Goal: Task Accomplishment & Management: Use online tool/utility

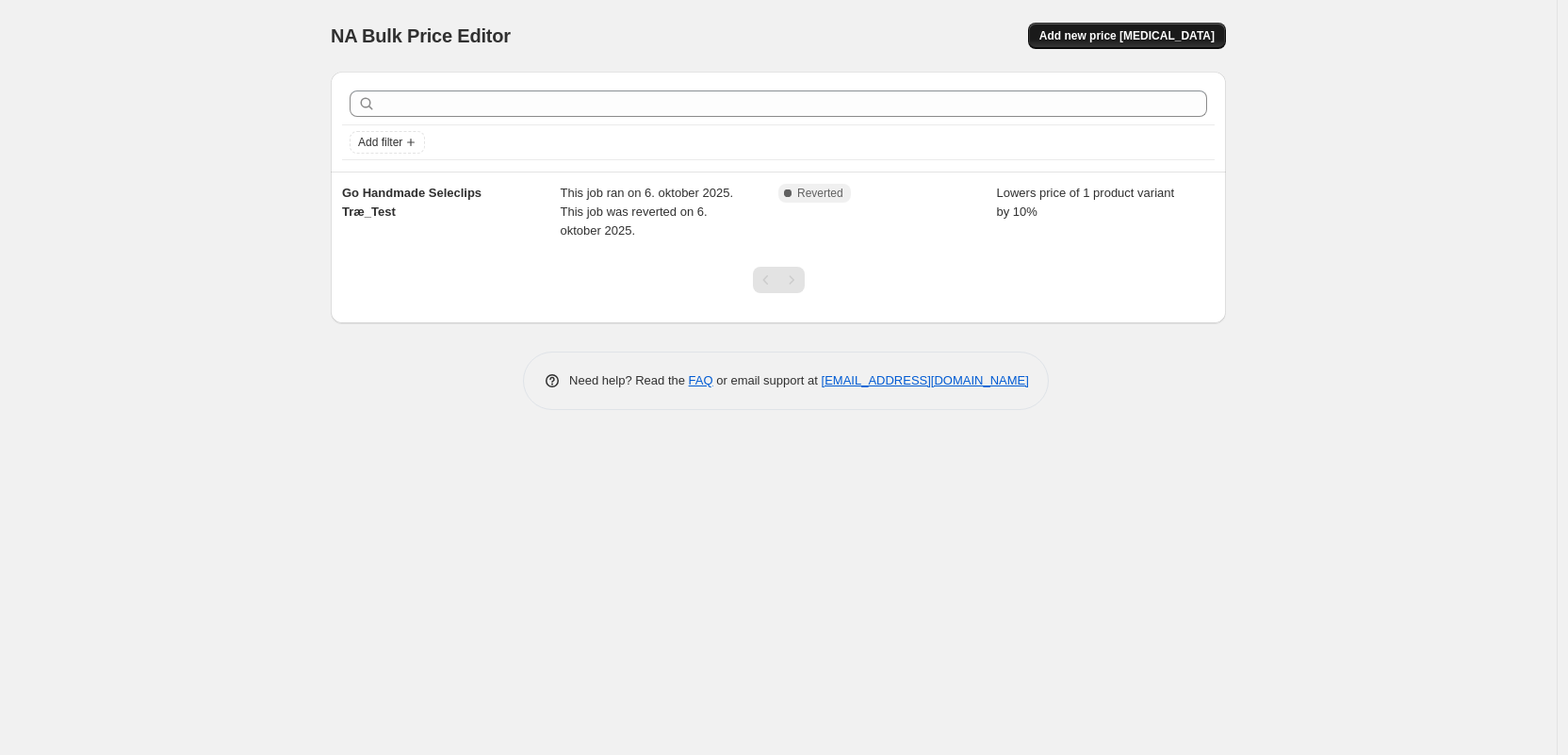
click at [1112, 37] on span "Add new price [MEDICAL_DATA]" at bounding box center [1127, 36] width 175 height 15
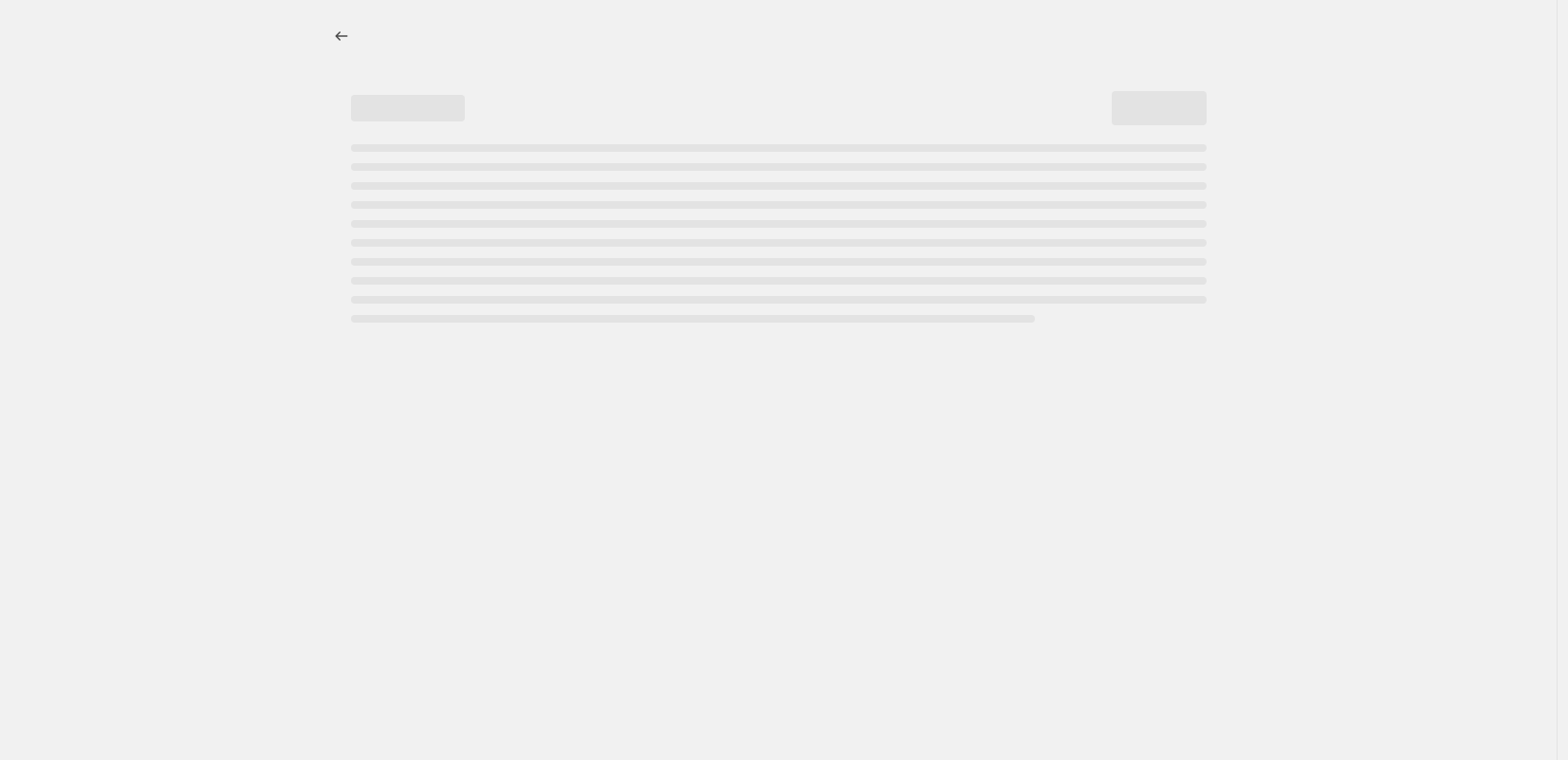
select select "percentage"
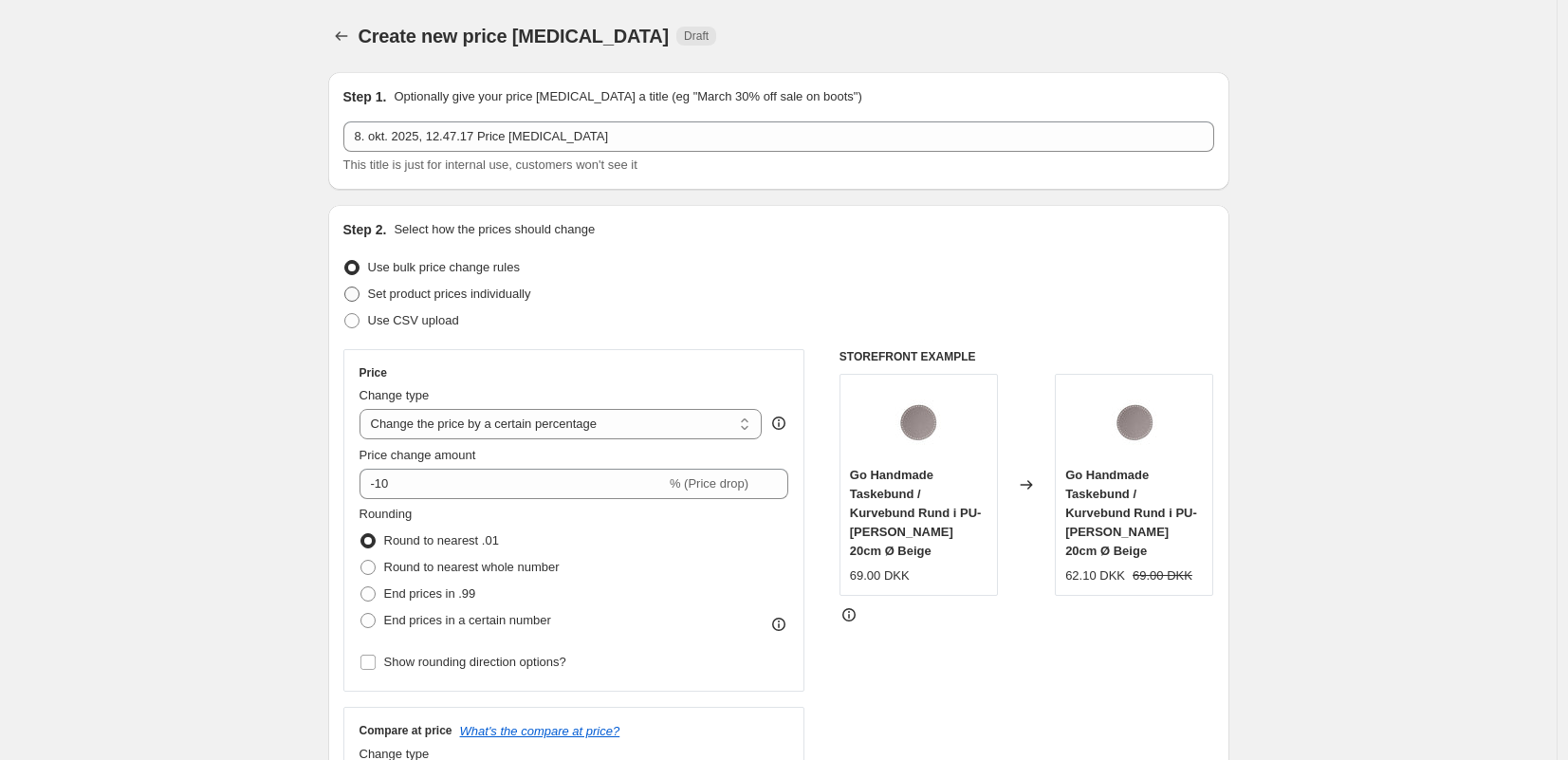
click at [413, 295] on span "Set product prices individually" at bounding box center [450, 293] width 163 height 15
click at [345, 287] on input "Set product prices individually" at bounding box center [344, 286] width 1 height 1
radio input "true"
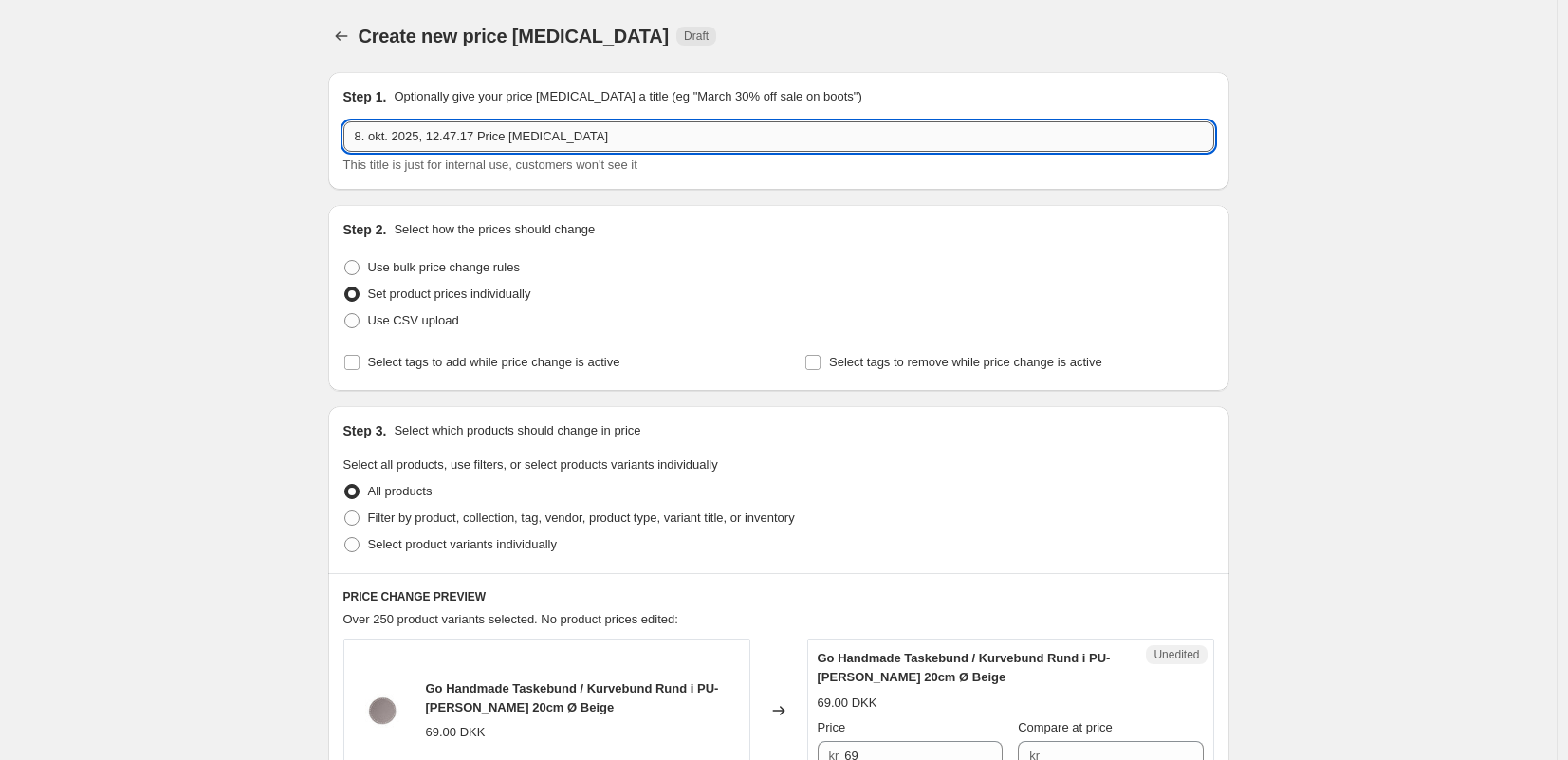
click at [560, 137] on input "8. okt. 2025, 12.47.17 Price [MEDICAL_DATA]" at bounding box center [779, 136] width 871 height 30
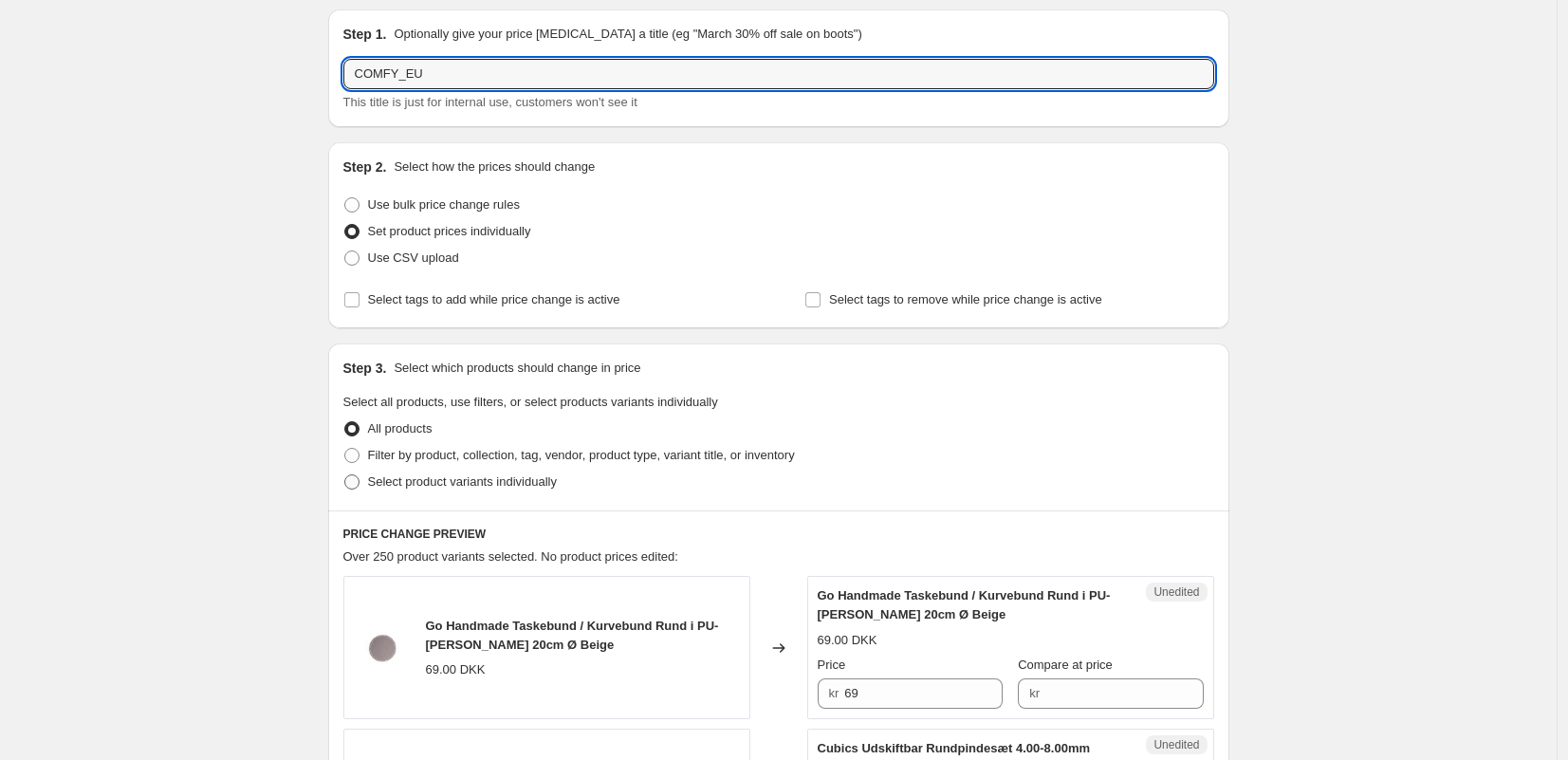
type input "COMFY_EU"
click at [443, 474] on span "Select product variants individually" at bounding box center [462, 481] width 189 height 15
click at [345, 474] on input "Select product variants individually" at bounding box center [344, 474] width 1 height 1
radio input "true"
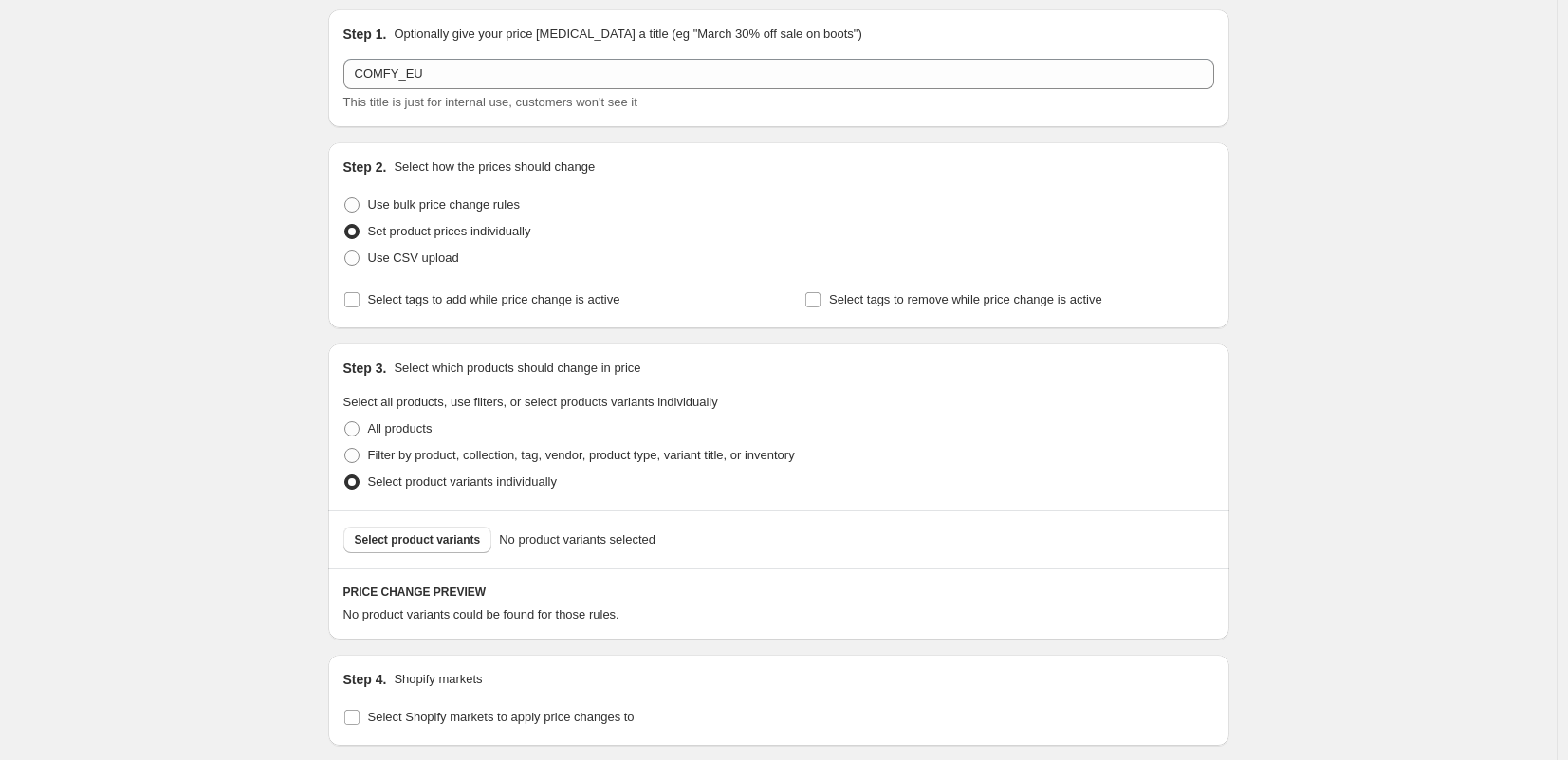
scroll to position [66, 0]
click at [360, 301] on input "Select tags to add while price change is active" at bounding box center [352, 297] width 15 height 15
checkbox input "true"
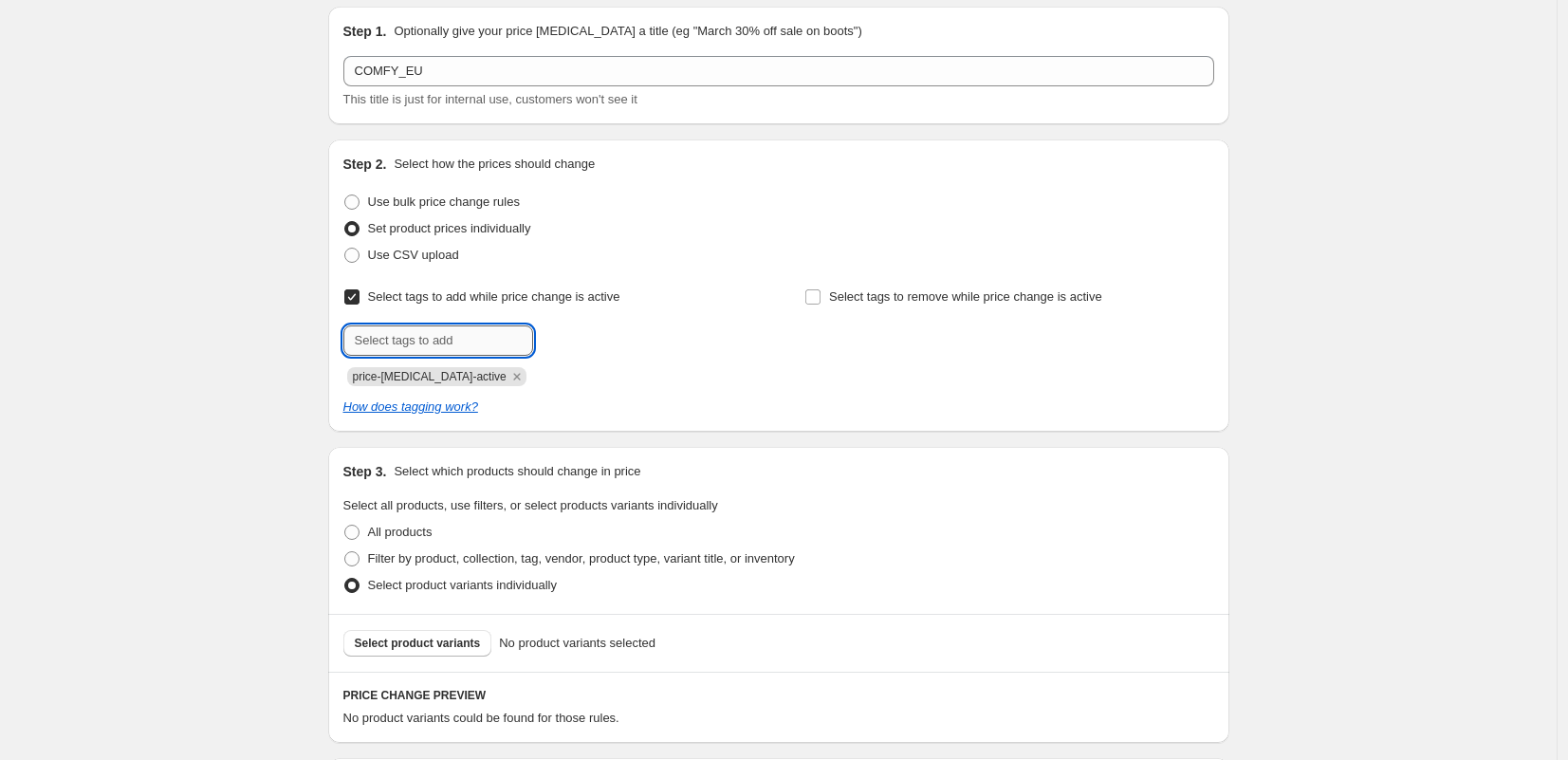
click at [383, 337] on input "text" at bounding box center [438, 339] width 190 height 30
type input "Outlet"
click at [360, 290] on input "Select tags to add while price change is active" at bounding box center [352, 297] width 15 height 15
checkbox input "false"
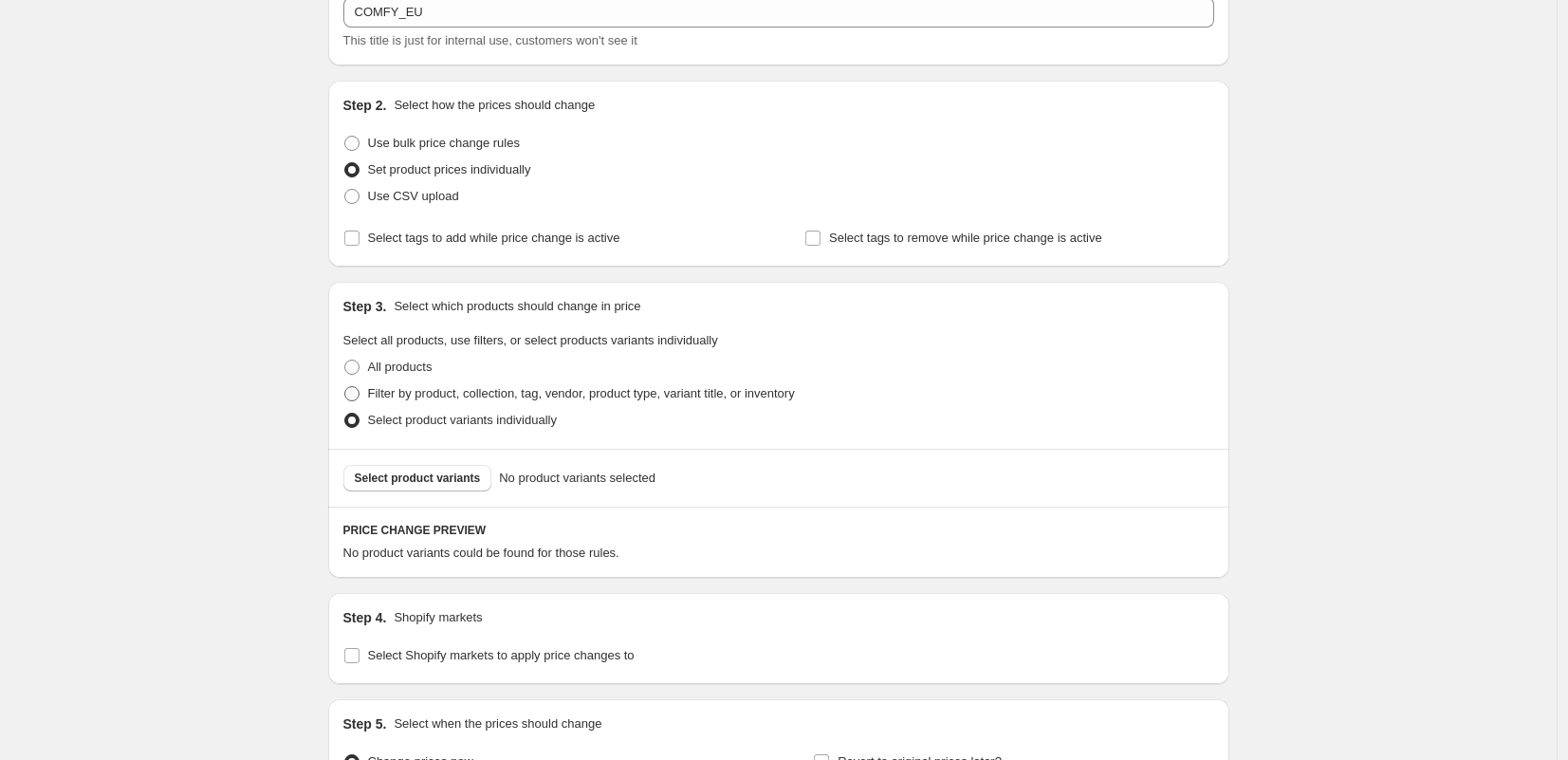
scroll to position [127, 0]
click at [431, 471] on span "Select product variants" at bounding box center [418, 476] width 126 height 15
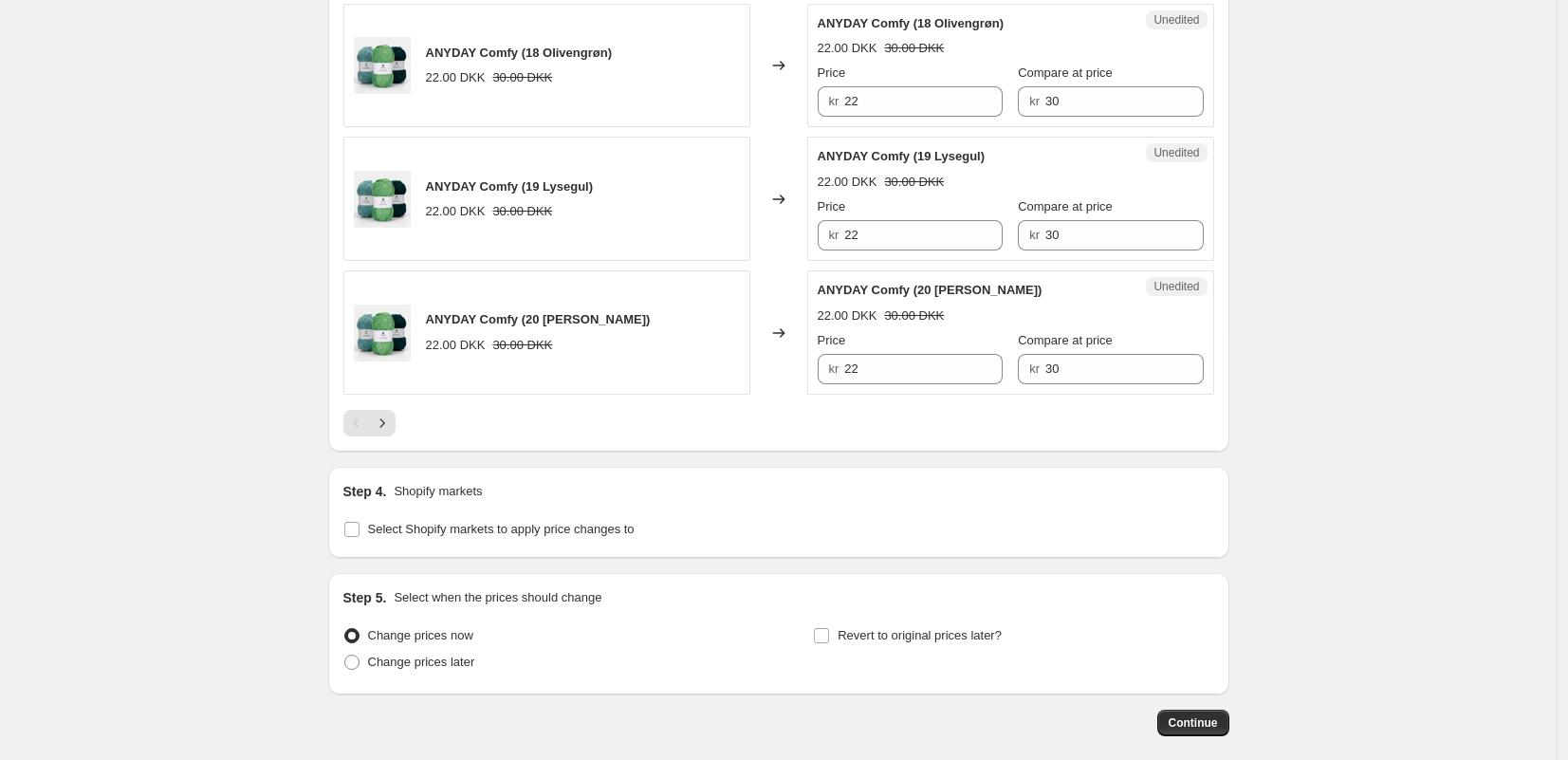
scroll to position [2973, 0]
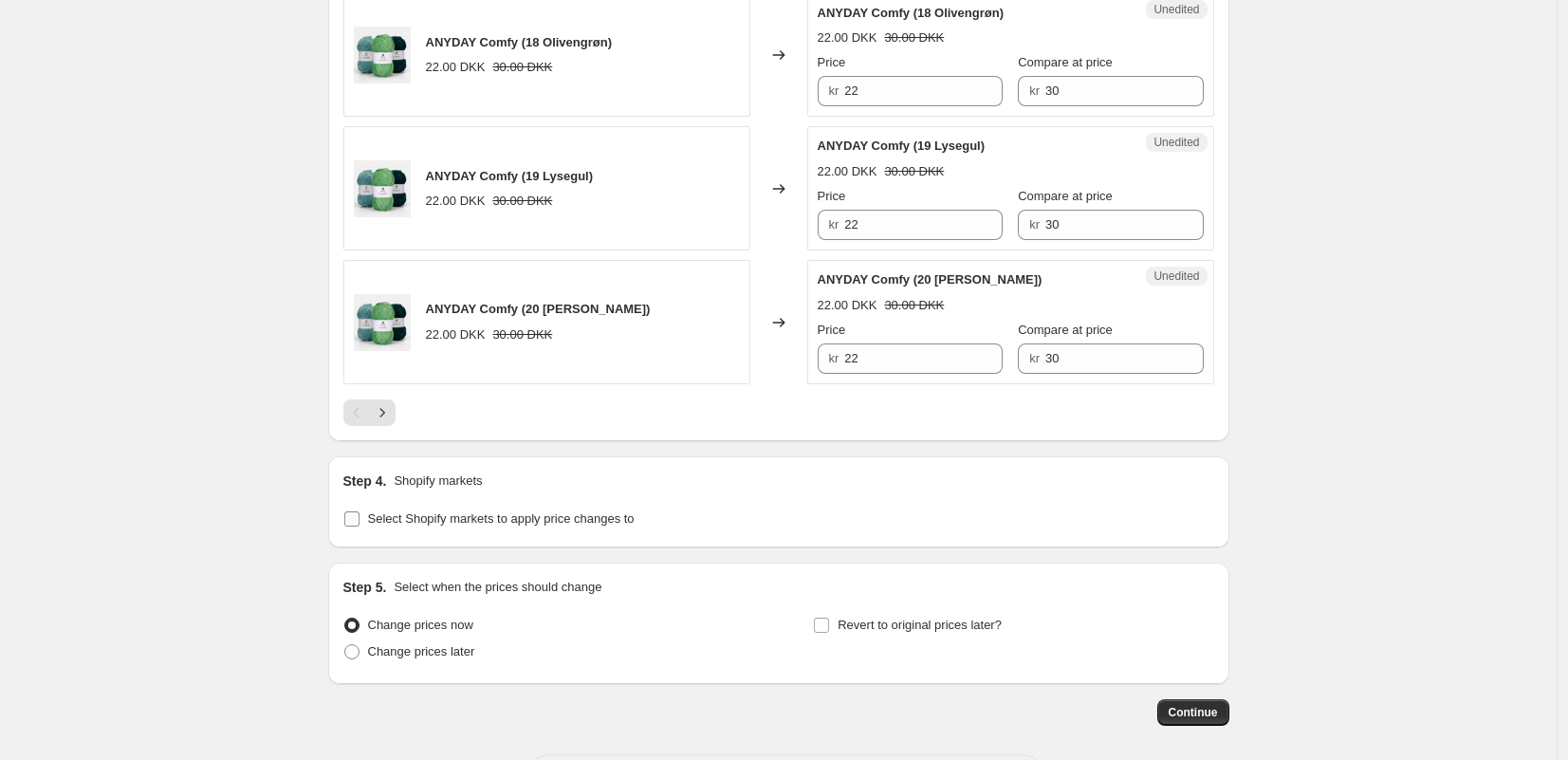
click at [352, 519] on input "Select Shopify markets to apply price changes to" at bounding box center [352, 519] width 15 height 15
checkbox input "true"
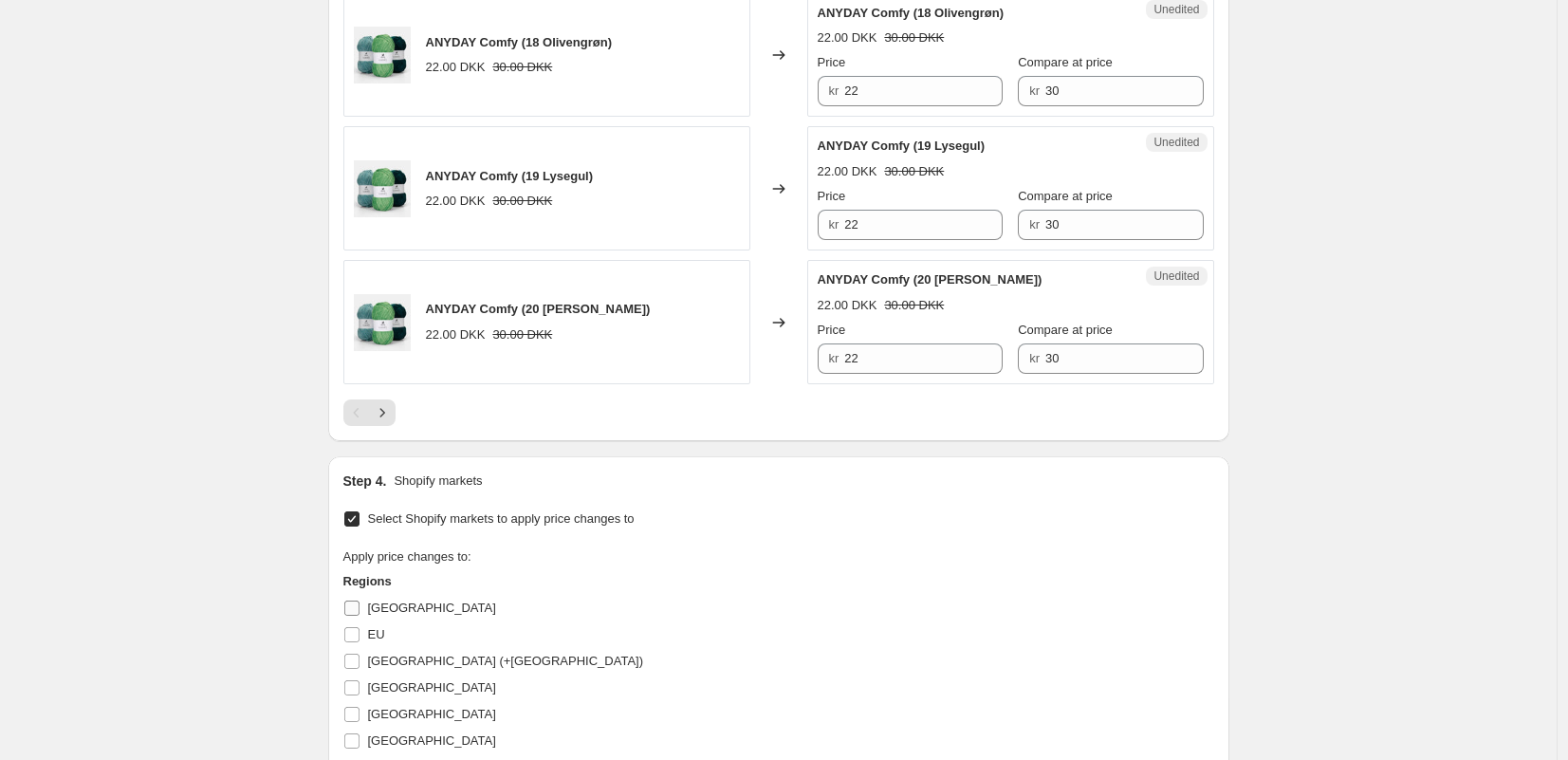
click at [351, 639] on input "EU" at bounding box center [352, 634] width 15 height 15
checkbox input "true"
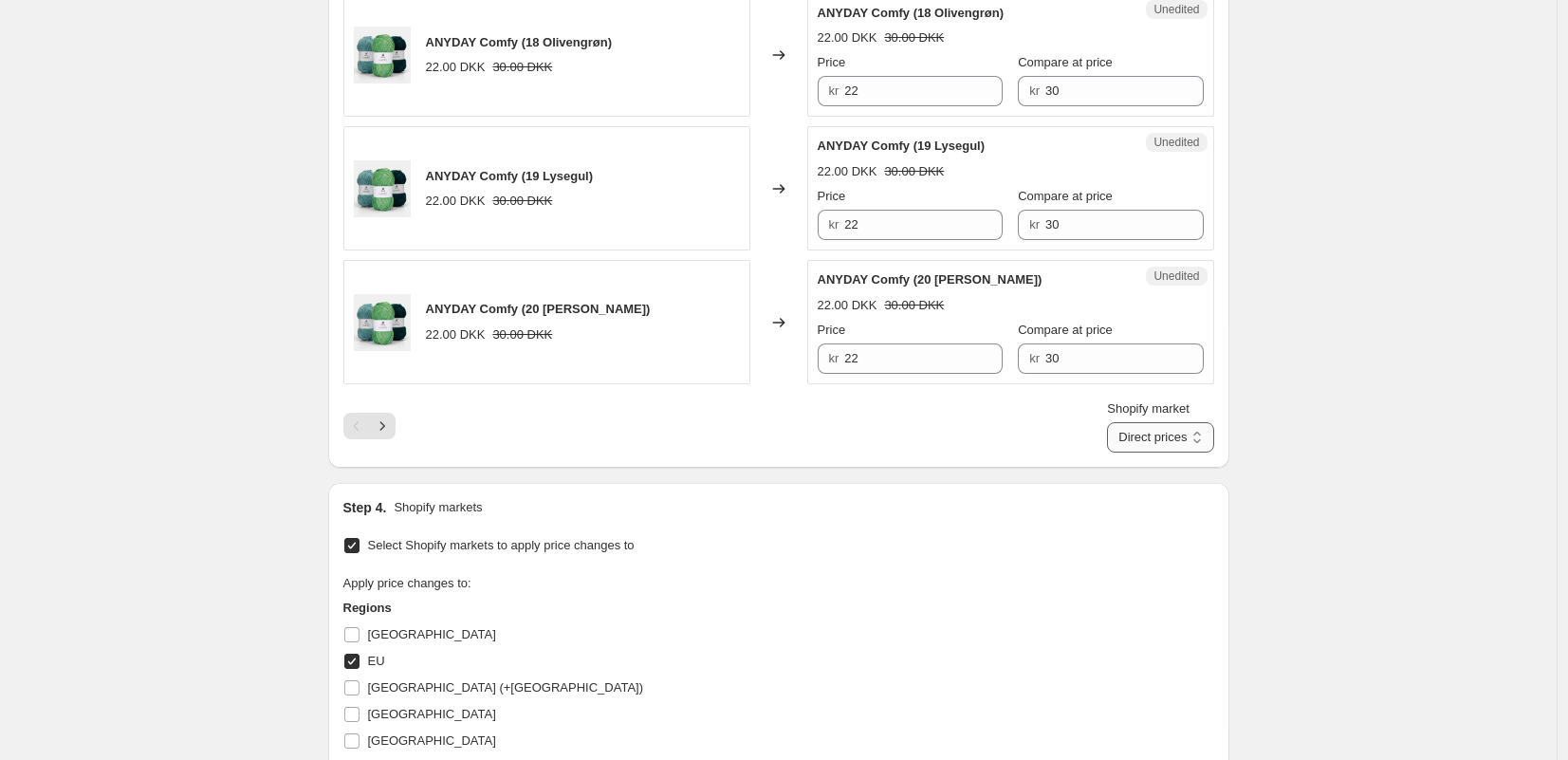
click at [1156, 434] on select "Direct prices EU" at bounding box center [1161, 436] width 106 height 30
select select "93419438458"
click at [1131, 422] on select "Direct prices EU" at bounding box center [1161, 436] width 106 height 30
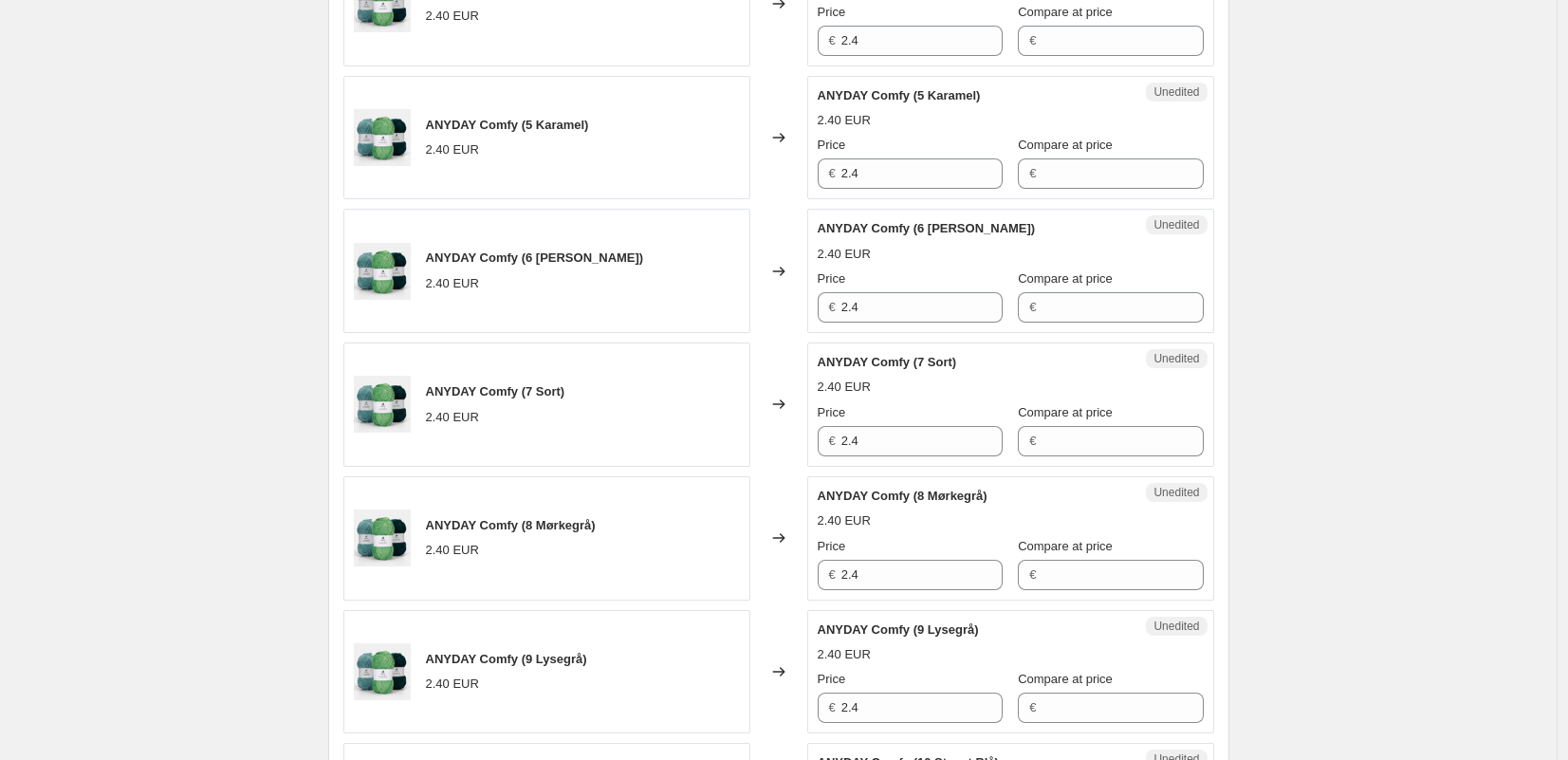
scroll to position [1143, 0]
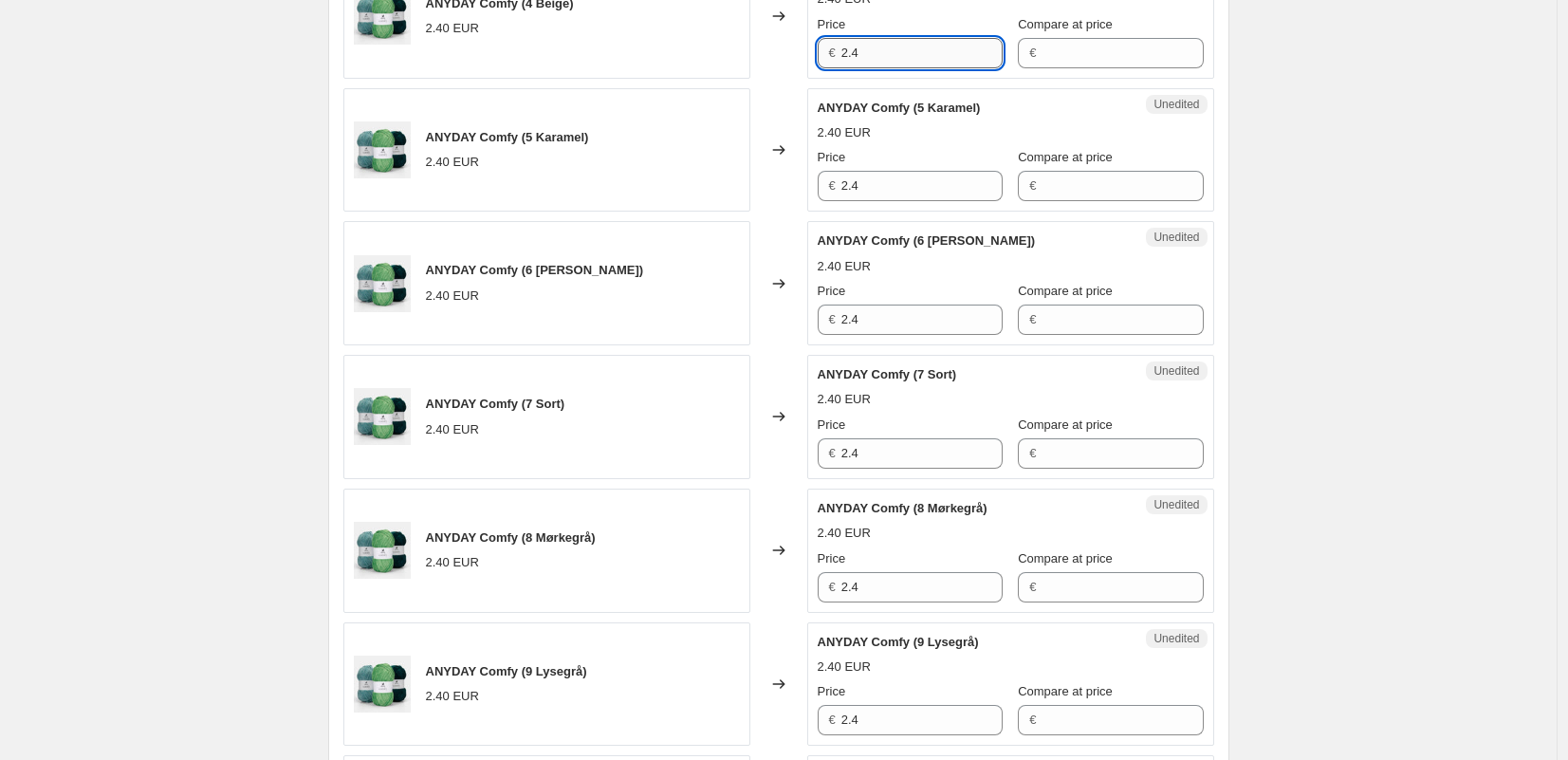
click at [878, 56] on input "2.4" at bounding box center [922, 52] width 162 height 30
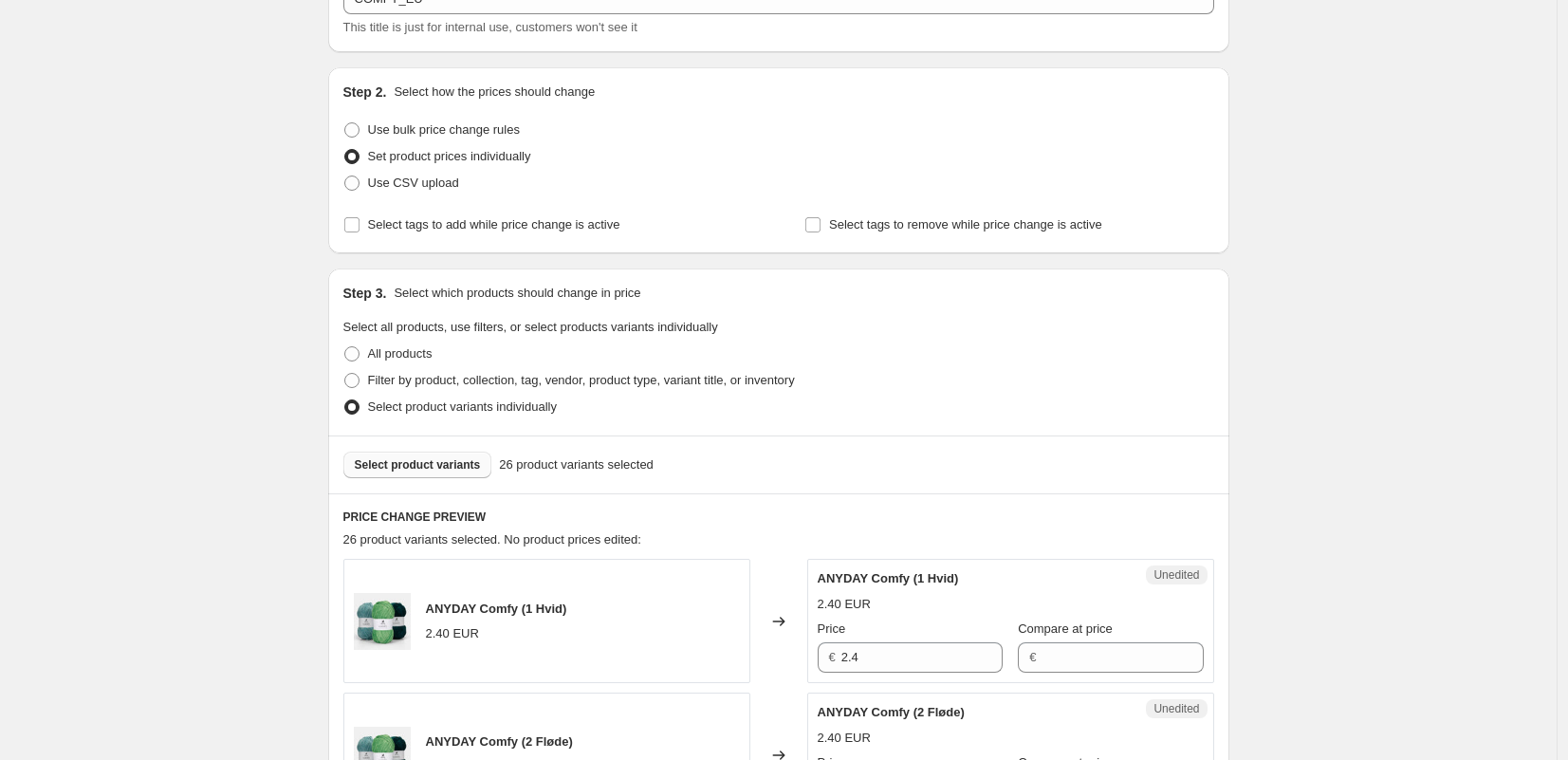
scroll to position [173, 0]
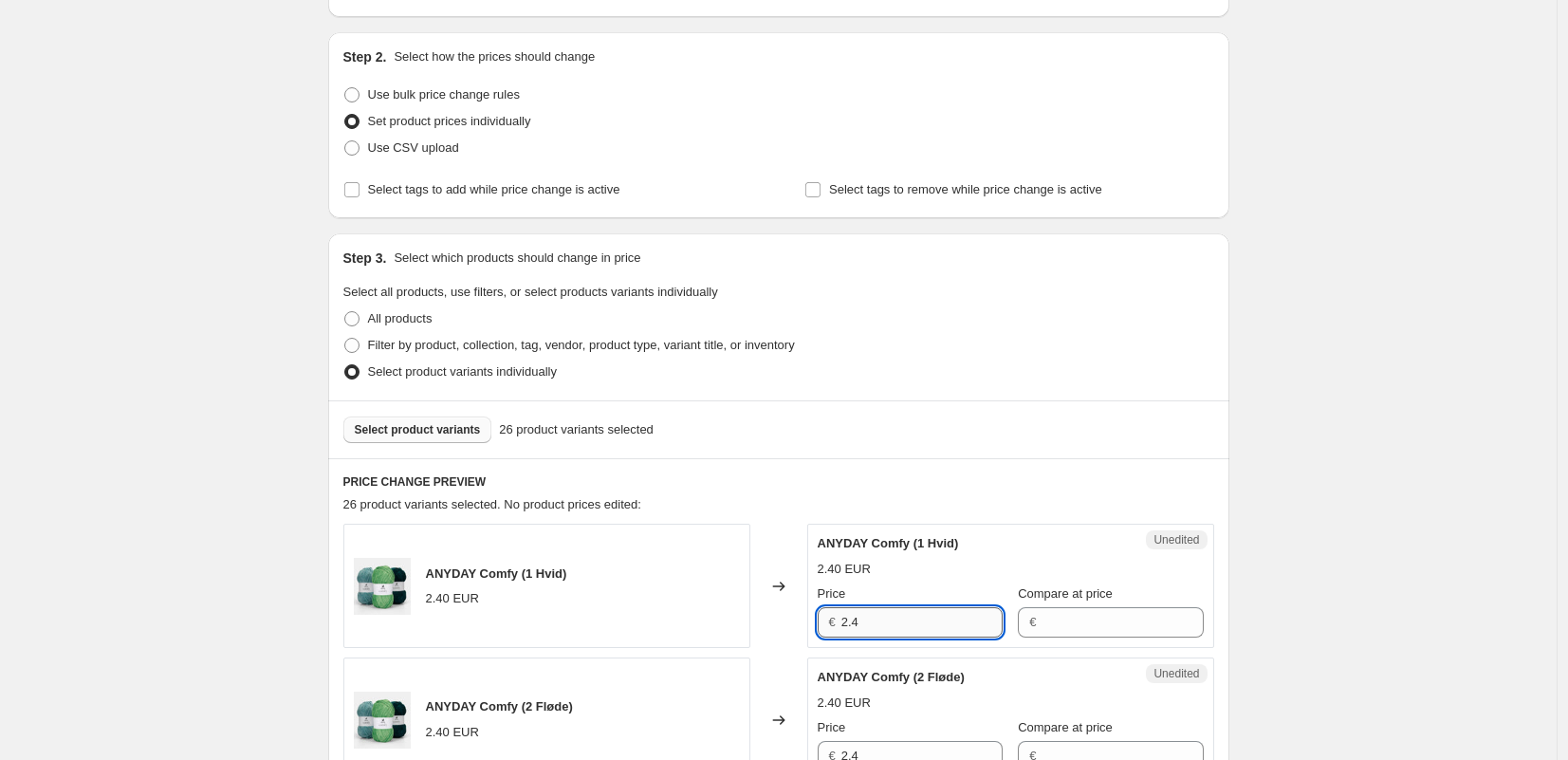
type input "2.4"
click at [878, 614] on input "2.4" at bounding box center [922, 622] width 162 height 30
paste input ",96"
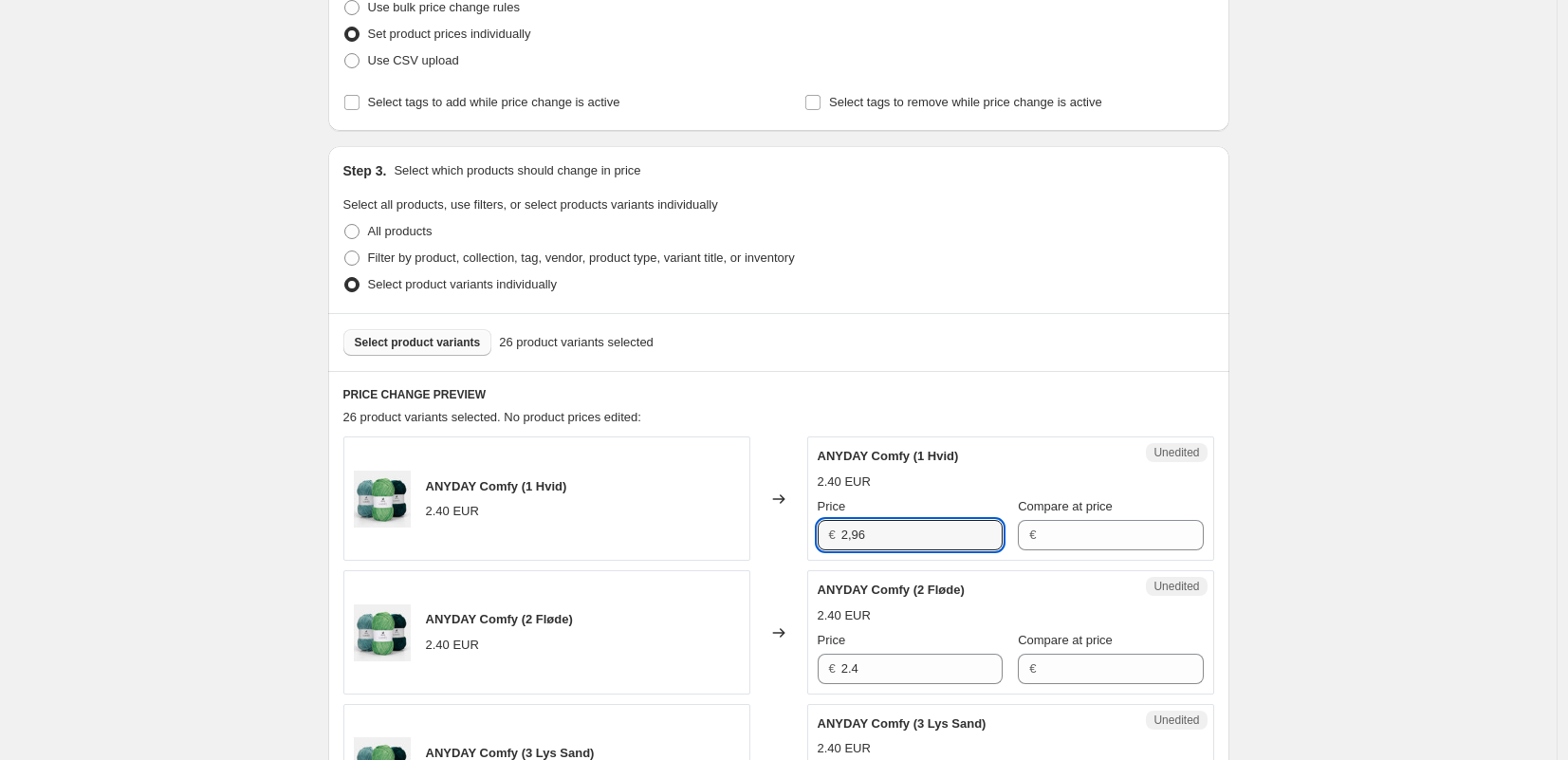
scroll to position [321, 0]
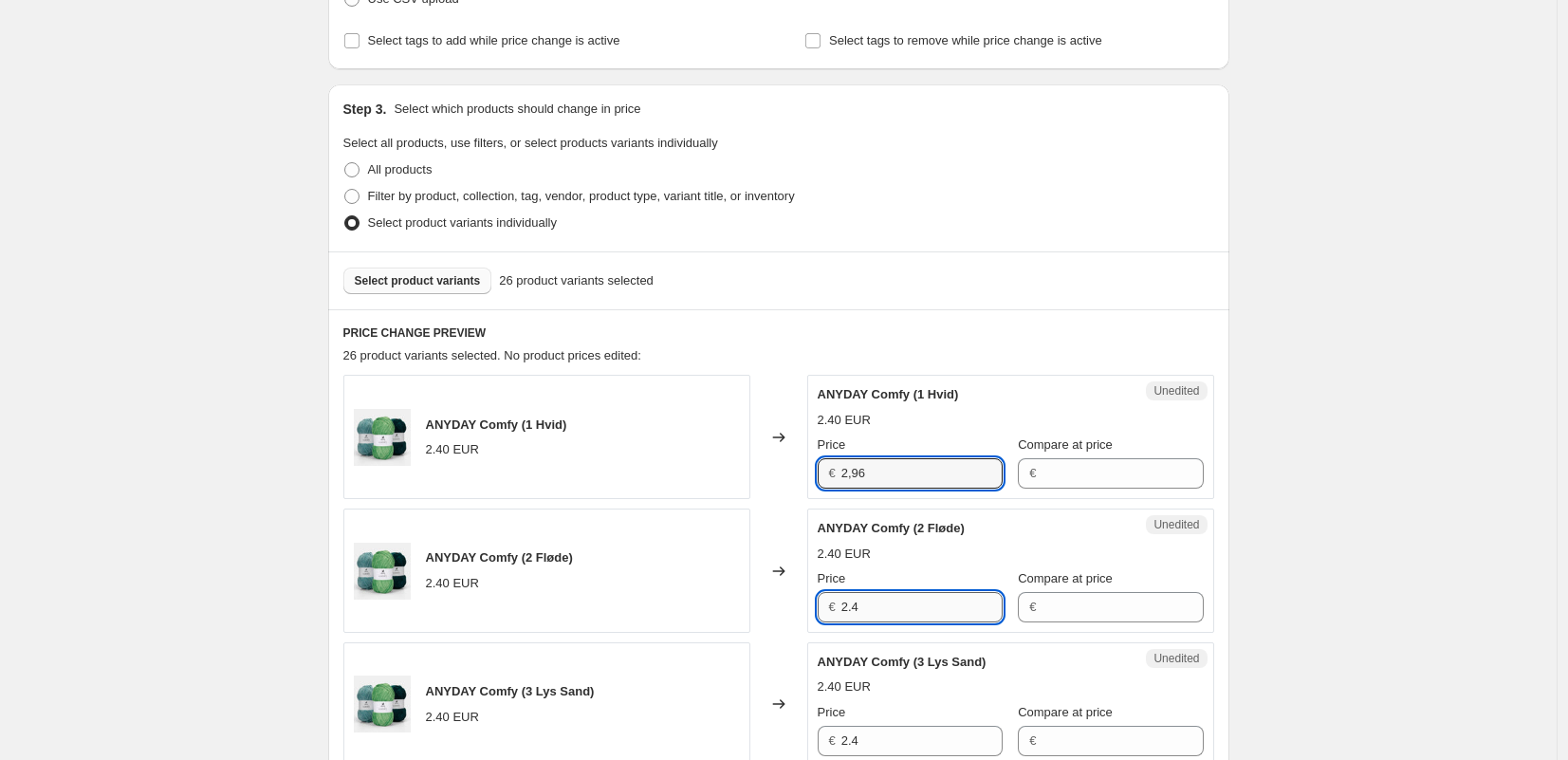
type input "2.4"
click at [887, 593] on input "2.4" at bounding box center [922, 606] width 162 height 30
paste input ",96"
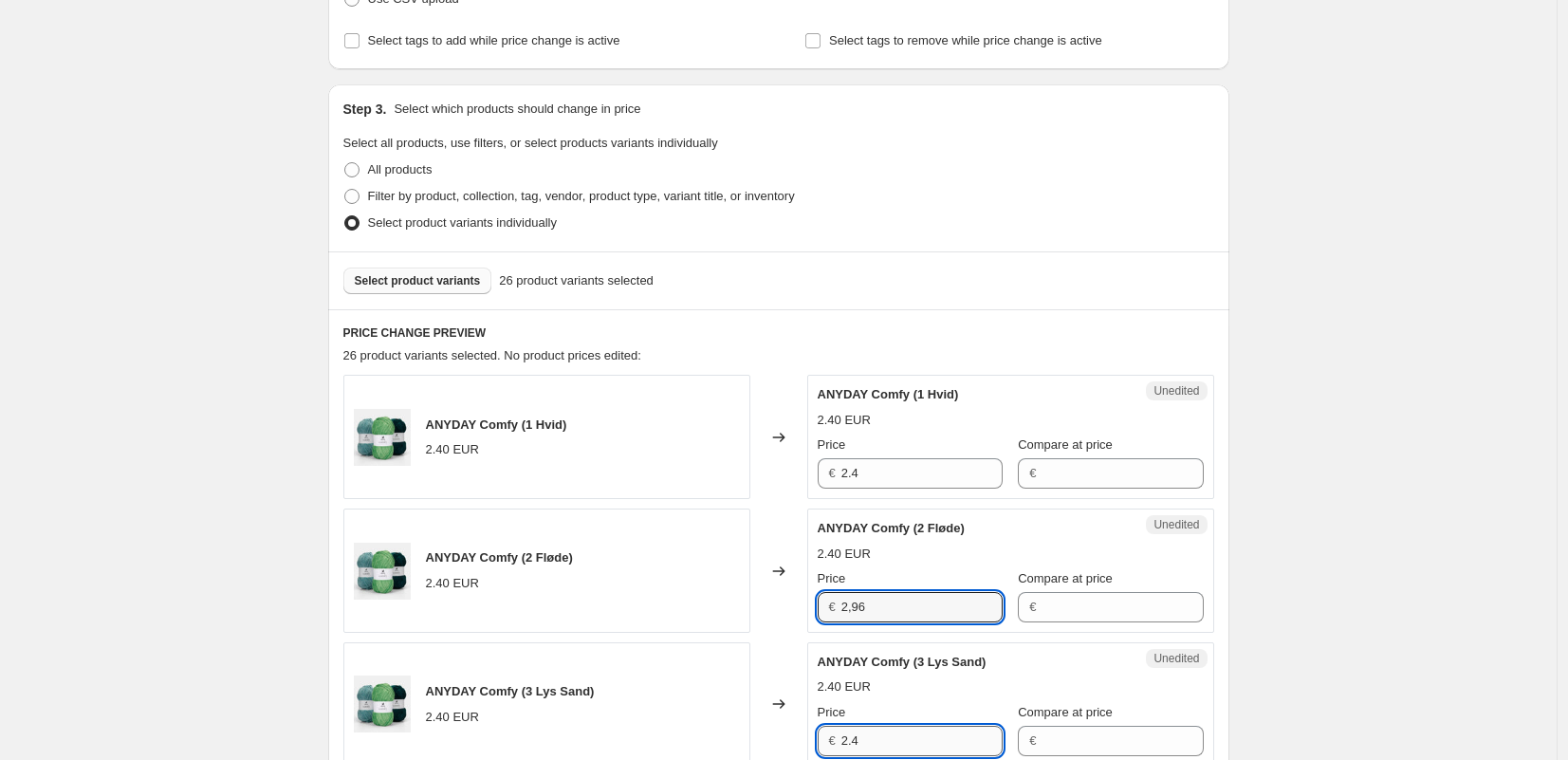
type input "2.4"
click at [873, 739] on input "2.4" at bounding box center [922, 740] width 162 height 30
drag, startPoint x: 873, startPoint y: 739, endPoint x: 875, endPoint y: 716, distance: 23.1
click at [873, 739] on input "2.4" at bounding box center [922, 740] width 162 height 30
paste input ",96"
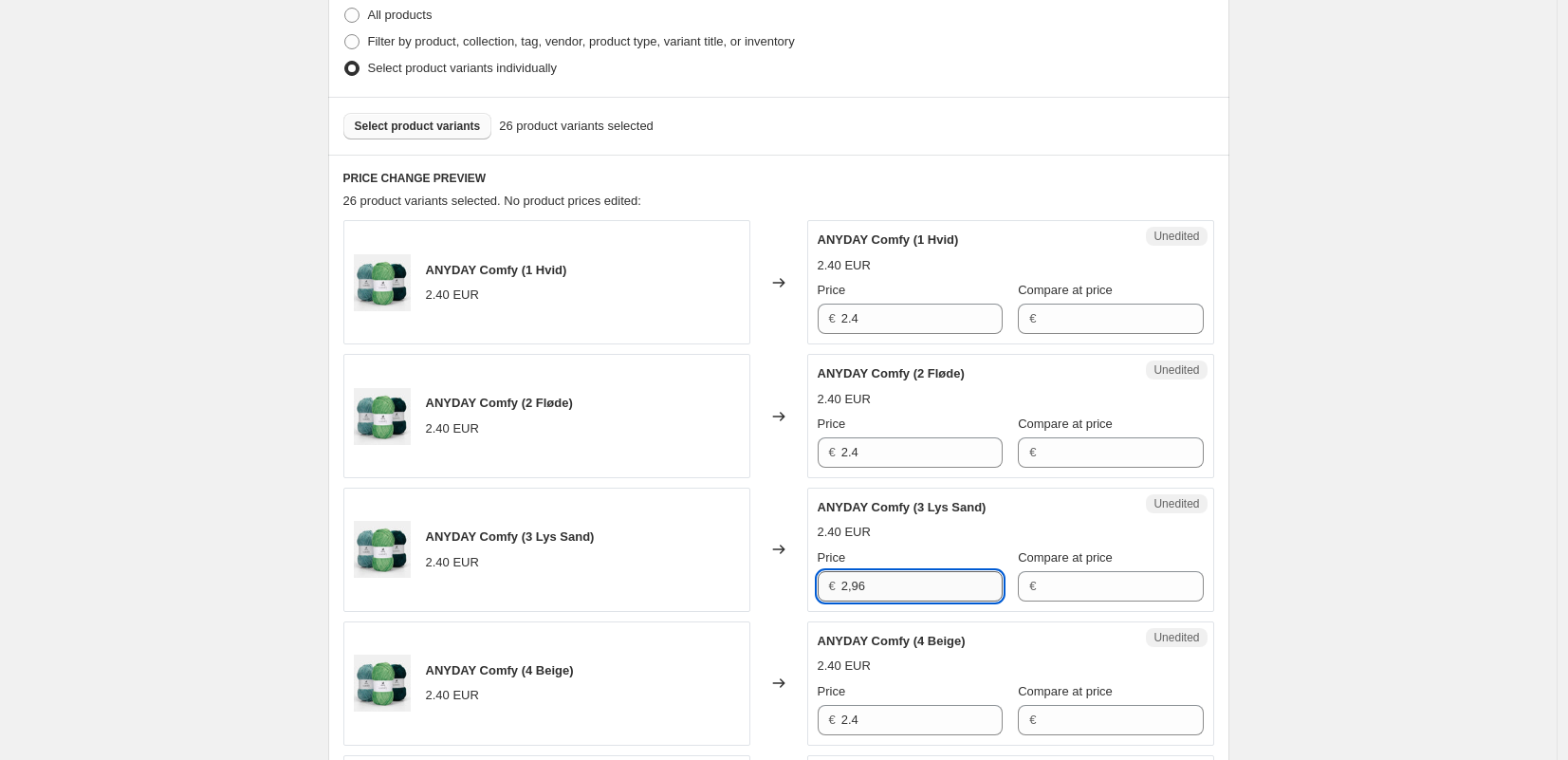
scroll to position [542, 0]
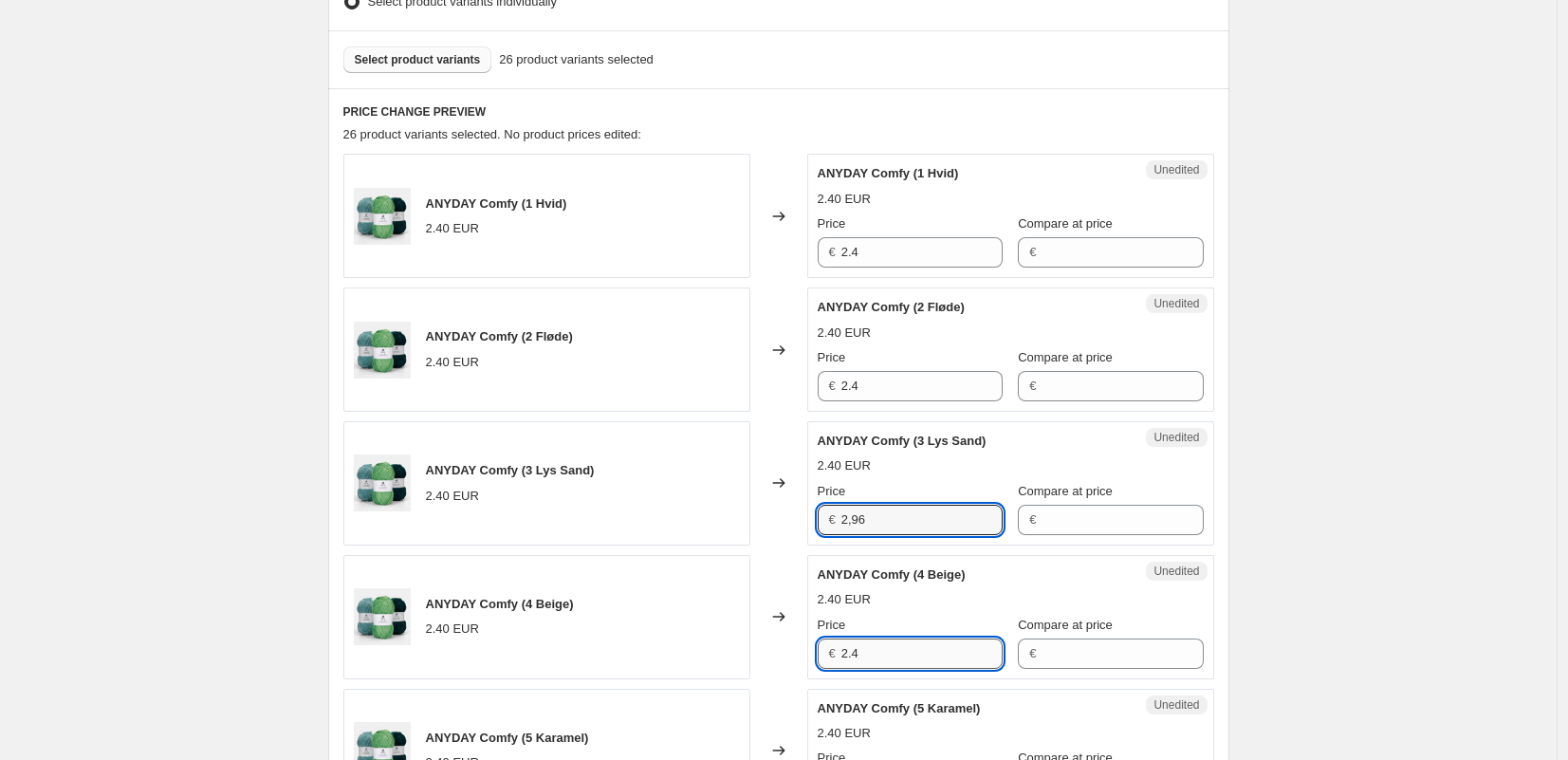
type input "2.4"
click at [874, 658] on input "2.4" at bounding box center [922, 653] width 162 height 30
paste input ",96"
type input "2.4"
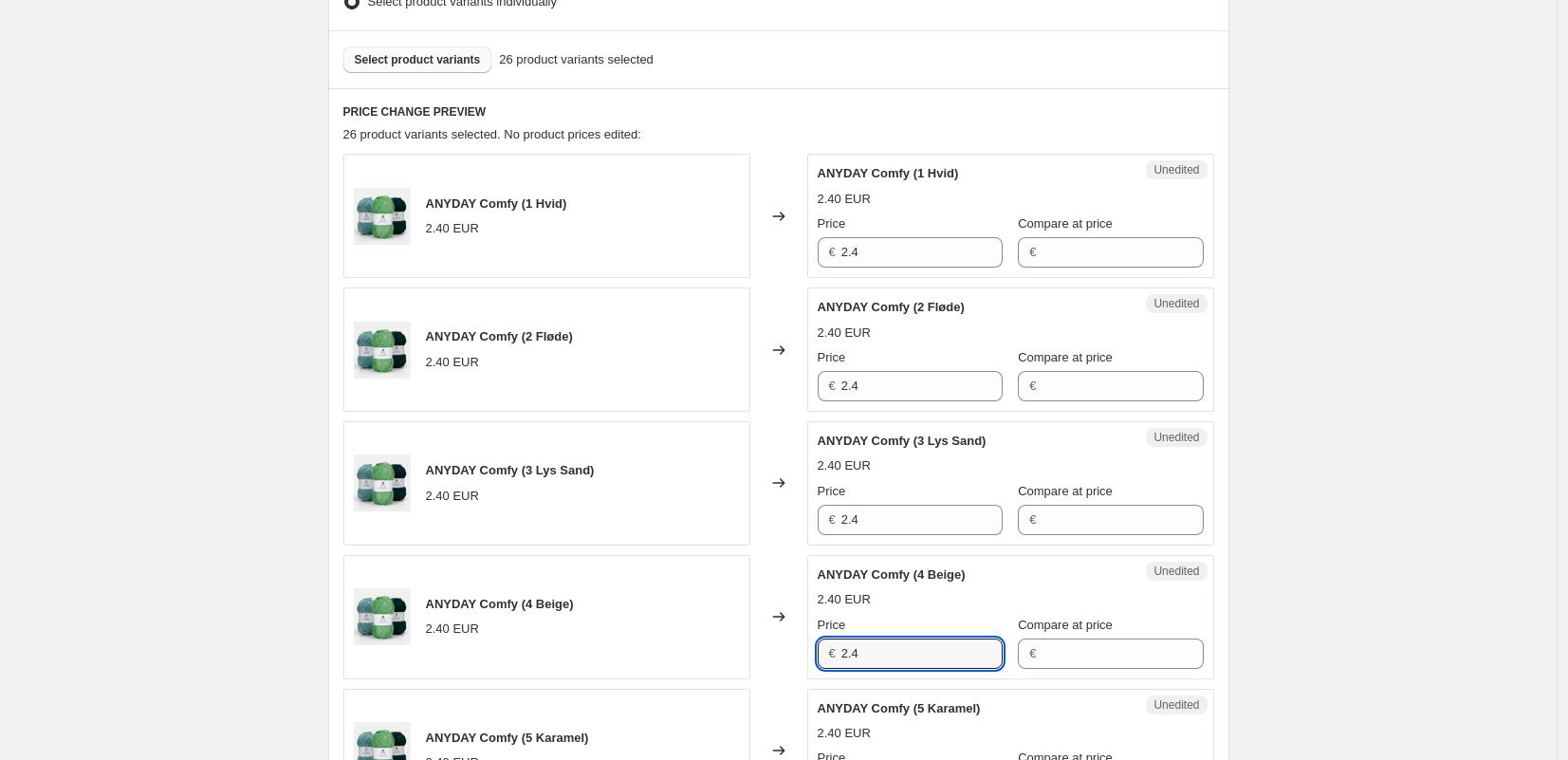
click at [880, 133] on div "26 product variants selected. No product prices edited:" at bounding box center [779, 134] width 871 height 19
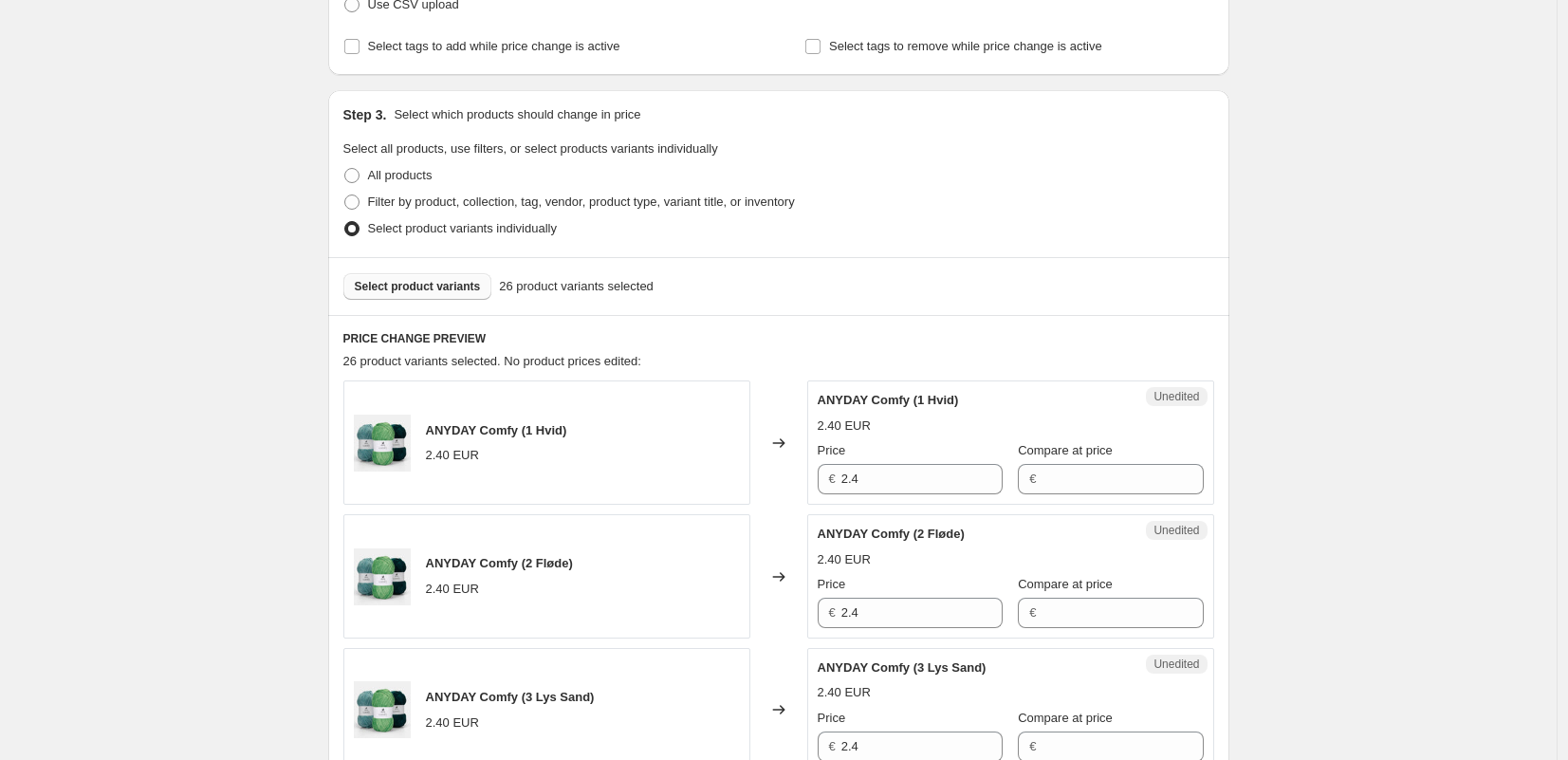
scroll to position [314, 0]
click at [418, 287] on span "Select product variants" at bounding box center [418, 288] width 126 height 15
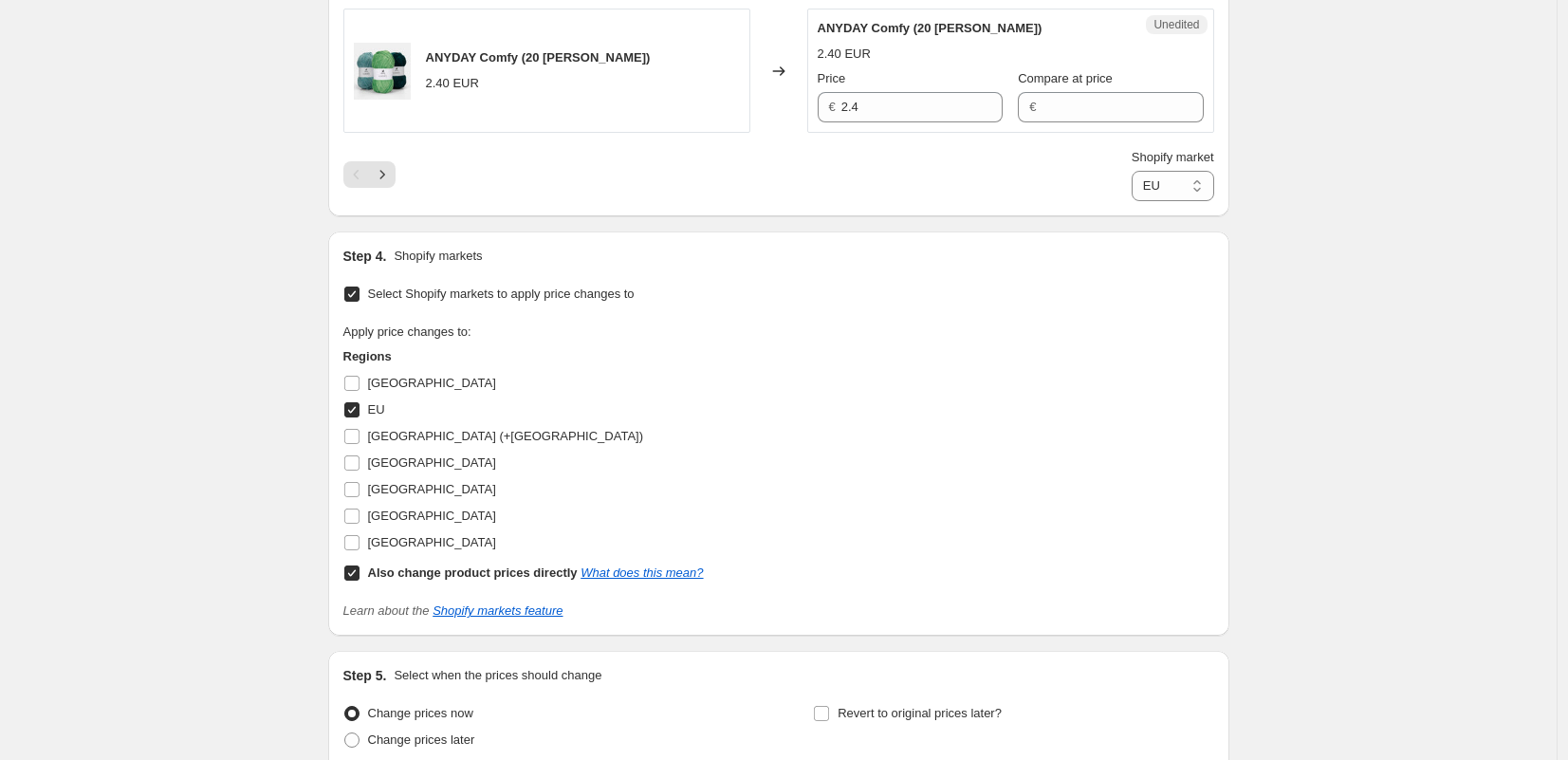
scroll to position [3268, 0]
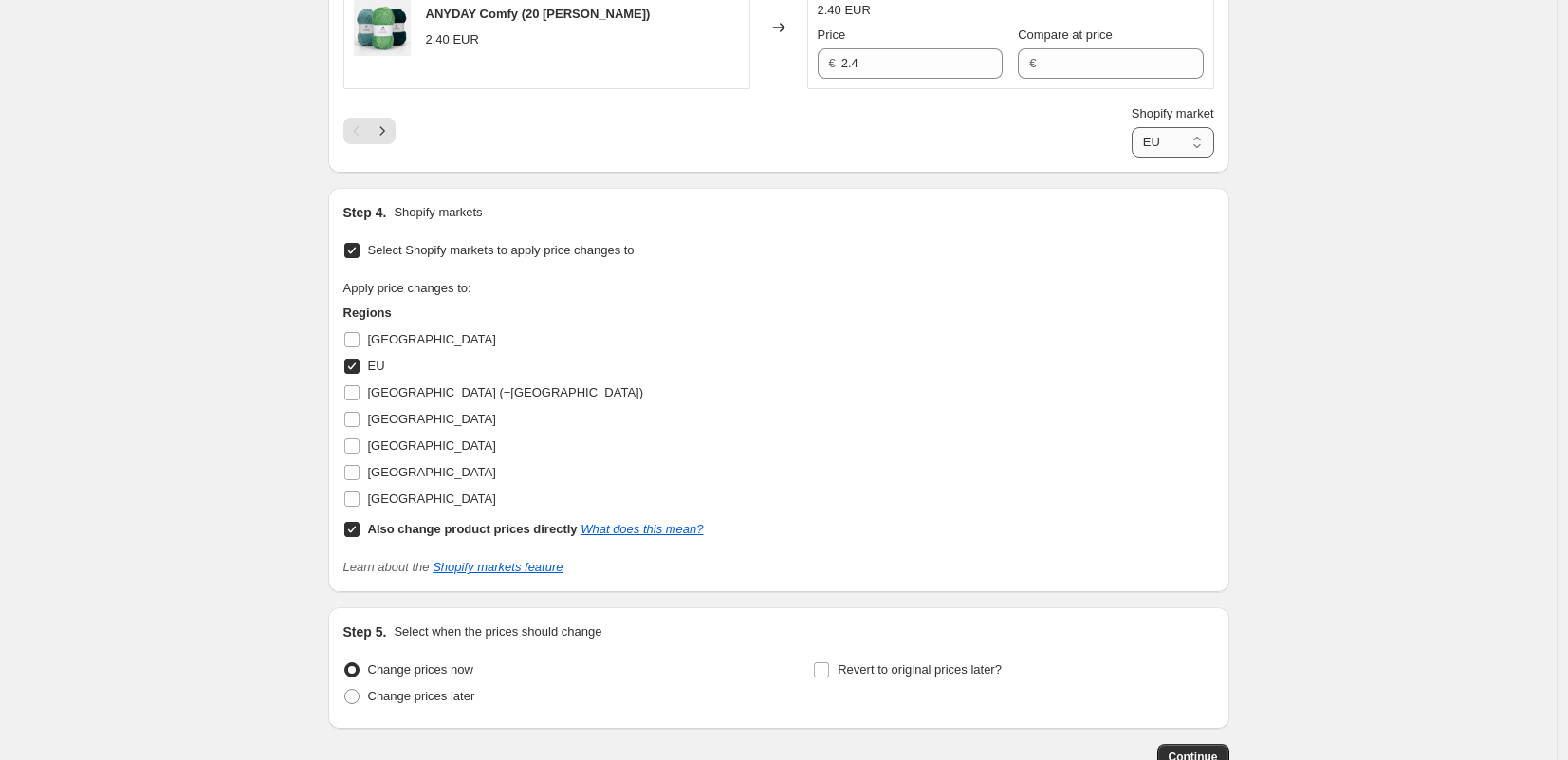
click at [1167, 140] on select "Direct prices EU" at bounding box center [1172, 141] width 82 height 30
click at [1132, 127] on select "Direct prices EU" at bounding box center [1172, 141] width 82 height 30
click at [1173, 151] on select "Direct prices EU" at bounding box center [1161, 141] width 106 height 30
select select "93419438458"
click at [1131, 127] on select "Direct prices EU" at bounding box center [1161, 141] width 106 height 30
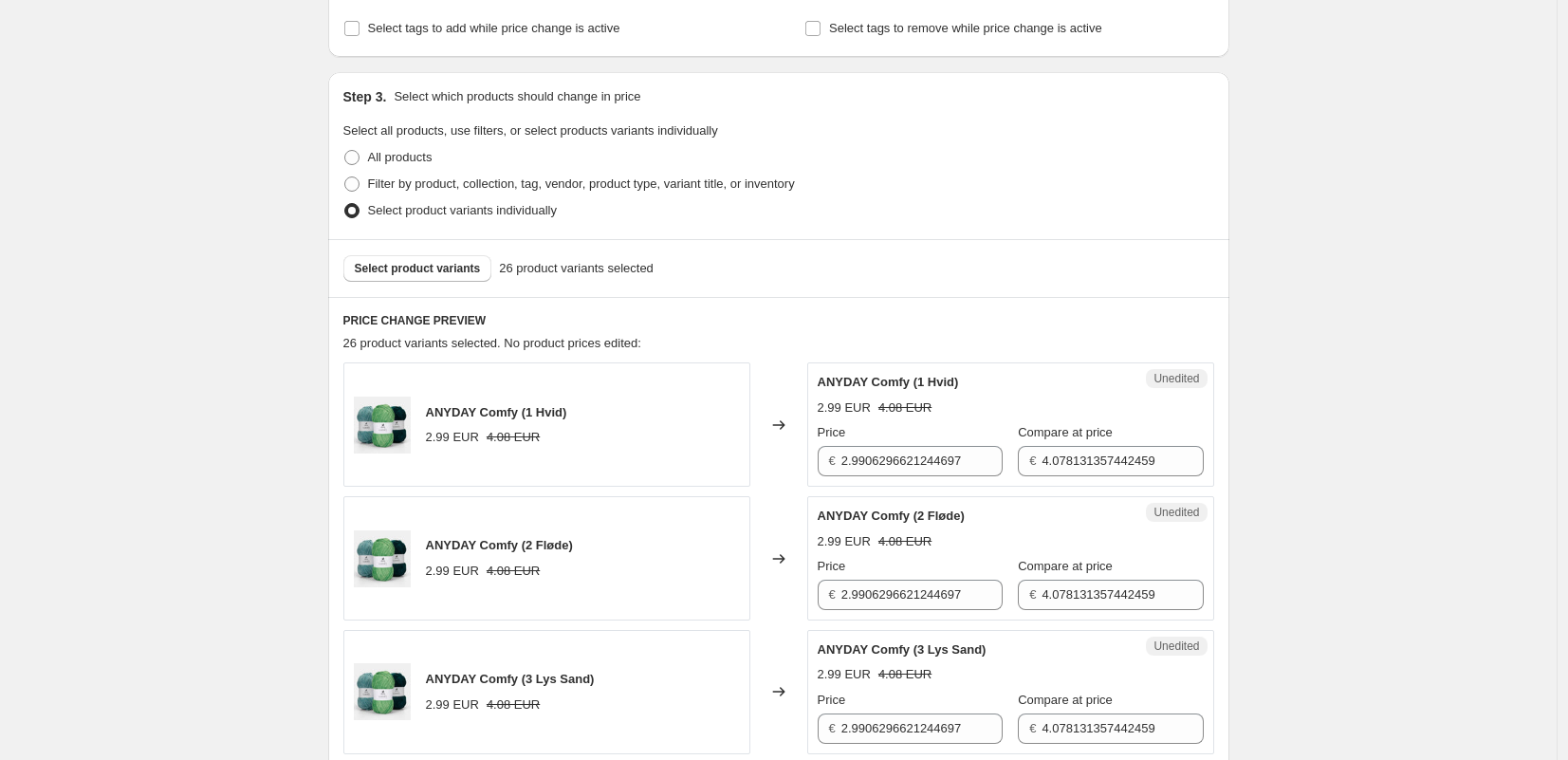
scroll to position [339, 0]
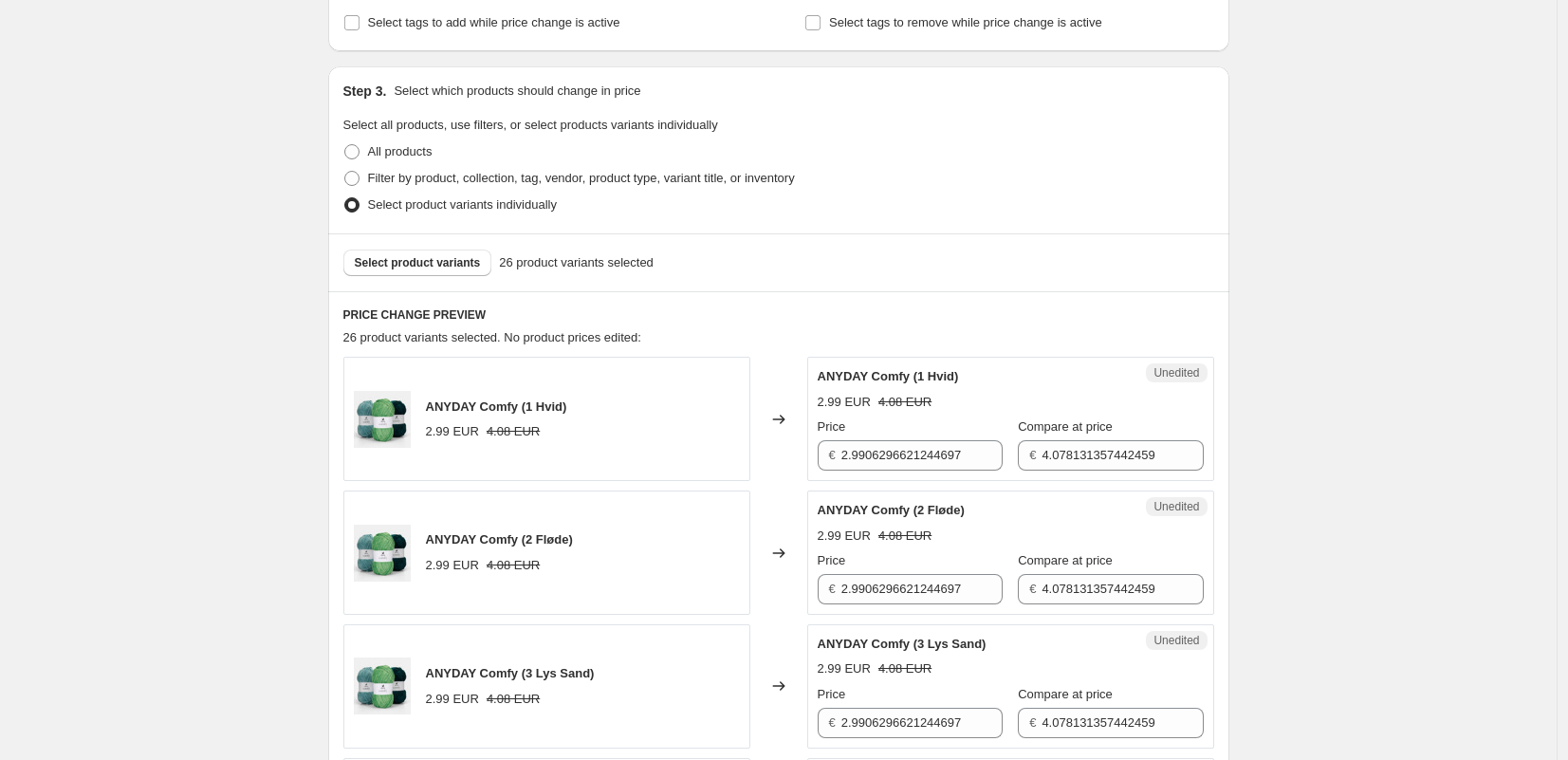
click at [890, 289] on div "Select product variants 26 product variants selected" at bounding box center [779, 262] width 902 height 58
click at [938, 458] on input "2.9906296621244697" at bounding box center [922, 454] width 162 height 30
type input "2.4"
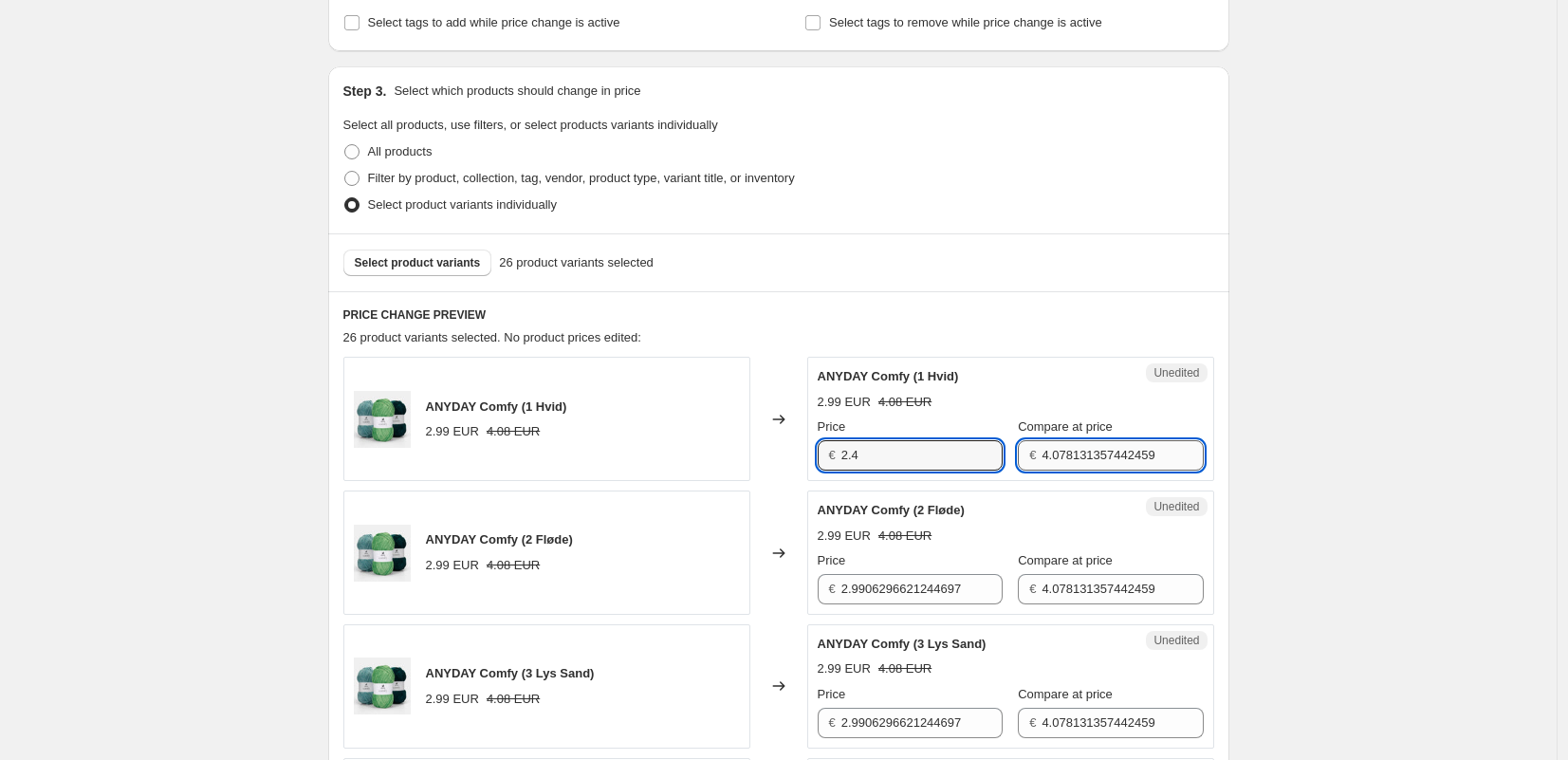
click at [1090, 453] on input "4.078131357442459" at bounding box center [1122, 454] width 162 height 30
paste input "2,96"
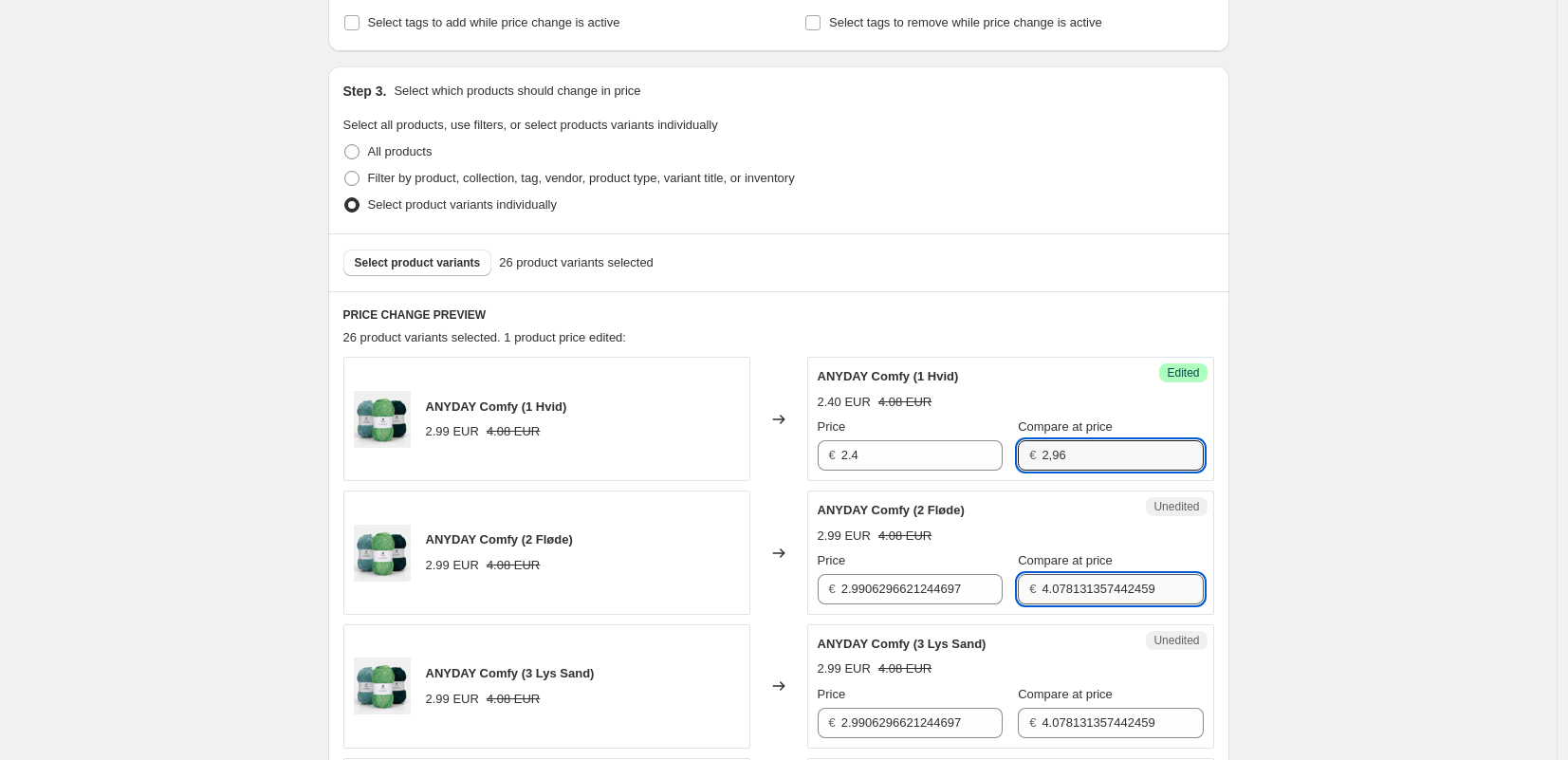
type input "4.078131357442459"
click at [1052, 589] on input "4.078131357442459" at bounding box center [1122, 588] width 162 height 30
paste input "2,96"
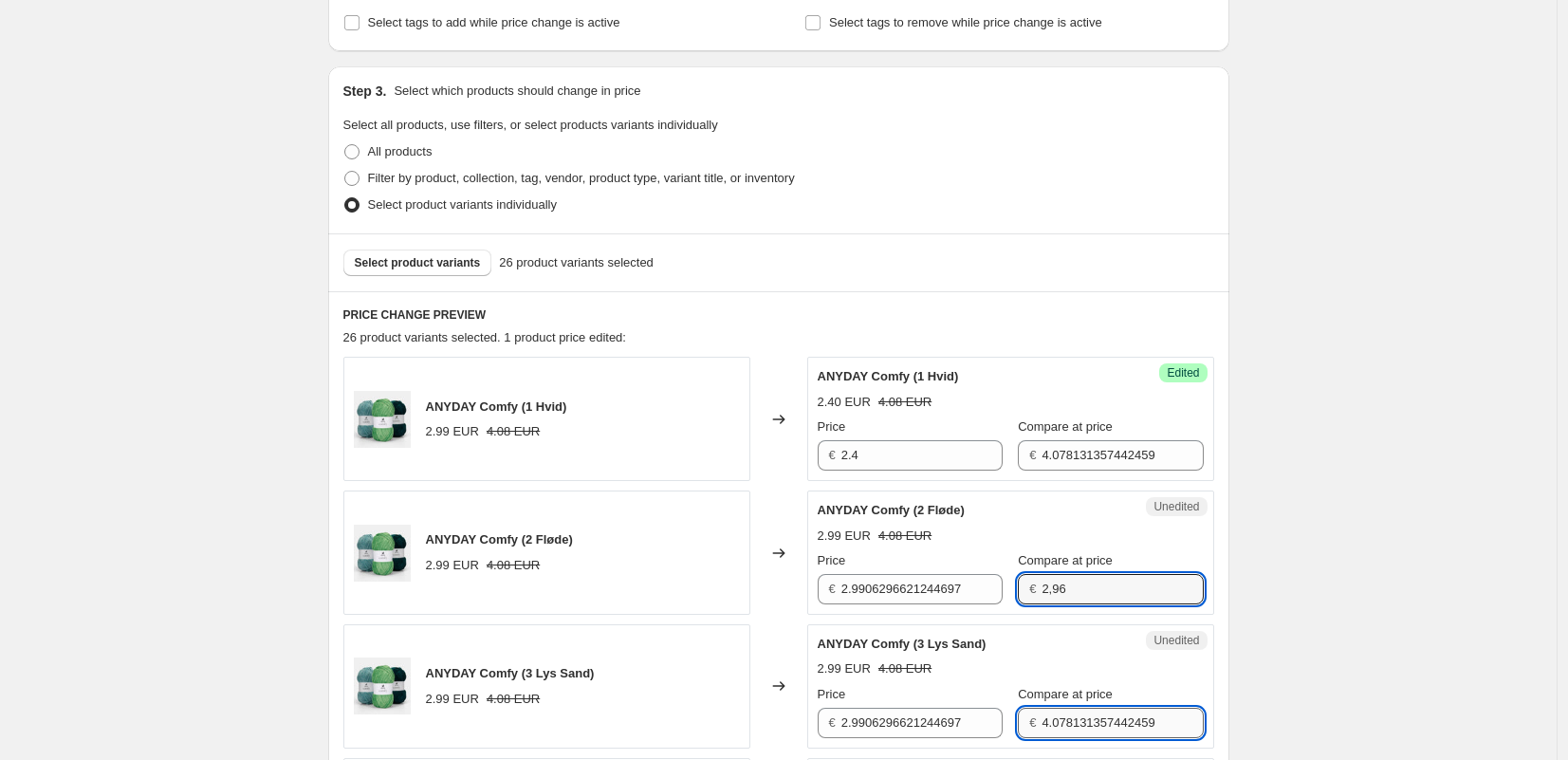
type input "4.078131357442459"
click at [1095, 730] on input "4.078131357442459" at bounding box center [1122, 722] width 162 height 30
paste input "2,96"
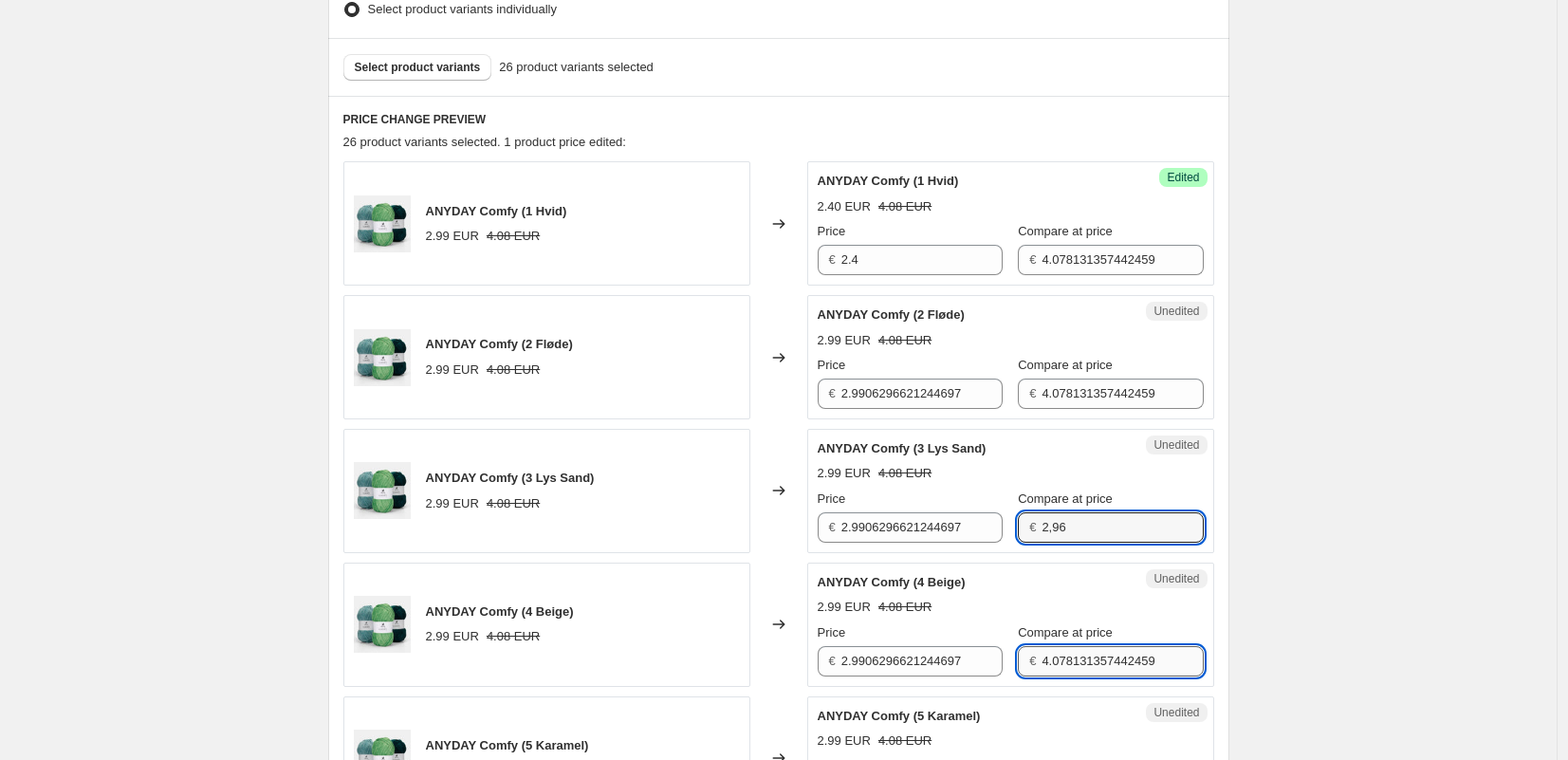
type input "4.078131357442459"
click at [1074, 650] on input "4.078131357442459" at bounding box center [1122, 660] width 162 height 30
click at [1073, 650] on input "4.078131357442459" at bounding box center [1122, 659] width 162 height 30
paste input "2,96"
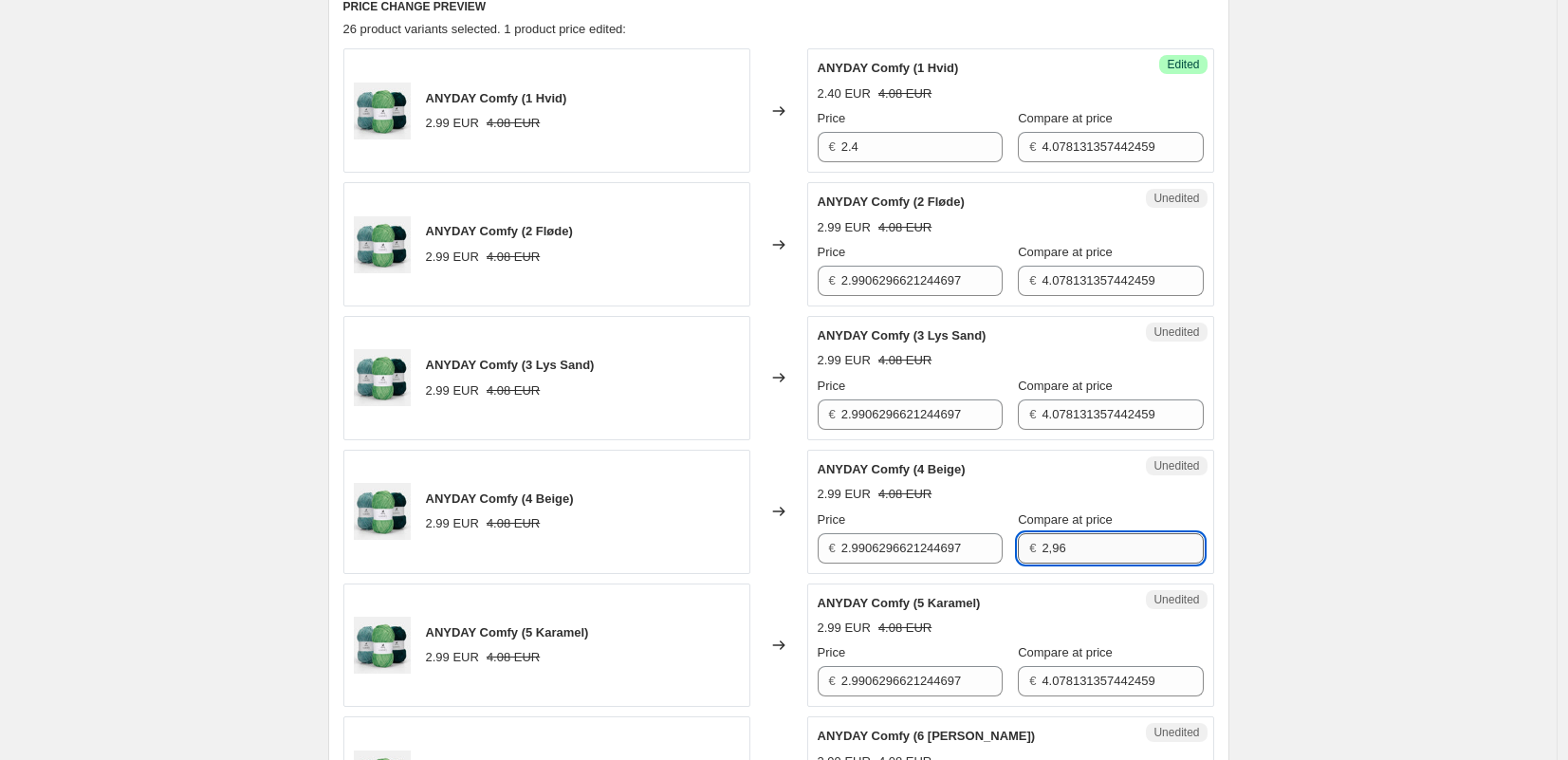
scroll to position [738, 0]
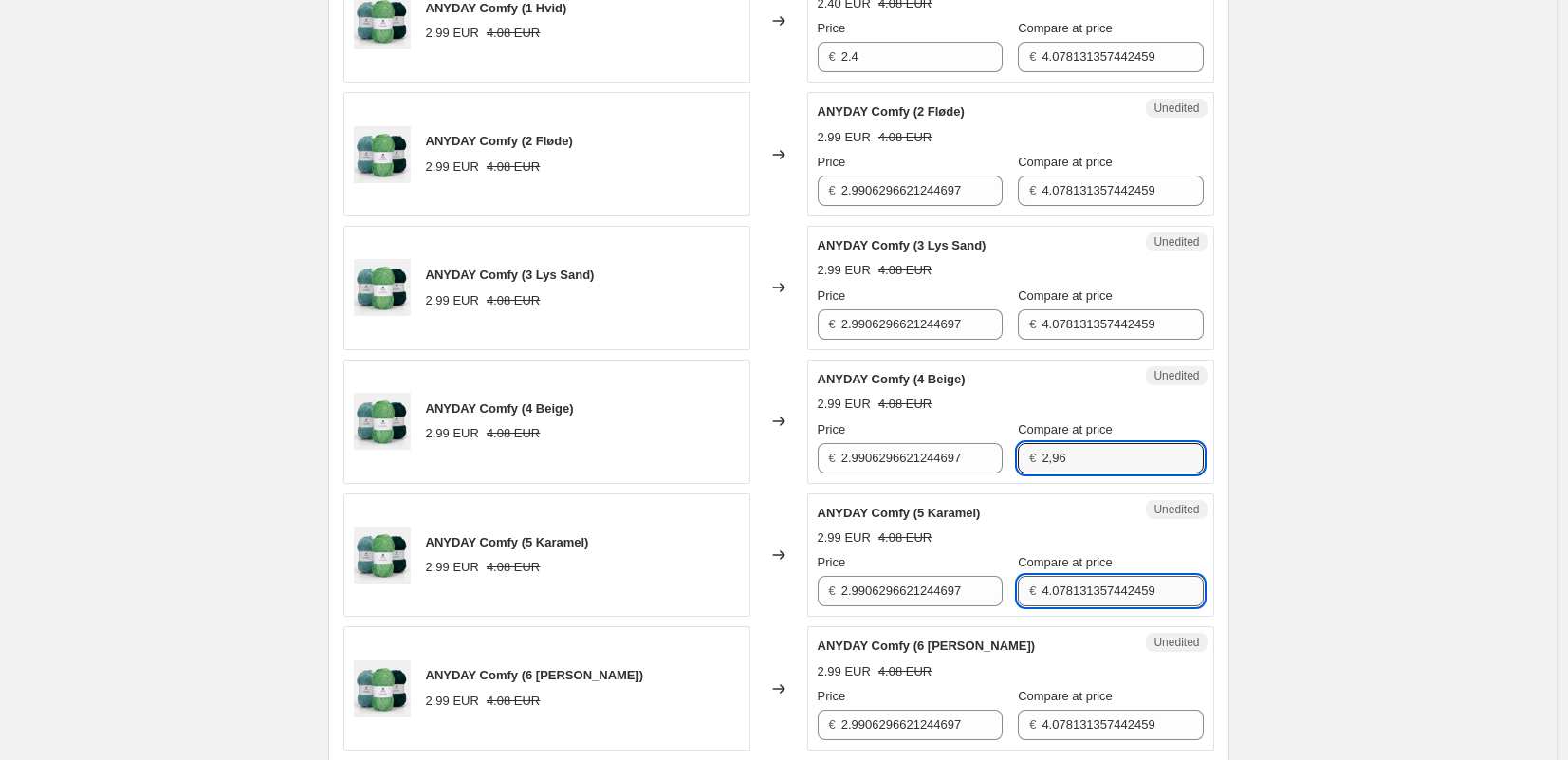
type input "4.078131357442459"
click at [1061, 589] on input "4.078131357442459" at bounding box center [1122, 590] width 162 height 30
paste input "2,96"
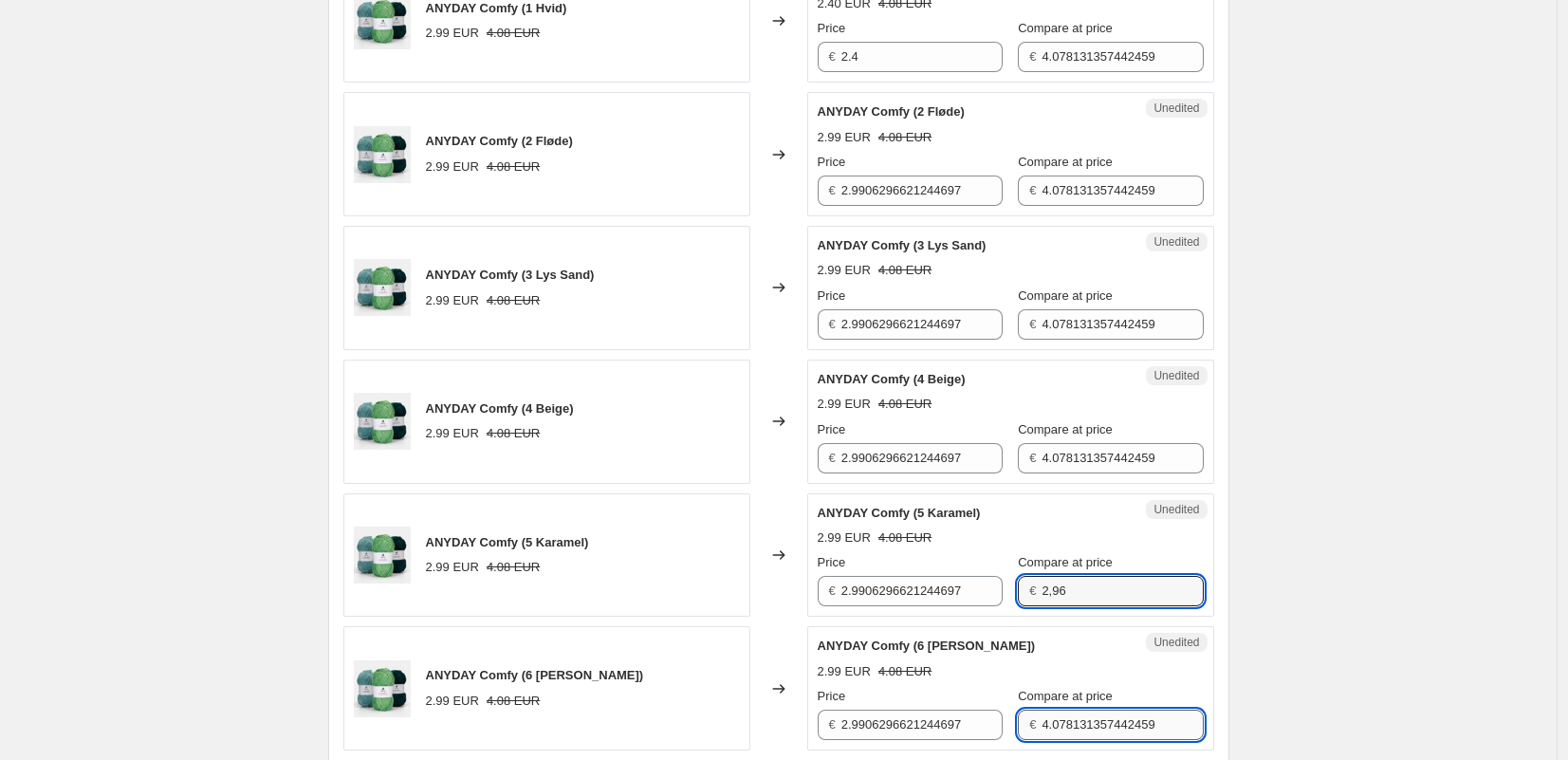
type input "4.078131357442459"
click at [1071, 721] on input "4.078131357442459" at bounding box center [1122, 724] width 162 height 30
paste input "2,96"
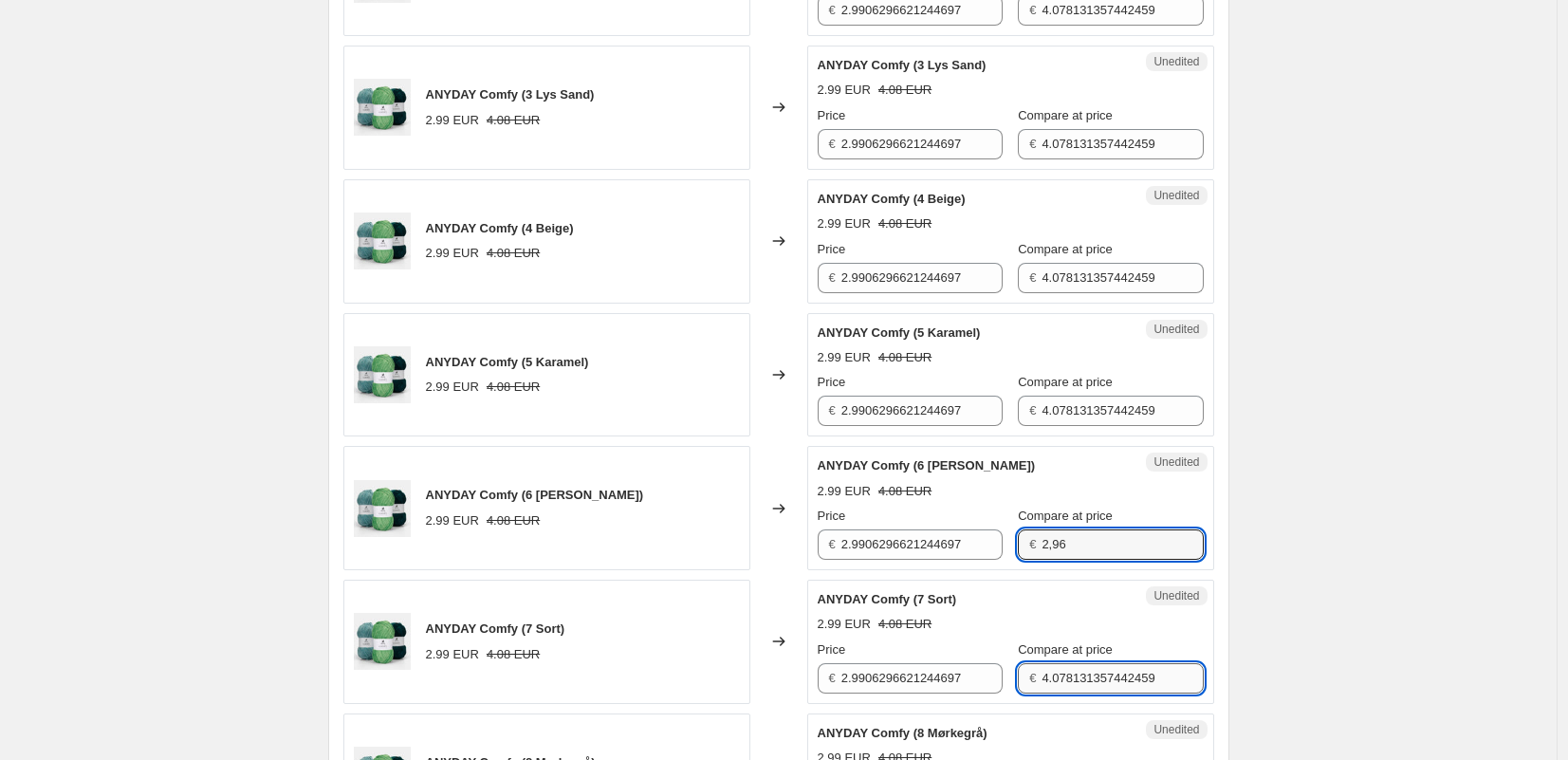
type input "4.078131357442459"
click at [1069, 684] on input "4.078131357442459" at bounding box center [1122, 678] width 162 height 30
paste input "2,96"
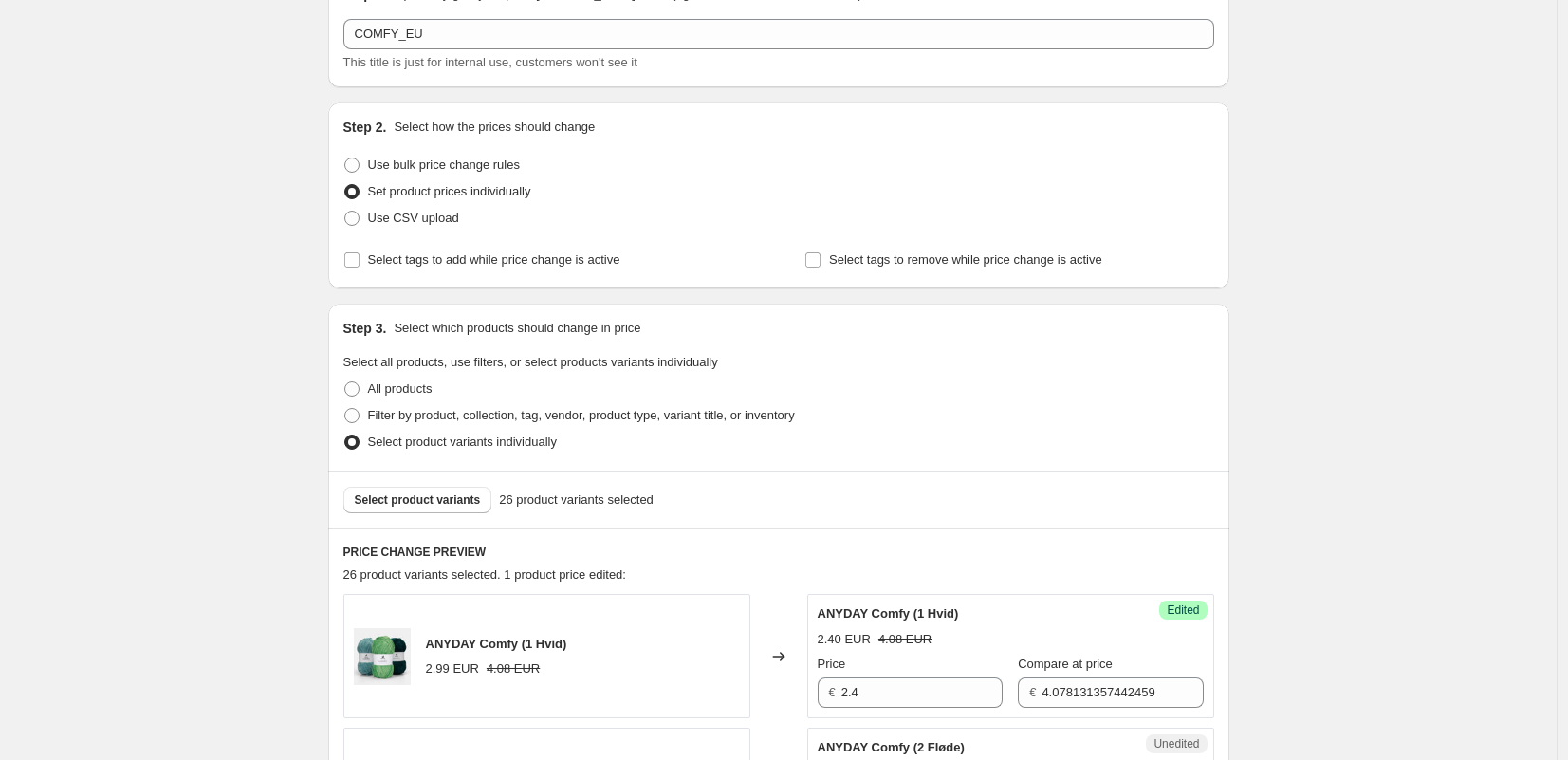
scroll to position [253, 0]
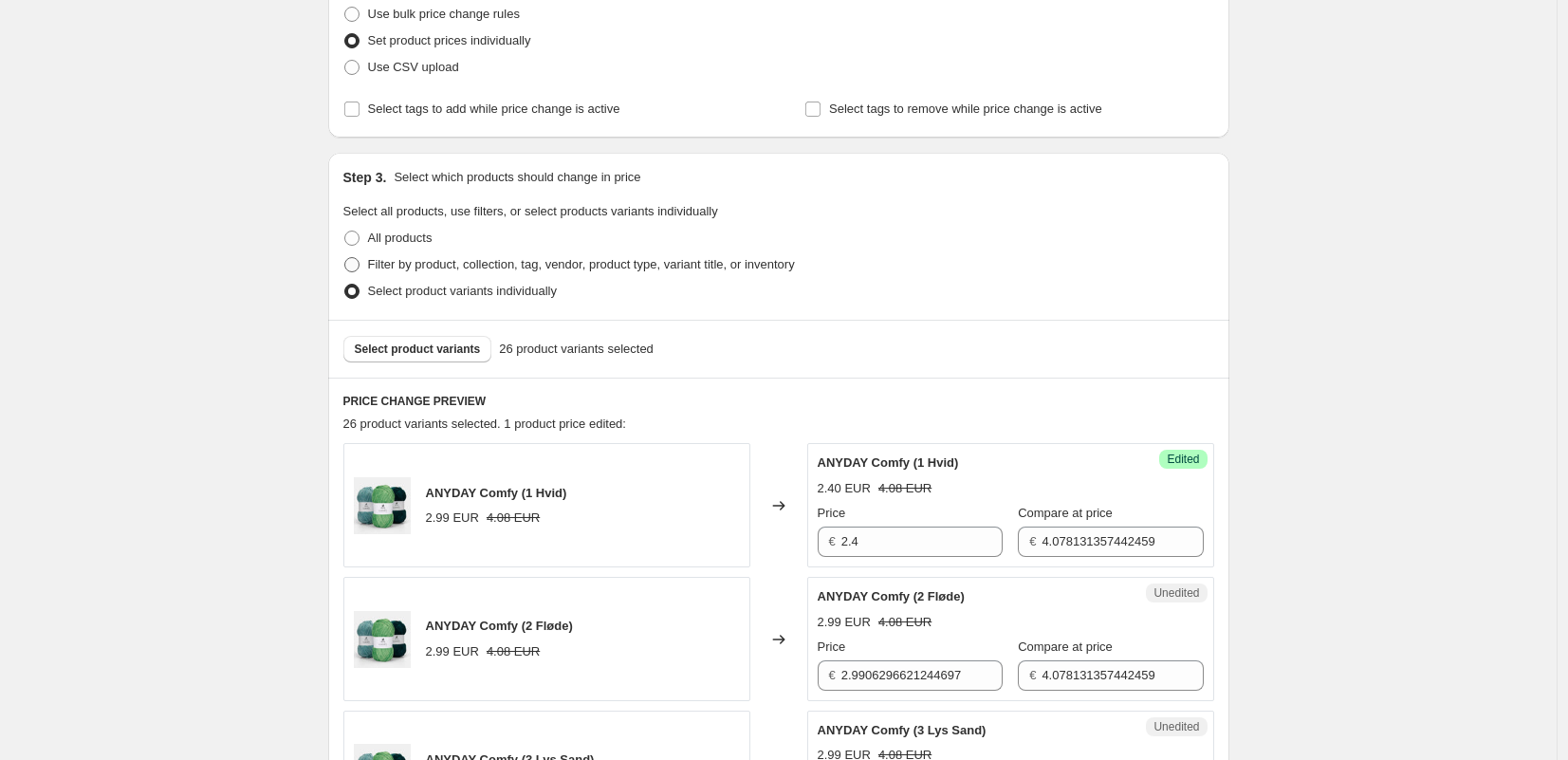
type input "4.078131357442459"
click at [360, 267] on span at bounding box center [352, 265] width 15 height 15
click at [345, 258] on input "Filter by product, collection, tag, vendor, product type, variant title, or inv…" at bounding box center [344, 257] width 1 height 1
radio input "true"
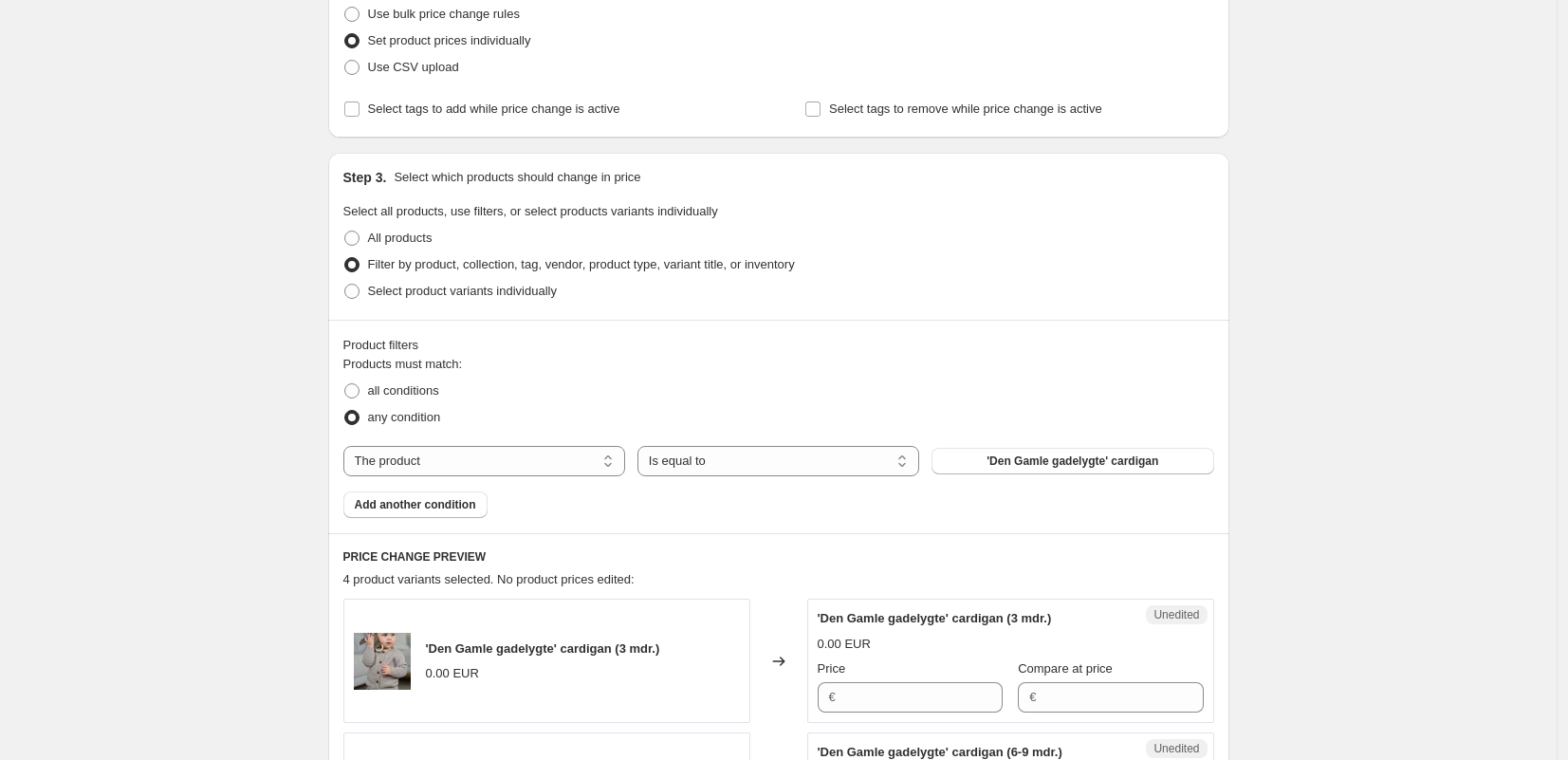
scroll to position [359, 0]
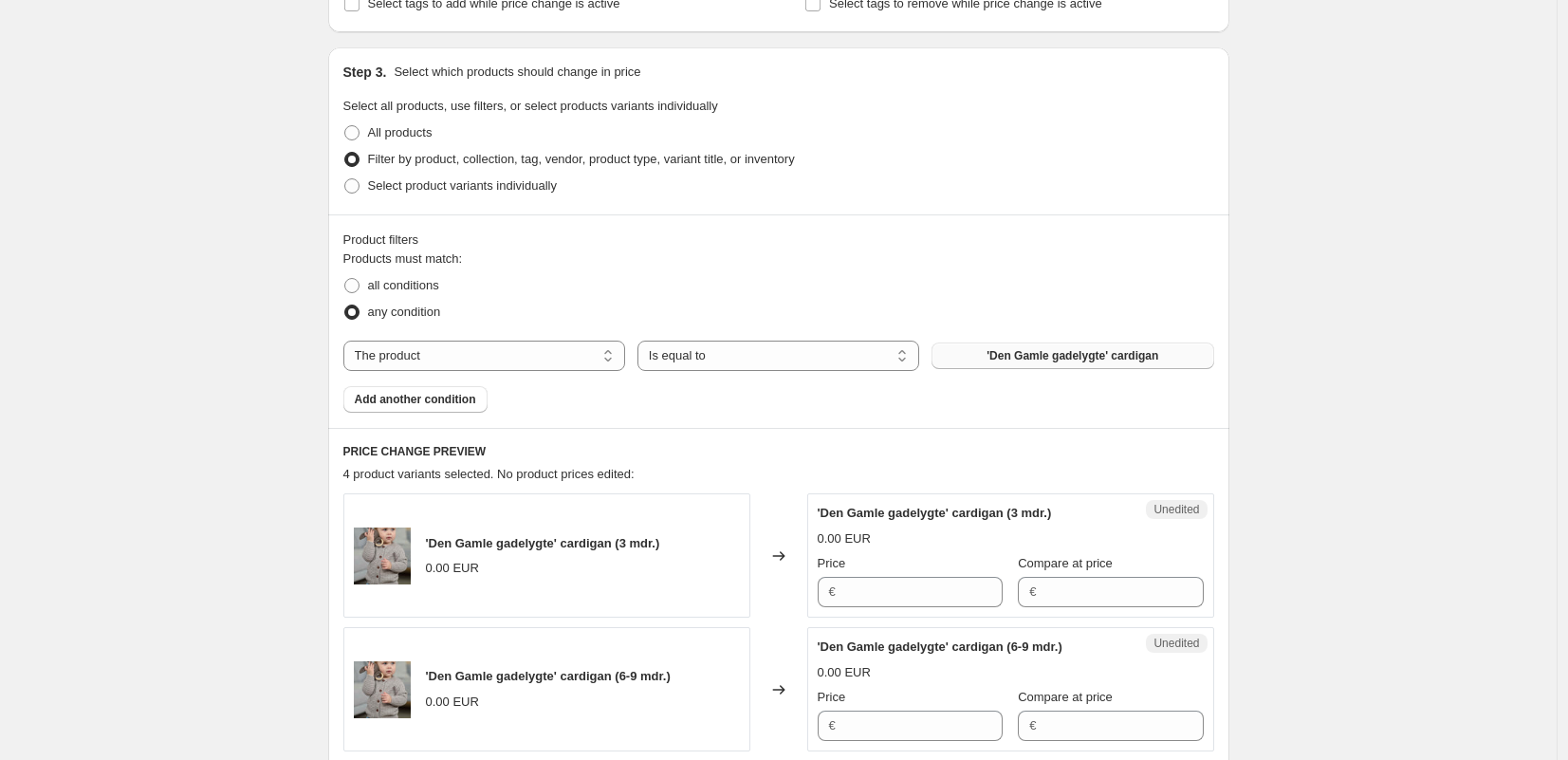
click at [981, 350] on button "'Den Gamle gadelygte' cardigan" at bounding box center [1072, 355] width 281 height 26
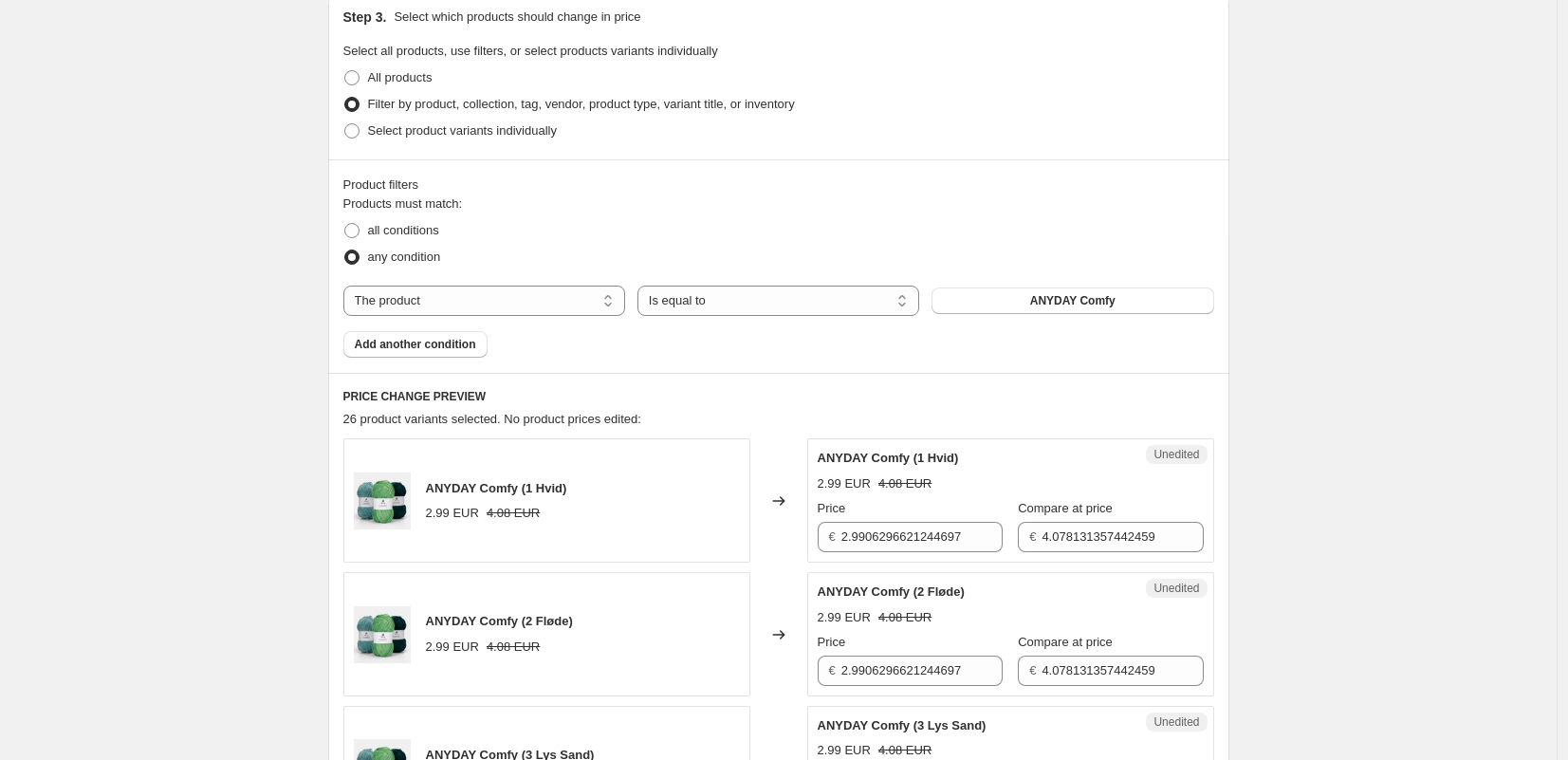
scroll to position [268, 0]
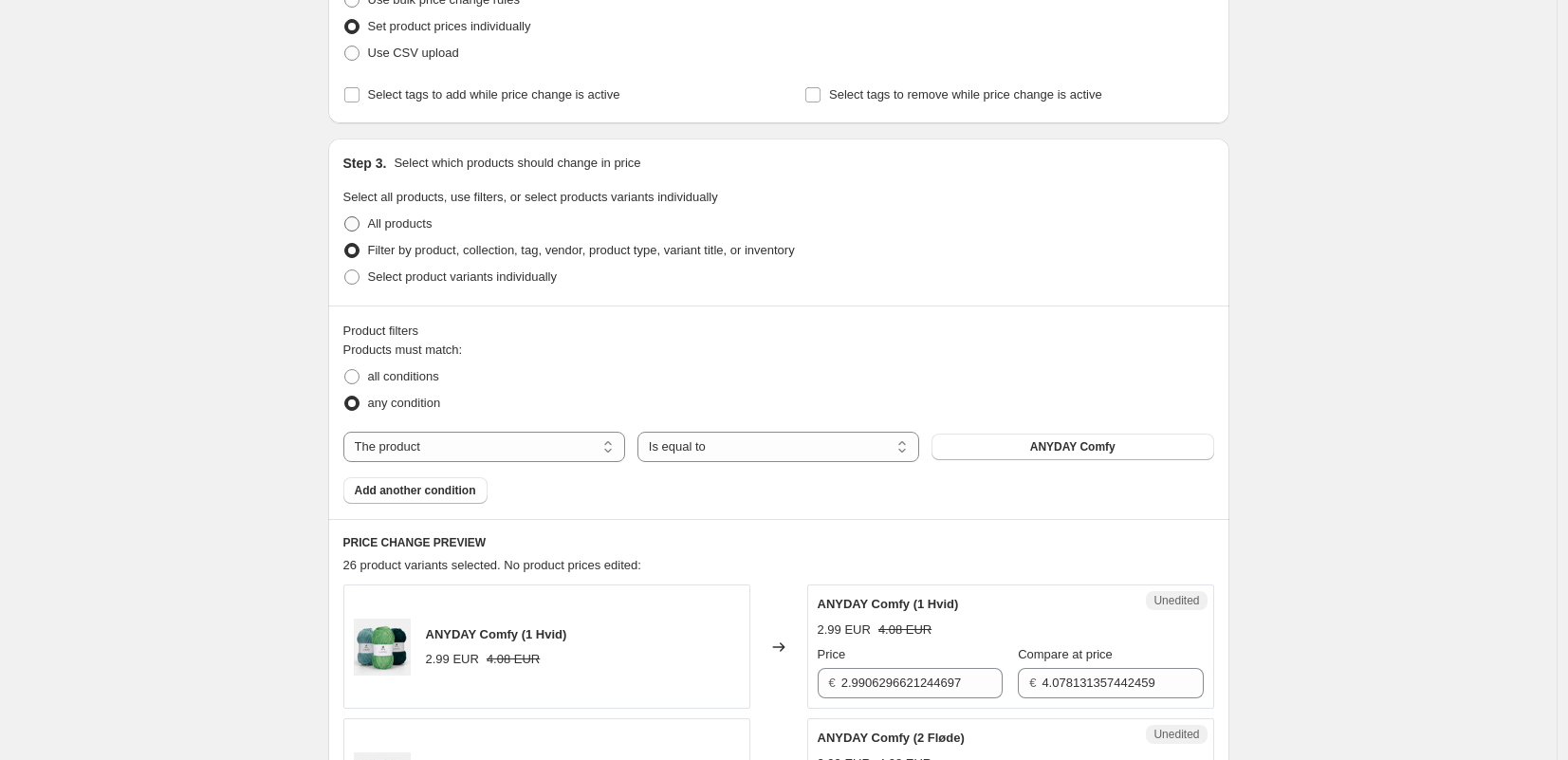
click at [358, 222] on span at bounding box center [352, 224] width 15 height 15
click at [345, 218] on input "All products" at bounding box center [344, 217] width 1 height 1
radio input "true"
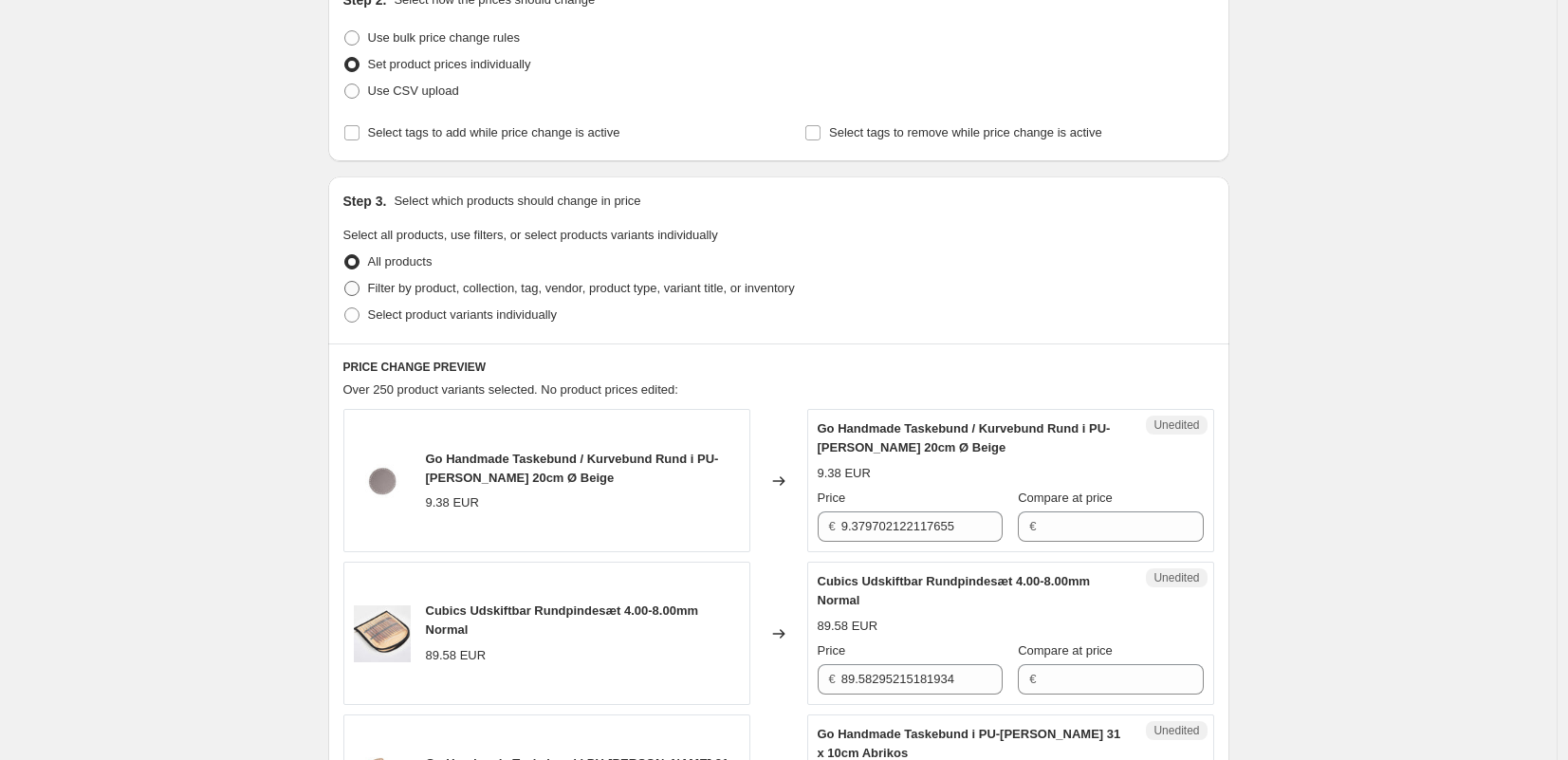
click at [358, 289] on span at bounding box center [352, 288] width 15 height 15
click at [345, 281] on input "Filter by product, collection, tag, vendor, product type, variant title, or inv…" at bounding box center [344, 280] width 1 height 1
radio input "true"
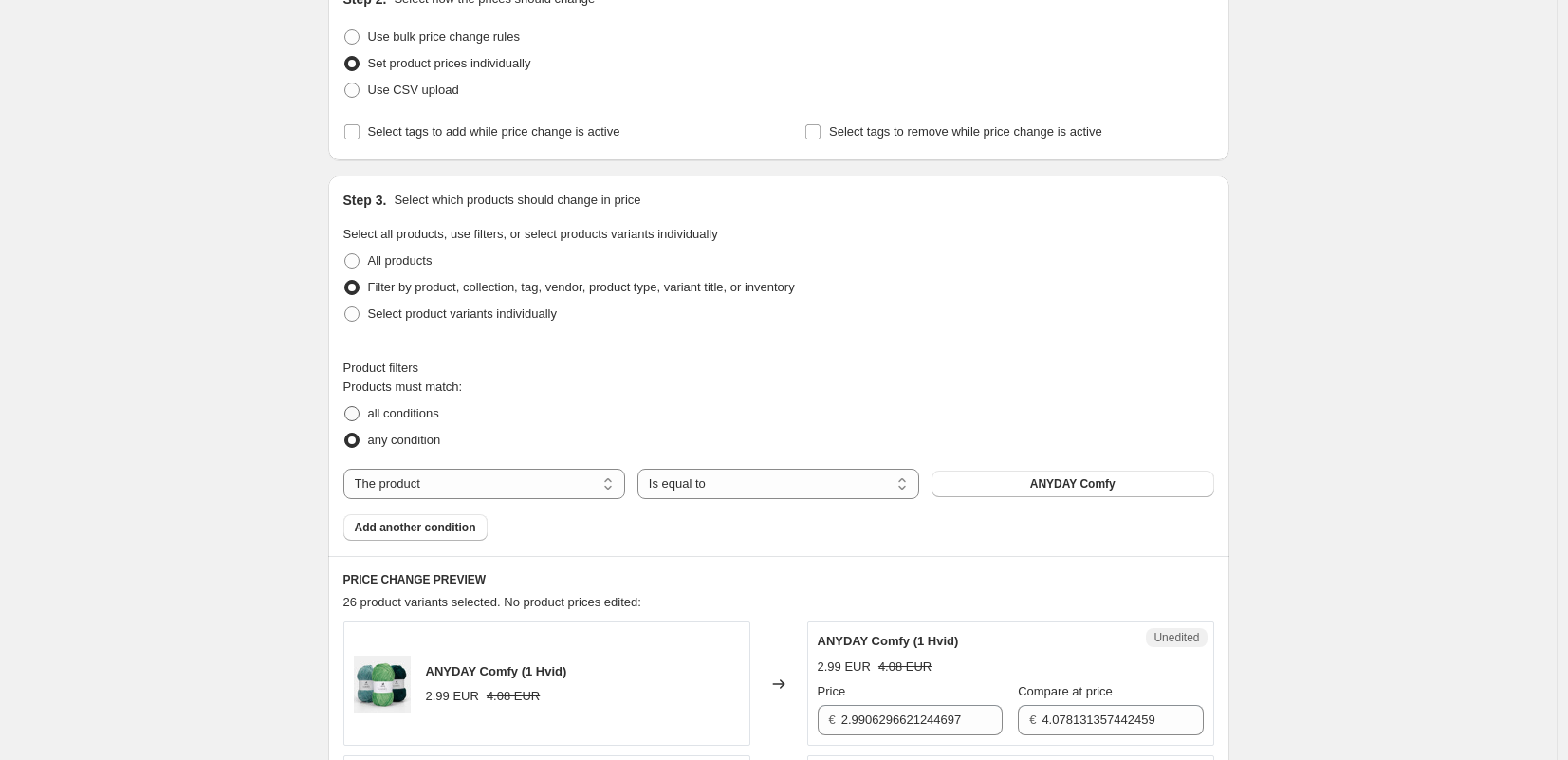
click at [356, 416] on span at bounding box center [352, 414] width 15 height 15
click at [345, 407] on input "all conditions" at bounding box center [344, 406] width 1 height 1
radio input "true"
click at [354, 444] on span at bounding box center [352, 440] width 15 height 15
click at [345, 433] on input "any condition" at bounding box center [344, 432] width 1 height 1
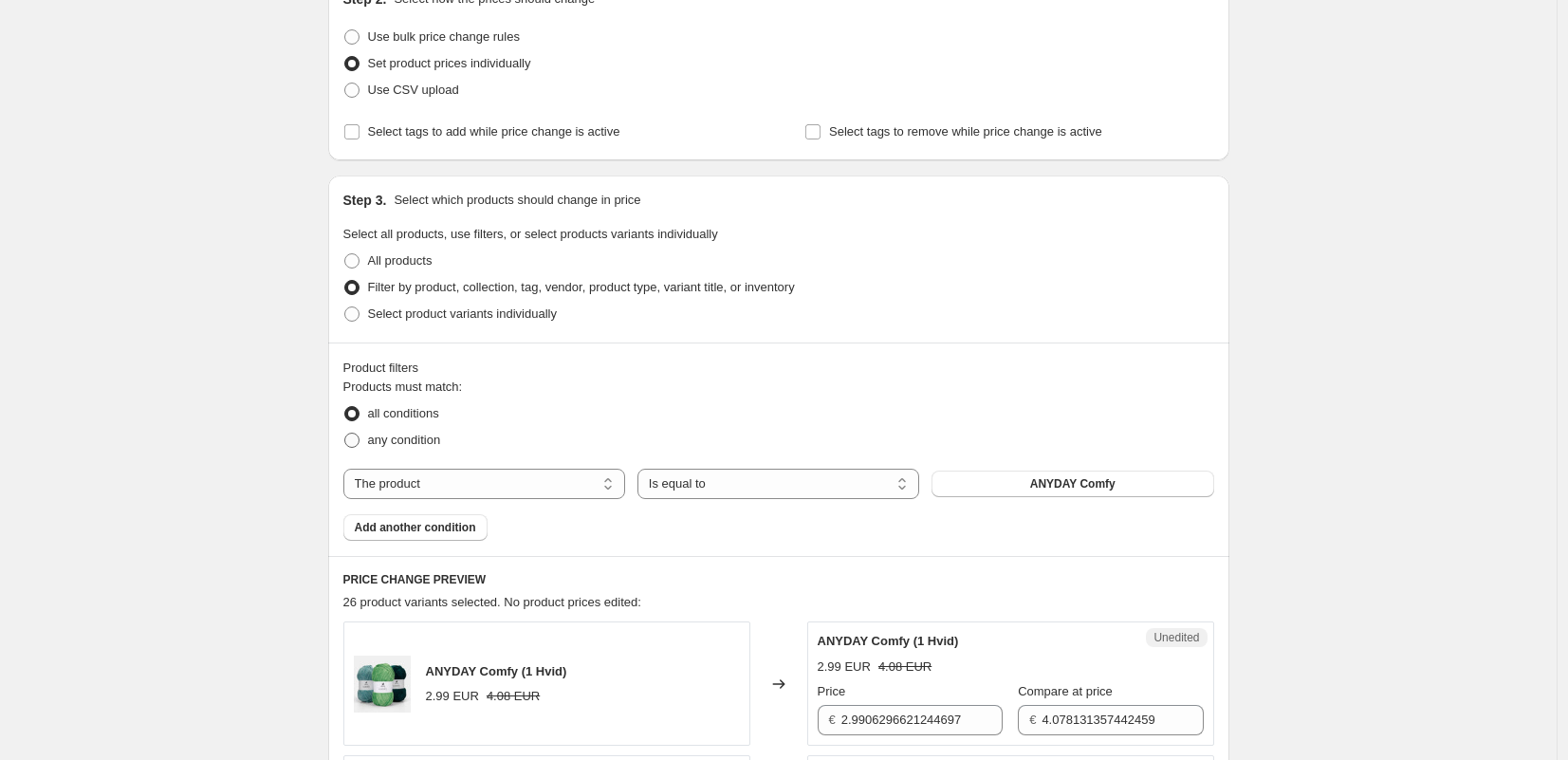
radio input "true"
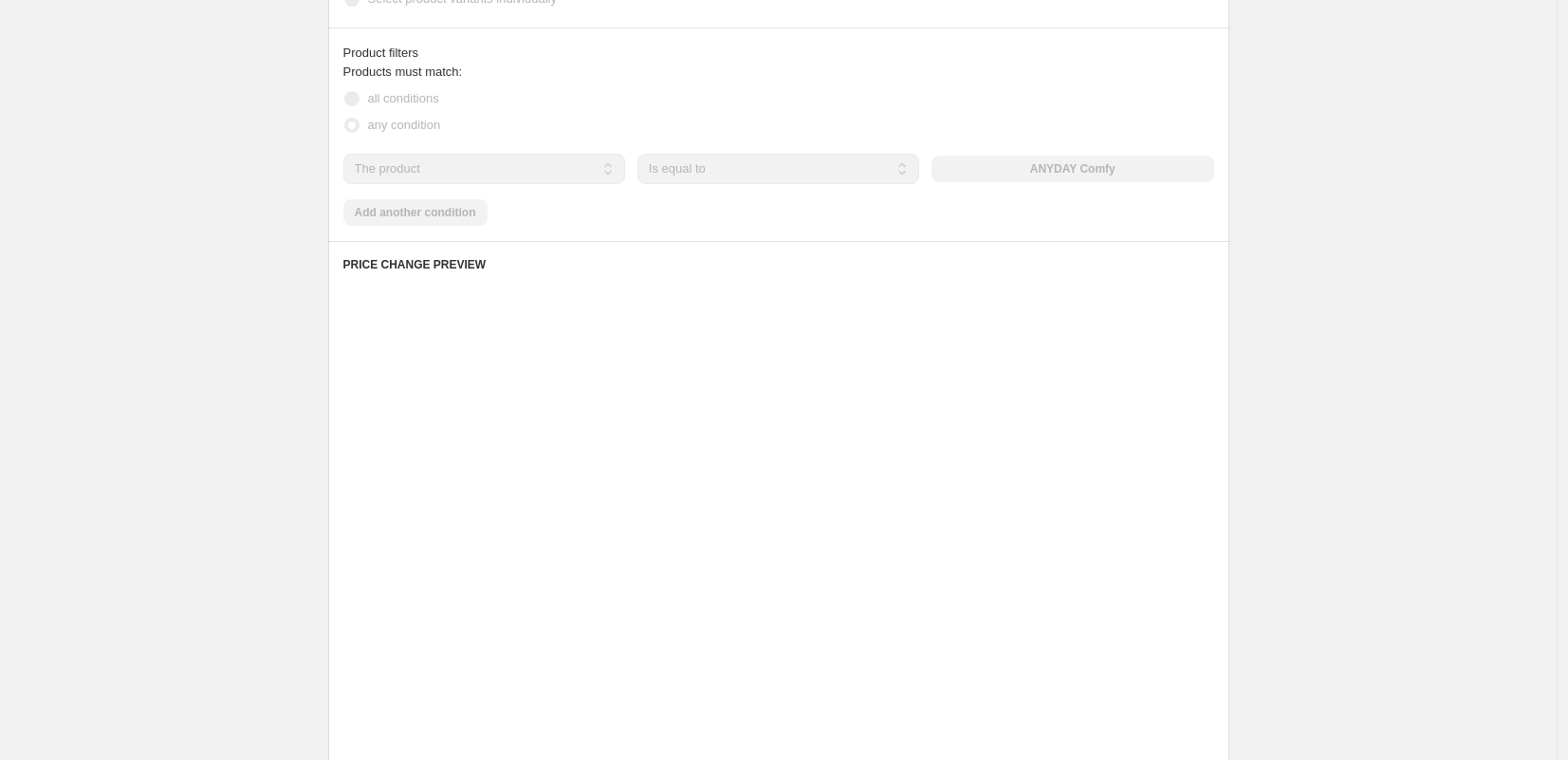
scroll to position [561, 0]
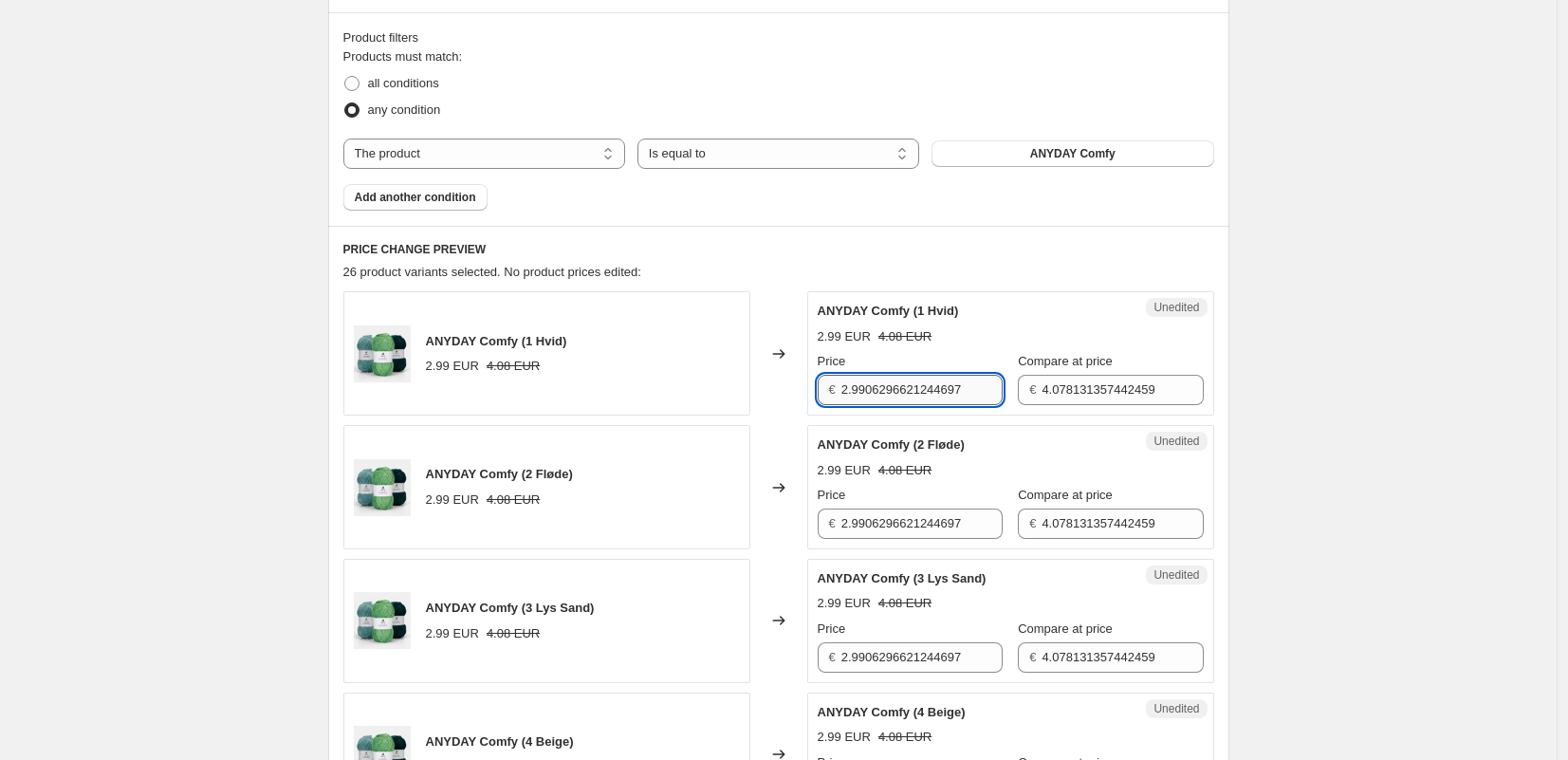
click at [872, 383] on input "2.9906296621244697" at bounding box center [922, 389] width 162 height 30
type input "2.4"
click at [1055, 392] on input "4.078131357442459" at bounding box center [1122, 389] width 162 height 30
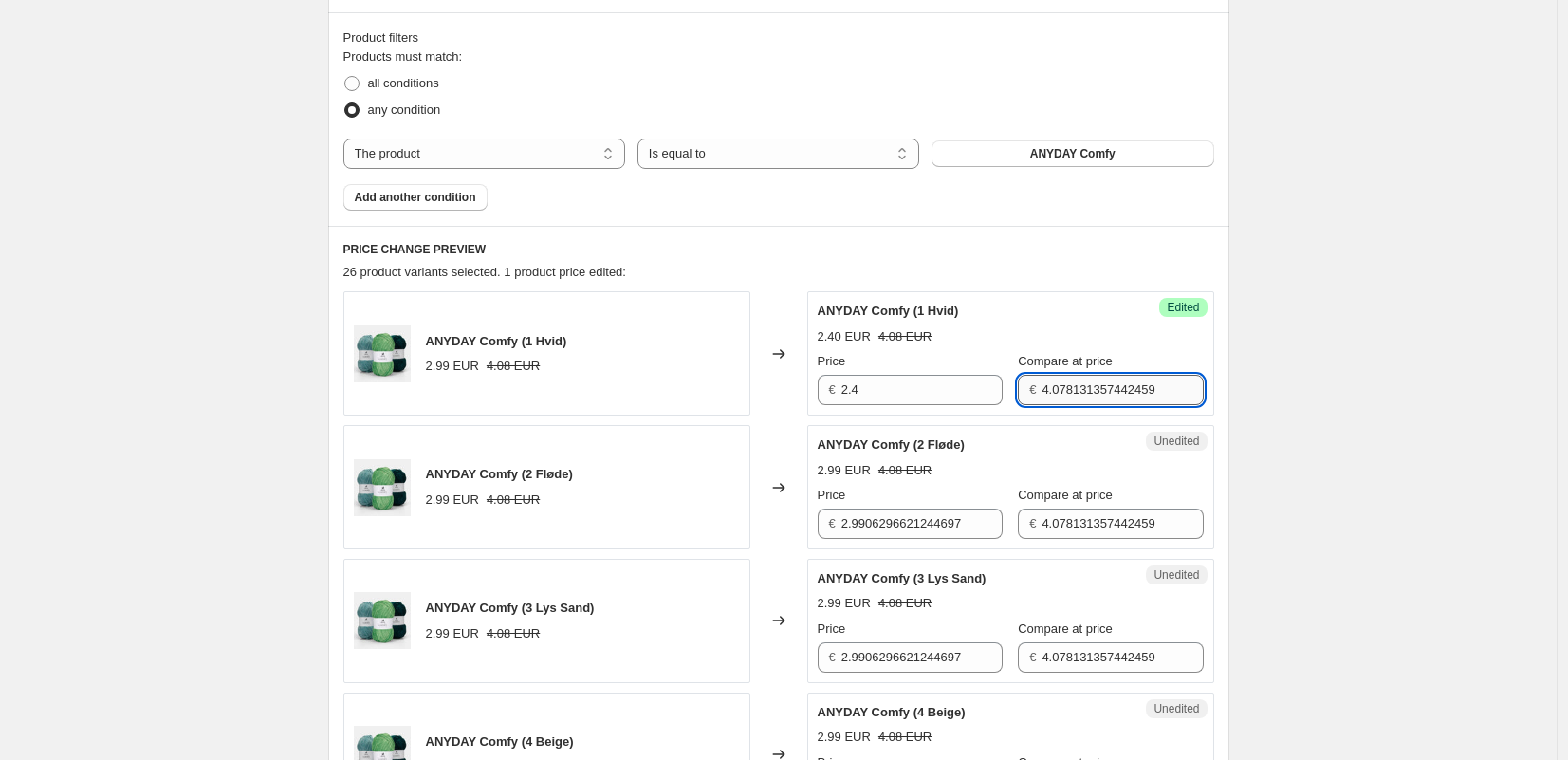
click at [1055, 392] on input "4.078131357442459" at bounding box center [1122, 389] width 162 height 30
paste input "2,96"
type input "4.078131357442459"
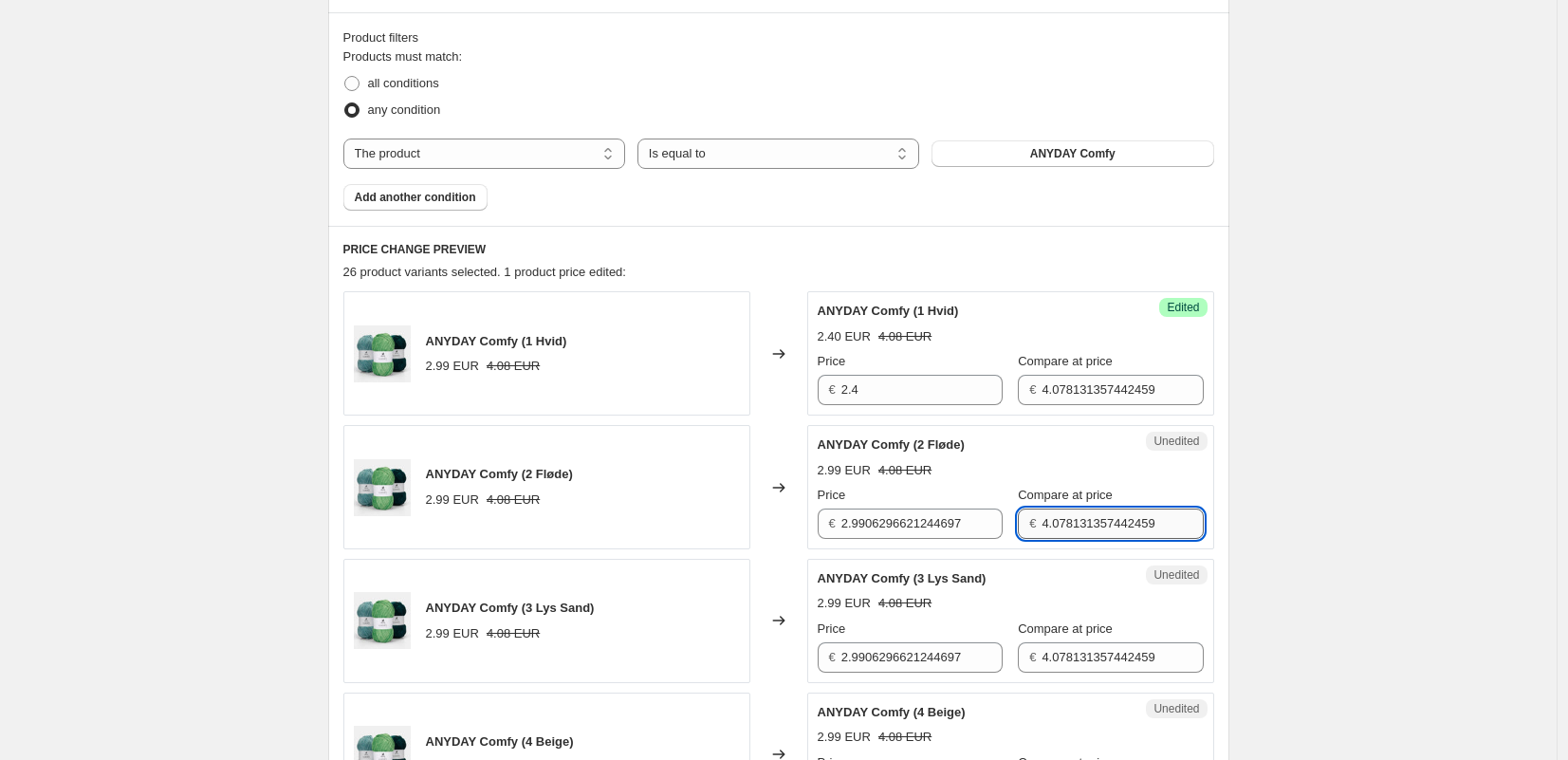
click at [1070, 531] on input "4.078131357442459" at bounding box center [1122, 523] width 162 height 30
click at [1071, 531] on input "4.078131357442459" at bounding box center [1122, 523] width 162 height 30
paste input "2,96"
type input "4.078131357442459"
click at [1067, 661] on input "4.078131357442459" at bounding box center [1122, 657] width 162 height 30
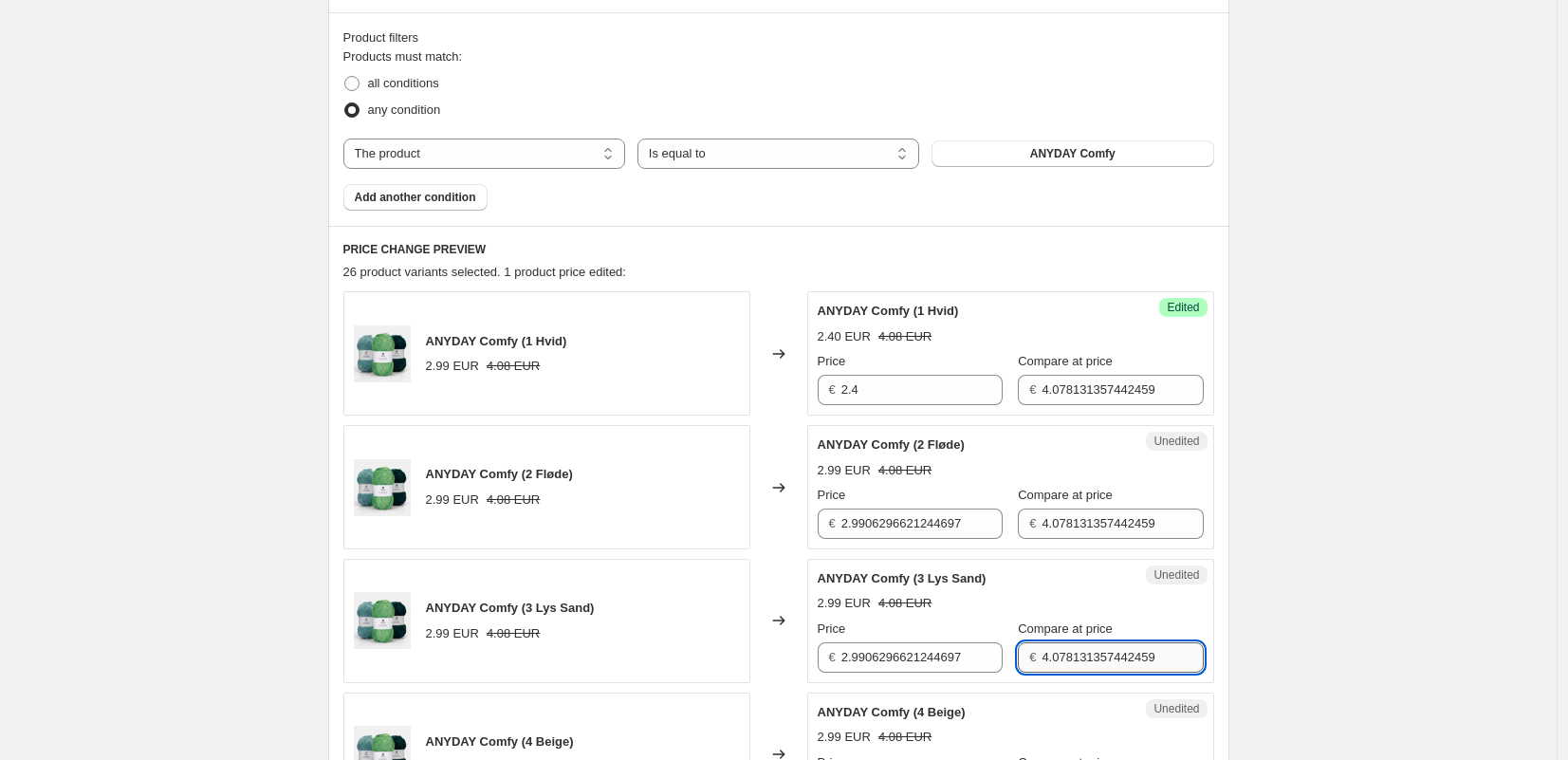
click at [1067, 661] on input "4.078131357442459" at bounding box center [1122, 657] width 162 height 30
paste input "2,96"
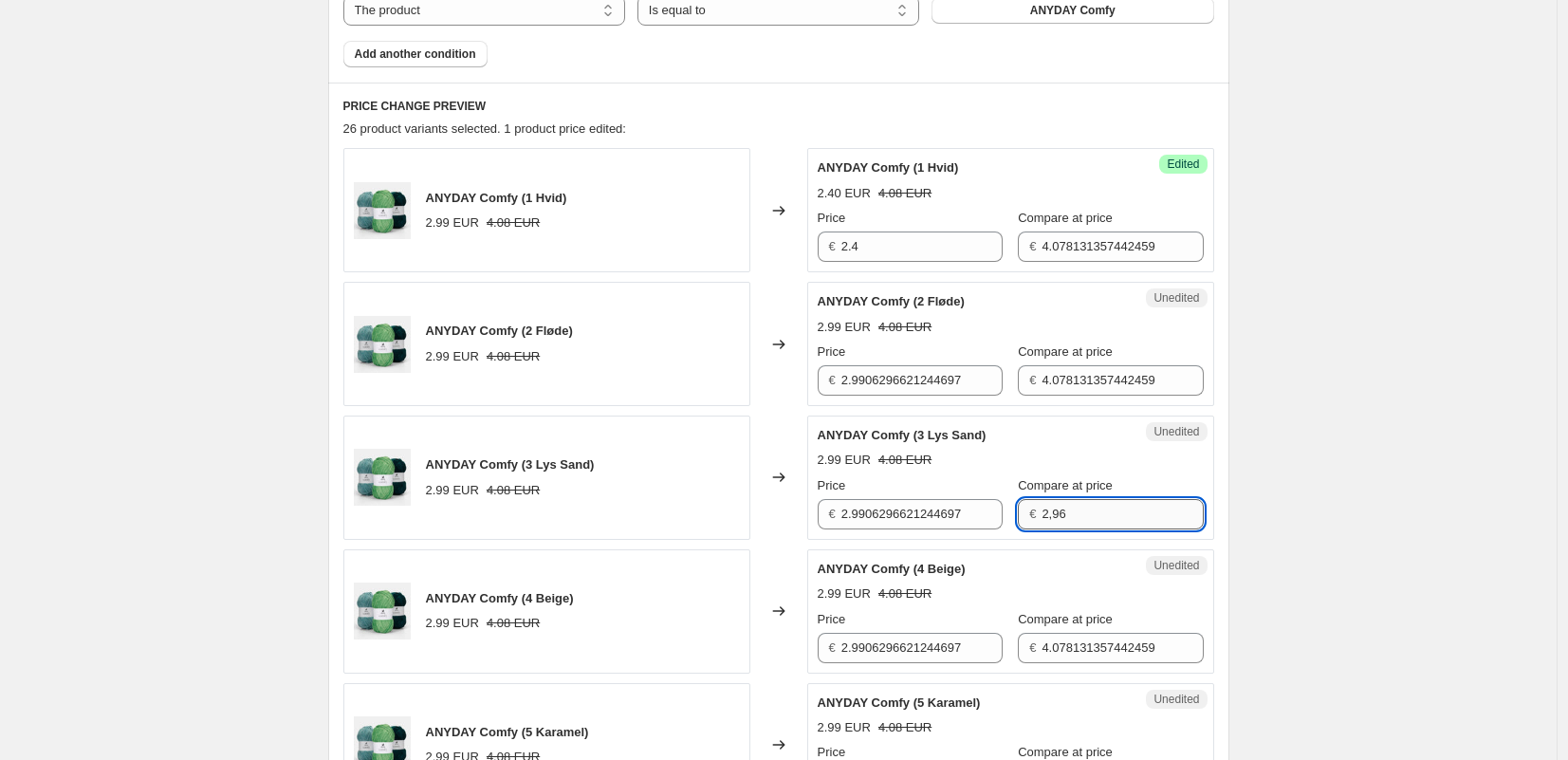
scroll to position [798, 0]
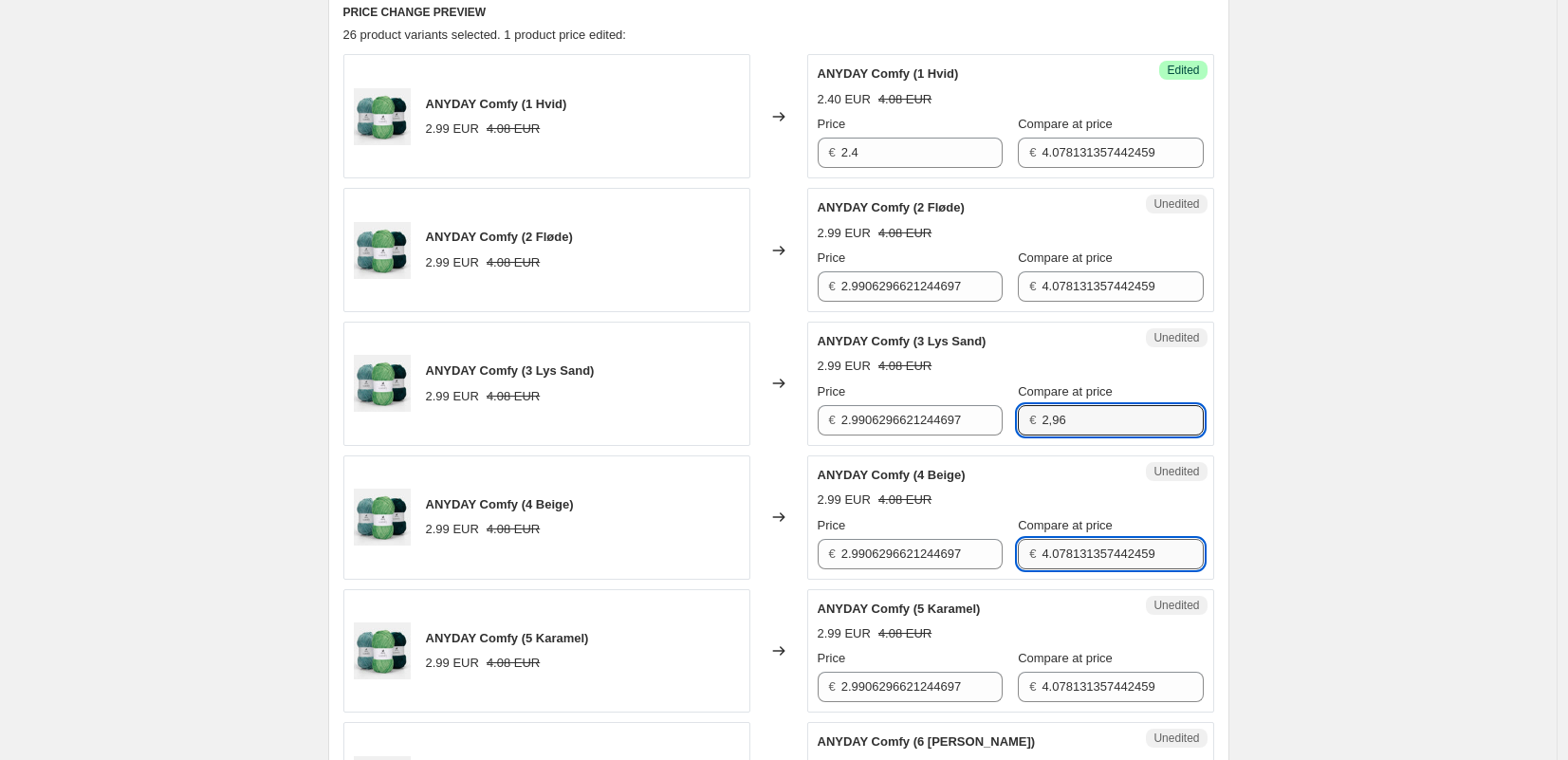
type input "4.078131357442459"
click at [1067, 558] on input "4.078131357442459" at bounding box center [1122, 553] width 162 height 30
paste input "2,96"
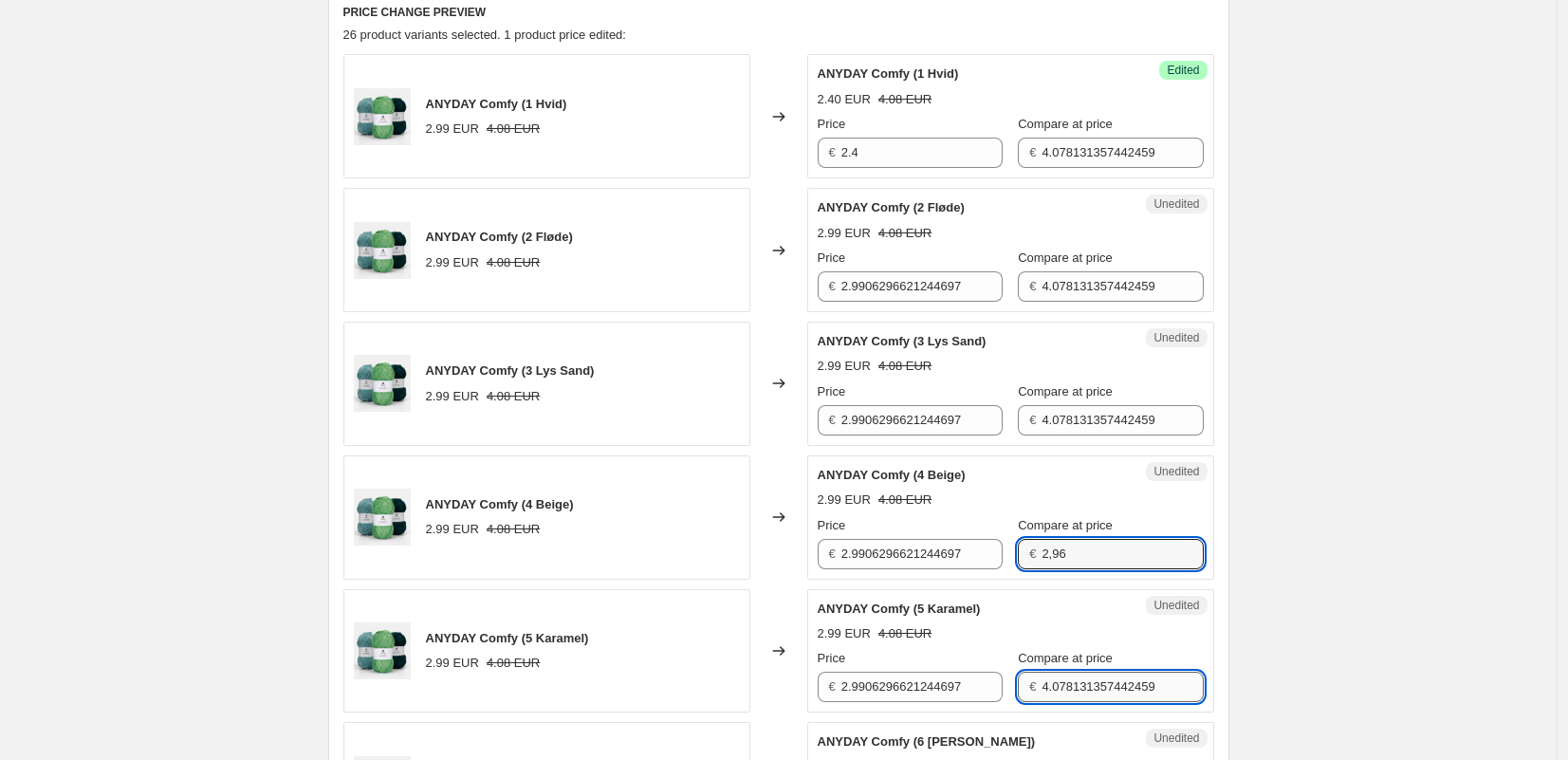
type input "4.078131357442459"
click at [1061, 674] on input "4.078131357442459" at bounding box center [1122, 686] width 162 height 30
click at [1061, 673] on input "4.078131357442459" at bounding box center [1122, 686] width 162 height 30
paste input "2,96"
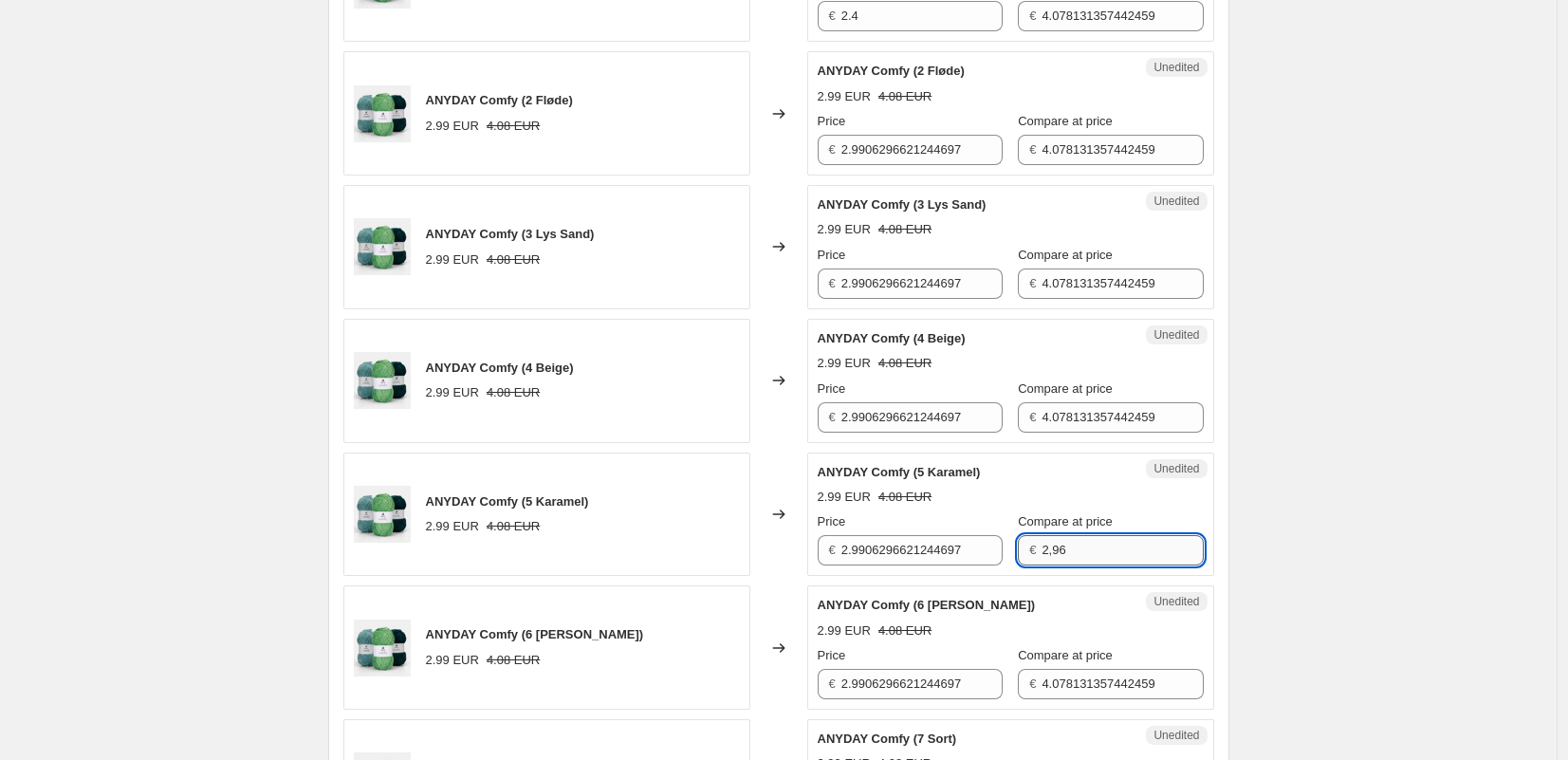
scroll to position [955, 0]
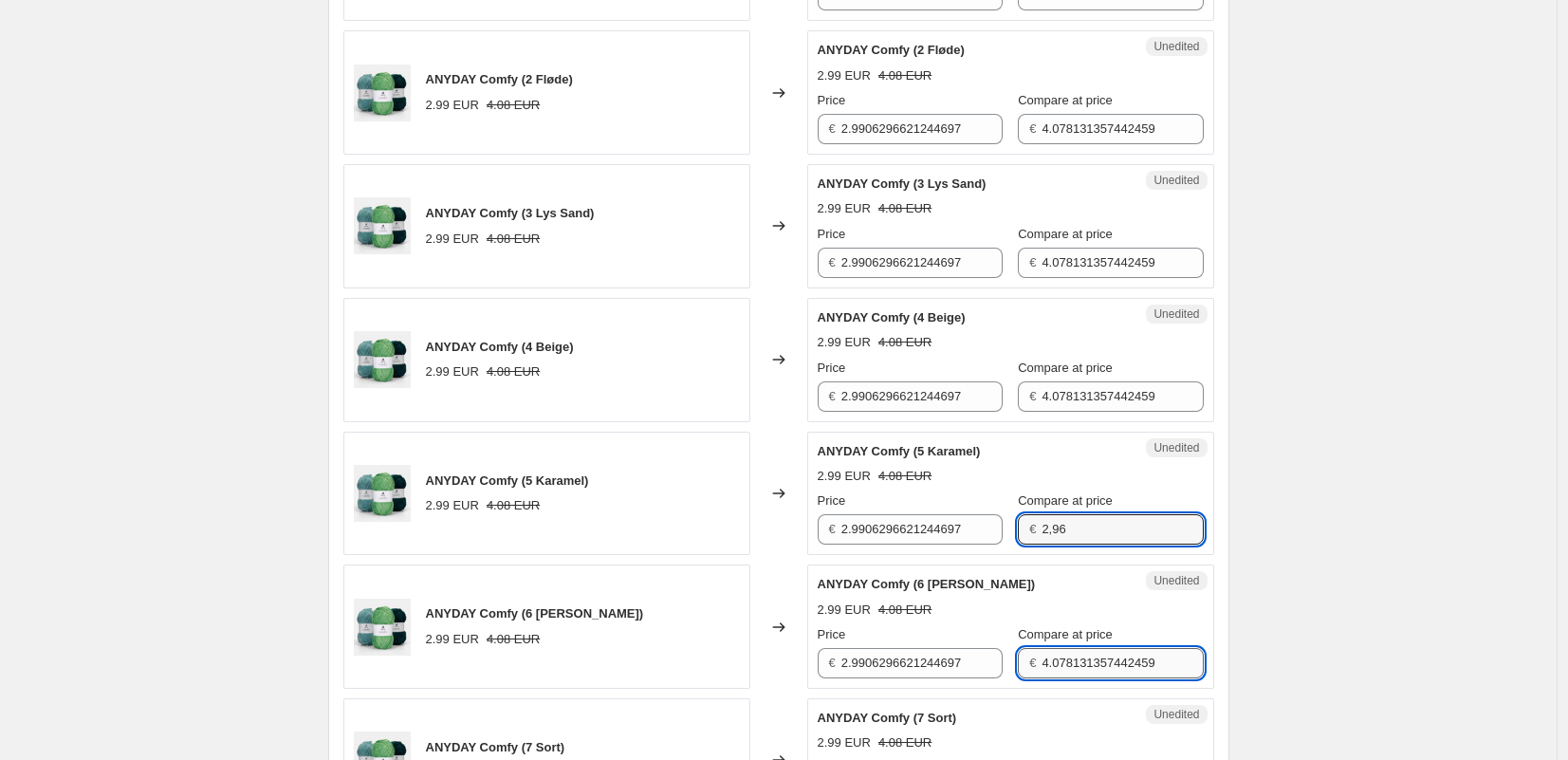
type input "4.078131357442459"
click at [1064, 667] on input "4.078131357442459" at bounding box center [1122, 662] width 162 height 30
paste input "2,96"
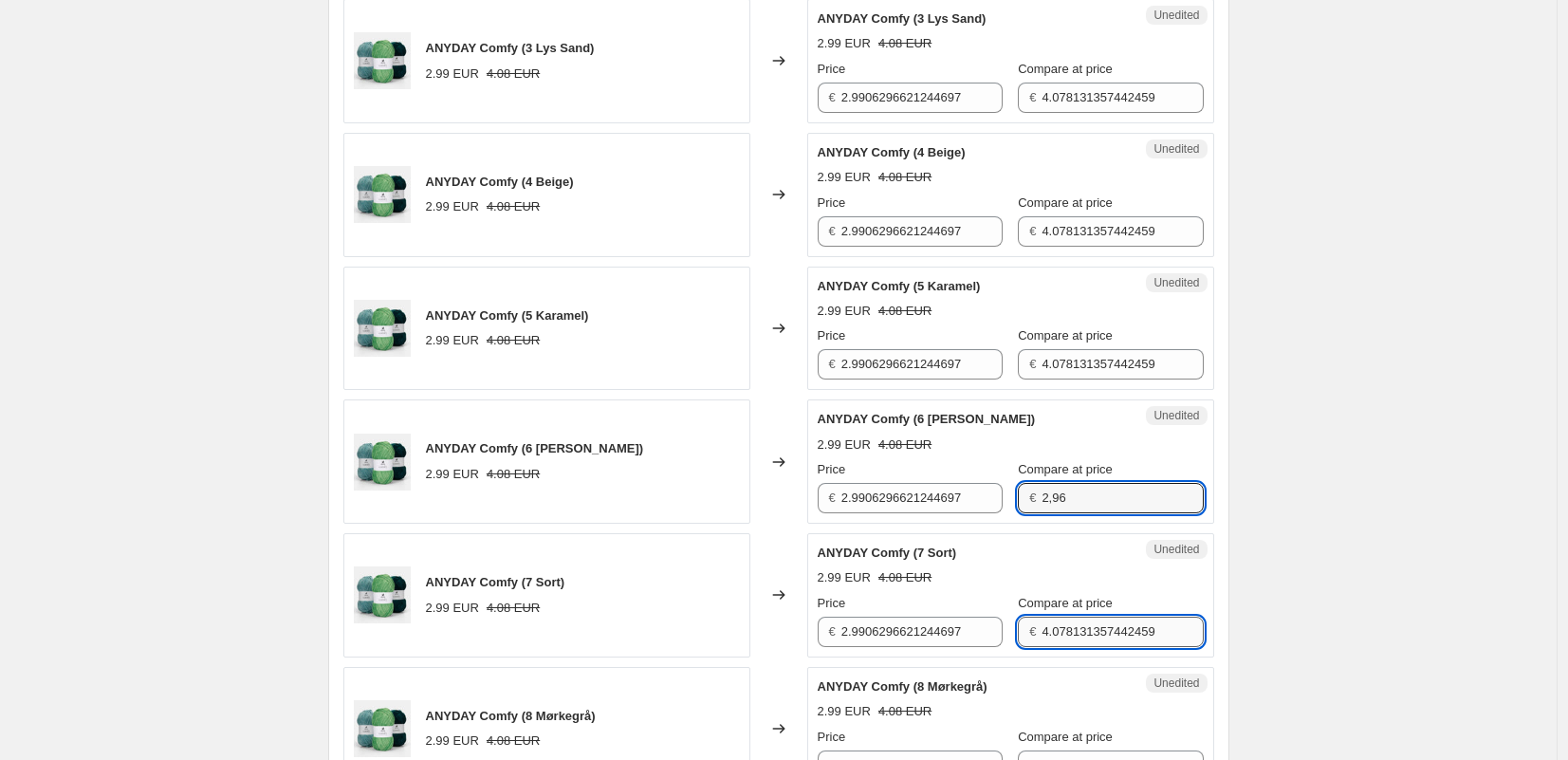
type input "4.078131357442459"
click at [1059, 634] on input "4.078131357442459" at bounding box center [1122, 631] width 162 height 30
paste input "2,96"
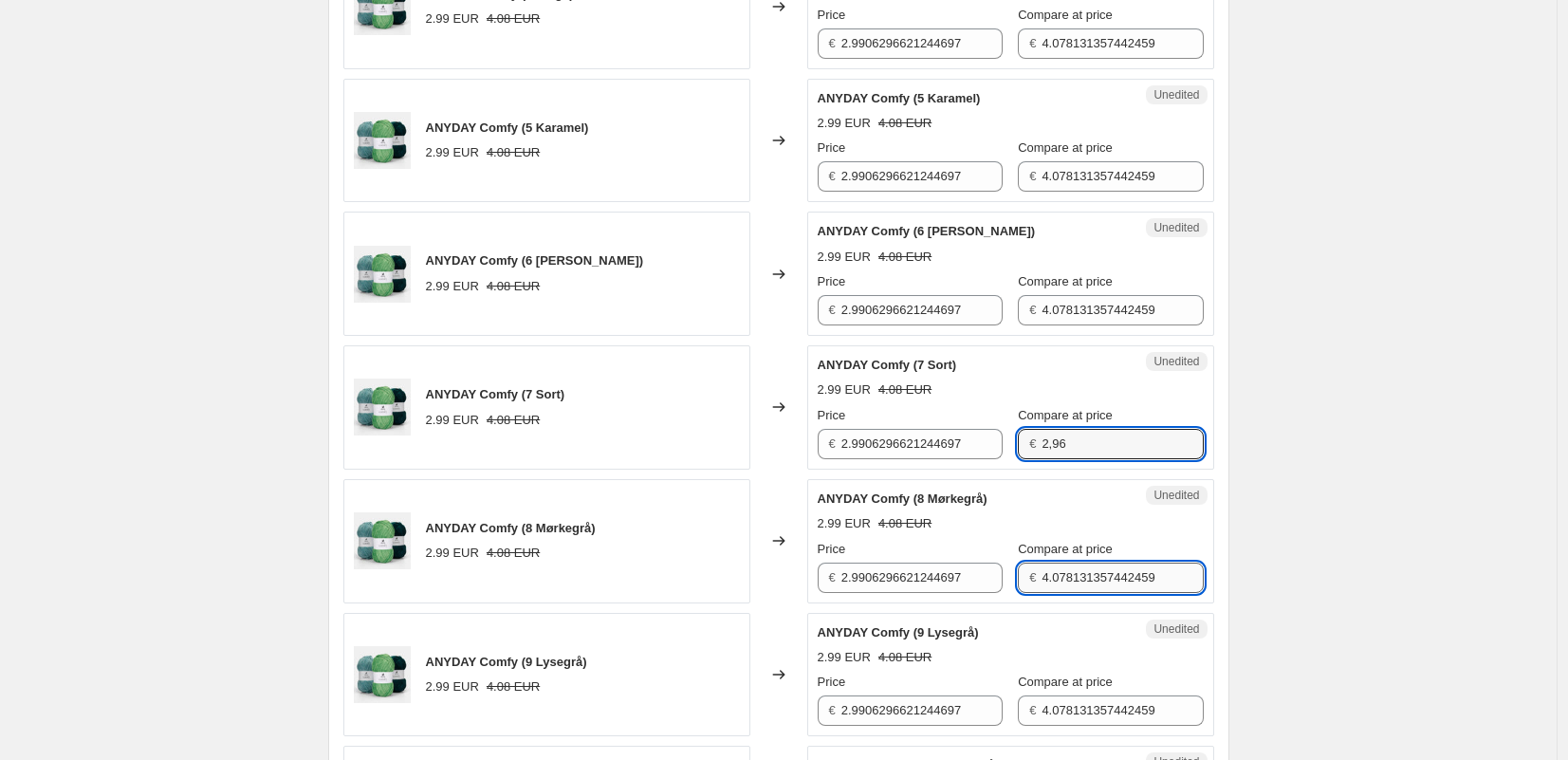
type input "4.078131357442459"
click at [1044, 572] on input "4.078131357442459" at bounding box center [1122, 577] width 162 height 30
drag, startPoint x: 1044, startPoint y: 572, endPoint x: 1061, endPoint y: 616, distance: 47.2
click at [1044, 572] on input "4.078131357442459" at bounding box center [1122, 577] width 162 height 30
paste input "2,96"
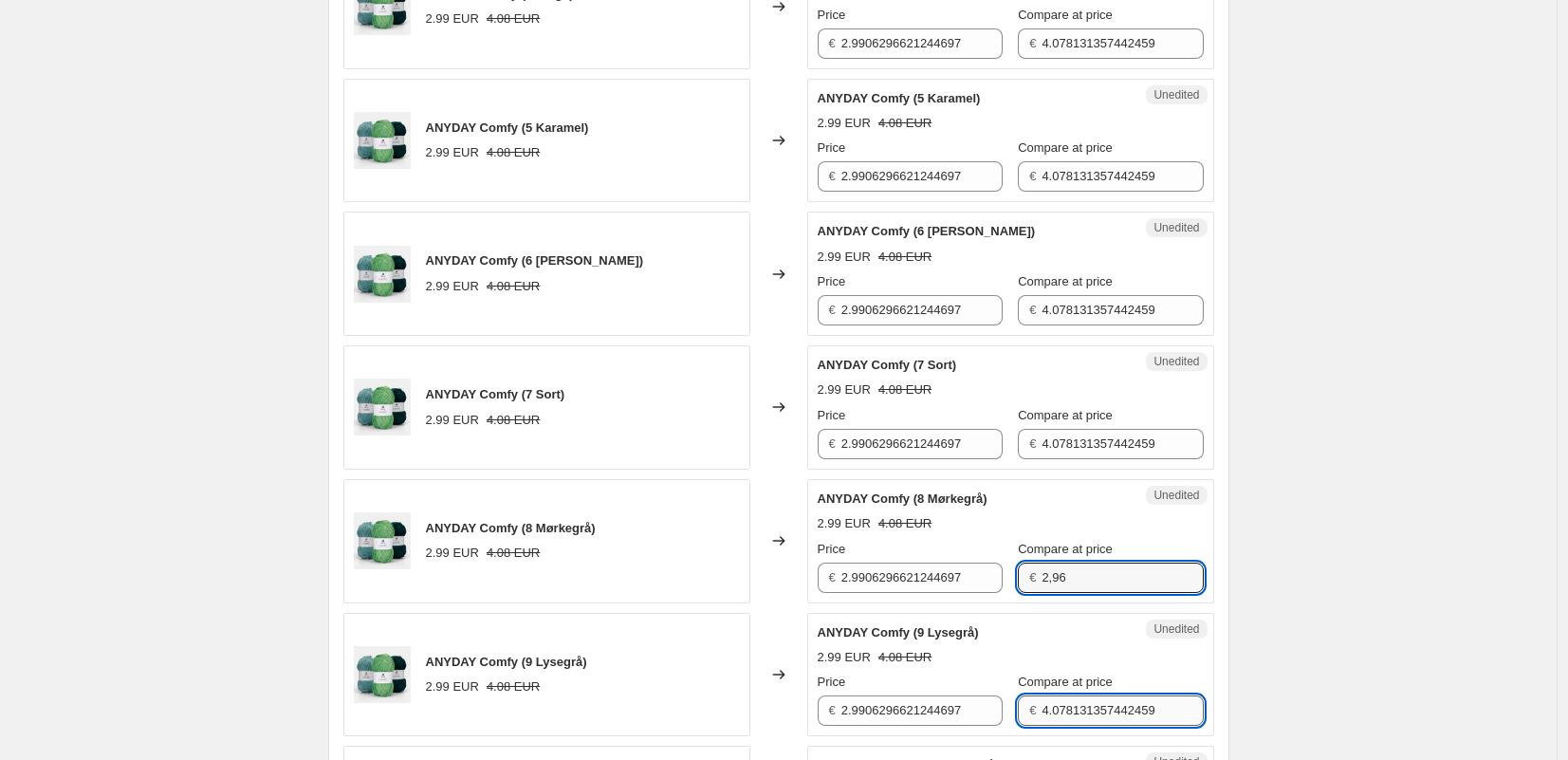
type input "4.078131357442459"
click at [1053, 719] on input "4.078131357442459" at bounding box center [1122, 710] width 162 height 30
paste input "2,96"
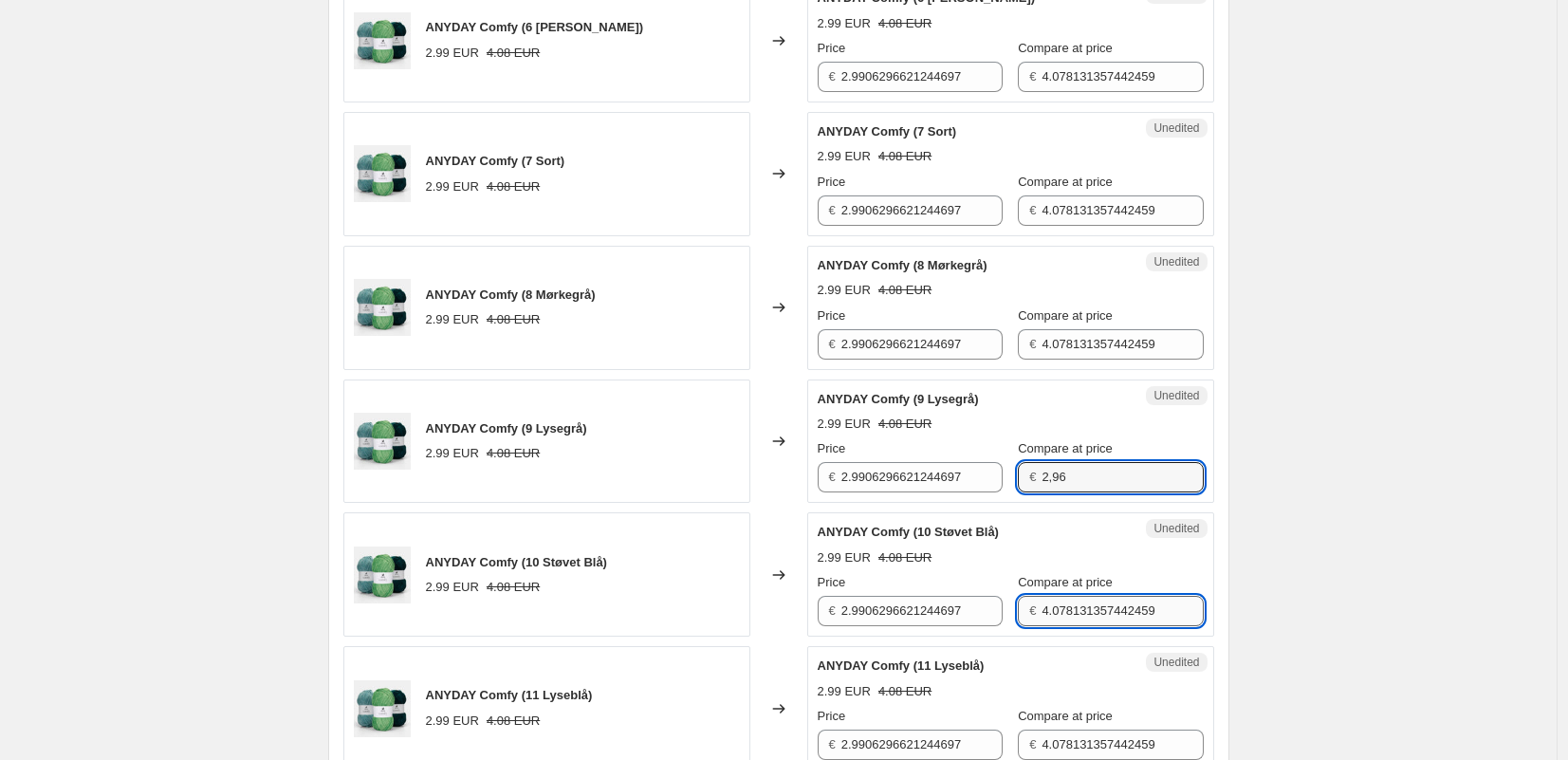
type input "4.078131357442459"
click at [1064, 619] on input "4.078131357442459" at bounding box center [1122, 610] width 162 height 30
drag, startPoint x: 1064, startPoint y: 619, endPoint x: 1069, endPoint y: 645, distance: 26.5
click at [1064, 619] on input "4.078131357442459" at bounding box center [1122, 610] width 162 height 30
paste input "2,96"
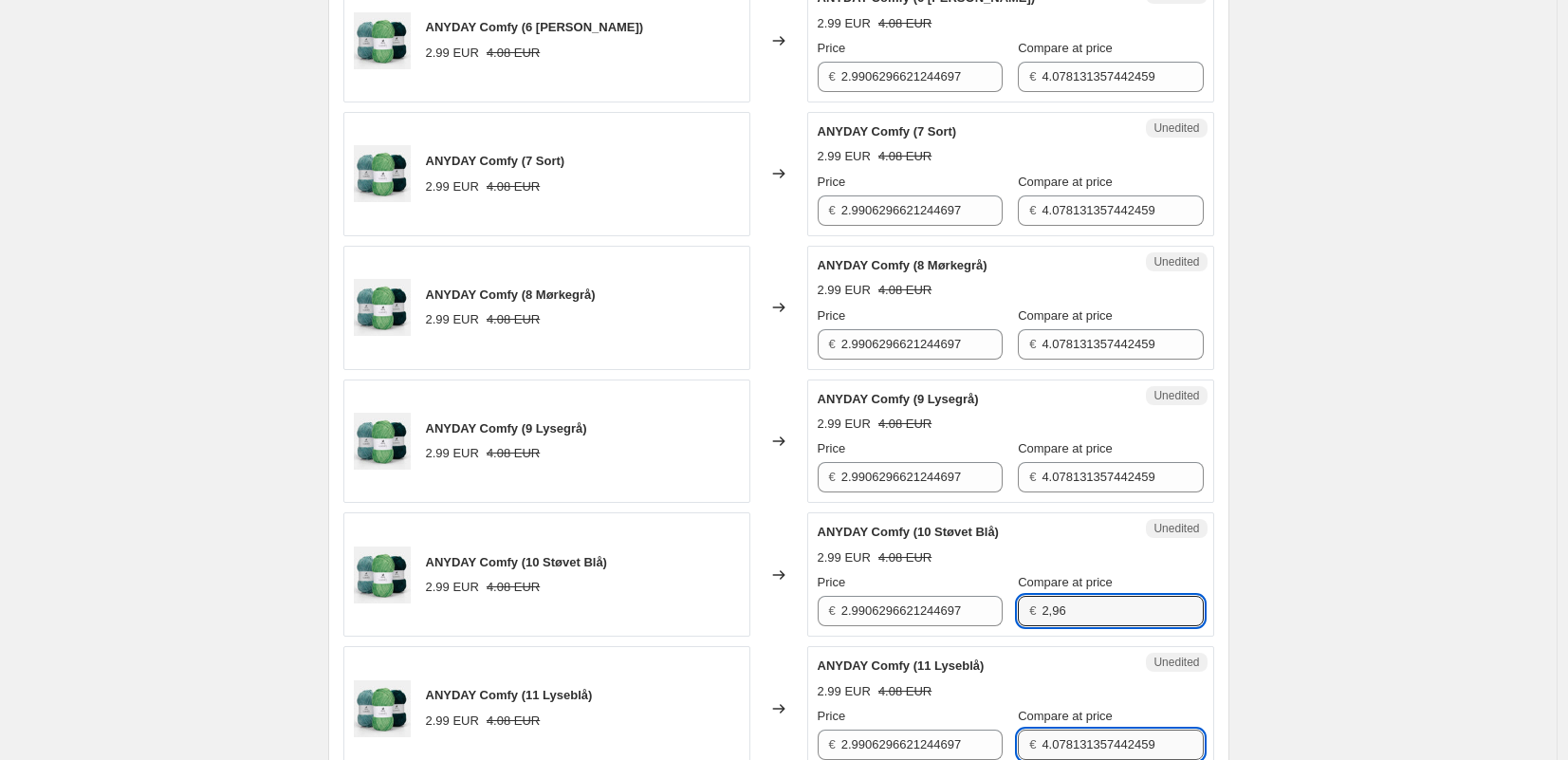
type input "4.078131357442459"
click at [1069, 735] on input "4.078131357442459" at bounding box center [1122, 744] width 162 height 30
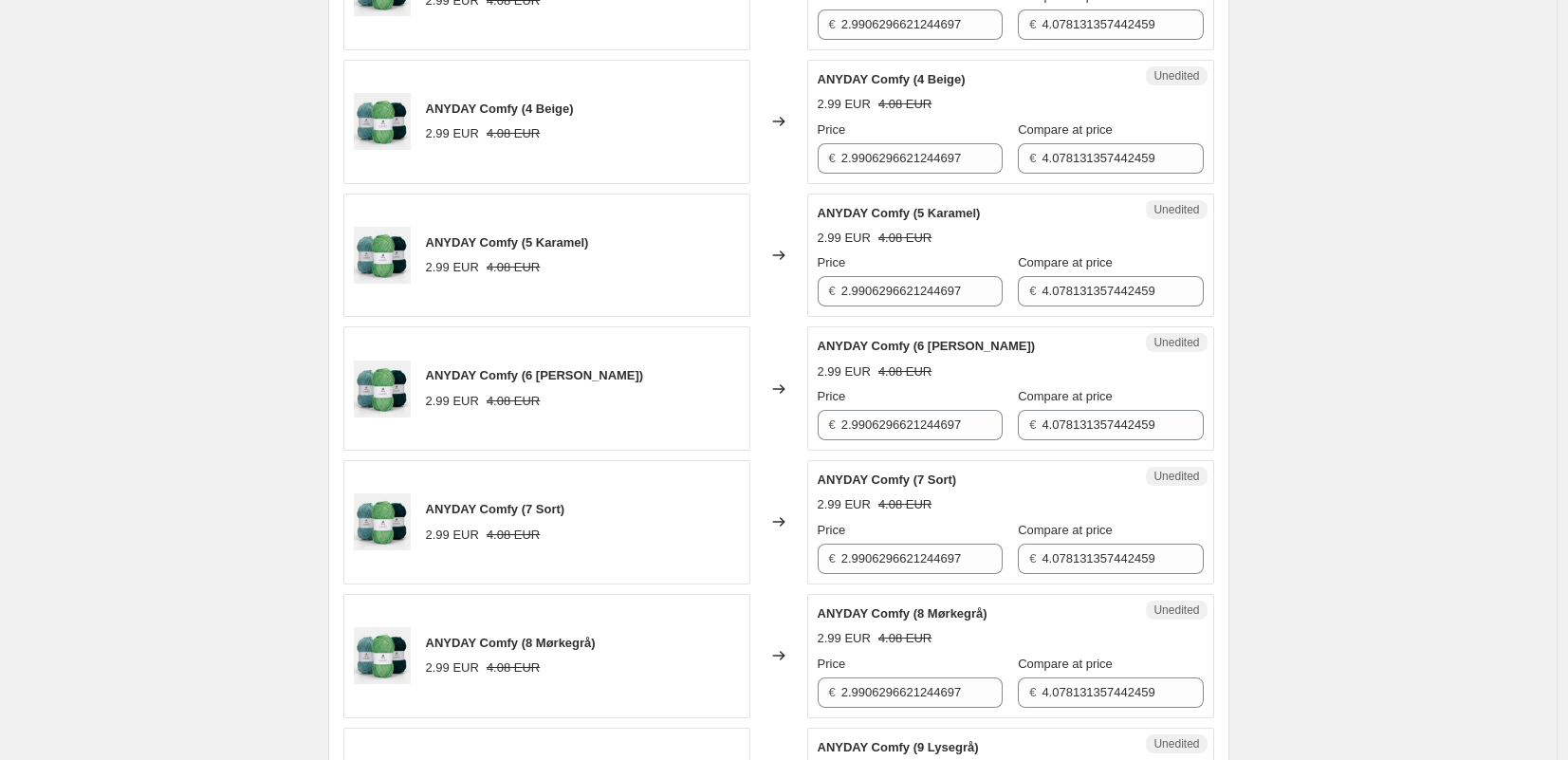
scroll to position [602, 0]
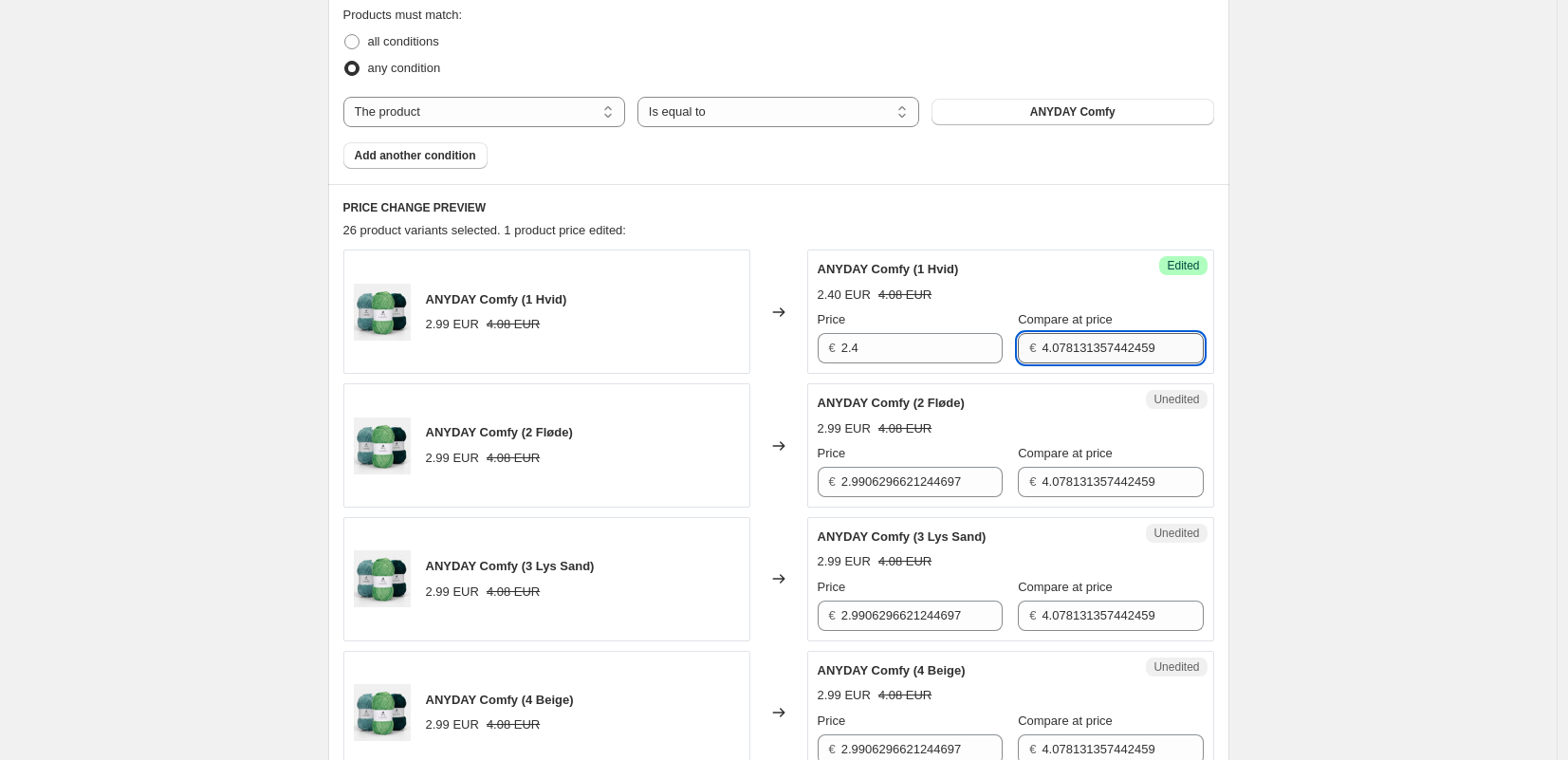
click at [1081, 349] on input "4.078131357442459" at bounding box center [1122, 347] width 162 height 30
type input "4.03"
click at [1096, 481] on input "4.078131357442459" at bounding box center [1122, 482] width 162 height 30
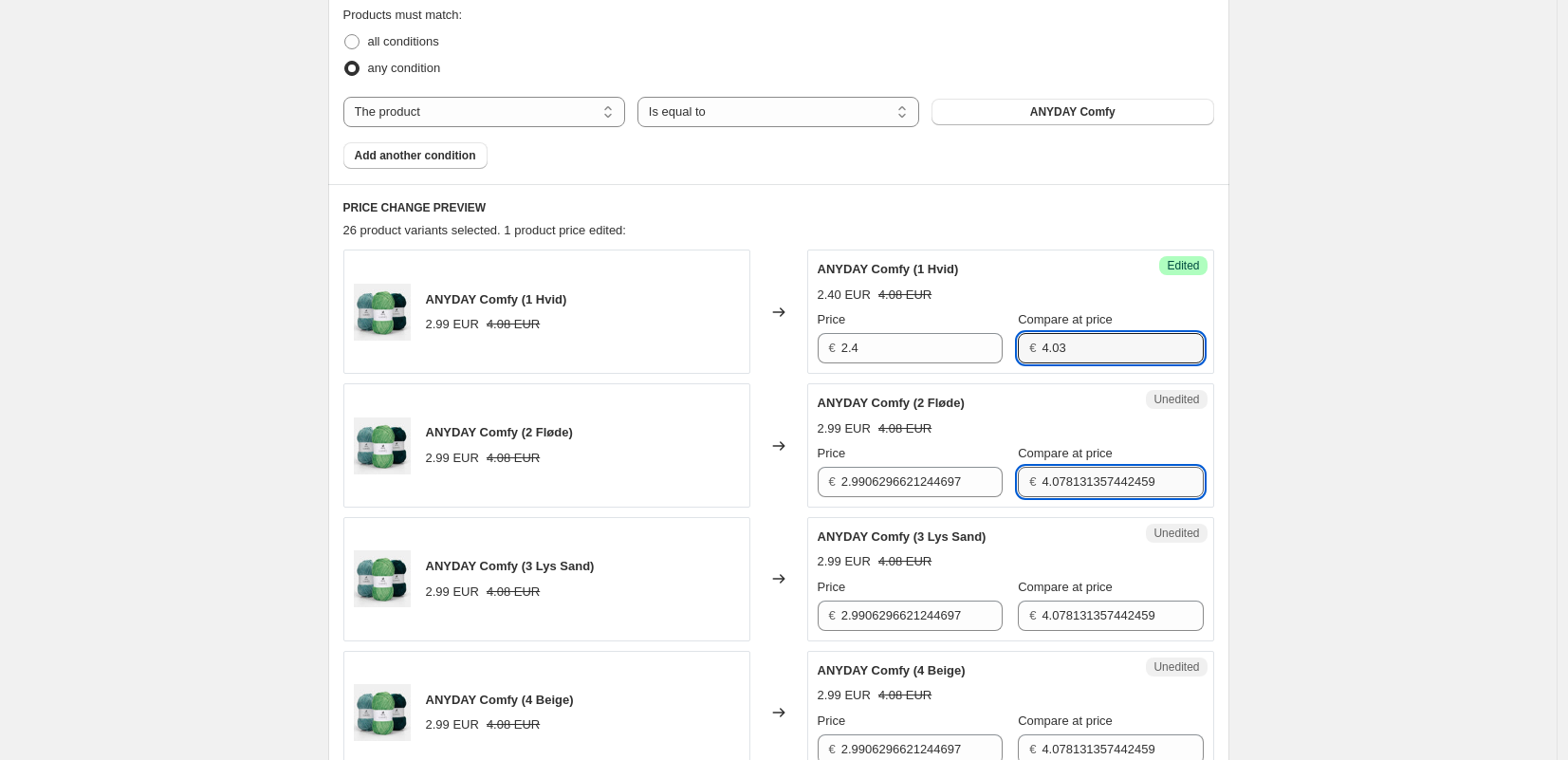
click at [1096, 481] on input "4.078131357442459" at bounding box center [1122, 482] width 162 height 30
paste input "3"
type input "4.03"
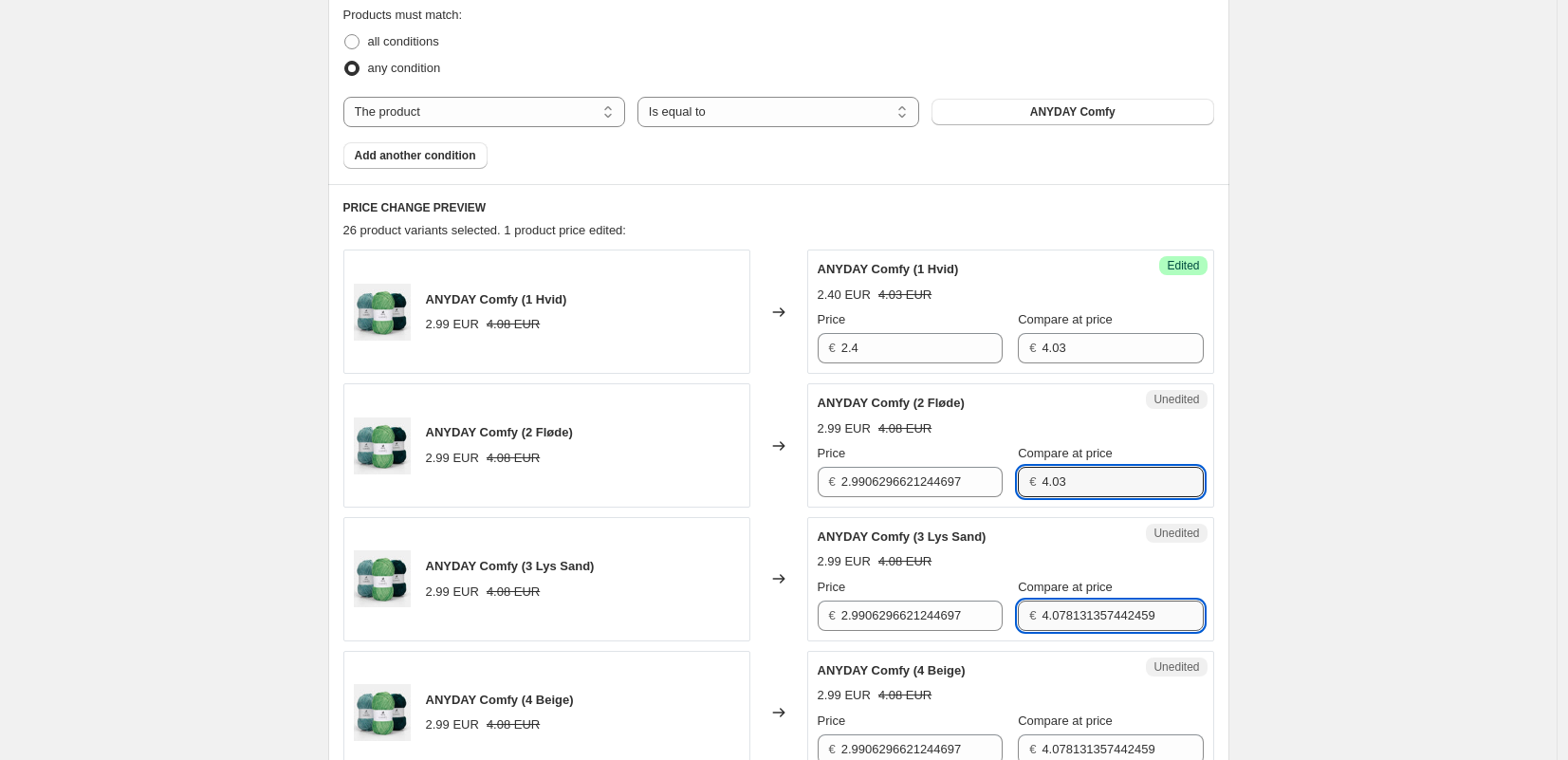
click at [1099, 608] on input "4.078131357442459" at bounding box center [1122, 615] width 162 height 30
click at [1099, 607] on input "4.078131357442459" at bounding box center [1122, 615] width 162 height 30
paste input "3"
type input "4.03"
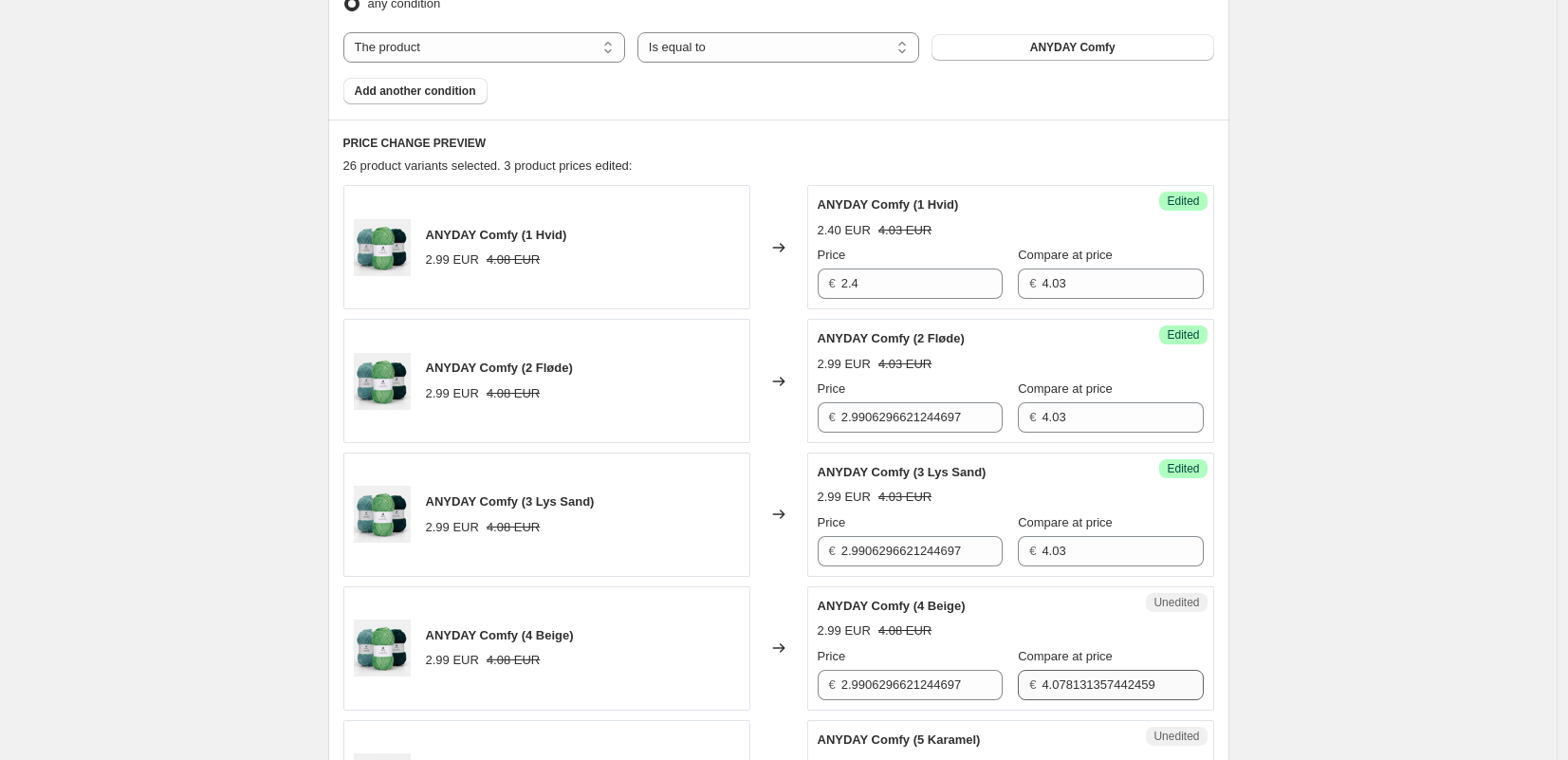
scroll to position [687, 0]
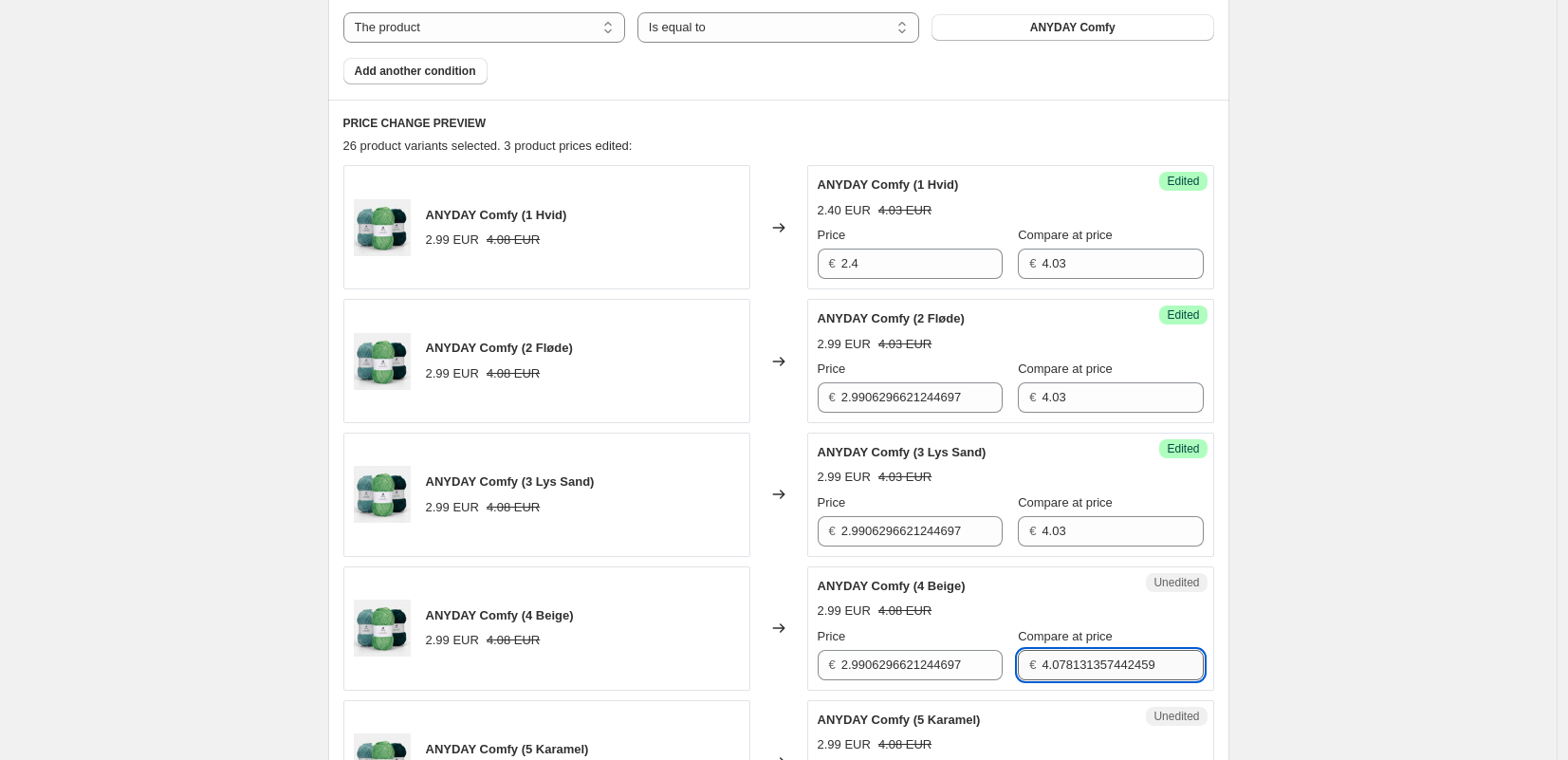
click at [1139, 670] on input "4.078131357442459" at bounding box center [1122, 664] width 162 height 30
paste input "3"
type input "4.03"
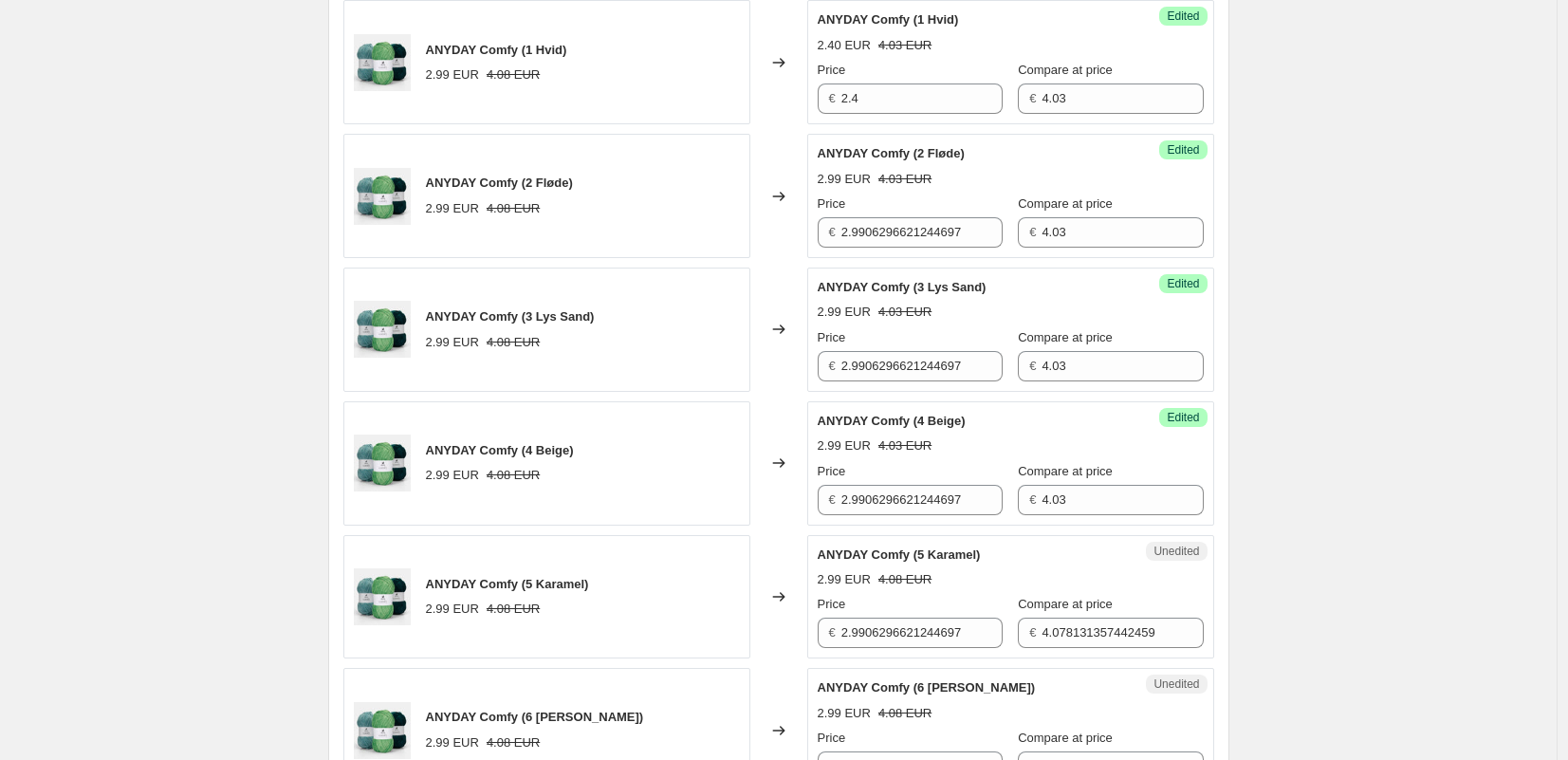
scroll to position [1024, 0]
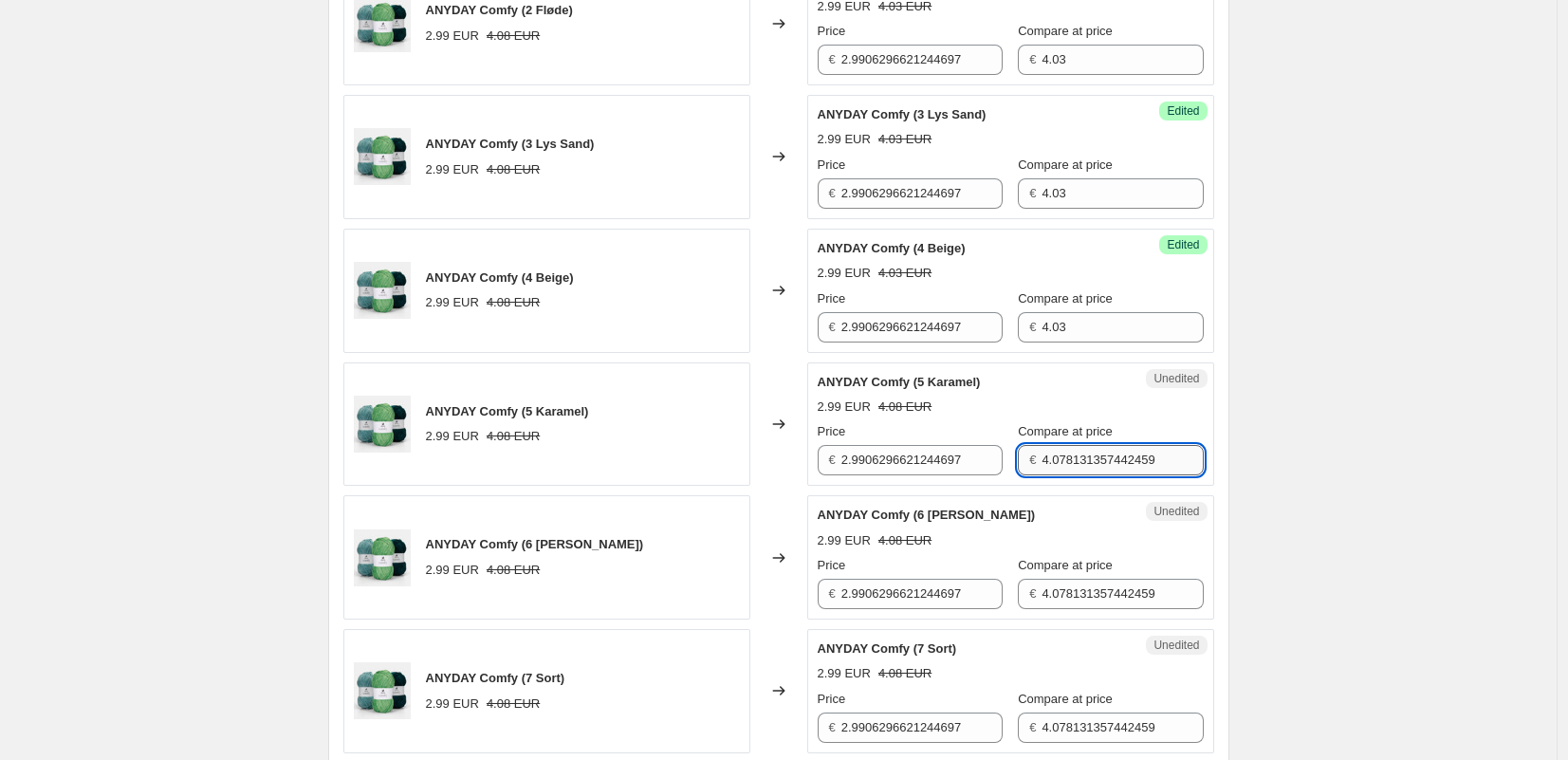
click at [1062, 461] on input "4.078131357442459" at bounding box center [1122, 459] width 162 height 30
paste input "3"
type input "4.03"
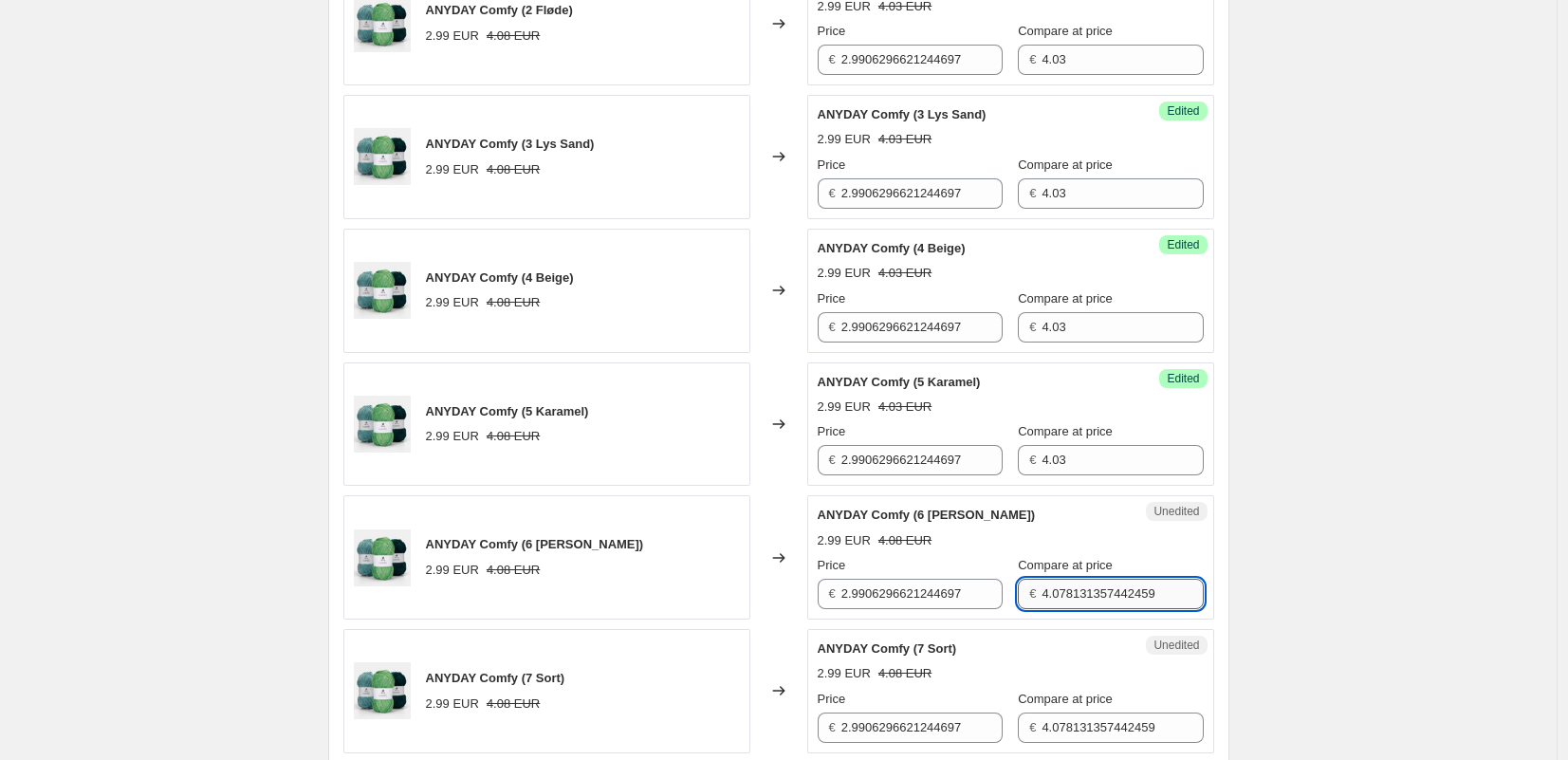
click at [1097, 596] on input "4.078131357442459" at bounding box center [1122, 593] width 162 height 30
paste input "3"
type input "4.03"
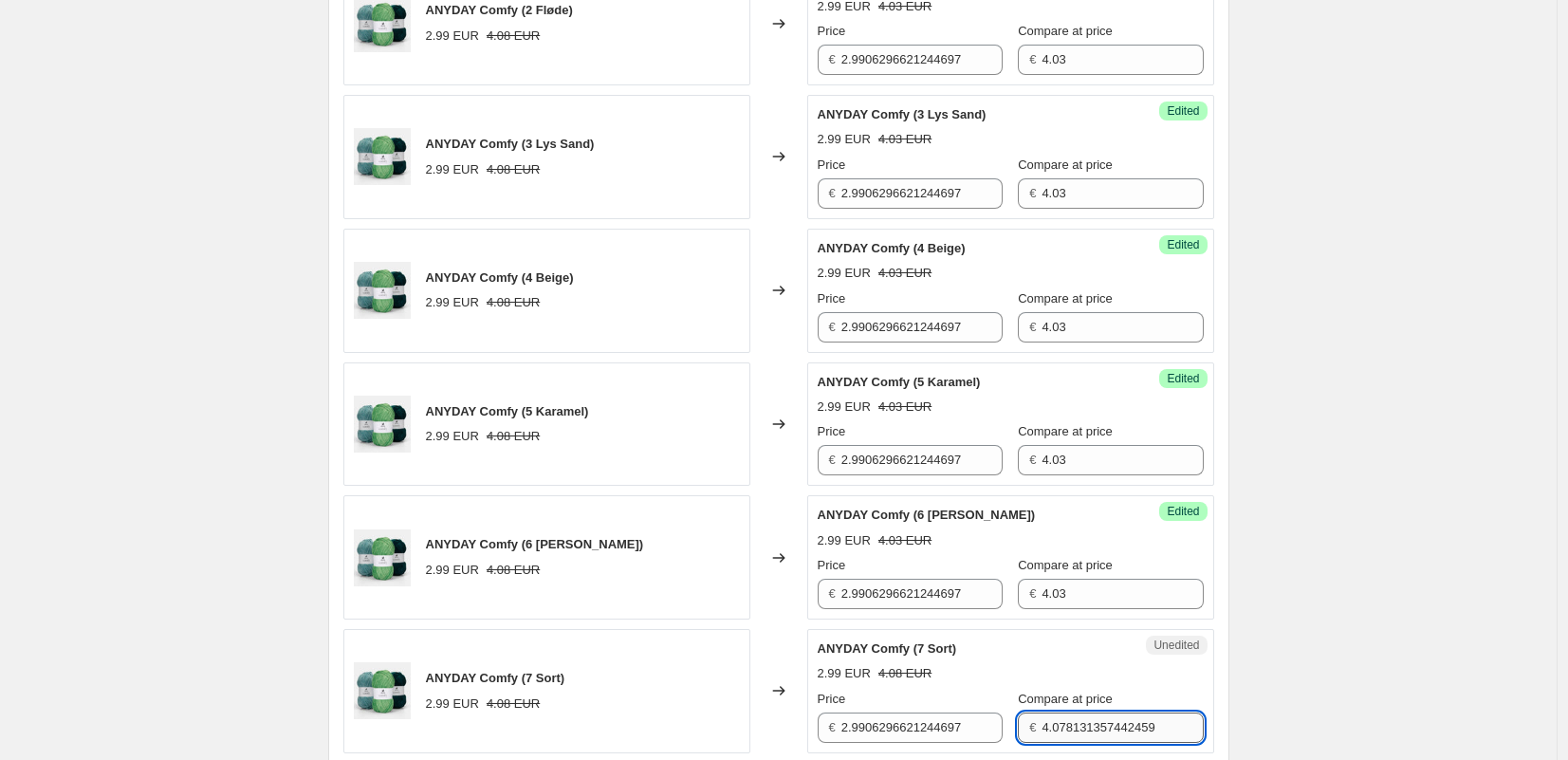
click at [1059, 738] on input "4.078131357442459" at bounding box center [1122, 727] width 162 height 30
paste input "3"
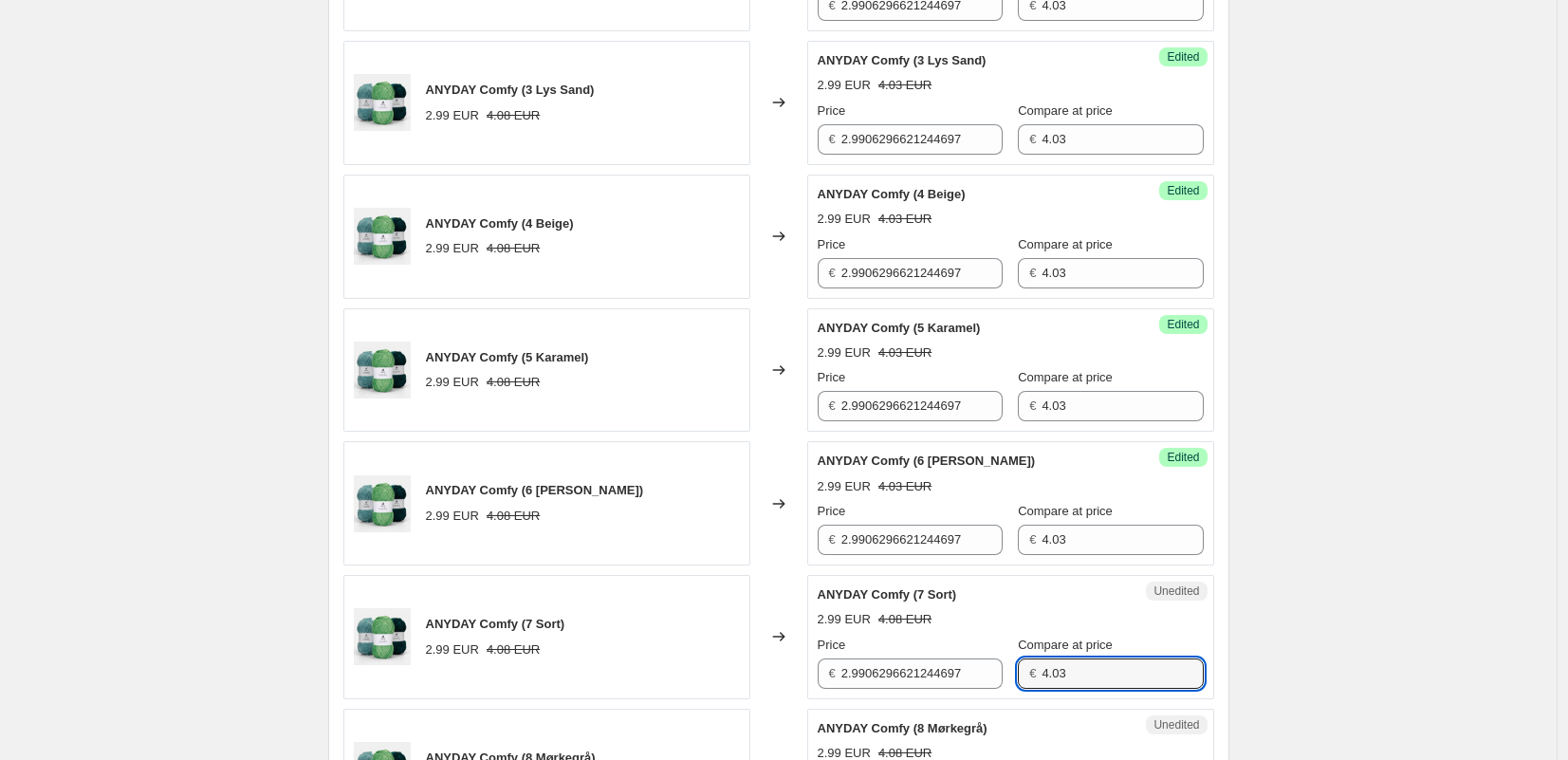
type input "4.03"
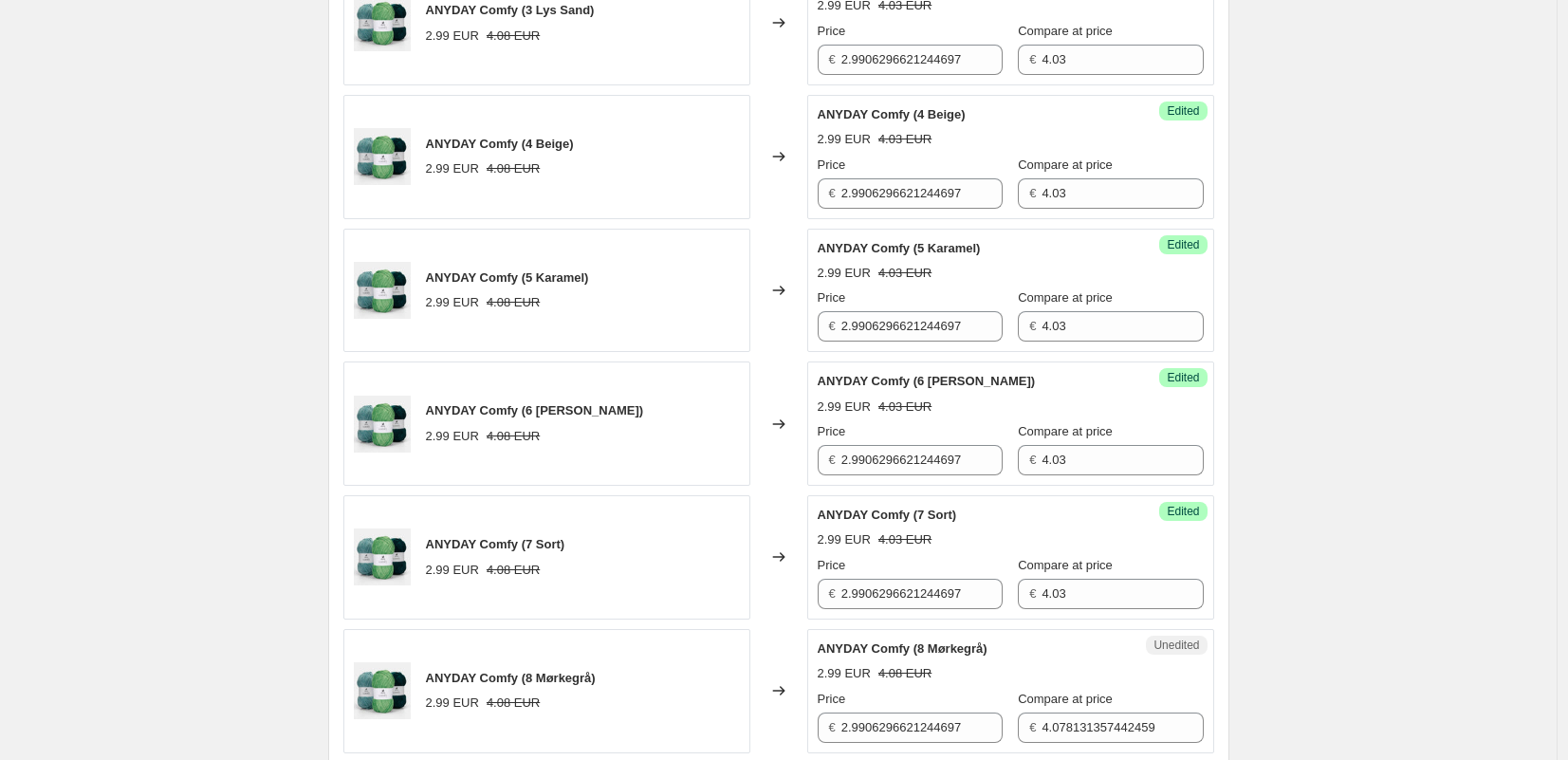
scroll to position [1223, 0]
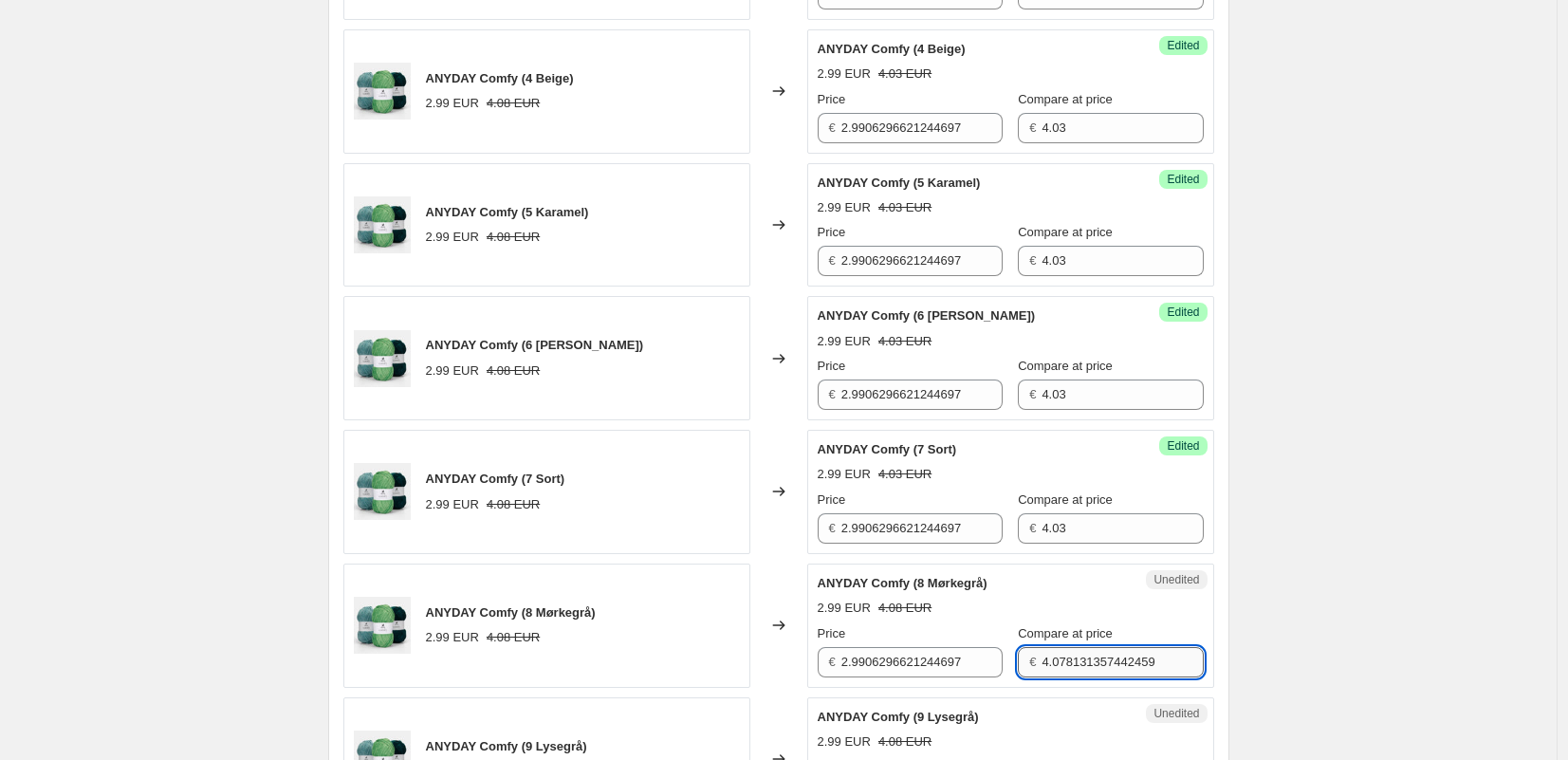
click at [1137, 660] on input "4.078131357442459" at bounding box center [1122, 661] width 162 height 30
paste input "3"
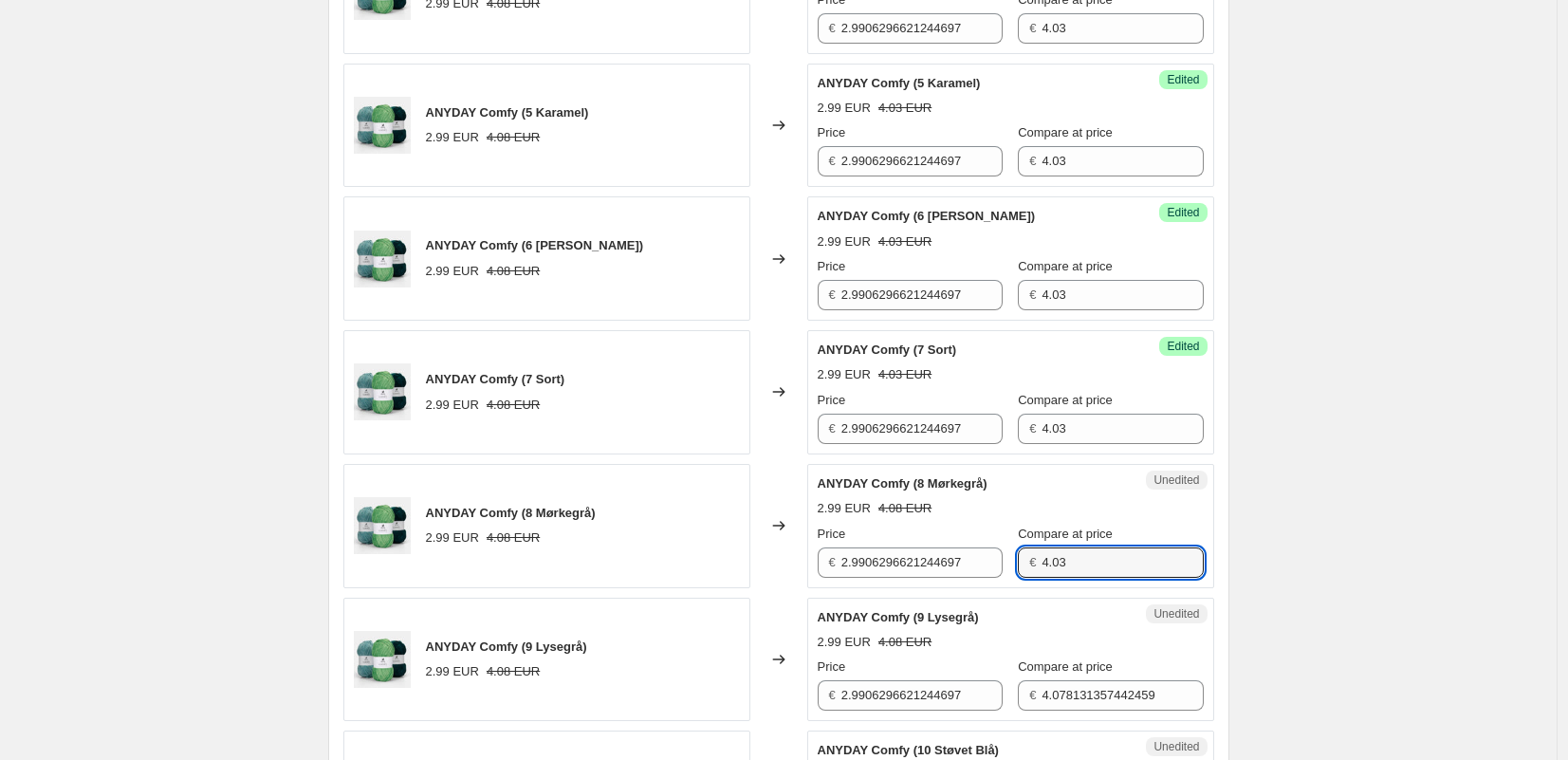
type input "4.03"
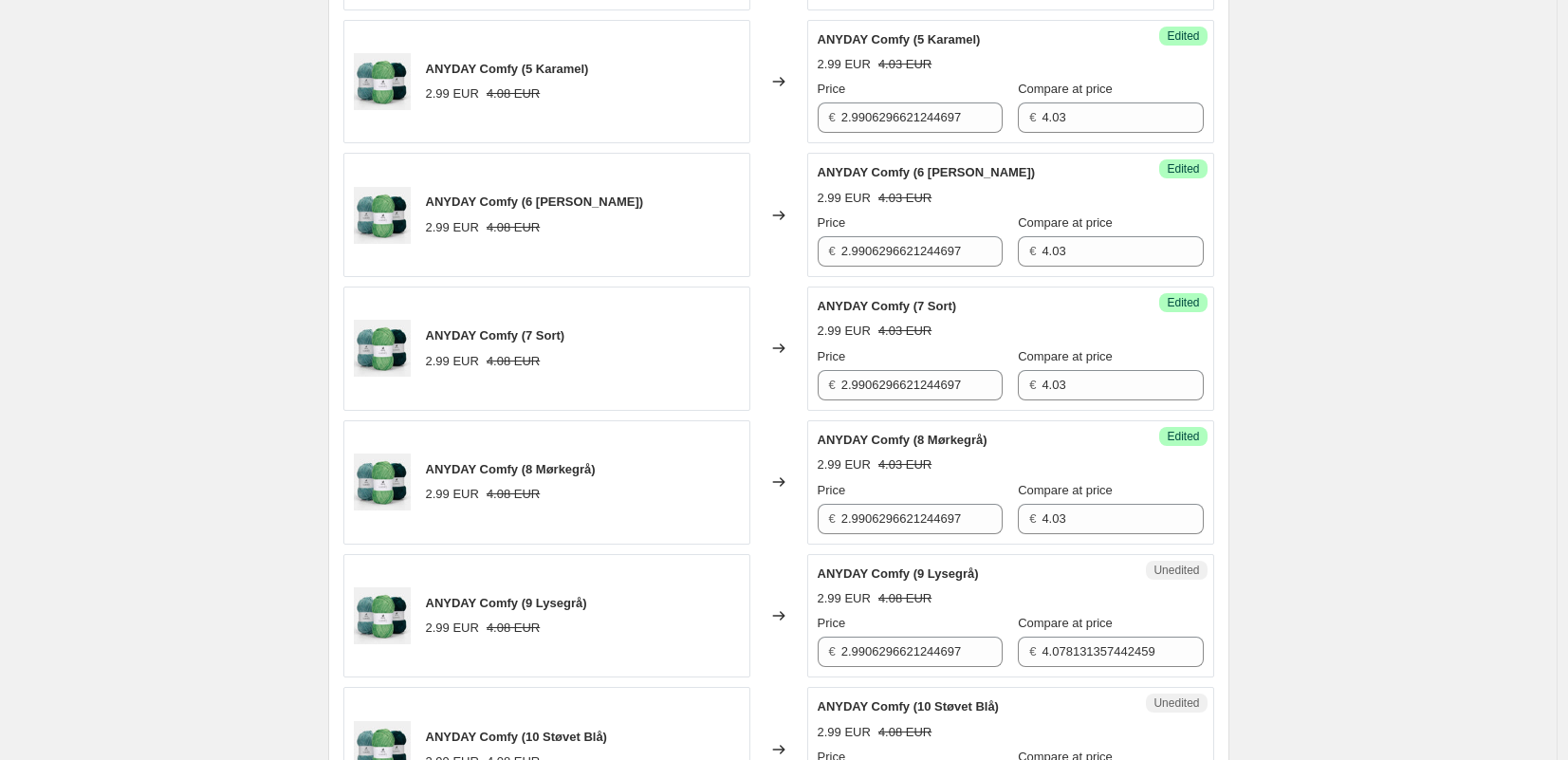
click at [1105, 661] on input "4.078131357442459" at bounding box center [1122, 651] width 162 height 30
paste input "3"
type input "4.03"
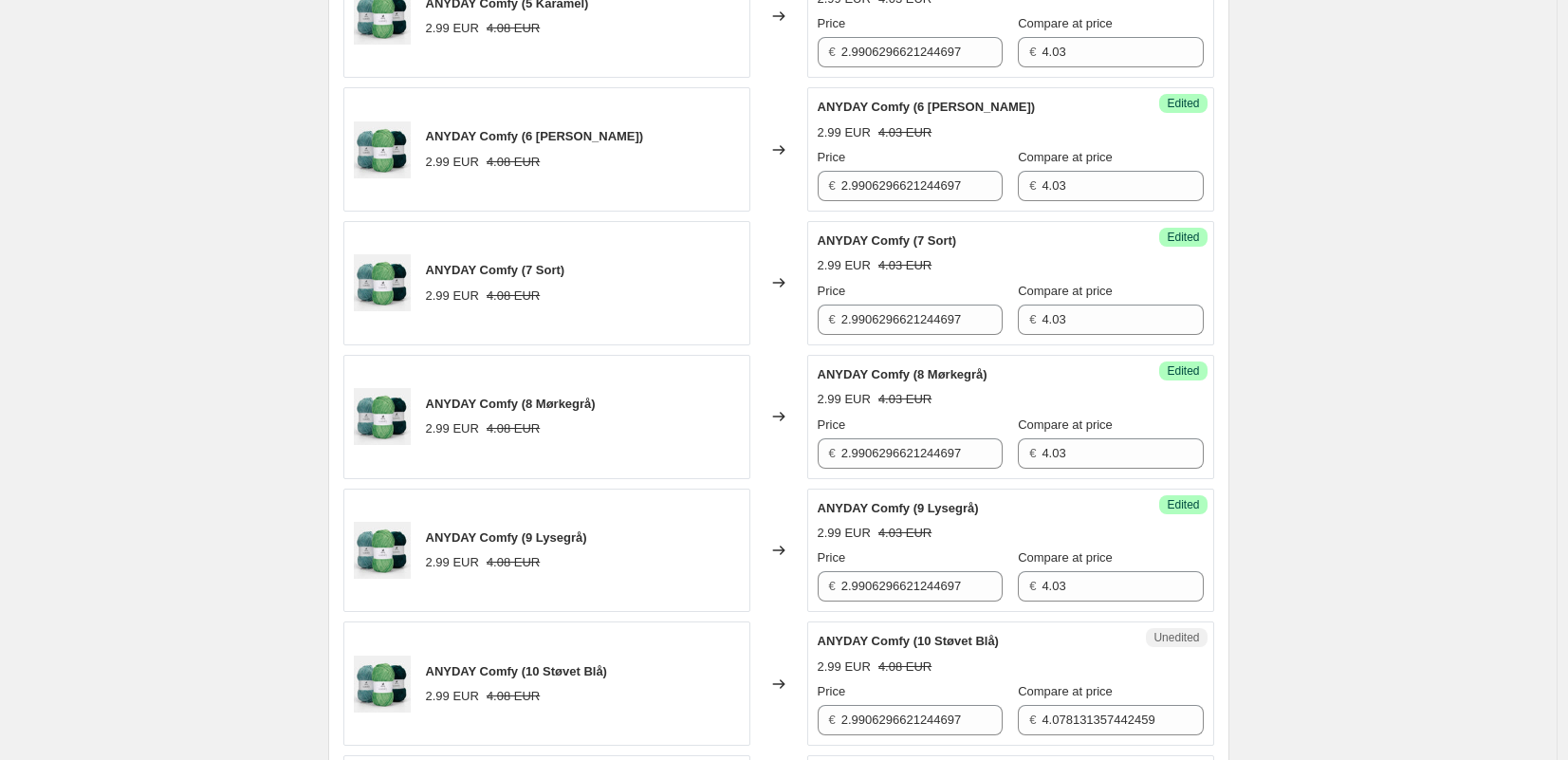
scroll to position [1556, 0]
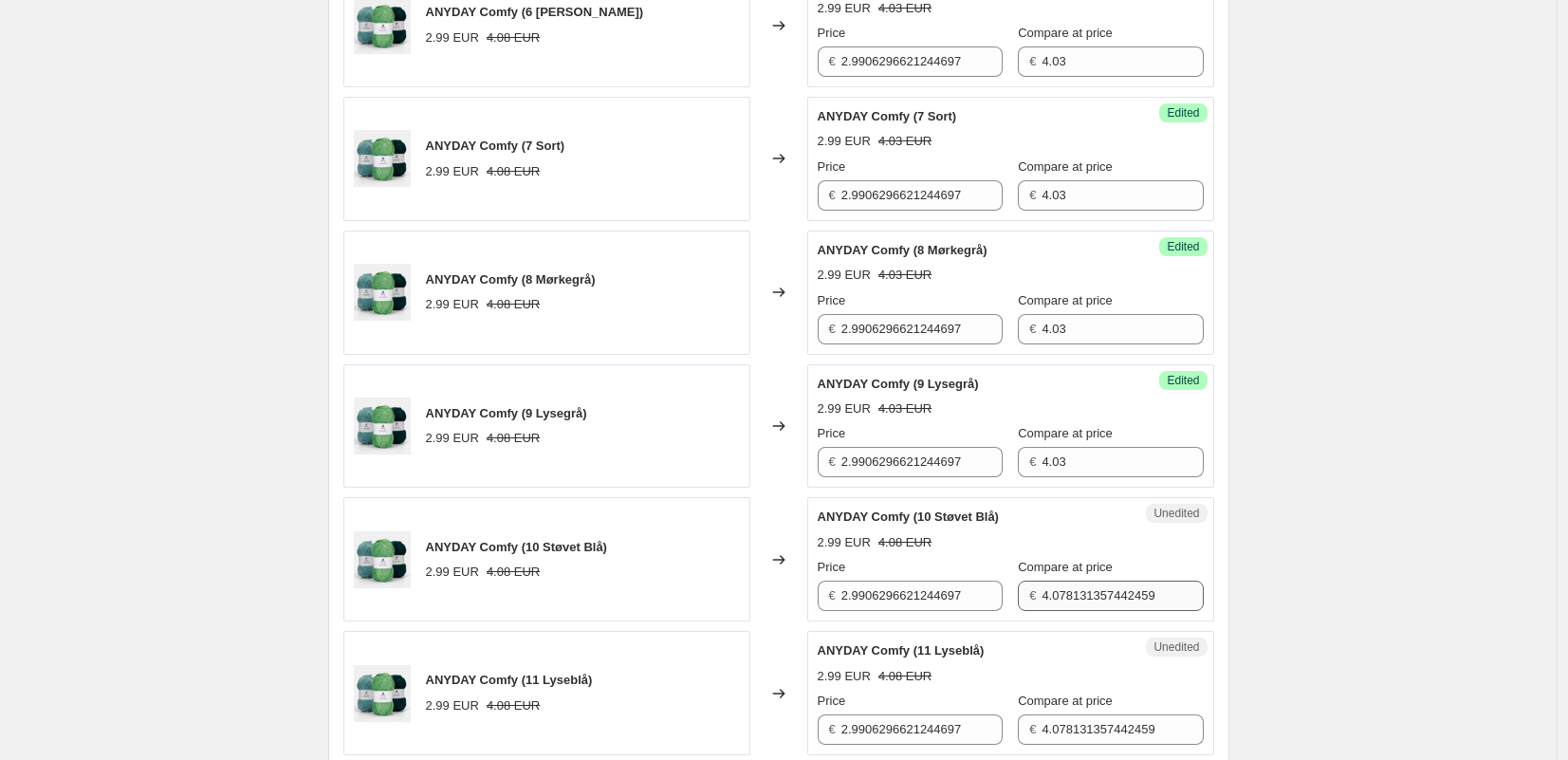
click at [1153, 620] on div "ANYDAY Comfy (1 Hvid) 2.99 EUR 4.08 EUR Changed to Success Edited ANYDAY Comfy …" at bounding box center [779, 626] width 871 height 2661
click at [1121, 598] on input "4.078131357442459" at bounding box center [1122, 595] width 162 height 30
paste input "3"
type input "4.03"
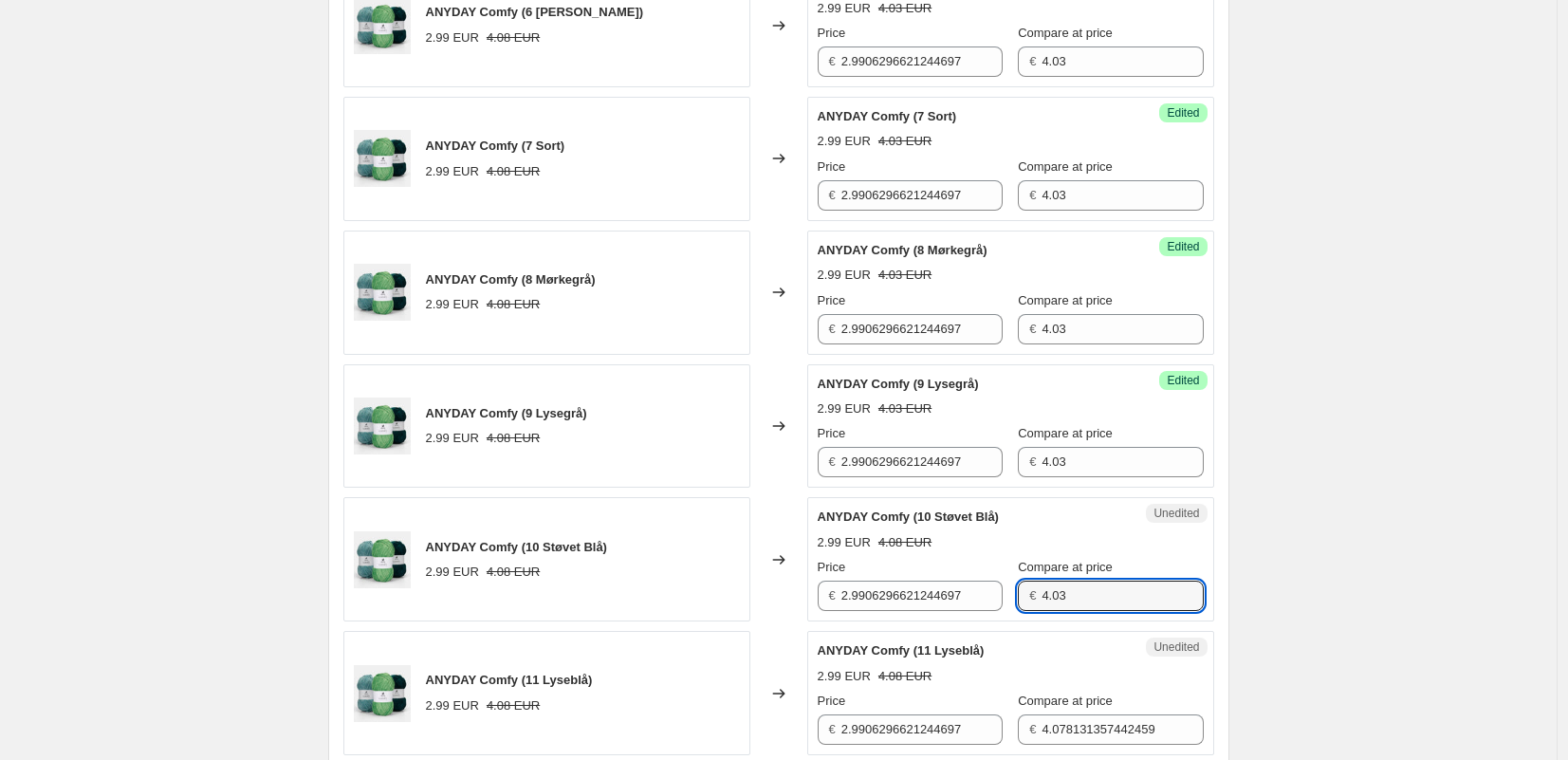
click at [1249, 591] on div "Create new price [MEDICAL_DATA]. This page is ready Create new price [MEDICAL_D…" at bounding box center [779, 599] width 947 height 4310
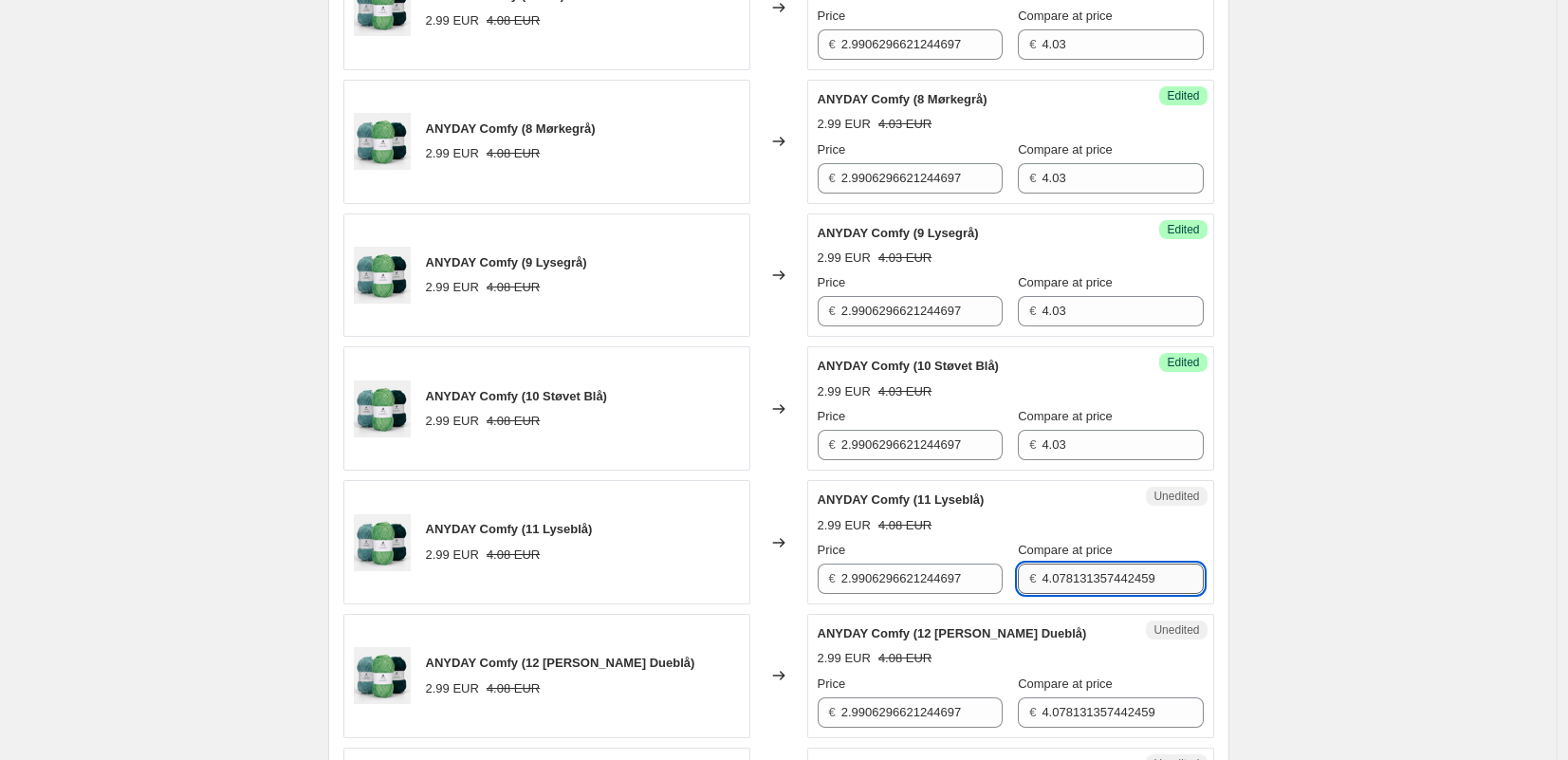
click at [1103, 590] on input "4.078131357442459" at bounding box center [1122, 578] width 162 height 30
paste input "3"
type input "4.03"
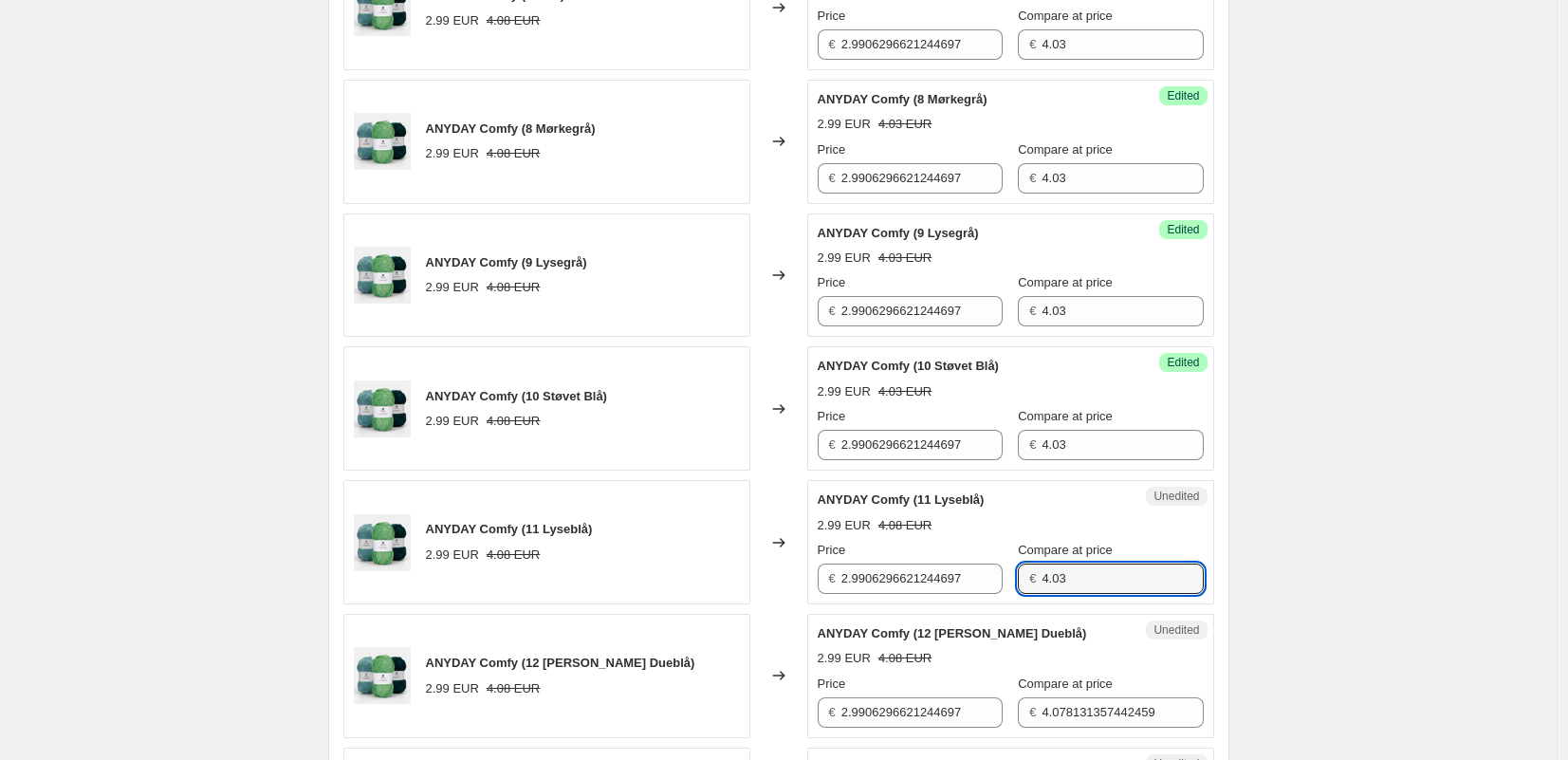
click at [1309, 602] on div "Create new price [MEDICAL_DATA]. This page is ready Create new price [MEDICAL_D…" at bounding box center [778, 448] width 1556 height 4310
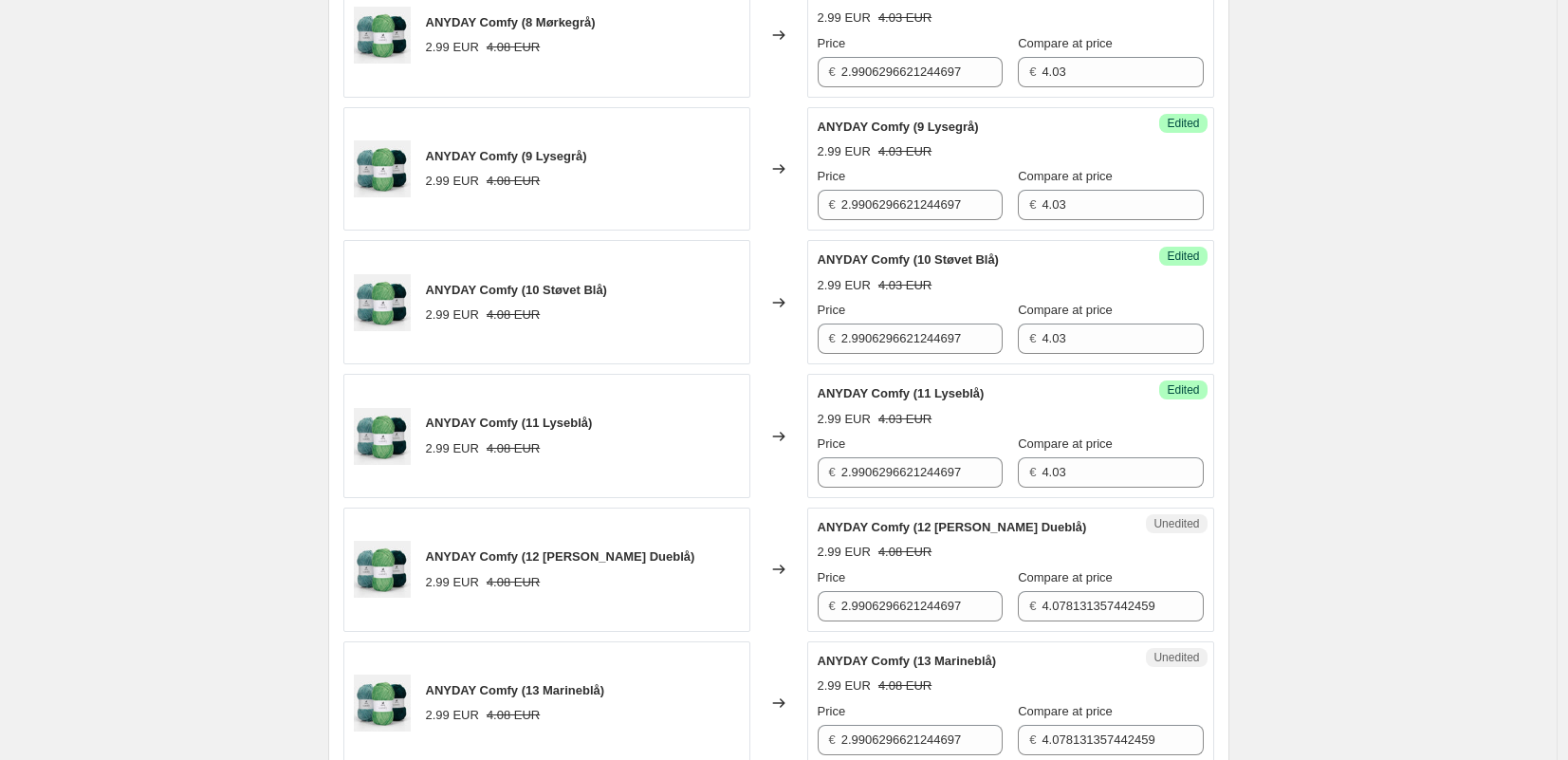
scroll to position [1867, 0]
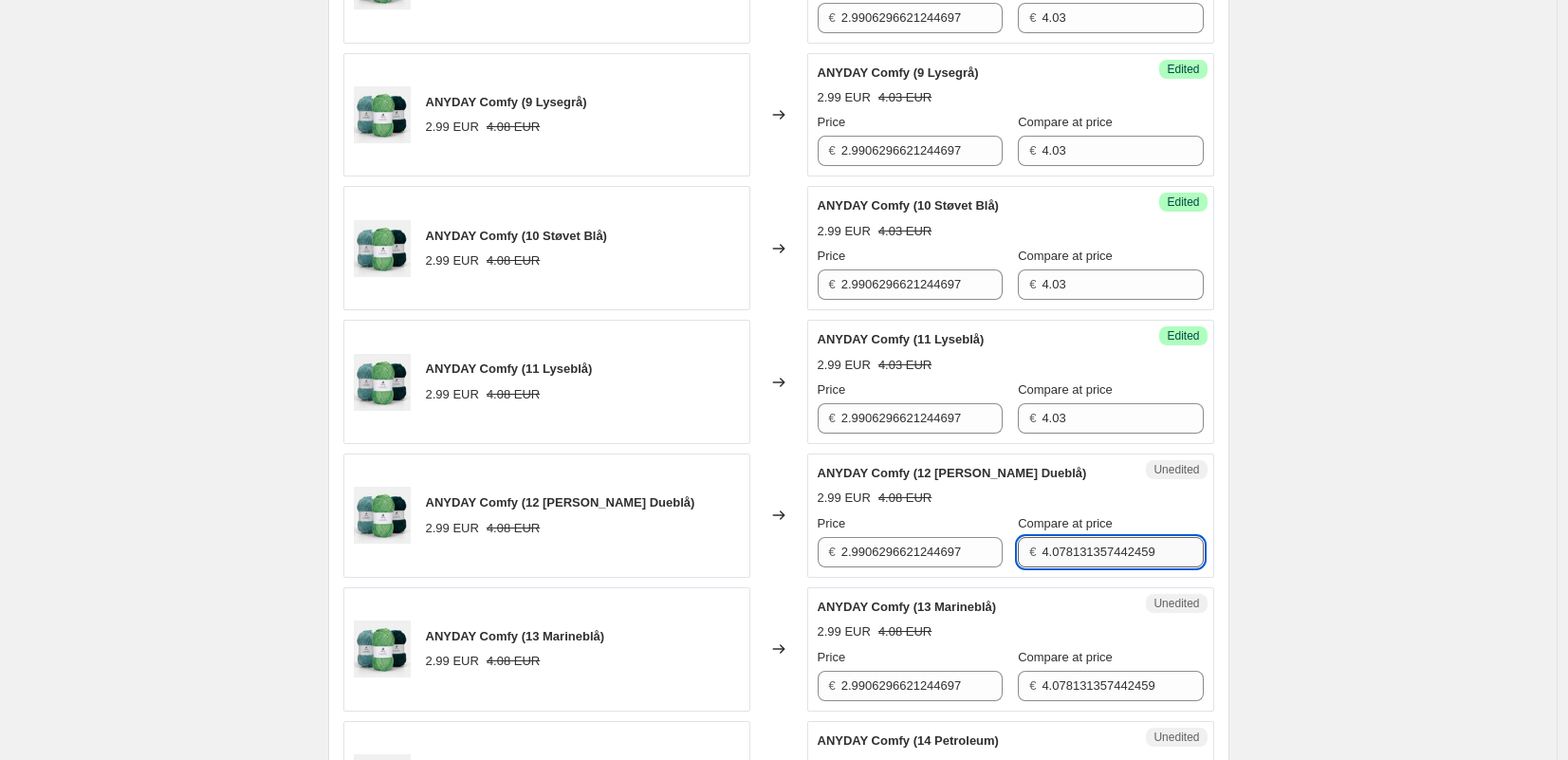
click at [1096, 552] on input "4.078131357442459" at bounding box center [1122, 551] width 162 height 30
paste input "3"
type input "4.03"
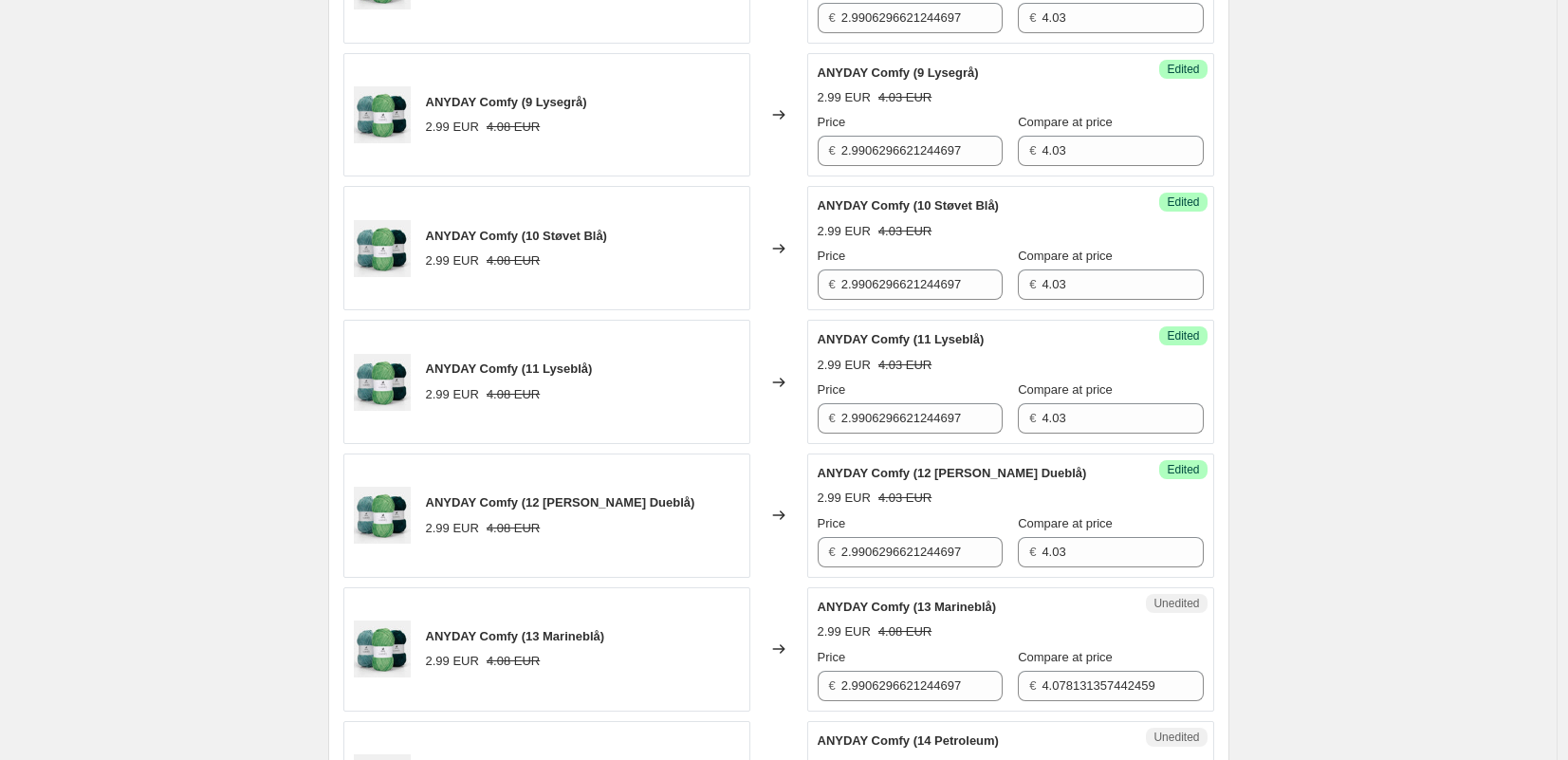
drag, startPoint x: 1264, startPoint y: 568, endPoint x: 1258, endPoint y: 576, distance: 10.0
click at [1264, 568] on div "Create new price [MEDICAL_DATA]. This page is ready Create new price [MEDICAL_D…" at bounding box center [778, 287] width 1556 height 4310
click at [1103, 683] on input "4.078131357442459" at bounding box center [1122, 685] width 162 height 30
click at [1104, 683] on input "4.078131357442459" at bounding box center [1122, 685] width 162 height 30
paste input "3"
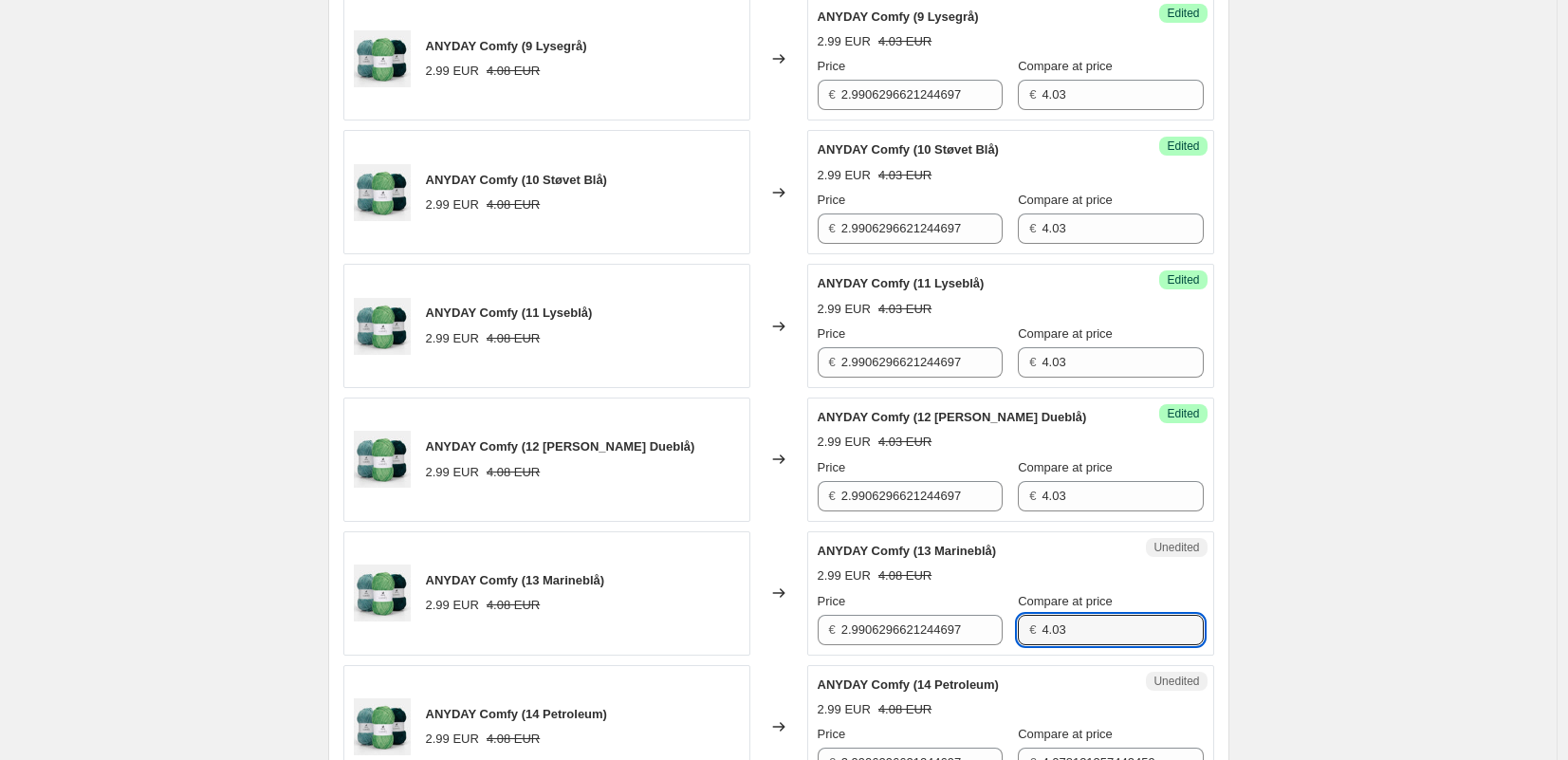
type input "4.03"
click at [1229, 658] on div "PRICE CHANGE PREVIEW 26 product variants selected. 12 product prices edited: AN…" at bounding box center [779, 268] width 902 height 2810
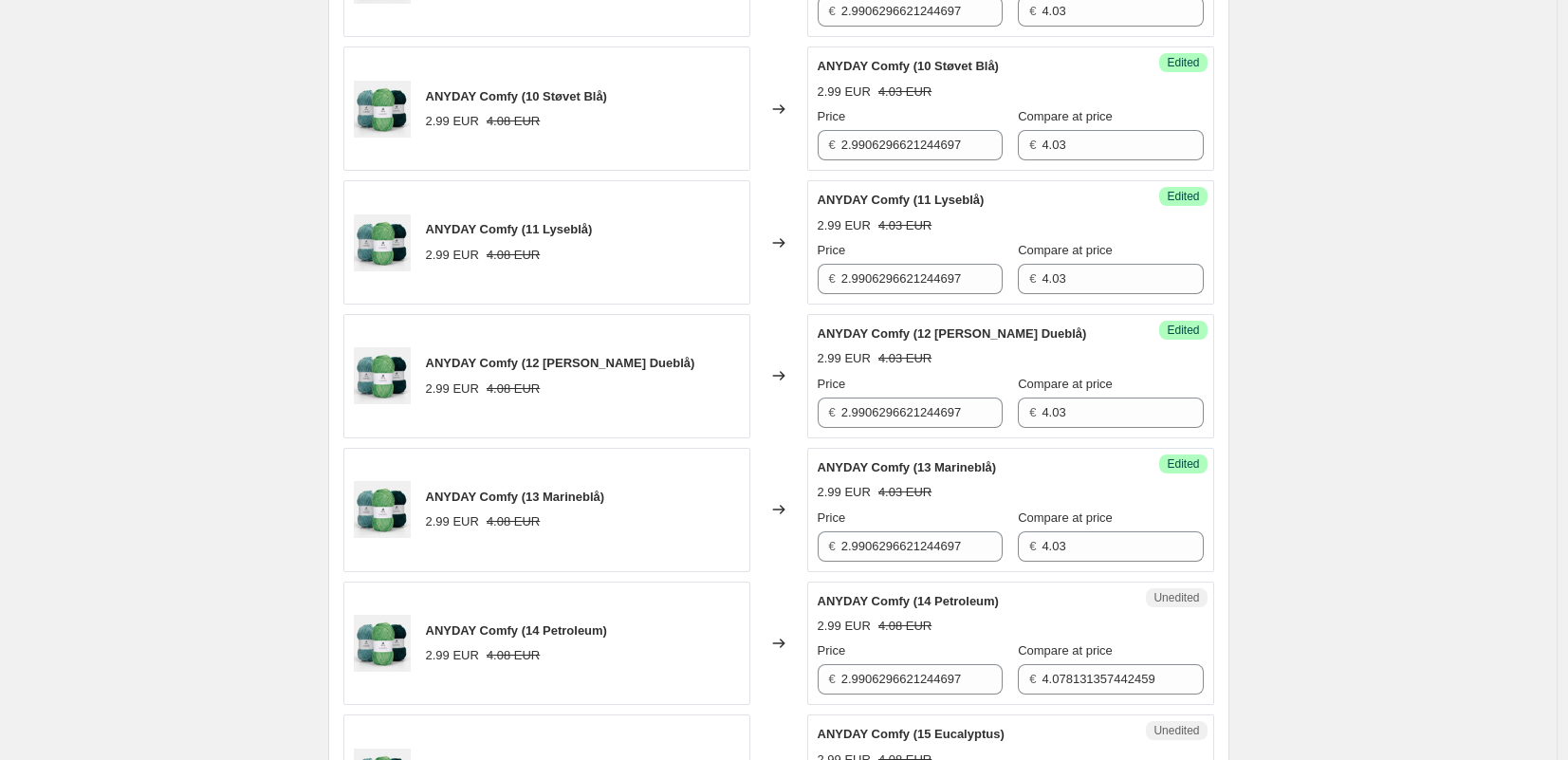
scroll to position [2064, 0]
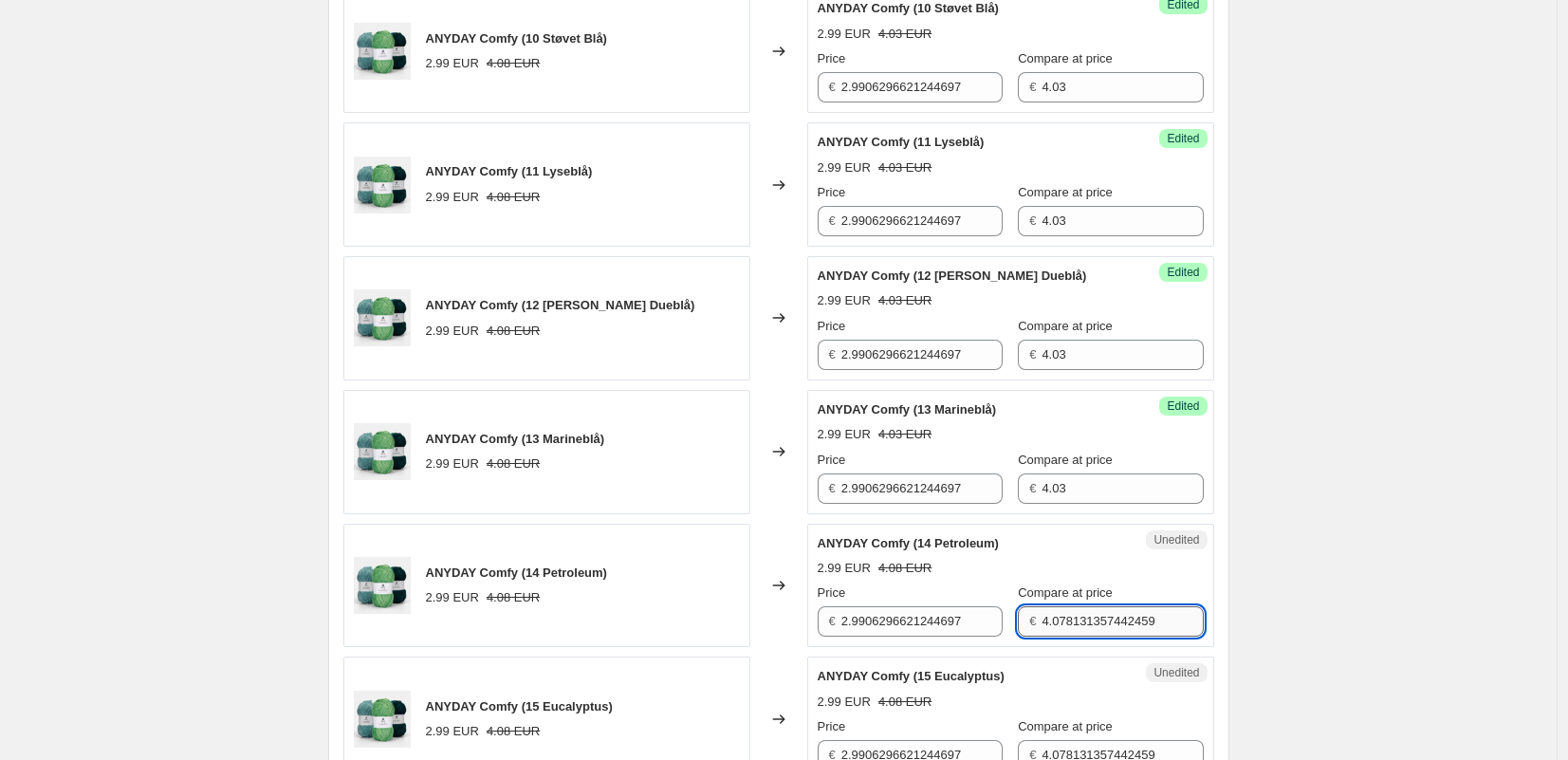
click at [1089, 626] on input "4.078131357442459" at bounding box center [1122, 621] width 162 height 30
paste input "3"
type input "4.03"
click at [1351, 626] on div "Create new price [MEDICAL_DATA]. This page is ready Create new price [MEDICAL_D…" at bounding box center [778, 90] width 1556 height 4310
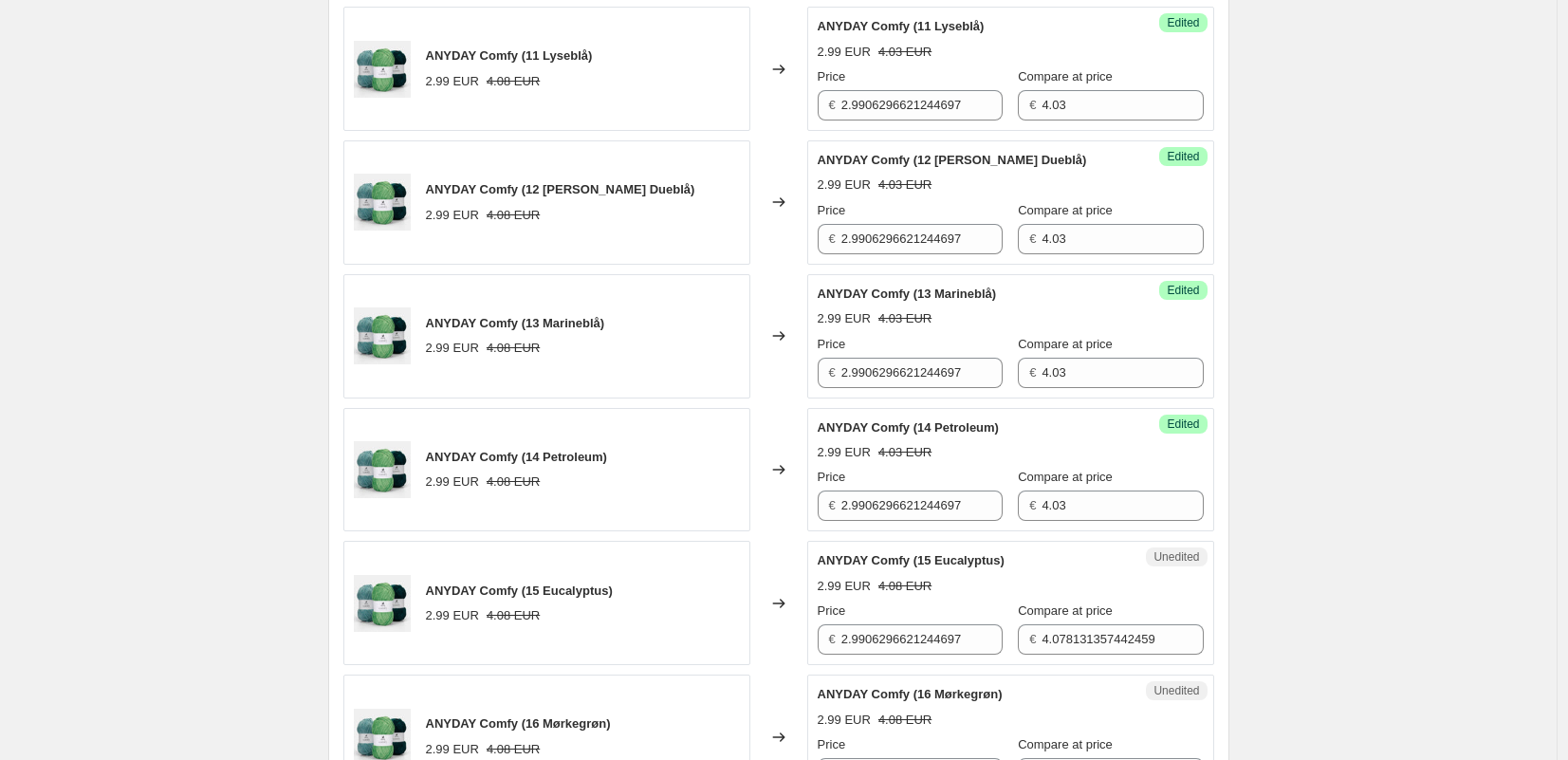
scroll to position [2283, 0]
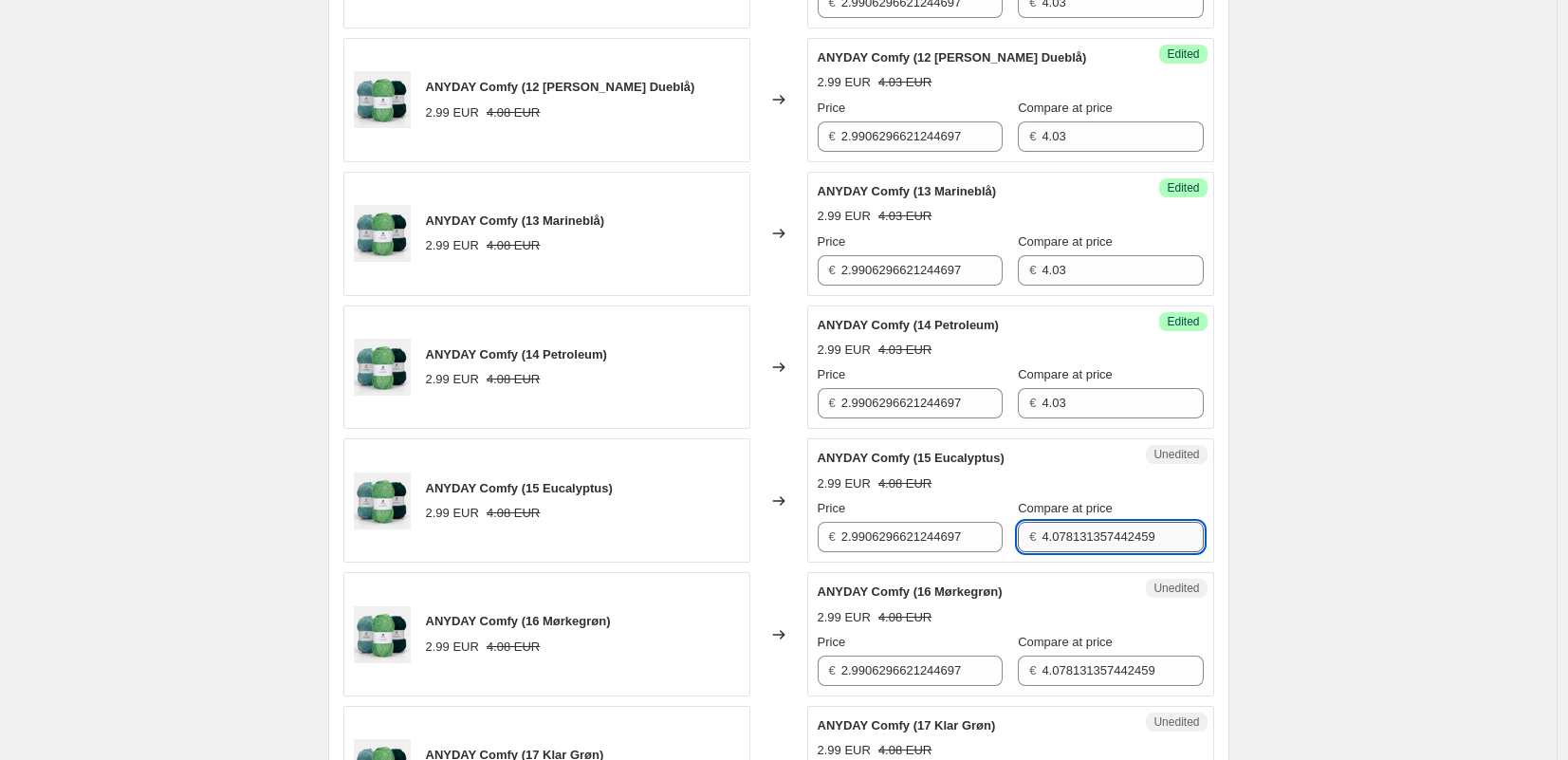
click at [1110, 545] on input "4.078131357442459" at bounding box center [1122, 536] width 162 height 30
paste input "3"
type input "4.03"
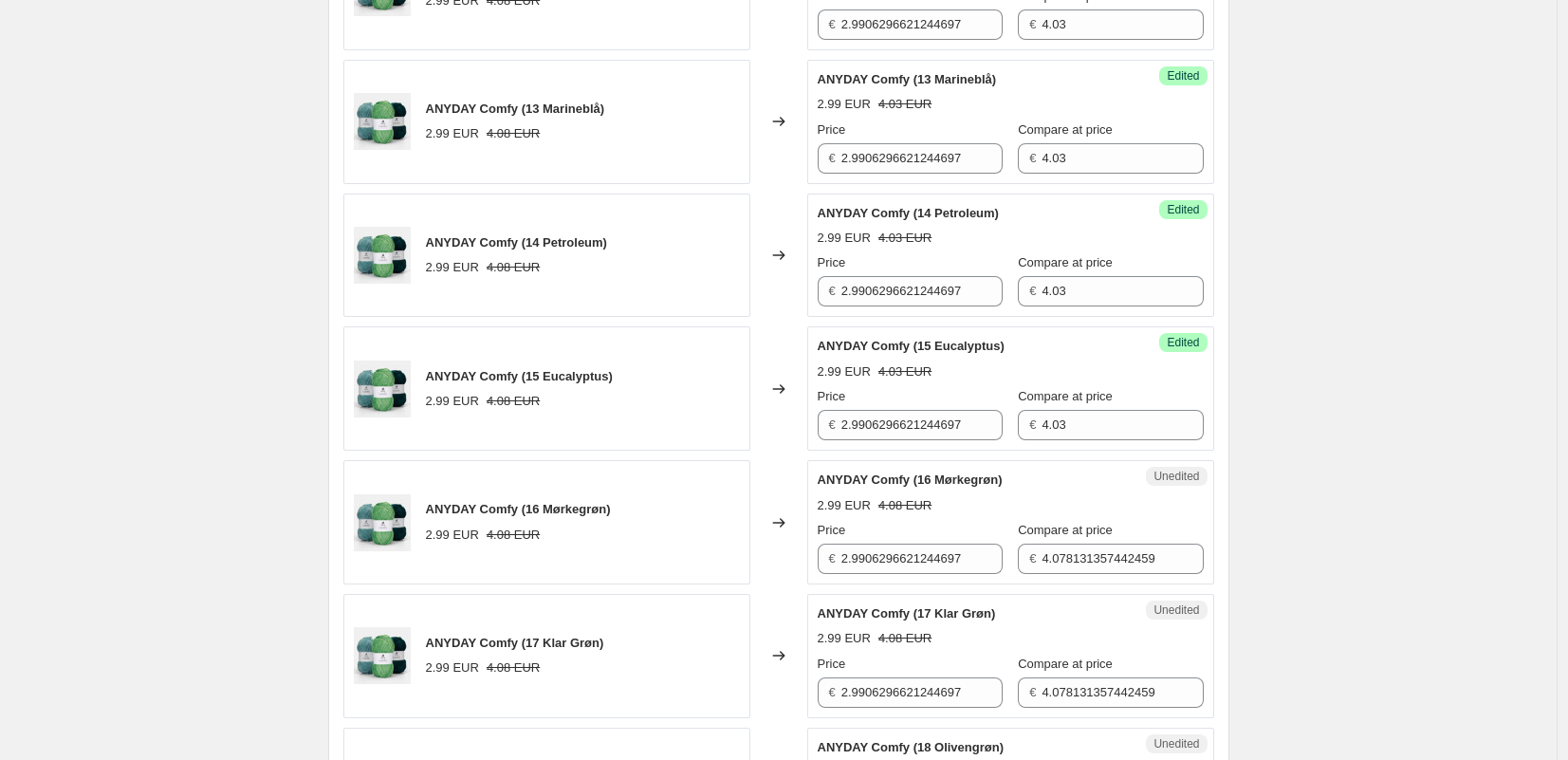
scroll to position [2501, 0]
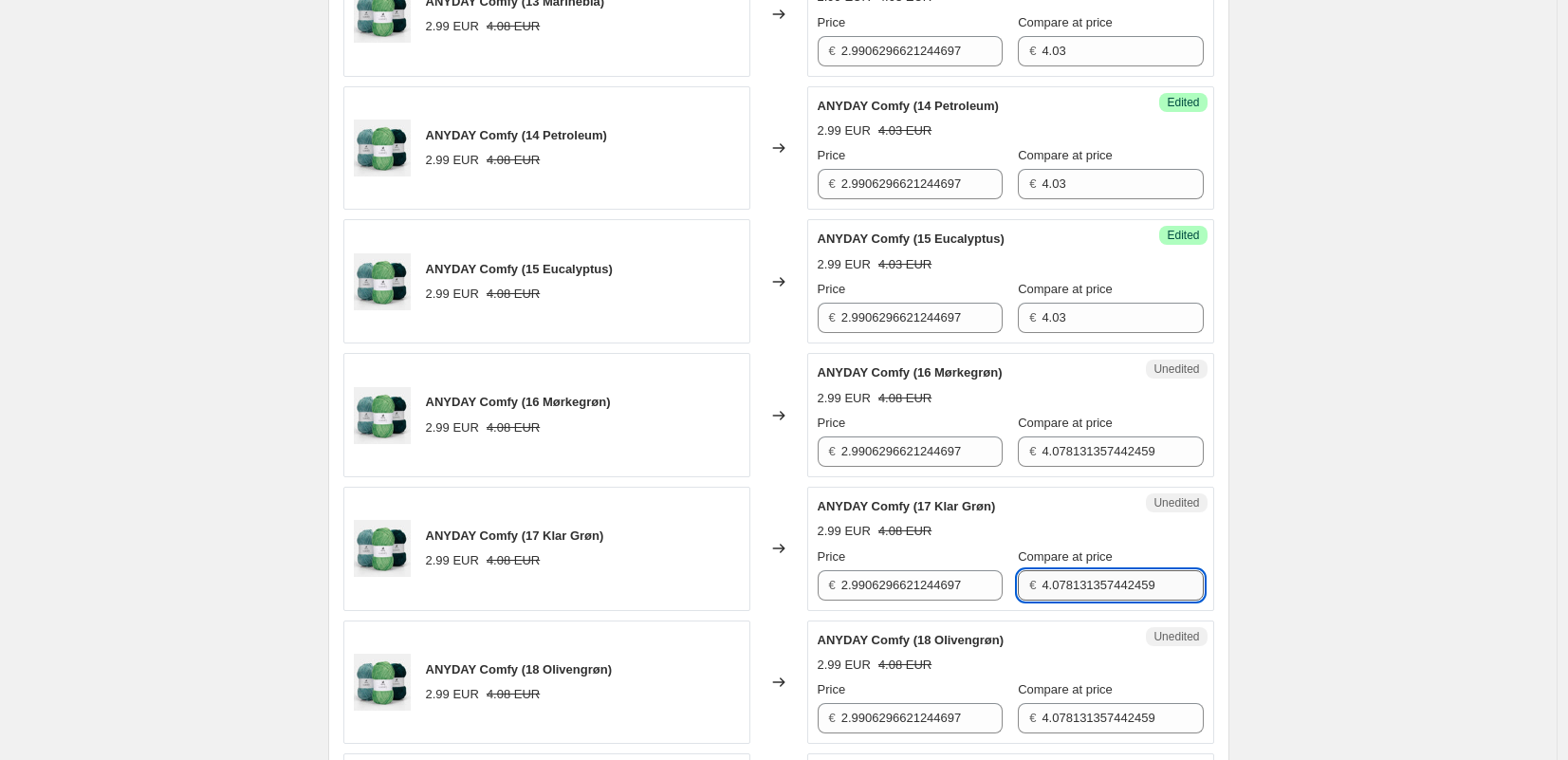
click at [1098, 584] on input "4.078131357442459" at bounding box center [1122, 584] width 162 height 30
paste input "3"
type input "4.03"
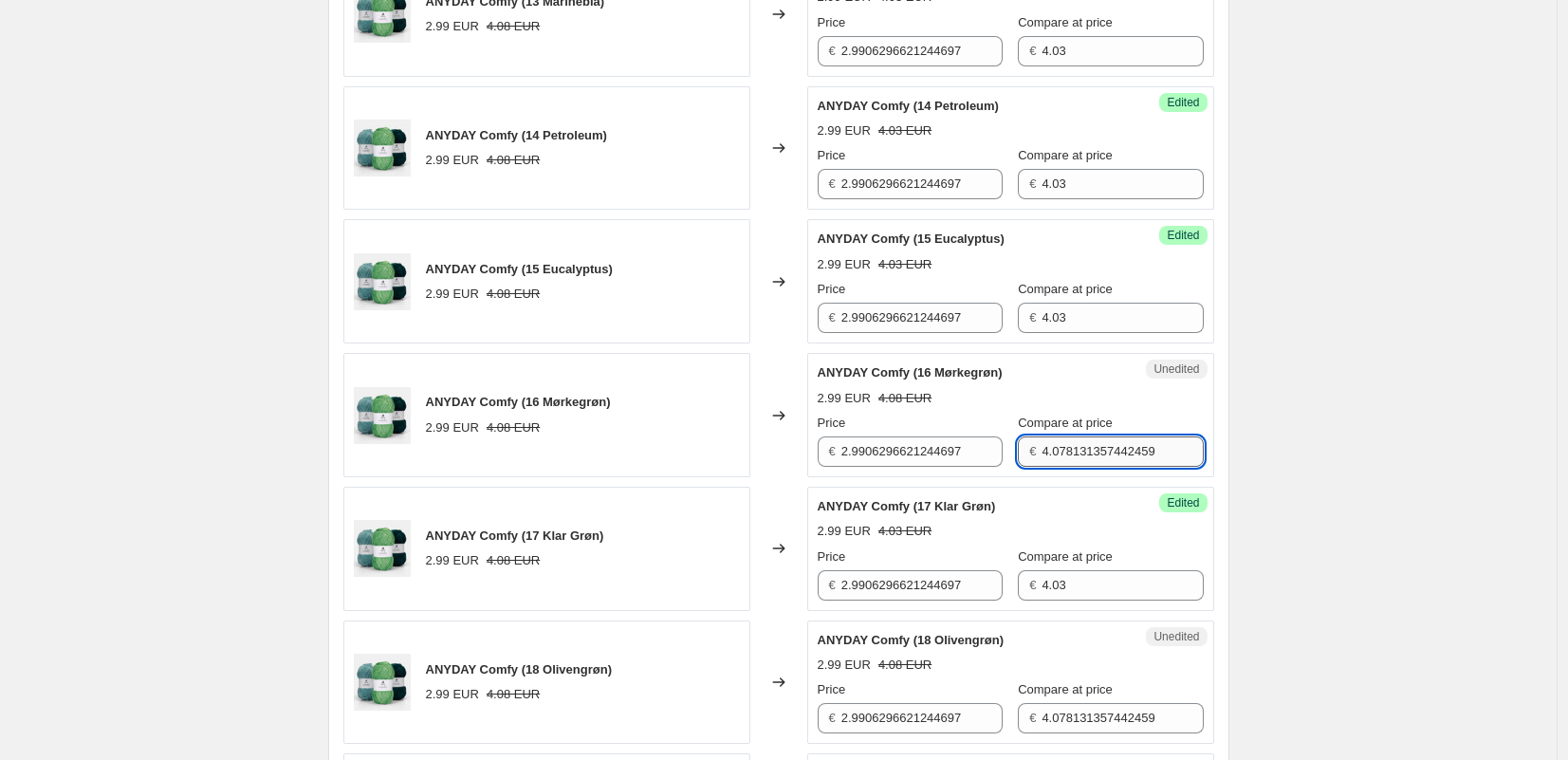
click at [1083, 453] on input "4.078131357442459" at bounding box center [1122, 451] width 162 height 30
click at [1083, 452] on input "4.078131357442459" at bounding box center [1122, 451] width 162 height 30
paste input "3"
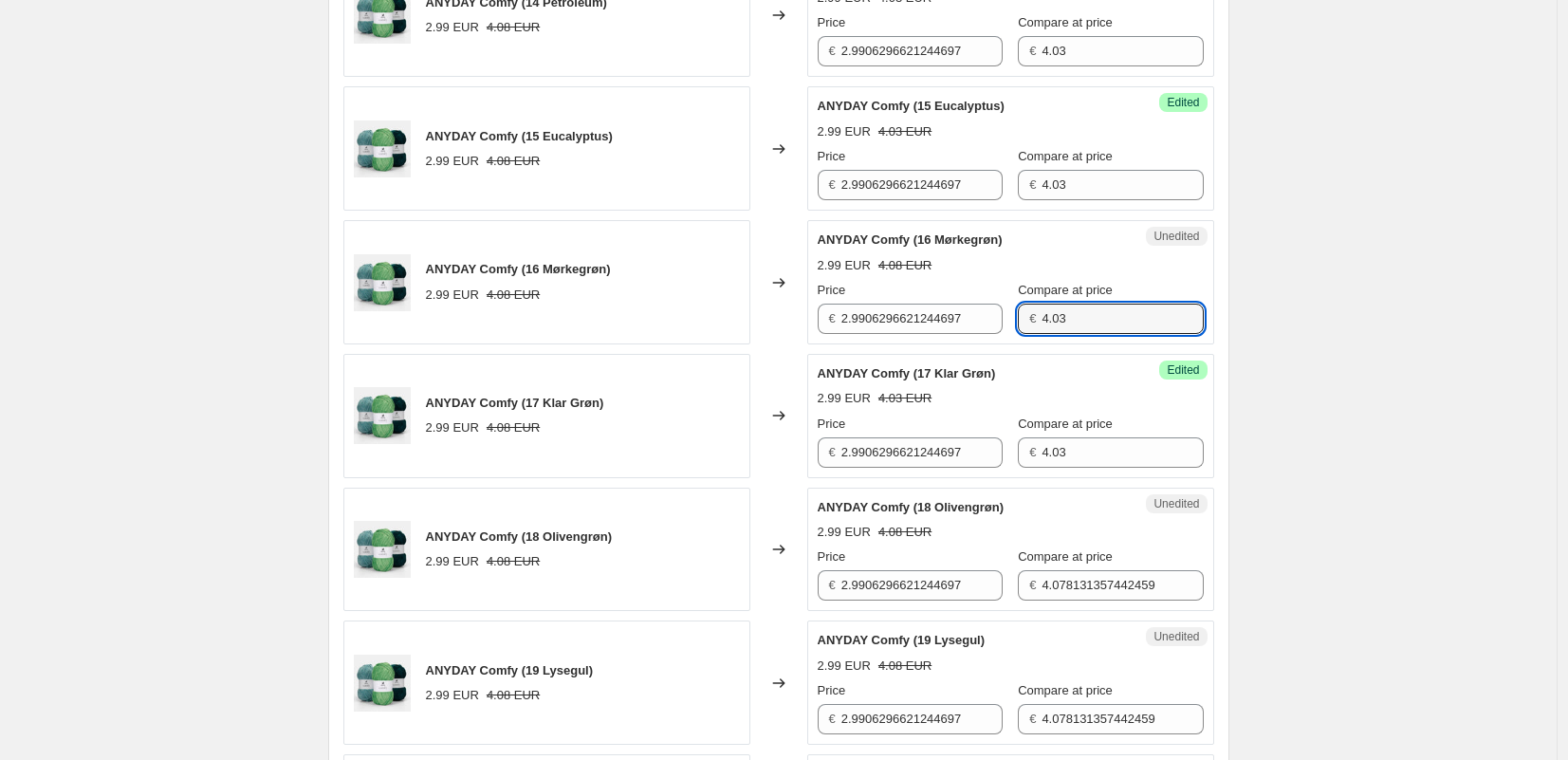
scroll to position [2763, 0]
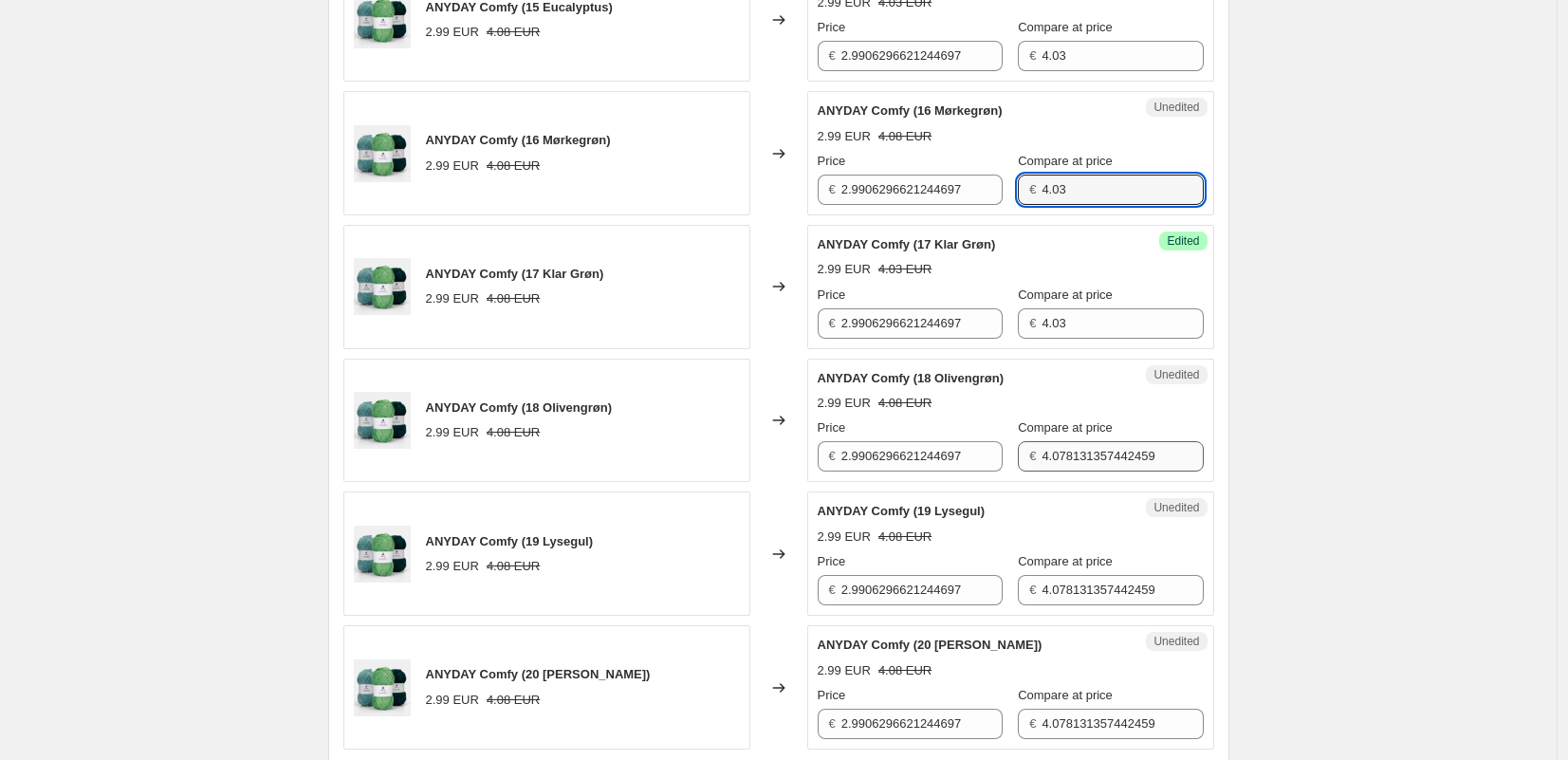
type input "4.03"
click at [1076, 465] on input "4.078131357442459" at bounding box center [1122, 455] width 162 height 30
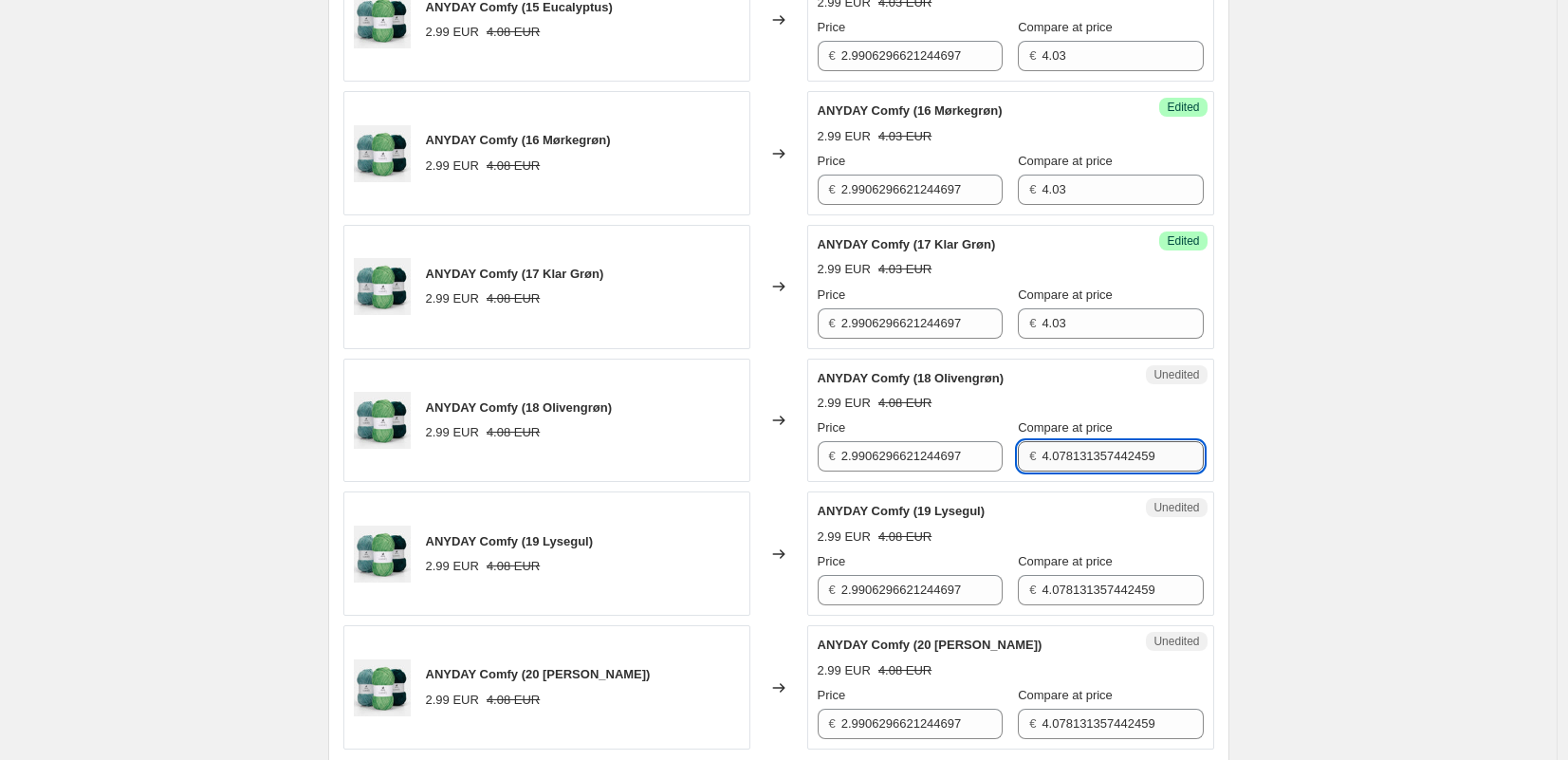
click at [1076, 465] on input "4.078131357442459" at bounding box center [1122, 455] width 162 height 30
paste input "3"
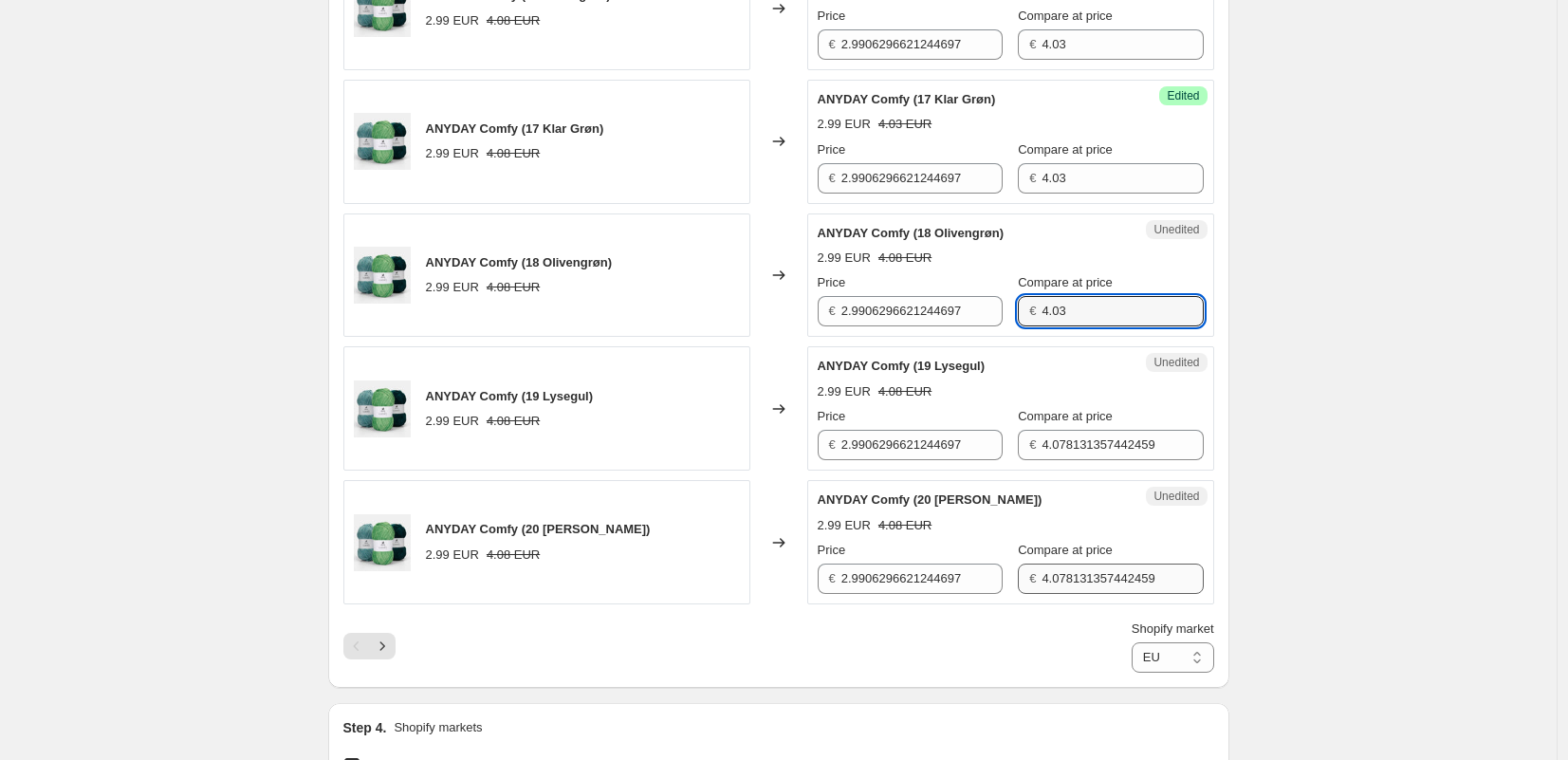
type input "4.03"
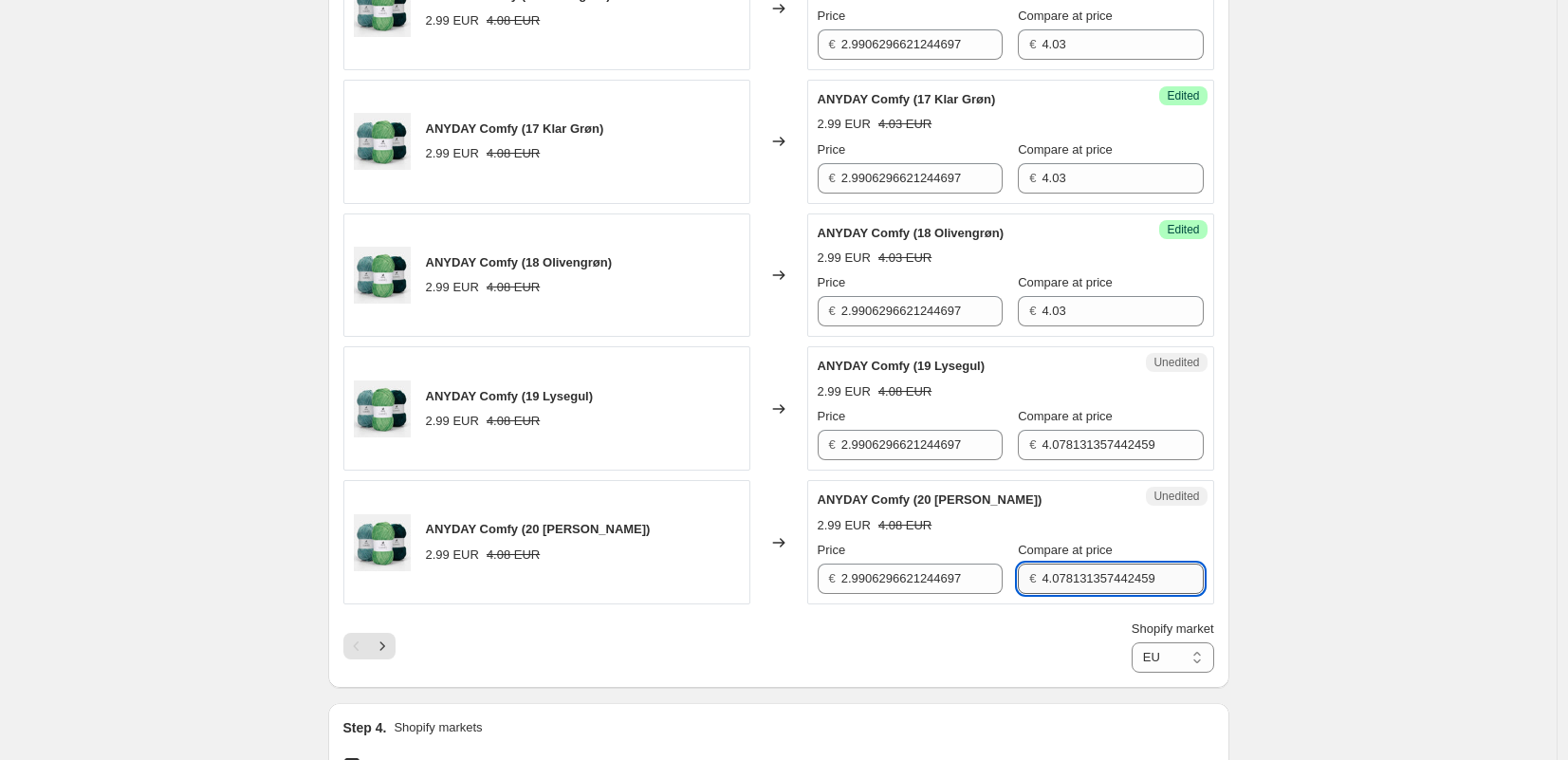
click at [1064, 574] on input "4.078131357442459" at bounding box center [1122, 578] width 162 height 30
paste input "3"
type input "4.03"
click at [1060, 445] on input "4.078131357442459" at bounding box center [1122, 444] width 162 height 30
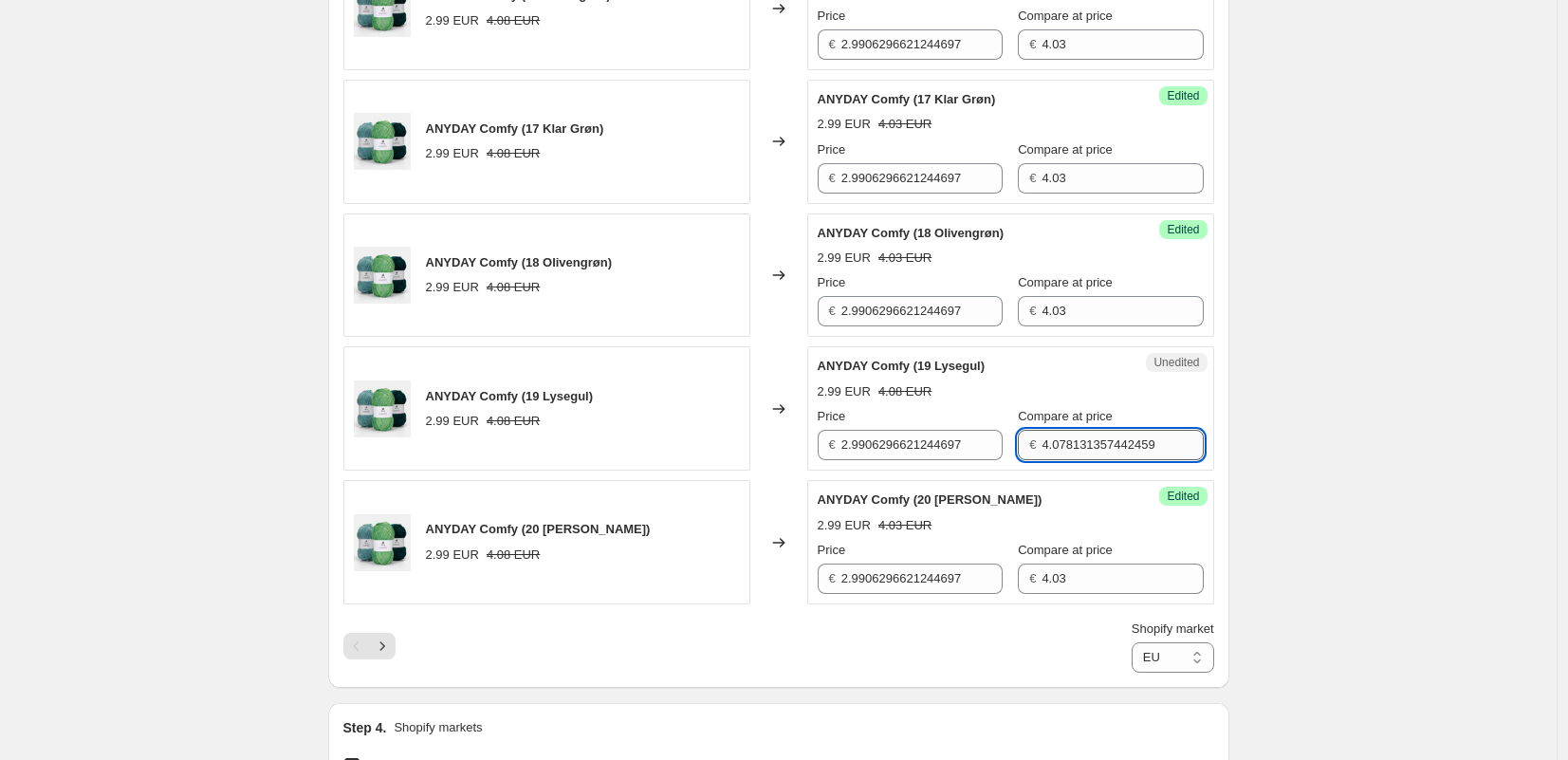
click at [1060, 445] on input "4.078131357442459" at bounding box center [1122, 444] width 162 height 30
paste input "3"
type input "4.03"
click at [384, 646] on icon "Next" at bounding box center [381, 645] width 5 height 9
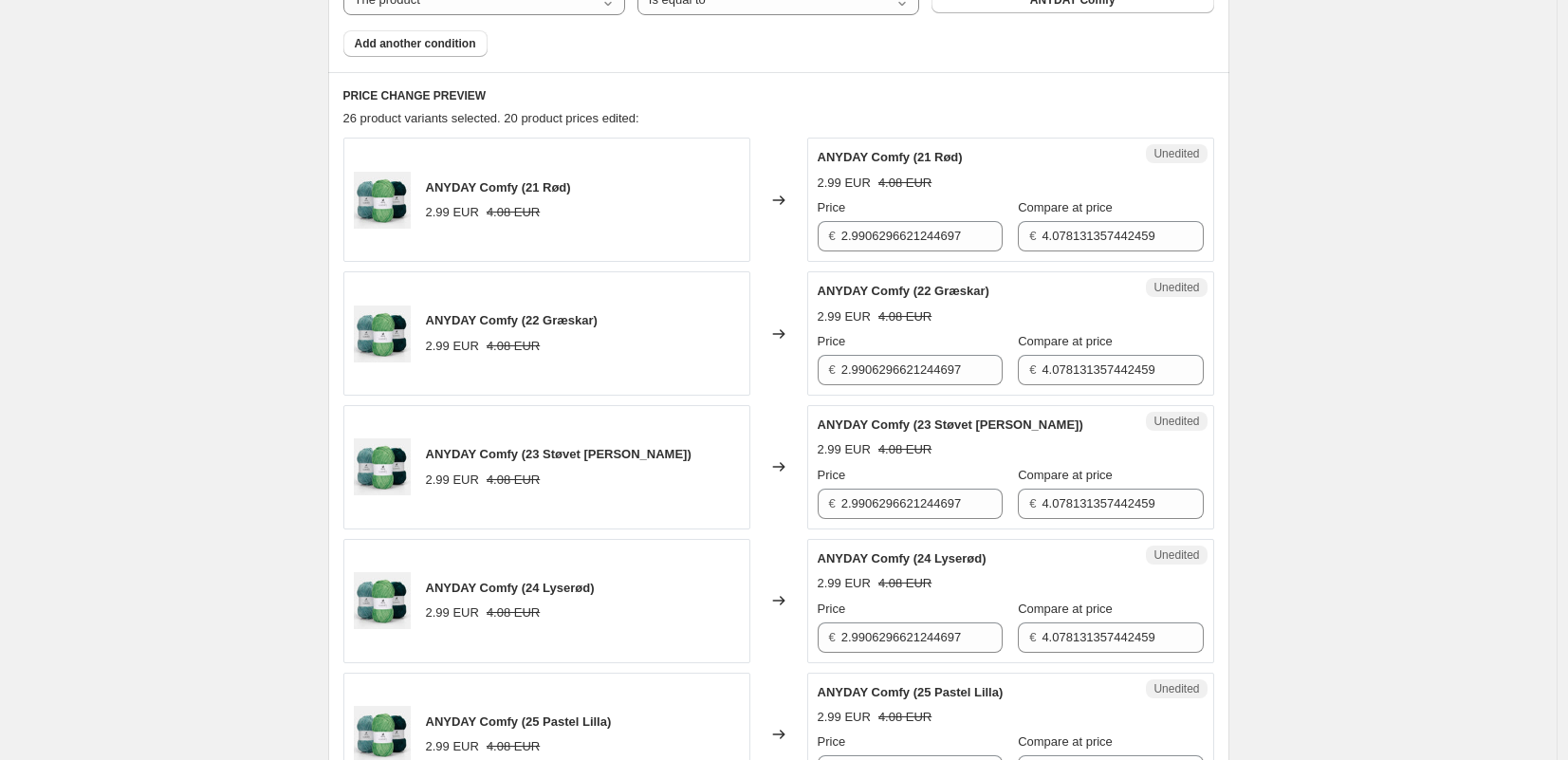
scroll to position [726, 0]
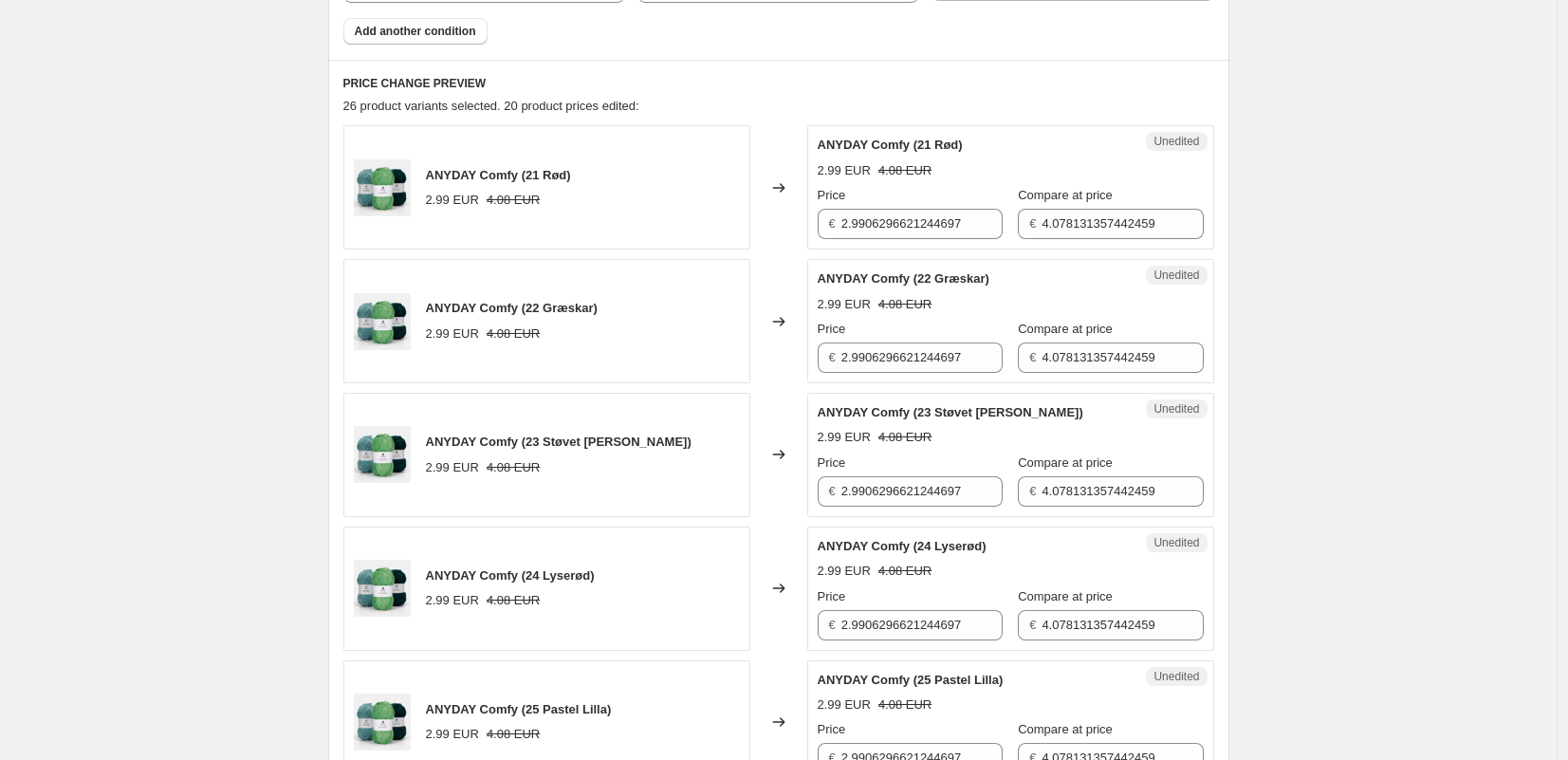
click at [1080, 243] on div "Unedited ANYDAY Comfy (21 Rød) 2.99 EUR 4.08 EUR Price € 2.9906296621244697 Com…" at bounding box center [1011, 187] width 407 height 124
click at [1080, 232] on input "4.078131357442459" at bounding box center [1122, 223] width 162 height 30
paste input "3"
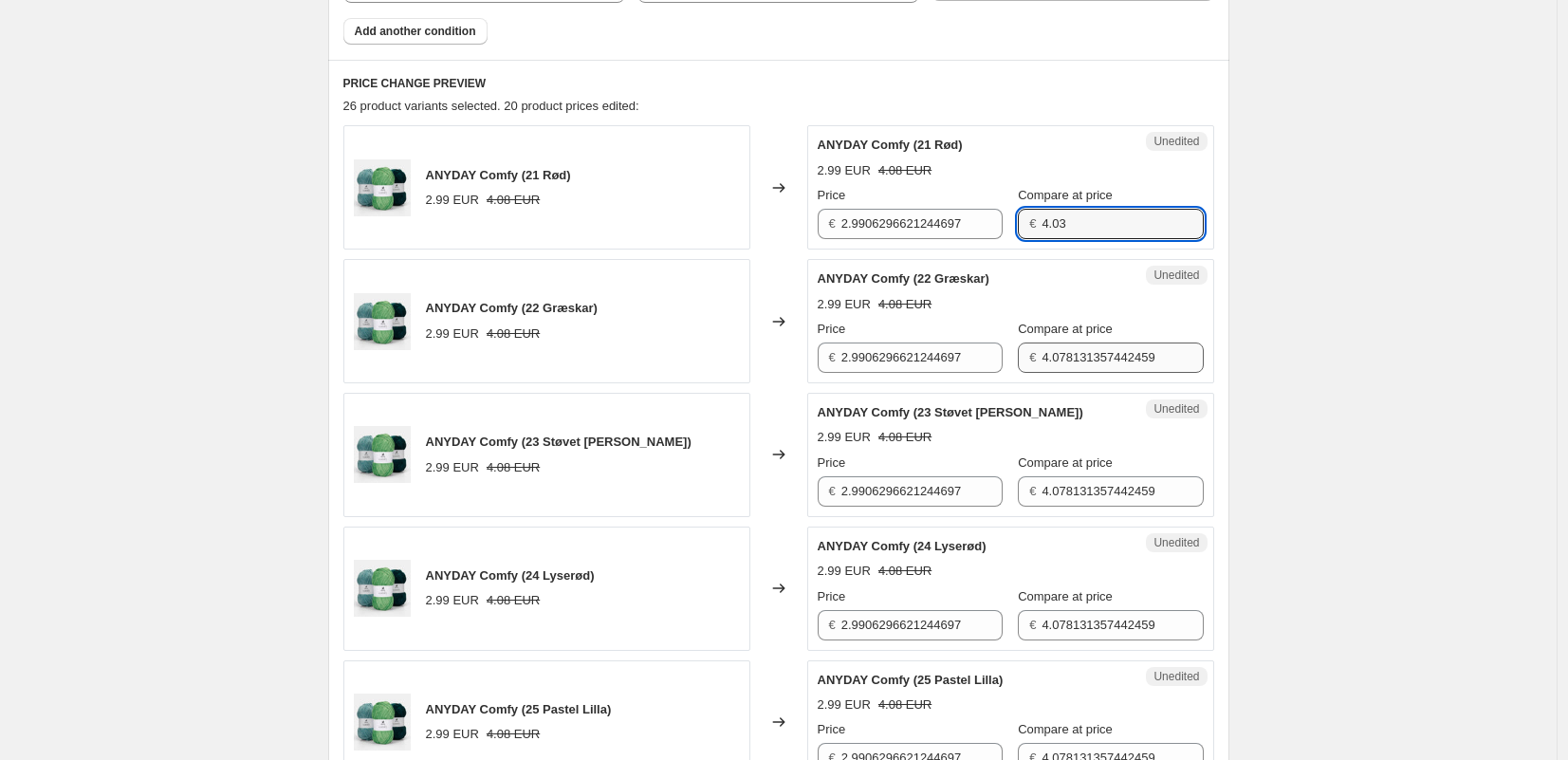
type input "4.03"
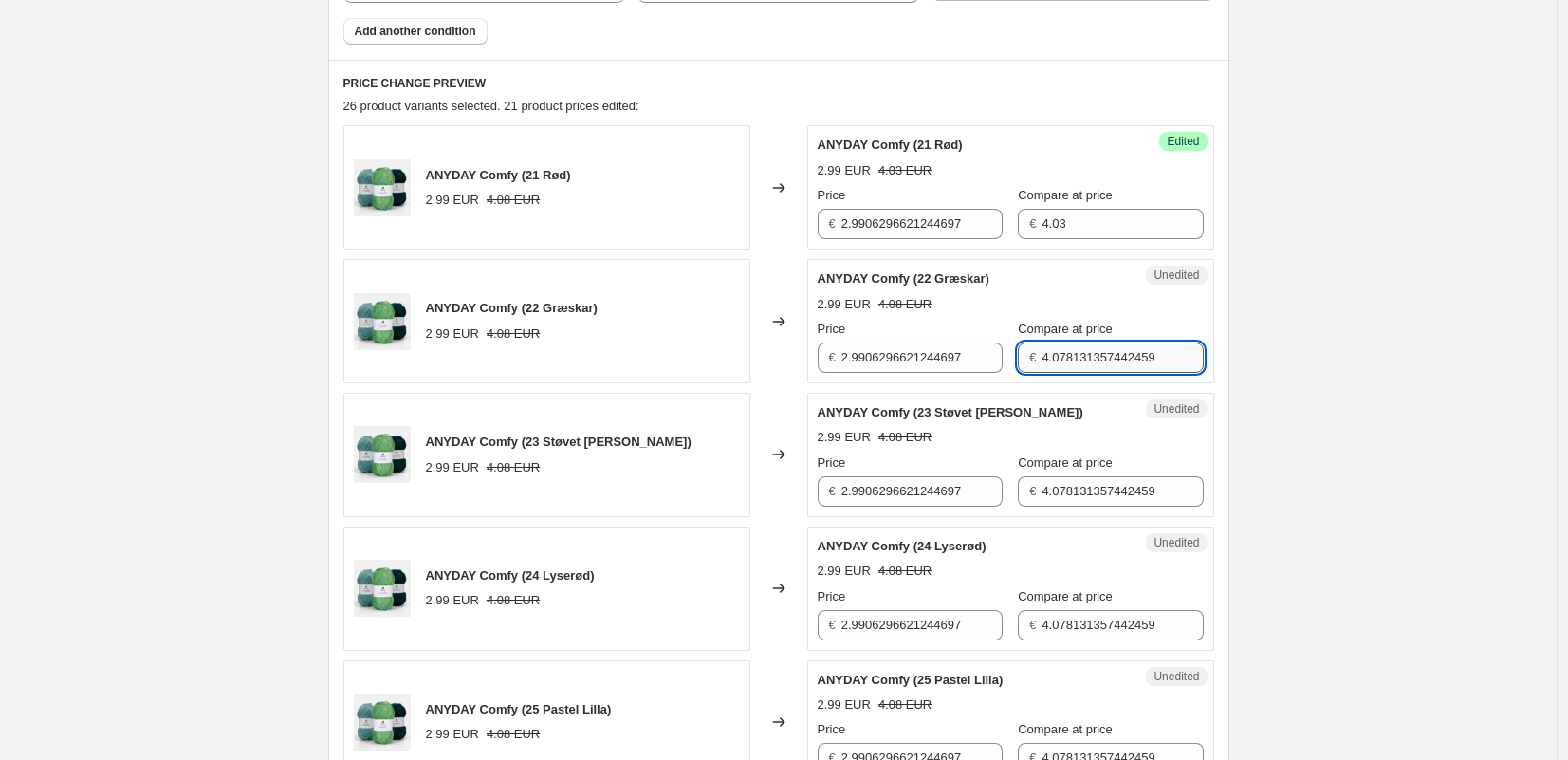
drag, startPoint x: 1100, startPoint y: 371, endPoint x: 1094, endPoint y: 362, distance: 10.8
click at [1100, 371] on input "4.078131357442459" at bounding box center [1122, 357] width 162 height 30
click at [1094, 362] on input "4.078131357442459" at bounding box center [1122, 357] width 162 height 30
paste input "3"
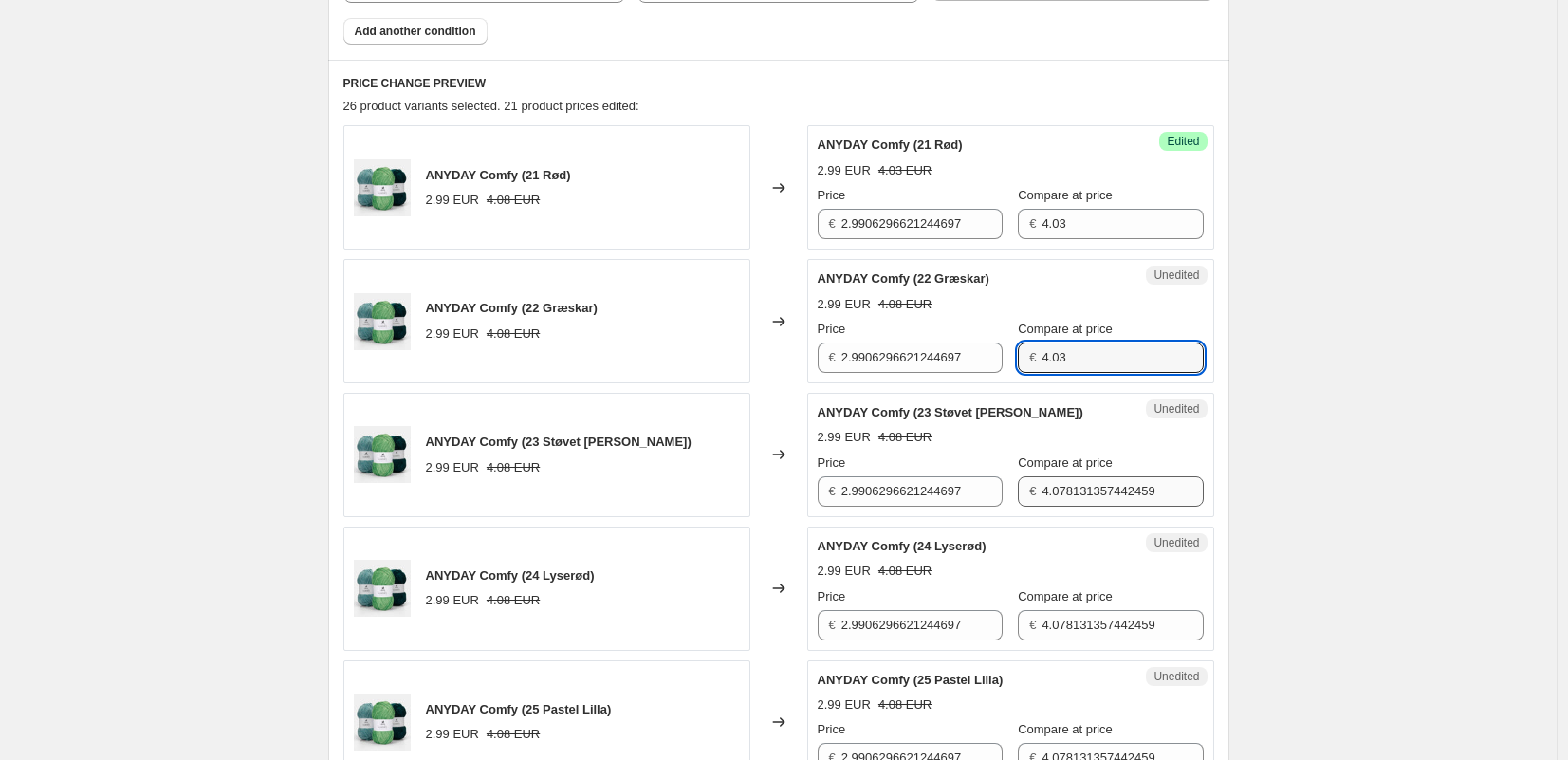
type input "4.03"
click at [1100, 487] on input "4.078131357442459" at bounding box center [1122, 490] width 162 height 30
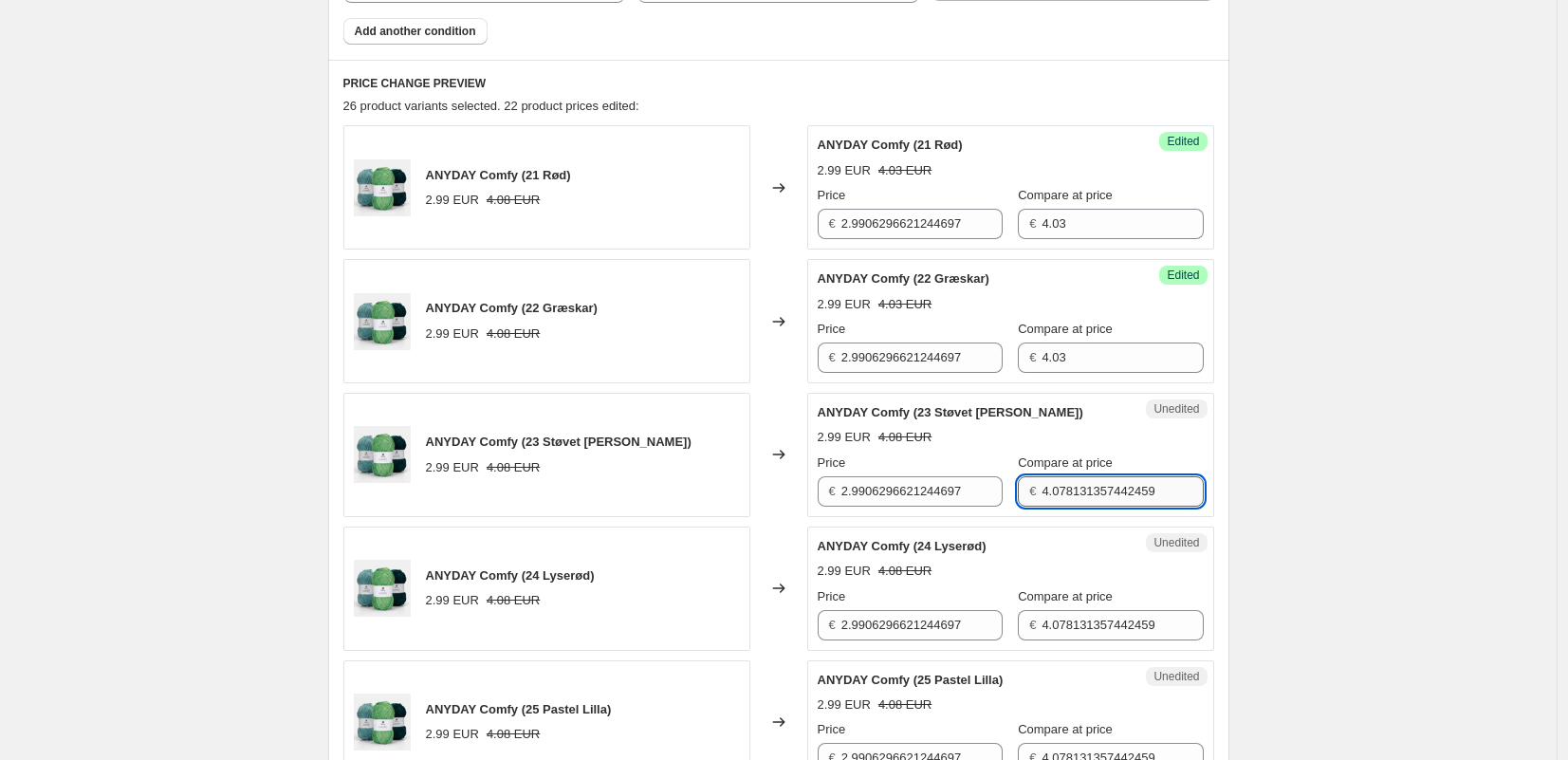
click at [1100, 487] on input "4.078131357442459" at bounding box center [1122, 490] width 162 height 30
paste input "3"
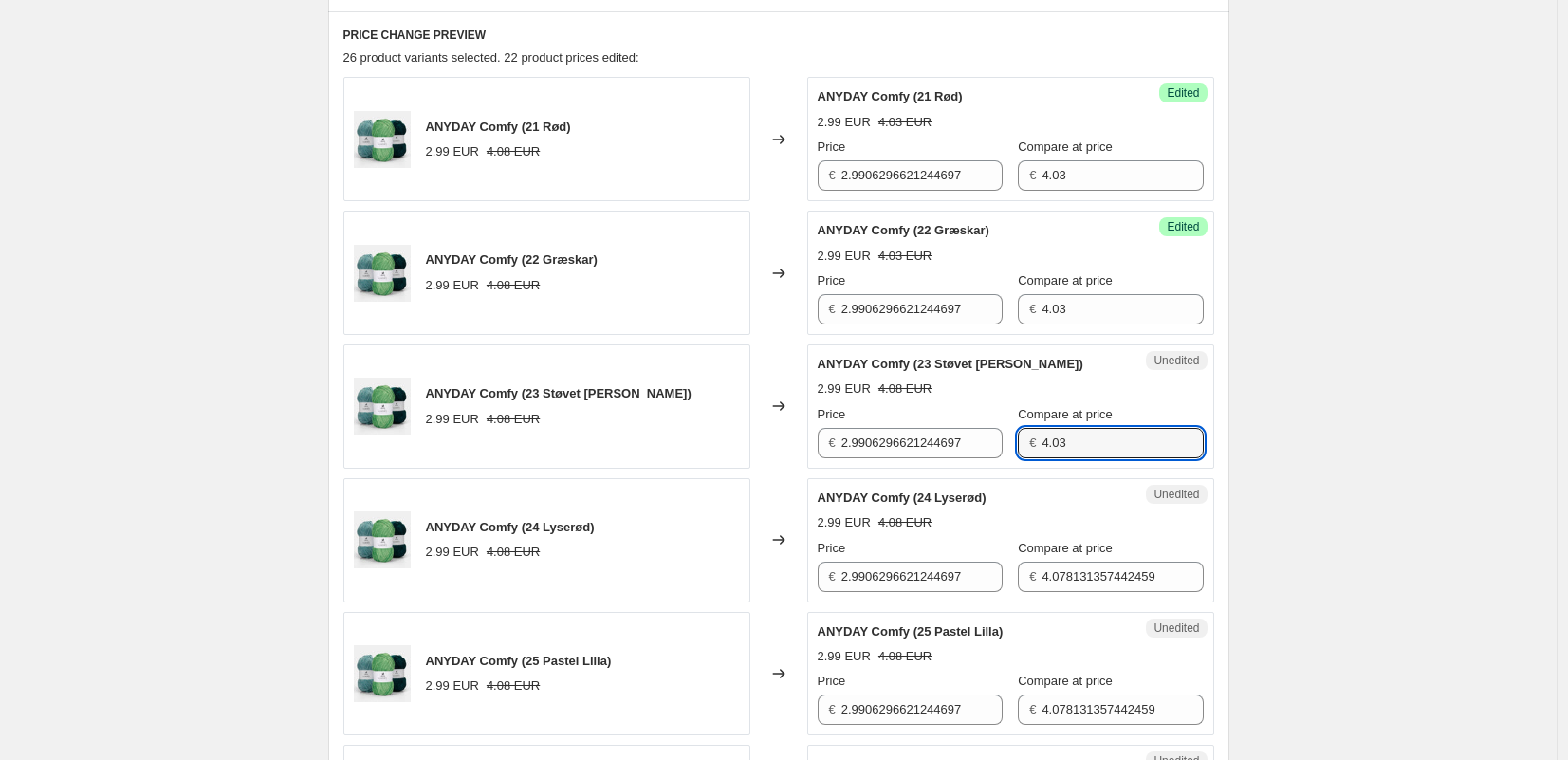
scroll to position [838, 0]
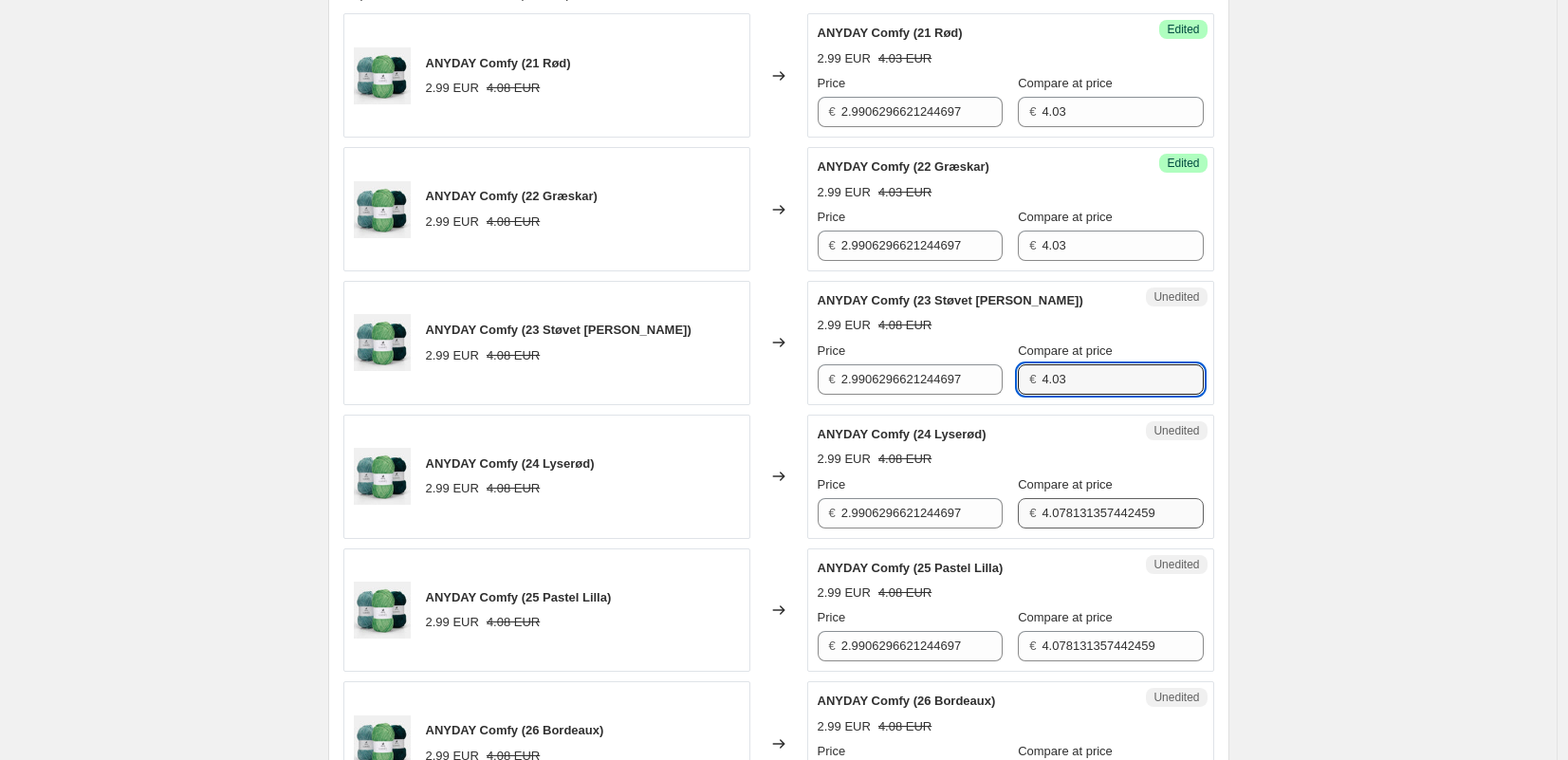
type input "4.03"
click at [1089, 519] on input "4.078131357442459" at bounding box center [1122, 512] width 162 height 30
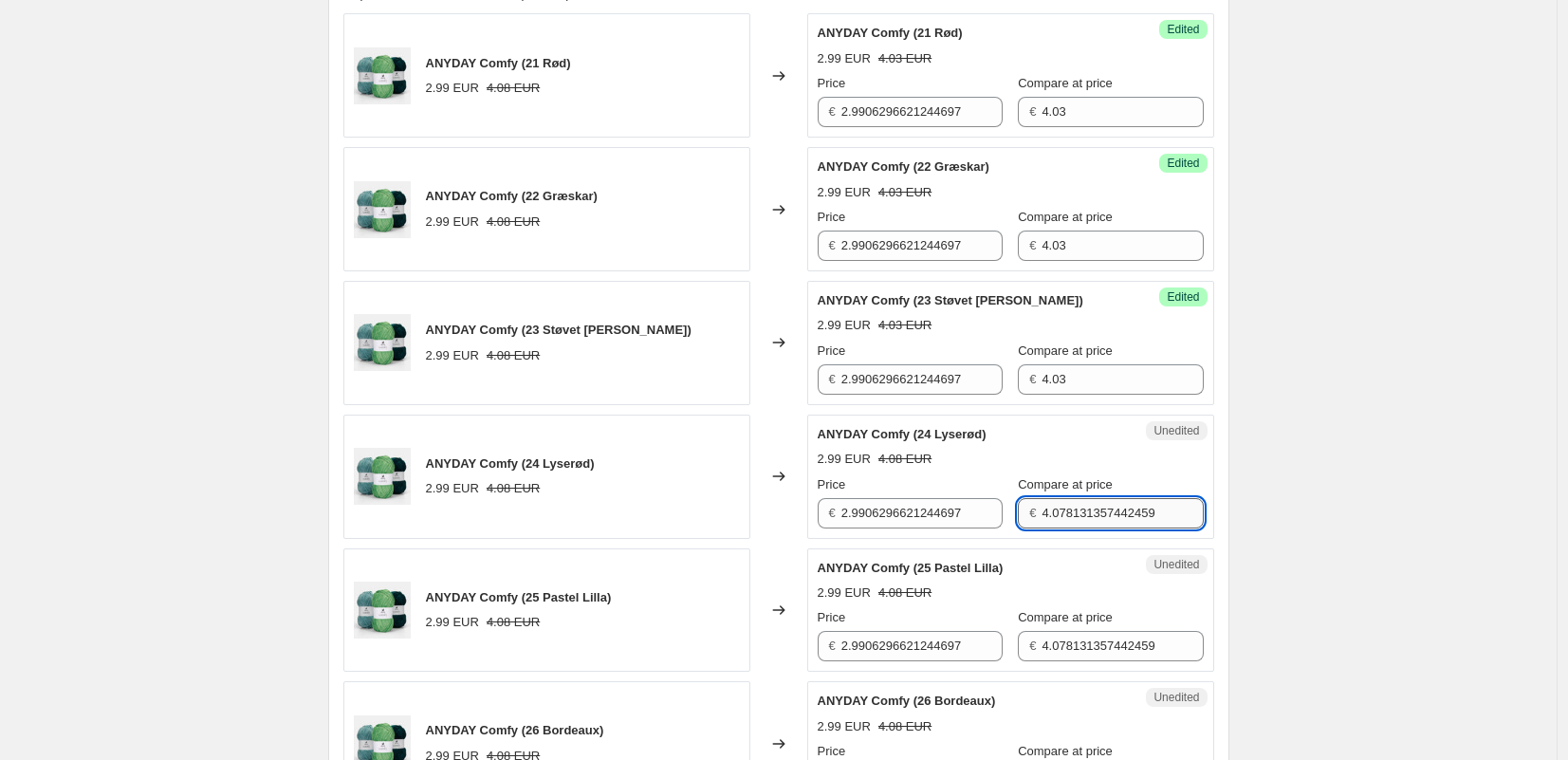
click at [1089, 519] on input "4.078131357442459" at bounding box center [1122, 512] width 162 height 30
paste input "3"
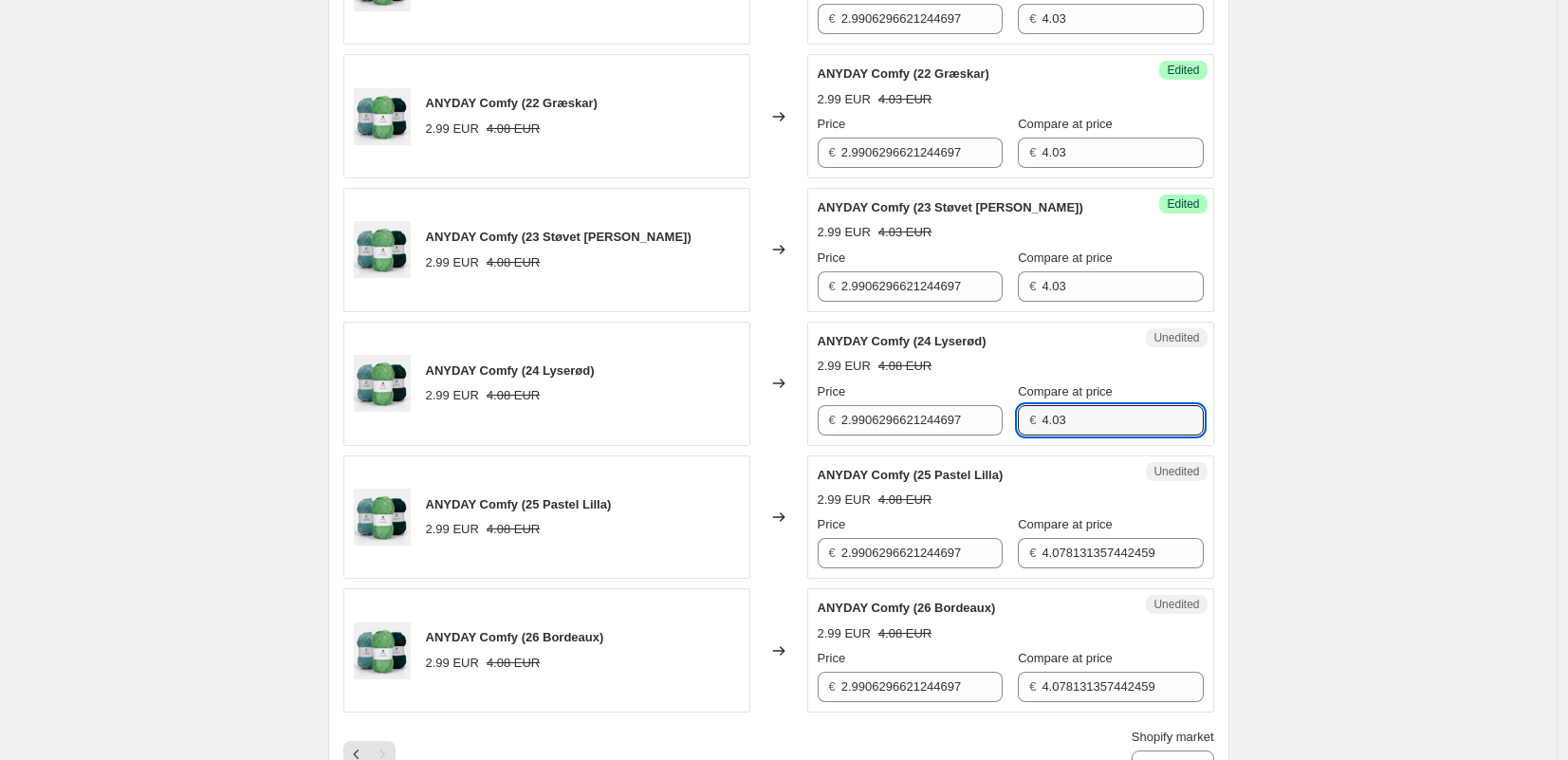
scroll to position [1015, 0]
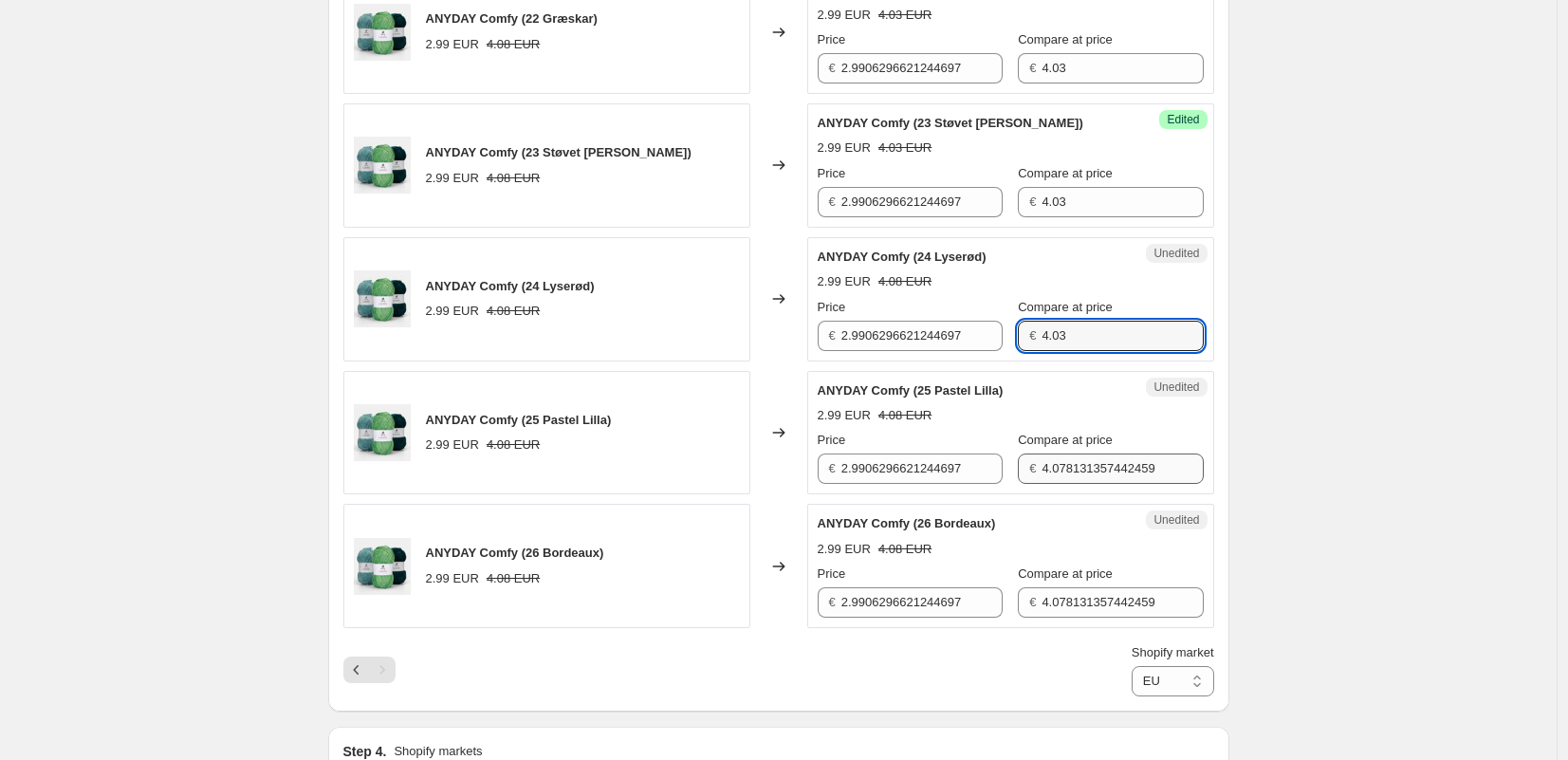
type input "4.03"
click at [1055, 470] on input "4.078131357442459" at bounding box center [1122, 468] width 162 height 30
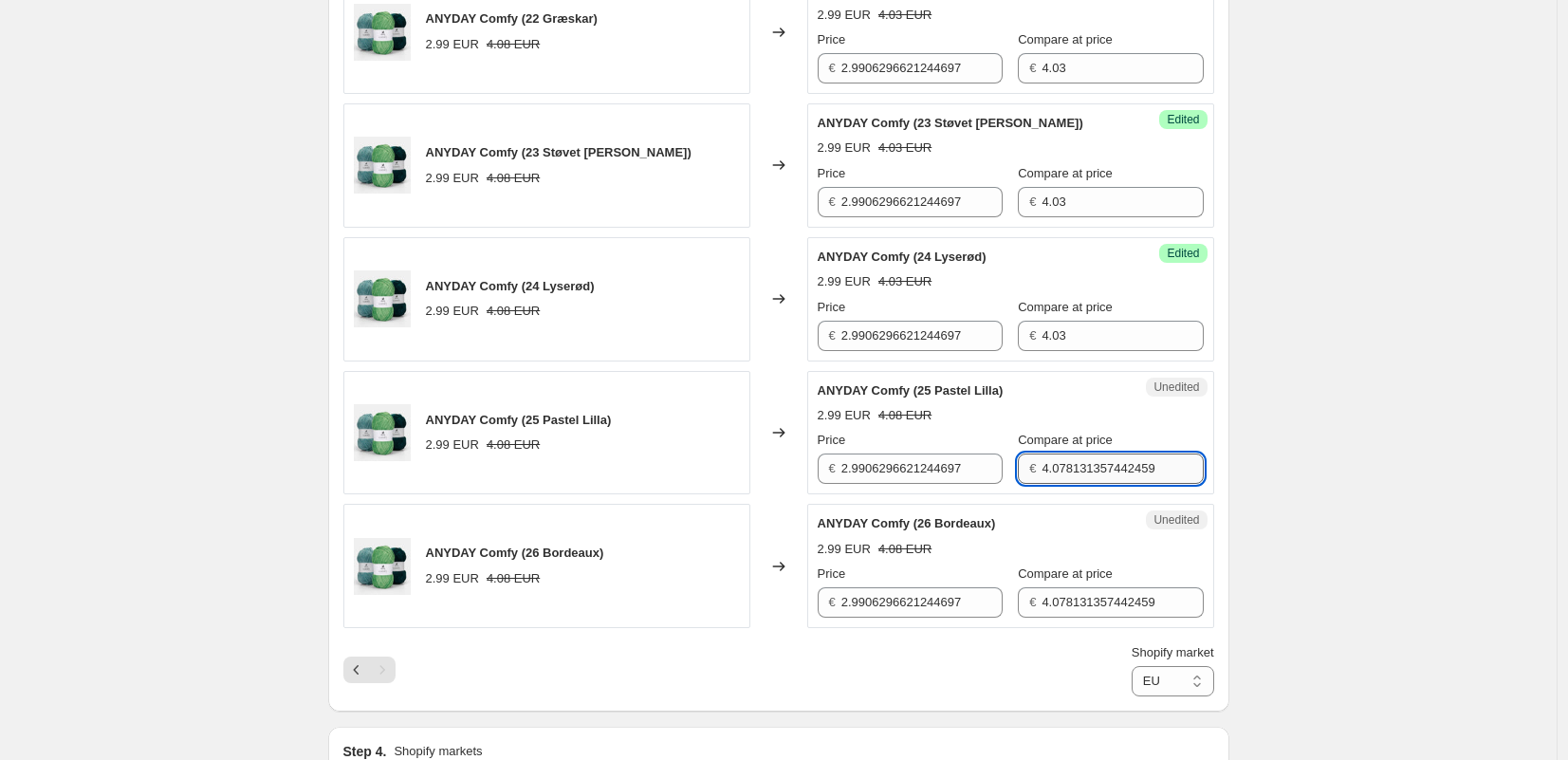
click at [1055, 470] on input "4.078131357442459" at bounding box center [1122, 468] width 162 height 30
paste input "3"
type input "4.03"
click at [1258, 449] on div "Create new price [MEDICAL_DATA]. This page is ready Create new price [MEDICAL_D…" at bounding box center [778, 205] width 1556 height 2441
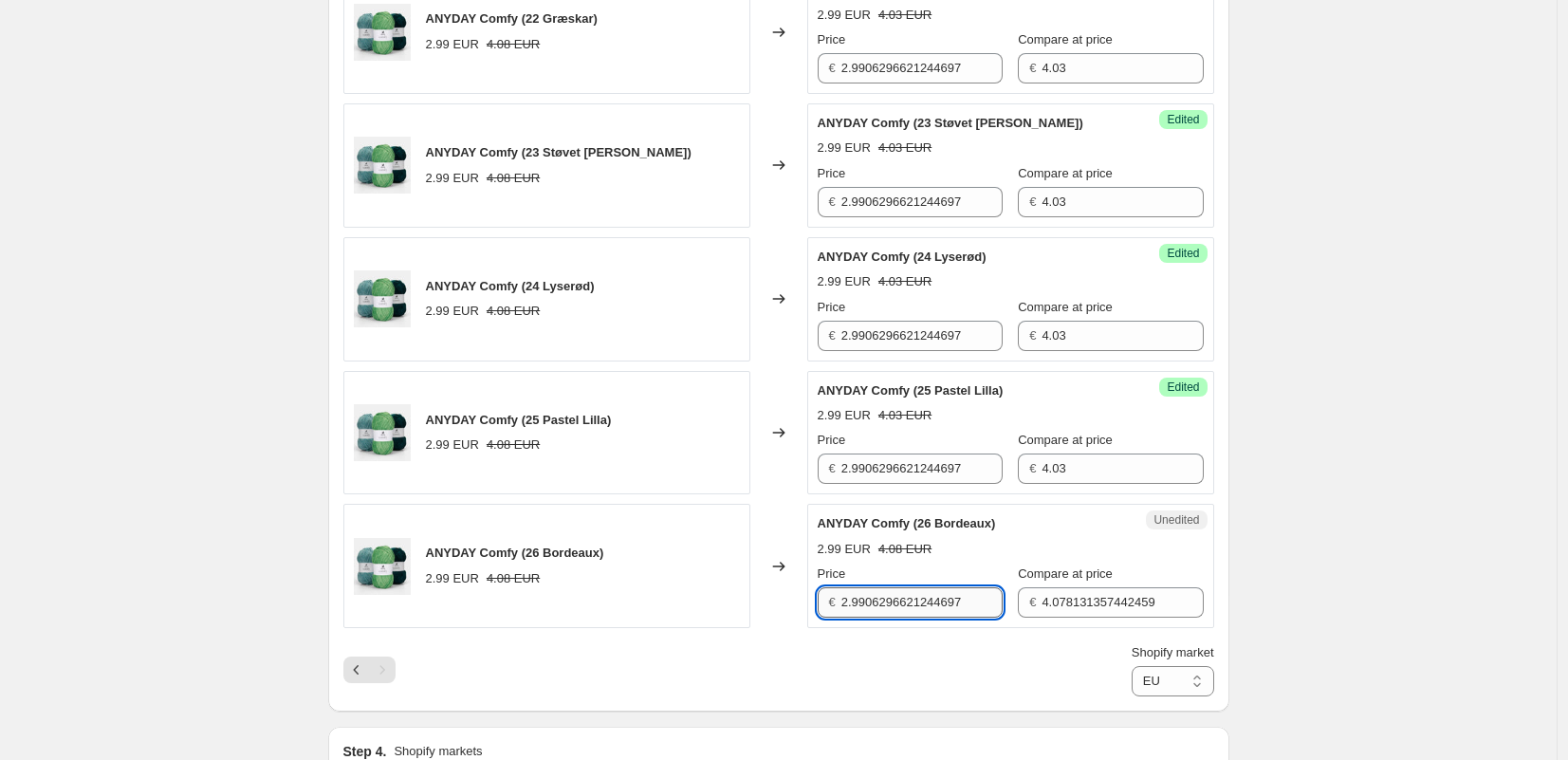
click at [929, 617] on input "2.9906296621244697" at bounding box center [922, 601] width 162 height 30
type input "2.4"
click at [925, 473] on input "2.9906296621244697" at bounding box center [922, 468] width 162 height 30
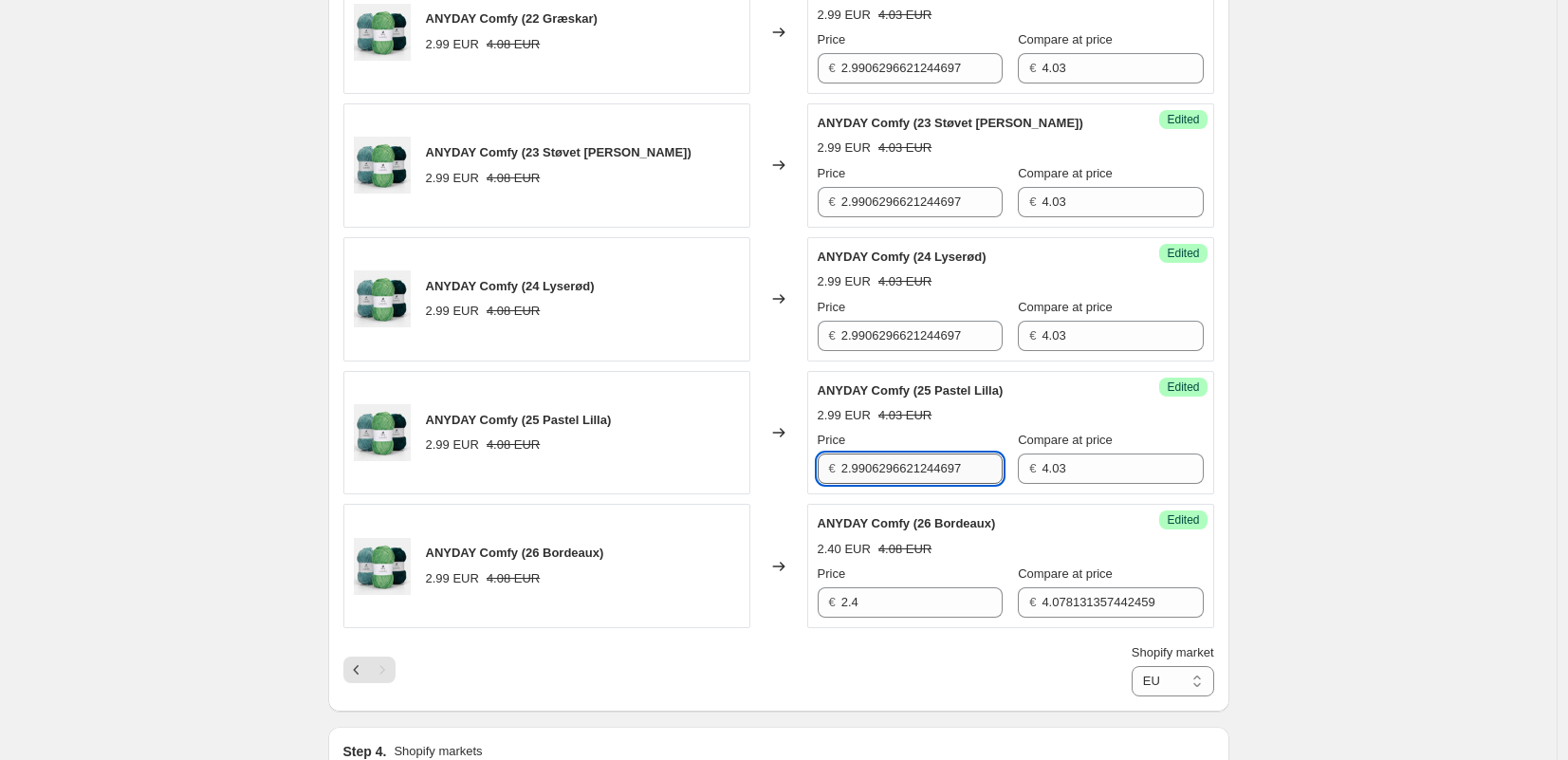
click at [925, 473] on input "2.9906296621244697" at bounding box center [922, 468] width 162 height 30
paste input "4"
type input "2.4"
click at [872, 345] on input "2.9906296621244697" at bounding box center [922, 336] width 162 height 30
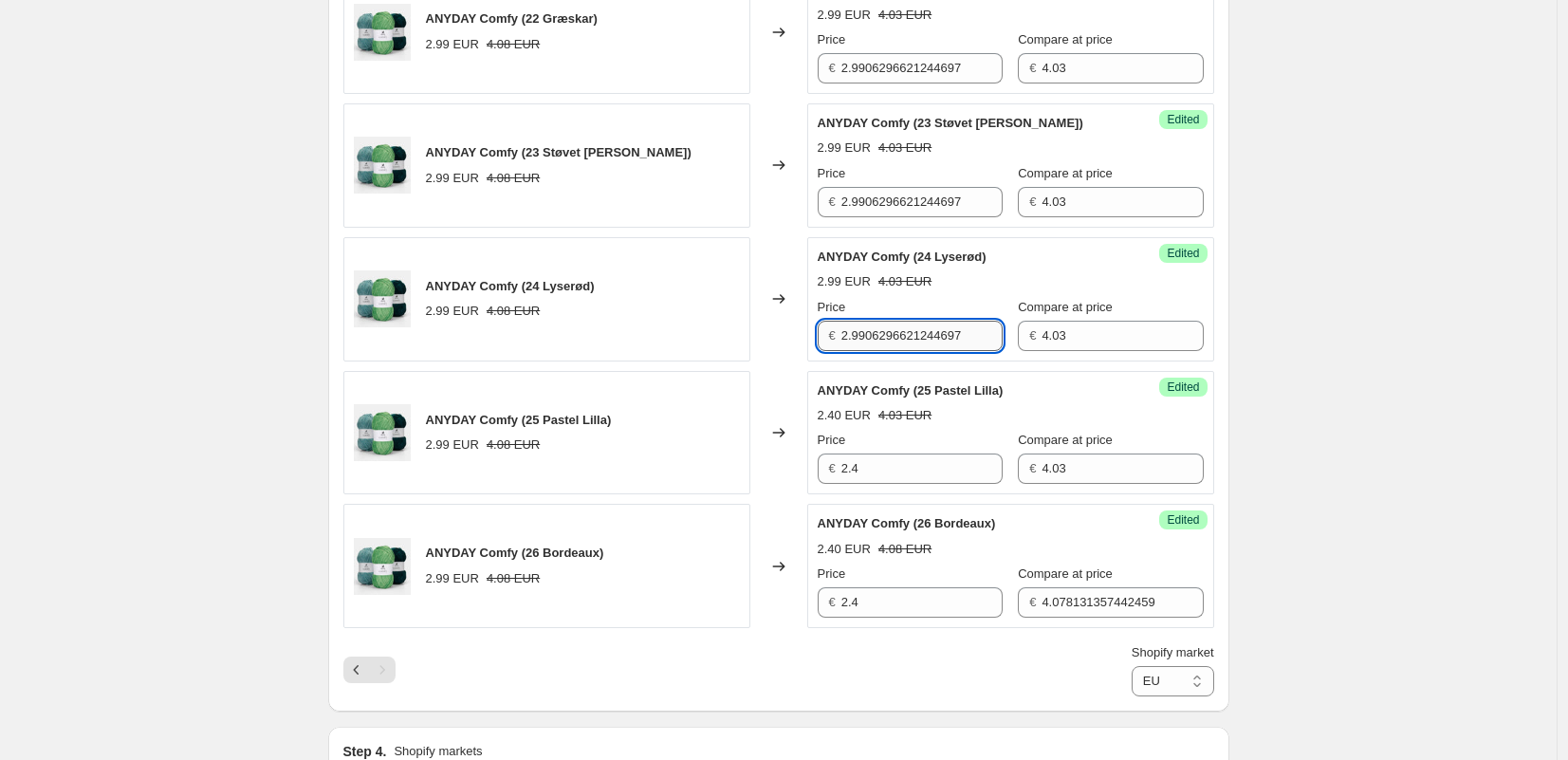
click at [872, 345] on input "2.9906296621244697" at bounding box center [922, 336] width 162 height 30
paste input "4"
type input "2.4"
click at [900, 196] on input "2.9906296621244697" at bounding box center [922, 201] width 162 height 30
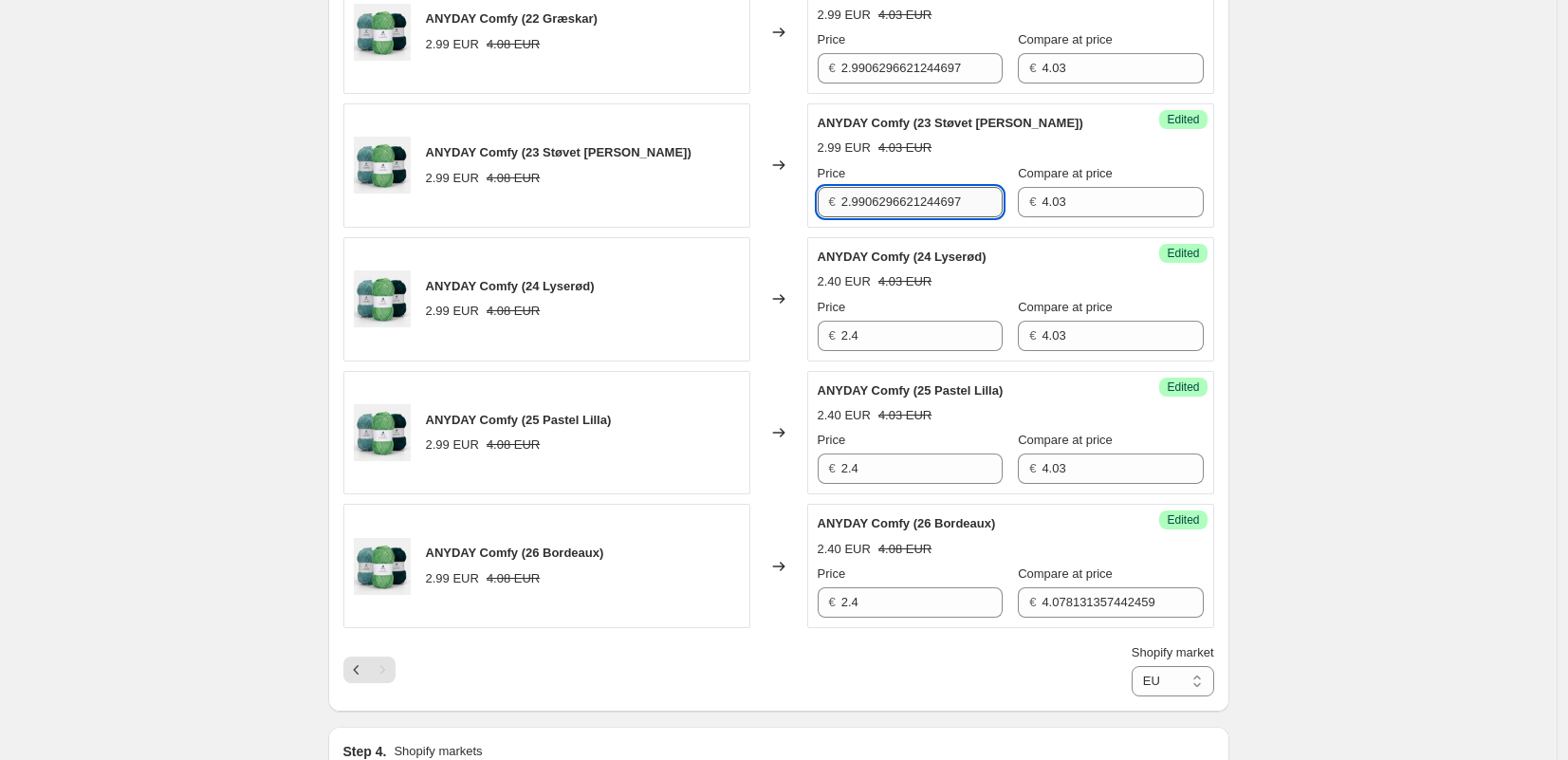
click at [901, 196] on input "2.9906296621244697" at bounding box center [922, 201] width 162 height 30
paste input "4"
type input "2.4"
click at [898, 68] on input "2.9906296621244697" at bounding box center [922, 68] width 162 height 30
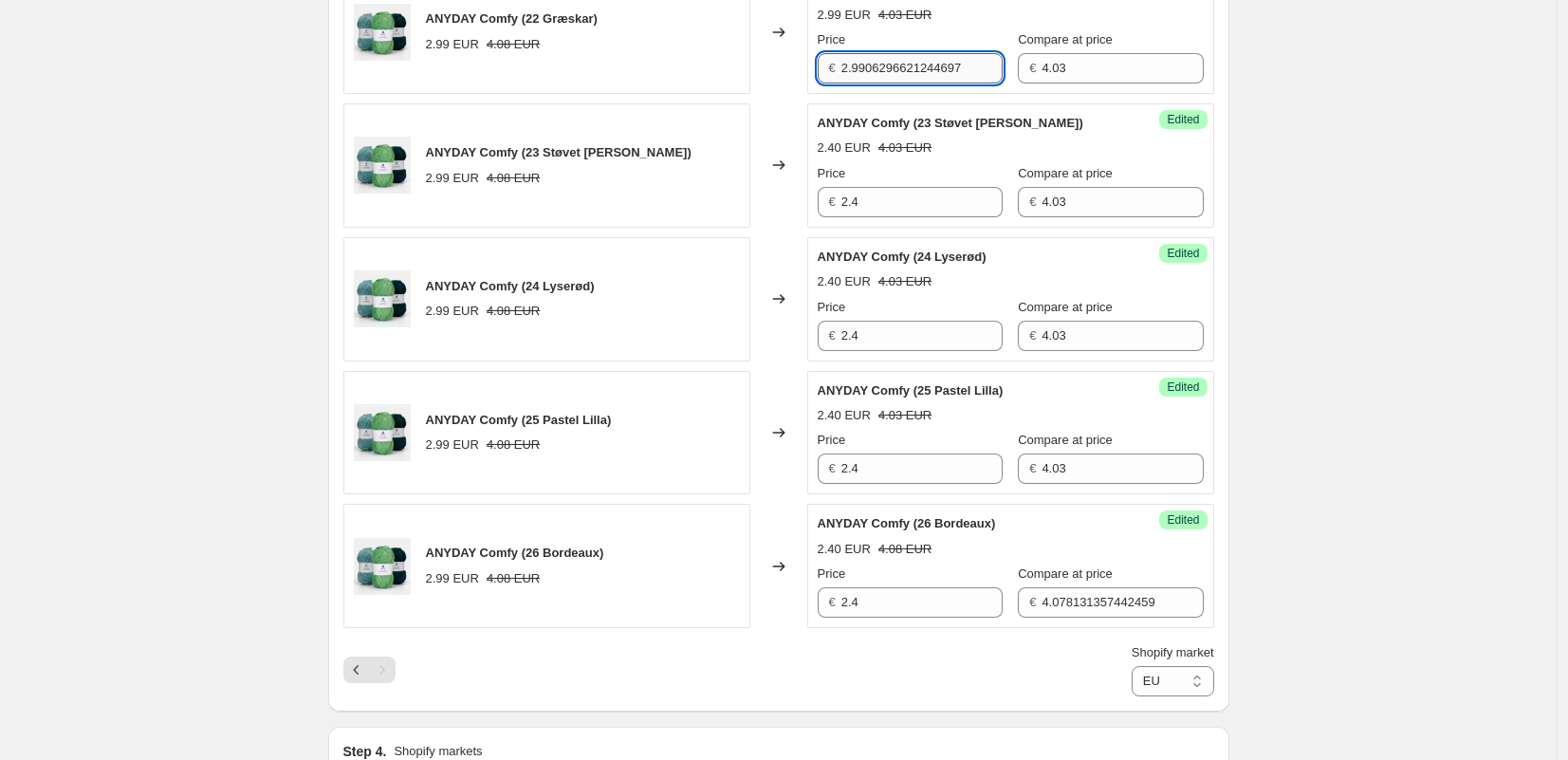
click at [898, 68] on input "2.9906296621244697" at bounding box center [922, 68] width 162 height 30
paste input "4"
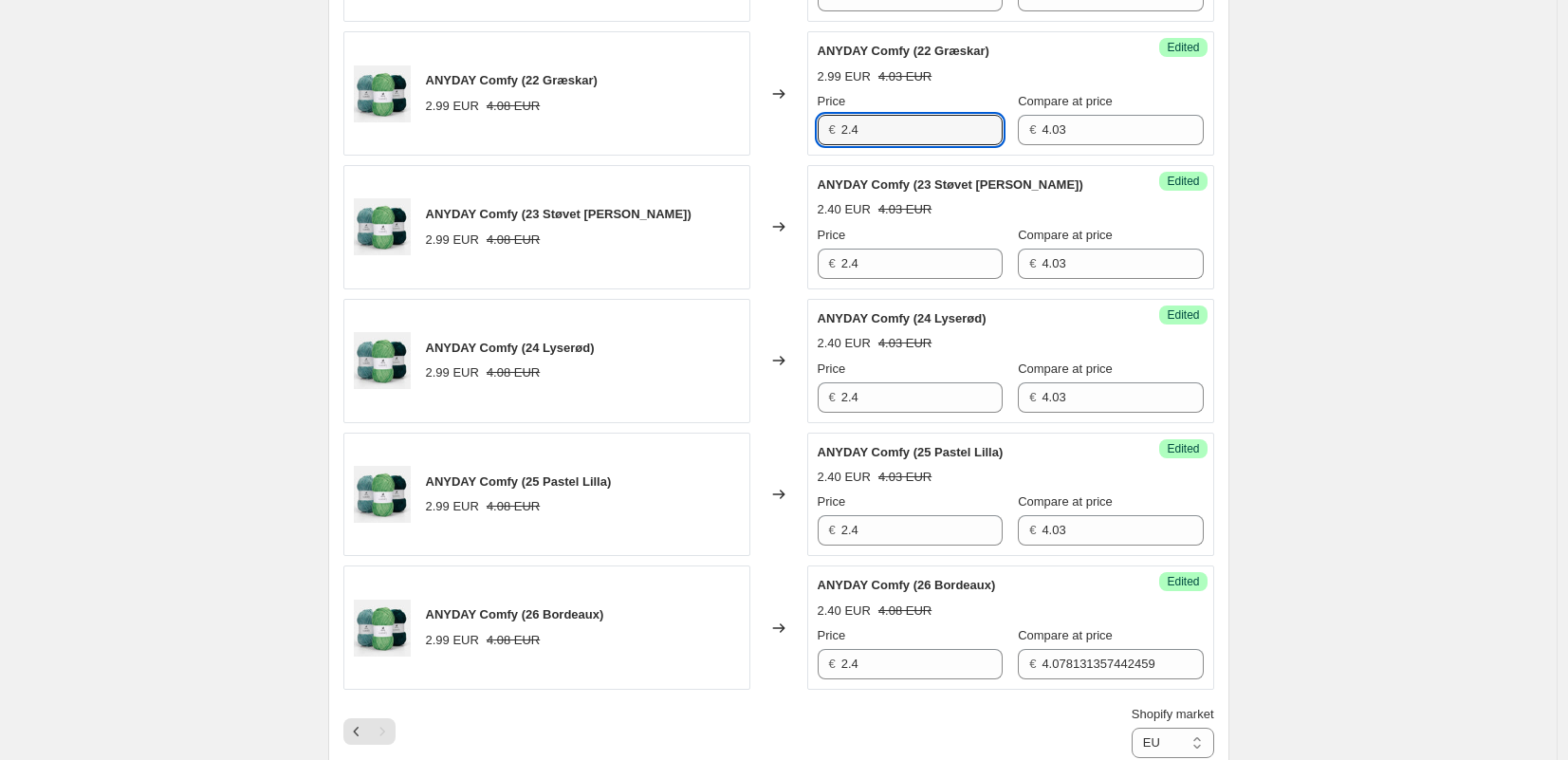
scroll to position [898, 0]
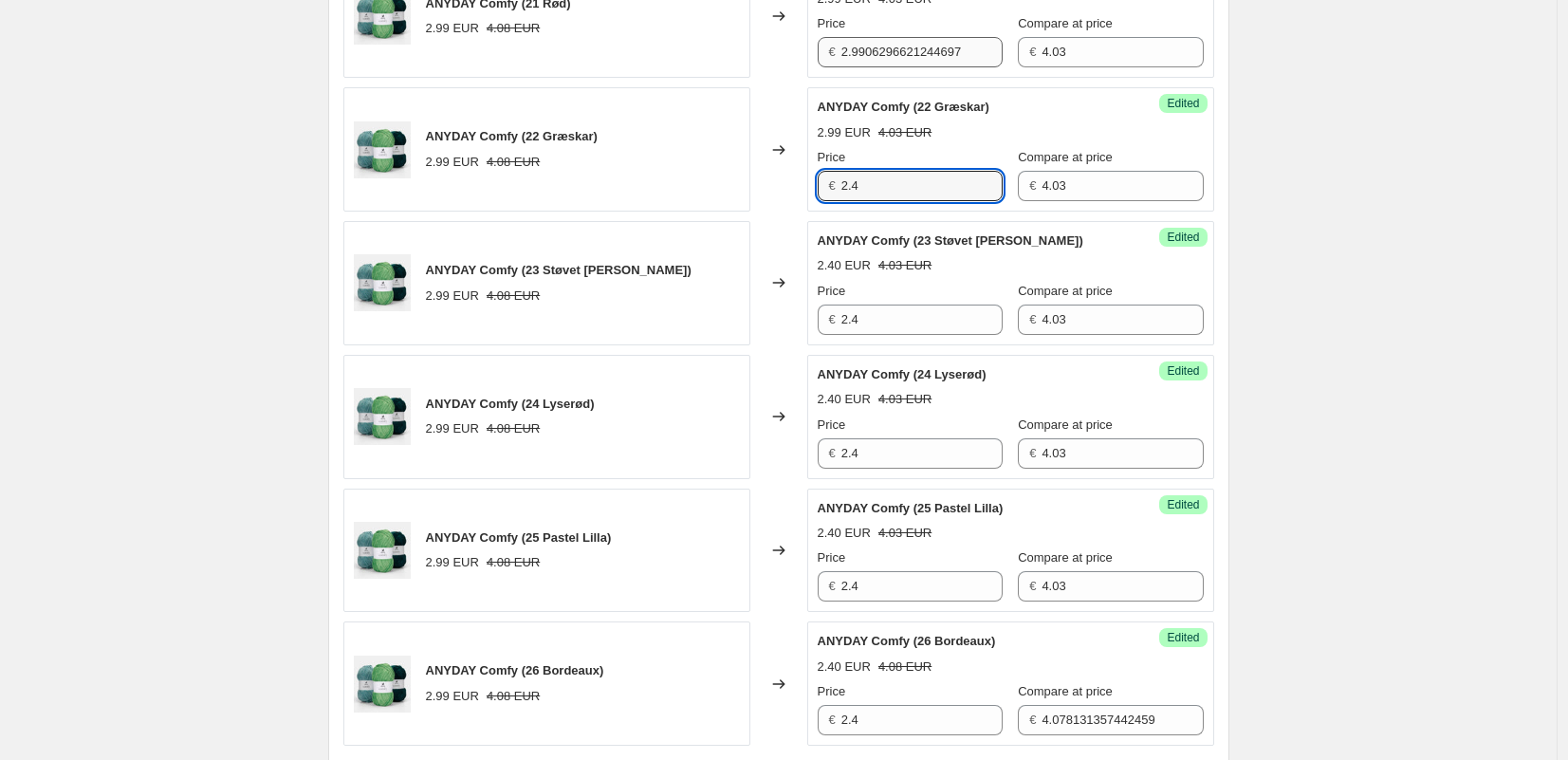
type input "2.4"
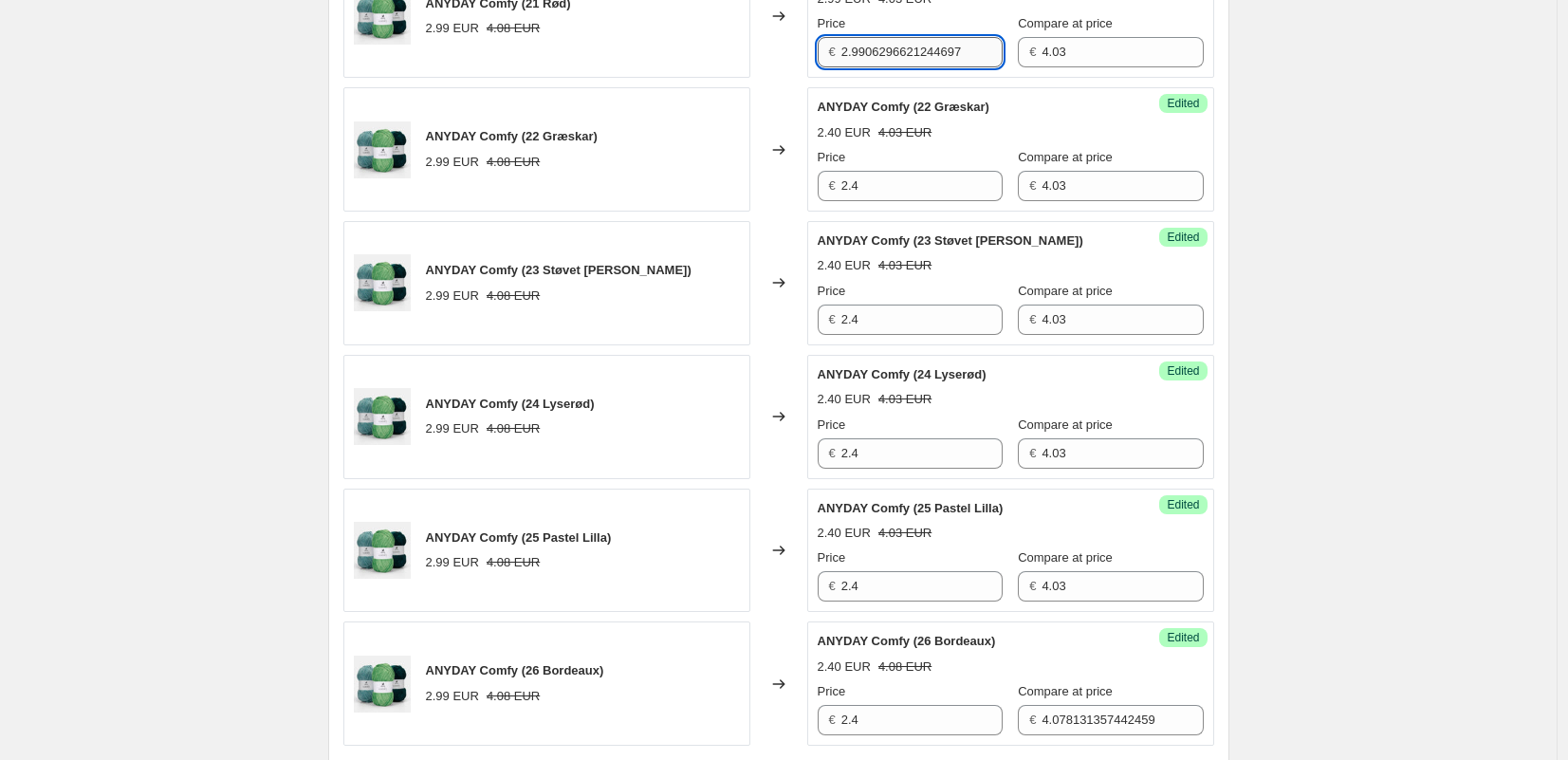
click at [884, 62] on input "2.9906296621244697" at bounding box center [922, 51] width 162 height 30
paste input "4"
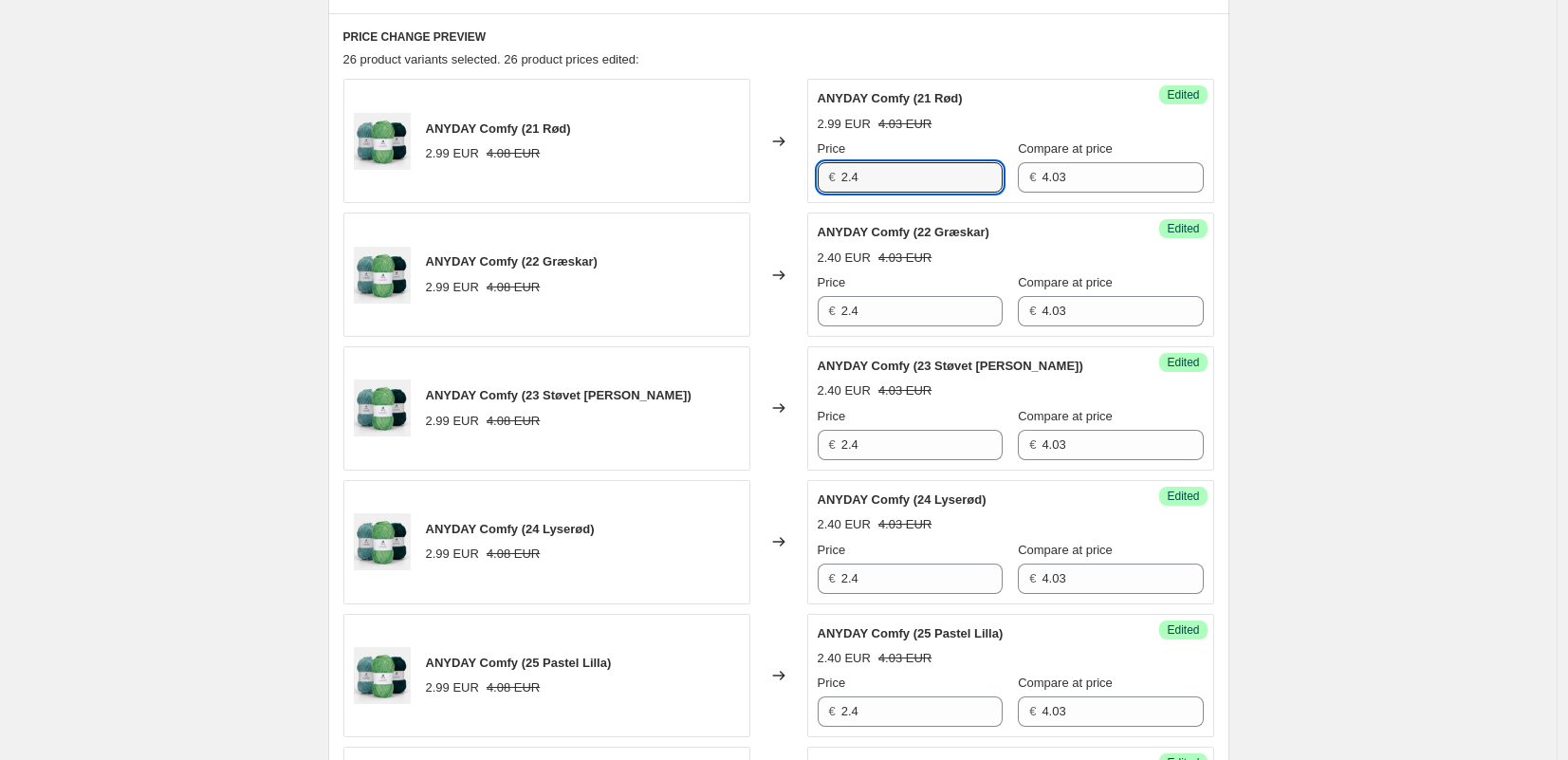
scroll to position [648, 0]
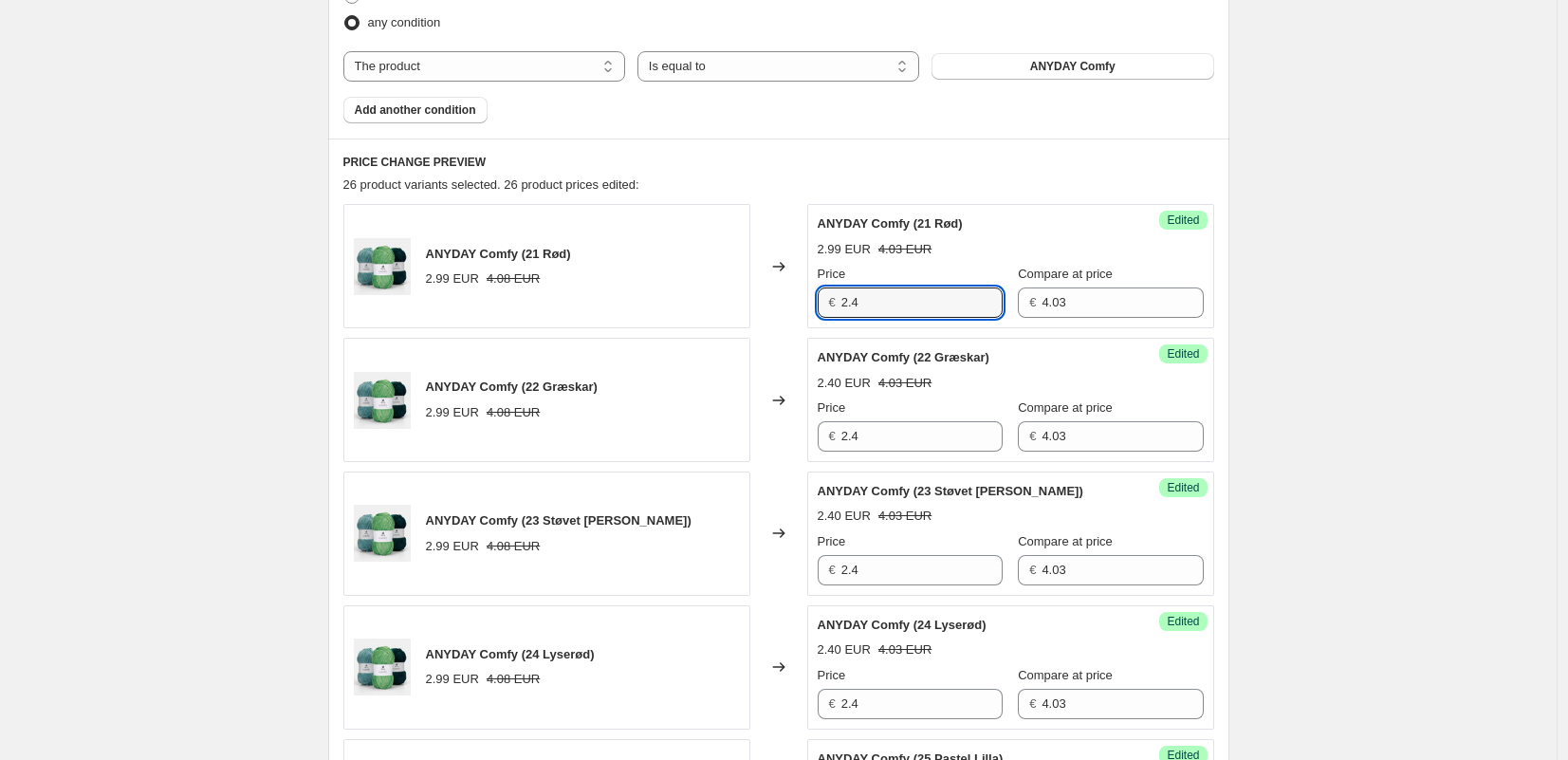
type input "2.4"
click at [1454, 284] on div "Create new price [MEDICAL_DATA]. This page is ready Create new price [MEDICAL_D…" at bounding box center [778, 572] width 1556 height 2441
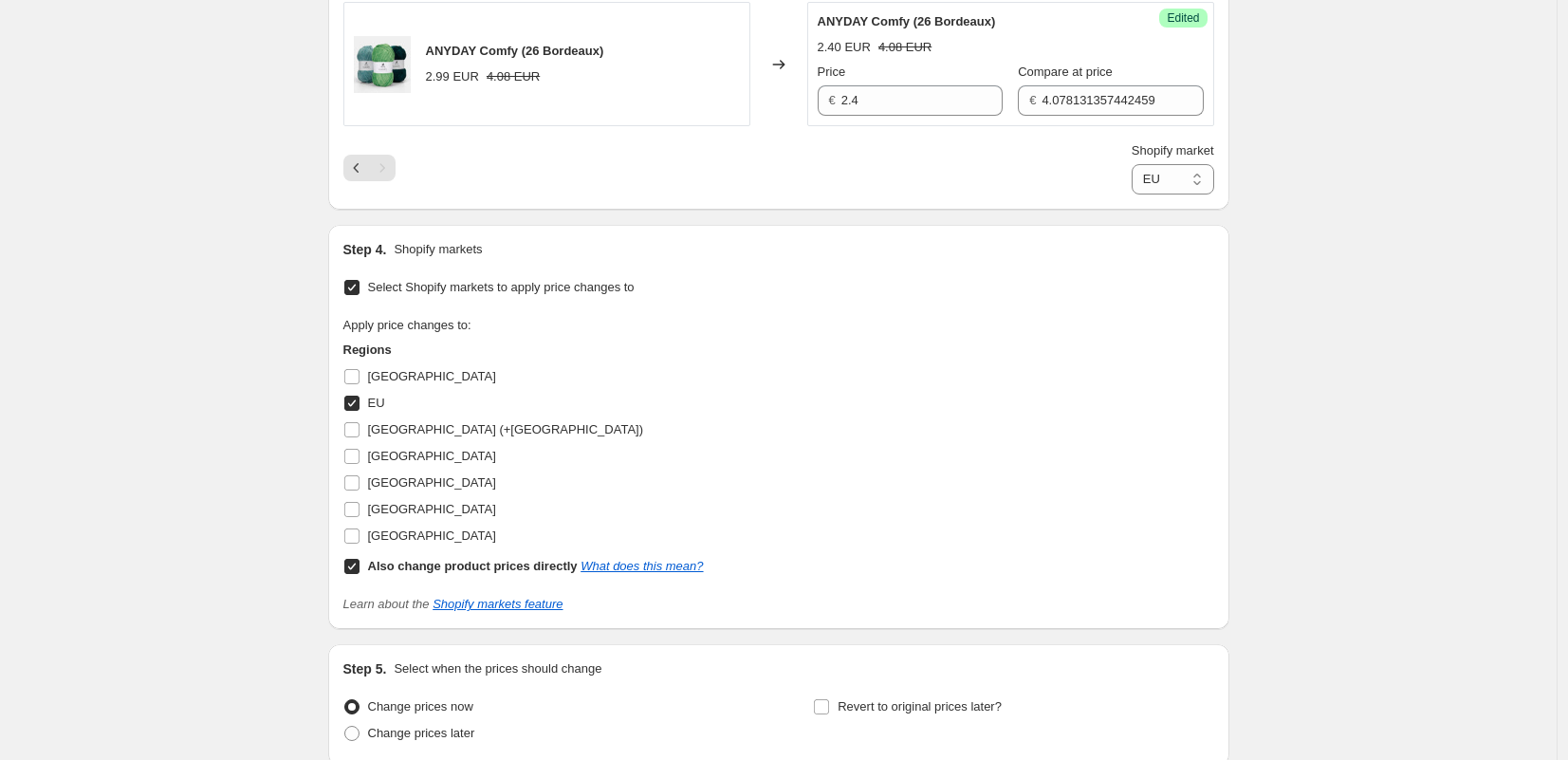
scroll to position [1389, 0]
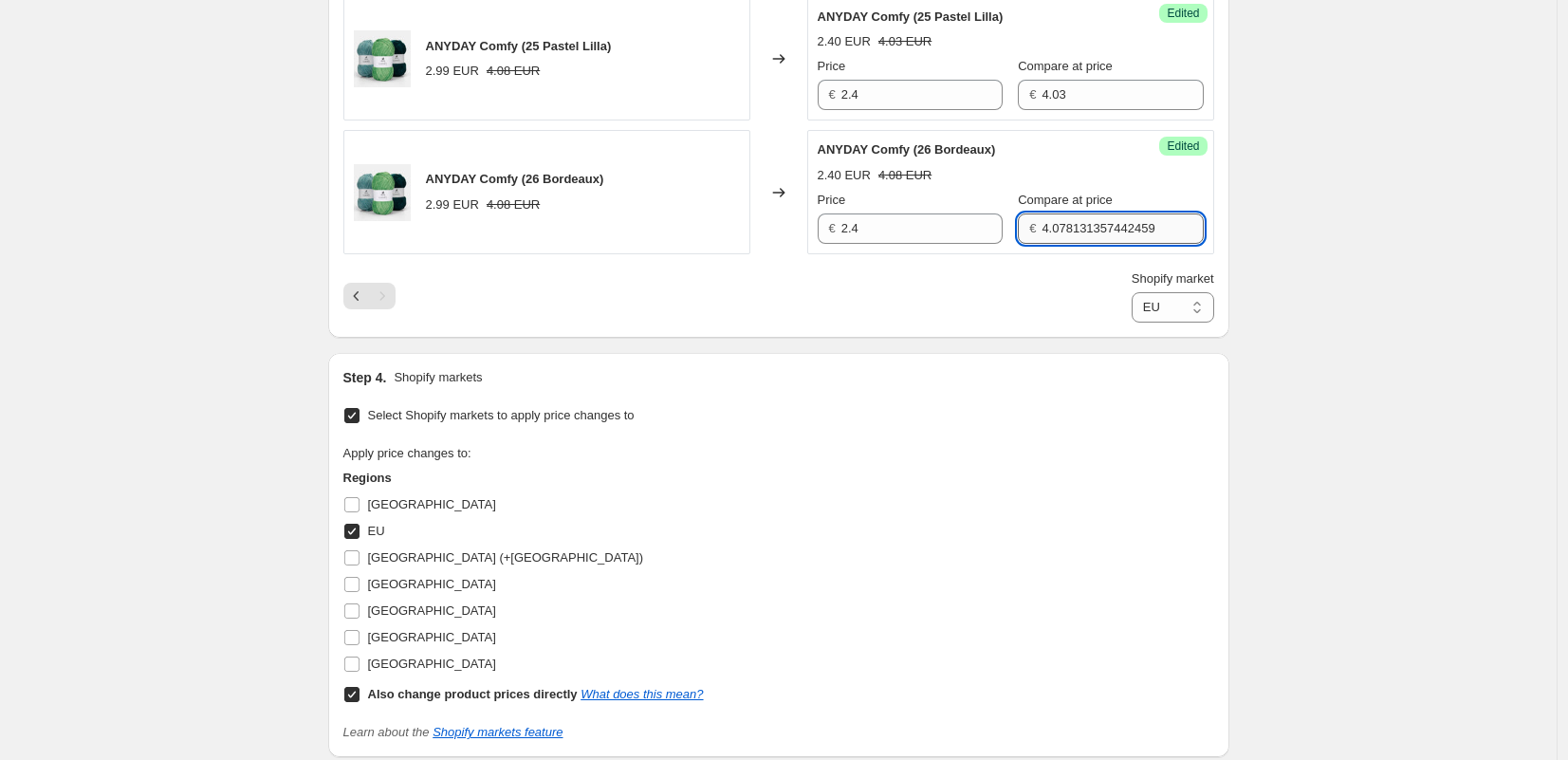
click at [1065, 220] on input "4.078131357442459" at bounding box center [1122, 228] width 162 height 30
type input "4.03"
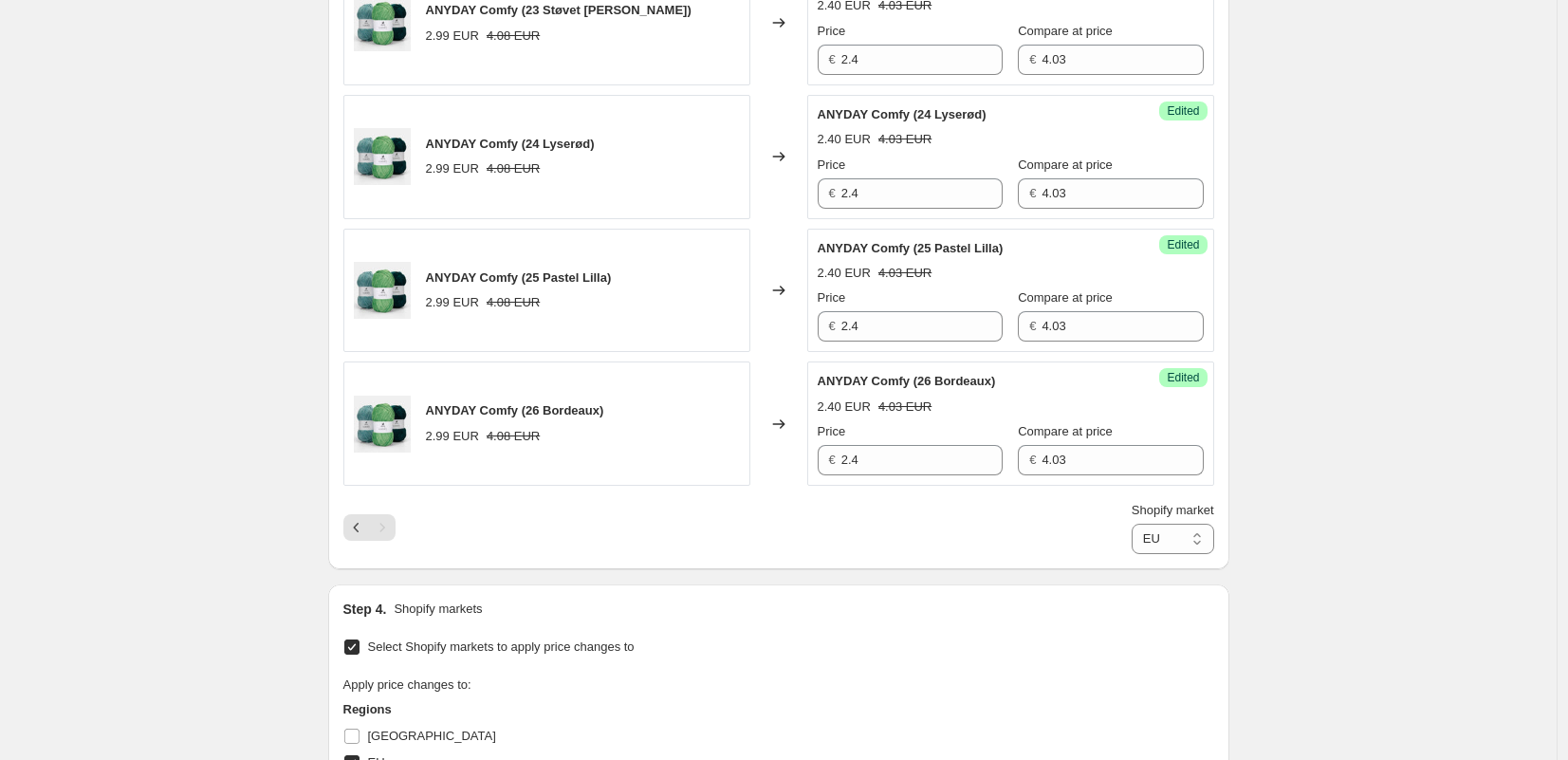
scroll to position [1208, 0]
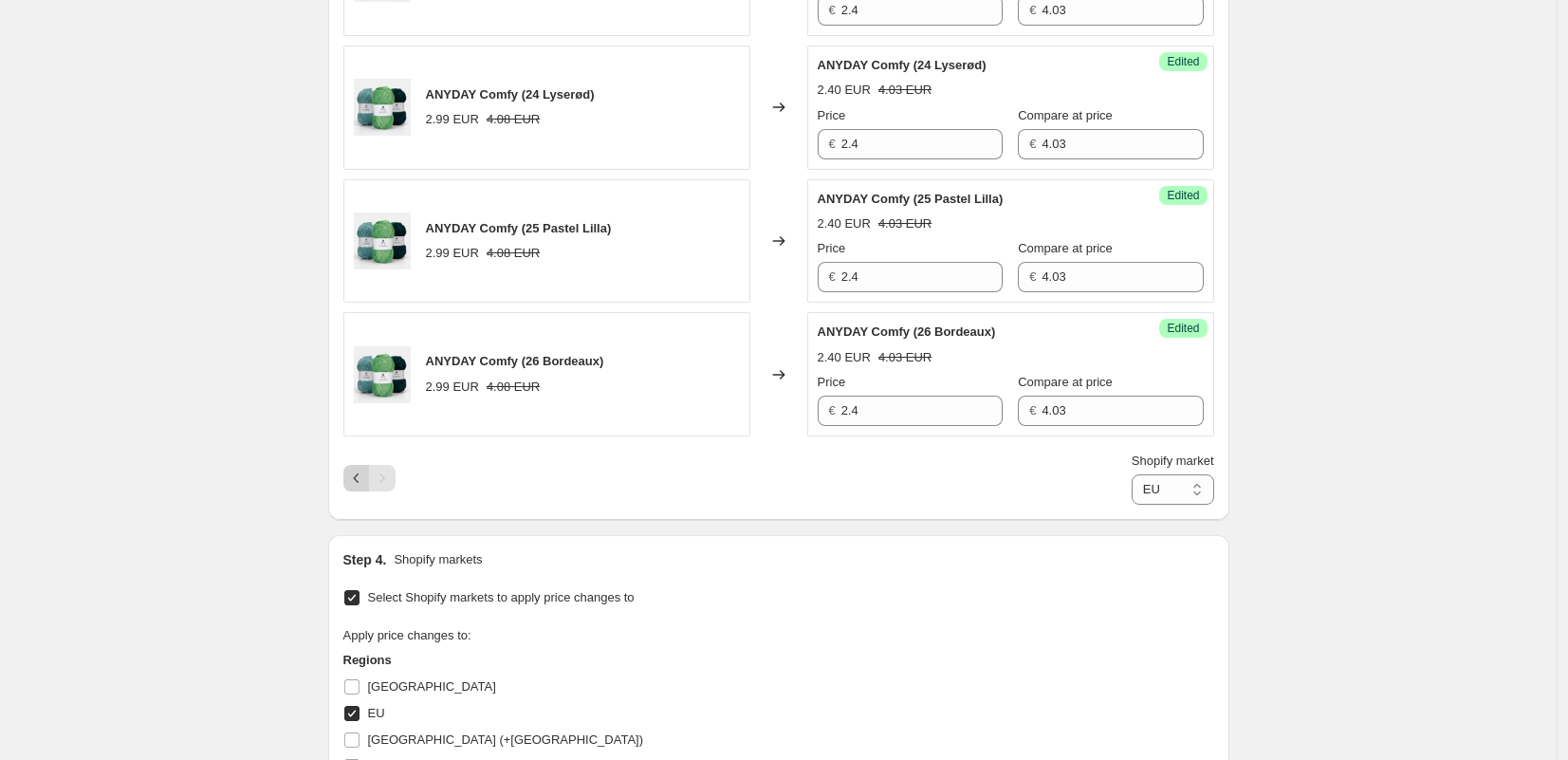
click at [358, 479] on icon "Previous" at bounding box center [357, 479] width 19 height 19
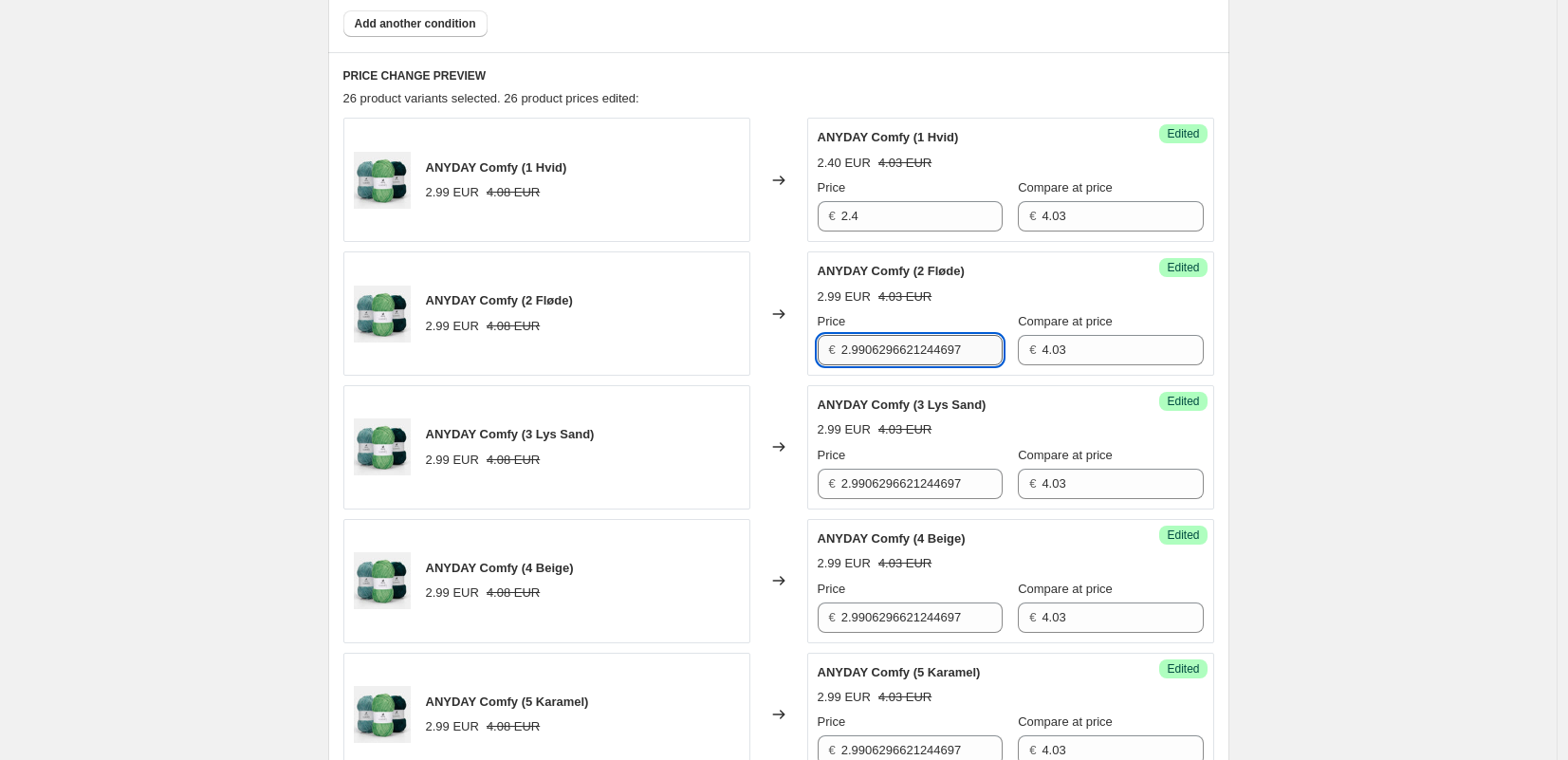
click at [875, 348] on input "2.9906296621244697" at bounding box center [922, 349] width 162 height 30
click at [875, 348] on input "2.9906296621244697" at bounding box center [922, 347] width 162 height 30
paste input "4"
type input "2.4"
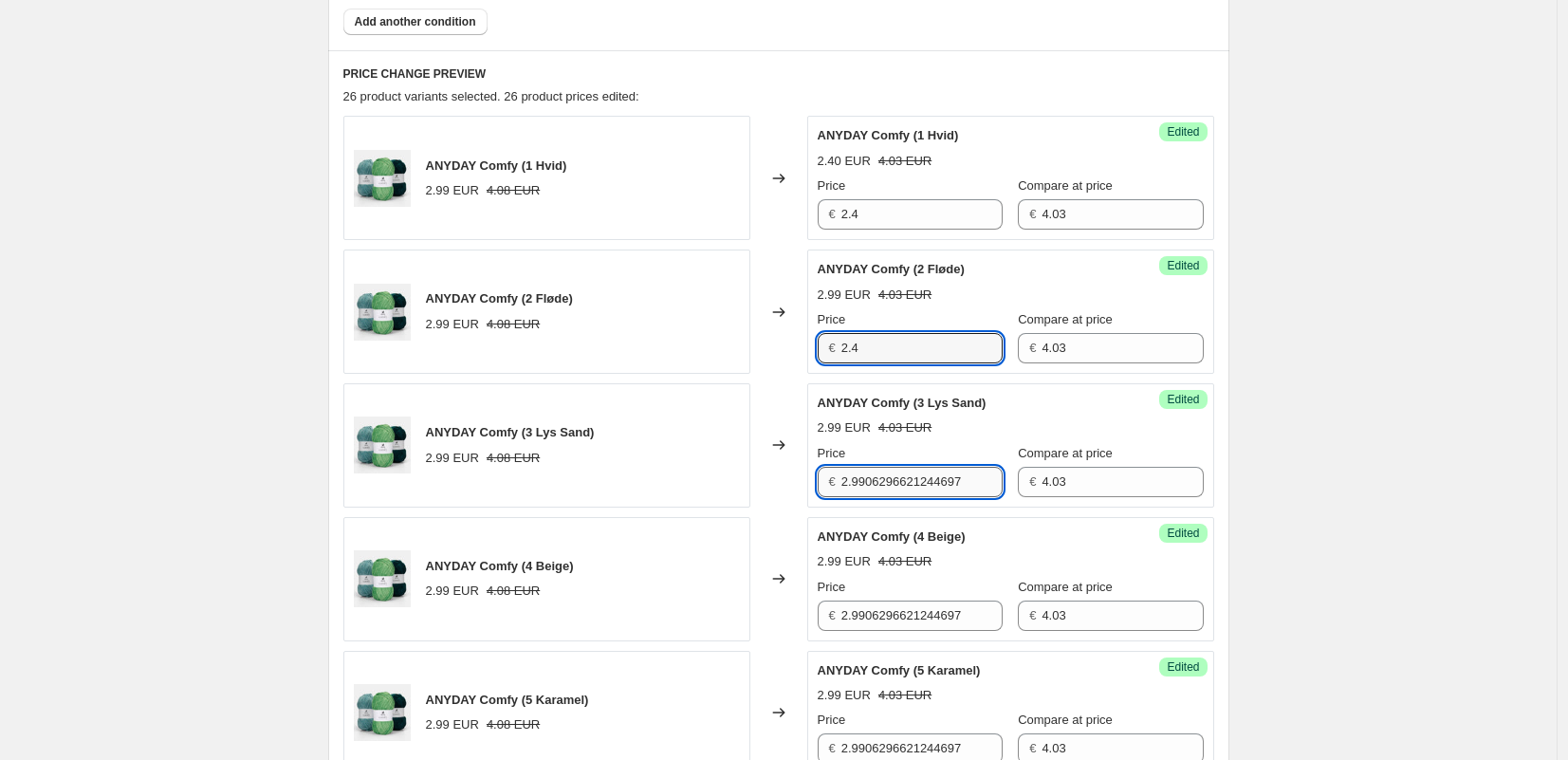
click at [878, 487] on input "2.9906296621244697" at bounding box center [922, 482] width 162 height 30
paste input "4"
type input "2.4"
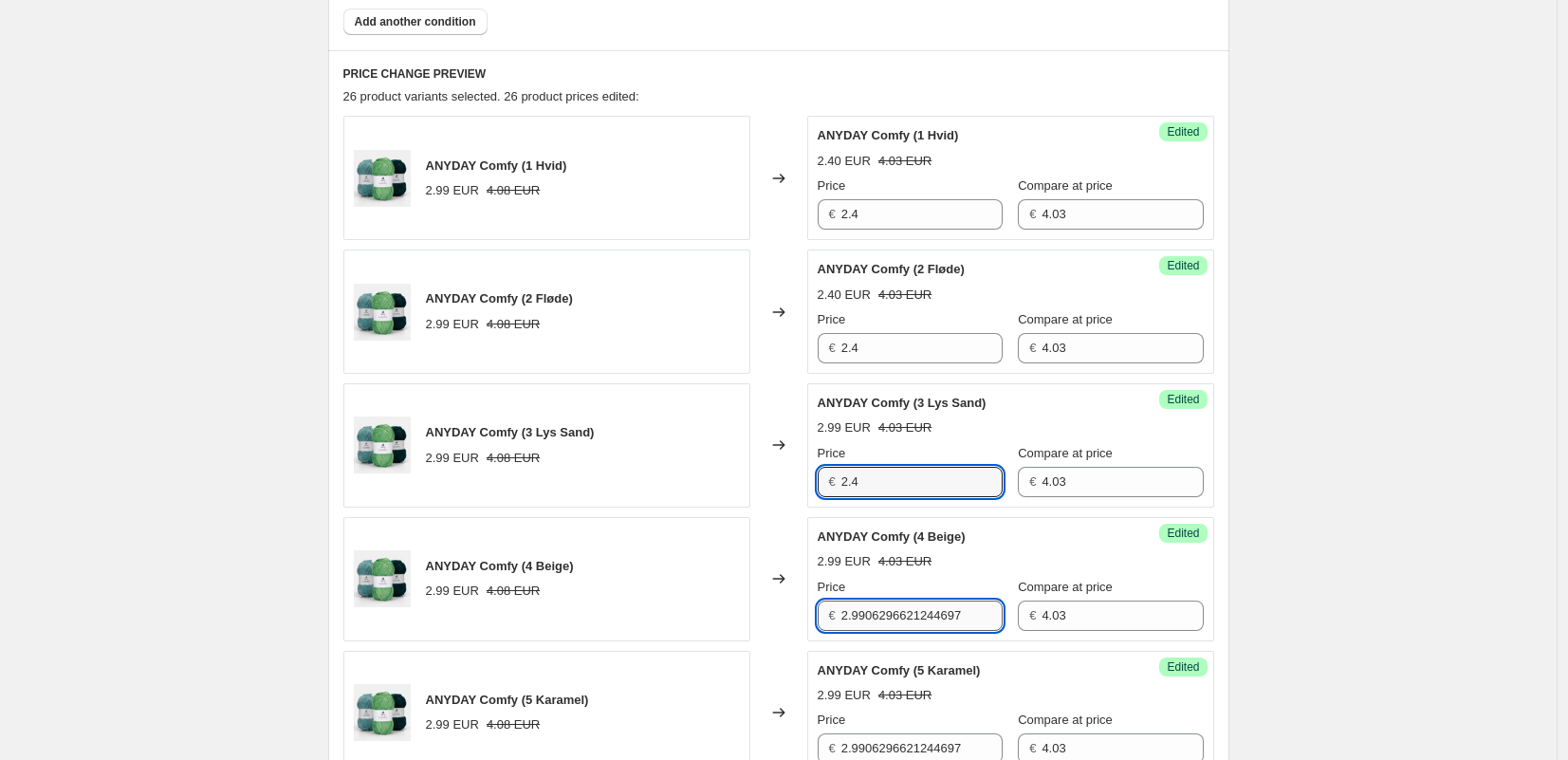
click at [873, 613] on input "2.9906296621244697" at bounding box center [922, 615] width 162 height 30
paste input "4"
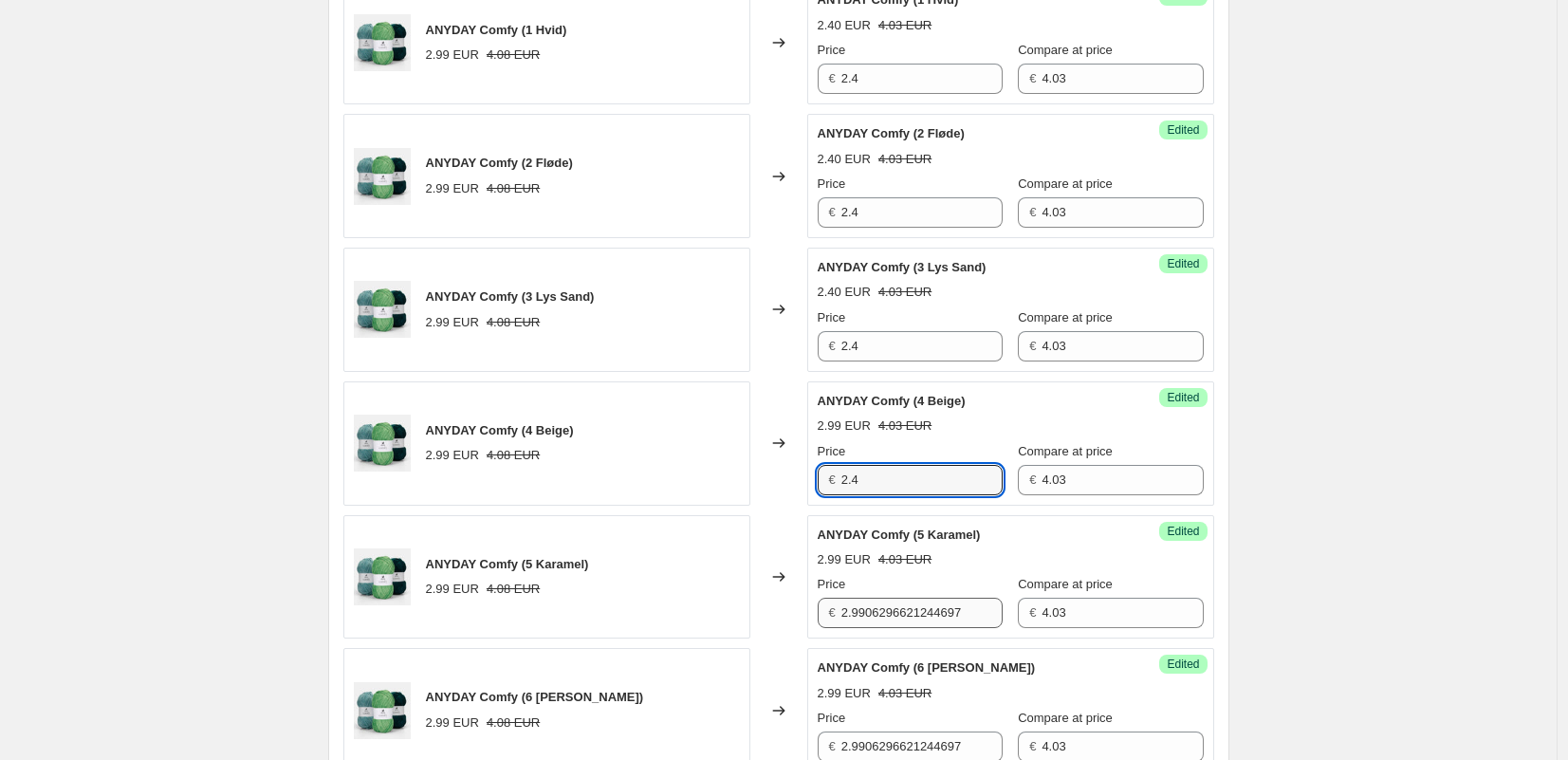
type input "2.4"
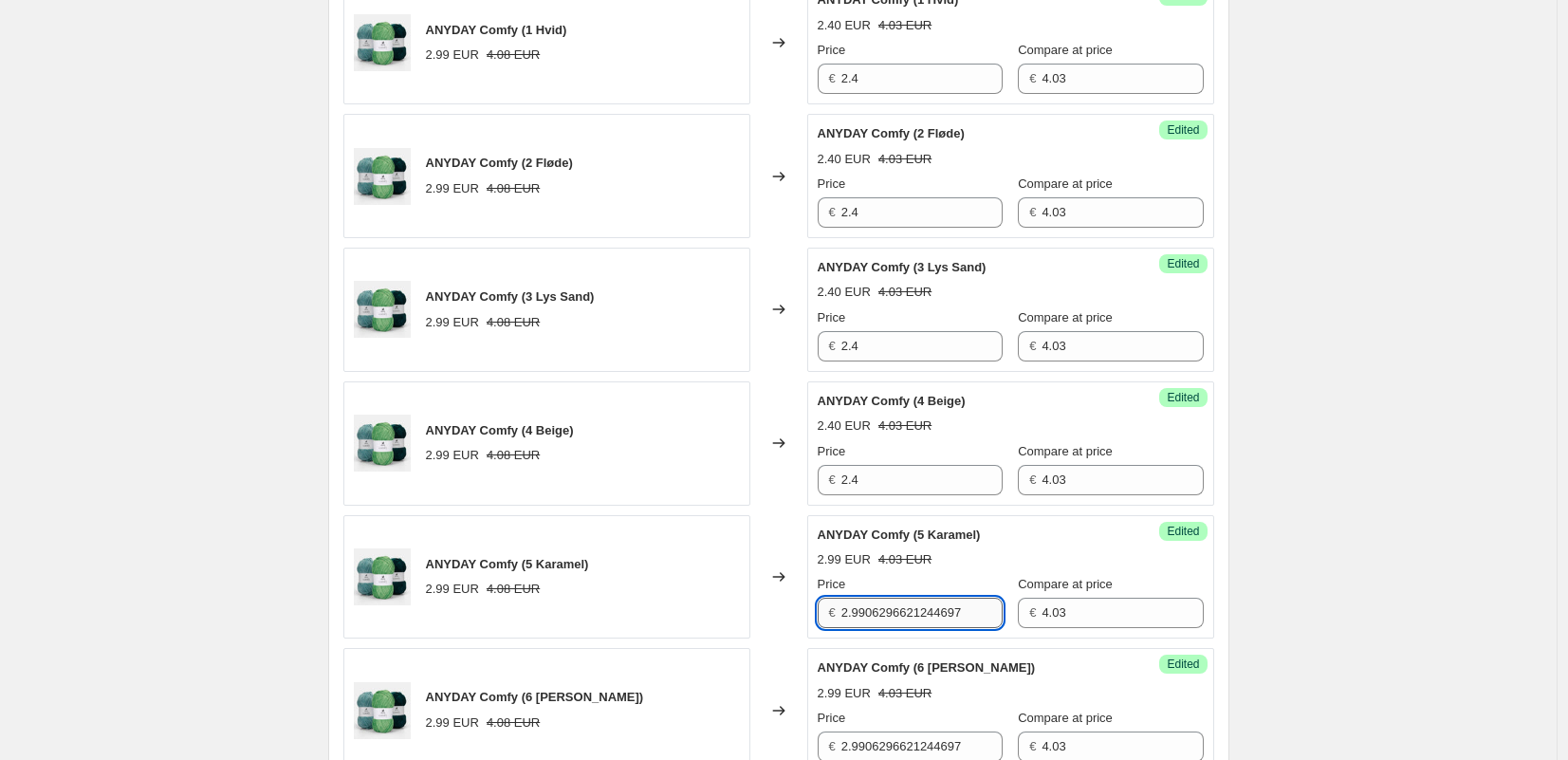
click at [871, 613] on input "2.9906296621244697" at bounding box center [922, 612] width 162 height 30
paste input "4"
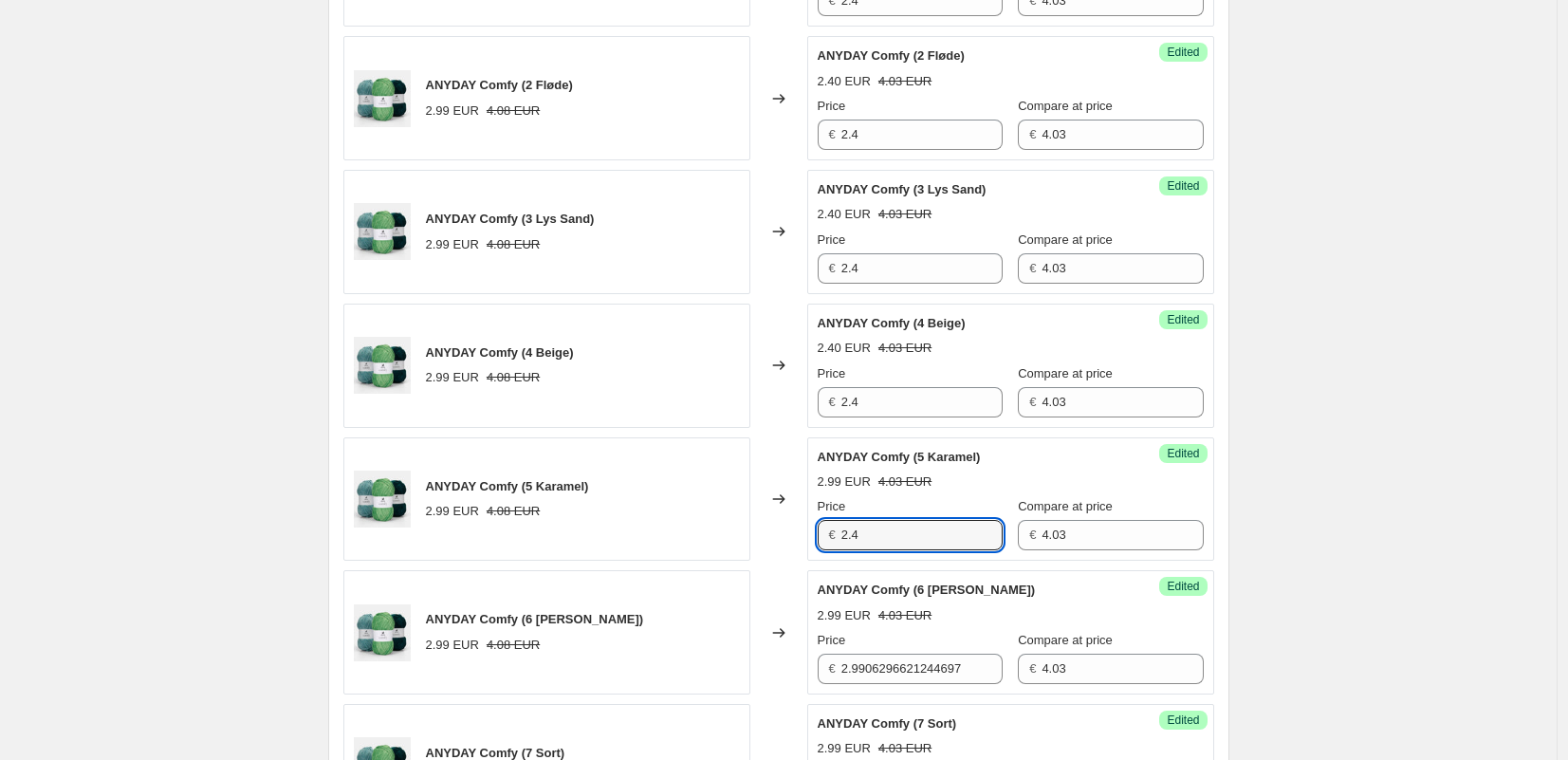
type input "2.4"
click at [870, 646] on div "Price" at bounding box center [909, 640] width 185 height 19
drag, startPoint x: 870, startPoint y: 647, endPoint x: 872, endPoint y: 658, distance: 11.2
click at [870, 648] on div "Price" at bounding box center [909, 640] width 185 height 19
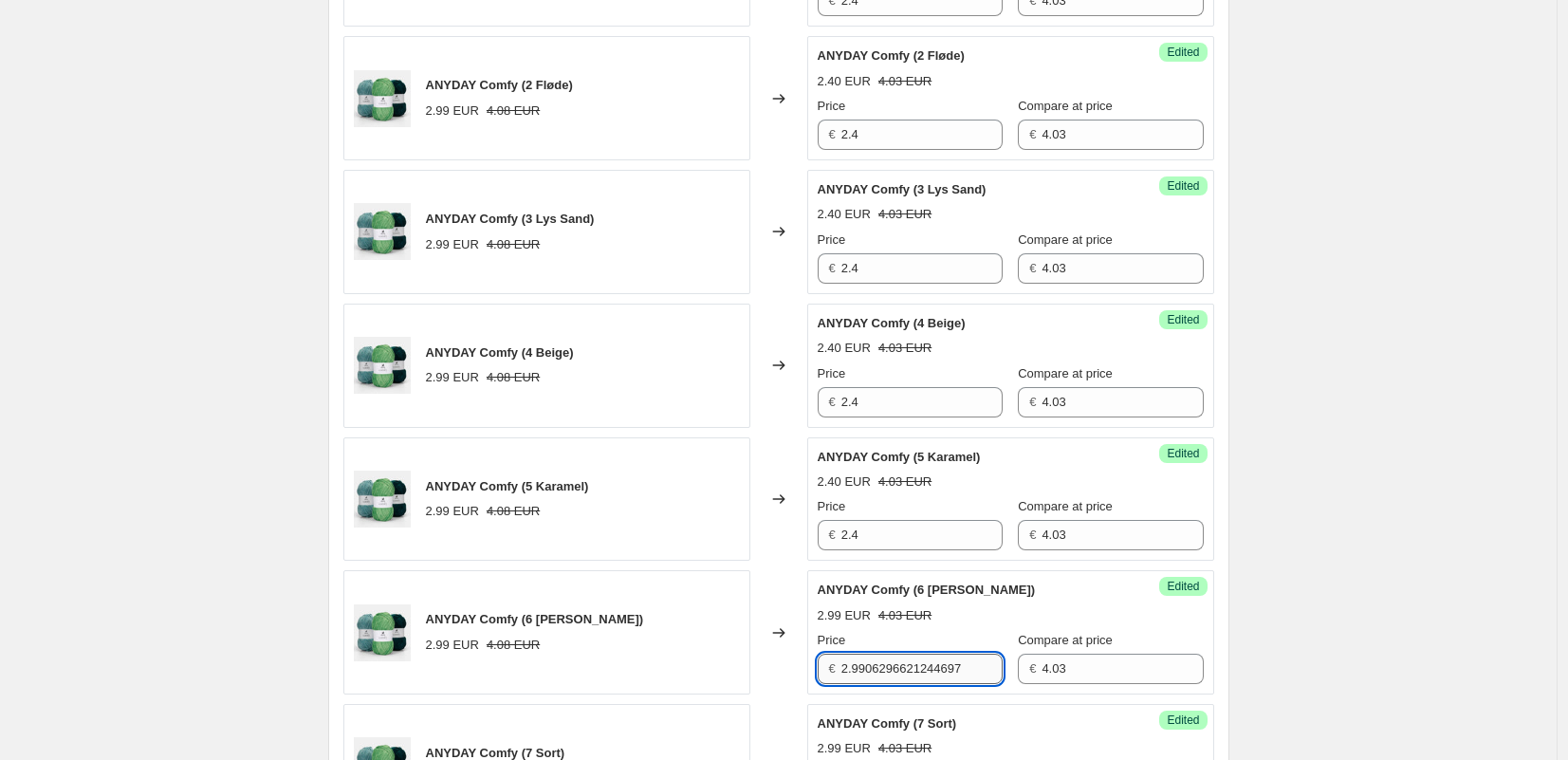
click at [873, 668] on input "2.9906296621244697" at bounding box center [922, 668] width 162 height 30
paste input "4"
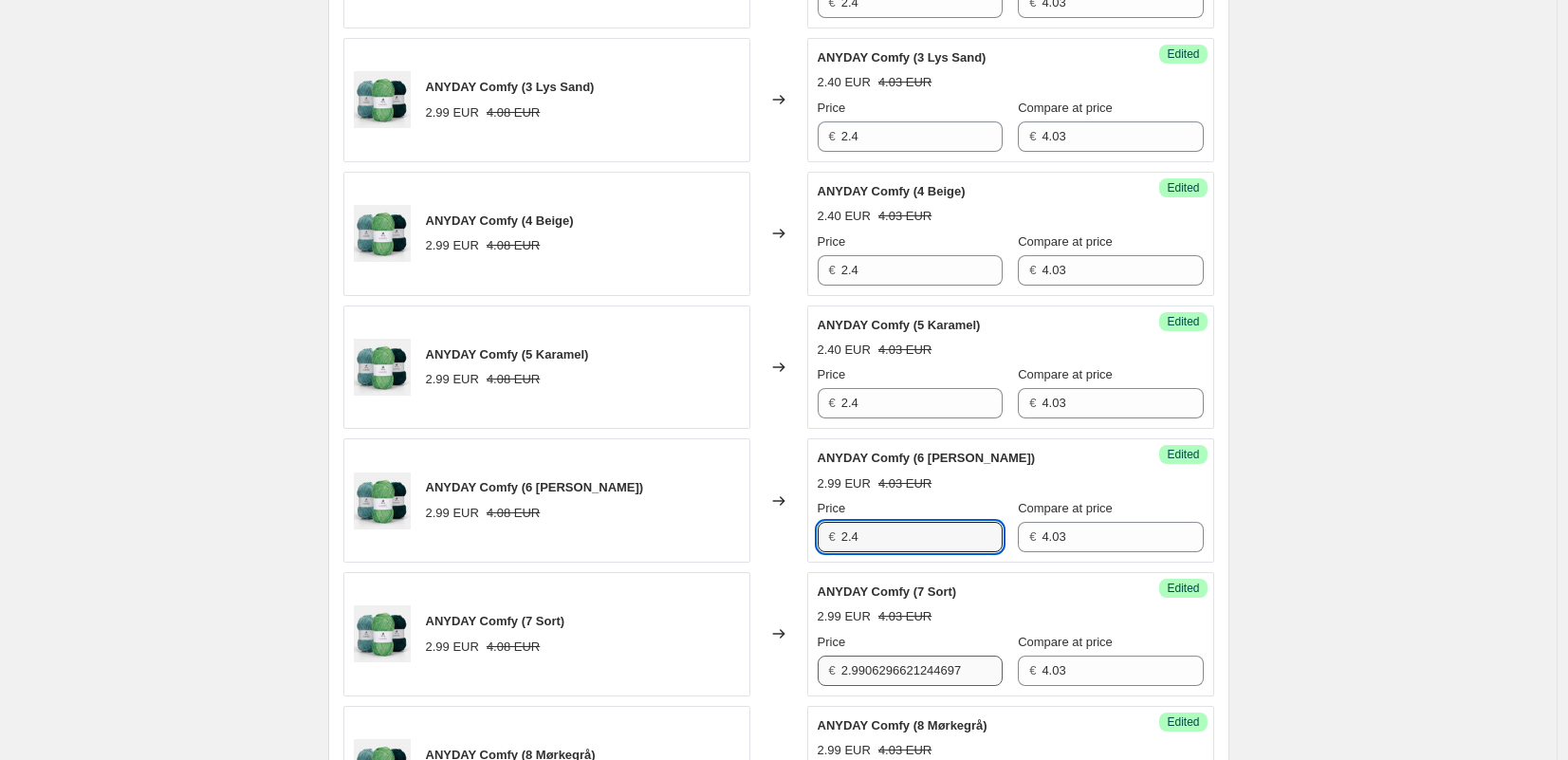
type input "2.4"
click at [878, 668] on input "2.9906296621244697" at bounding box center [922, 670] width 162 height 30
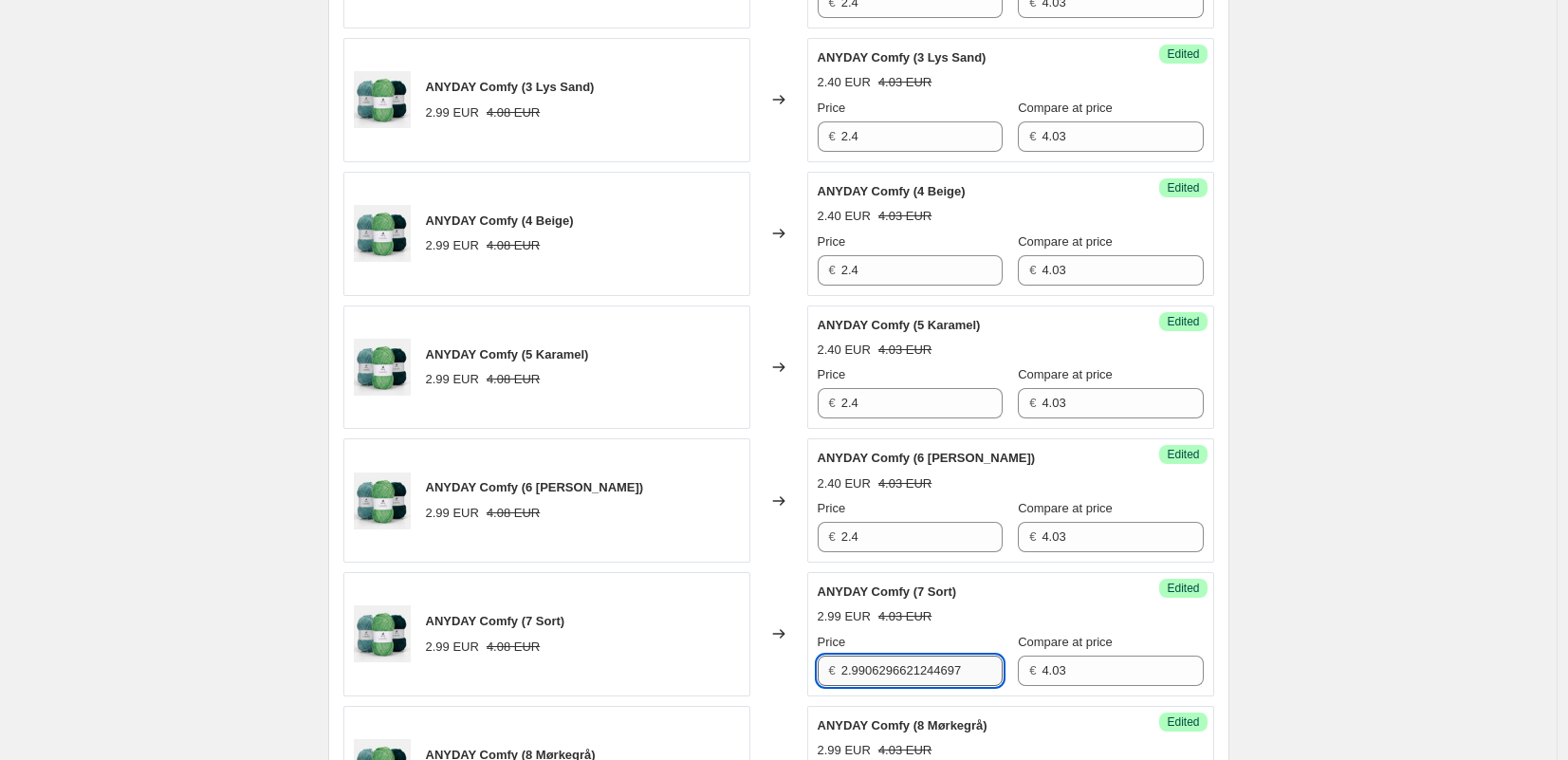
click at [878, 668] on input "2.9906296621244697" at bounding box center [922, 670] width 162 height 30
paste input "4"
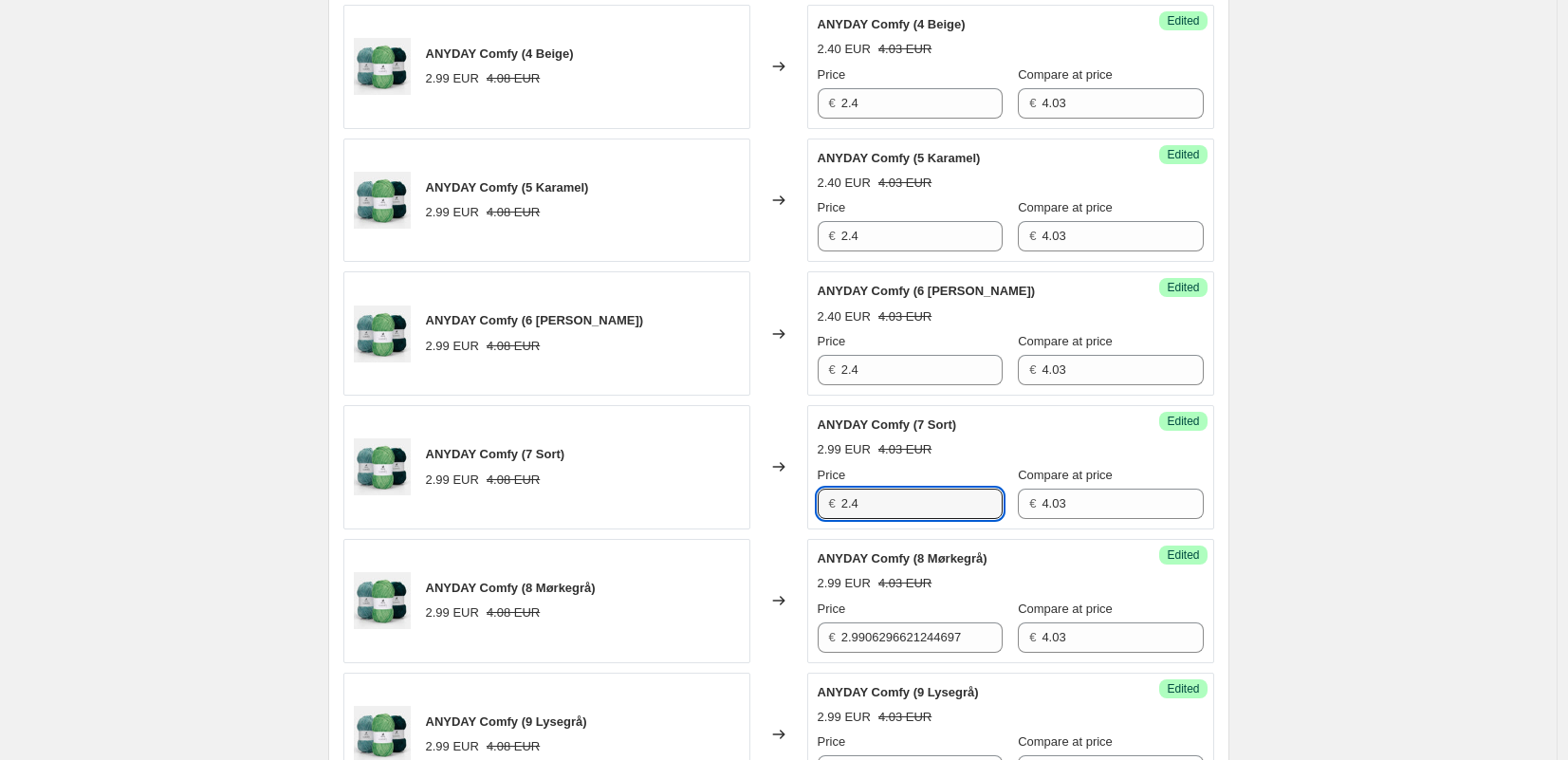
scroll to position [1254, 0]
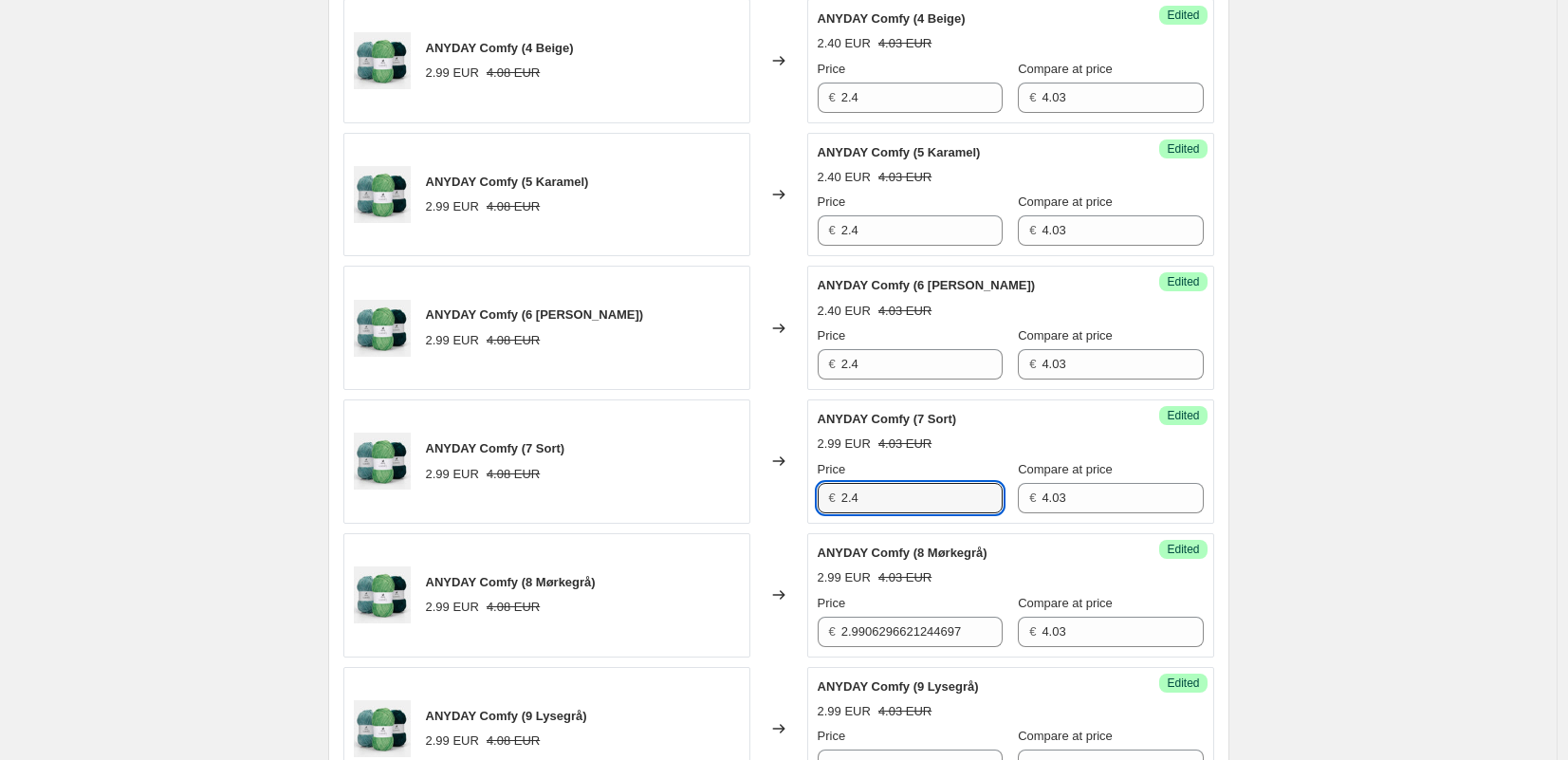
type input "2.4"
click at [881, 666] on div "Success Edited ANYDAY Comfy (9 Lysegrå) 2.99 EUR 4.03 EUR Price € 2.99062966212…" at bounding box center [1011, 728] width 407 height 124
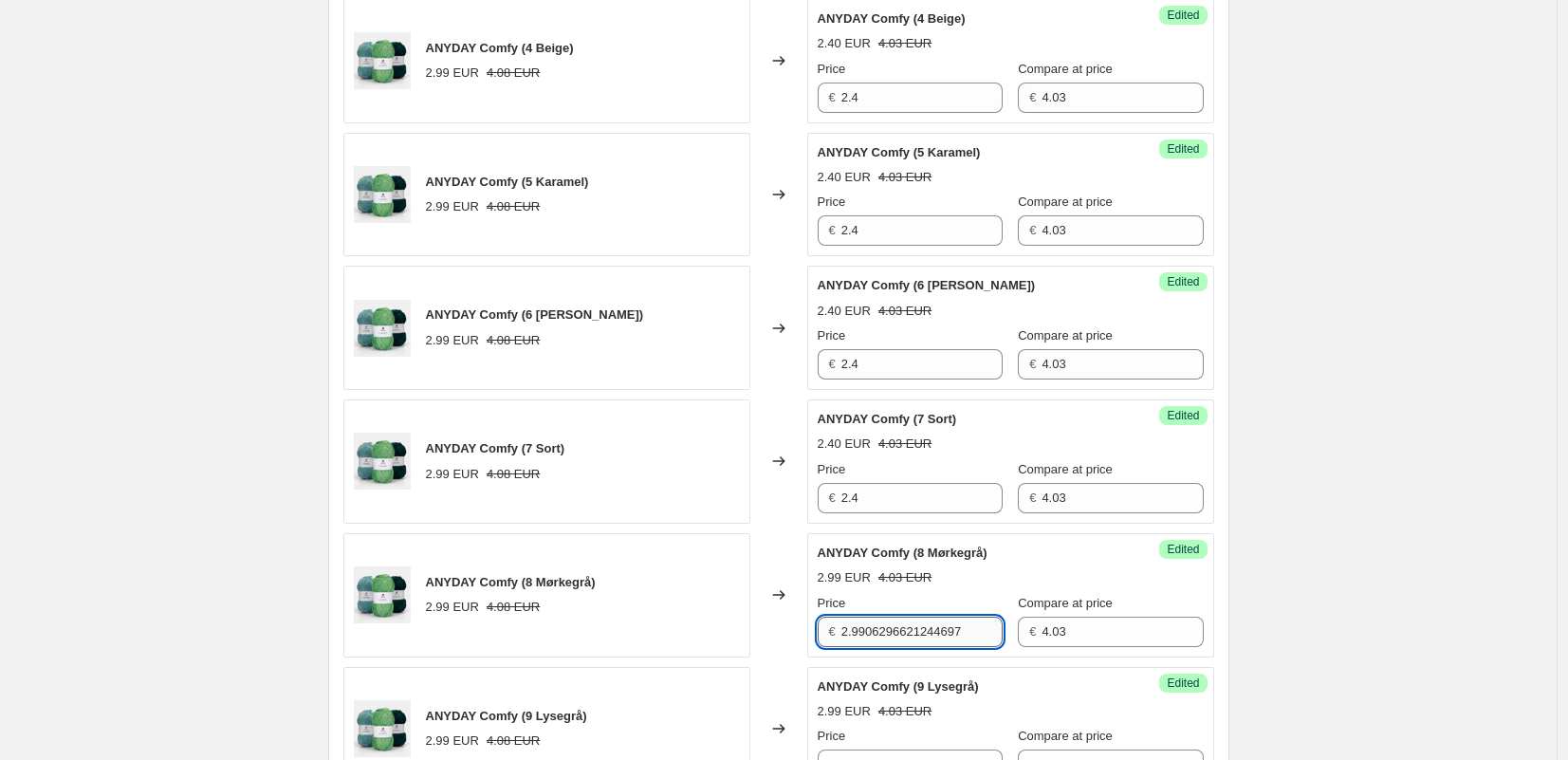
click at [883, 642] on input "2.9906296621244697" at bounding box center [922, 631] width 162 height 30
paste input "4"
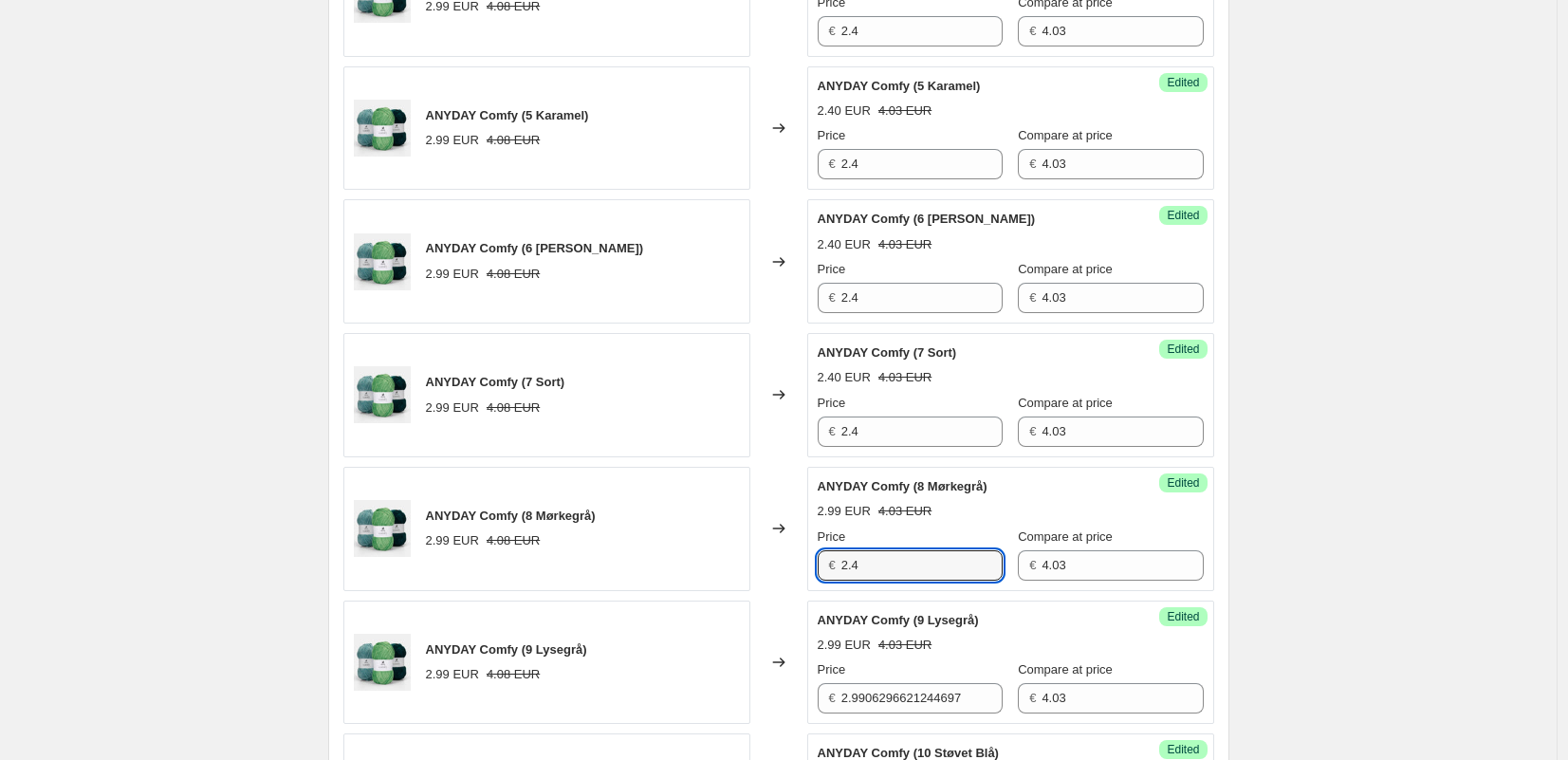
scroll to position [1427, 0]
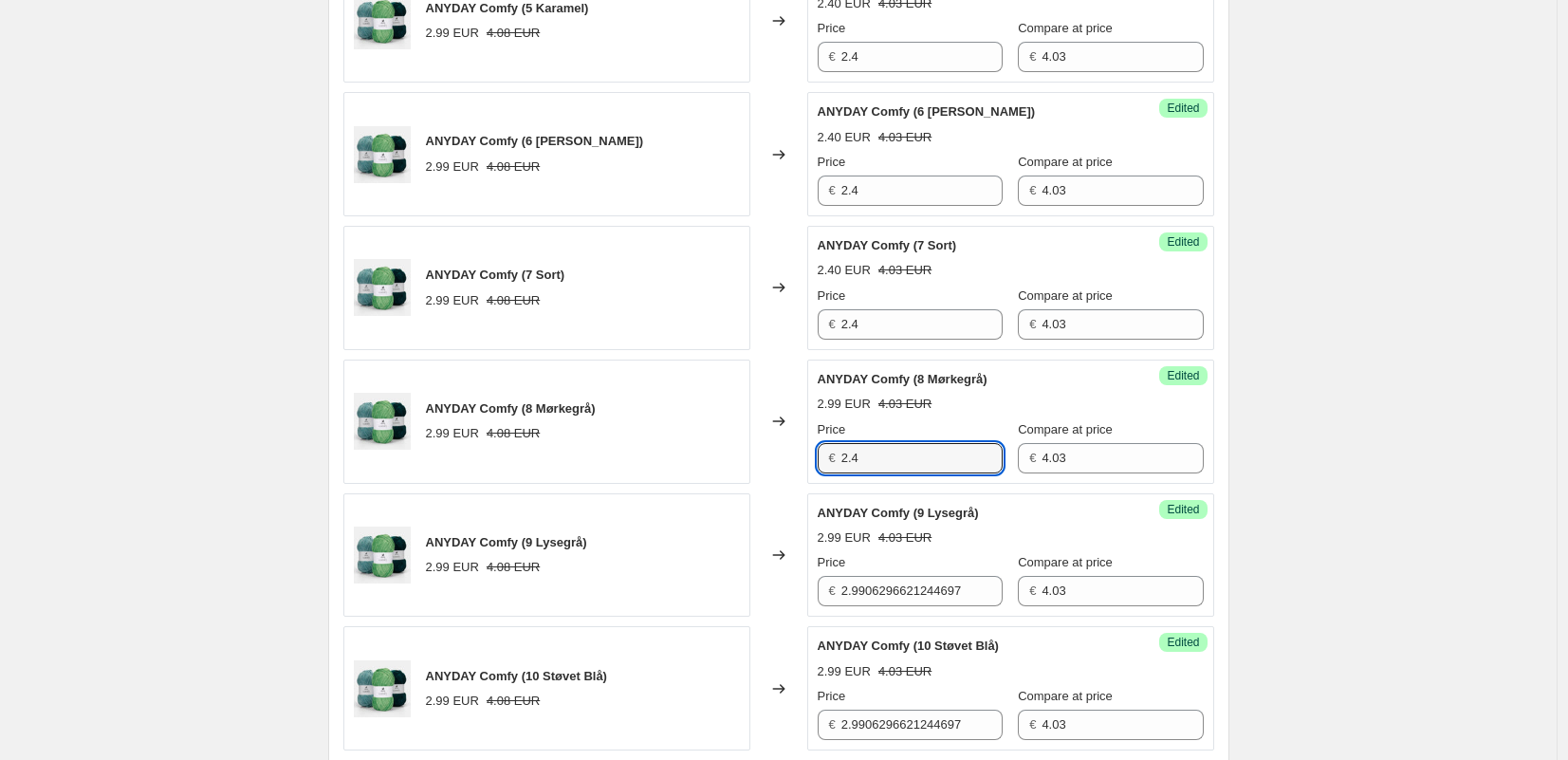
type input "2.4"
click at [881, 614] on div "Success Edited ANYDAY Comfy (9 Lysegrå) 2.99 EUR 4.03 EUR Price € 2.99062966212…" at bounding box center [1011, 555] width 407 height 124
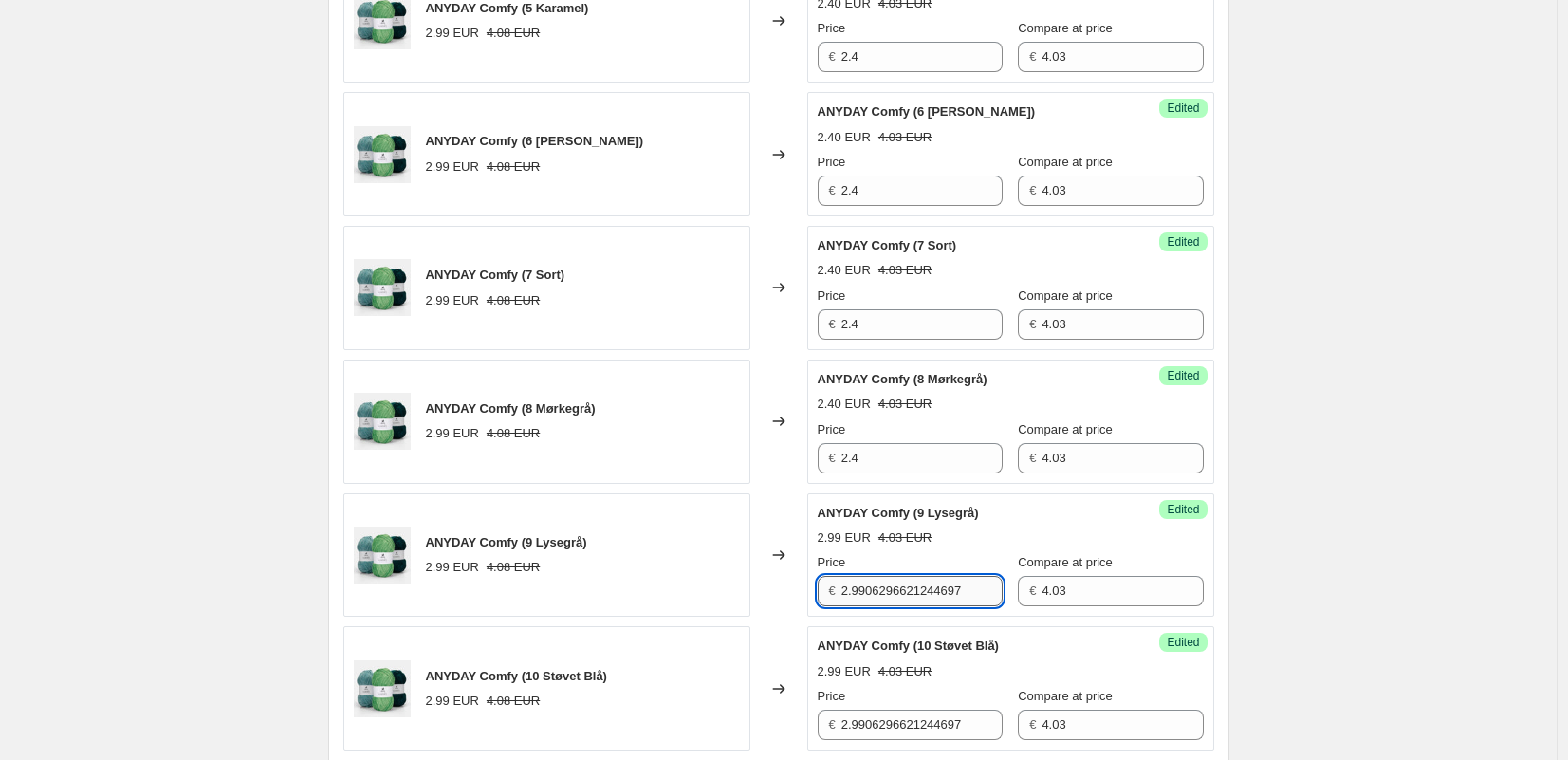
click at [885, 596] on input "2.9906296621244697" at bounding box center [922, 590] width 162 height 30
paste input "4"
type input "2.4"
click at [880, 731] on input "2.9906296621244697" at bounding box center [922, 724] width 162 height 30
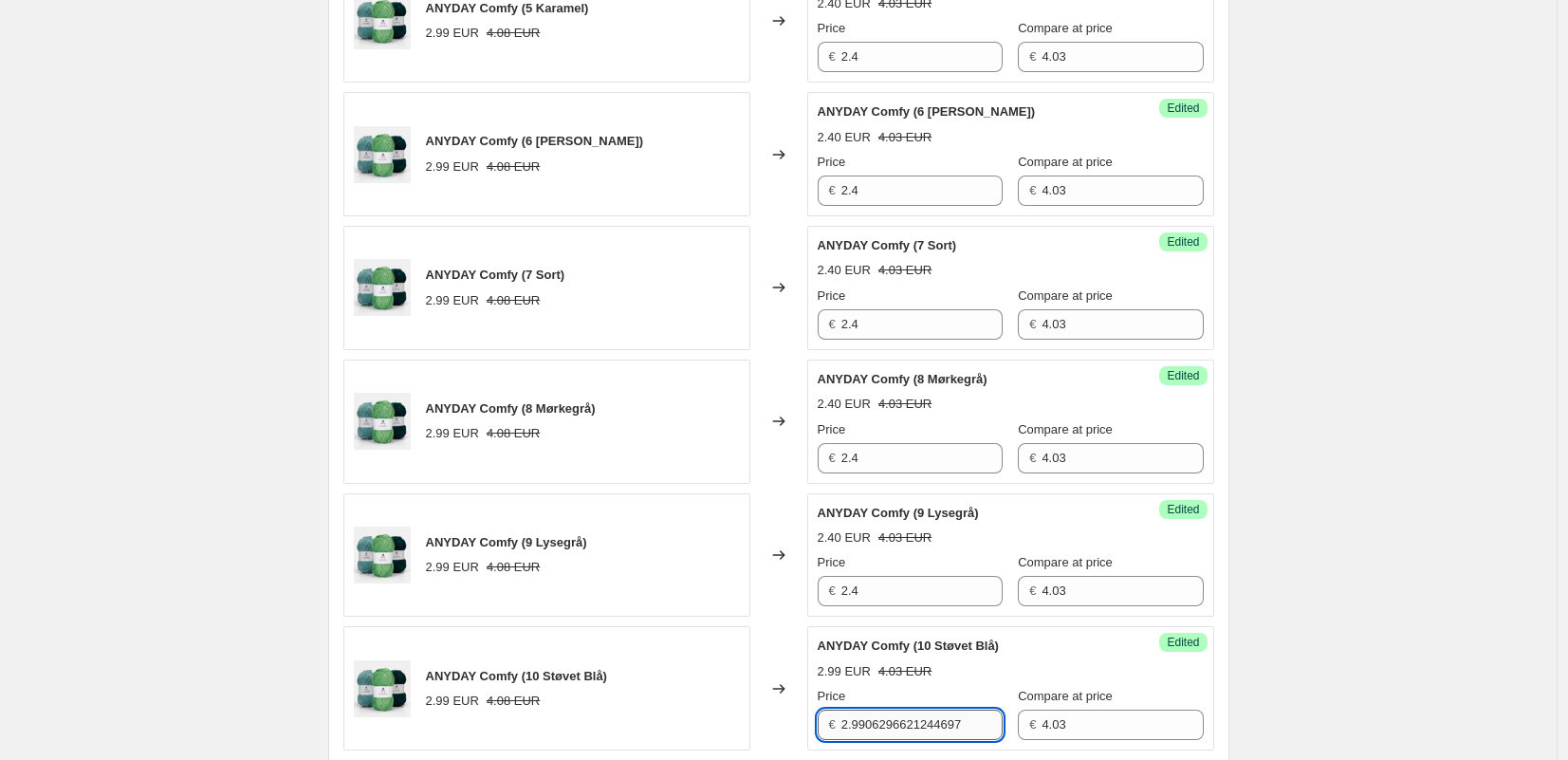
click at [880, 731] on input "2.9906296621244697" at bounding box center [922, 724] width 162 height 30
paste input "4"
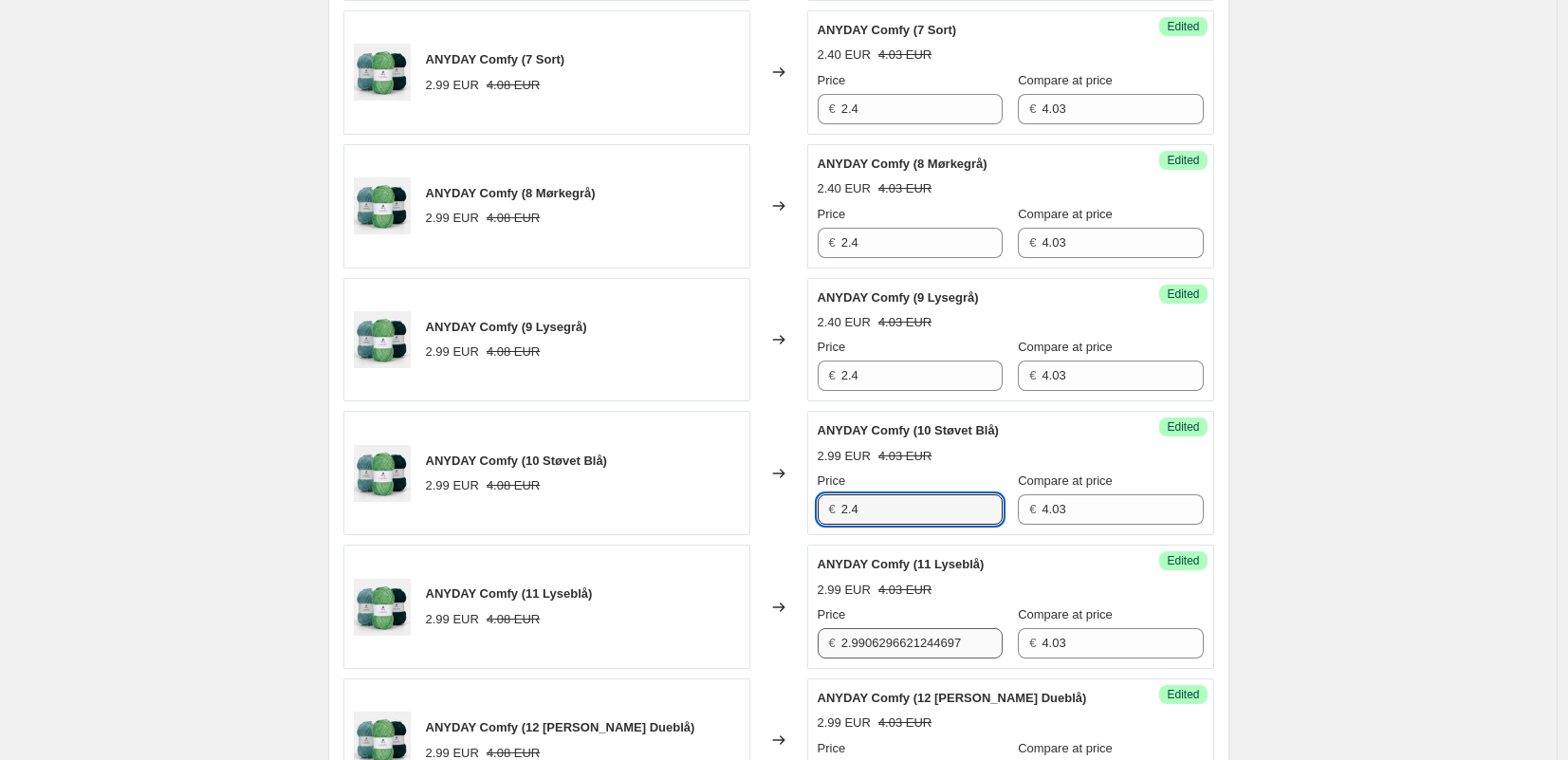
type input "2.4"
click at [888, 638] on input "2.9906296621244697" at bounding box center [922, 642] width 162 height 30
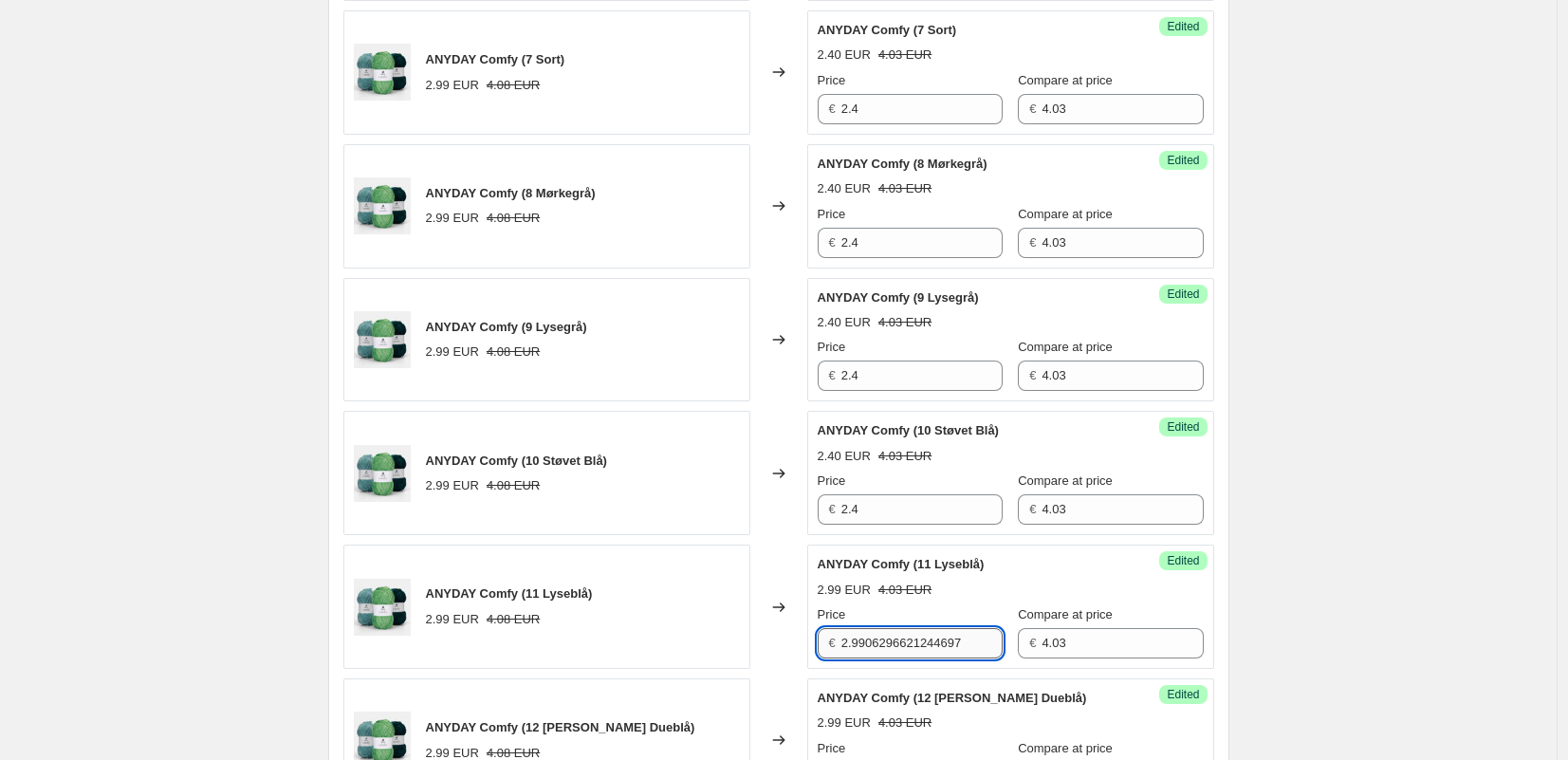
paste input "4"
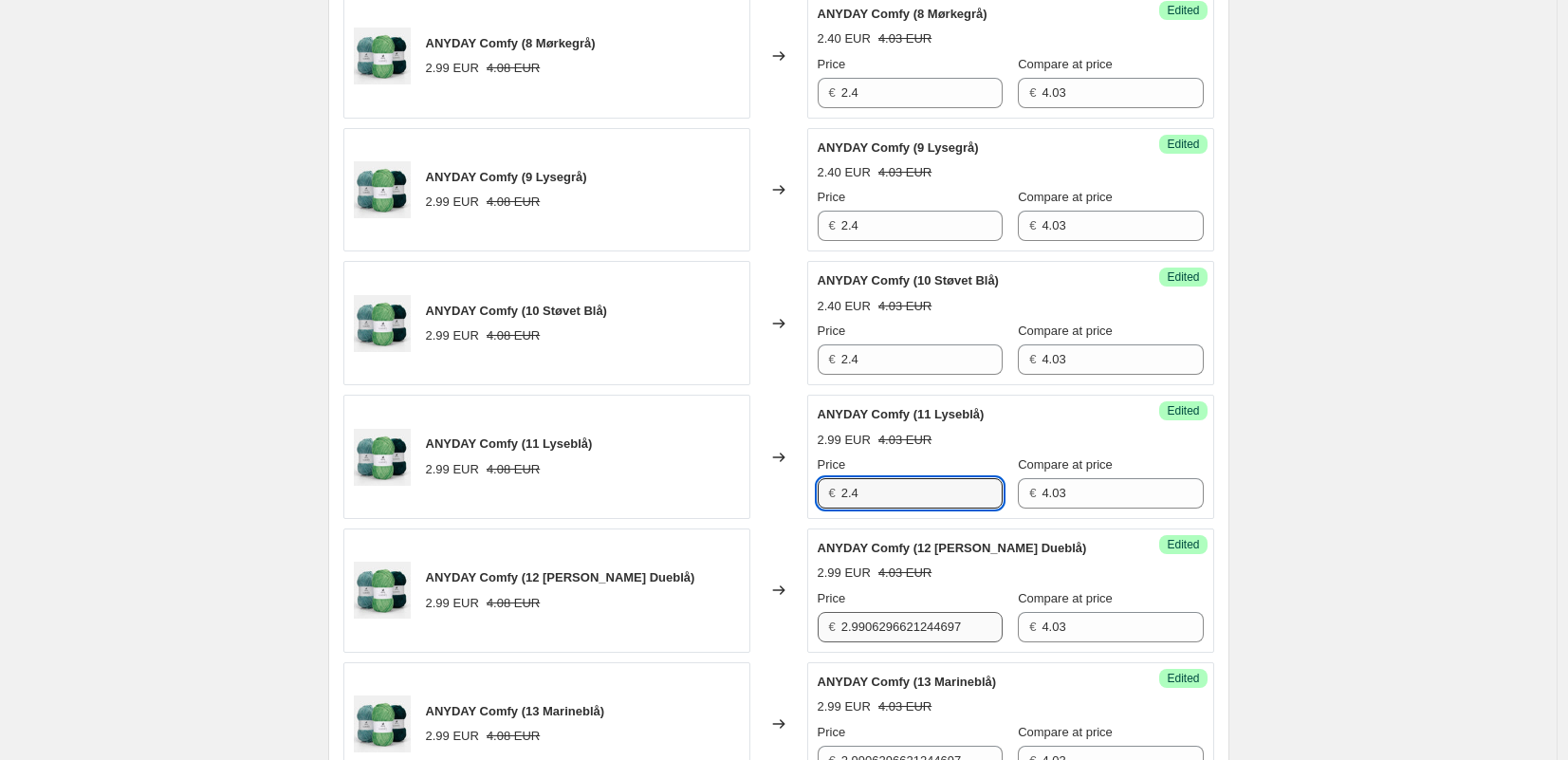
type input "2.4"
click at [887, 637] on input "2.9906296621244697" at bounding box center [922, 627] width 162 height 30
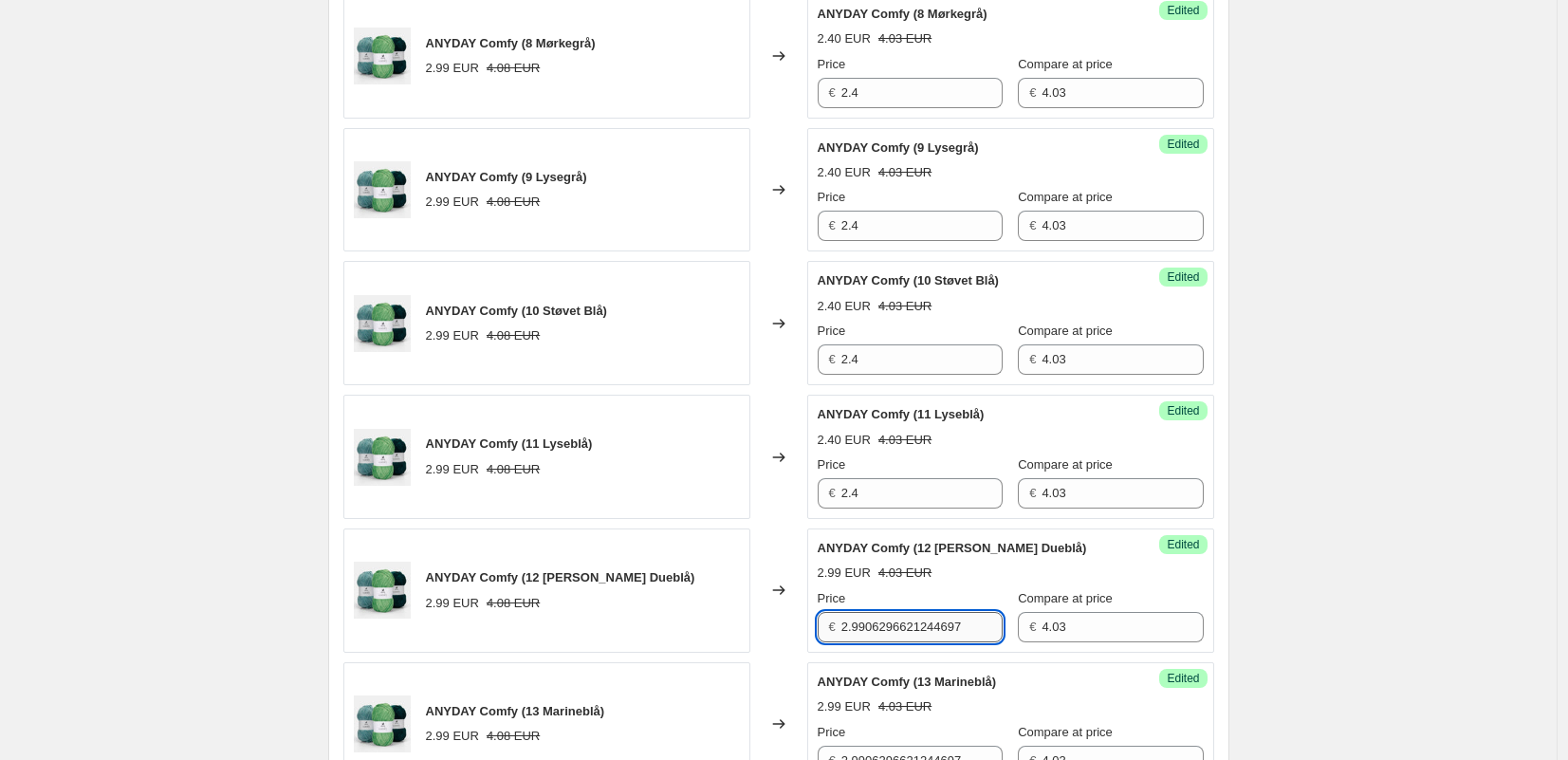
click at [887, 637] on input "2.9906296621244697" at bounding box center [922, 627] width 162 height 30
paste input "4"
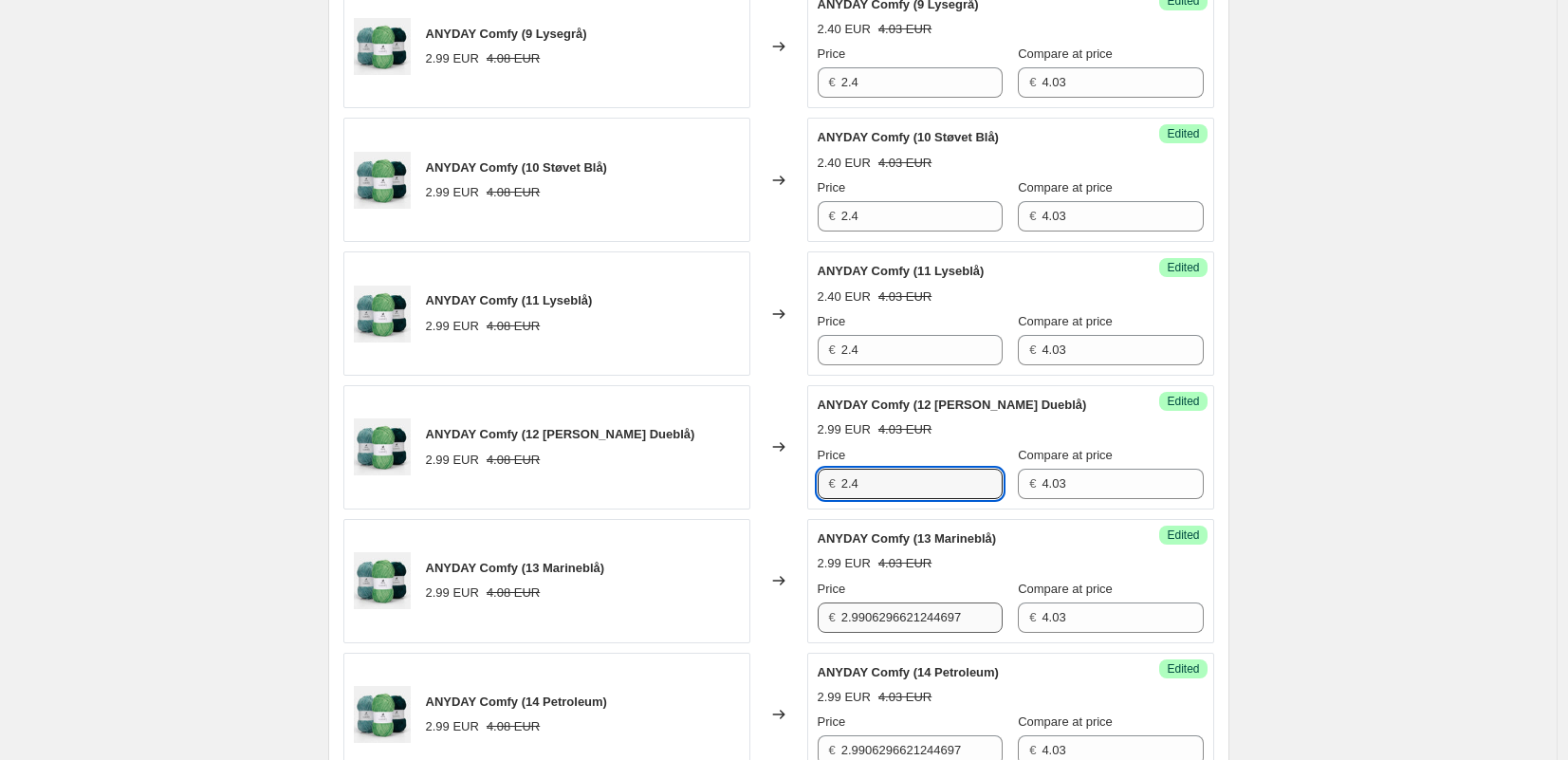
type input "2.4"
click at [879, 615] on input "2.9906296621244697" at bounding box center [922, 617] width 162 height 30
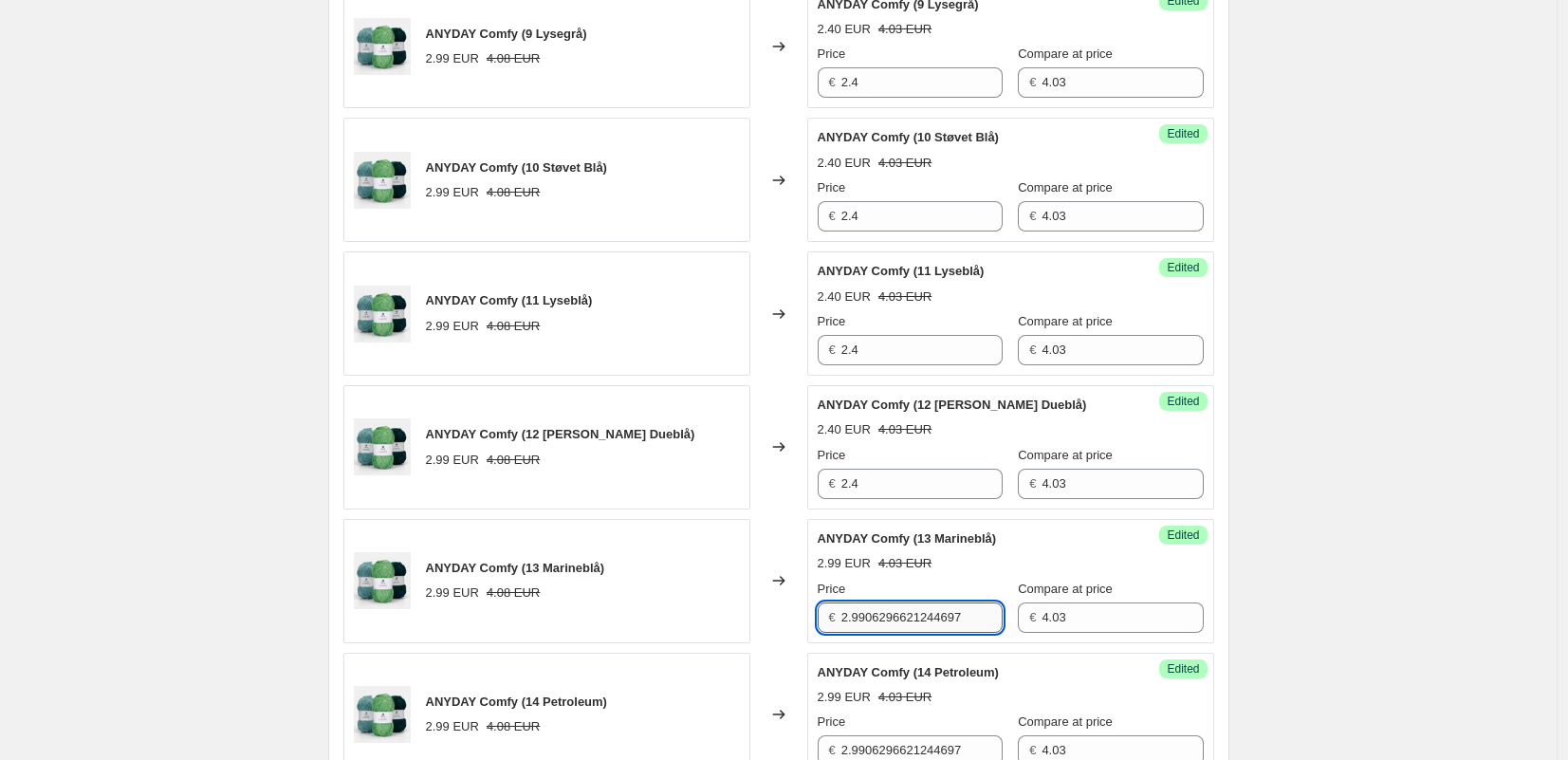
click at [879, 615] on input "2.9906296621244697" at bounding box center [922, 617] width 162 height 30
paste input "4"
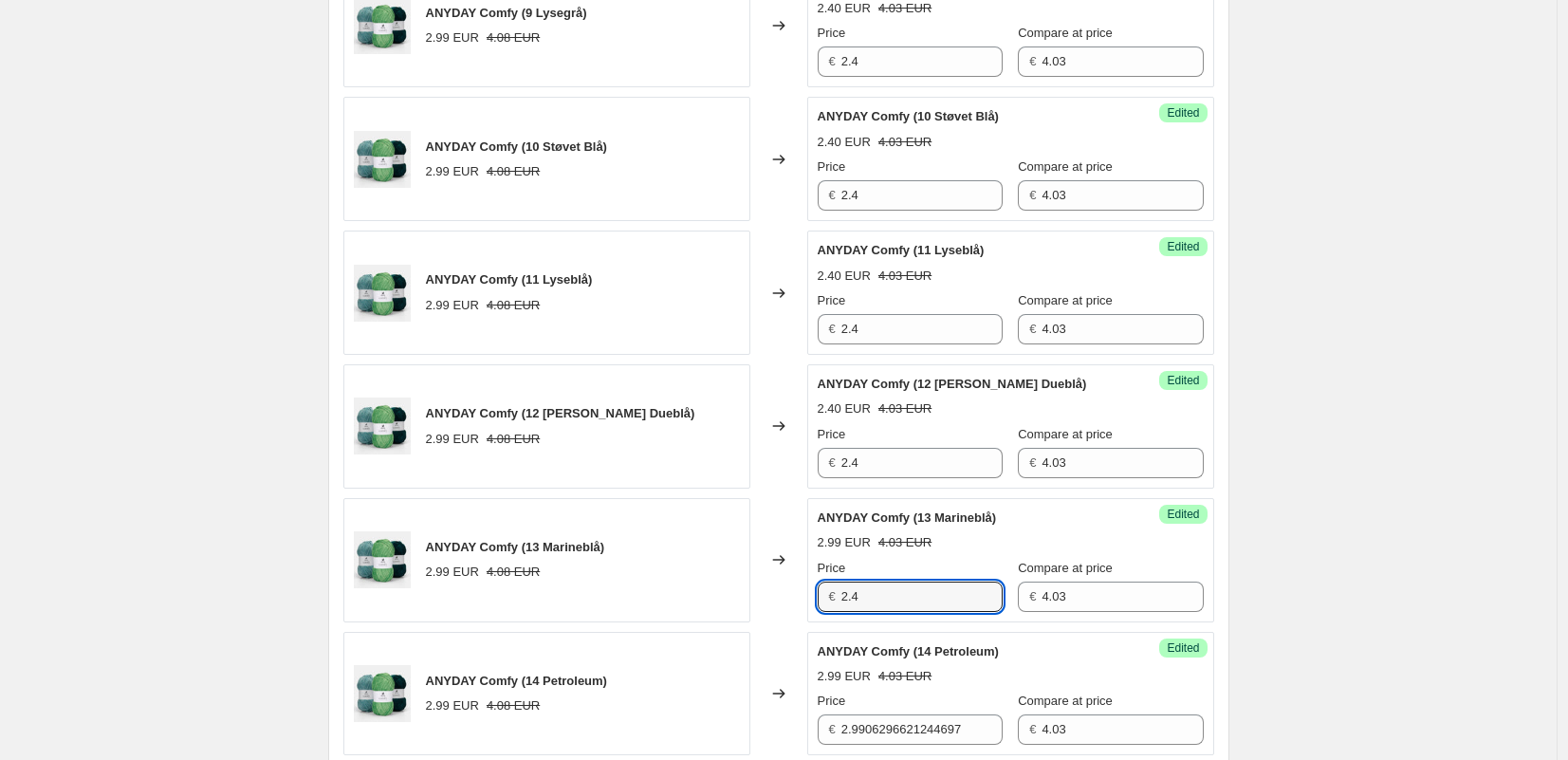
scroll to position [2104, 0]
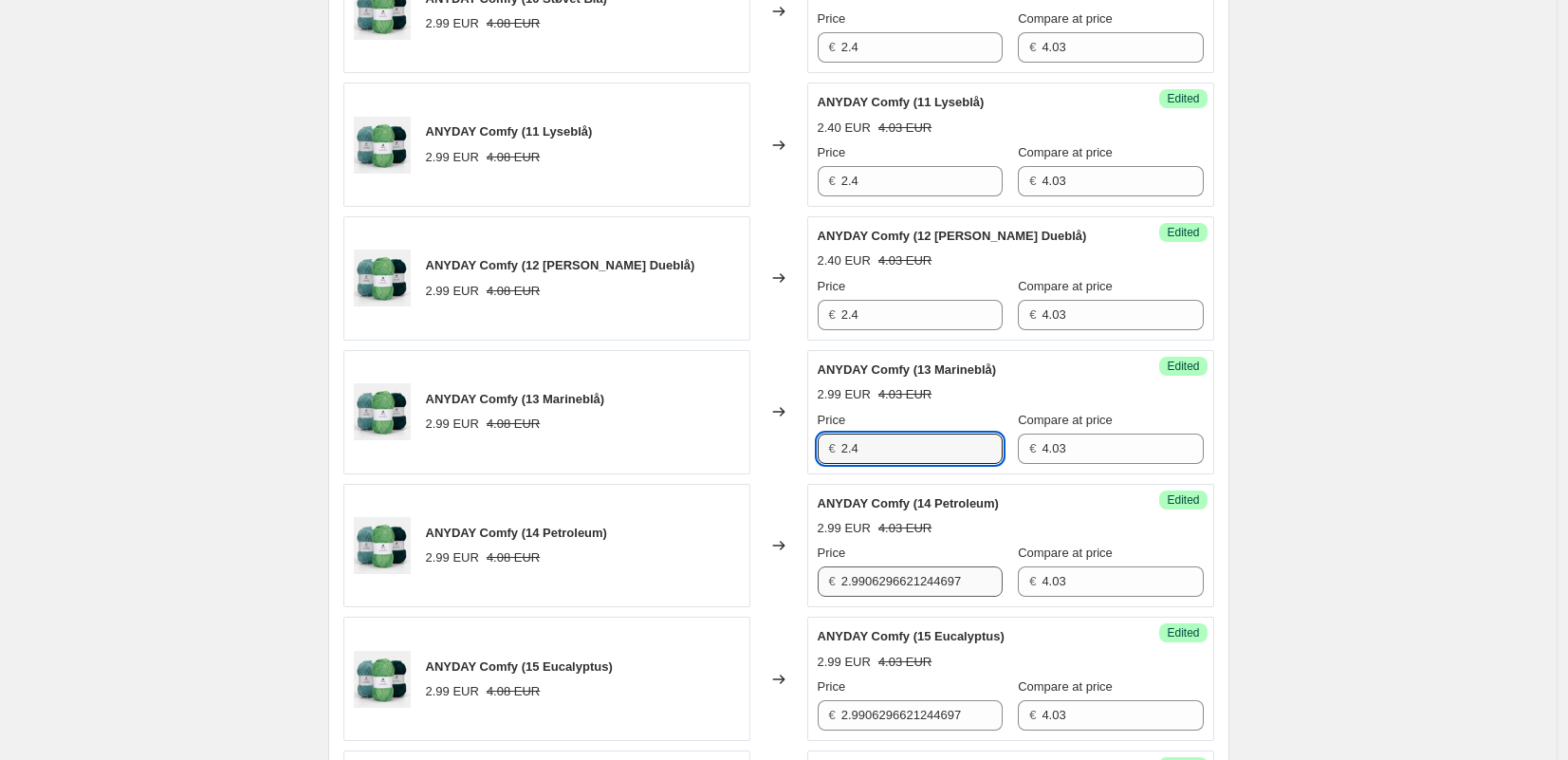
type input "2.4"
click at [867, 584] on input "2.9906296621244697" at bounding box center [922, 581] width 162 height 30
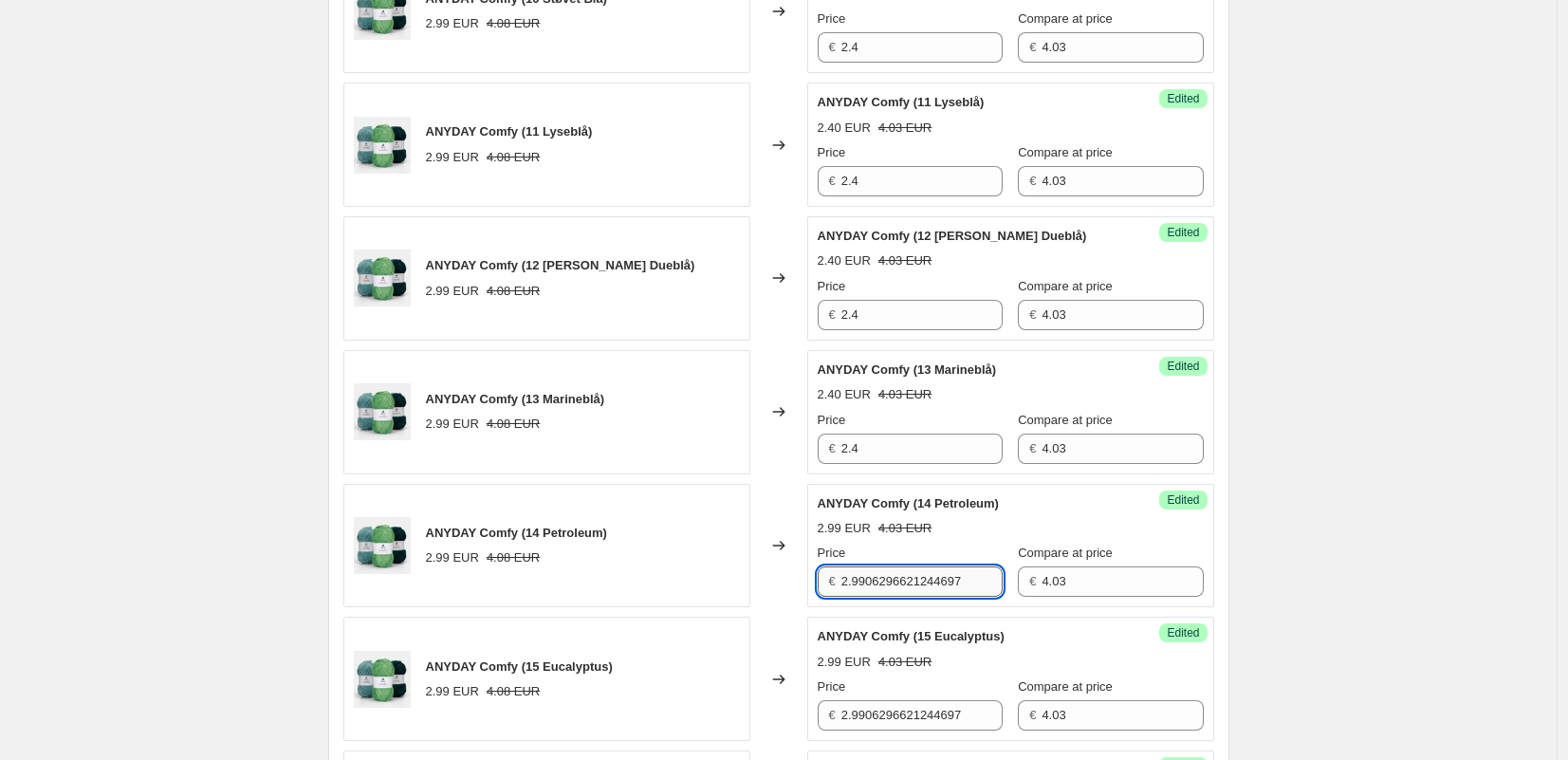
click at [867, 584] on input "2.9906296621244697" at bounding box center [922, 581] width 162 height 30
paste input "4"
type input "2.4"
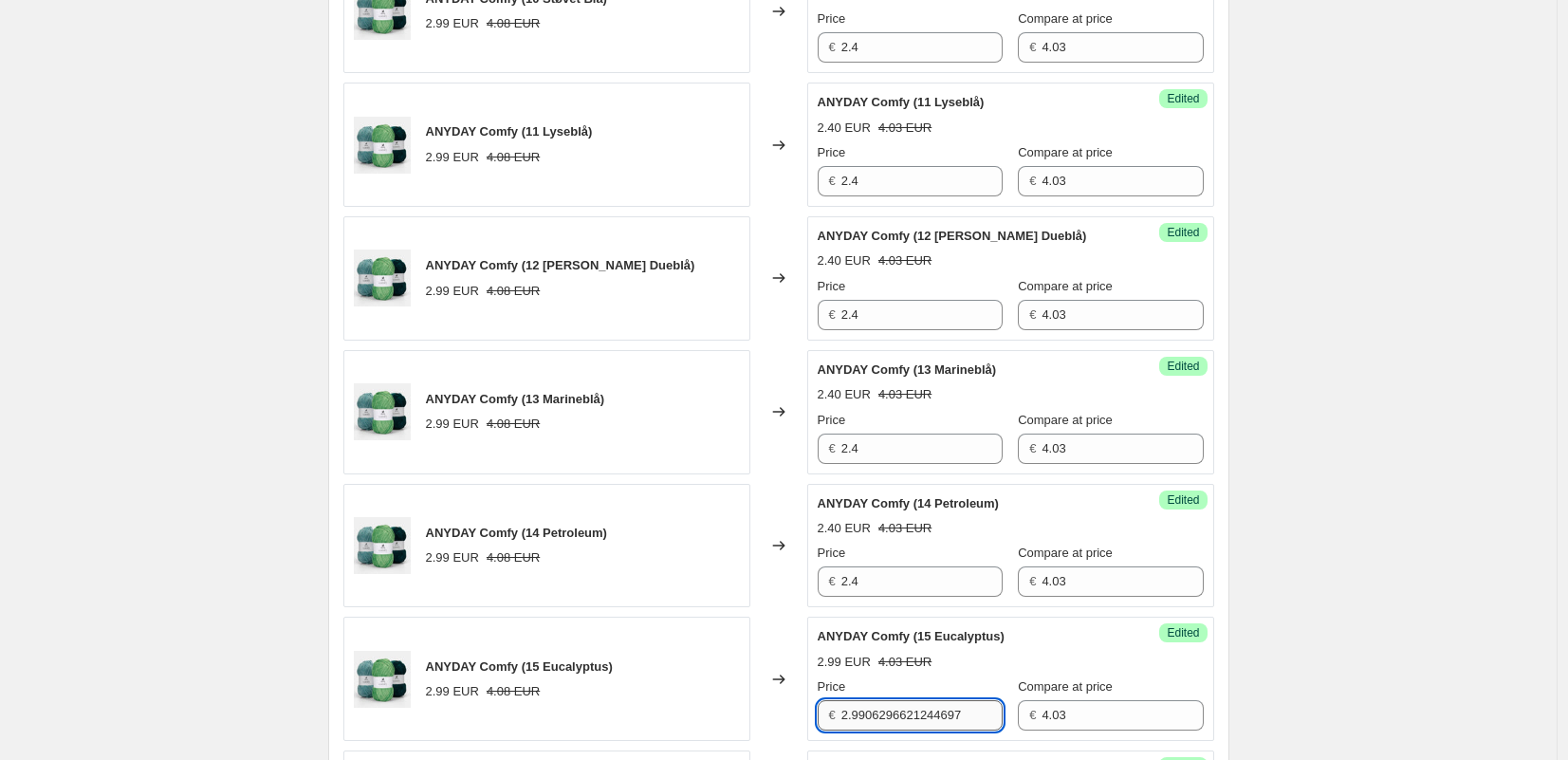
click at [884, 712] on input "2.9906296621244697" at bounding box center [922, 715] width 162 height 30
click at [883, 712] on input "2.9906296621244697" at bounding box center [922, 715] width 162 height 30
paste input "4"
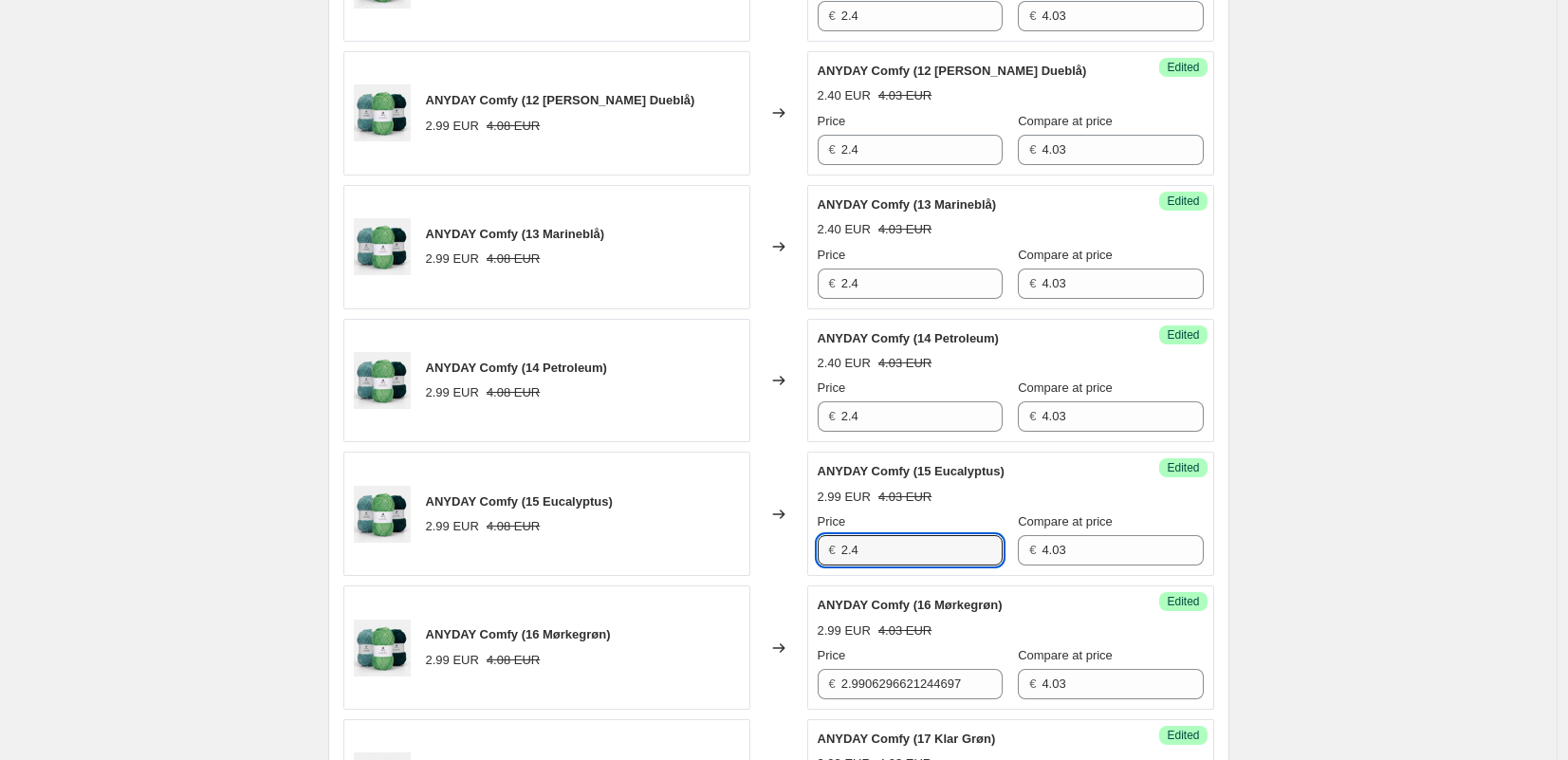
scroll to position [2367, 0]
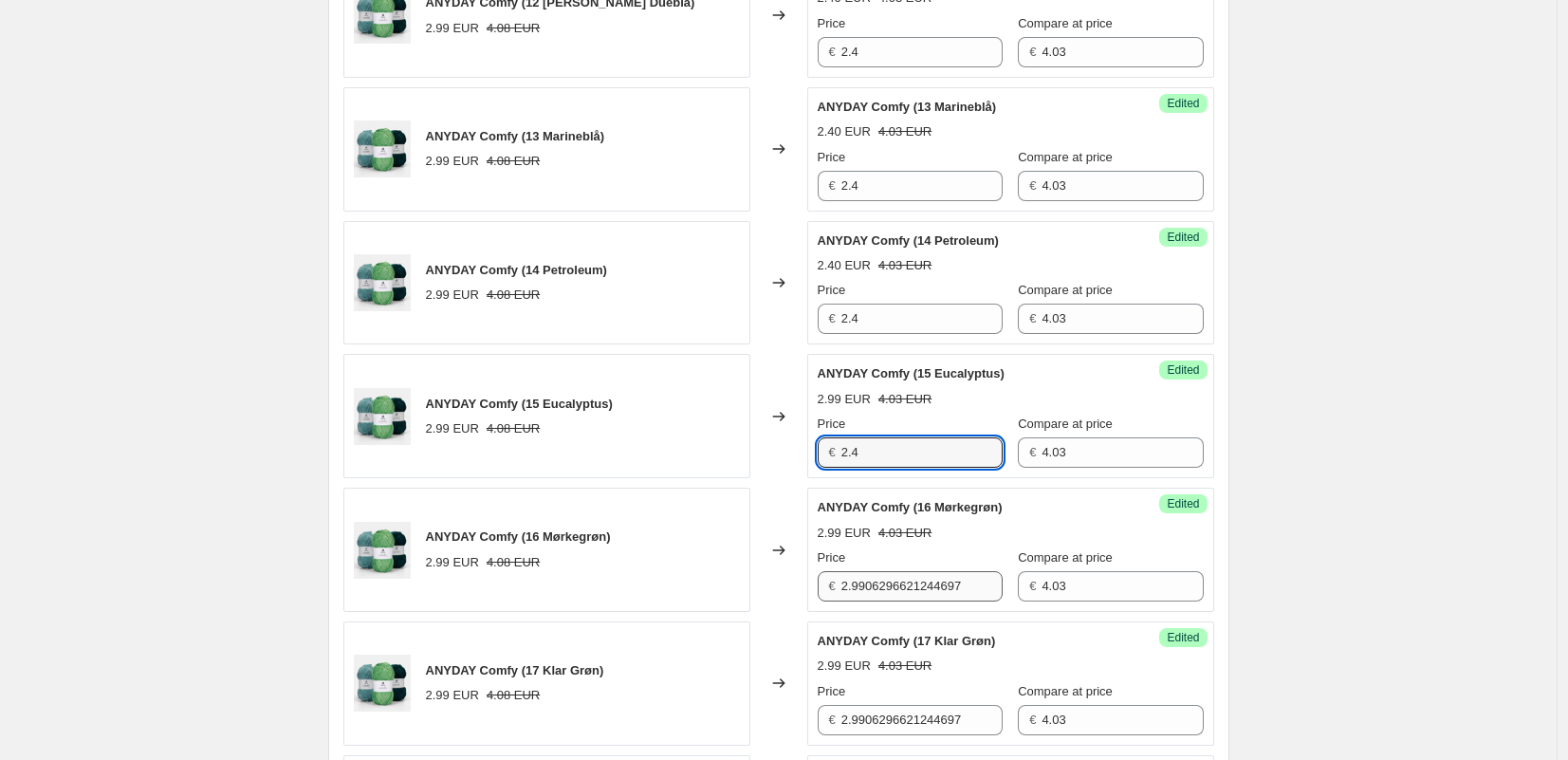
type input "2.4"
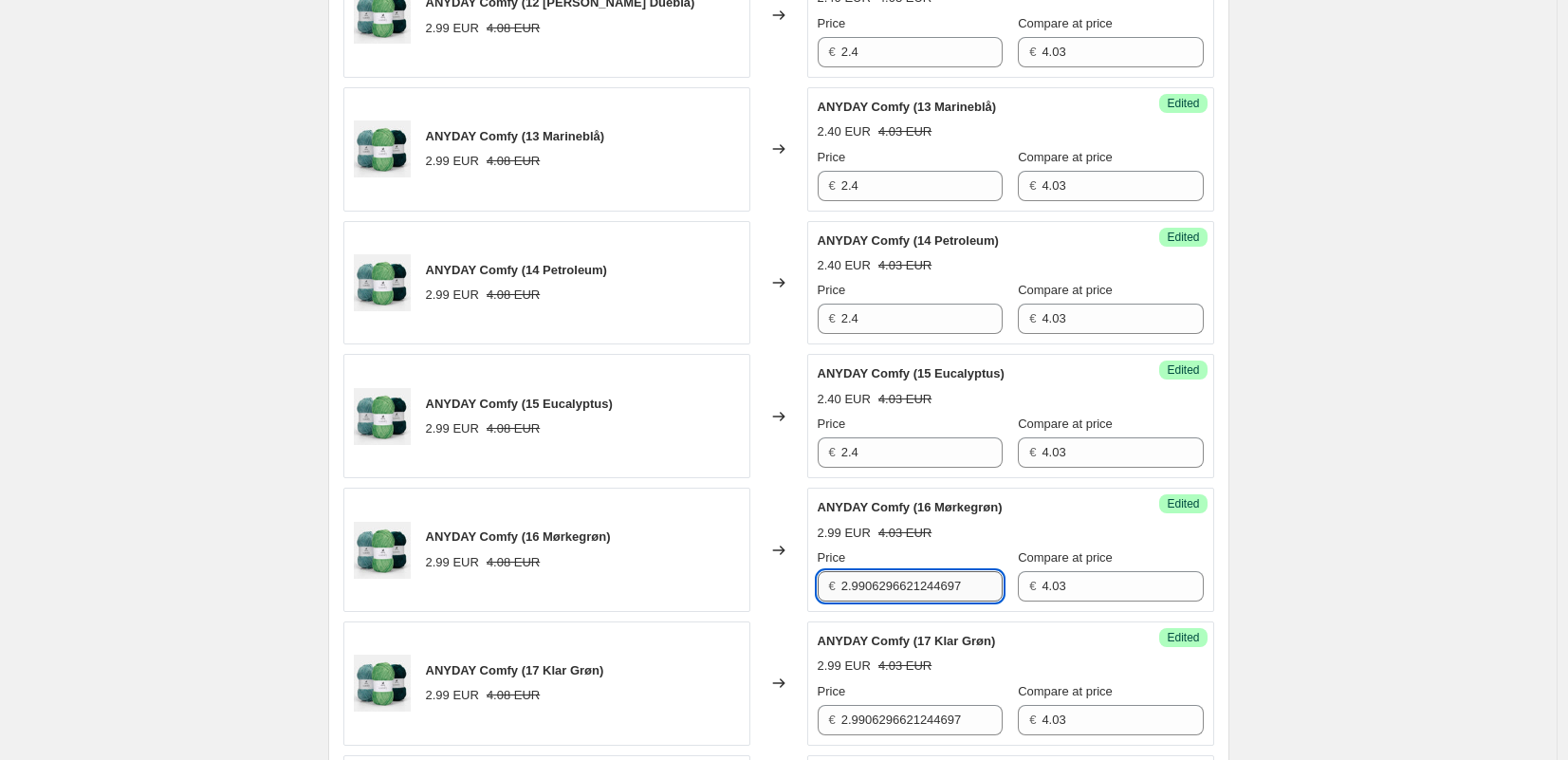
click at [886, 576] on input "2.9906296621244697" at bounding box center [922, 585] width 162 height 30
paste input "4"
type input "2.4"
click at [873, 718] on input "2.9906296621244697" at bounding box center [922, 719] width 162 height 30
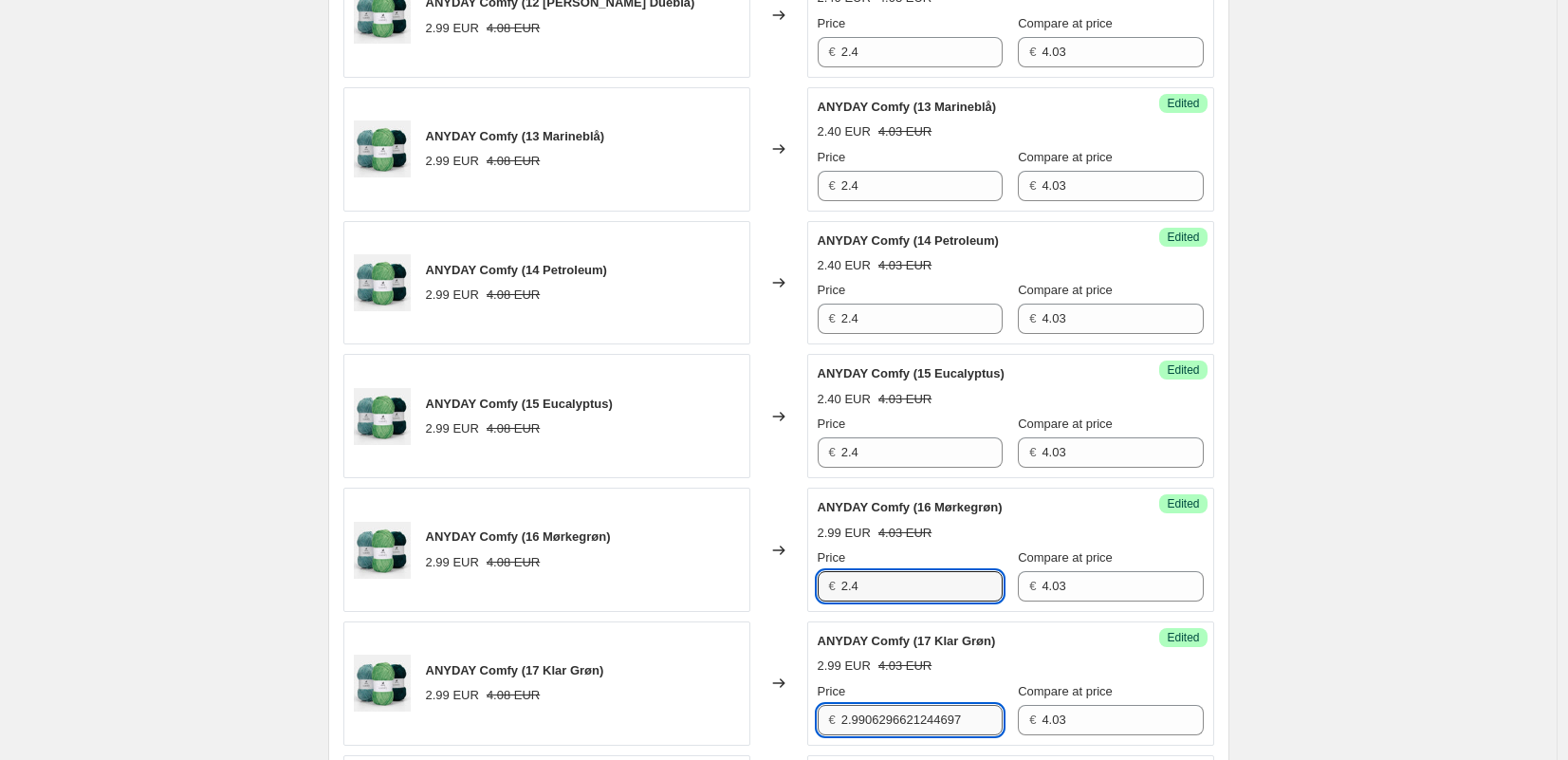
click at [873, 718] on input "2.9906296621244697" at bounding box center [922, 719] width 162 height 30
paste input "4"
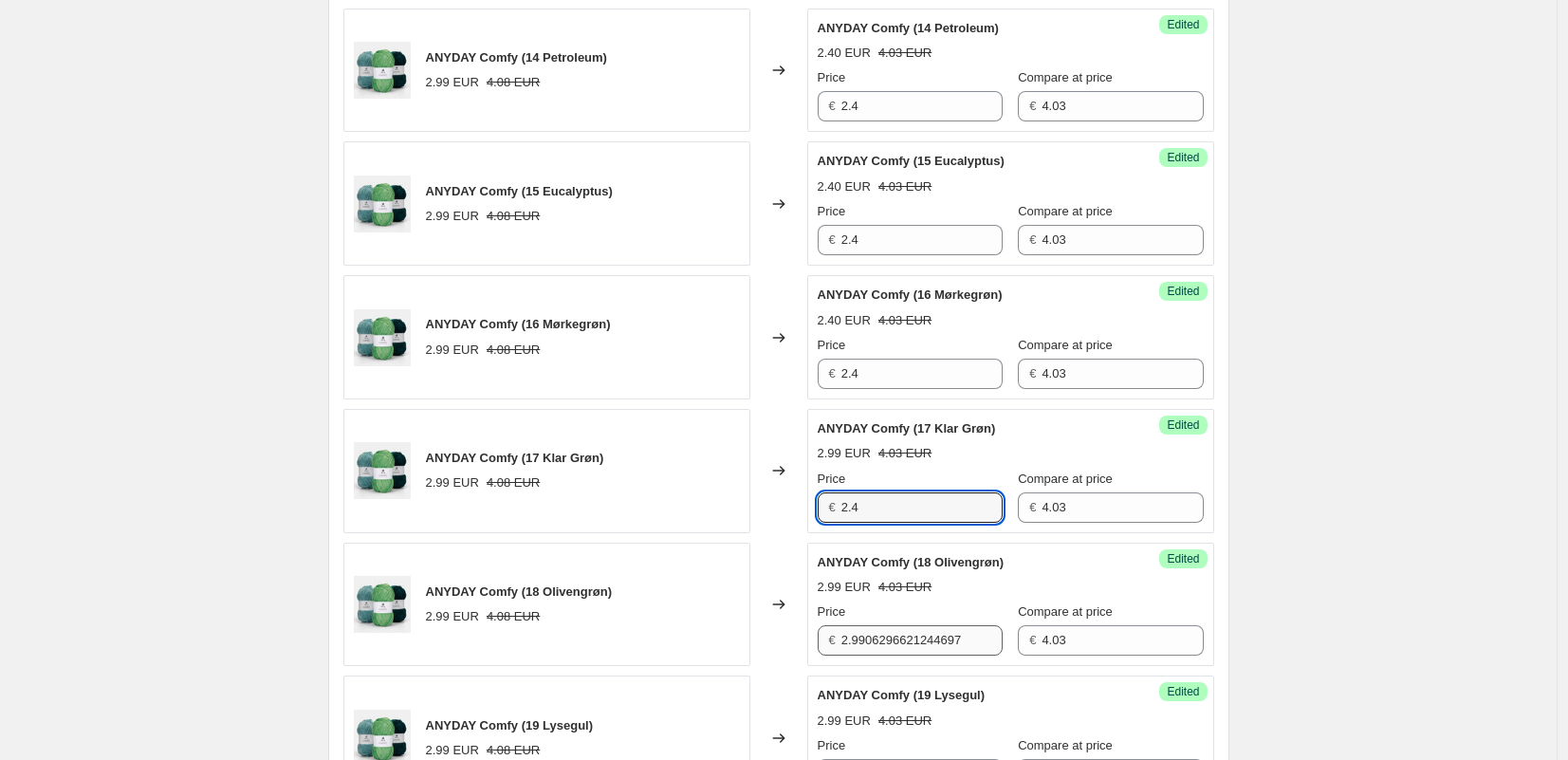
type input "2.4"
click at [878, 637] on input "2.9906296621244697" at bounding box center [922, 639] width 162 height 30
paste input "4"
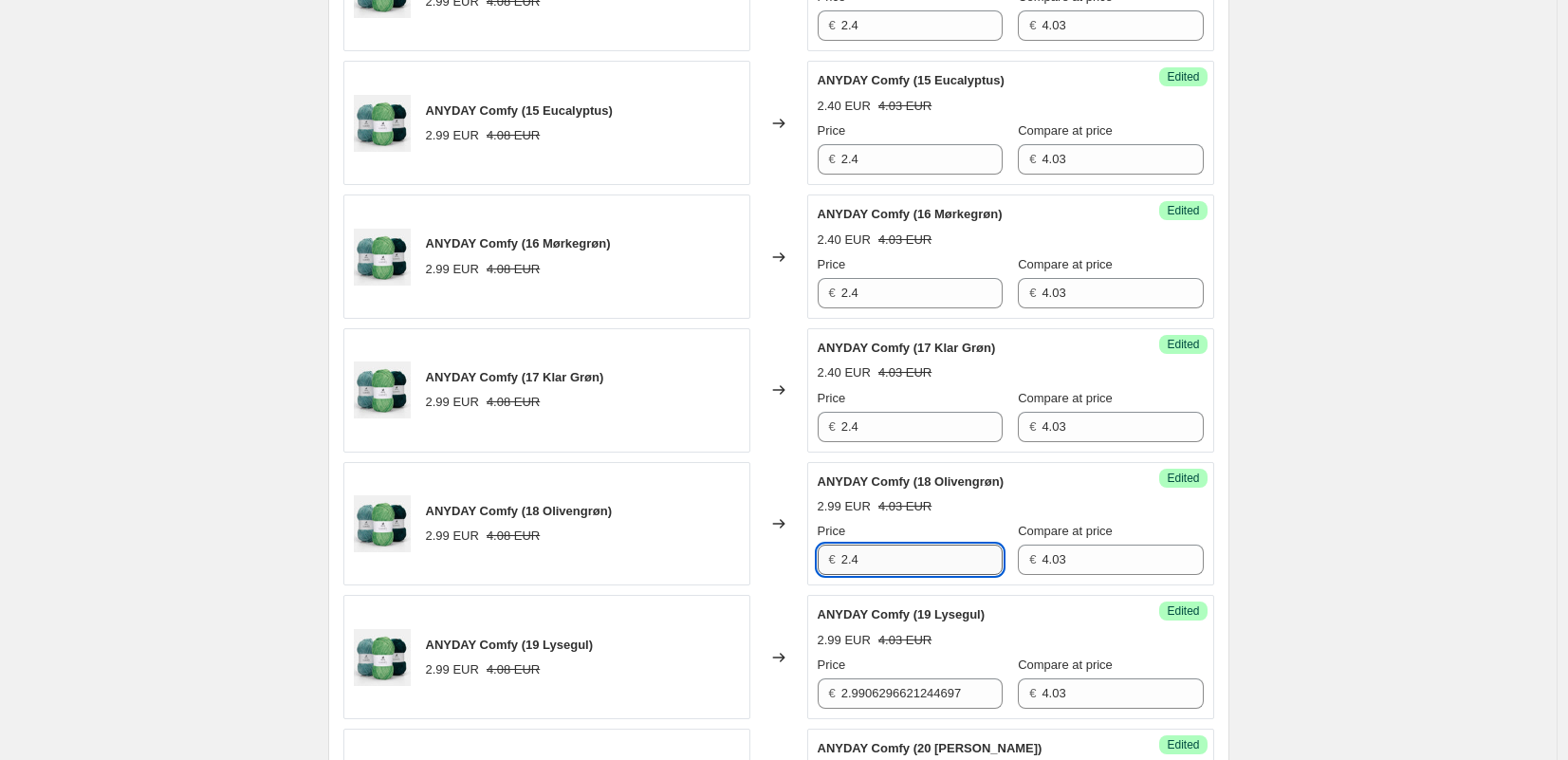
scroll to position [2696, 0]
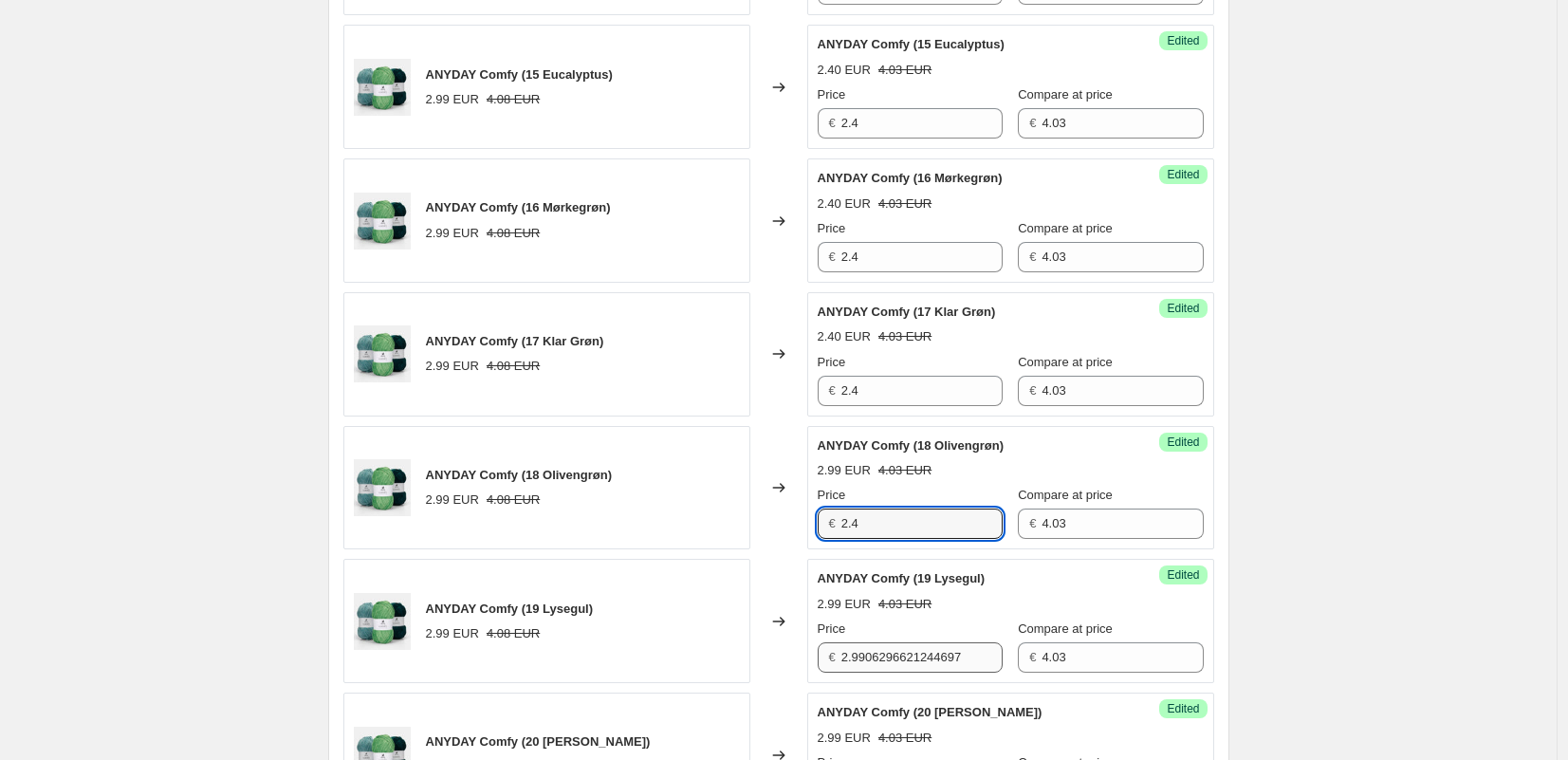
type input "2.4"
click at [869, 658] on input "2.9906296621244697" at bounding box center [922, 657] width 162 height 30
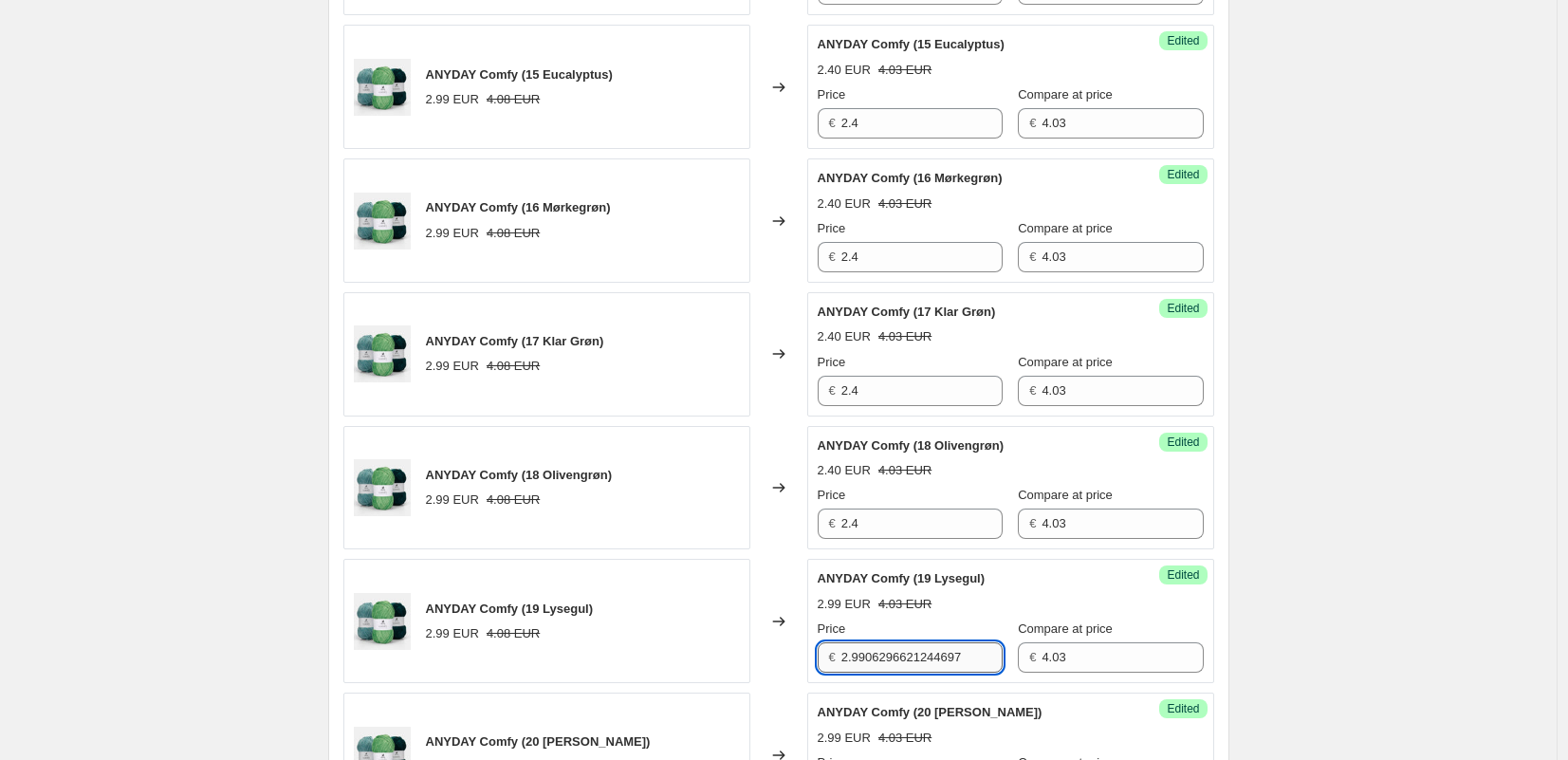
click at [869, 658] on input "2.9906296621244697" at bounding box center [922, 657] width 162 height 30
paste input "4"
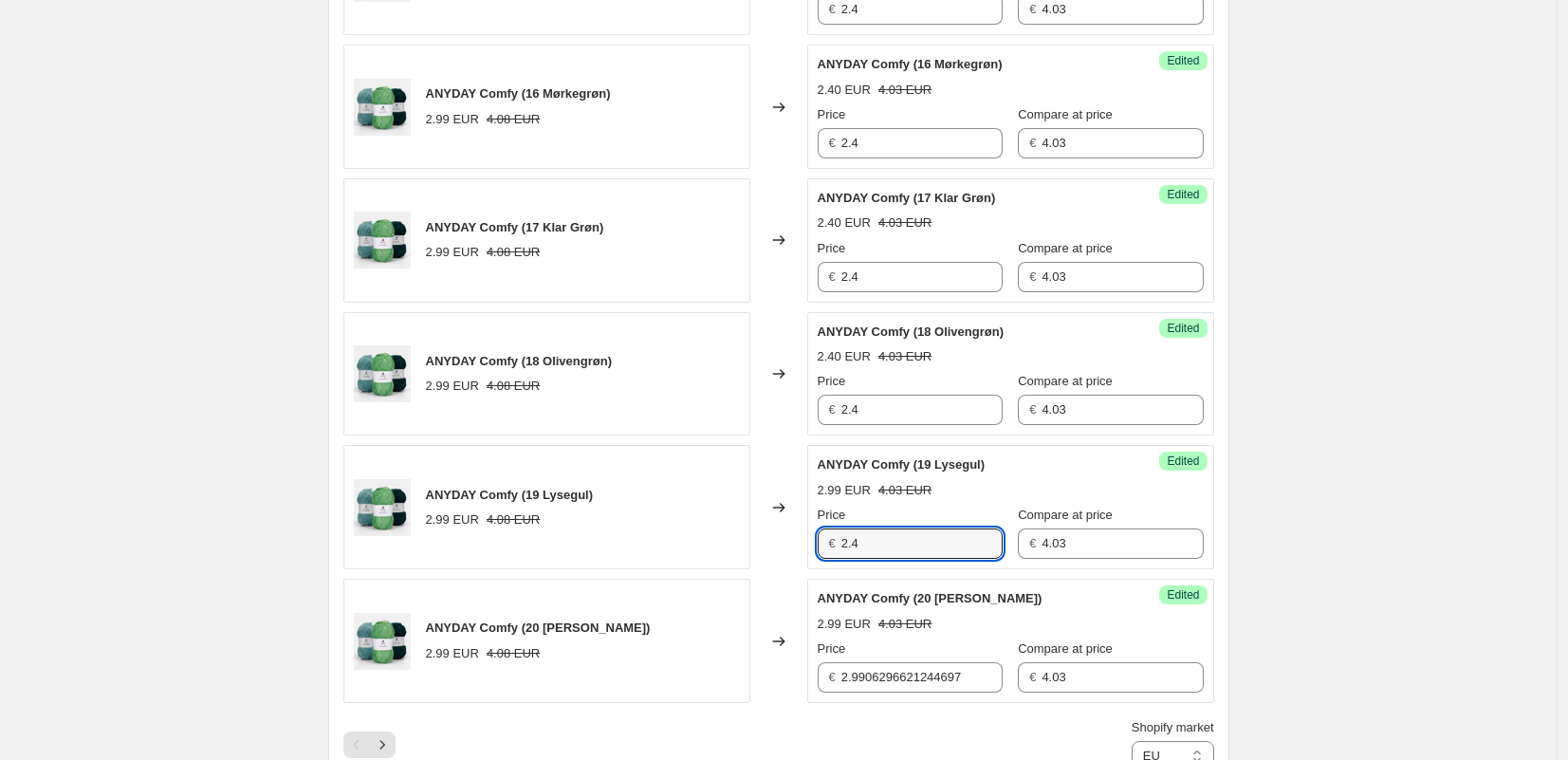
scroll to position [2858, 0]
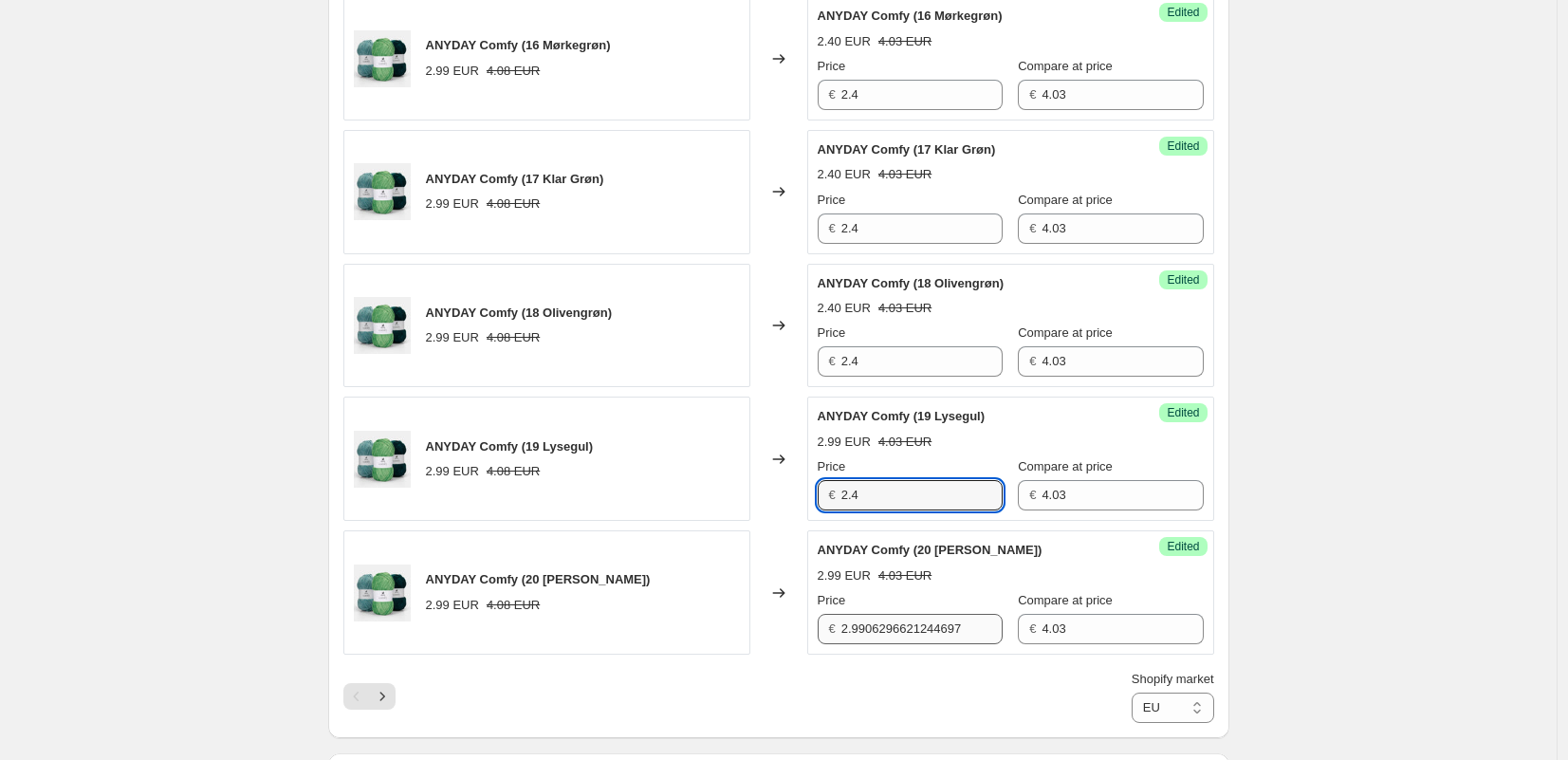
type input "2.4"
click at [873, 616] on input "2.9906296621244697" at bounding box center [922, 628] width 162 height 30
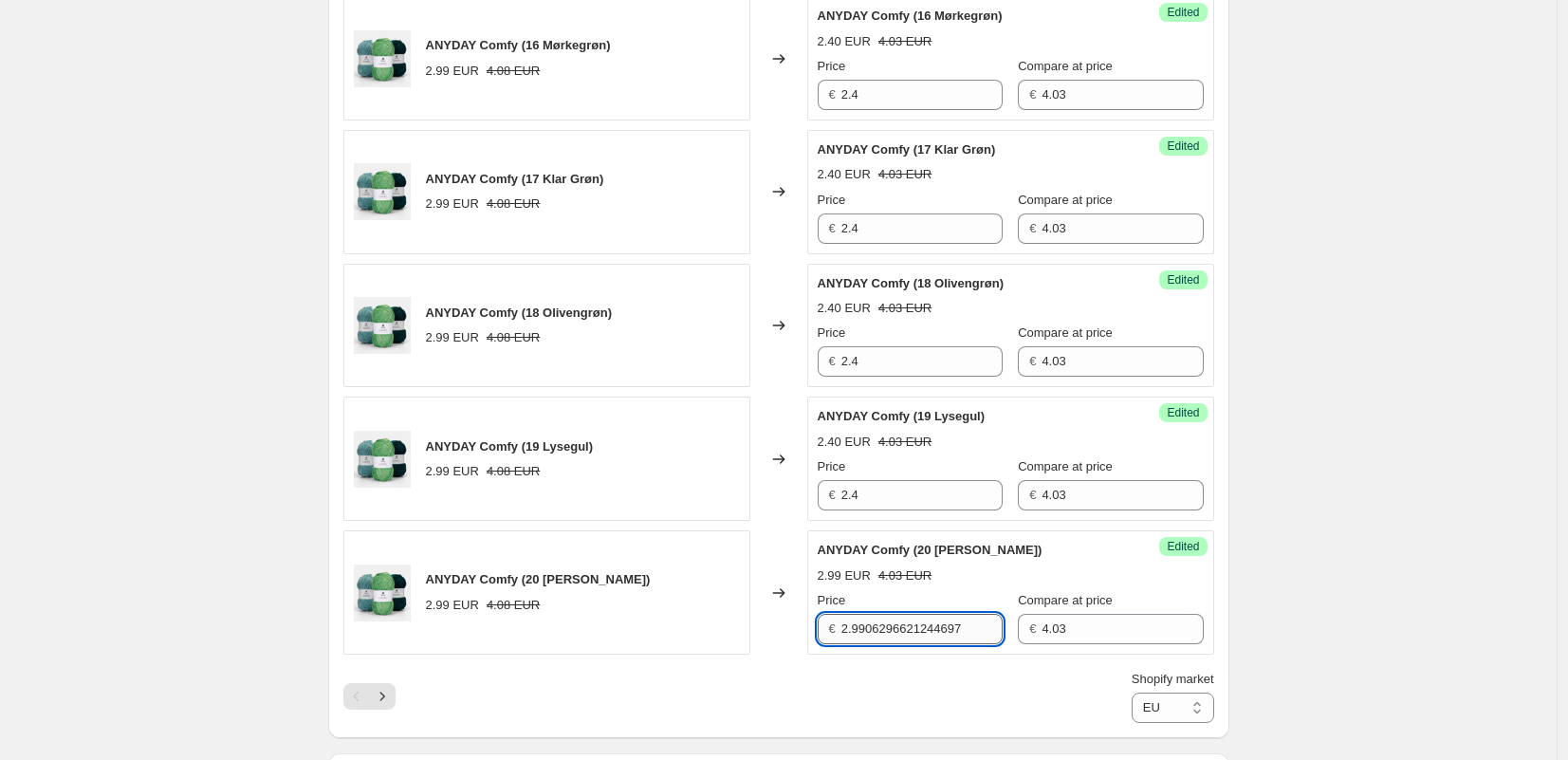
click at [873, 616] on input "2.9906296621244697" at bounding box center [922, 628] width 162 height 30
paste input "4"
type input "2.4"
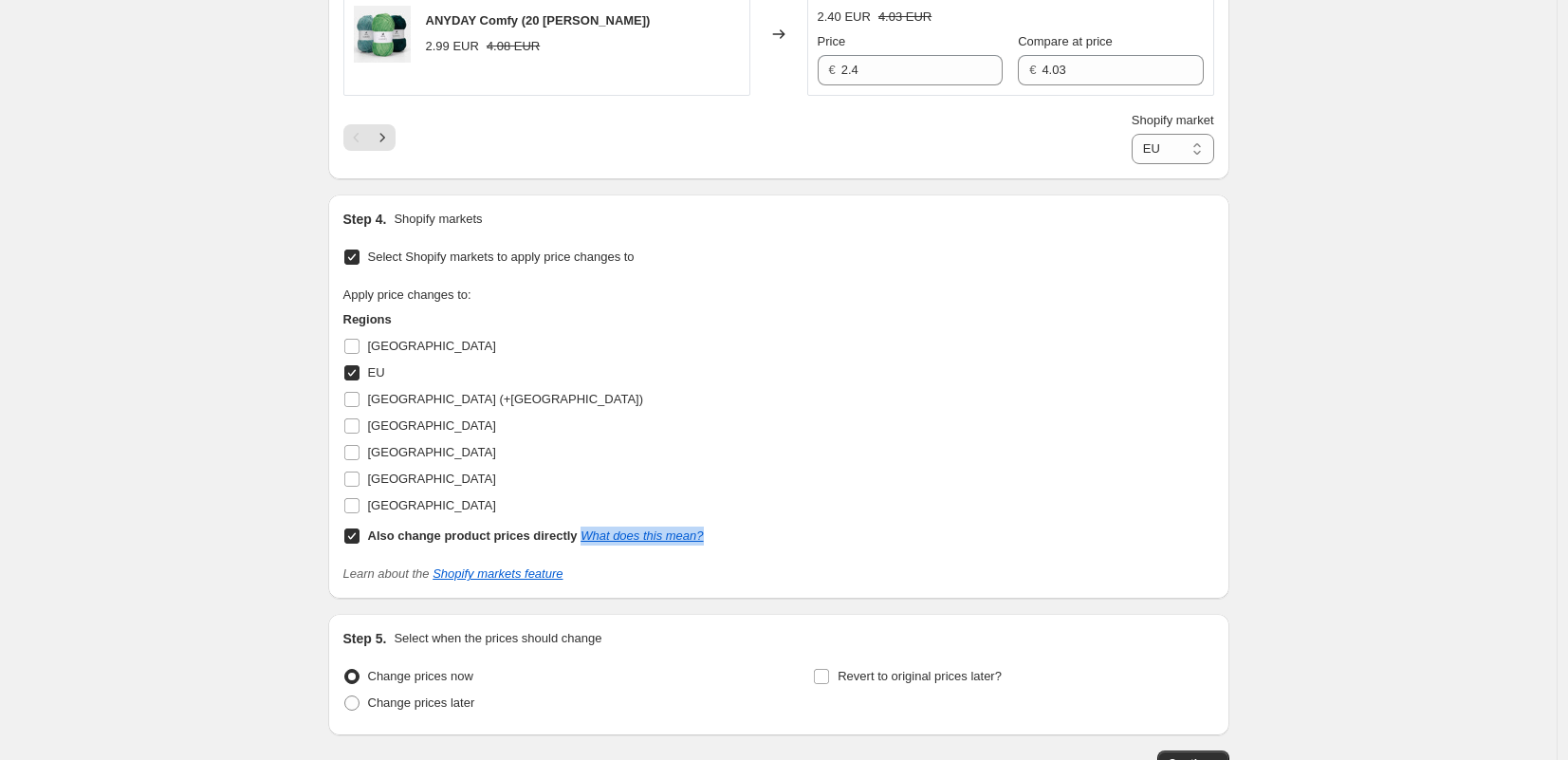
click at [357, 541] on input "Also change product prices directly What does this mean?" at bounding box center [352, 536] width 15 height 15
checkbox input "false"
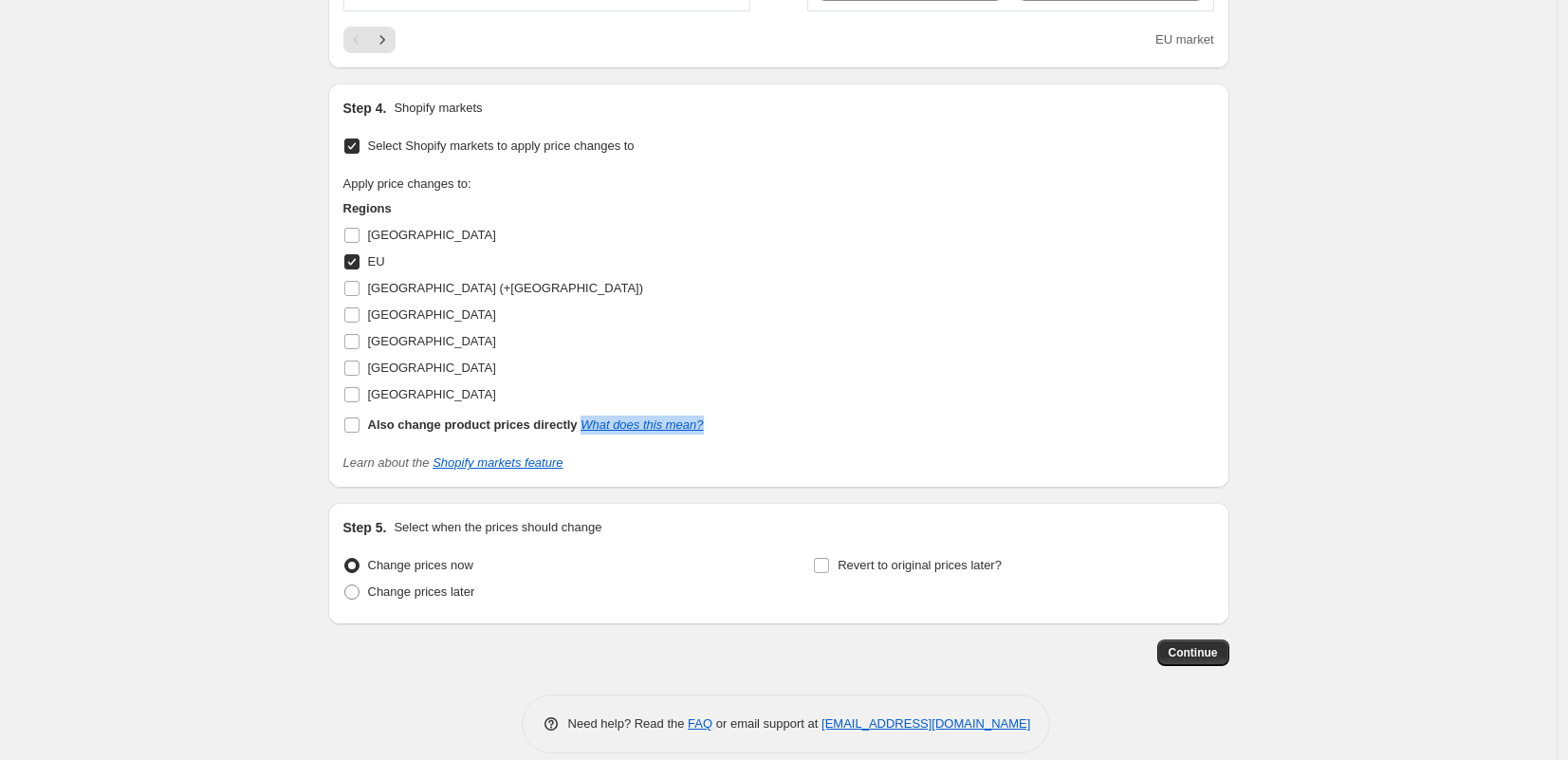
scroll to position [3503, 0]
click at [1194, 652] on span "Continue" at bounding box center [1193, 651] width 49 height 15
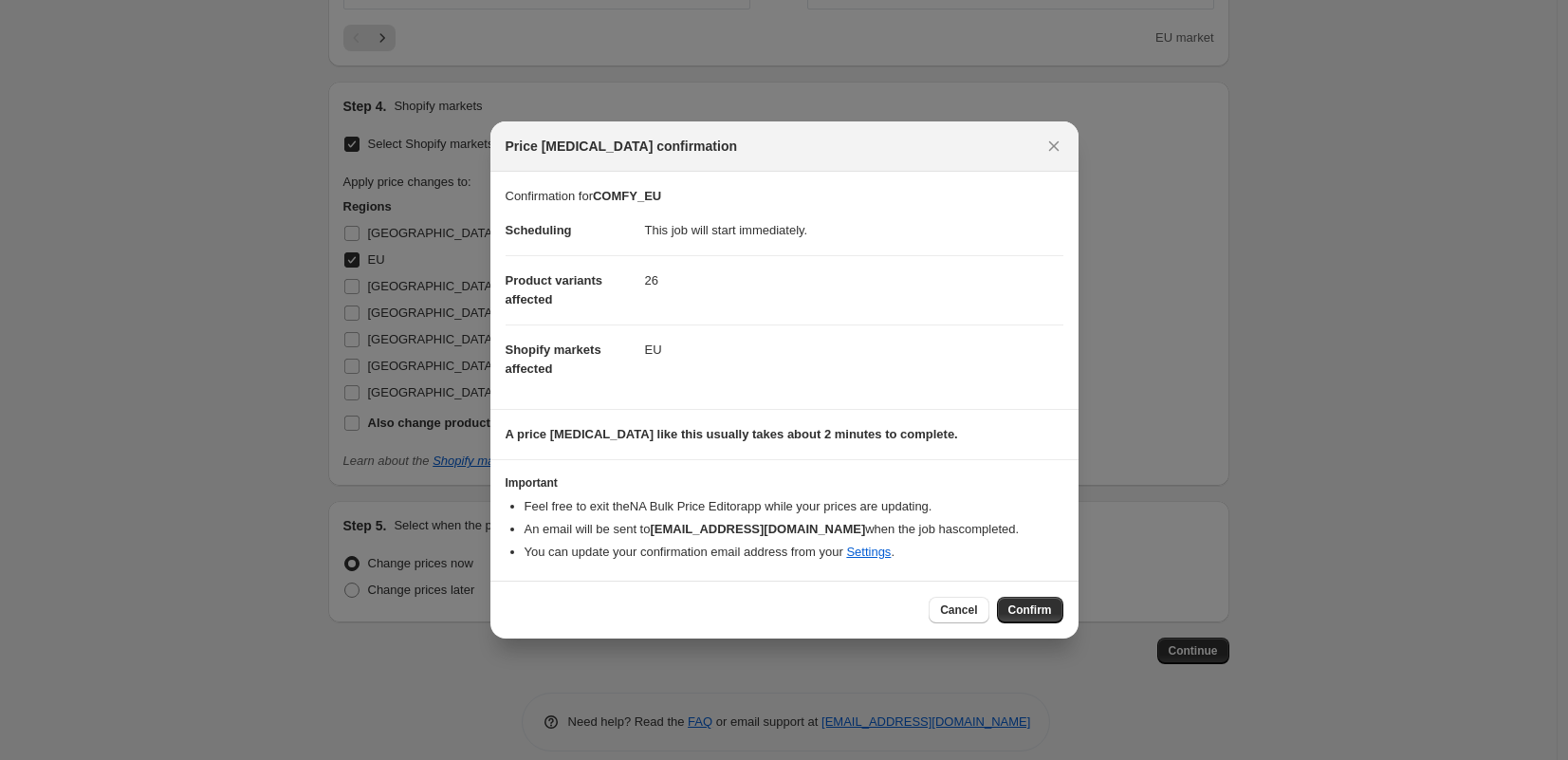
drag, startPoint x: 1053, startPoint y: 608, endPoint x: 971, endPoint y: 592, distance: 83.5
click at [1053, 608] on button "Confirm" at bounding box center [1030, 609] width 67 height 26
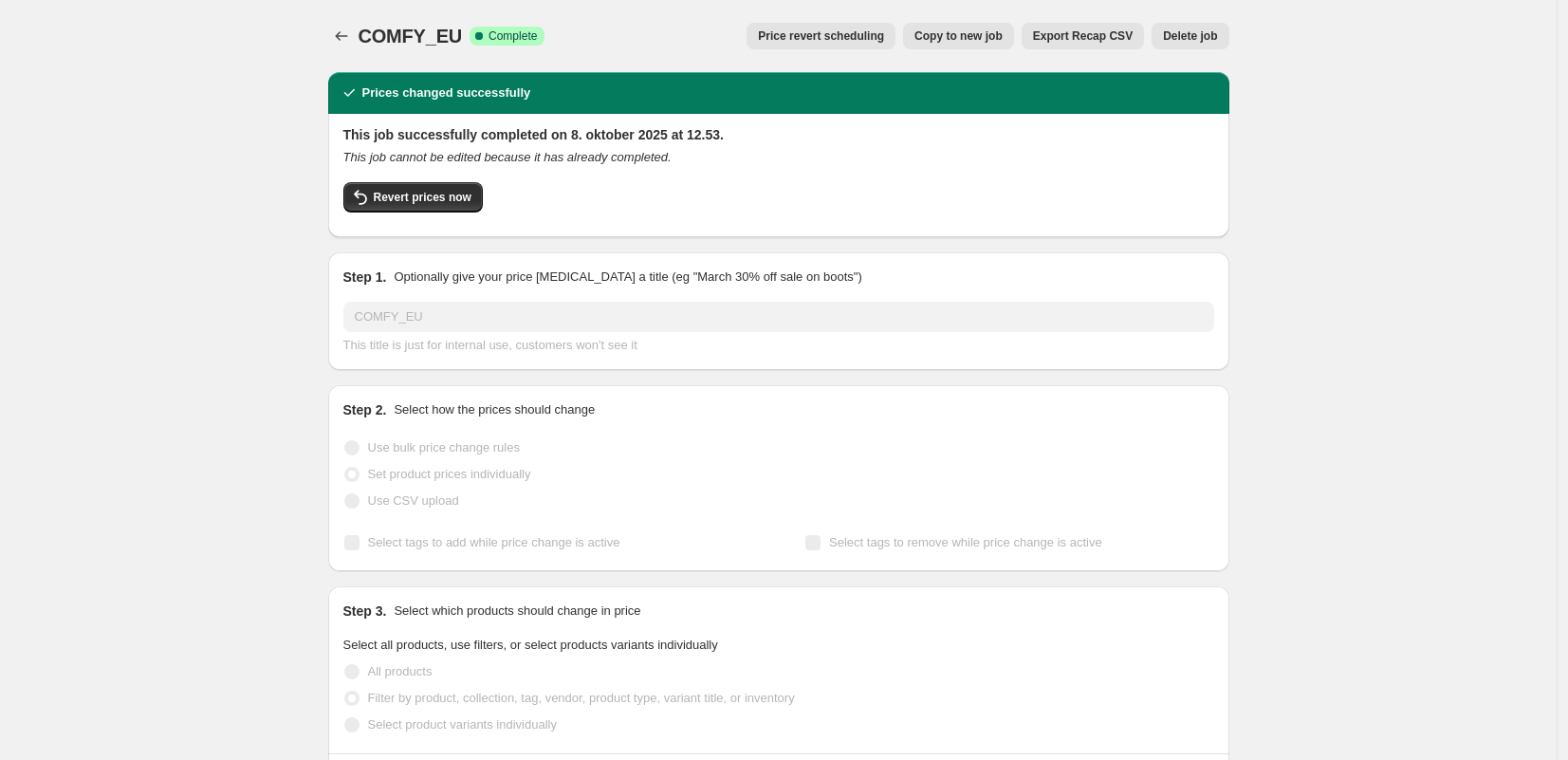
click at [974, 38] on span "Copy to new job" at bounding box center [958, 36] width 88 height 15
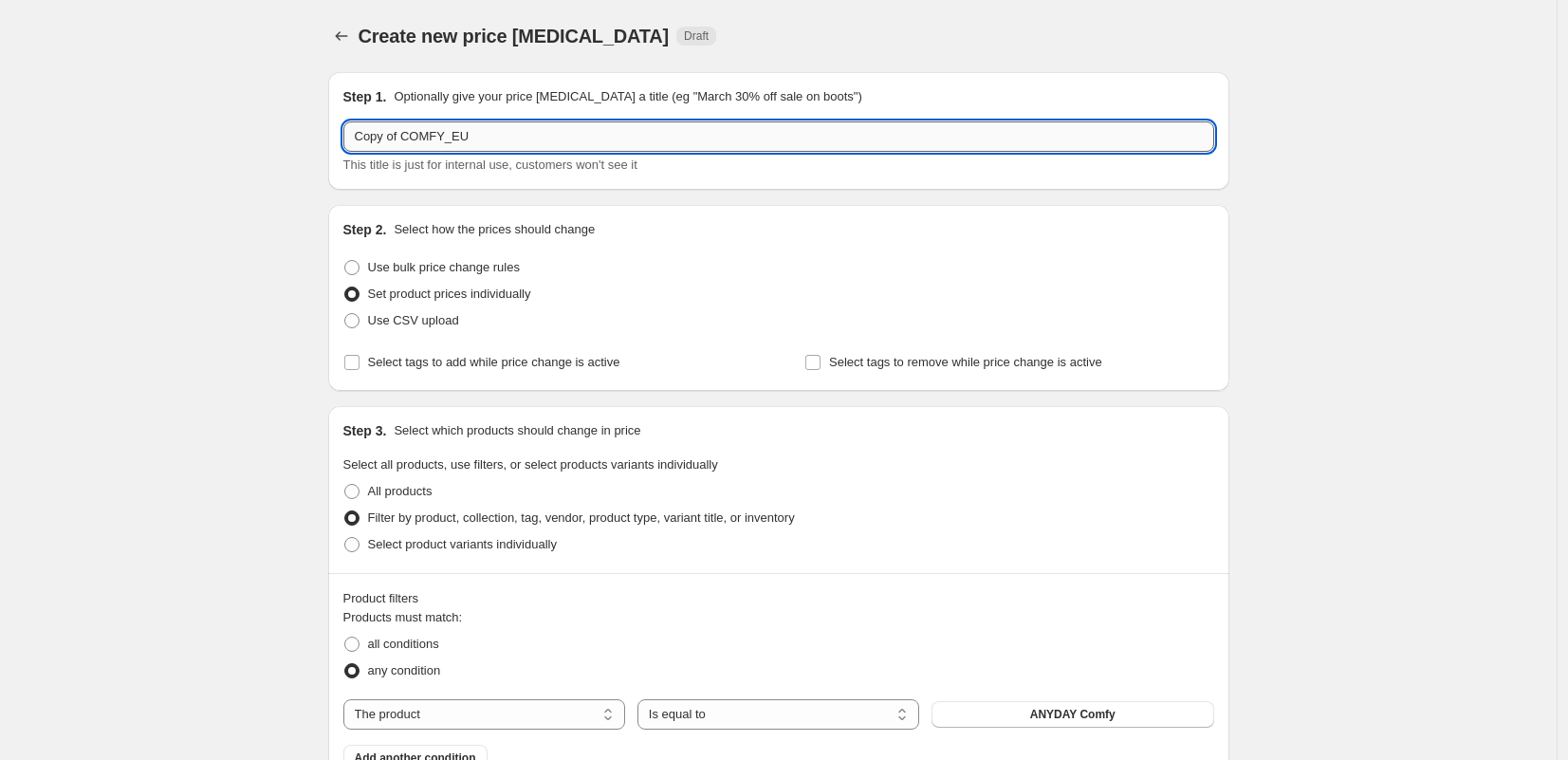
click at [402, 135] on input "Copy of COMFY_EU" at bounding box center [779, 136] width 871 height 30
drag, startPoint x: 406, startPoint y: 137, endPoint x: 310, endPoint y: 133, distance: 96.1
type input "COMFY_DE"
click at [821, 289] on div "Set product prices individually" at bounding box center [779, 293] width 871 height 26
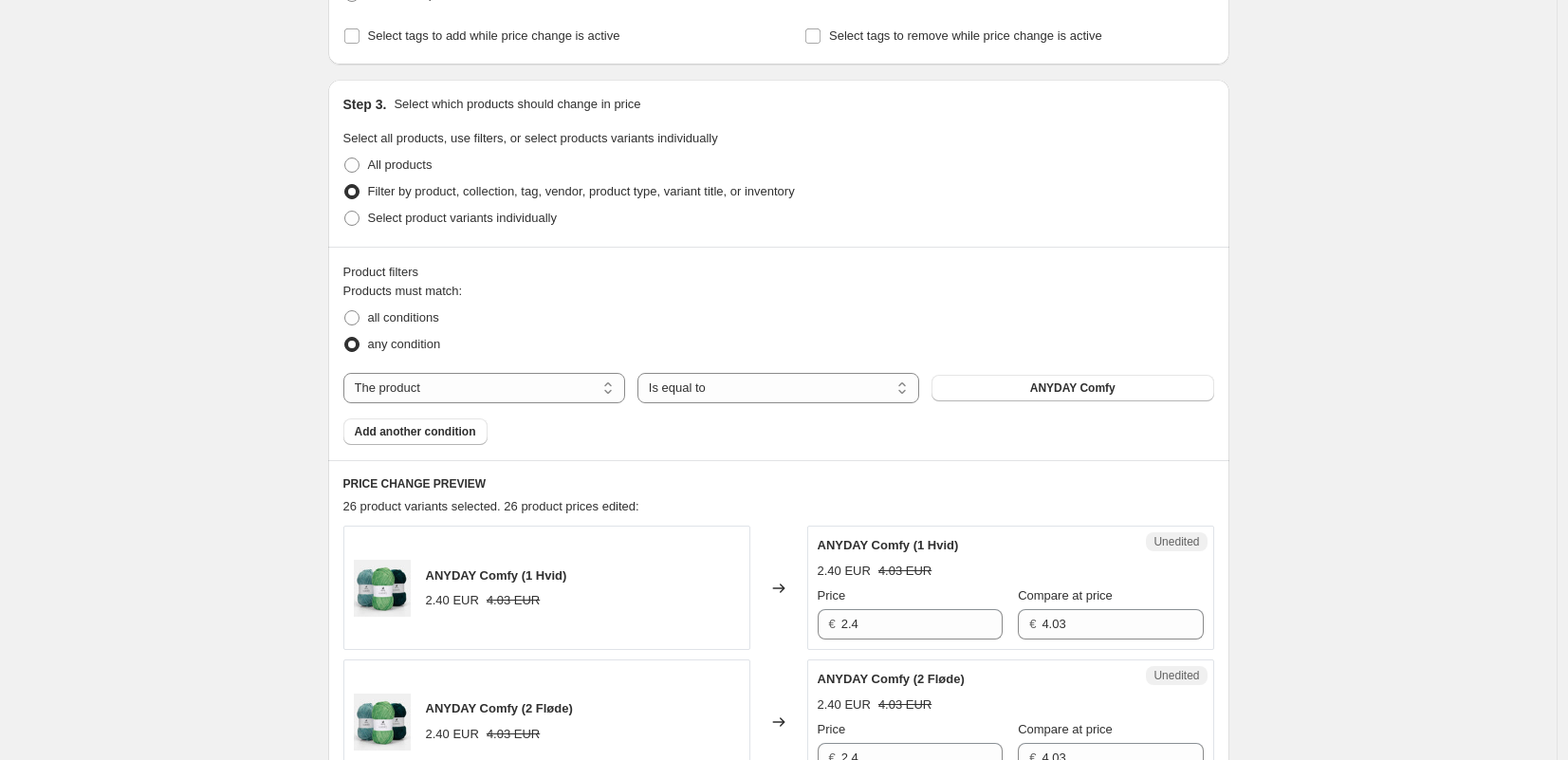
scroll to position [367, 0]
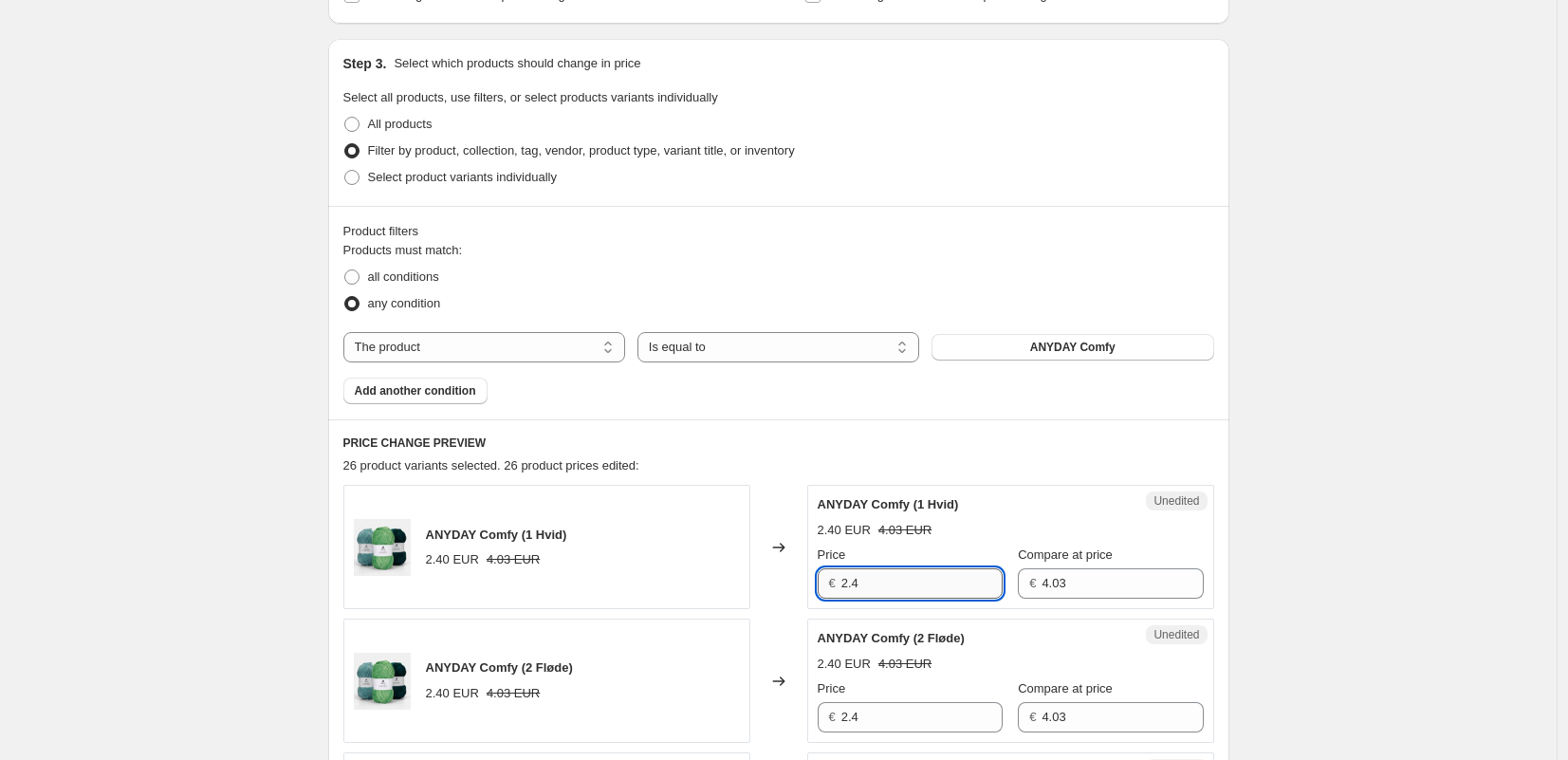
click at [946, 587] on input "2.4" at bounding box center [922, 582] width 162 height 30
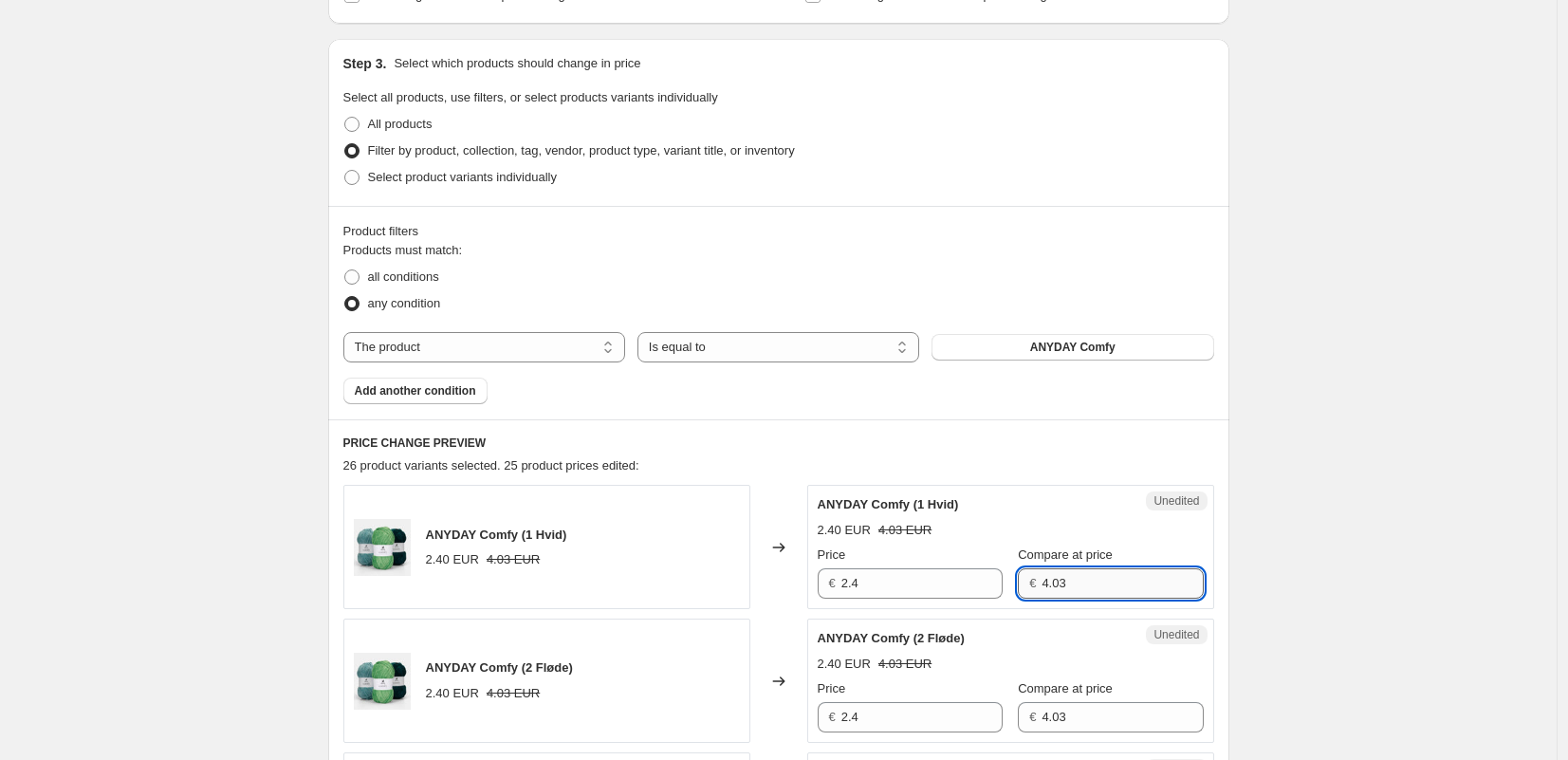
click at [1055, 579] on input "4.03" at bounding box center [1122, 582] width 162 height 30
click at [1055, 580] on input "4.03" at bounding box center [1122, 582] width 162 height 30
click at [1109, 579] on input "3.97" at bounding box center [1122, 582] width 162 height 30
type input "3.97"
click at [860, 579] on input "2.4" at bounding box center [922, 582] width 162 height 30
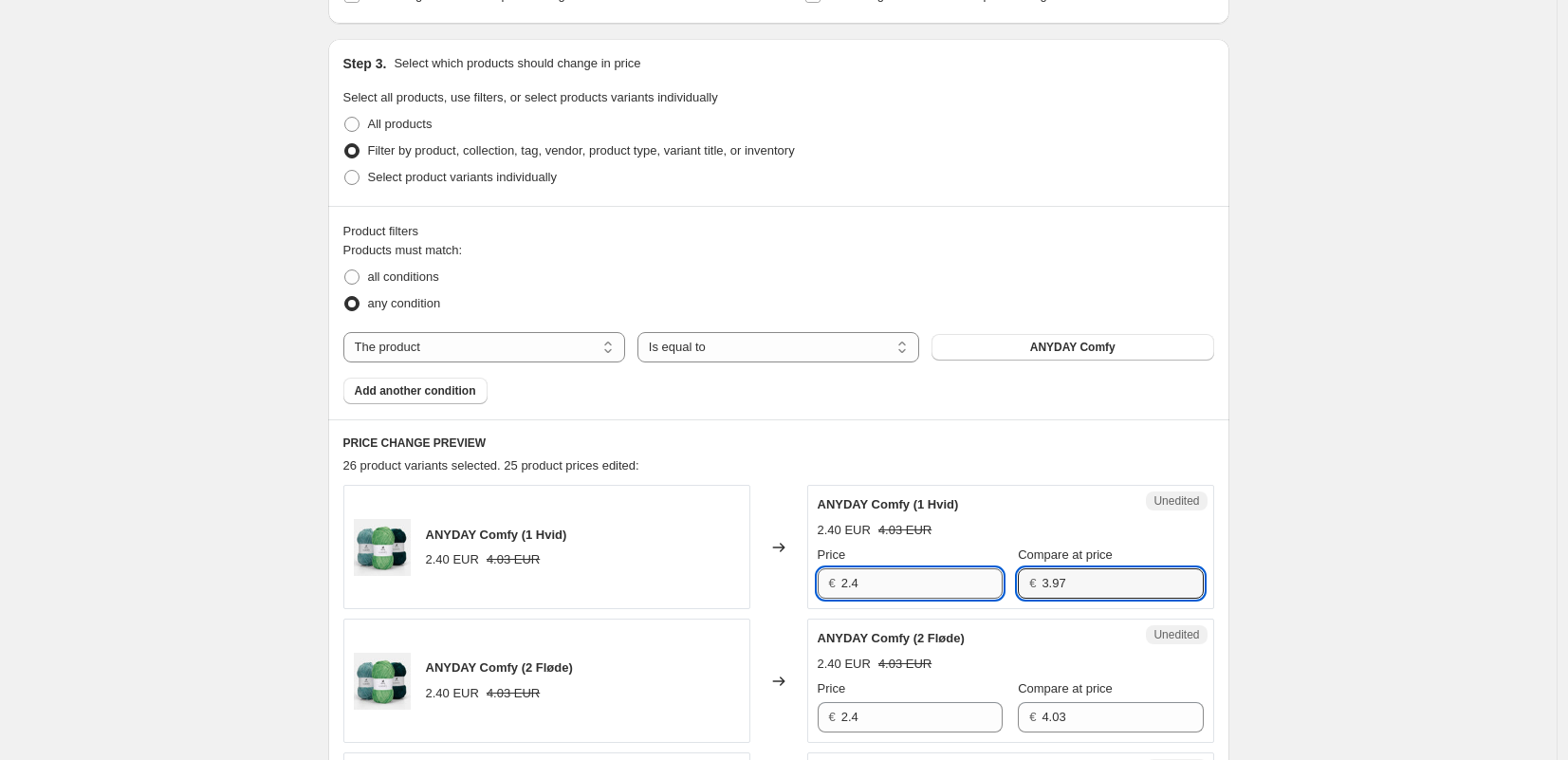
click at [860, 579] on input "2.4" at bounding box center [922, 582] width 162 height 30
type input "2.38"
click at [1065, 585] on input "3.97" at bounding box center [1122, 582] width 162 height 30
drag, startPoint x: 1080, startPoint y: 695, endPoint x: 1084, endPoint y: 709, distance: 14.6
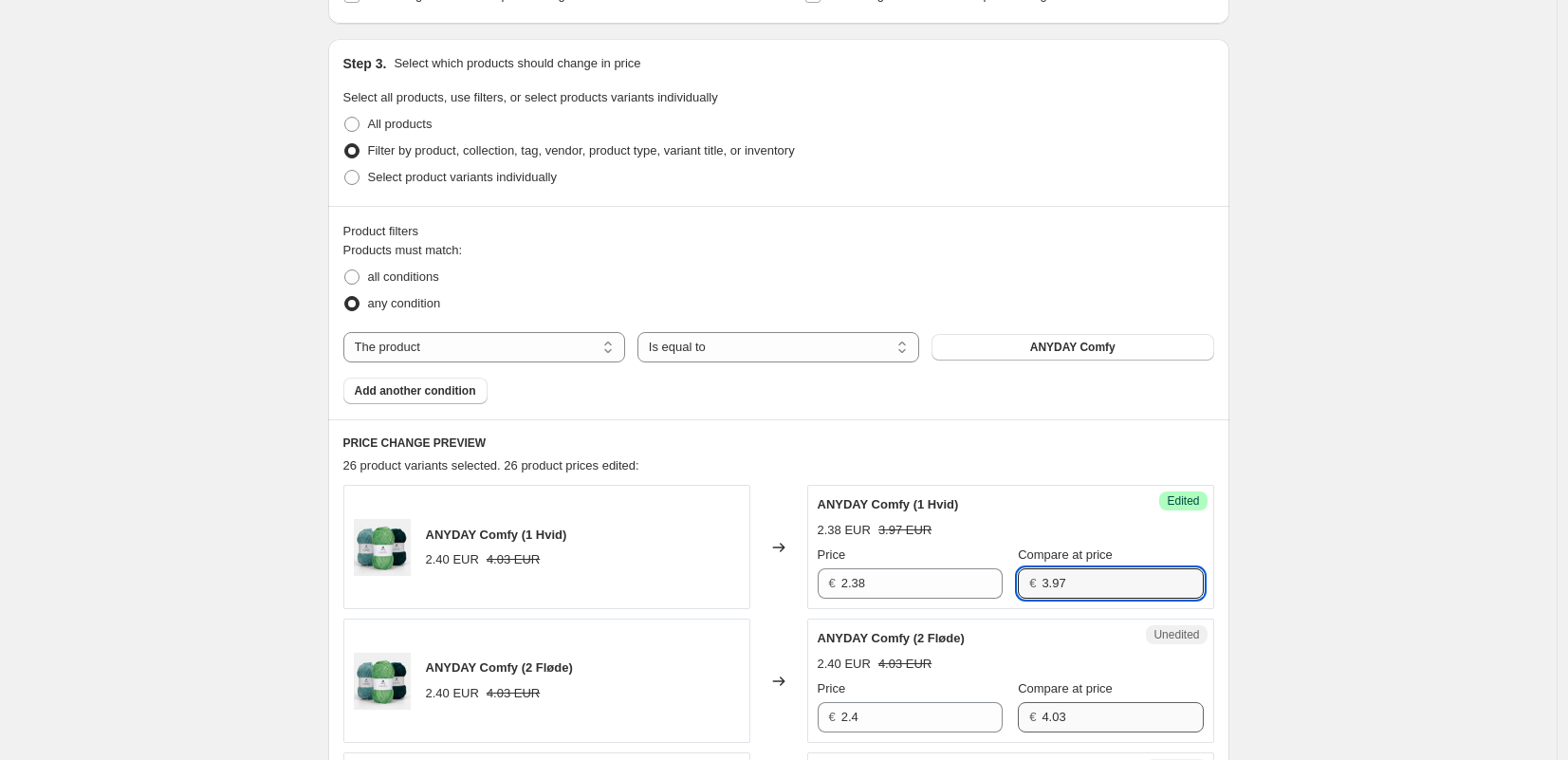
click at [1081, 700] on div "Compare at price € 4.03" at bounding box center [1109, 705] width 185 height 53
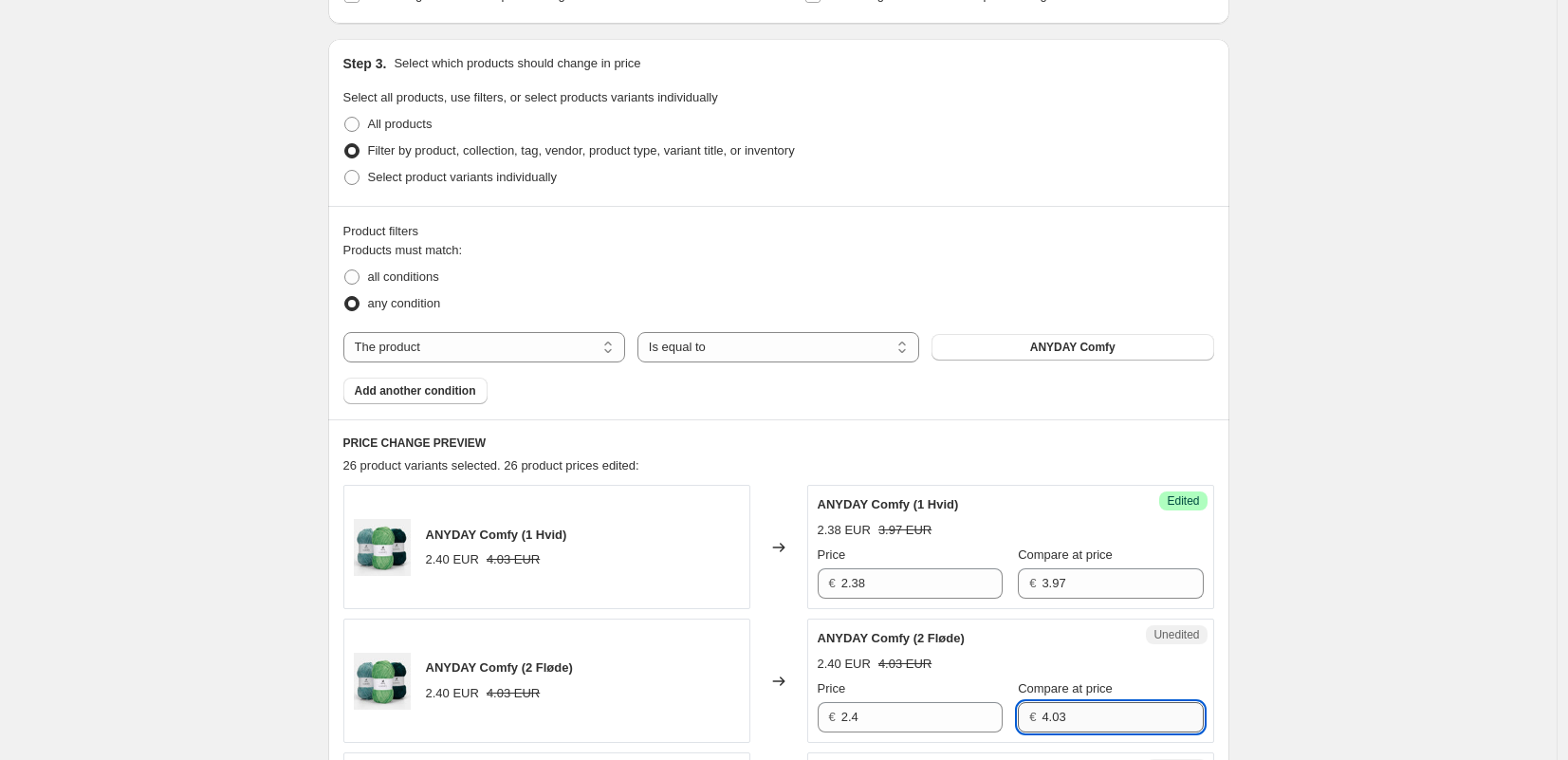
click at [1084, 709] on input "4.03" at bounding box center [1122, 716] width 162 height 30
click at [1083, 709] on input "4.03" at bounding box center [1122, 716] width 162 height 30
paste input "3.97"
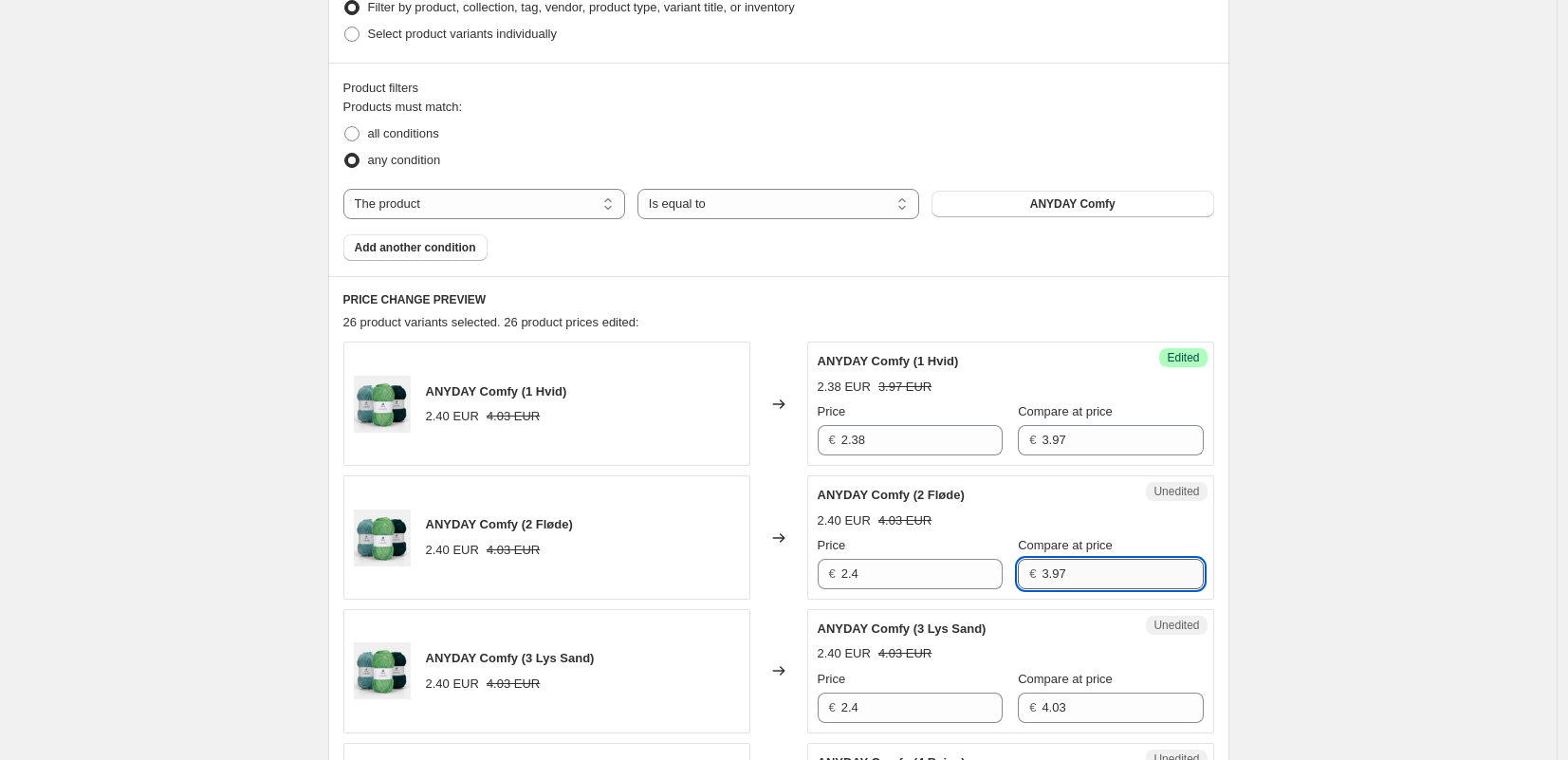
scroll to position [531, 0]
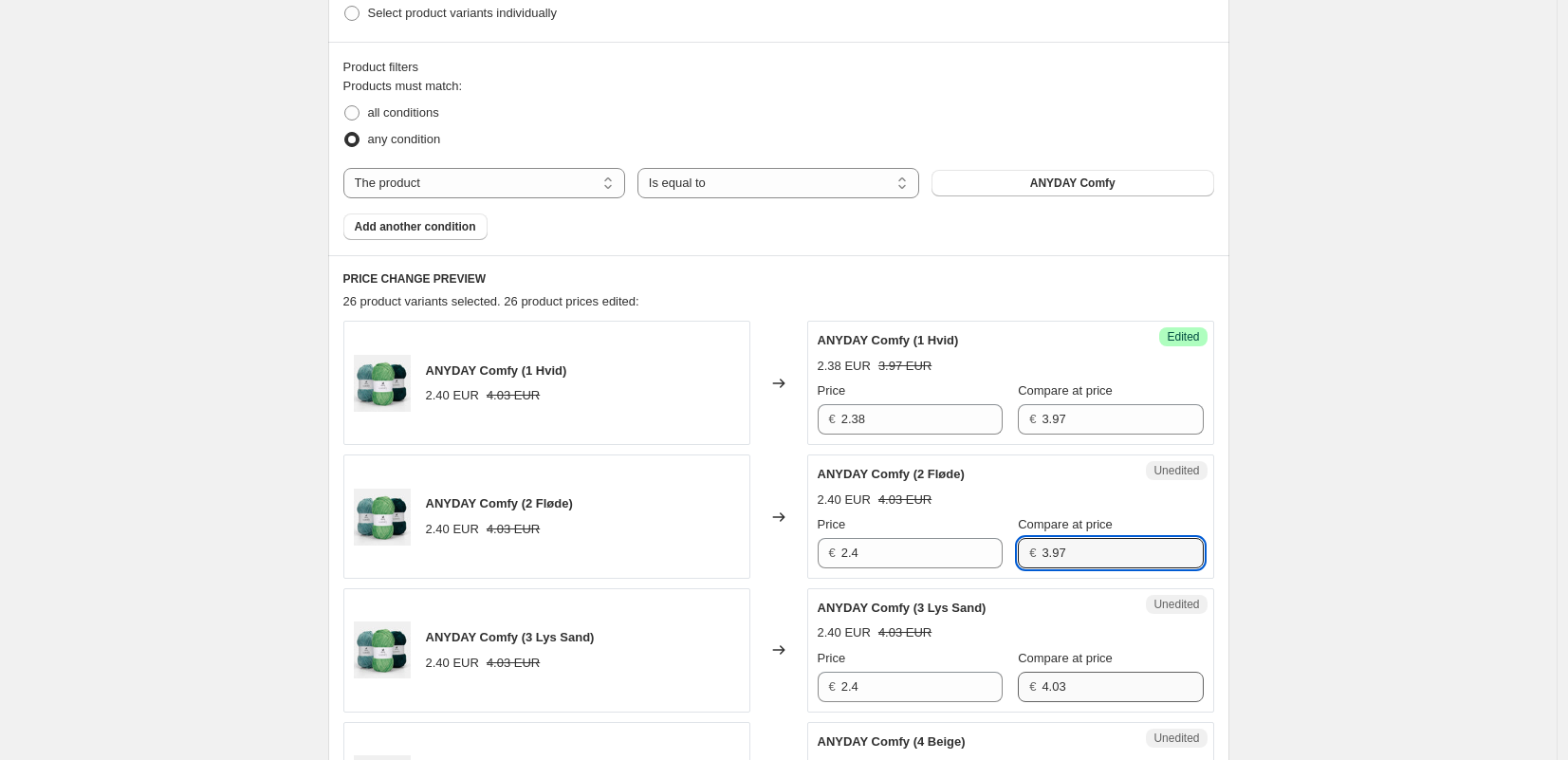
type input "3.97"
click at [1081, 687] on input "4.03" at bounding box center [1122, 686] width 162 height 30
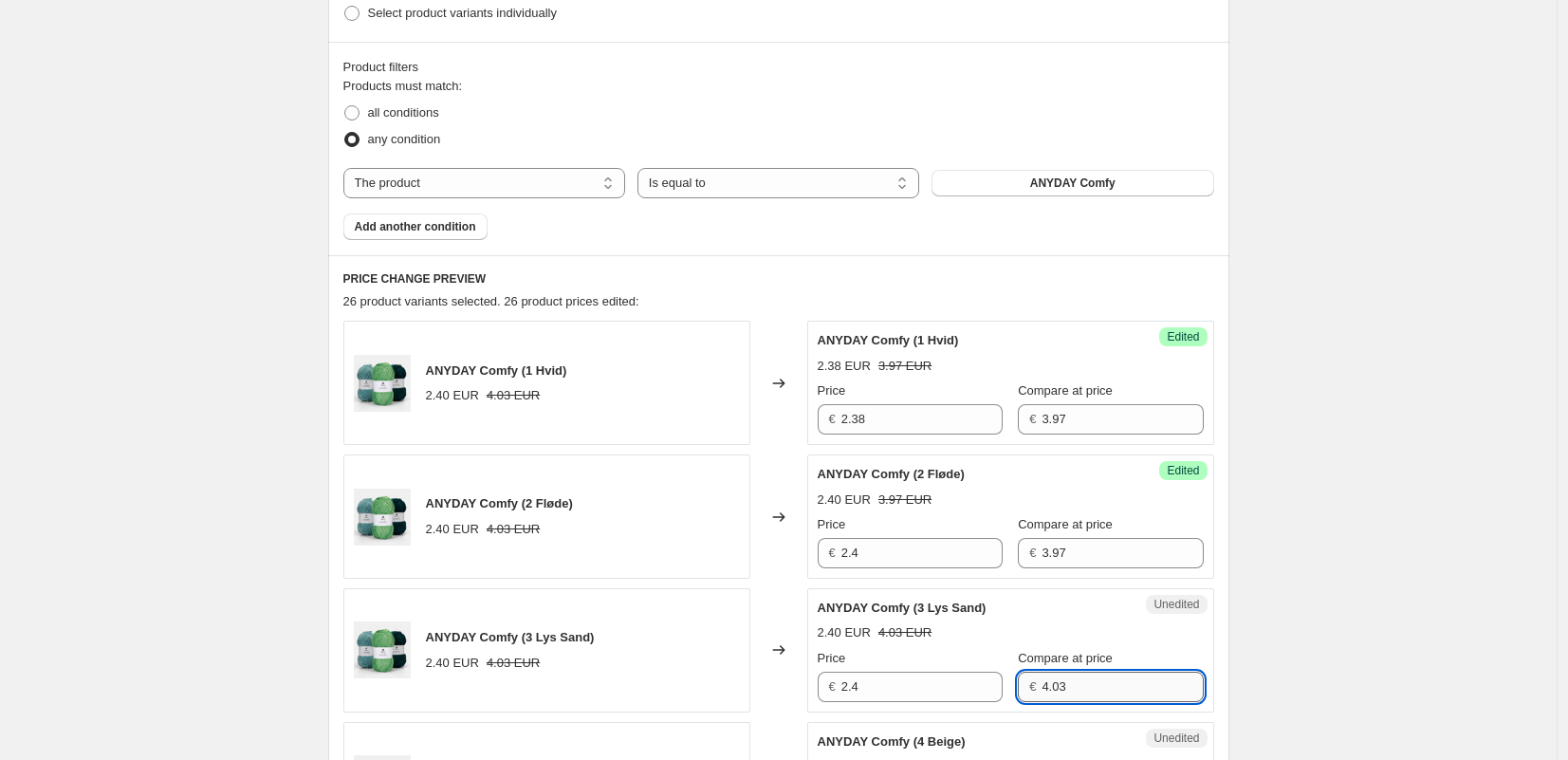
click at [1081, 687] on input "4.03" at bounding box center [1122, 686] width 162 height 30
paste input "3.97"
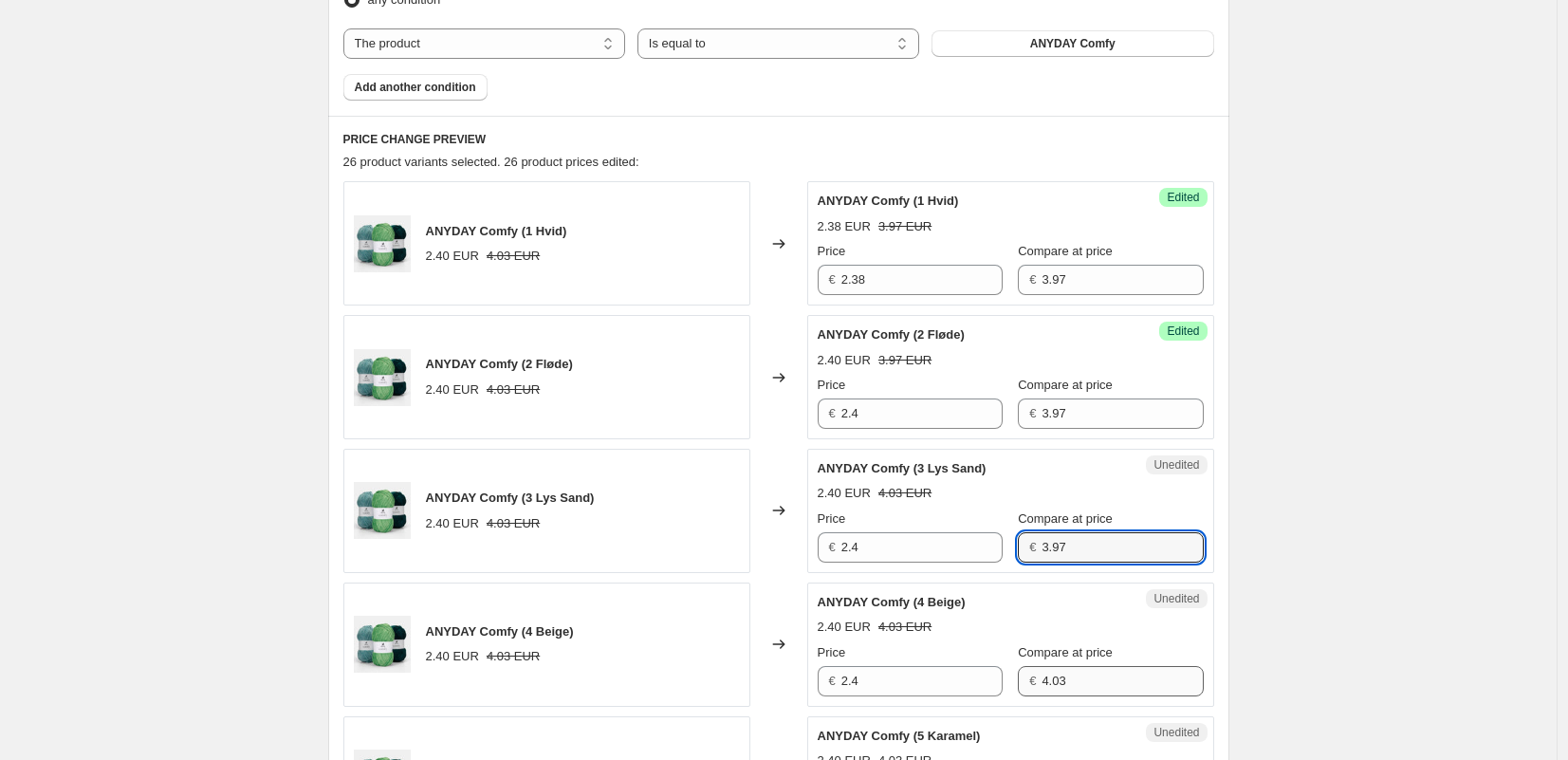
type input "3.97"
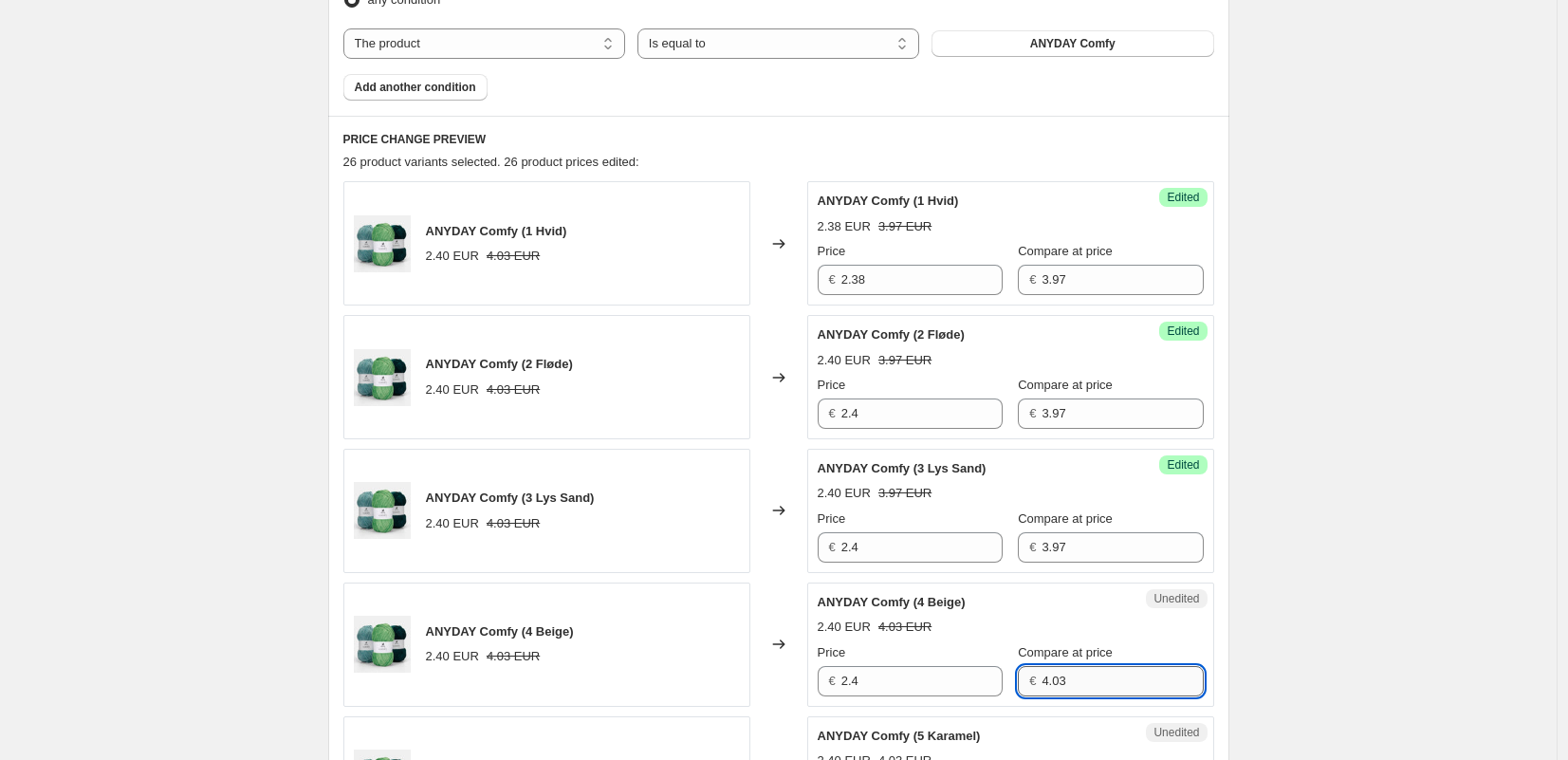
click at [1077, 687] on input "4.03" at bounding box center [1122, 681] width 162 height 30
click at [1077, 687] on input "4.03" at bounding box center [1122, 681] width 162 height 30
paste input "3.97"
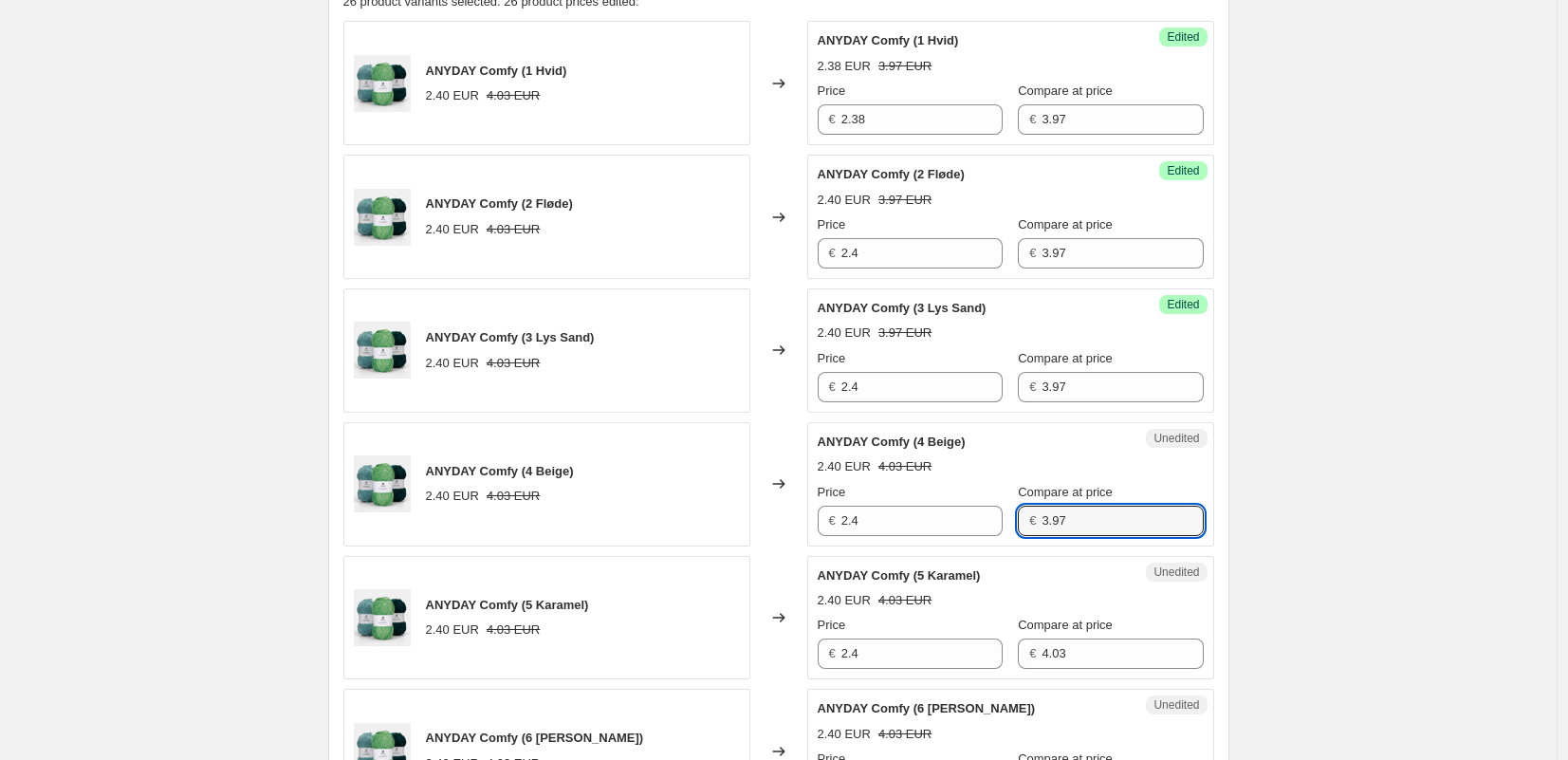
scroll to position [892, 0]
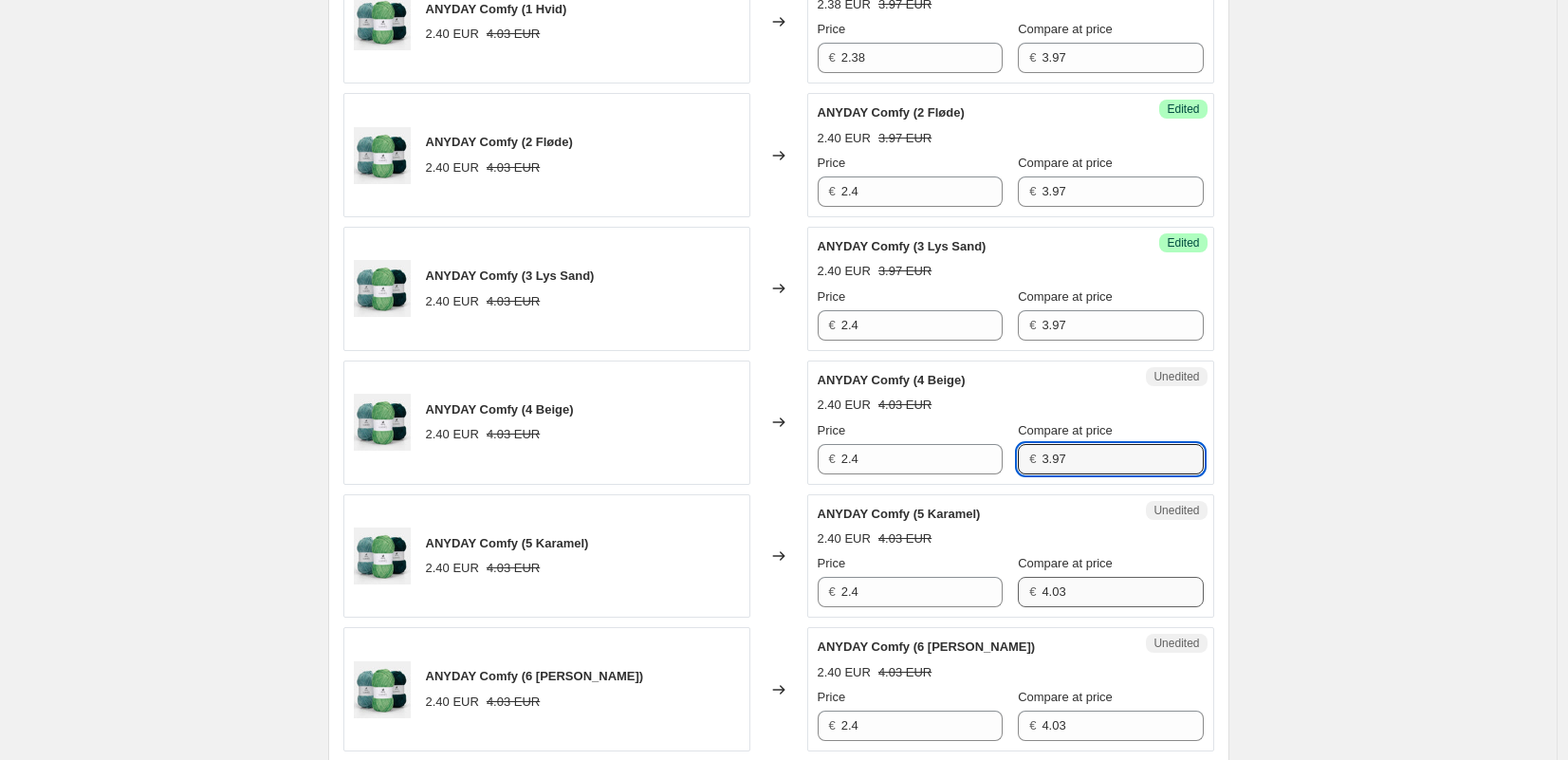
type input "3.97"
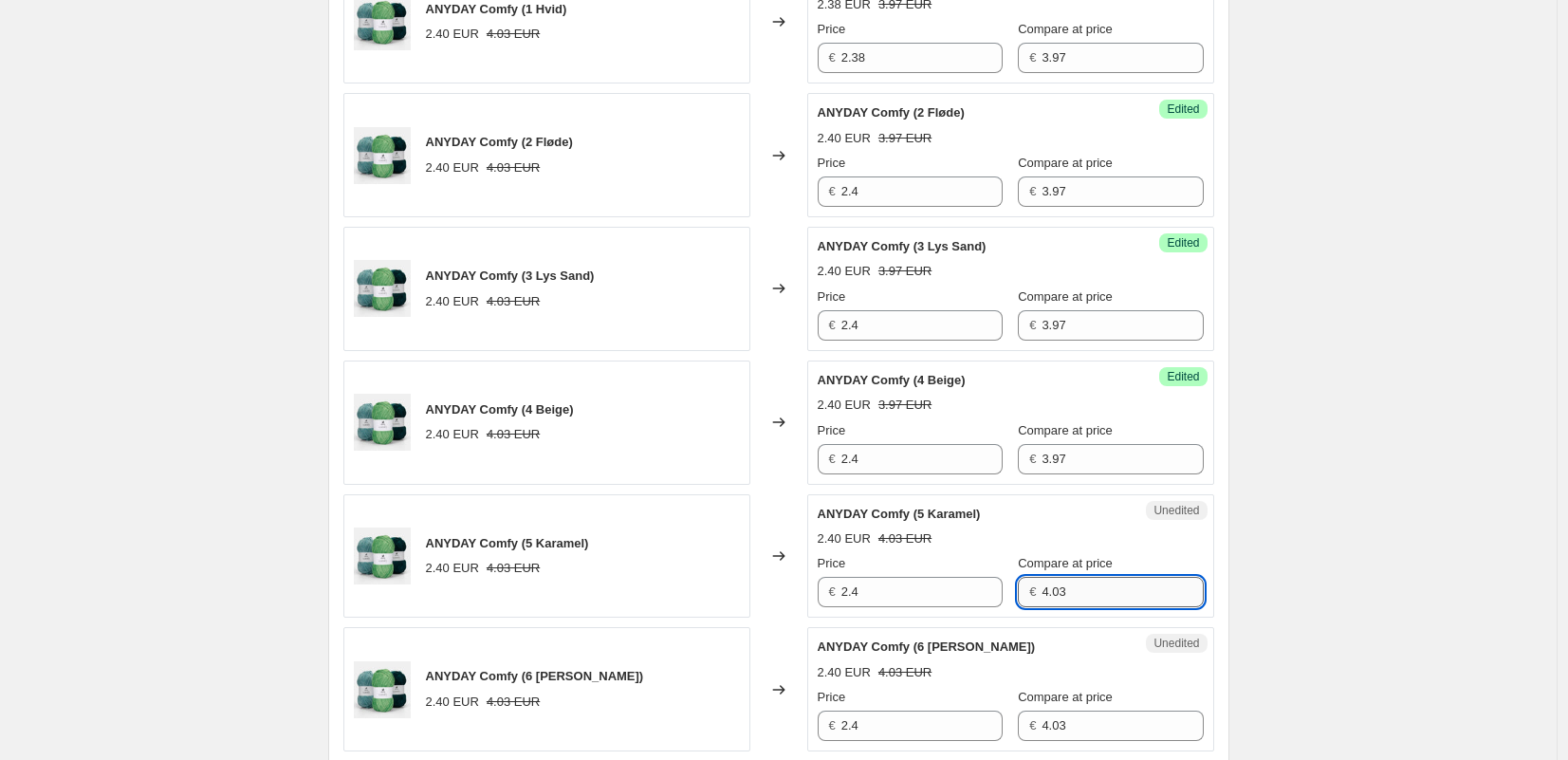
click at [1065, 599] on input "4.03" at bounding box center [1122, 591] width 162 height 30
paste input "3.97"
type input "3.97"
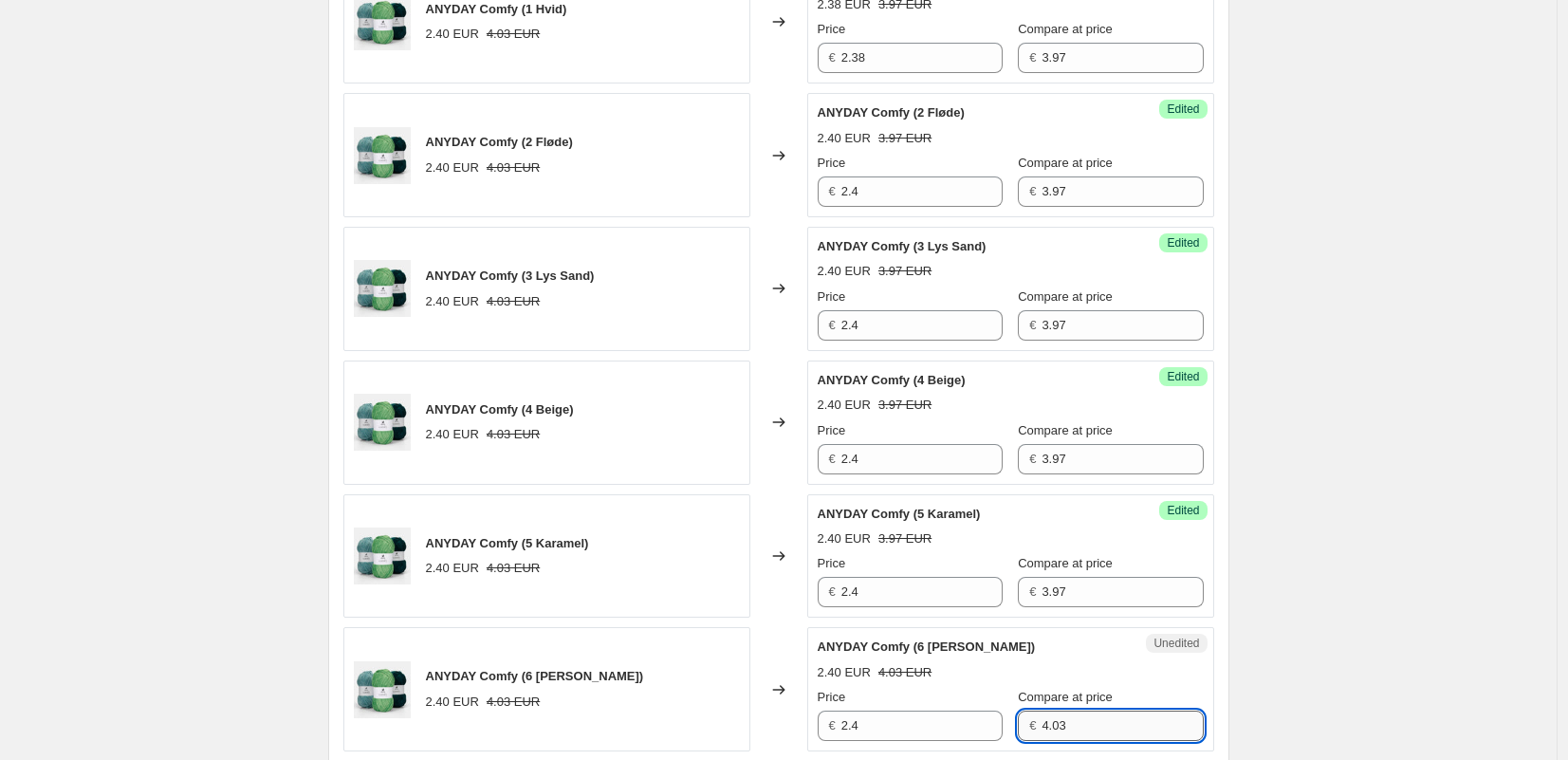
click at [1087, 727] on input "4.03" at bounding box center [1122, 725] width 162 height 30
paste input "3.97"
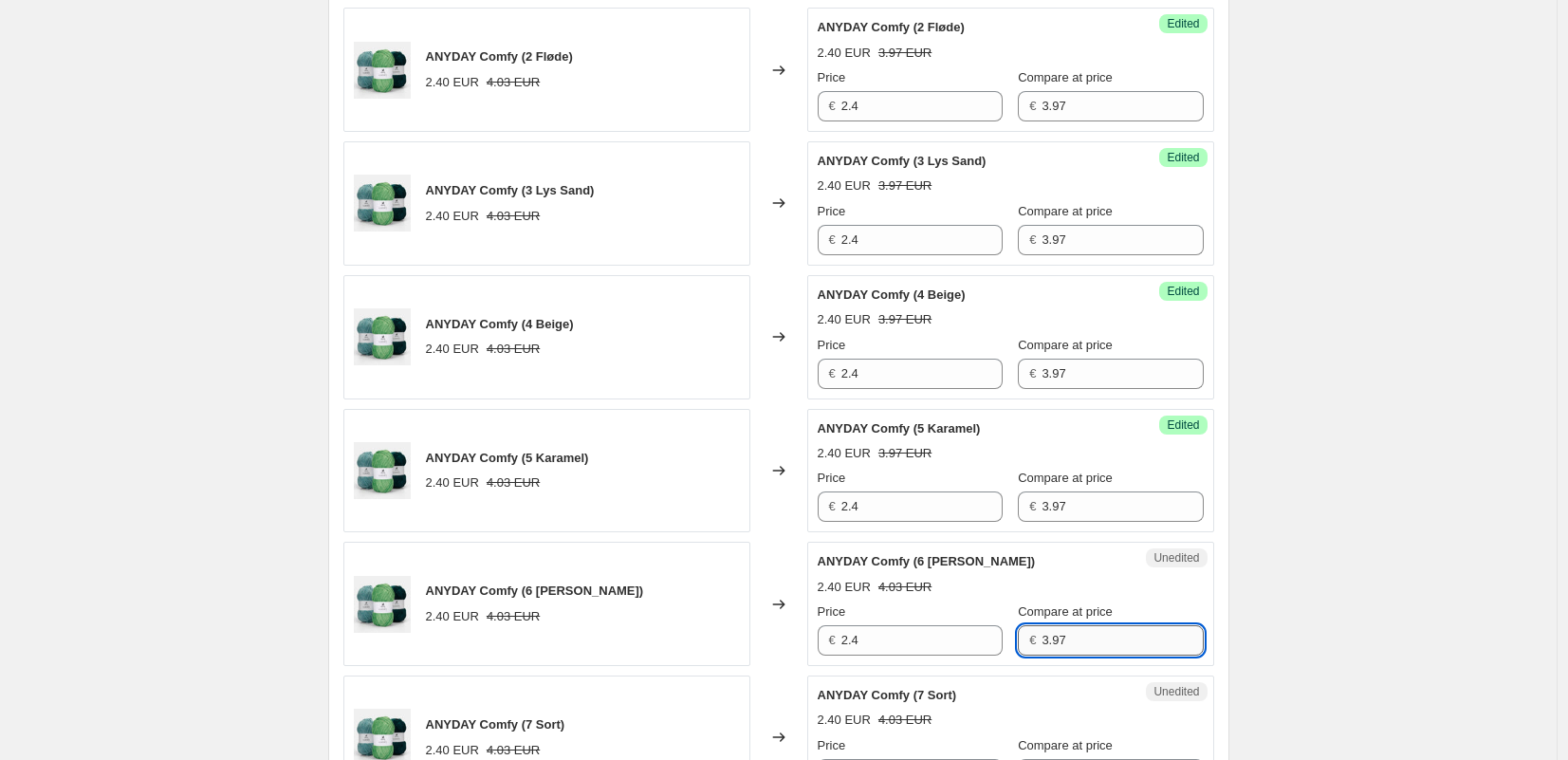
scroll to position [1061, 0]
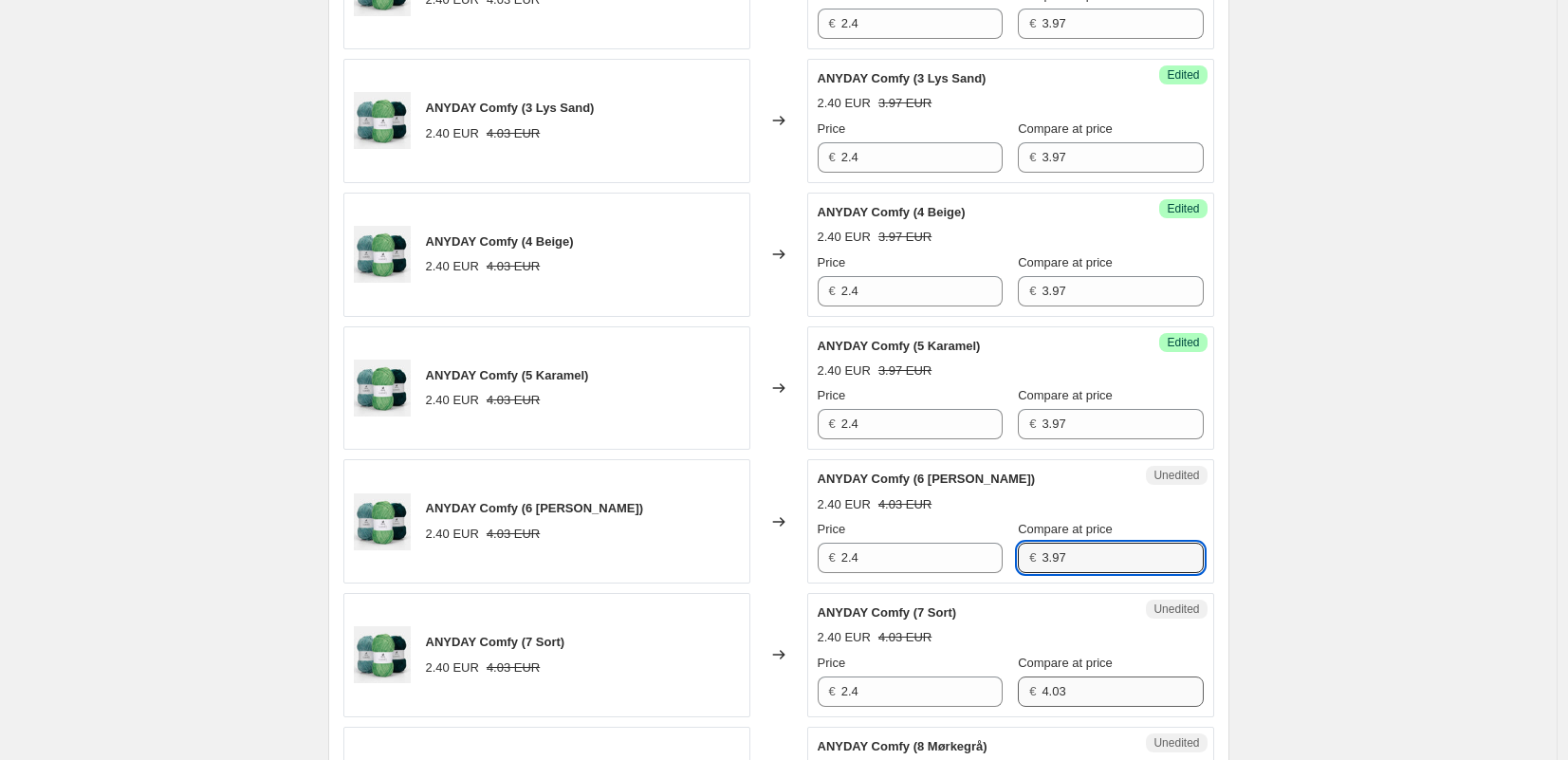
type input "3.97"
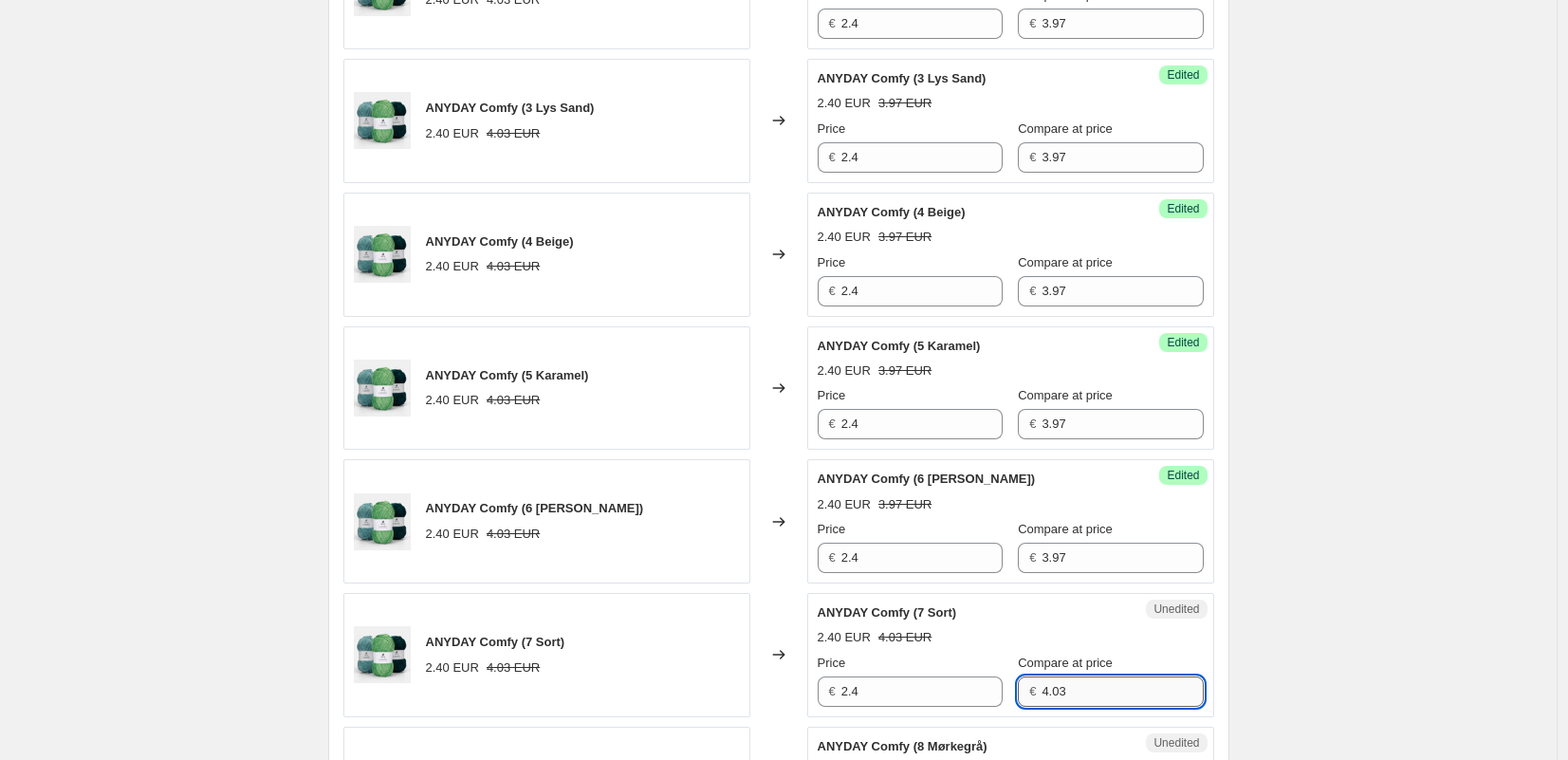
click at [1080, 686] on input "4.03" at bounding box center [1122, 690] width 162 height 30
paste input "3.97"
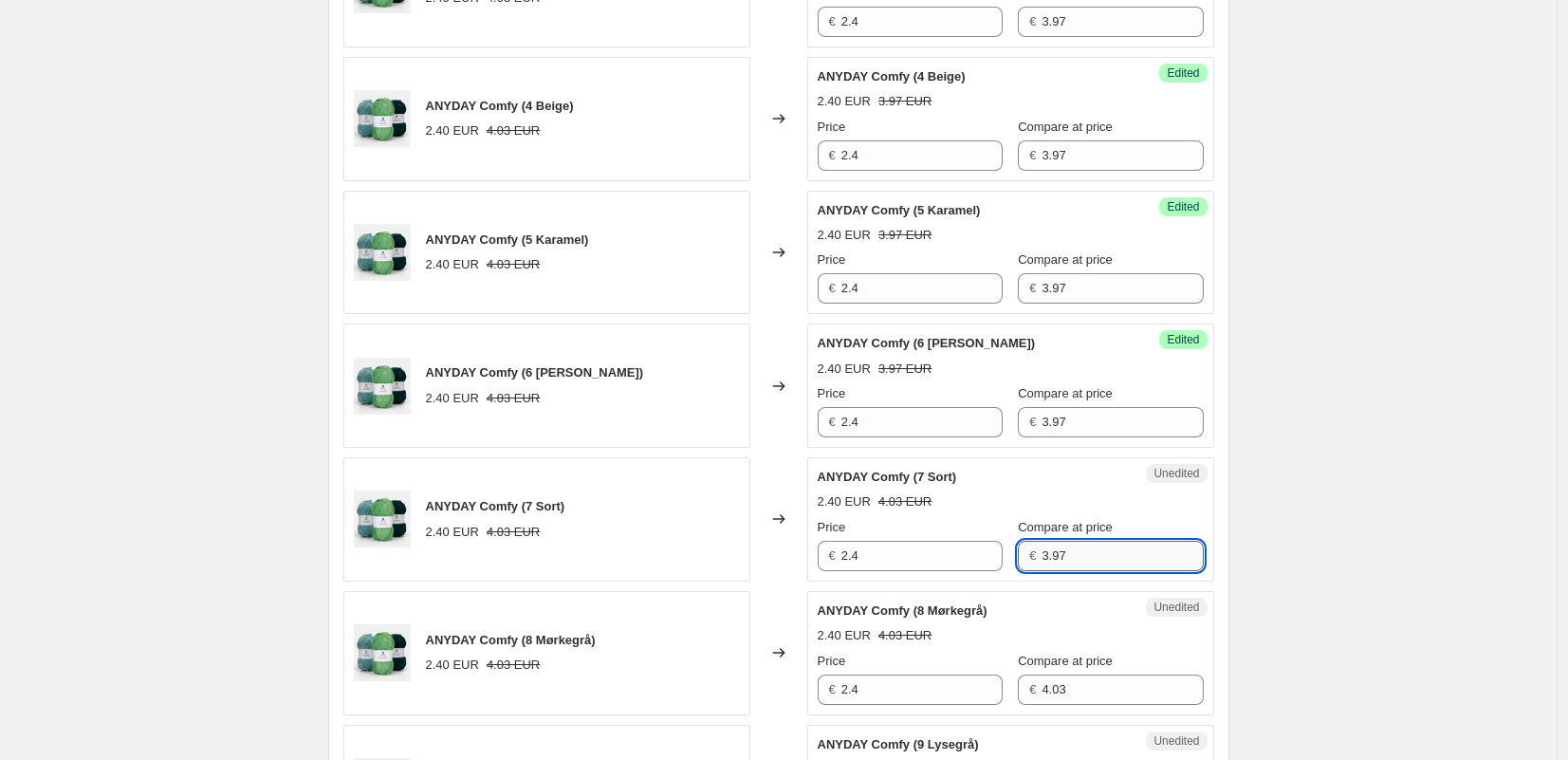
scroll to position [1256, 0]
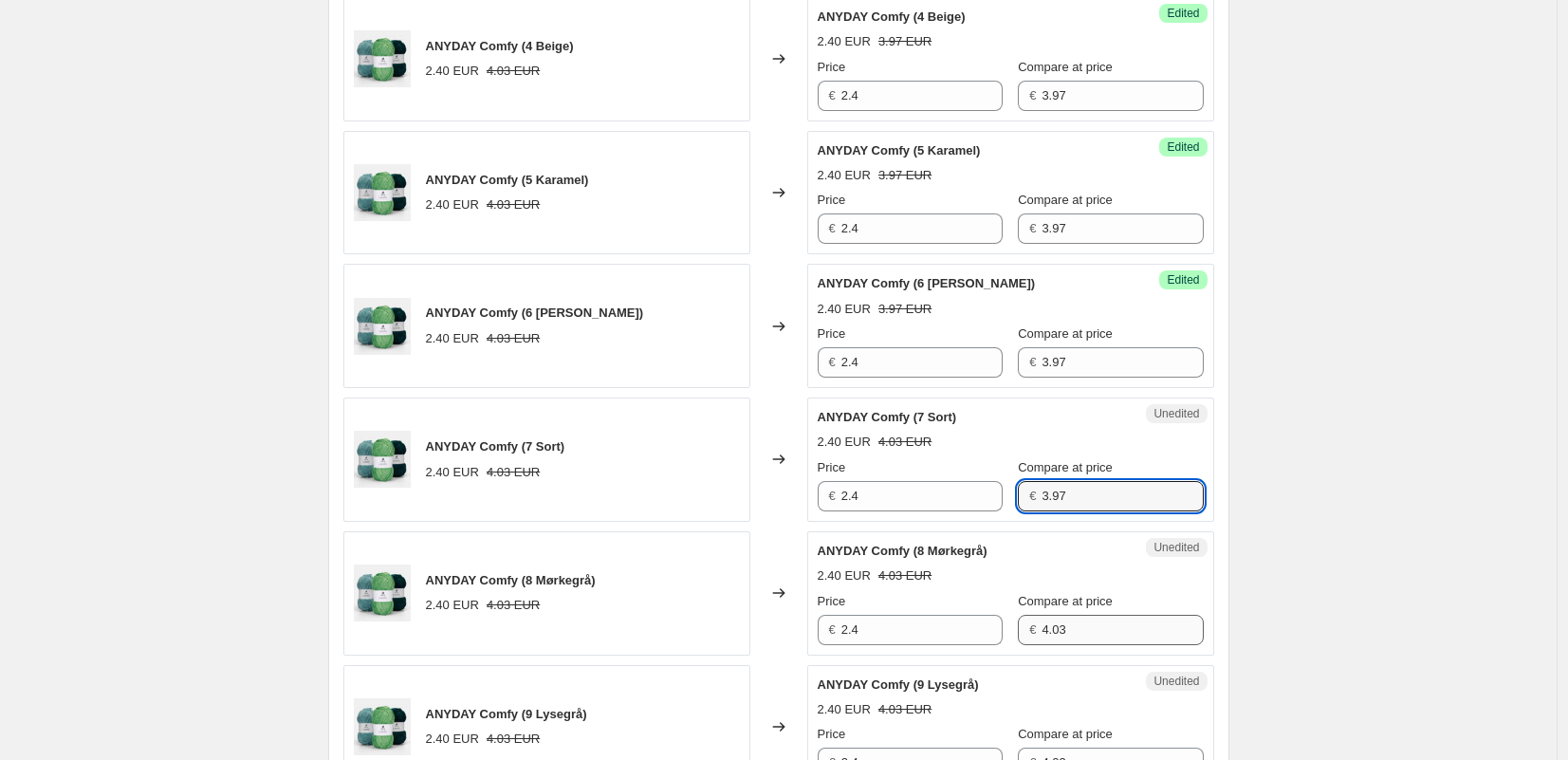
type input "3.97"
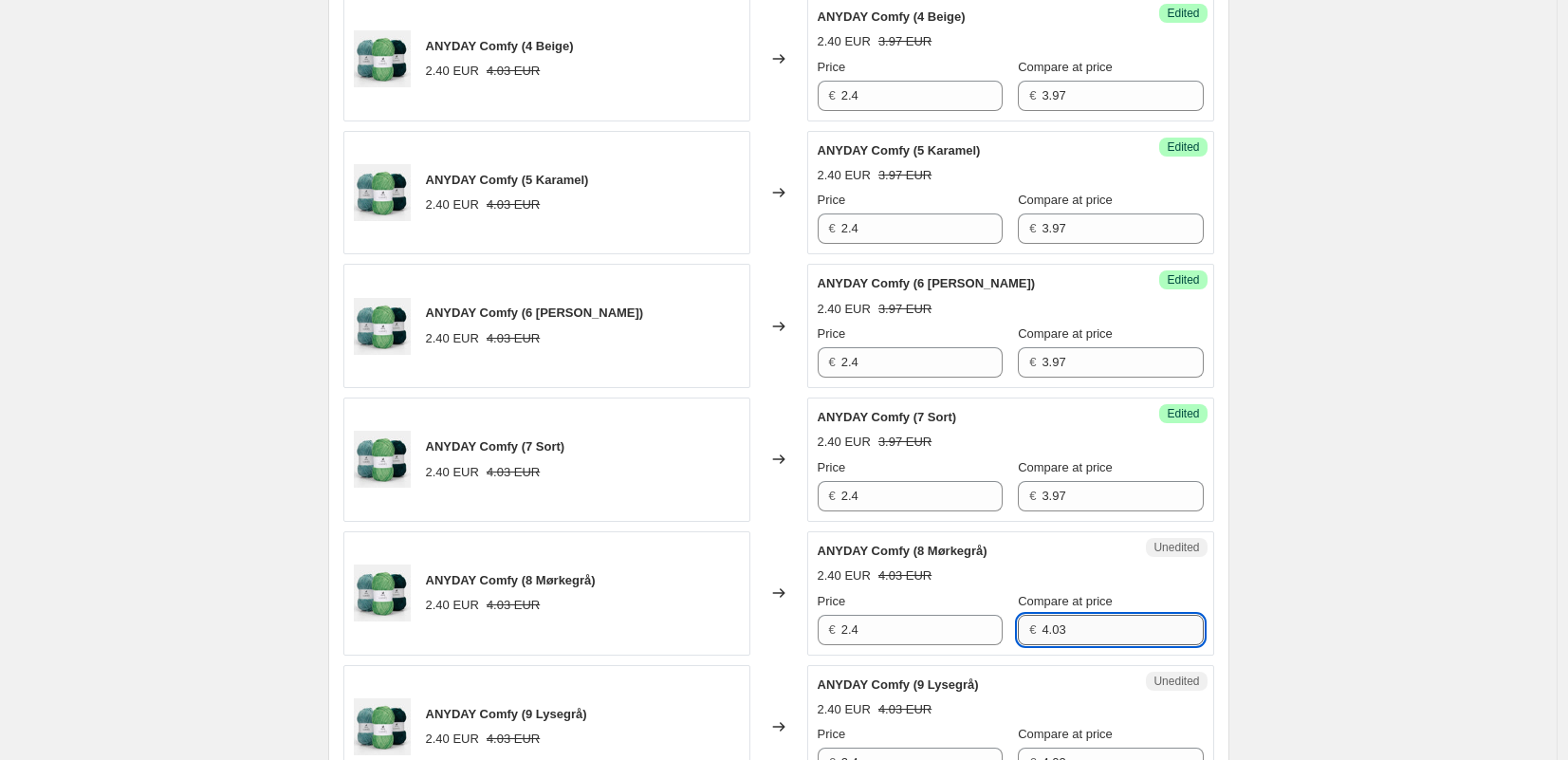
click at [1065, 641] on input "4.03" at bounding box center [1122, 629] width 162 height 30
paste input "3.97"
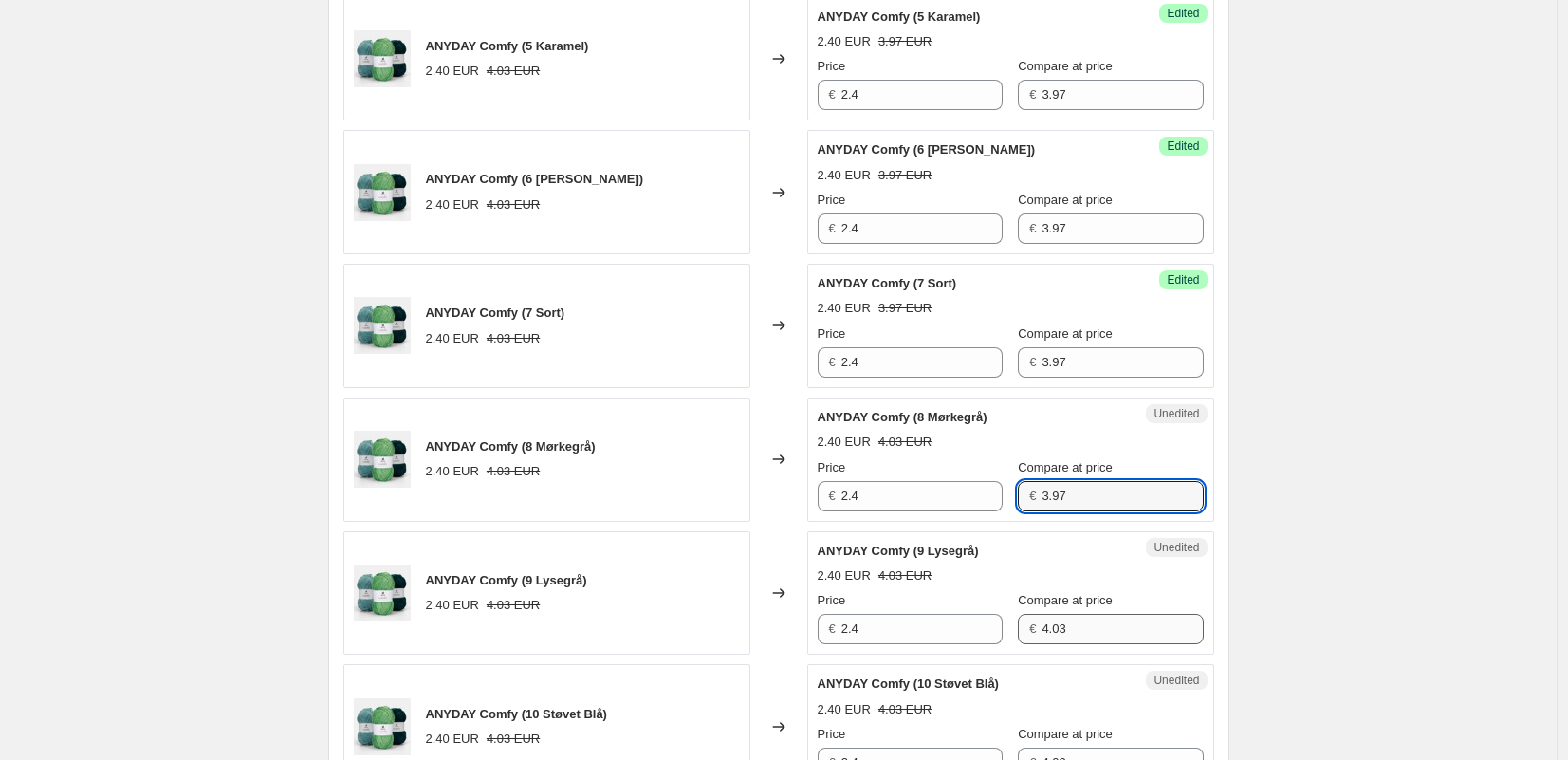
type input "3.97"
click at [1068, 639] on input "4.03" at bounding box center [1122, 628] width 162 height 30
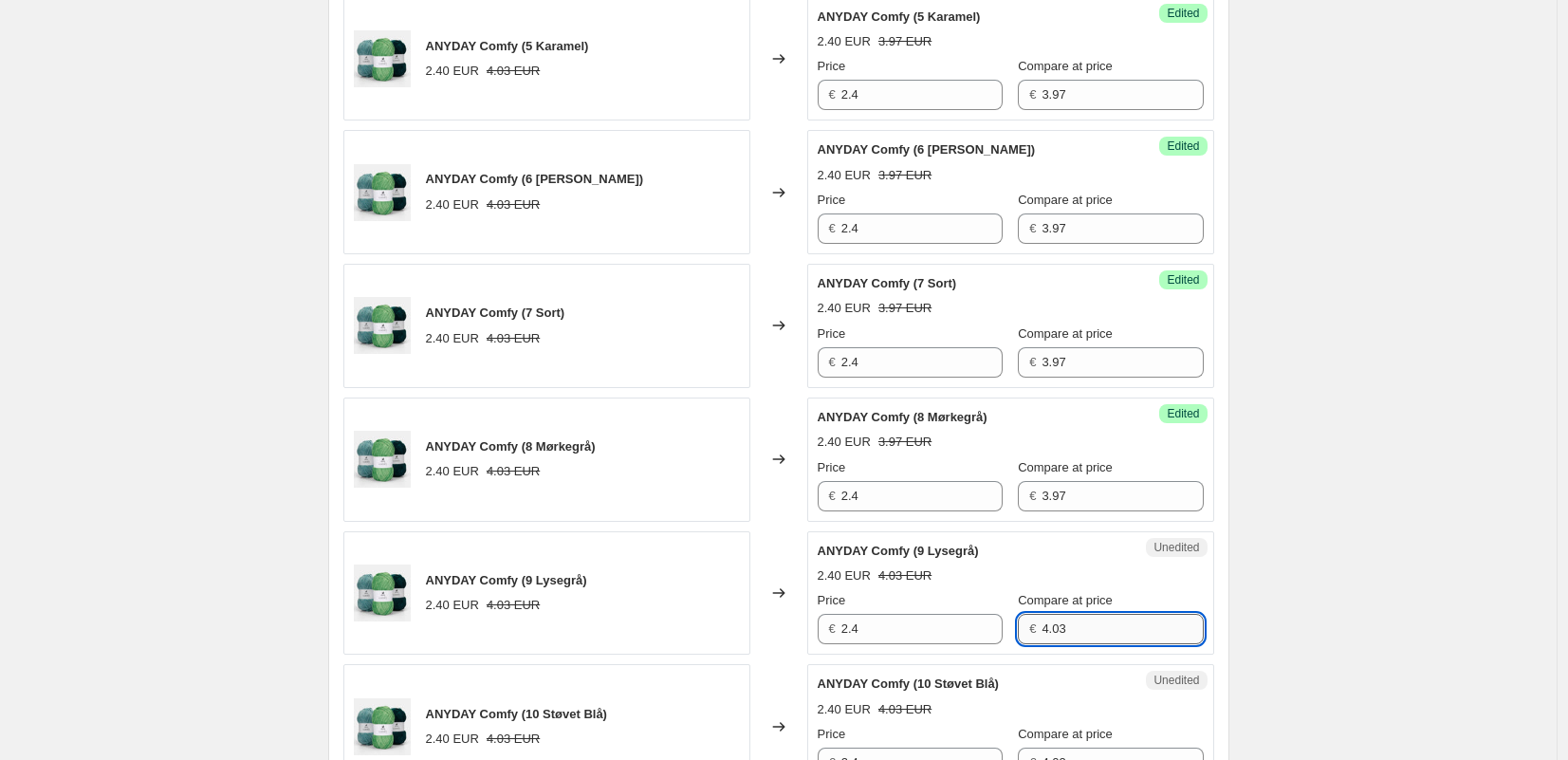
paste input "3.97"
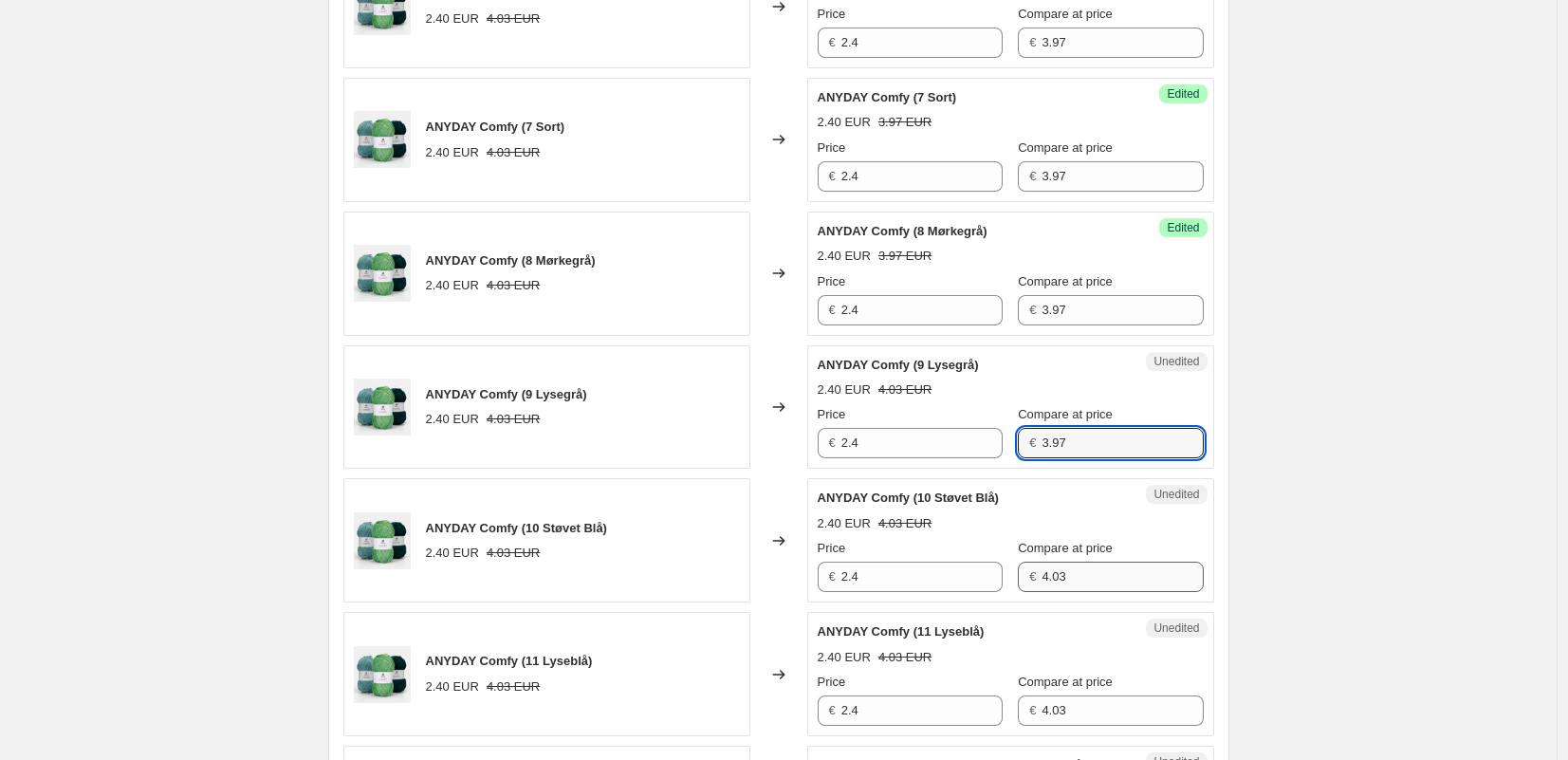
type input "3.97"
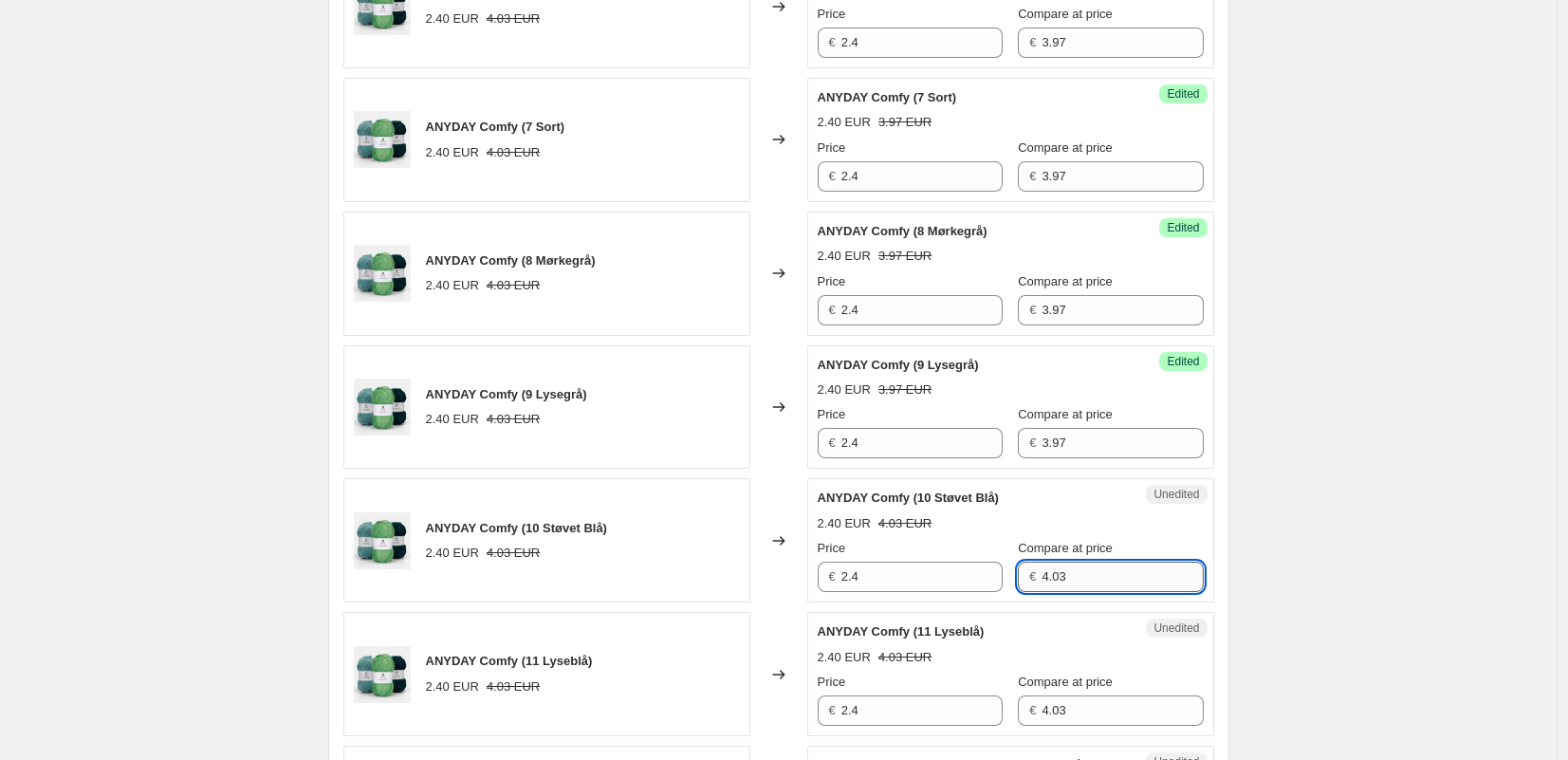
click at [1042, 584] on input "4.03" at bounding box center [1122, 576] width 162 height 30
paste input "3.97"
type input "3.97"
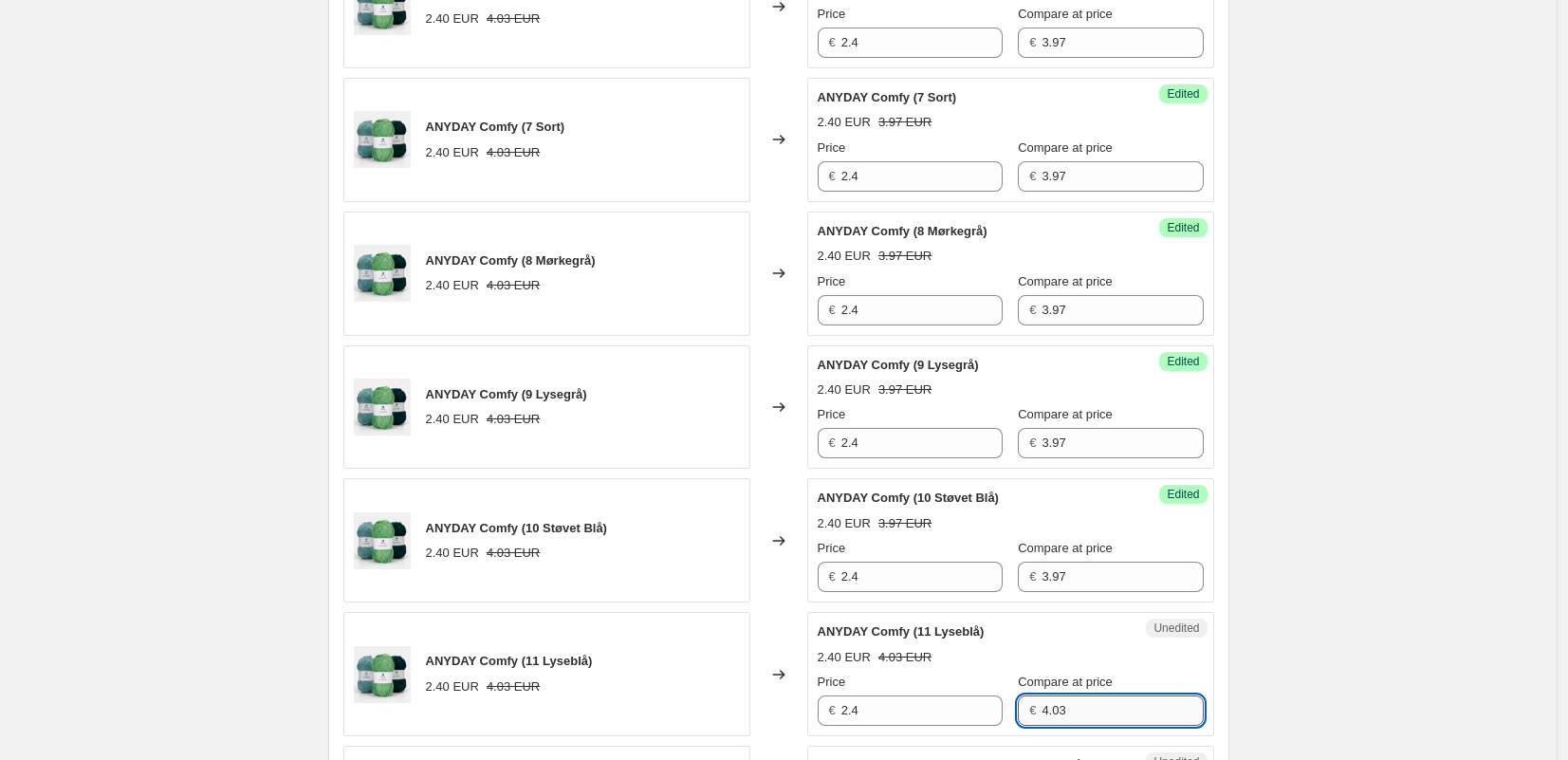
click at [1069, 700] on input "4.03" at bounding box center [1122, 710] width 162 height 30
paste input "3.97"
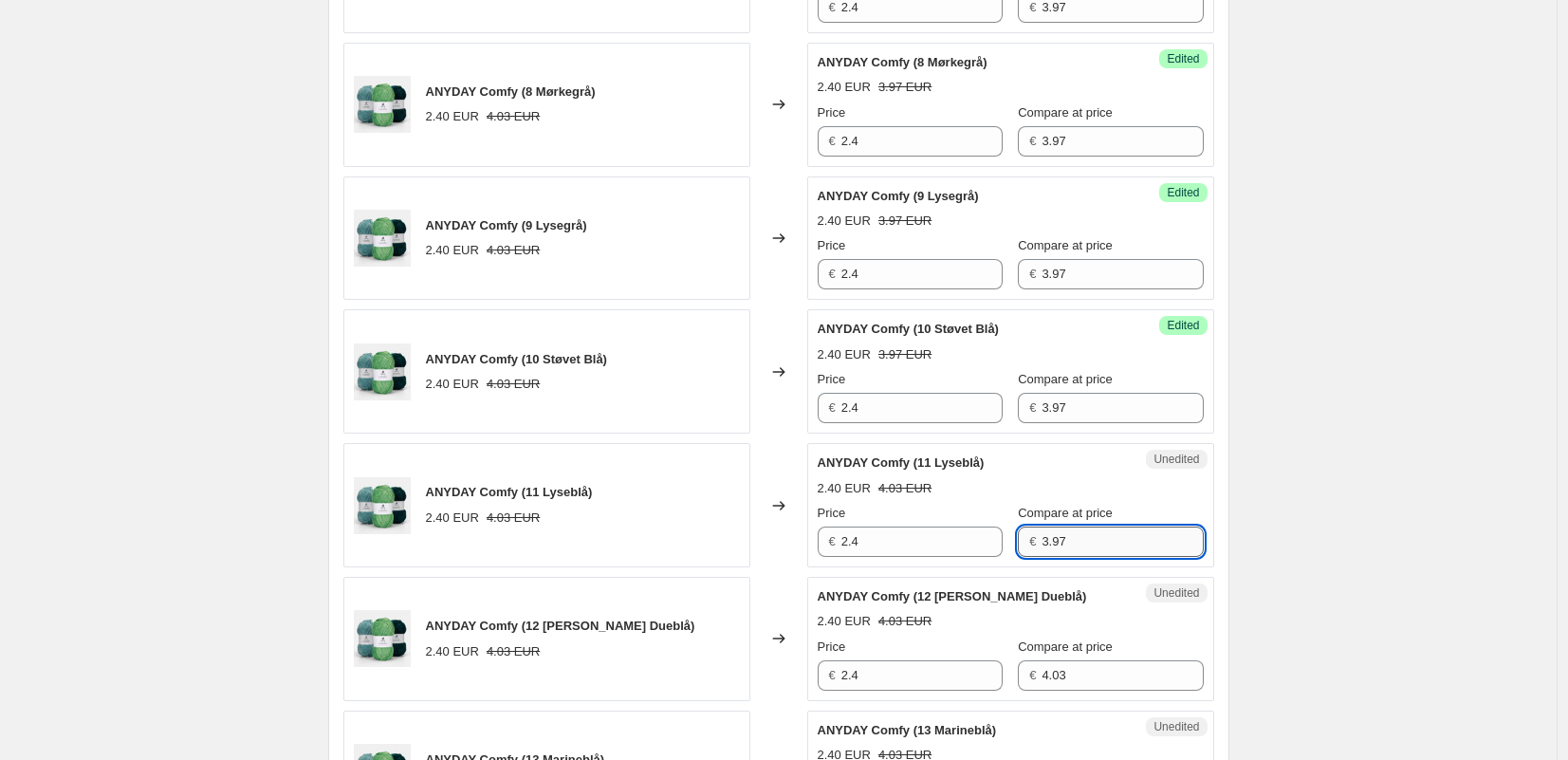
scroll to position [1797, 0]
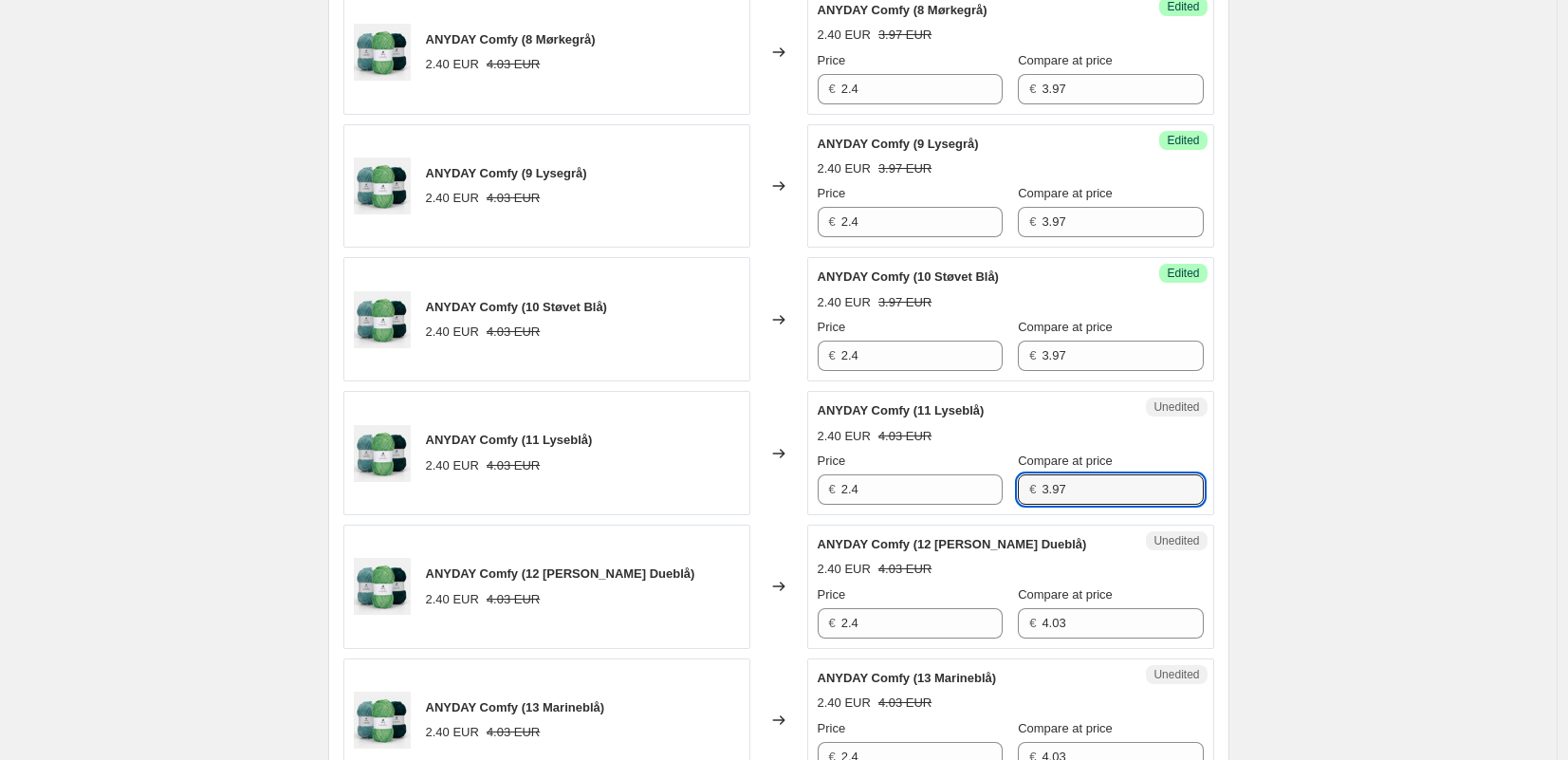
type input "3.97"
click at [1059, 638] on div "Unedited ANYDAY Comfy (12 [PERSON_NAME] Dueblå) 2.40 EUR 4.03 EUR Price € 2.4 C…" at bounding box center [1011, 586] width 407 height 124
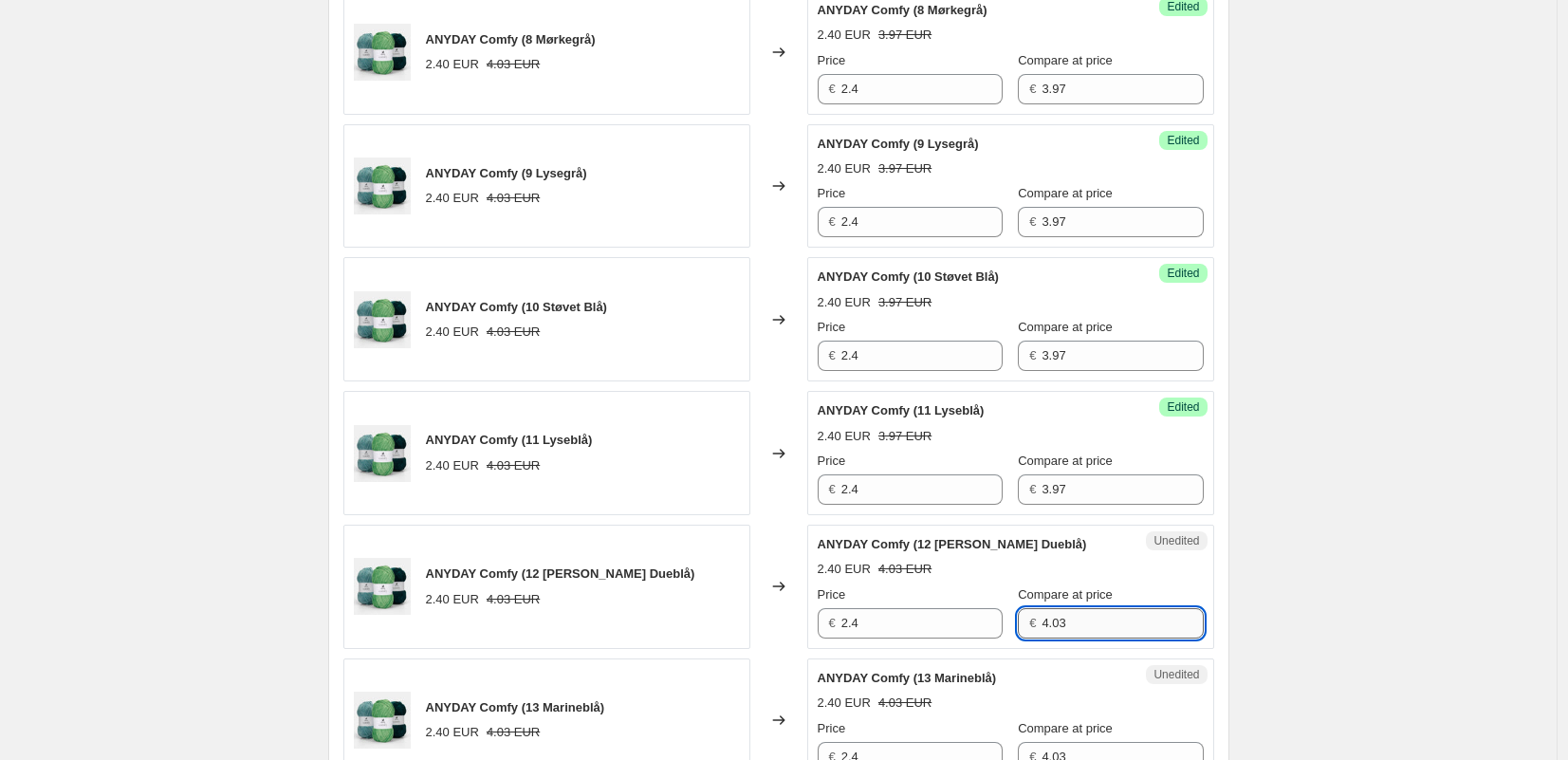
click at [1059, 628] on input "4.03" at bounding box center [1122, 623] width 162 height 30
drag, startPoint x: 1059, startPoint y: 628, endPoint x: 1062, endPoint y: 643, distance: 15.3
click at [1058, 628] on input "4.03" at bounding box center [1122, 623] width 162 height 30
paste input "3.97"
type input "3.97"
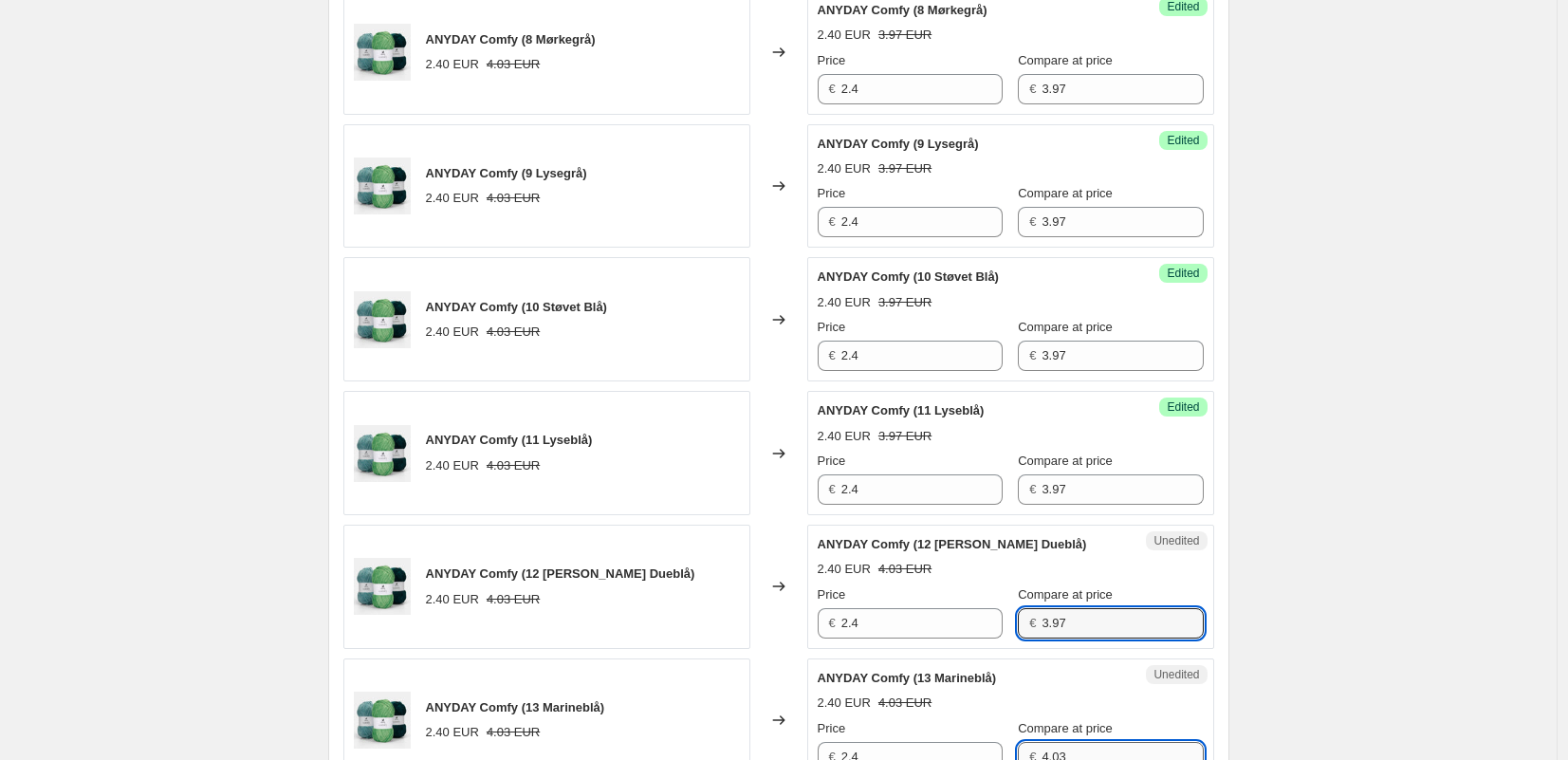
click at [1054, 745] on input "4.03" at bounding box center [1122, 756] width 162 height 30
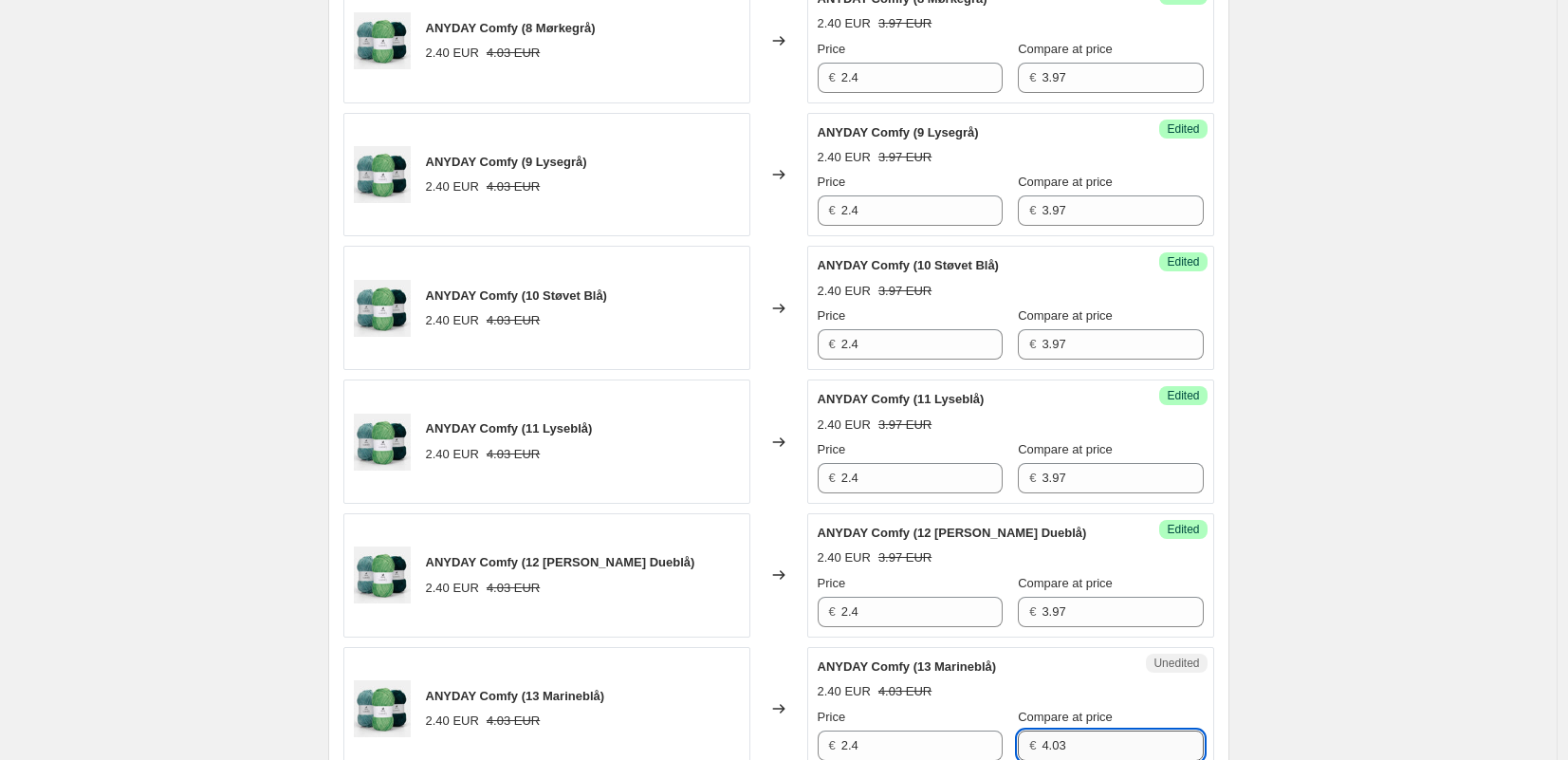
paste input "3.97"
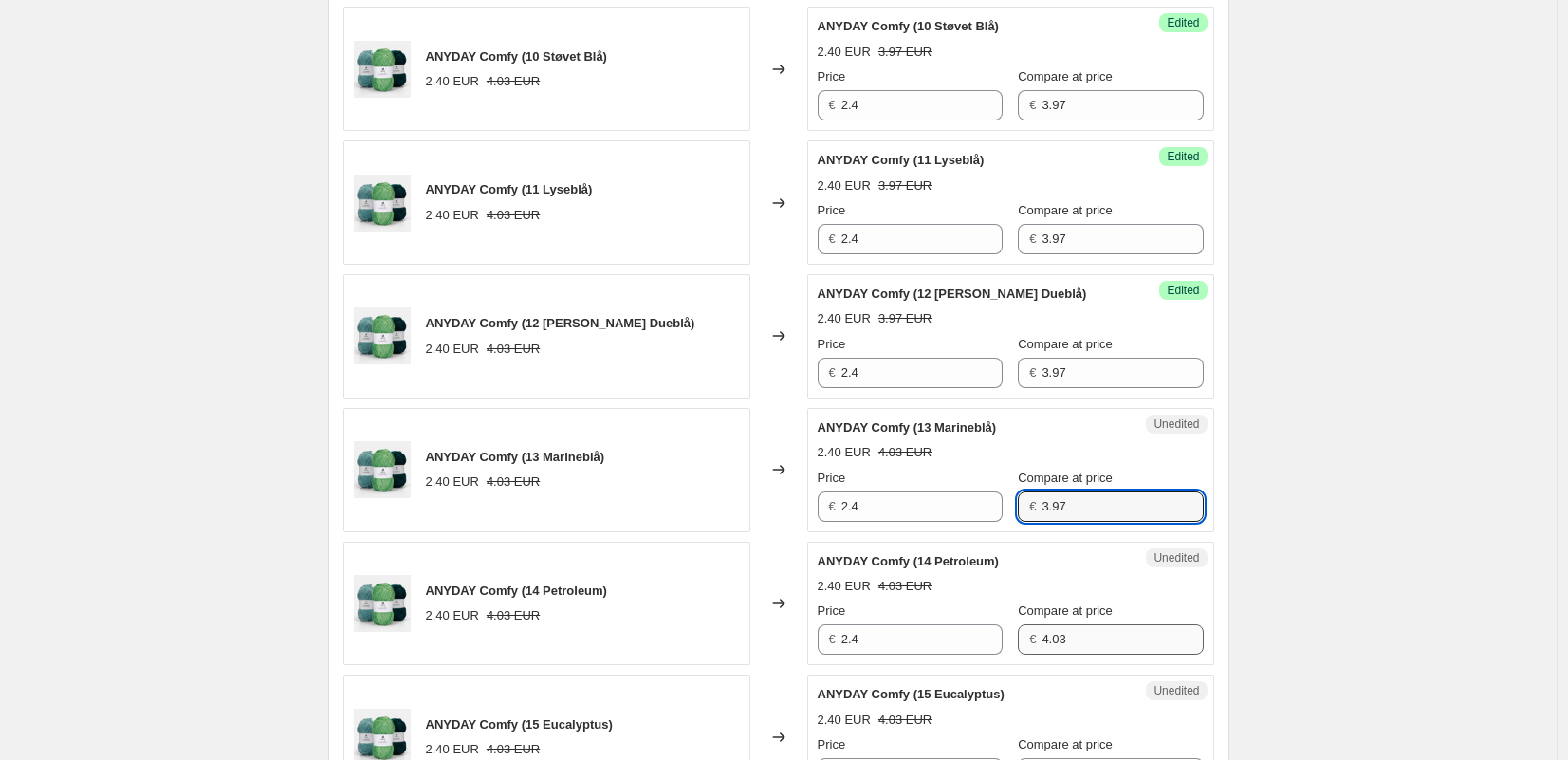
type input "3.97"
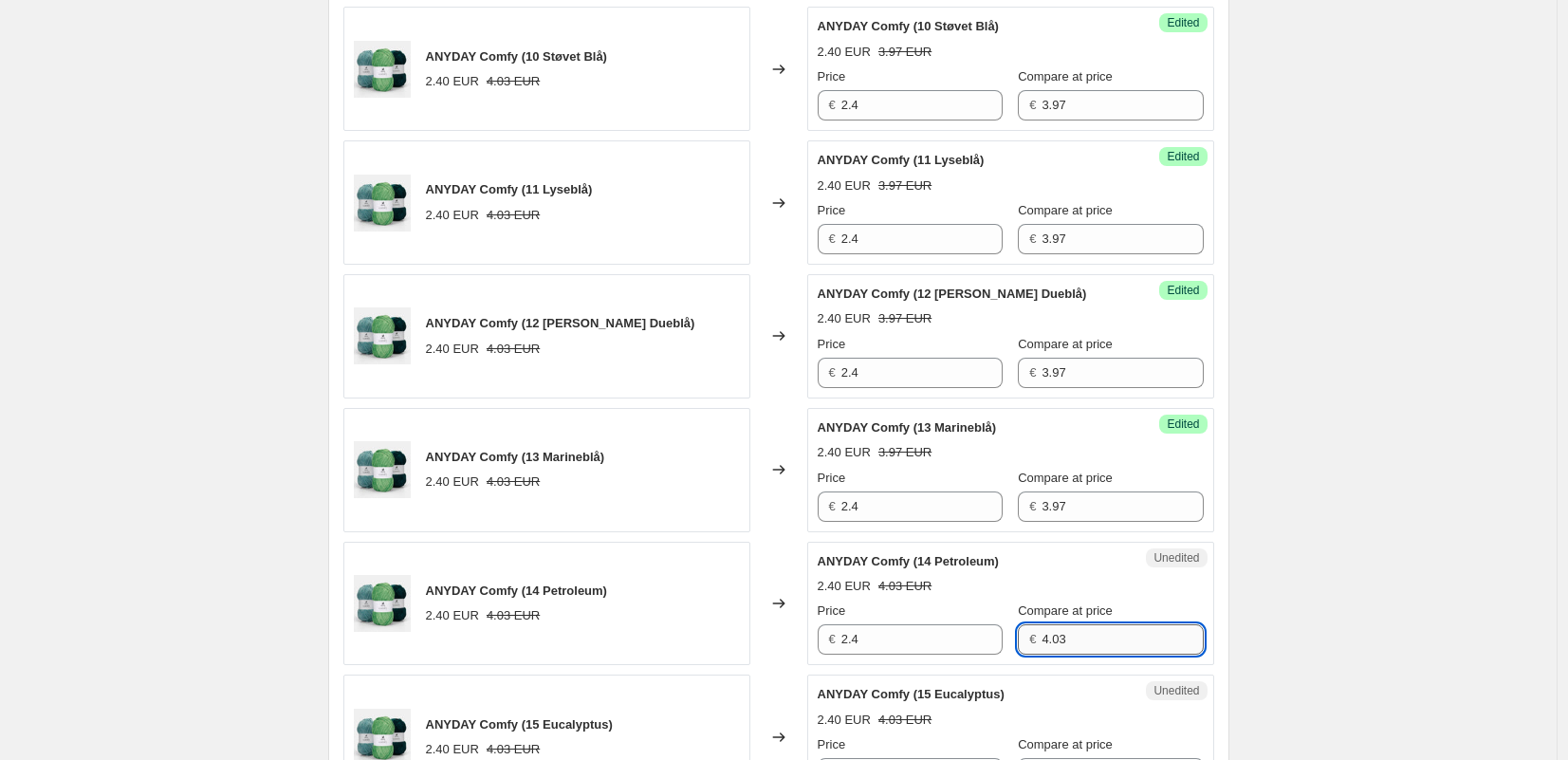
click at [1047, 637] on input "4.03" at bounding box center [1122, 638] width 162 height 30
paste input "3.97"
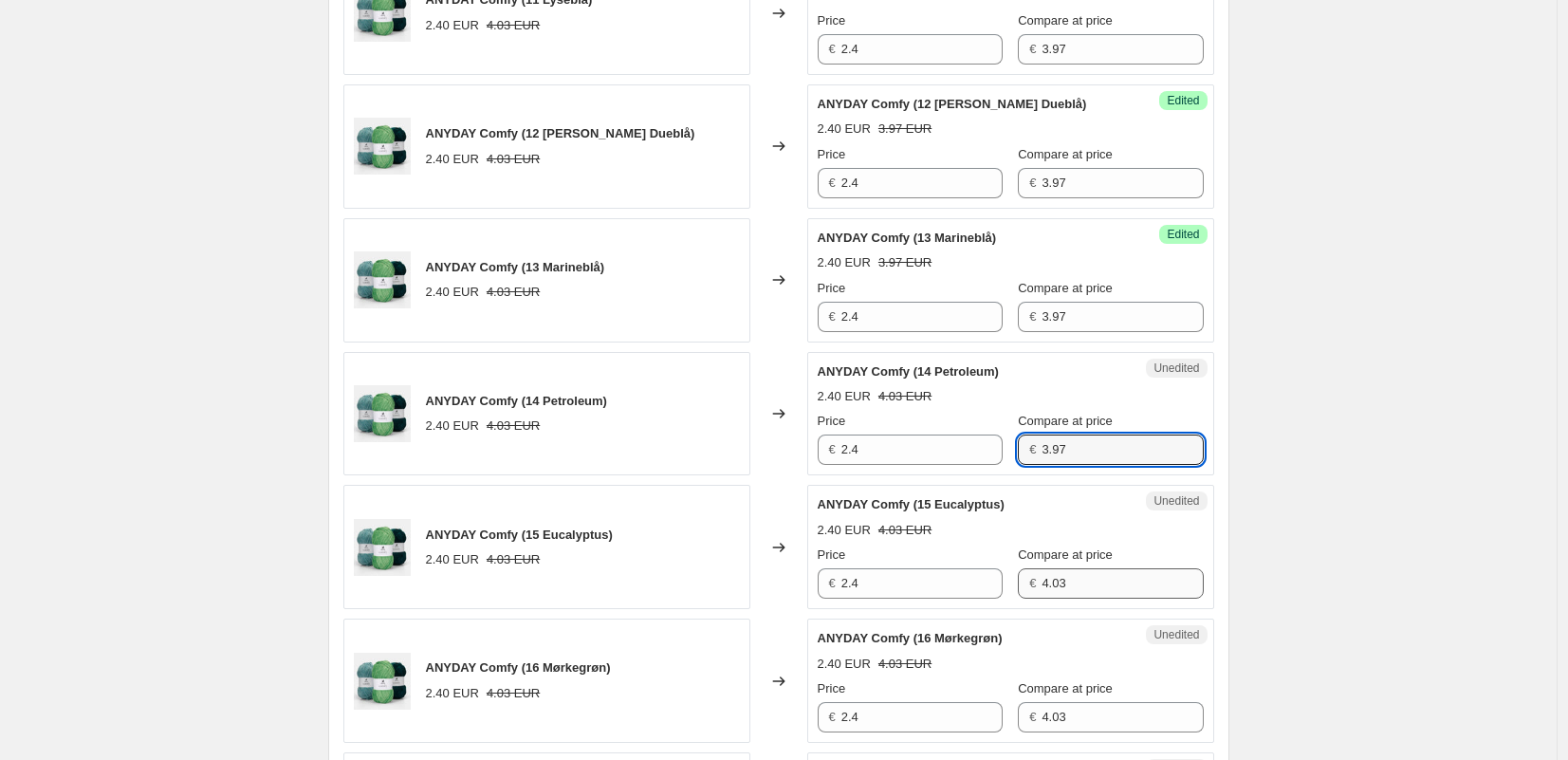
type input "3.97"
click at [1042, 597] on input "4.03" at bounding box center [1122, 582] width 162 height 30
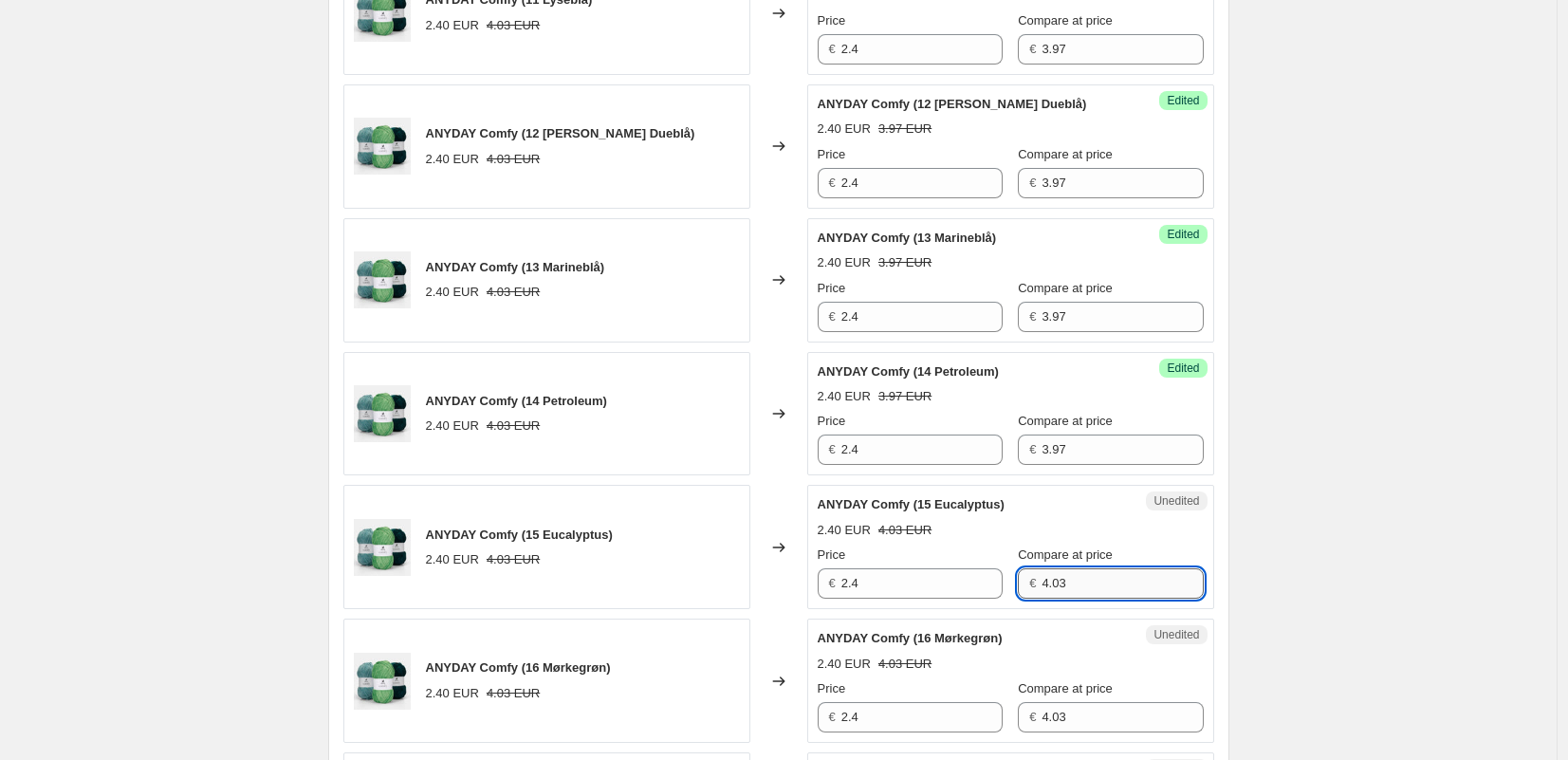
click at [1042, 591] on input "4.03" at bounding box center [1122, 582] width 162 height 30
paste input "3.97"
type input "3.97"
click at [1059, 716] on input "4.03" at bounding box center [1122, 716] width 162 height 30
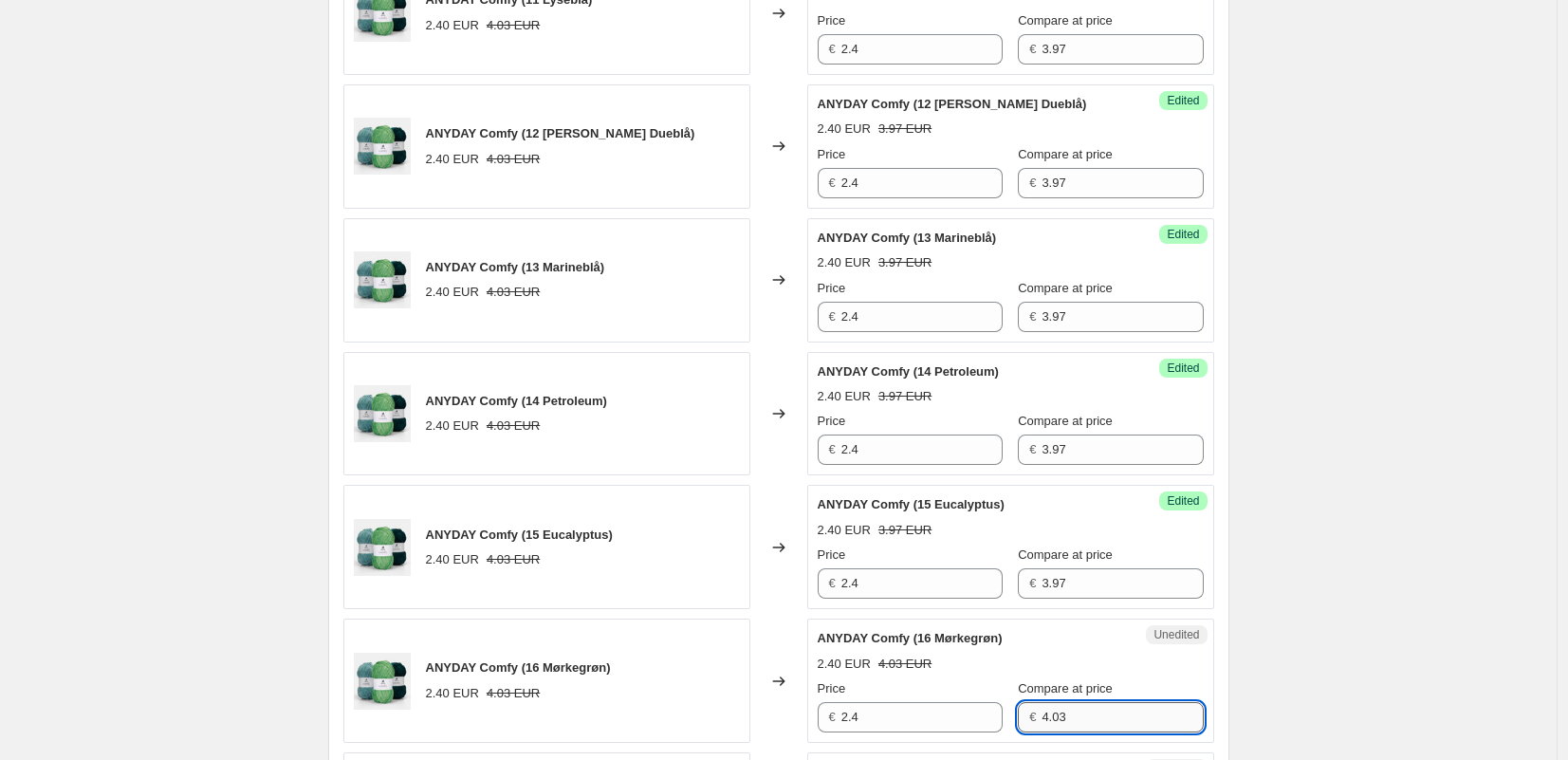
click at [1059, 716] on input "4.03" at bounding box center [1122, 716] width 162 height 30
paste input "3.97"
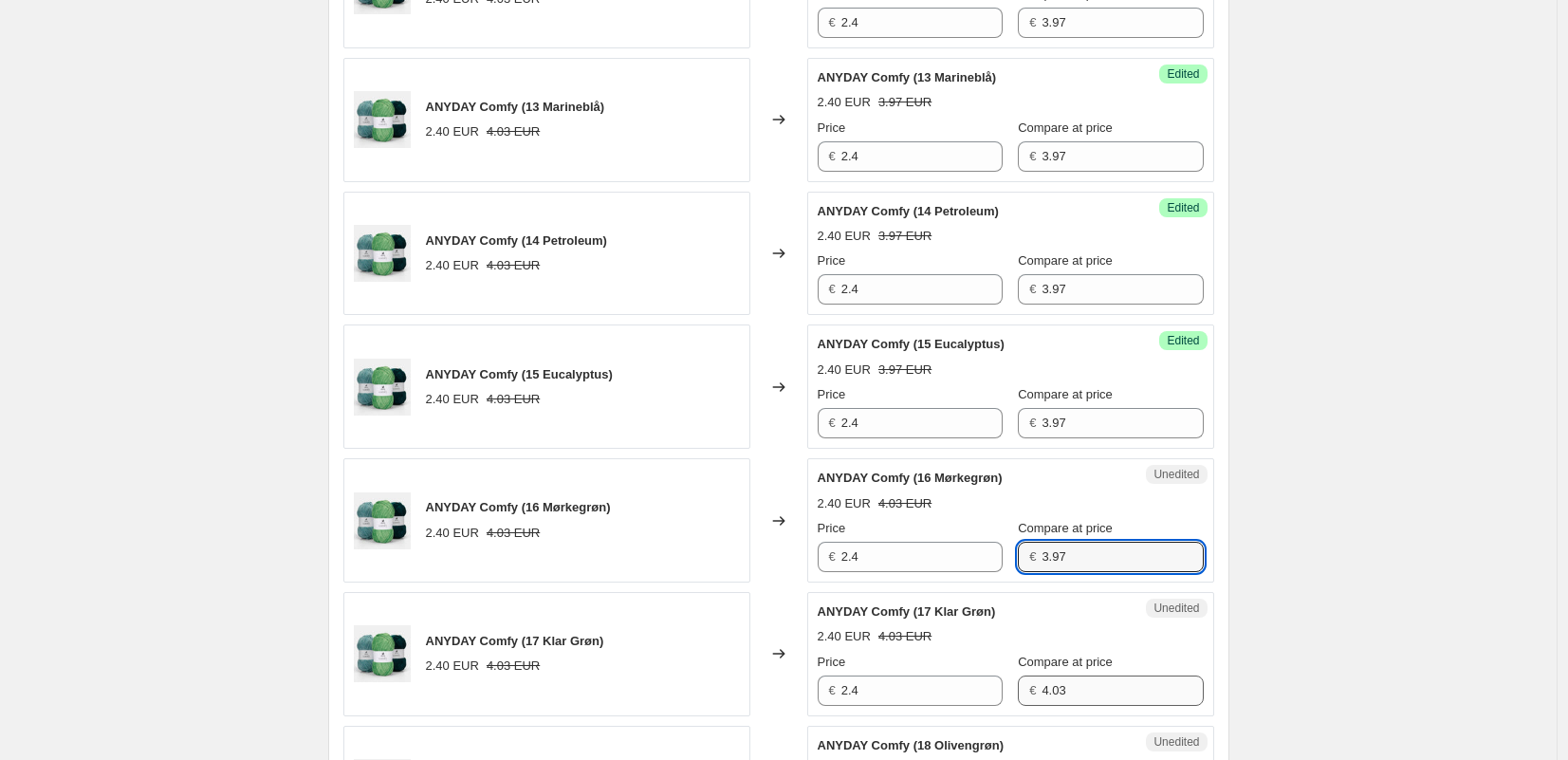
type input "3.97"
click at [1061, 695] on input "4.03" at bounding box center [1122, 689] width 162 height 30
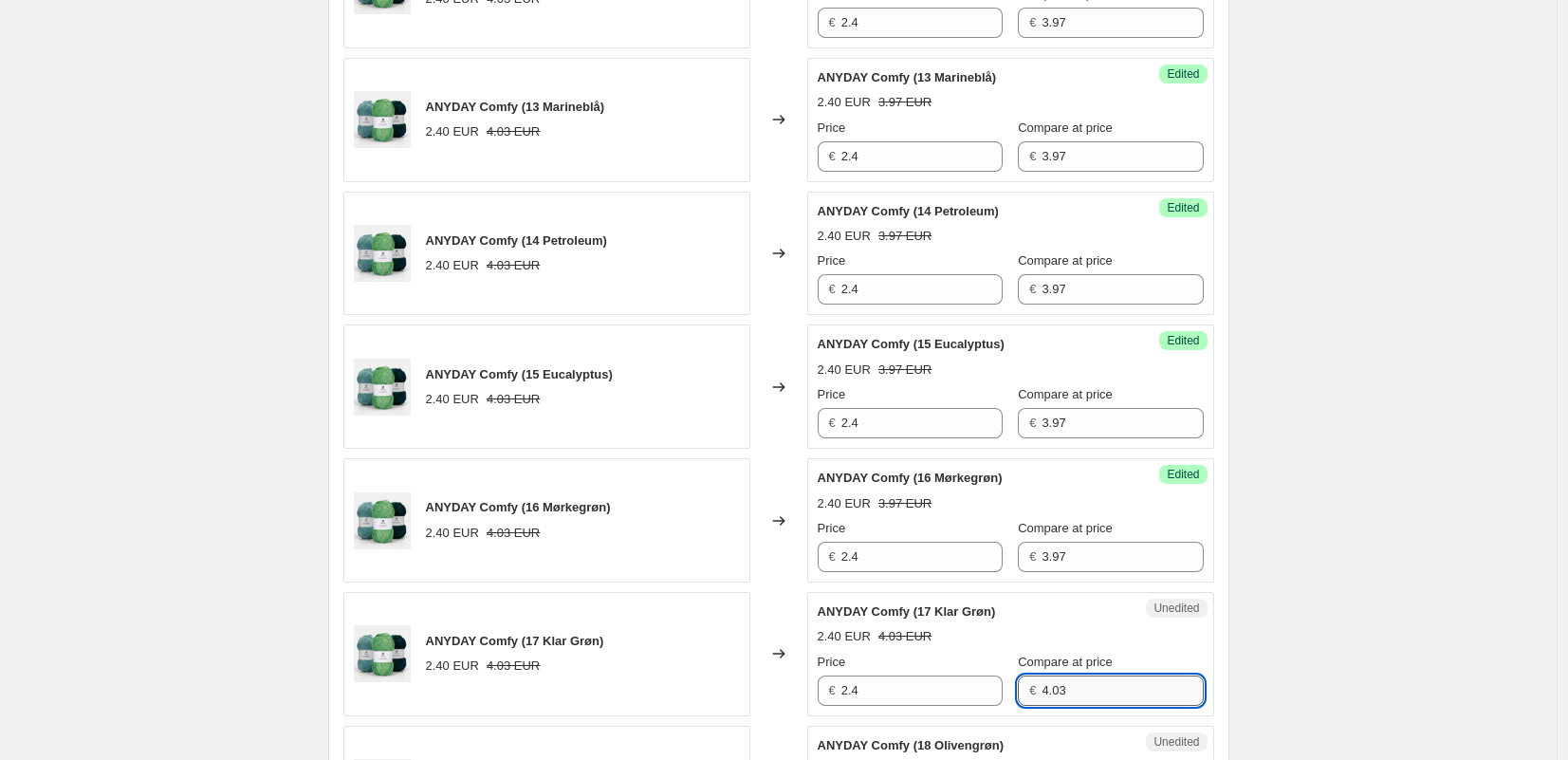
paste input "3.97"
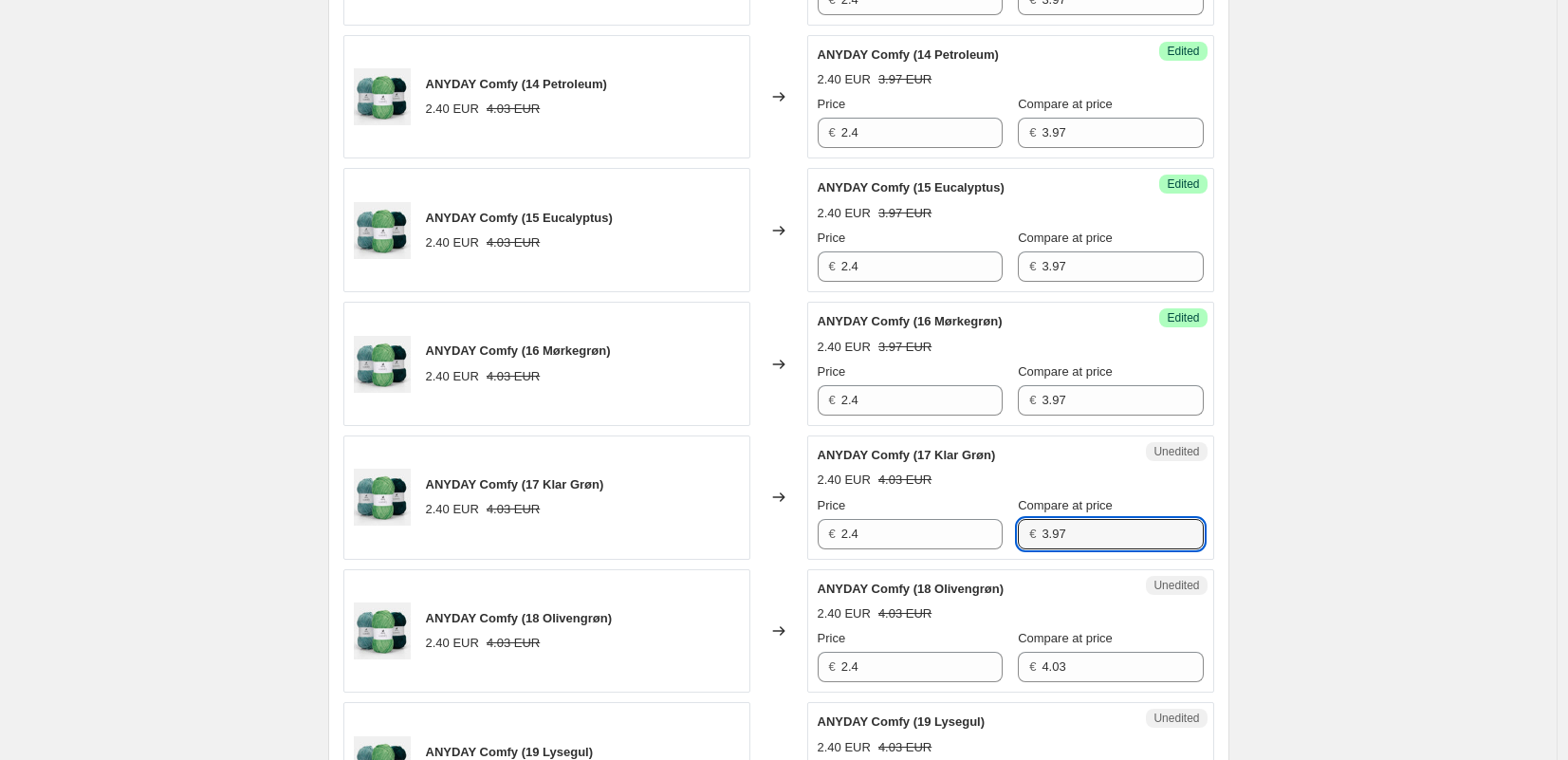
scroll to position [2575, 0]
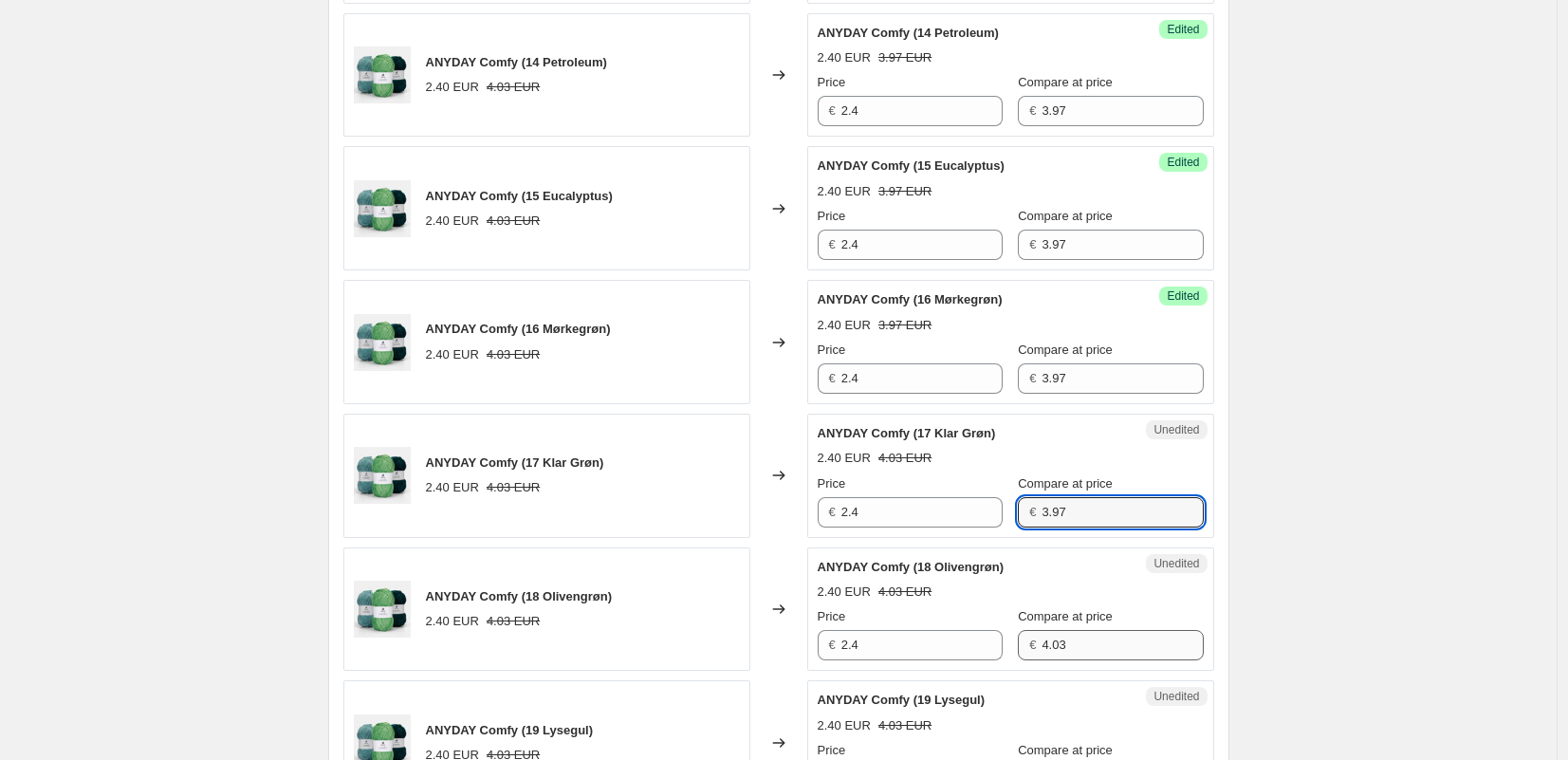
type input "3.97"
click at [1055, 640] on input "4.03" at bounding box center [1122, 644] width 162 height 30
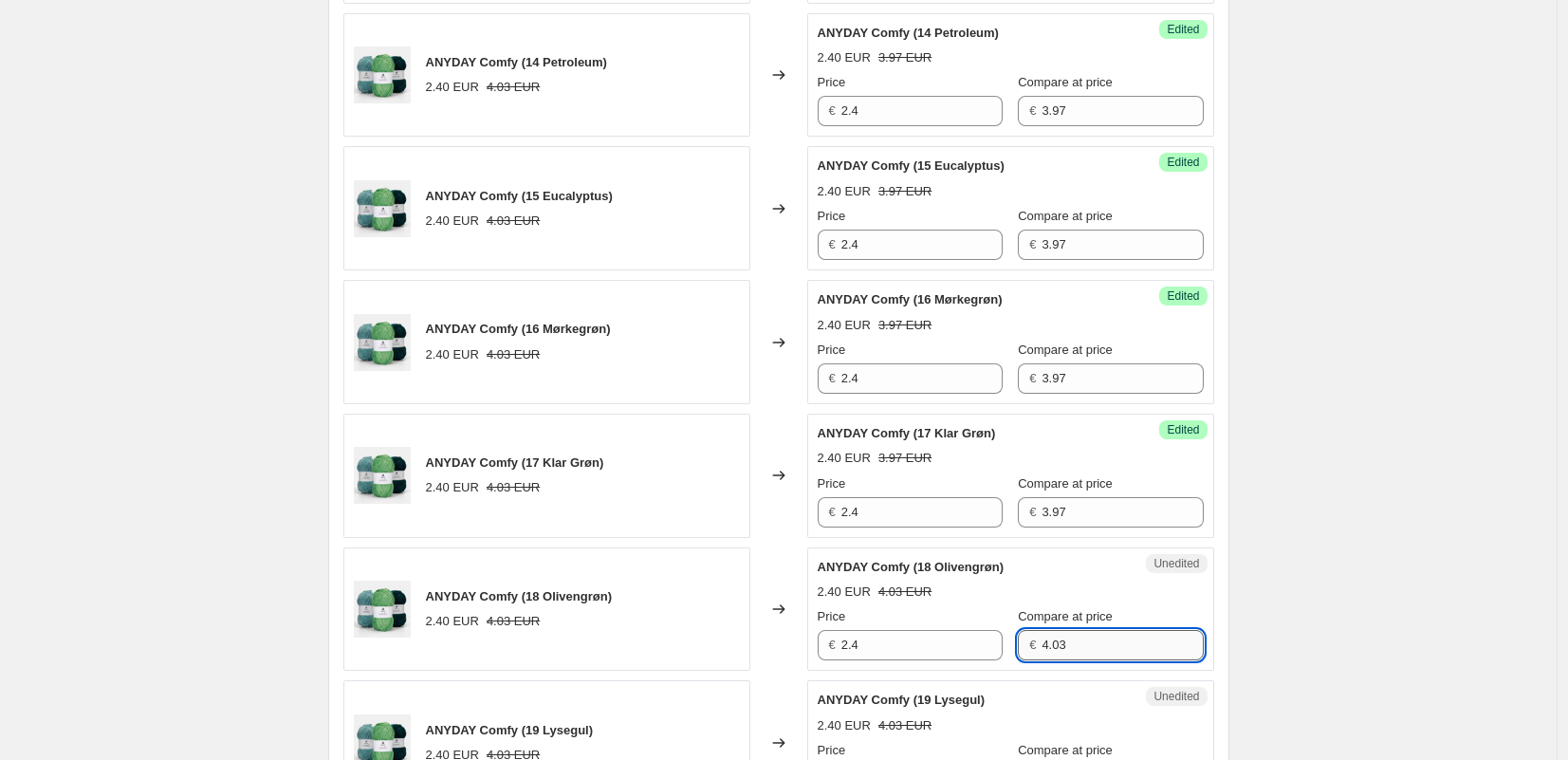
click at [1055, 639] on input "4.03" at bounding box center [1122, 644] width 162 height 30
paste input "3.97"
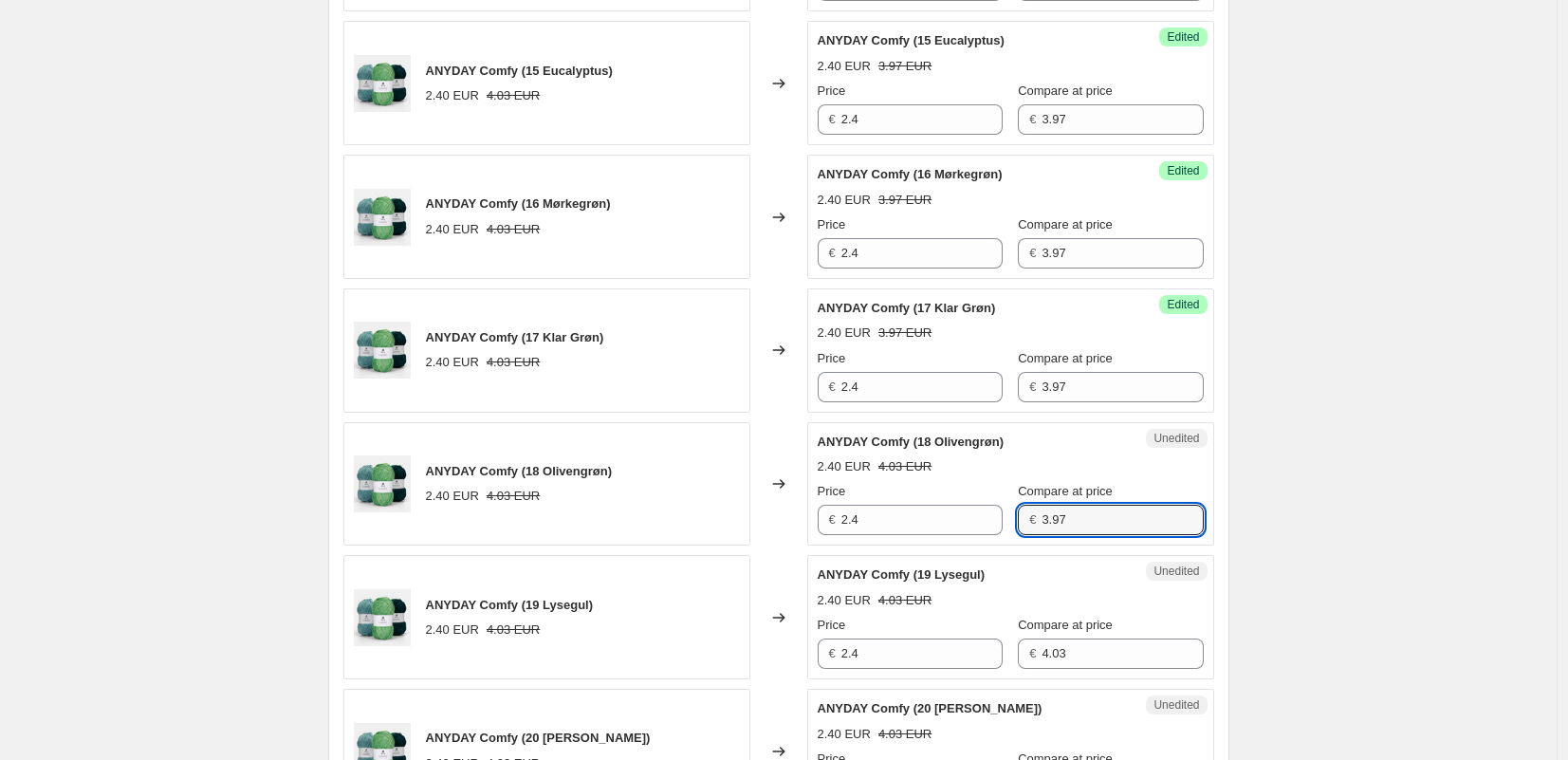
scroll to position [2758, 0]
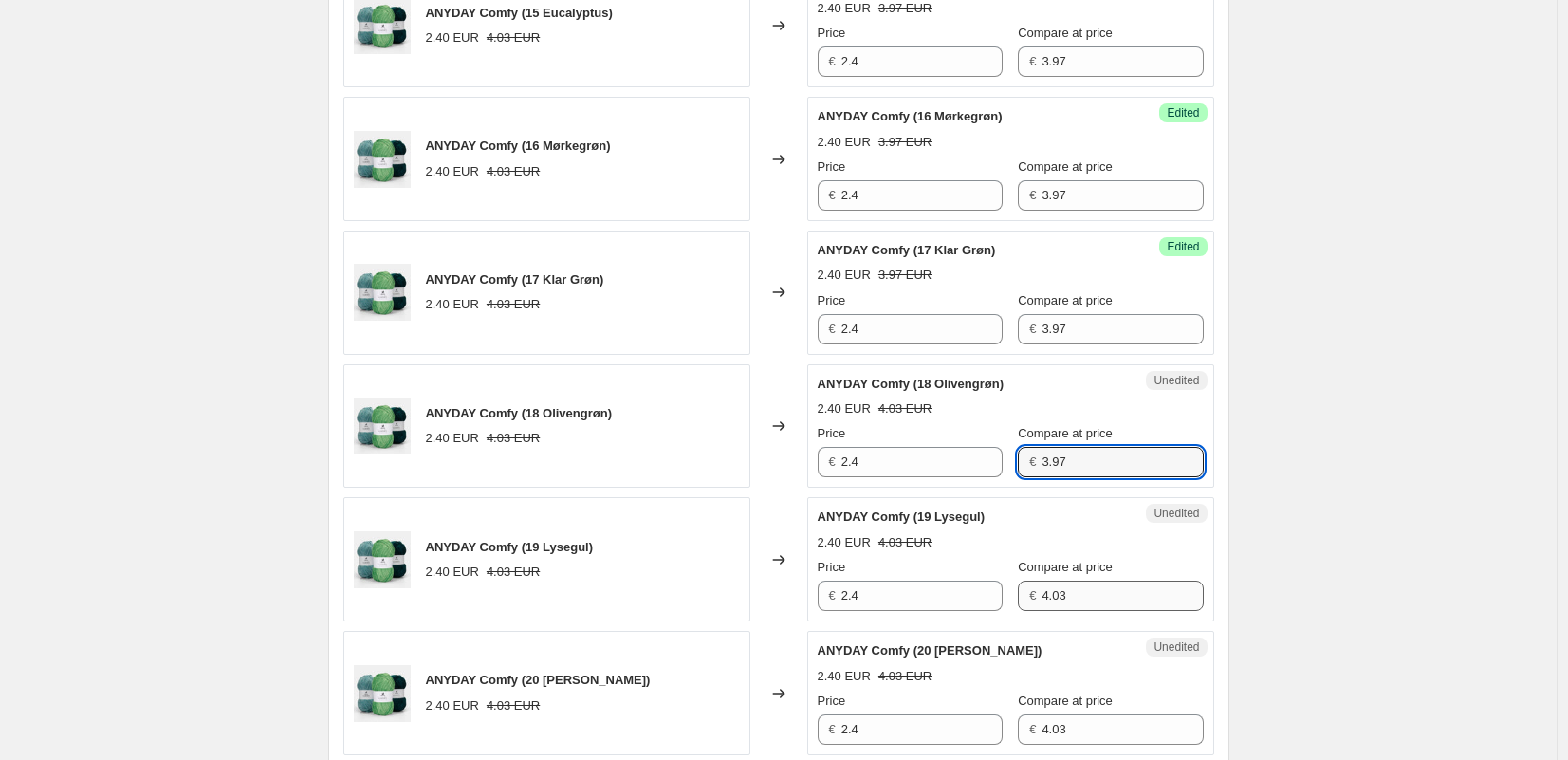
type input "3.97"
click at [1058, 603] on input "4.03" at bounding box center [1122, 595] width 162 height 30
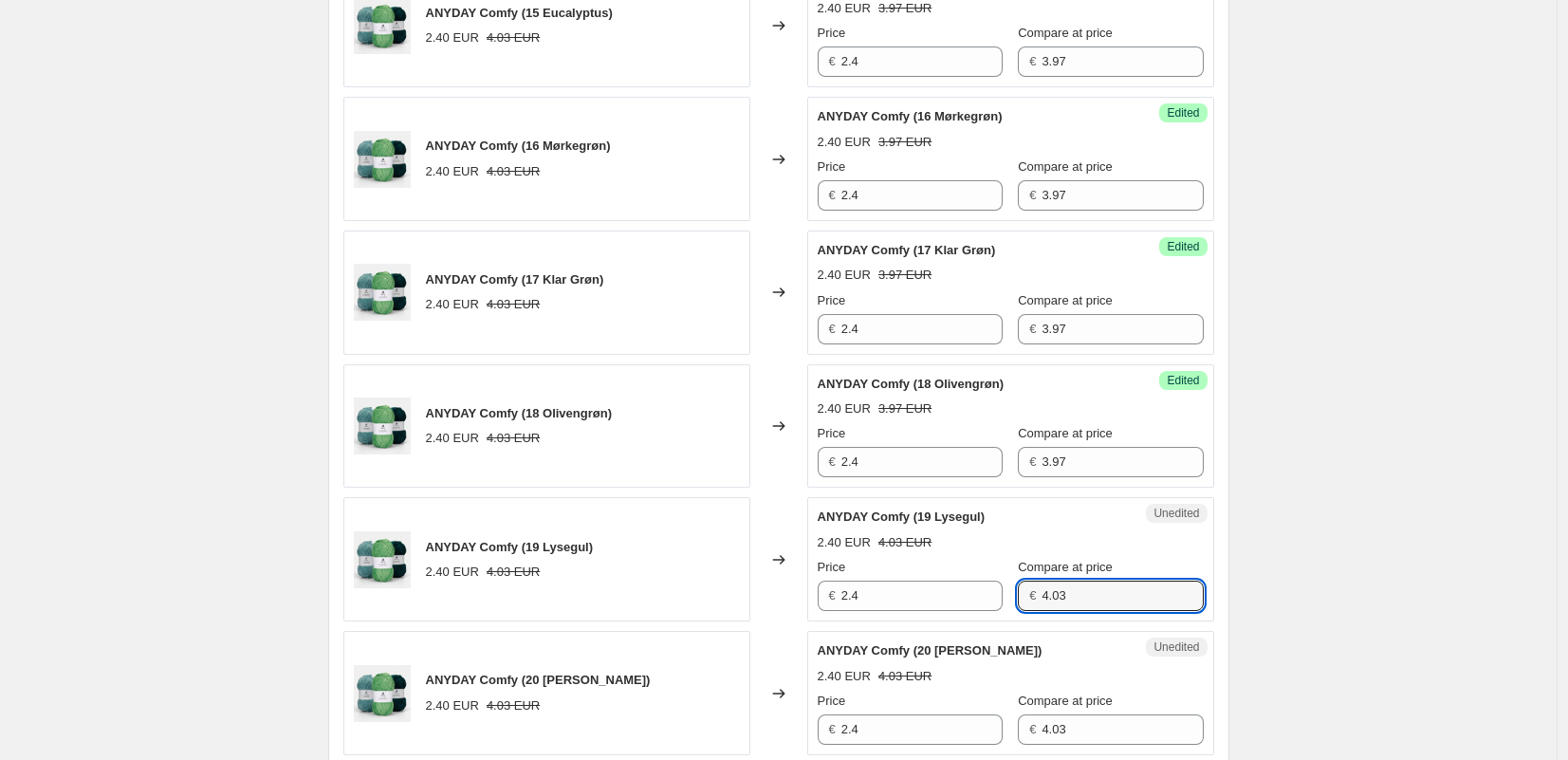
drag, startPoint x: 1058, startPoint y: 603, endPoint x: 1073, endPoint y: 669, distance: 67.7
click at [1058, 603] on input "4.03" at bounding box center [1122, 595] width 162 height 30
paste input "3.97"
type input "3.97"
click at [1074, 727] on input "4.03" at bounding box center [1122, 729] width 162 height 30
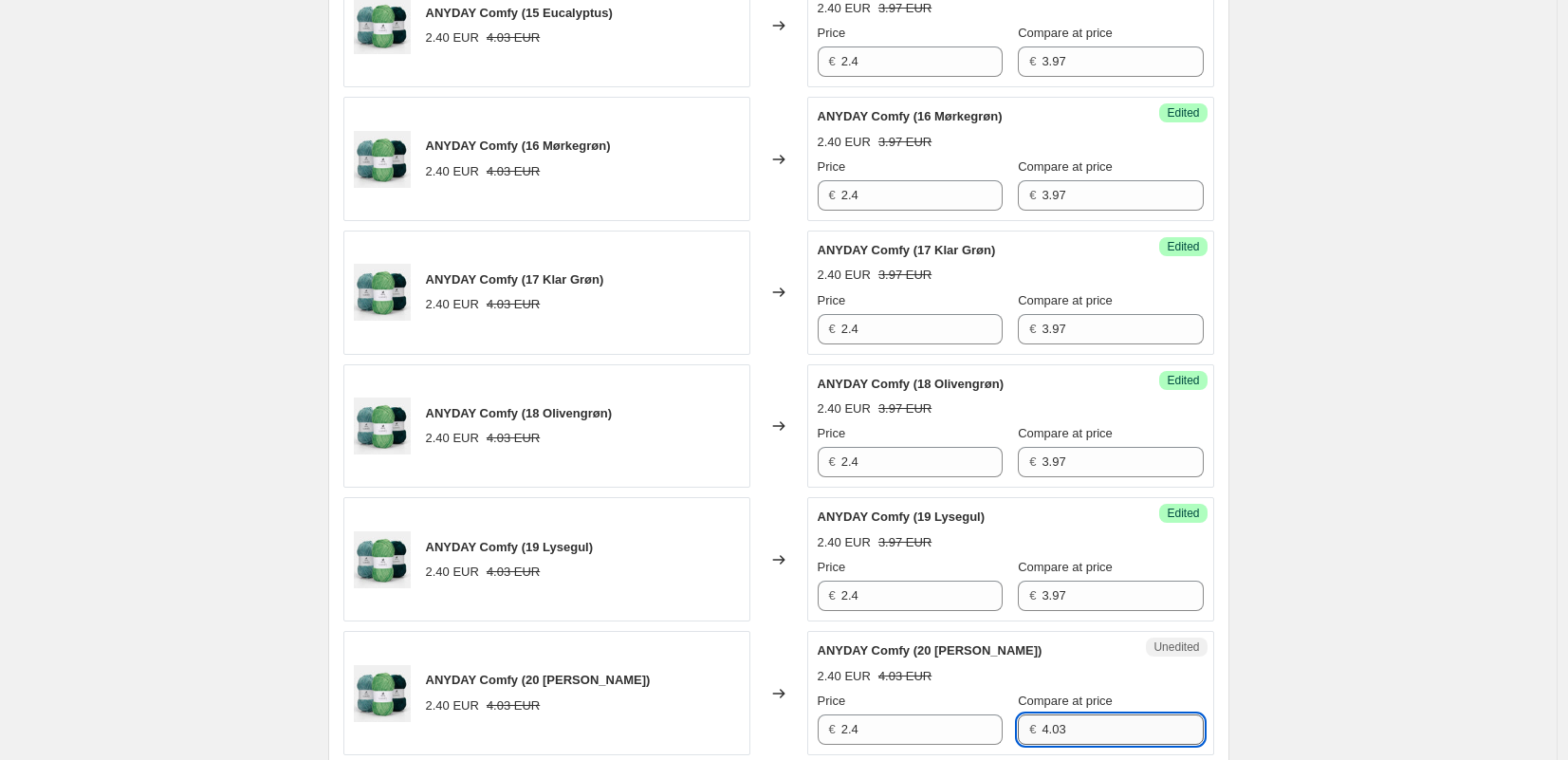
click at [1074, 727] on input "4.03" at bounding box center [1122, 729] width 162 height 30
paste input "3.97"
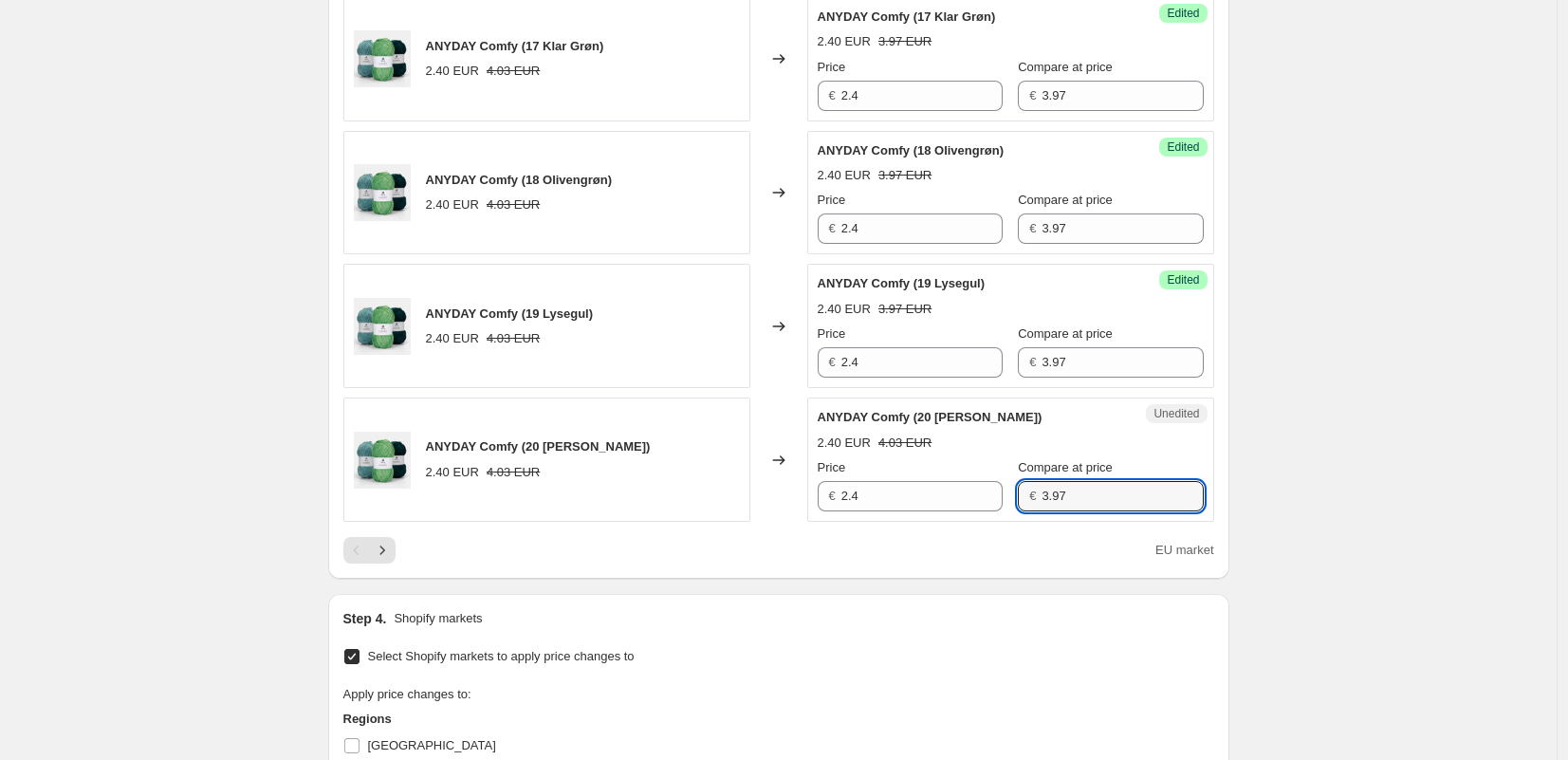
type input "3.97"
click at [1016, 558] on div "EU market" at bounding box center [779, 549] width 871 height 26
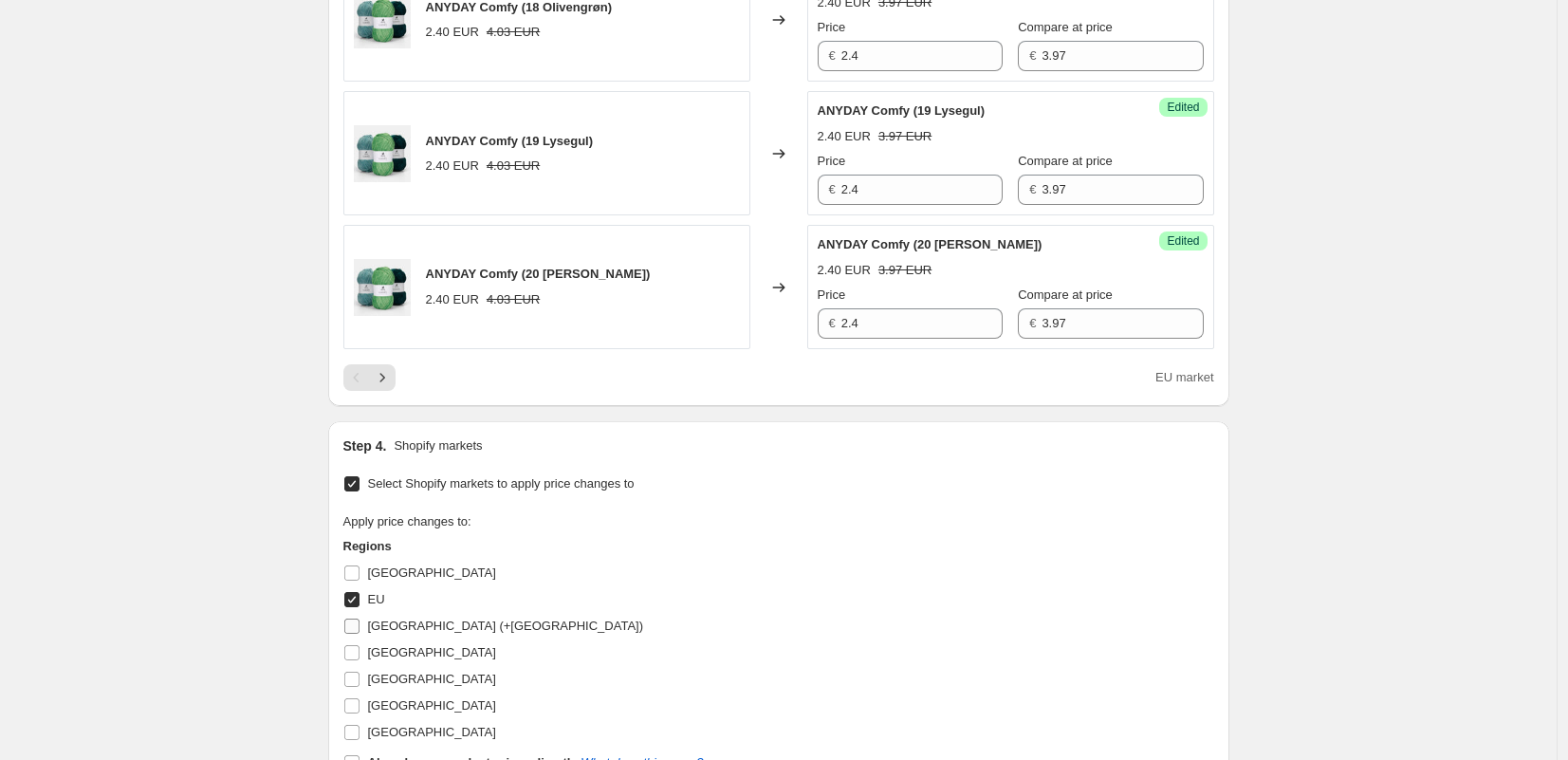
drag, startPoint x: 350, startPoint y: 595, endPoint x: 350, endPoint y: 614, distance: 19.0
click at [350, 595] on input "EU" at bounding box center [352, 599] width 15 height 15
checkbox input "false"
click at [355, 628] on input "[GEOGRAPHIC_DATA] (+[GEOGRAPHIC_DATA])" at bounding box center [352, 626] width 15 height 15
checkbox input "true"
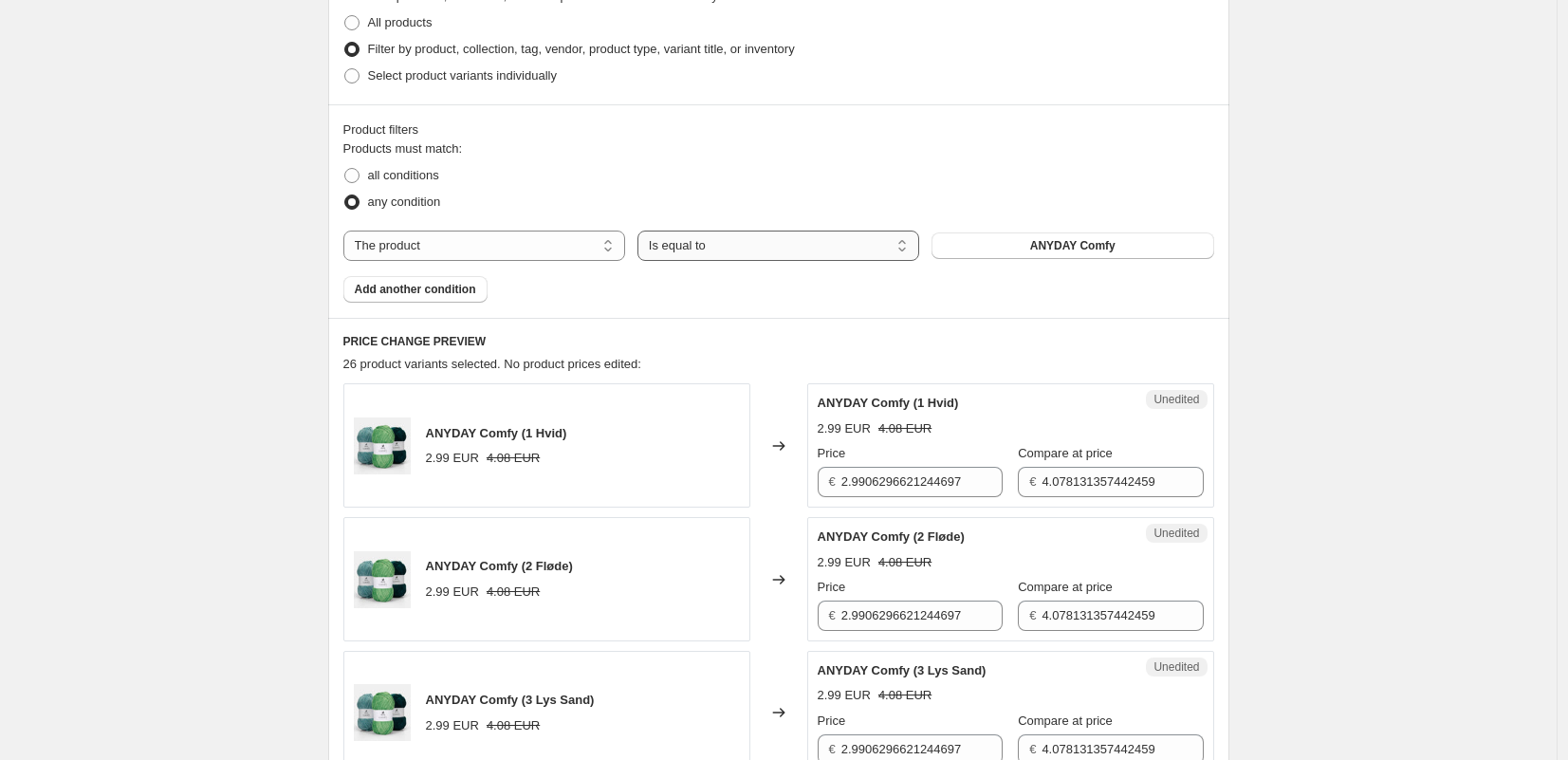
scroll to position [365, 0]
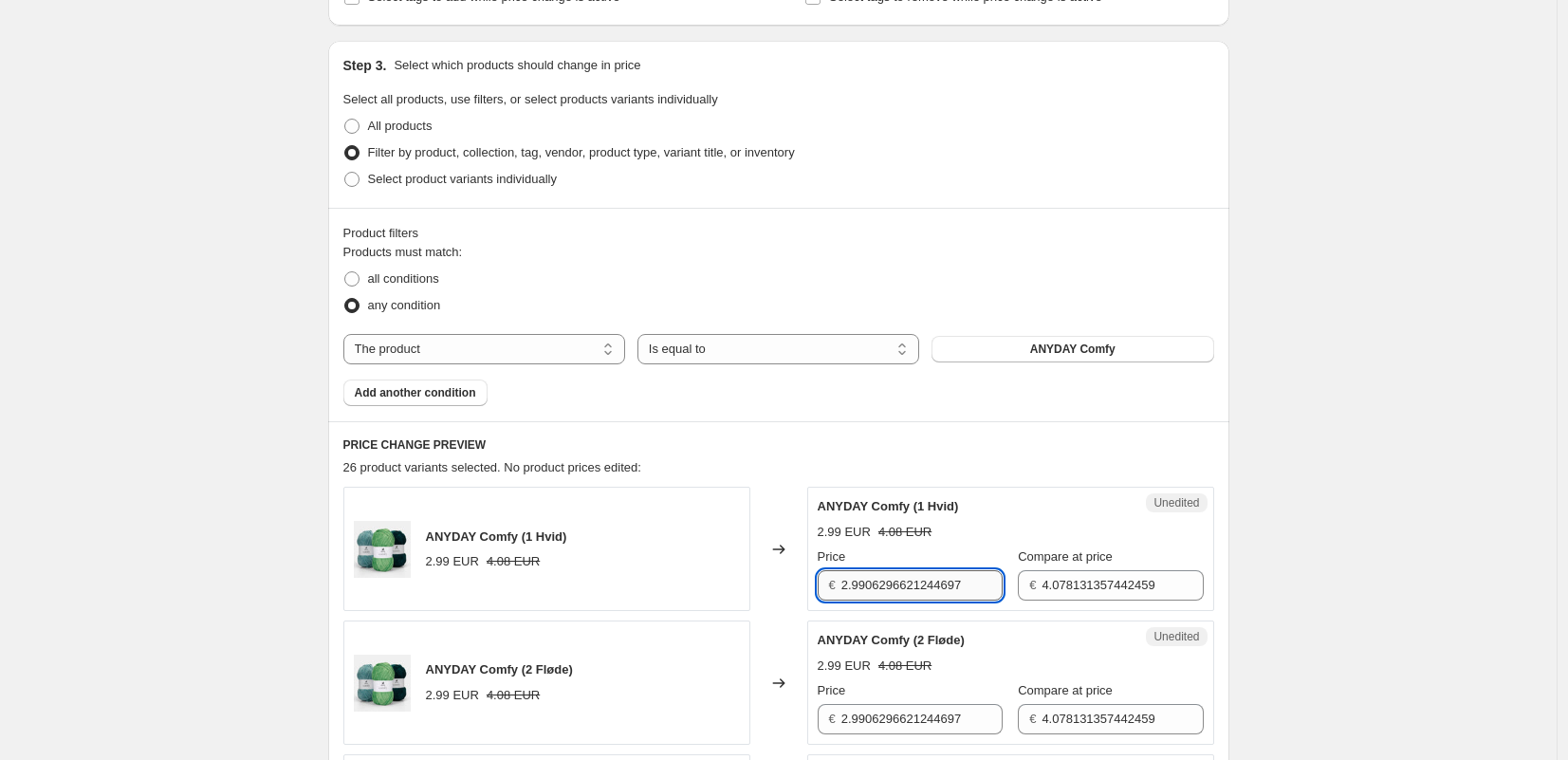
click at [914, 586] on input "2.9906296621244697" at bounding box center [922, 584] width 162 height 30
type input "2.38"
click at [1049, 581] on input "4.078131357442459" at bounding box center [1122, 584] width 162 height 30
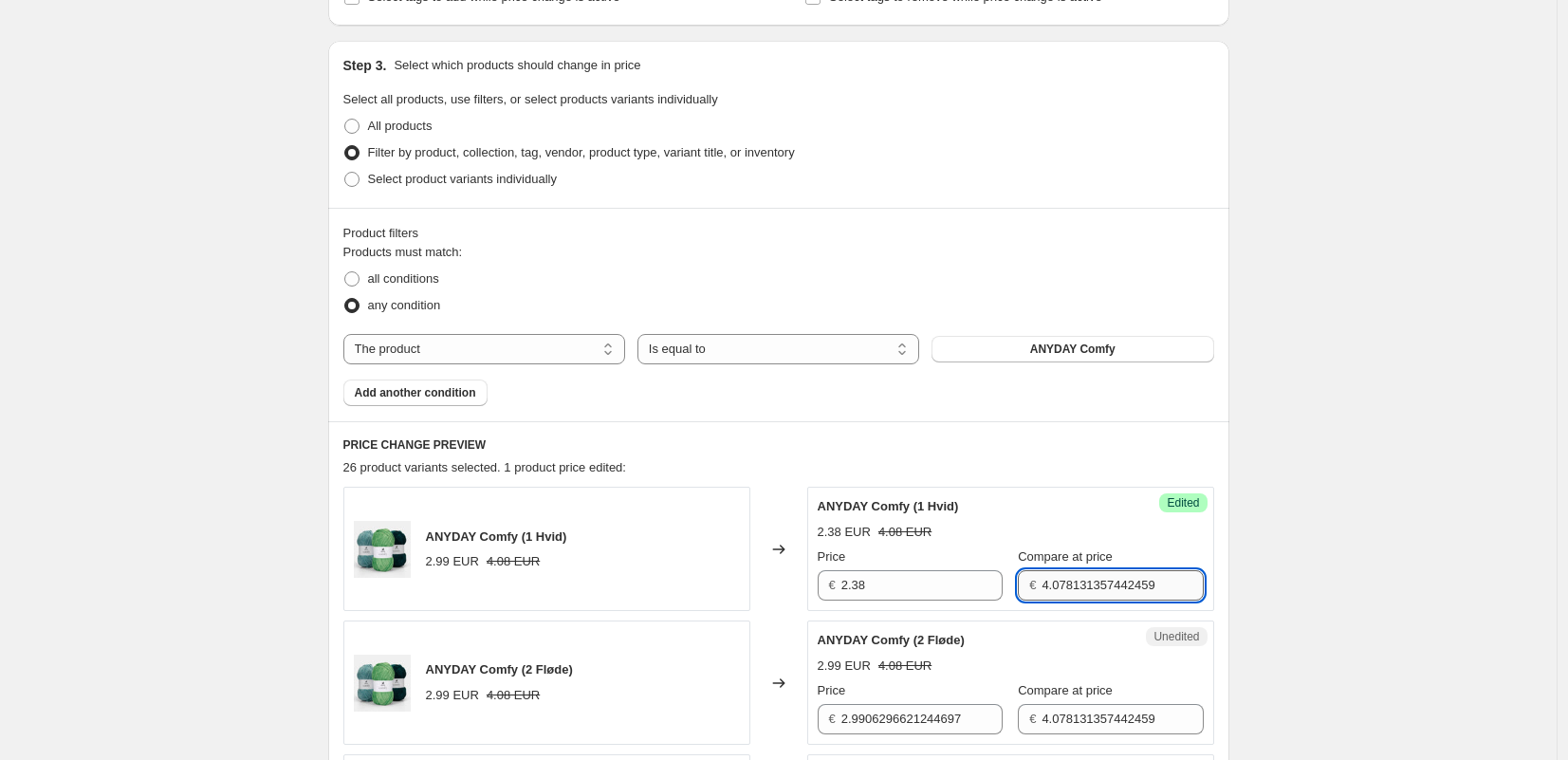
paste input "3.97"
type input "3.97"
click at [1064, 728] on input "4.078131357442459" at bounding box center [1122, 718] width 162 height 30
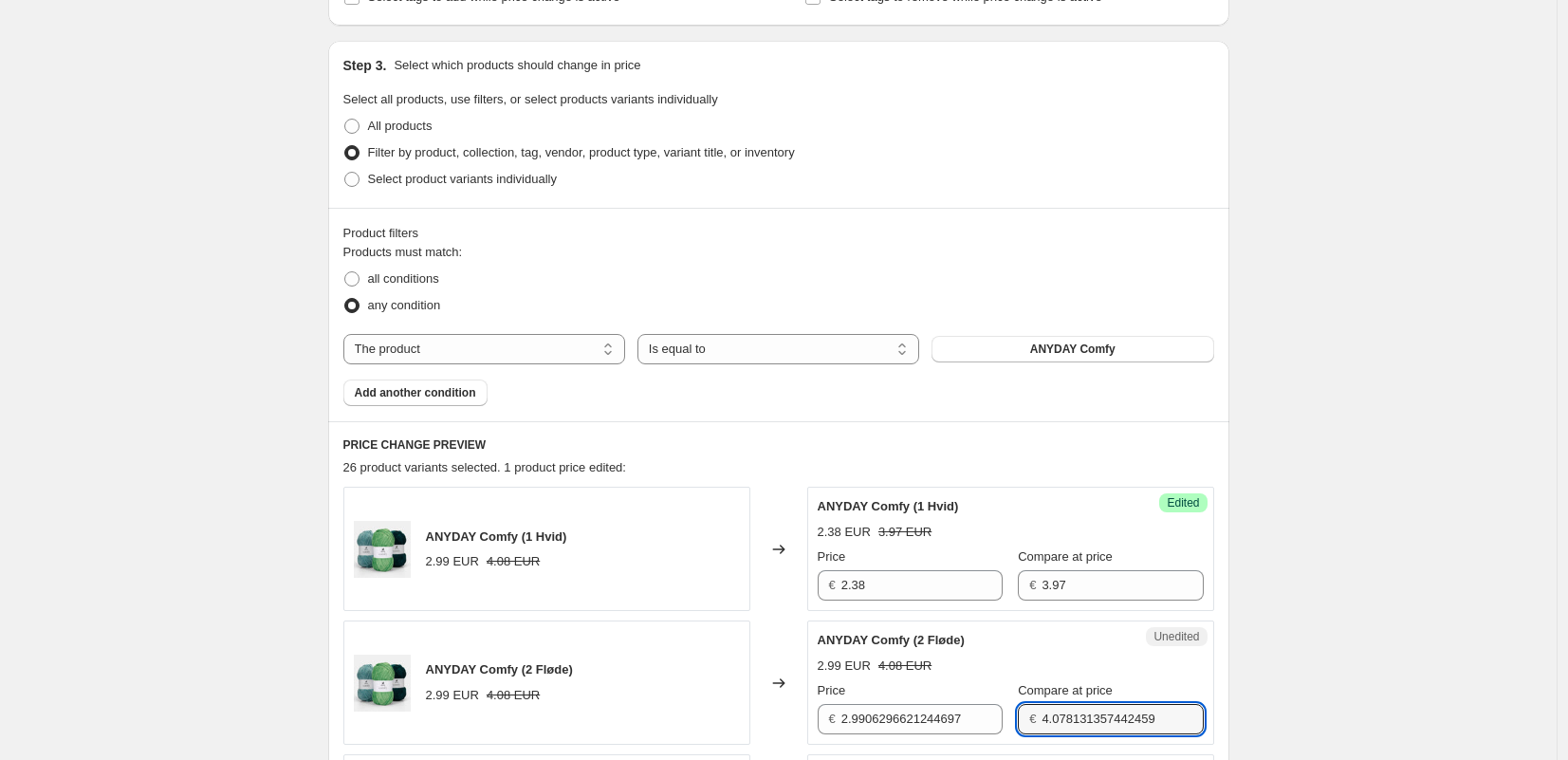
drag, startPoint x: 1064, startPoint y: 728, endPoint x: 1083, endPoint y: 685, distance: 47.0
click at [1064, 728] on input "4.078131357442459" at bounding box center [1122, 718] width 162 height 30
paste input "3.97"
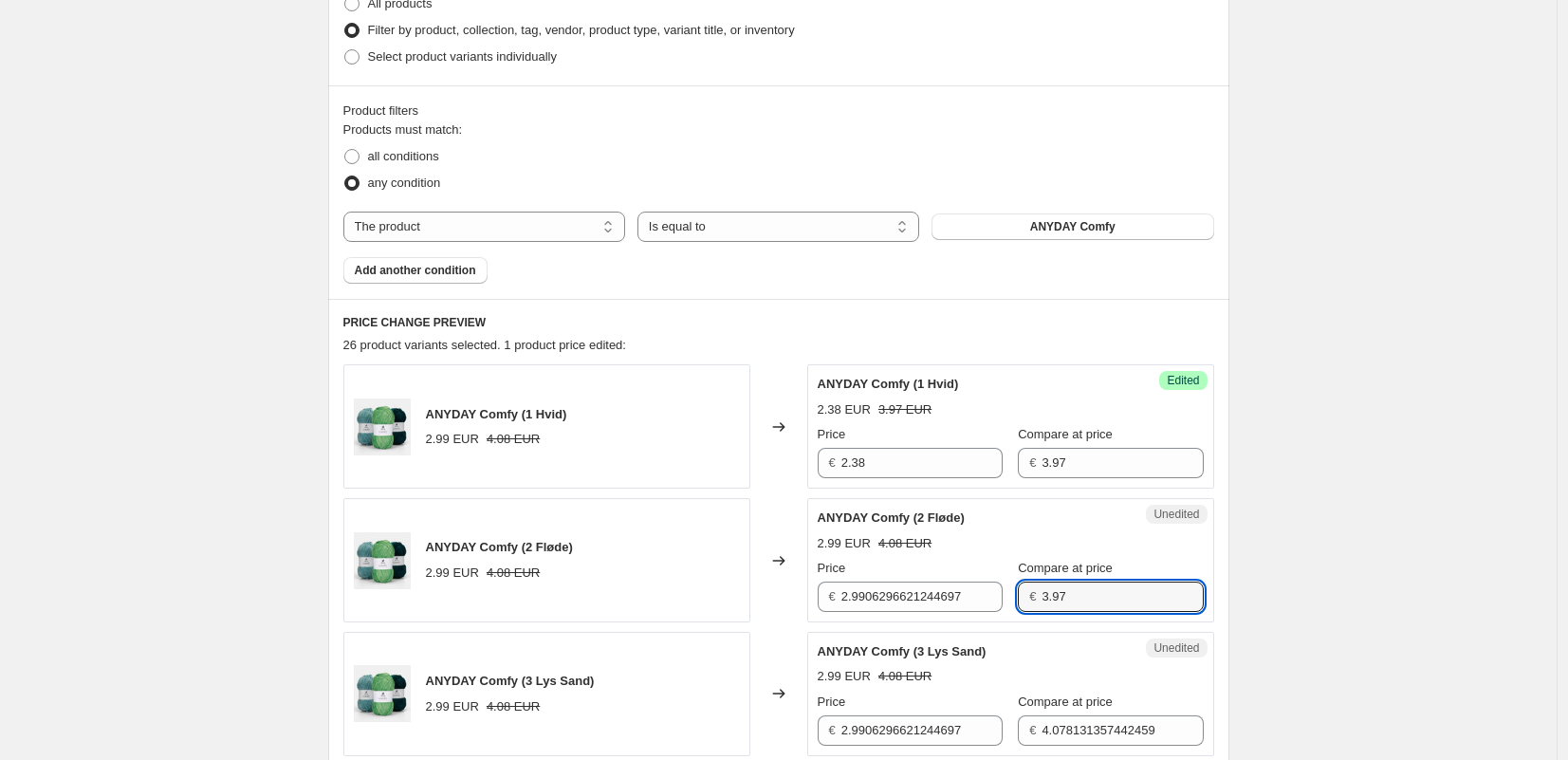
scroll to position [600, 0]
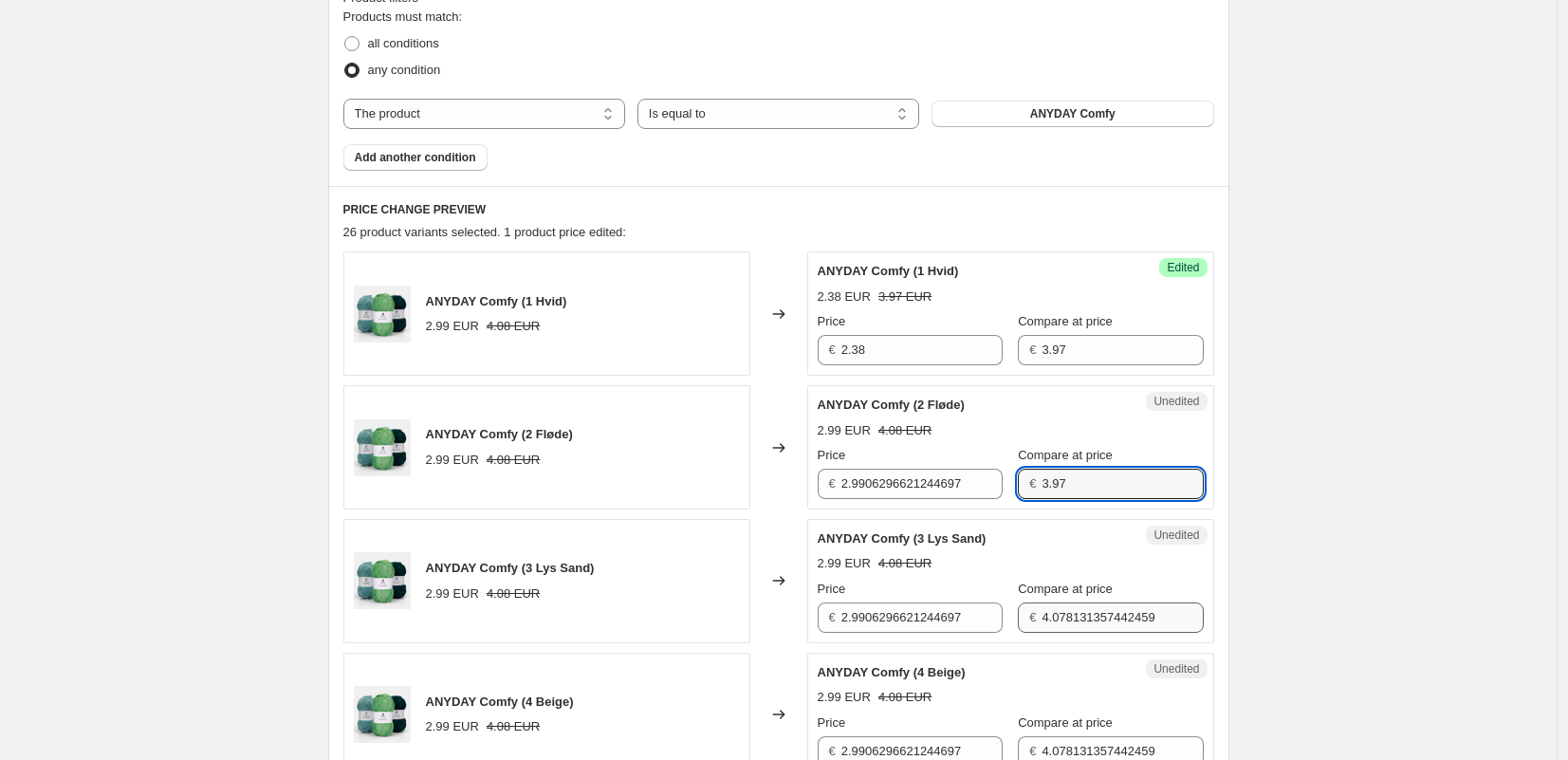
type input "3.97"
click at [1070, 616] on input "4.078131357442459" at bounding box center [1122, 617] width 162 height 30
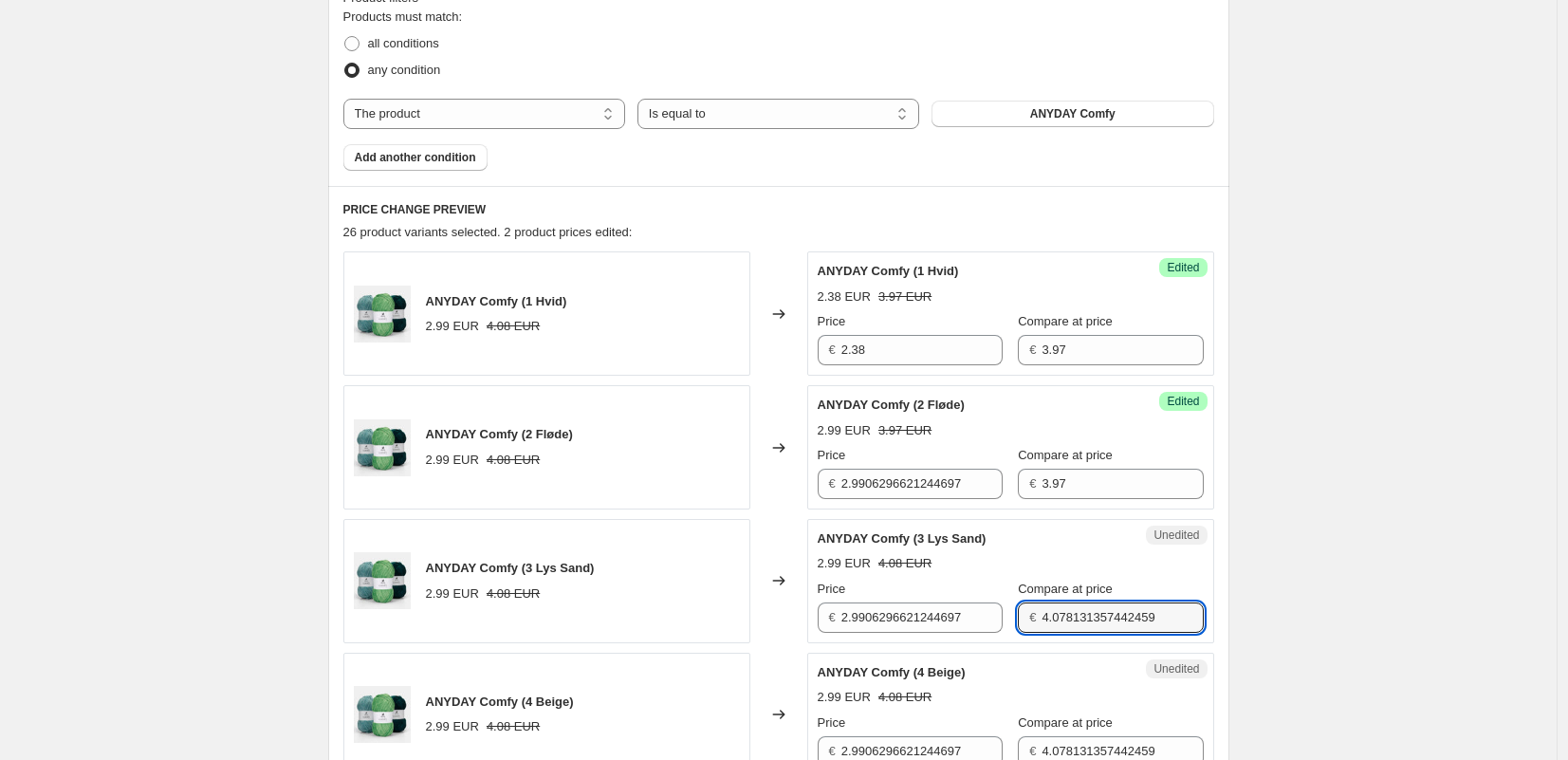
drag, startPoint x: 1070, startPoint y: 616, endPoint x: 1070, endPoint y: 634, distance: 18.0
click at [1070, 616] on input "4.078131357442459" at bounding box center [1122, 617] width 162 height 30
paste input "3.97"
type input "4.078131357442459"
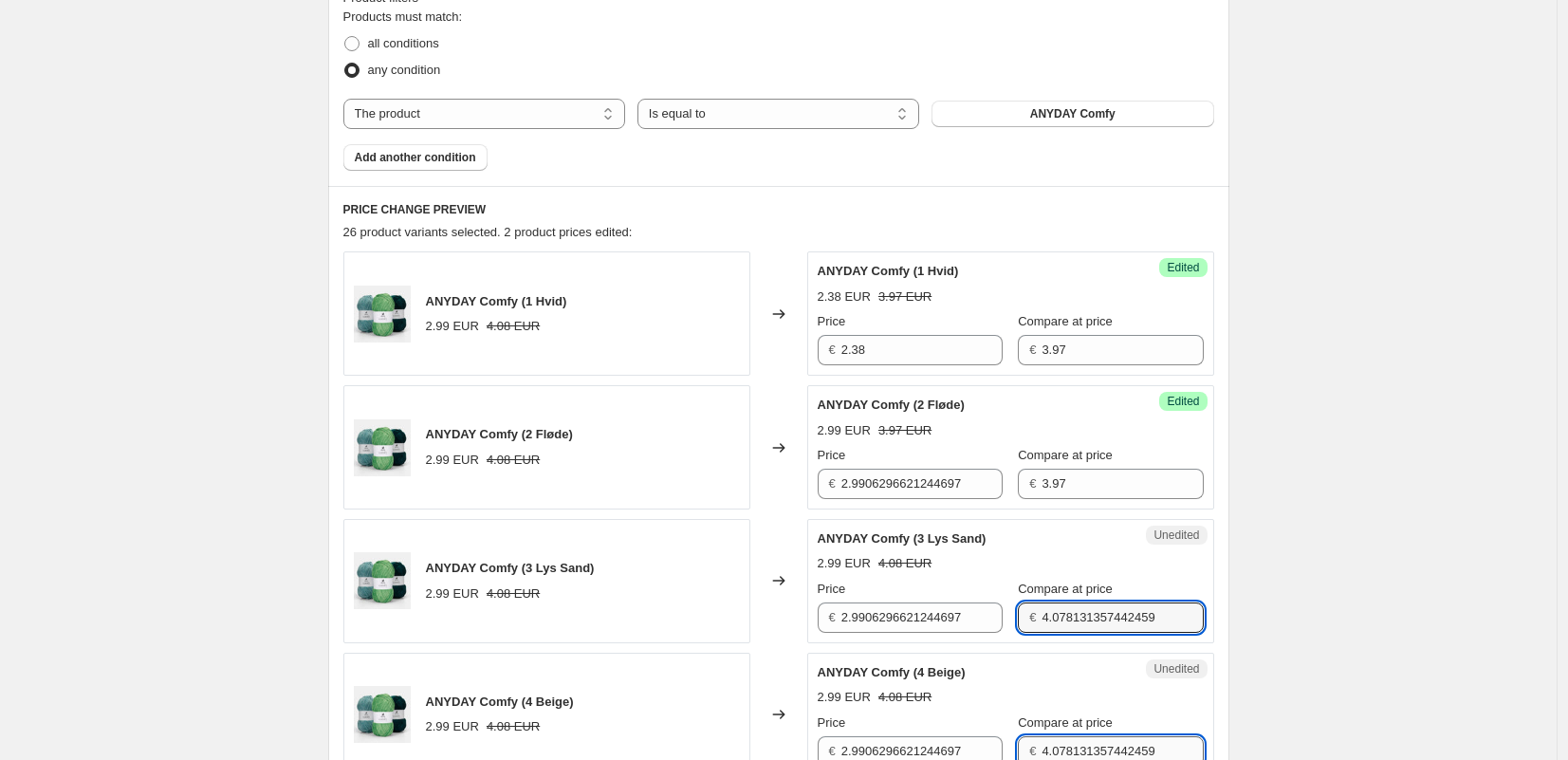
click at [1088, 751] on input "4.078131357442459" at bounding box center [1122, 750] width 162 height 30
click at [1088, 751] on div "Unedited ANYDAY Comfy (4 Beige) 2.99 EUR 4.08 EUR Price € 2.9906296621244697 Co…" at bounding box center [1011, 715] width 407 height 124
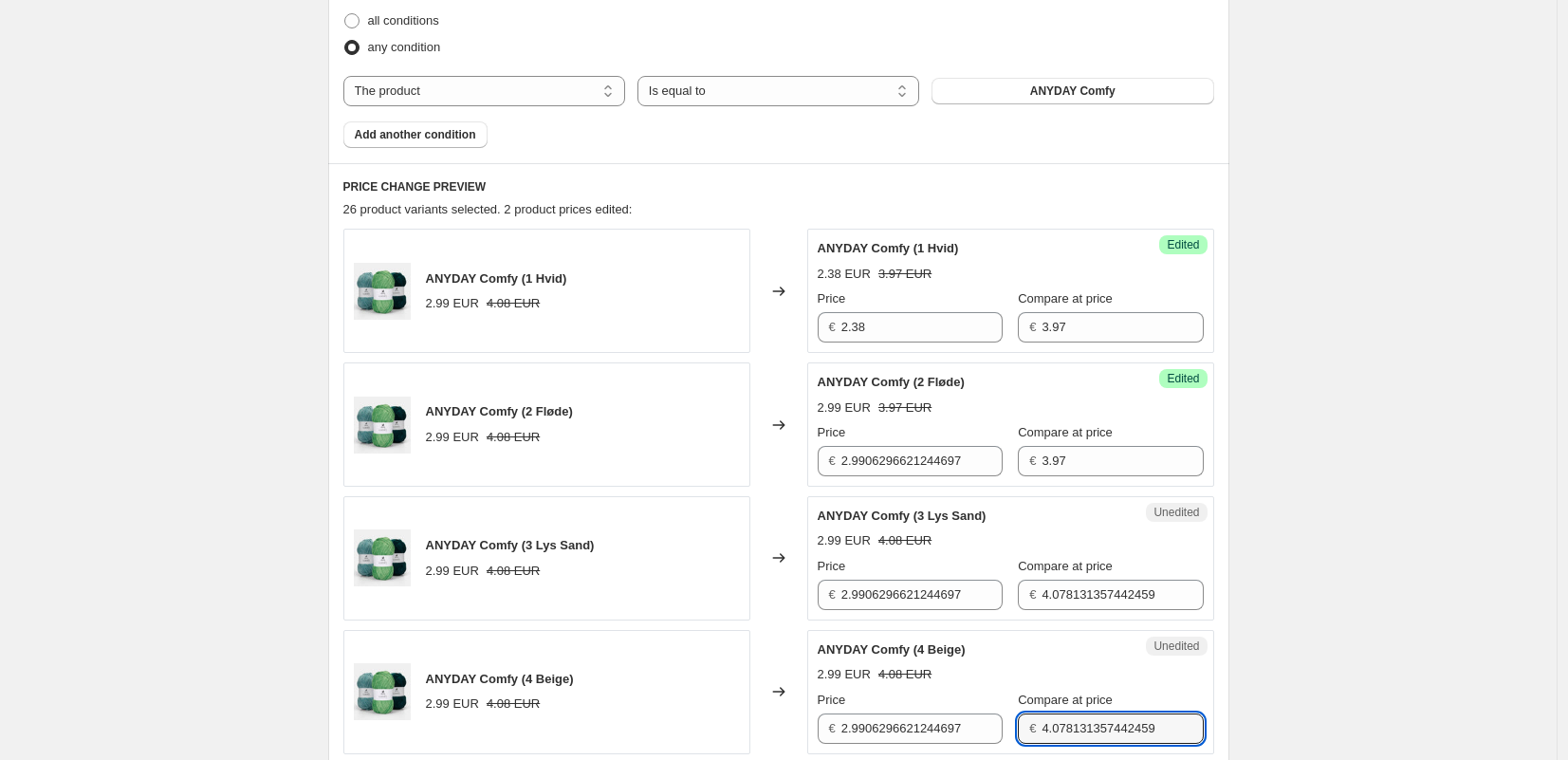
paste input "3.97"
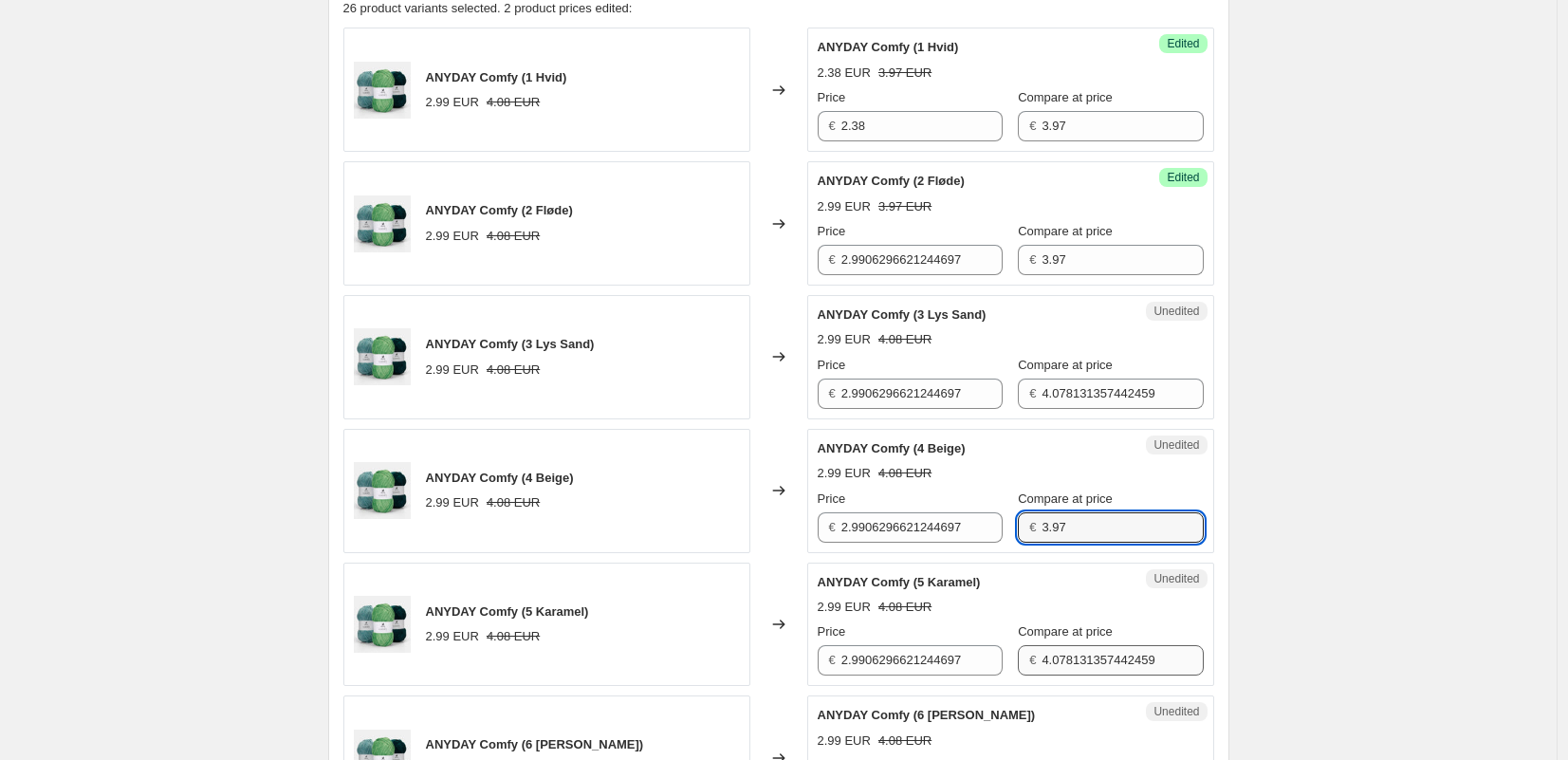
type input "3.97"
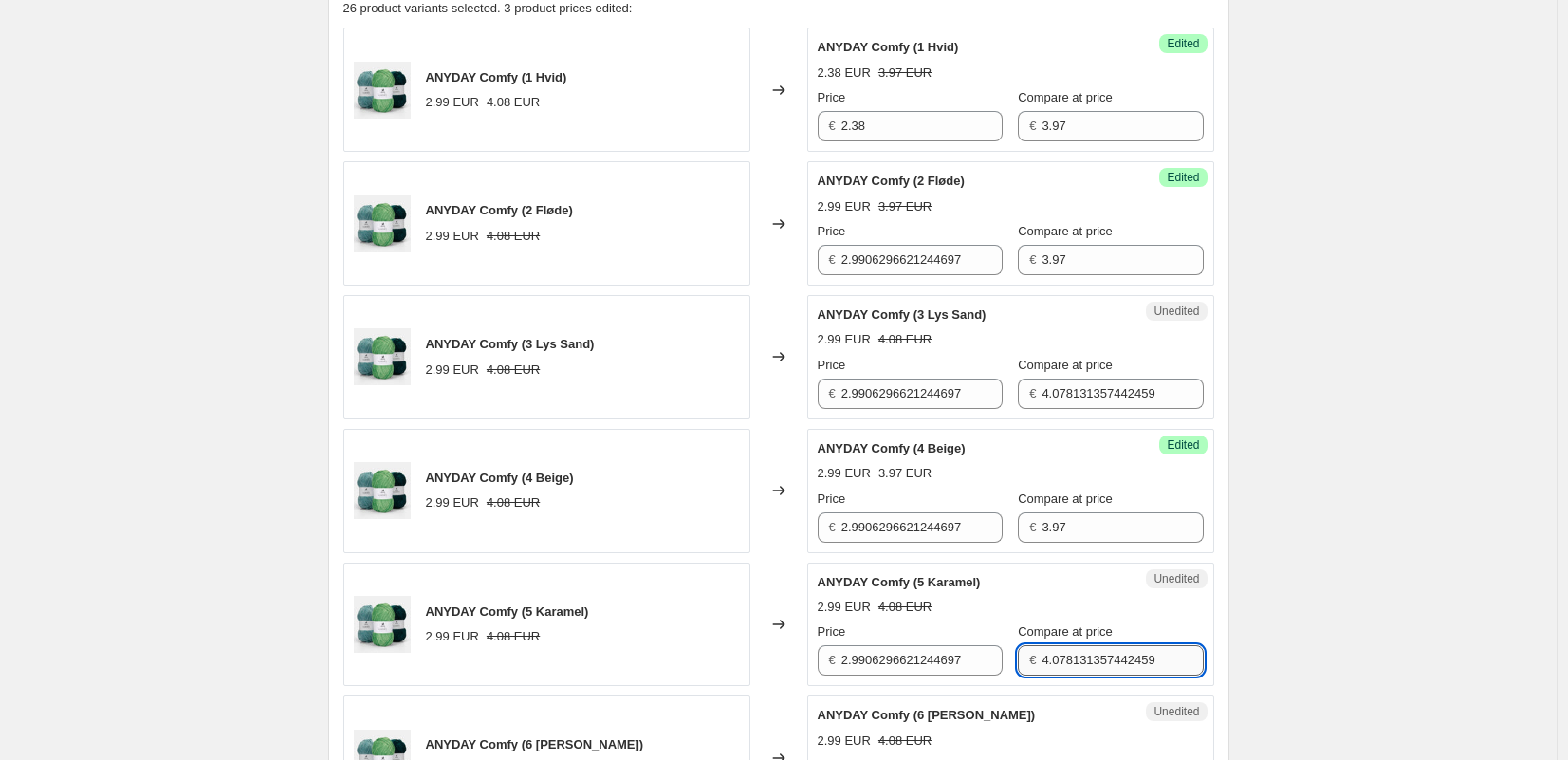
click at [1080, 664] on input "4.078131357442459" at bounding box center [1122, 659] width 162 height 30
paste input "3.97"
click at [1080, 664] on input "4.078131357442459" at bounding box center [1122, 659] width 162 height 30
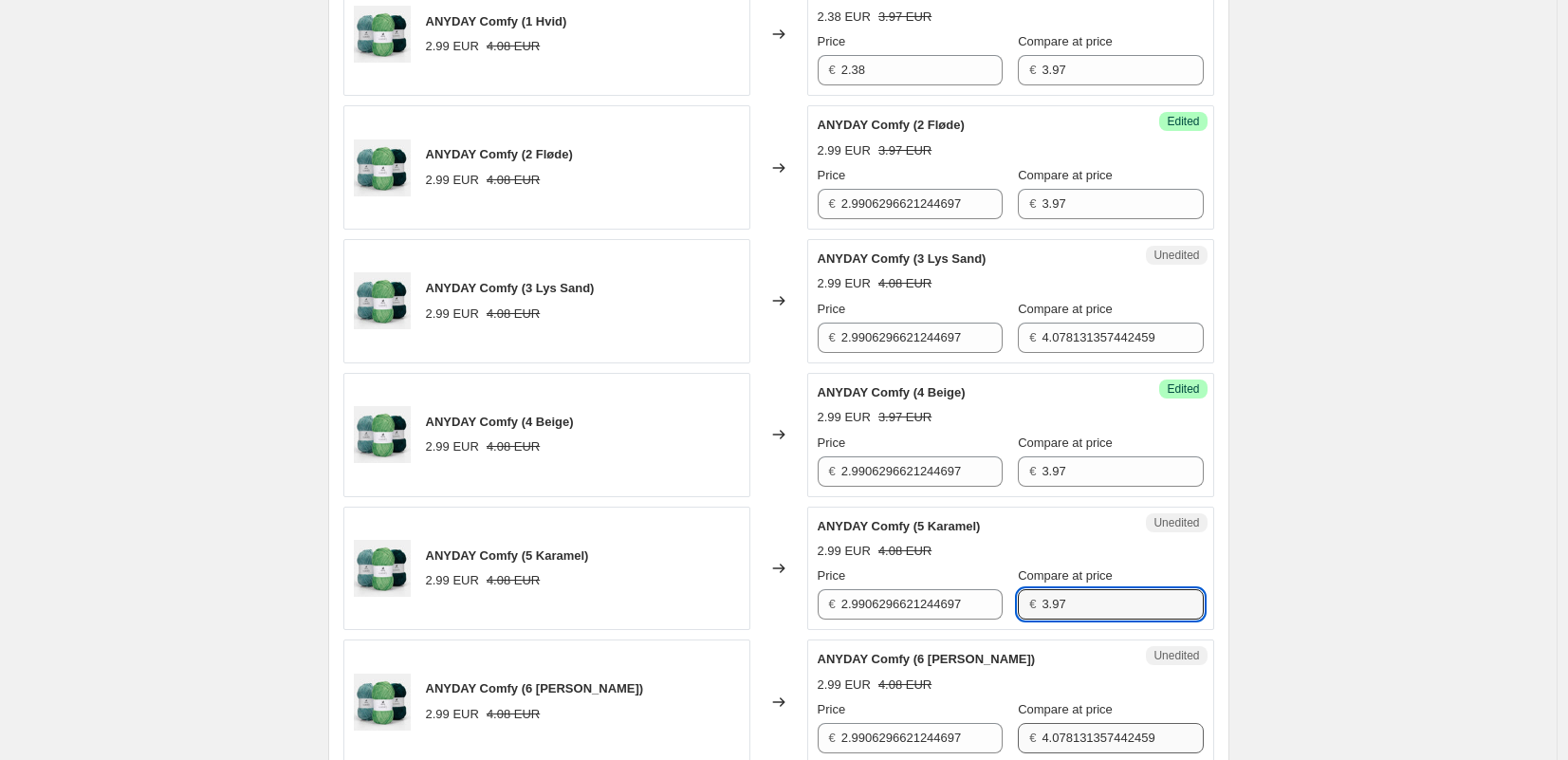
type input "3.97"
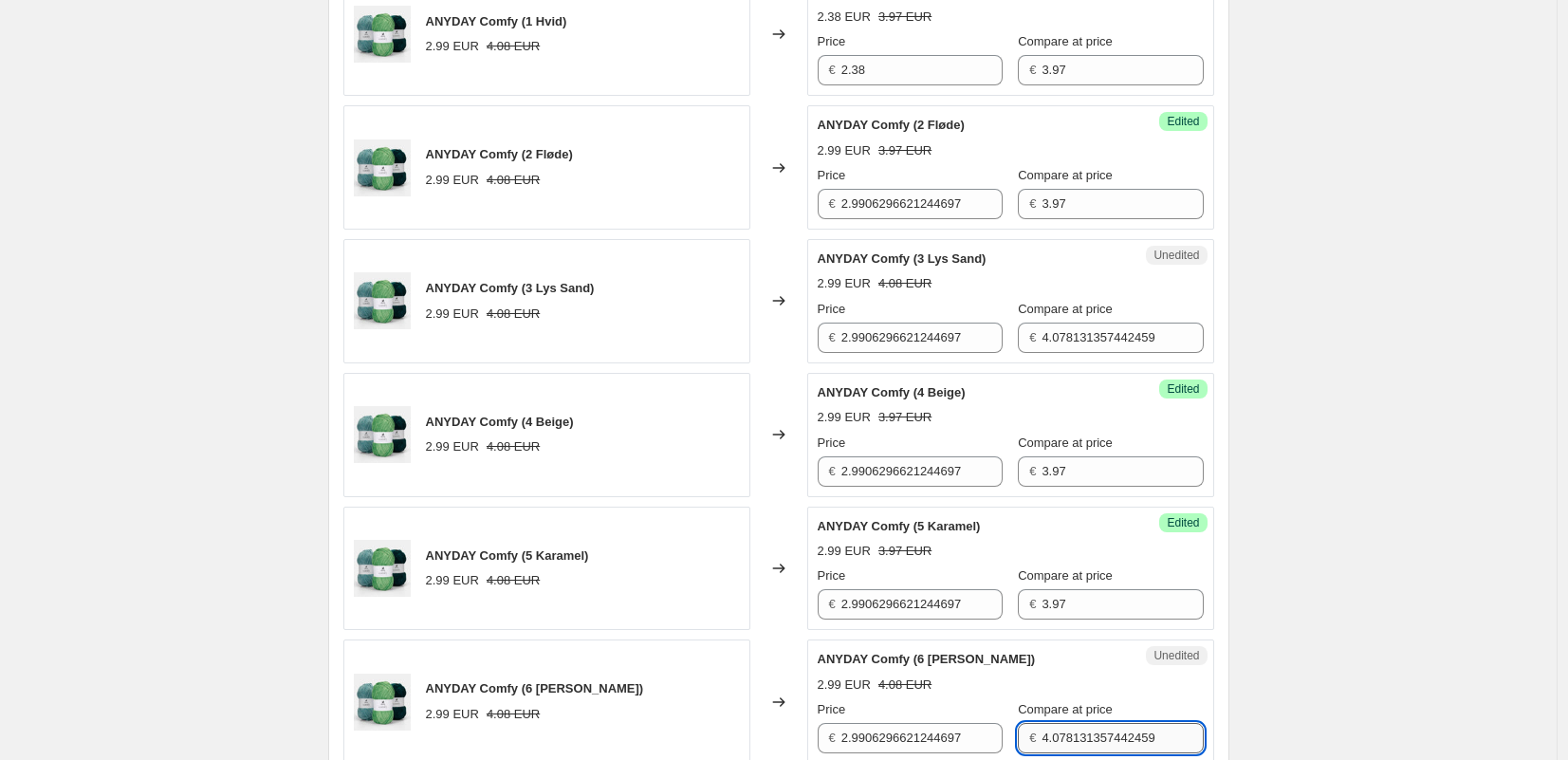
click at [1069, 733] on input "4.078131357442459" at bounding box center [1122, 737] width 162 height 30
click at [1068, 733] on input "4.078131357442459" at bounding box center [1122, 737] width 162 height 30
paste input "3.97"
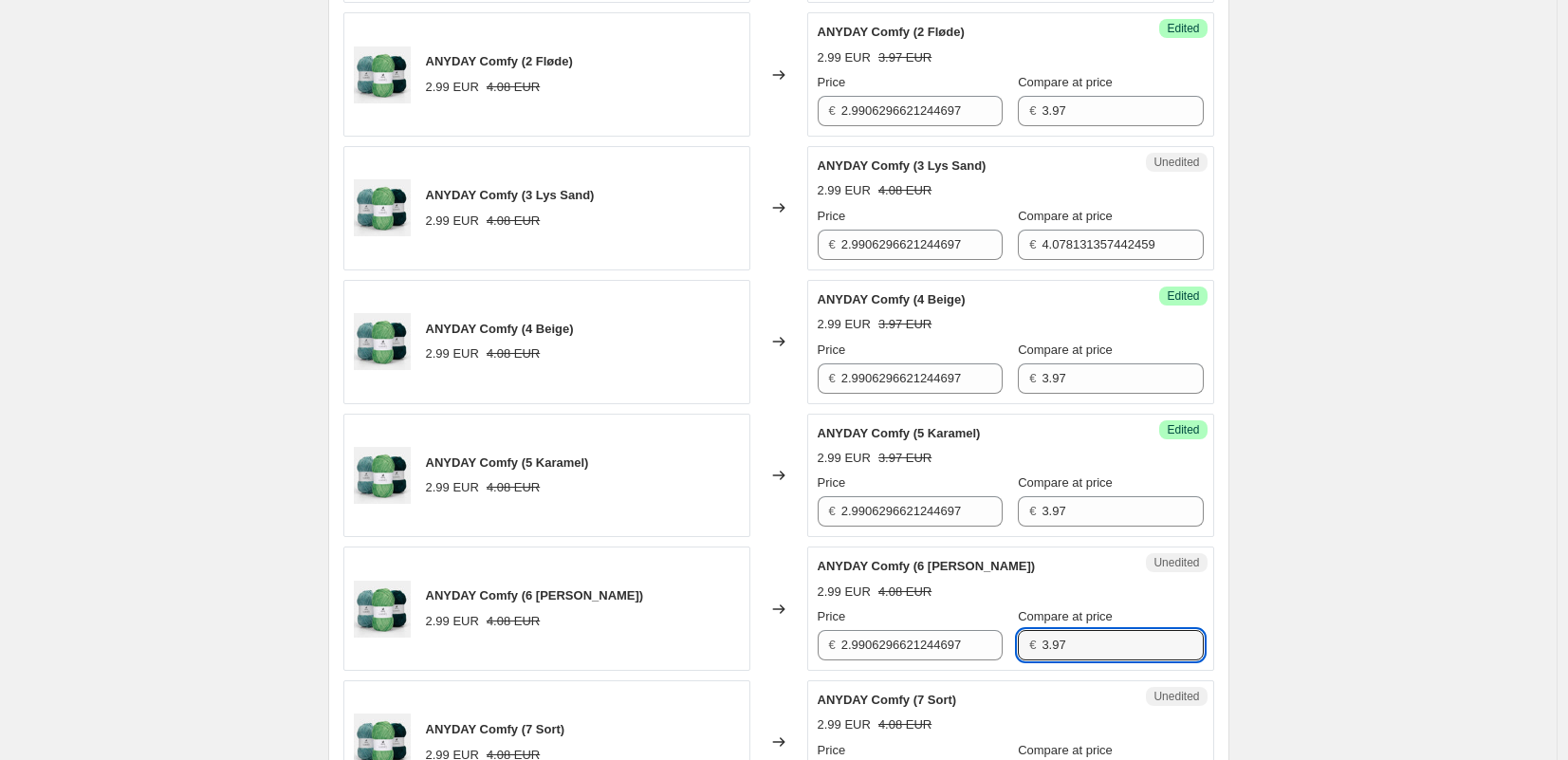
scroll to position [1040, 0]
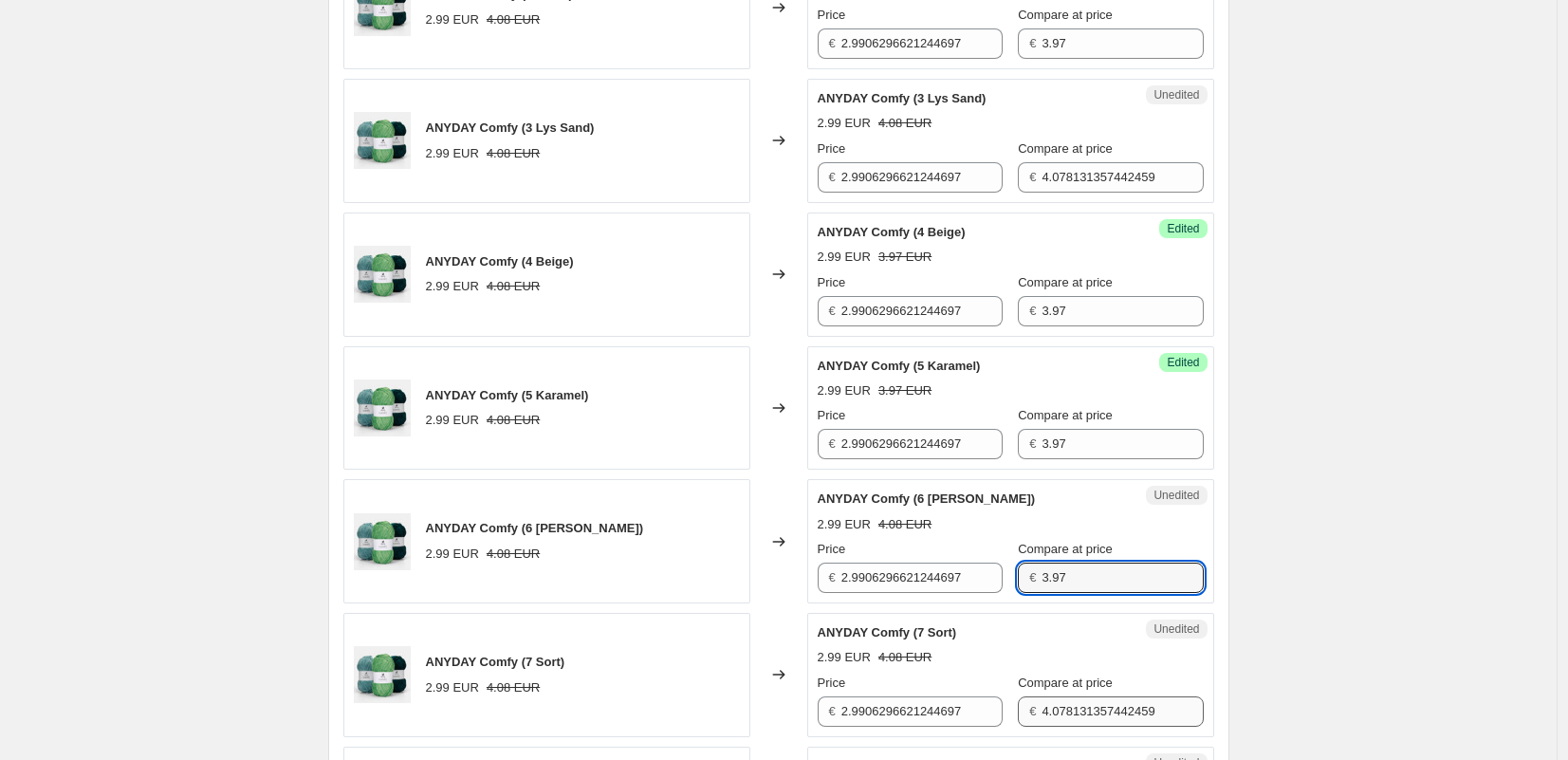
type input "3.97"
click at [1068, 714] on input "4.078131357442459" at bounding box center [1122, 711] width 162 height 30
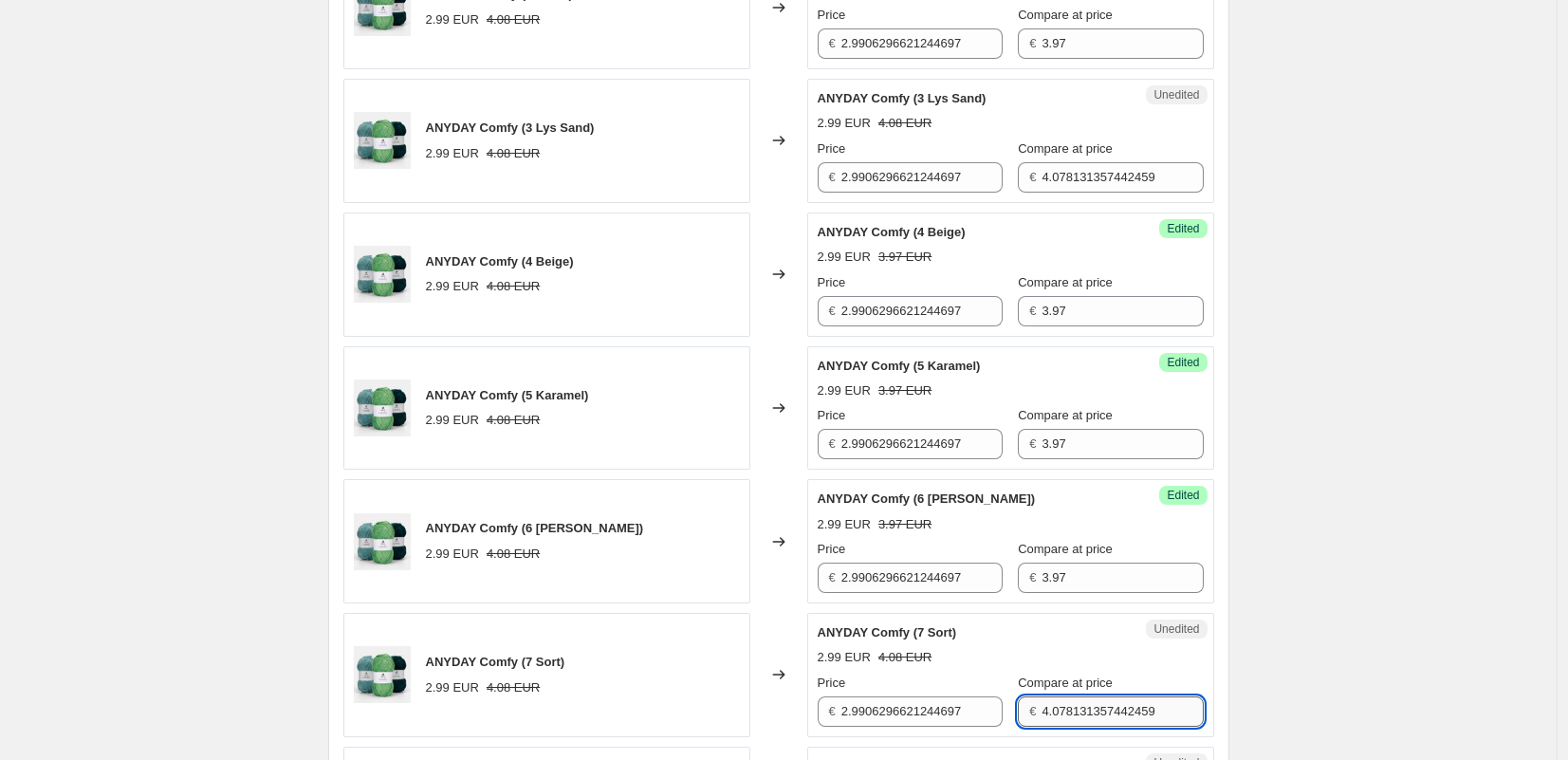
paste input "3.97"
click at [1068, 714] on input "3.97" at bounding box center [1122, 711] width 162 height 30
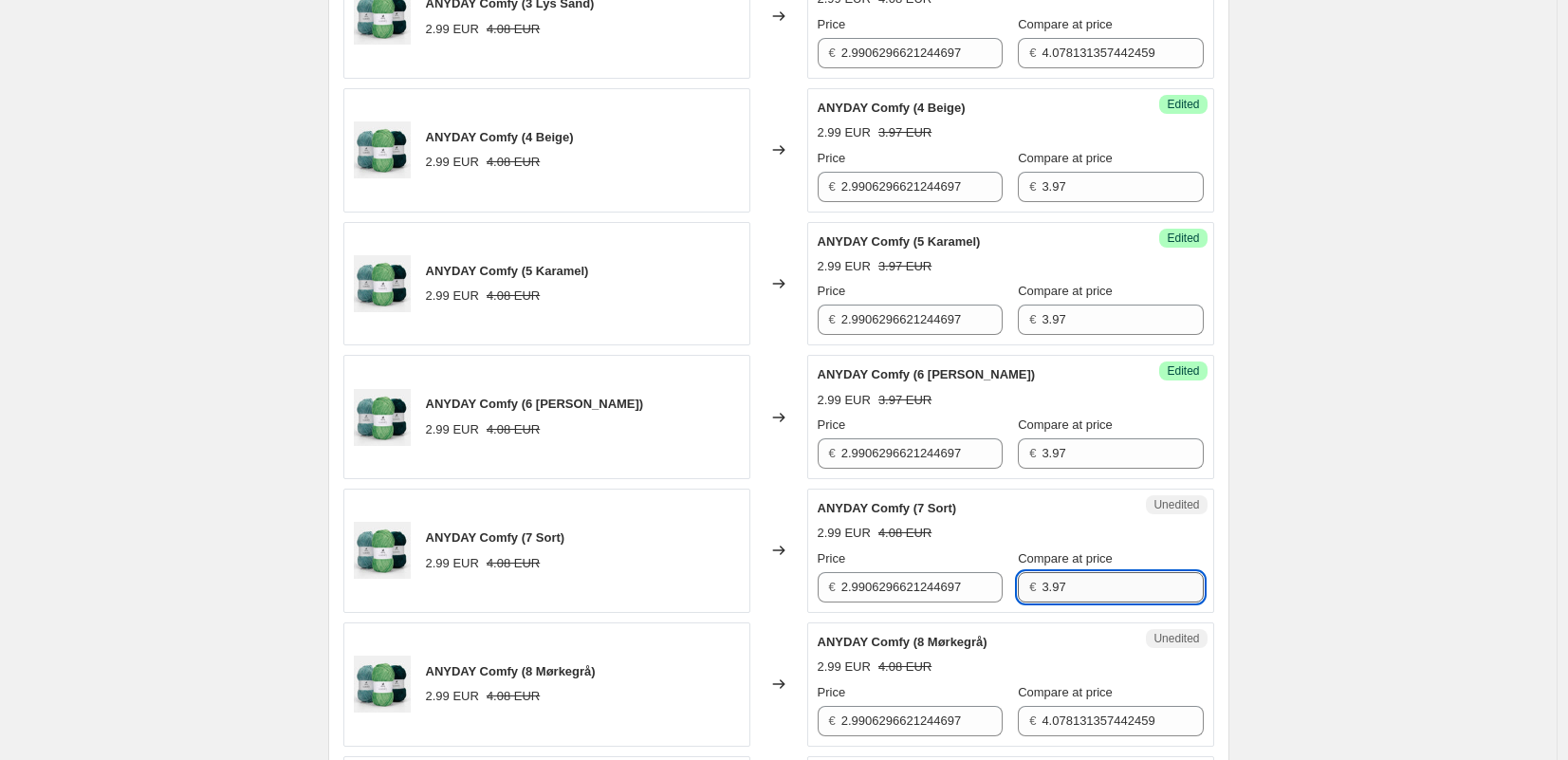
scroll to position [1278, 0]
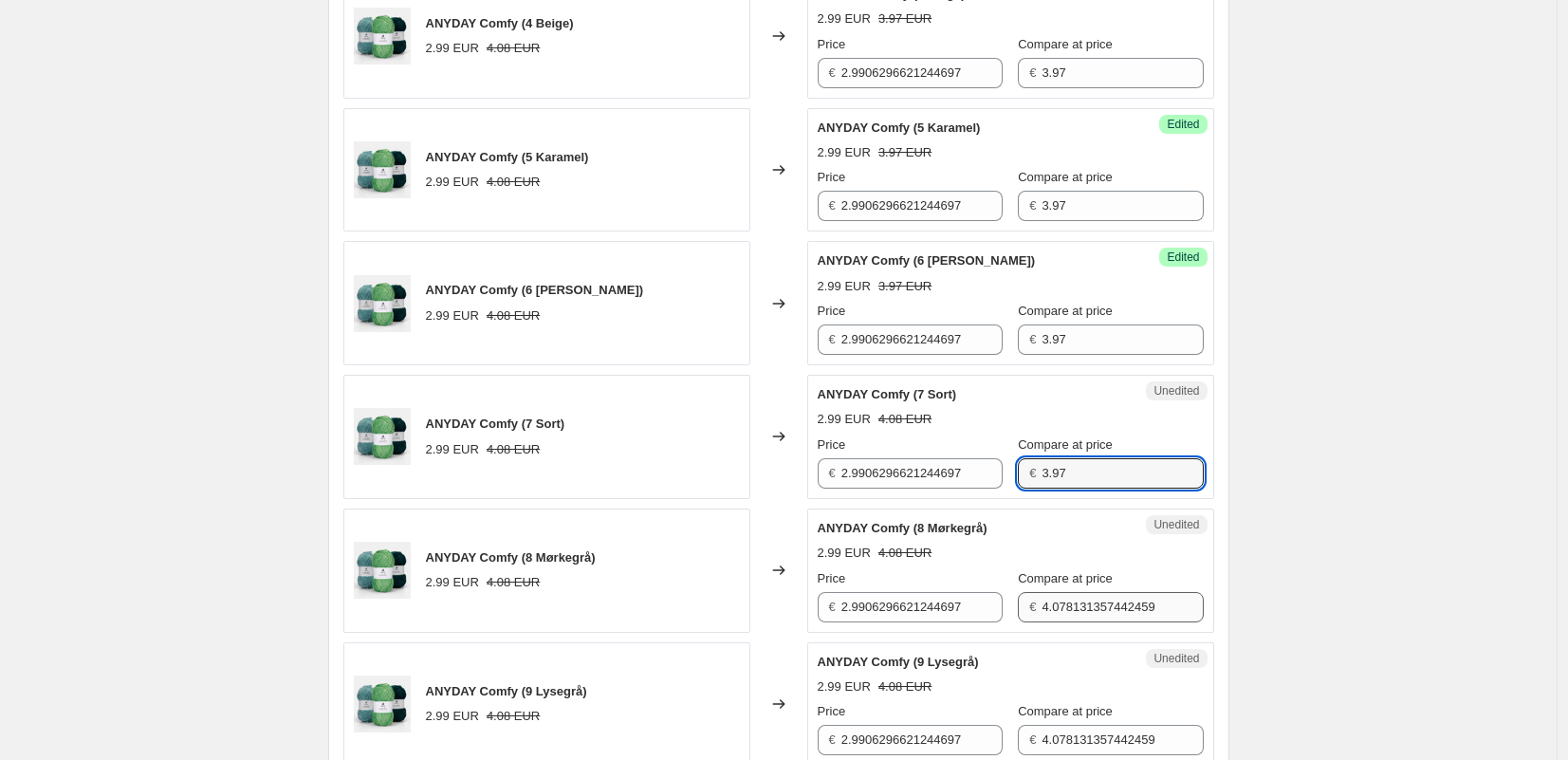
type input "3.97"
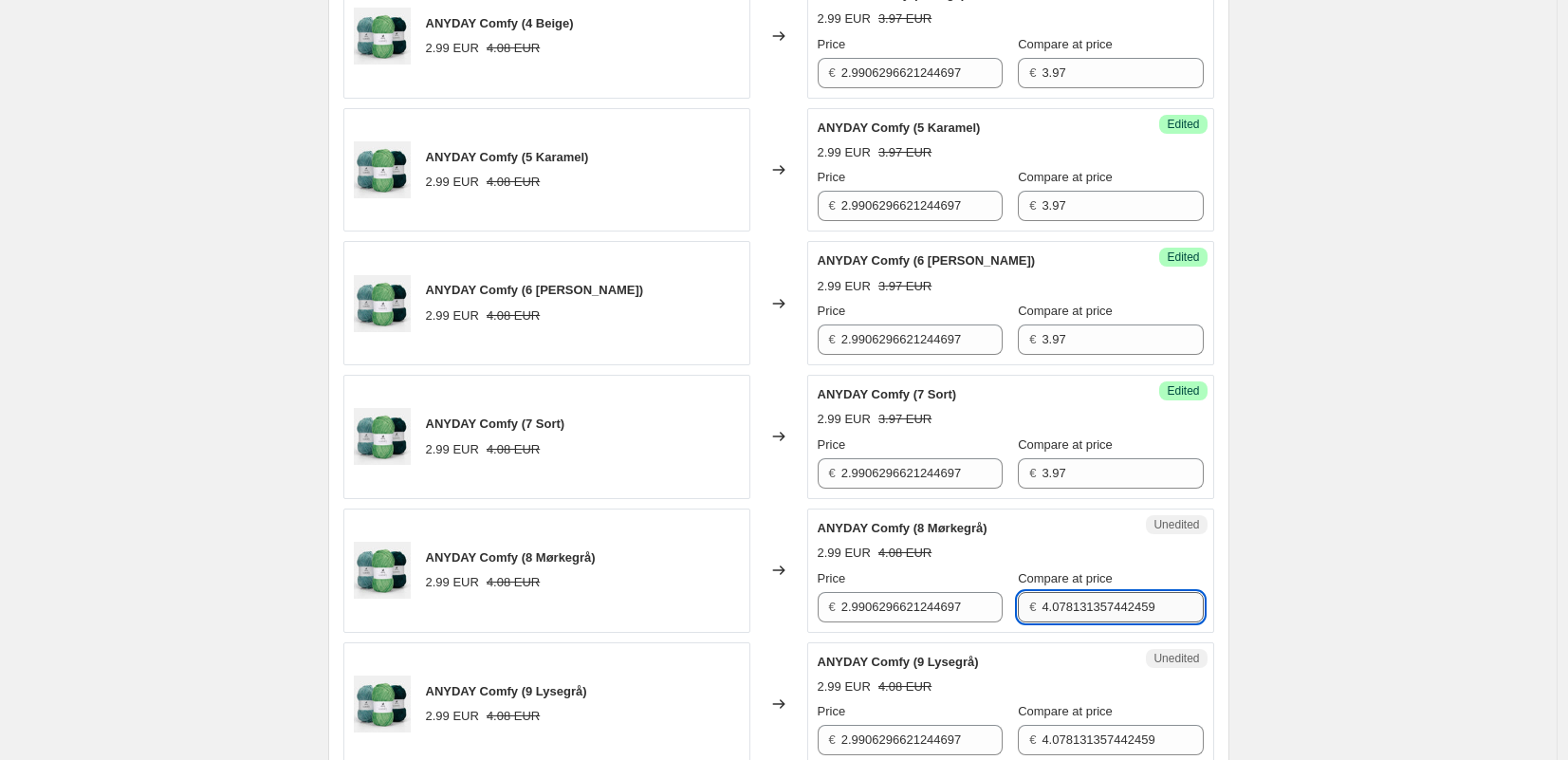
click at [1050, 614] on input "4.078131357442459" at bounding box center [1122, 606] width 162 height 30
drag, startPoint x: 1050, startPoint y: 614, endPoint x: 1057, endPoint y: 628, distance: 15.7
click at [1050, 615] on input "4.078131357442459" at bounding box center [1122, 606] width 162 height 30
paste input "3.97"
type input "3.97"
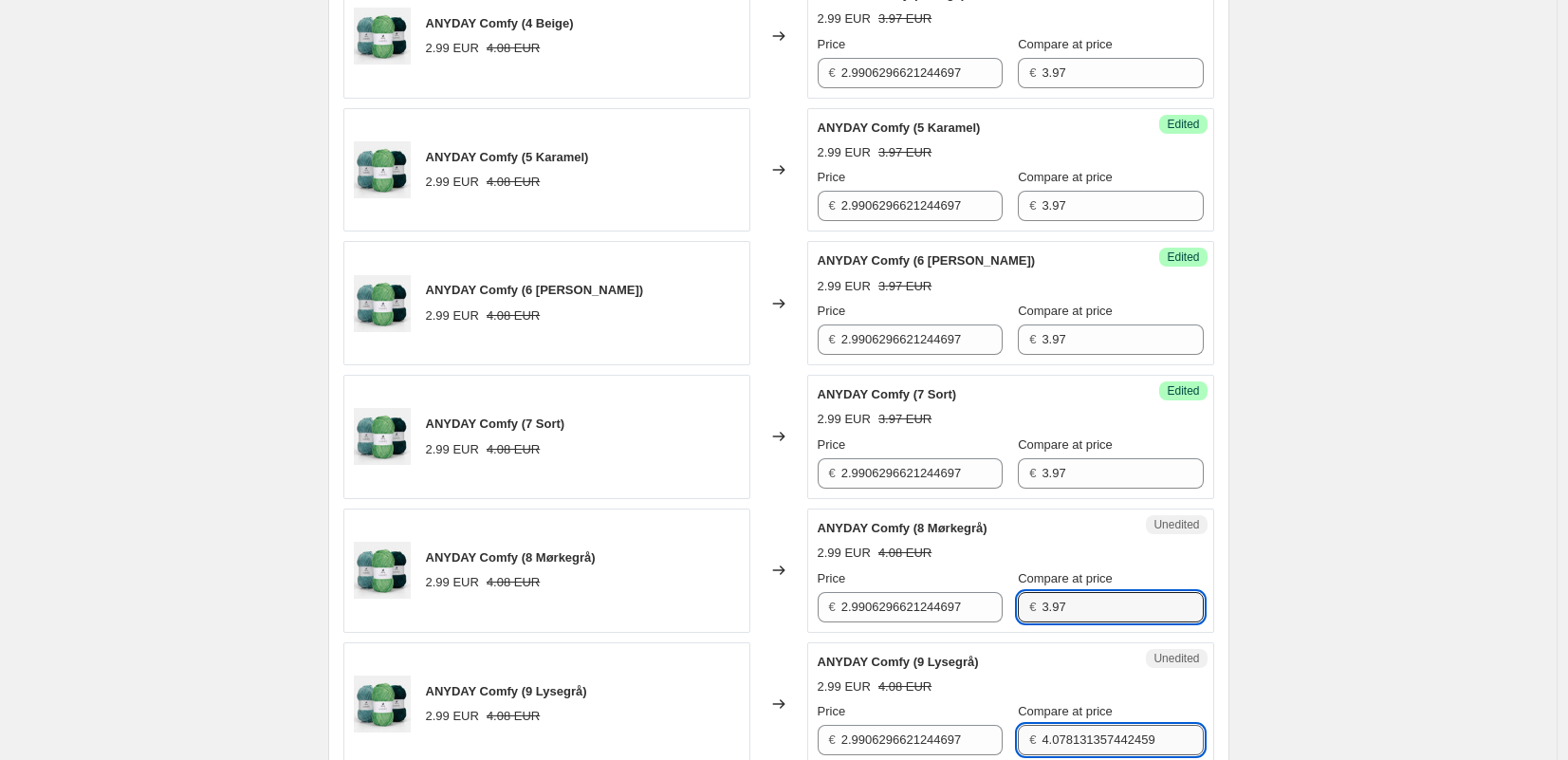
click at [1087, 733] on input "4.078131357442459" at bounding box center [1122, 739] width 162 height 30
paste input "3.97"
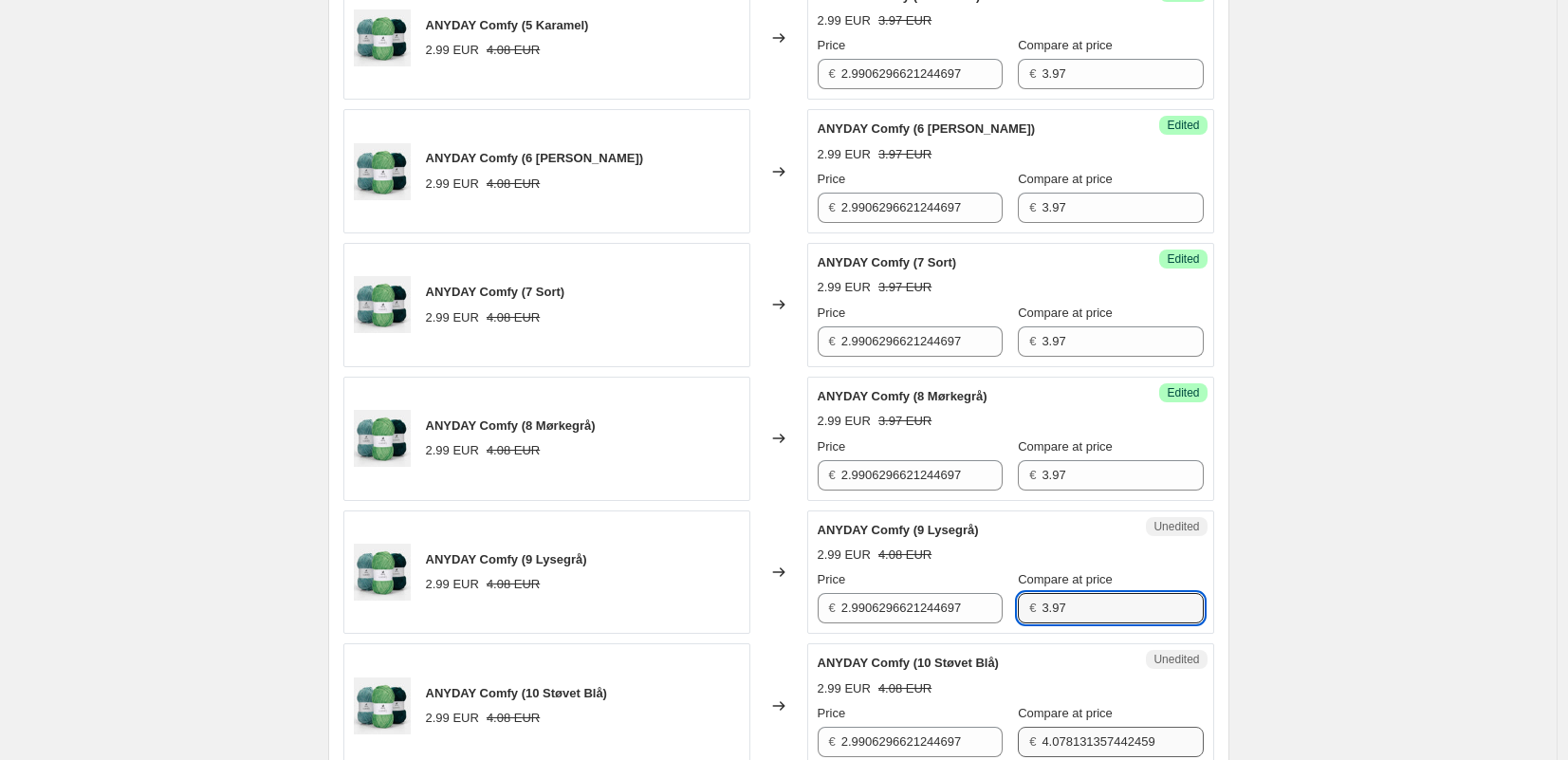
type input "3.97"
click at [1063, 733] on input "4.078131357442459" at bounding box center [1122, 741] width 162 height 30
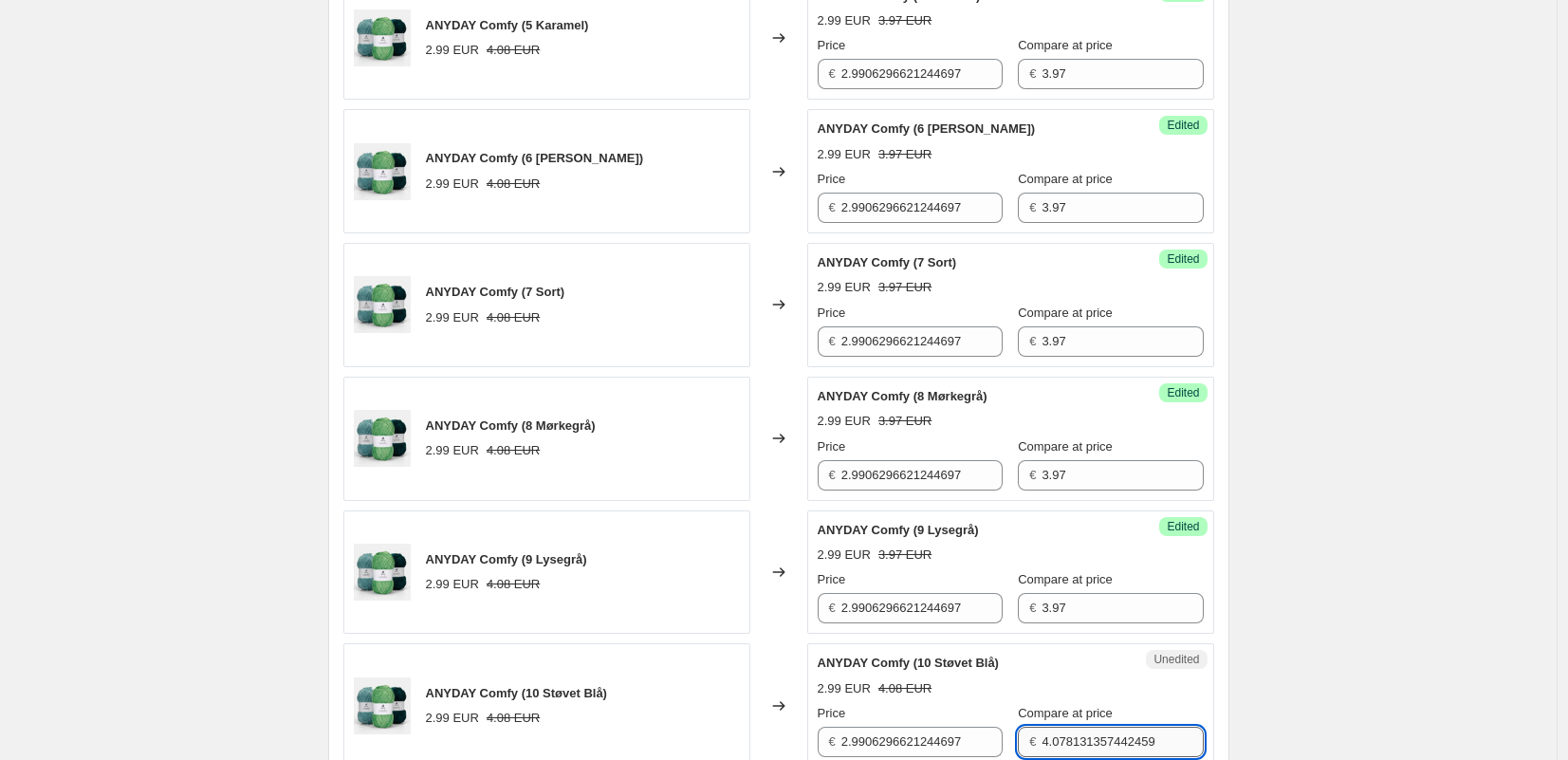
click at [1062, 733] on input "4.078131357442459" at bounding box center [1122, 741] width 162 height 30
paste input "3.97"
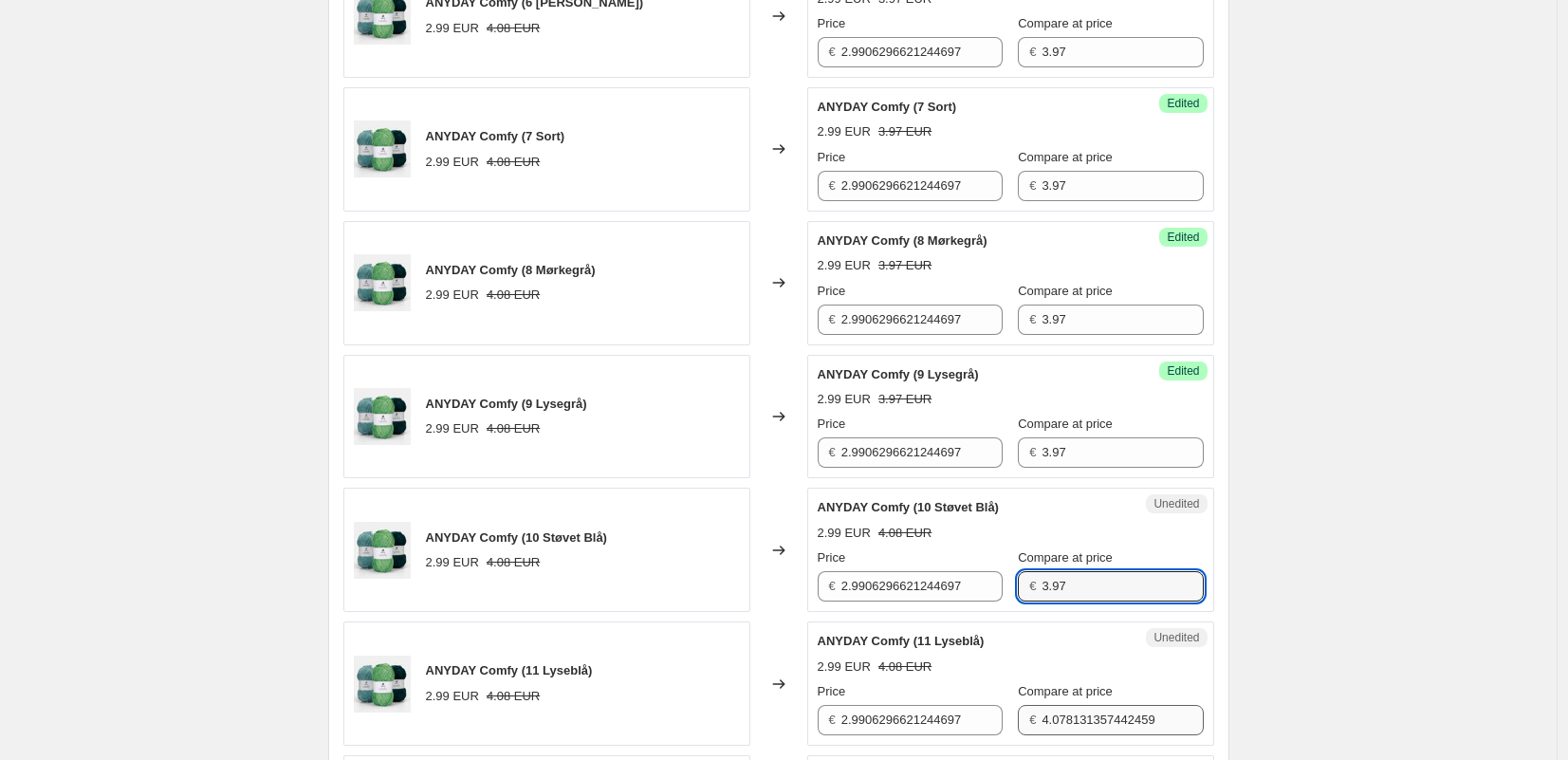
type input "3.97"
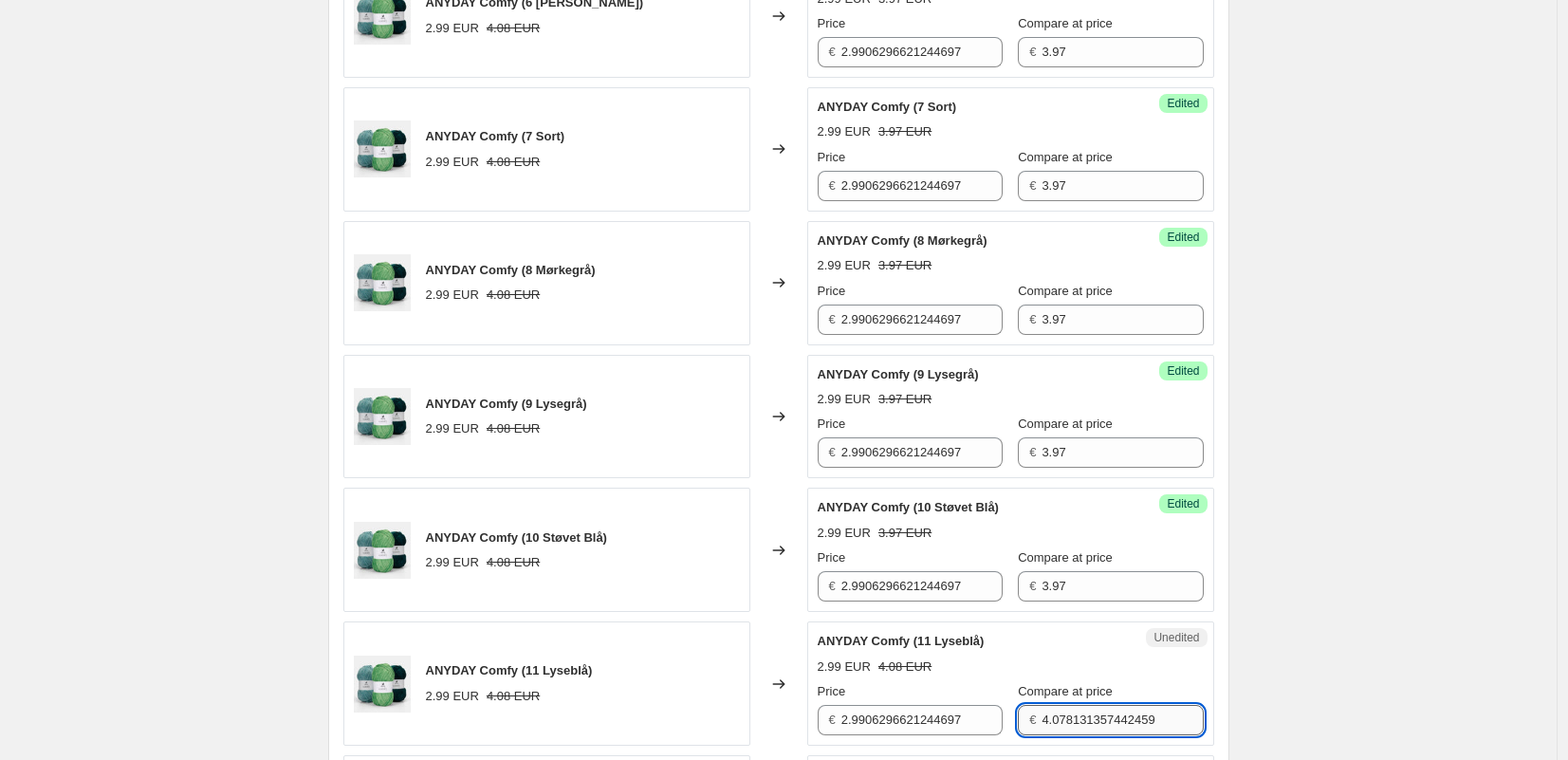
click at [1061, 716] on input "4.078131357442459" at bounding box center [1122, 719] width 162 height 30
paste
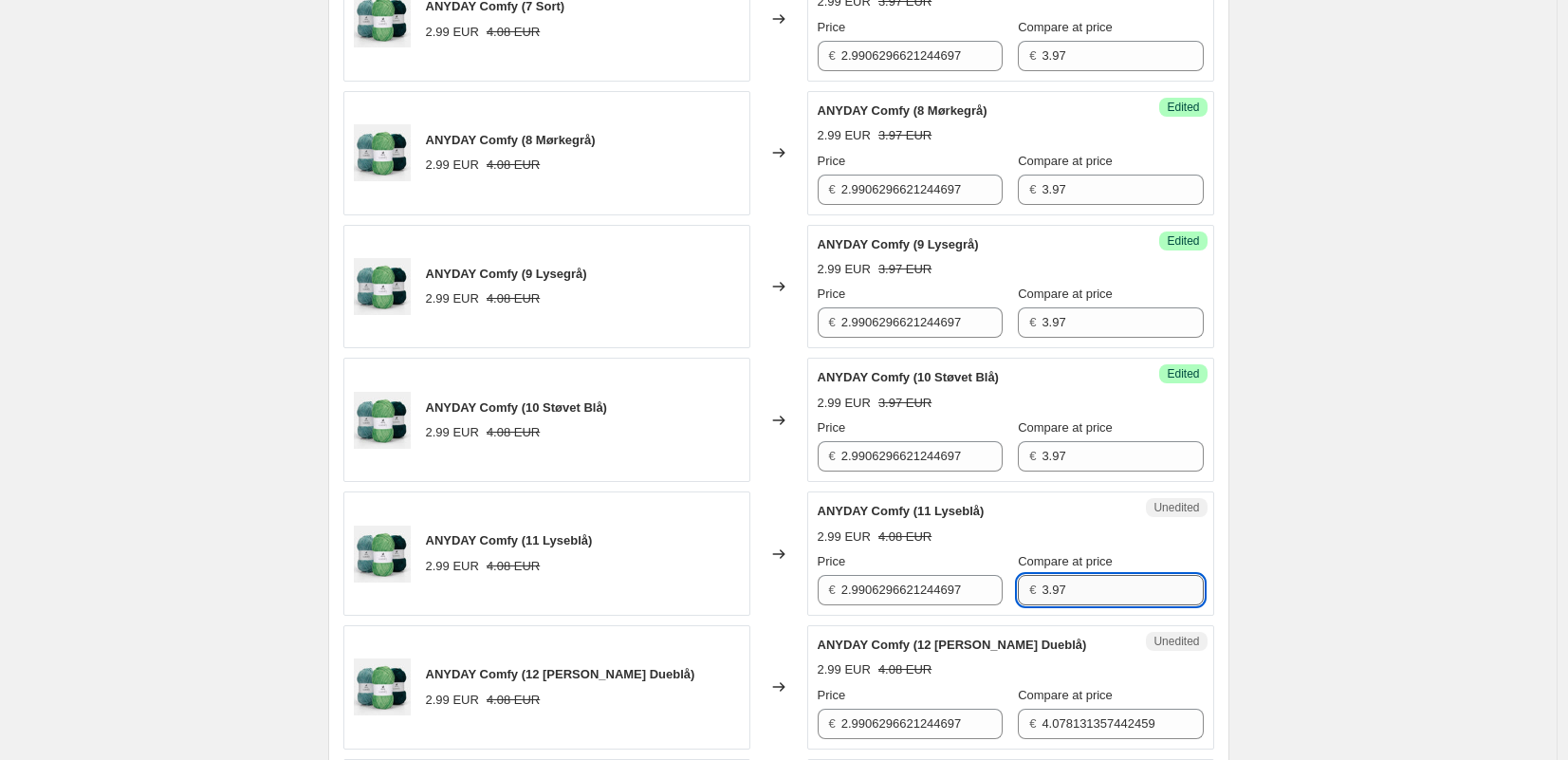
scroll to position [1768, 0]
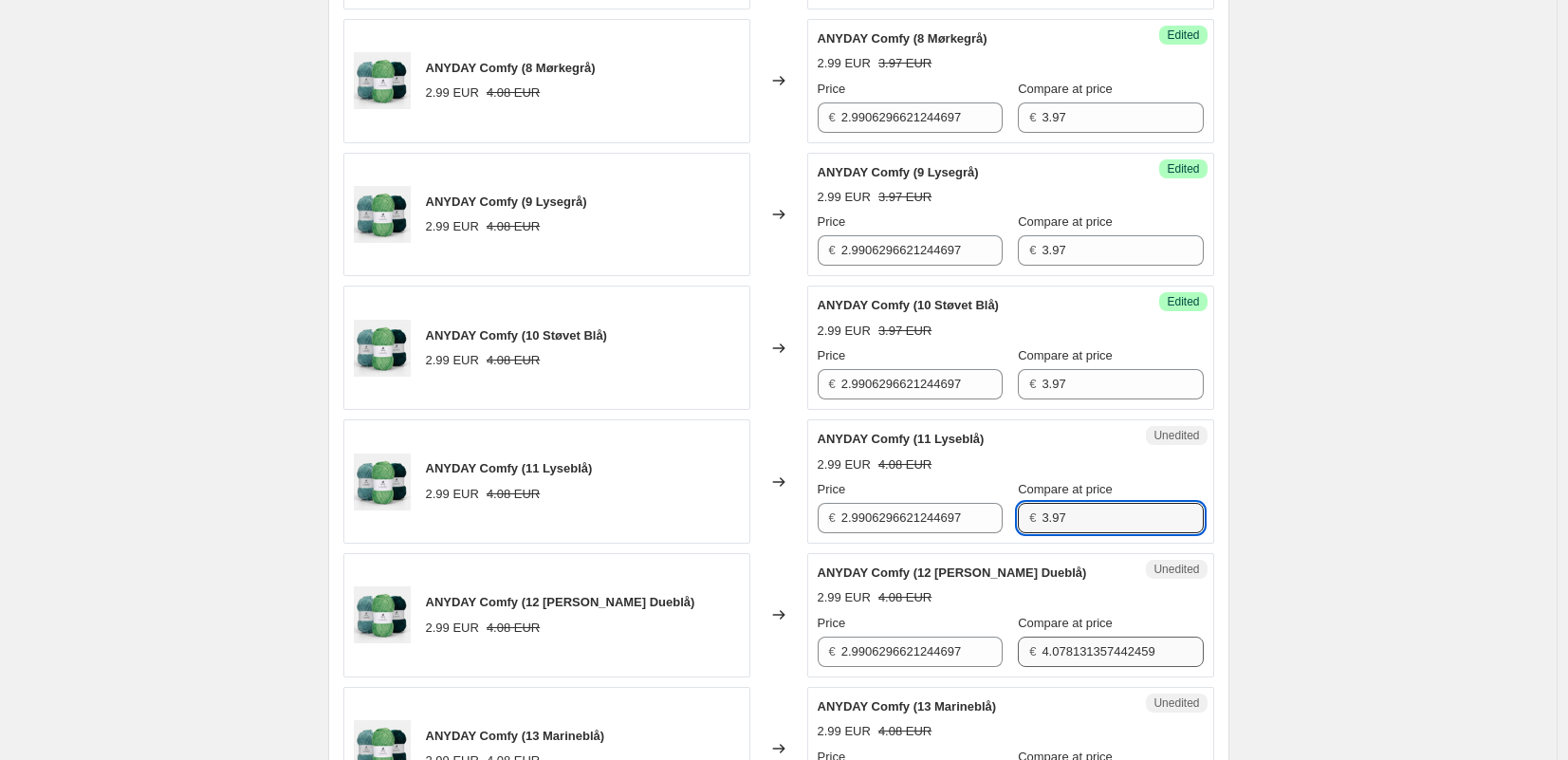
type input "3.97"
click at [1061, 649] on input "4.078131357442459" at bounding box center [1122, 651] width 162 height 30
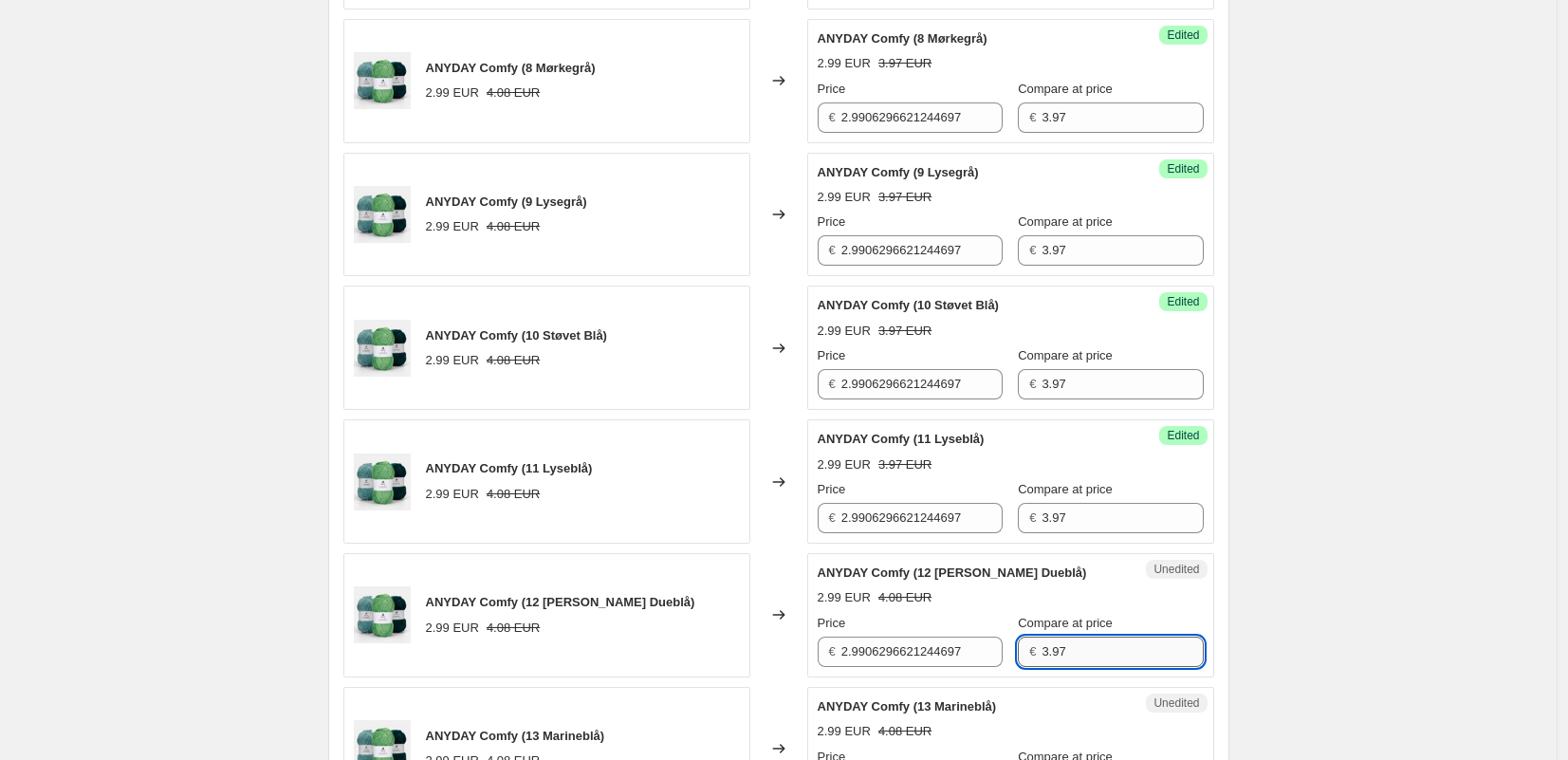
scroll to position [1956, 0]
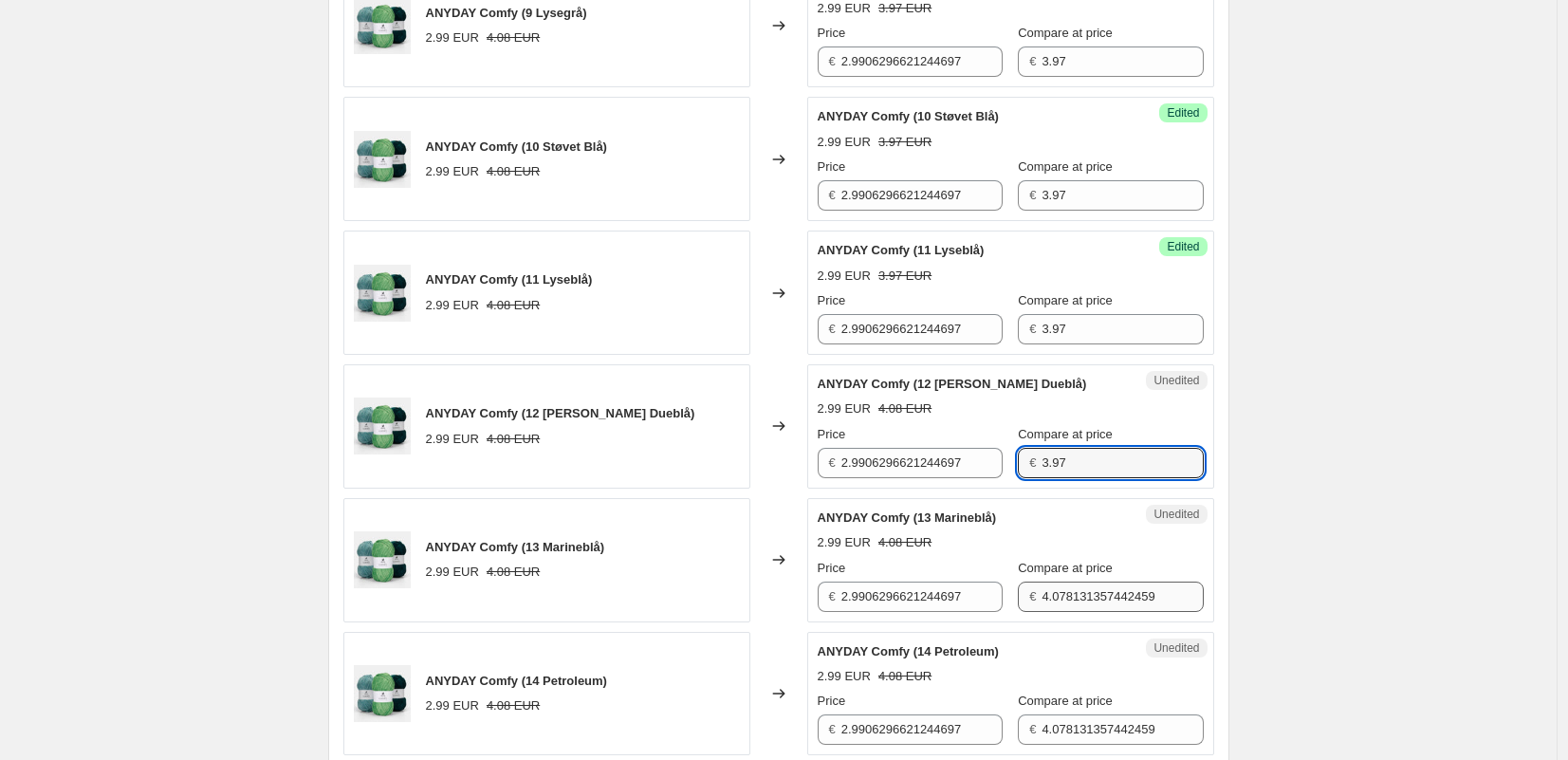
type input "3.97"
click at [1055, 609] on input "4.078131357442459" at bounding box center [1122, 596] width 162 height 30
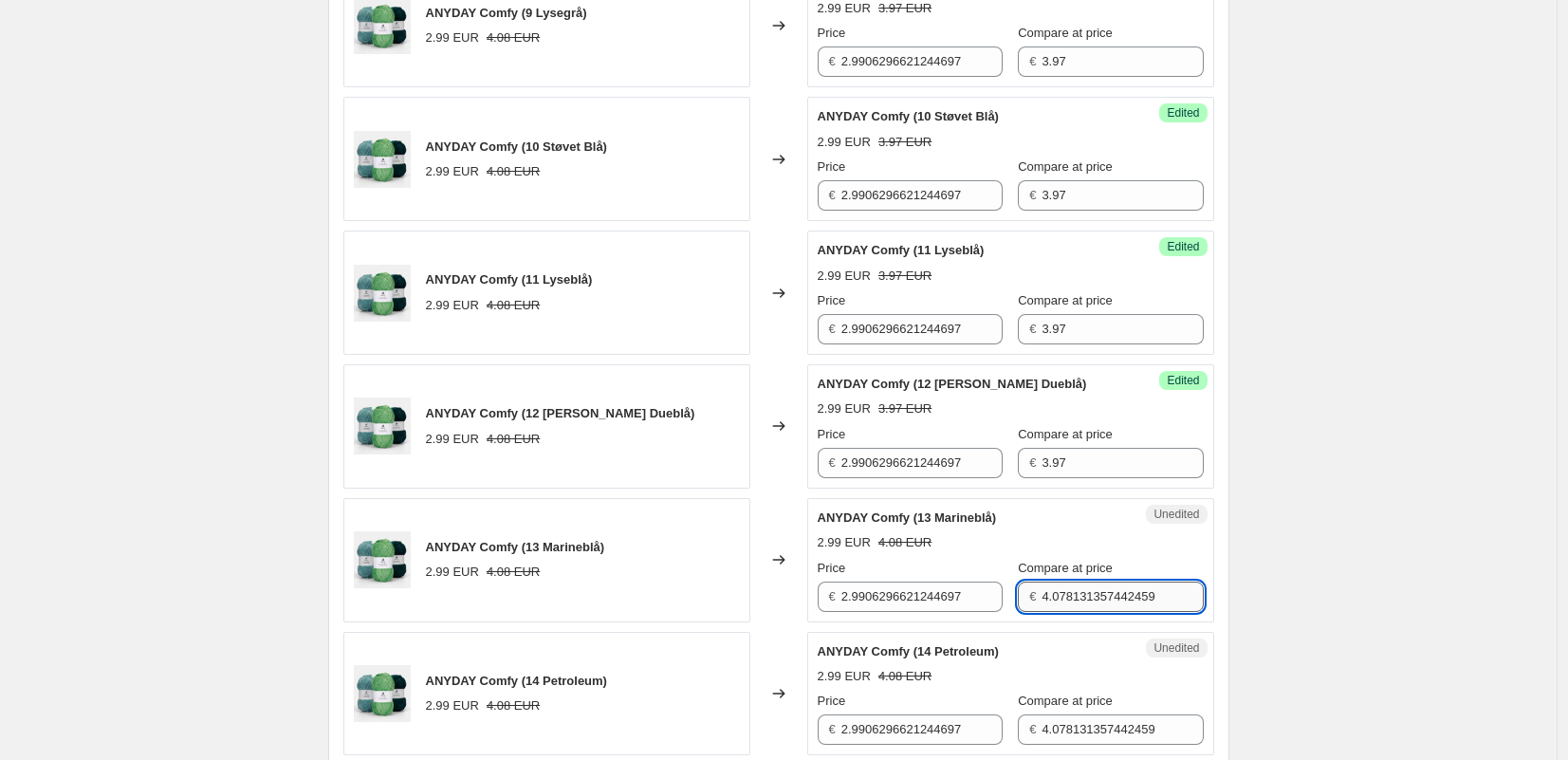
click at [1055, 608] on input "4.078131357442459" at bounding box center [1122, 596] width 162 height 30
type input "3.97"
click at [1079, 733] on input "4.078131357442459" at bounding box center [1122, 729] width 162 height 30
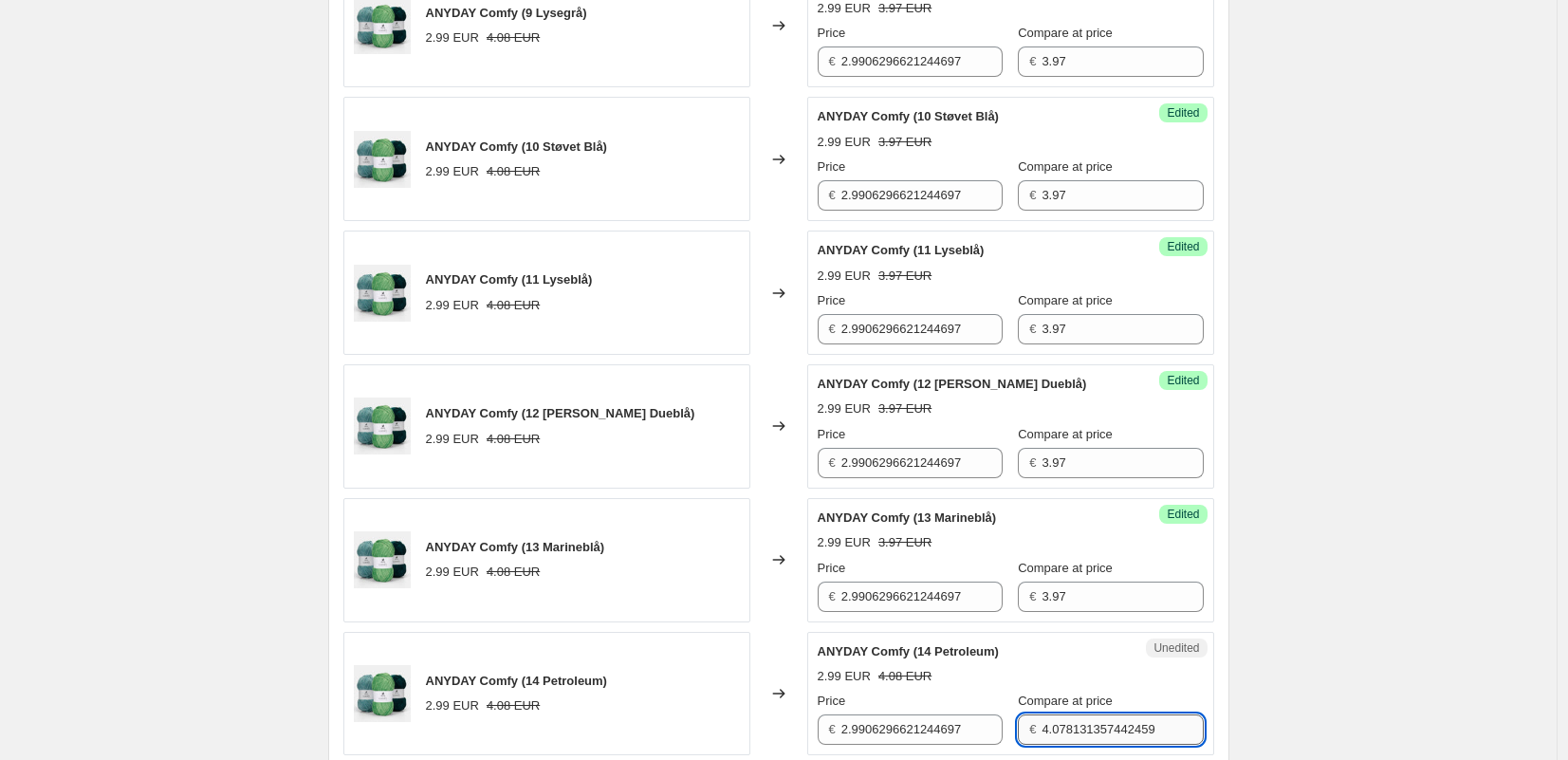
click at [1078, 733] on input "4.078131357442459" at bounding box center [1122, 729] width 162 height 30
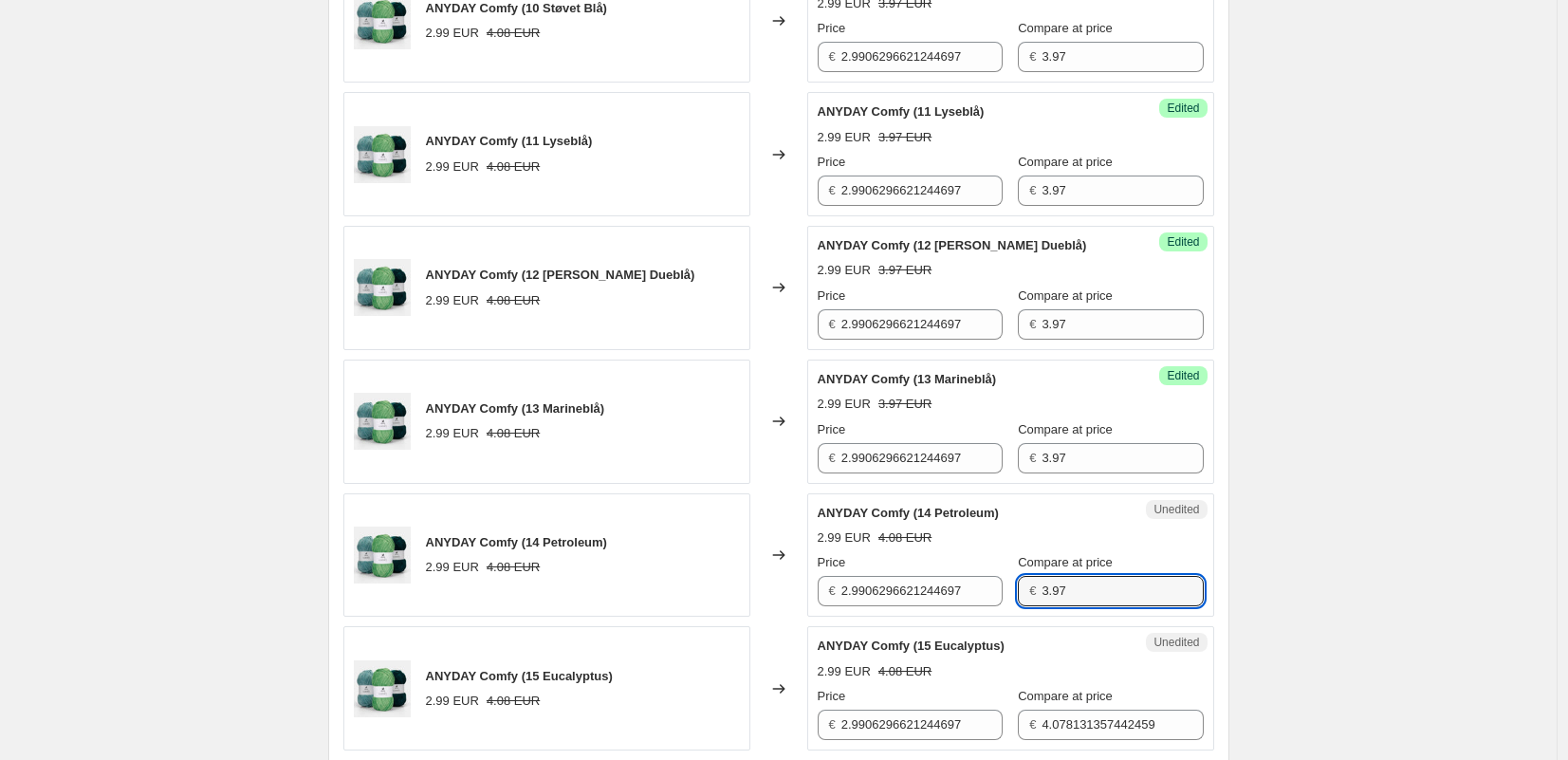
scroll to position [2184, 0]
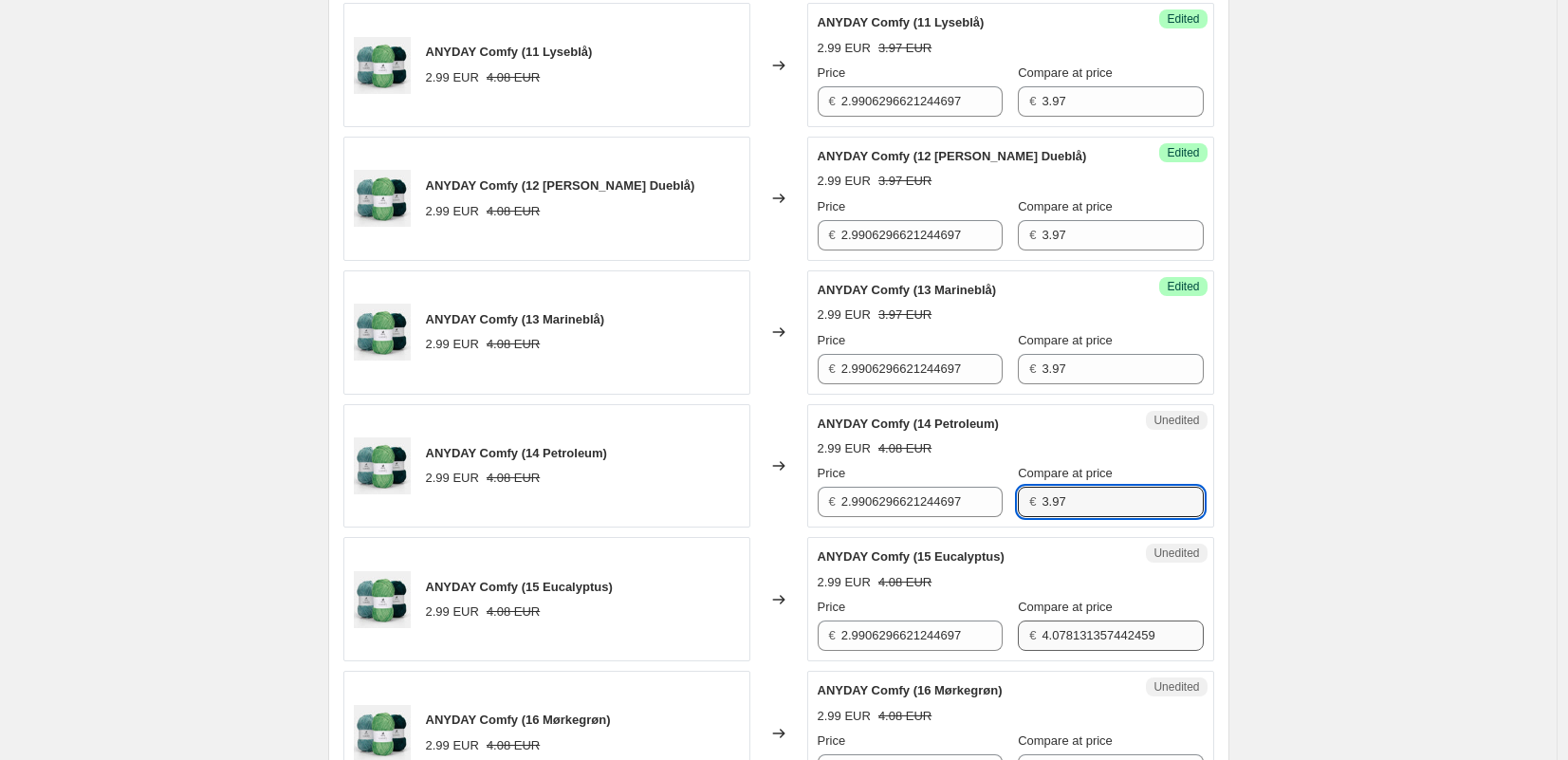
type input "3.97"
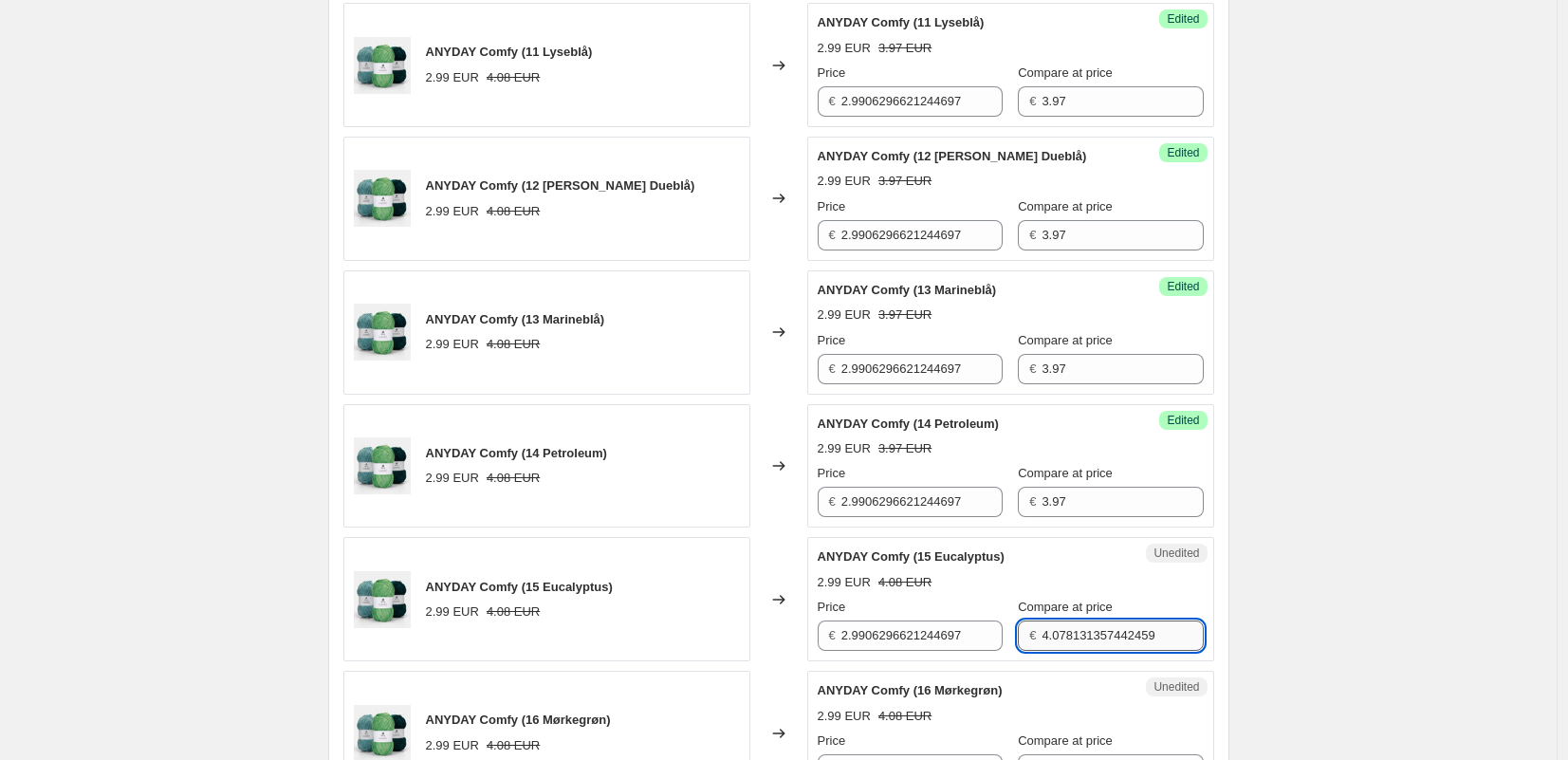
click at [1047, 634] on input "4.078131357442459" at bounding box center [1122, 634] width 162 height 30
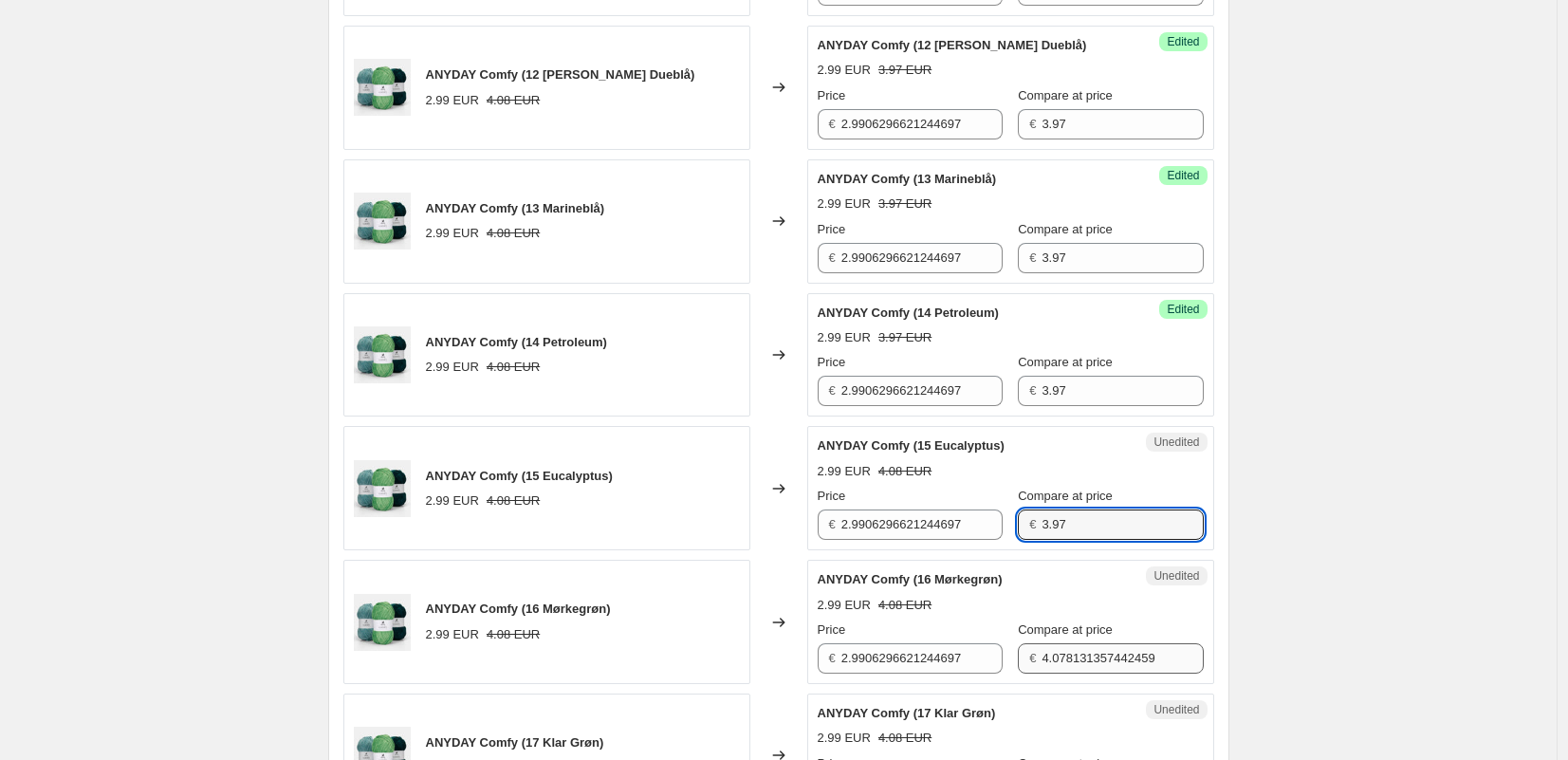
type input "3.97"
click at [1052, 656] on input "4.078131357442459" at bounding box center [1122, 658] width 162 height 30
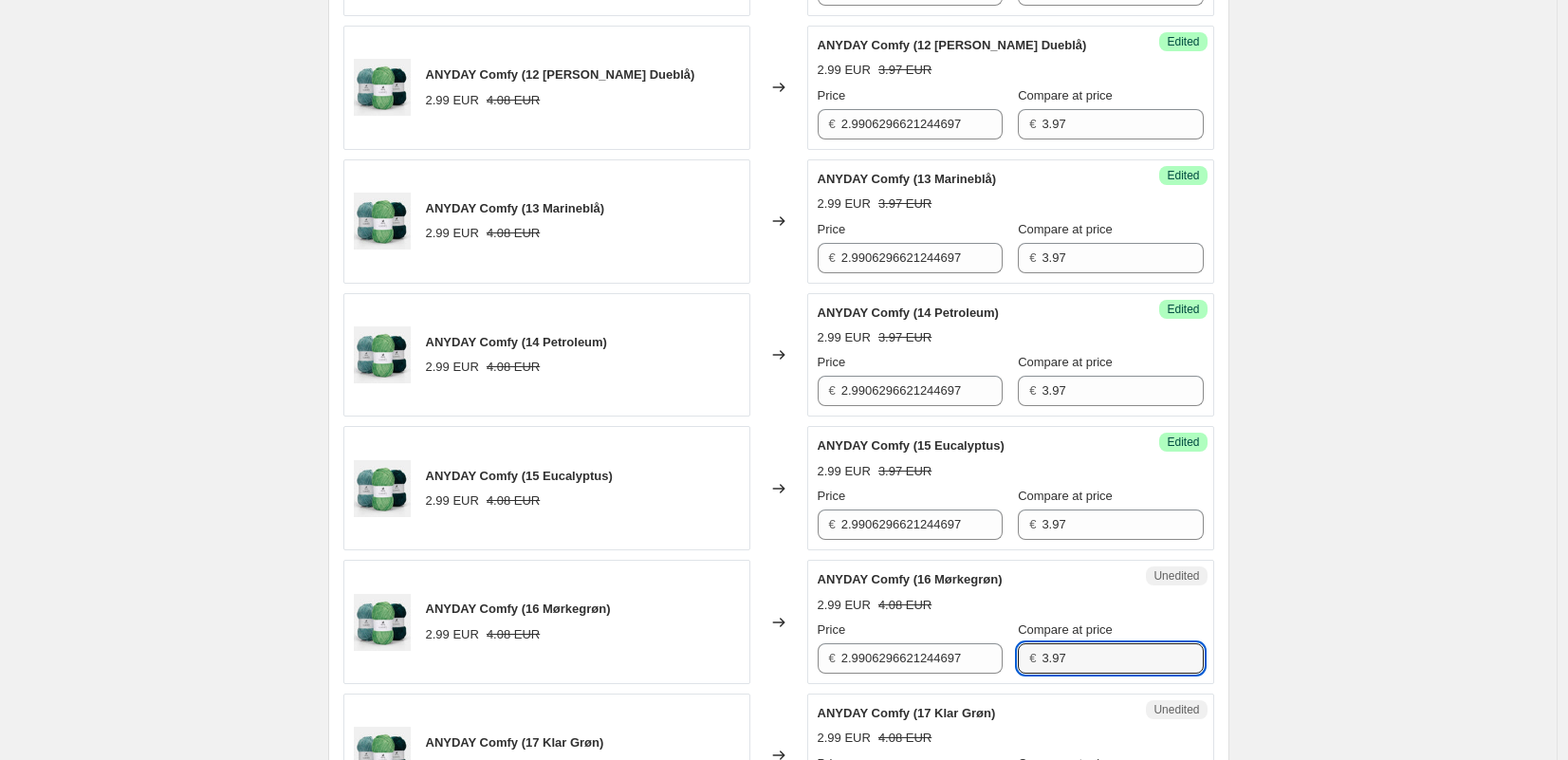
scroll to position [2561, 0]
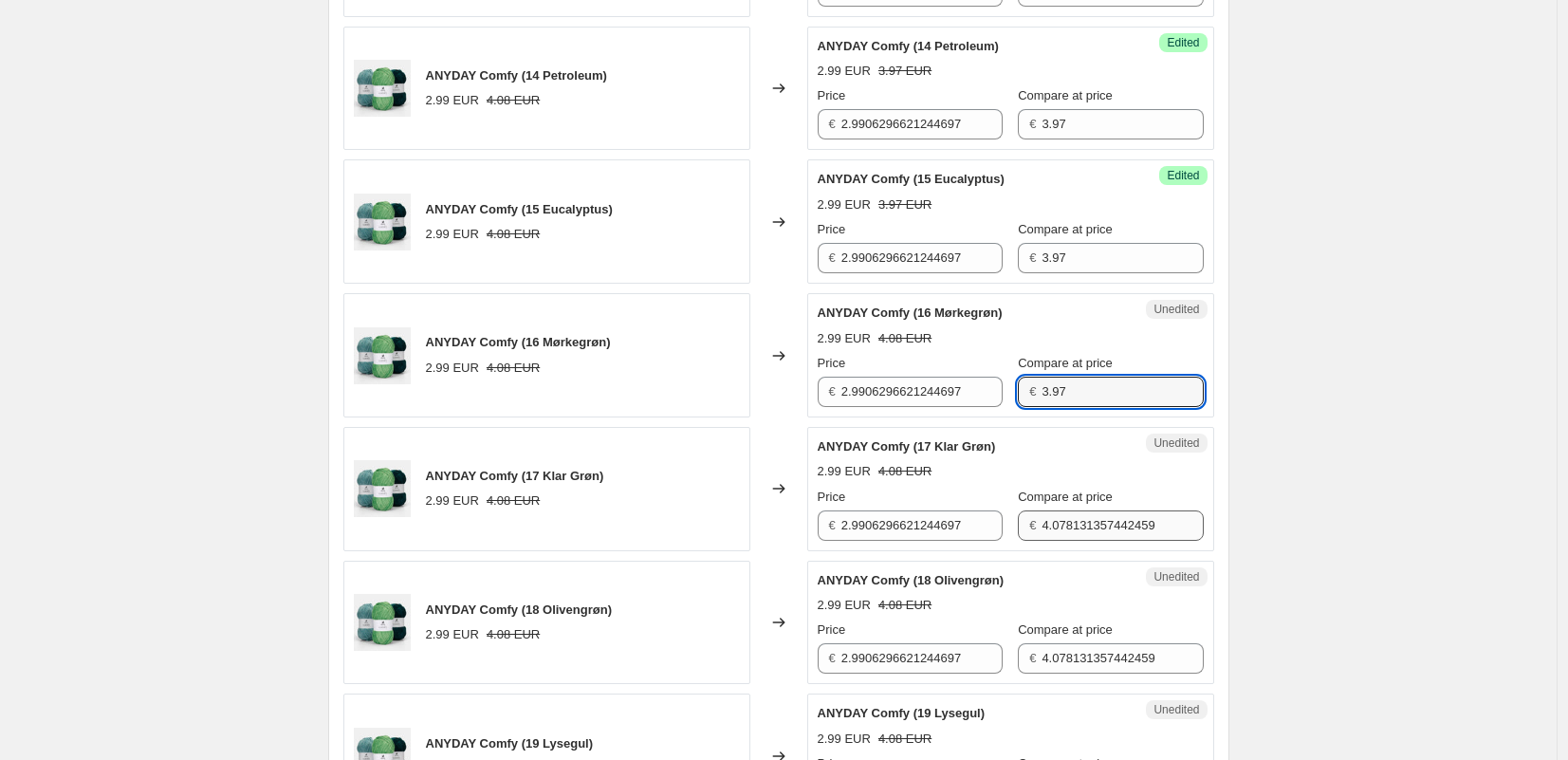
type input "3.97"
click at [1045, 535] on input "4.078131357442459" at bounding box center [1122, 525] width 162 height 30
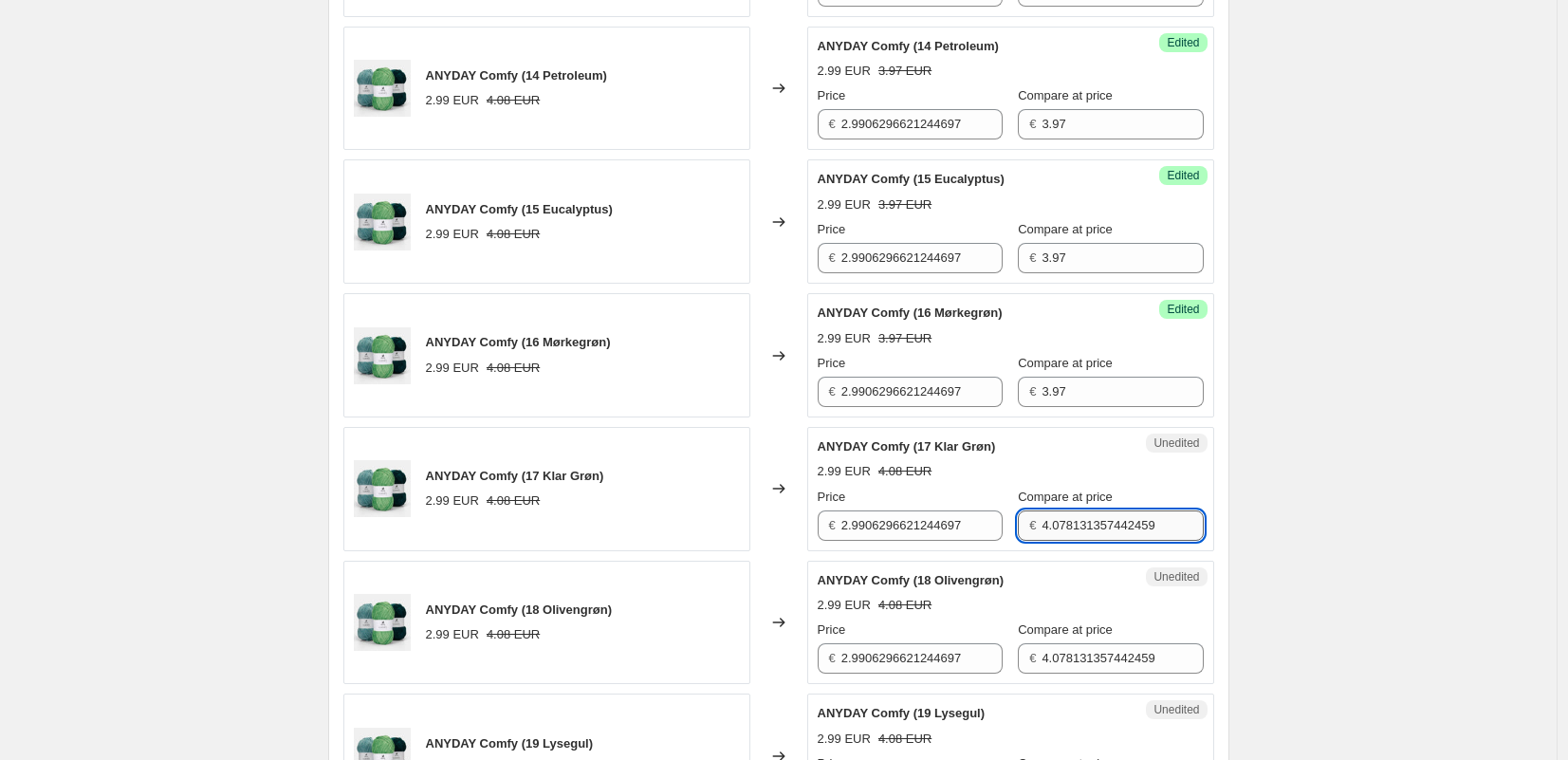
click at [1045, 535] on input "4.078131357442459" at bounding box center [1122, 525] width 162 height 30
type input "3.97"
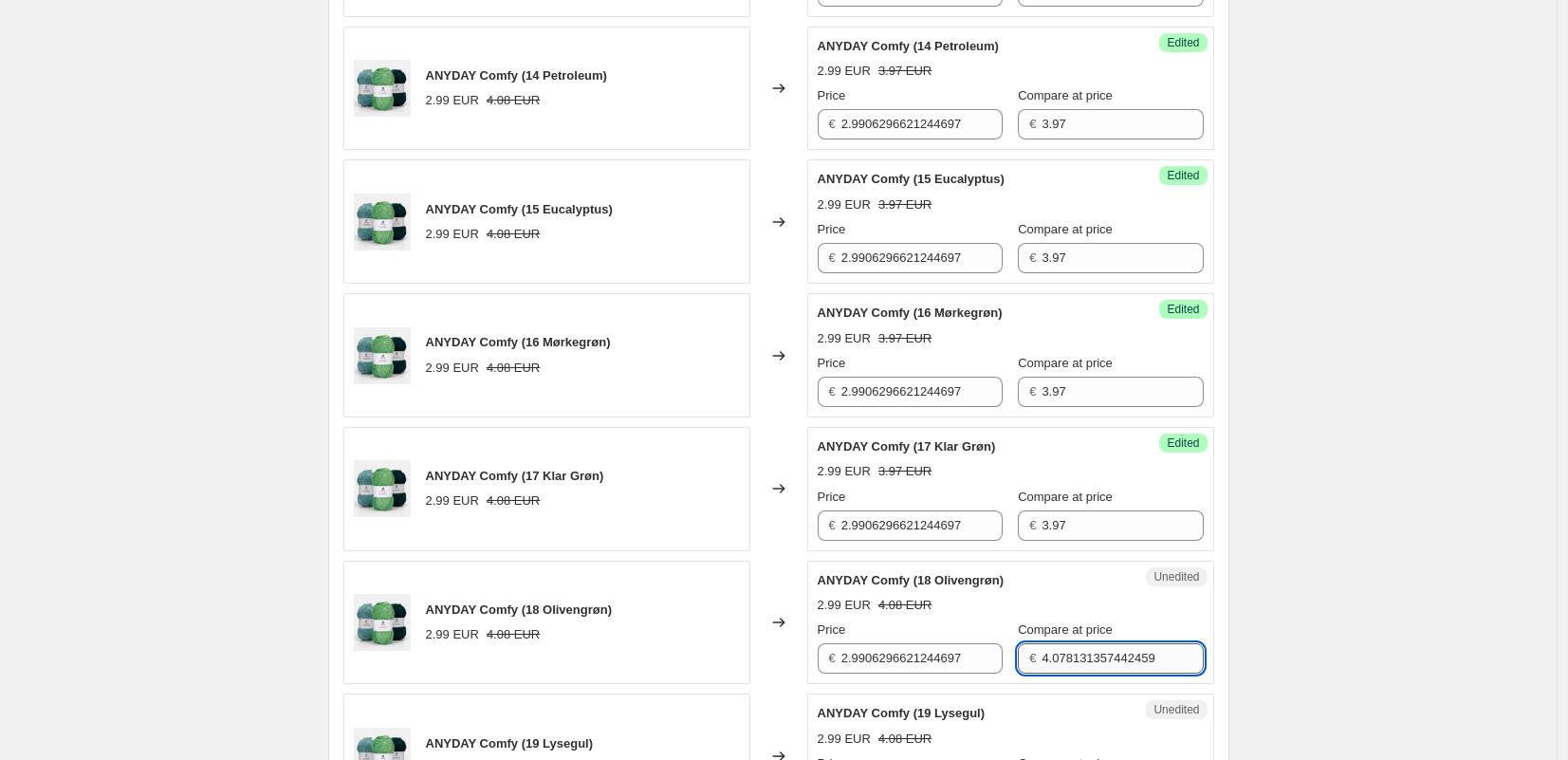
click at [1079, 656] on input "4.078131357442459" at bounding box center [1122, 658] width 162 height 30
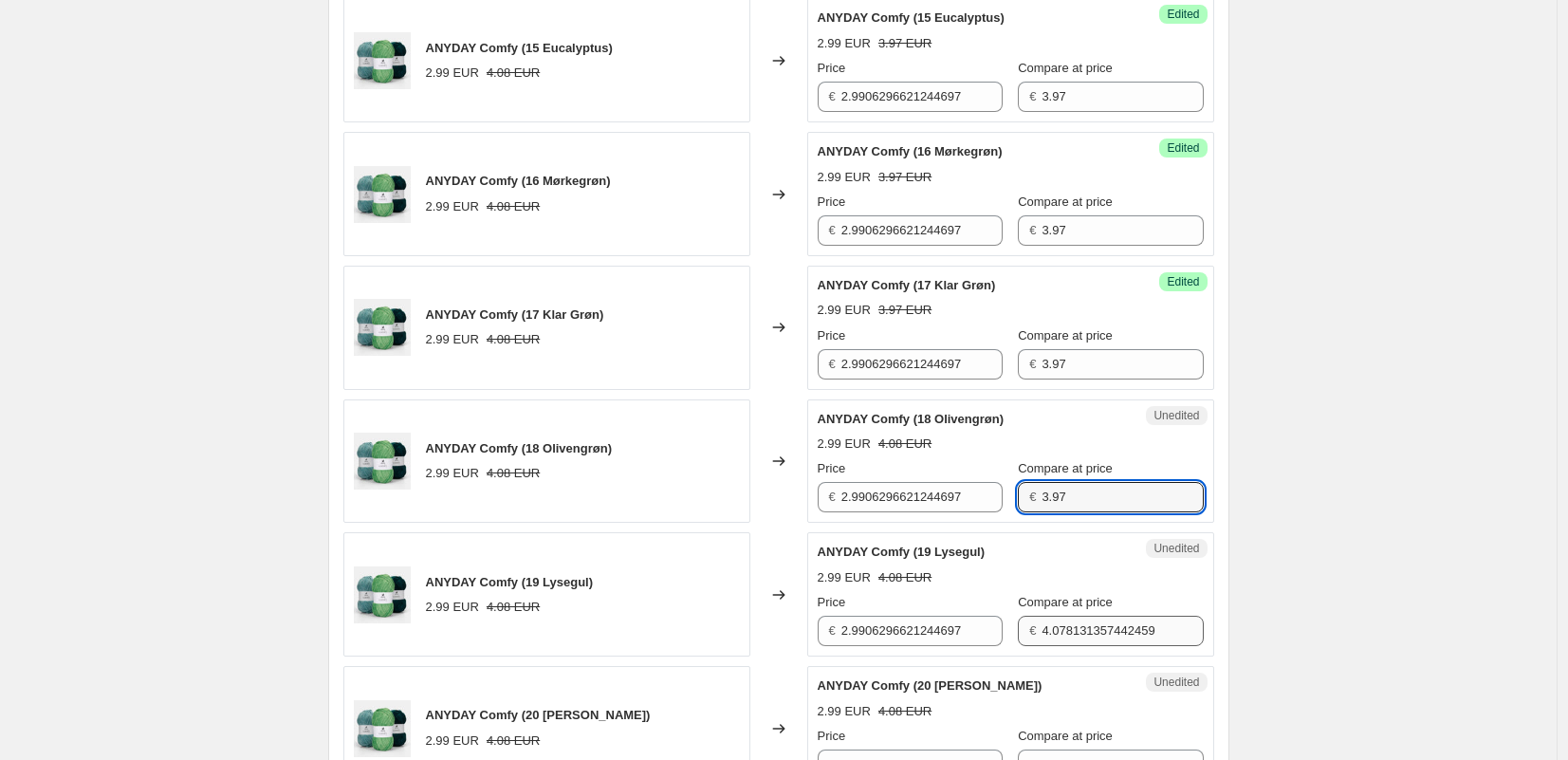
type input "3.97"
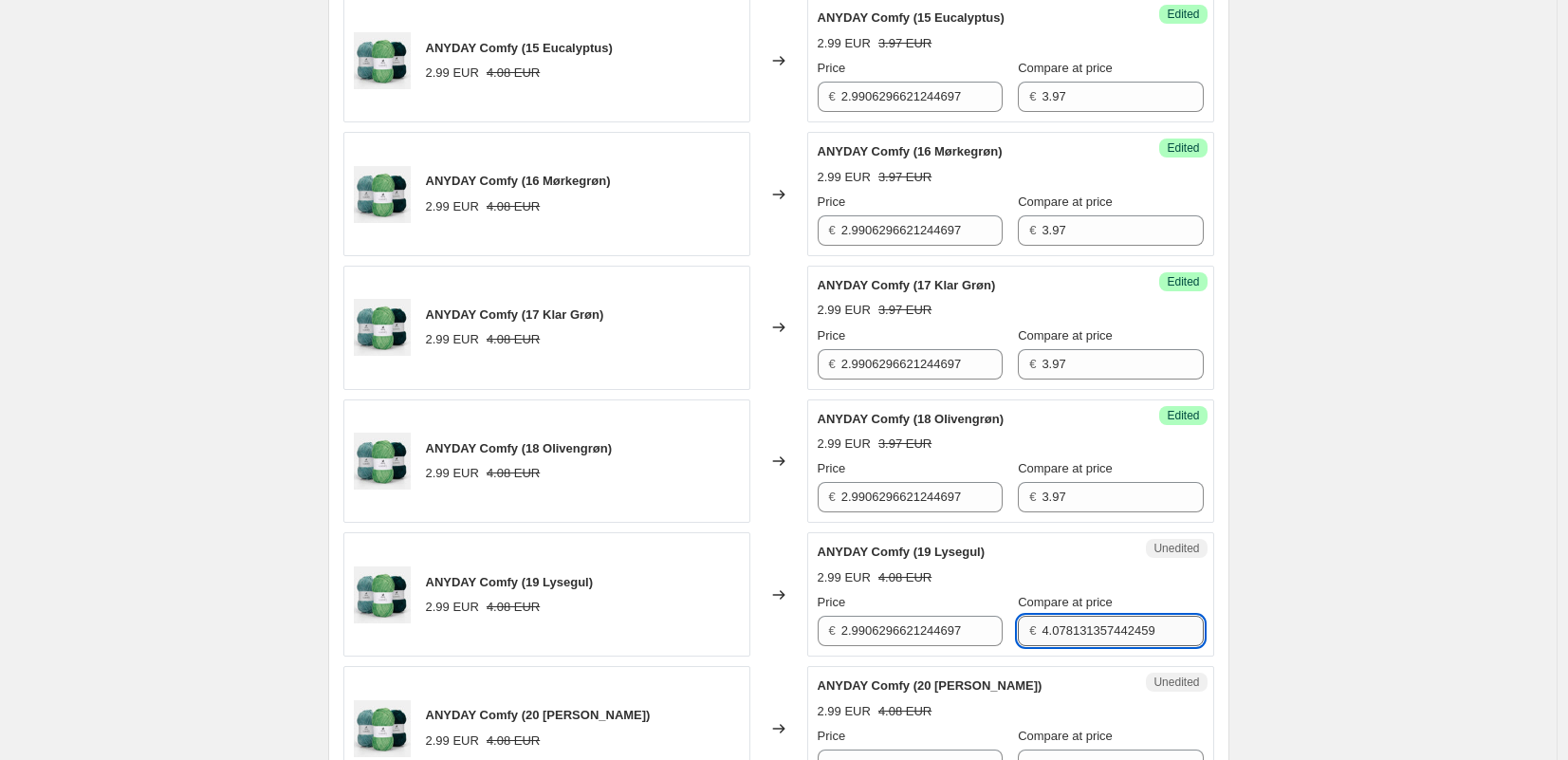
click at [1069, 624] on input "4.078131357442459" at bounding box center [1122, 630] width 162 height 30
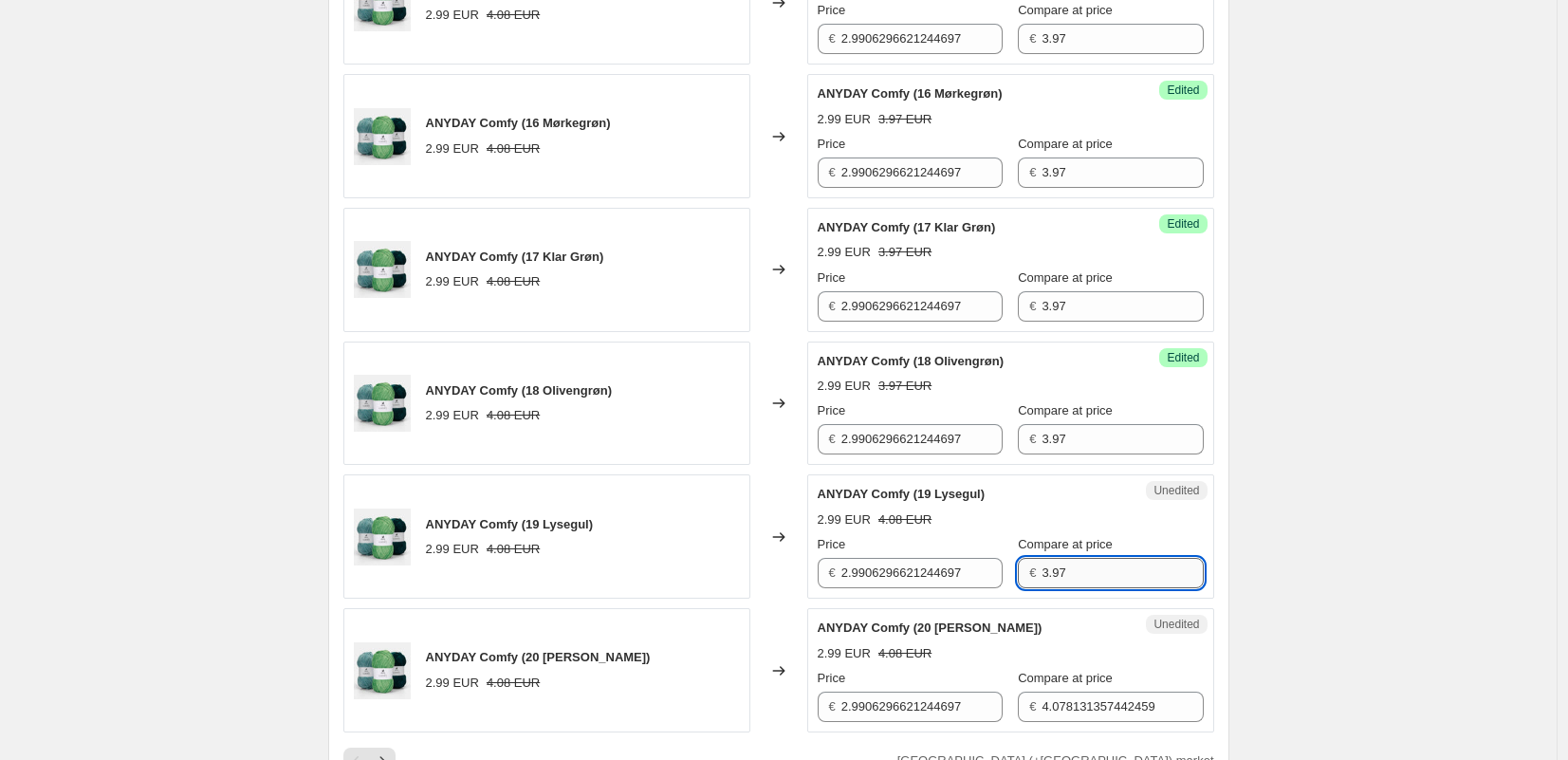
scroll to position [2789, 0]
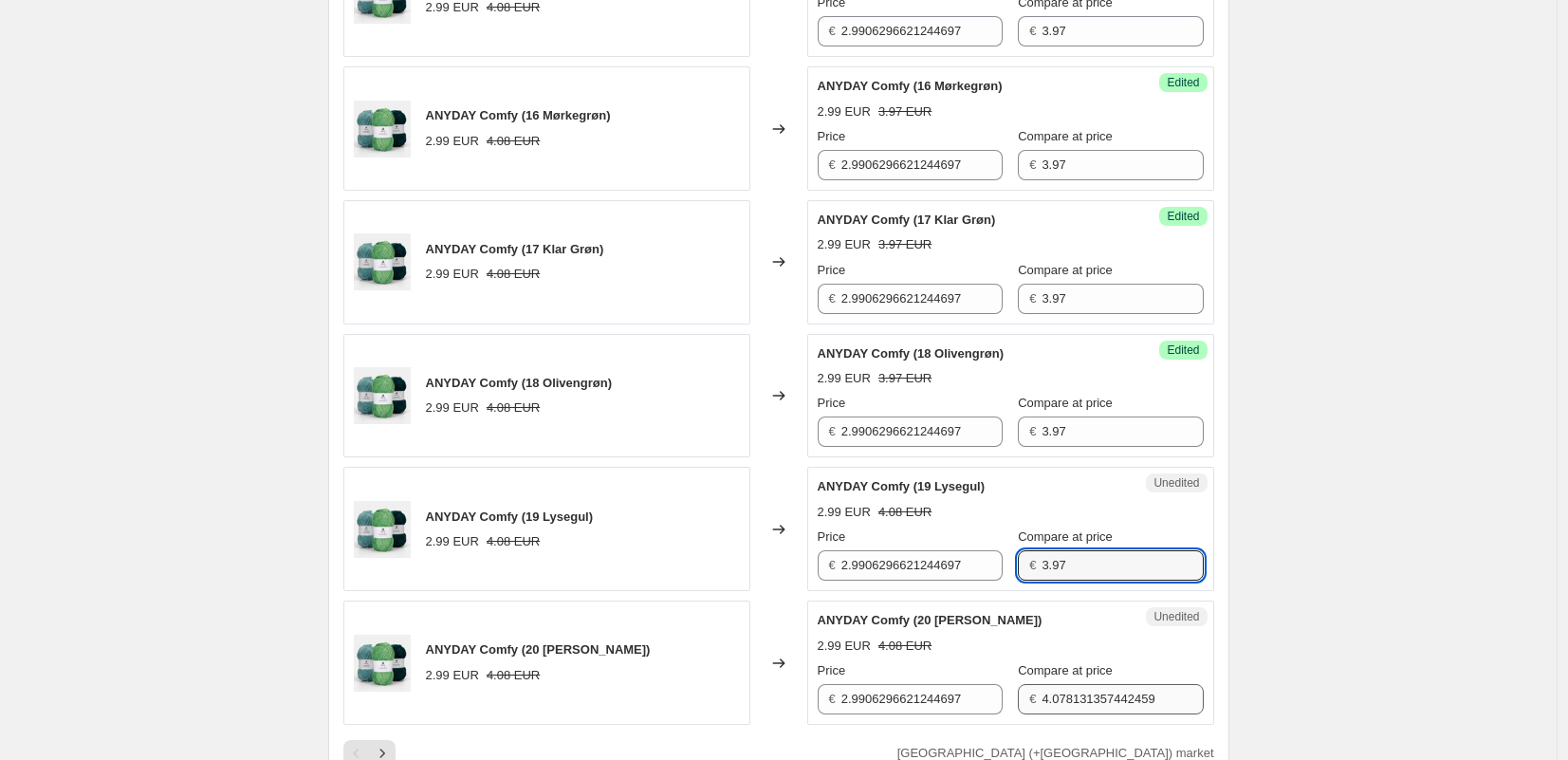
type input "3.97"
click at [1061, 688] on input "4.078131357442459" at bounding box center [1122, 698] width 162 height 30
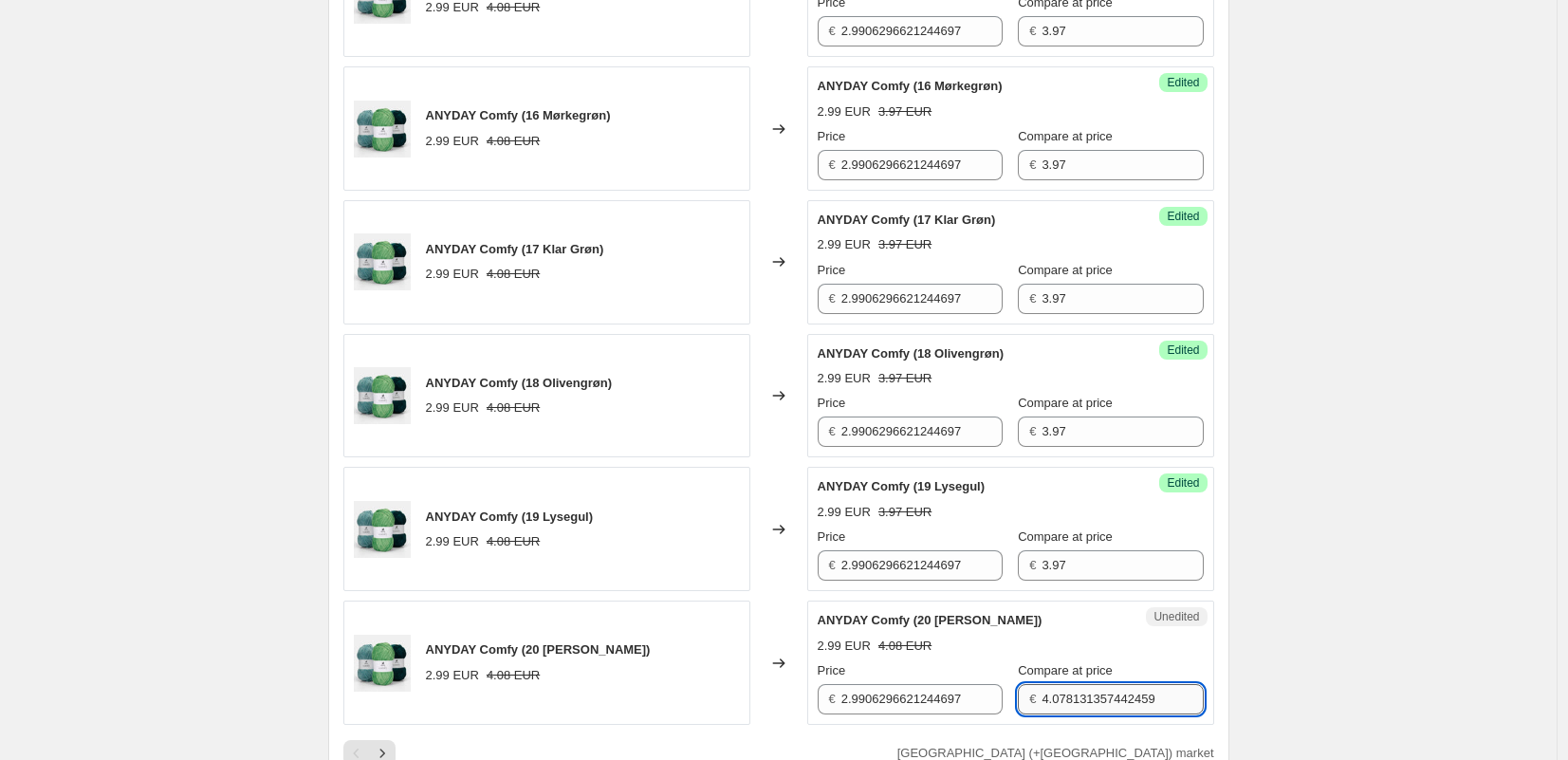
click at [1061, 688] on input "4.078131357442459" at bounding box center [1122, 698] width 162 height 30
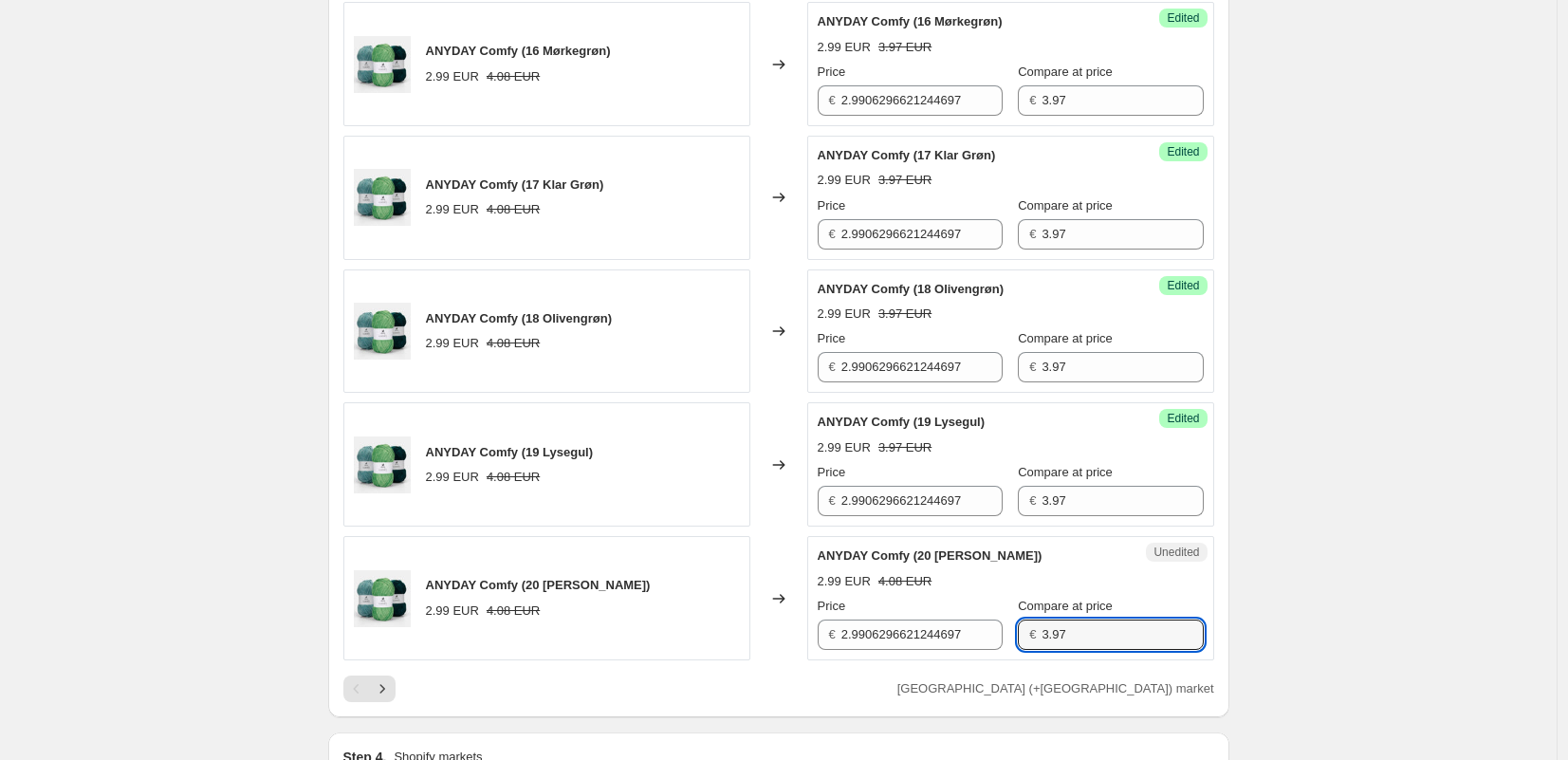
scroll to position [2872, 0]
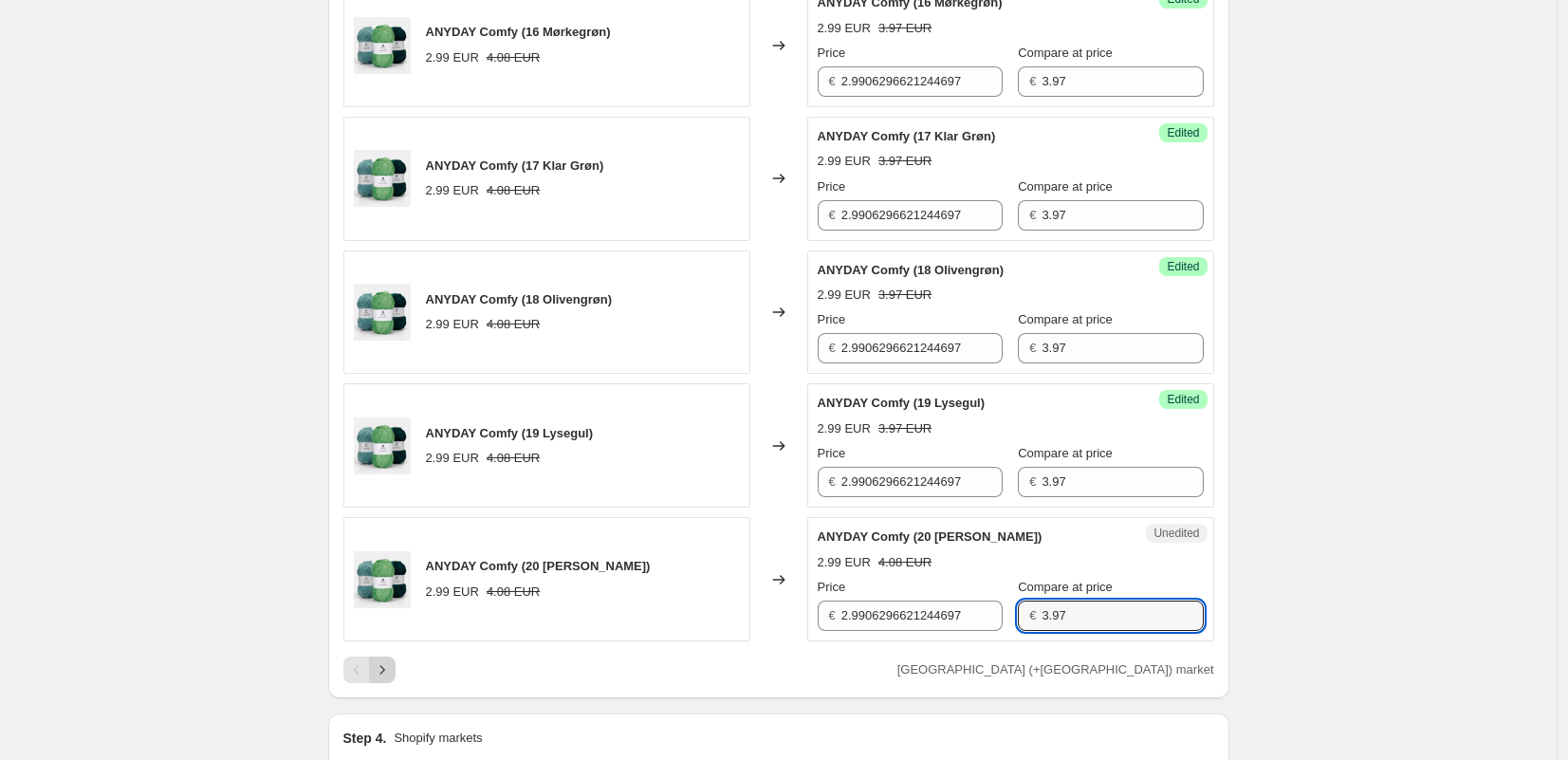
type input "3.97"
click at [390, 666] on icon "Next" at bounding box center [382, 670] width 19 height 19
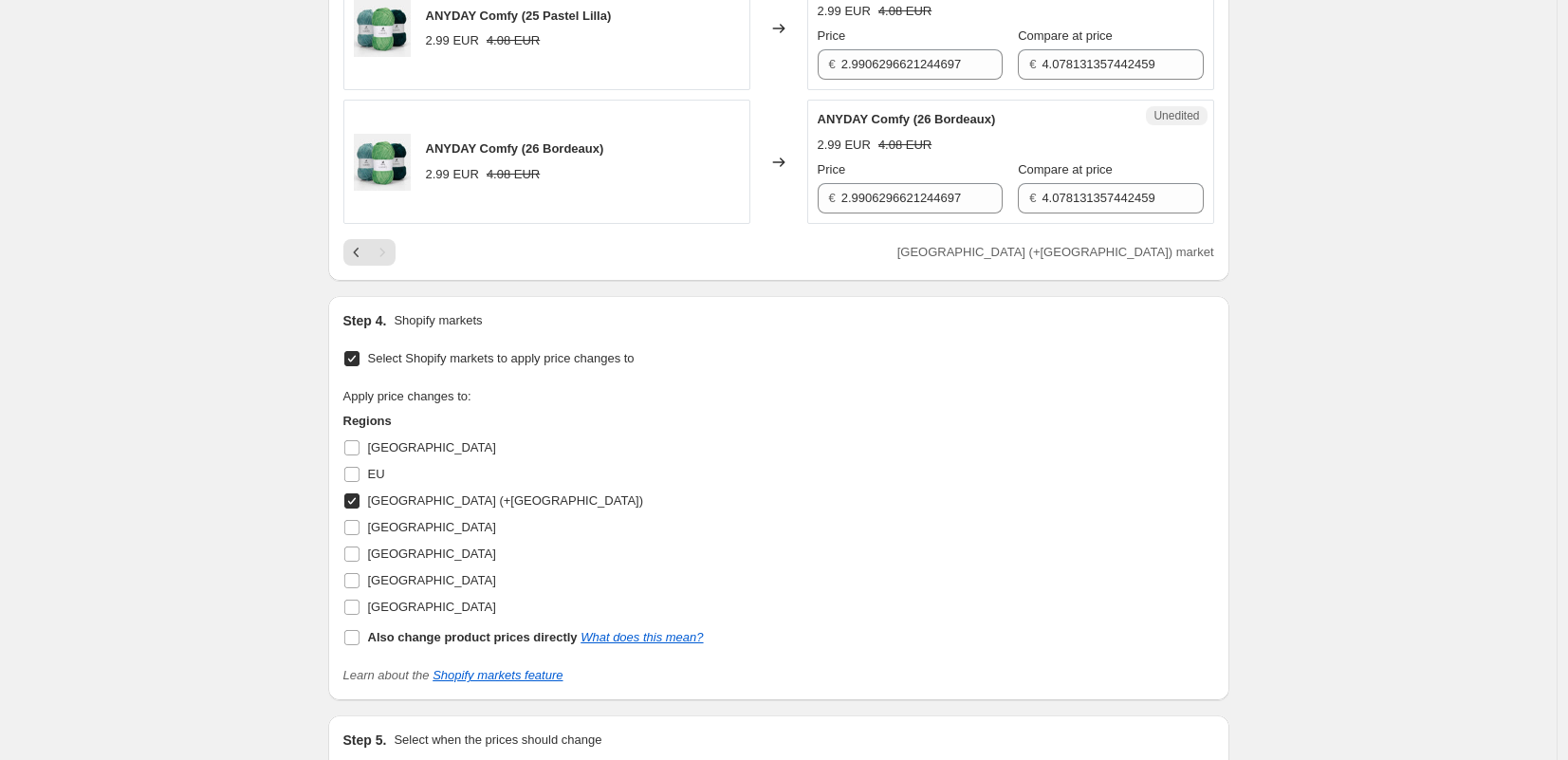
scroll to position [1261, 0]
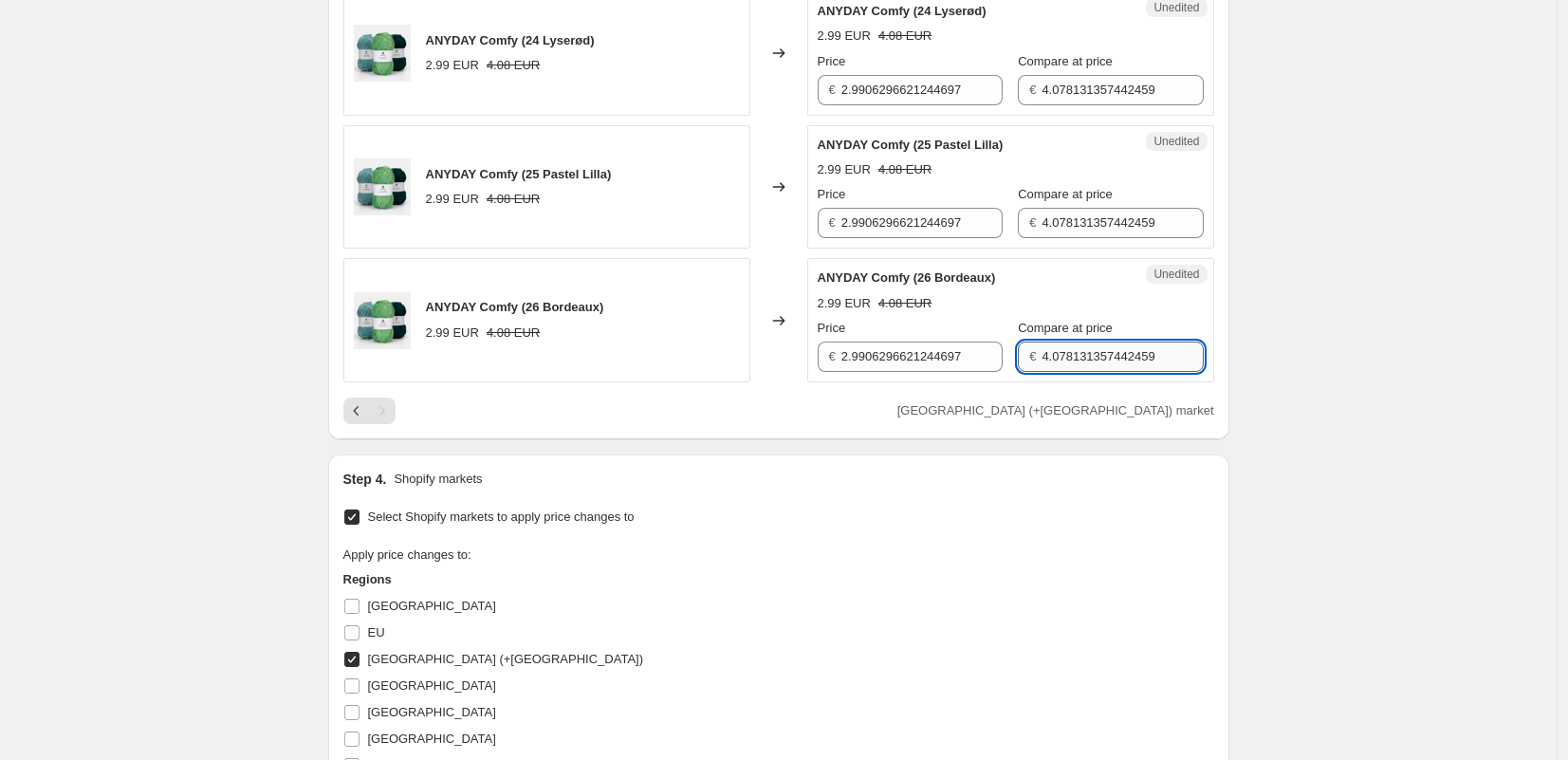
click at [1064, 365] on input "4.078131357442459" at bounding box center [1122, 356] width 162 height 30
click at [1064, 365] on input "4.078131357442459" at bounding box center [1122, 356] width 162 height 30
type input "3.97"
click at [1062, 218] on input "4.078131357442459" at bounding box center [1122, 222] width 162 height 30
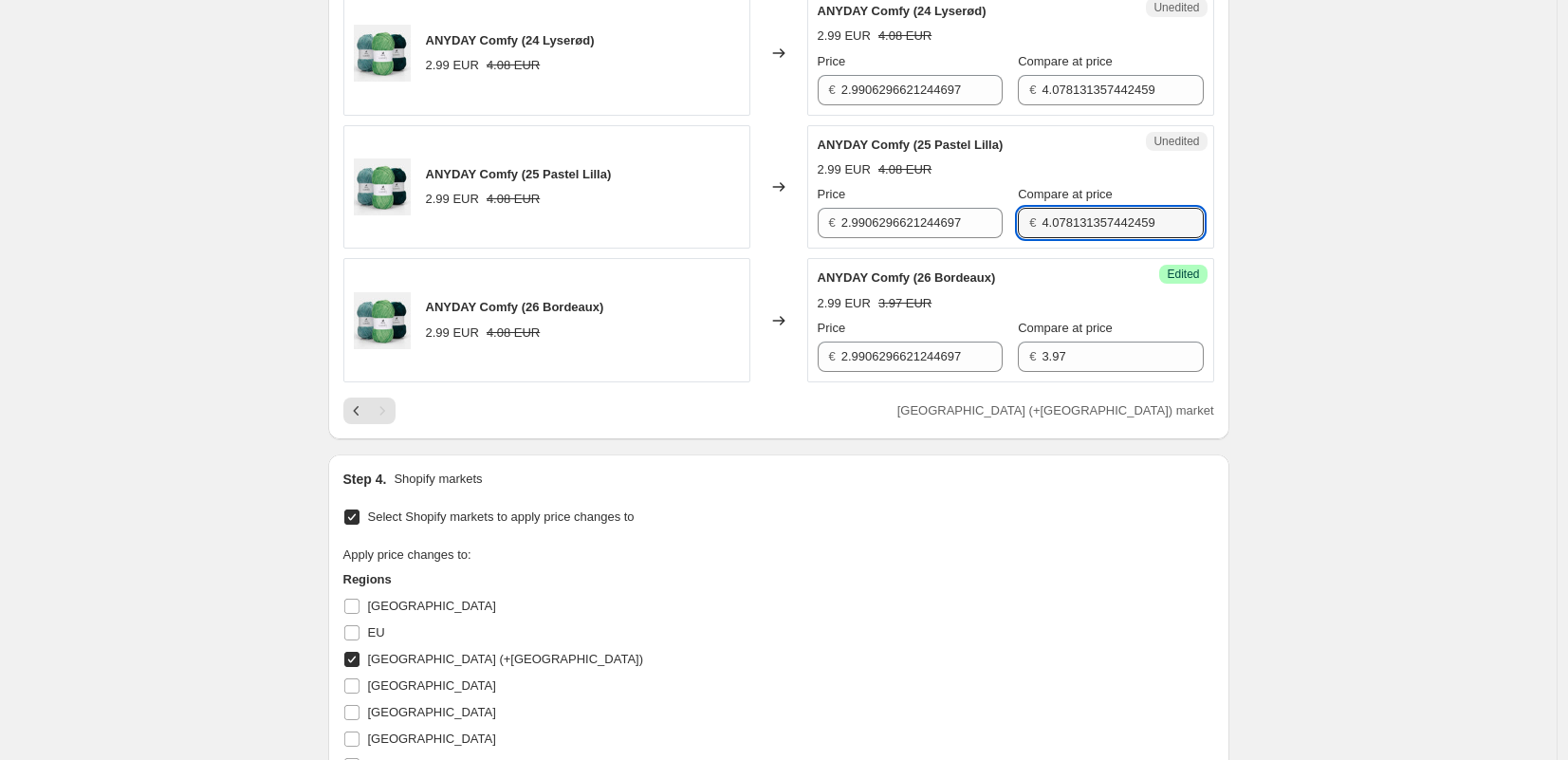
drag, startPoint x: 1062, startPoint y: 218, endPoint x: 1072, endPoint y: 196, distance: 24.2
click at [1062, 218] on input "4.078131357442459" at bounding box center [1122, 222] width 162 height 30
type input "3.97"
click at [1078, 88] on input "4.078131357442459" at bounding box center [1122, 89] width 162 height 30
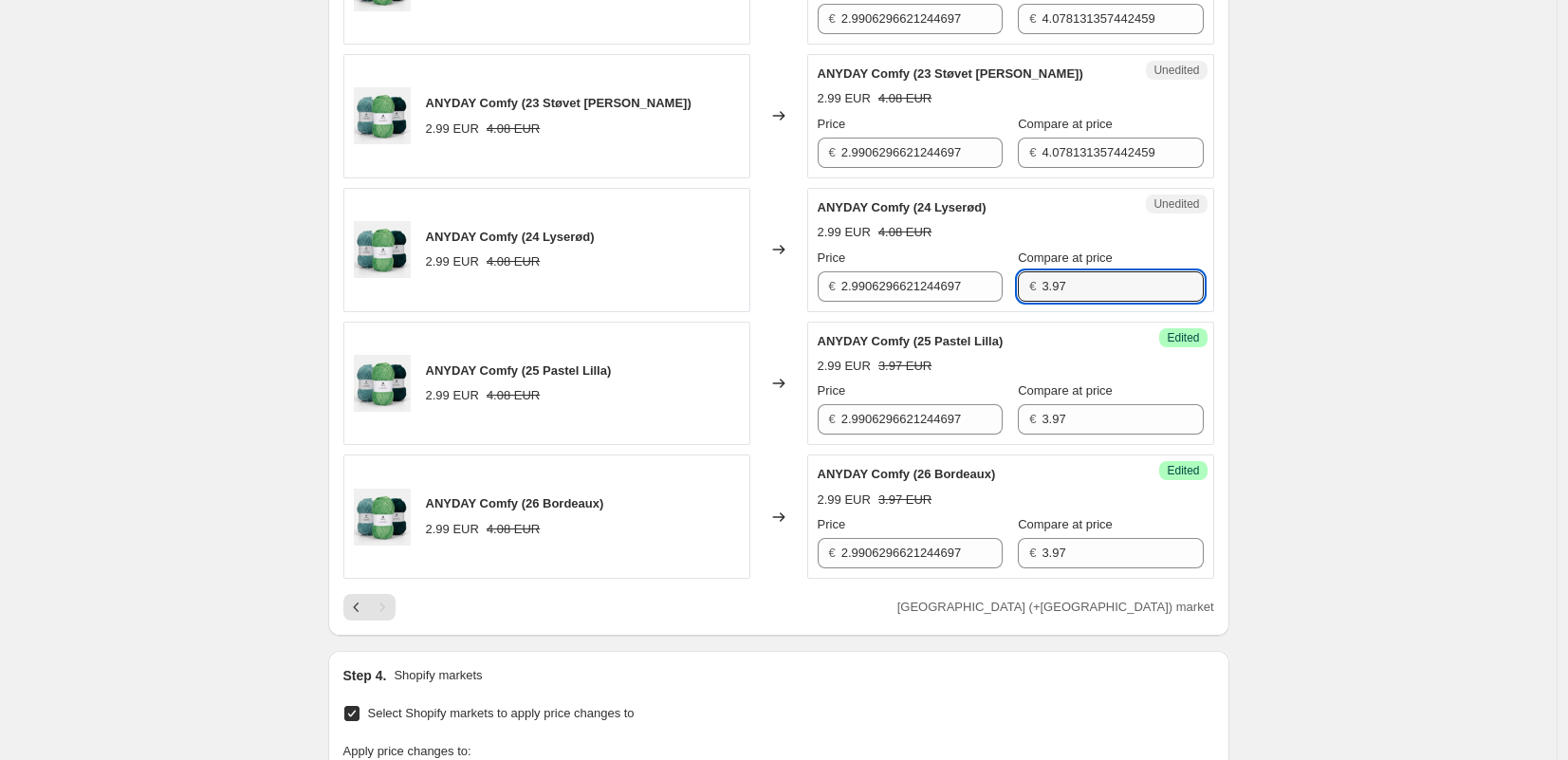
scroll to position [1014, 0]
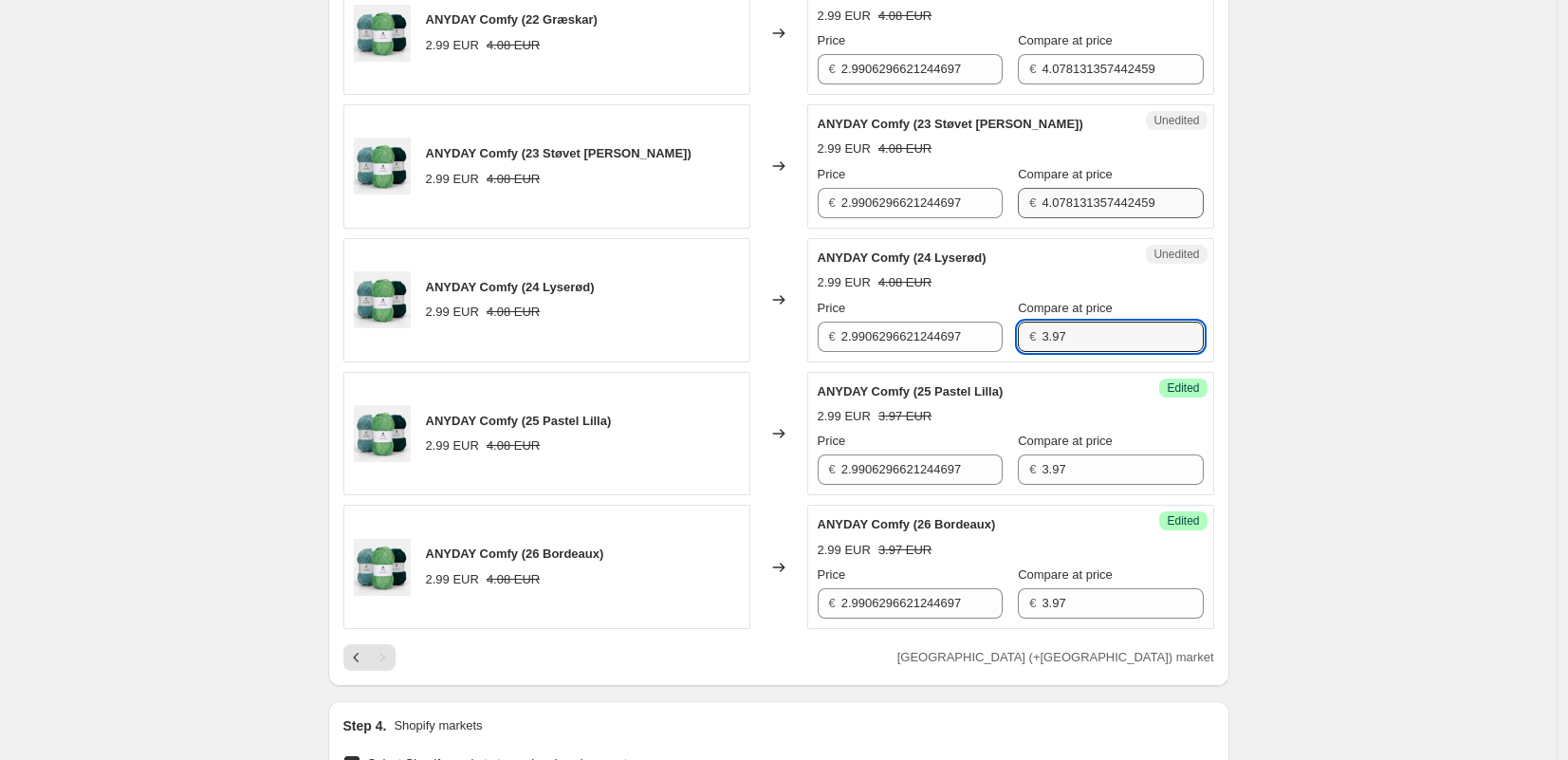
type input "3.97"
click at [1071, 196] on input "4.078131357442459" at bounding box center [1122, 202] width 162 height 30
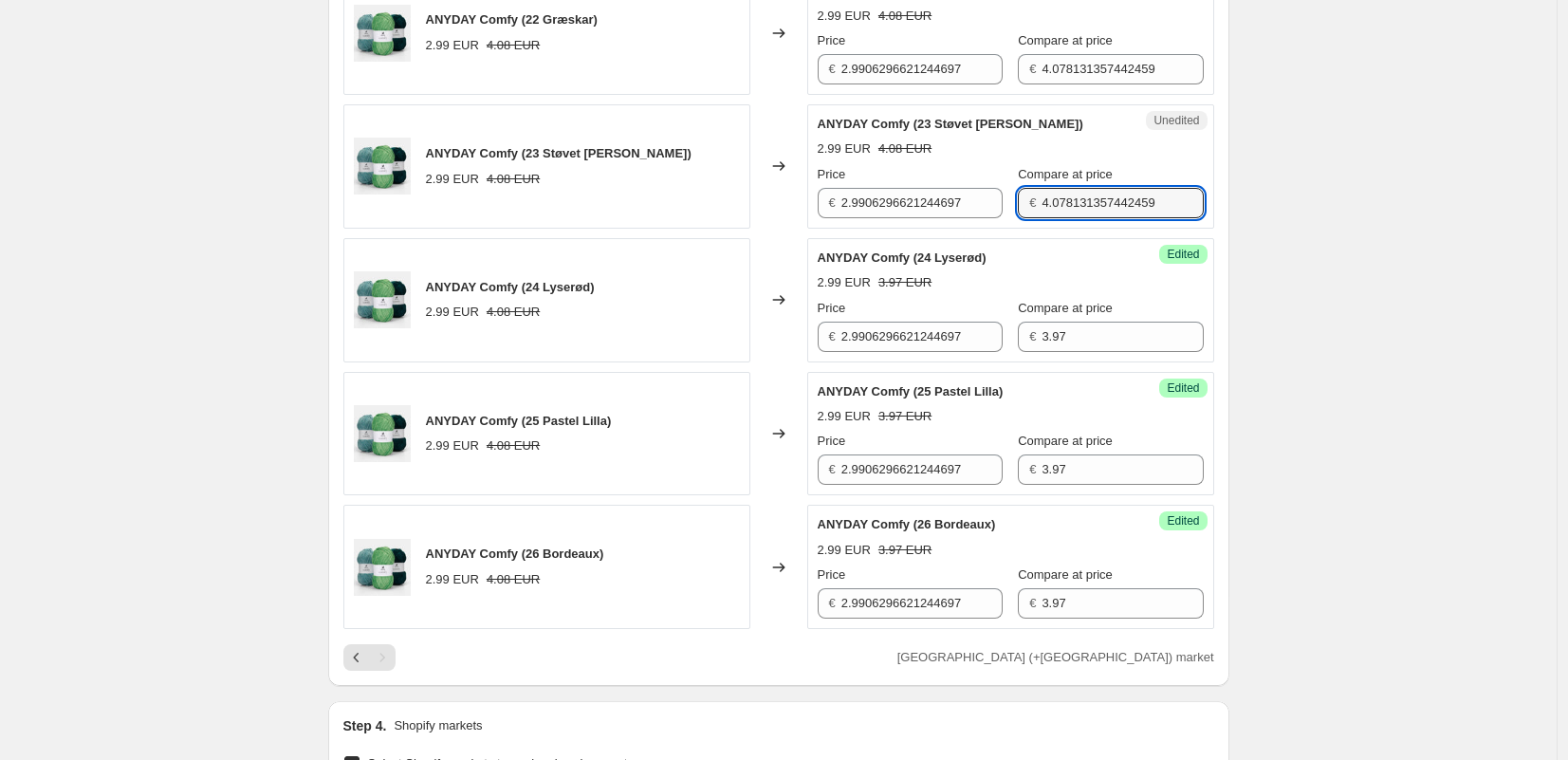
drag, startPoint x: 1071, startPoint y: 196, endPoint x: 1075, endPoint y: 171, distance: 25.3
click at [1071, 196] on input "4.078131357442459" at bounding box center [1122, 202] width 162 height 30
type input "3.97"
click at [1078, 66] on input "4.078131357442459" at bounding box center [1122, 69] width 162 height 30
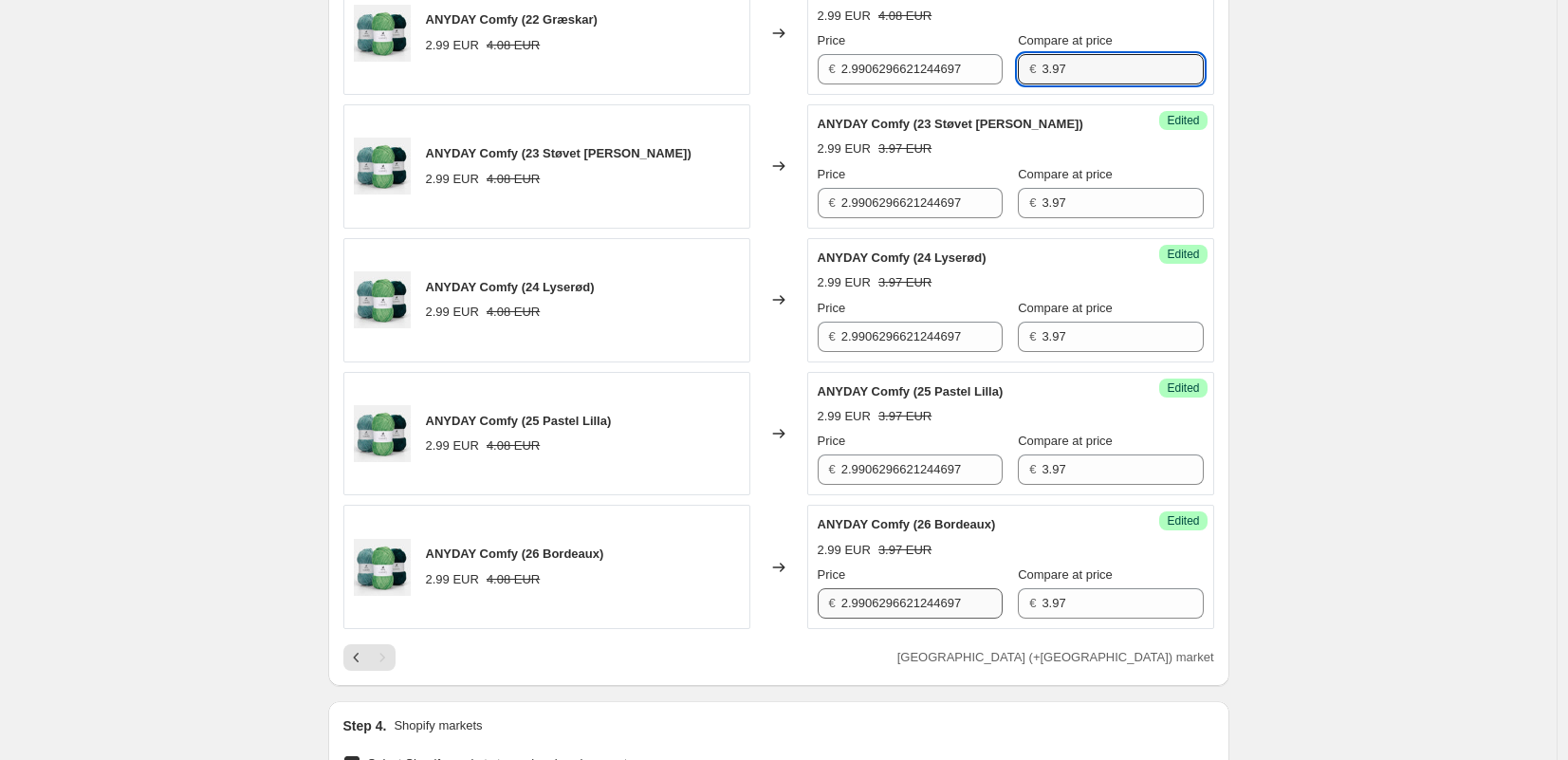
type input "3.97"
click at [903, 606] on input "2.9906296621244697" at bounding box center [922, 602] width 162 height 30
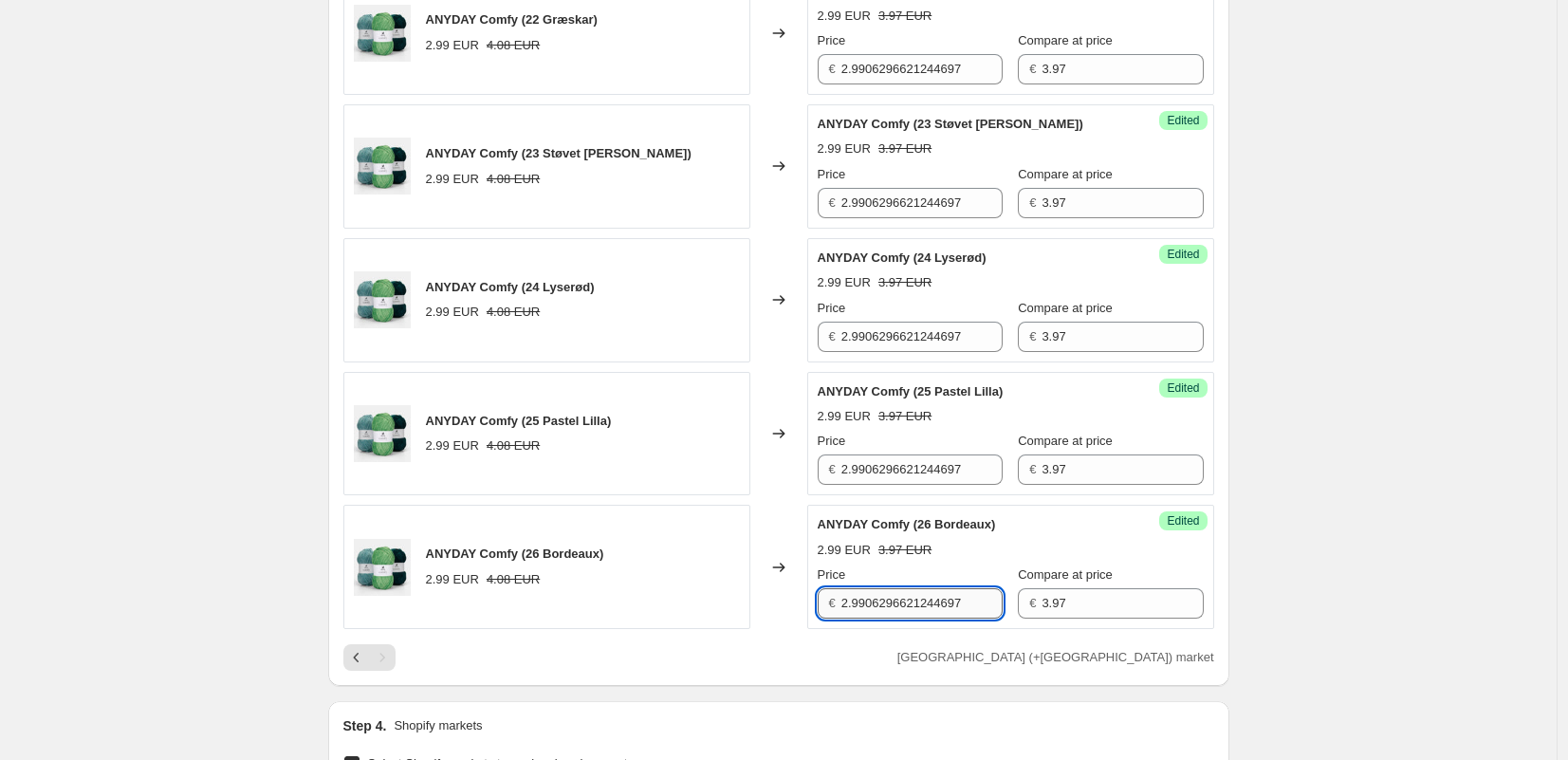
click at [902, 605] on input "2.9906296621244697" at bounding box center [922, 602] width 162 height 30
type input "2.38"
click at [926, 469] on input "2.9906296621244697" at bounding box center [922, 469] width 162 height 30
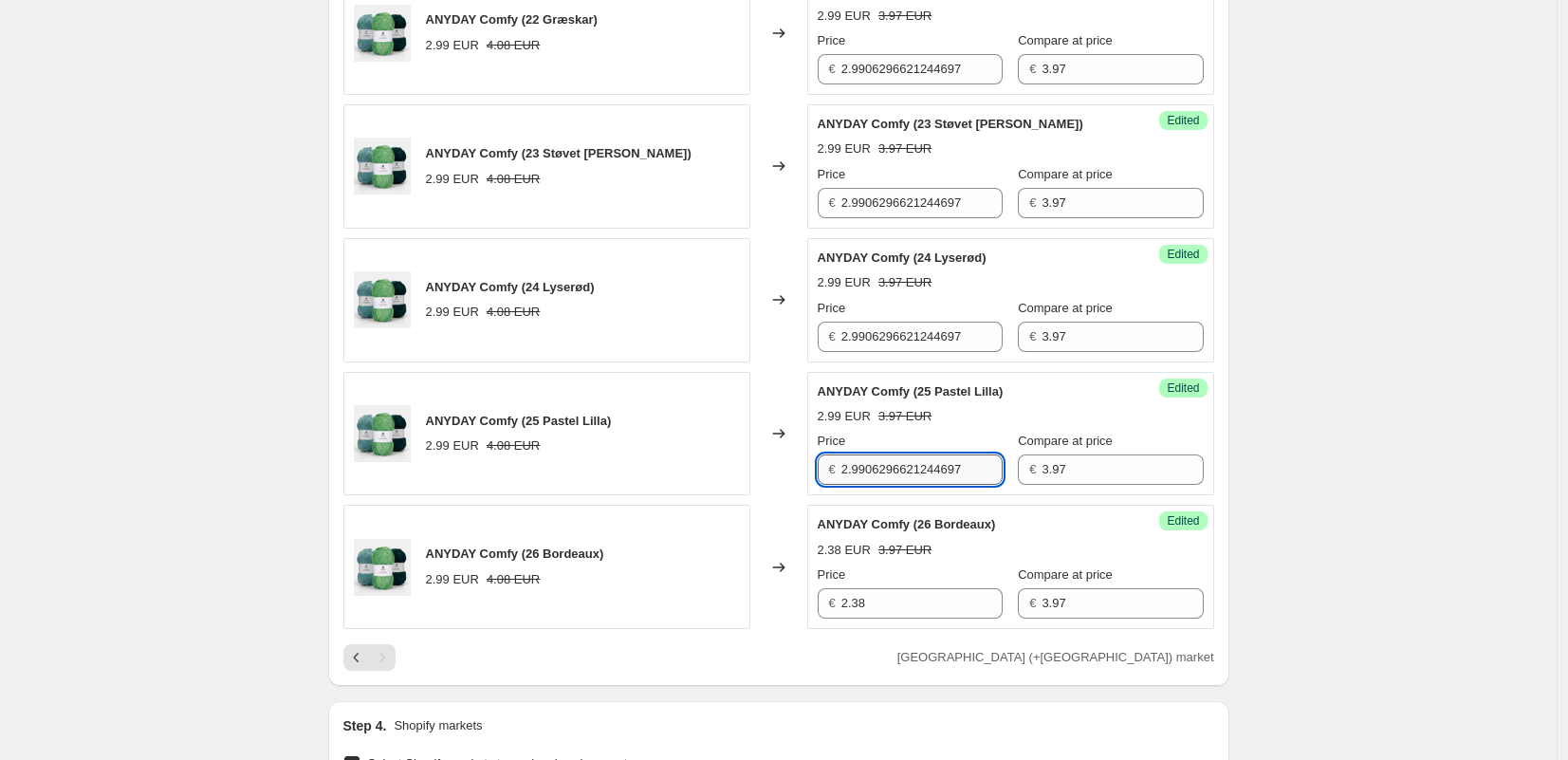
click at [926, 469] on input "2.9906296621244697" at bounding box center [922, 469] width 162 height 30
type input "2.38"
click at [902, 339] on input "2.9906296621244697" at bounding box center [922, 336] width 162 height 30
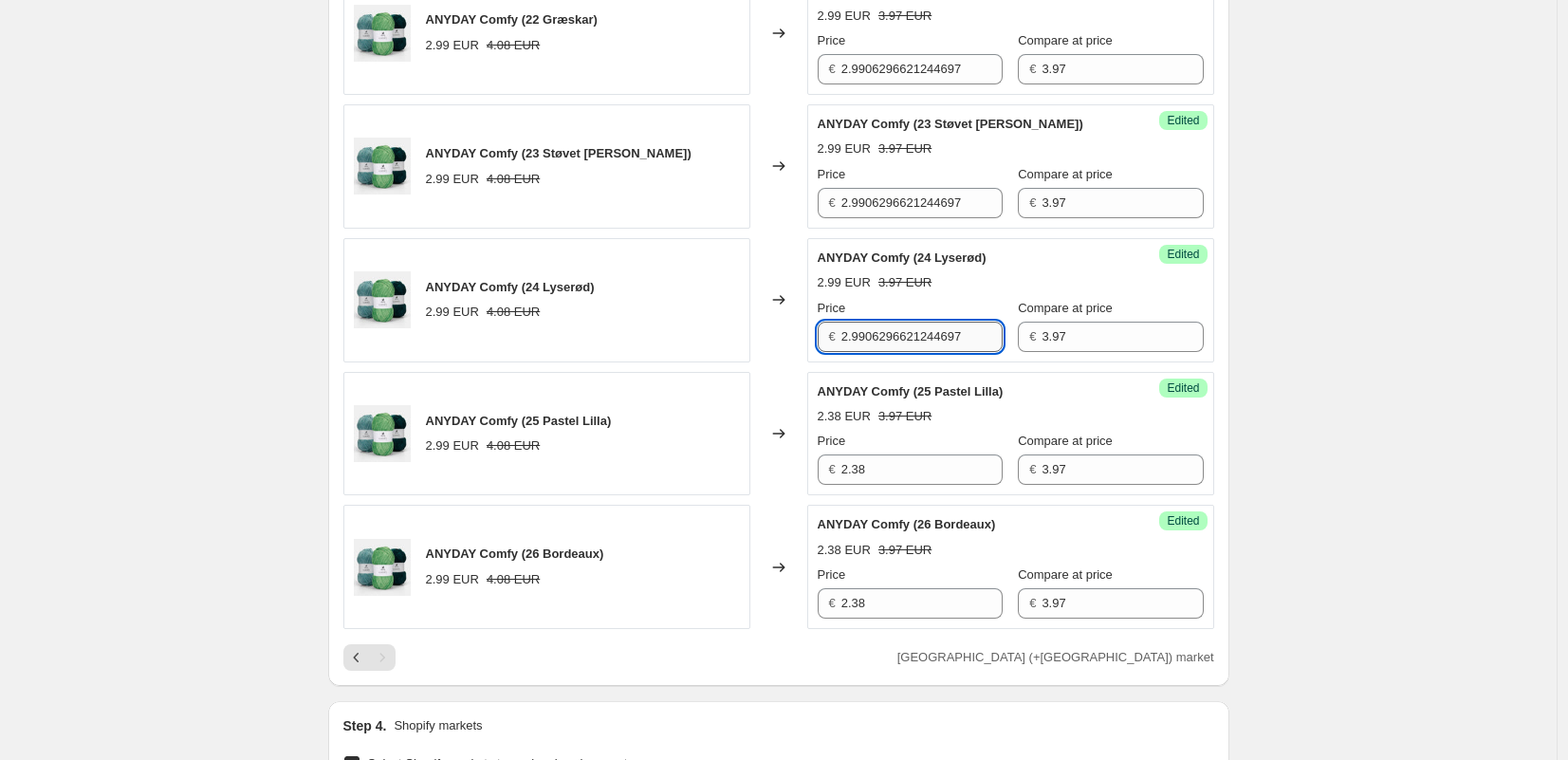
click at [902, 339] on input "2.9906296621244697" at bounding box center [922, 336] width 162 height 30
type input "2.38"
click at [874, 205] on input "2.9906296621244697" at bounding box center [922, 202] width 162 height 30
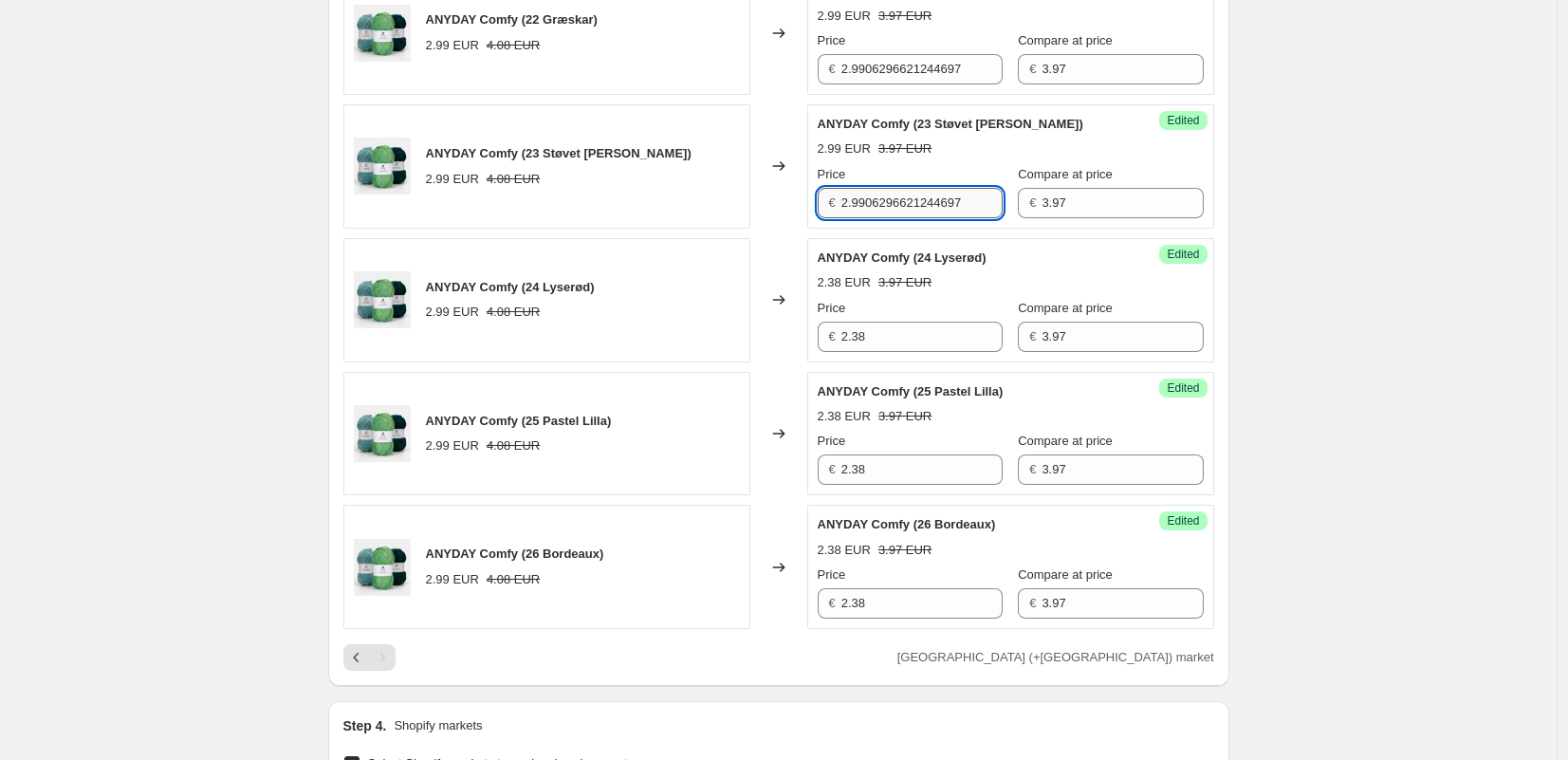
click at [874, 205] on input "2.9906296621244697" at bounding box center [922, 202] width 162 height 30
type input "2.38"
click at [907, 73] on input "2.9906296621244697" at bounding box center [922, 69] width 162 height 30
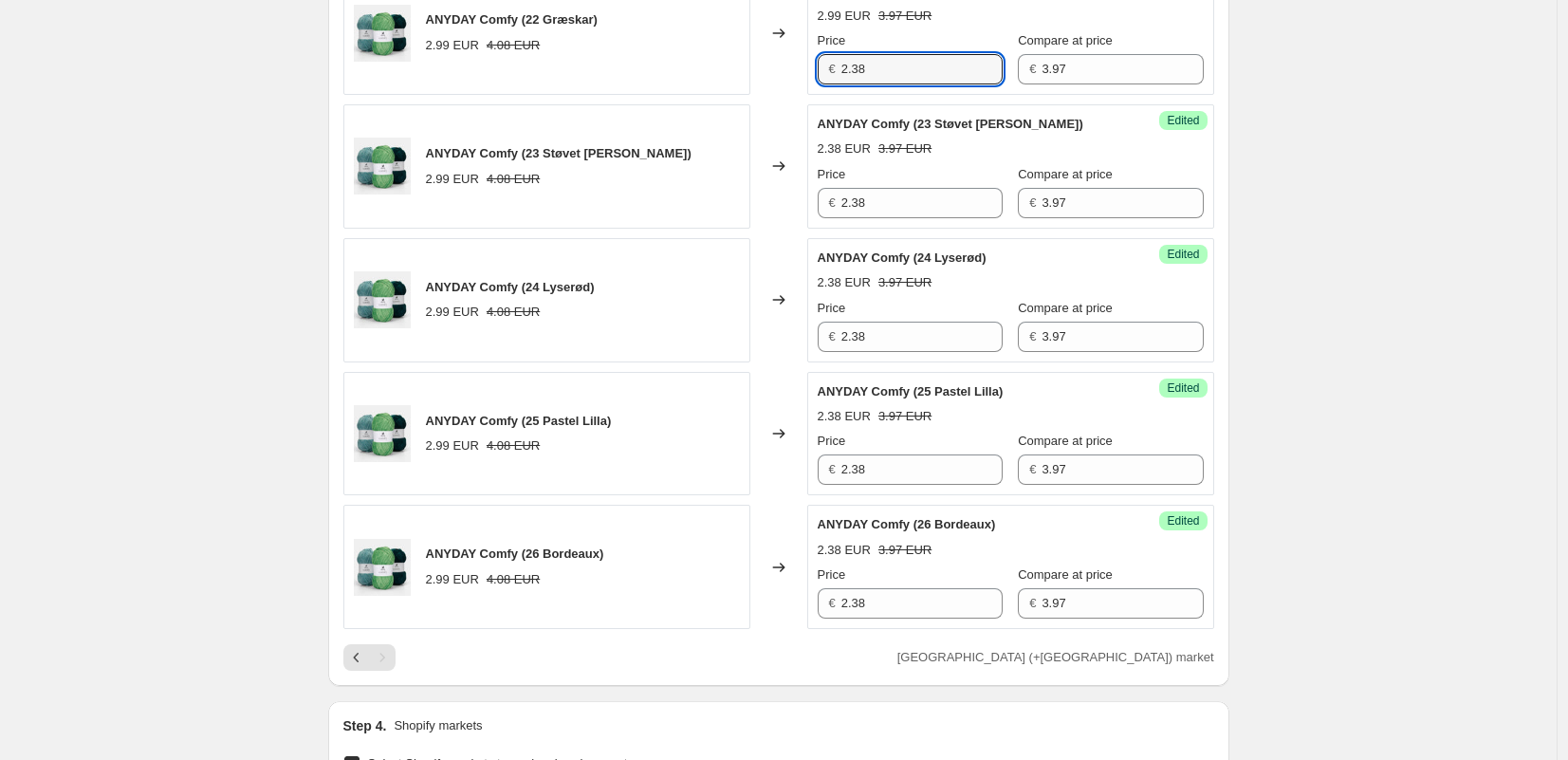
drag, startPoint x: 907, startPoint y: 73, endPoint x: 918, endPoint y: 93, distance: 22.8
click at [907, 73] on input "2.38" at bounding box center [922, 69] width 162 height 30
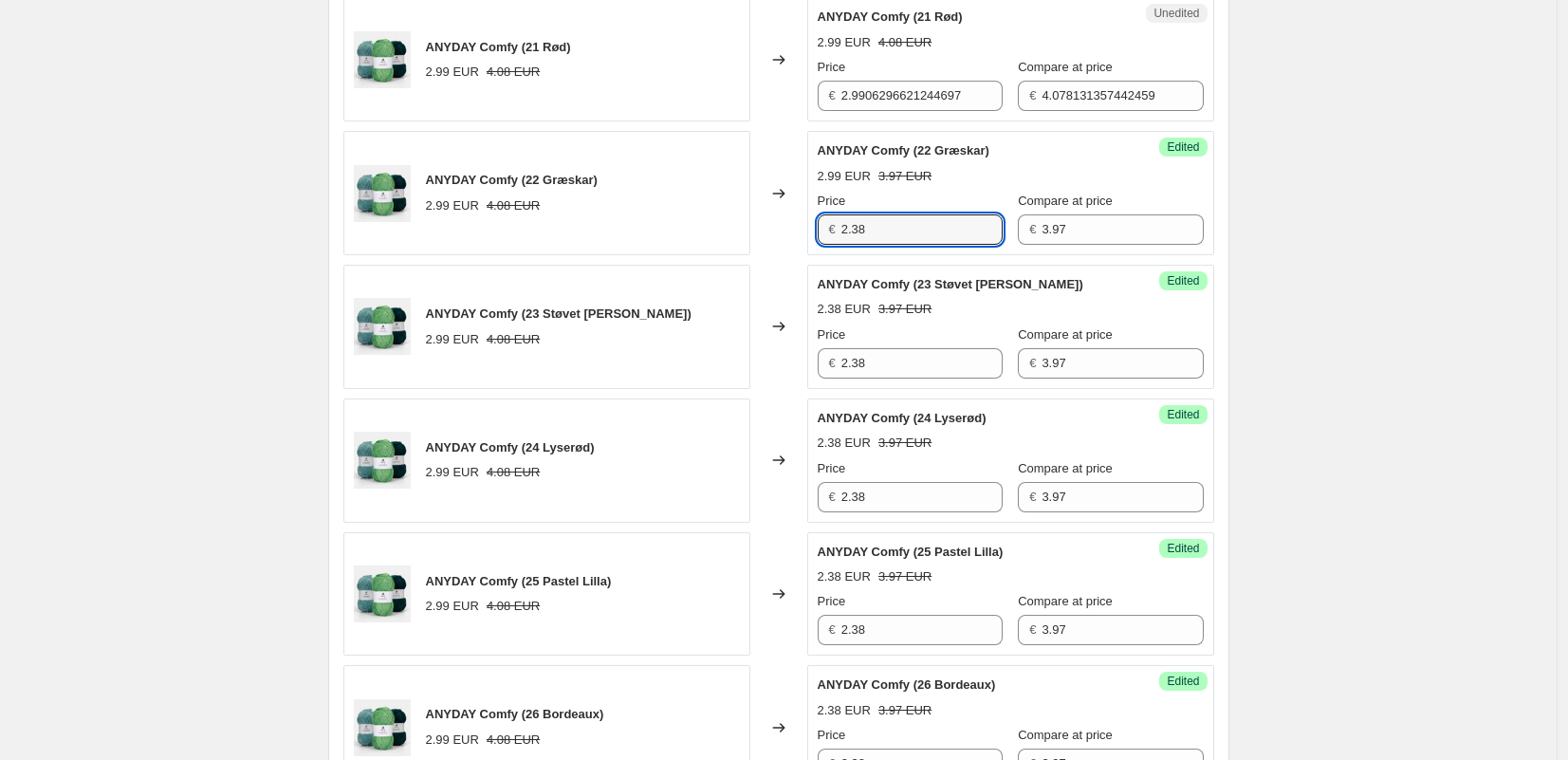
scroll to position [746, 0]
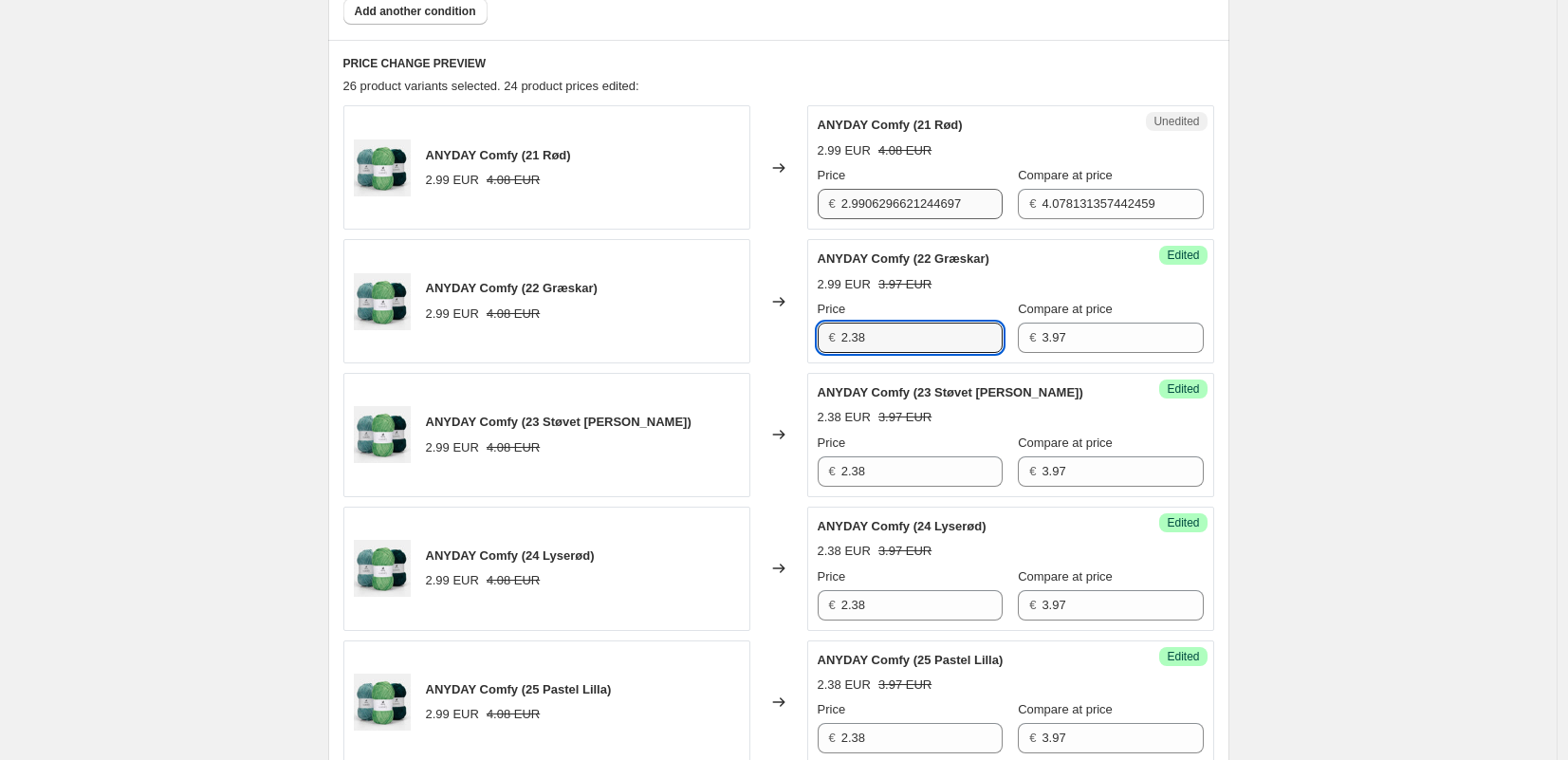
type input "2.38"
click at [881, 215] on input "2.9906296621244697" at bounding box center [922, 203] width 162 height 30
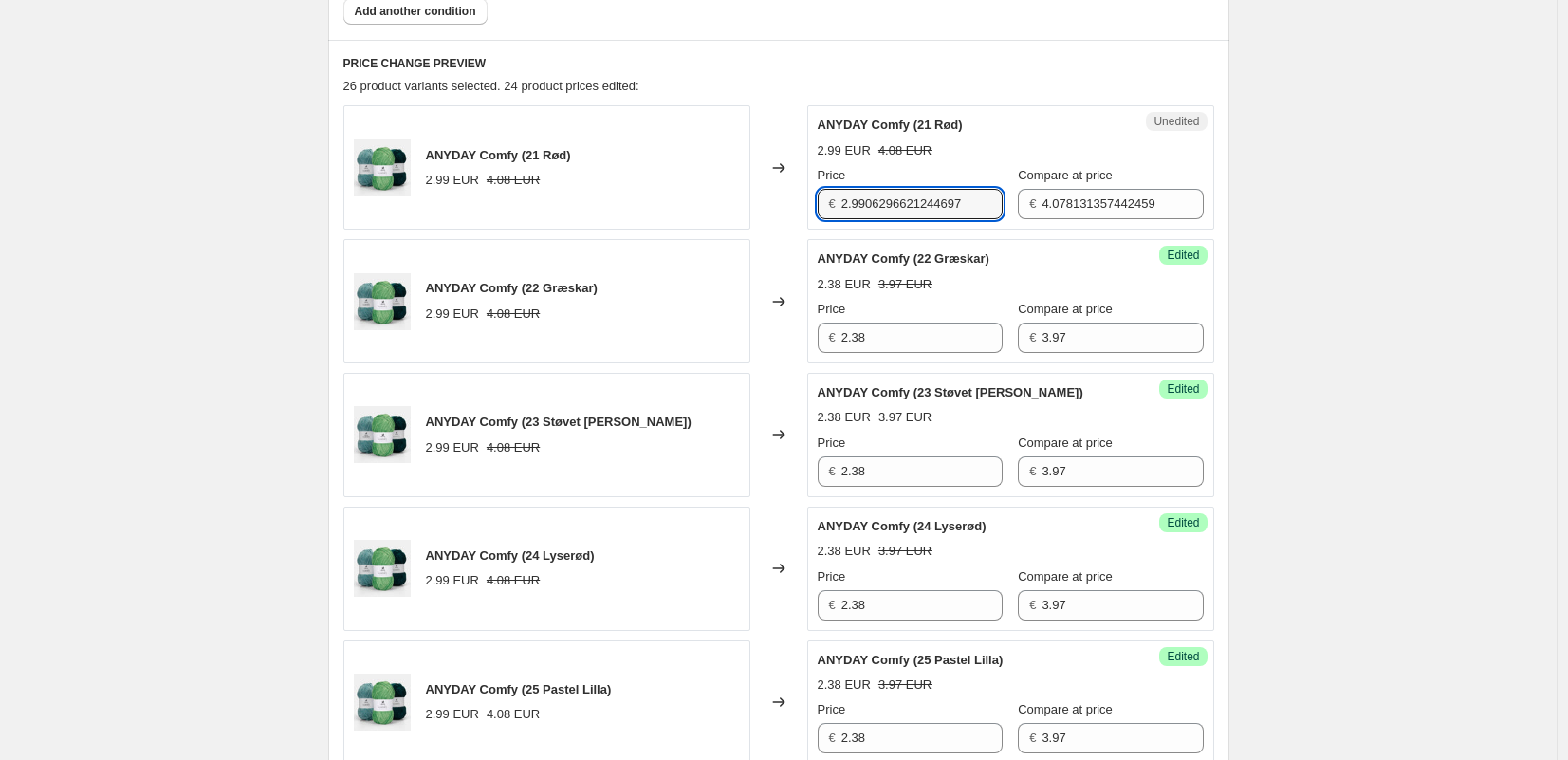
drag, startPoint x: 881, startPoint y: 215, endPoint x: 895, endPoint y: 230, distance: 20.5
click at [881, 215] on input "2.9906296621244697" at bounding box center [922, 203] width 162 height 30
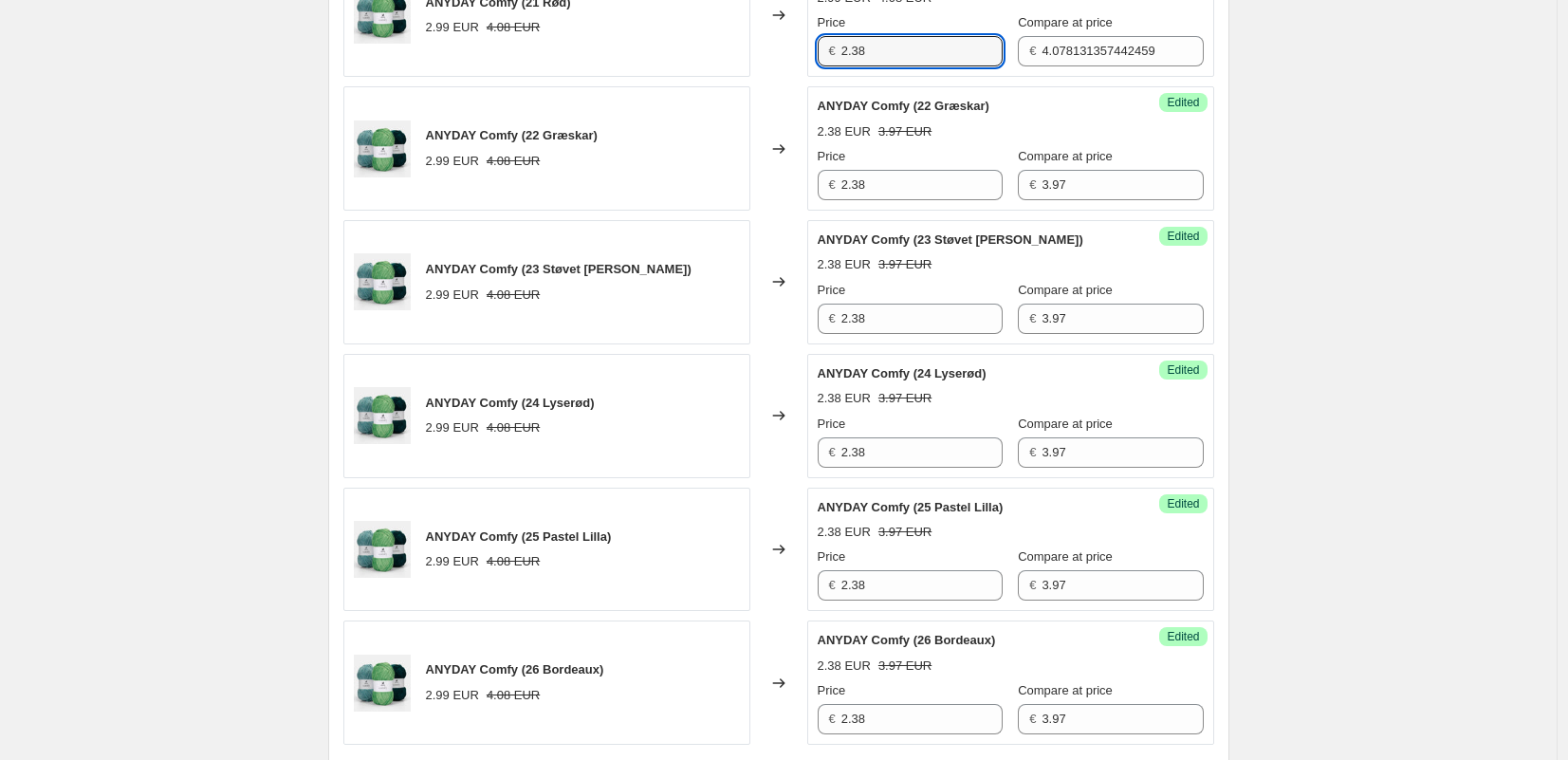
scroll to position [1079, 0]
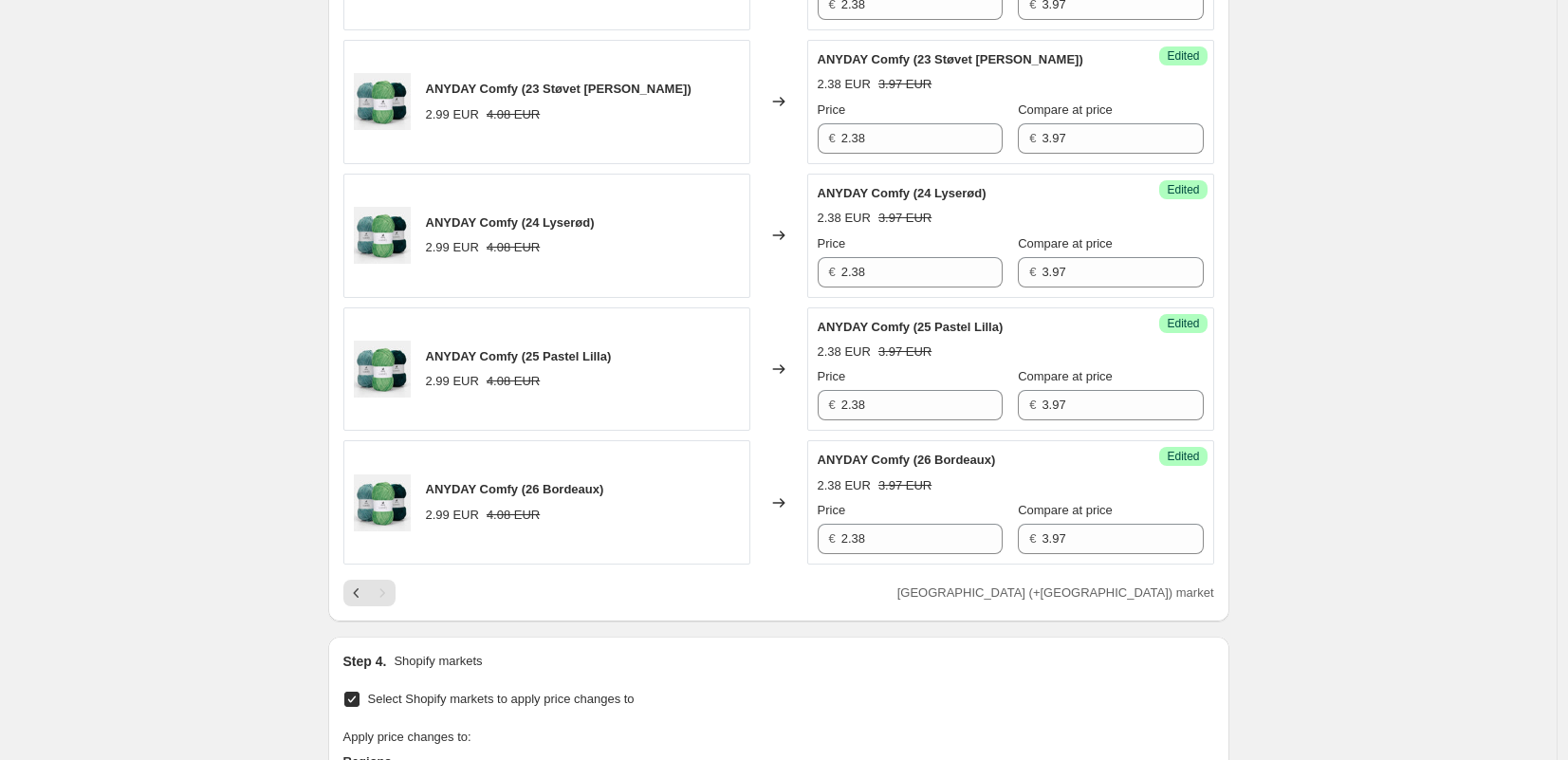
type input "2.38"
drag, startPoint x: 715, startPoint y: 630, endPoint x: 684, endPoint y: 596, distance: 46.0
click at [715, 630] on div "Step 1. Optionally give your price [MEDICAL_DATA] a title (eg "March 30% off sa…" at bounding box center [771, 99] width 916 height 2241
click at [349, 591] on button "Previous" at bounding box center [356, 592] width 26 height 26
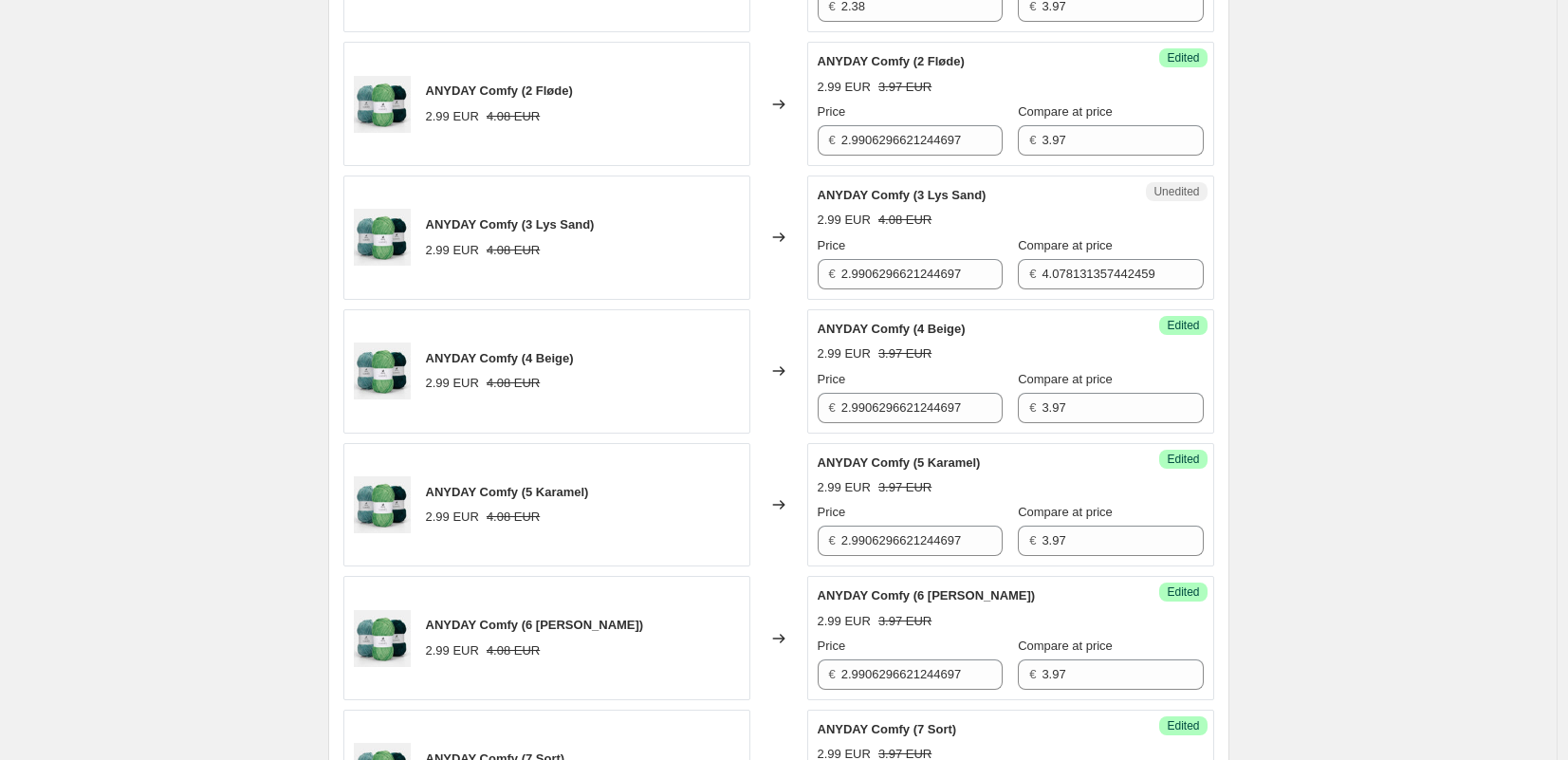
scroll to position [813, 0]
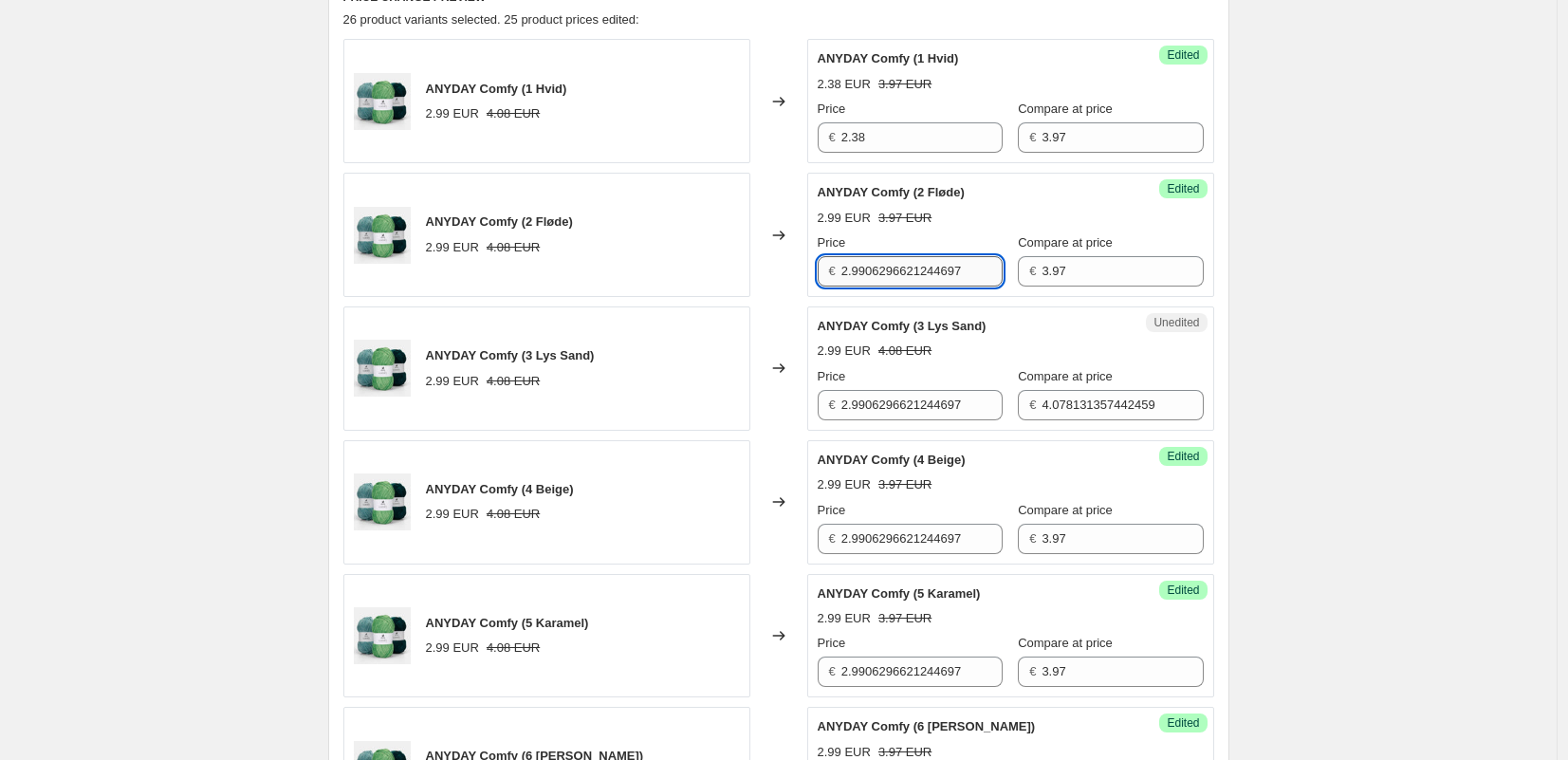
click at [902, 284] on input "2.9906296621244697" at bounding box center [922, 271] width 162 height 30
click at [902, 283] on input "2.9906296621244697" at bounding box center [922, 271] width 162 height 30
type input "2.38"
click at [896, 403] on input "2.9906296621244697" at bounding box center [922, 404] width 162 height 30
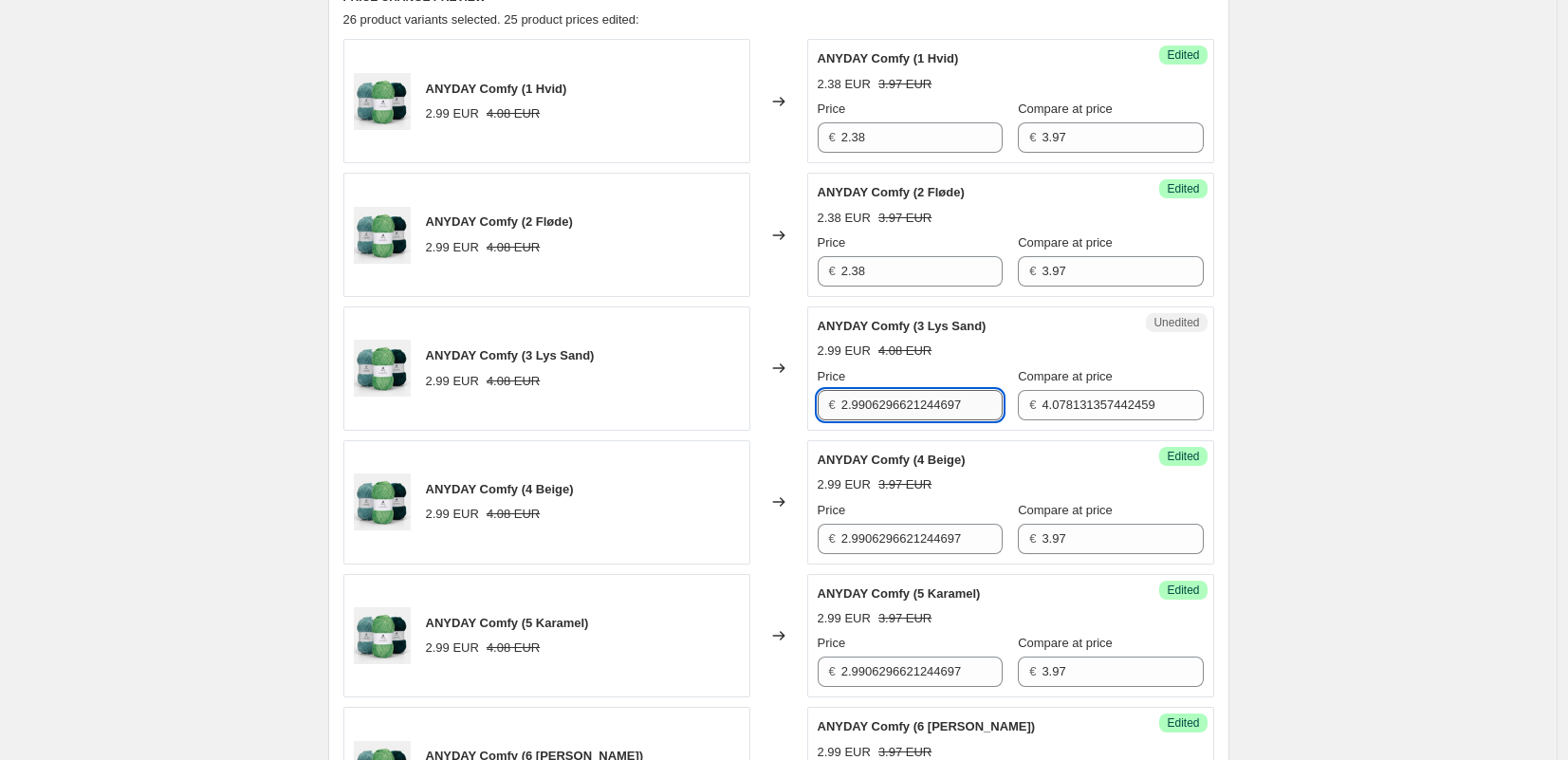
click at [896, 403] on input "2.9906296621244697" at bounding box center [922, 404] width 162 height 30
type input "2.38"
click at [877, 532] on input "2.9906296621244697" at bounding box center [922, 538] width 162 height 30
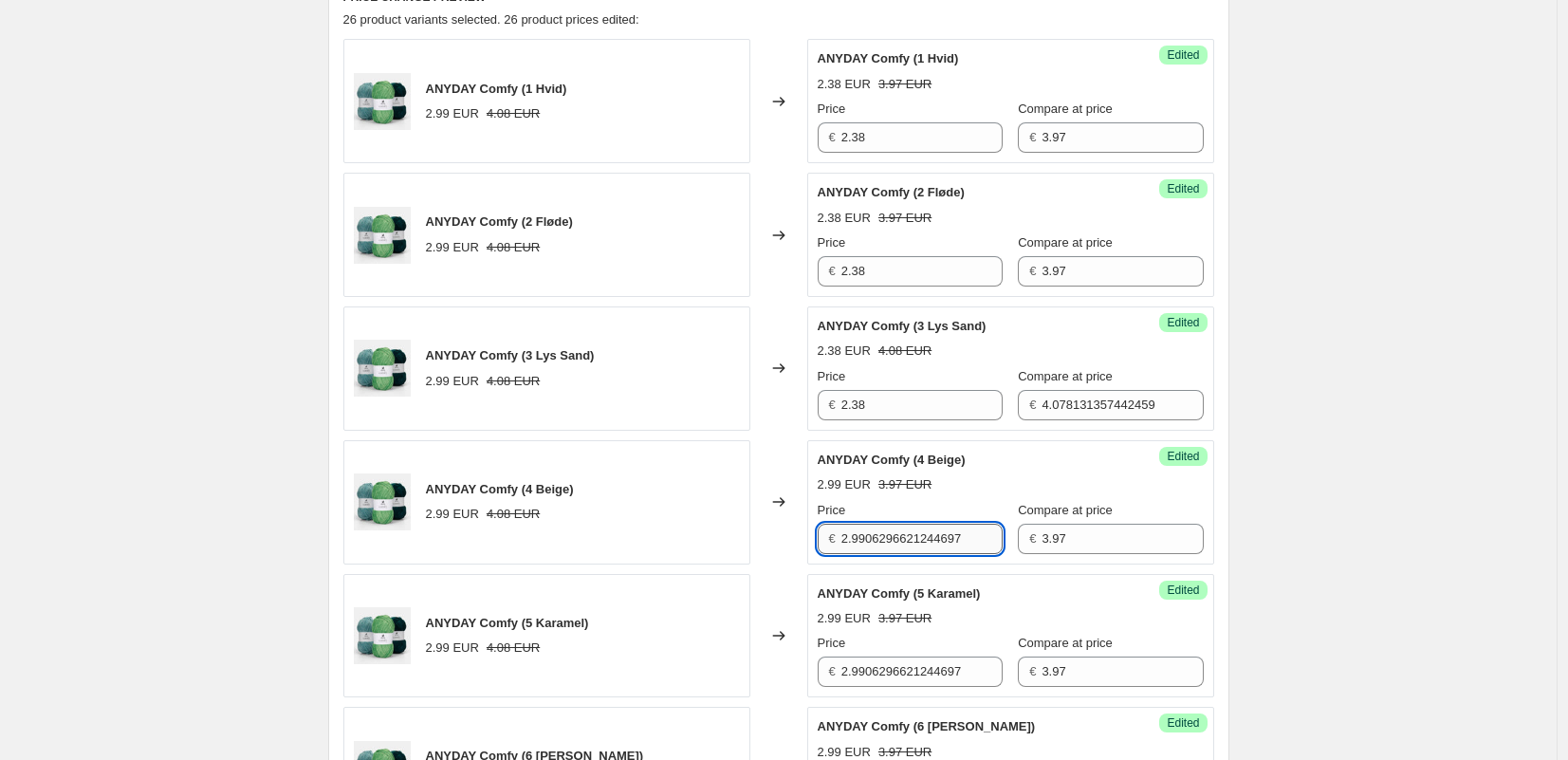
click at [876, 532] on input "2.9906296621244697" at bounding box center [922, 538] width 162 height 30
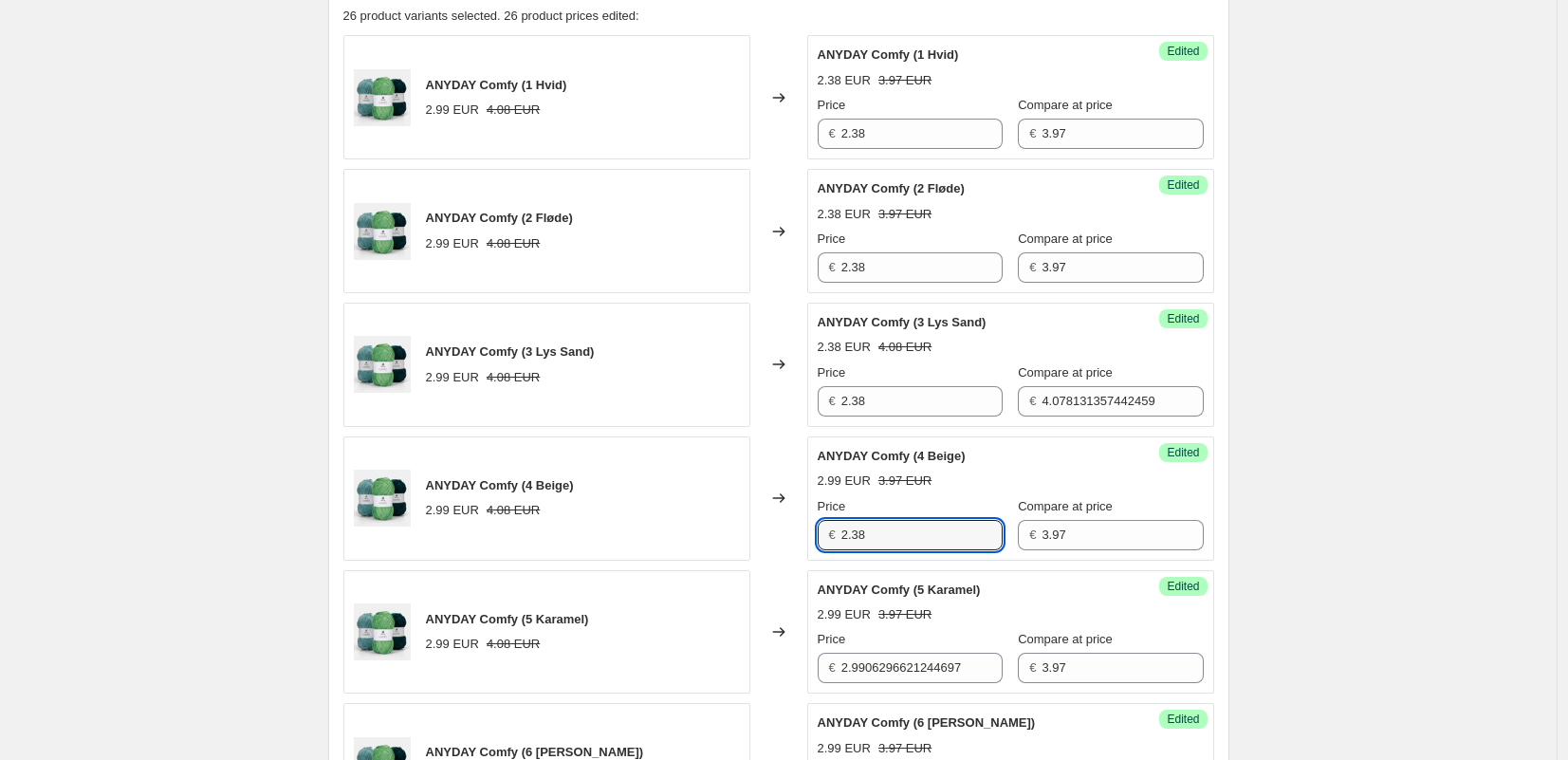
click at [879, 522] on input "2.38" at bounding box center [922, 534] width 162 height 30
type input "2.38"
click at [896, 661] on input "2.9906296621244697" at bounding box center [922, 667] width 162 height 30
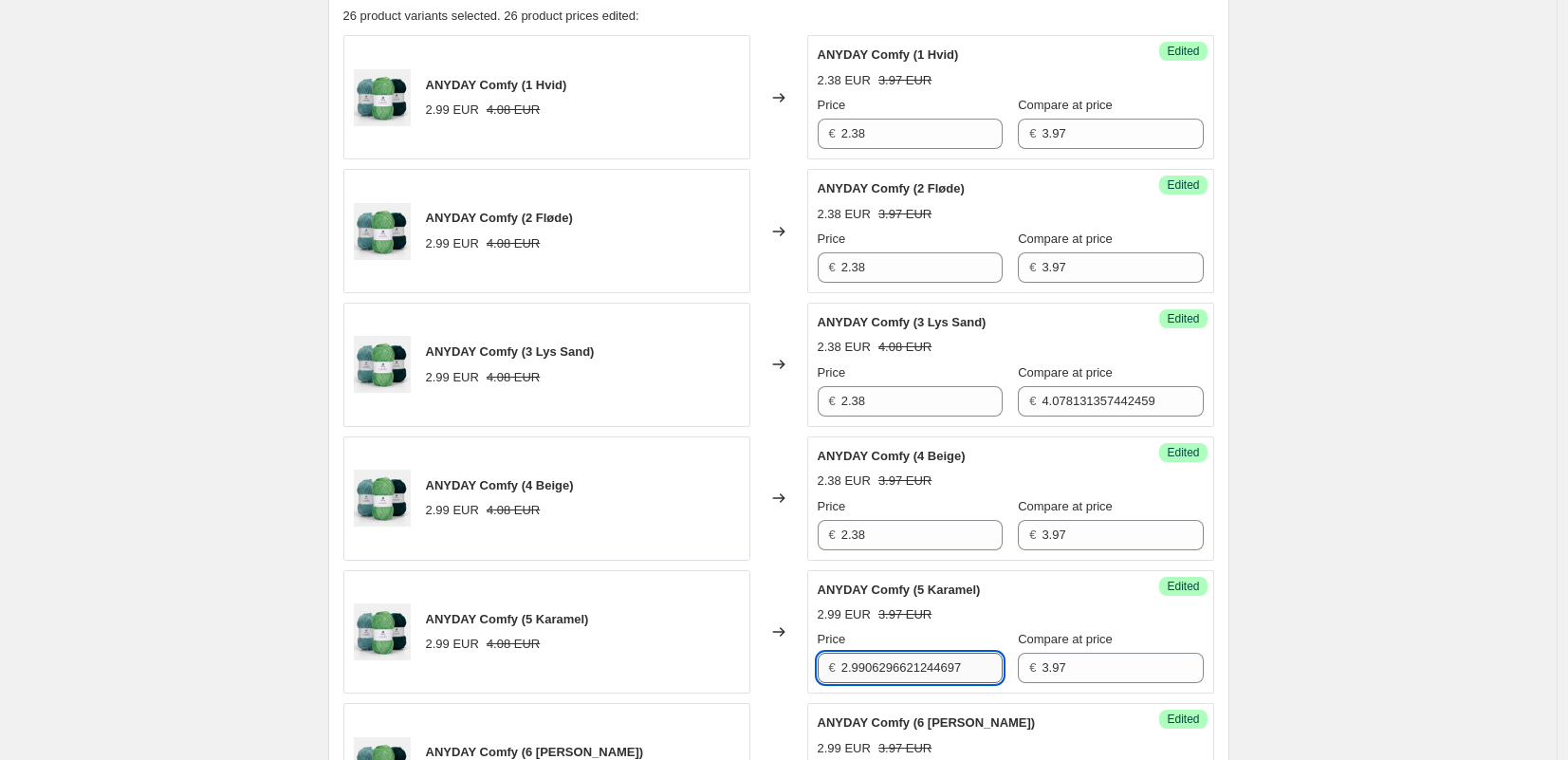
click at [896, 661] on input "2.9906296621244697" at bounding box center [922, 667] width 162 height 30
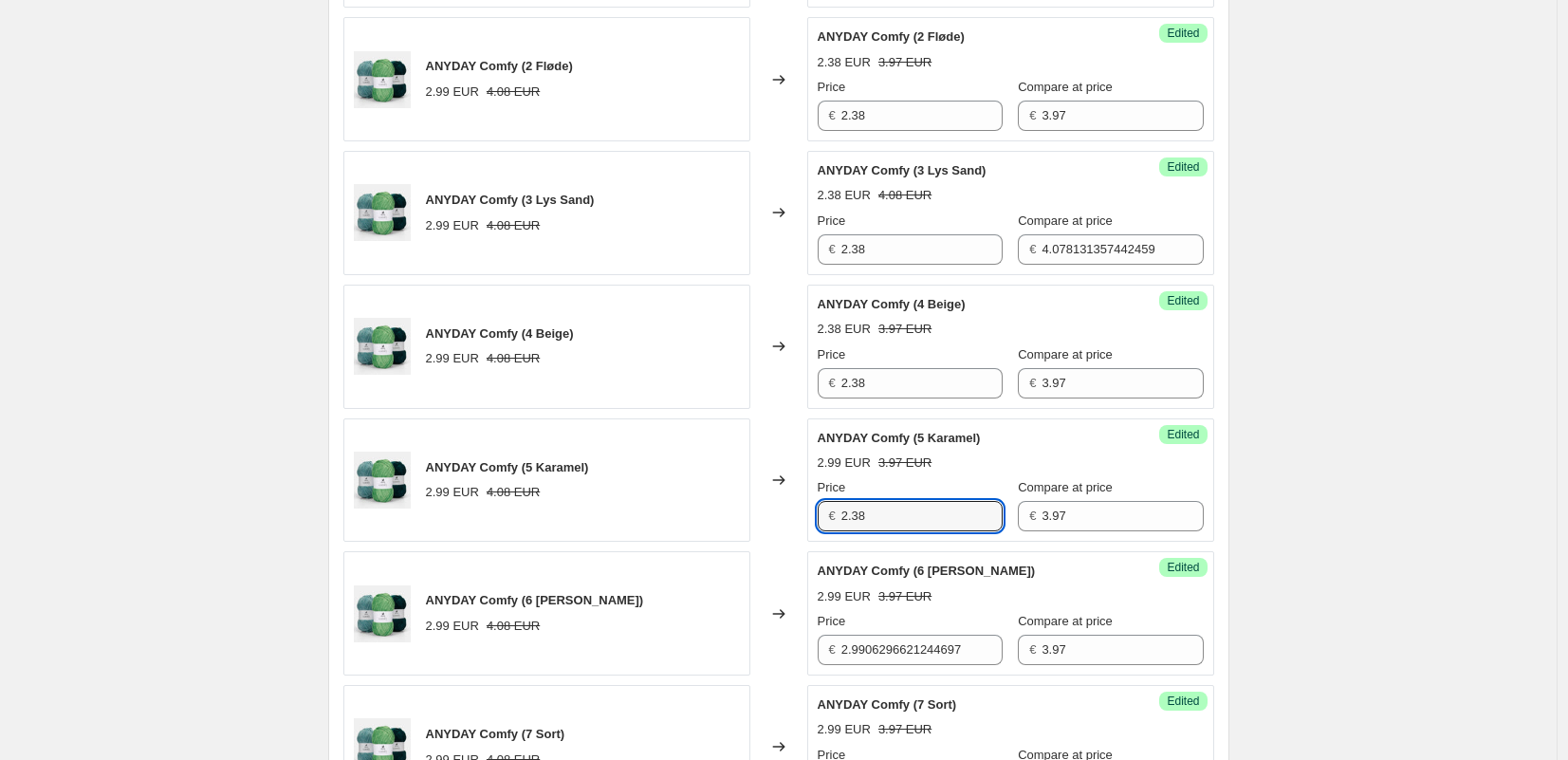
scroll to position [1013, 0]
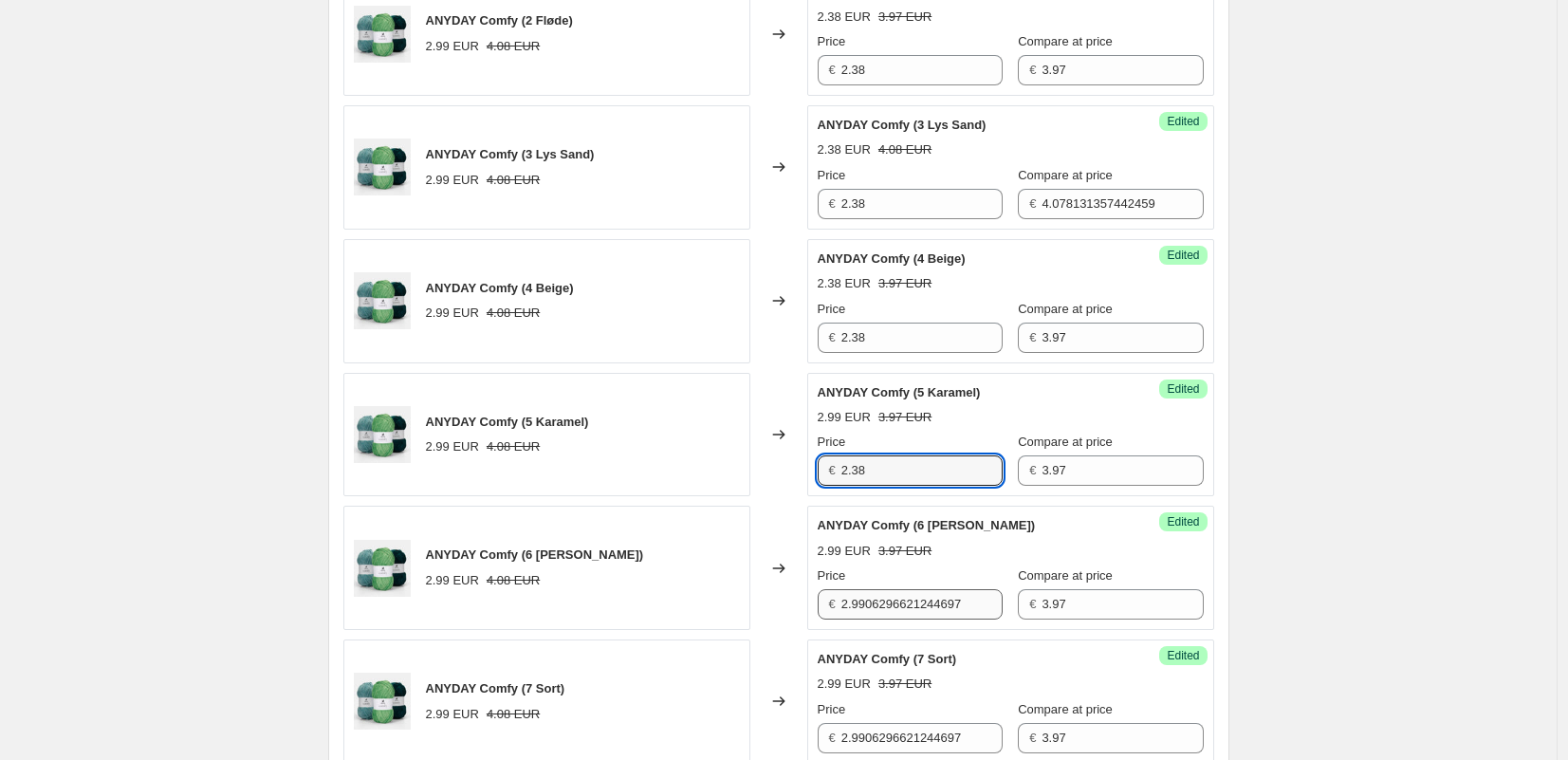
type input "2.38"
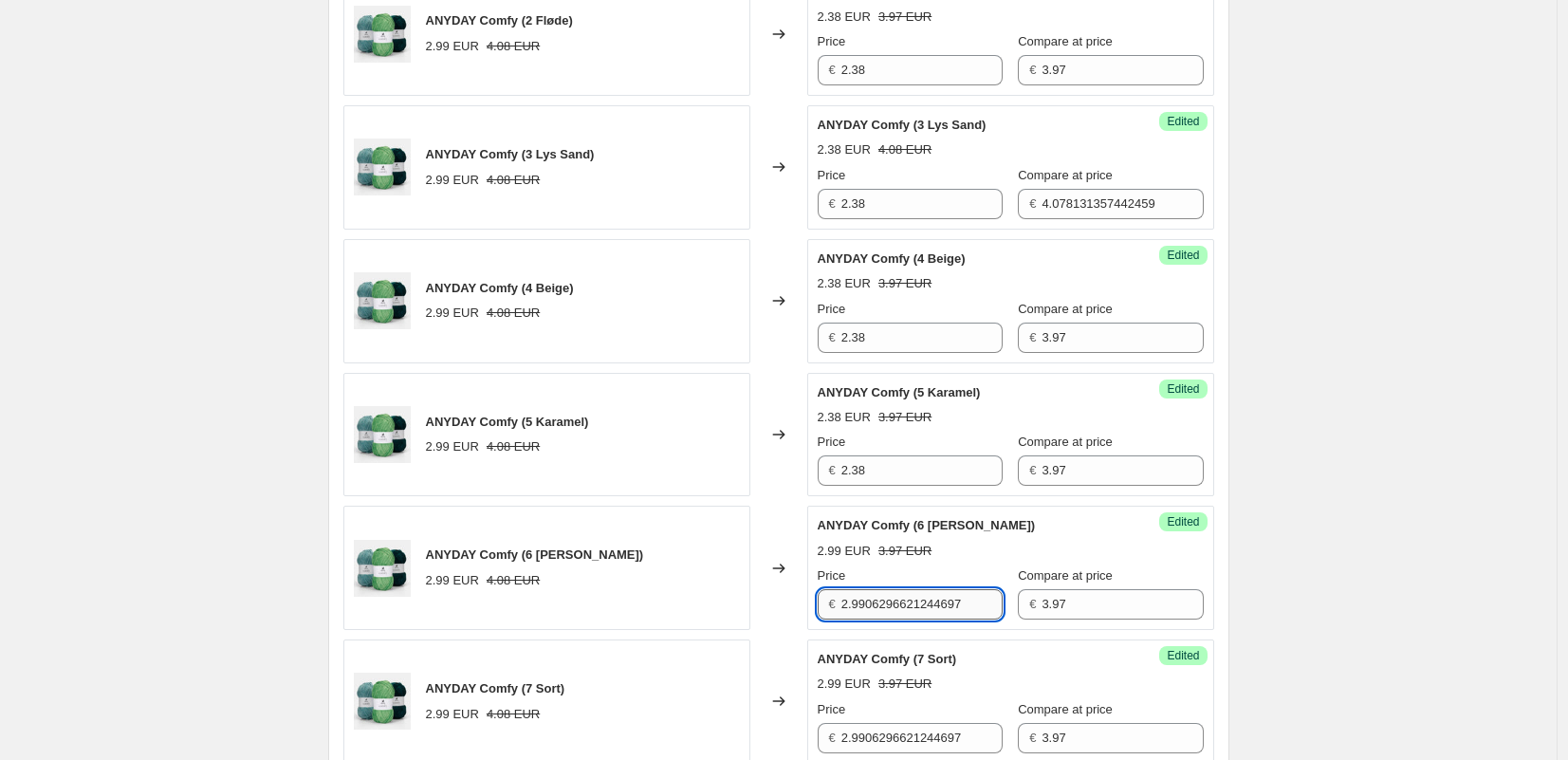
click at [896, 606] on input "2.9906296621244697" at bounding box center [922, 603] width 162 height 30
type input "2.38"
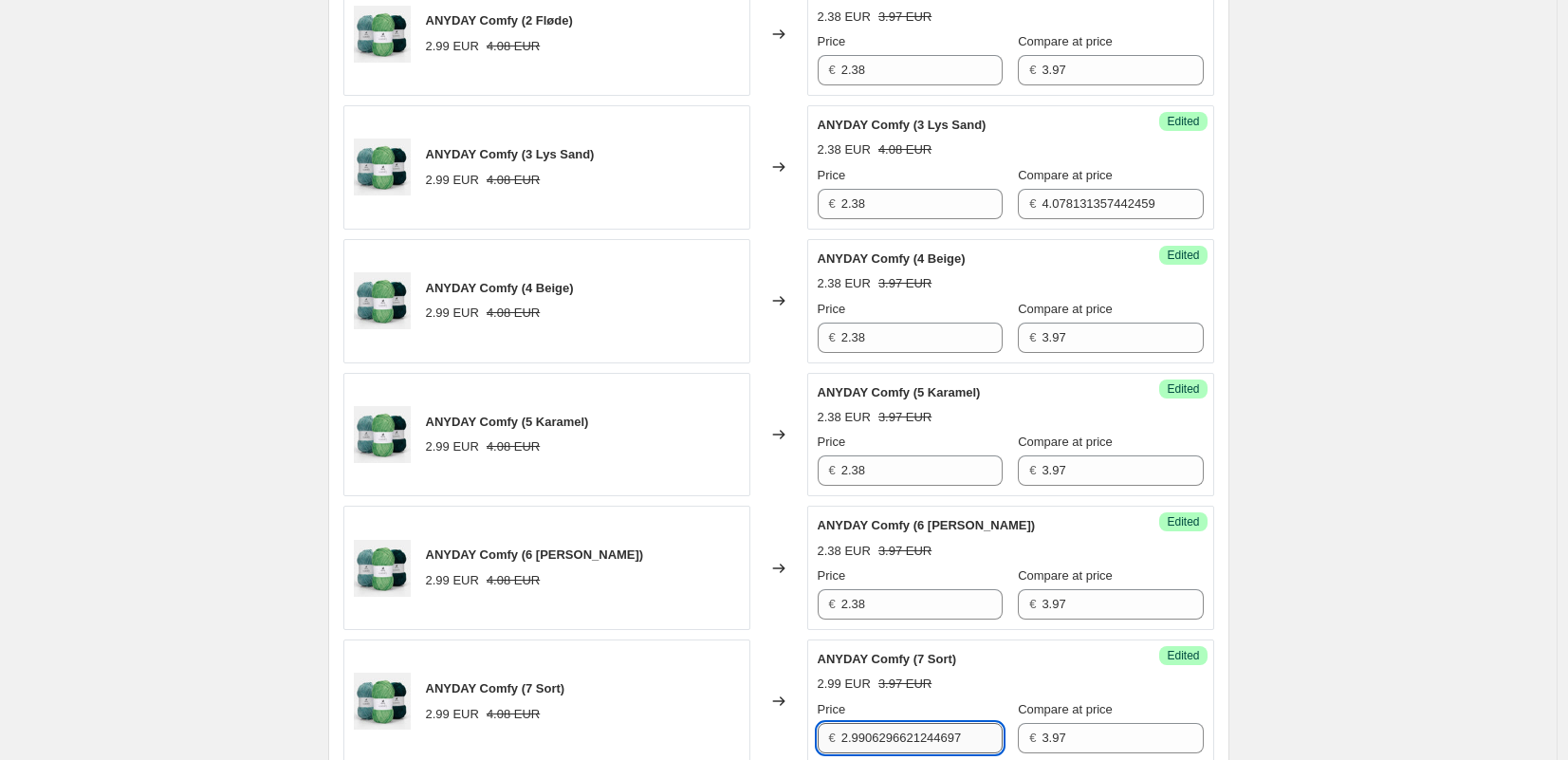
click at [899, 734] on input "2.9906296621244697" at bounding box center [922, 737] width 162 height 30
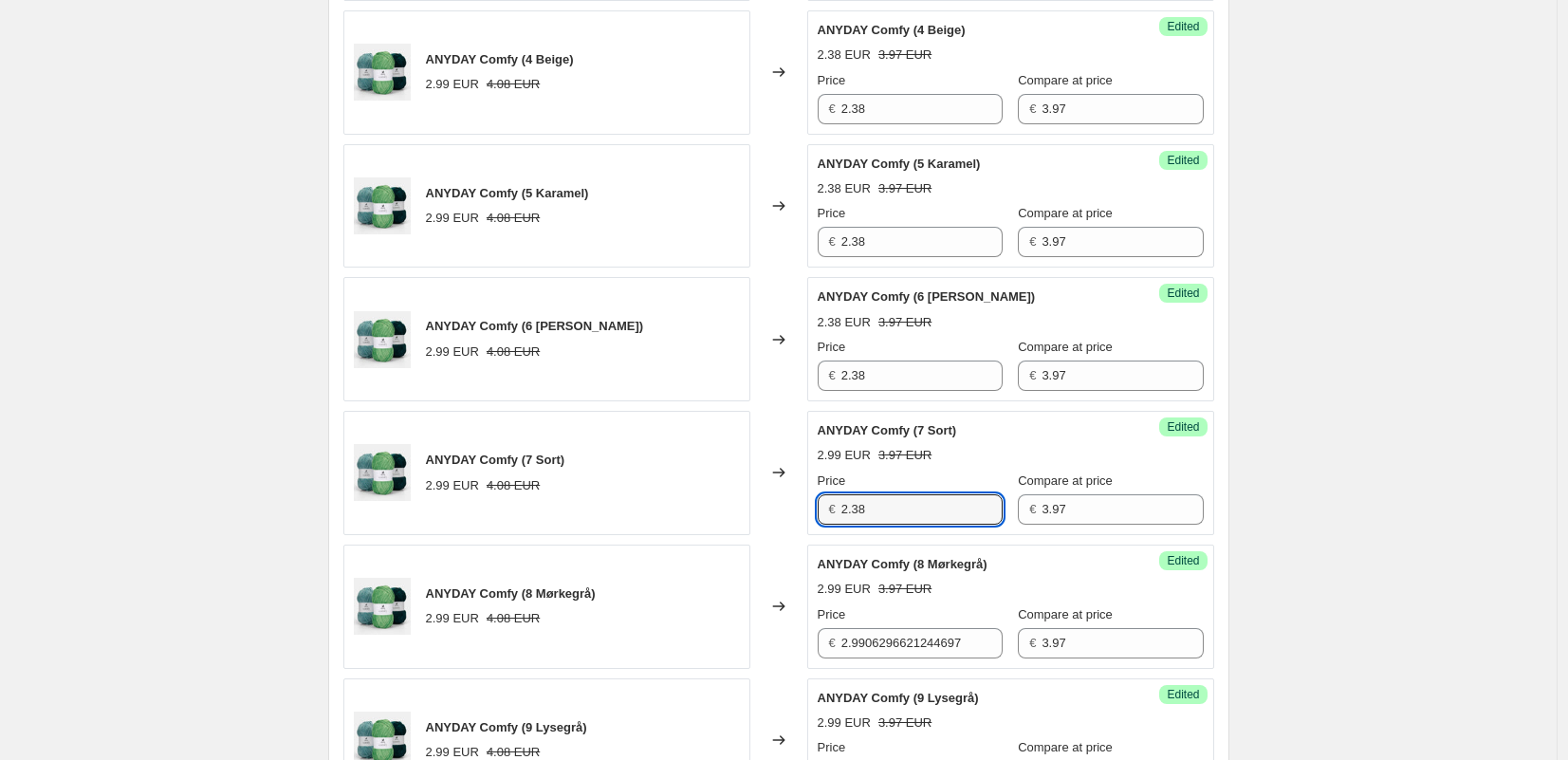
scroll to position [1281, 0]
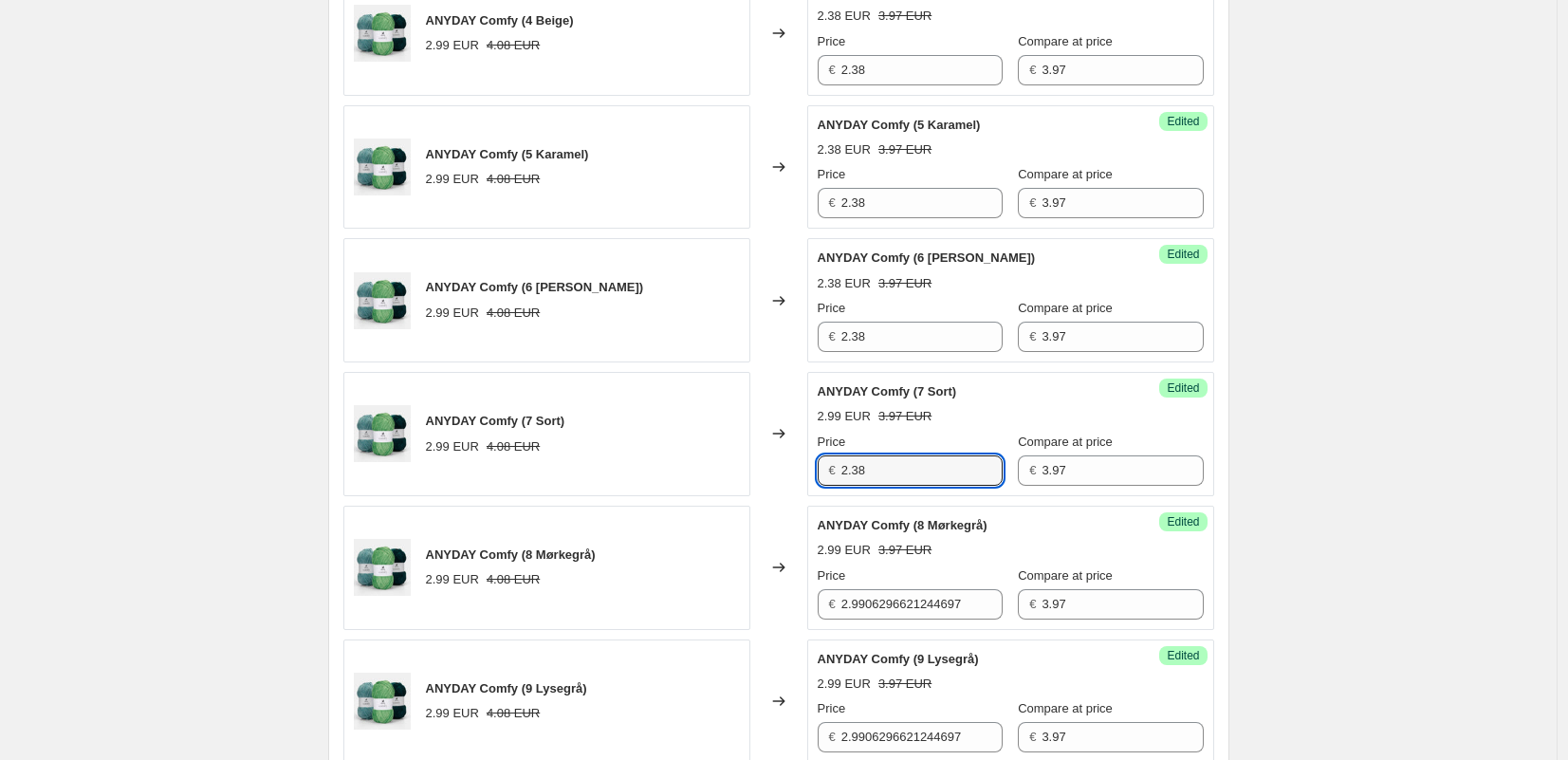
type input "2.38"
drag, startPoint x: 895, startPoint y: 629, endPoint x: 898, endPoint y: 610, distance: 19.2
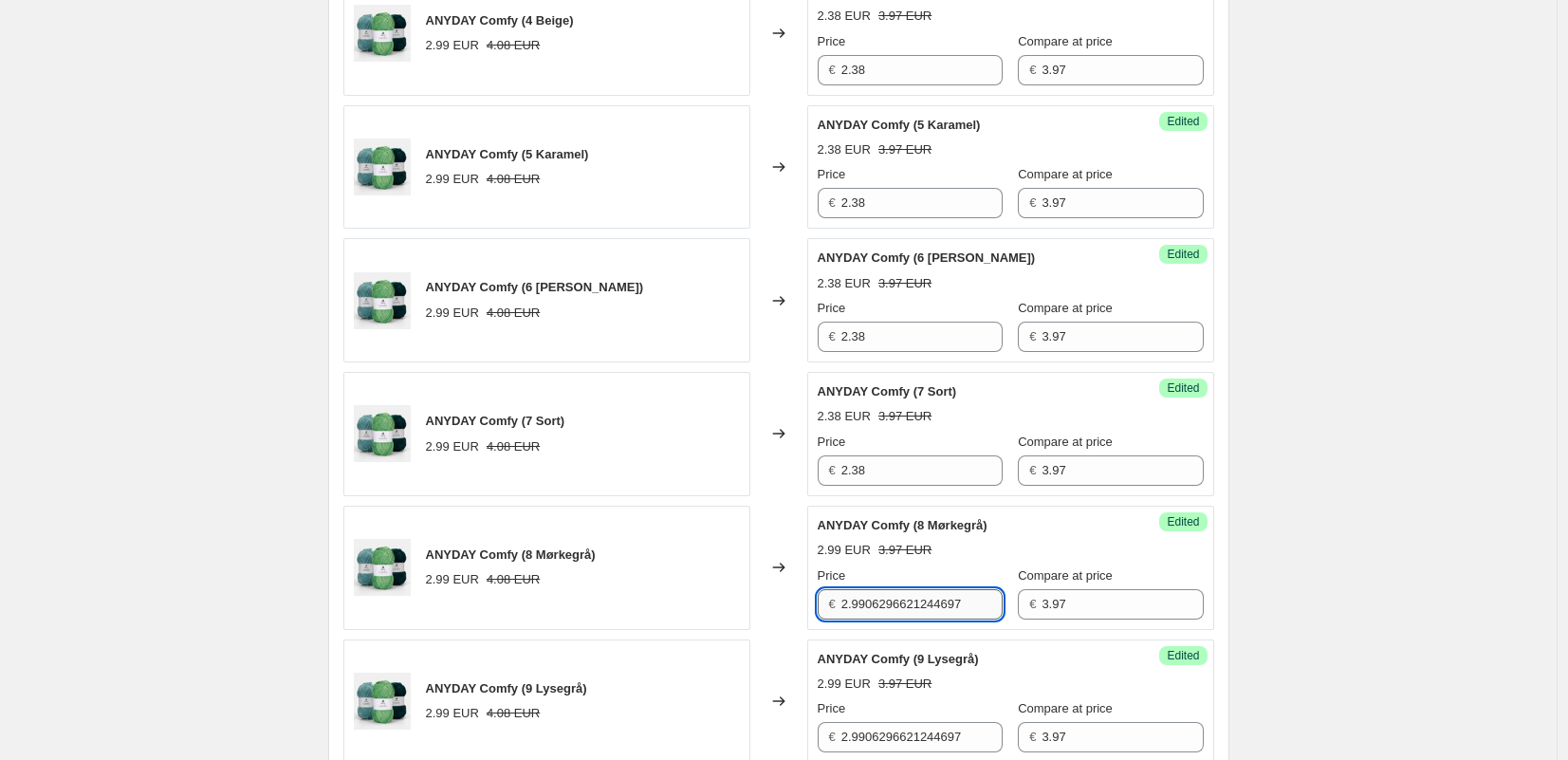
click at [898, 610] on input "2.9906296621244697" at bounding box center [922, 603] width 162 height 30
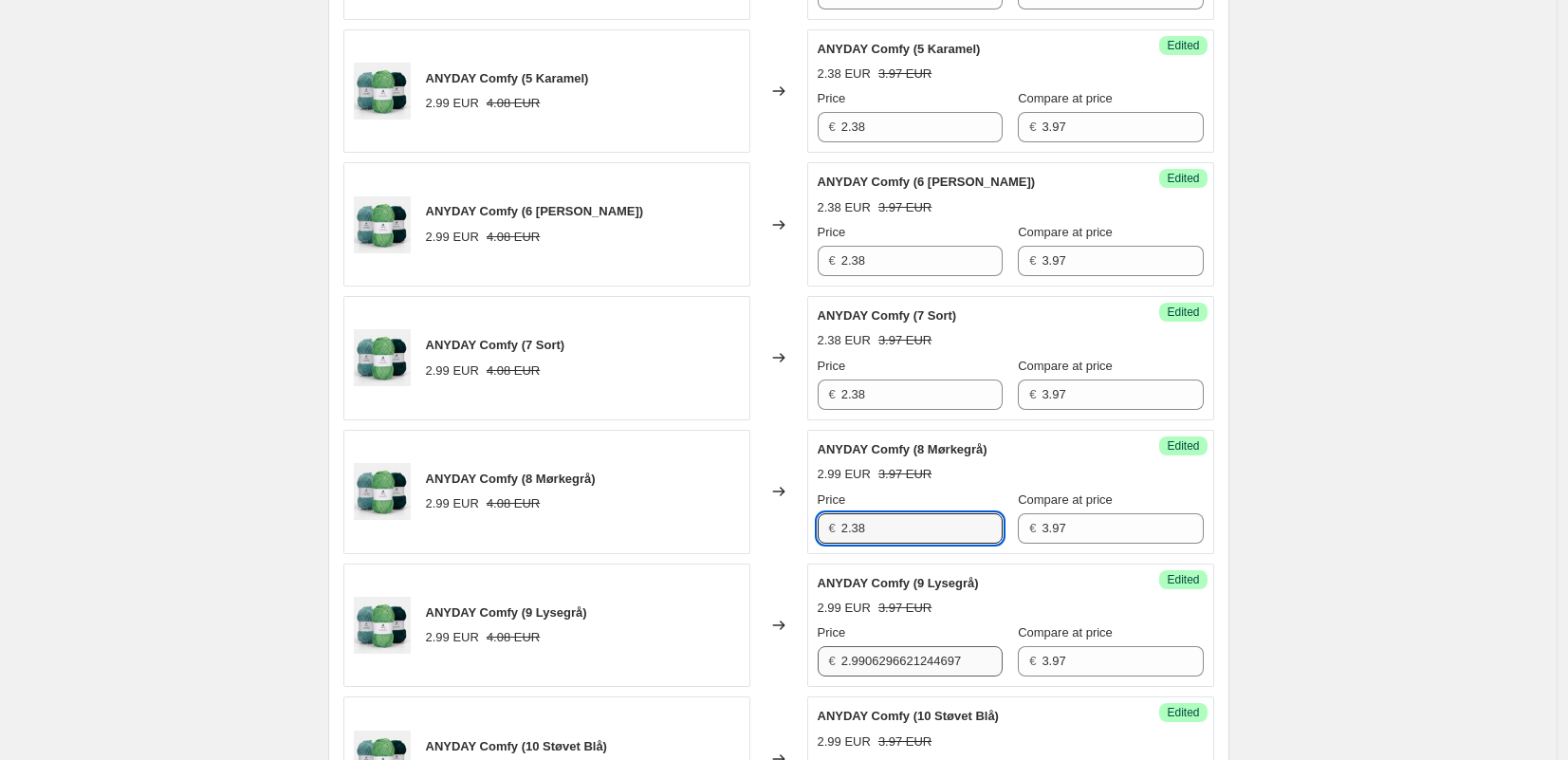
scroll to position [1381, 0]
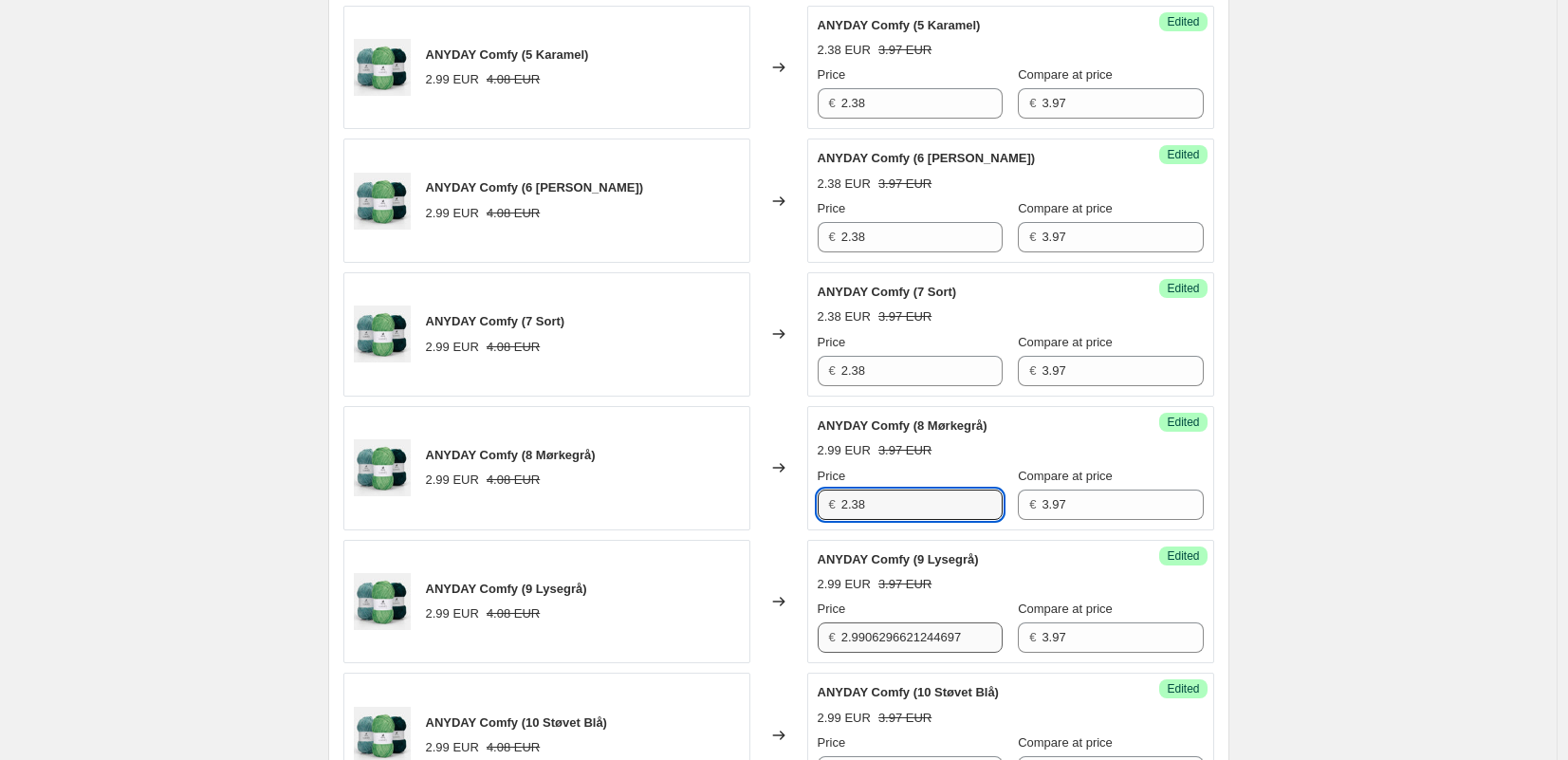
type input "2.38"
click at [902, 624] on input "2.9906296621244697" at bounding box center [922, 636] width 162 height 30
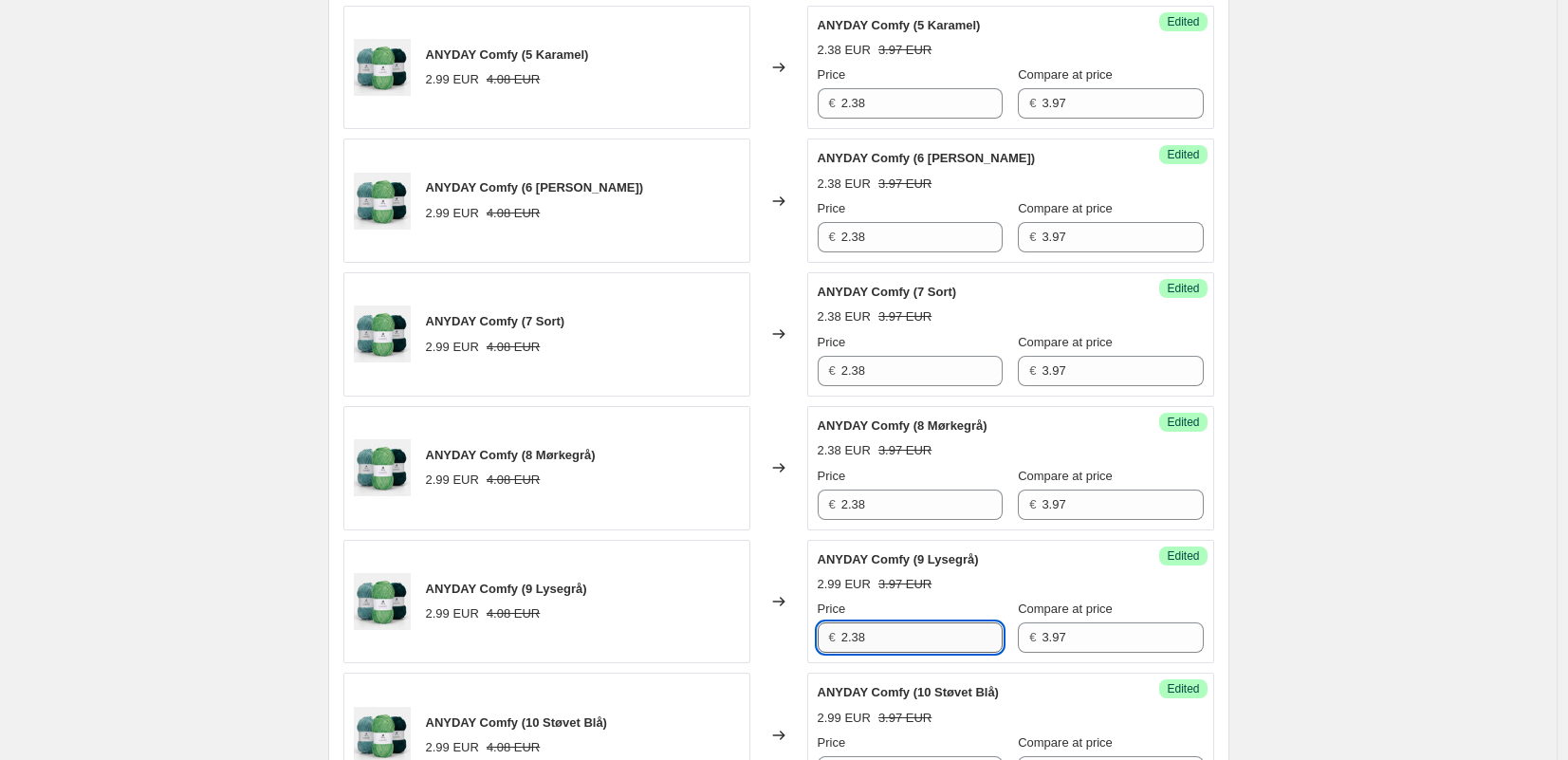
scroll to position [1579, 0]
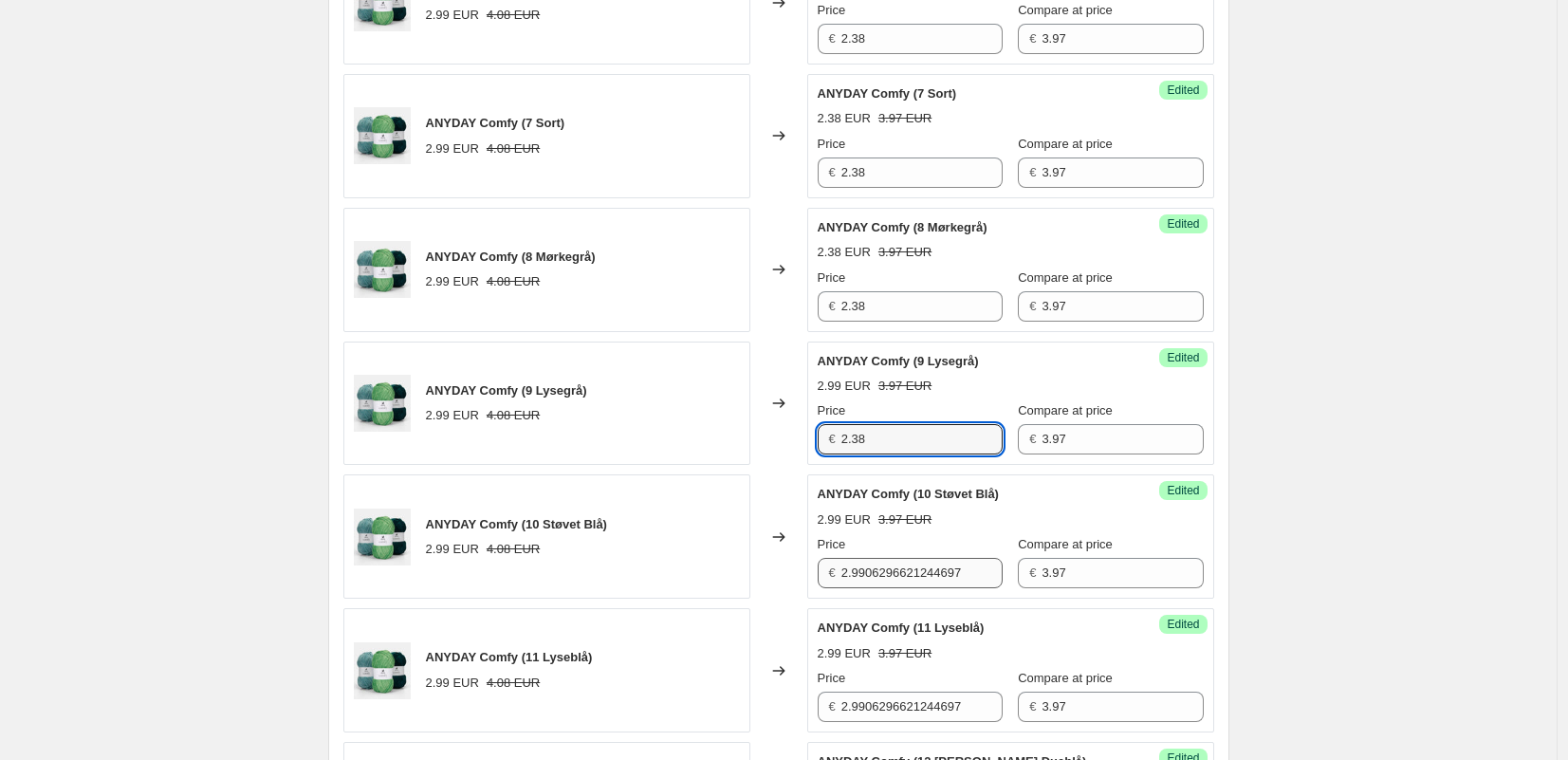
type input "2.38"
click at [898, 581] on input "2.9906296621244697" at bounding box center [922, 572] width 162 height 30
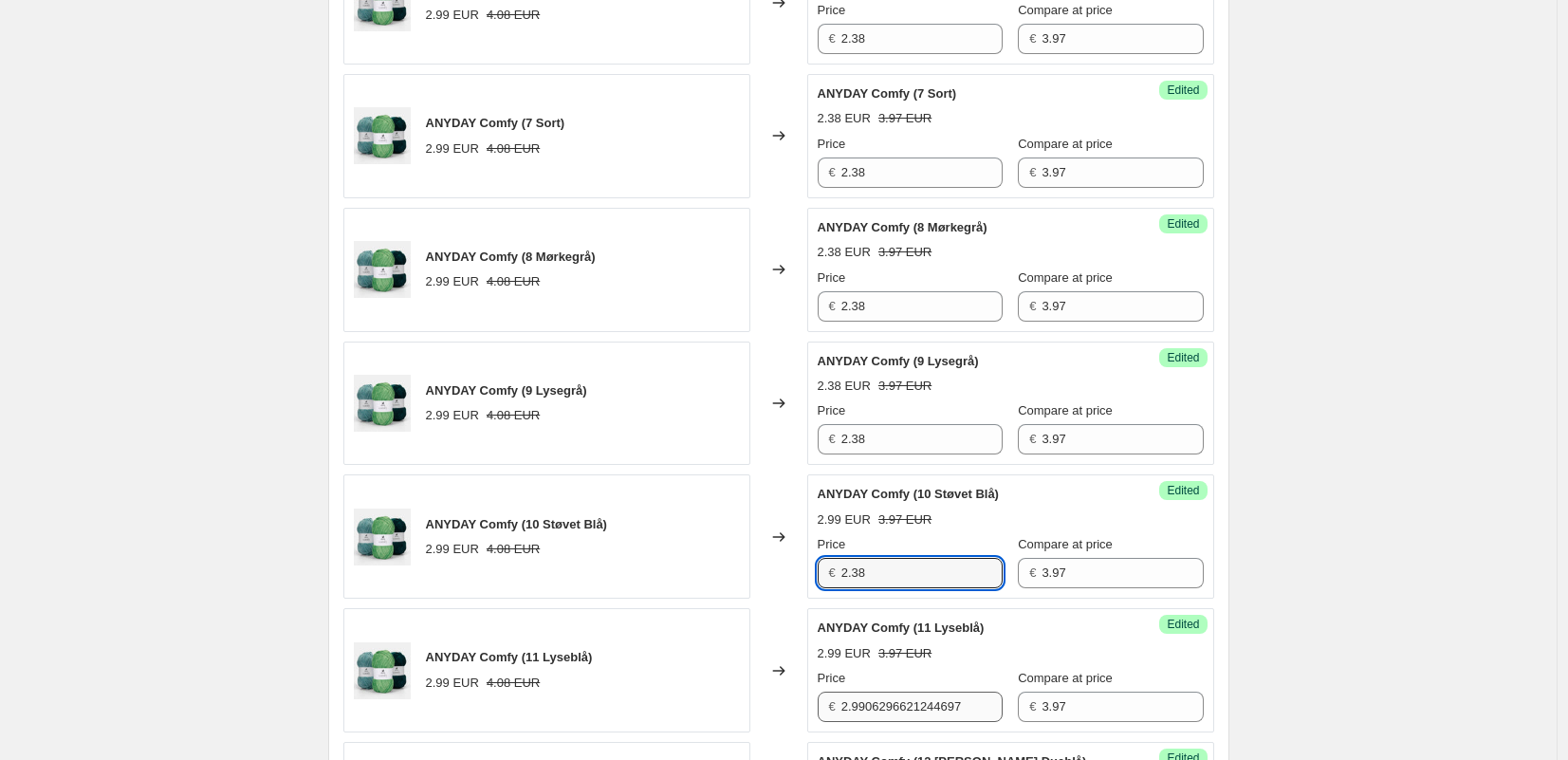
type input "2.38"
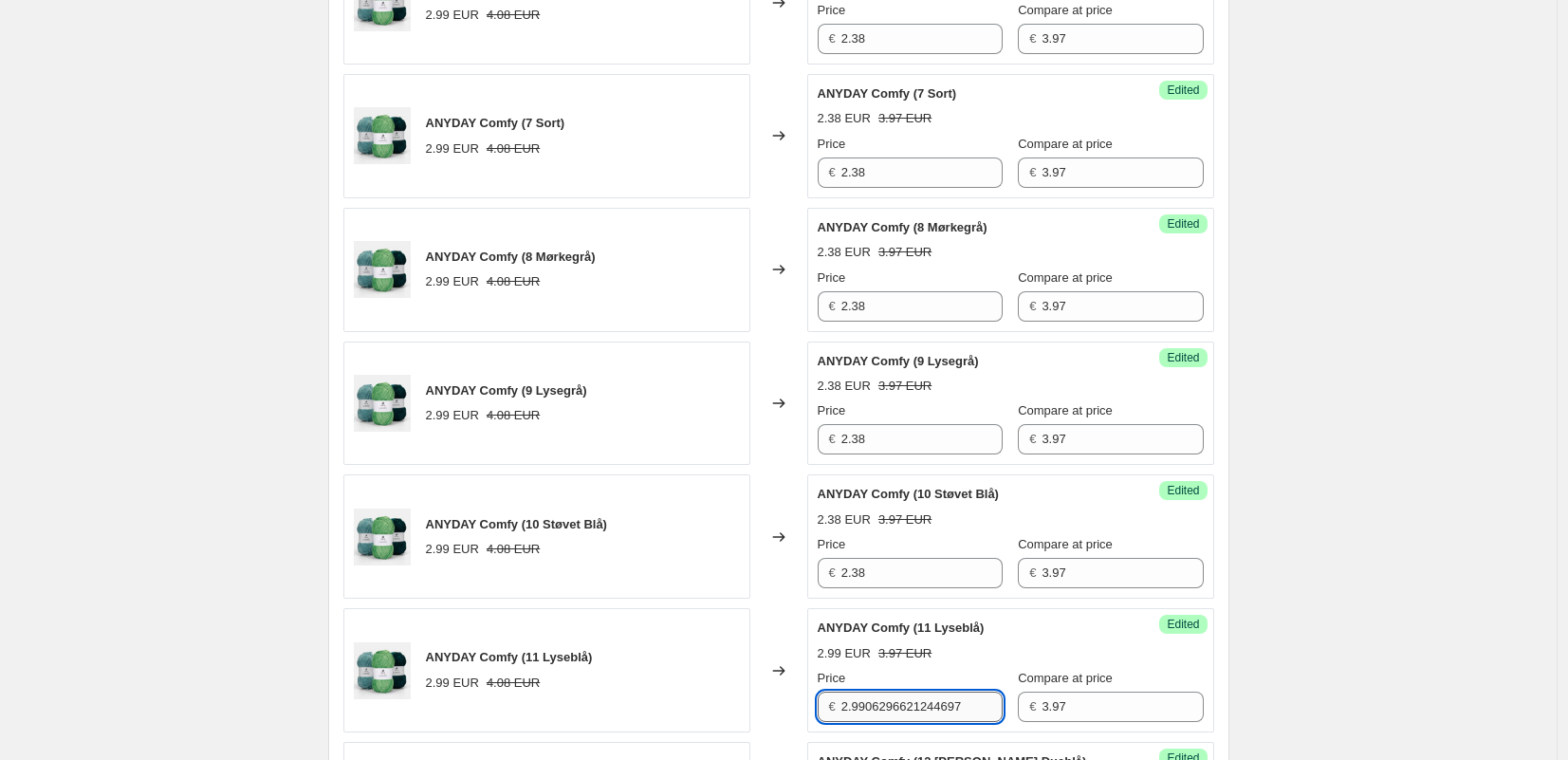
click at [900, 712] on input "2.9906296621244697" at bounding box center [922, 706] width 162 height 30
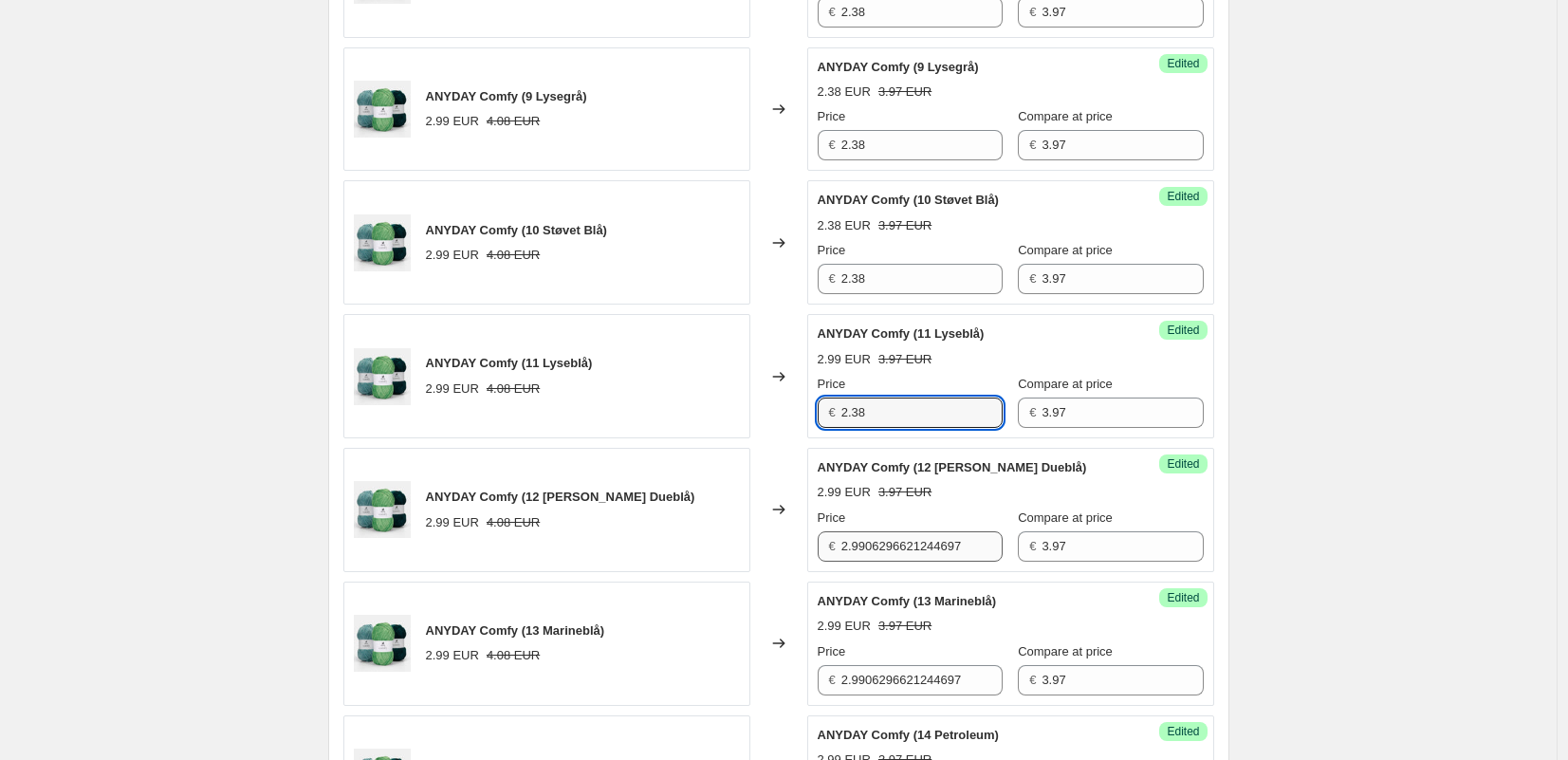
type input "2.38"
click at [880, 541] on input "2.9906296621244697" at bounding box center [922, 545] width 162 height 30
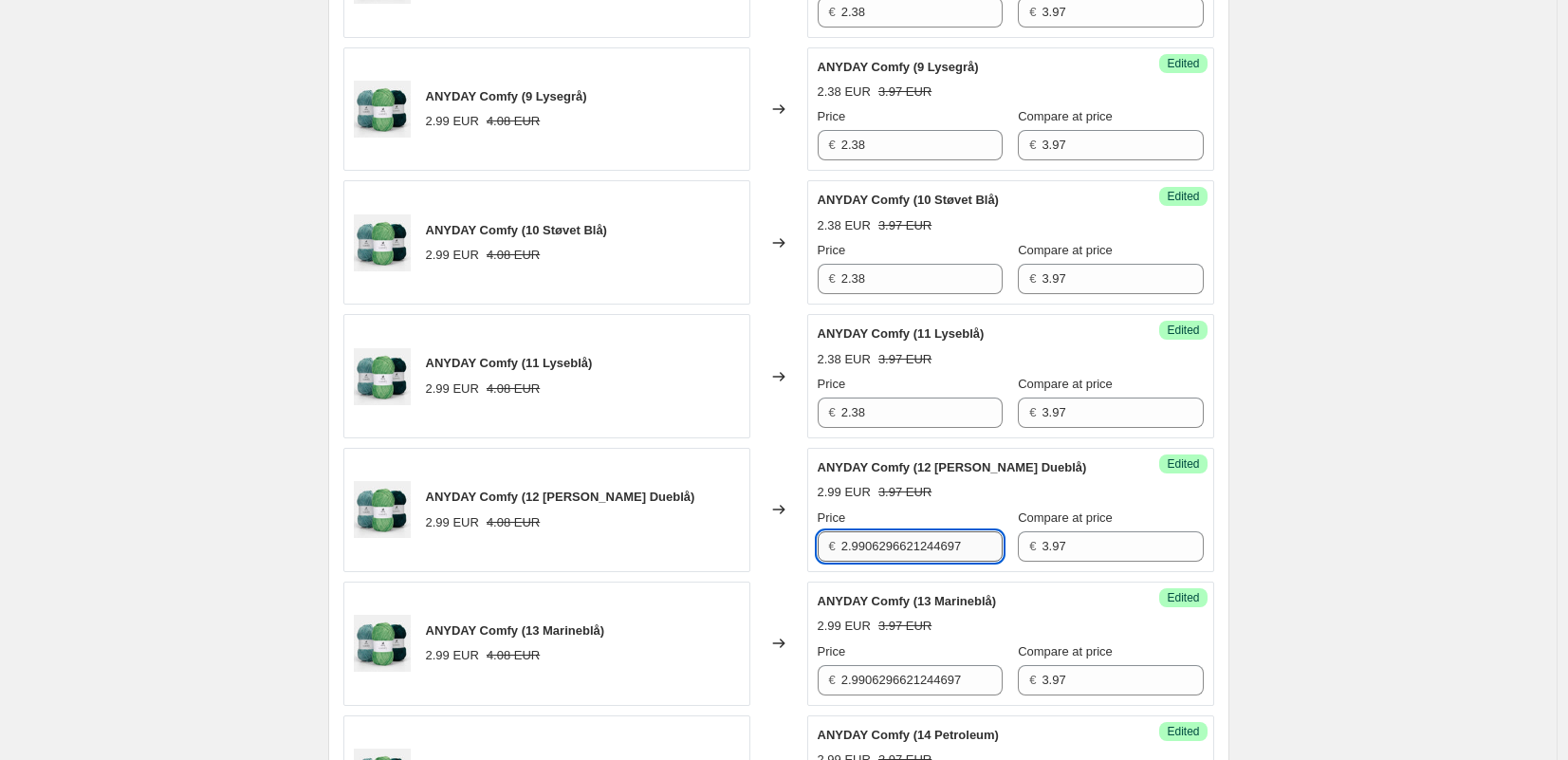
click at [880, 541] on input "2.9906296621244697" at bounding box center [922, 545] width 162 height 30
type input "2.38"
click at [901, 687] on input "2.9906296621244697" at bounding box center [922, 680] width 162 height 30
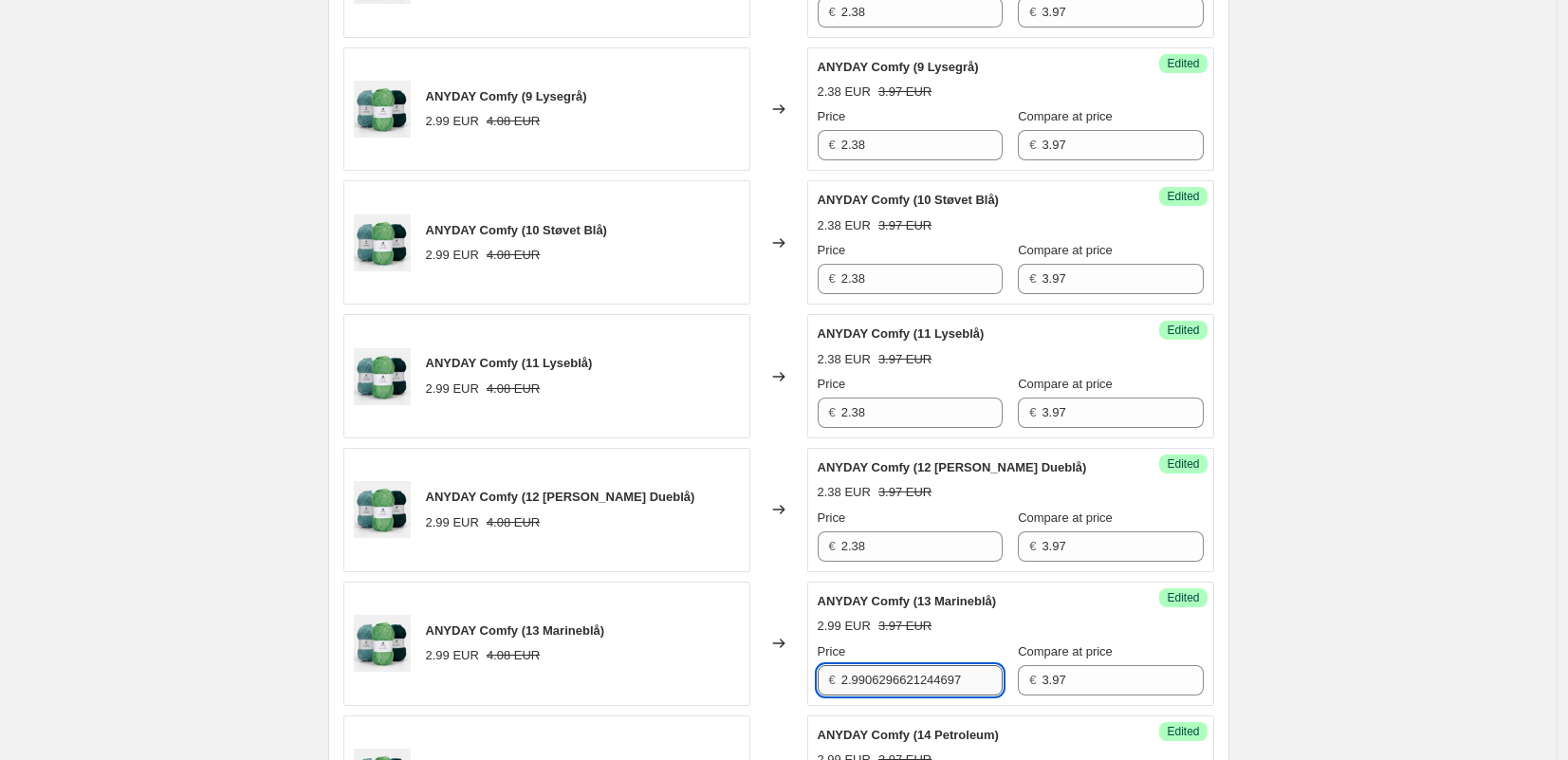
click at [901, 687] on input "2.9906296621244697" at bounding box center [922, 680] width 162 height 30
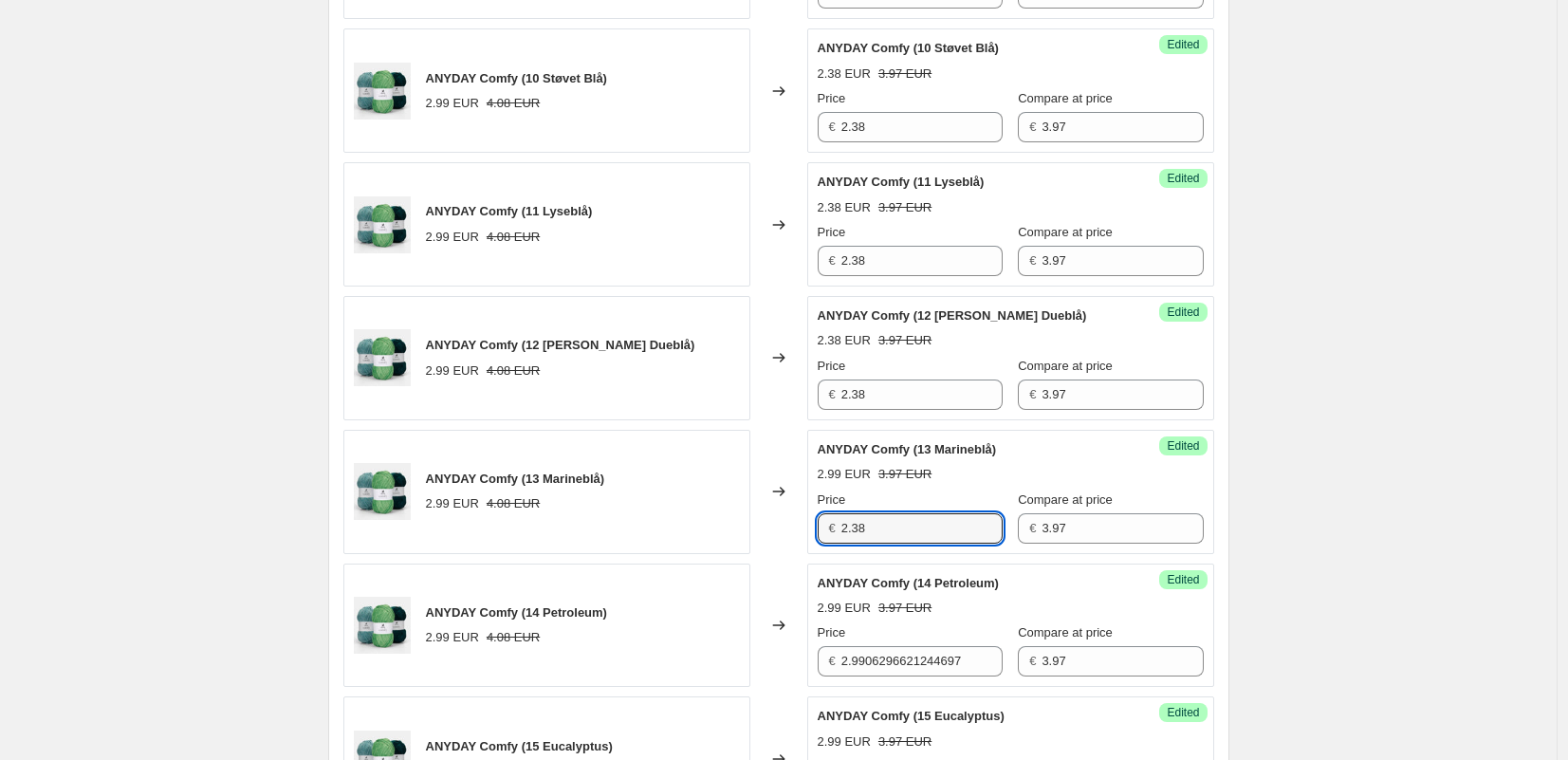
scroll to position [2091, 0]
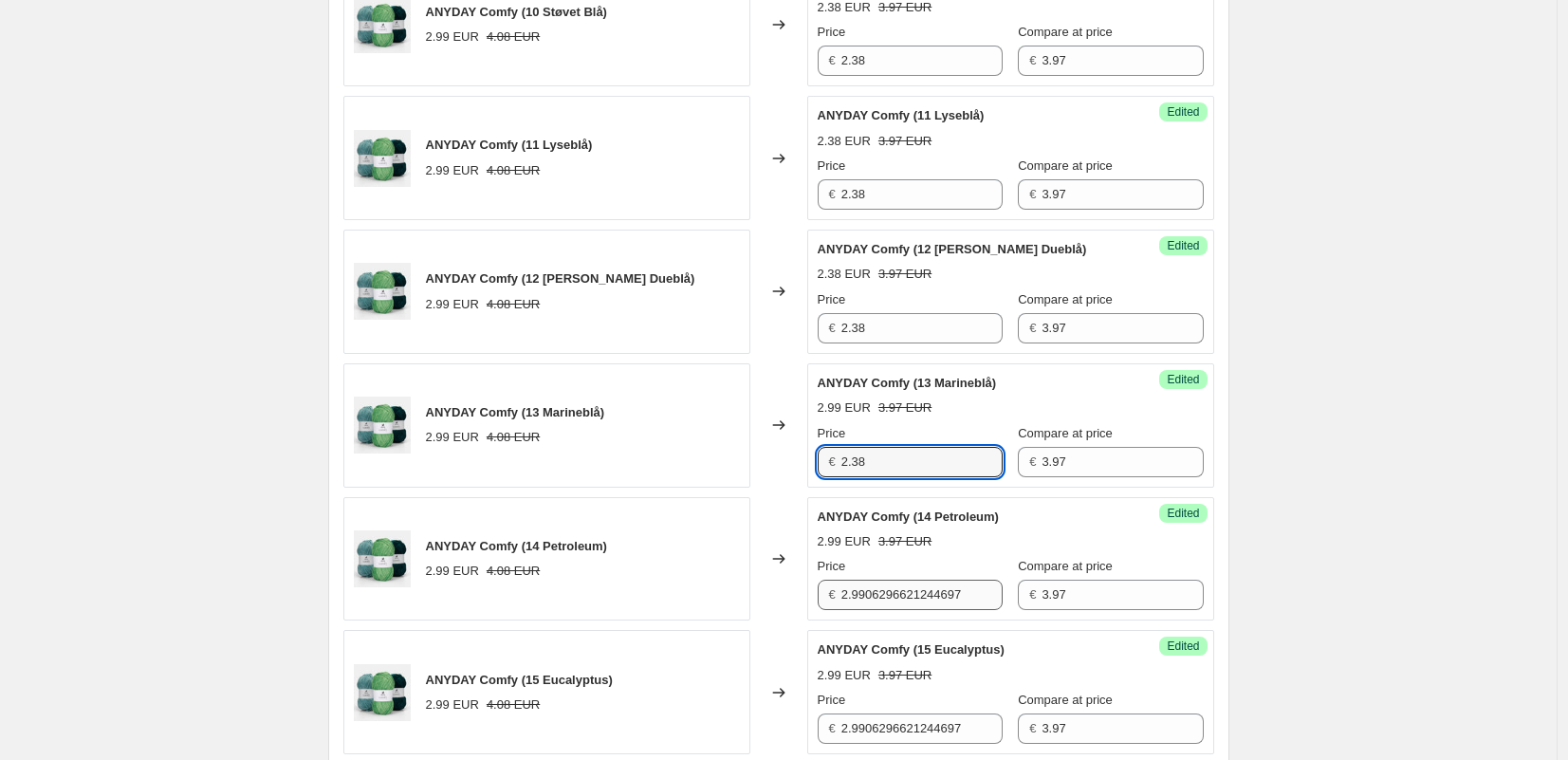
type input "2.38"
click at [899, 599] on input "2.9906296621244697" at bounding box center [922, 594] width 162 height 30
click at [898, 599] on input "2.9906296621244697" at bounding box center [922, 594] width 162 height 30
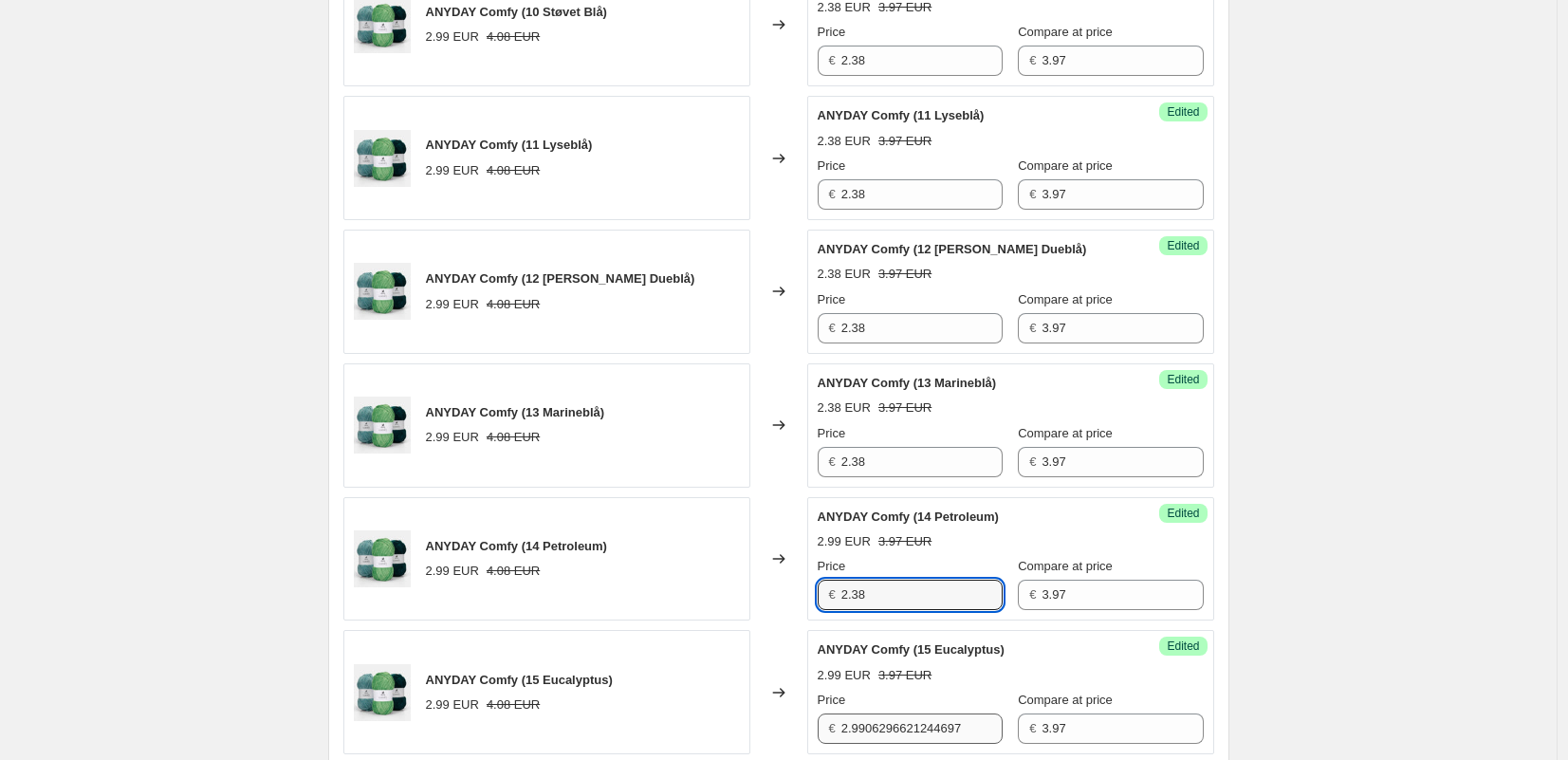
type input "2.38"
click at [901, 733] on input "2.9906296621244697" at bounding box center [922, 728] width 162 height 30
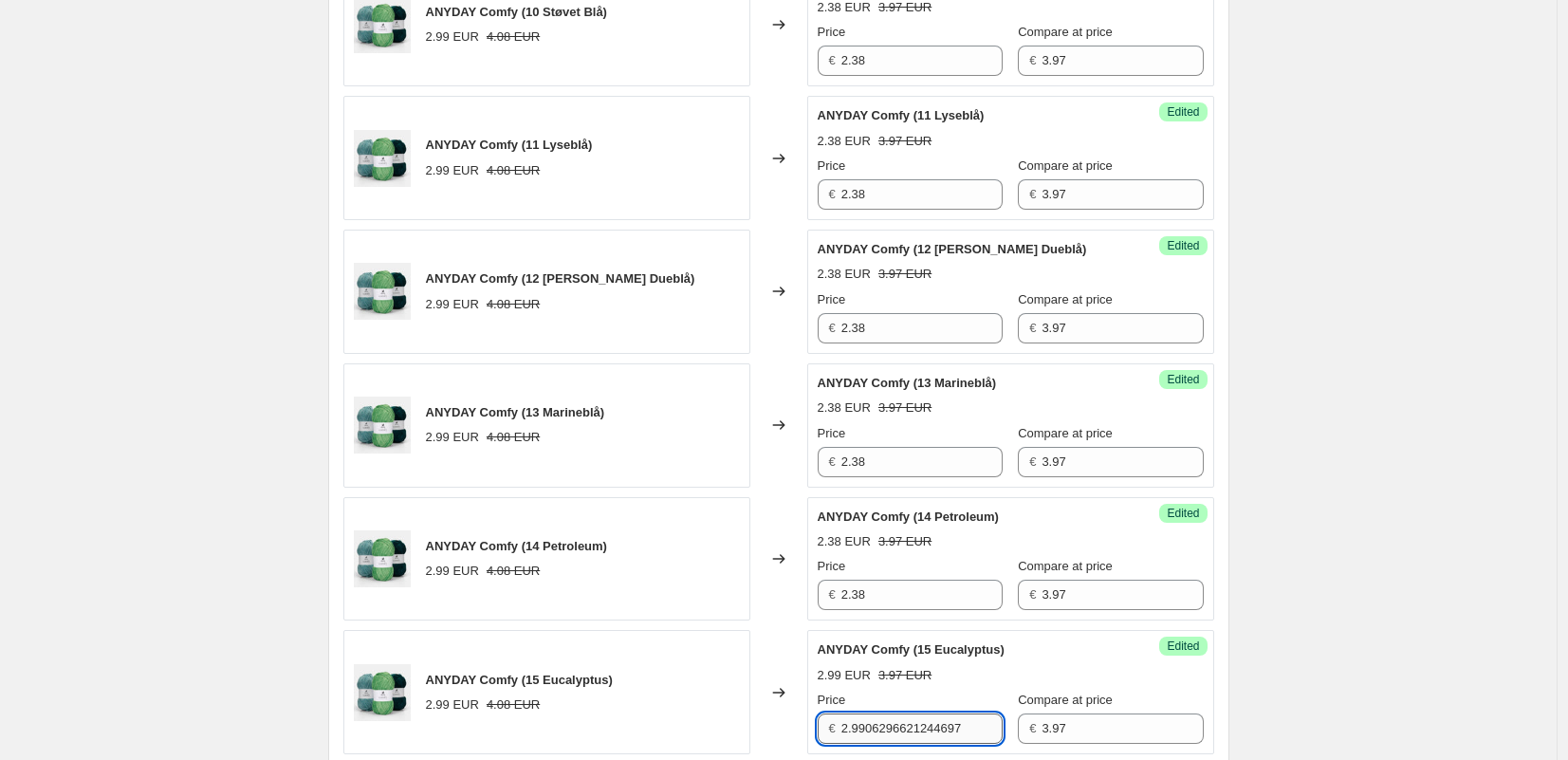
click at [901, 733] on input "2.9906296621244697" at bounding box center [922, 728] width 162 height 30
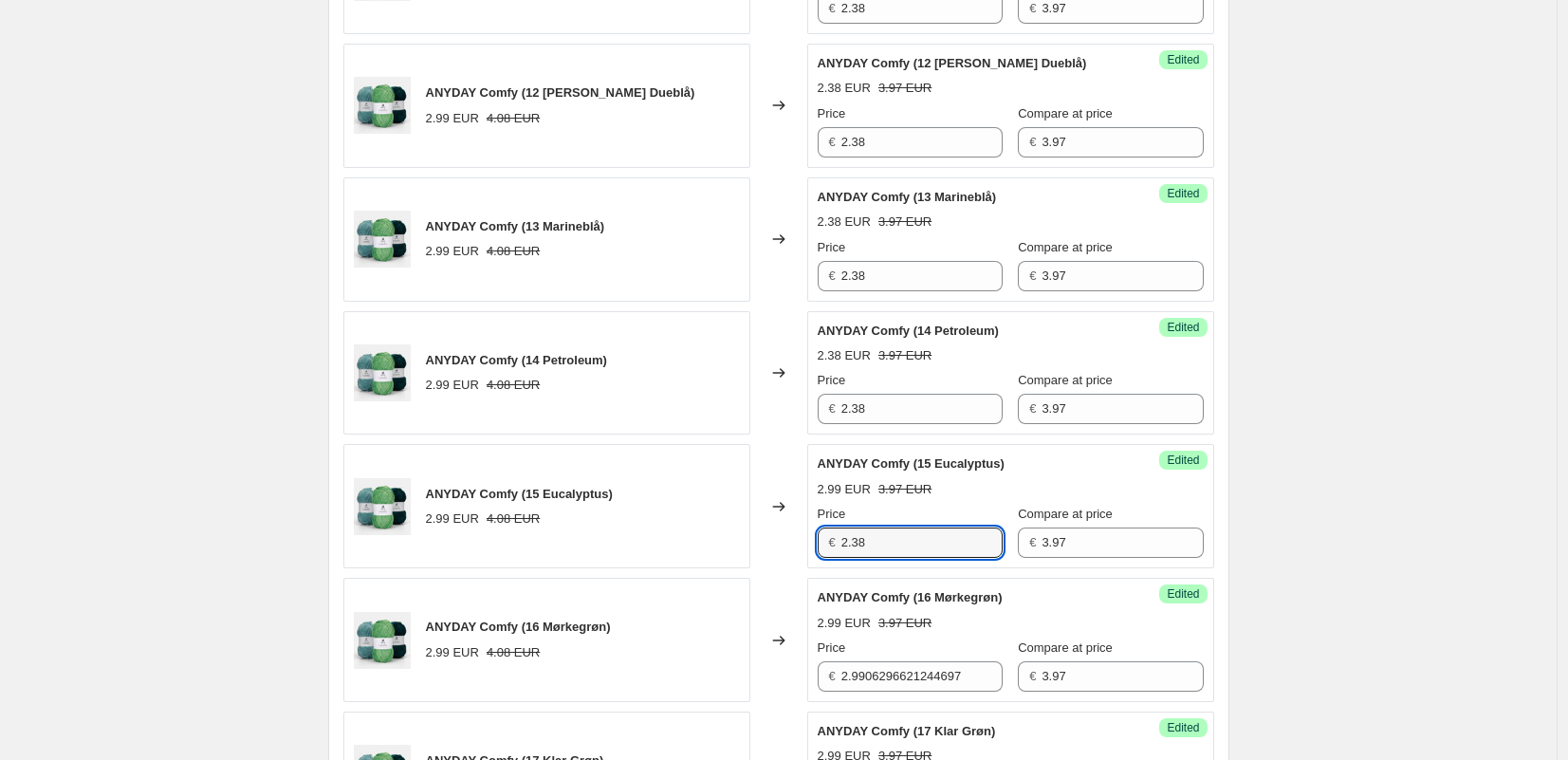
scroll to position [2323, 0]
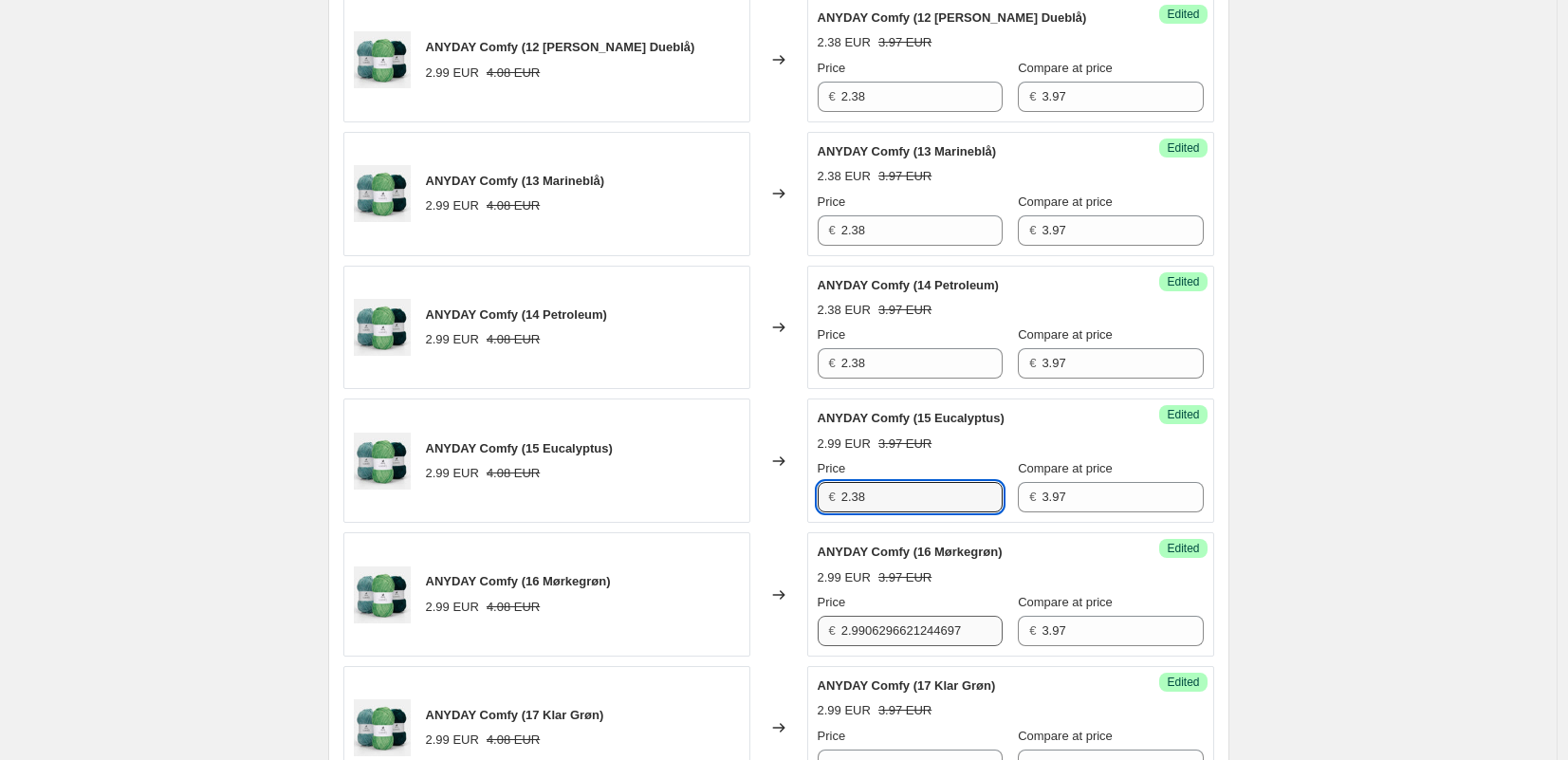
type input "2.38"
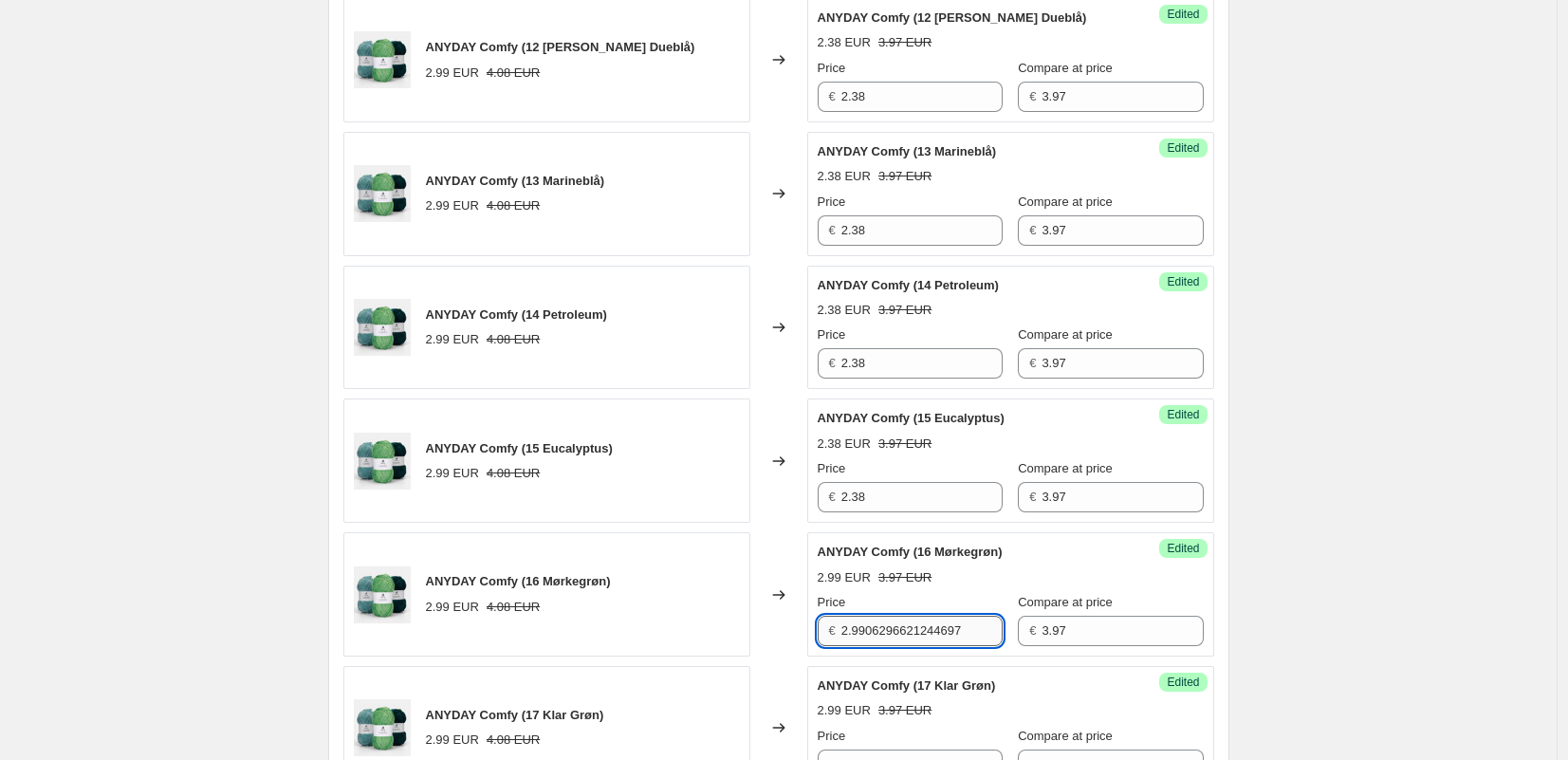
click at [887, 623] on input "2.9906296621244697" at bounding box center [922, 630] width 162 height 30
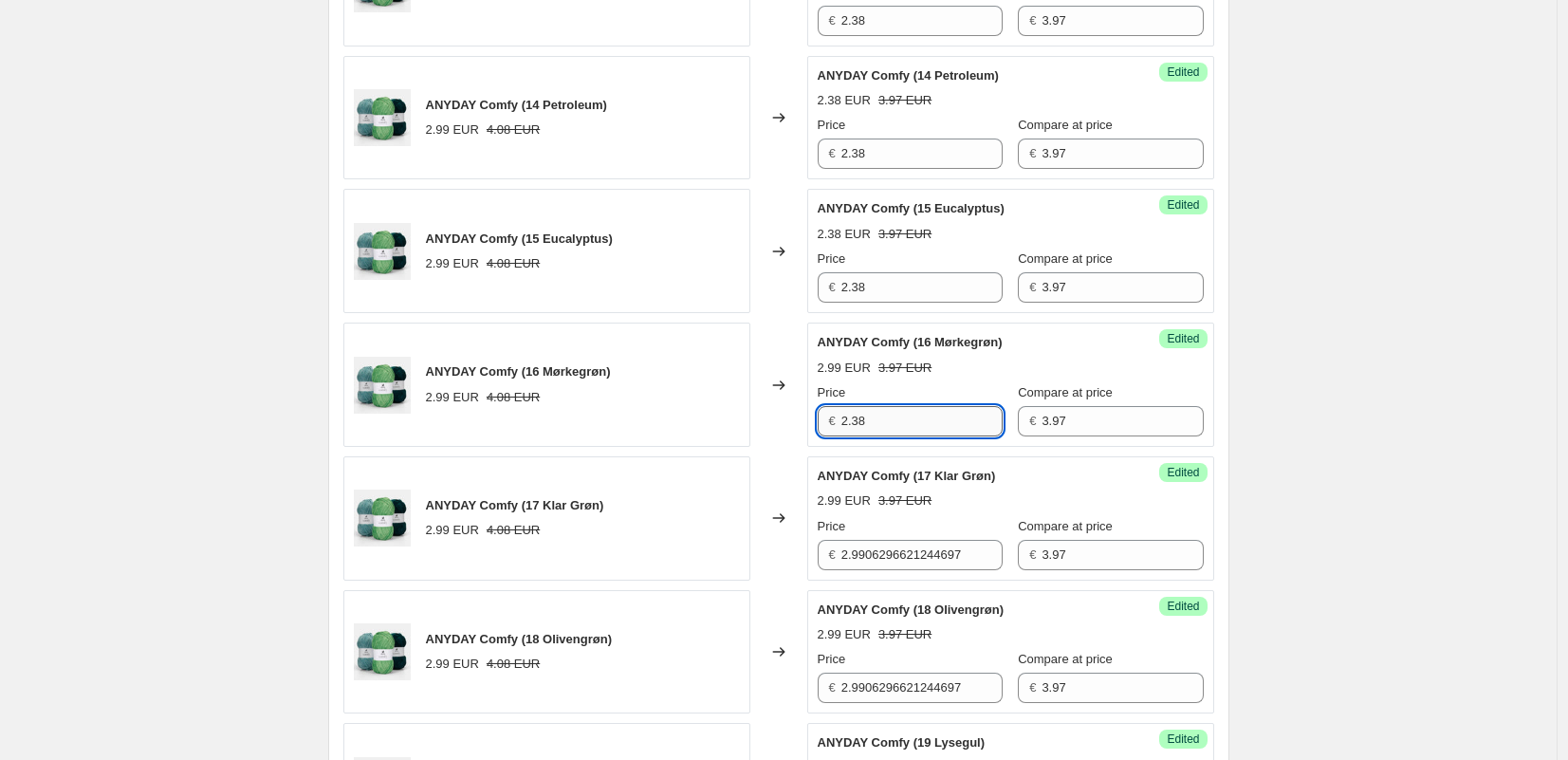
scroll to position [2547, 0]
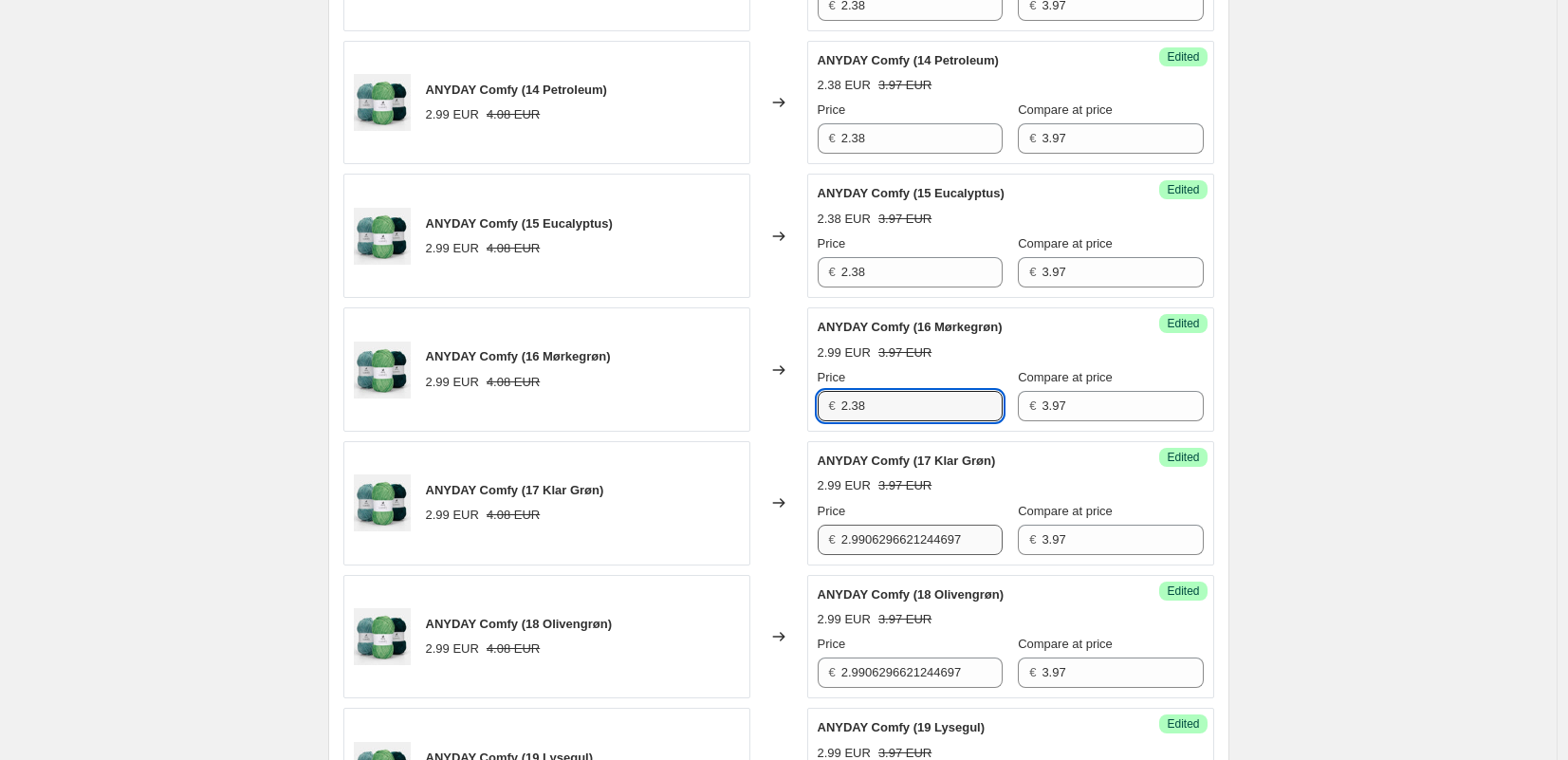
type input "2.38"
click at [874, 540] on input "2.9906296621244697" at bounding box center [922, 539] width 162 height 30
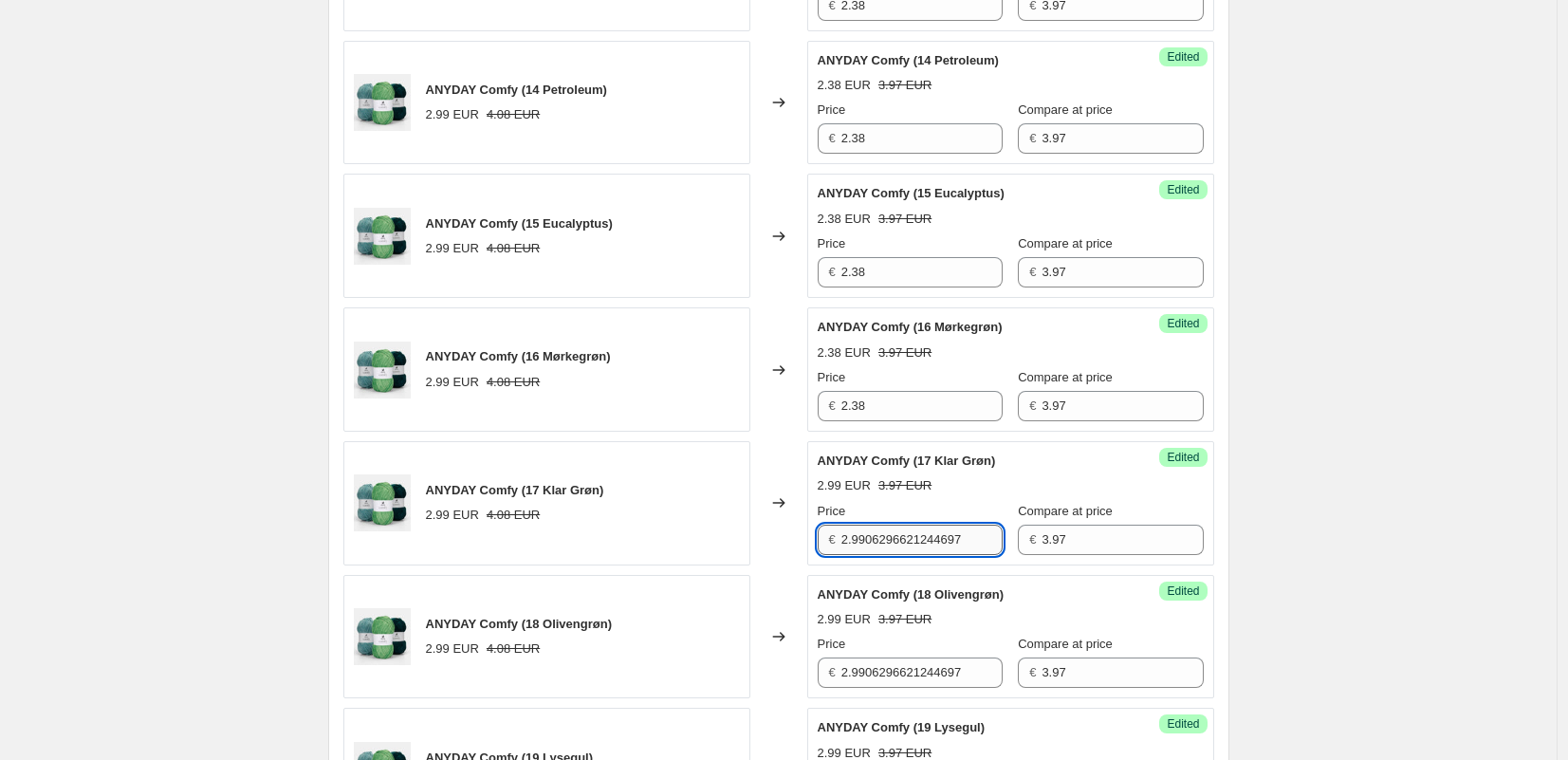
click at [874, 540] on input "2.9906296621244697" at bounding box center [922, 539] width 162 height 30
type input "2.38"
click at [887, 665] on input "2.9906296621244697" at bounding box center [922, 672] width 162 height 30
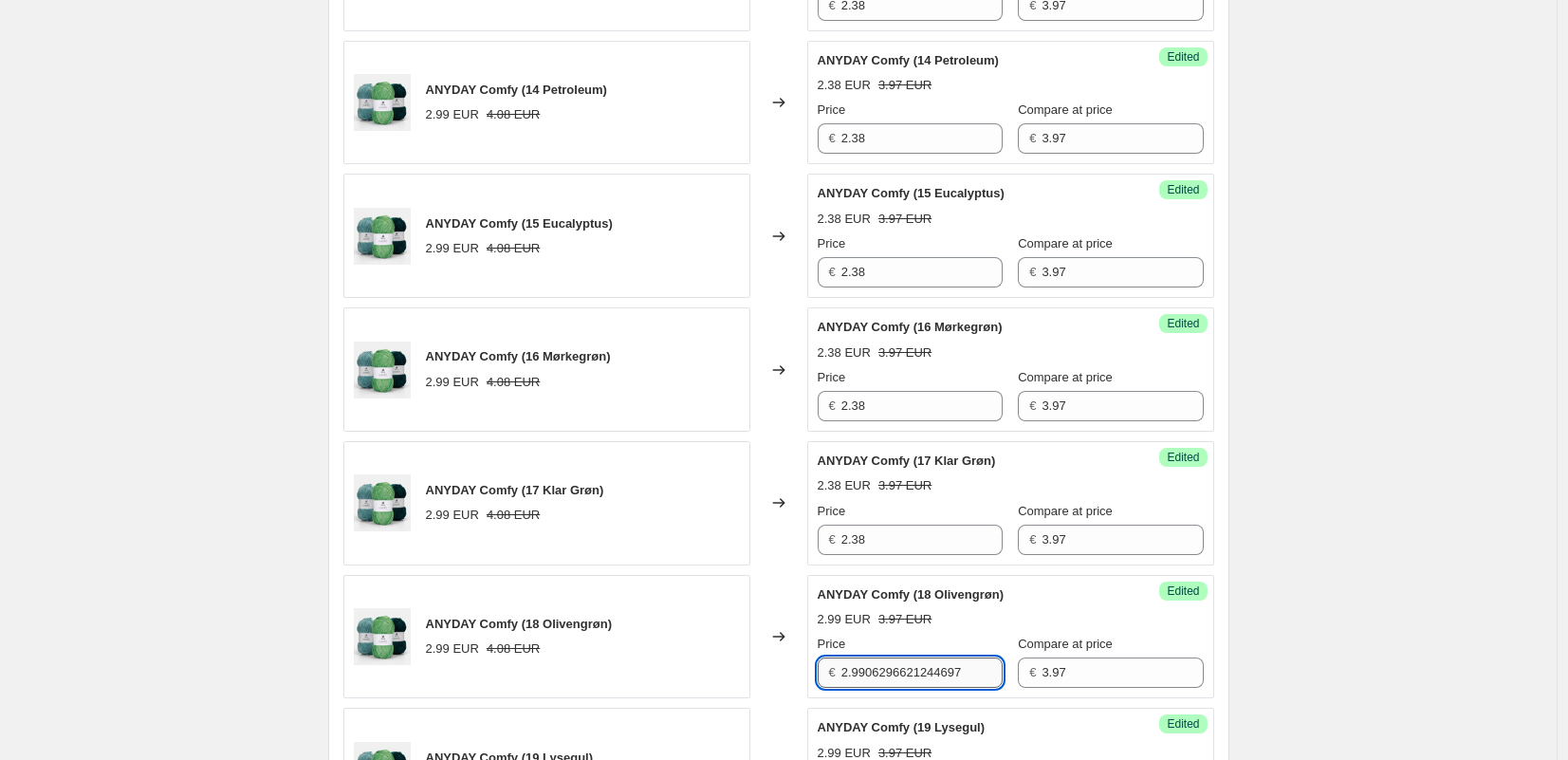
click at [887, 665] on input "2.9906296621244697" at bounding box center [922, 672] width 162 height 30
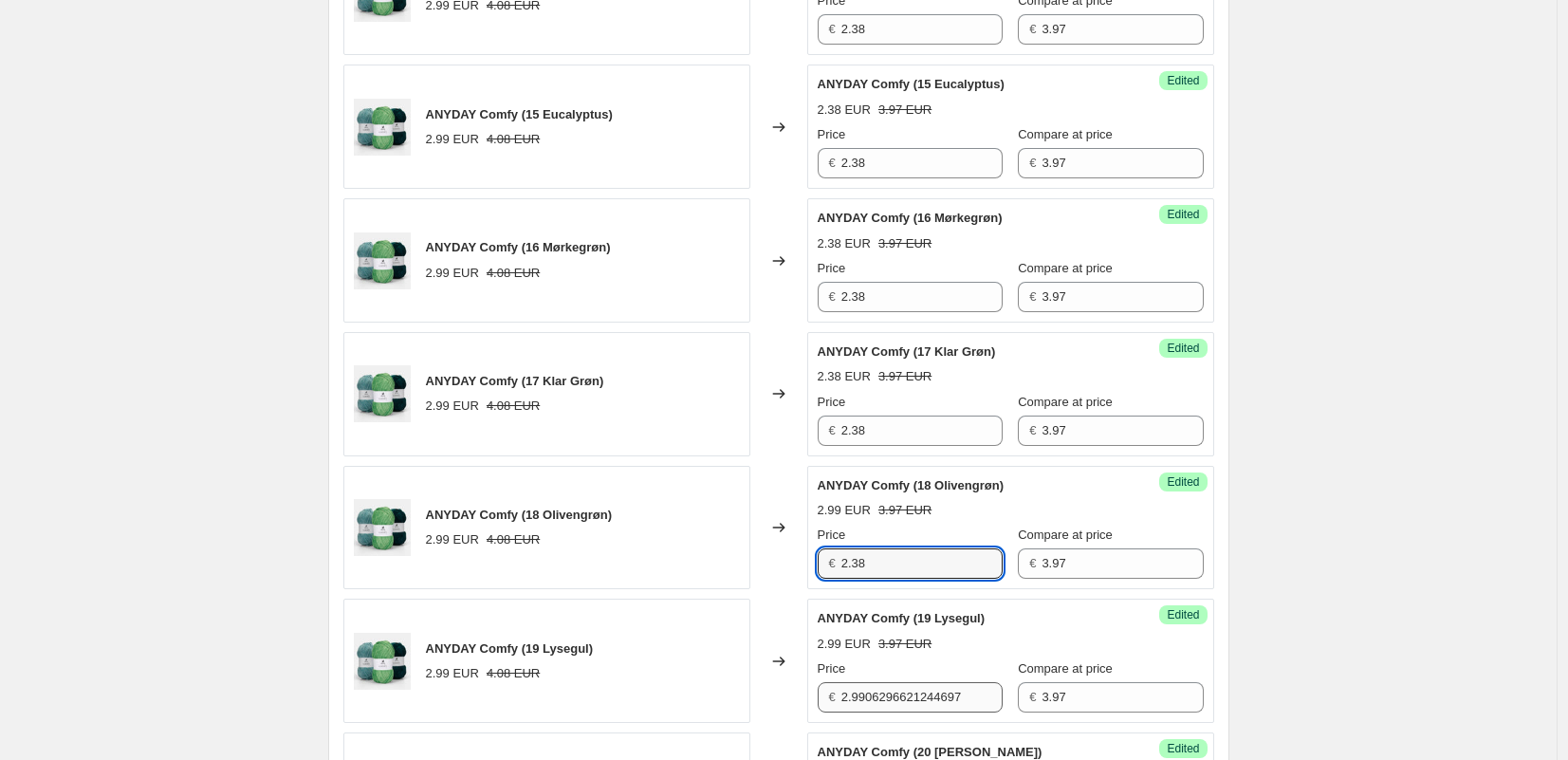
scroll to position [2690, 0]
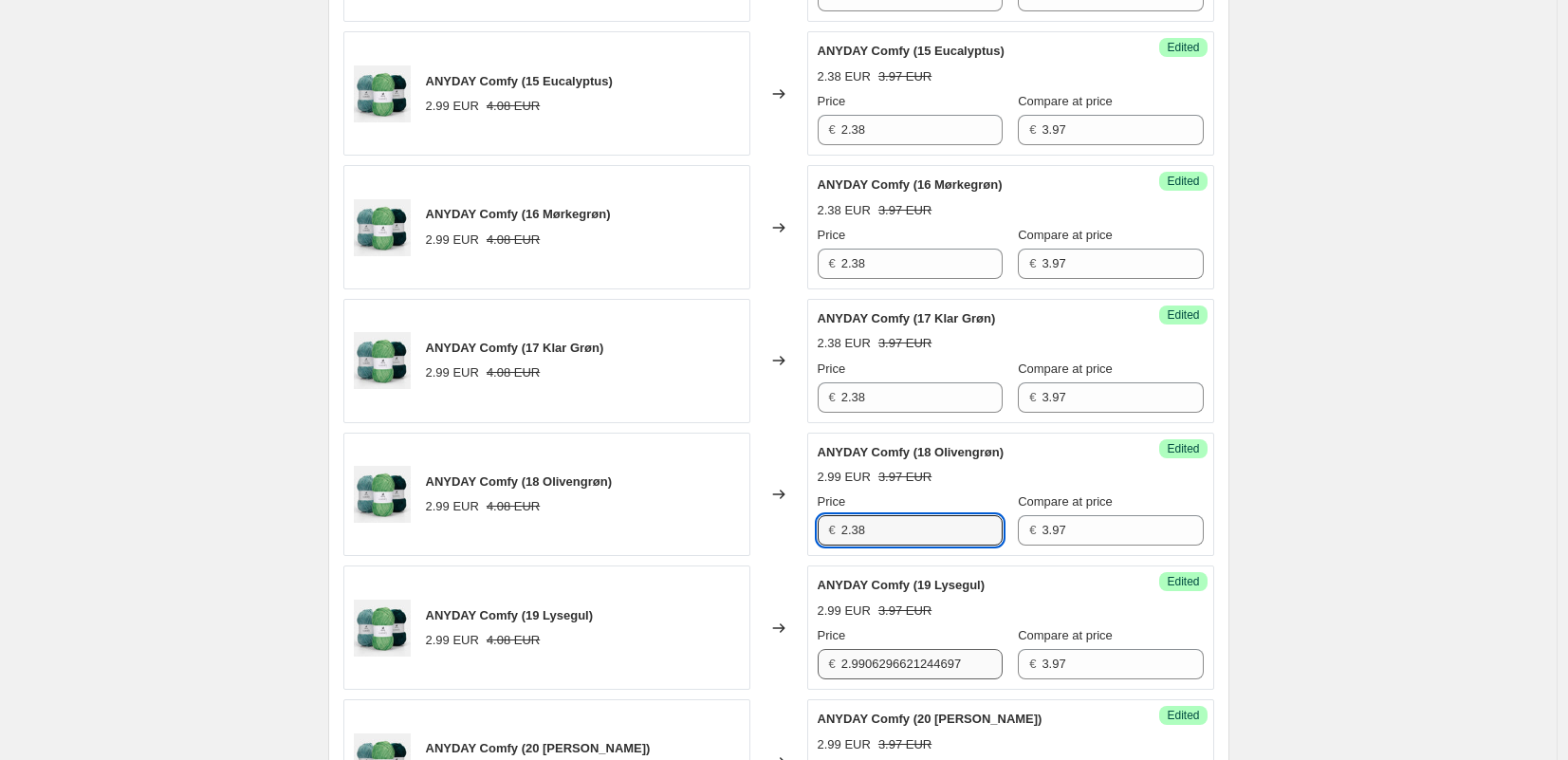
type input "2.38"
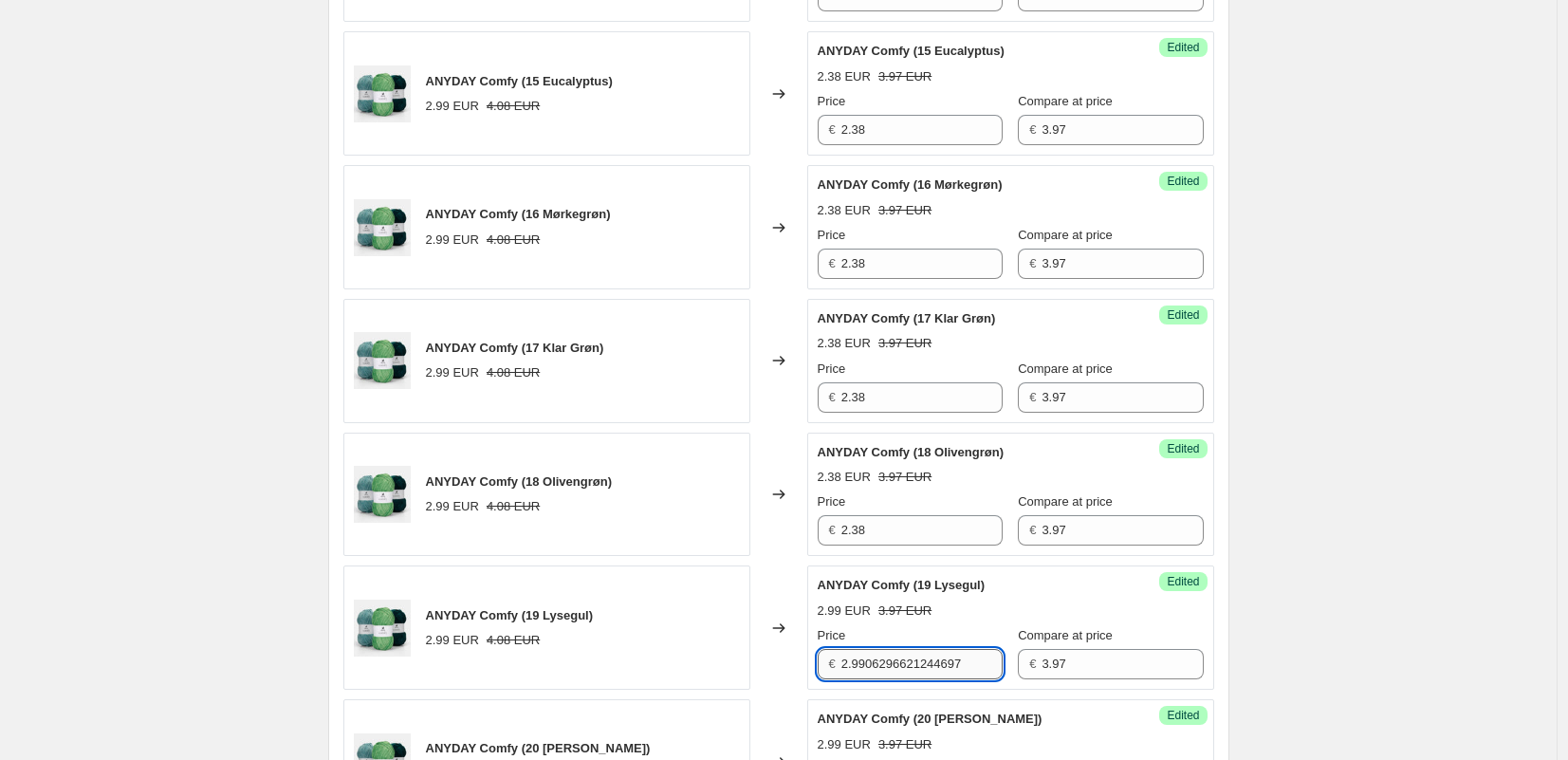
click at [886, 661] on input "2.9906296621244697" at bounding box center [922, 663] width 162 height 30
click at [887, 661] on input "2.9906296621244697" at bounding box center [922, 663] width 162 height 30
click at [886, 661] on input "2.9906296621244697" at bounding box center [922, 663] width 162 height 30
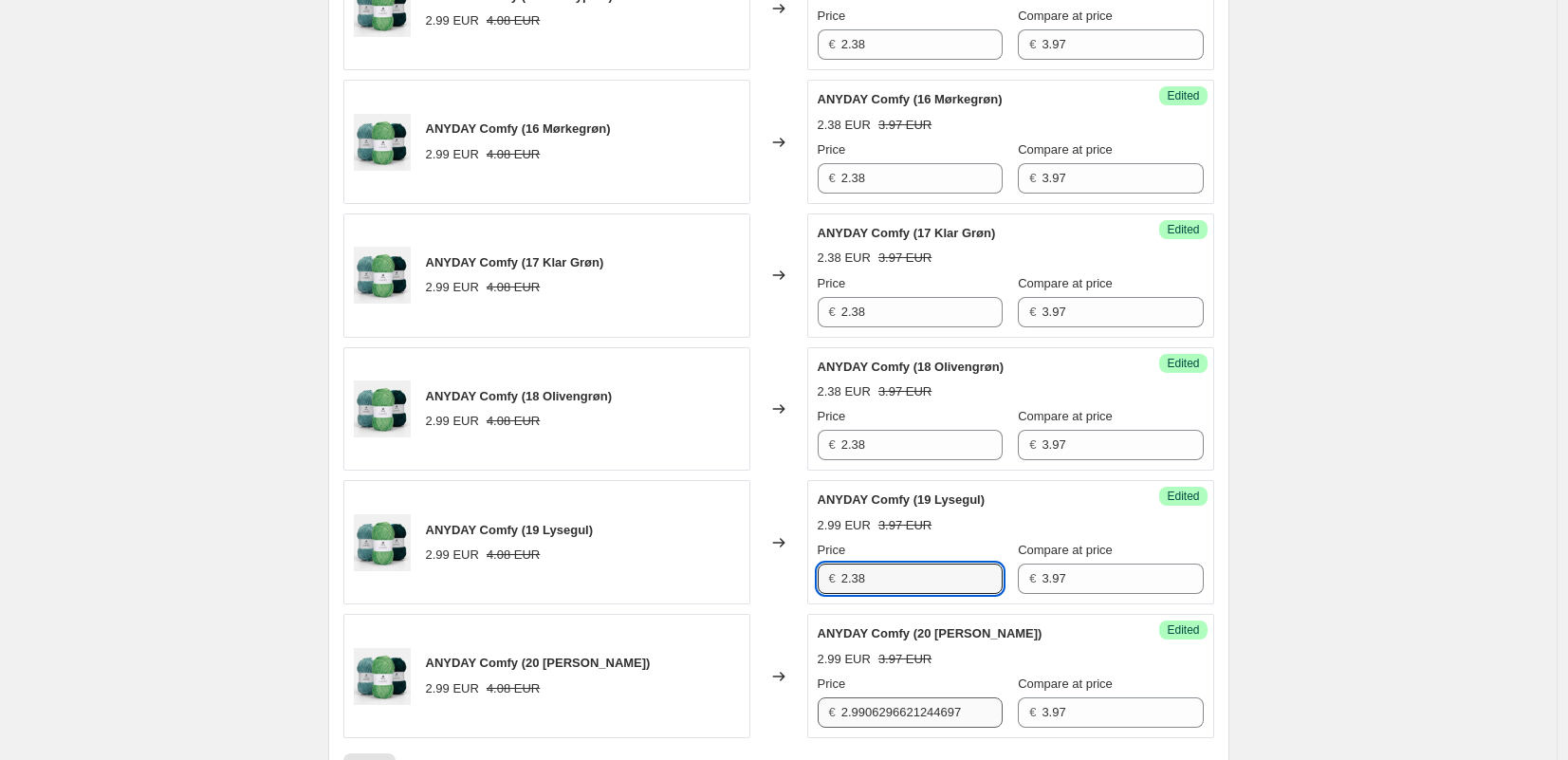
scroll to position [2816, 0]
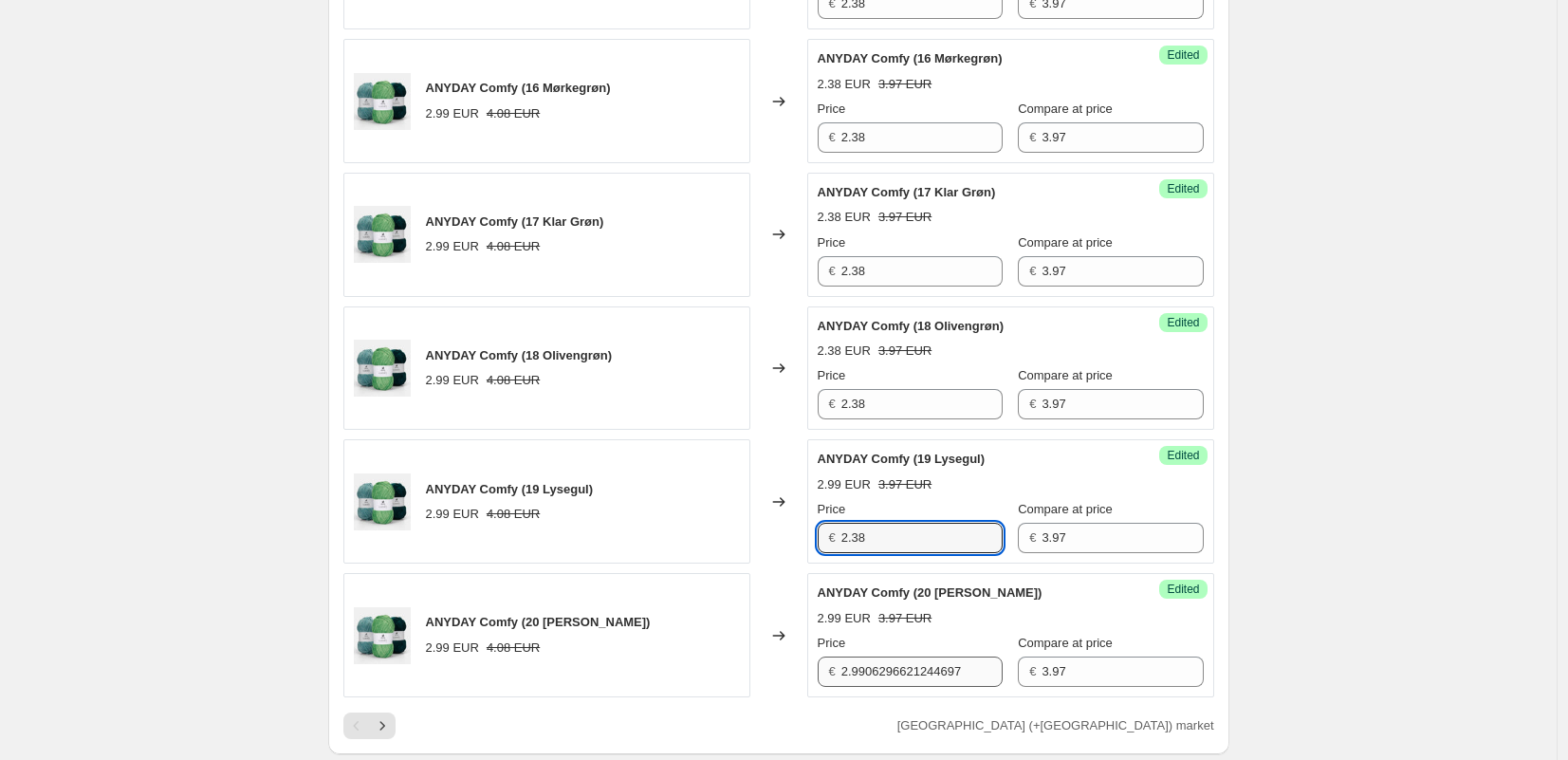
type input "2.38"
click at [885, 660] on input "2.9906296621244697" at bounding box center [922, 671] width 162 height 30
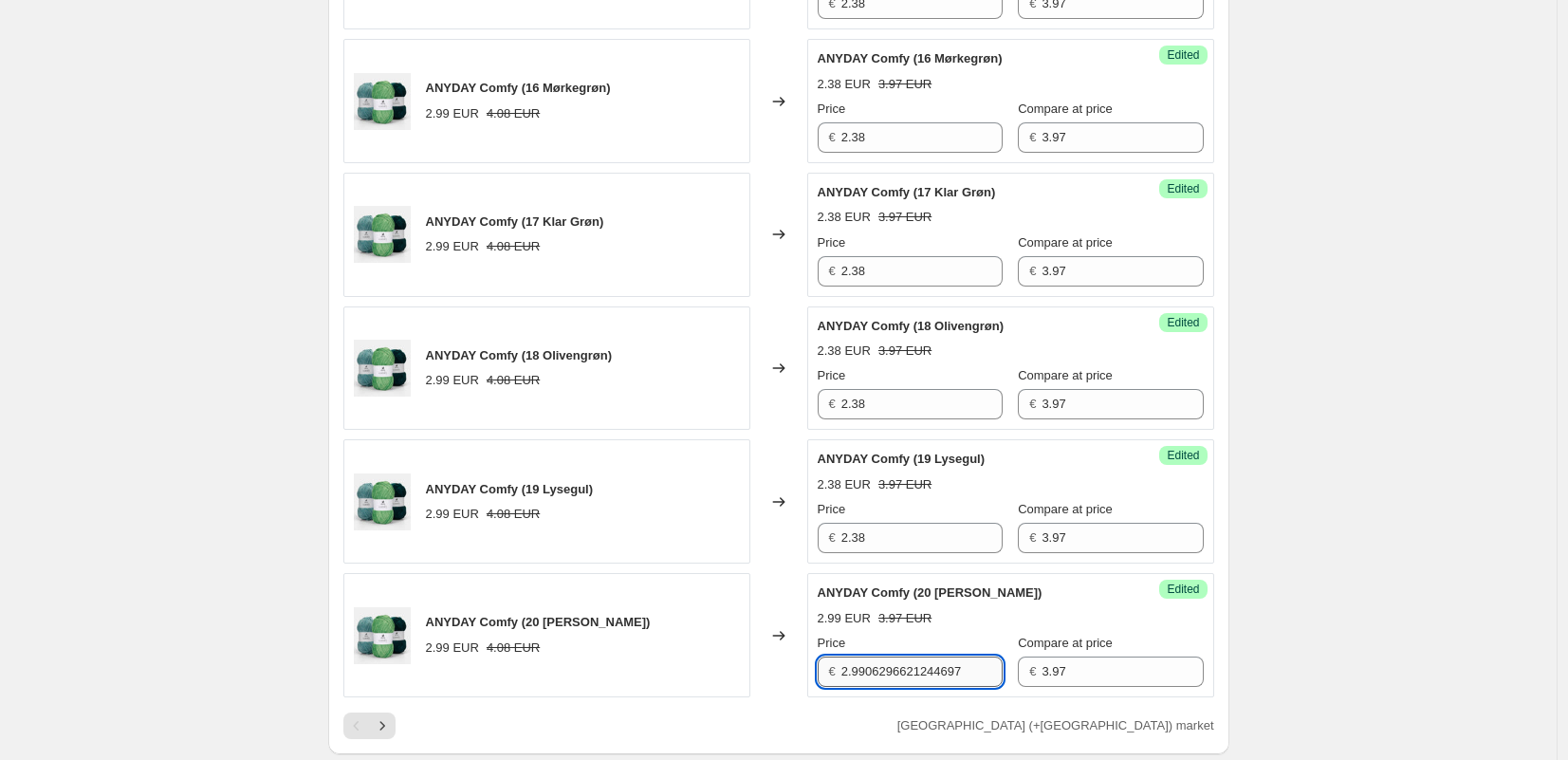
click at [885, 660] on input "2.9906296621244697" at bounding box center [922, 671] width 162 height 30
type input "2.38"
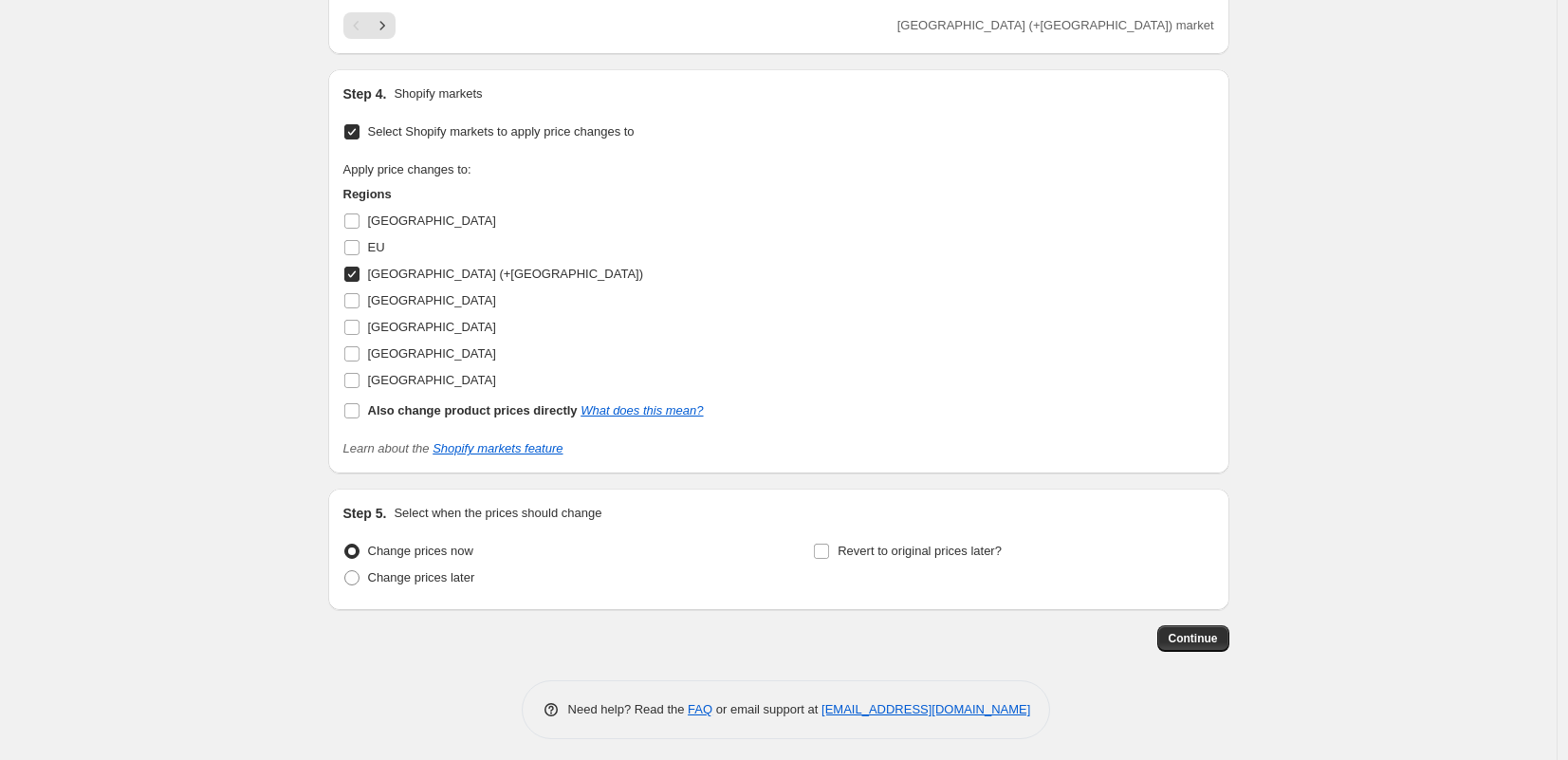
scroll to position [3523, 0]
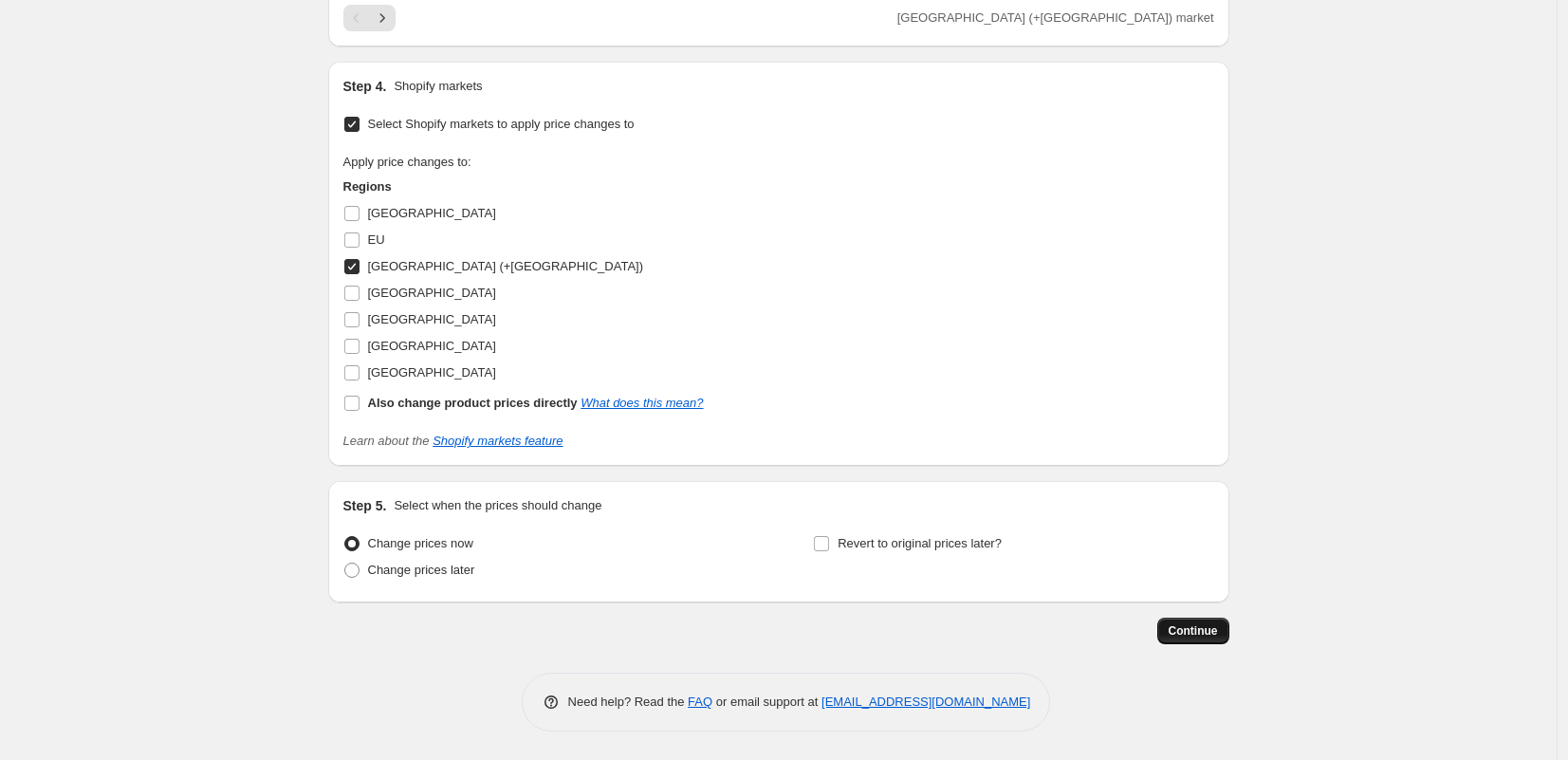
click at [1193, 639] on button "Continue" at bounding box center [1194, 629] width 73 height 26
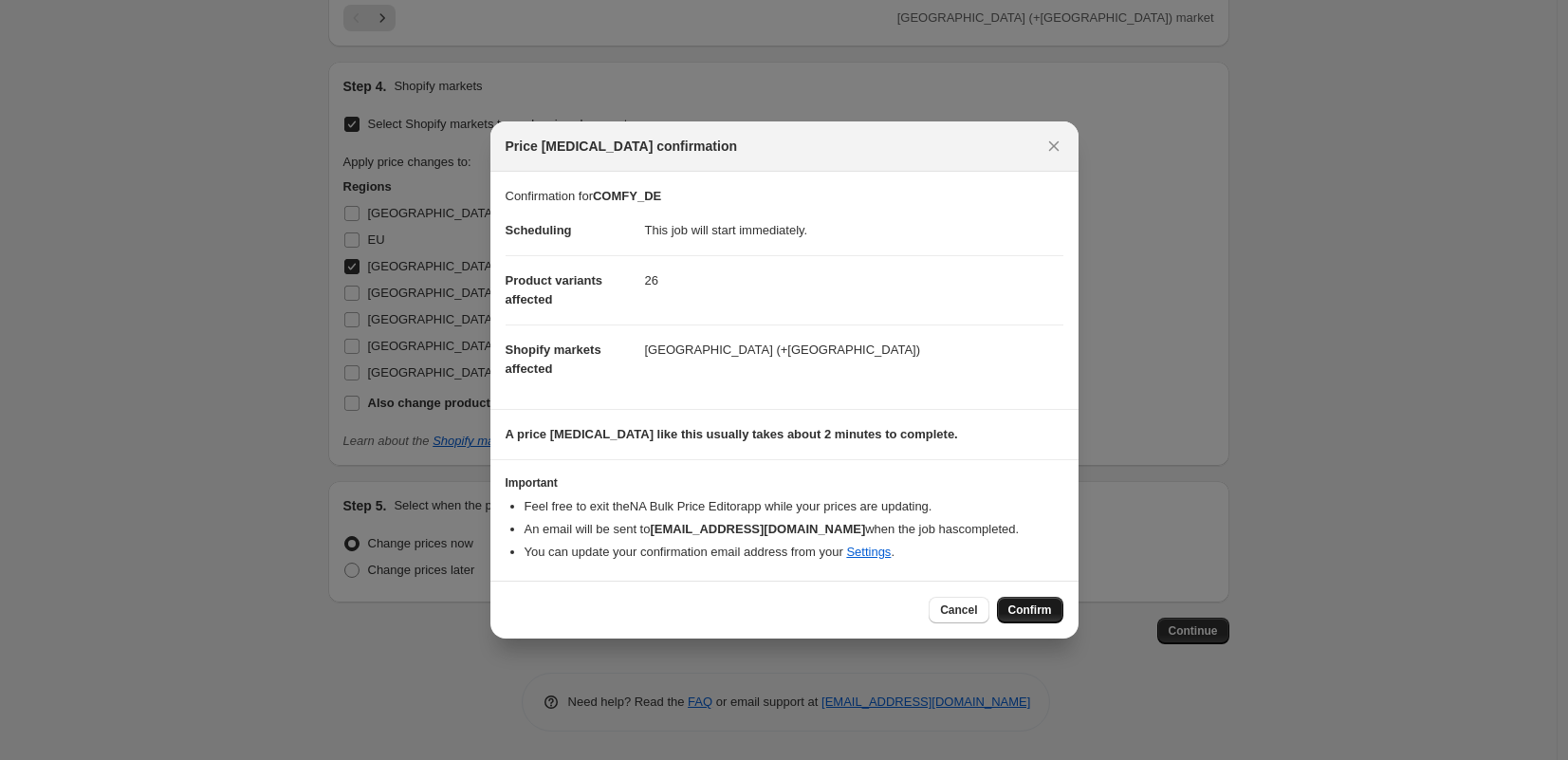
click at [1015, 608] on span "Confirm" at bounding box center [1030, 610] width 44 height 15
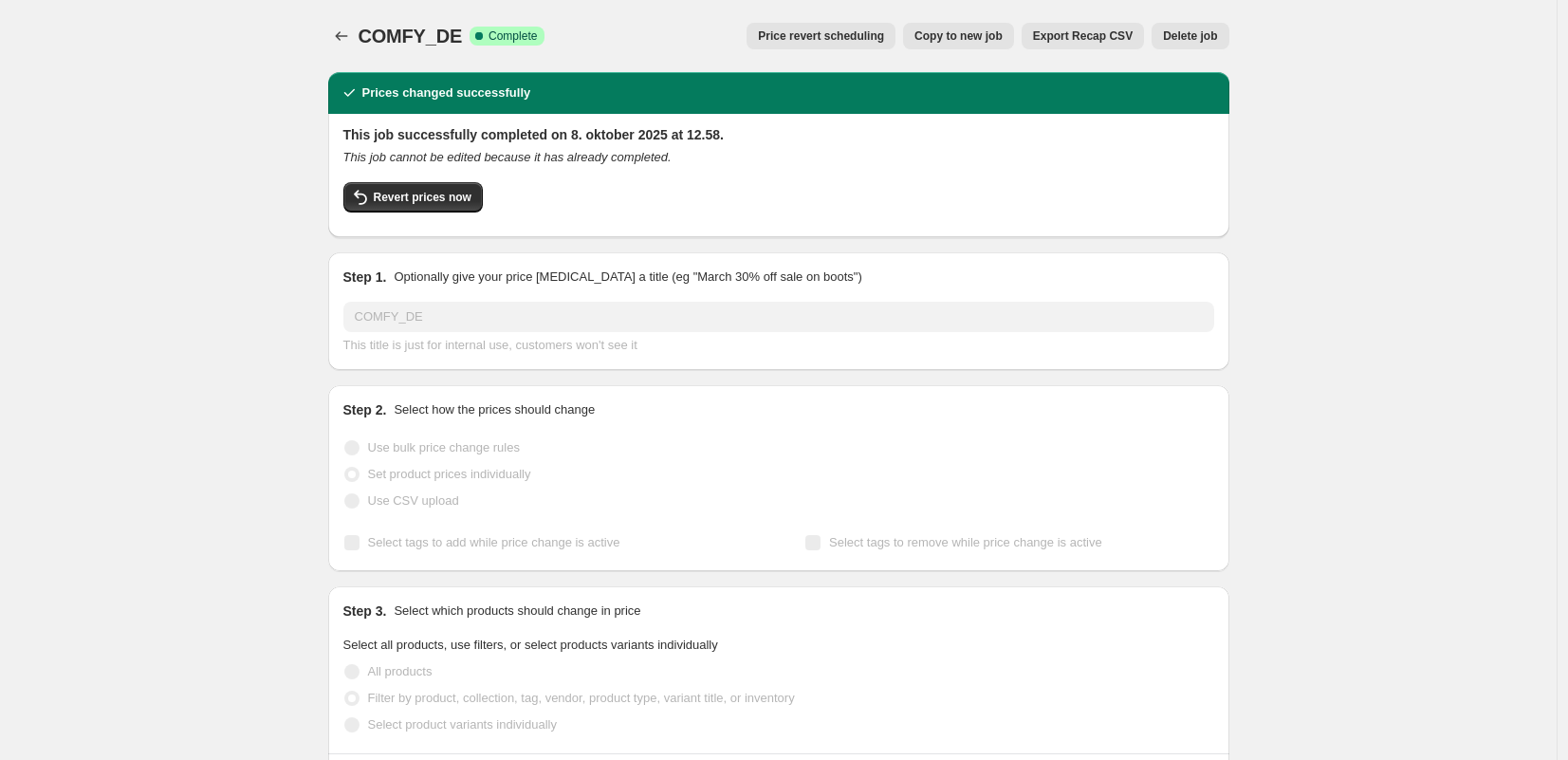
click at [938, 33] on span "Copy to new job" at bounding box center [958, 36] width 88 height 15
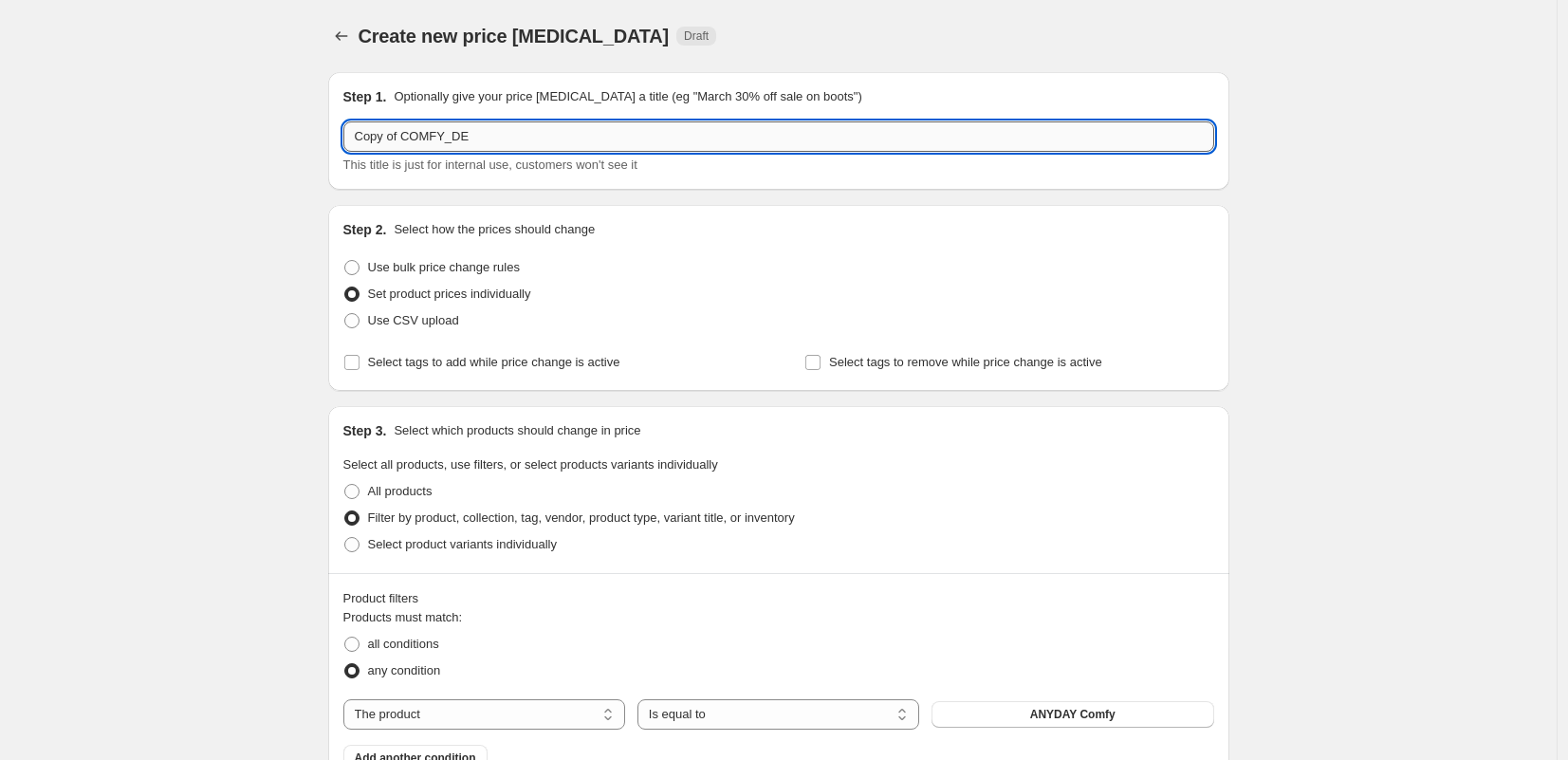
click at [406, 140] on input "Copy of COMFY_DE" at bounding box center [779, 136] width 871 height 30
drag, startPoint x: 407, startPoint y: 139, endPoint x: 277, endPoint y: 135, distance: 130.1
click at [417, 137] on input "COMFY_DE" at bounding box center [779, 136] width 871 height 30
type input "COMFY_SE"
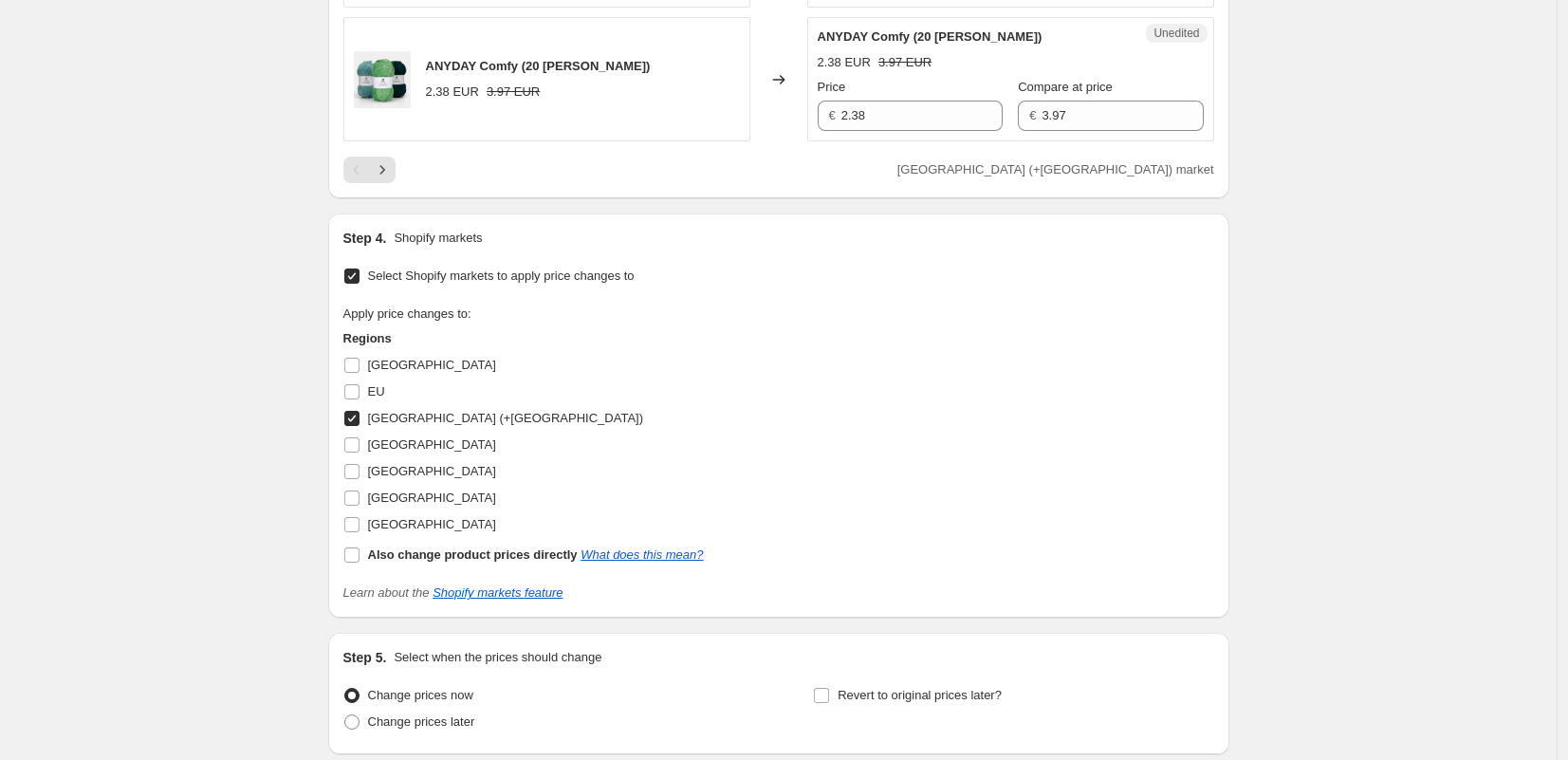
scroll to position [3379, 0]
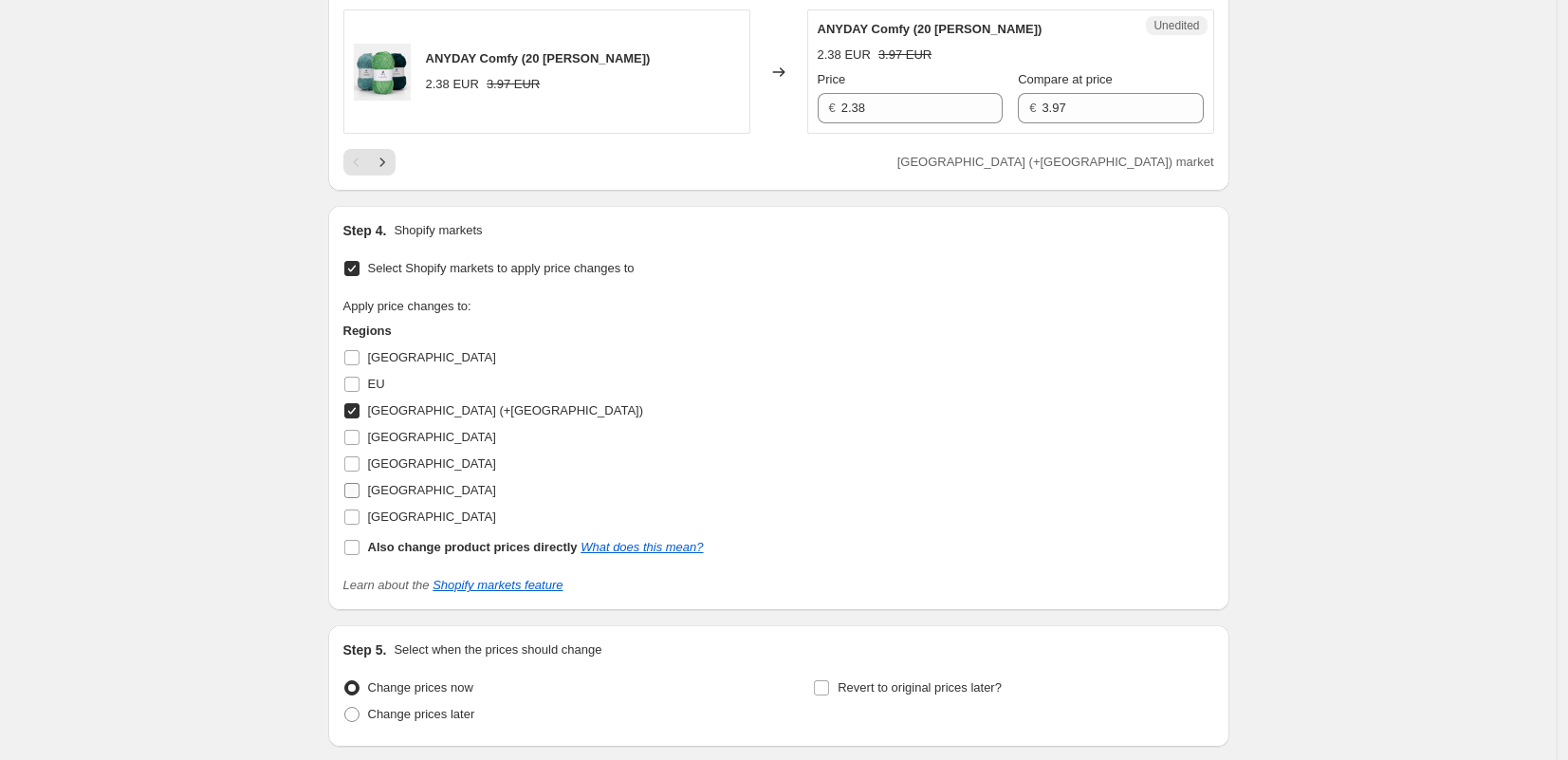
click at [354, 486] on input "[GEOGRAPHIC_DATA]" at bounding box center [352, 490] width 15 height 15
checkbox input "true"
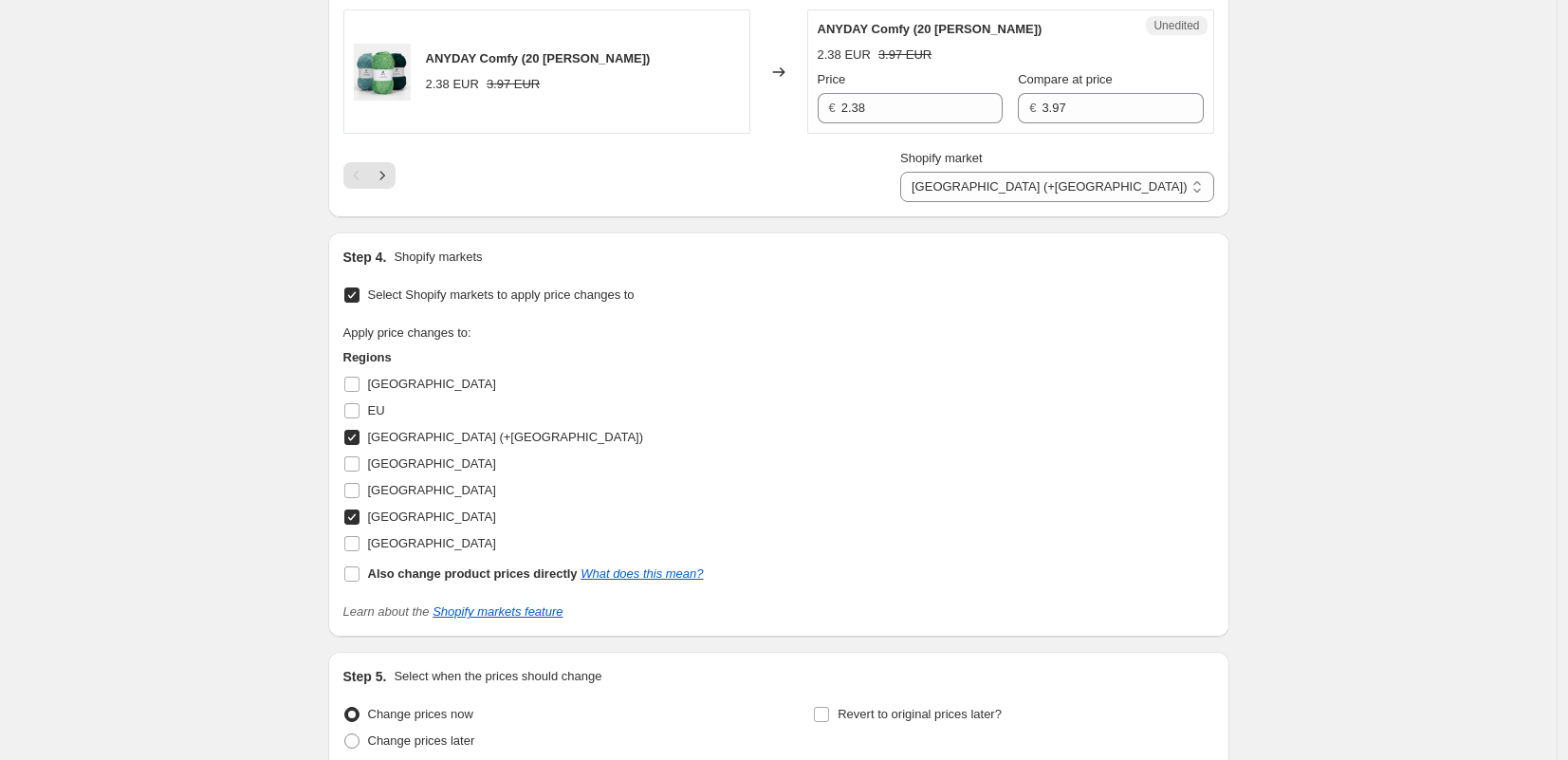
click at [357, 442] on input "[GEOGRAPHIC_DATA] (+[GEOGRAPHIC_DATA])" at bounding box center [352, 437] width 15 height 15
checkbox input "false"
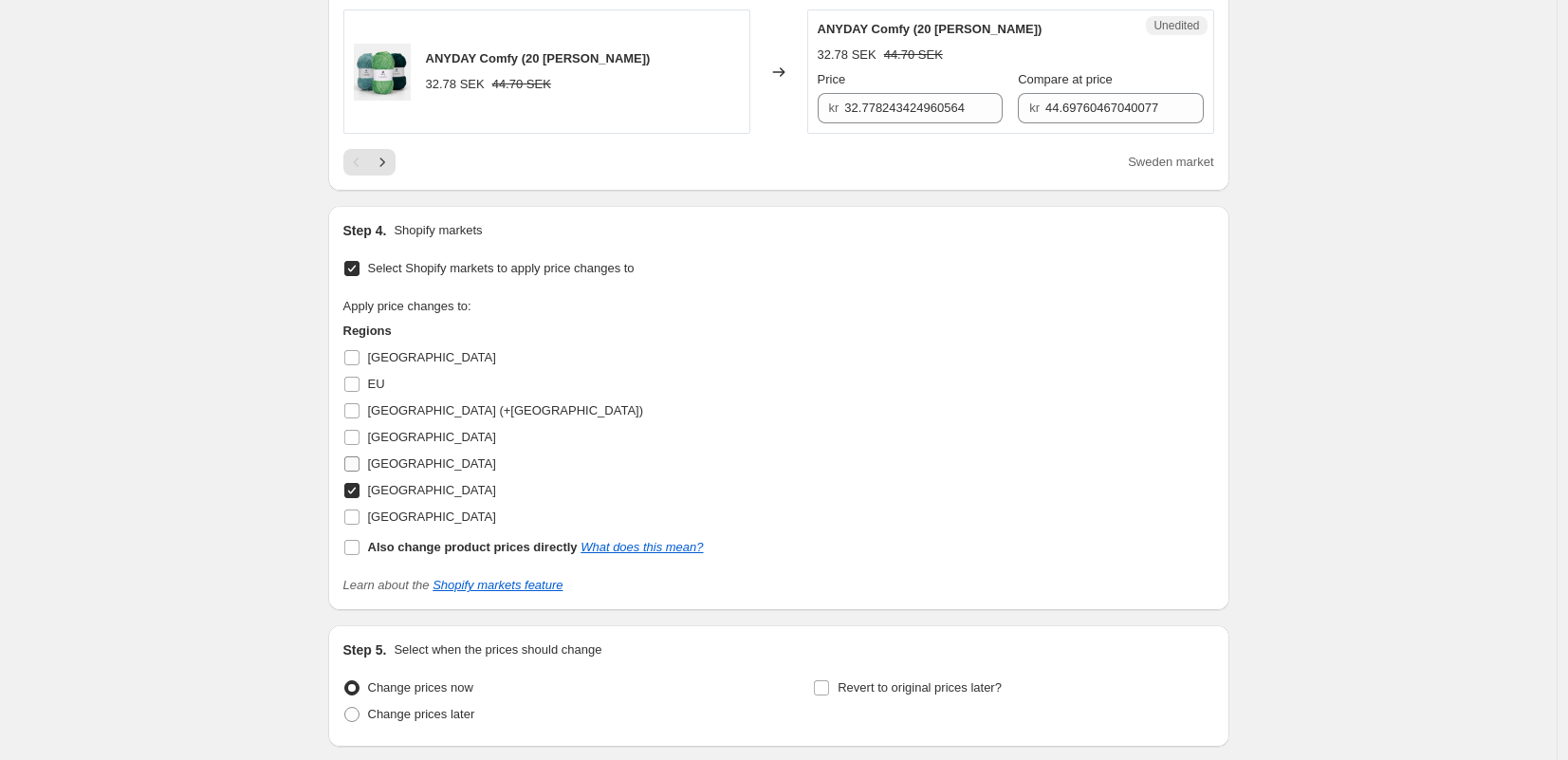
click at [357, 472] on label "[GEOGRAPHIC_DATA]" at bounding box center [420, 463] width 153 height 26
click at [357, 471] on input "[GEOGRAPHIC_DATA]" at bounding box center [352, 464] width 15 height 15
checkbox input "true"
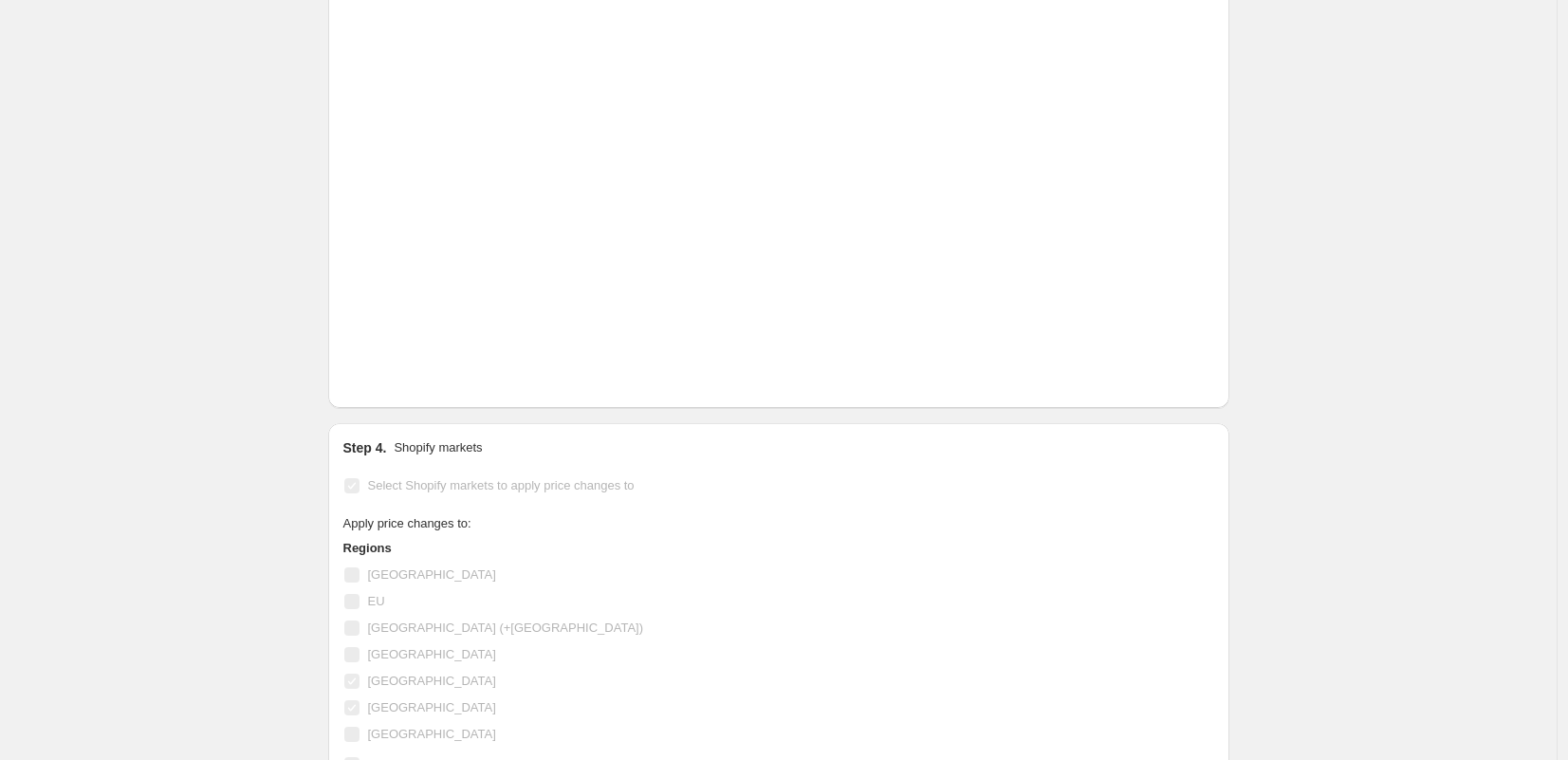
scroll to position [3162, 0]
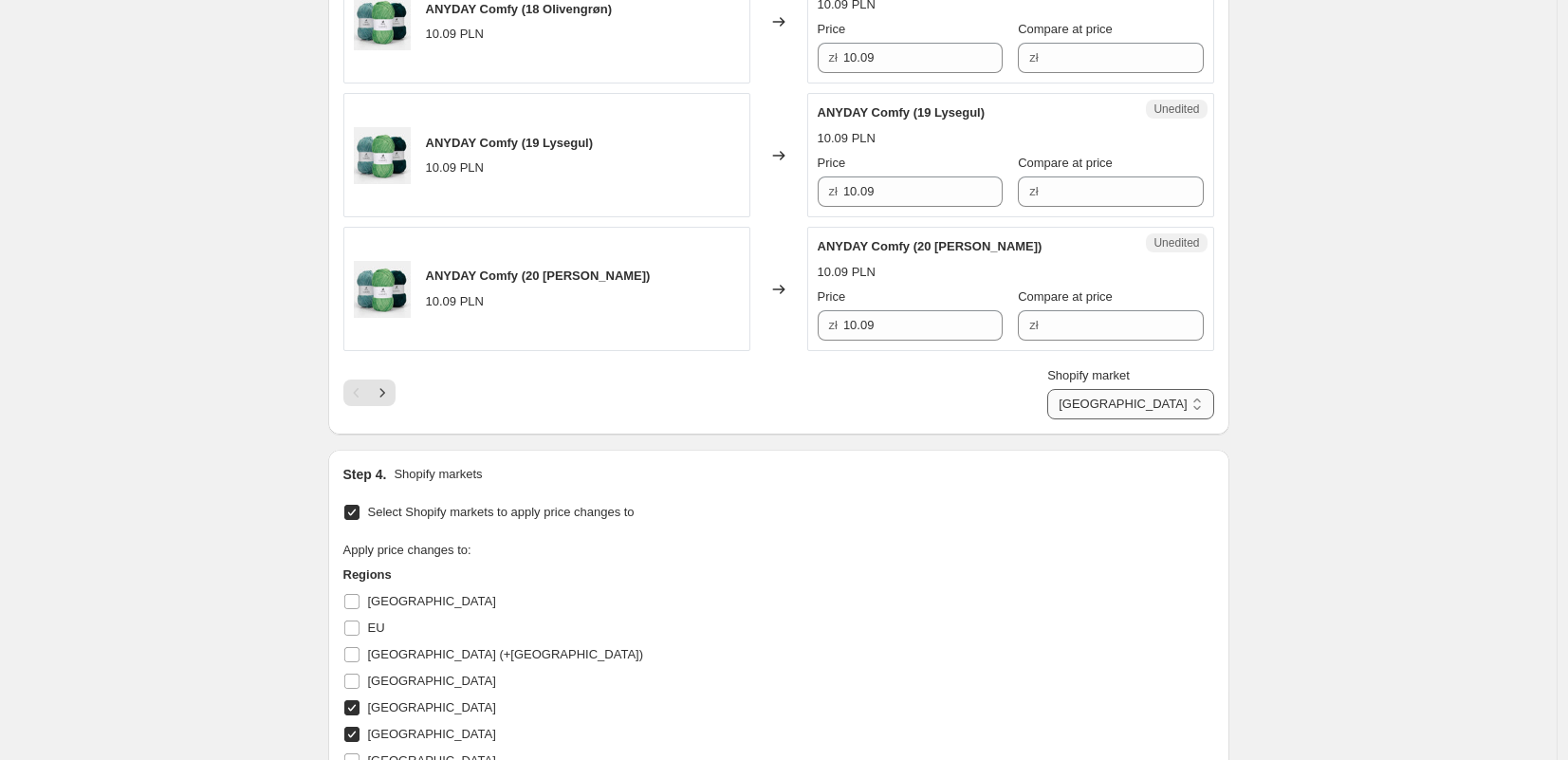
click at [1169, 403] on select "[GEOGRAPHIC_DATA] [GEOGRAPHIC_DATA]" at bounding box center [1131, 403] width 166 height 30
click at [1164, 406] on select "[GEOGRAPHIC_DATA] [GEOGRAPHIC_DATA]" at bounding box center [1131, 403] width 166 height 30
select select "77147832627"
click at [1131, 389] on select "[GEOGRAPHIC_DATA] [GEOGRAPHIC_DATA]" at bounding box center [1131, 403] width 166 height 30
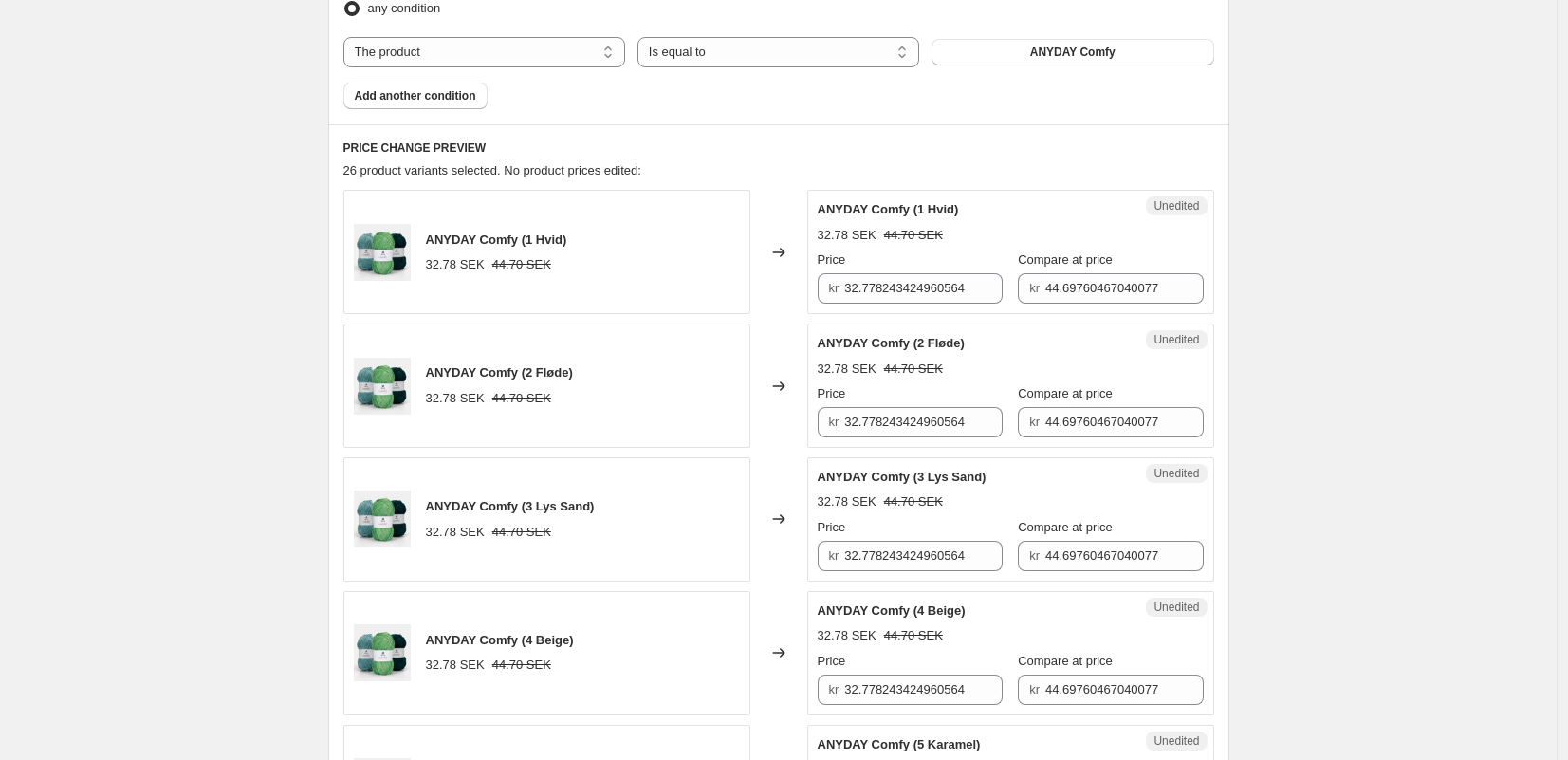
scroll to position [652, 0]
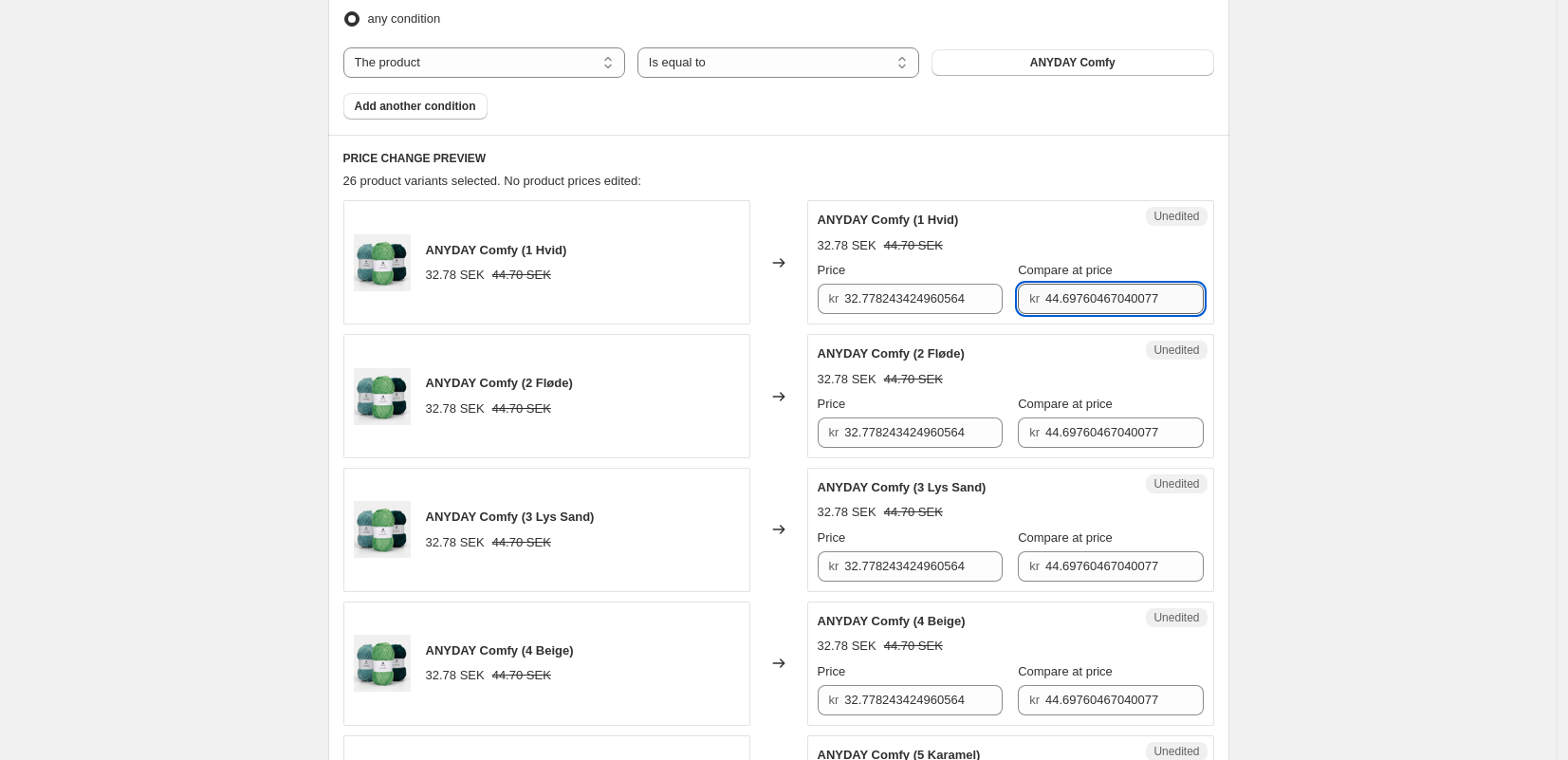
click at [1054, 307] on input "44.69760467040077" at bounding box center [1125, 298] width 159 height 30
type input "47"
click at [1094, 426] on input "44.69760467040077" at bounding box center [1125, 432] width 159 height 30
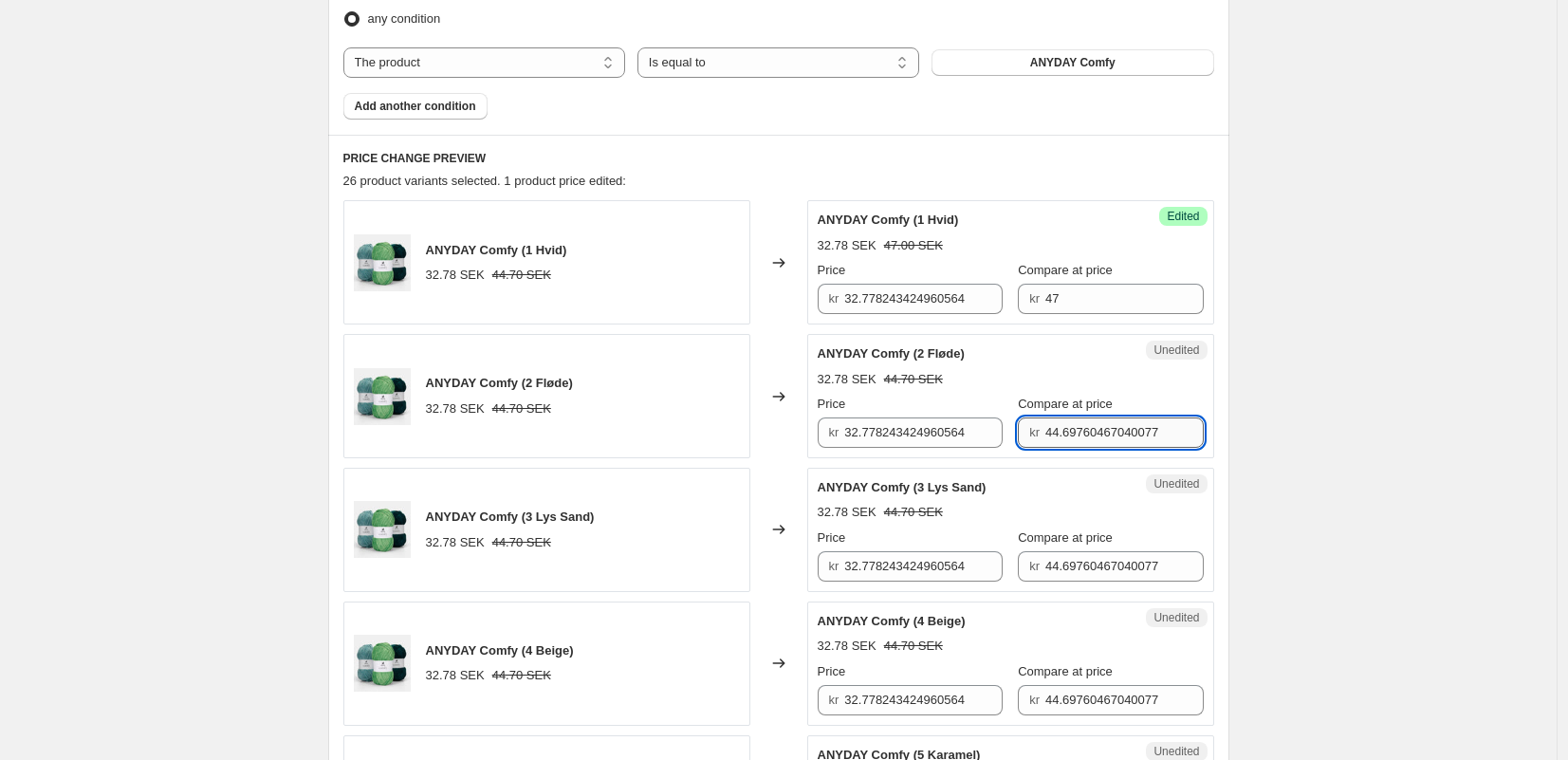
click at [1094, 426] on input "44.69760467040077" at bounding box center [1125, 432] width 159 height 30
type input "47"
click at [1092, 562] on input "44.69760467040077" at bounding box center [1125, 566] width 159 height 30
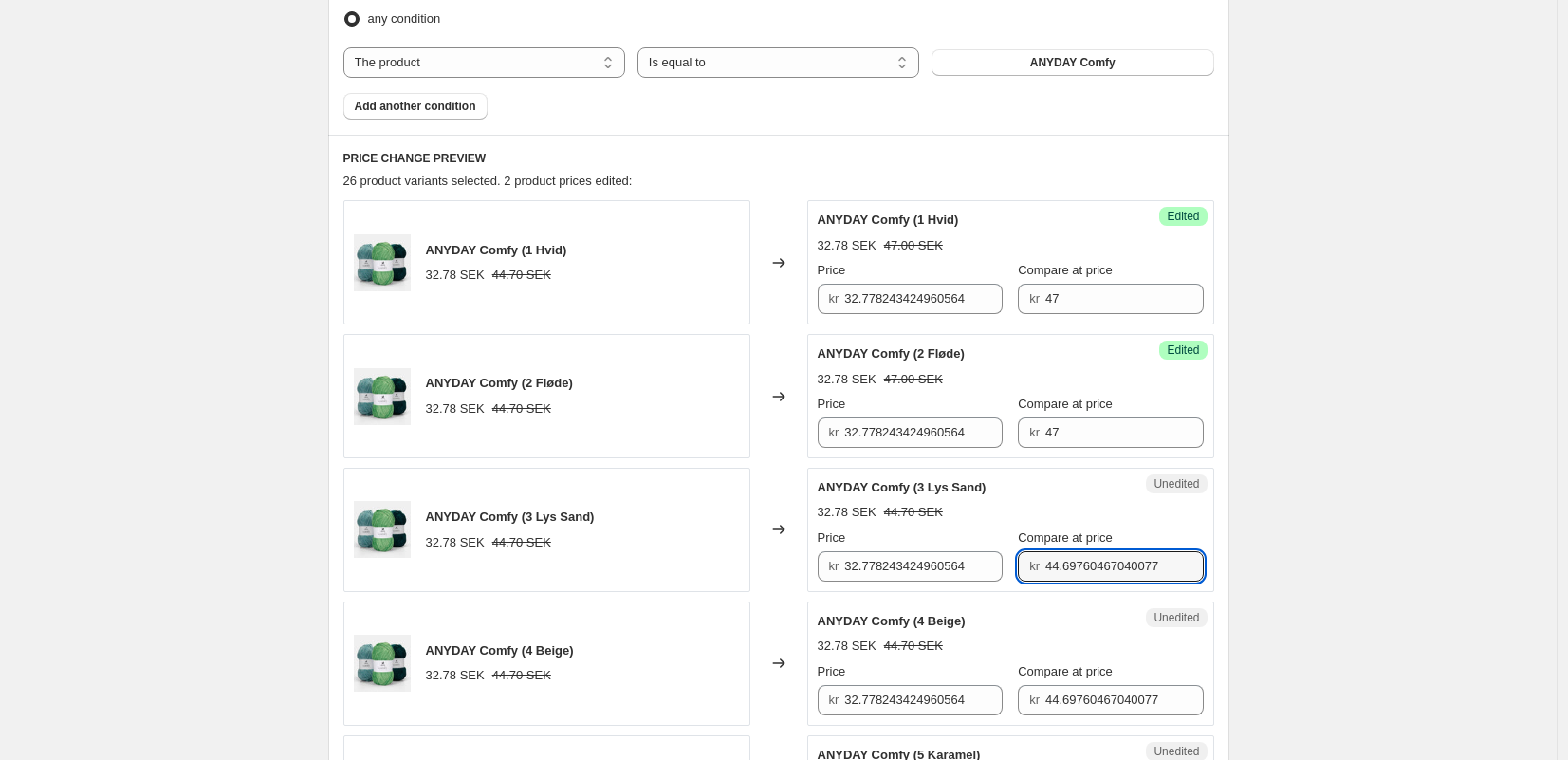
drag, startPoint x: 1092, startPoint y: 562, endPoint x: 1086, endPoint y: 616, distance: 54.3
click at [1092, 562] on input "44.69760467040077" at bounding box center [1125, 566] width 159 height 30
type input "47"
click at [1079, 696] on input "44.69760467040077" at bounding box center [1125, 699] width 159 height 30
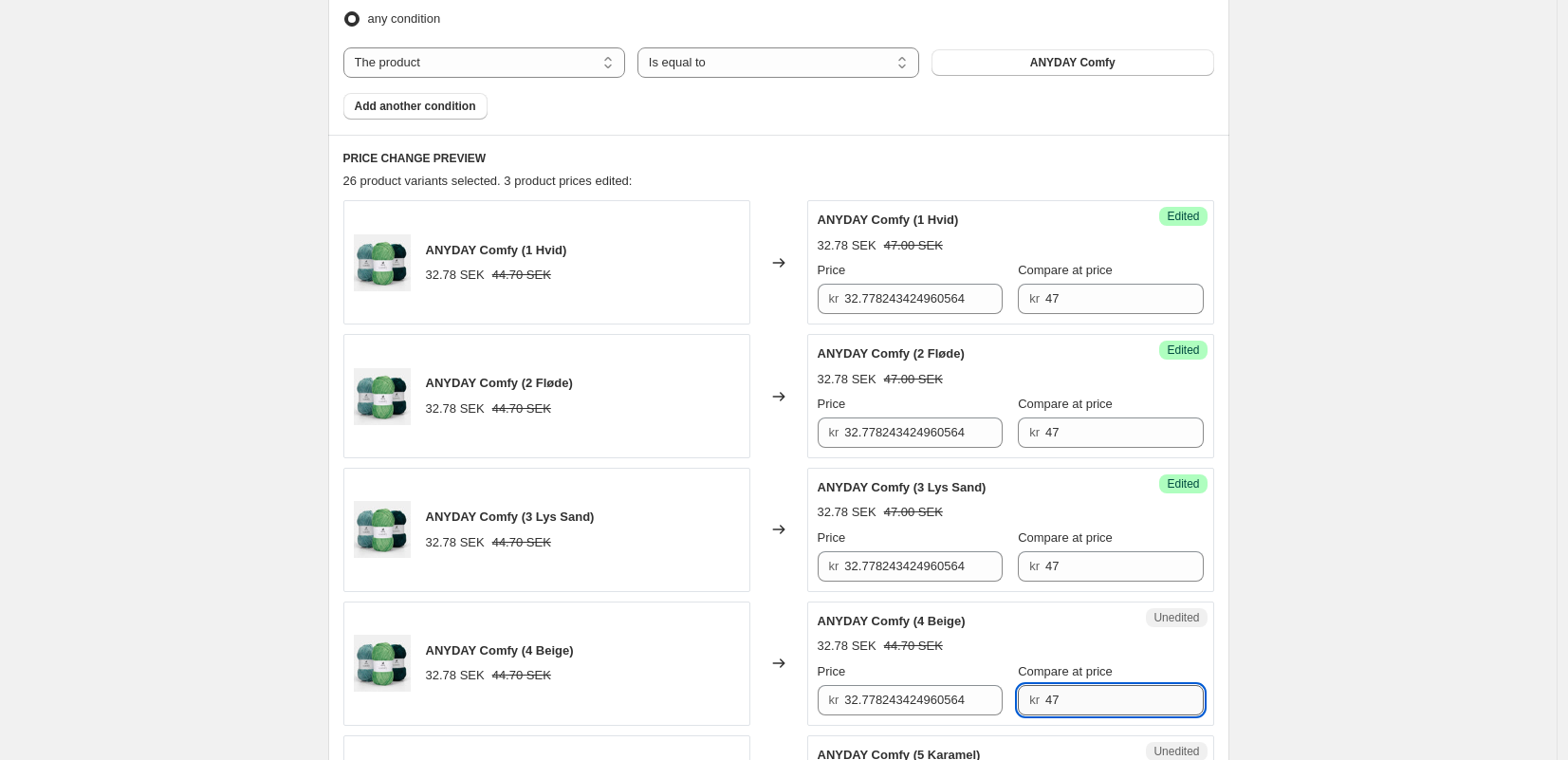
click at [1079, 696] on input "47" at bounding box center [1125, 699] width 159 height 30
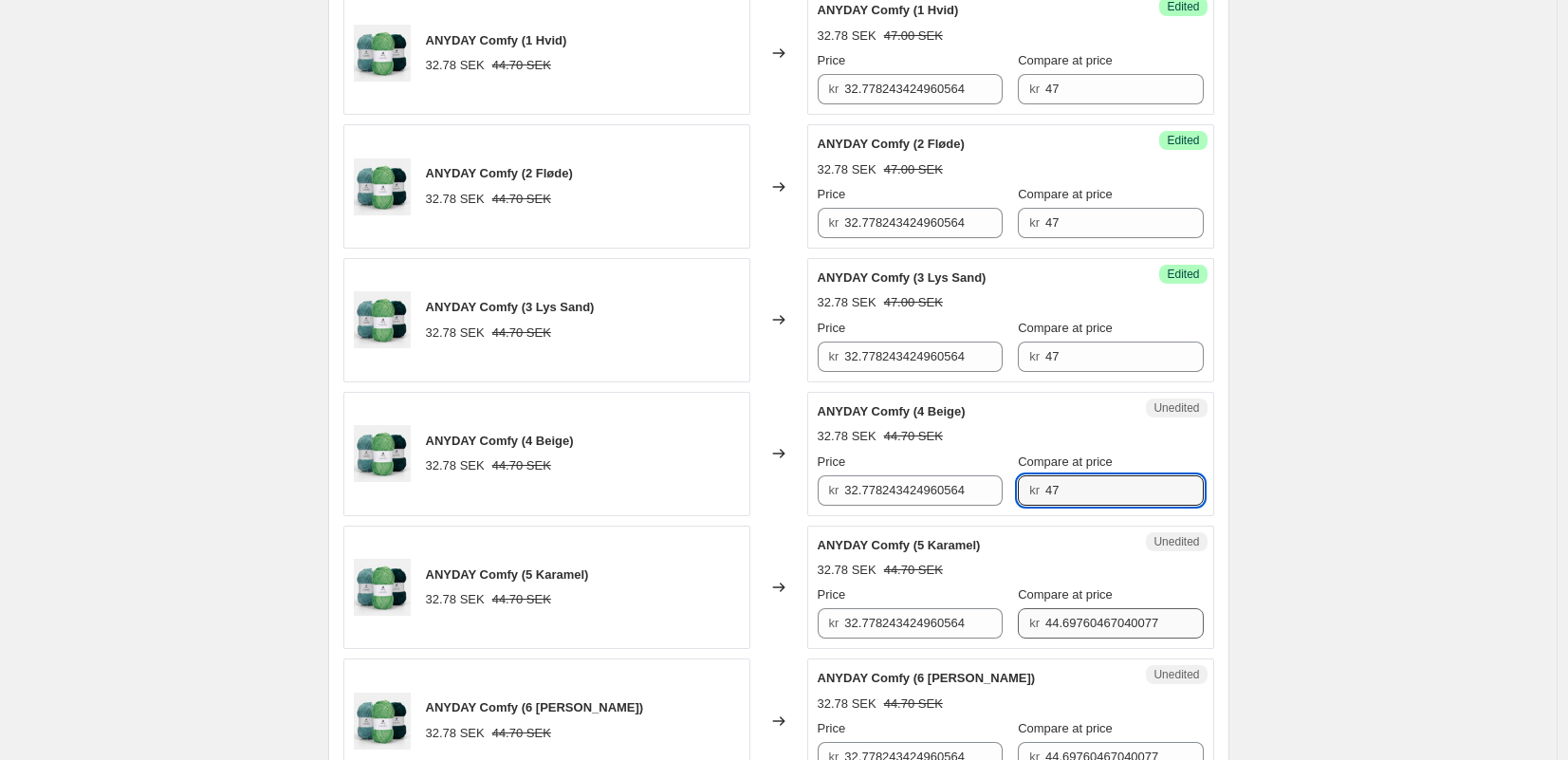
type input "47"
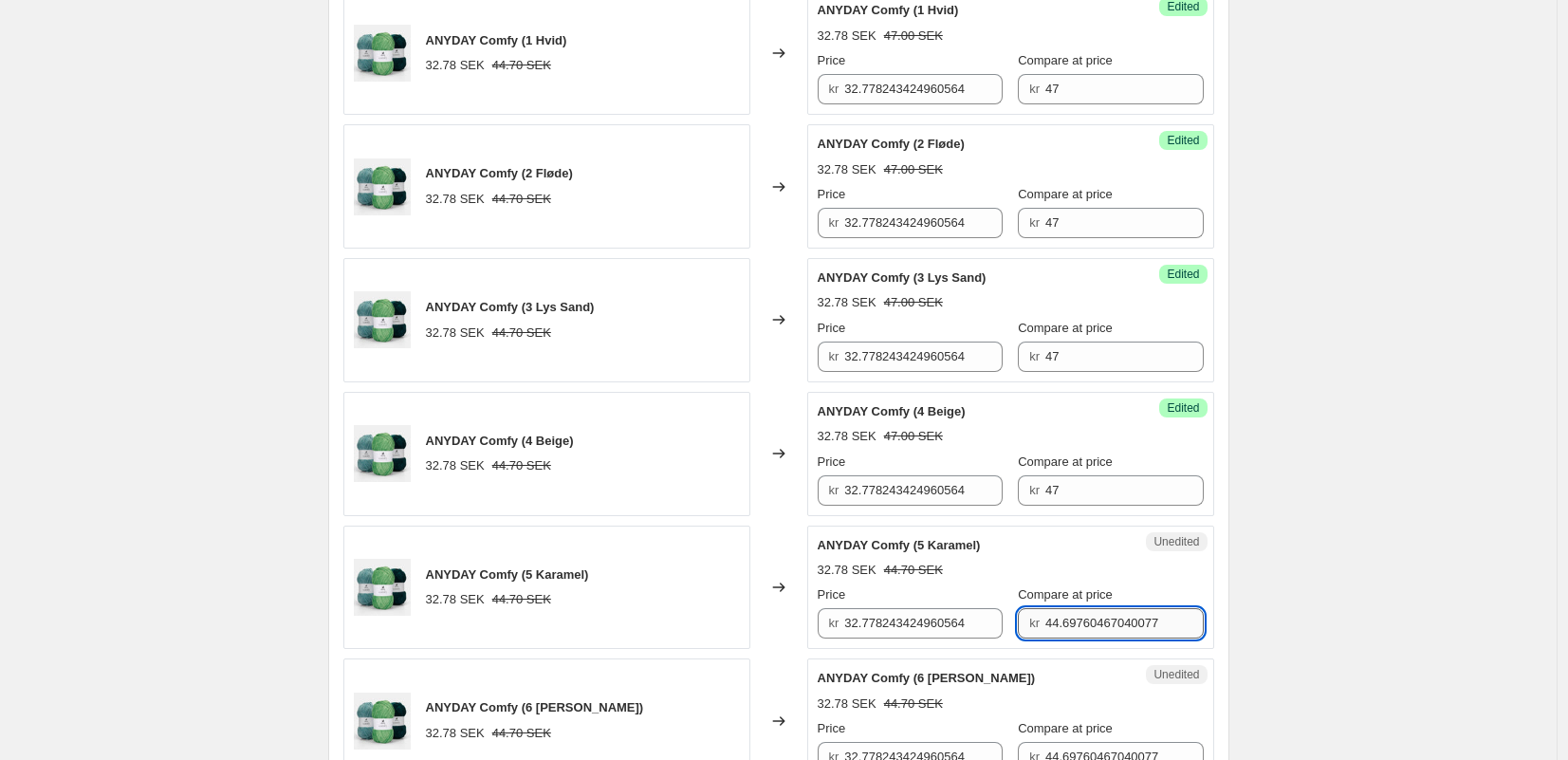
click at [1066, 628] on input "44.69760467040077" at bounding box center [1125, 623] width 159 height 30
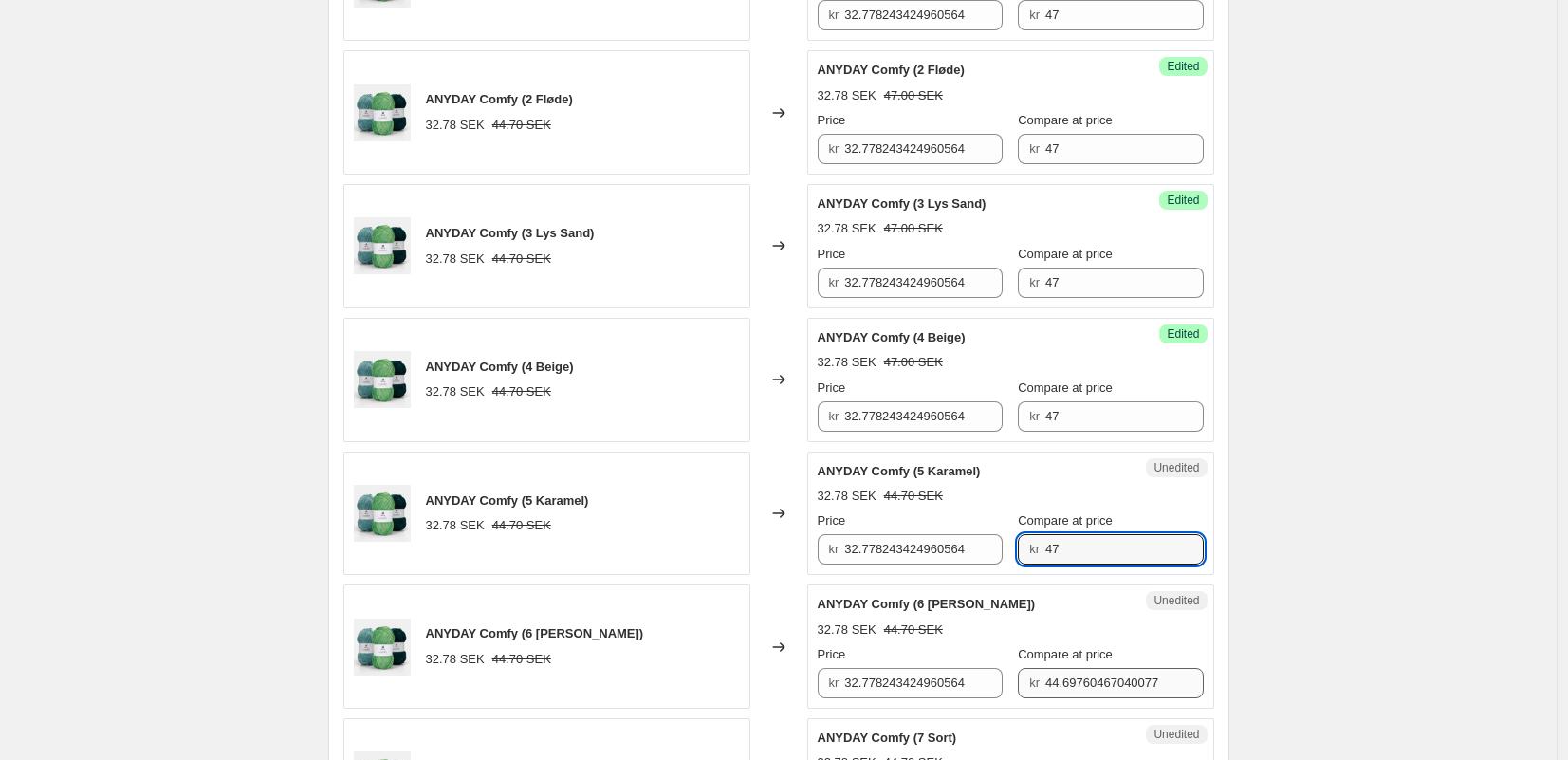
type input "47"
click at [1072, 672] on input "44.69760467040077" at bounding box center [1125, 682] width 159 height 30
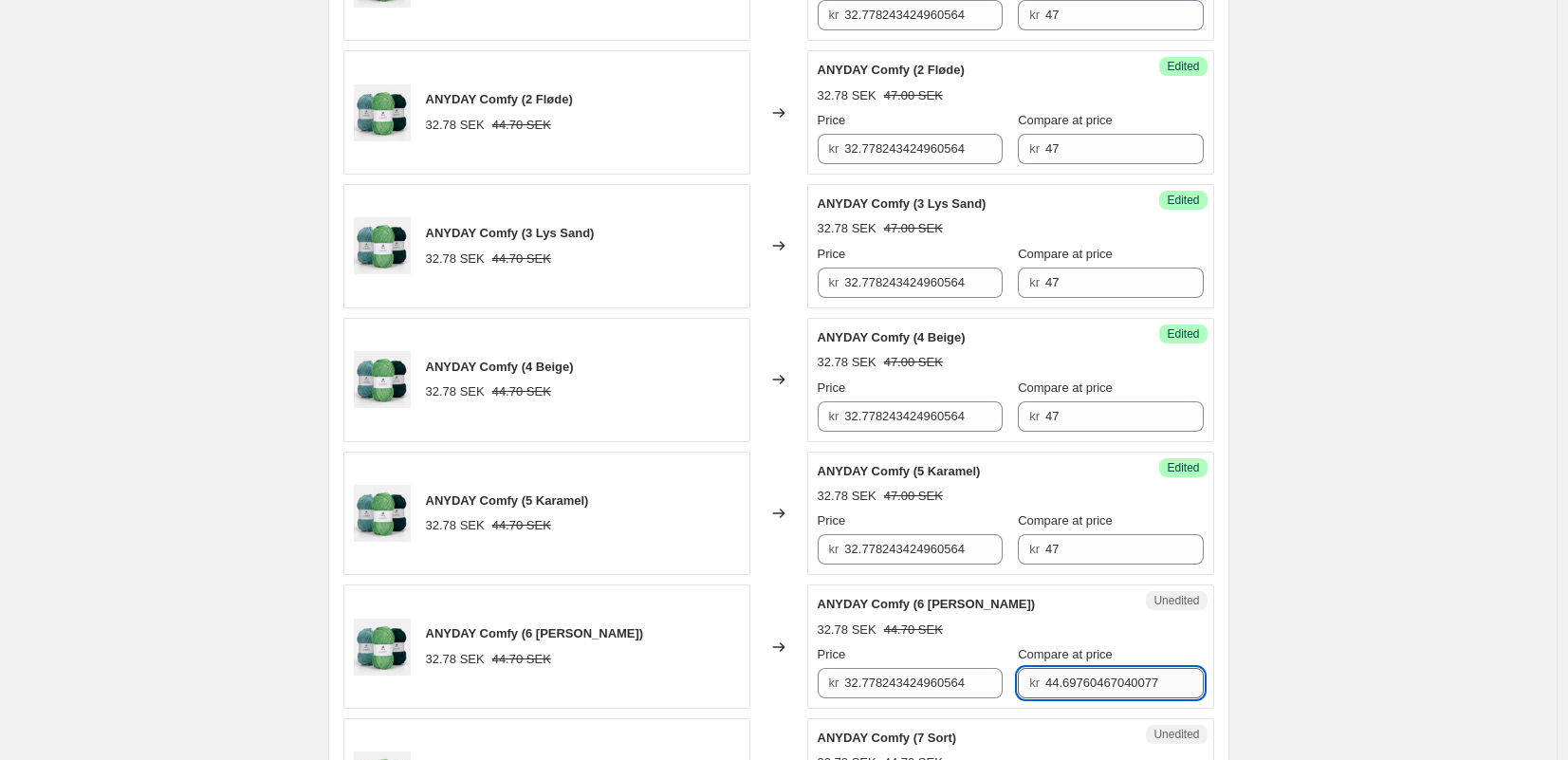
click at [1072, 672] on input "44.69760467040077" at bounding box center [1125, 682] width 159 height 30
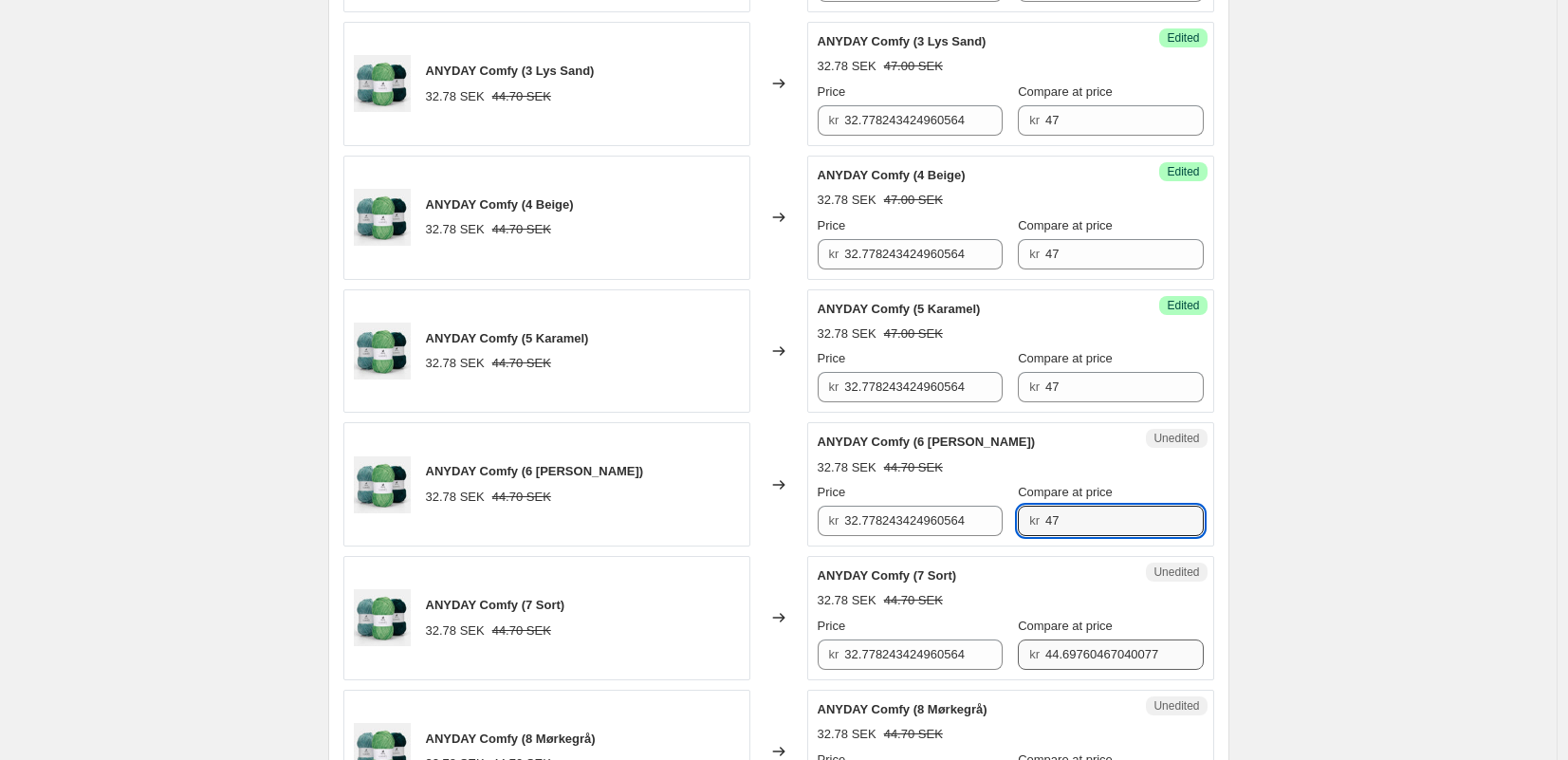
type input "47"
click at [1072, 660] on input "44.69760467040077" at bounding box center [1125, 654] width 159 height 30
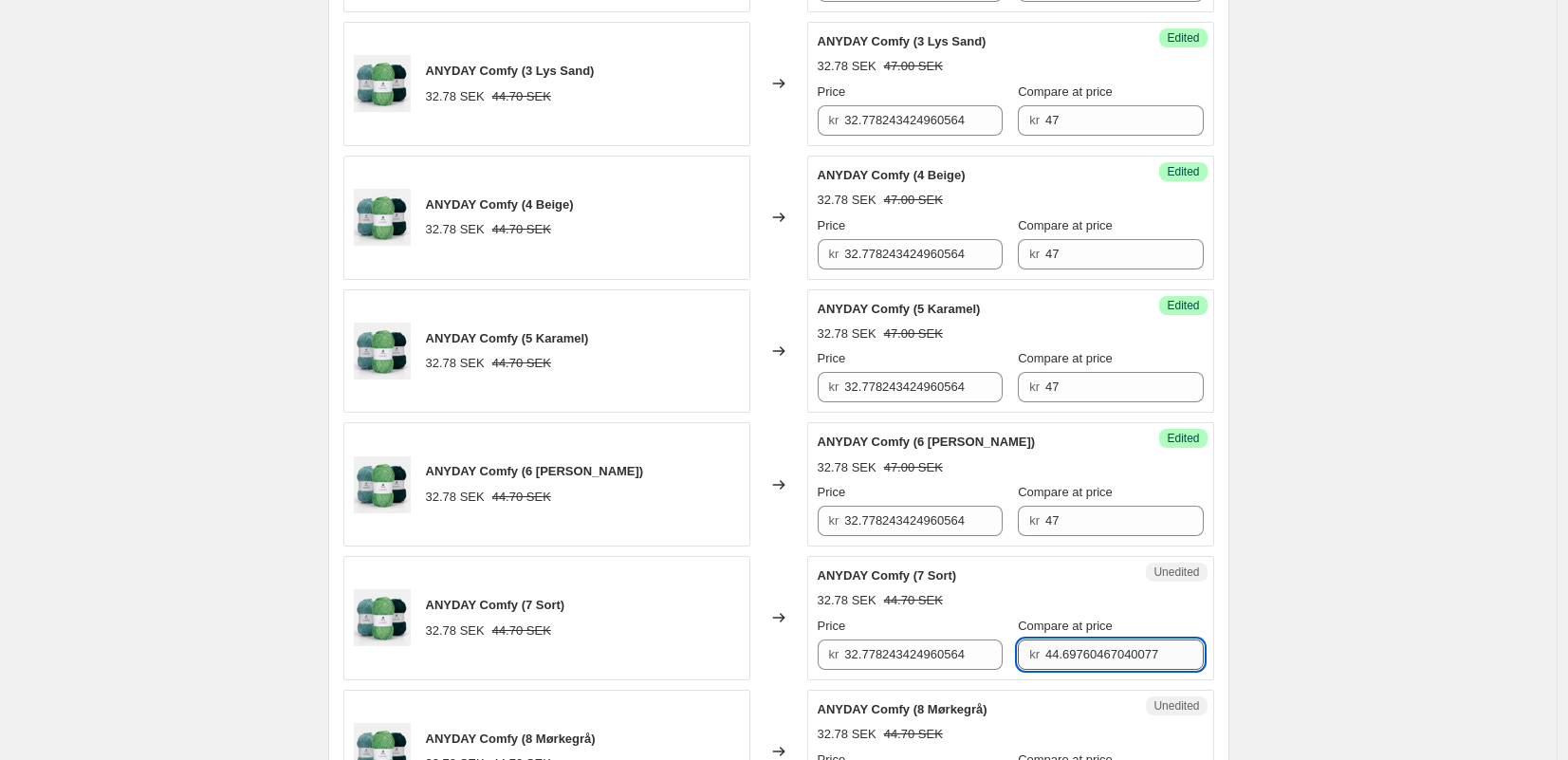
click at [1072, 660] on input "44.69760467040077" at bounding box center [1125, 654] width 159 height 30
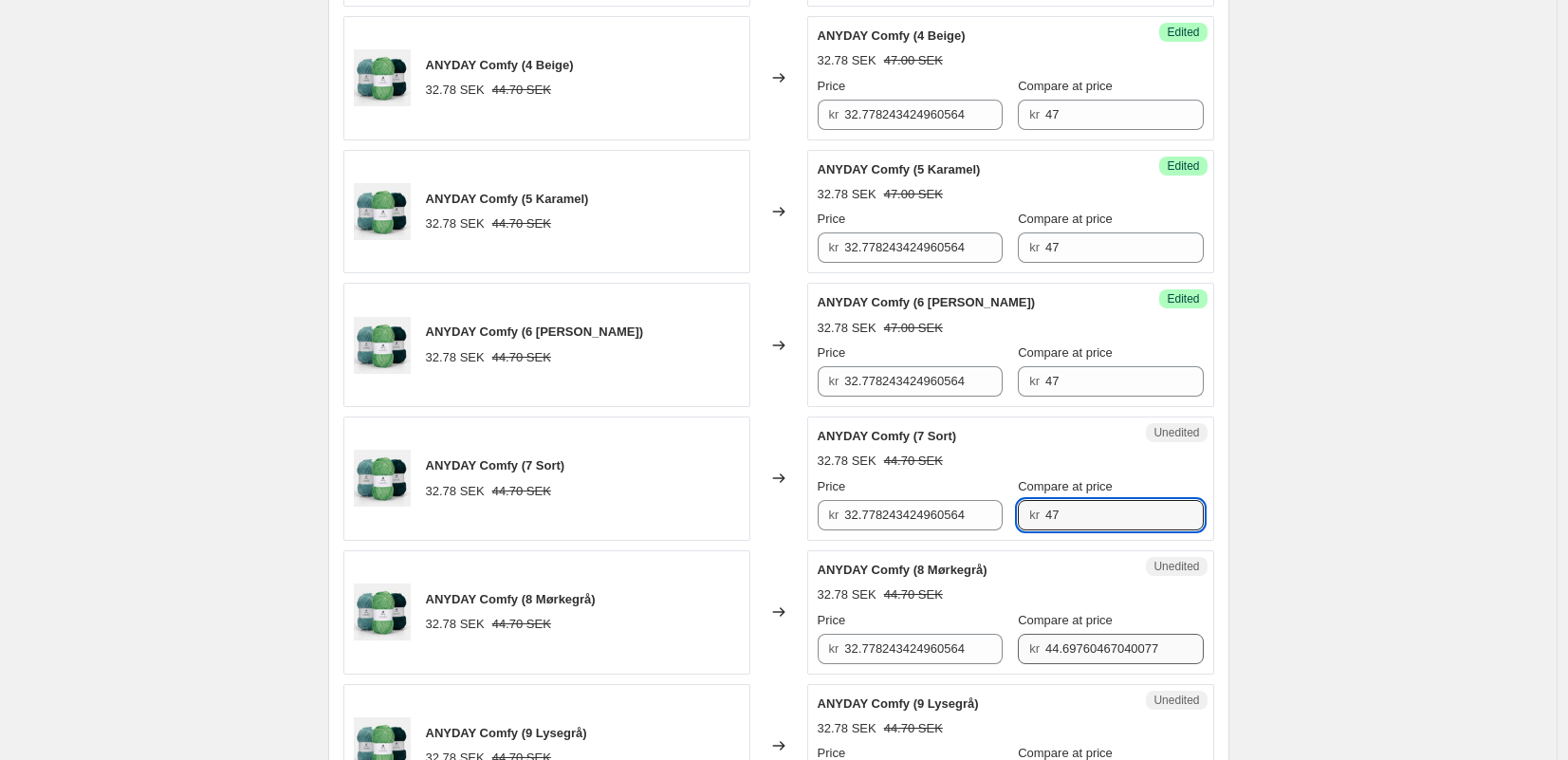
scroll to position [1317, 0]
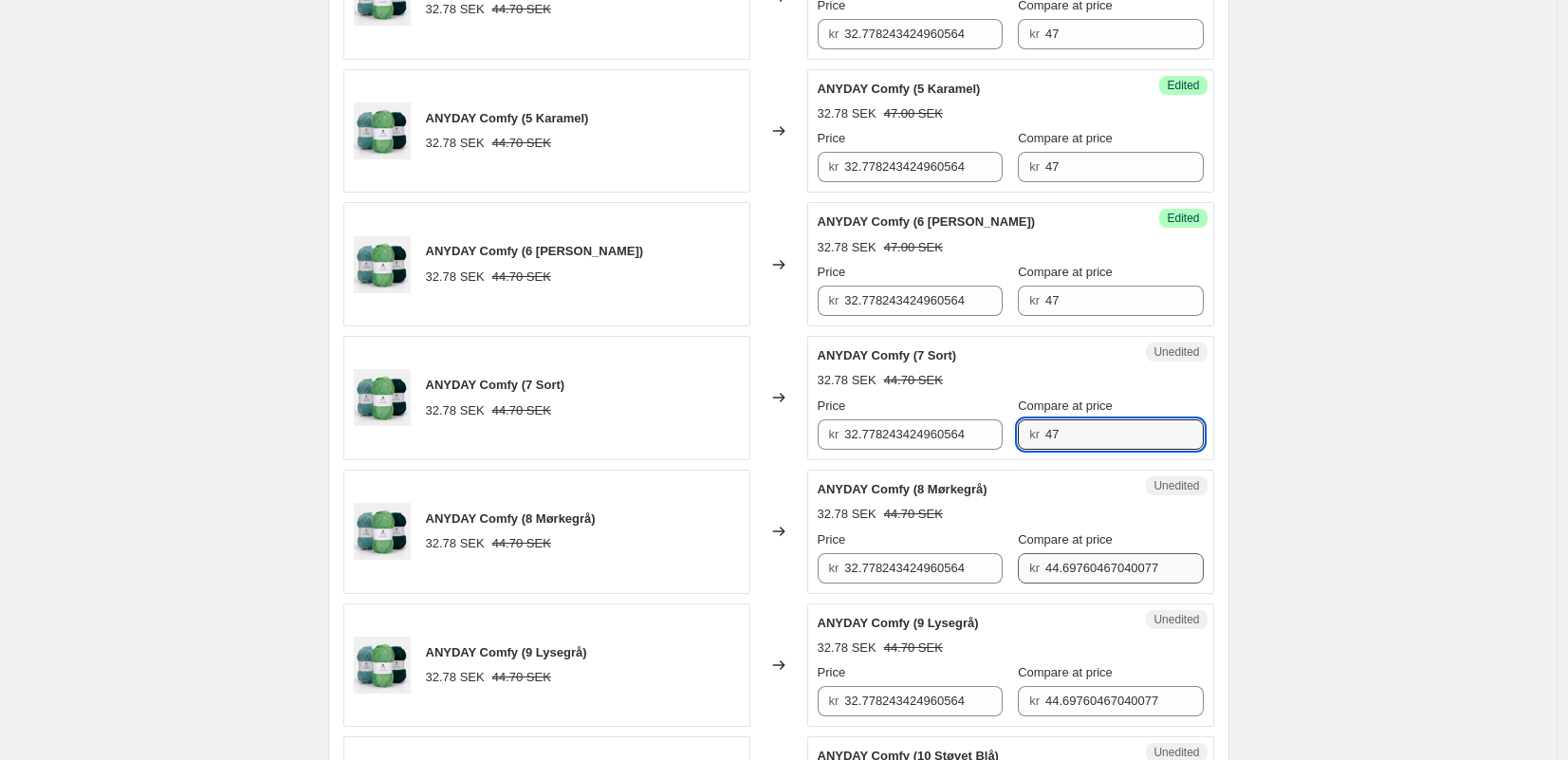
type input "47"
click at [1066, 573] on input "44.69760467040077" at bounding box center [1125, 568] width 159 height 30
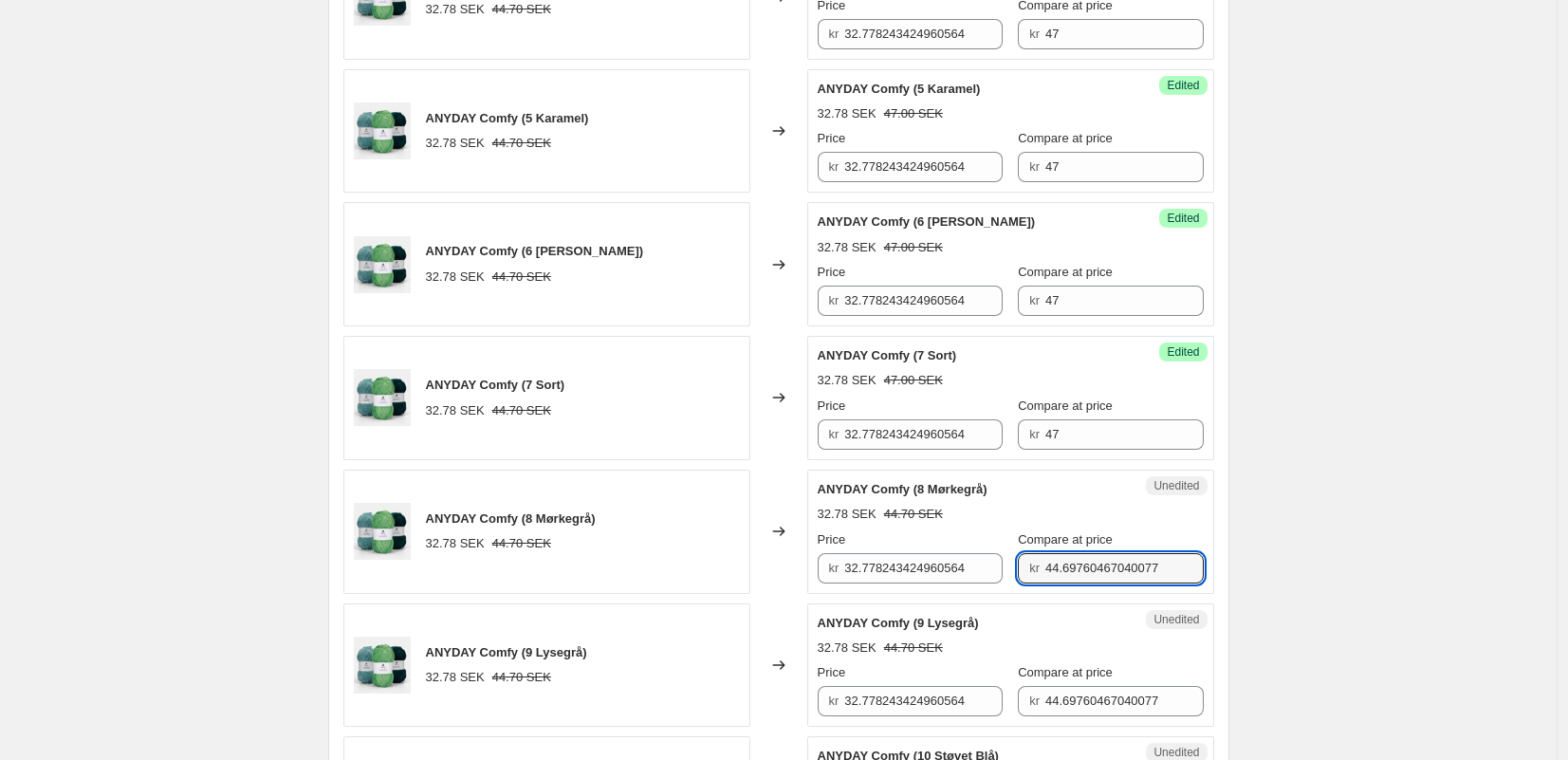
drag, startPoint x: 1066, startPoint y: 573, endPoint x: 1067, endPoint y: 636, distance: 63.0
click at [1066, 573] on input "44.69760467040077" at bounding box center [1125, 568] width 159 height 30
type input "47"
click at [1068, 706] on input "44.69760467040077" at bounding box center [1125, 700] width 159 height 30
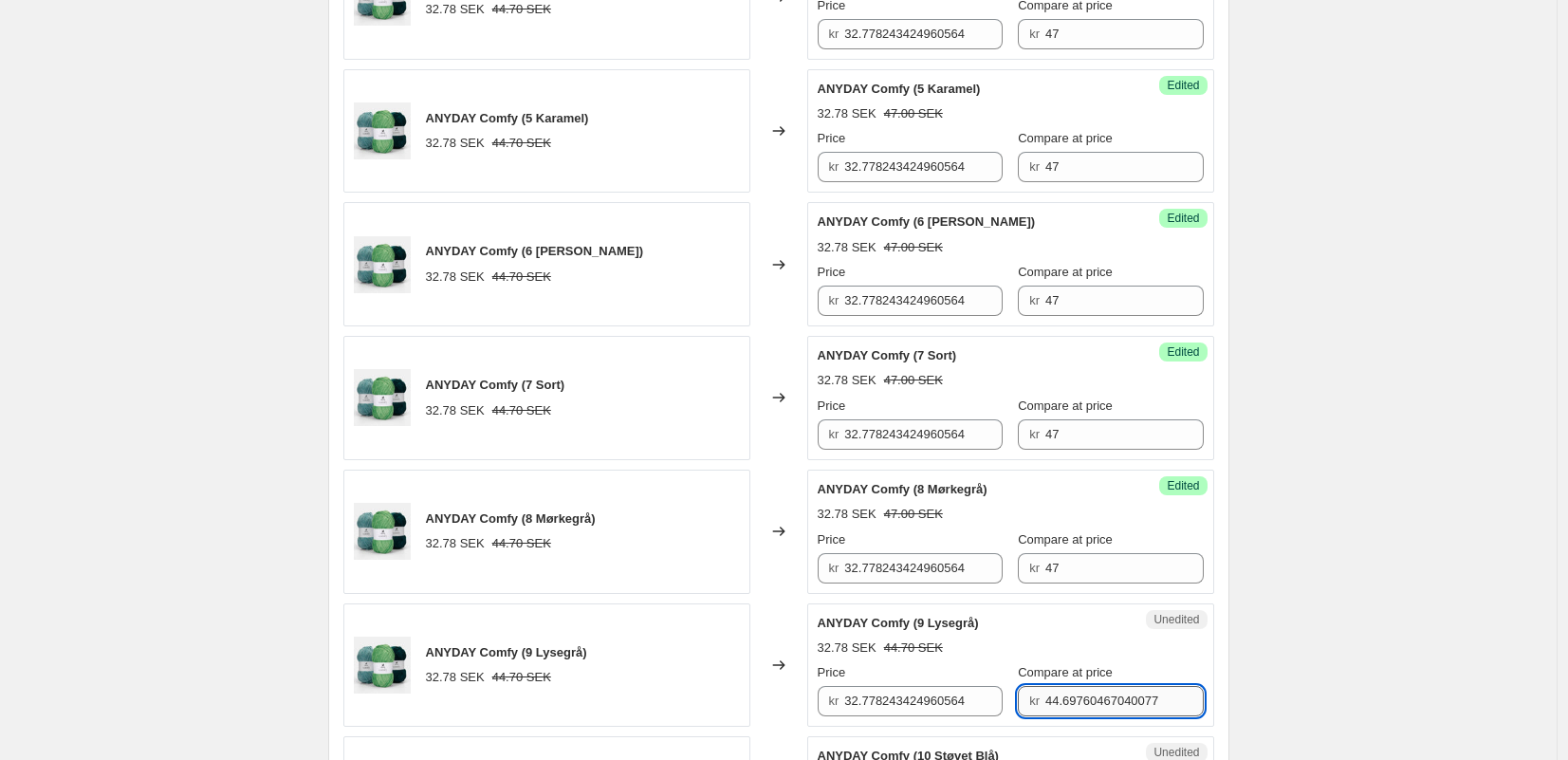
click at [1068, 706] on input "44.69760467040077" at bounding box center [1125, 700] width 159 height 30
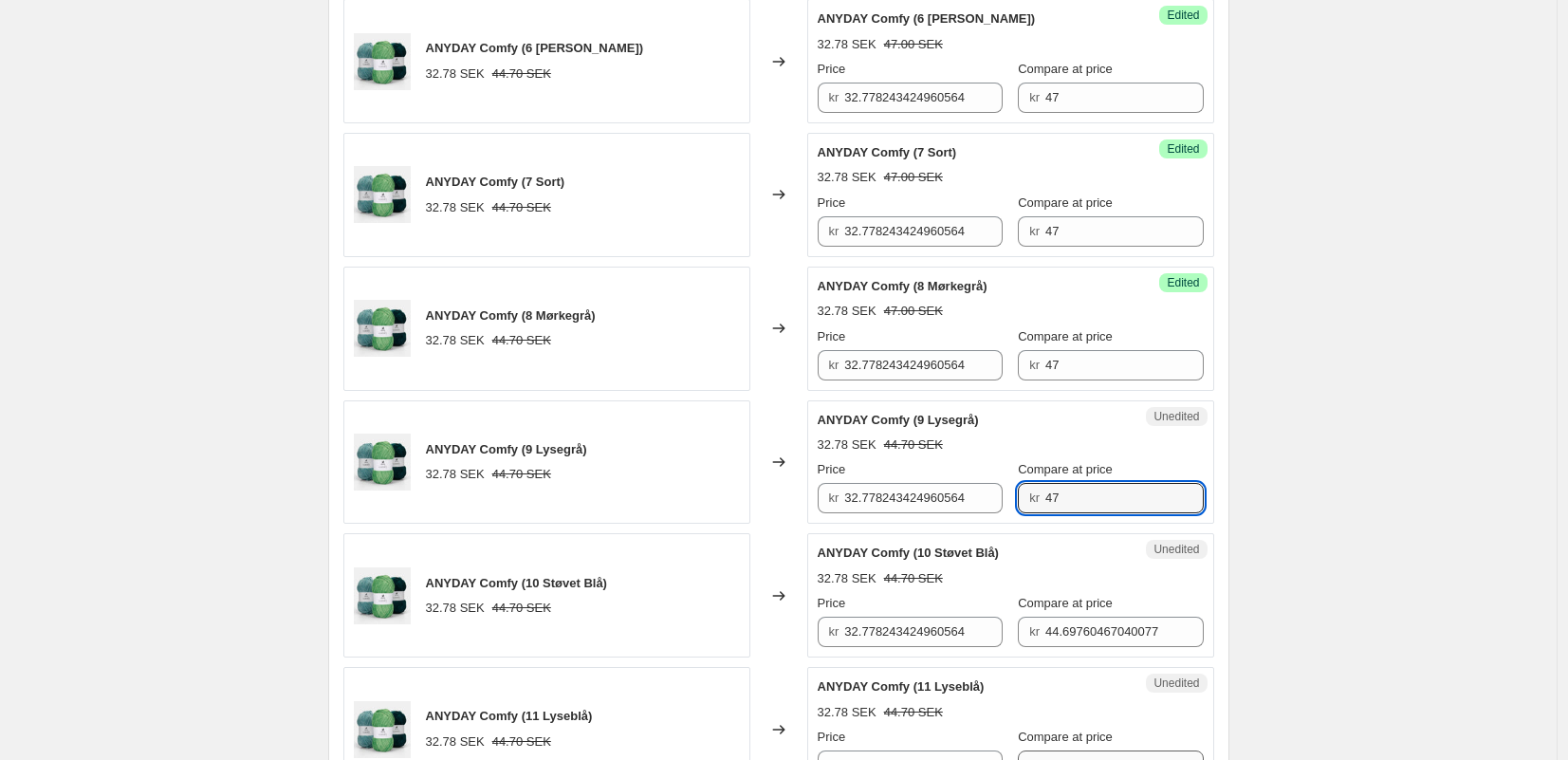
scroll to position [1575, 0]
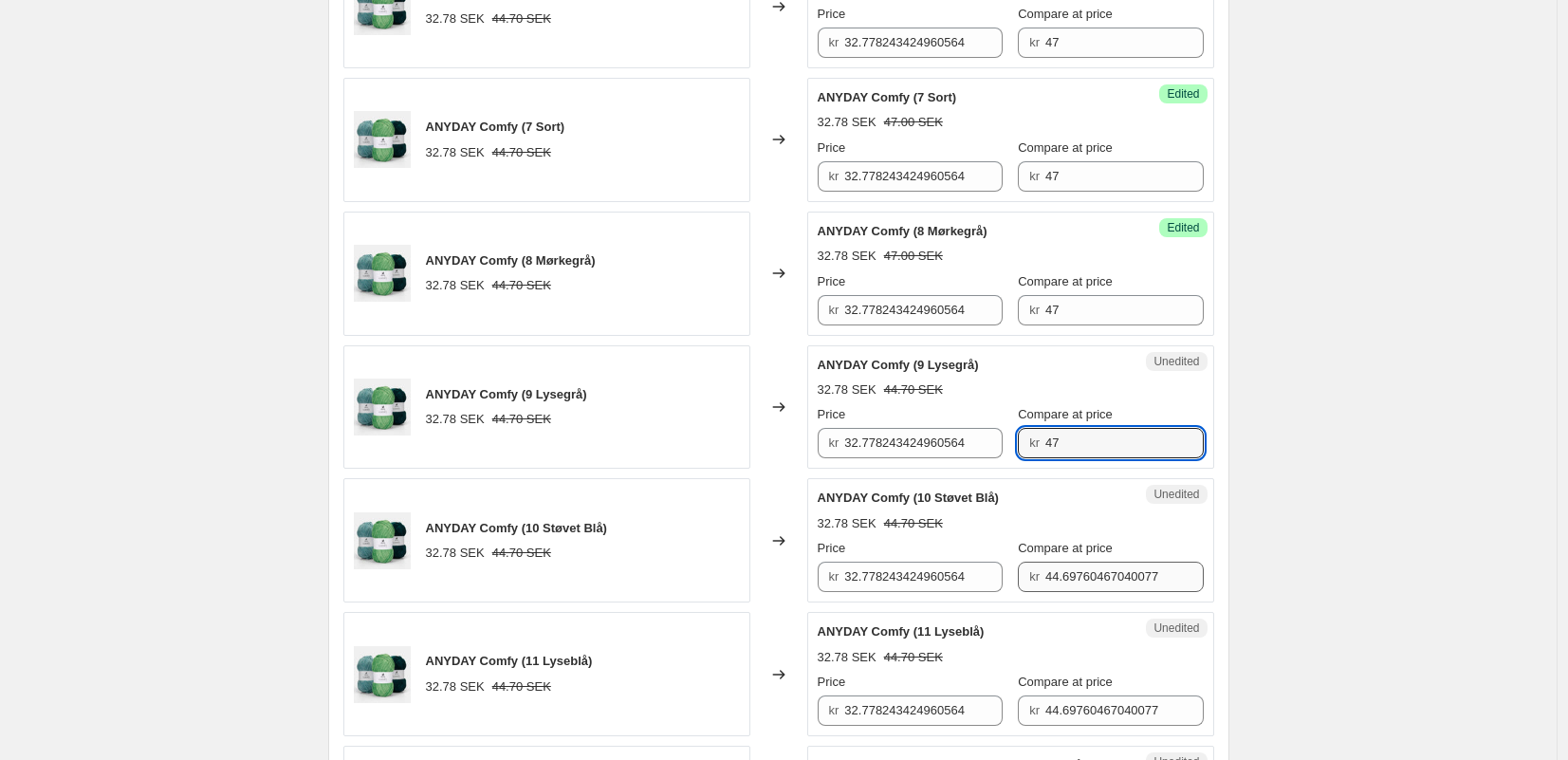
type input "47"
click at [1053, 568] on input "44.69760467040077" at bounding box center [1125, 576] width 159 height 30
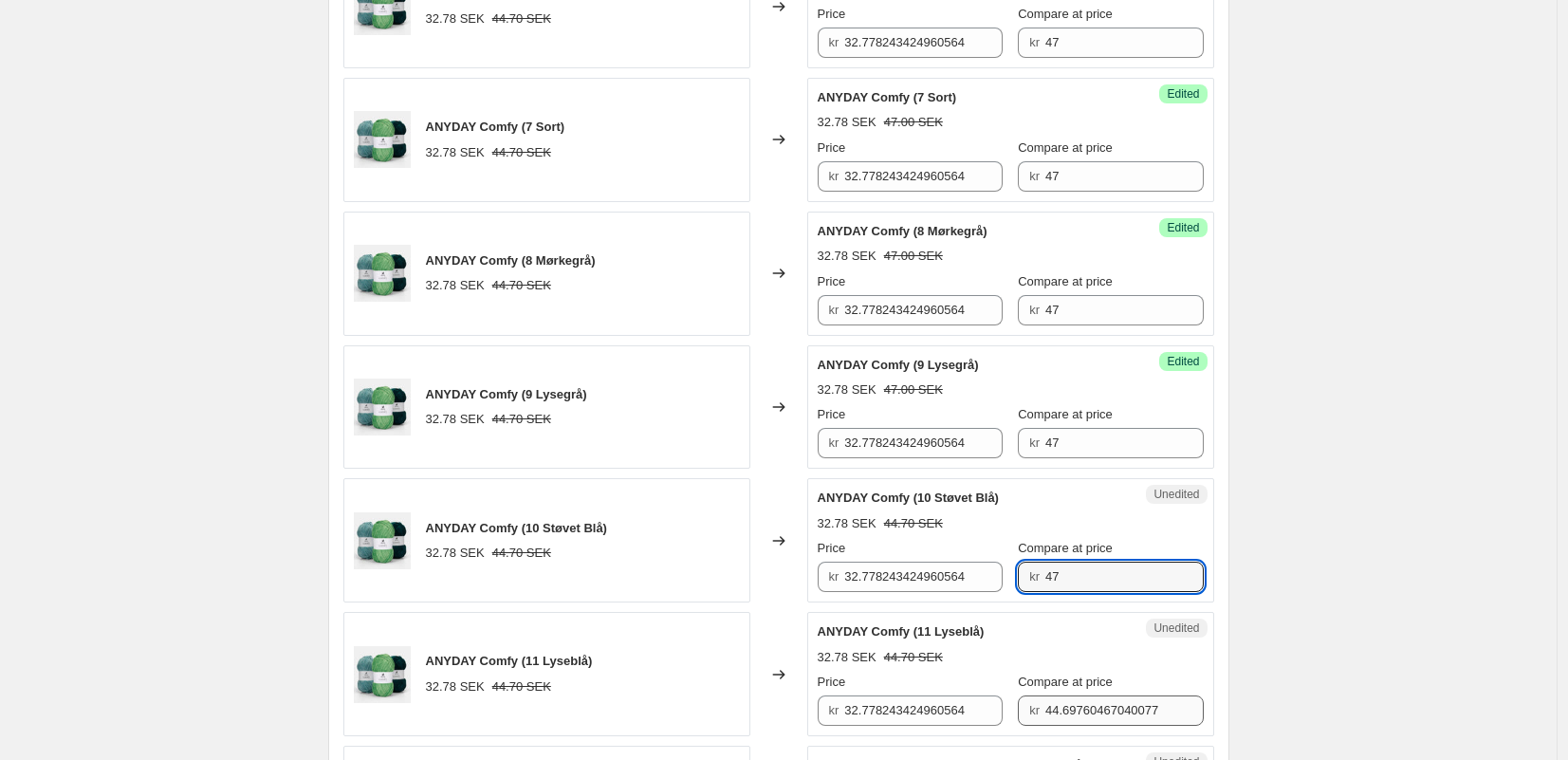
type input "47"
click at [1084, 718] on input "44.69760467040077" at bounding box center [1125, 710] width 159 height 30
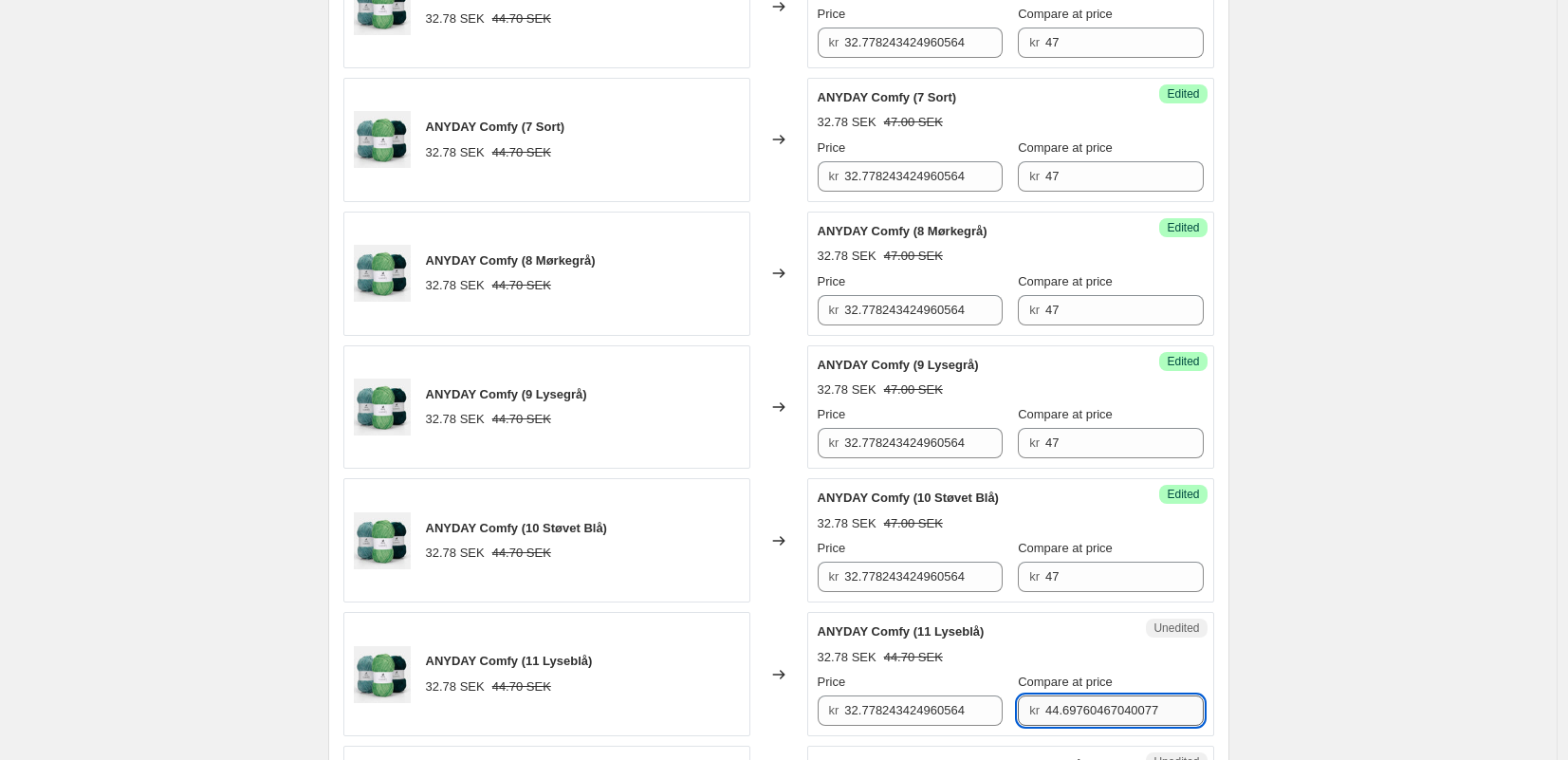
click at [1084, 718] on input "44.69760467040077" at bounding box center [1125, 710] width 159 height 30
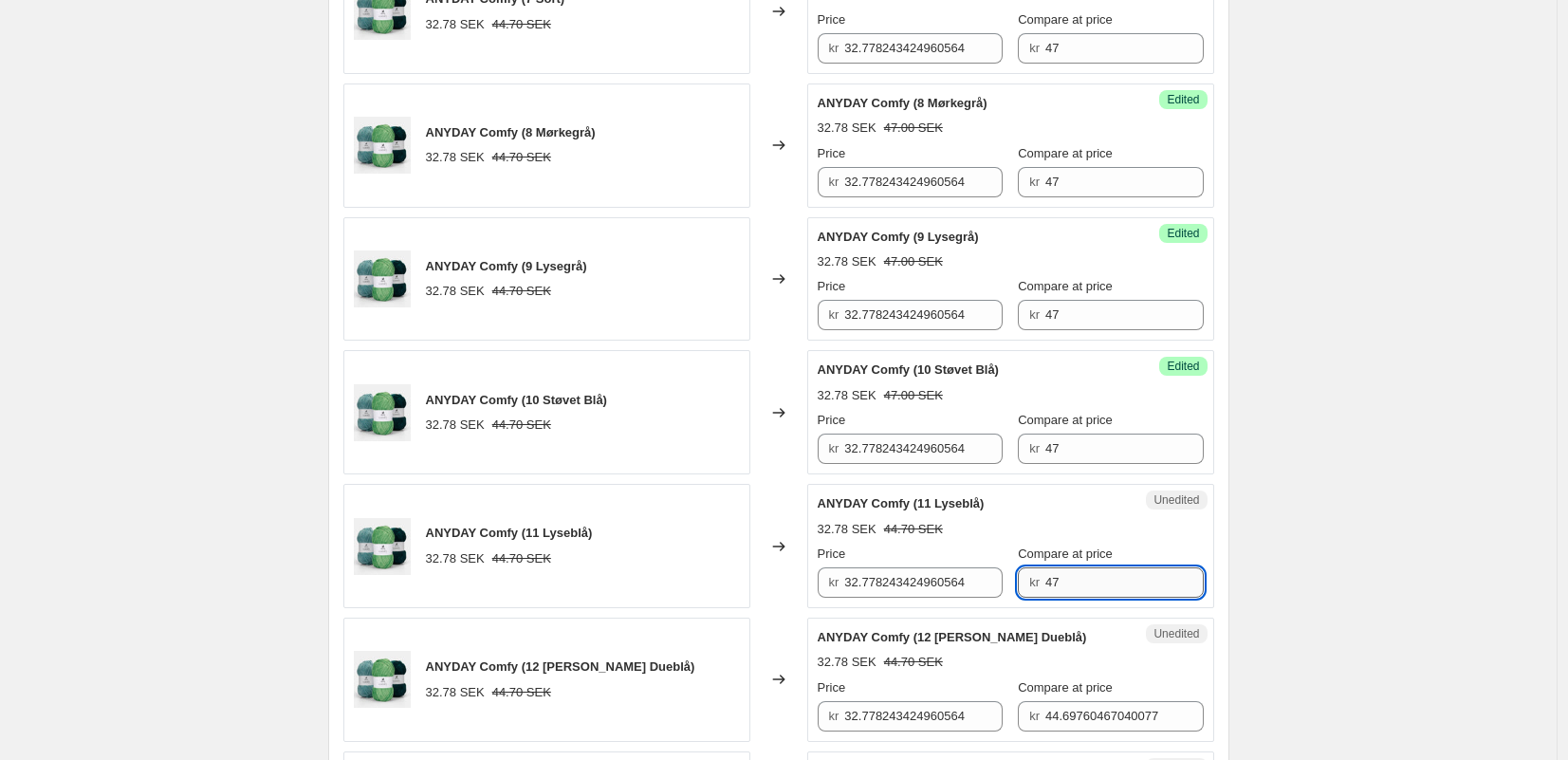
scroll to position [1802, 0]
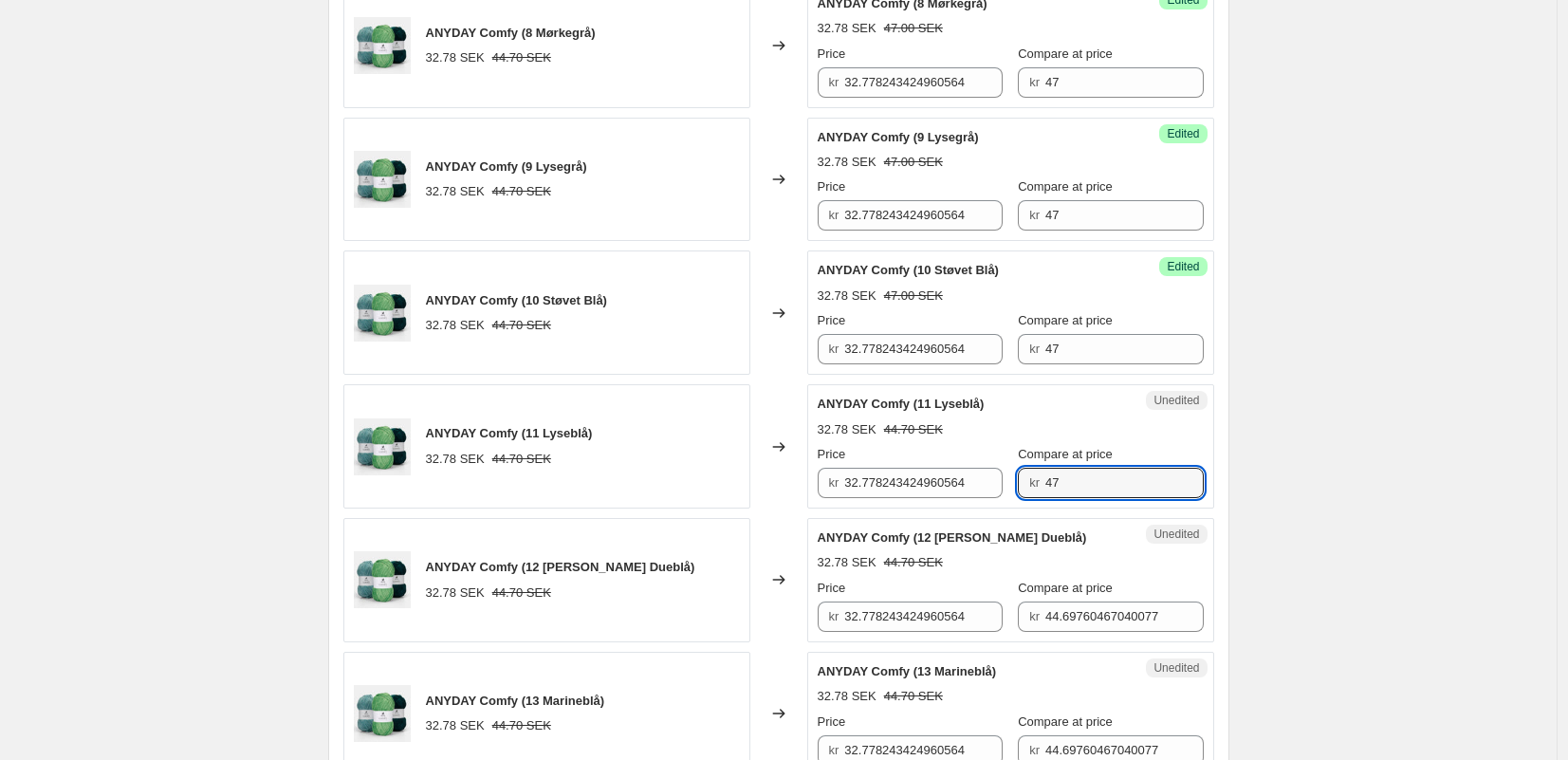
type input "47"
click at [1043, 595] on span "Compare at price" at bounding box center [1065, 587] width 95 height 15
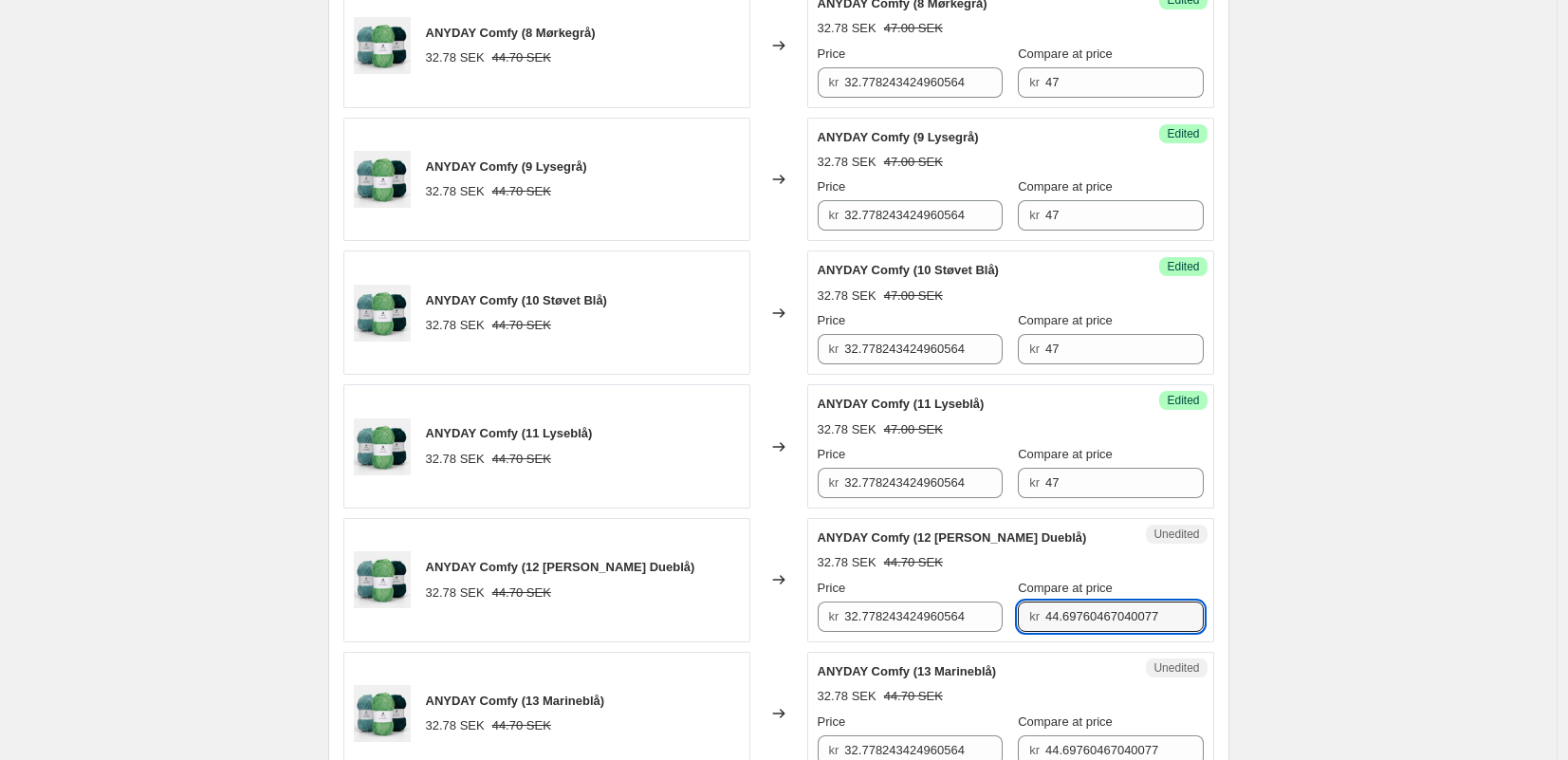
click at [1046, 601] on input "44.69760467040077" at bounding box center [1125, 616] width 159 height 30
click at [1046, 615] on input "44.69760467040077" at bounding box center [1125, 616] width 159 height 30
drag, startPoint x: 1046, startPoint y: 615, endPoint x: 1051, endPoint y: 675, distance: 60.2
click at [1046, 615] on input "44.69760467040077" at bounding box center [1125, 616] width 159 height 30
type input "47"
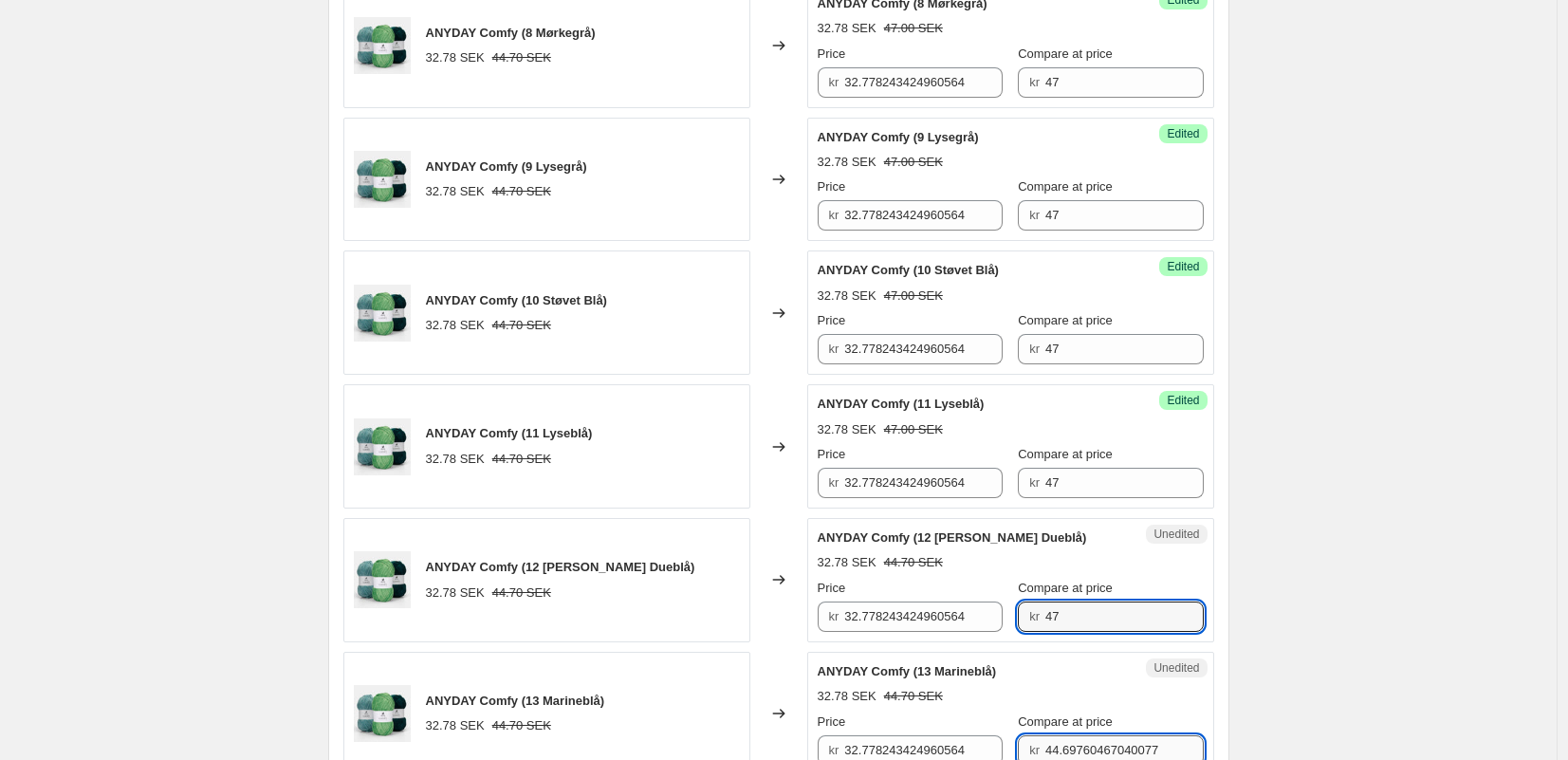
click at [1071, 748] on input "44.69760467040077" at bounding box center [1125, 749] width 159 height 30
click at [1070, 748] on input "44.69760467040077" at bounding box center [1125, 749] width 159 height 30
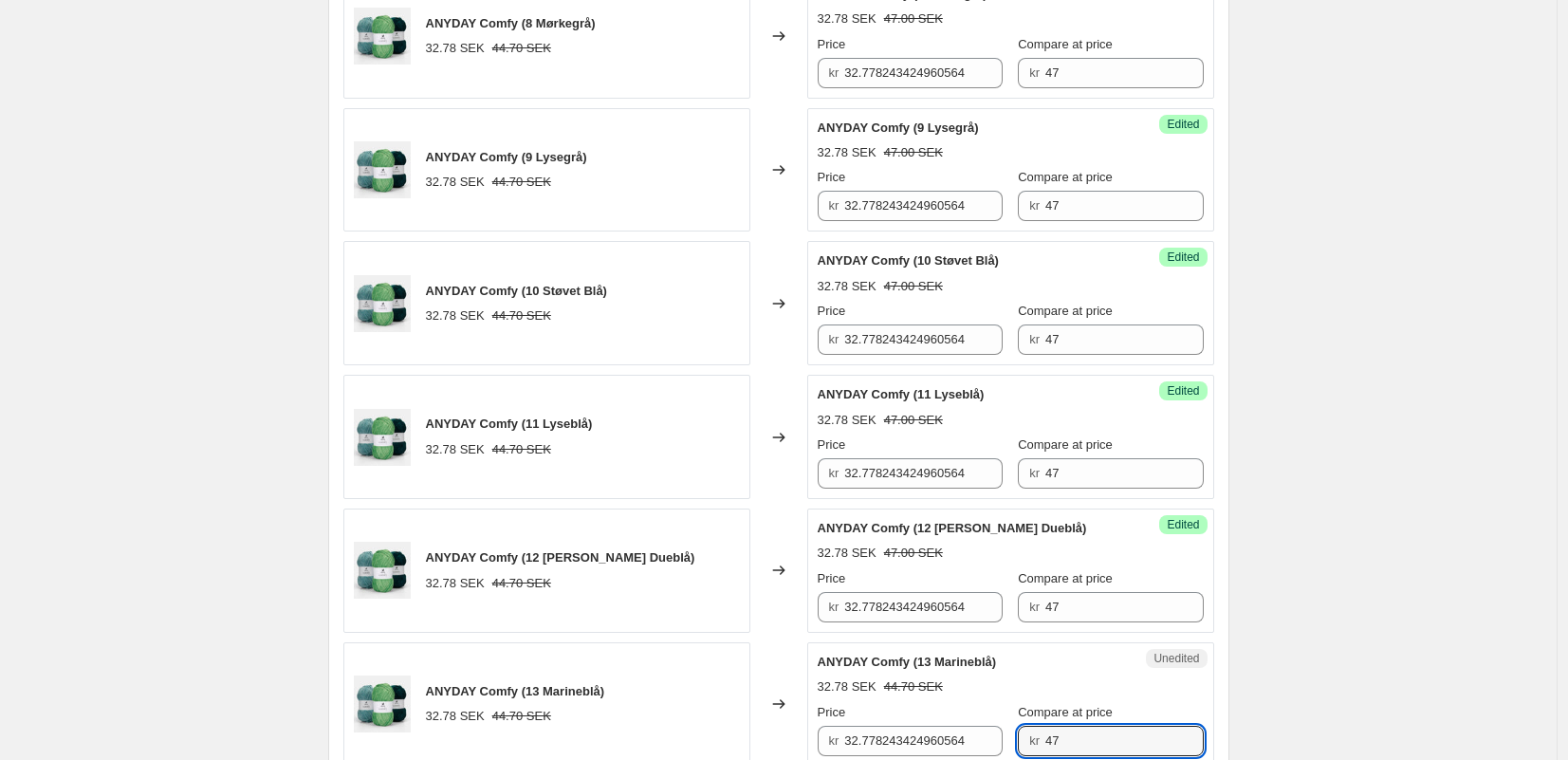
scroll to position [1995, 0]
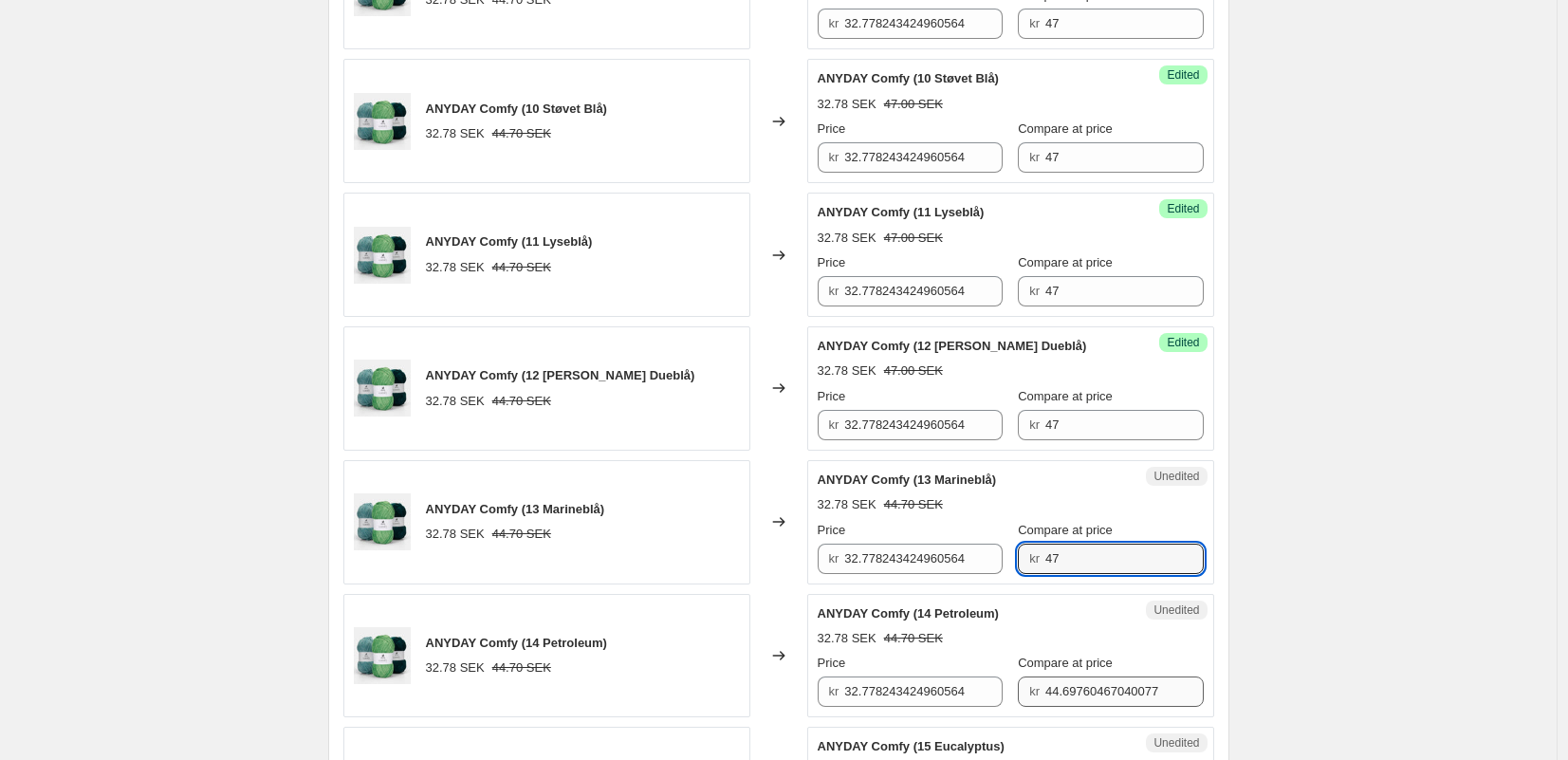
type input "47"
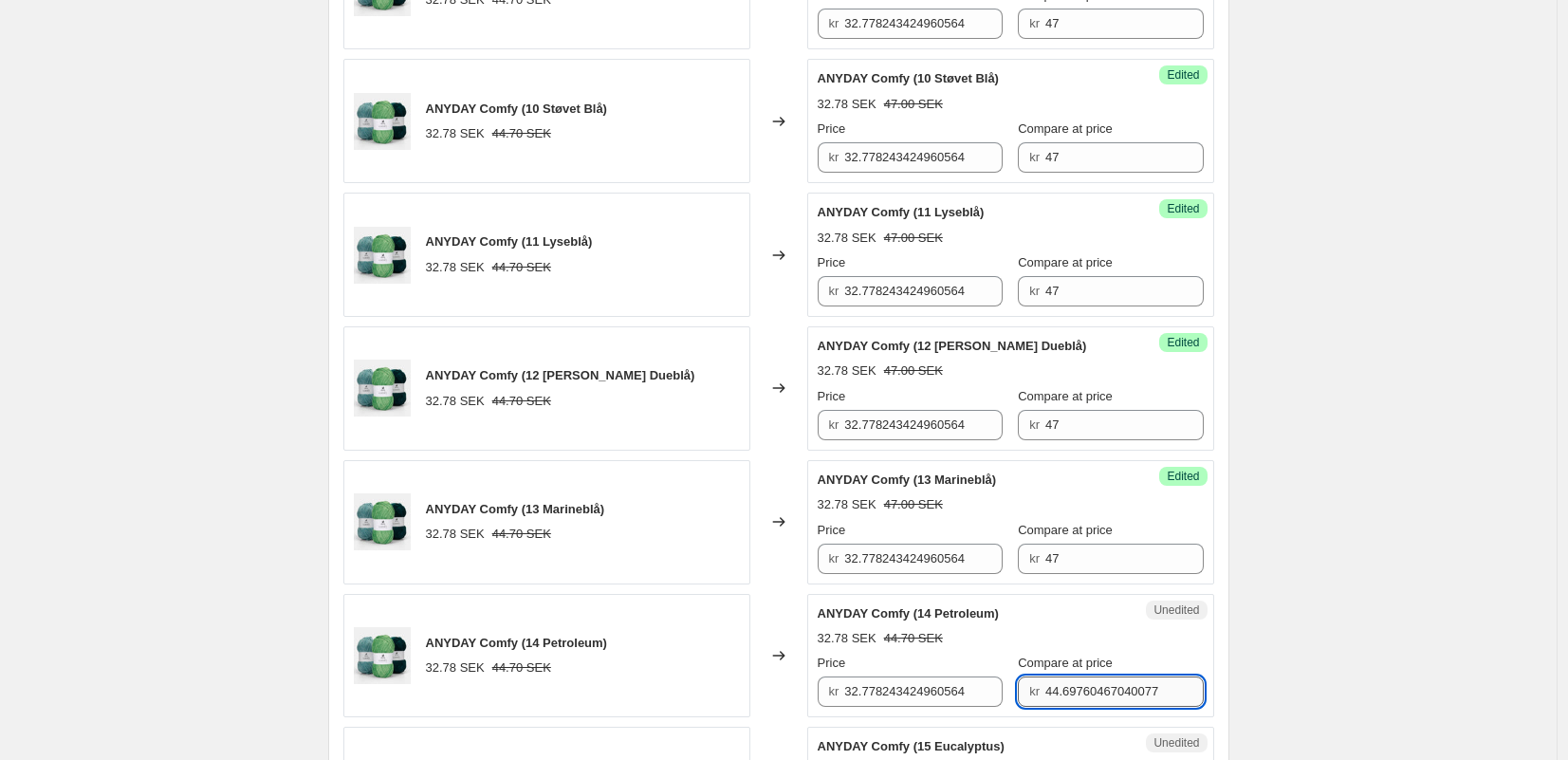
click at [1059, 677] on input "44.69760467040077" at bounding box center [1125, 690] width 159 height 30
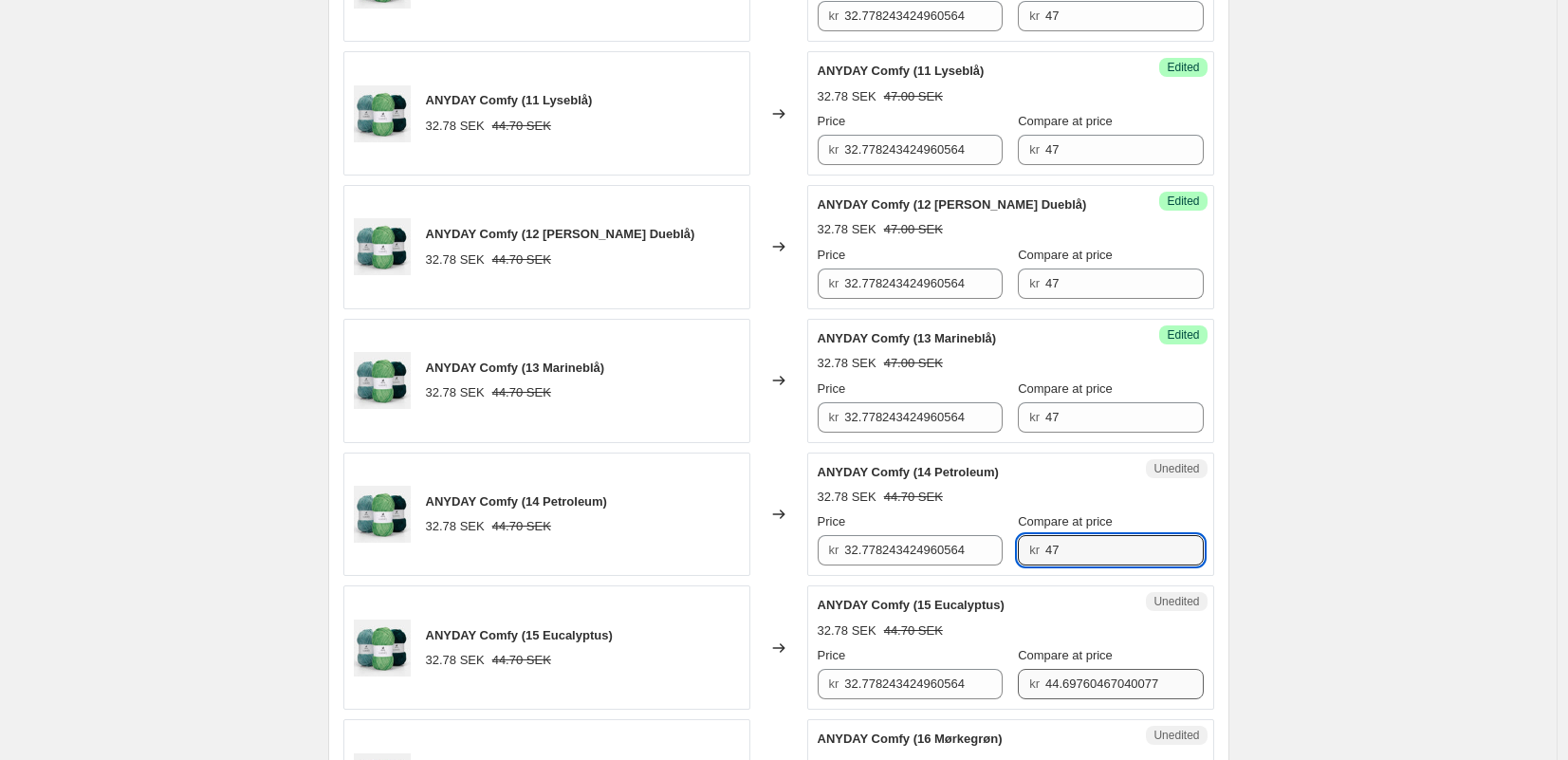
type input "47"
click at [1060, 690] on input "44.69760467040077" at bounding box center [1125, 683] width 159 height 30
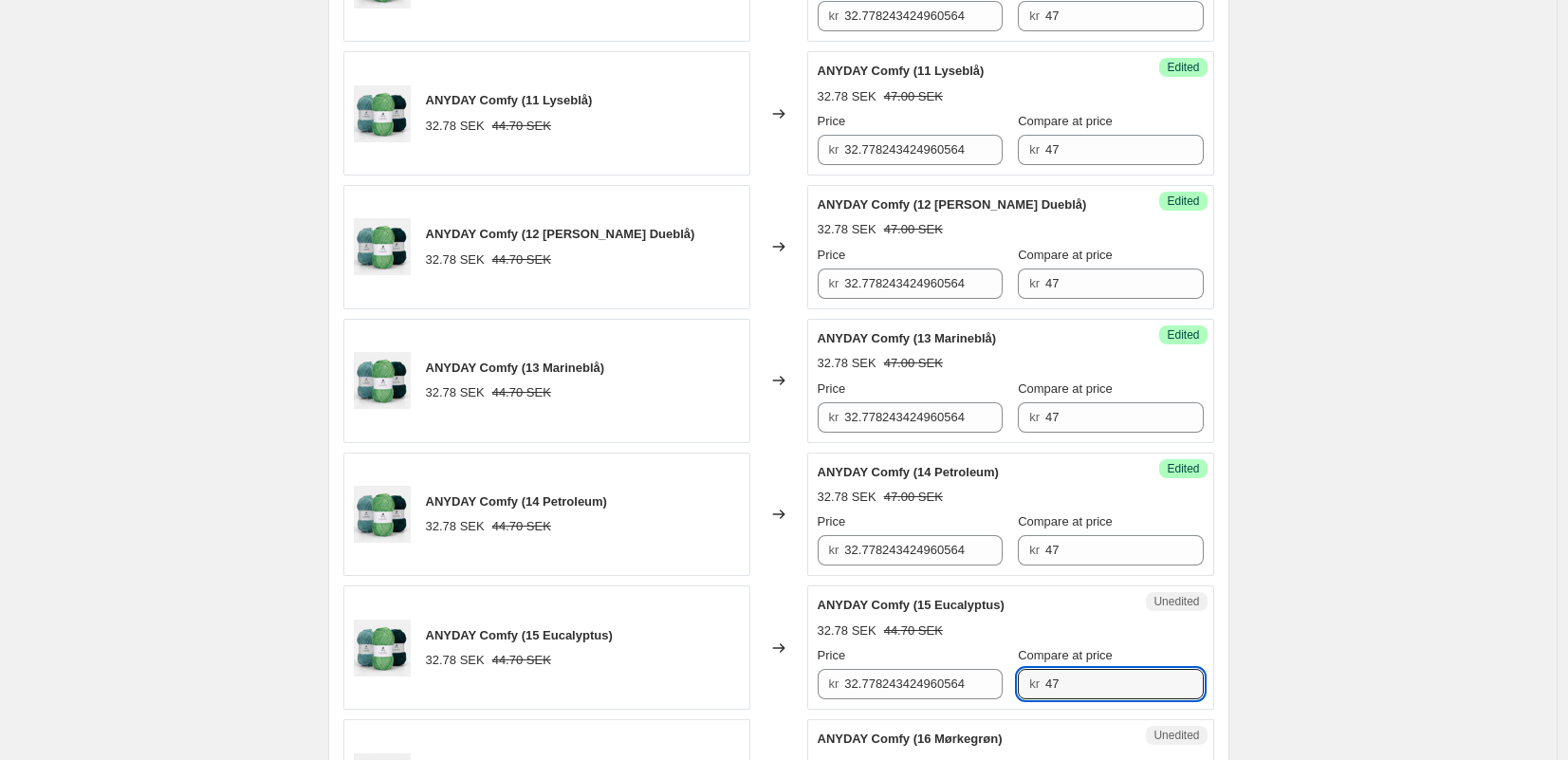
scroll to position [2375, 0]
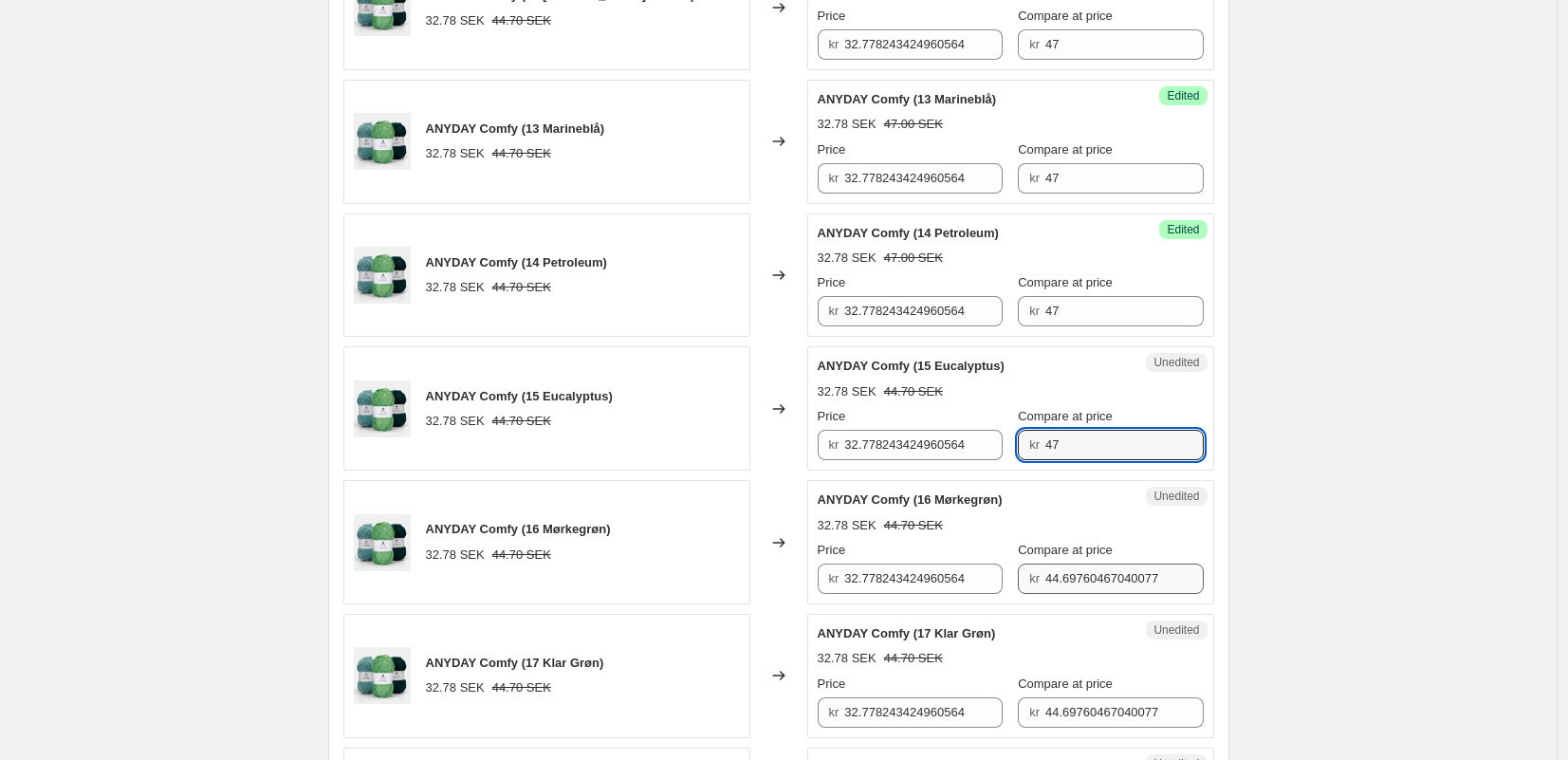
type input "47"
click at [1055, 575] on input "44.69760467040077" at bounding box center [1125, 578] width 159 height 30
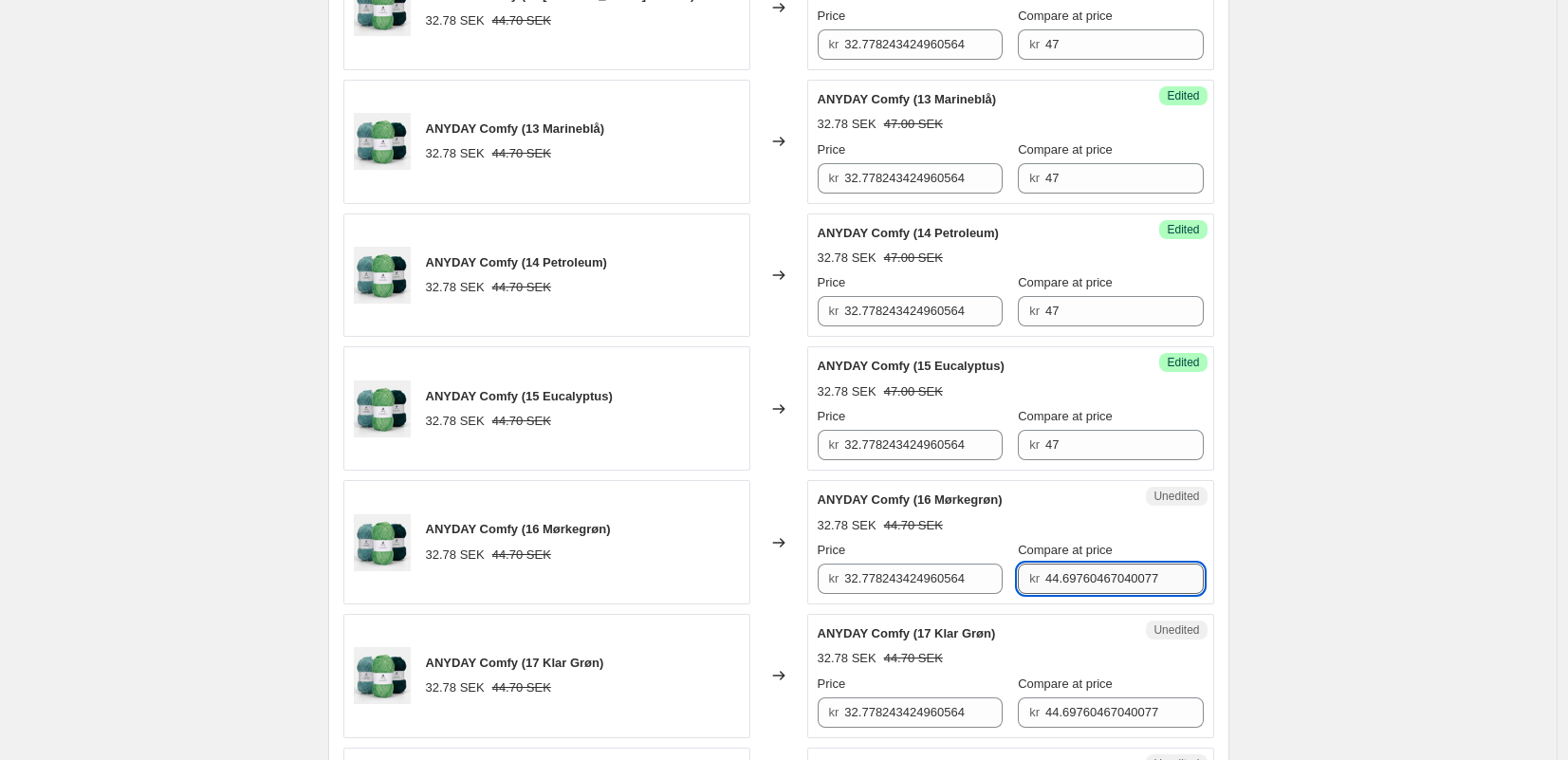
click at [1056, 576] on input "44.69760467040077" at bounding box center [1125, 578] width 159 height 30
type input "47"
click at [1084, 701] on input "44.69760467040077" at bounding box center [1125, 712] width 159 height 30
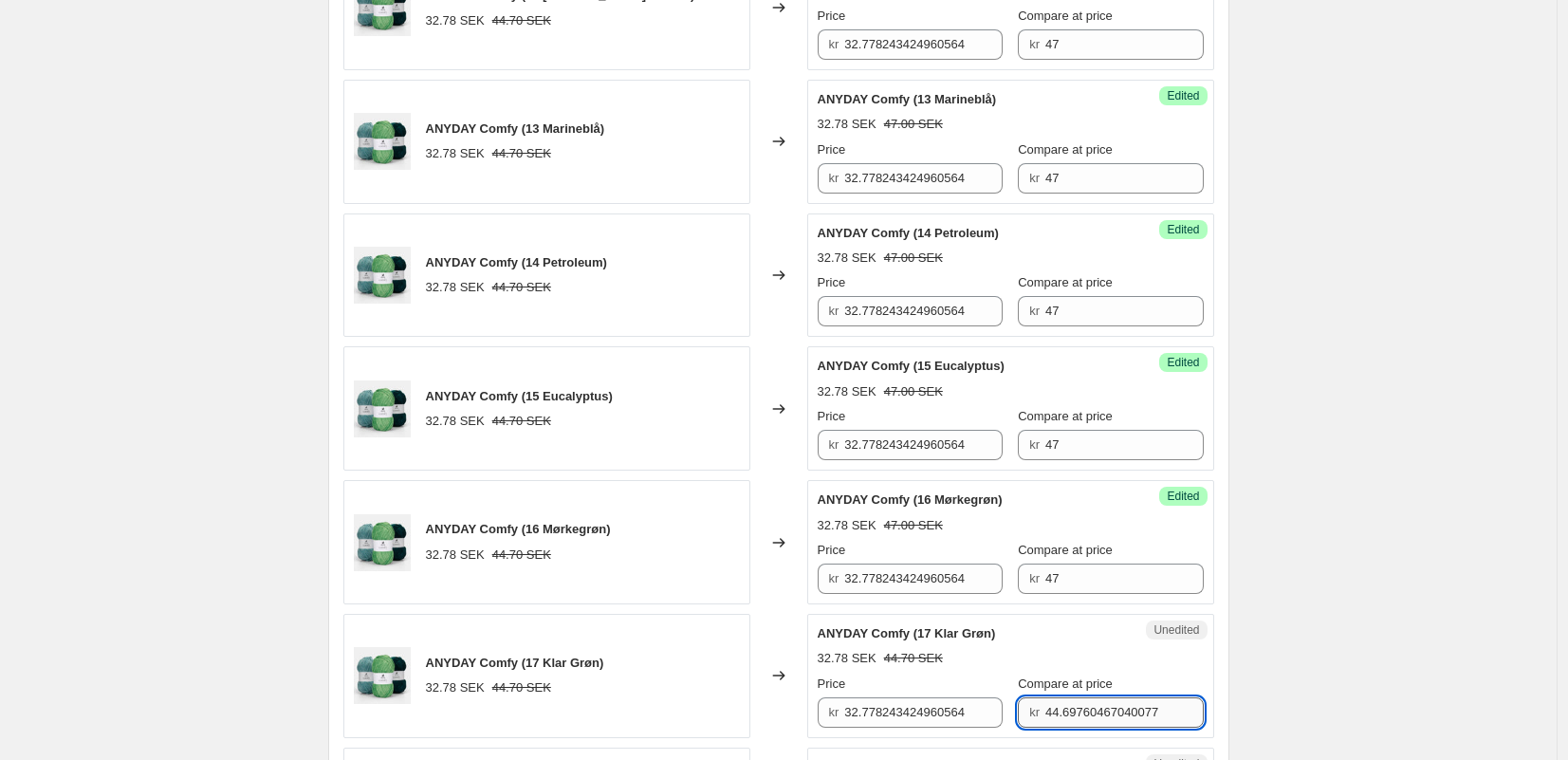
click at [1084, 701] on input "44.69760467040077" at bounding box center [1125, 712] width 159 height 30
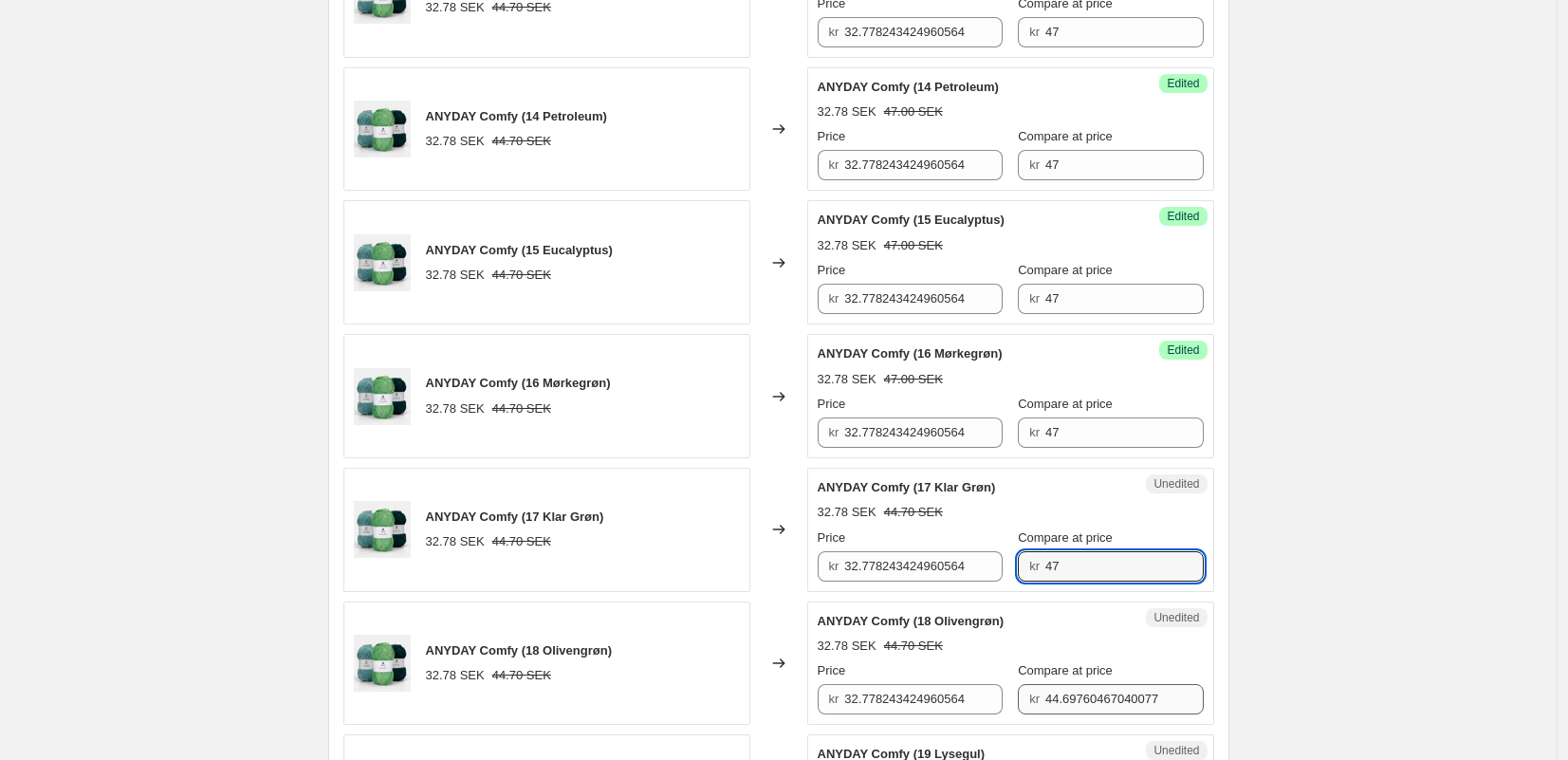
type input "47"
click at [1079, 698] on input "44.69760467040077" at bounding box center [1125, 698] width 159 height 30
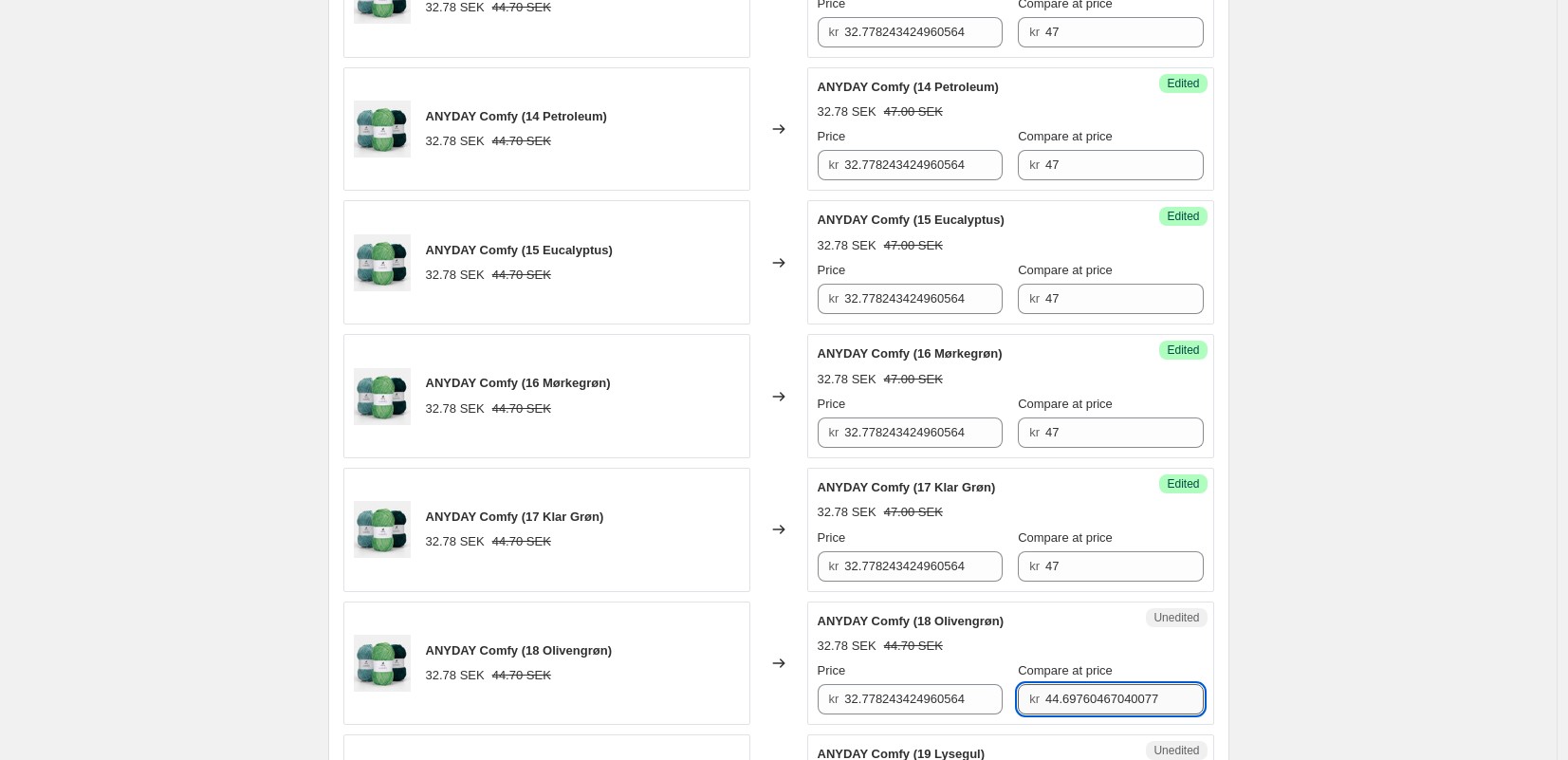
click at [1079, 698] on input "44.69760467040077" at bounding box center [1125, 698] width 159 height 30
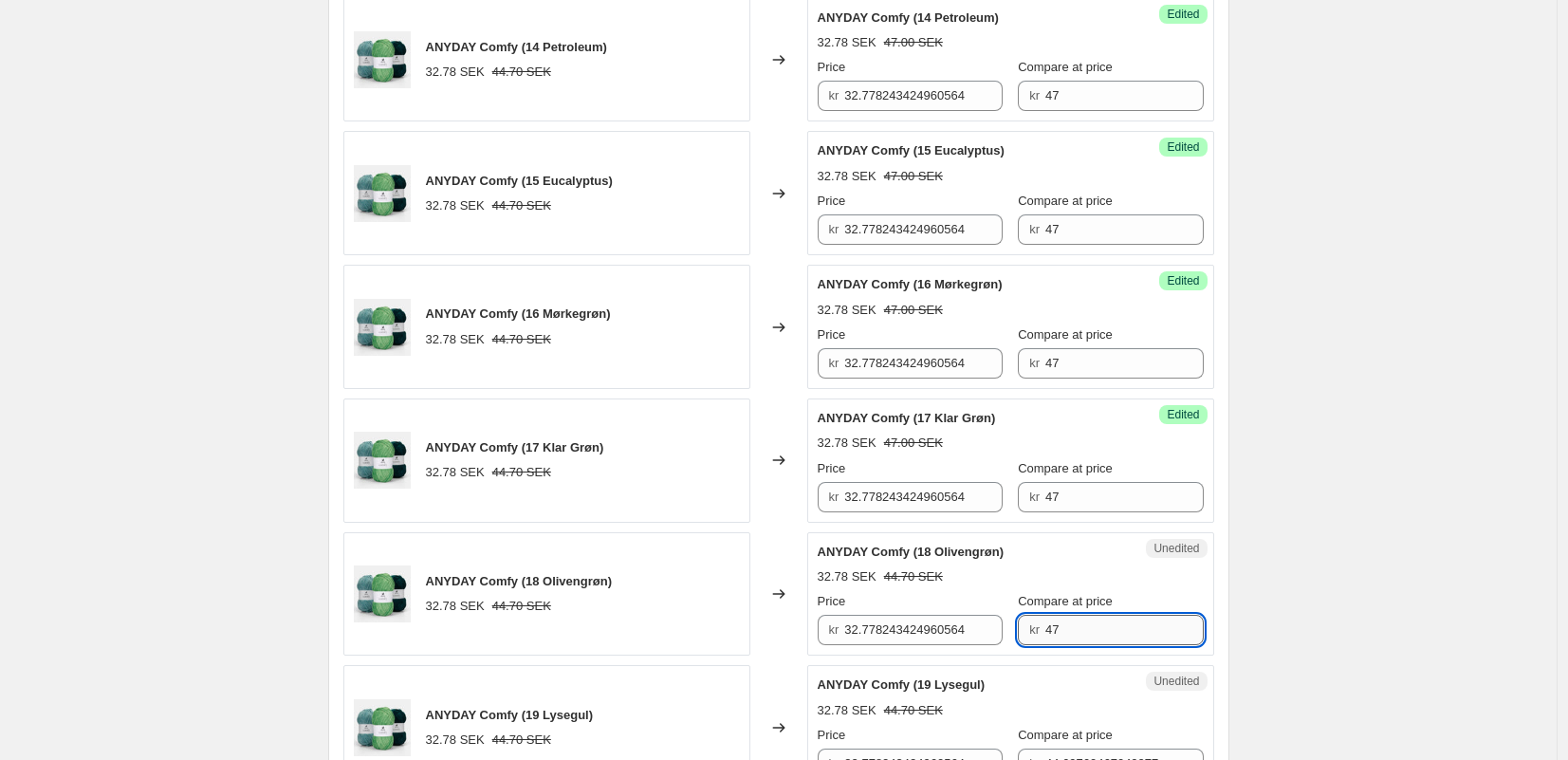
scroll to position [2648, 0]
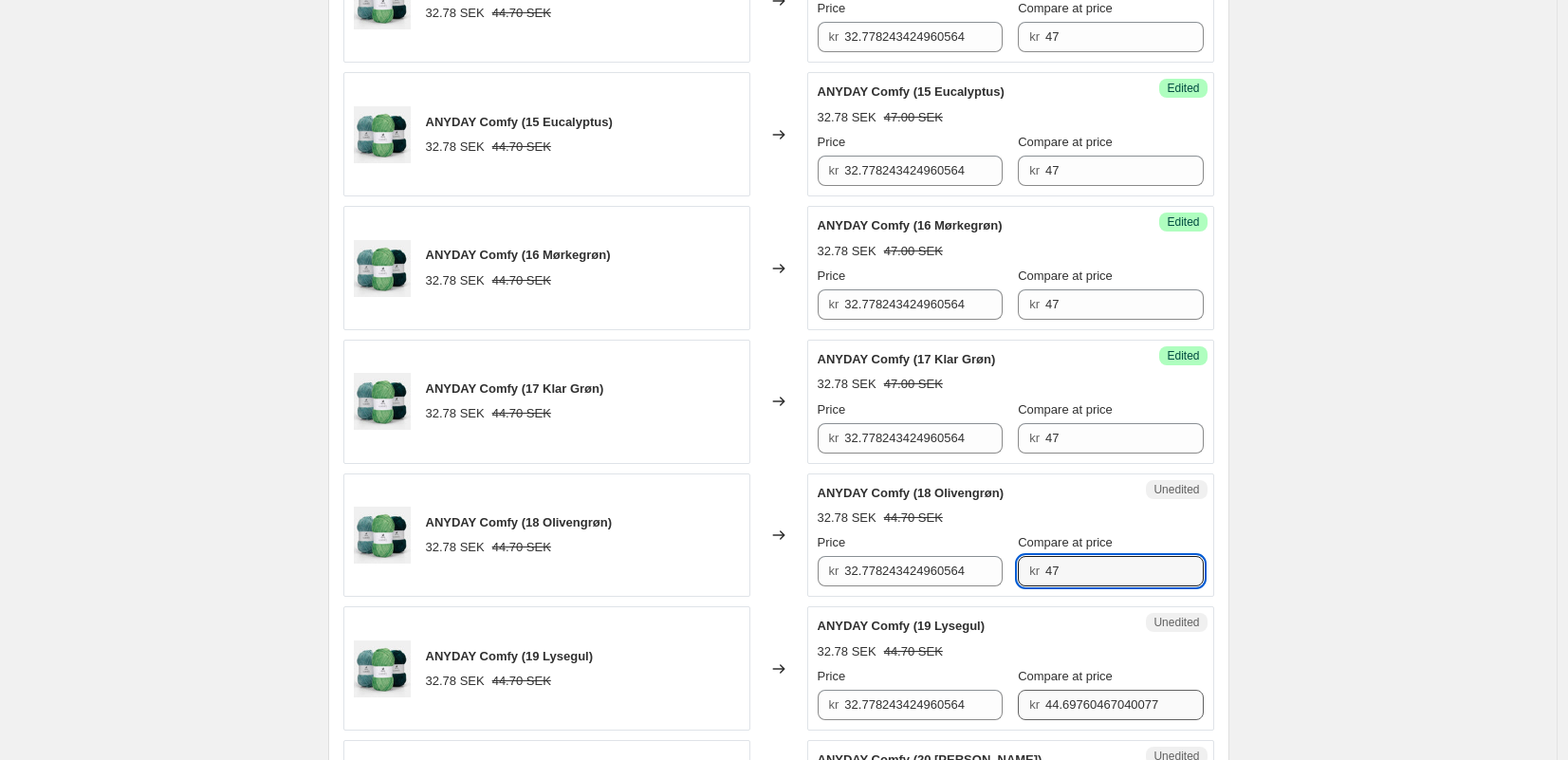
type input "47"
click at [1061, 712] on input "44.69760467040077" at bounding box center [1125, 704] width 159 height 30
click at [1061, 713] on input "44.69760467040077" at bounding box center [1125, 704] width 159 height 30
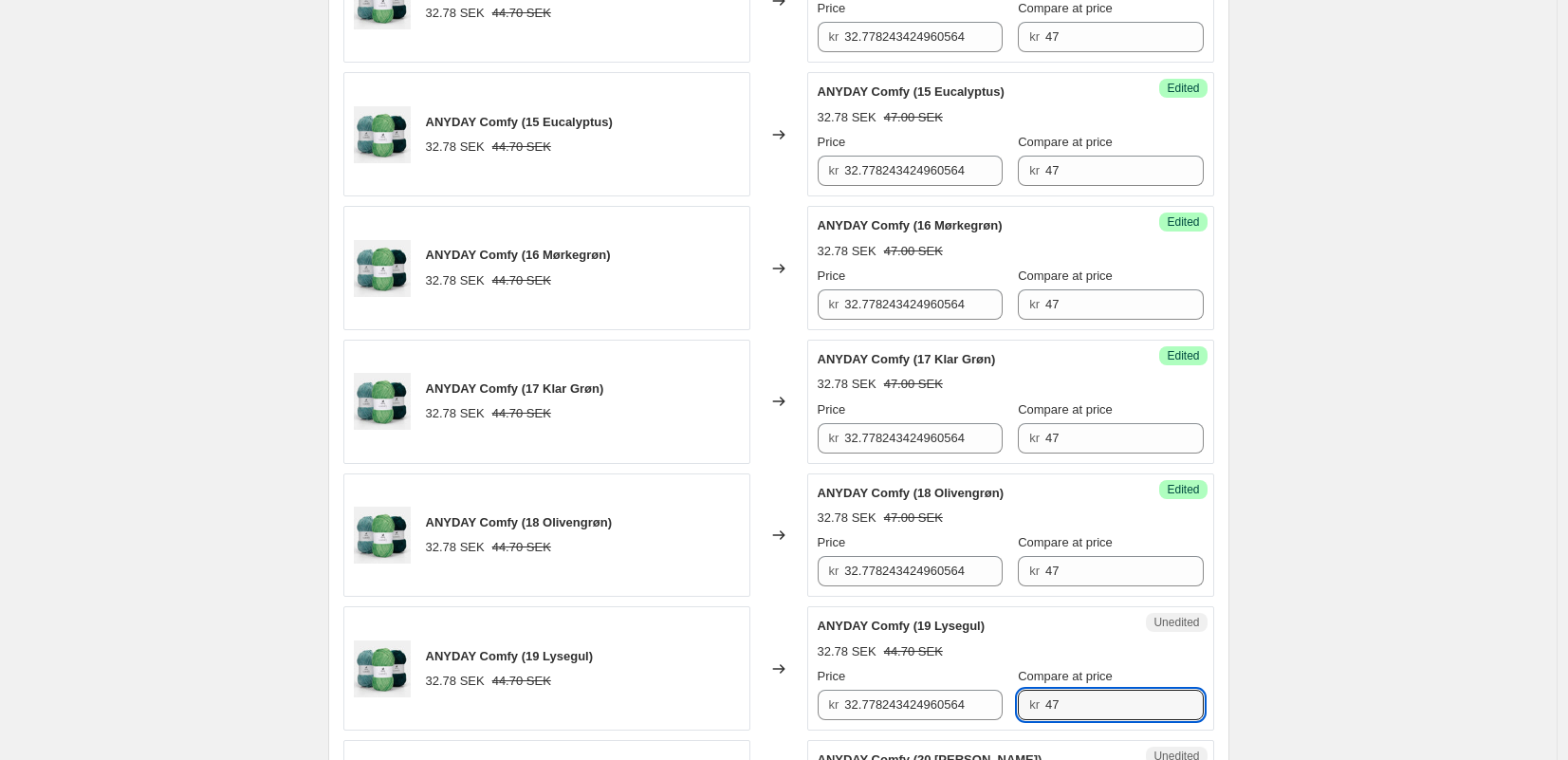
scroll to position [2856, 0]
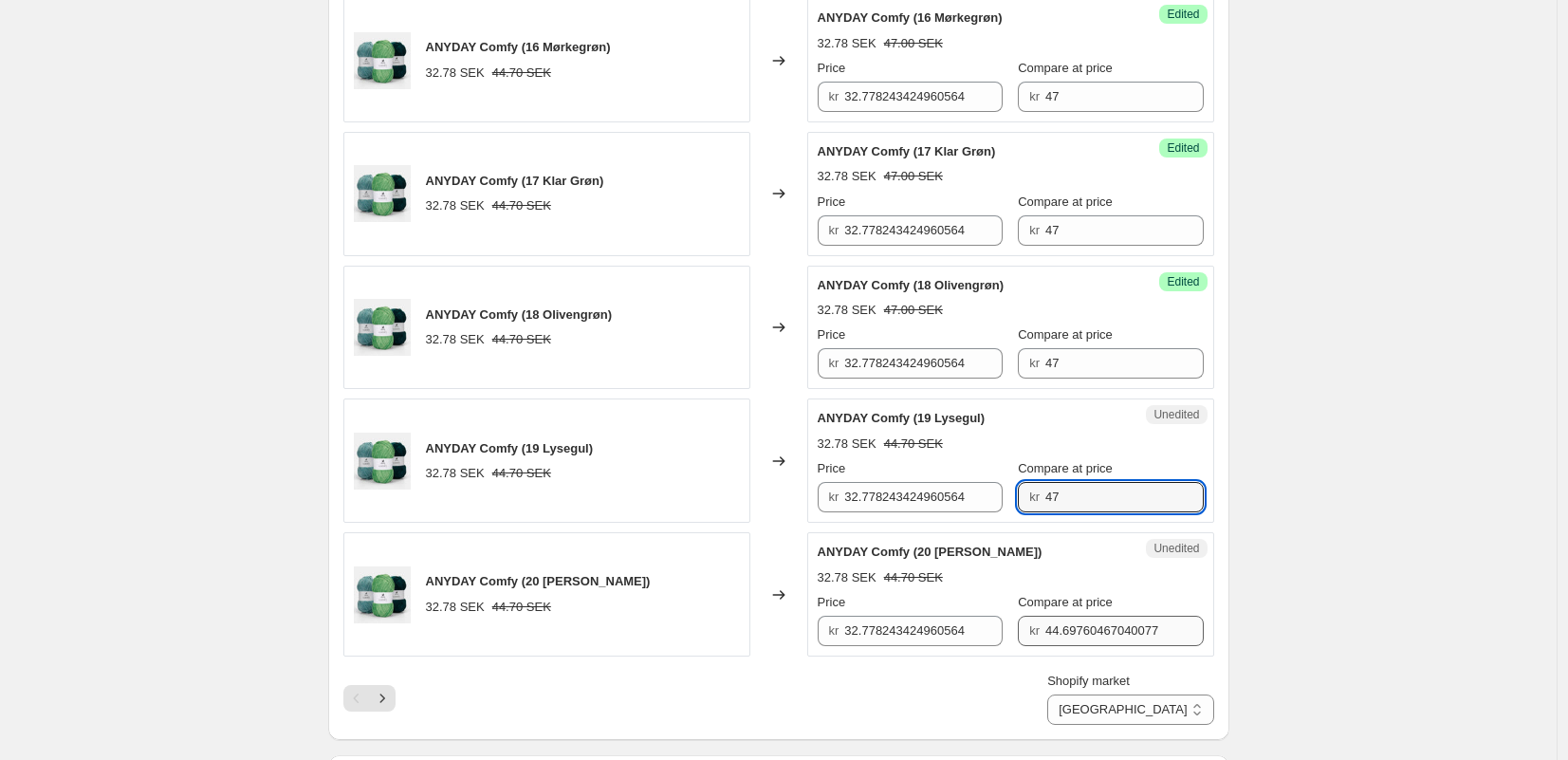
type input "47"
click at [1050, 620] on input "44.69760467040077" at bounding box center [1125, 630] width 159 height 30
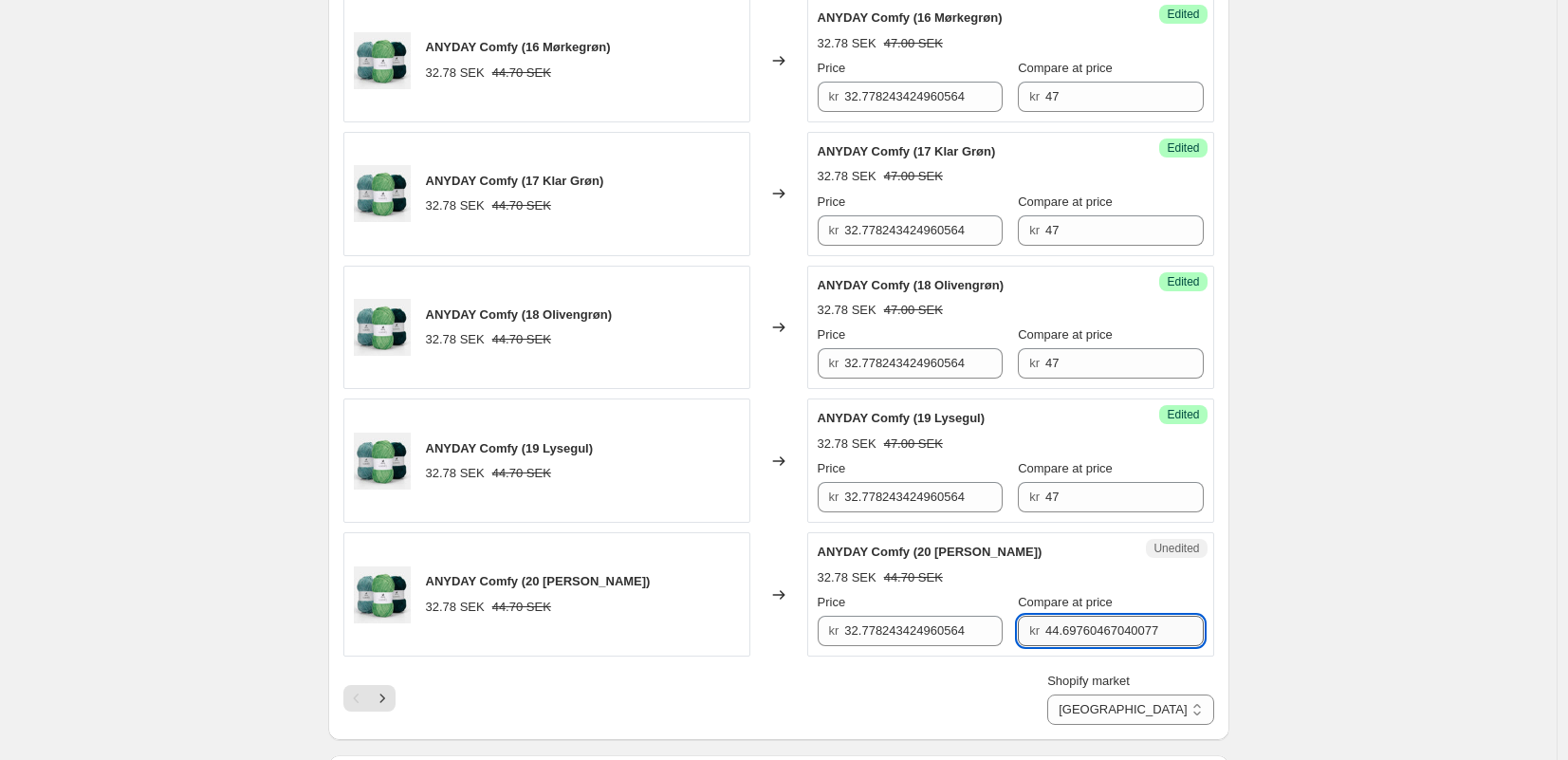
click at [1050, 620] on input "44.69760467040077" at bounding box center [1125, 630] width 159 height 30
type input "47"
click at [388, 713] on div "Shopify market [GEOGRAPHIC_DATA] [GEOGRAPHIC_DATA] [GEOGRAPHIC_DATA]" at bounding box center [779, 697] width 871 height 53
click at [384, 703] on icon "Next" at bounding box center [382, 698] width 19 height 19
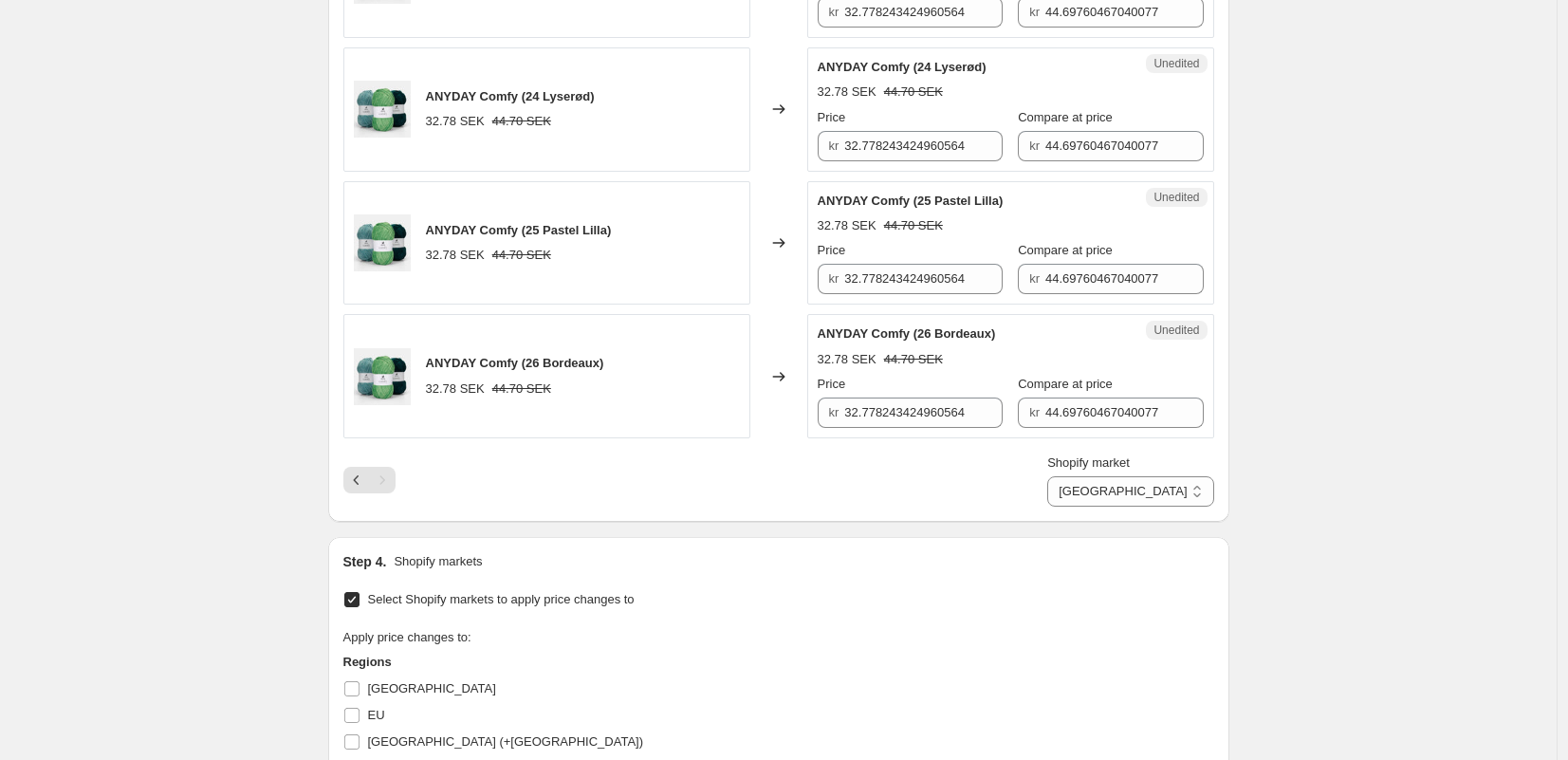
scroll to position [1204, 0]
click at [1075, 391] on span "Compare at price" at bounding box center [1065, 385] width 95 height 15
click at [1075, 399] on input "44.69760467040077" at bounding box center [1125, 414] width 159 height 30
click at [1071, 416] on input "44.69760467040077" at bounding box center [1125, 414] width 159 height 30
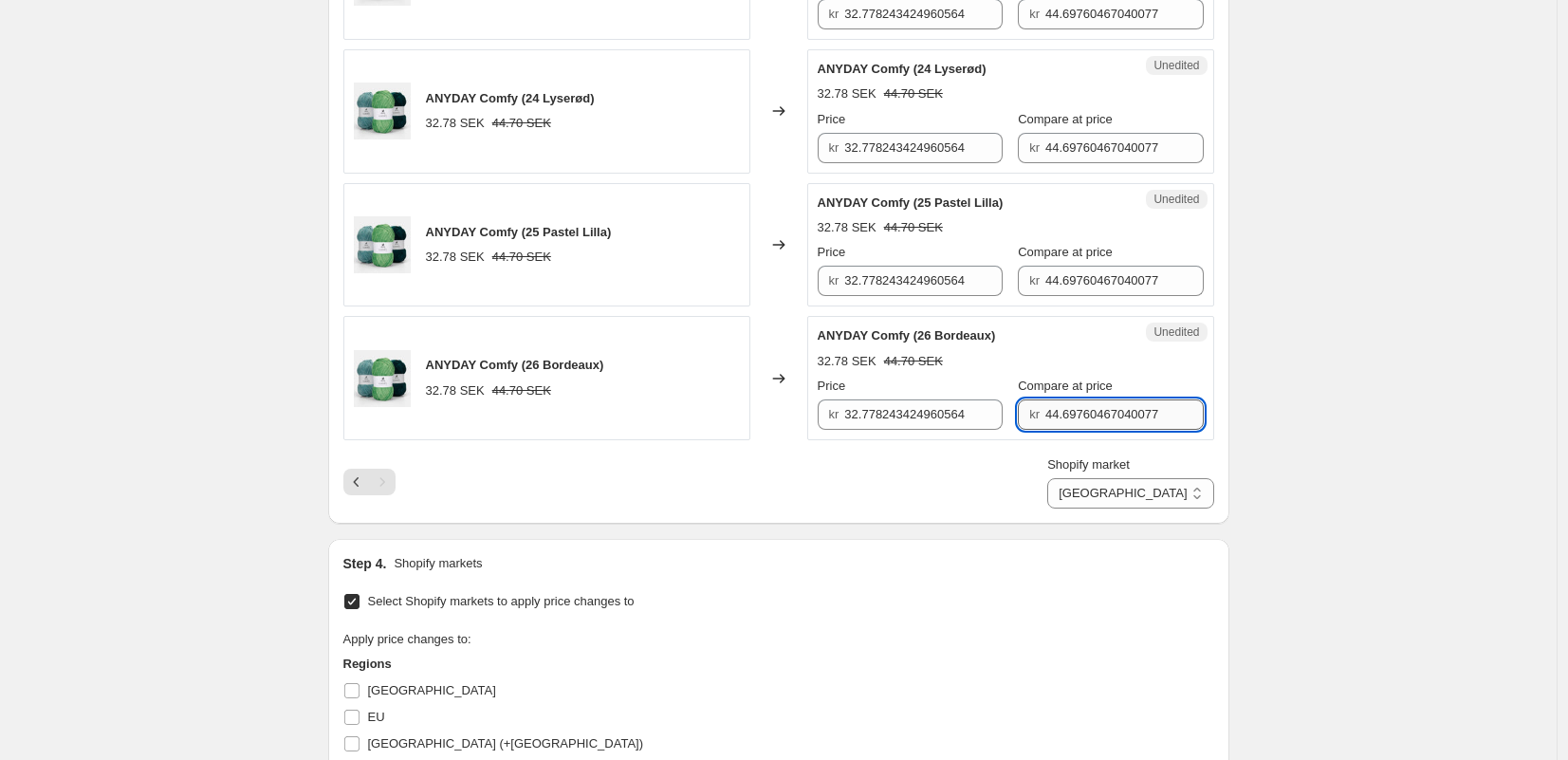
click at [1071, 416] on input "44.69760467040077" at bounding box center [1125, 414] width 159 height 30
type input "47"
click at [1086, 274] on input "44.69760467040077" at bounding box center [1125, 280] width 159 height 30
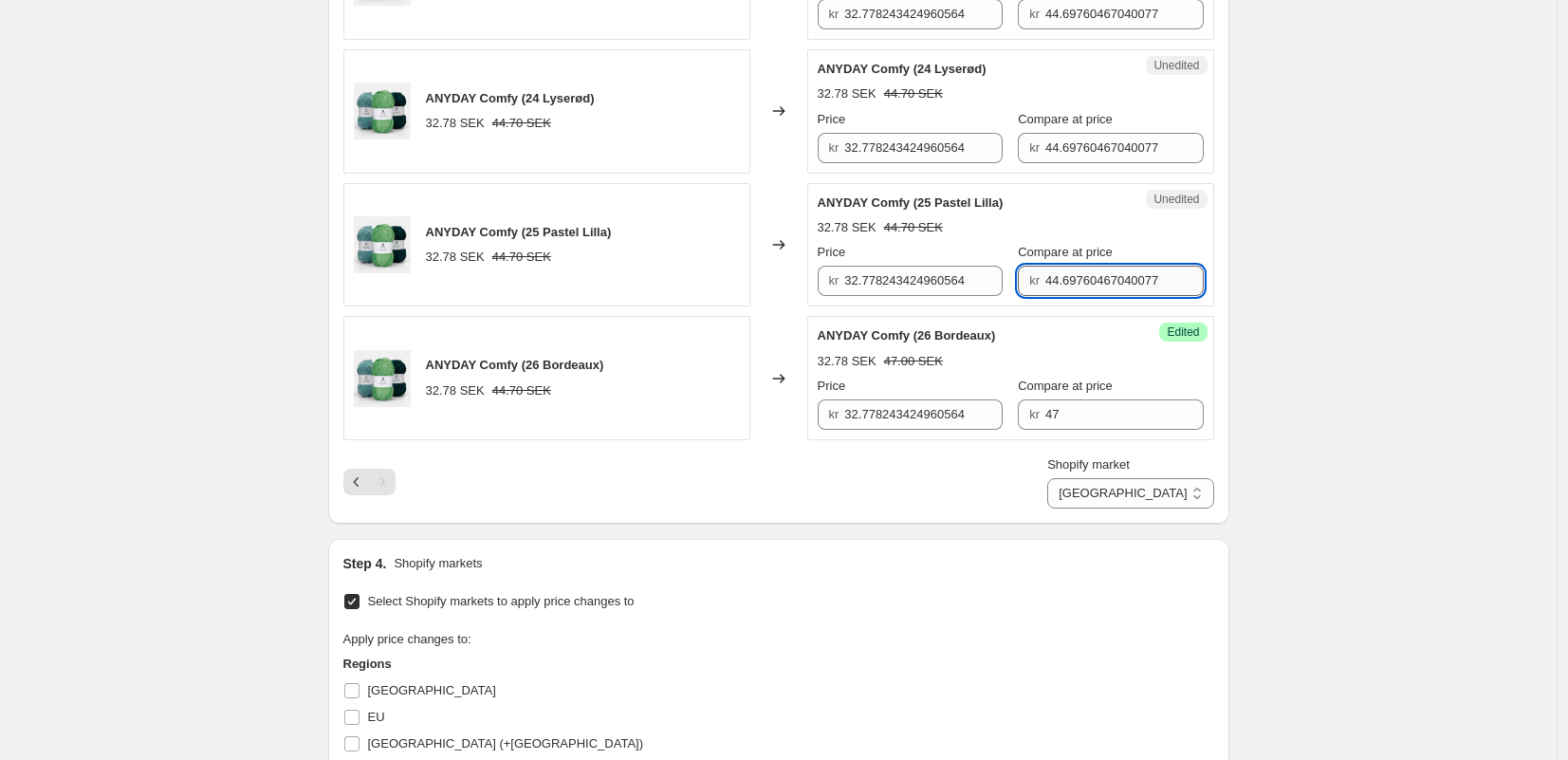
click at [1086, 274] on input "44.69760467040077" at bounding box center [1125, 280] width 159 height 30
type input "47"
click at [1058, 136] on input "44.69760467040077" at bounding box center [1125, 147] width 159 height 30
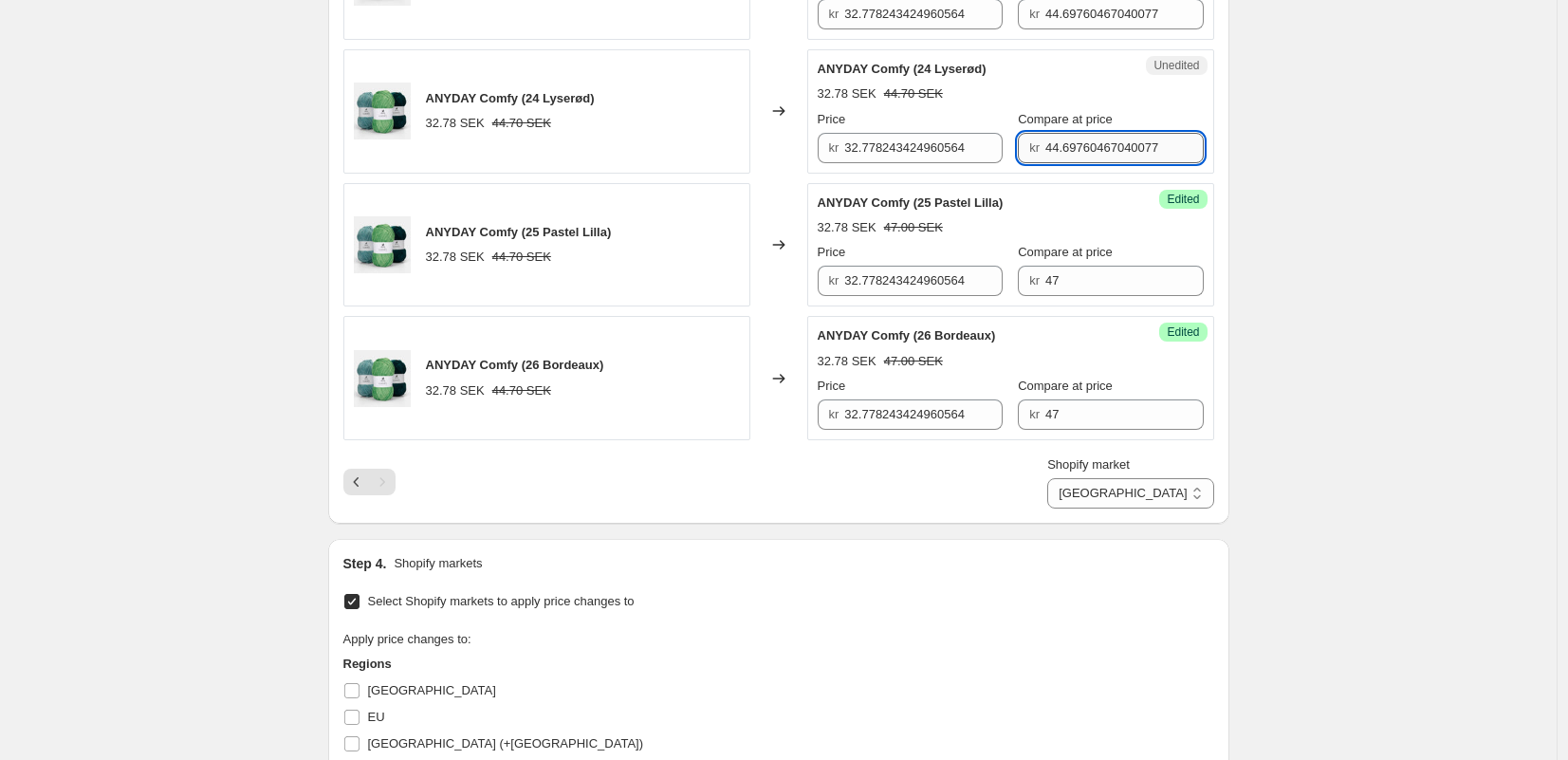
click at [1059, 136] on input "44.69760467040077" at bounding box center [1125, 147] width 159 height 30
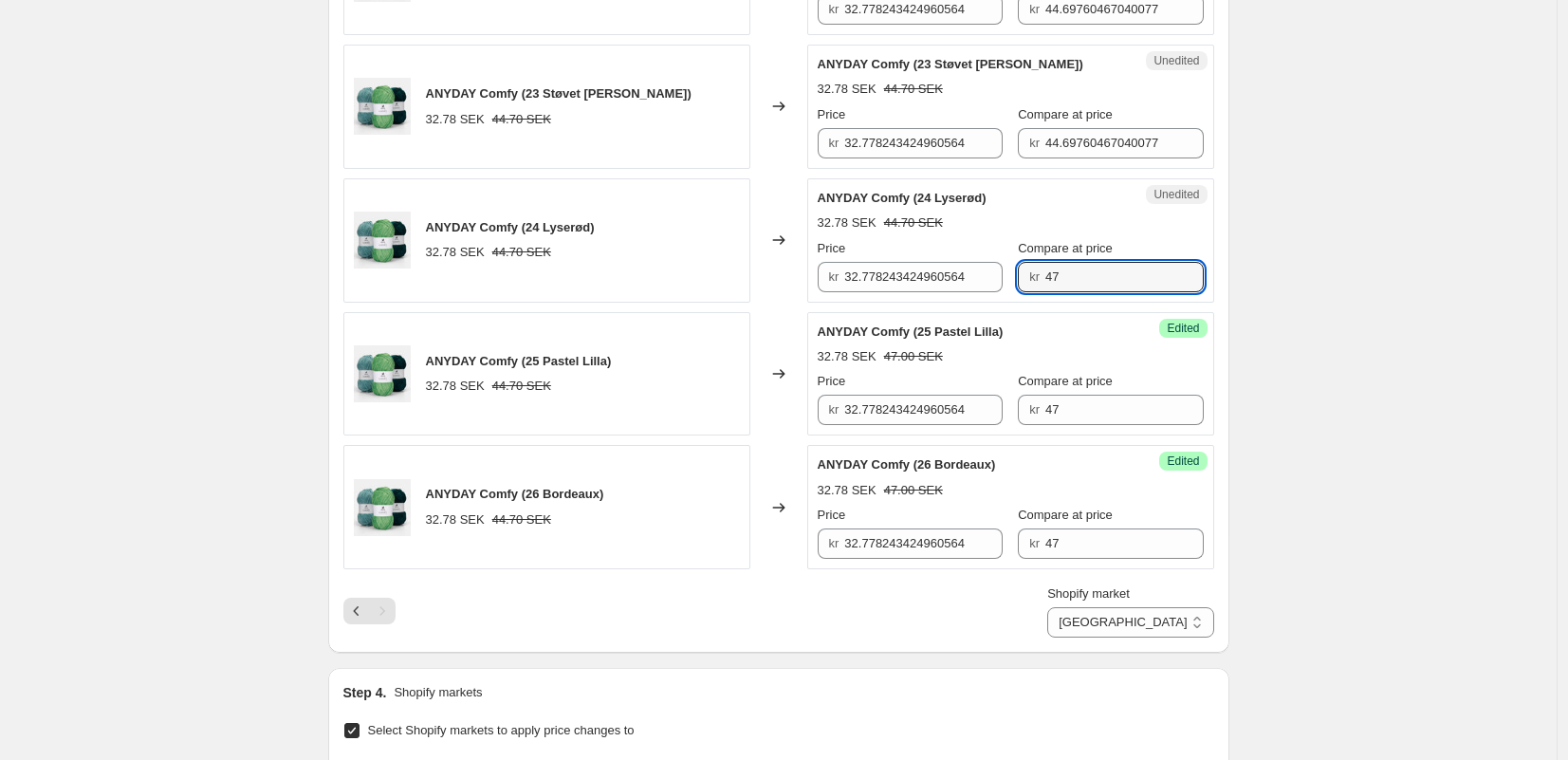
scroll to position [1005, 0]
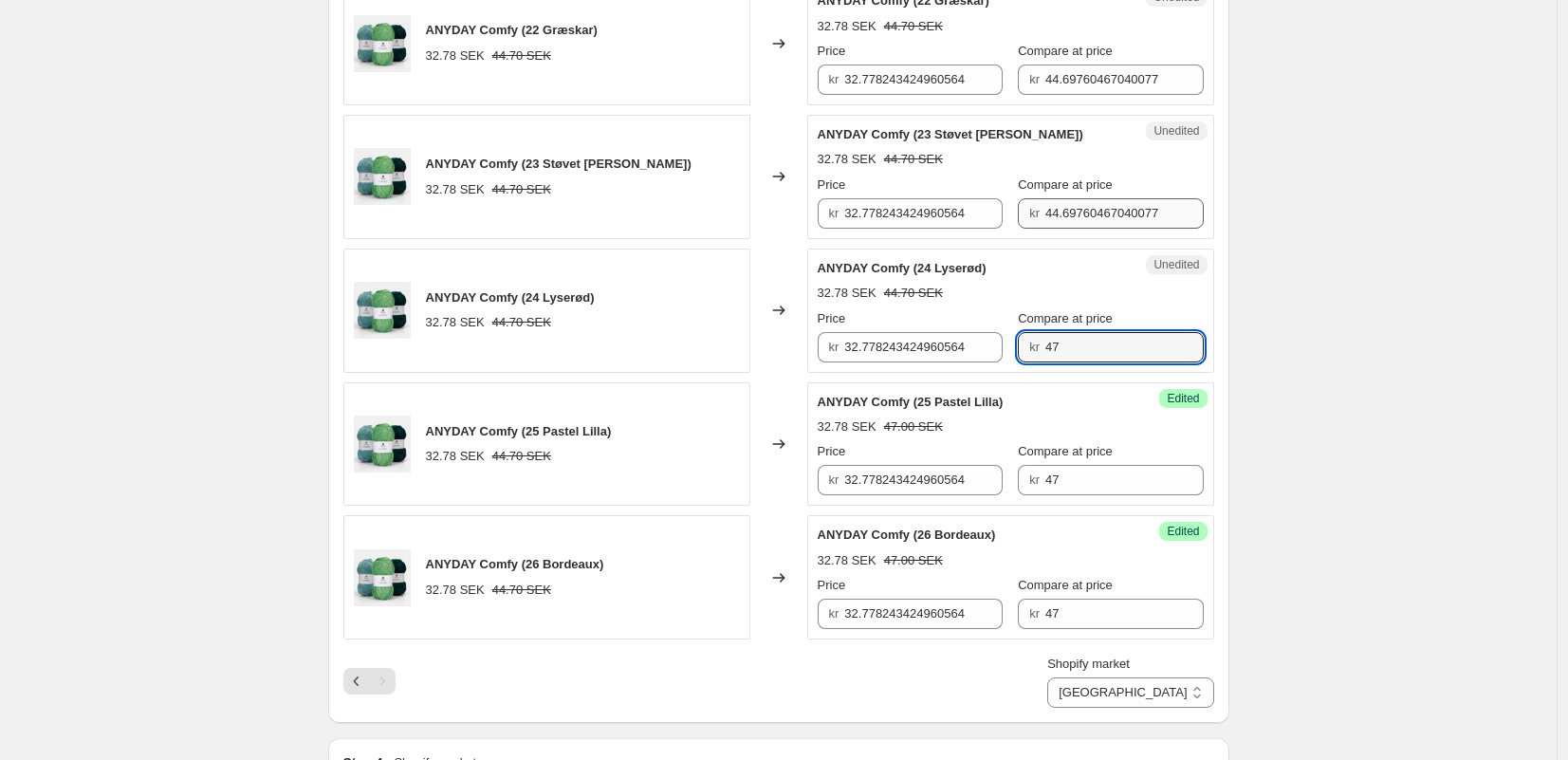
type input "47"
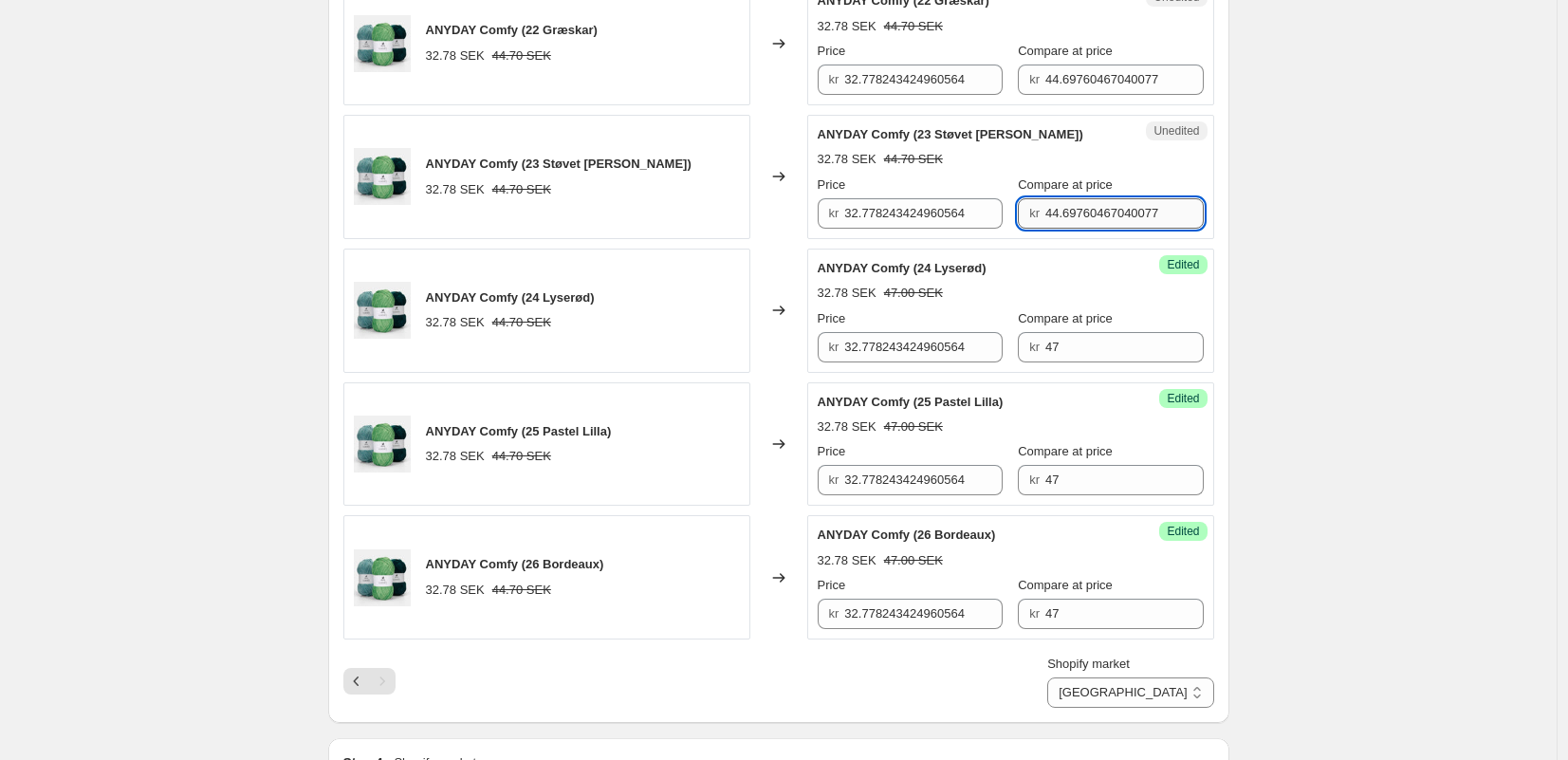
click at [1064, 211] on input "44.69760467040077" at bounding box center [1125, 213] width 159 height 30
drag, startPoint x: 1064, startPoint y: 211, endPoint x: 1071, endPoint y: 190, distance: 22.1
click at [1064, 211] on input "44.69760467040077" at bounding box center [1125, 213] width 159 height 30
type input "47"
click at [1070, 87] on input "44.69760467040077" at bounding box center [1125, 79] width 159 height 30
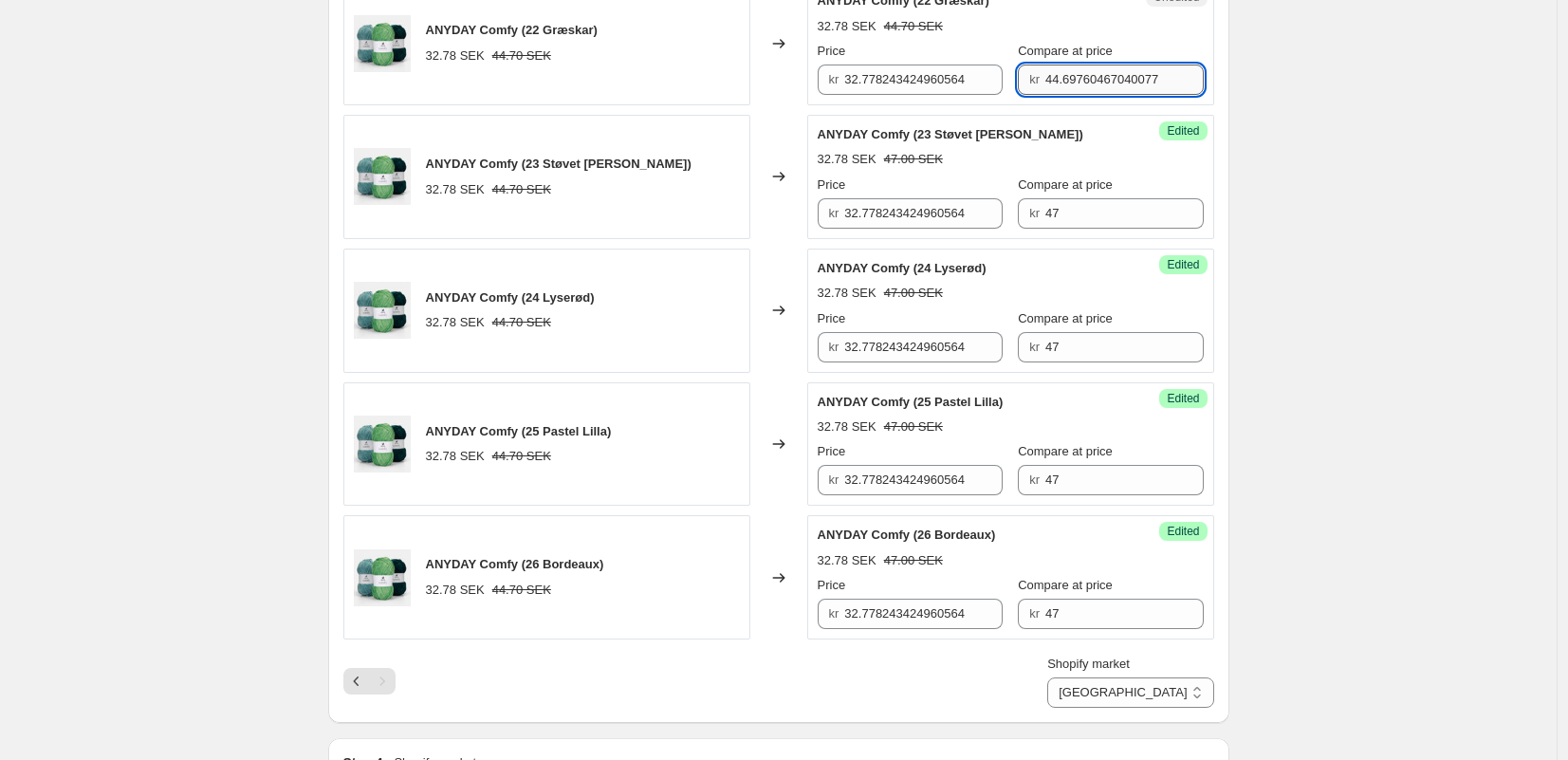
click at [1070, 87] on input "44.69760467040077" at bounding box center [1125, 79] width 159 height 30
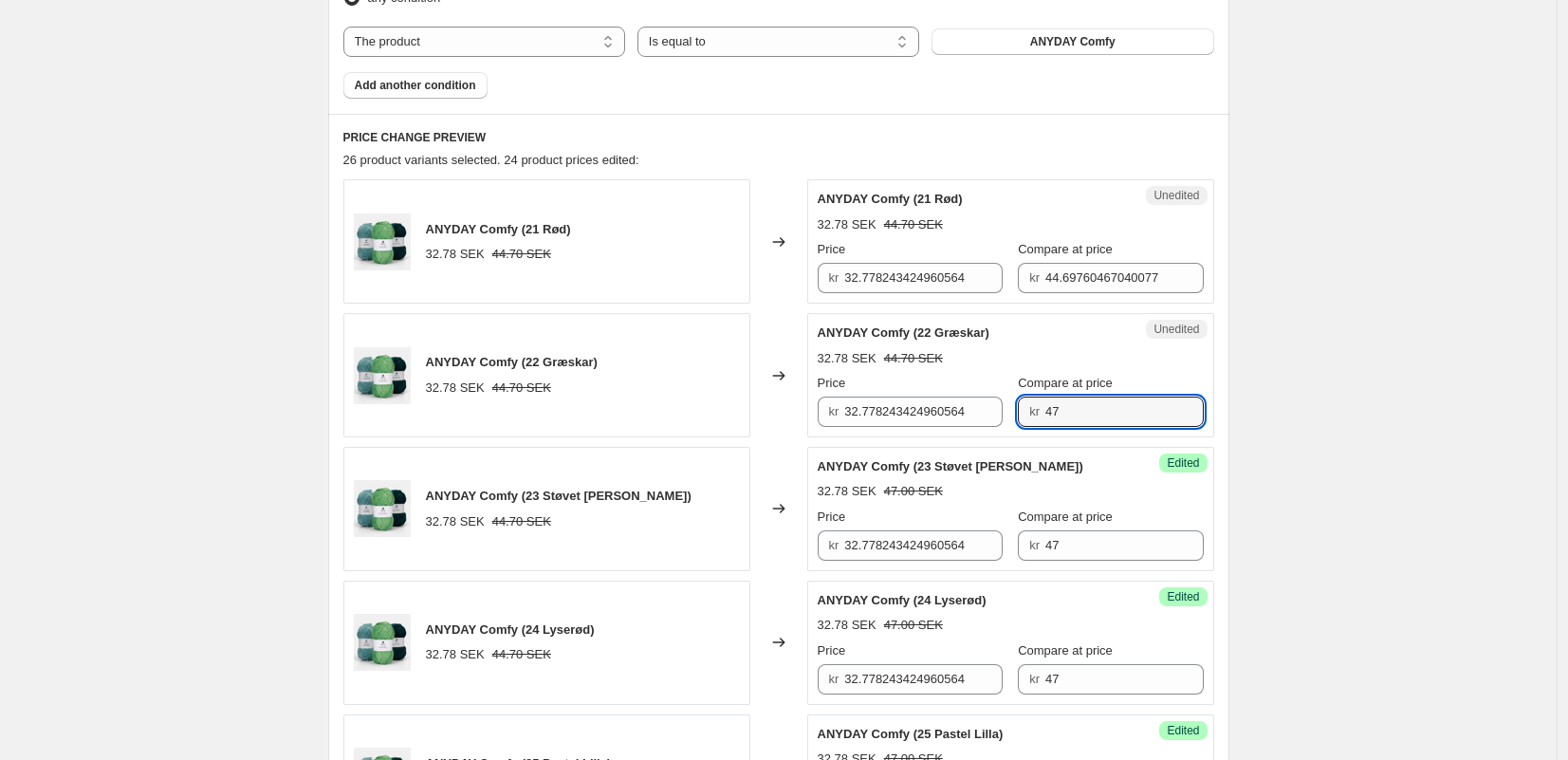
scroll to position [662, 0]
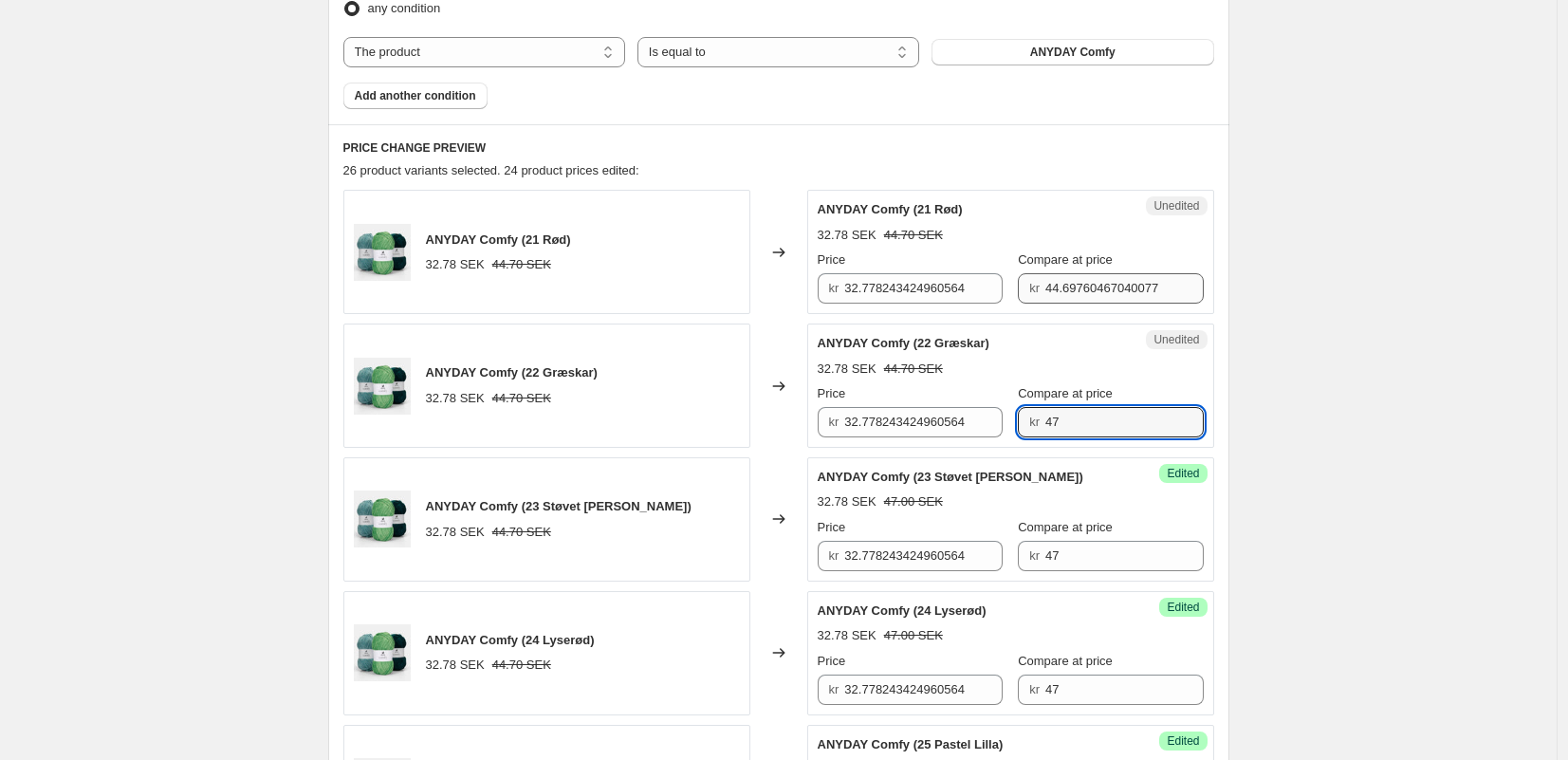
type input "47"
click at [1076, 293] on input "44.69760467040077" at bounding box center [1125, 287] width 159 height 30
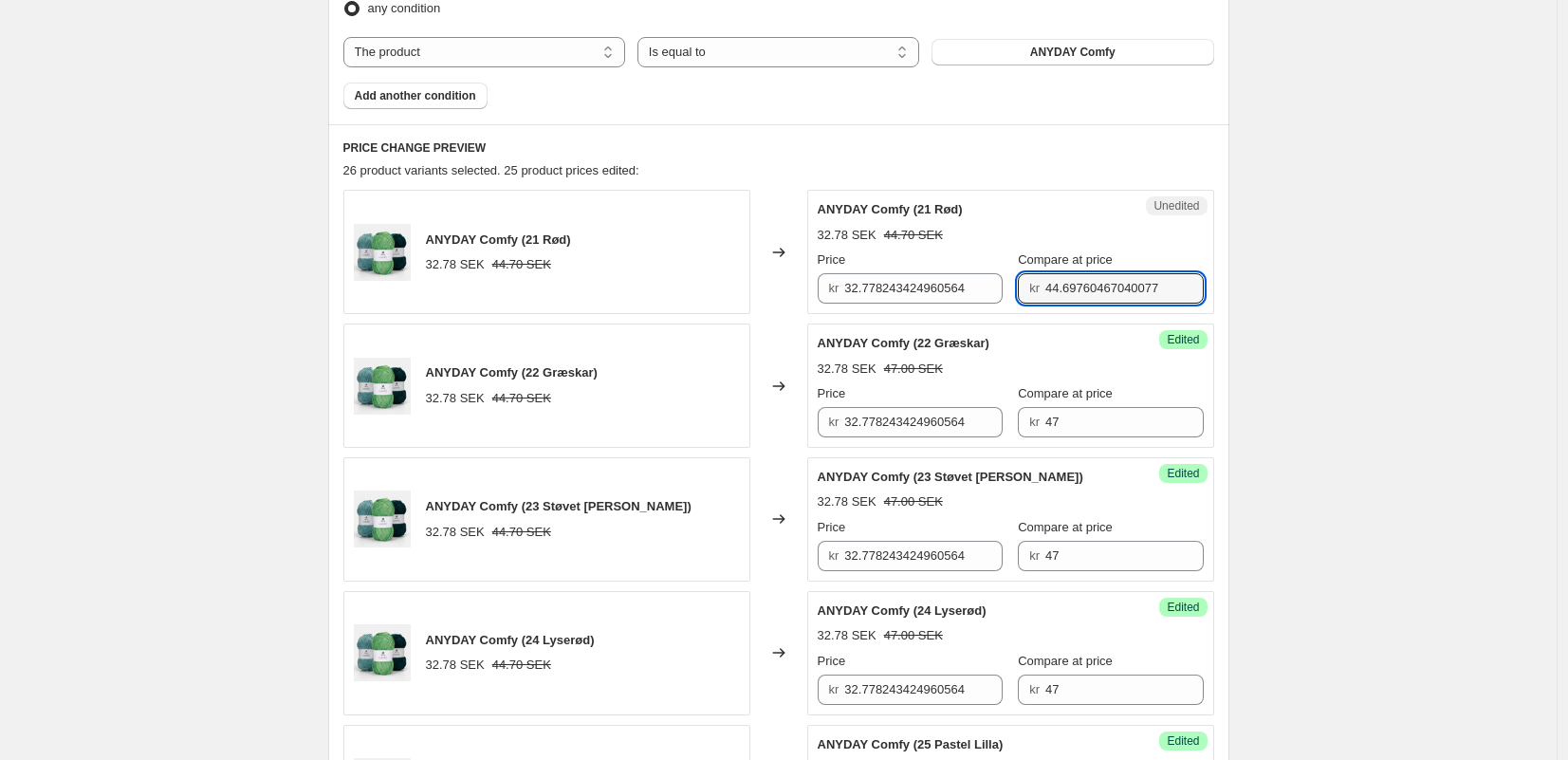
drag, startPoint x: 1076, startPoint y: 293, endPoint x: 1079, endPoint y: 319, distance: 26.2
click at [1076, 293] on input "44.69760467040077" at bounding box center [1125, 287] width 159 height 30
type input "47"
click at [910, 297] on input "32.778243424960564" at bounding box center [924, 287] width 159 height 30
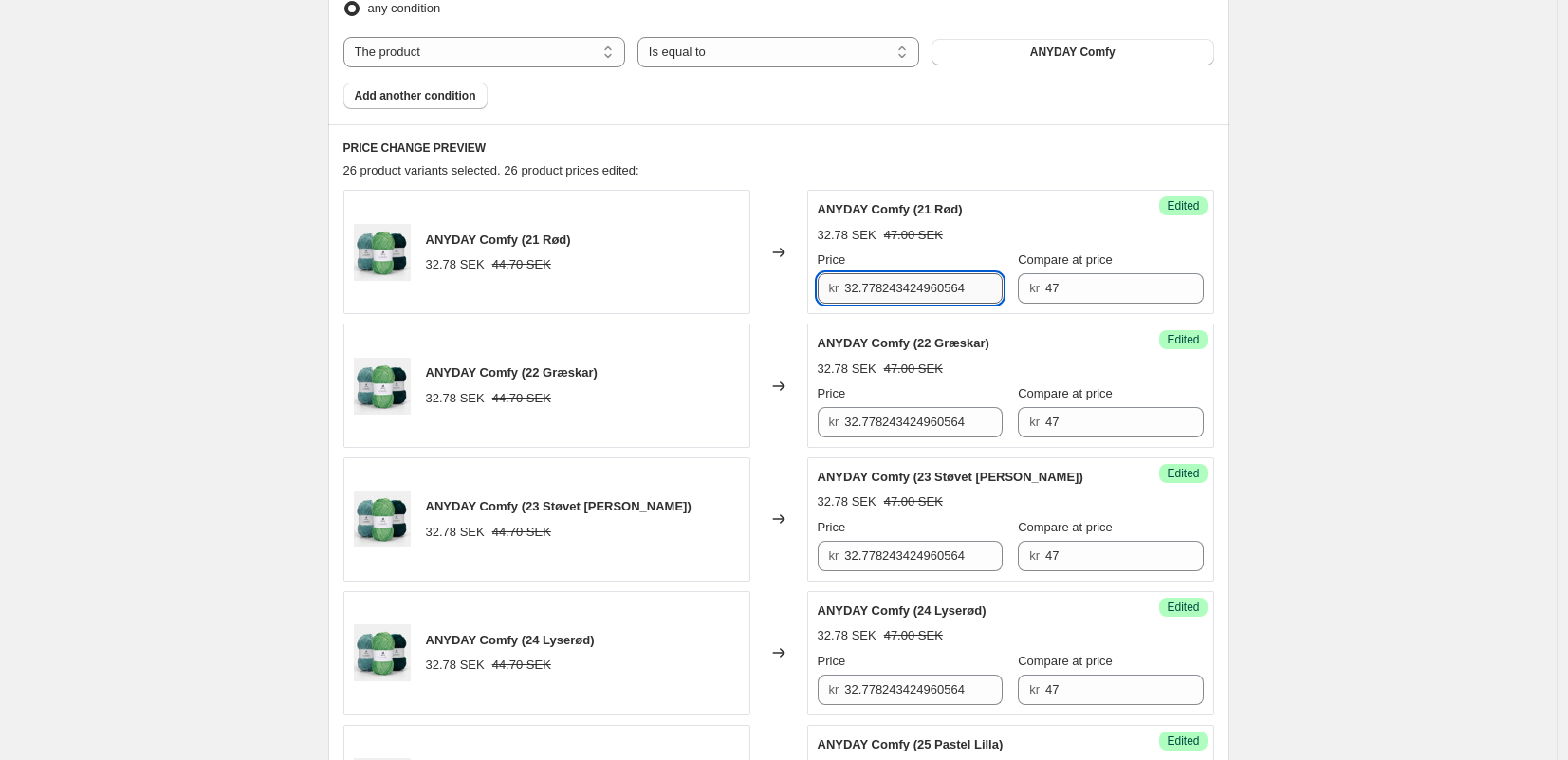
click at [910, 297] on input "32.778243424960564" at bounding box center [924, 287] width 159 height 30
type input "32.778243424960564"
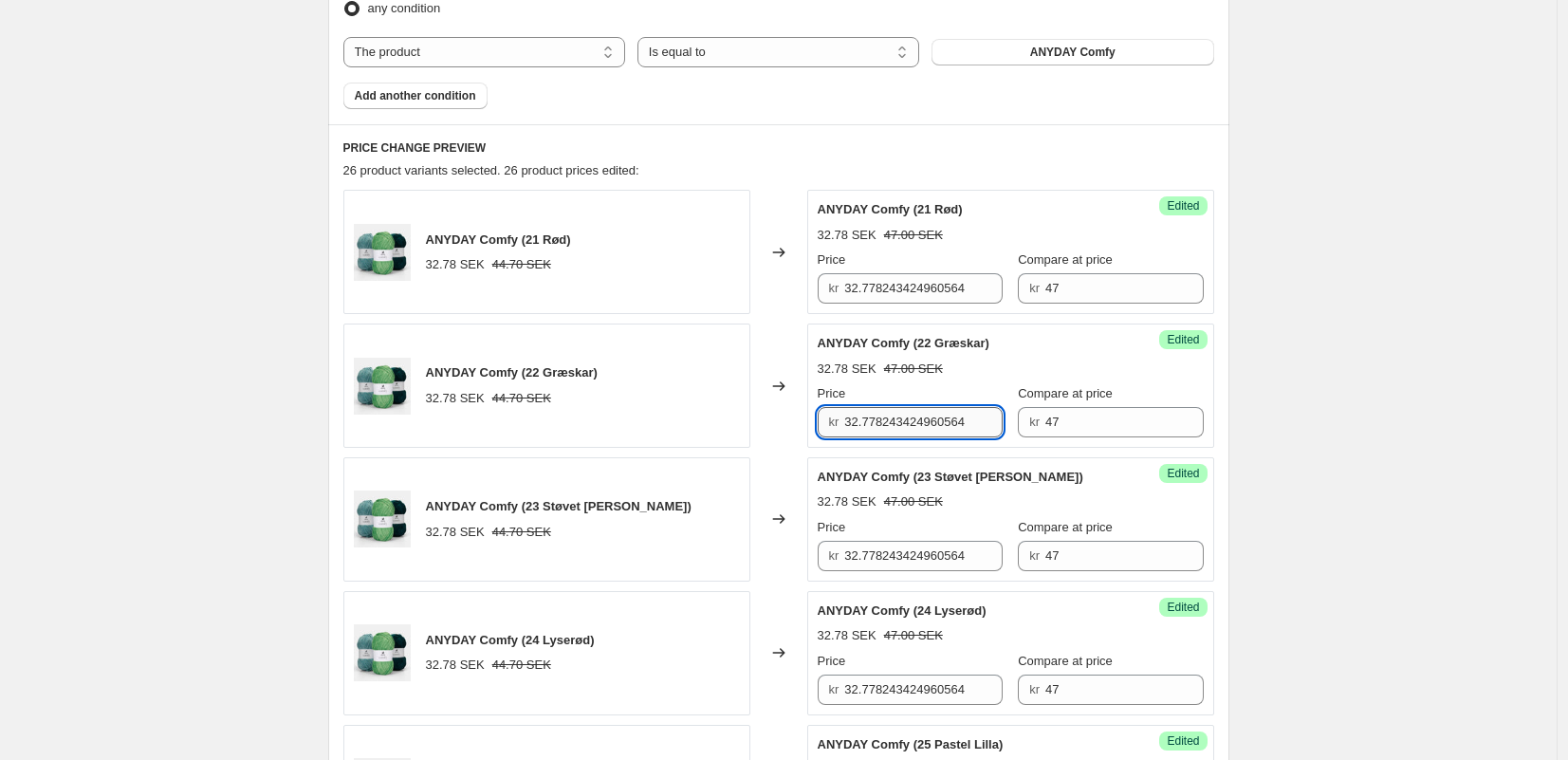
click at [915, 424] on input "32.778243424960564" at bounding box center [924, 422] width 159 height 30
drag, startPoint x: 915, startPoint y: 424, endPoint x: 918, endPoint y: 484, distance: 60.1
click at [915, 424] on input "32.778243424960564" at bounding box center [924, 422] width 159 height 30
click at [912, 566] on input "32.778243424960564" at bounding box center [924, 555] width 159 height 30
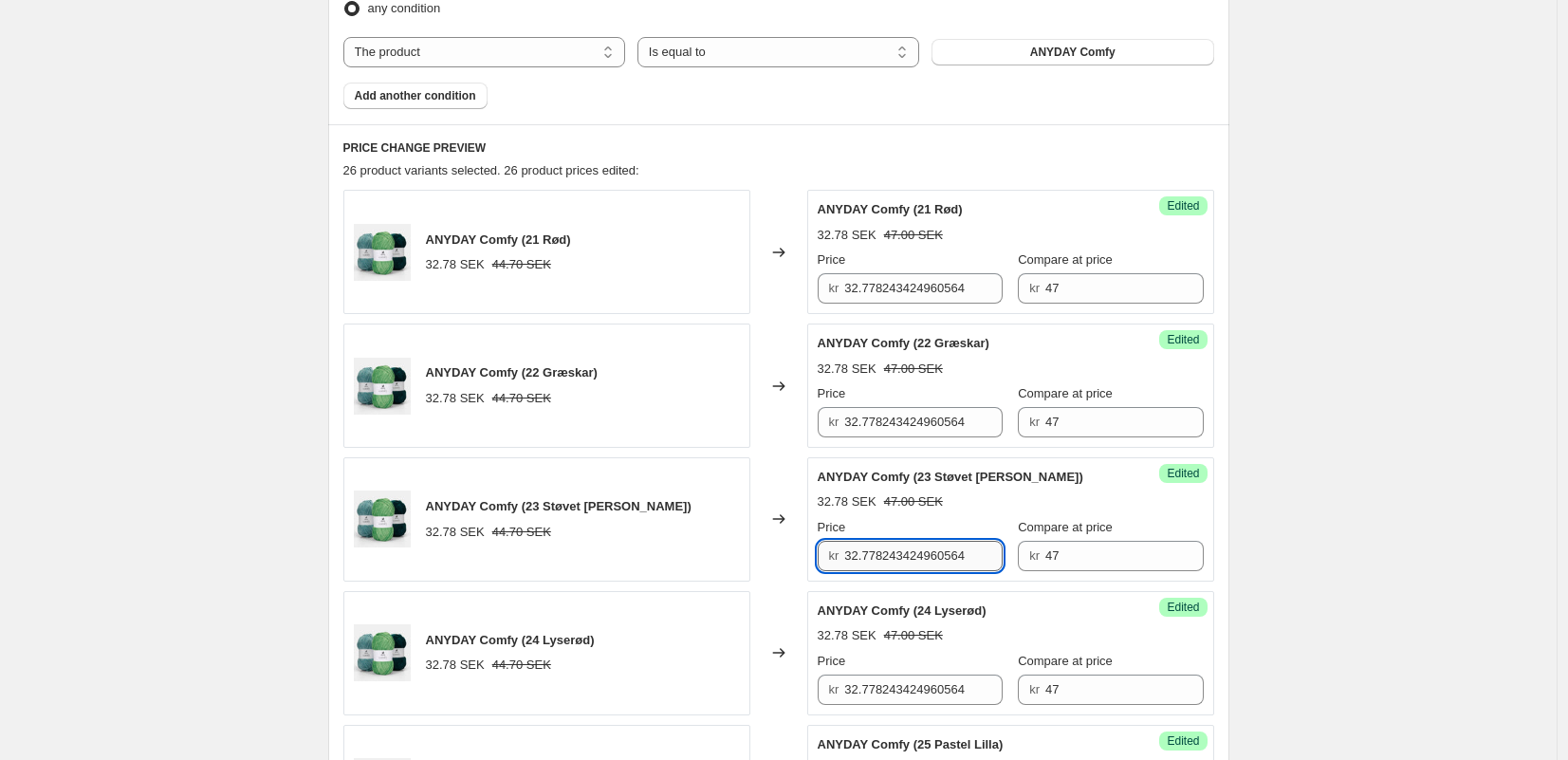
click at [912, 566] on input "32.778243424960564" at bounding box center [924, 555] width 159 height 30
click at [897, 688] on input "32.778243424960564" at bounding box center [924, 688] width 159 height 30
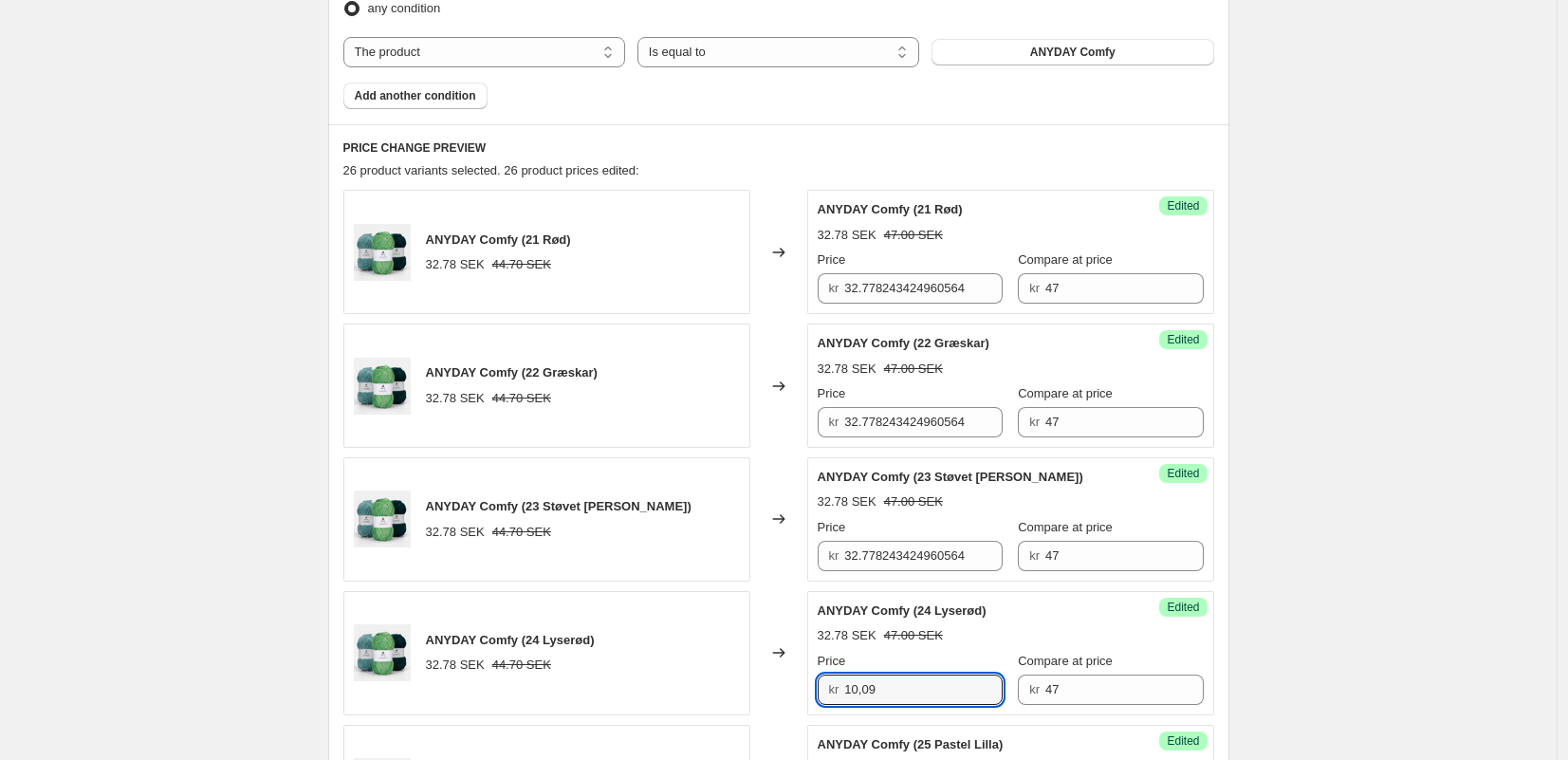
scroll to position [843, 0]
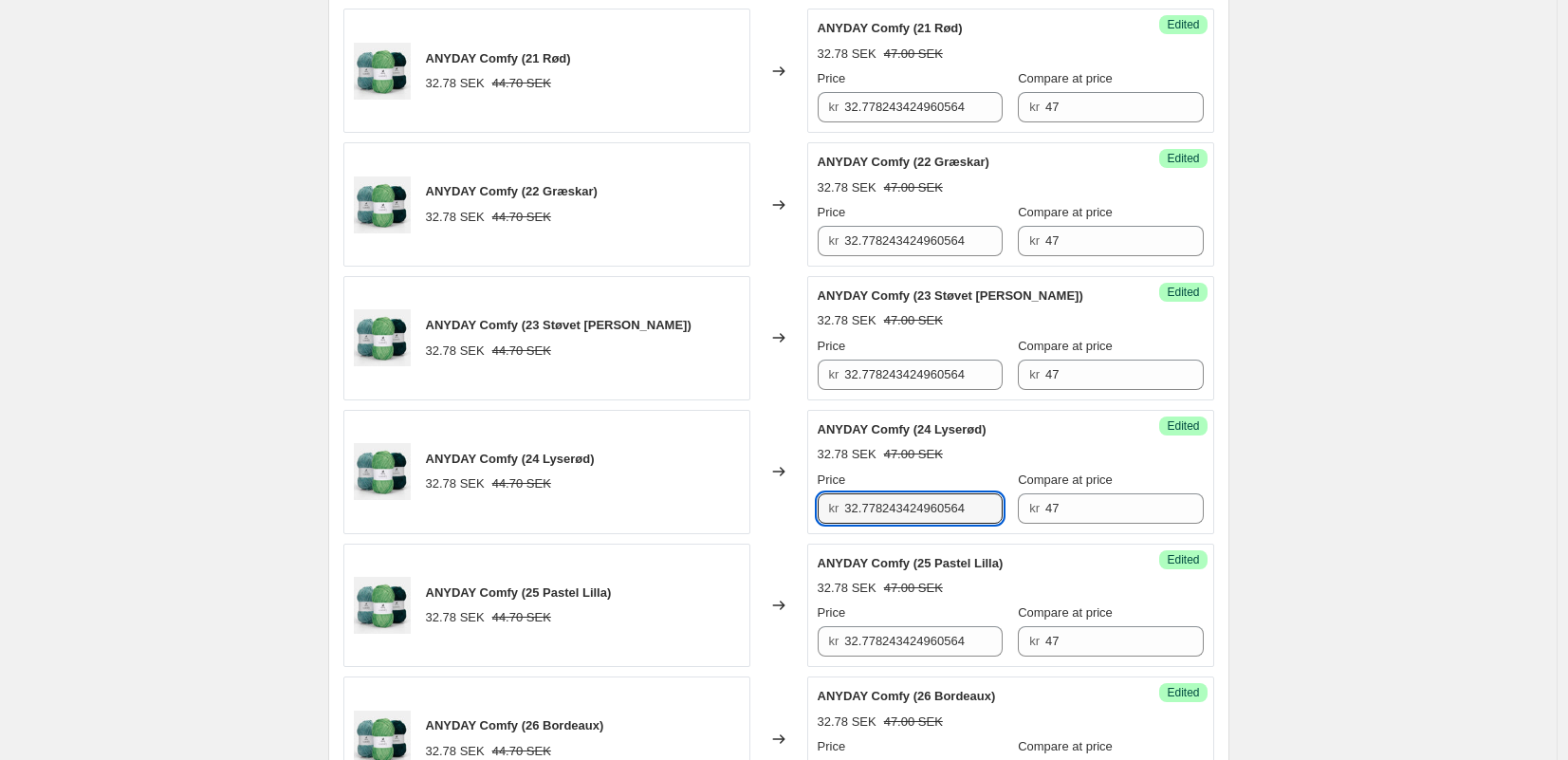
click at [893, 658] on div "Success Edited ANYDAY Comfy (25 [PERSON_NAME]) 32.78 SEK 47.00 SEK Price kr 32.…" at bounding box center [1011, 605] width 407 height 124
click at [894, 658] on div "Success Edited ANYDAY Comfy (25 [PERSON_NAME]) 32.78 SEK 47.00 SEK Price kr 32.…" at bounding box center [1011, 605] width 407 height 124
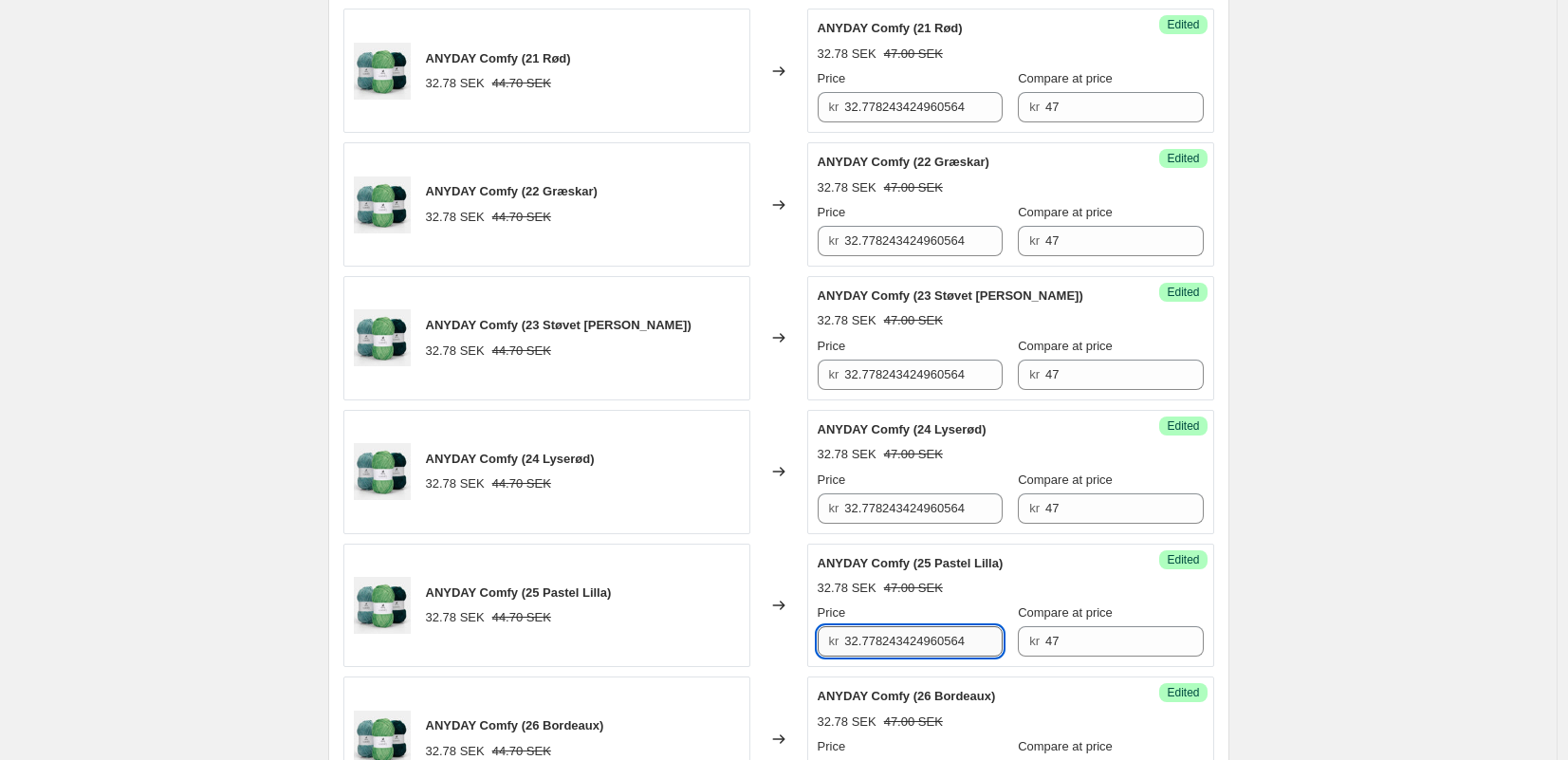
click at [899, 631] on input "32.778243424960564" at bounding box center [924, 640] width 159 height 30
click at [878, 510] on input "32.778243424960564" at bounding box center [924, 508] width 159 height 30
click at [879, 510] on input "32.778243424960564" at bounding box center [924, 508] width 159 height 30
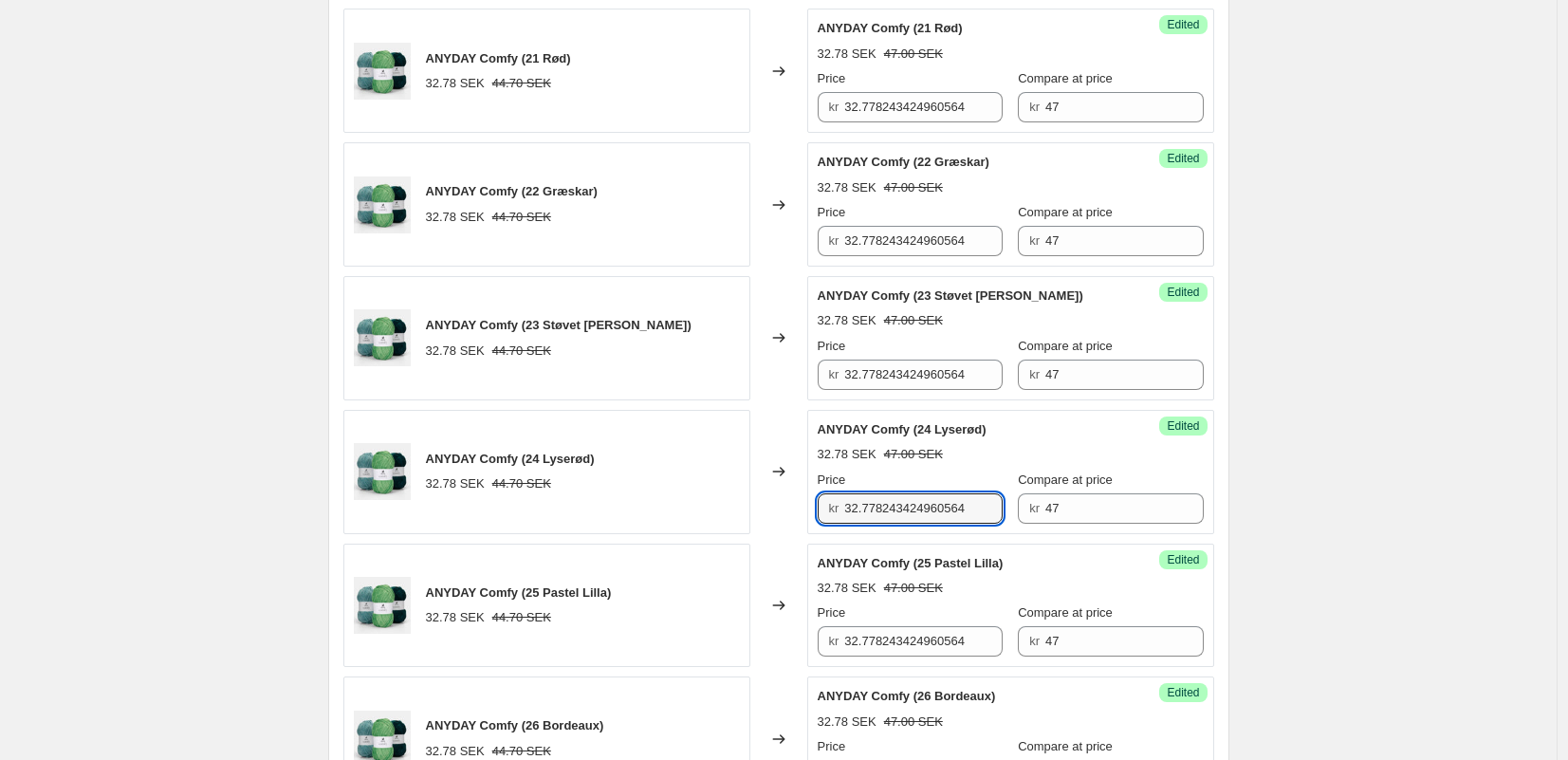
click at [1399, 512] on div "Create new price [MEDICAL_DATA]. This page is ready Create new price [MEDICAL_D…" at bounding box center [778, 377] width 1556 height 2441
click at [888, 499] on input "32.778243424960564" at bounding box center [924, 508] width 159 height 30
click at [913, 517] on input "10,09" at bounding box center [924, 508] width 159 height 30
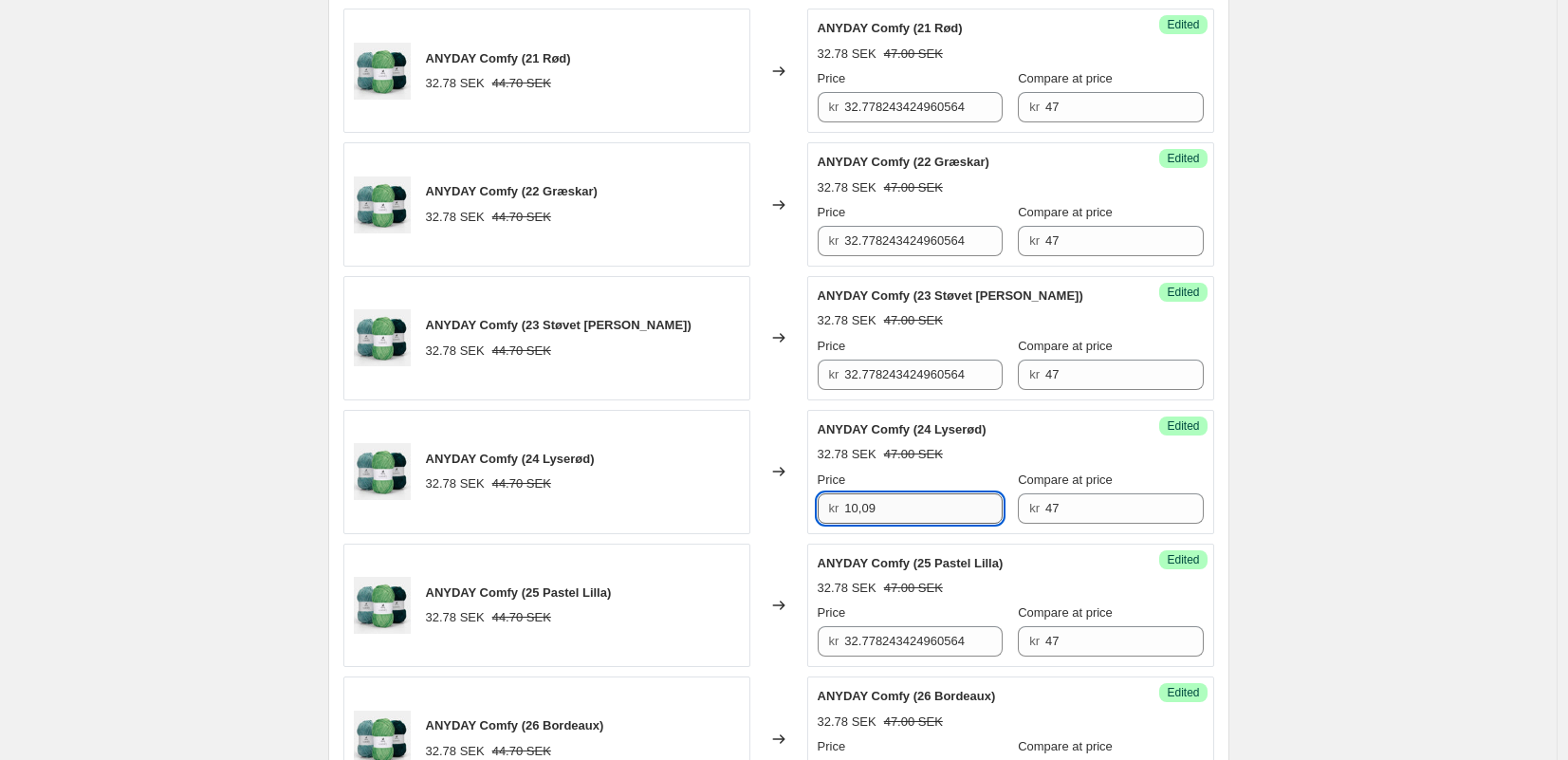
click at [913, 517] on input "10,09" at bounding box center [924, 508] width 159 height 30
click at [902, 514] on input "28" at bounding box center [924, 508] width 159 height 30
click at [883, 657] on div "Success Edited ANYDAY Comfy (25 [PERSON_NAME]) 32.78 SEK 47.00 SEK Price kr 32.…" at bounding box center [1011, 605] width 407 height 124
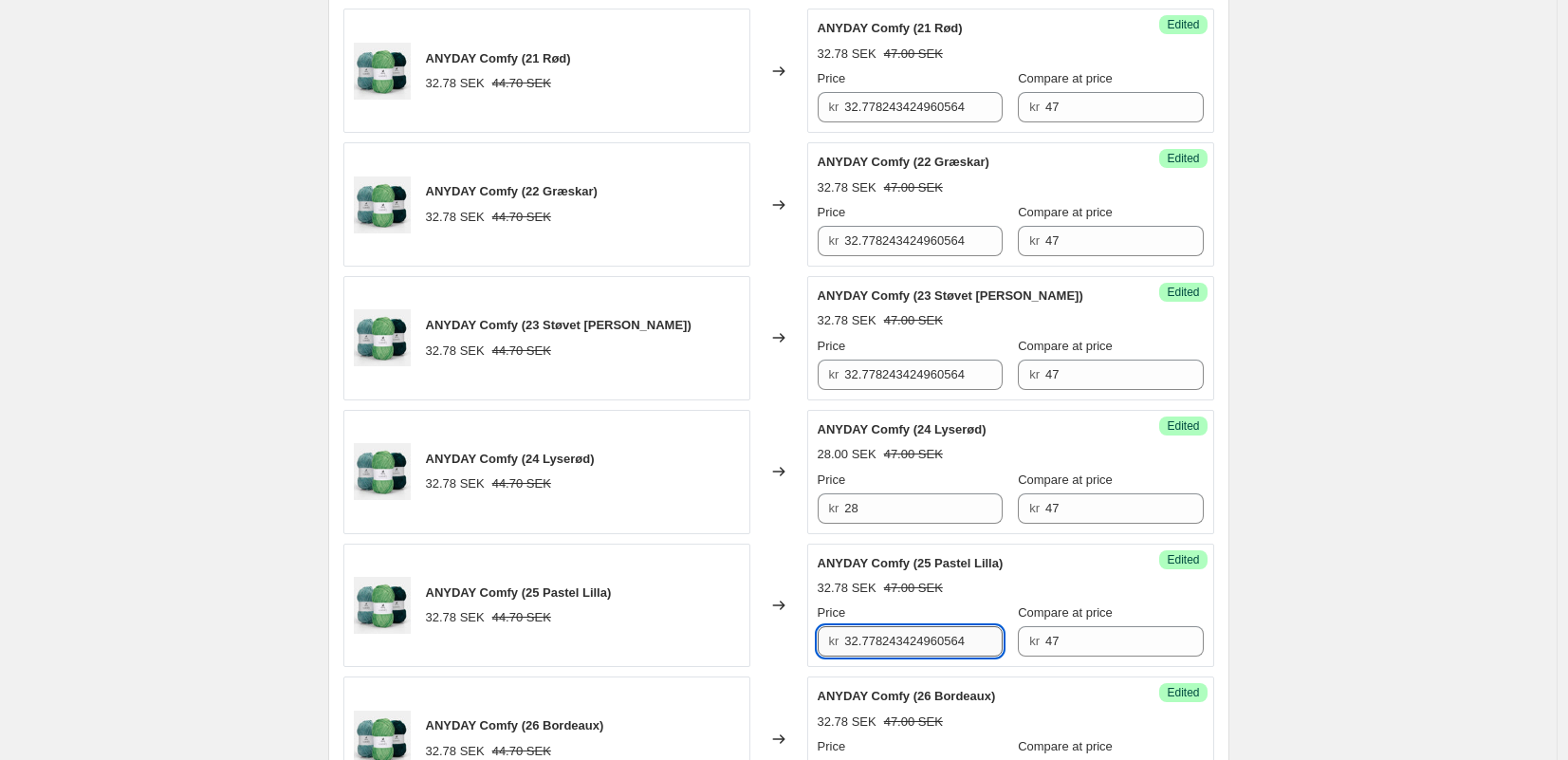
click at [884, 646] on input "32.778243424960564" at bounding box center [924, 640] width 159 height 30
click at [900, 379] on input "32.778243424960564" at bounding box center [924, 374] width 159 height 30
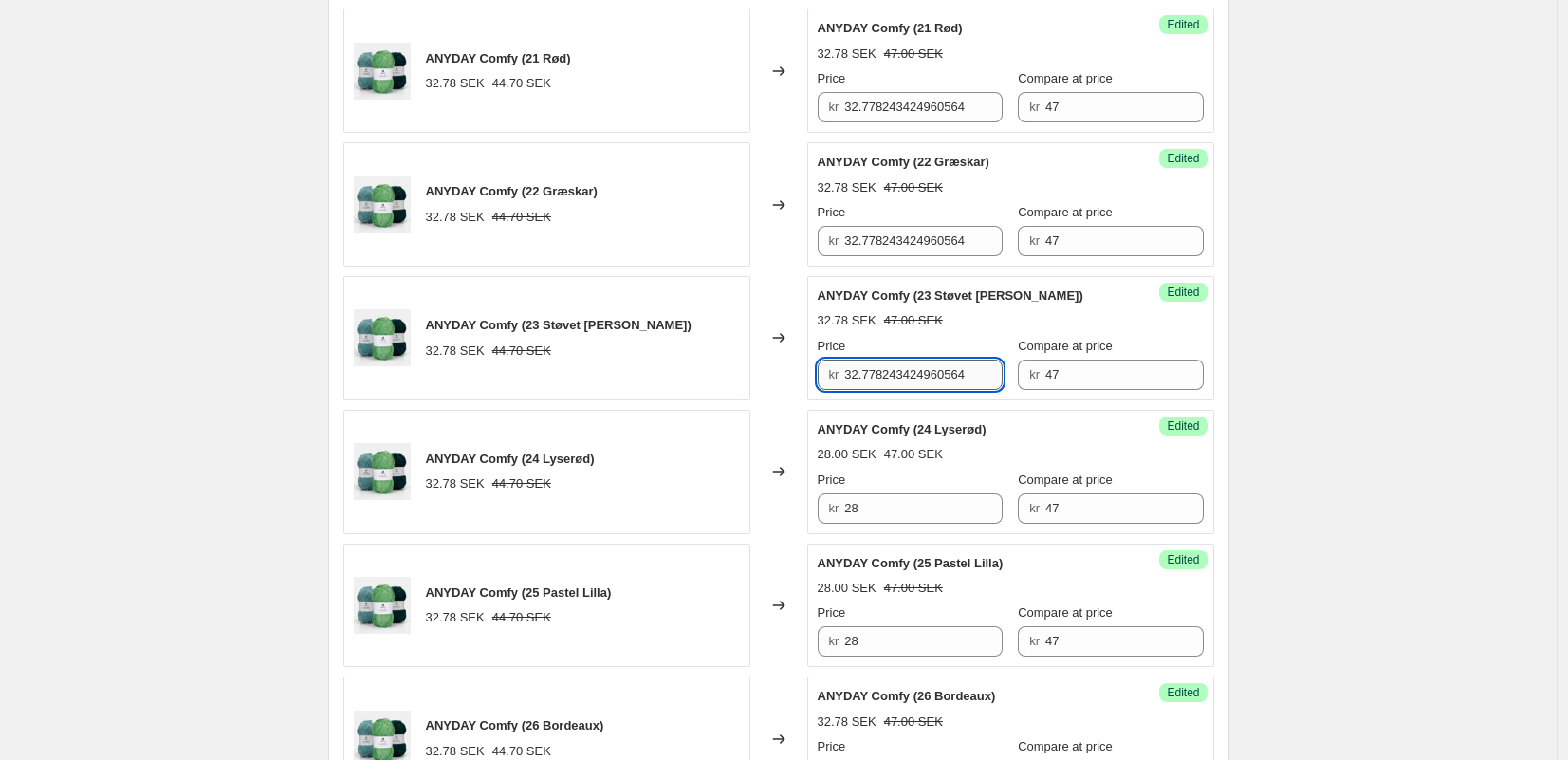
click at [900, 379] on input "32.778243424960564" at bounding box center [924, 374] width 159 height 30
click at [883, 234] on input "32.778243424960564" at bounding box center [924, 240] width 159 height 30
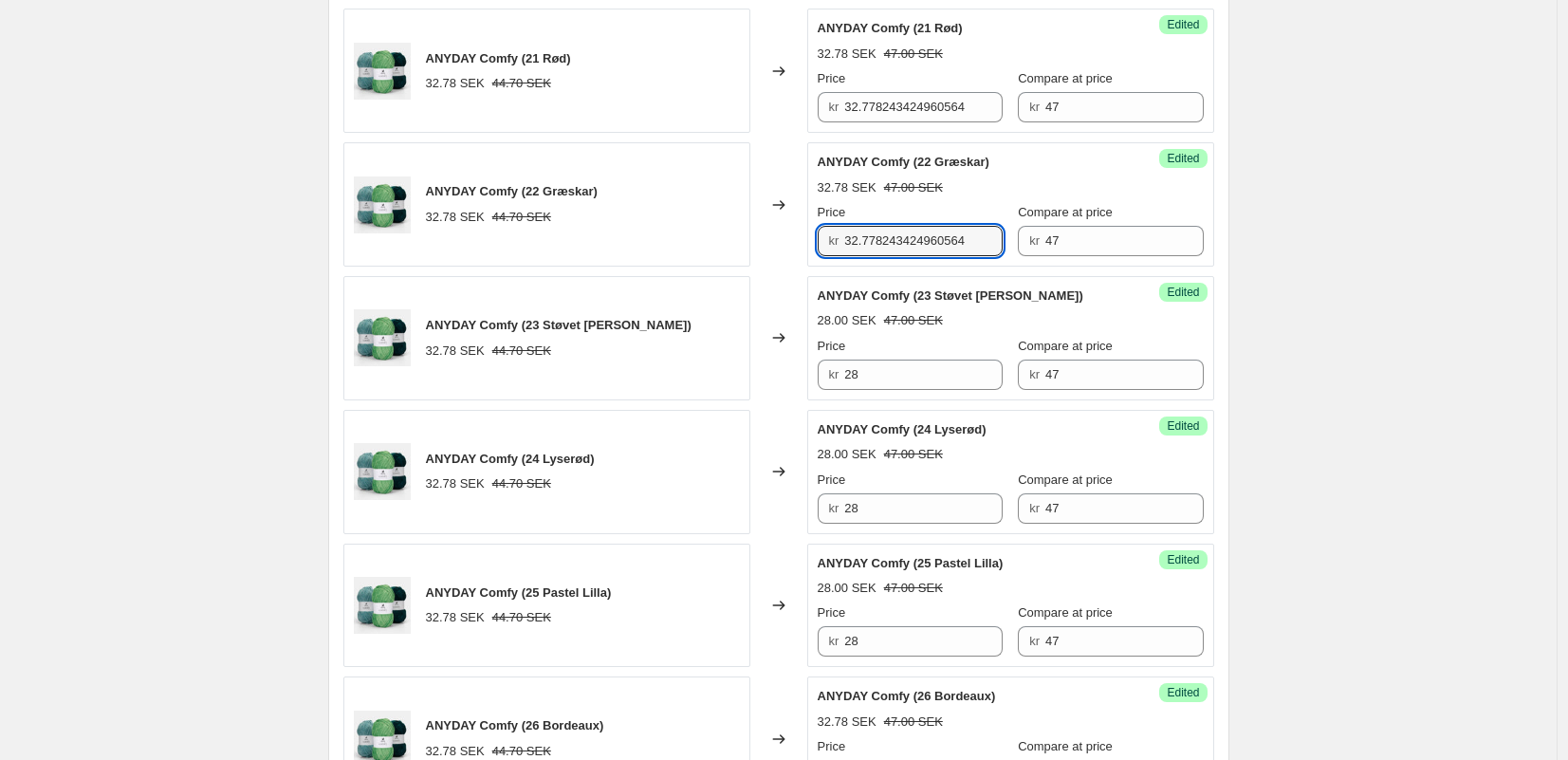
drag, startPoint x: 883, startPoint y: 234, endPoint x: 886, endPoint y: 195, distance: 39.1
click at [883, 232] on input "32.778243424960564" at bounding box center [924, 240] width 159 height 30
click at [885, 107] on input "32.778243424960564" at bounding box center [924, 106] width 159 height 30
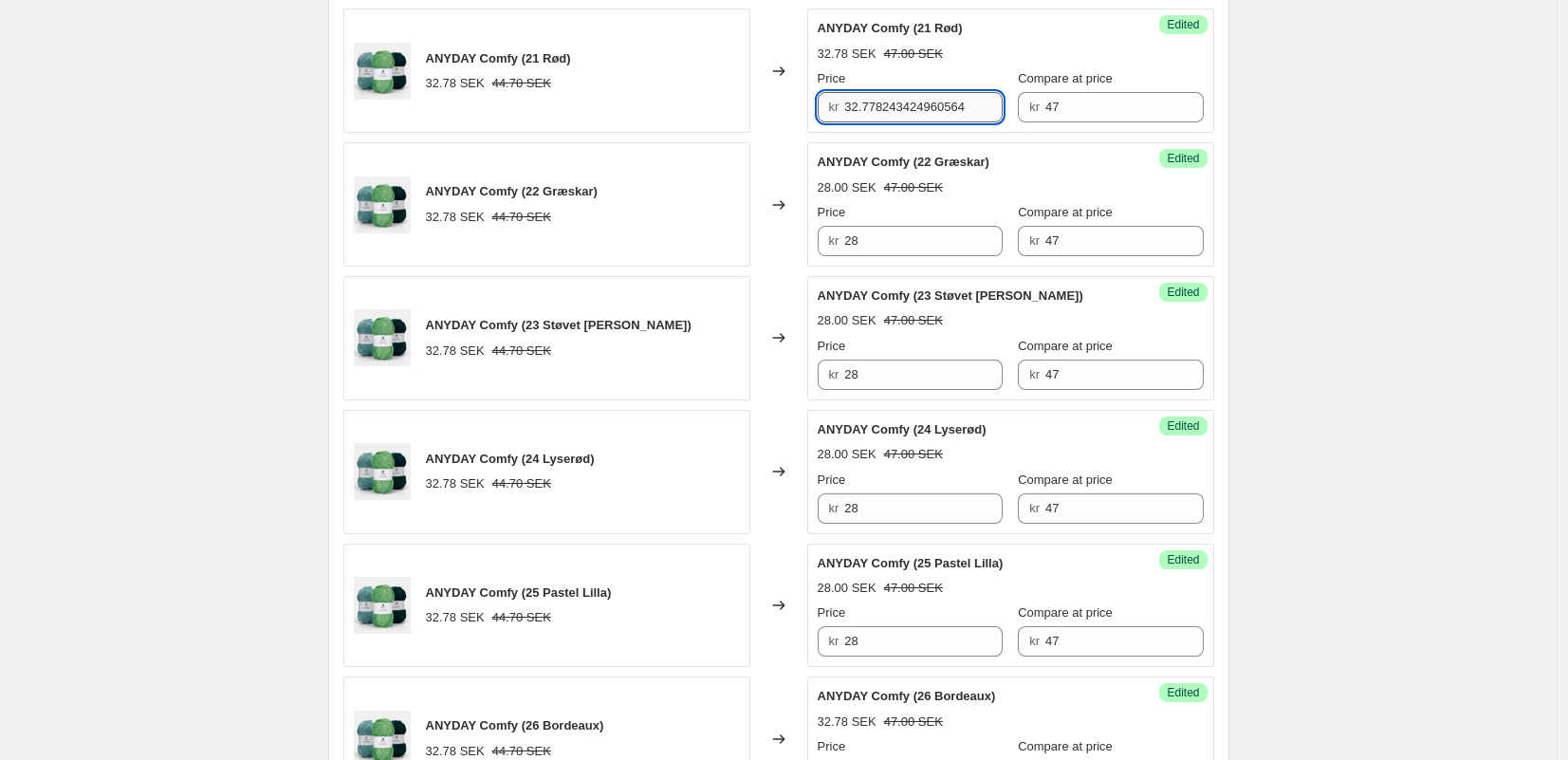
click at [885, 107] on input "32.778243424960564" at bounding box center [924, 106] width 159 height 30
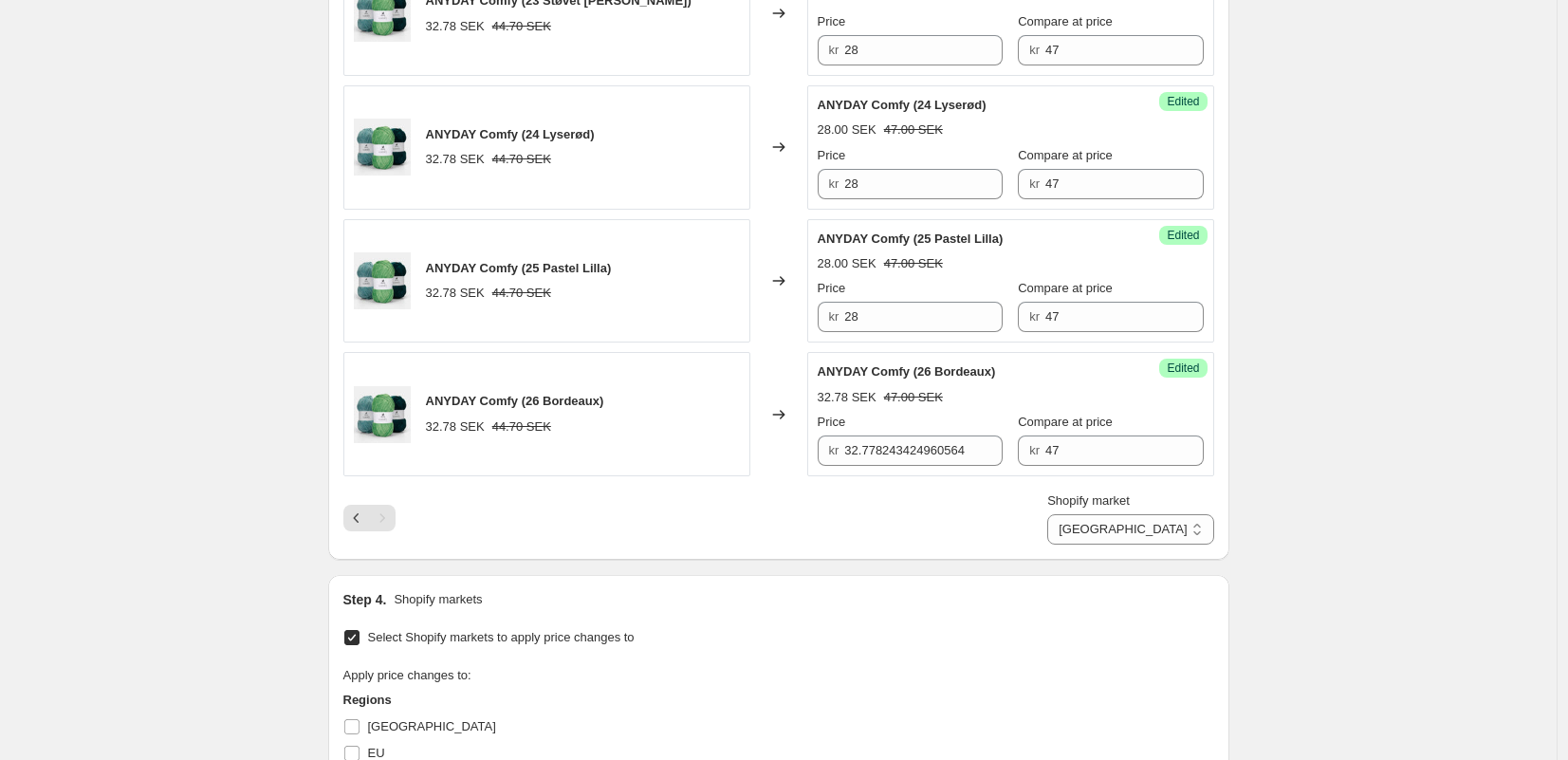
scroll to position [1171, 0]
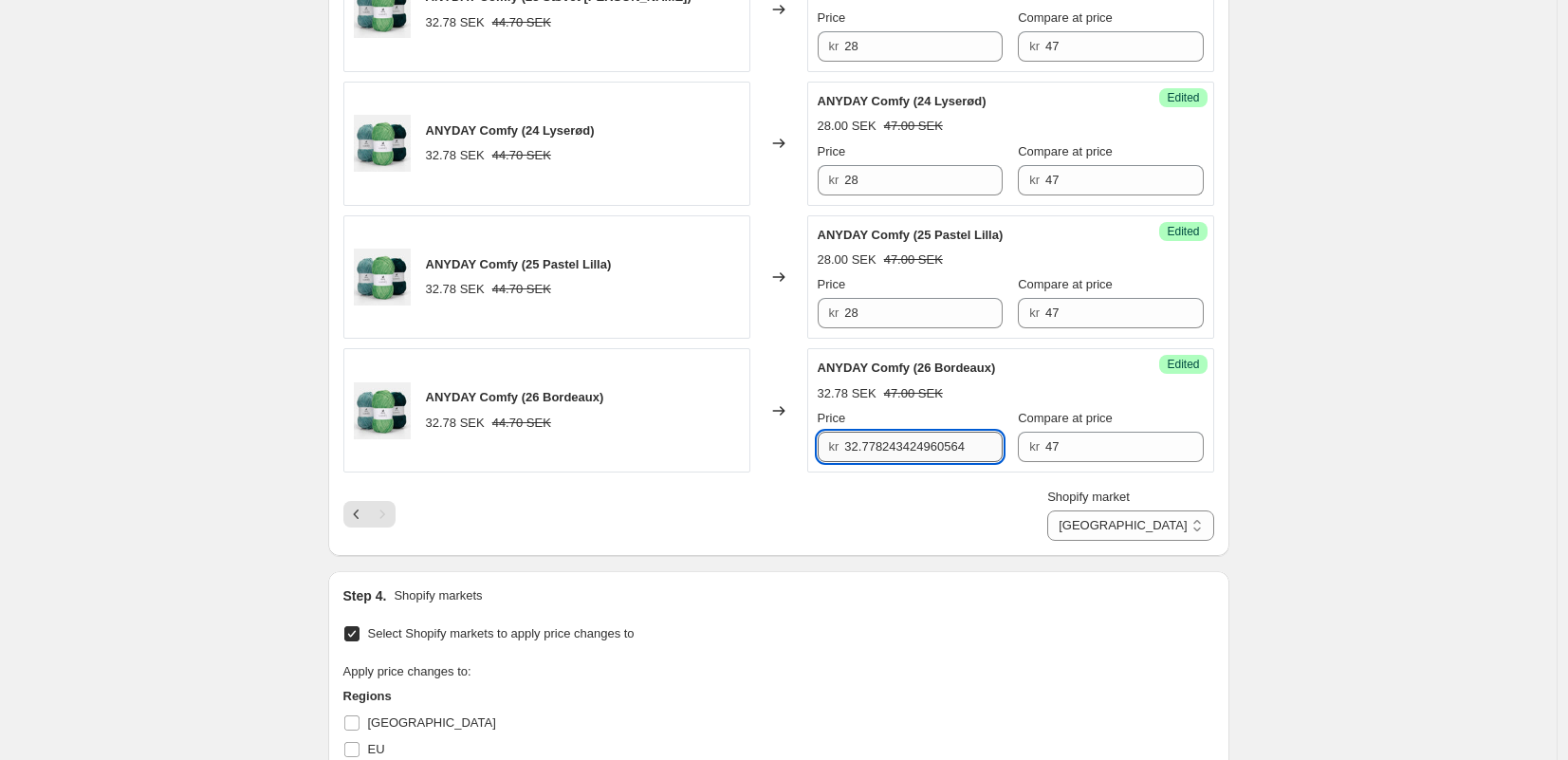
click at [905, 448] on input "32.778243424960564" at bounding box center [924, 446] width 159 height 30
click at [905, 449] on input "32.778243424960564" at bounding box center [924, 446] width 159 height 30
click at [1326, 462] on div "Create new price [MEDICAL_DATA]. This page is ready Create new price [MEDICAL_D…" at bounding box center [778, 49] width 1556 height 2441
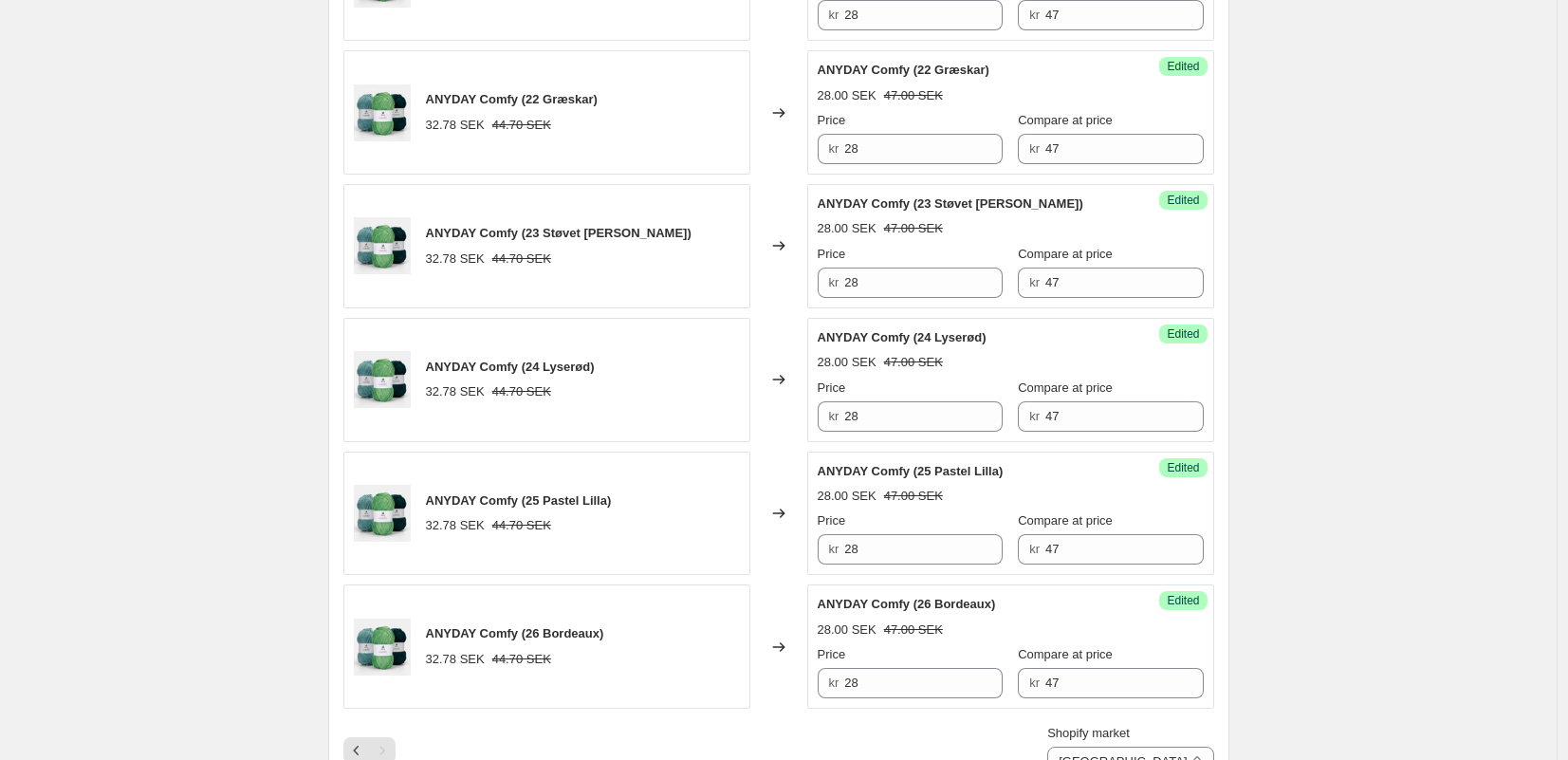
scroll to position [1118, 0]
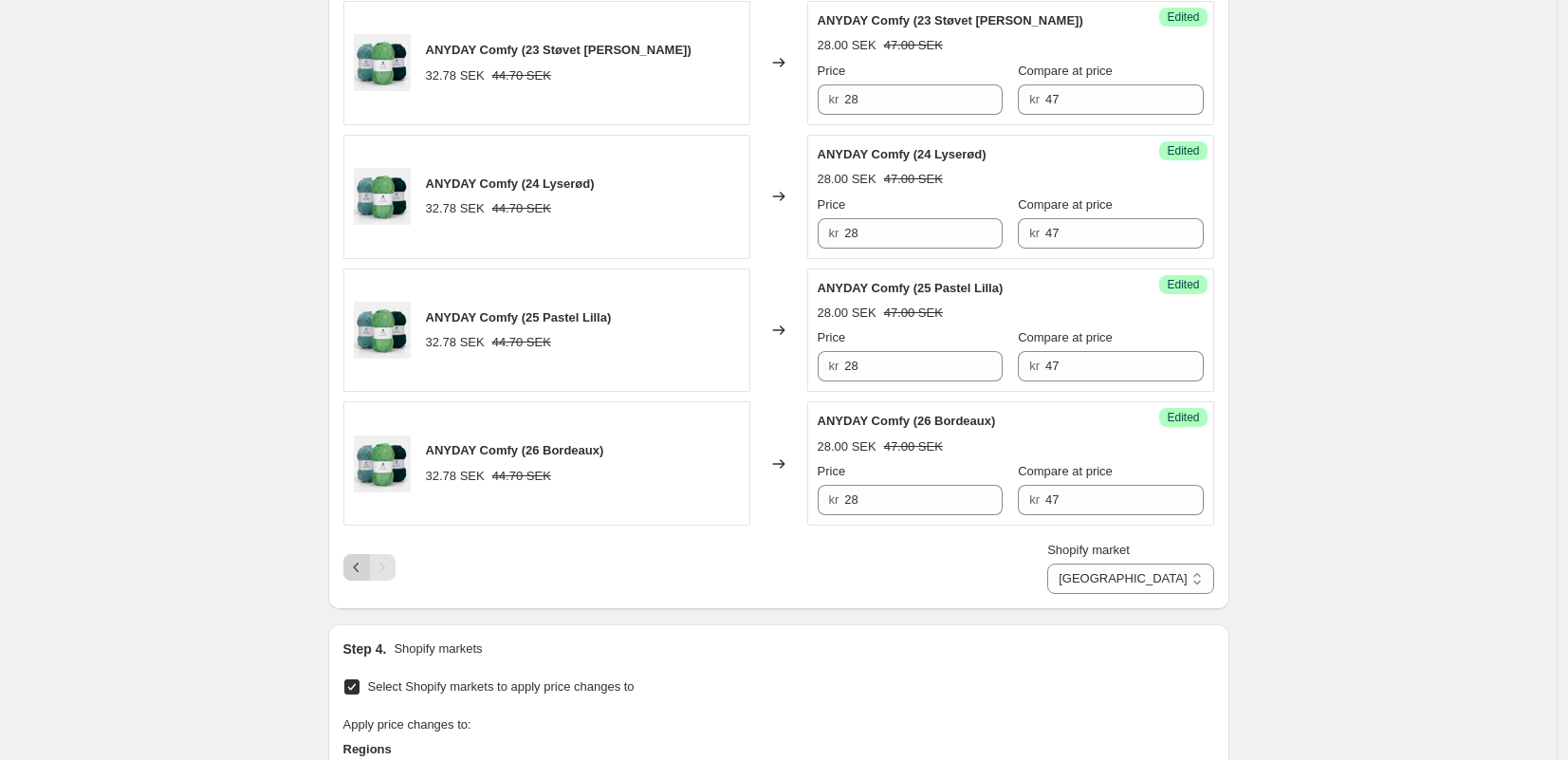
click at [361, 571] on icon "Previous" at bounding box center [357, 568] width 19 height 19
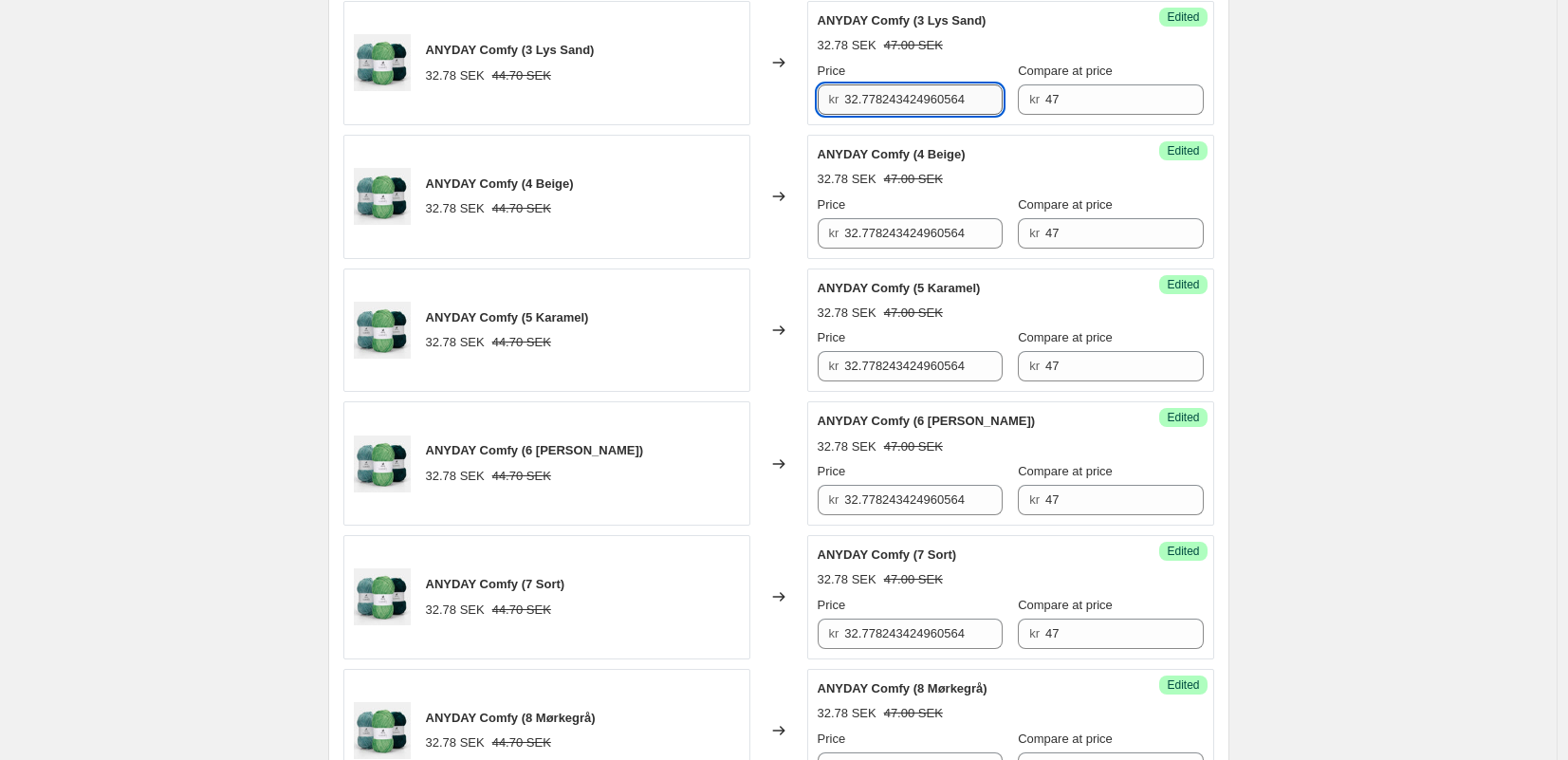
click at [893, 112] on input "32.778243424960564" at bounding box center [924, 99] width 159 height 30
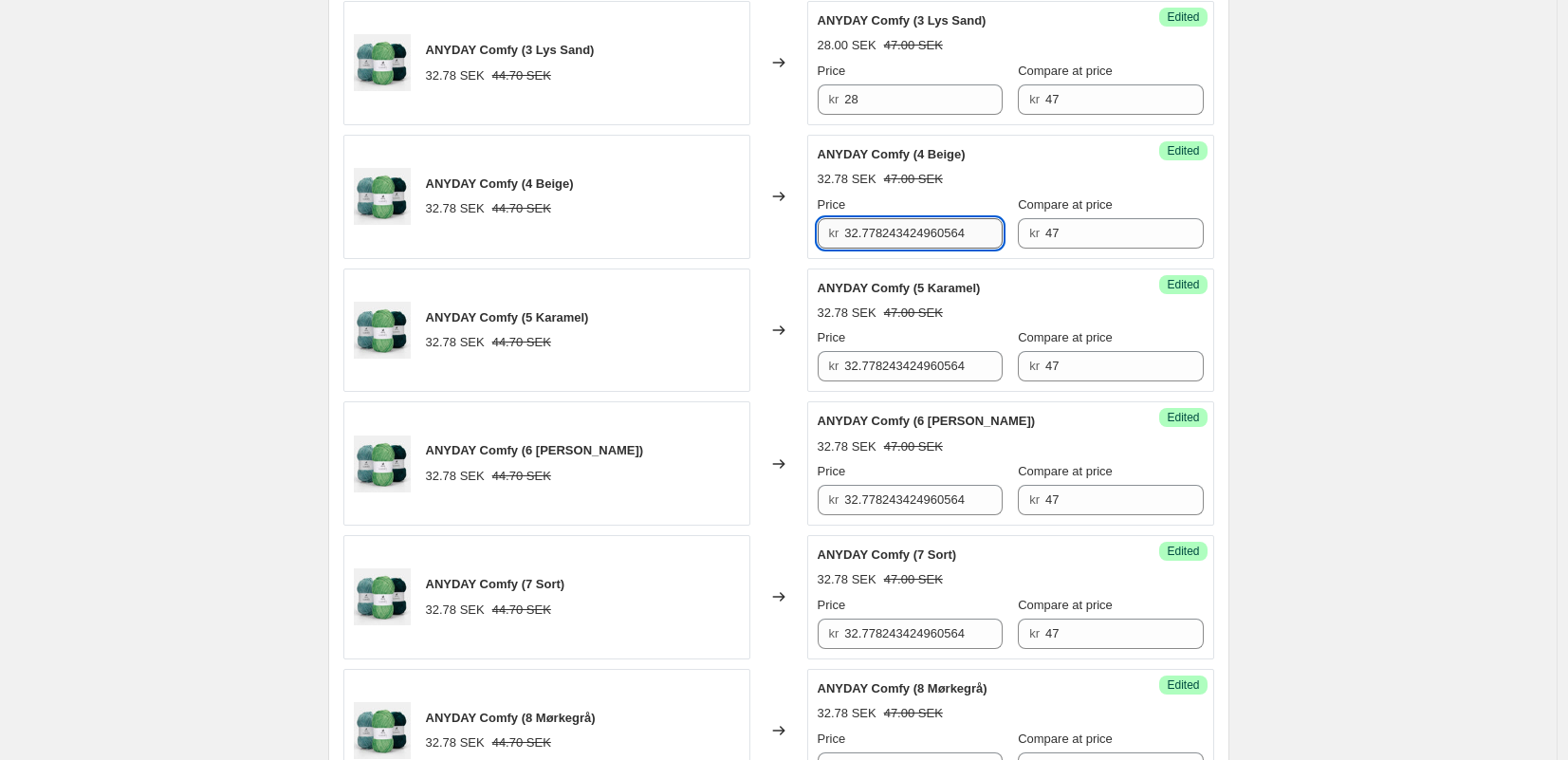
click at [898, 225] on input "32.778243424960564" at bounding box center [924, 233] width 159 height 30
click at [898, 227] on input "32.778243424960564" at bounding box center [924, 233] width 159 height 30
click at [904, 366] on input "32.778243424960564" at bounding box center [924, 365] width 159 height 30
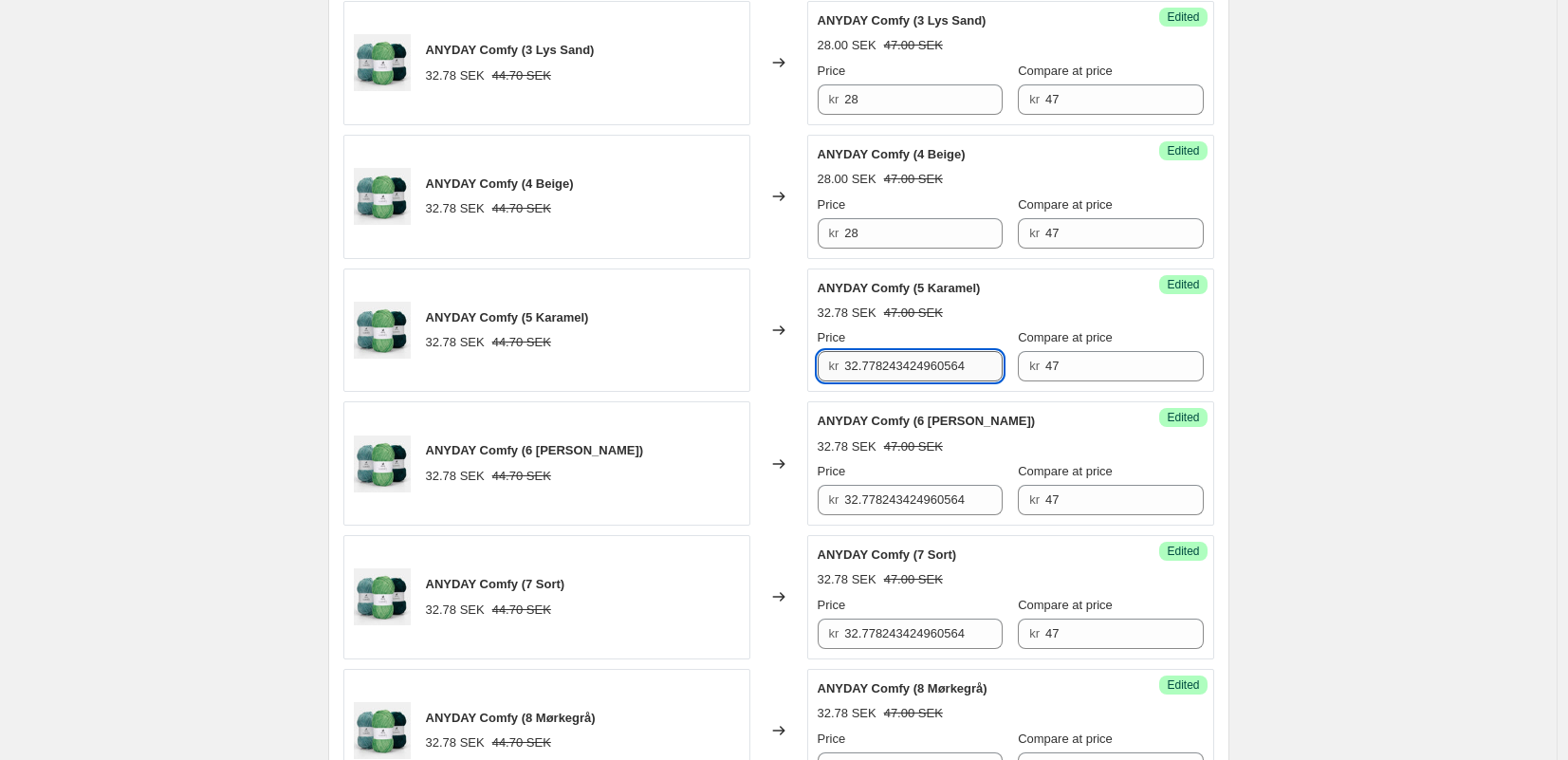
click at [904, 366] on input "32.778243424960564" at bounding box center [924, 365] width 159 height 30
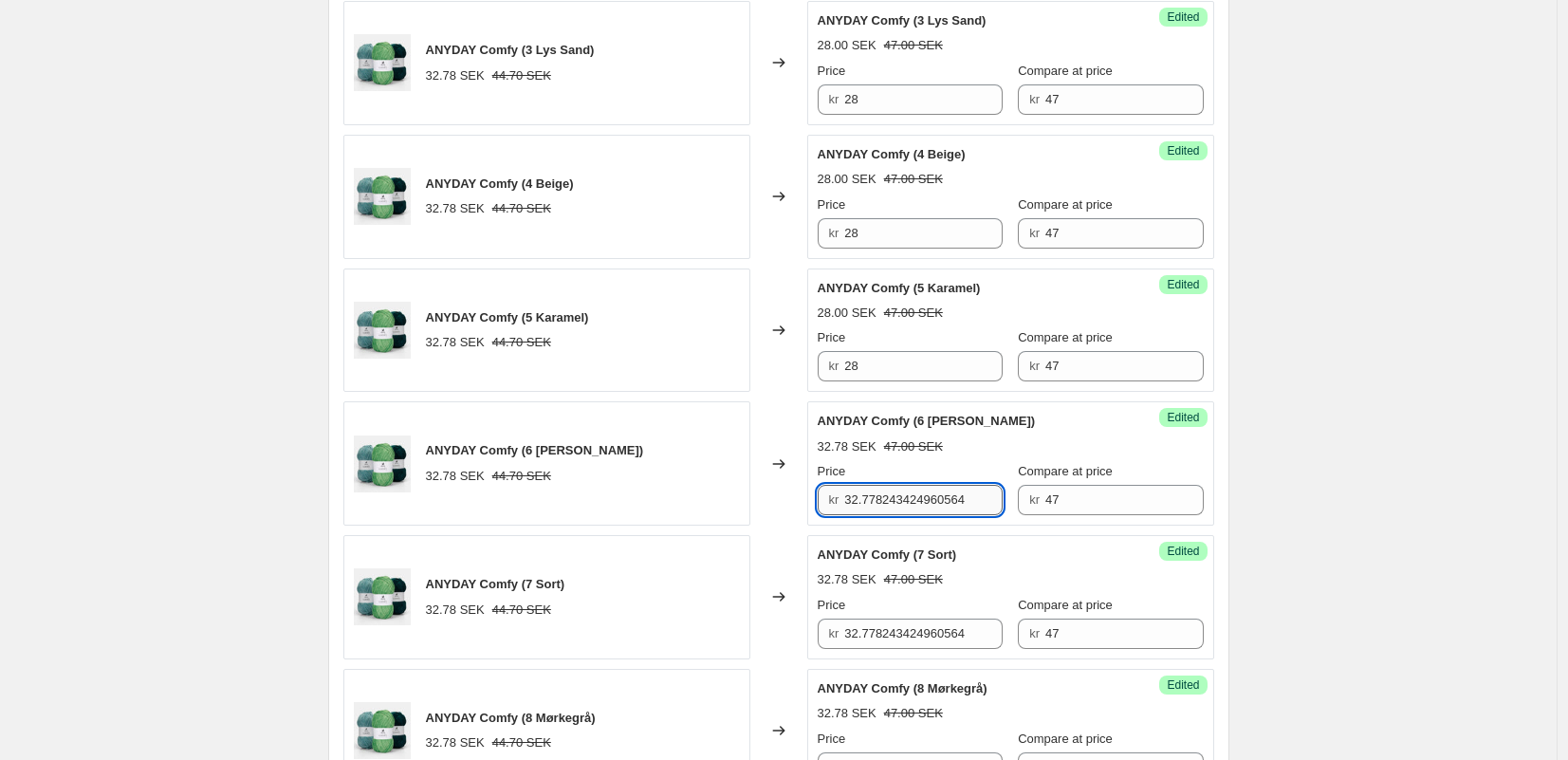
click at [902, 488] on input "32.778243424960564" at bounding box center [924, 499] width 159 height 30
click at [893, 645] on input "32.778243424960564" at bounding box center [924, 632] width 159 height 30
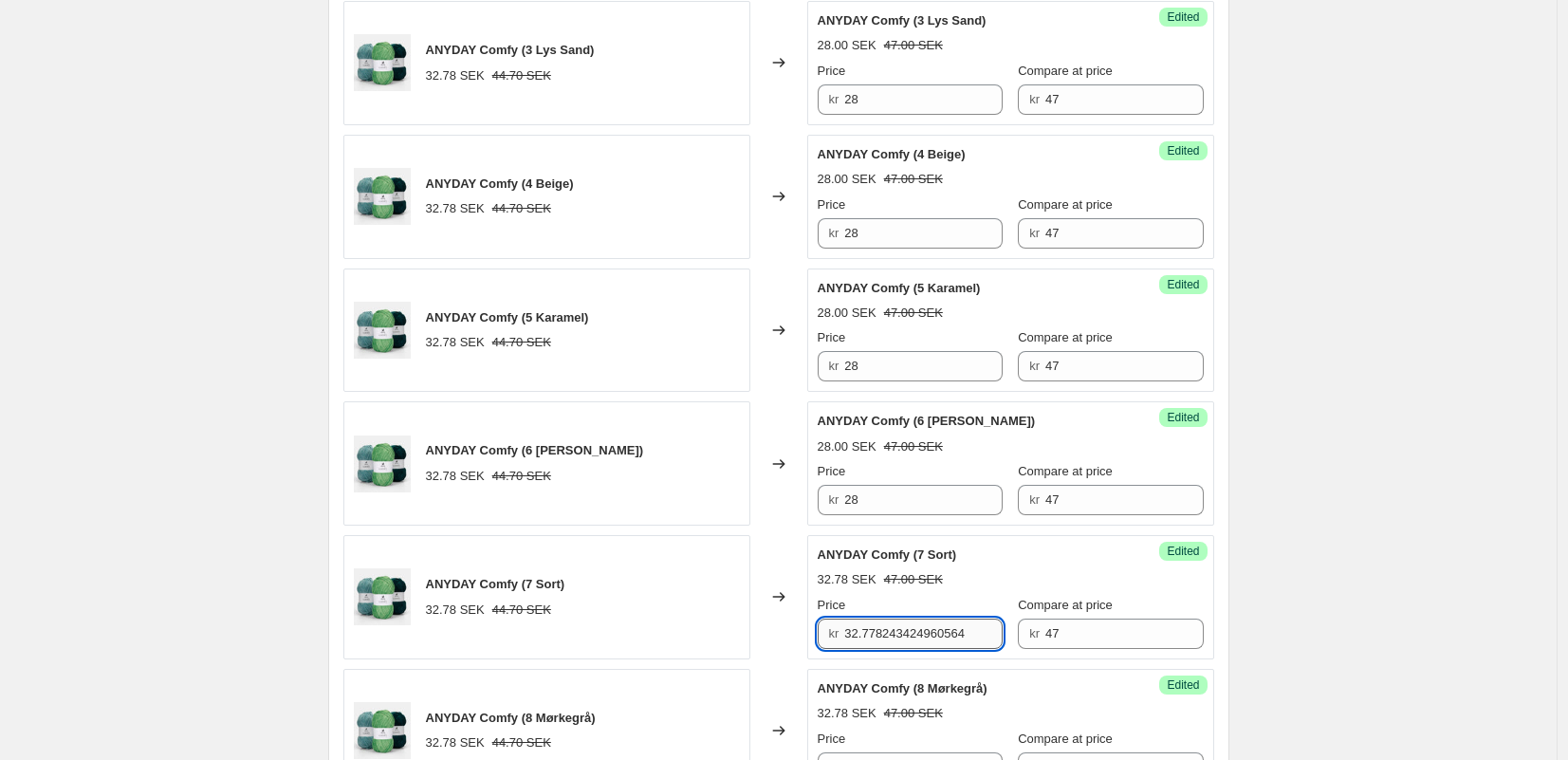
click at [893, 645] on input "32.778243424960564" at bounding box center [924, 632] width 159 height 30
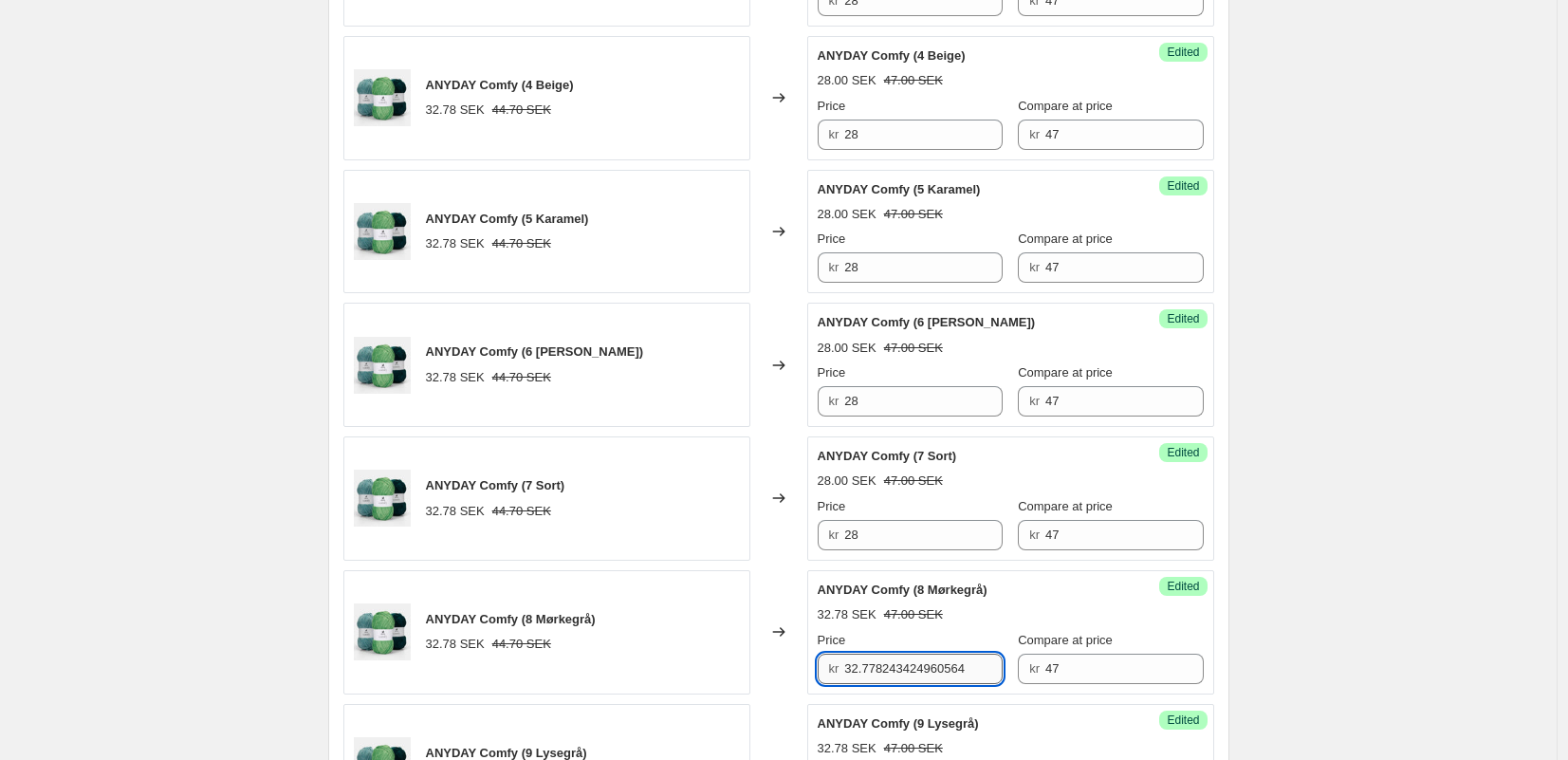
click at [876, 661] on input "32.778243424960564" at bounding box center [924, 668] width 159 height 30
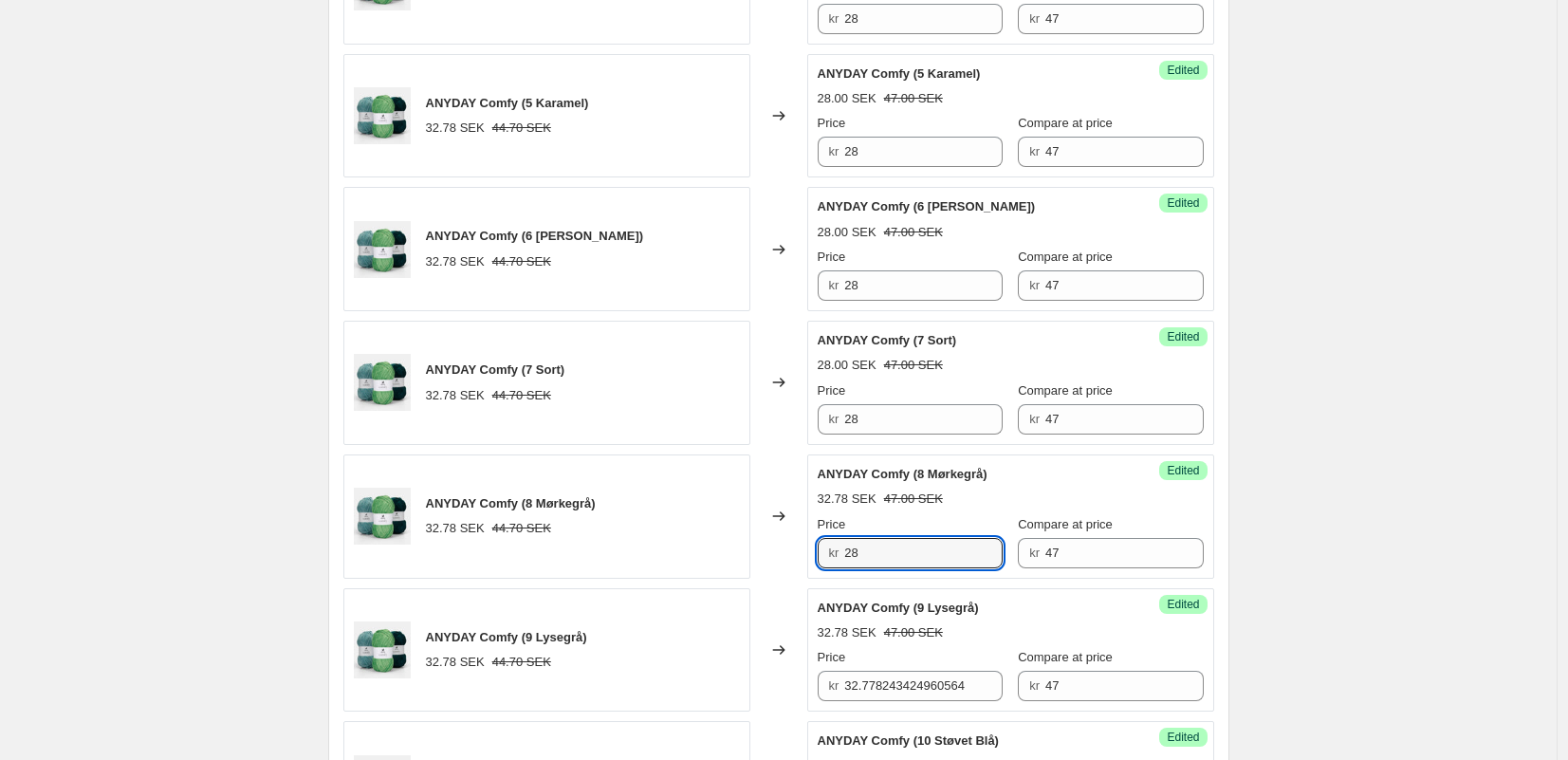
scroll to position [1336, 0]
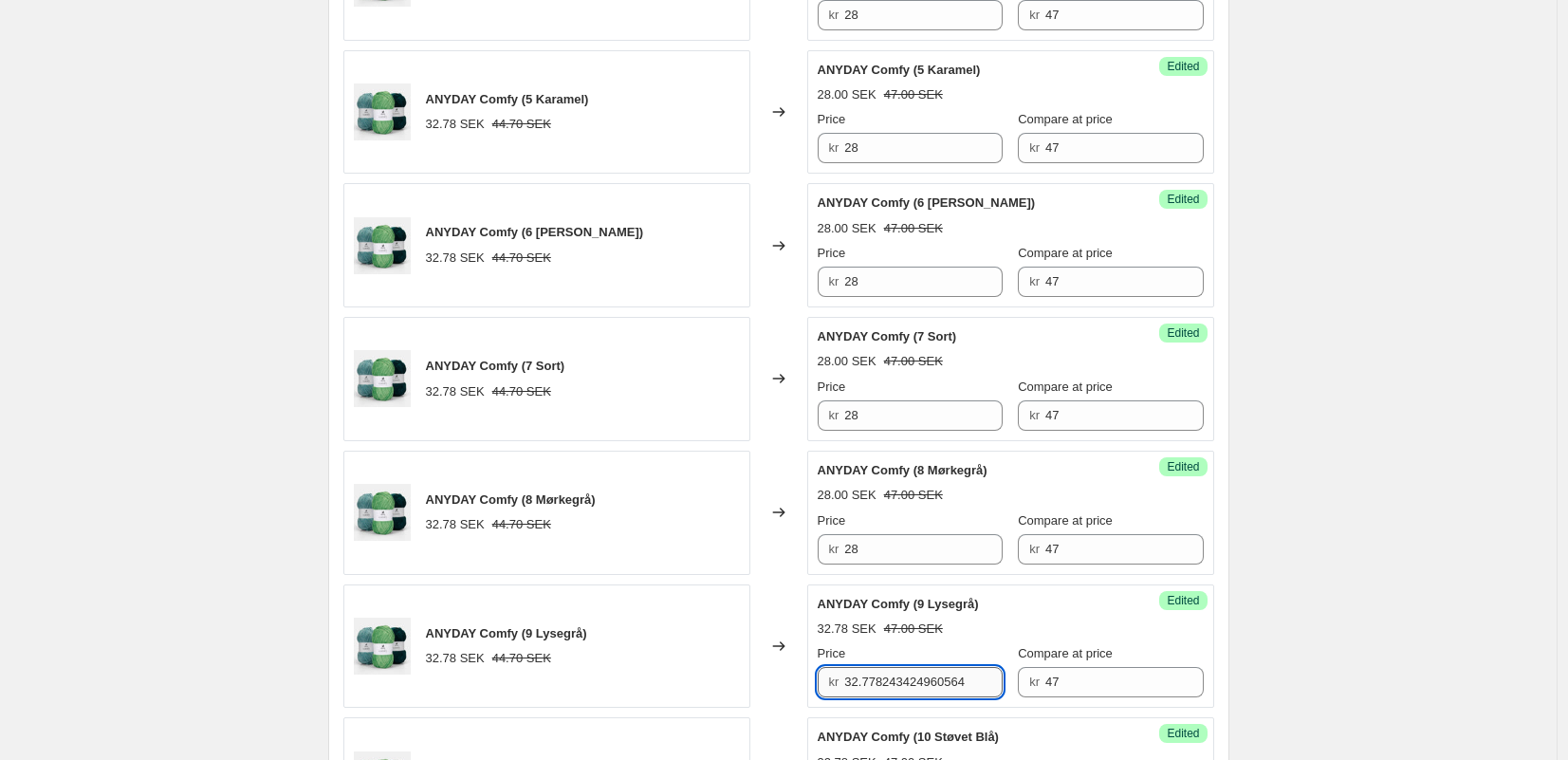
click at [866, 669] on input "32.778243424960564" at bounding box center [924, 681] width 159 height 30
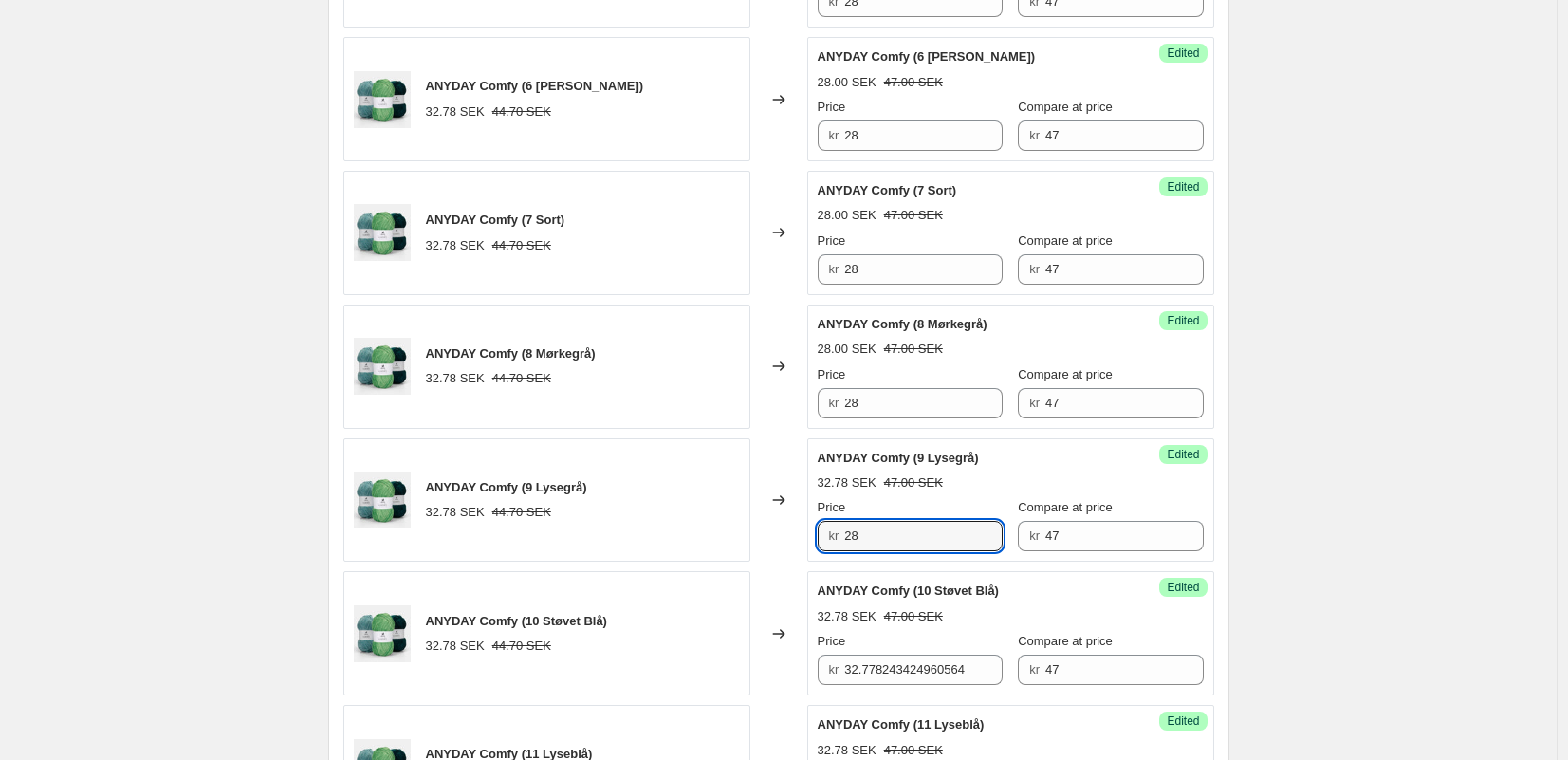
scroll to position [1498, 0]
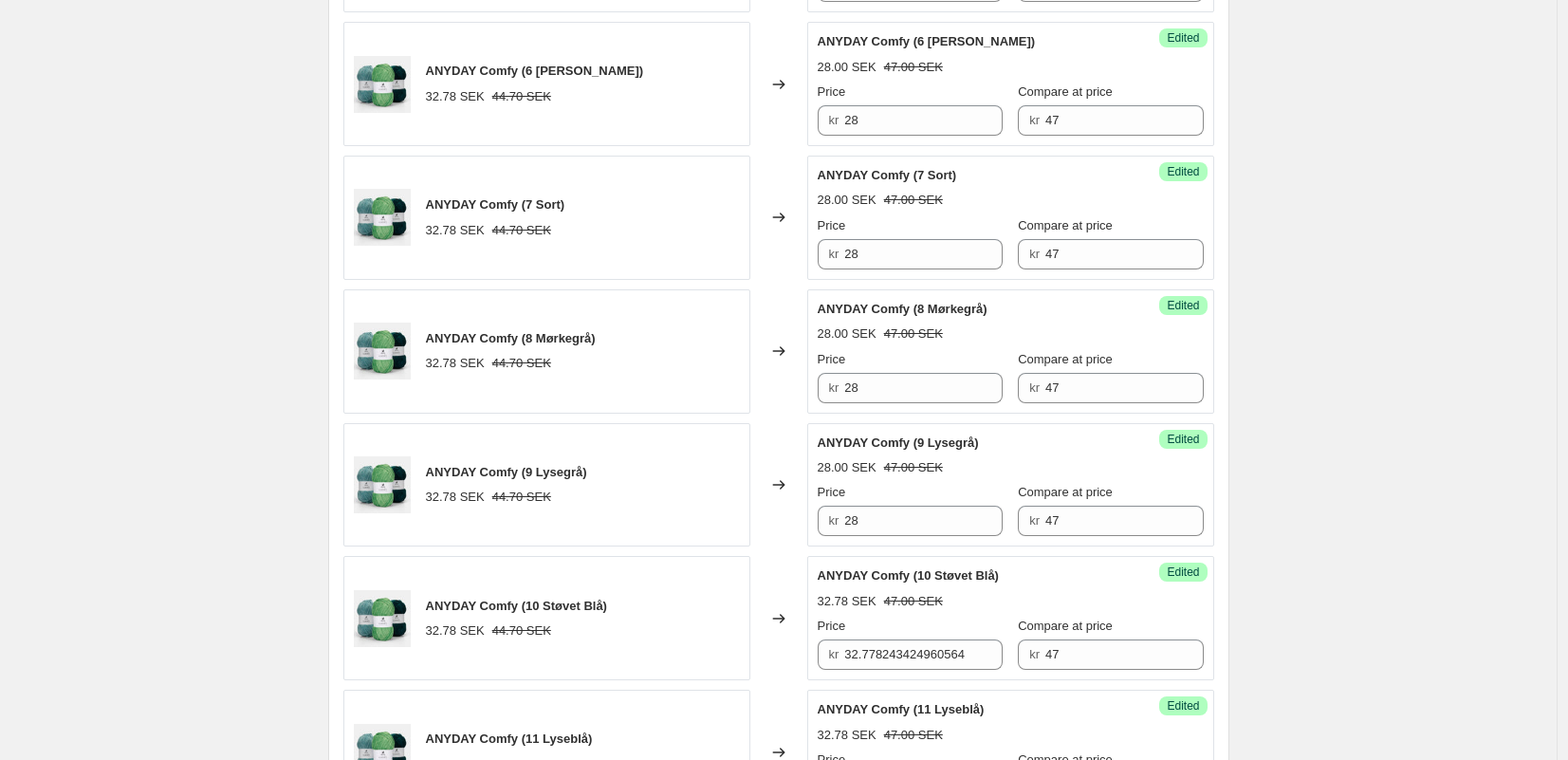
click at [888, 635] on div "Price" at bounding box center [909, 627] width 185 height 19
click at [888, 635] on div "Price kr 32.778243424960564" at bounding box center [909, 643] width 185 height 53
click at [888, 642] on input "32.778243424960564" at bounding box center [924, 654] width 159 height 30
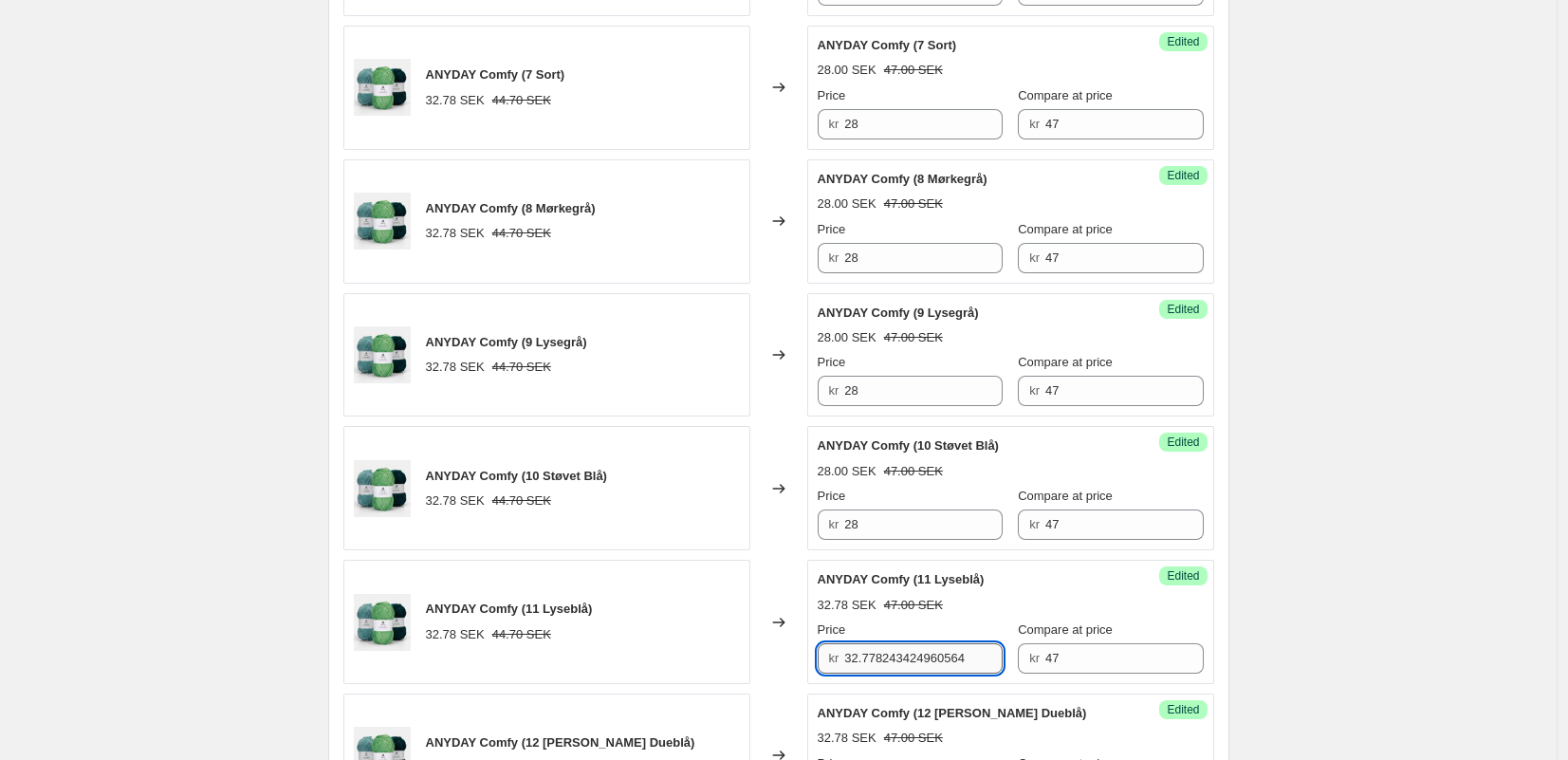
click at [885, 643] on input "32.778243424960564" at bounding box center [924, 658] width 159 height 30
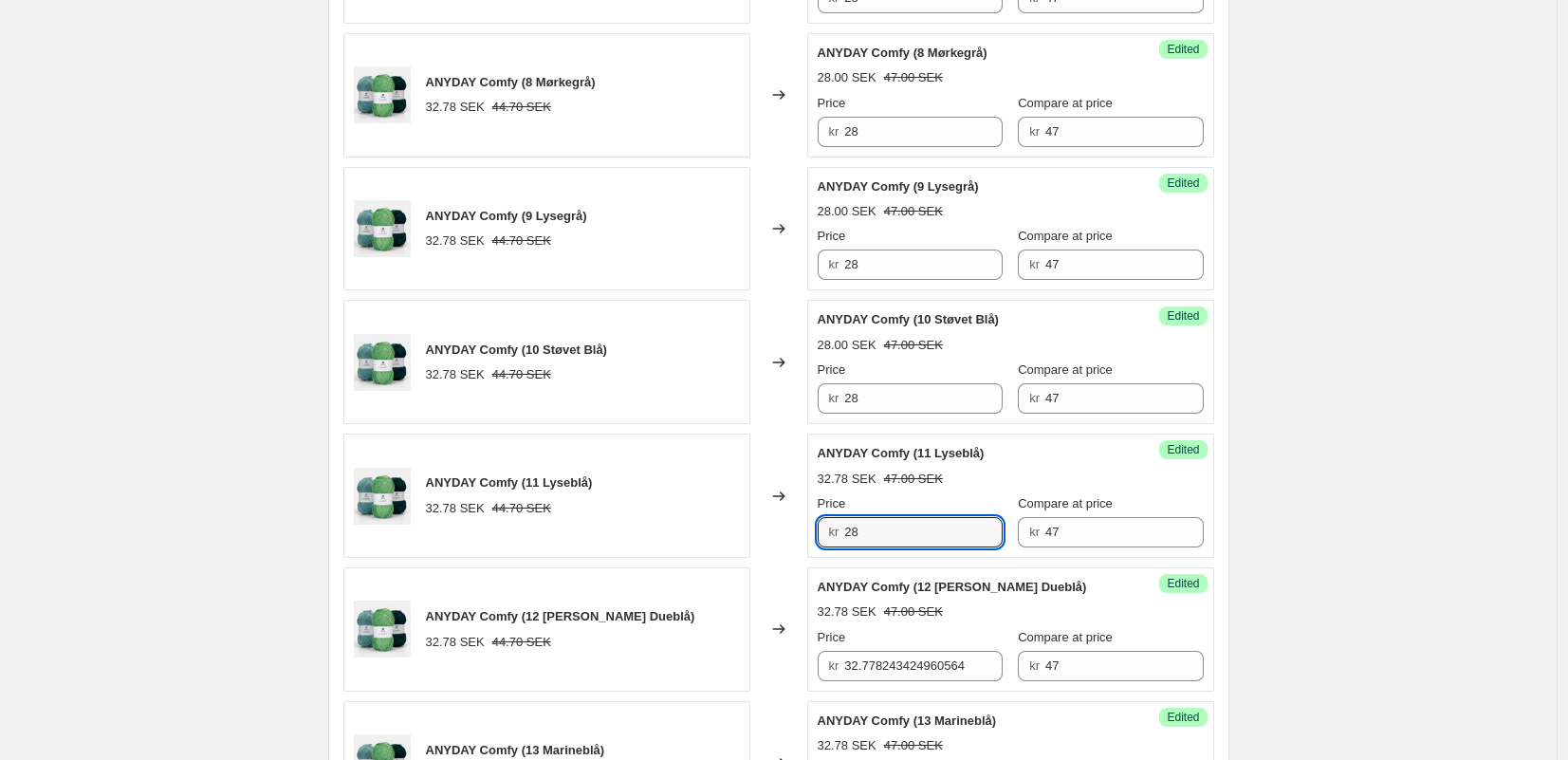
scroll to position [1827, 0]
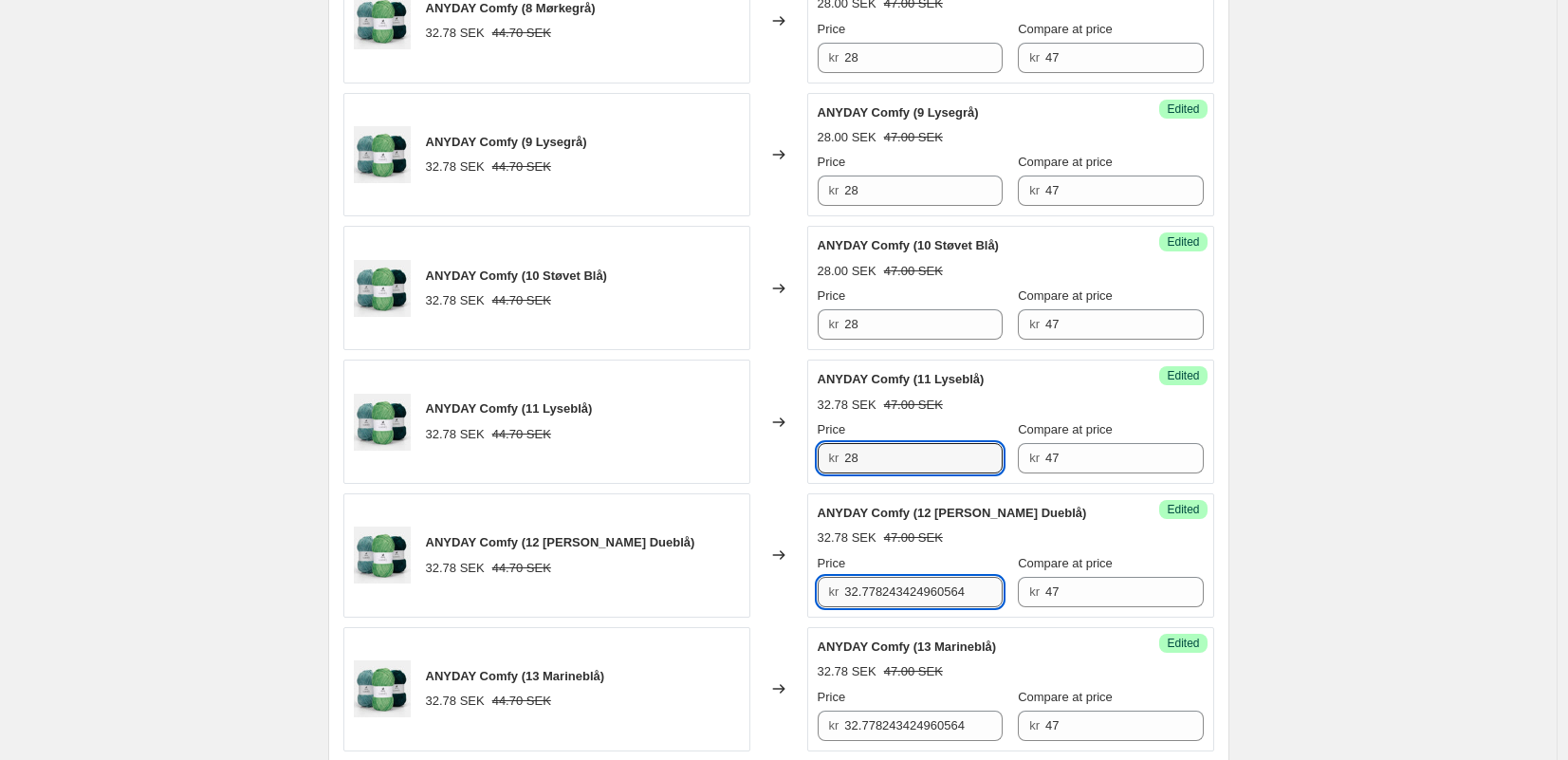
click at [881, 599] on input "32.778243424960564" at bounding box center [924, 591] width 159 height 30
drag, startPoint x: 881, startPoint y: 599, endPoint x: 881, endPoint y: 649, distance: 50.0
click at [881, 599] on input "32.778243424960564" at bounding box center [924, 591] width 159 height 30
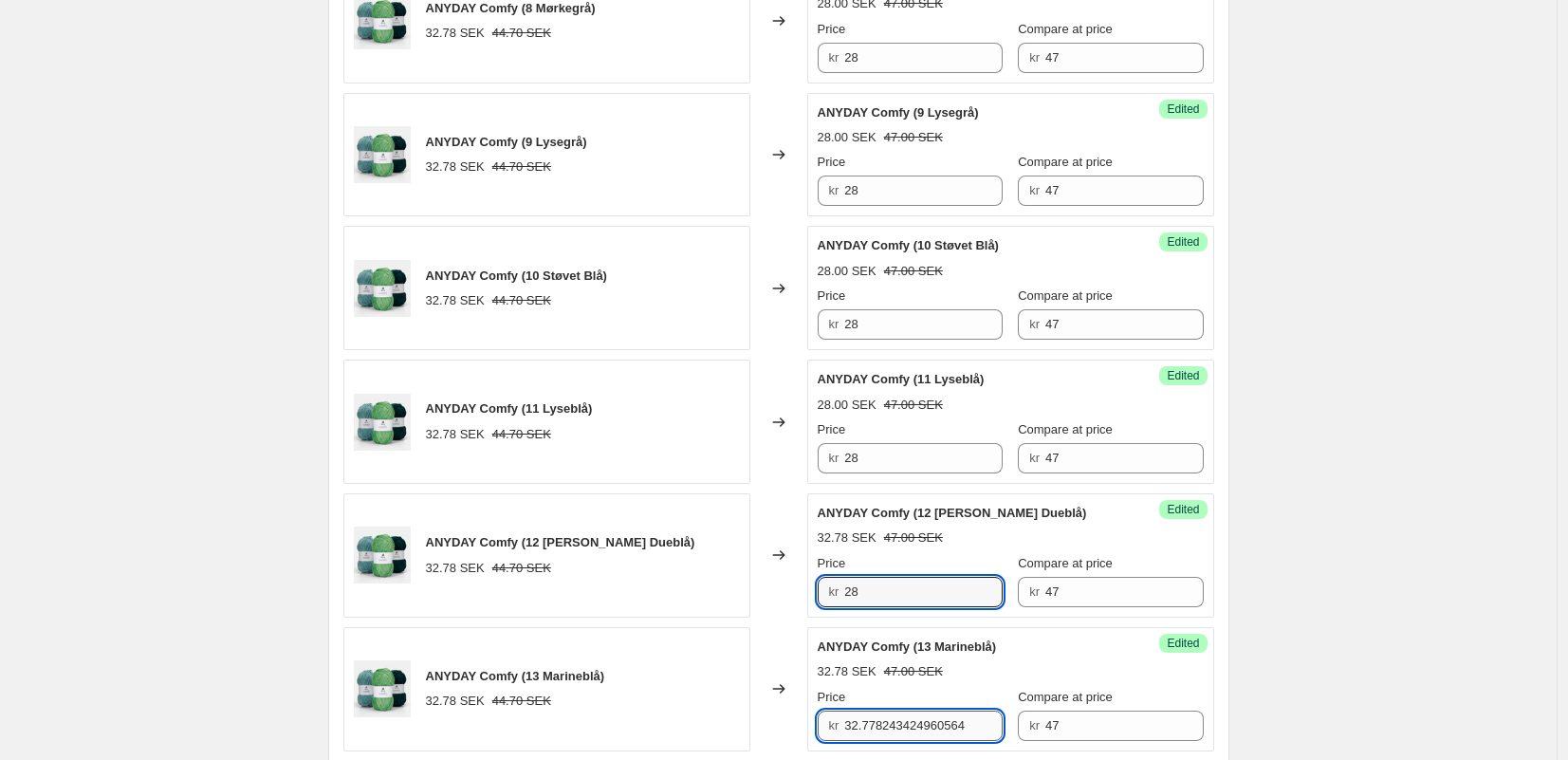
click at [880, 731] on input "32.778243424960564" at bounding box center [924, 725] width 159 height 30
click at [881, 731] on input "32.778243424960564" at bounding box center [924, 725] width 159 height 30
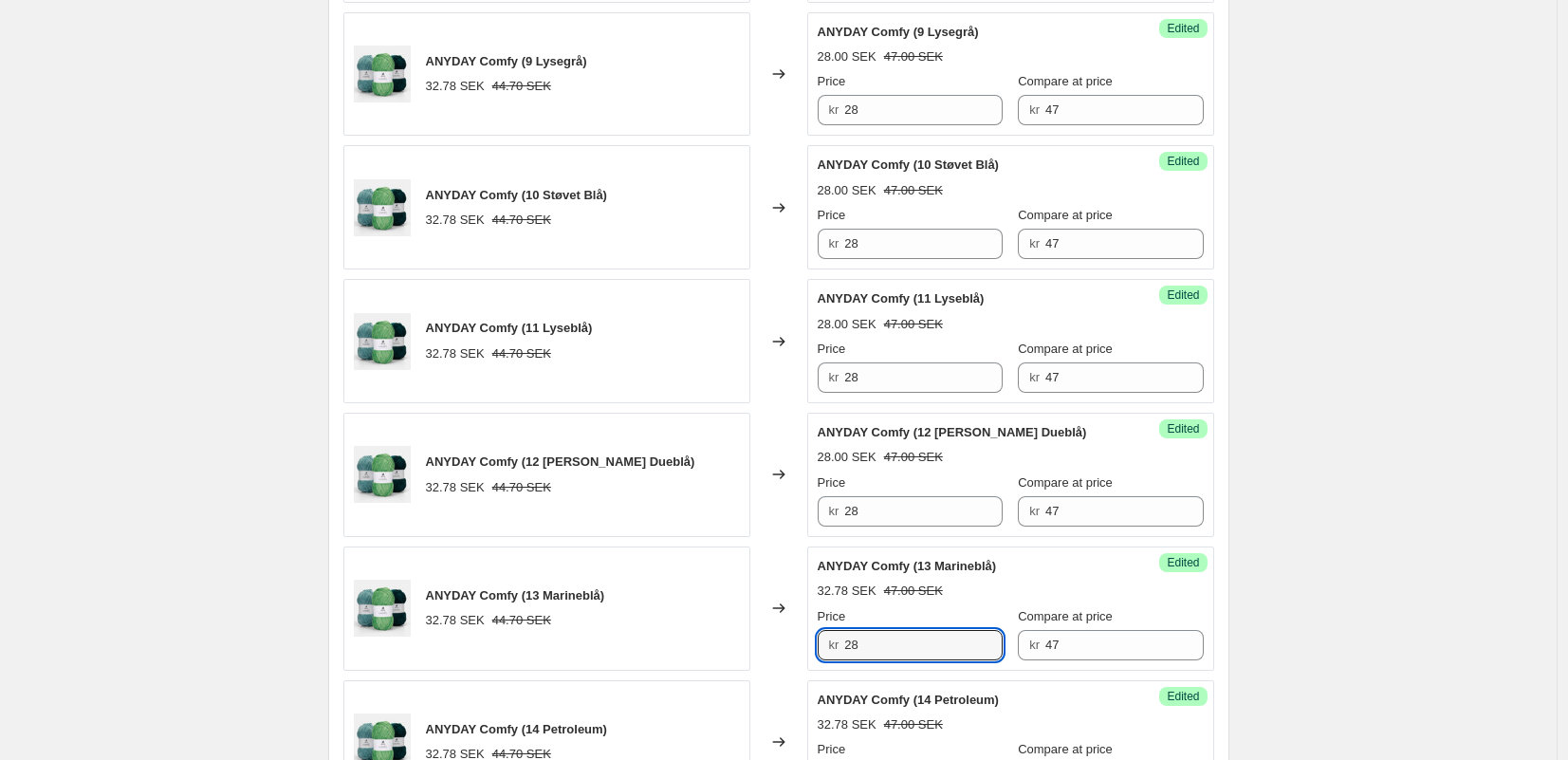
scroll to position [1987, 0]
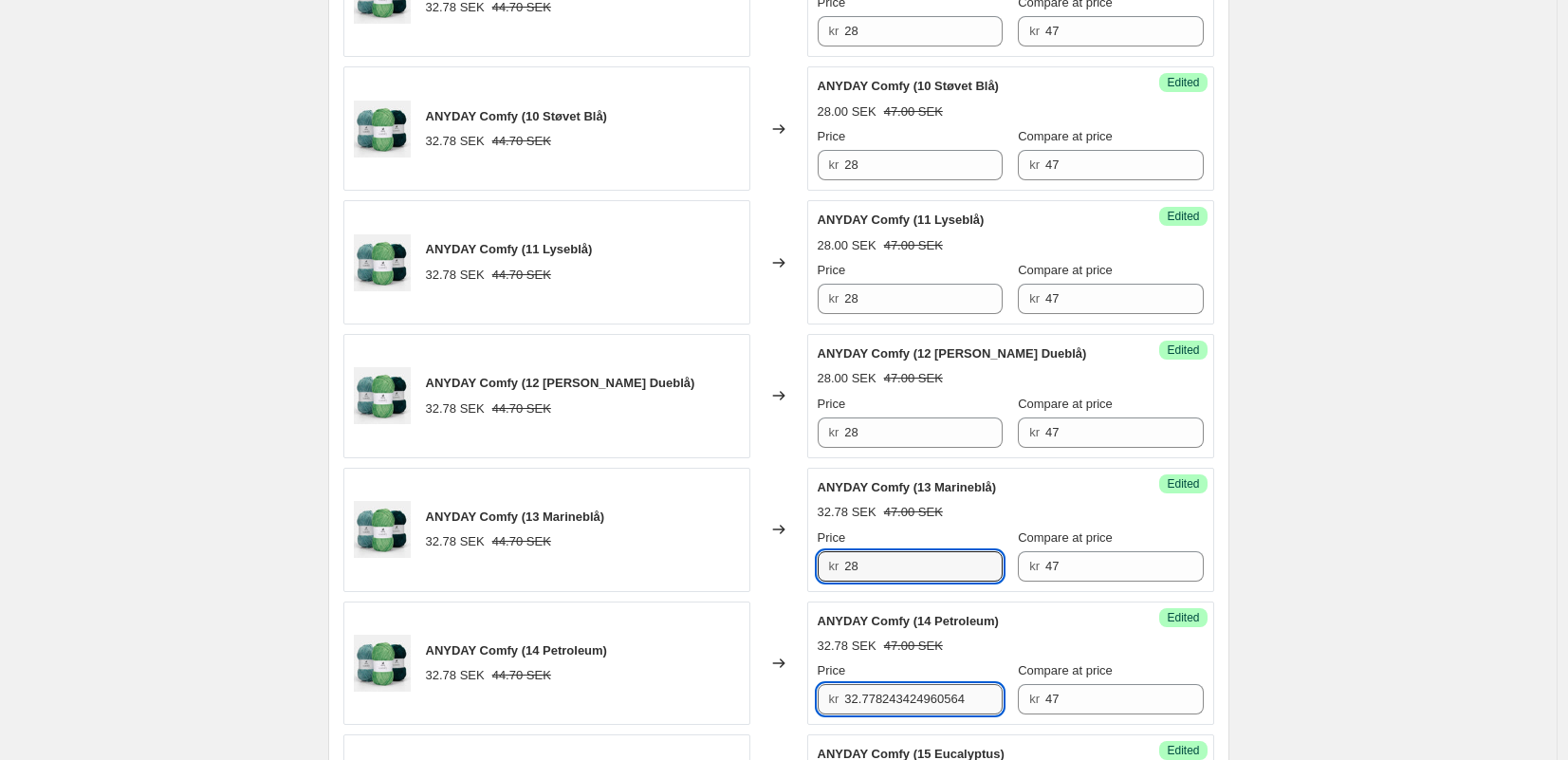
click at [876, 685] on input "32.778243424960564" at bounding box center [924, 698] width 159 height 30
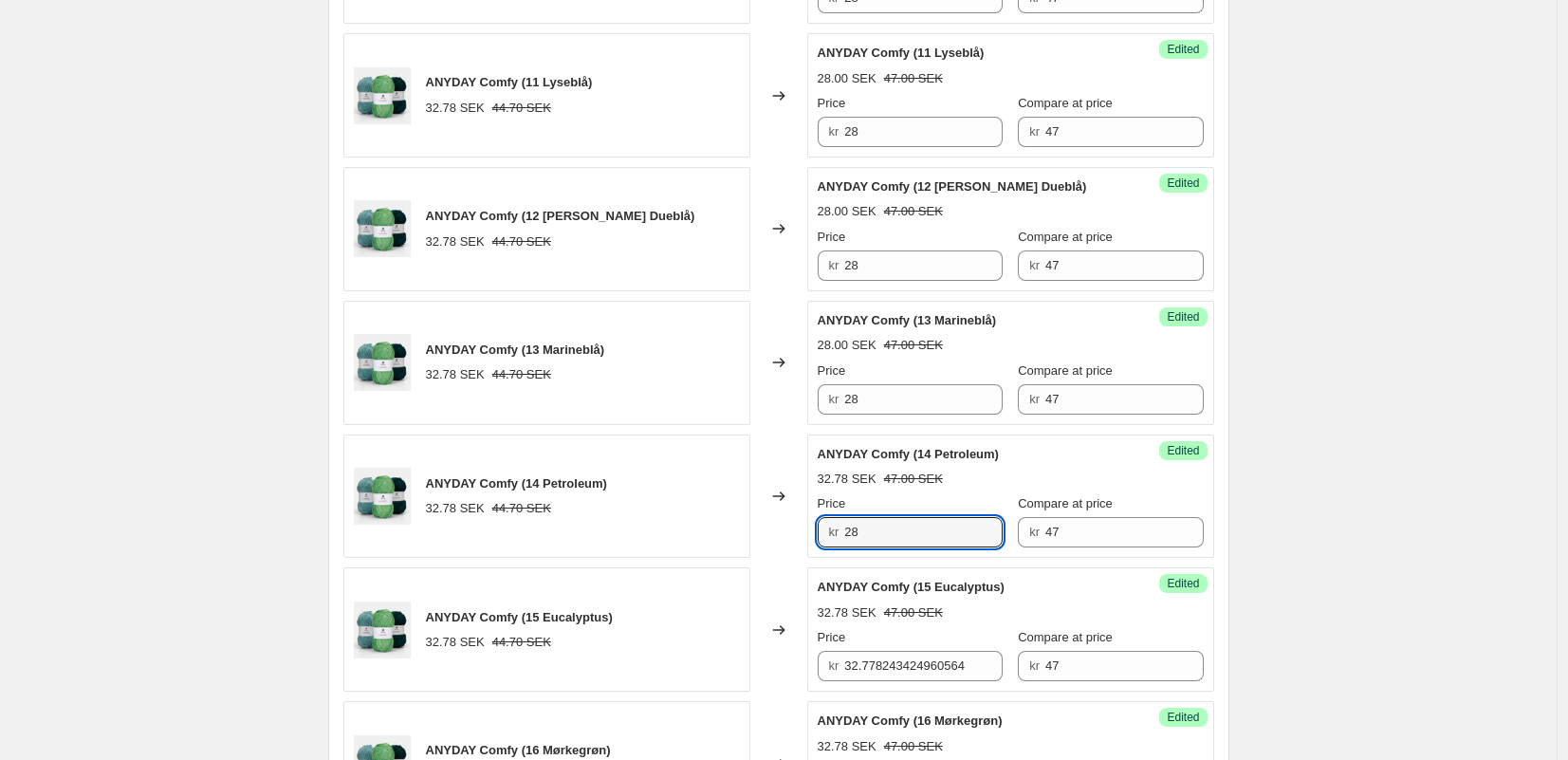
scroll to position [2229, 0]
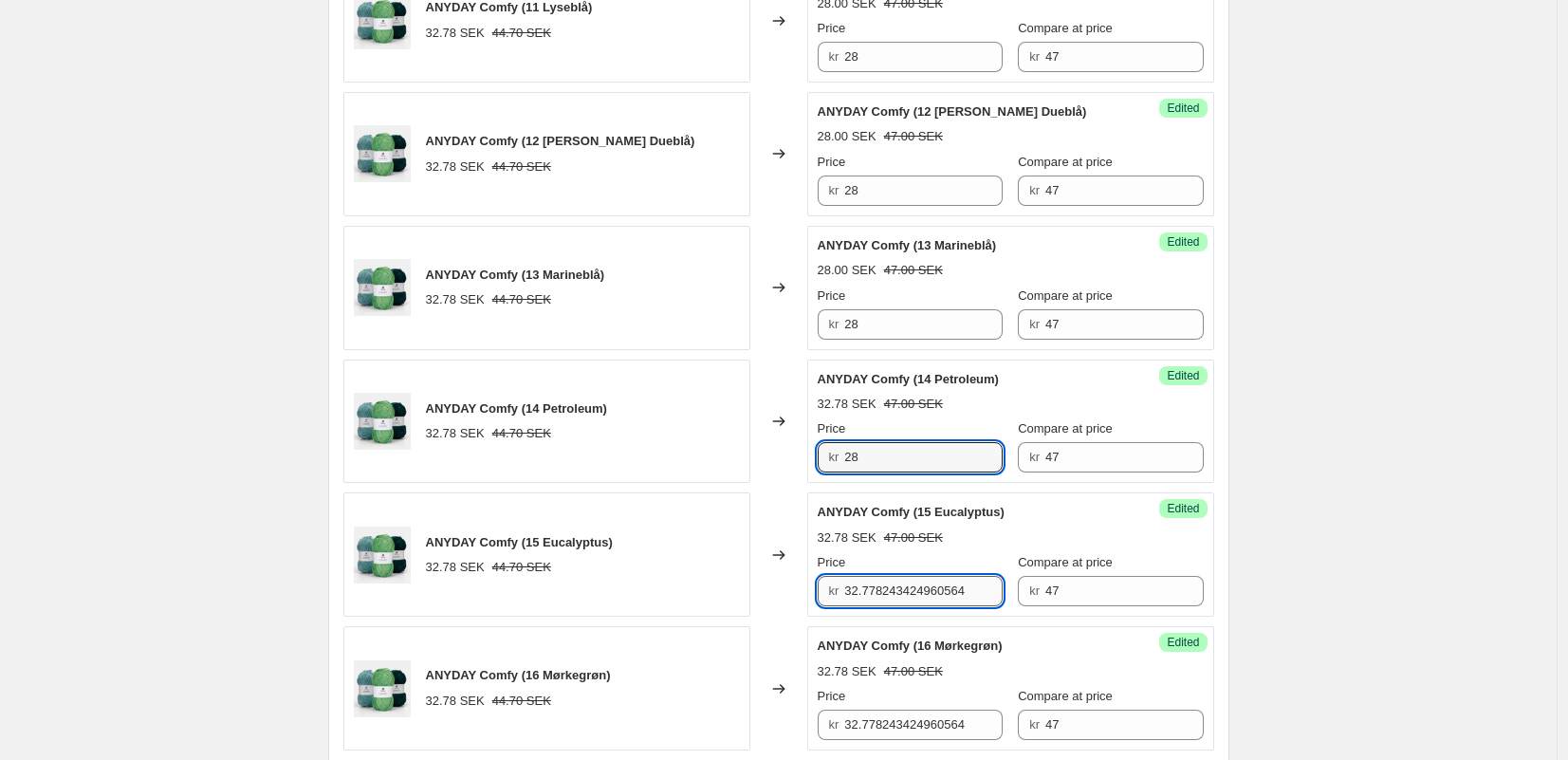
click at [873, 600] on input "32.778243424960564" at bounding box center [924, 590] width 159 height 30
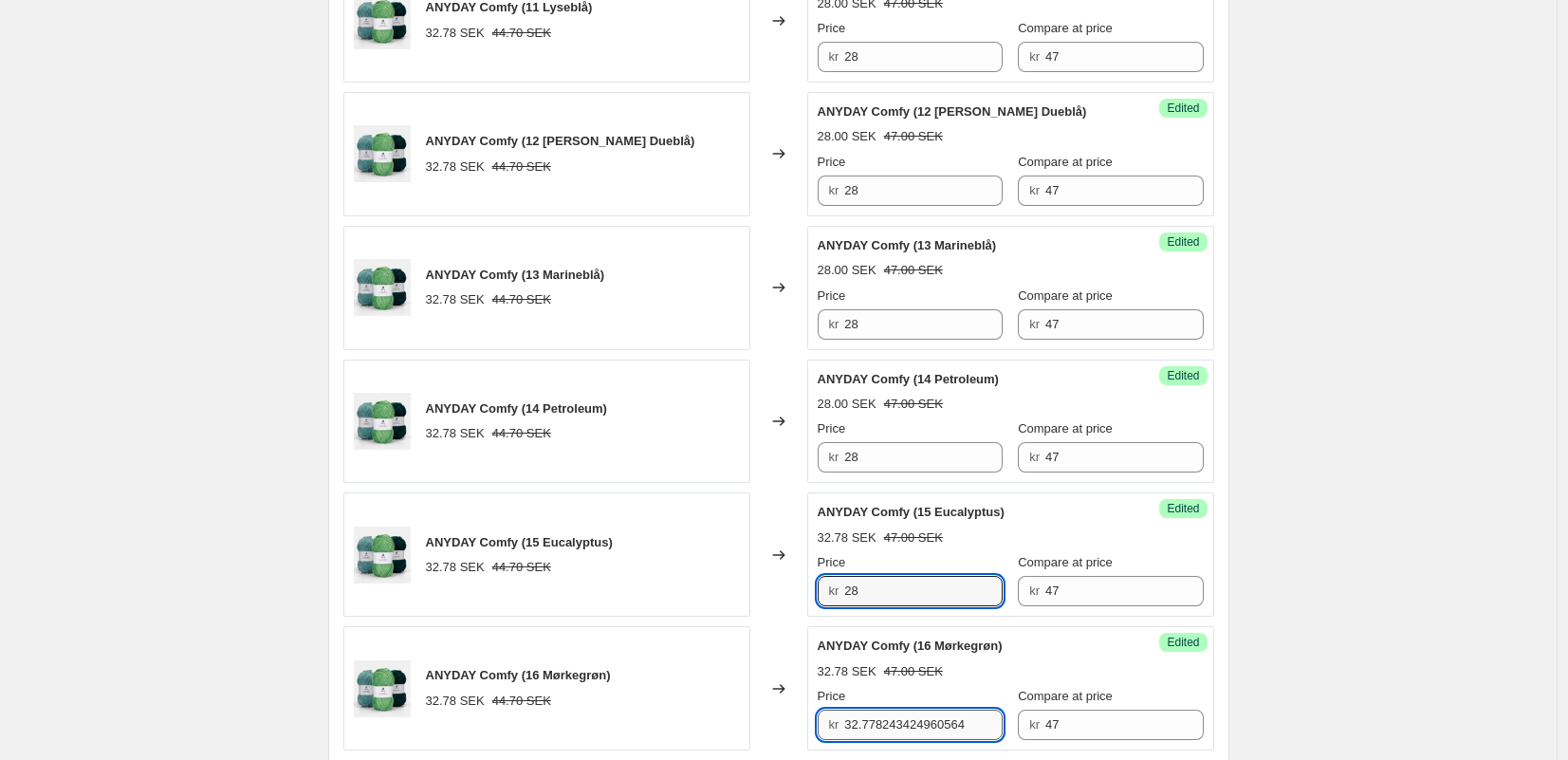
click at [882, 726] on input "32.778243424960564" at bounding box center [924, 724] width 159 height 30
click at [881, 726] on input "32.778243424960564" at bounding box center [924, 724] width 159 height 30
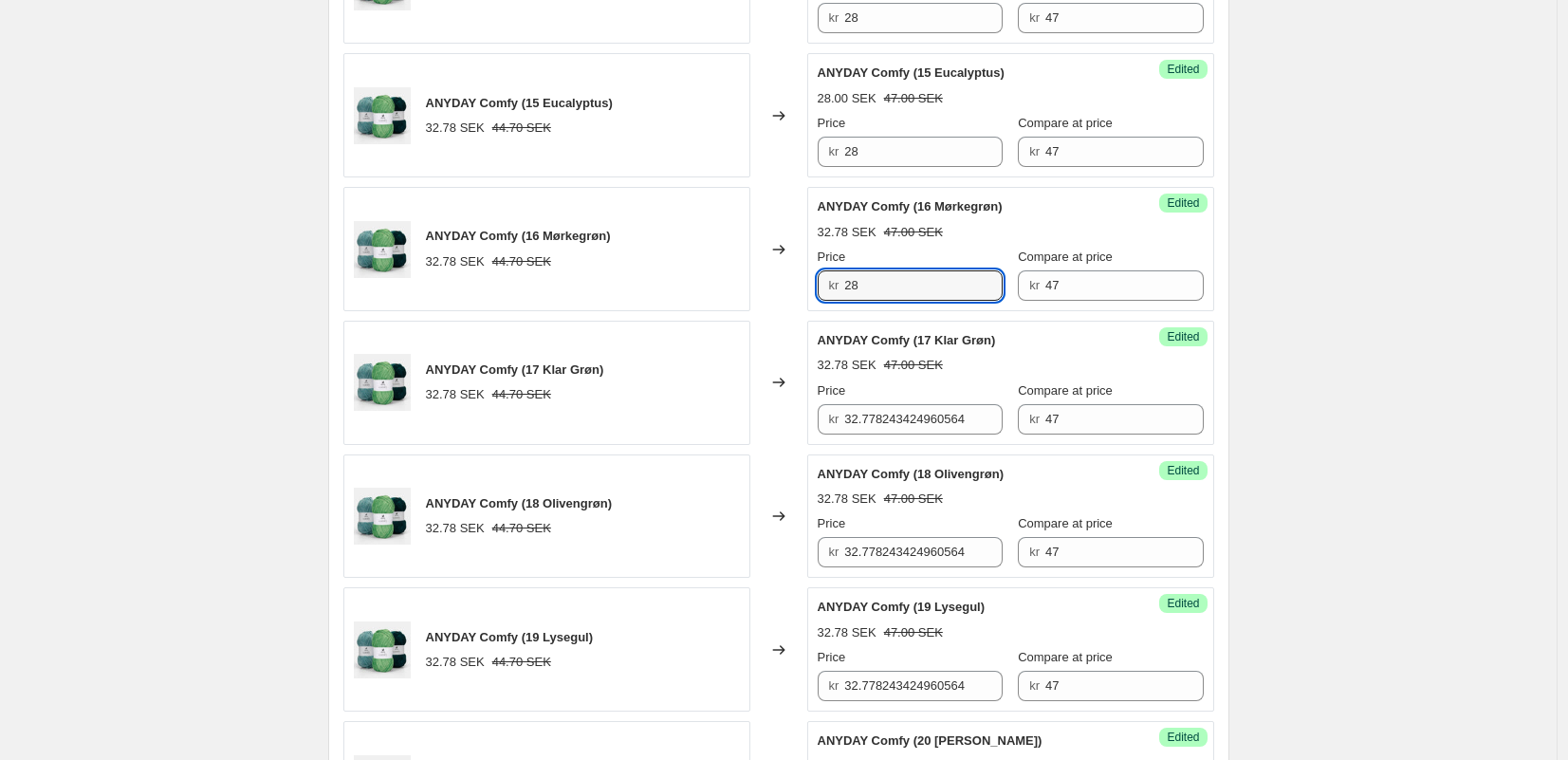
scroll to position [2696, 0]
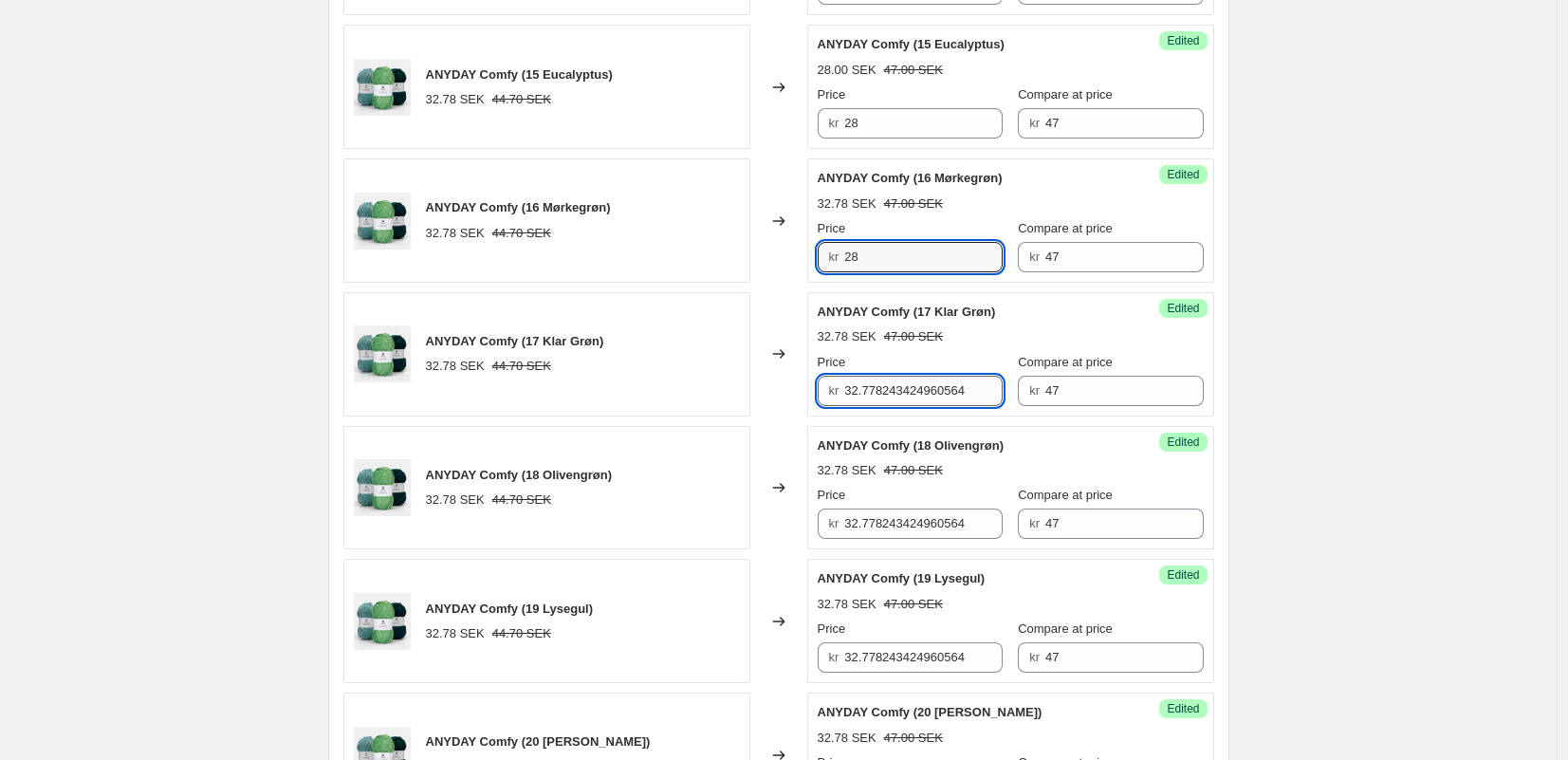
click at [931, 395] on input "32.778243424960564" at bounding box center [924, 390] width 159 height 30
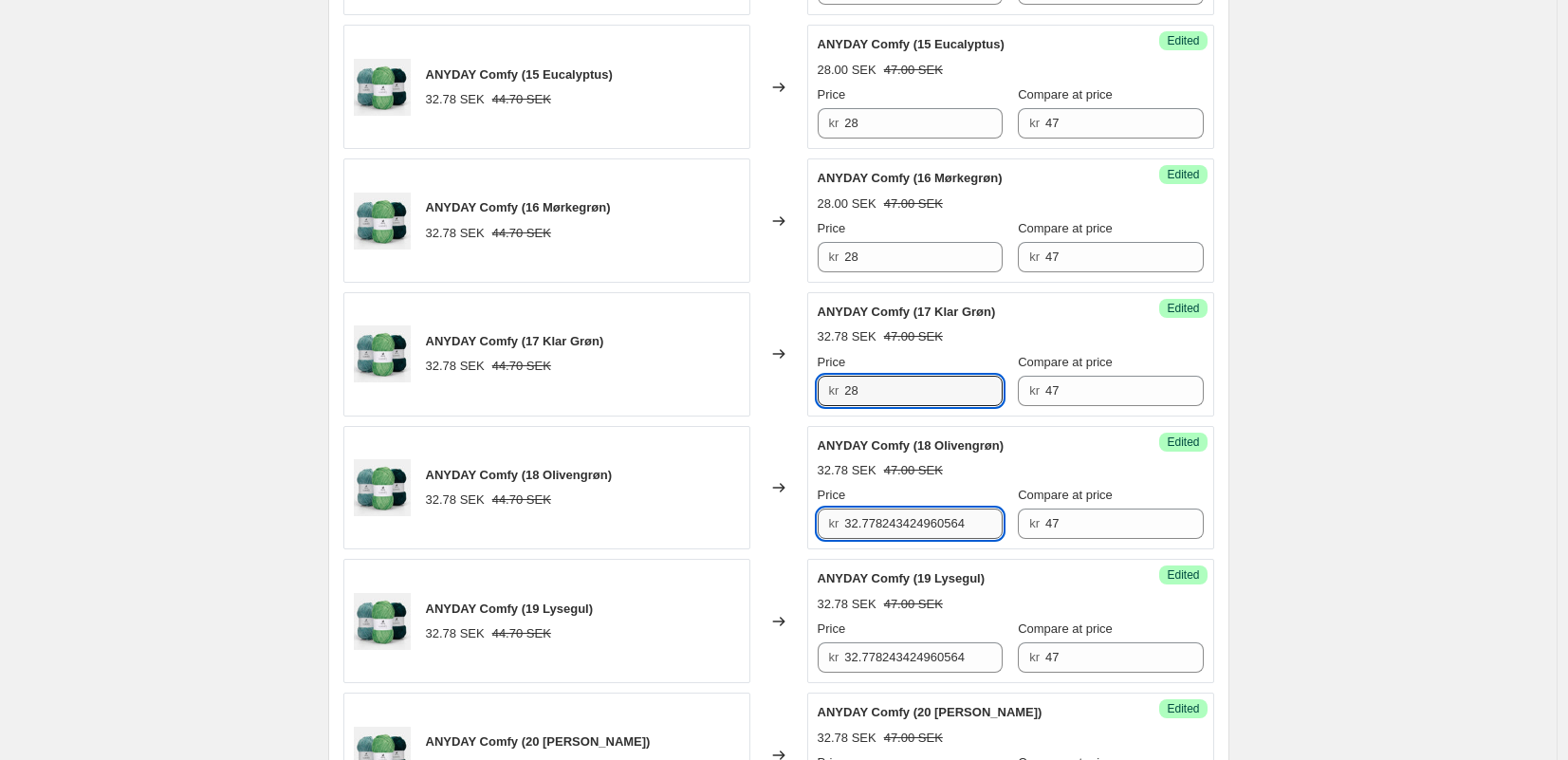
click at [908, 514] on input "32.778243424960564" at bounding box center [924, 523] width 159 height 30
click at [909, 516] on input "32.778243424960564" at bounding box center [924, 523] width 159 height 30
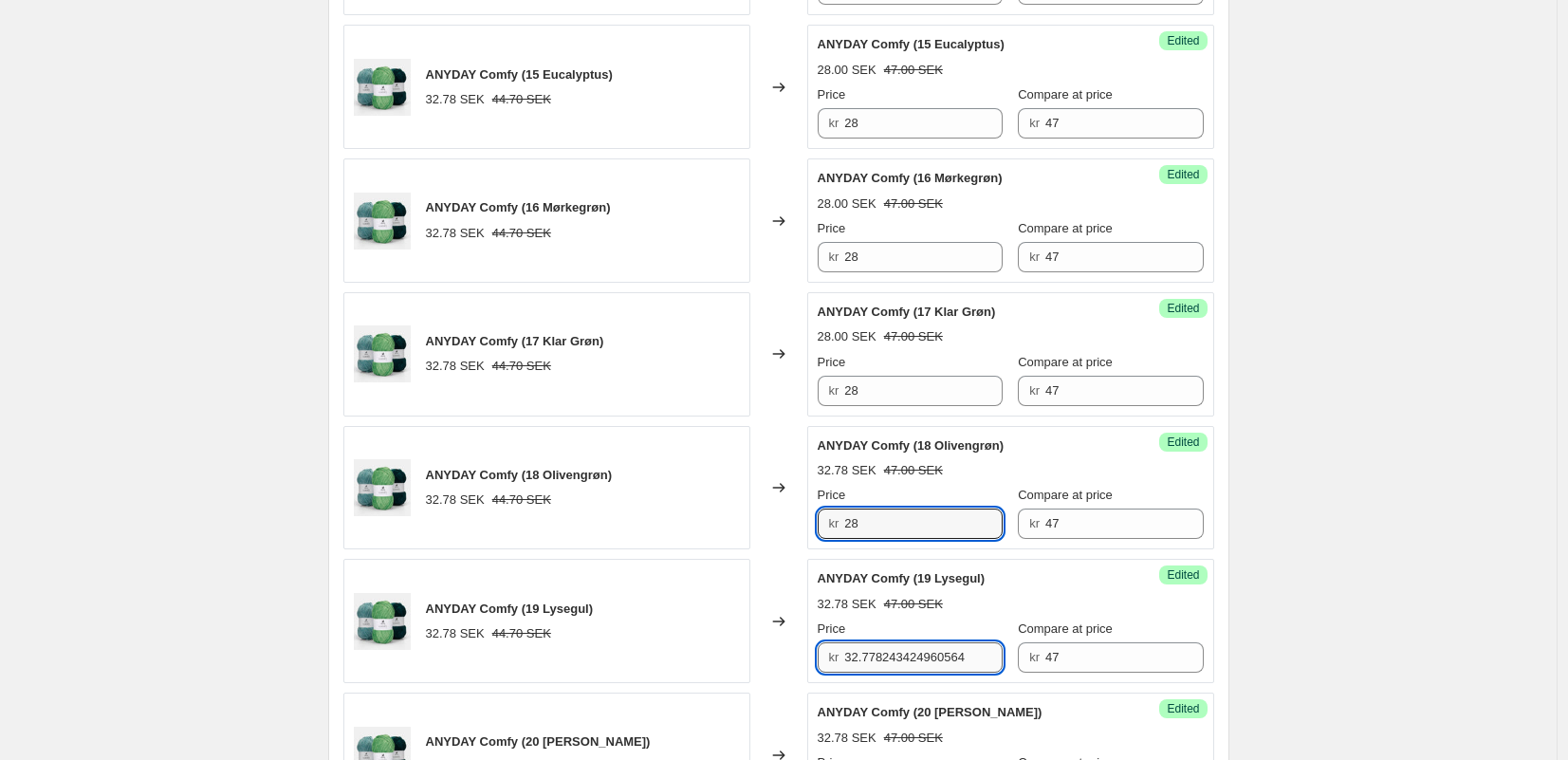
click at [896, 654] on input "32.778243424960564" at bounding box center [924, 657] width 159 height 30
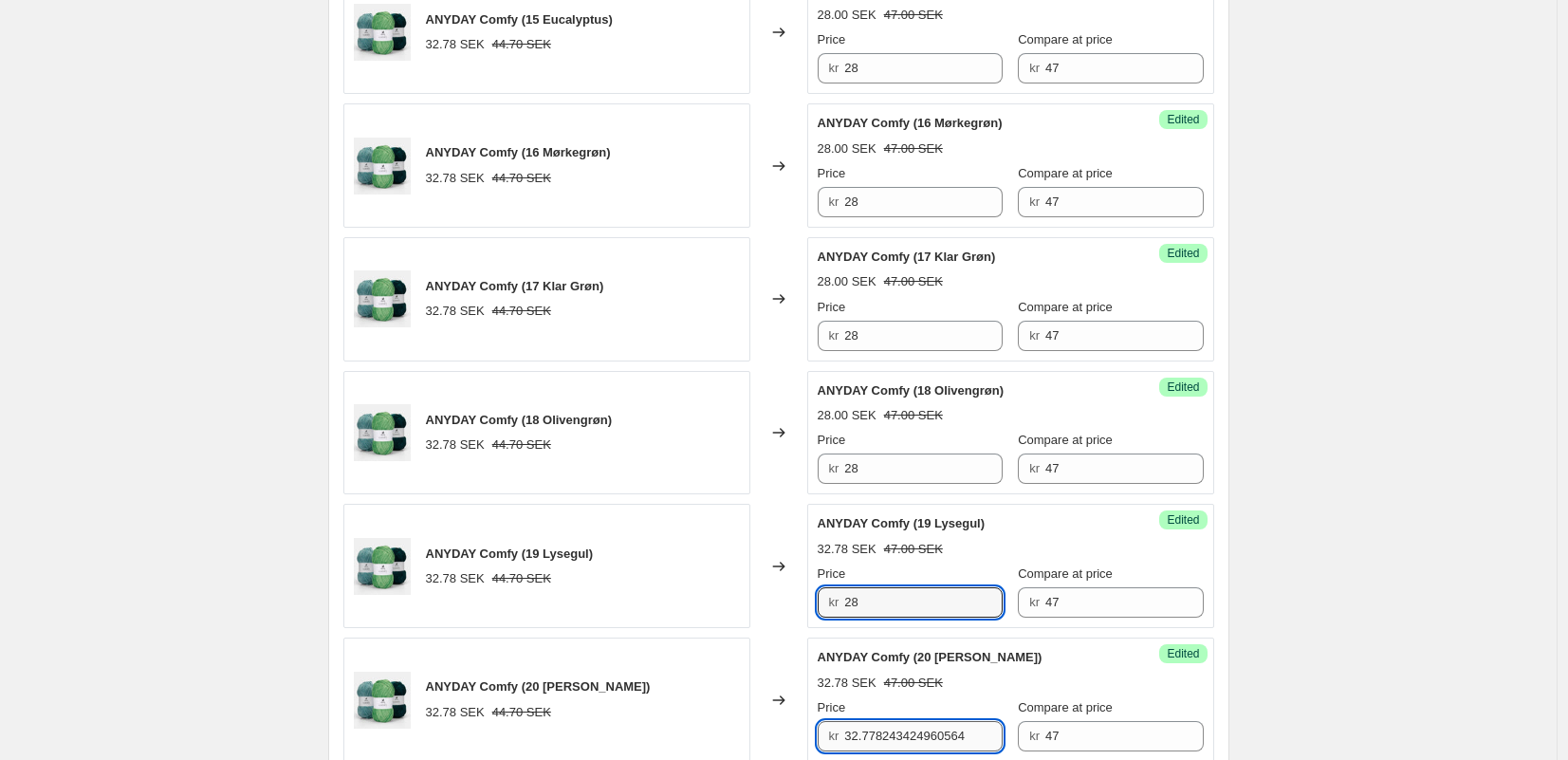
click at [887, 732] on input "32.778243424960564" at bounding box center [924, 735] width 159 height 30
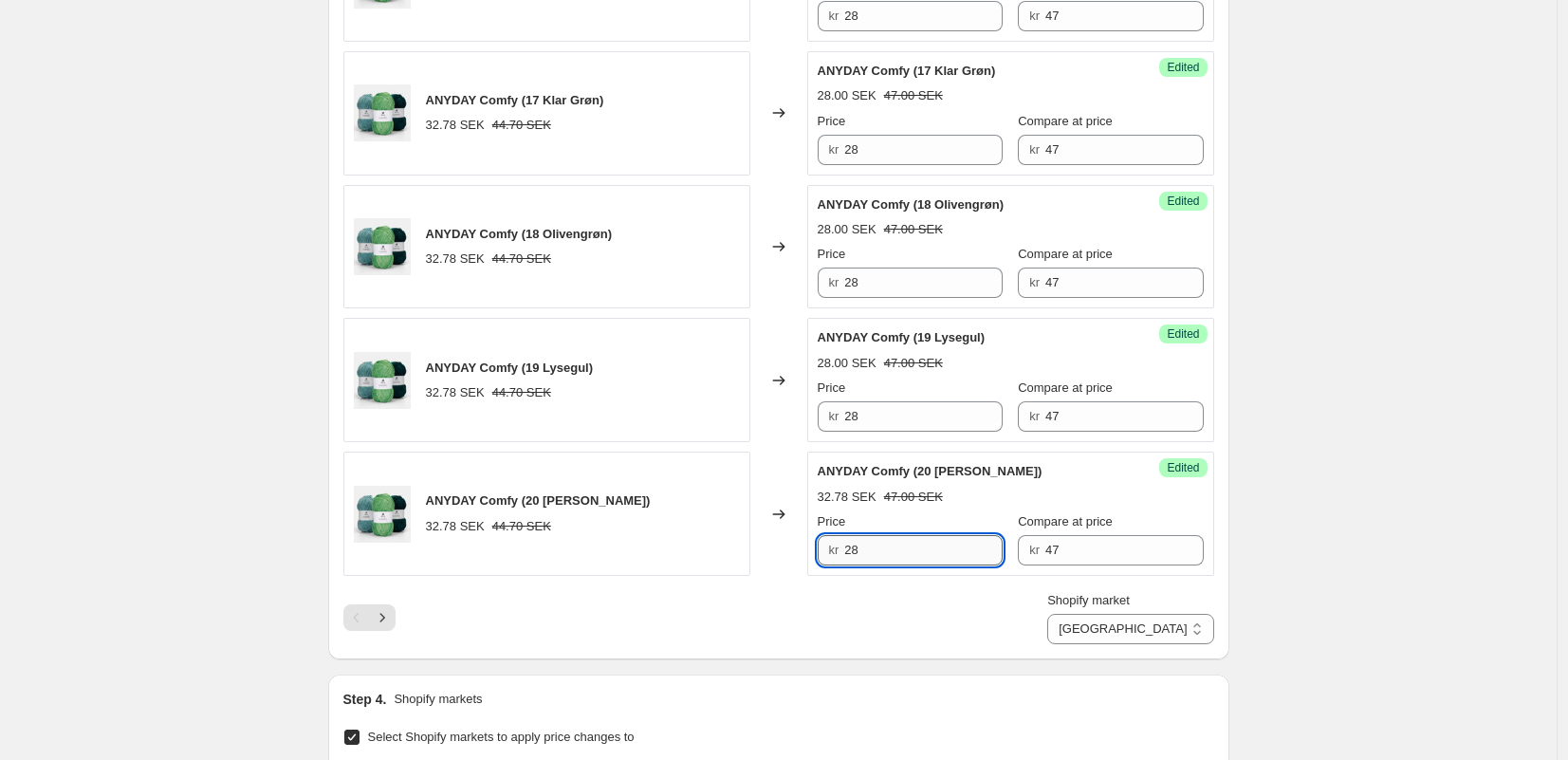
scroll to position [2961, 0]
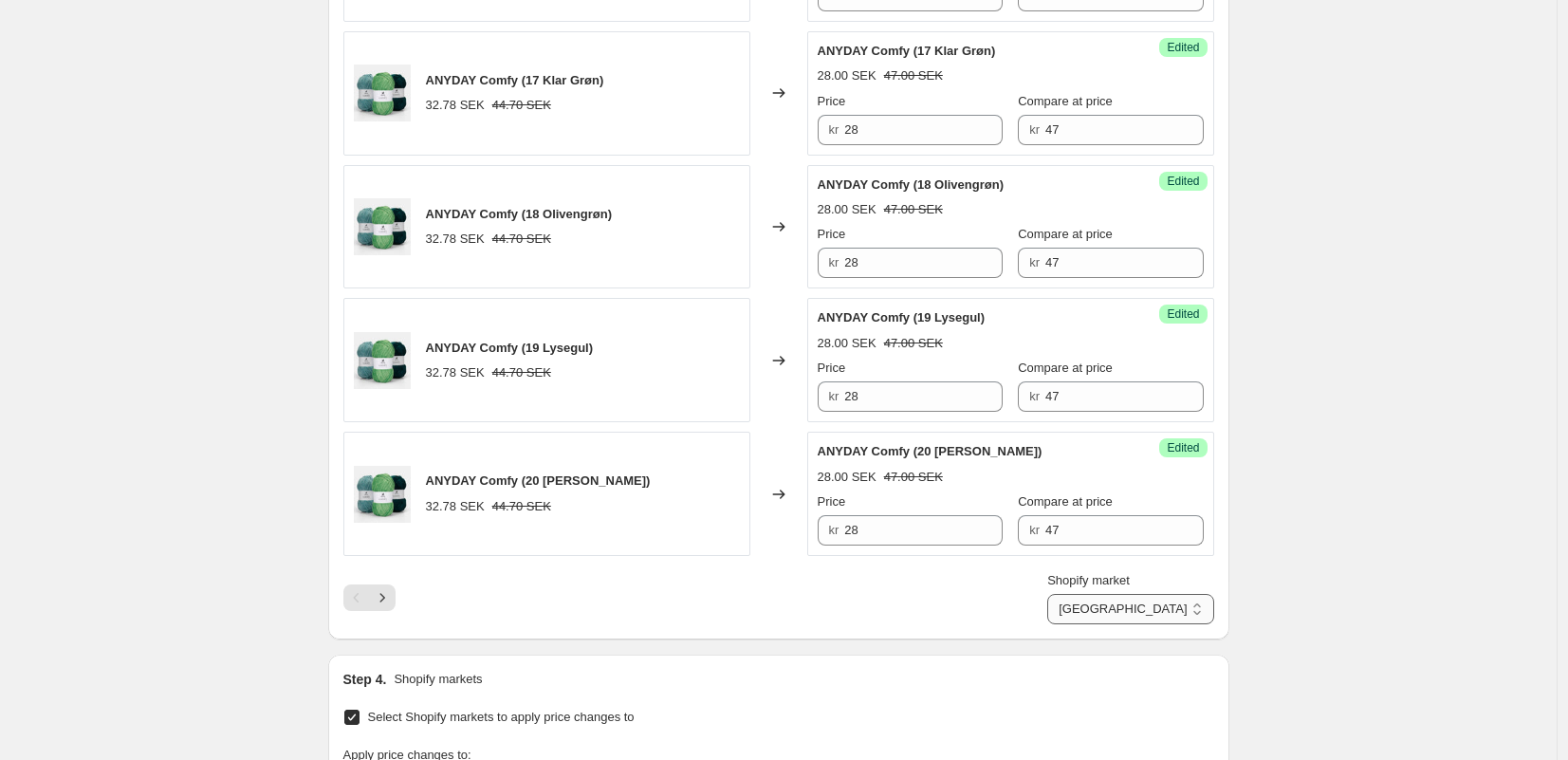
click at [1190, 616] on select "[GEOGRAPHIC_DATA] [GEOGRAPHIC_DATA]" at bounding box center [1131, 608] width 166 height 30
click at [1131, 594] on select "[GEOGRAPHIC_DATA] [GEOGRAPHIC_DATA]" at bounding box center [1131, 608] width 166 height 30
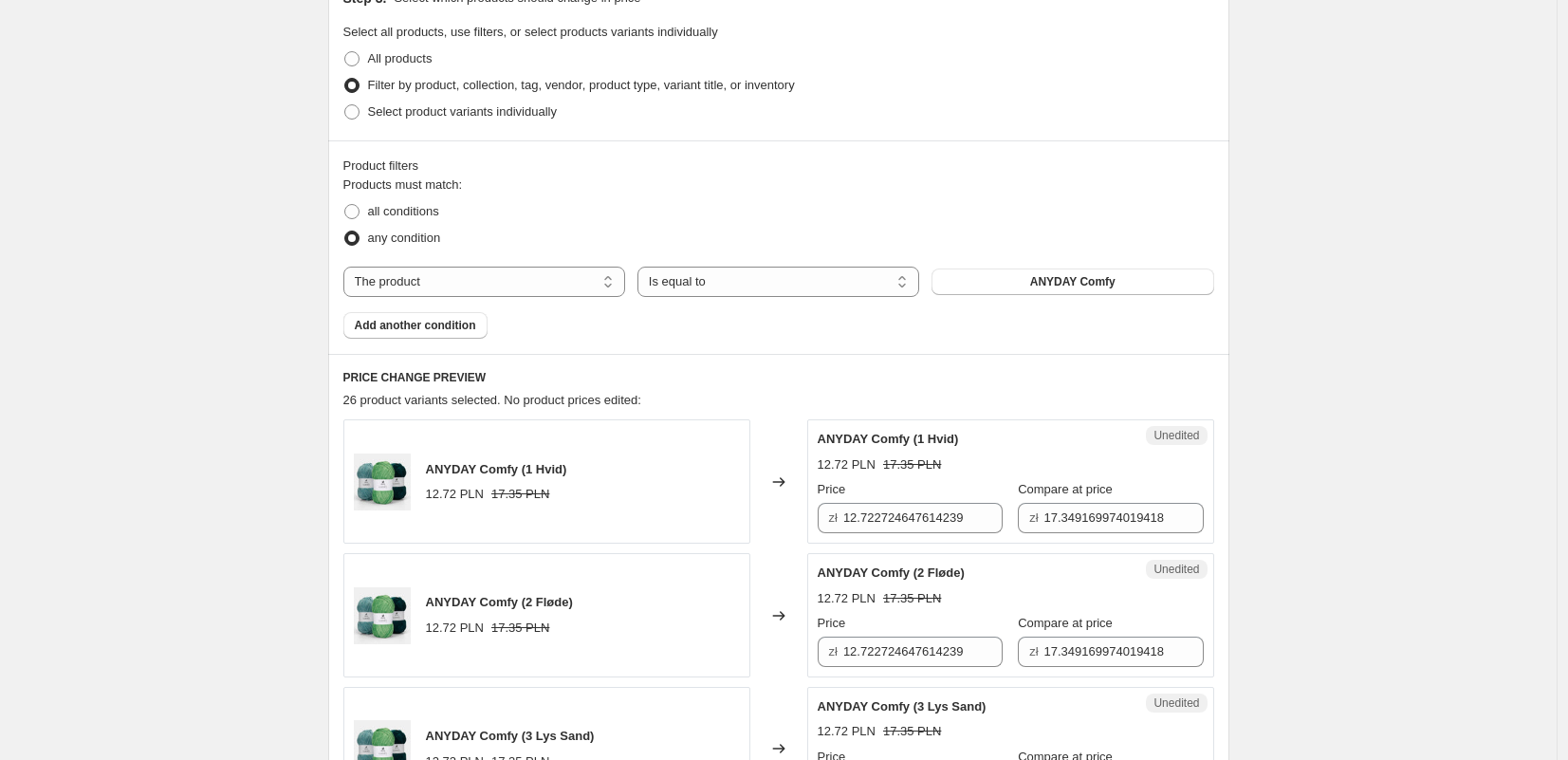
scroll to position [542, 0]
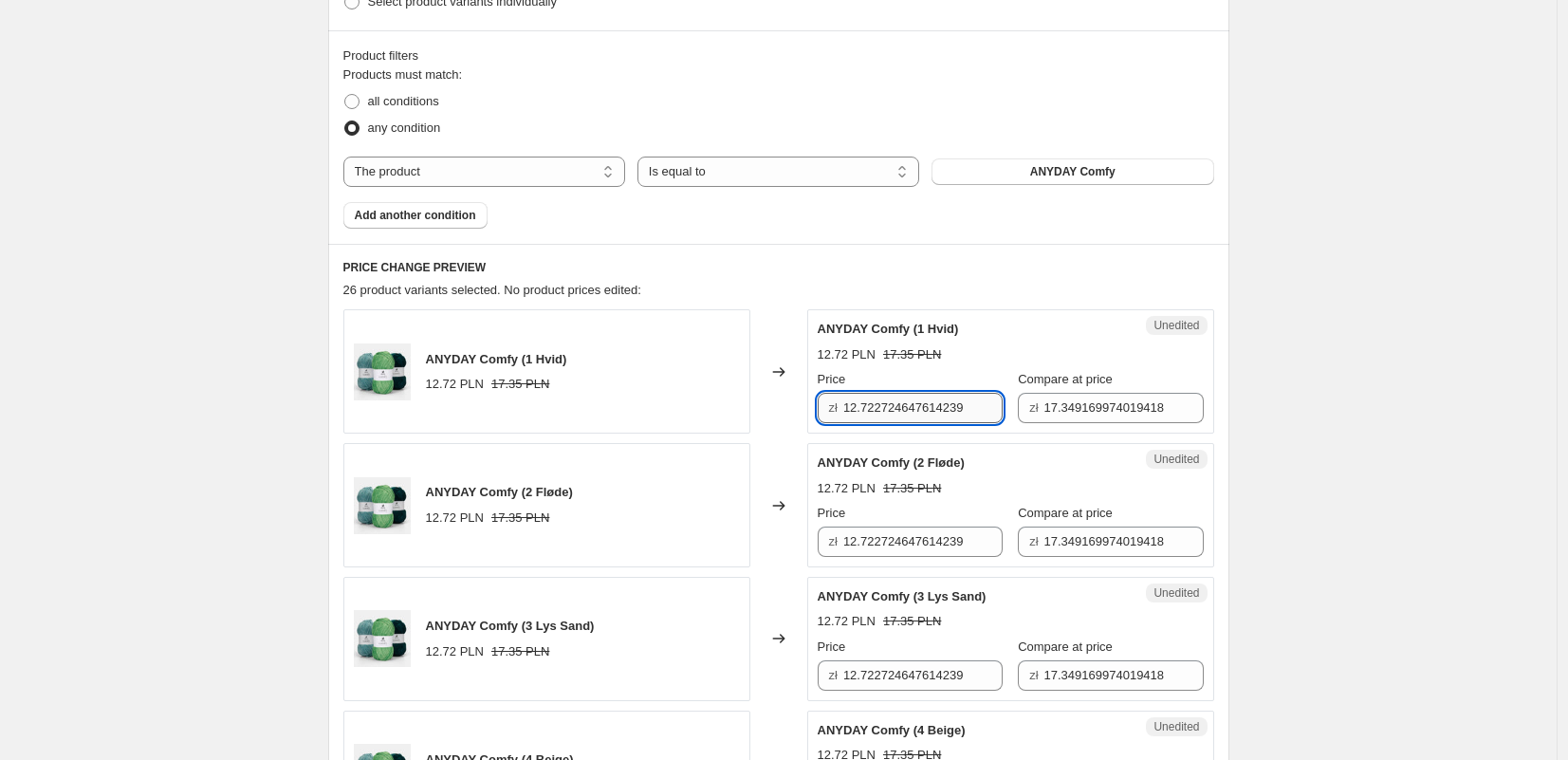
click at [881, 413] on input "12.722724647614239" at bounding box center [923, 407] width 160 height 30
click at [936, 532] on input "12.722724647614239" at bounding box center [923, 541] width 160 height 30
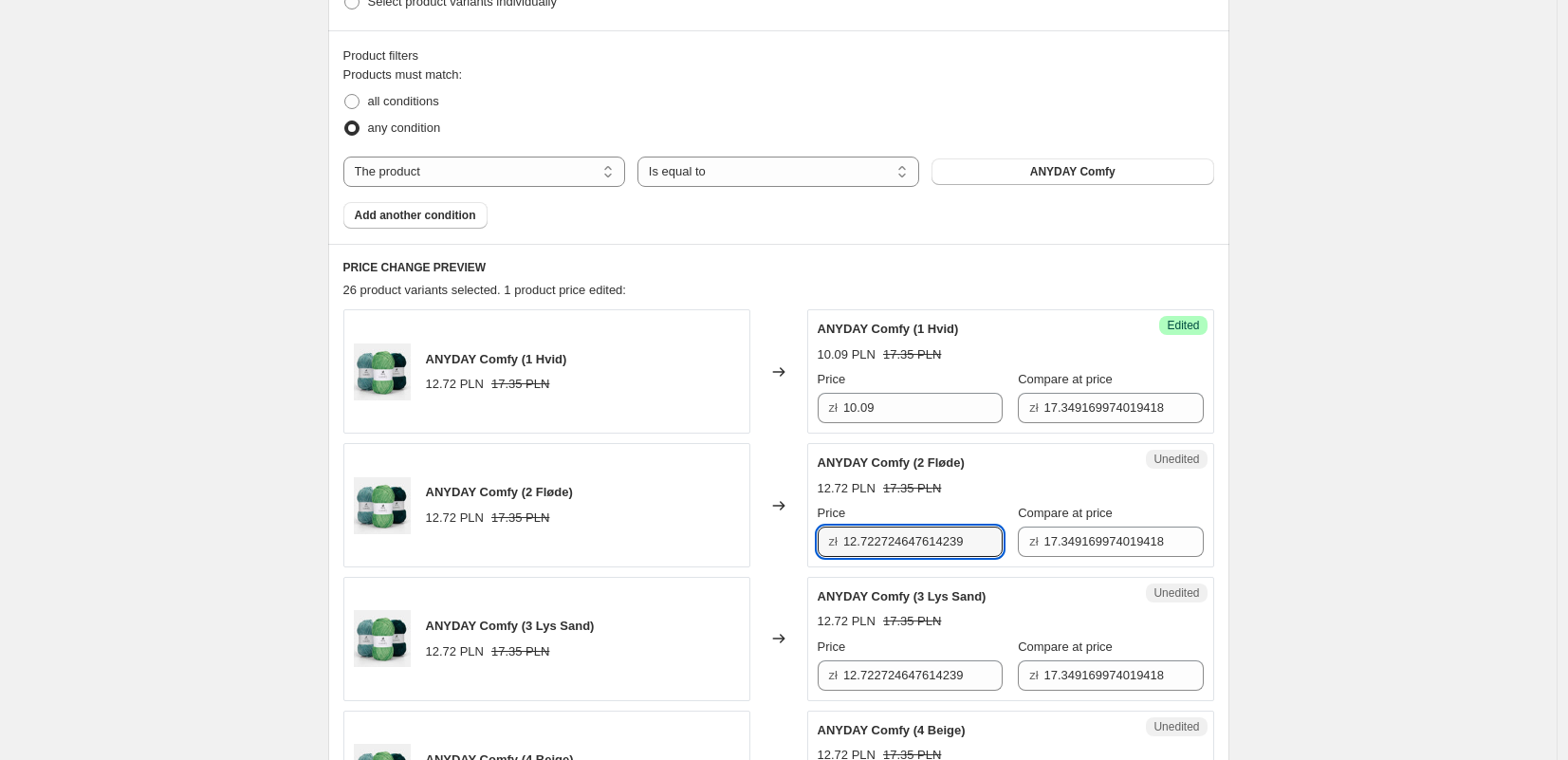
drag, startPoint x: 936, startPoint y: 532, endPoint x: 902, endPoint y: 643, distance: 116.1
click at [936, 532] on input "12.722724647614239" at bounding box center [923, 541] width 160 height 30
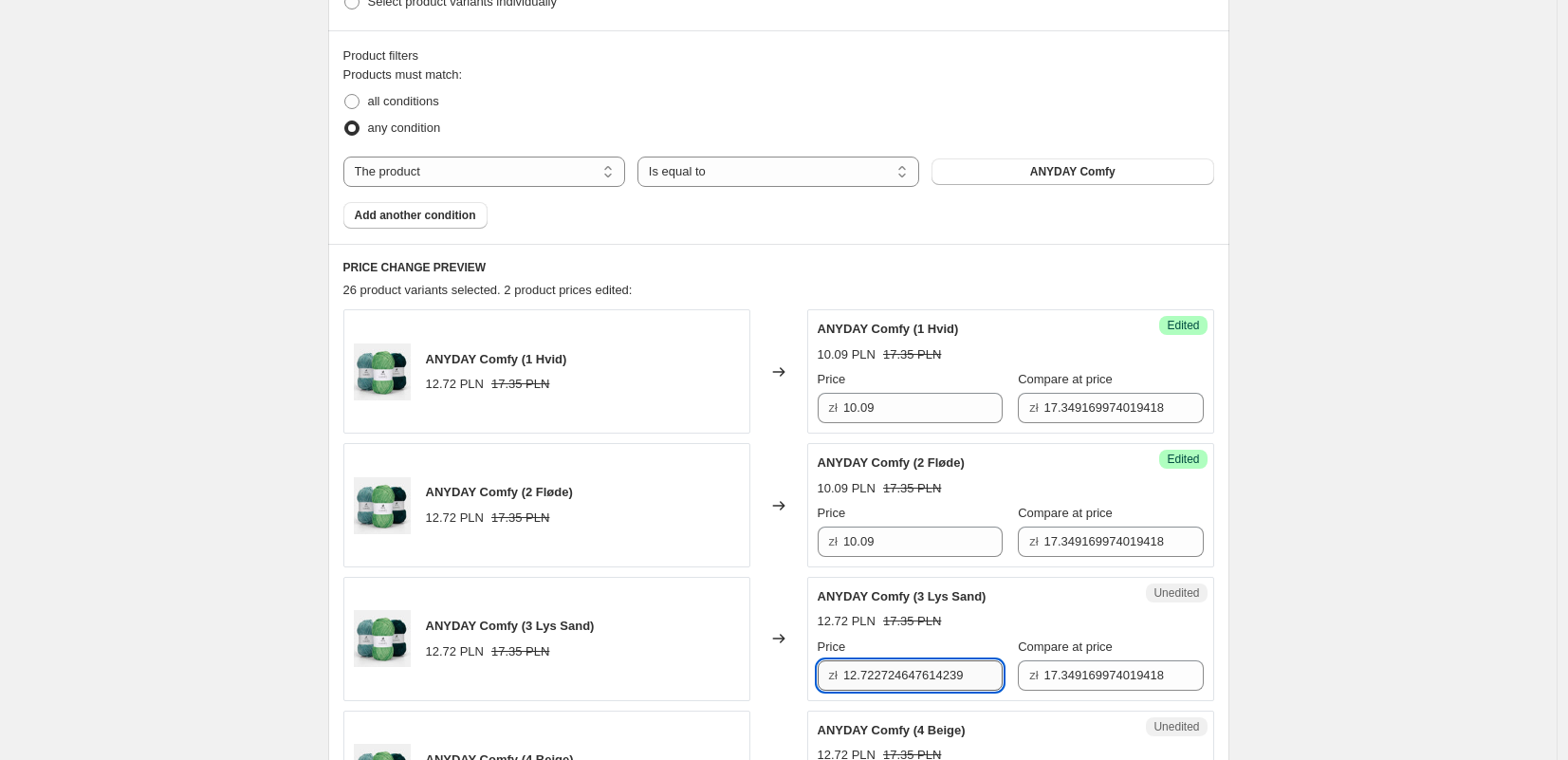
click at [894, 671] on input "12.722724647614239" at bounding box center [923, 675] width 160 height 30
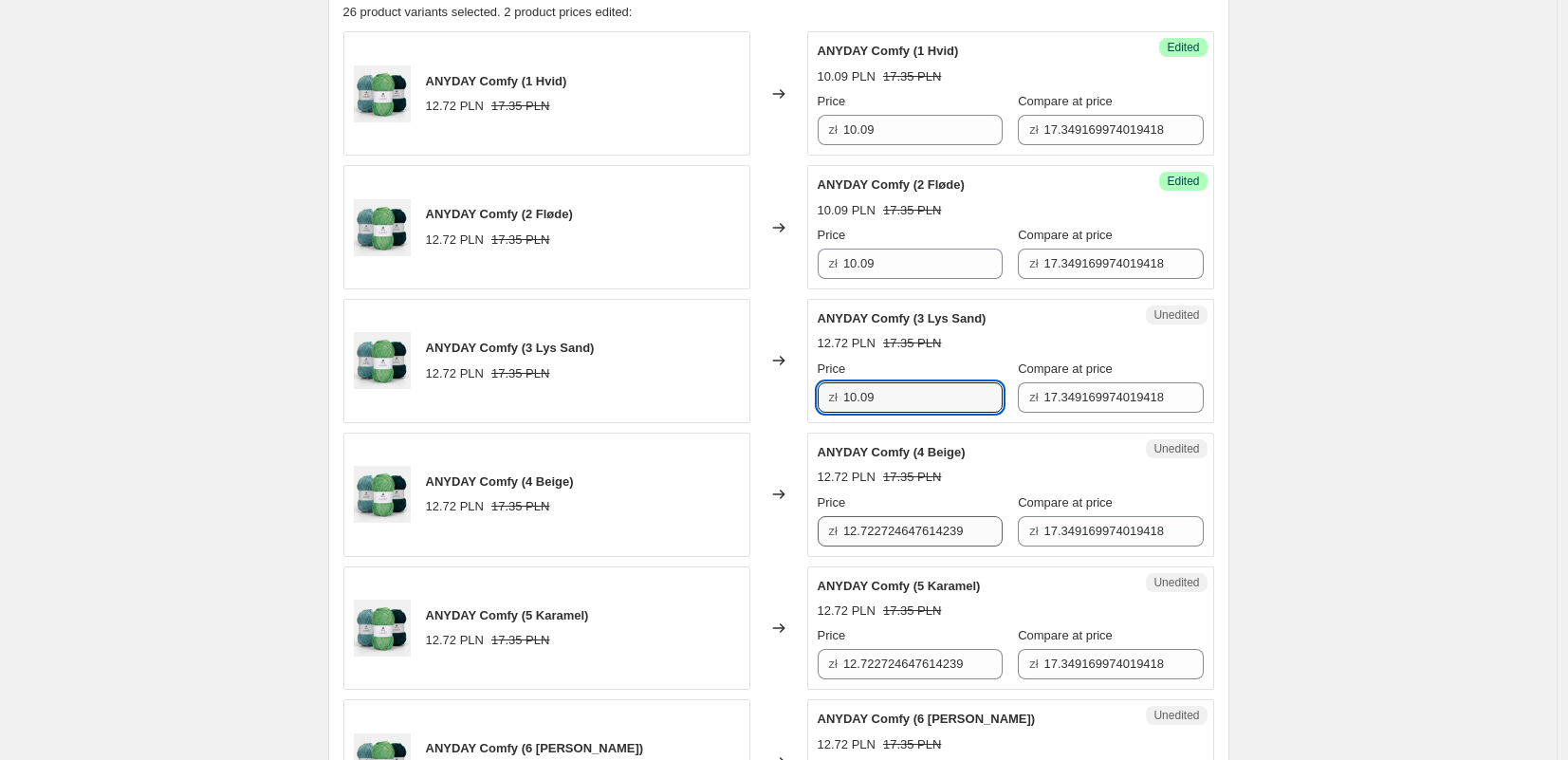
scroll to position [824, 0]
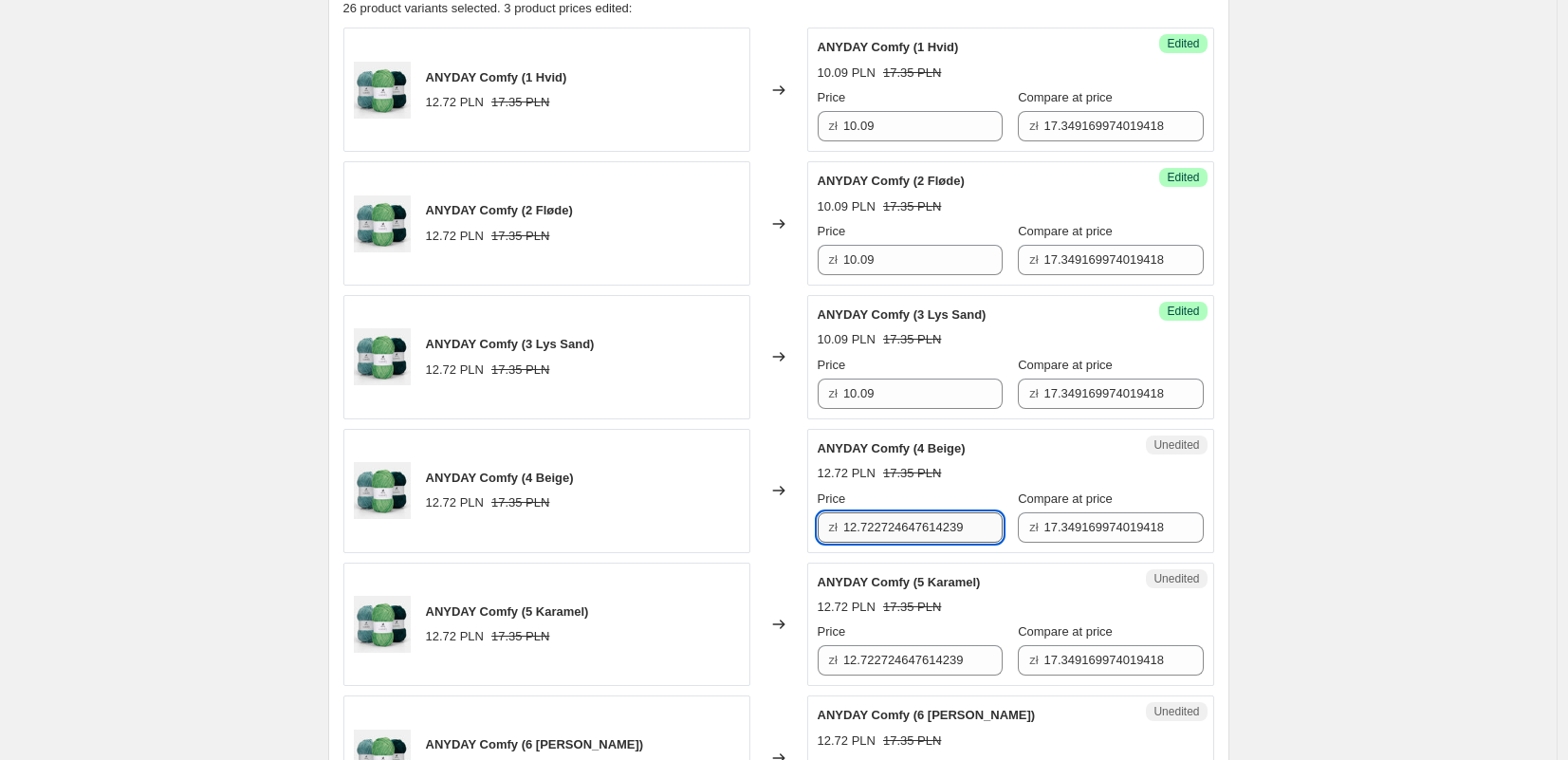
click at [864, 519] on input "12.722724647614239" at bounding box center [923, 527] width 160 height 30
drag, startPoint x: 864, startPoint y: 519, endPoint x: 871, endPoint y: 542, distance: 24.0
click at [864, 520] on input "12.722724647614239" at bounding box center [923, 527] width 160 height 30
click at [887, 666] on input "12.722724647614239" at bounding box center [923, 659] width 160 height 30
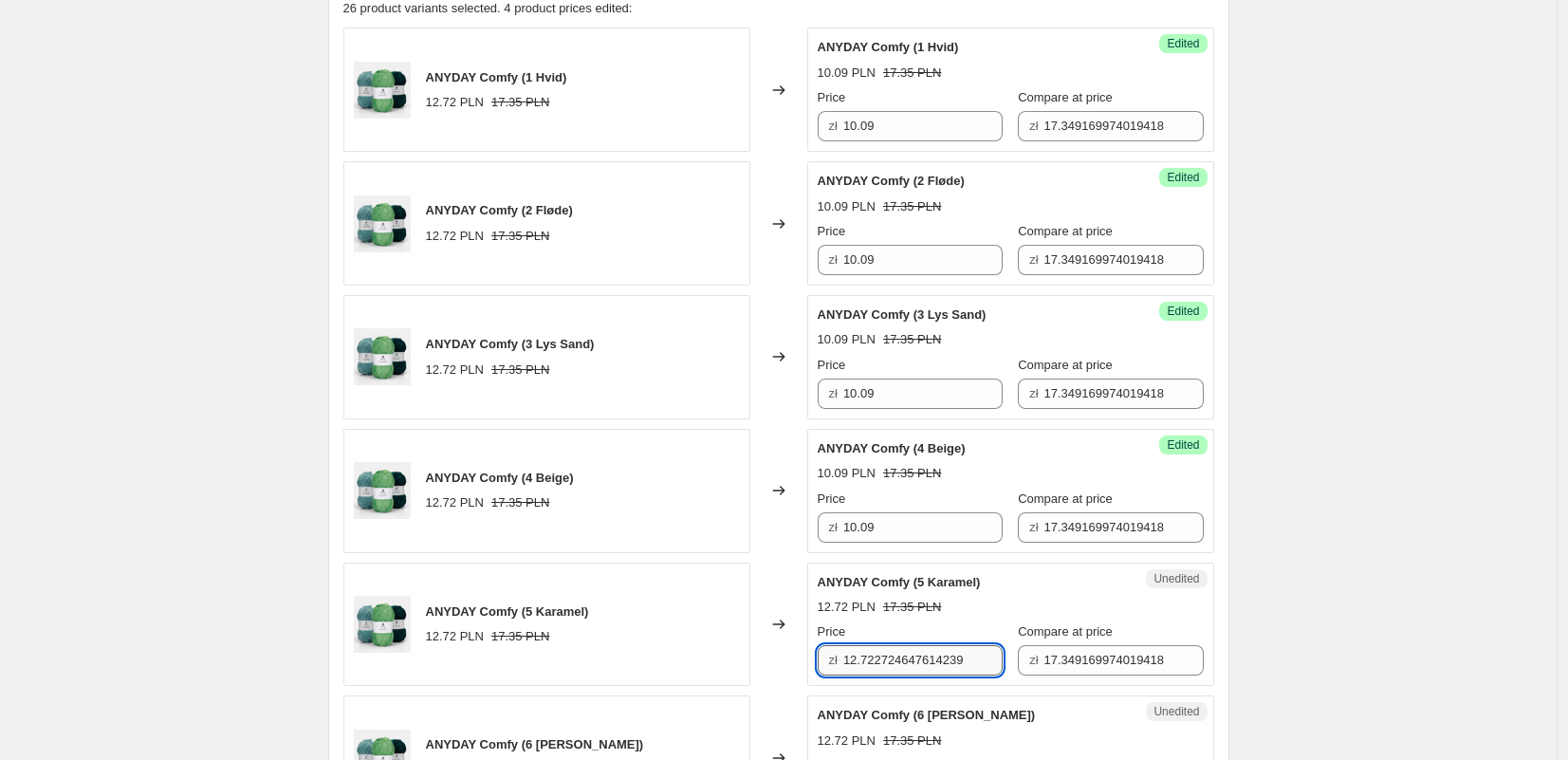
click at [887, 666] on input "12.722724647614239" at bounding box center [923, 659] width 160 height 30
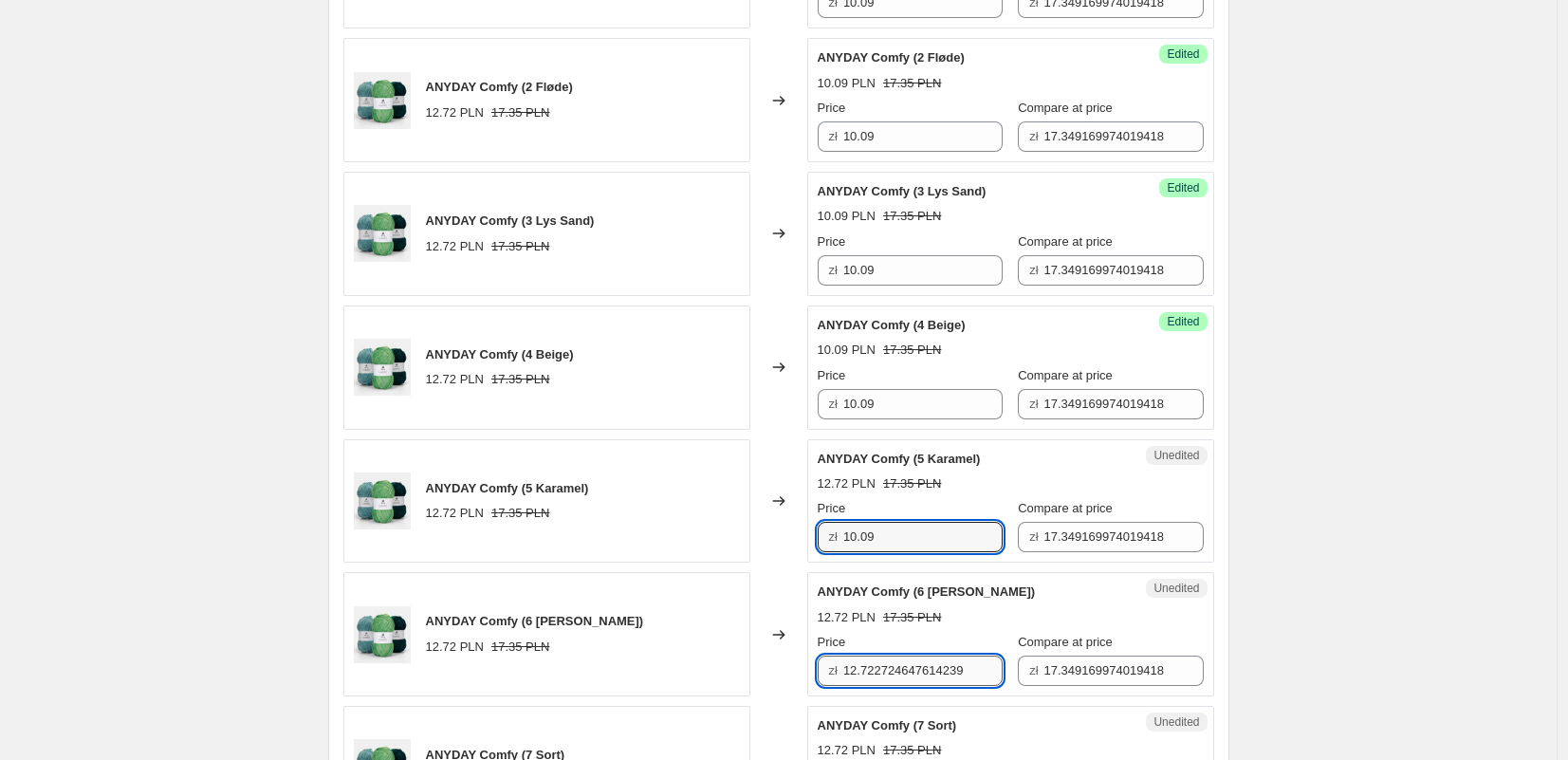
click at [888, 671] on input "12.722724647614239" at bounding box center [923, 670] width 160 height 30
click at [888, 672] on input "12.722724647614239" at bounding box center [923, 670] width 160 height 30
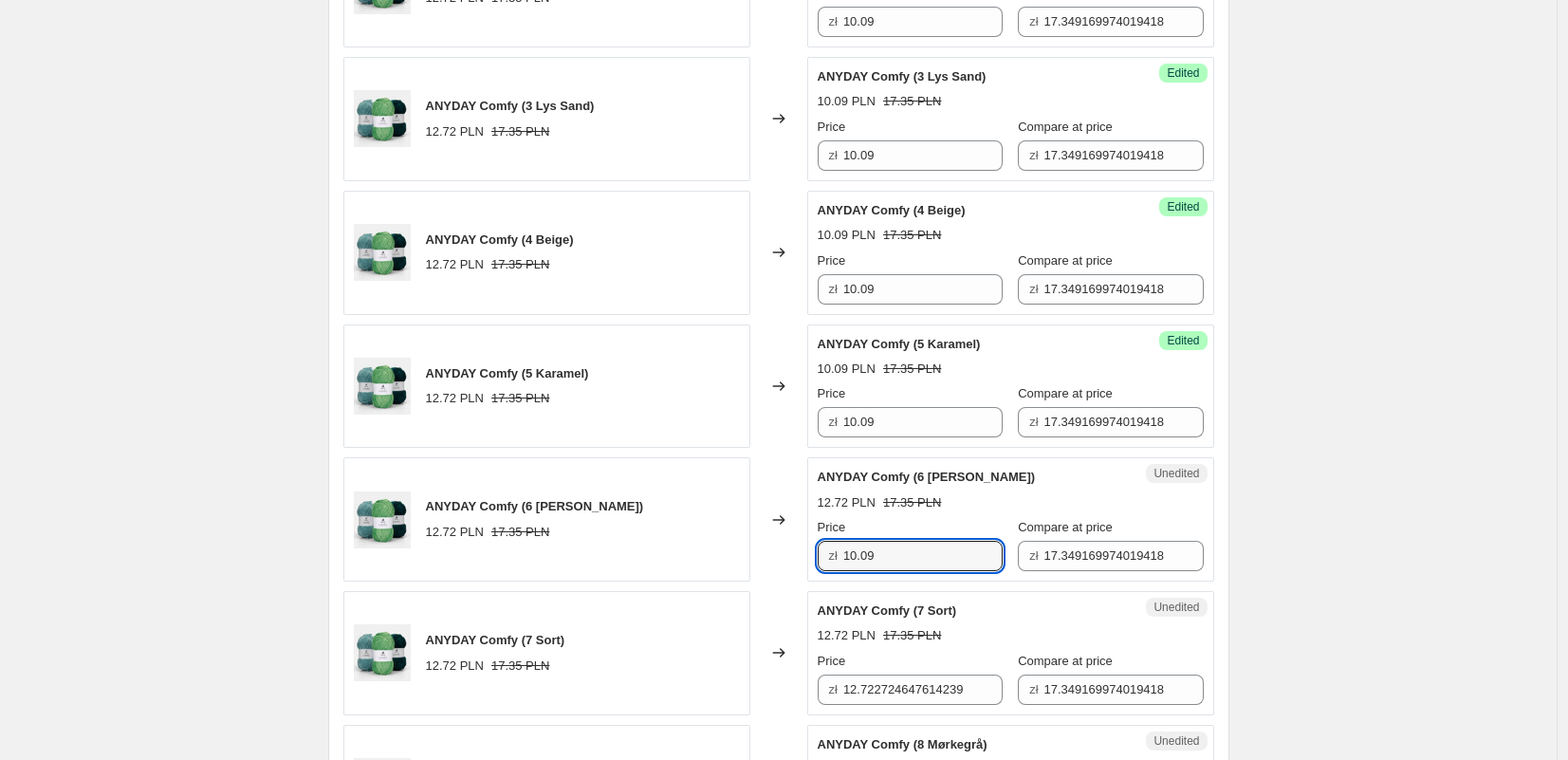
scroll to position [1137, 0]
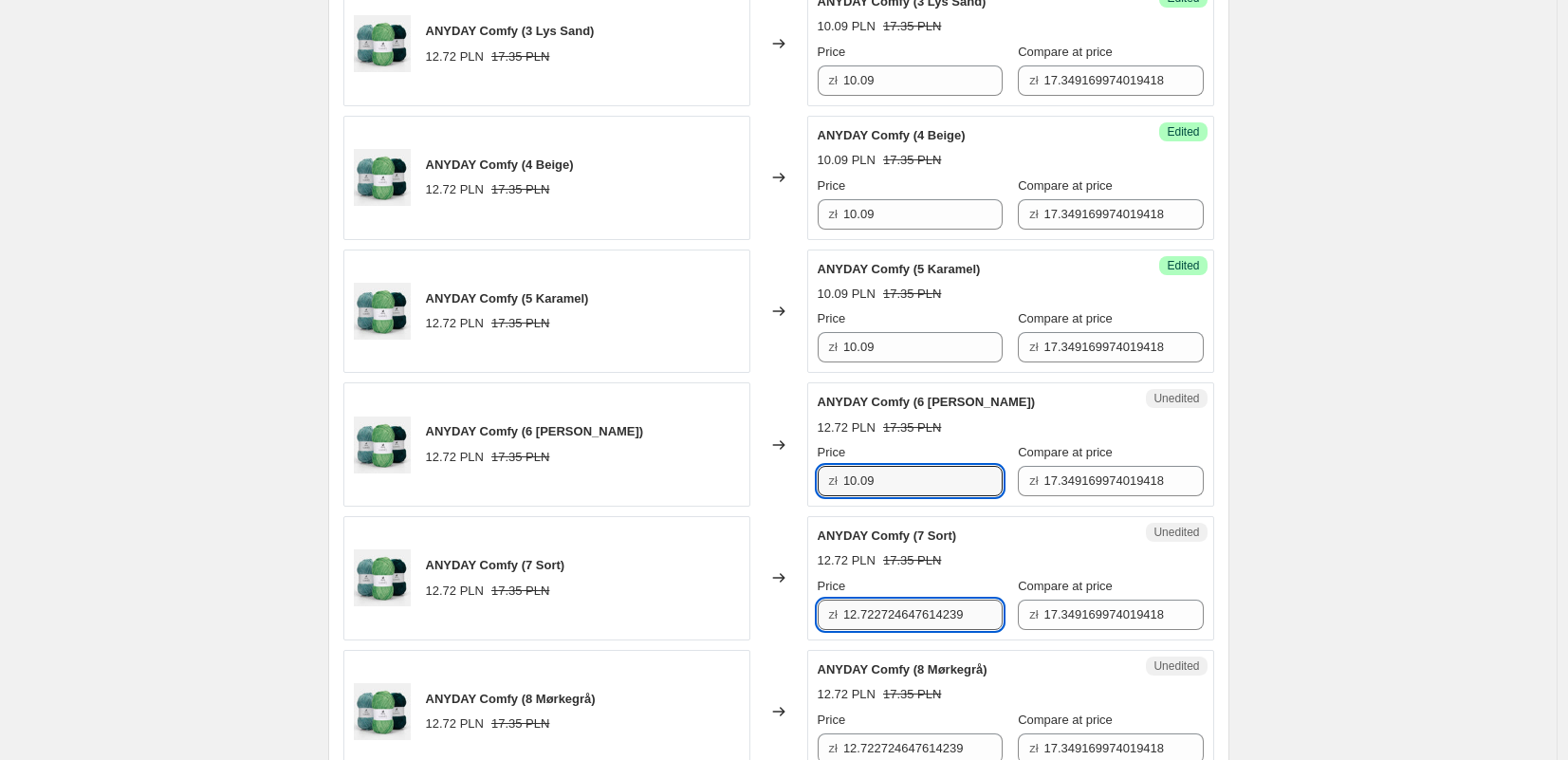
click at [878, 625] on input "12.722724647614239" at bounding box center [923, 614] width 160 height 30
drag, startPoint x: 878, startPoint y: 625, endPoint x: 881, endPoint y: 647, distance: 22.2
click at [878, 625] on input "12.722724647614239" at bounding box center [923, 614] width 160 height 30
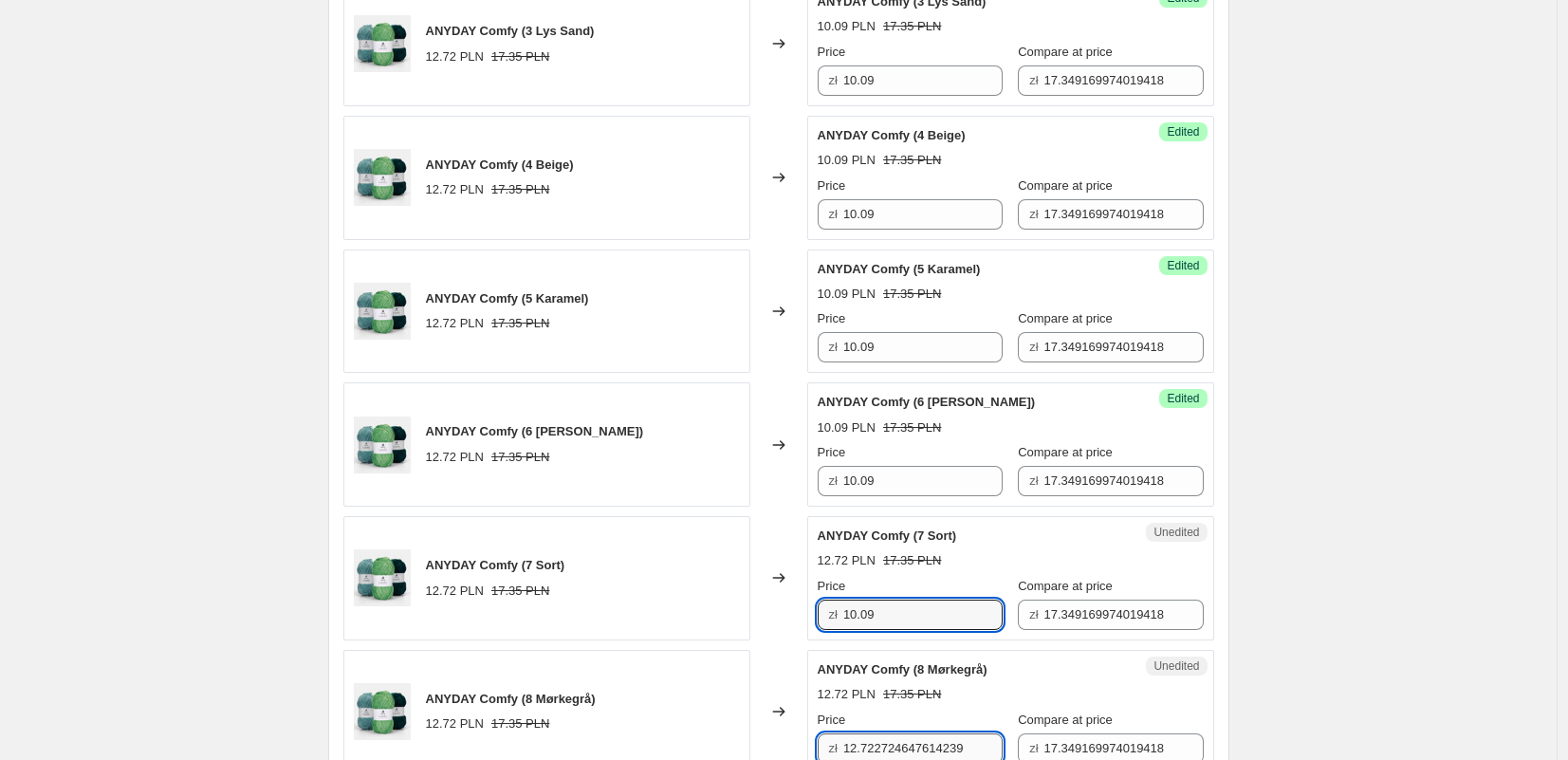
click at [903, 741] on input "12.722724647614239" at bounding box center [923, 747] width 160 height 30
click at [902, 741] on input "12.722724647614239" at bounding box center [923, 747] width 160 height 30
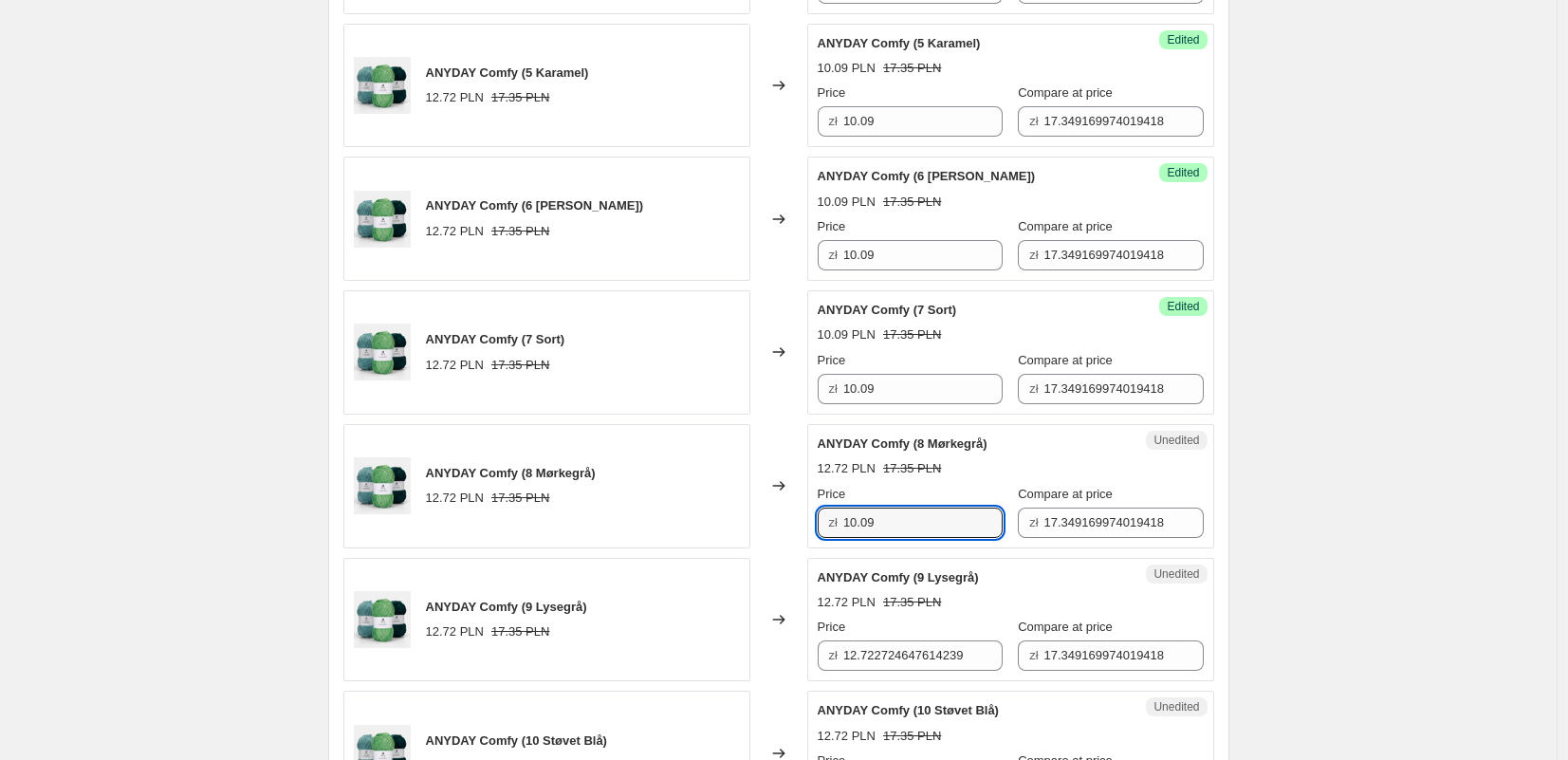
scroll to position [1462, 0]
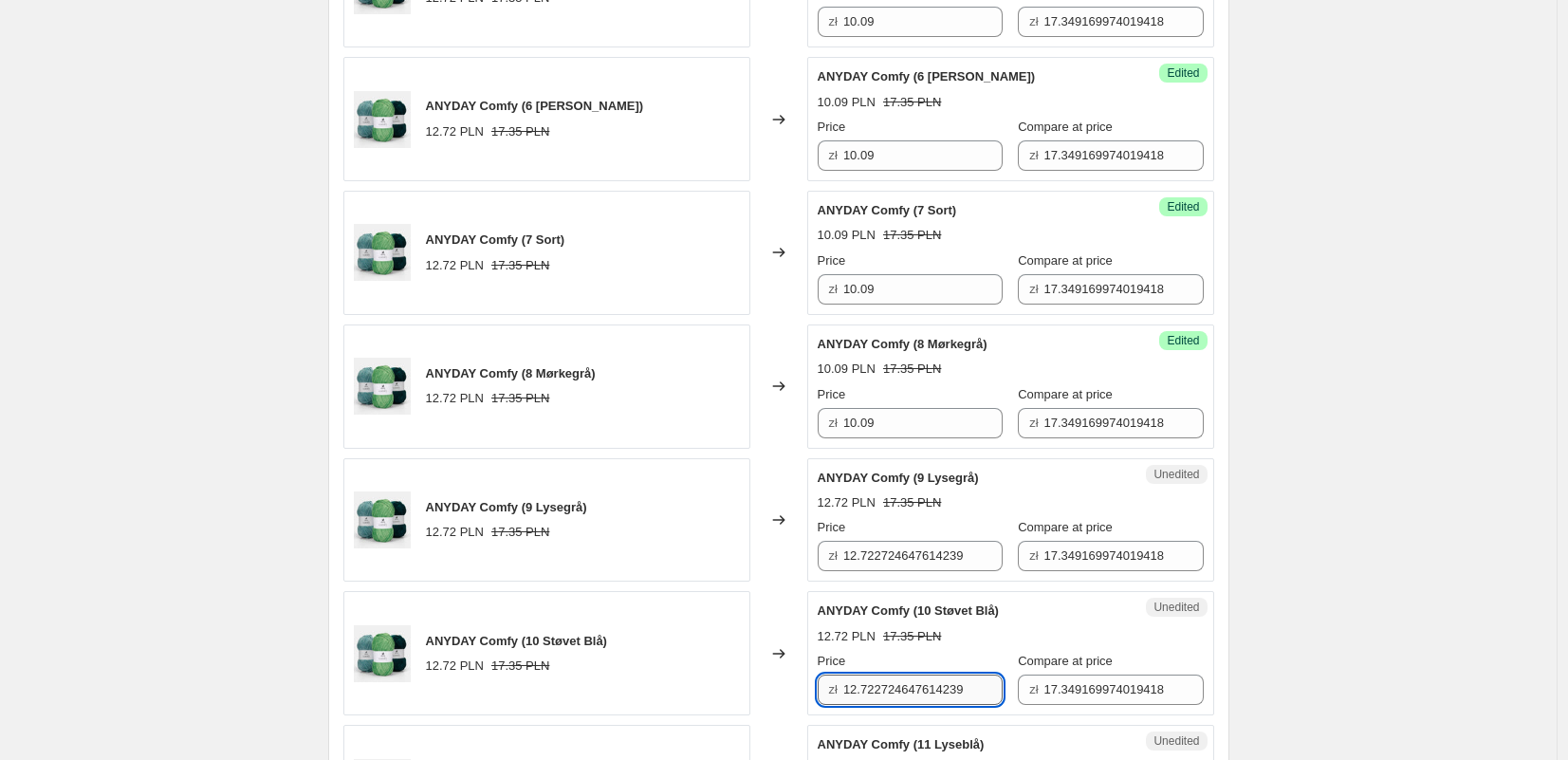
click at [897, 683] on input "12.722724647614239" at bounding box center [923, 688] width 160 height 30
drag, startPoint x: 897, startPoint y: 683, endPoint x: 899, endPoint y: 669, distance: 14.1
click at [897, 682] on input "12.722724647614239" at bounding box center [923, 688] width 160 height 30
click at [893, 564] on input "12.722724647614239" at bounding box center [923, 555] width 160 height 30
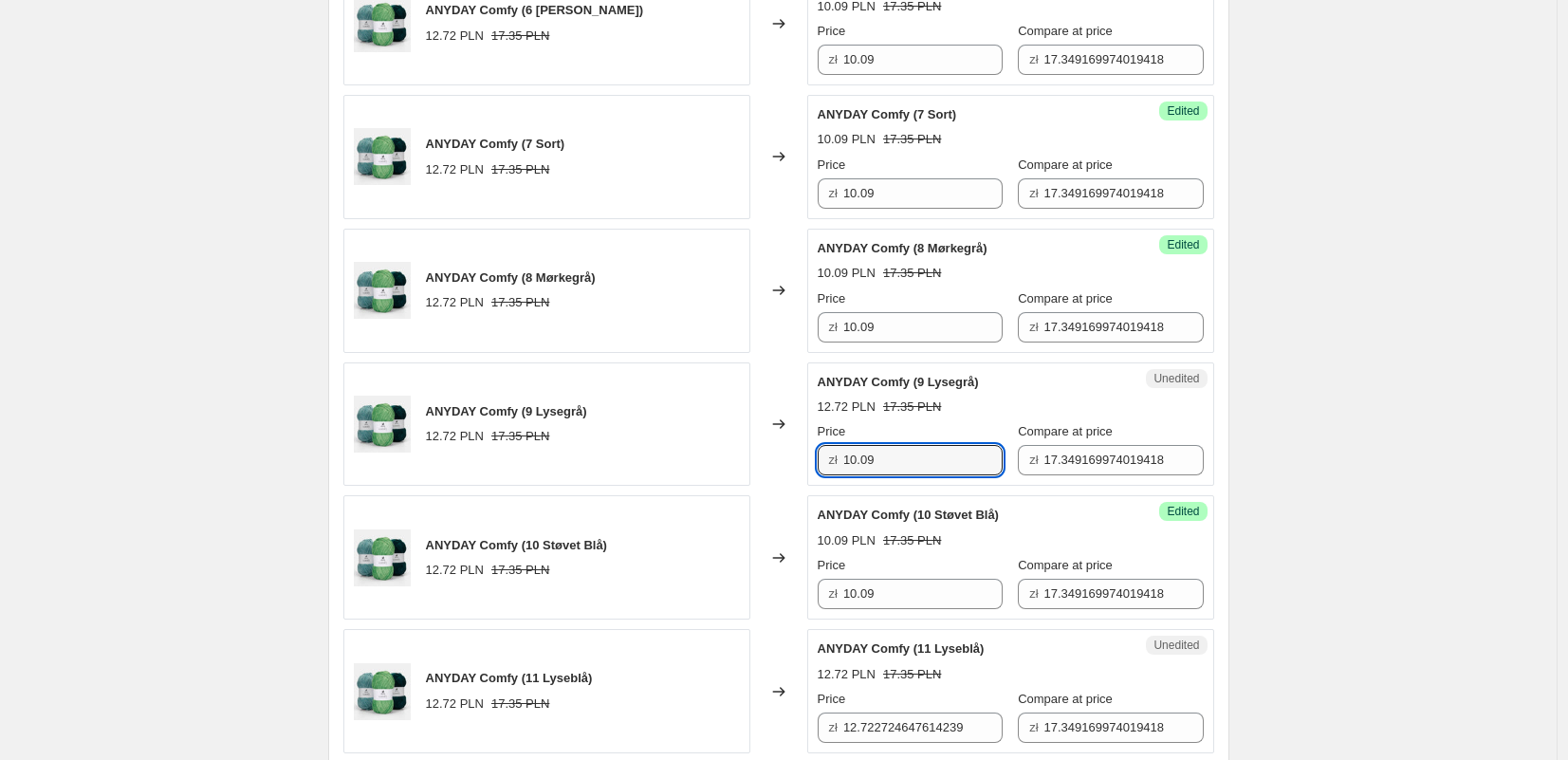
scroll to position [1634, 0]
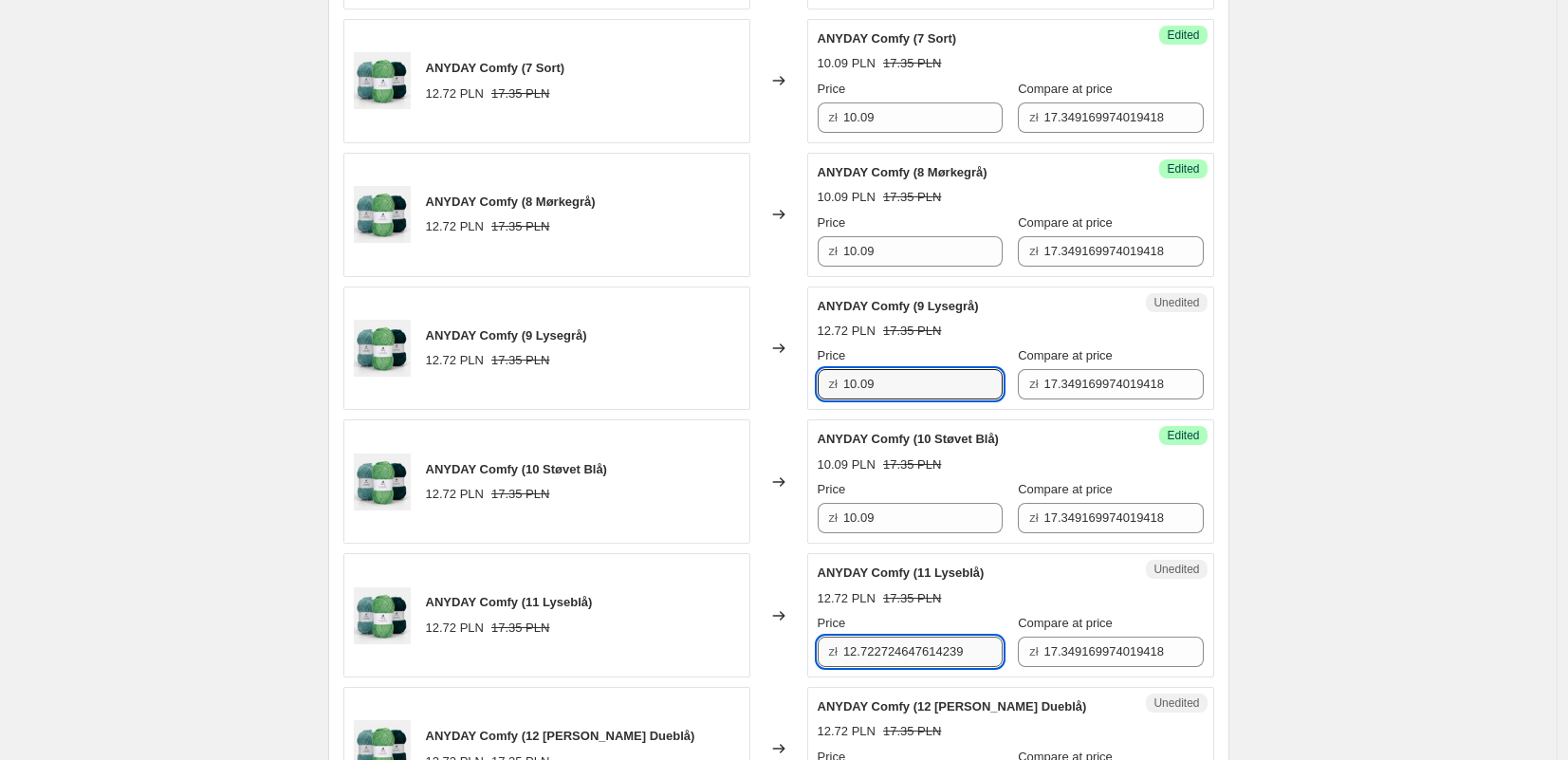
click at [889, 645] on input "12.722724647614239" at bounding box center [923, 651] width 160 height 30
click at [889, 646] on input "12.722724647614239" at bounding box center [923, 651] width 160 height 30
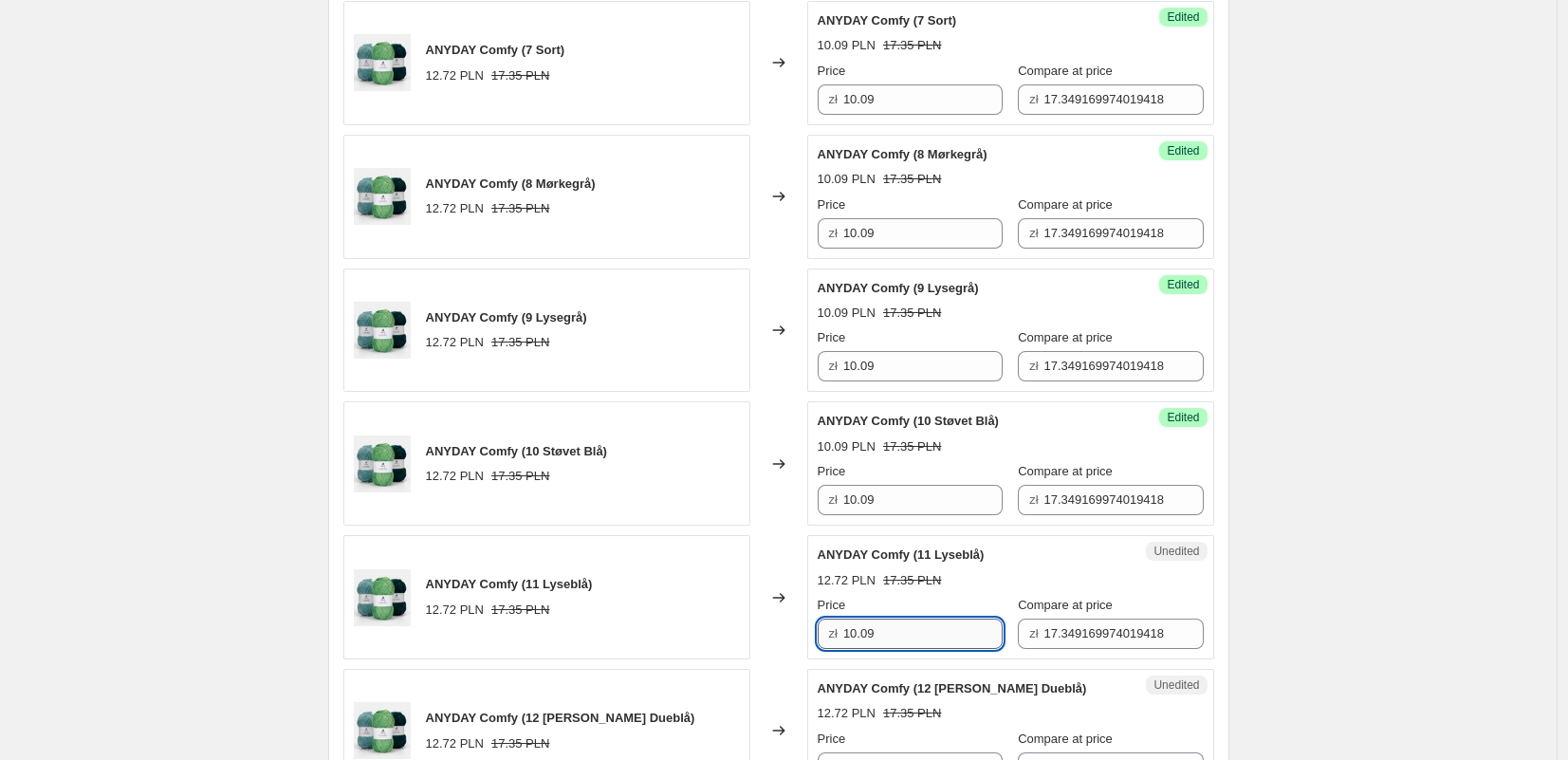
scroll to position [1819, 0]
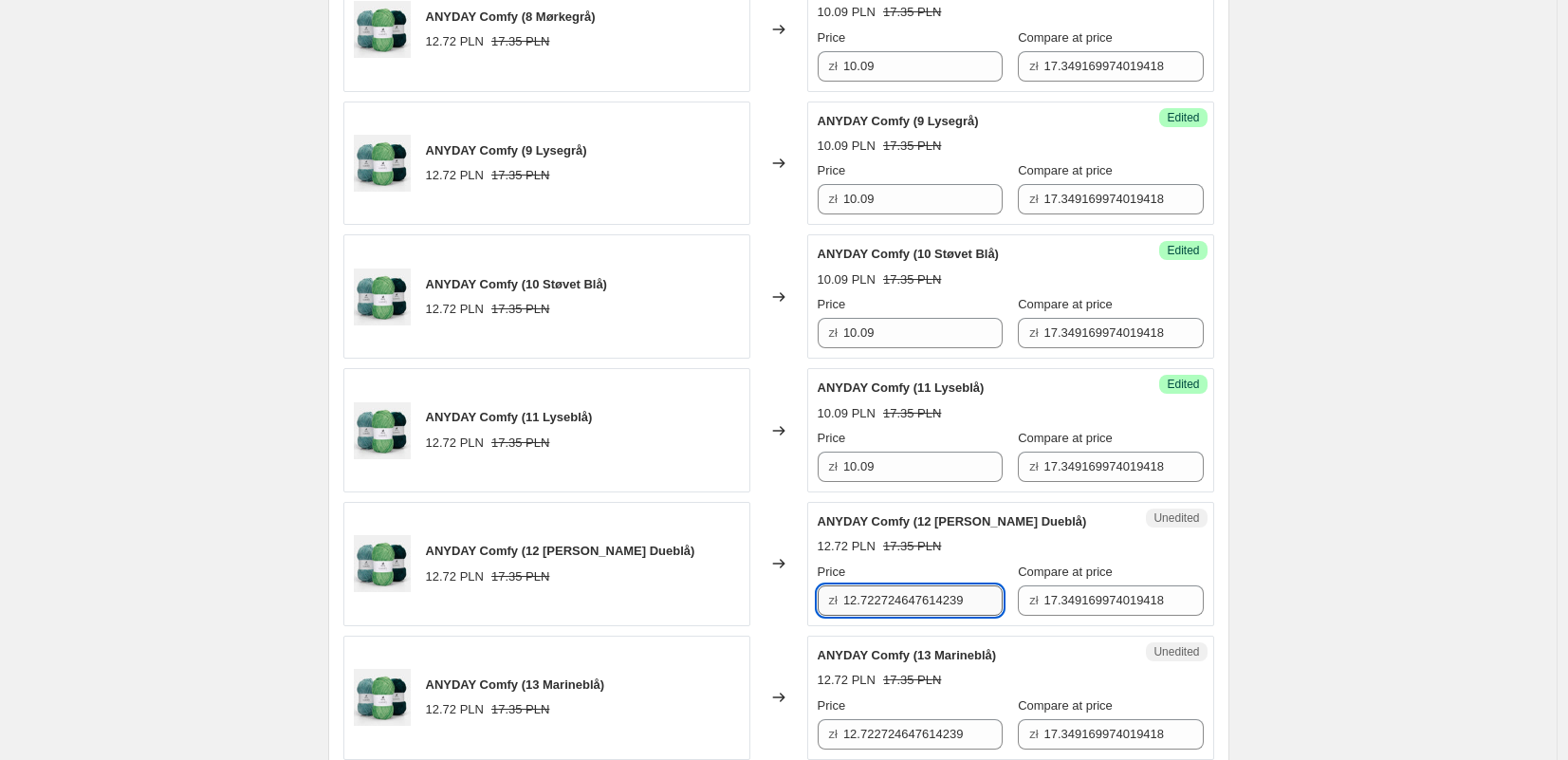
click at [879, 612] on input "12.722724647614239" at bounding box center [923, 599] width 160 height 30
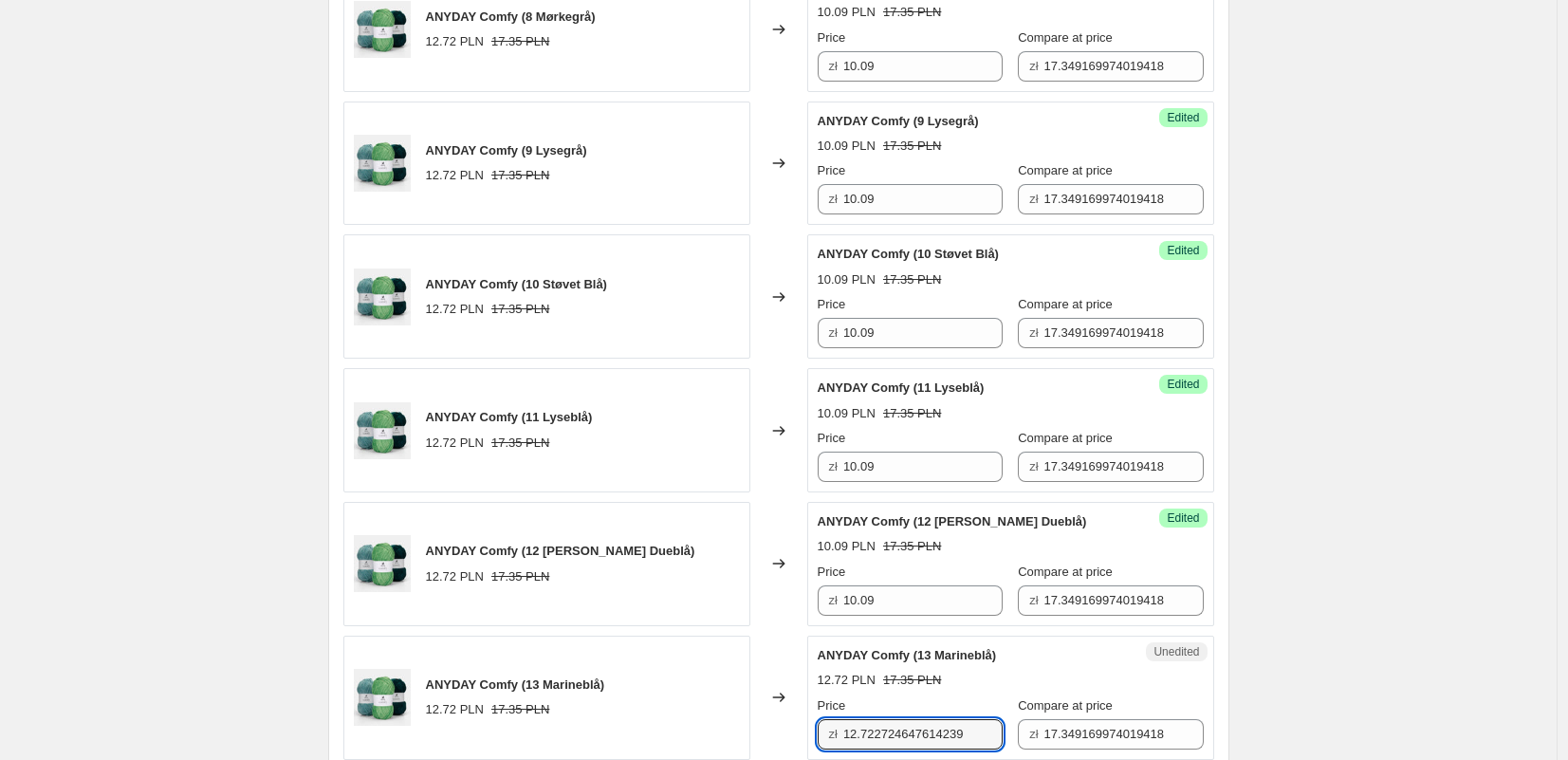
click at [912, 743] on input "12.722724647614239" at bounding box center [923, 733] width 160 height 30
click at [912, 742] on div "Unedited ANYDAY Comfy (13 Marineblå) 12.72 PLN 17.35 PLN Price zł 12.7227246476…" at bounding box center [1011, 697] width 407 height 124
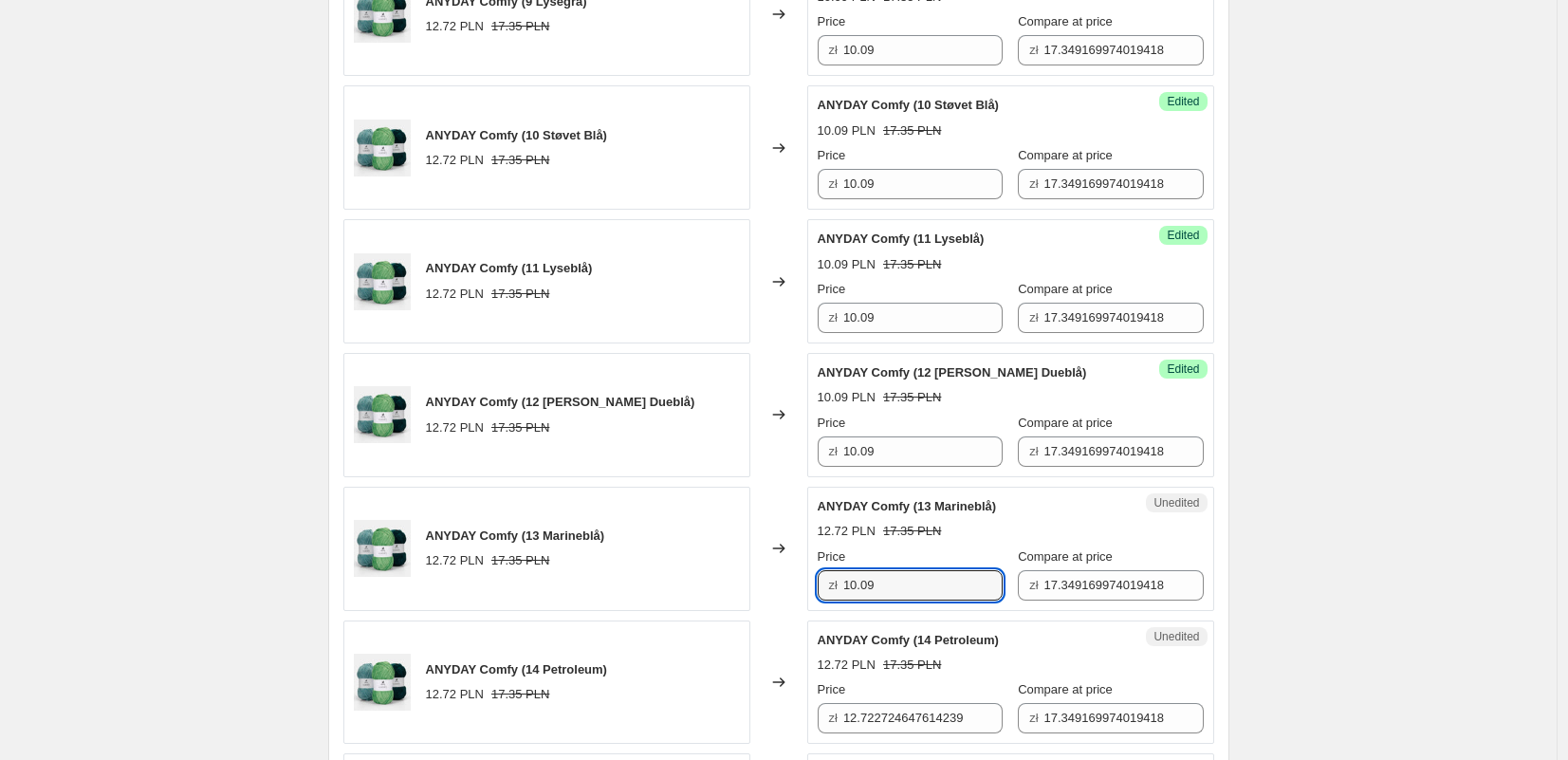
scroll to position [2029, 0]
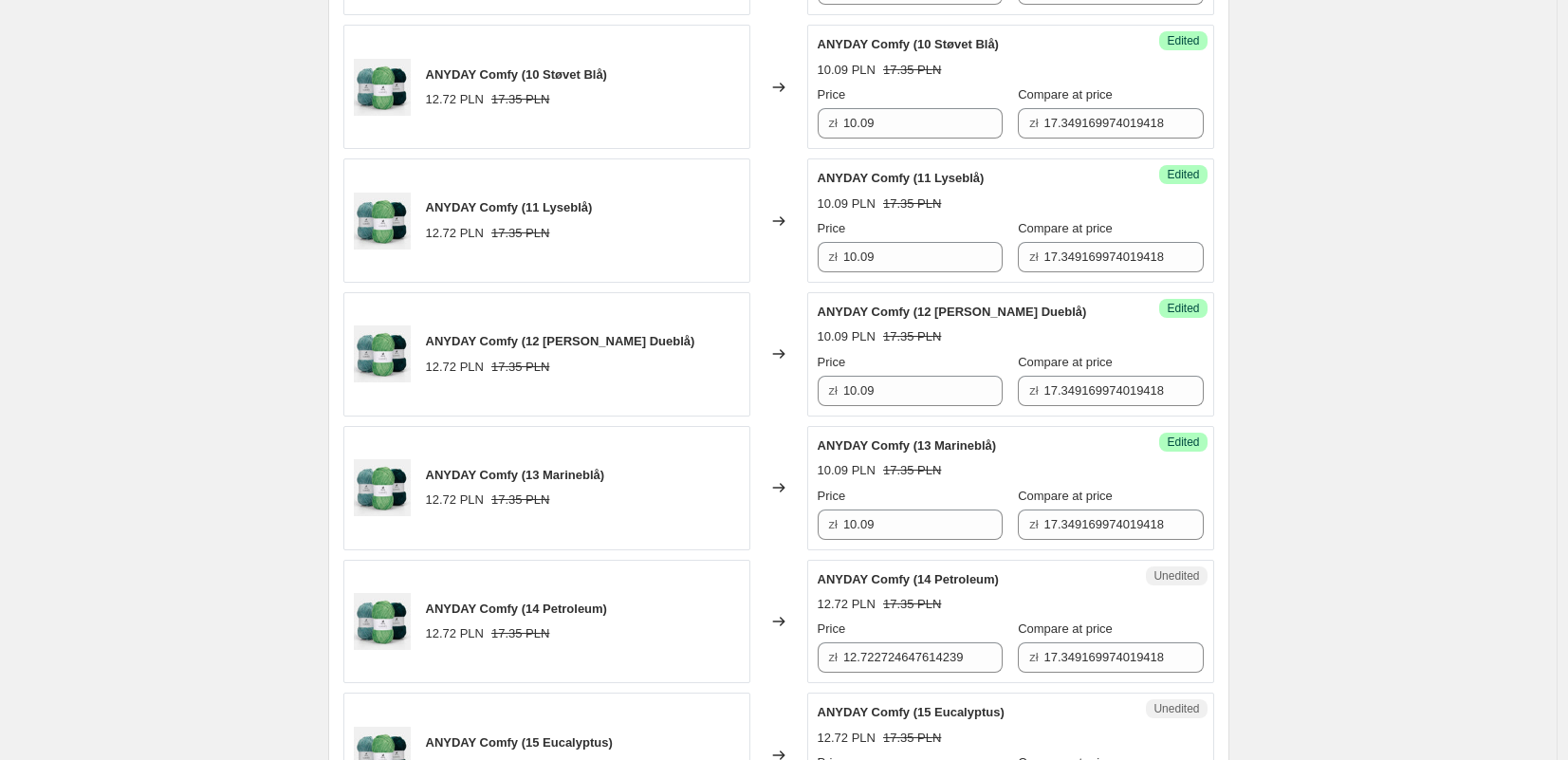
click at [879, 639] on div "Price zł 12.722724647614239" at bounding box center [909, 645] width 185 height 53
click at [879, 656] on input "12.722724647614239" at bounding box center [923, 657] width 160 height 30
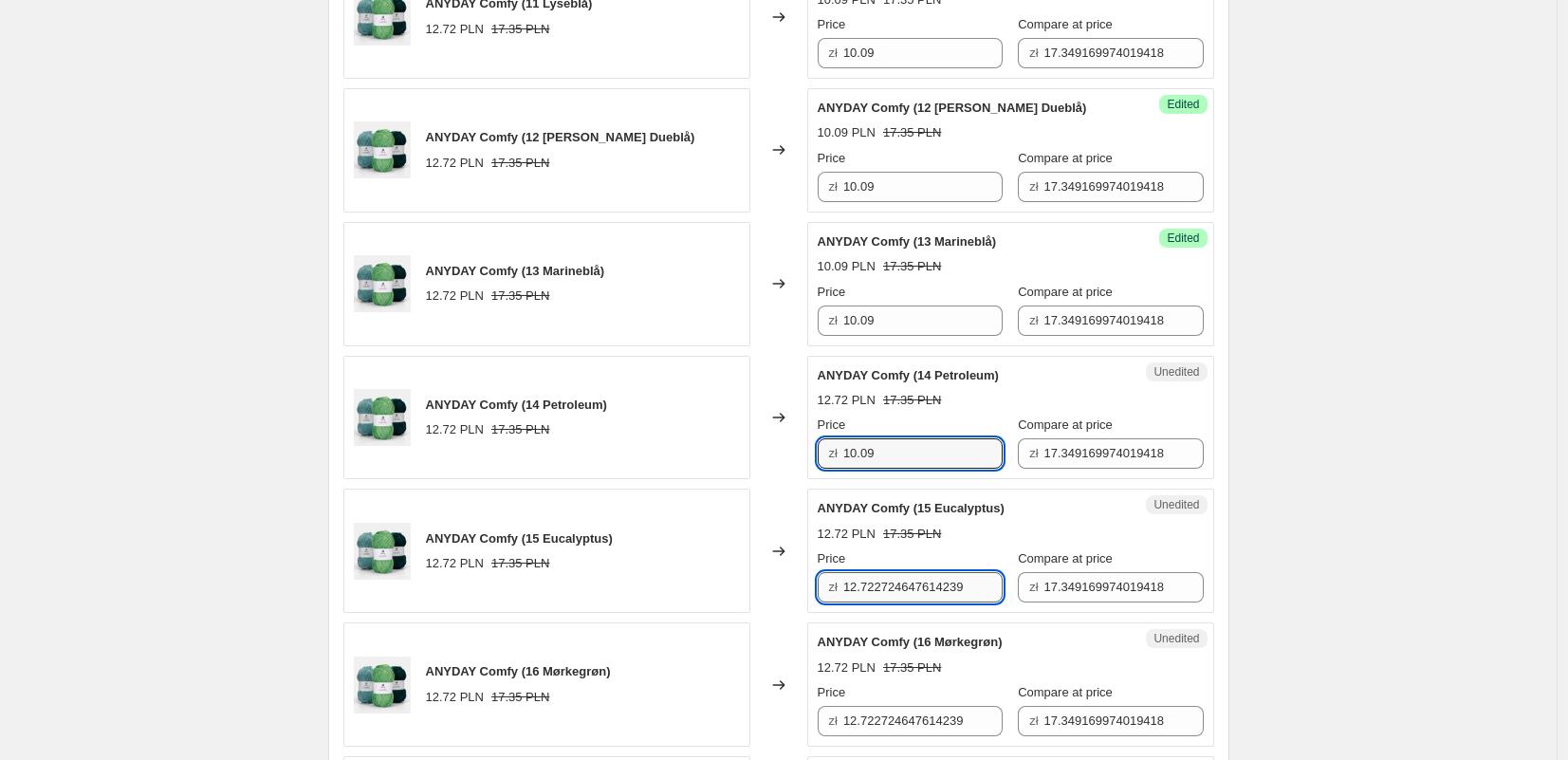
click at [869, 595] on input "12.722724647614239" at bounding box center [923, 586] width 160 height 30
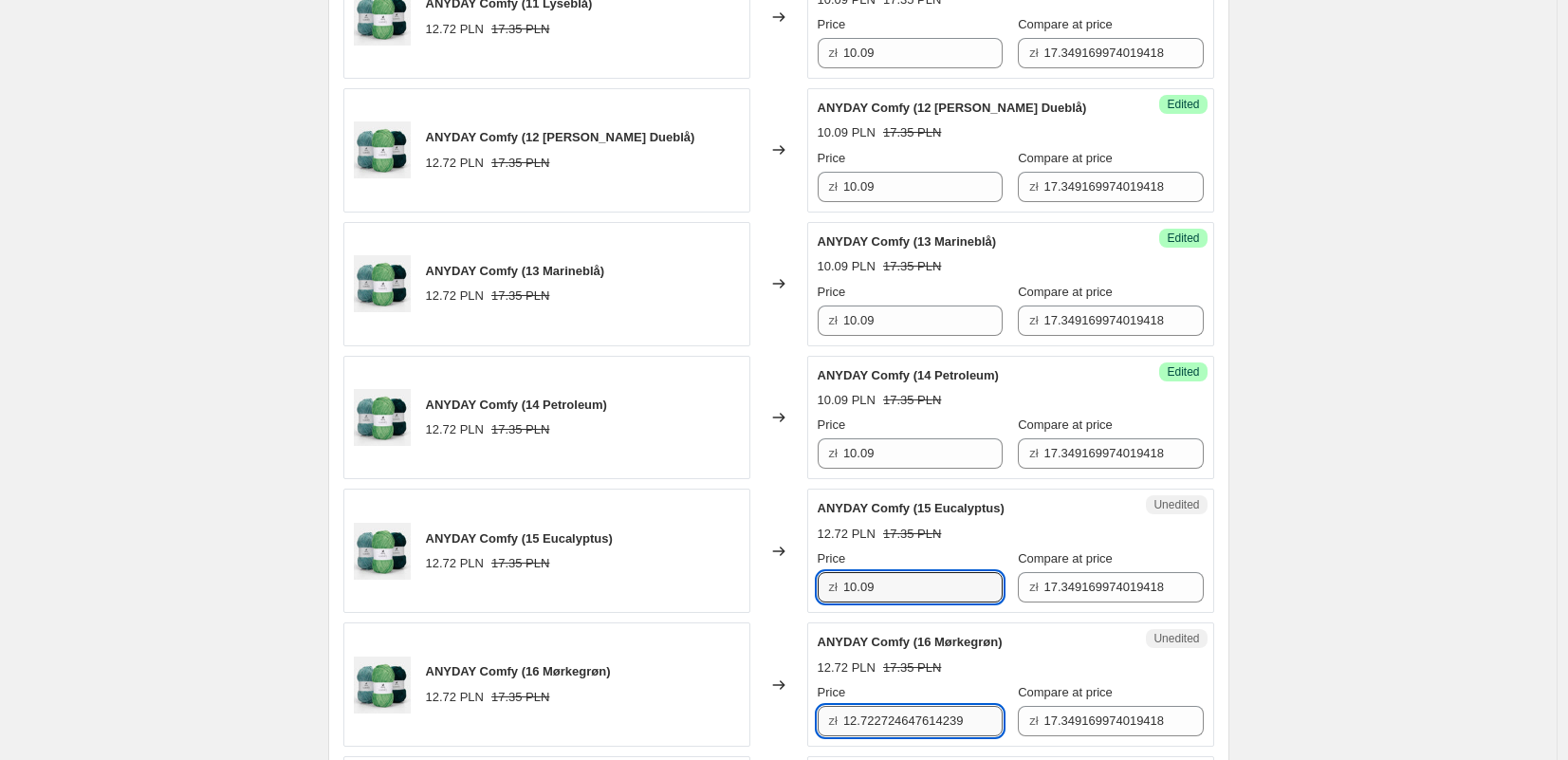
click at [917, 715] on input "12.722724647614239" at bounding box center [923, 720] width 160 height 30
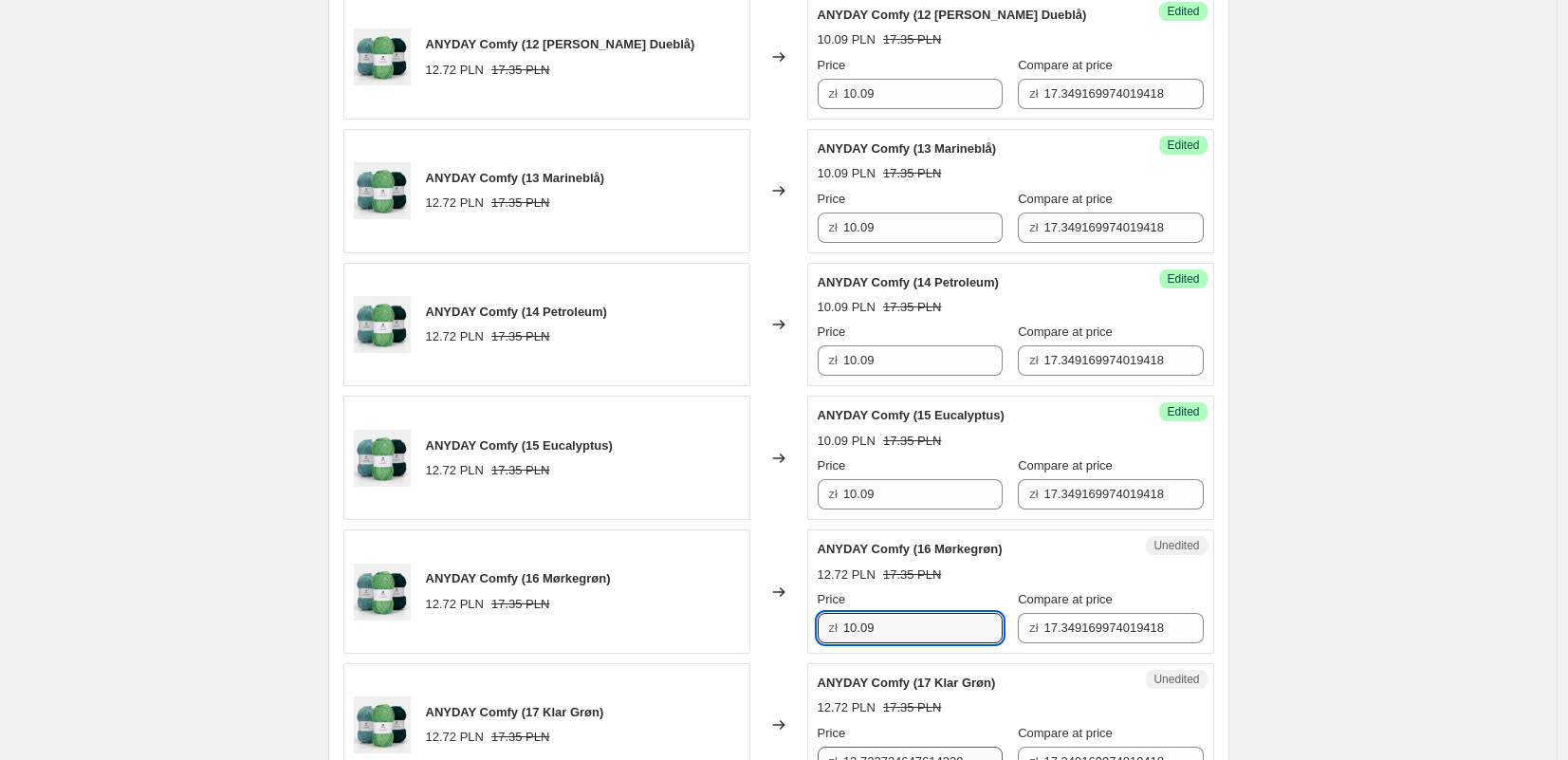
scroll to position [2389, 0]
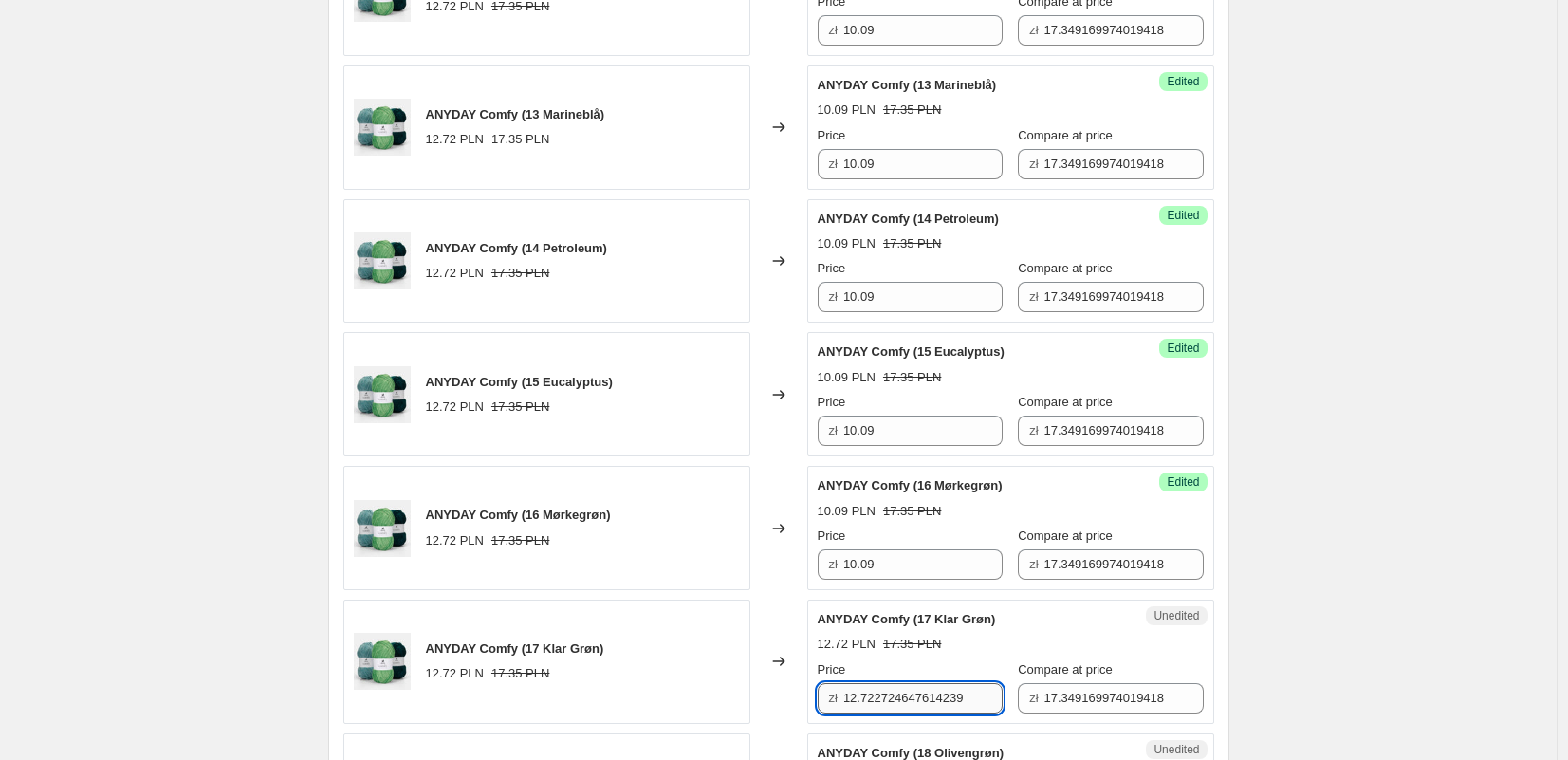
click at [896, 694] on input "12.722724647614239" at bounding box center [923, 697] width 160 height 30
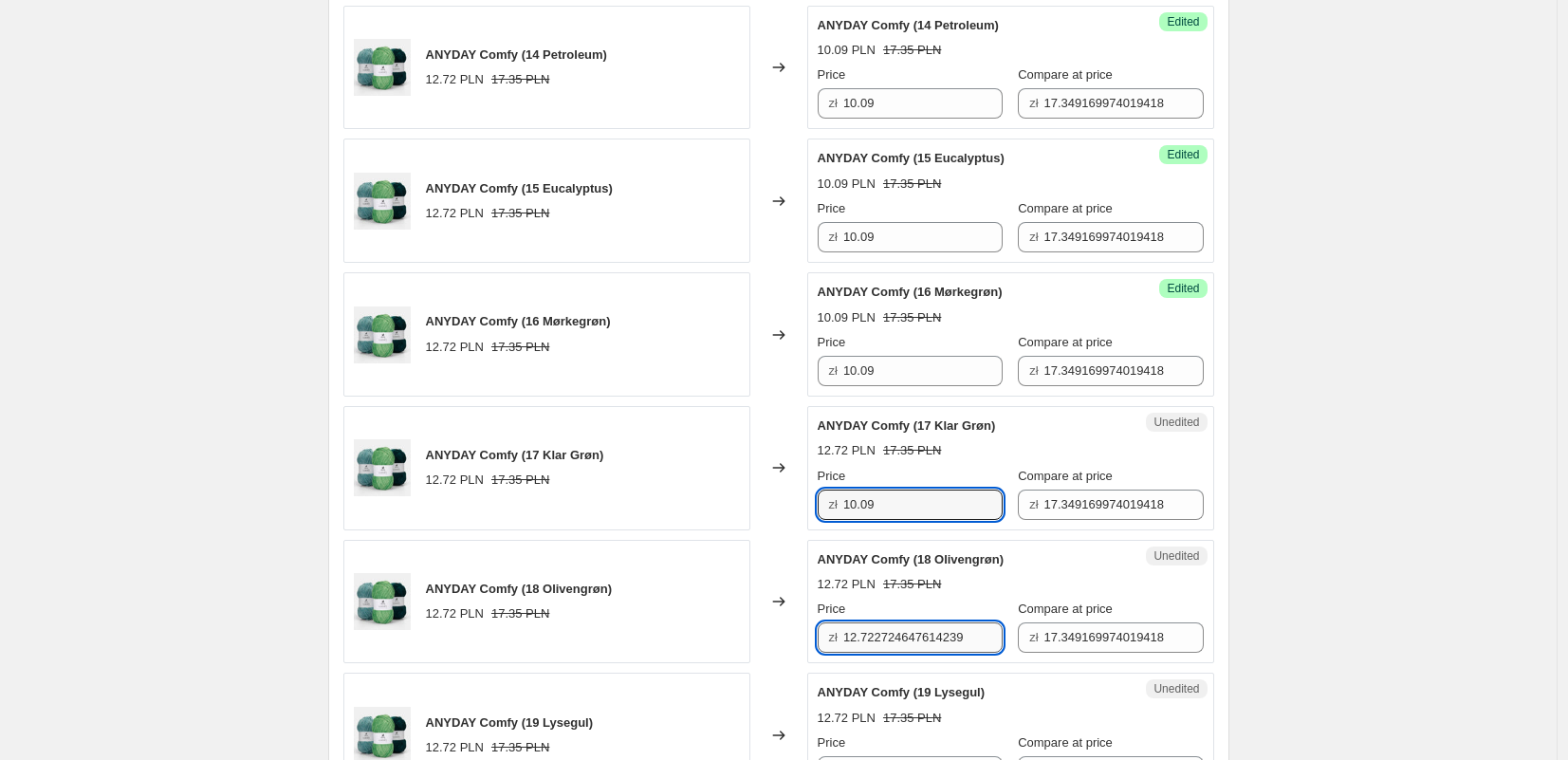
click at [887, 641] on input "12.722724647614239" at bounding box center [923, 636] width 160 height 30
click at [888, 641] on input "12.722724647614239" at bounding box center [923, 636] width 160 height 30
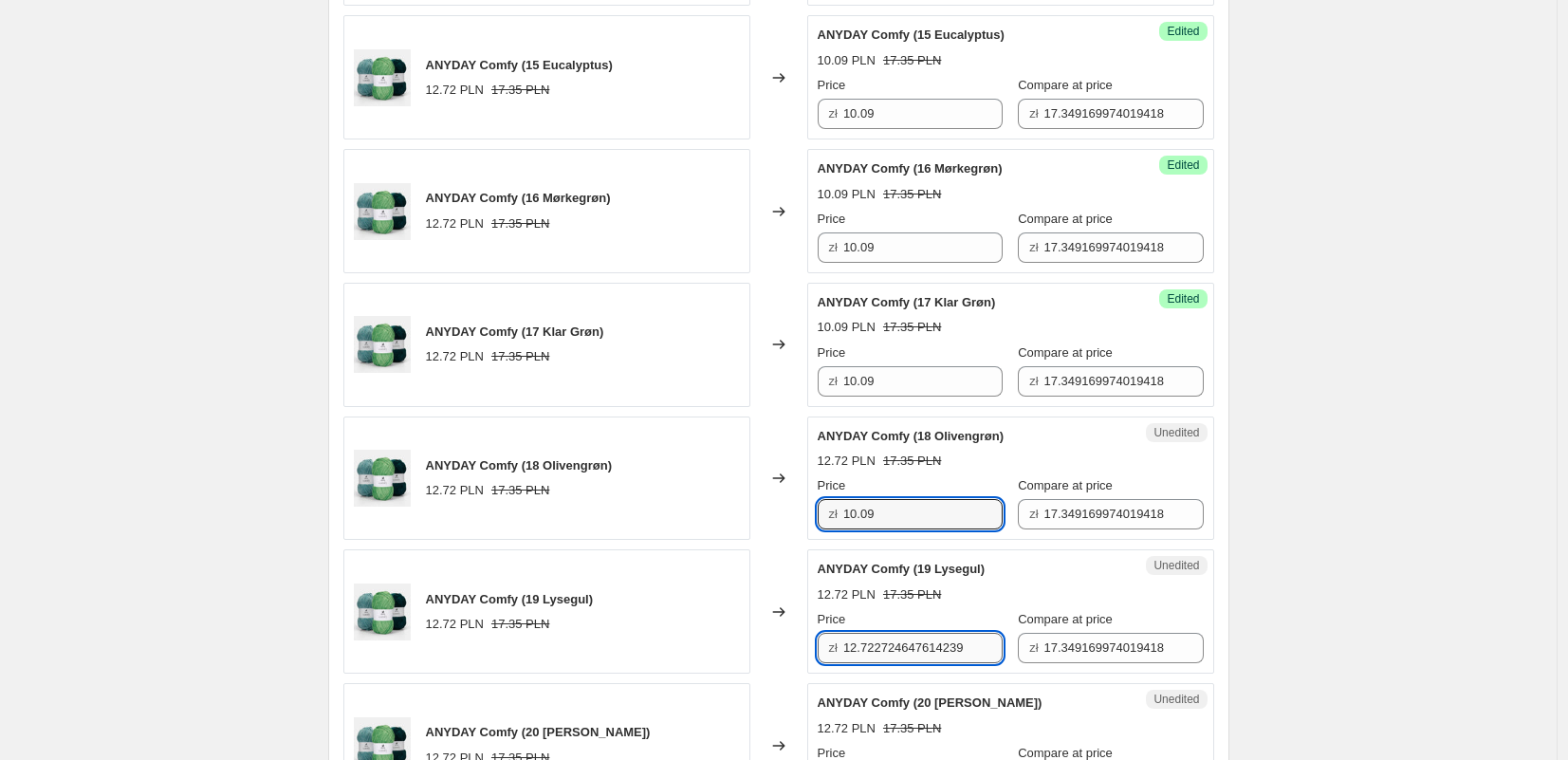
click at [906, 658] on input "12.722724647614239" at bounding box center [923, 647] width 160 height 30
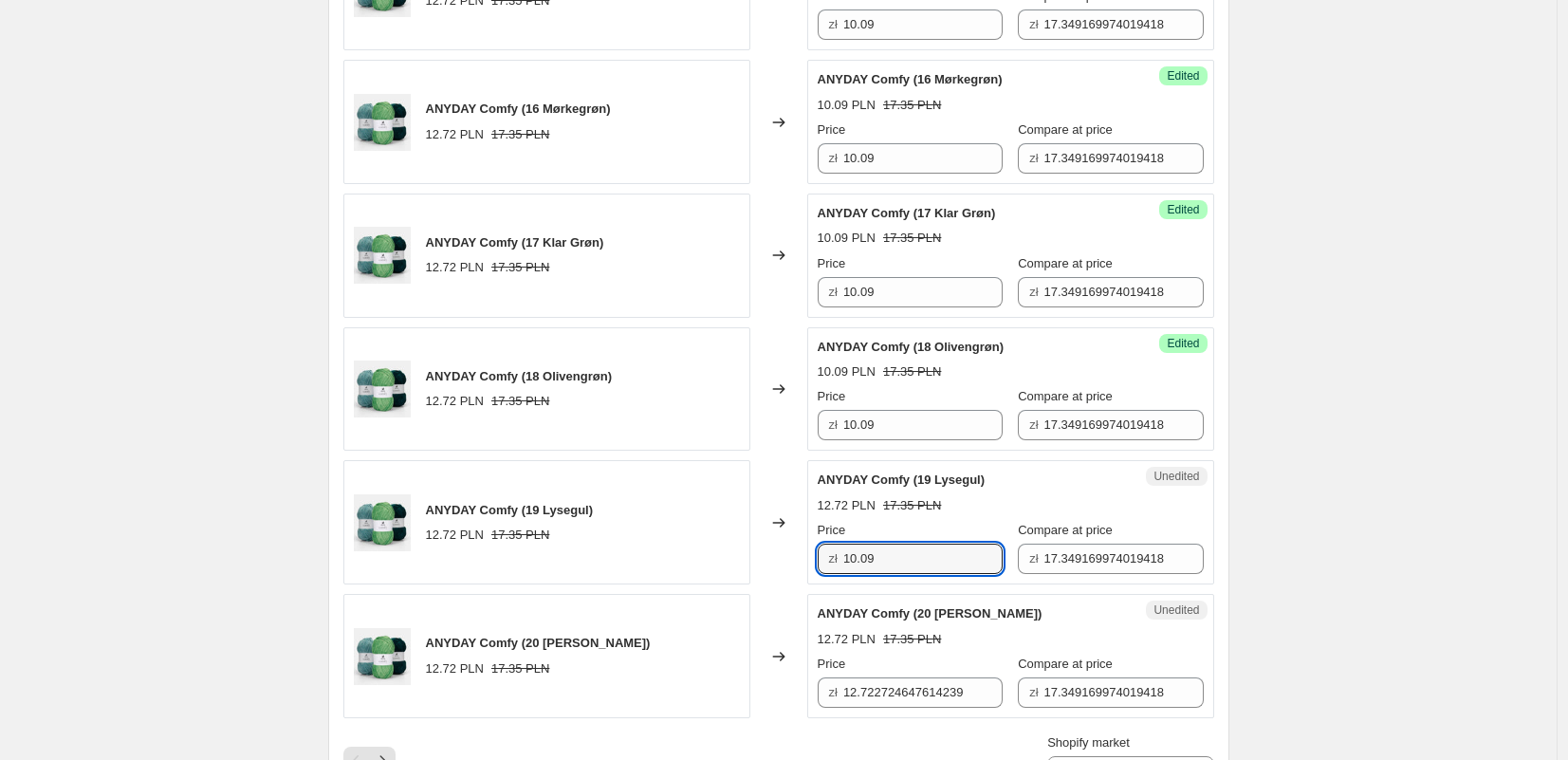
scroll to position [2896, 0]
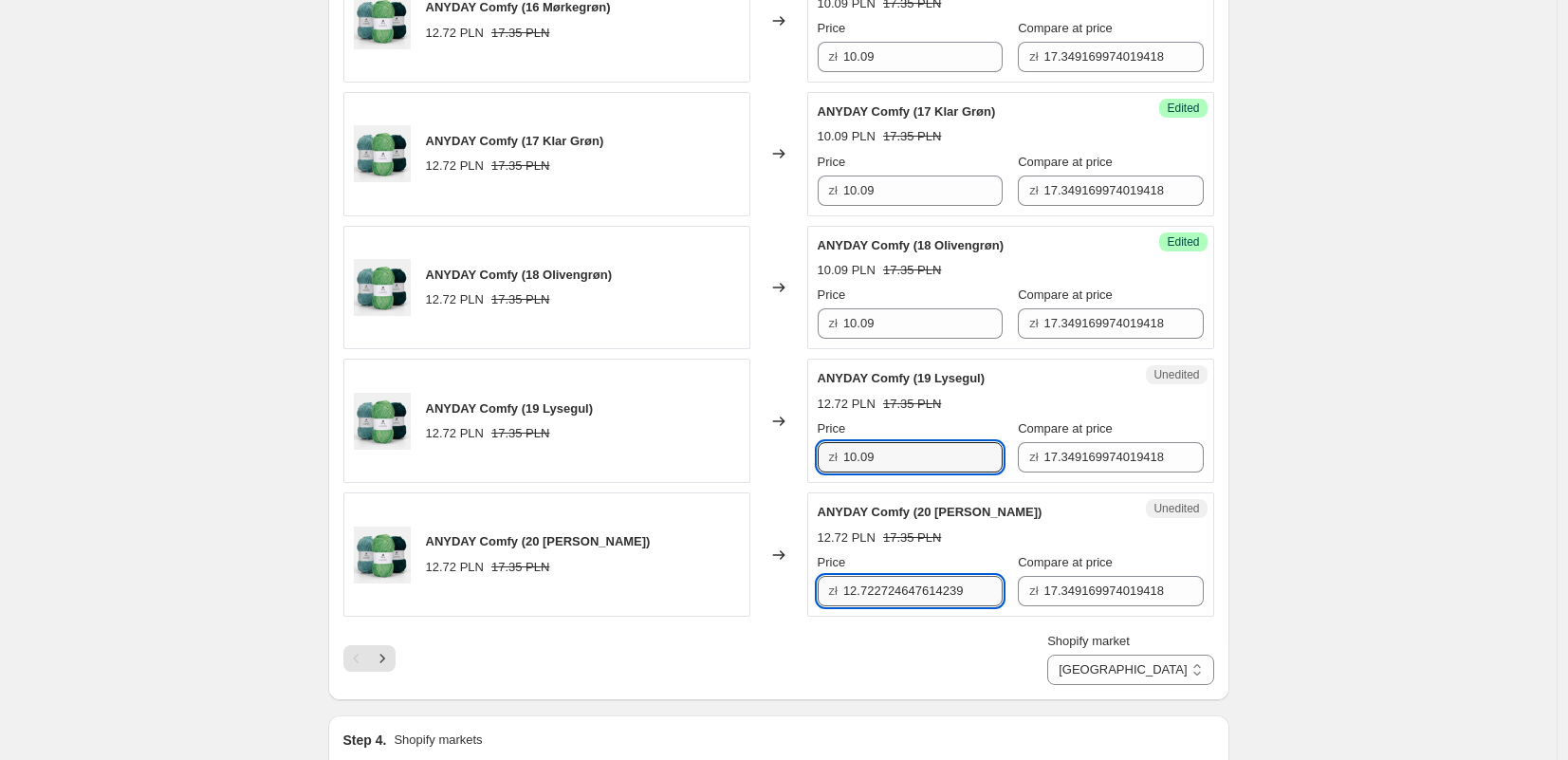
click at [882, 598] on input "12.722724647614239" at bounding box center [923, 590] width 160 height 30
click at [918, 634] on div "Shopify market [GEOGRAPHIC_DATA] [GEOGRAPHIC_DATA] [GEOGRAPHIC_DATA]" at bounding box center [779, 658] width 871 height 53
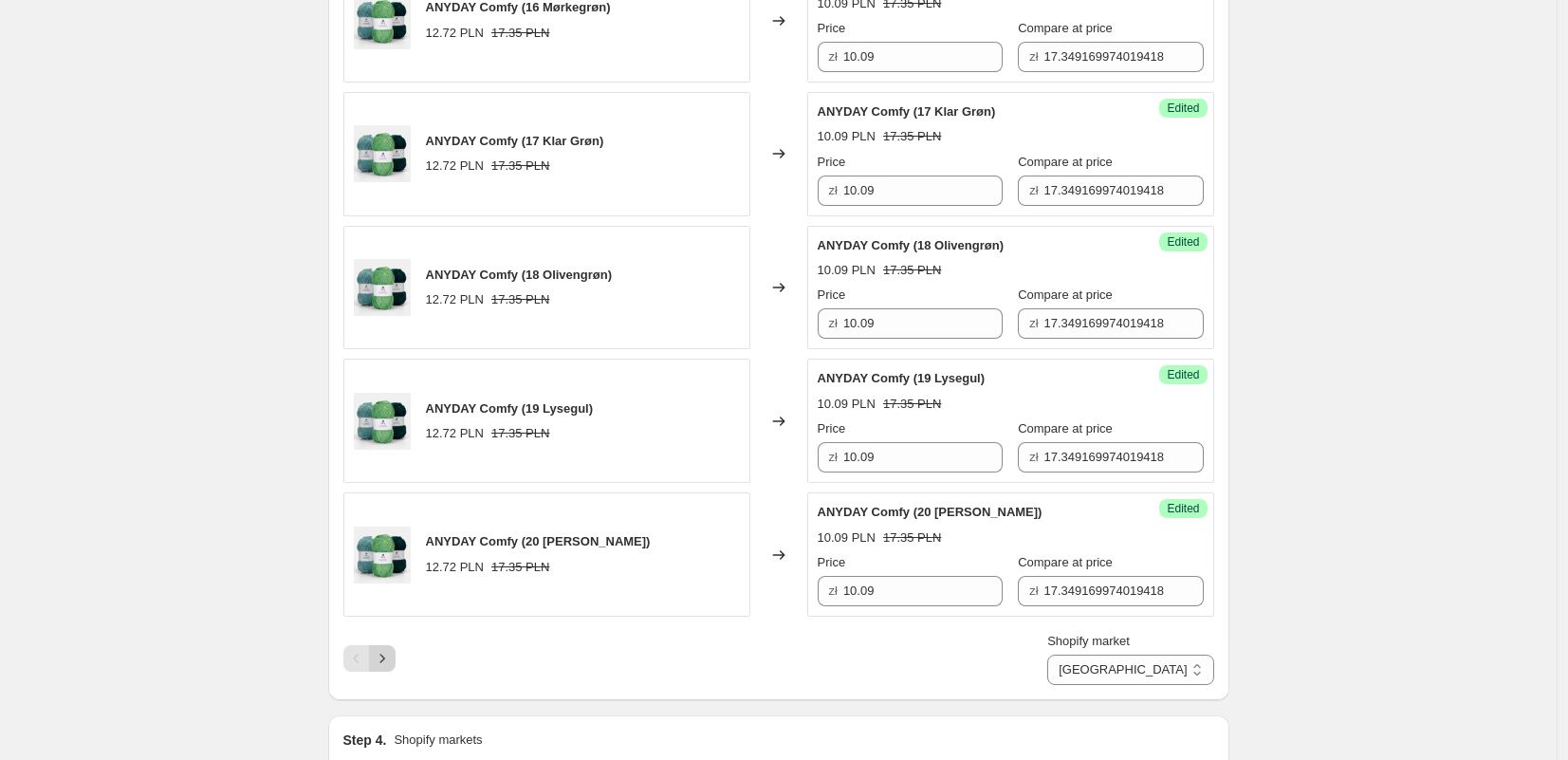
click at [392, 659] on icon "Next" at bounding box center [382, 658] width 19 height 19
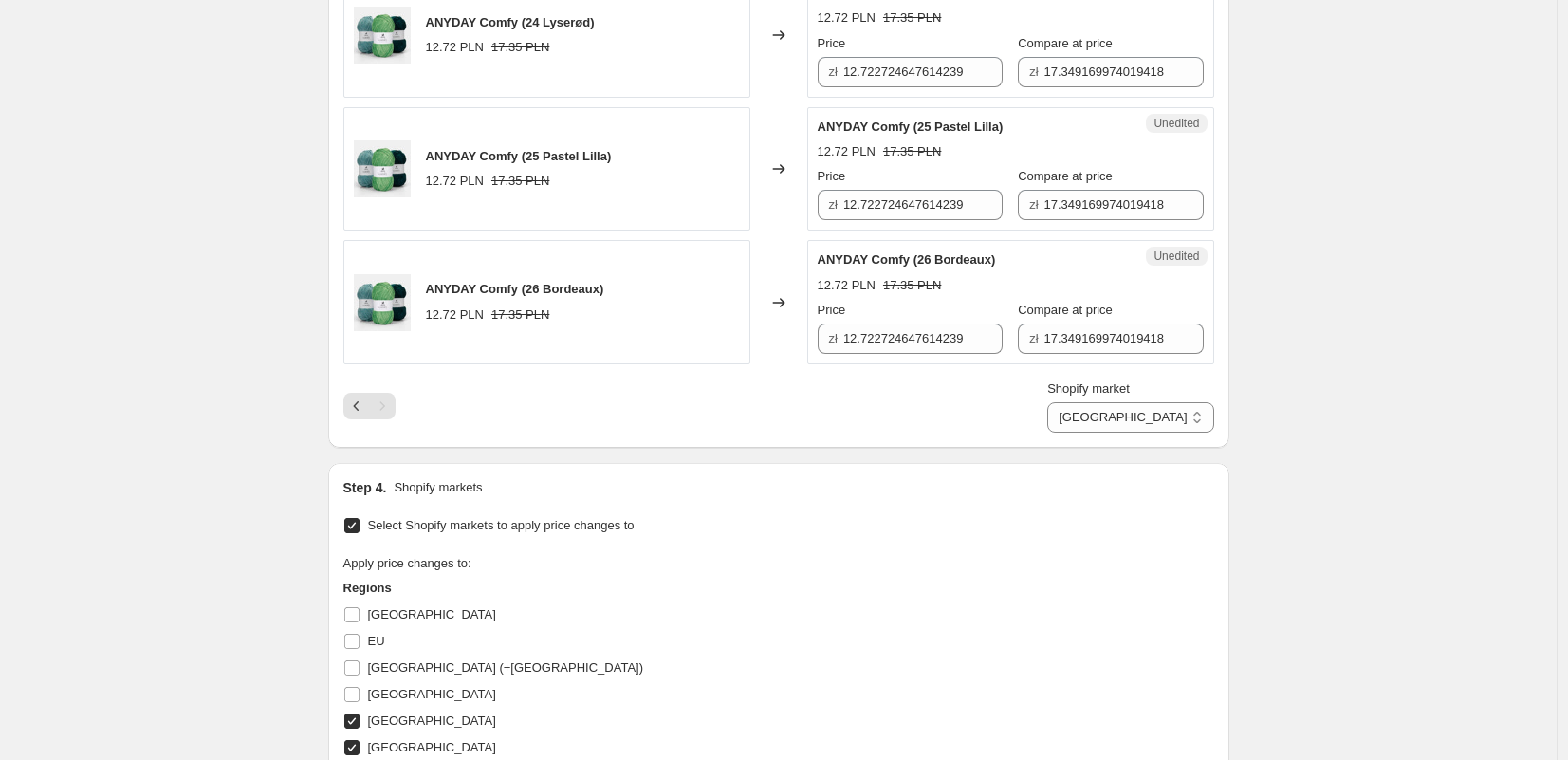
scroll to position [1186, 0]
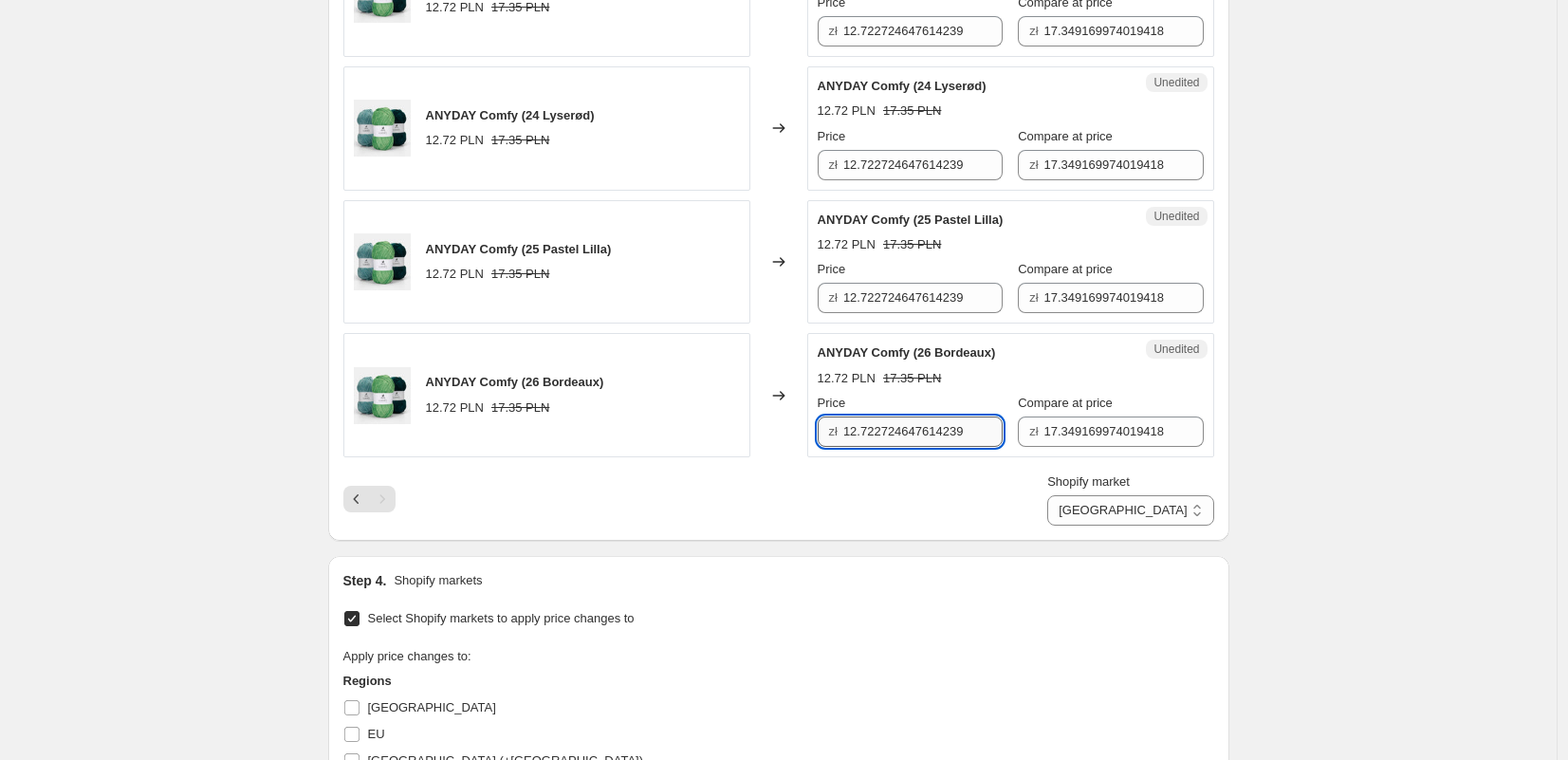
click at [946, 419] on input "12.722724647614239" at bounding box center [923, 431] width 160 height 30
click at [913, 306] on input "12.722724647614239" at bounding box center [923, 297] width 160 height 30
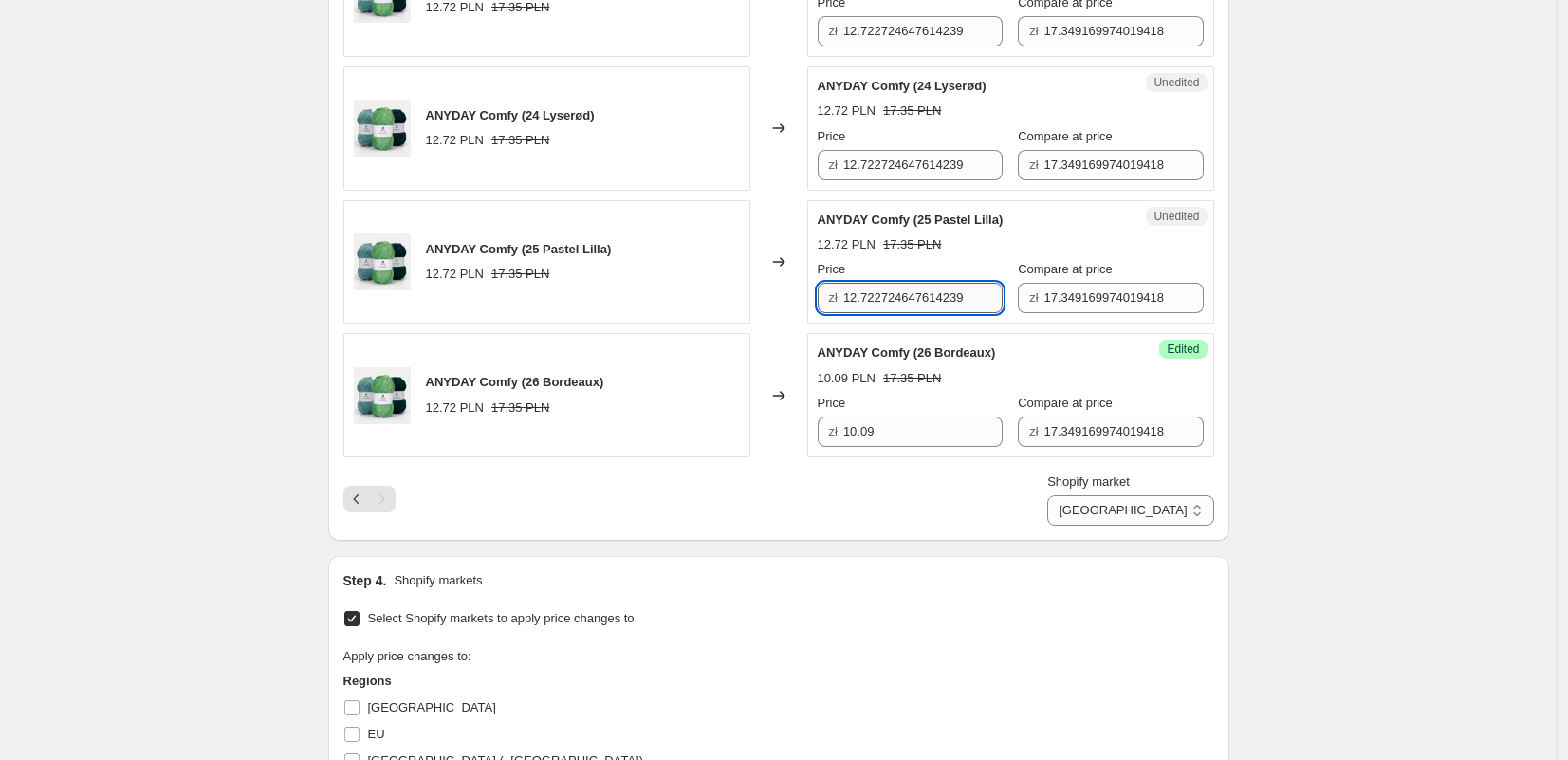
click at [913, 306] on input "12.722724647614239" at bounding box center [923, 297] width 160 height 30
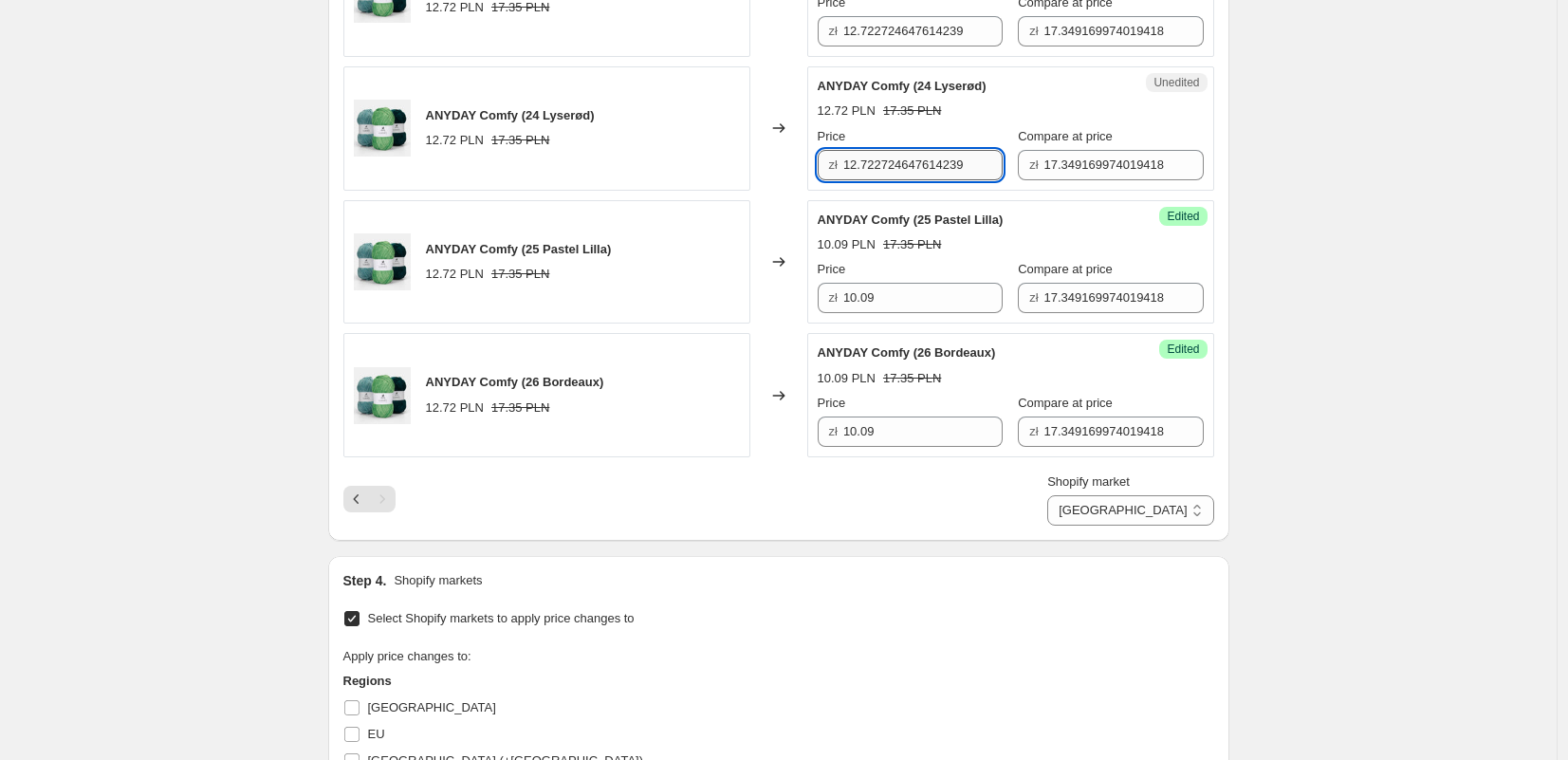
click at [886, 168] on input "12.722724647614239" at bounding box center [923, 164] width 160 height 30
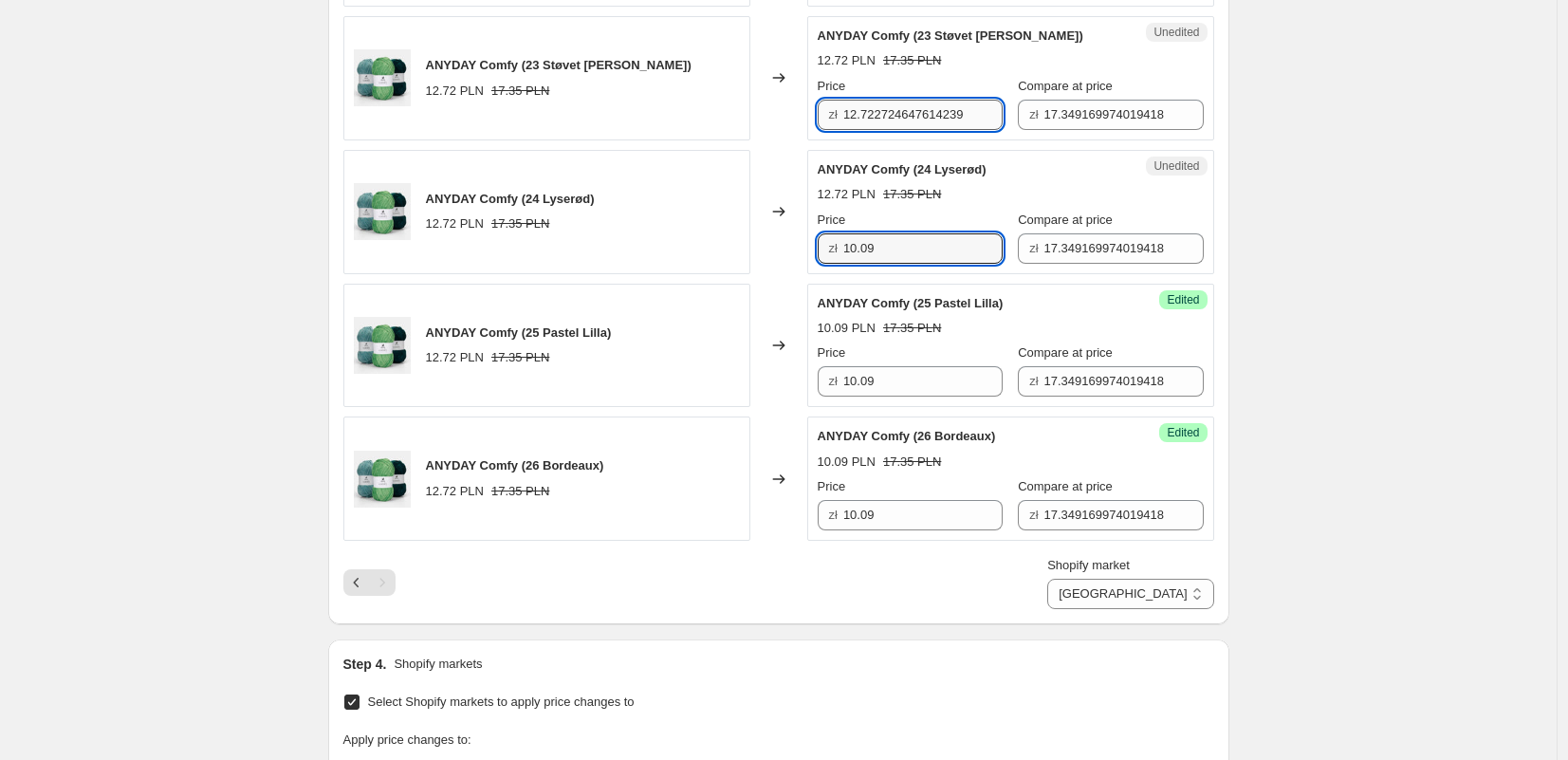
click at [881, 121] on input "12.722724647614239" at bounding box center [923, 114] width 160 height 30
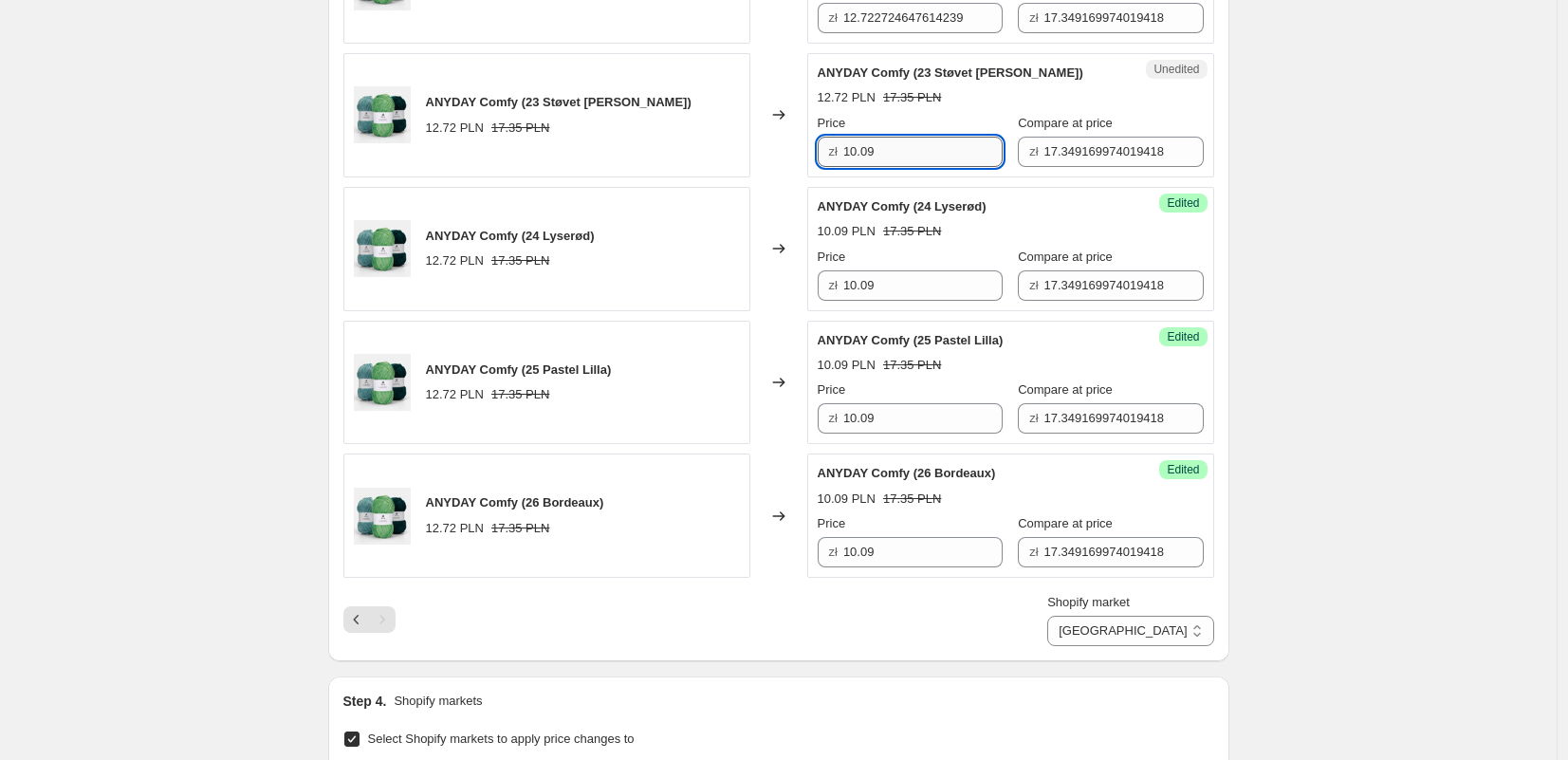
scroll to position [812, 0]
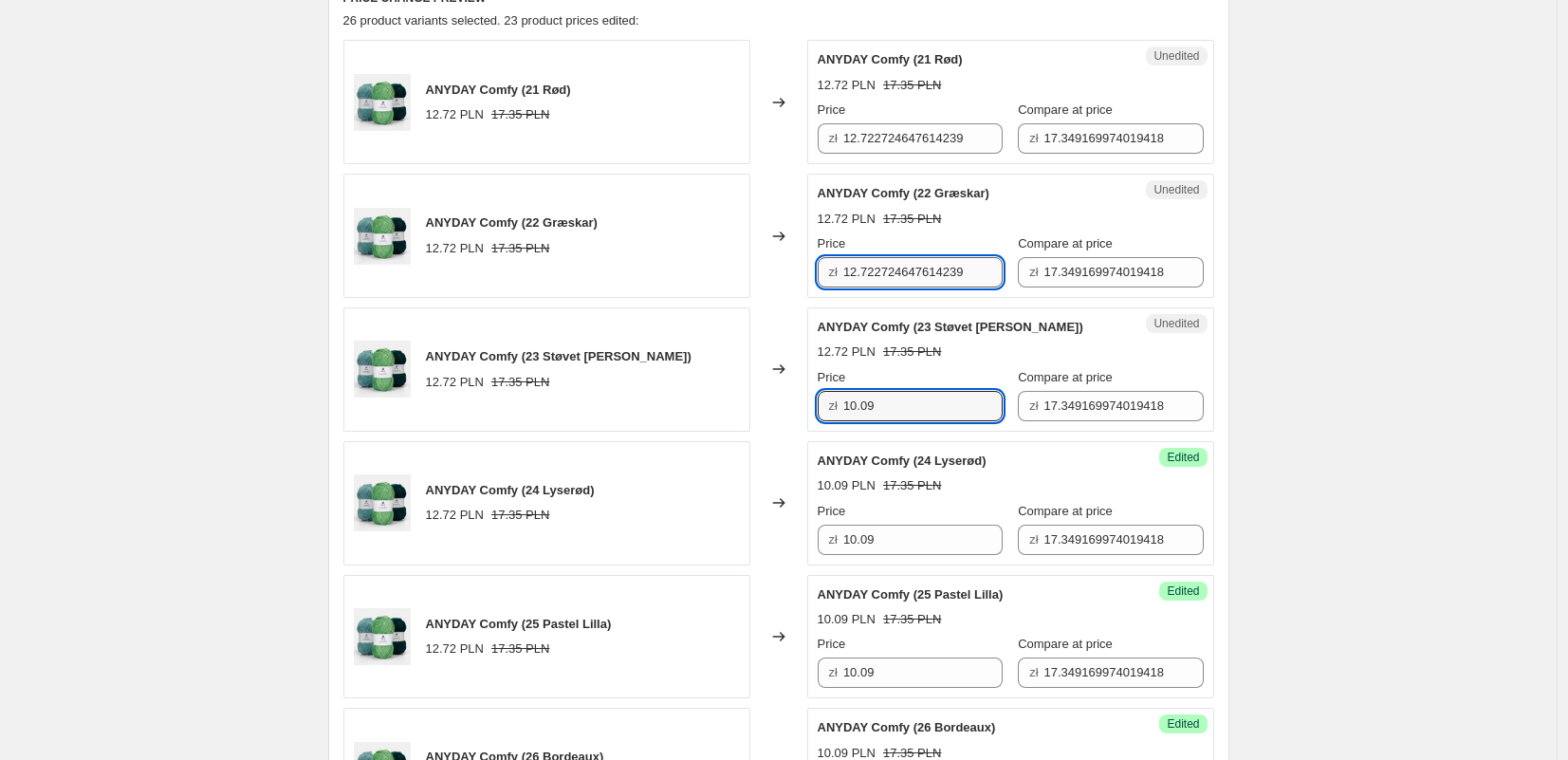
click at [882, 265] on input "12.722724647614239" at bounding box center [923, 272] width 160 height 30
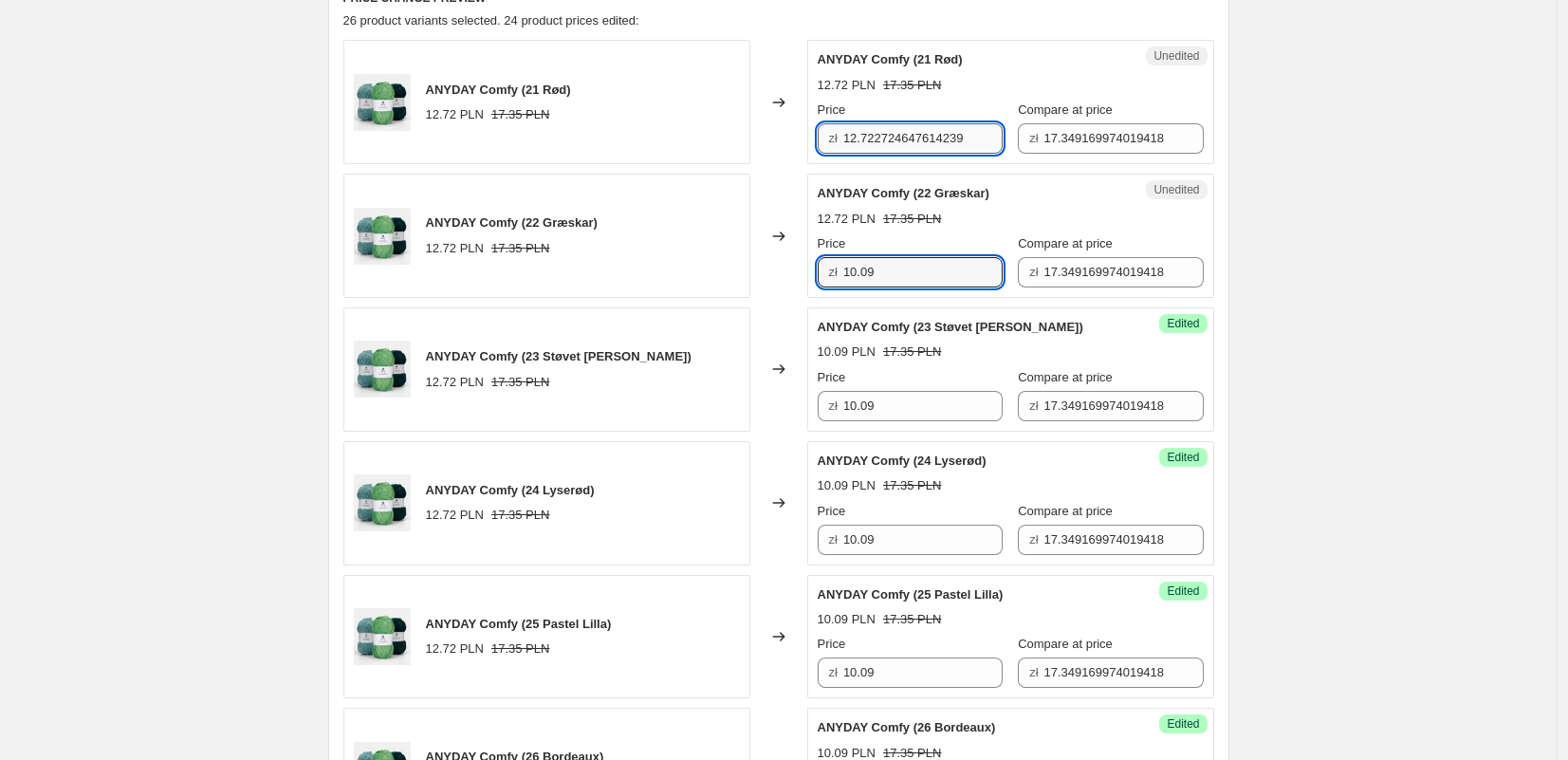
click at [879, 144] on input "12.722724647614239" at bounding box center [923, 138] width 160 height 30
drag, startPoint x: 879, startPoint y: 144, endPoint x: 893, endPoint y: 164, distance: 24.4
click at [879, 144] on input "12.722724647614239" at bounding box center [923, 138] width 160 height 30
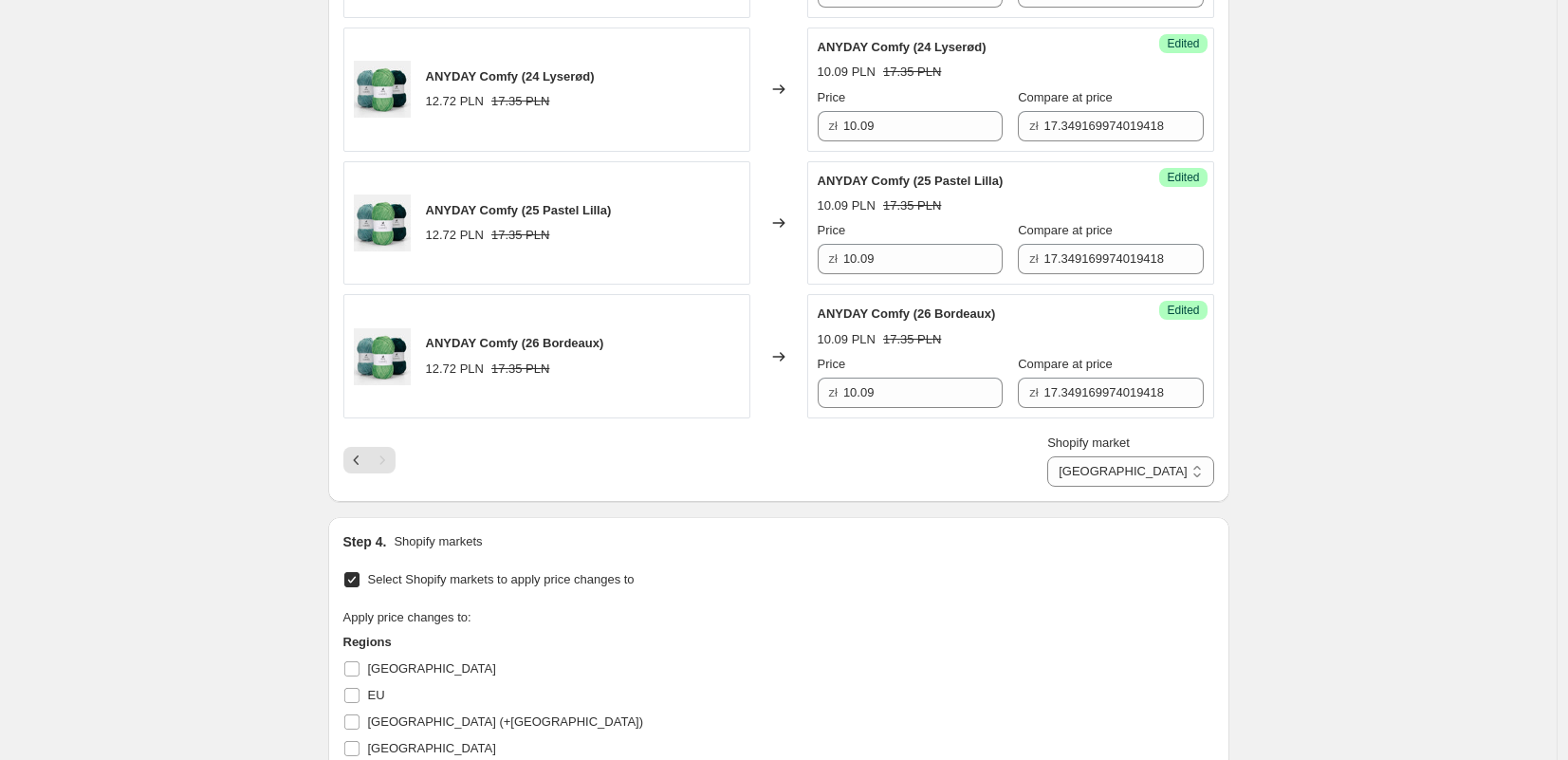
scroll to position [1282, 0]
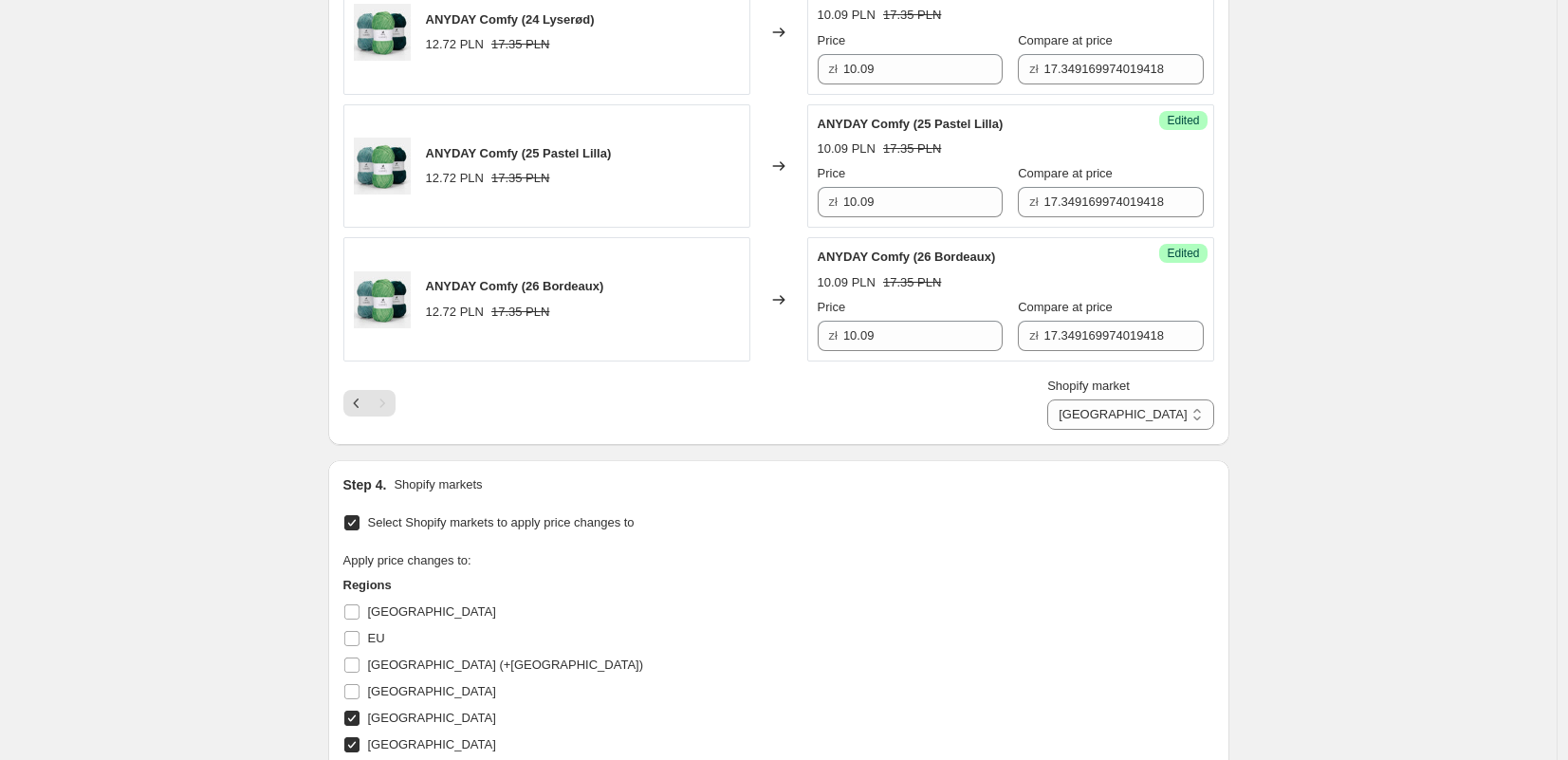
drag, startPoint x: 679, startPoint y: 437, endPoint x: 675, endPoint y: 414, distance: 23.3
click at [1050, 342] on input "17.349169974019418" at bounding box center [1124, 336] width 160 height 30
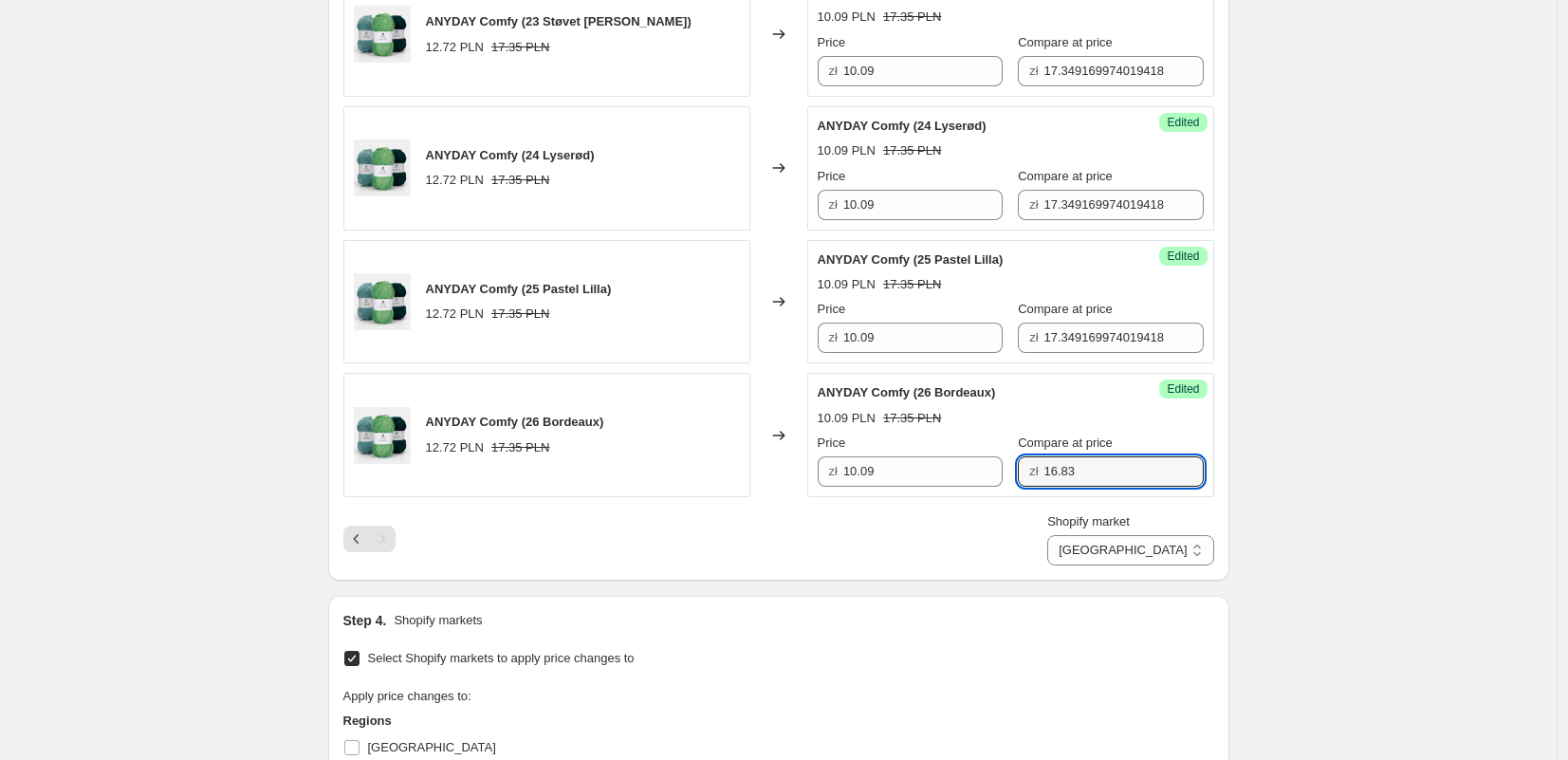
scroll to position [1080, 0]
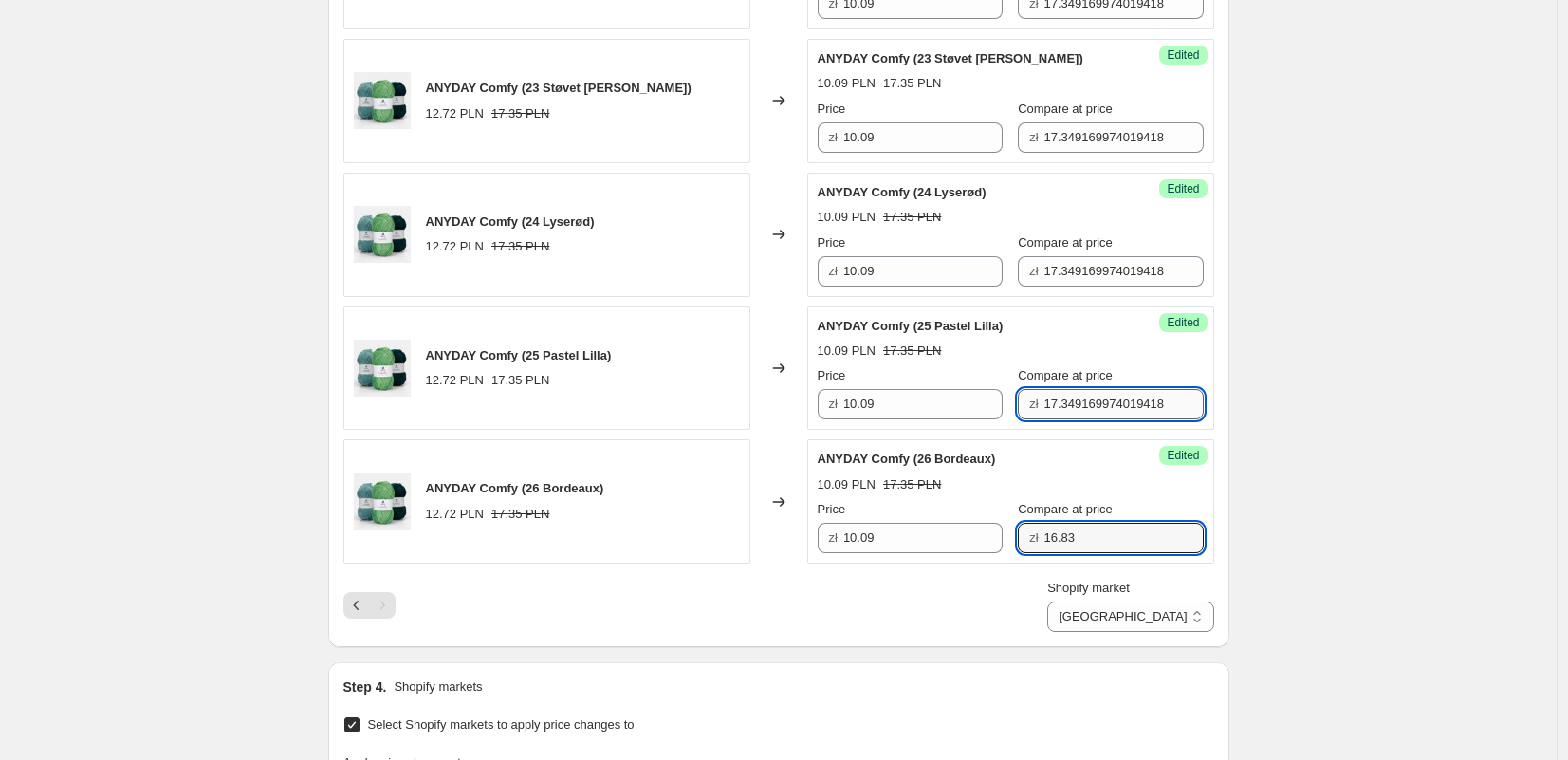
click at [1072, 395] on input "17.349169974019418" at bounding box center [1124, 403] width 160 height 30
drag, startPoint x: 1072, startPoint y: 395, endPoint x: 1075, endPoint y: 378, distance: 17.3
click at [1072, 395] on input "17.349169974019418" at bounding box center [1124, 403] width 160 height 30
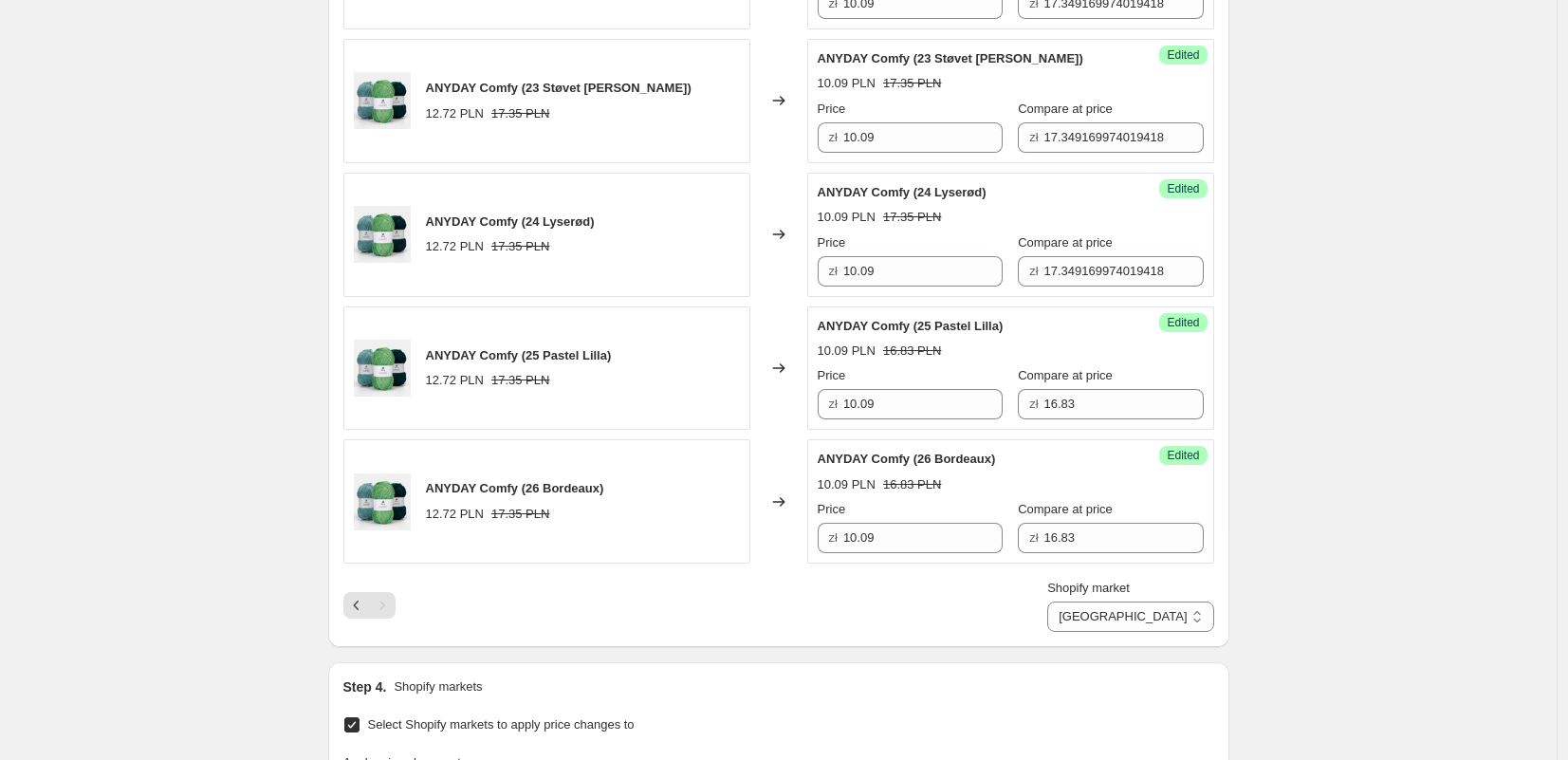
click at [1077, 252] on div "Compare at price zł 17.349169974019418" at bounding box center [1109, 259] width 185 height 53
click at [1074, 264] on input "17.349169974019418" at bounding box center [1124, 271] width 160 height 30
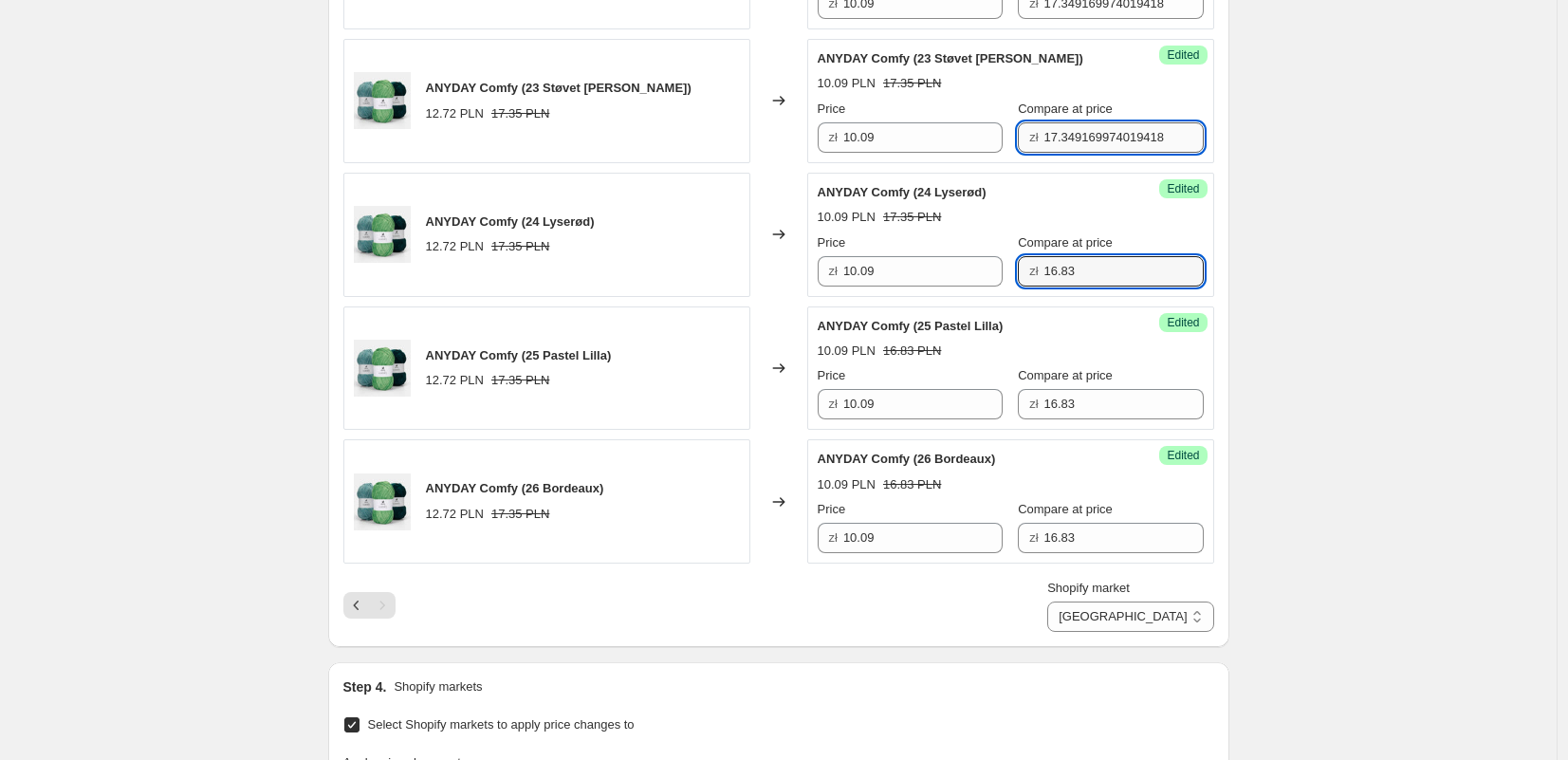
click at [1080, 146] on input "17.349169974019418" at bounding box center [1124, 137] width 160 height 30
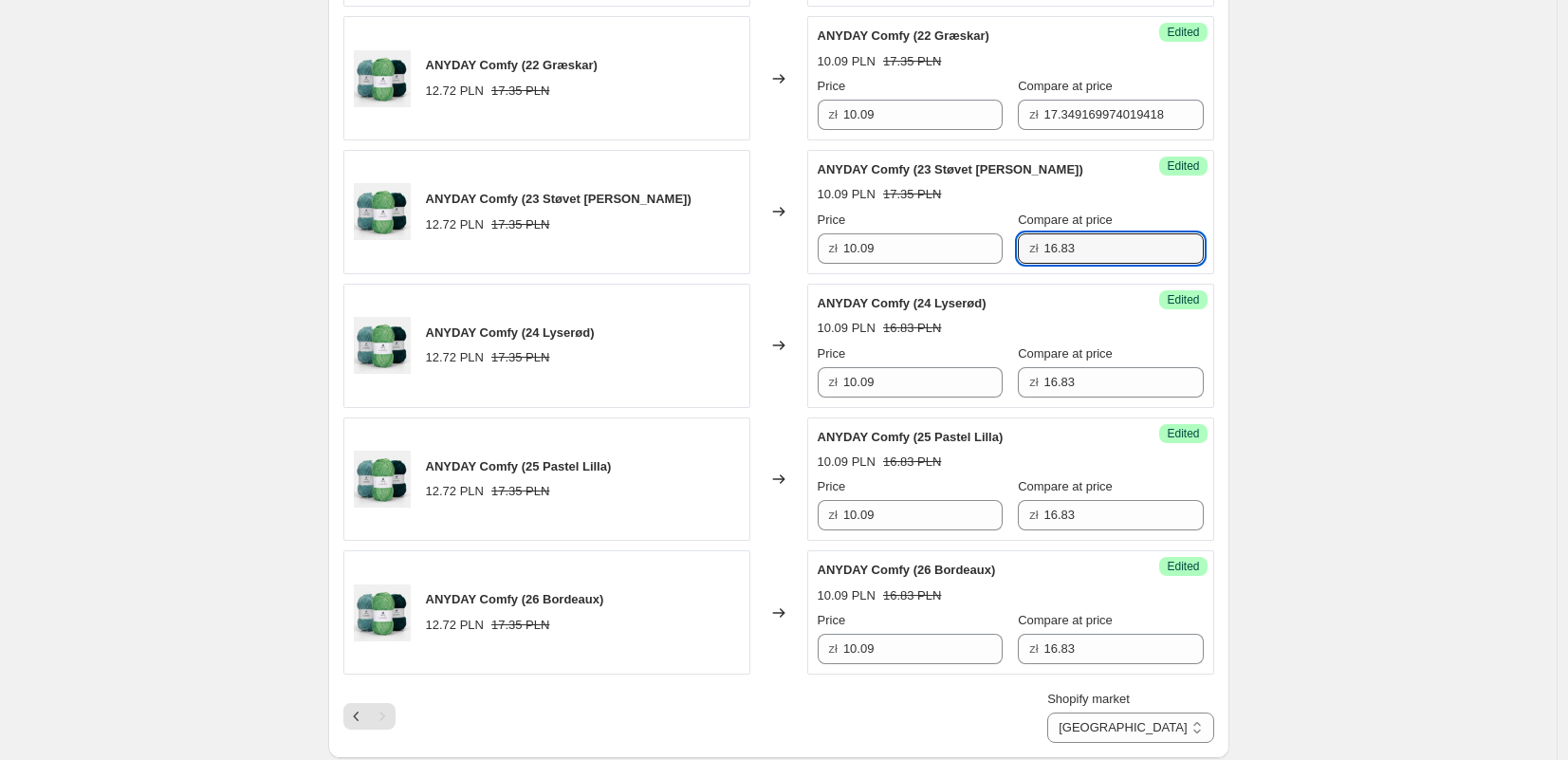
scroll to position [907, 0]
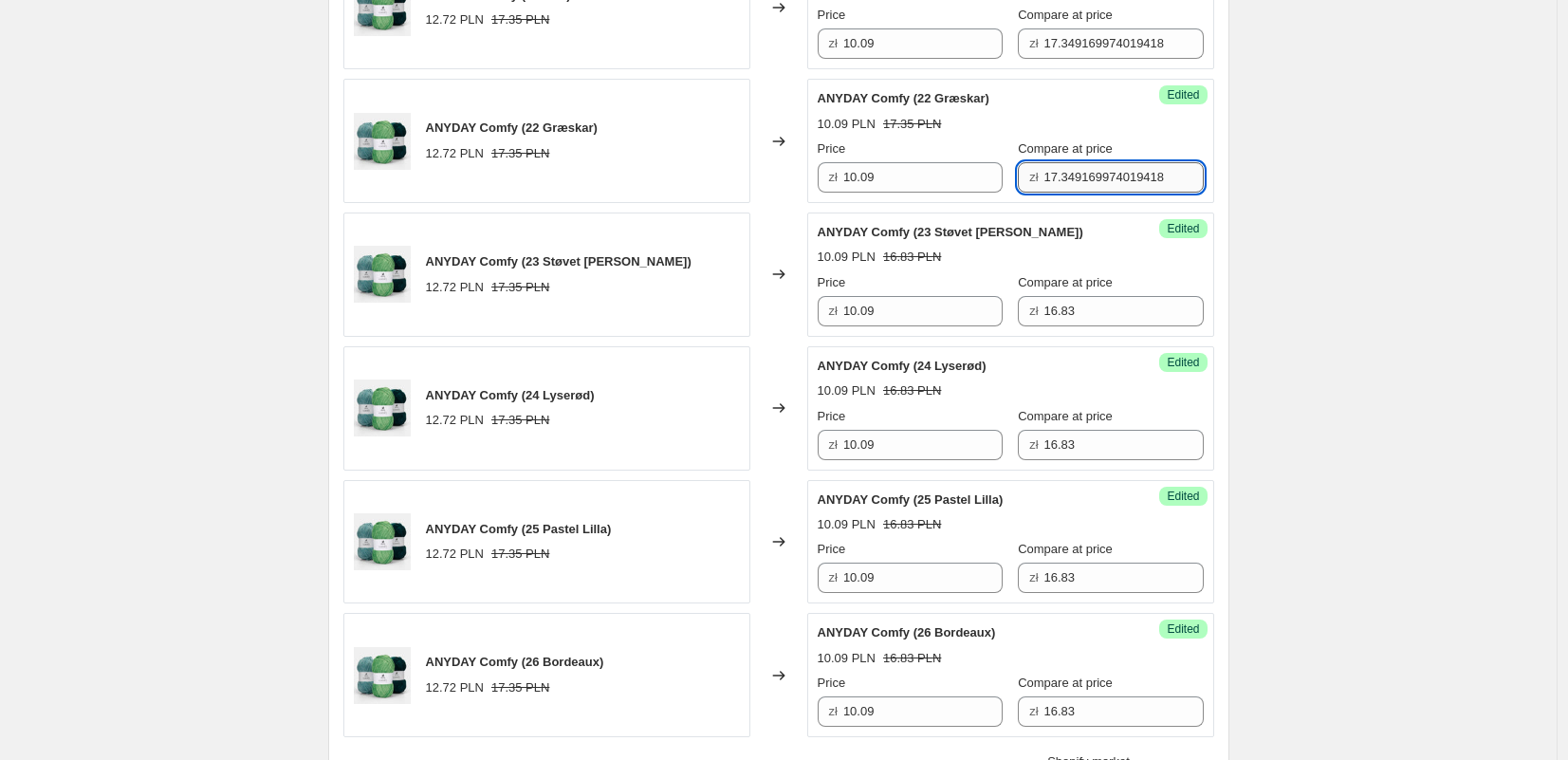
click at [1075, 174] on input "17.349169974019418" at bounding box center [1124, 177] width 160 height 30
click at [1080, 55] on input "17.349169974019418" at bounding box center [1124, 43] width 160 height 30
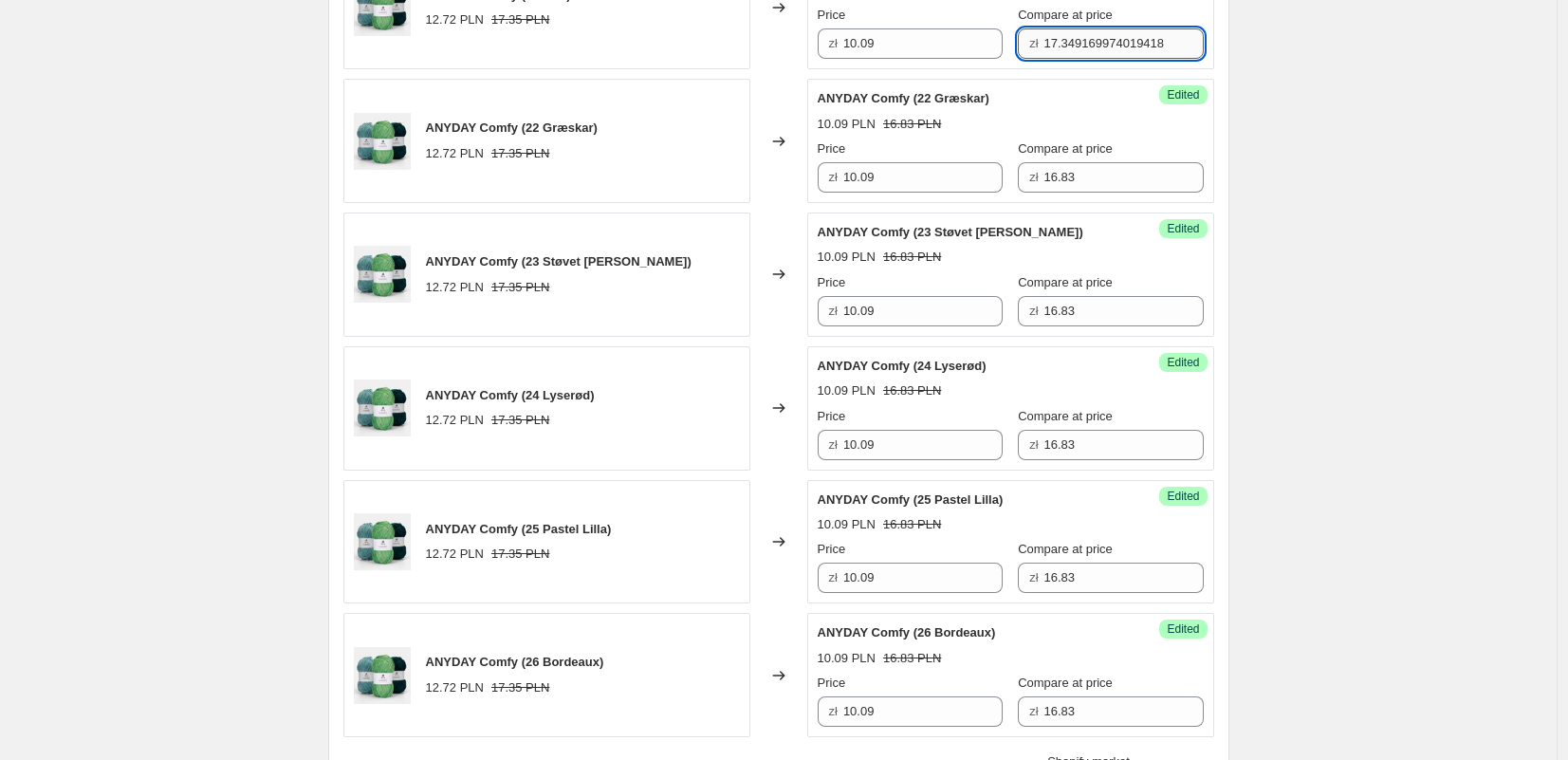
click at [1080, 55] on input "17.349169974019418" at bounding box center [1124, 43] width 160 height 30
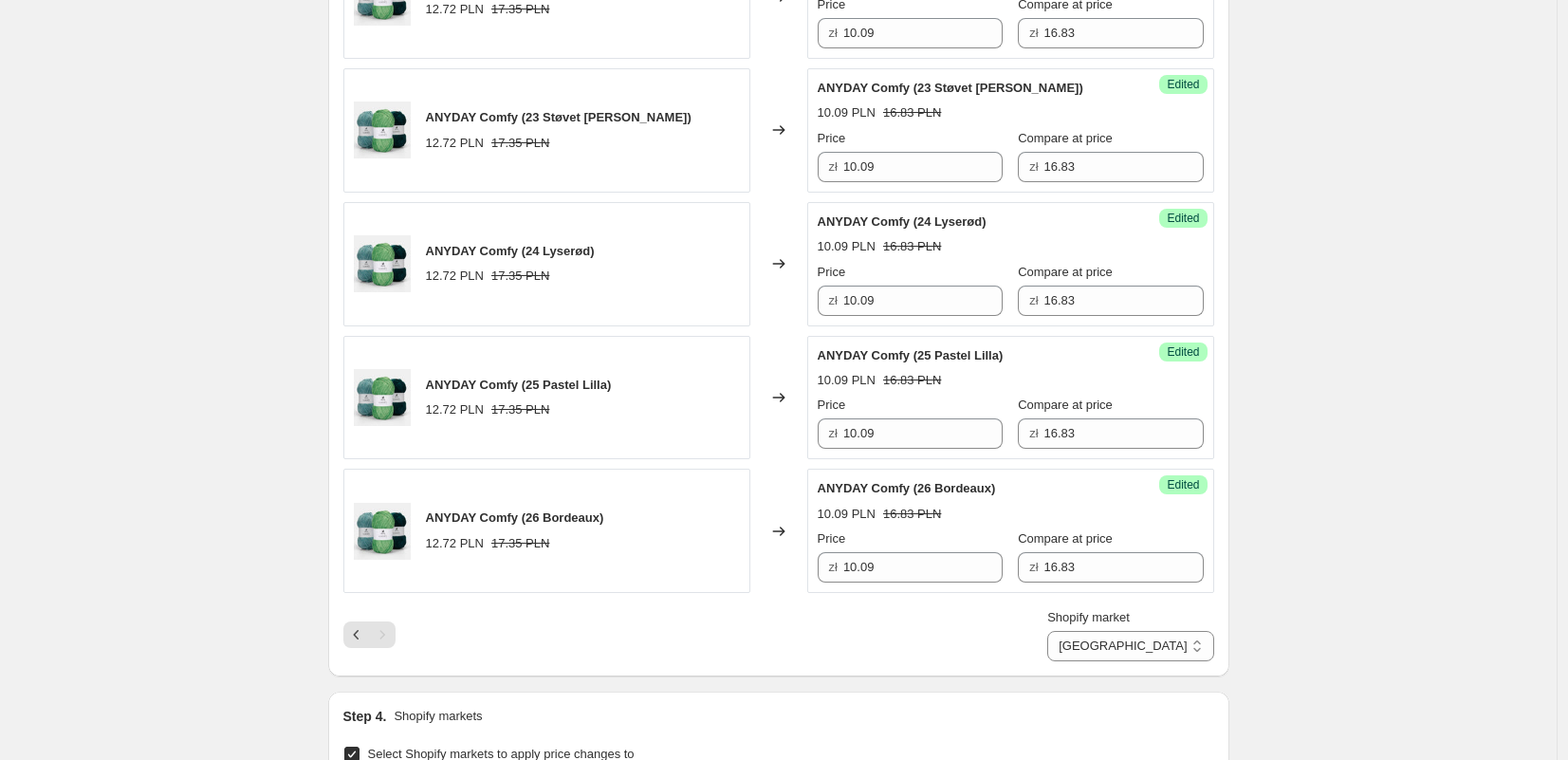
scroll to position [1082, 0]
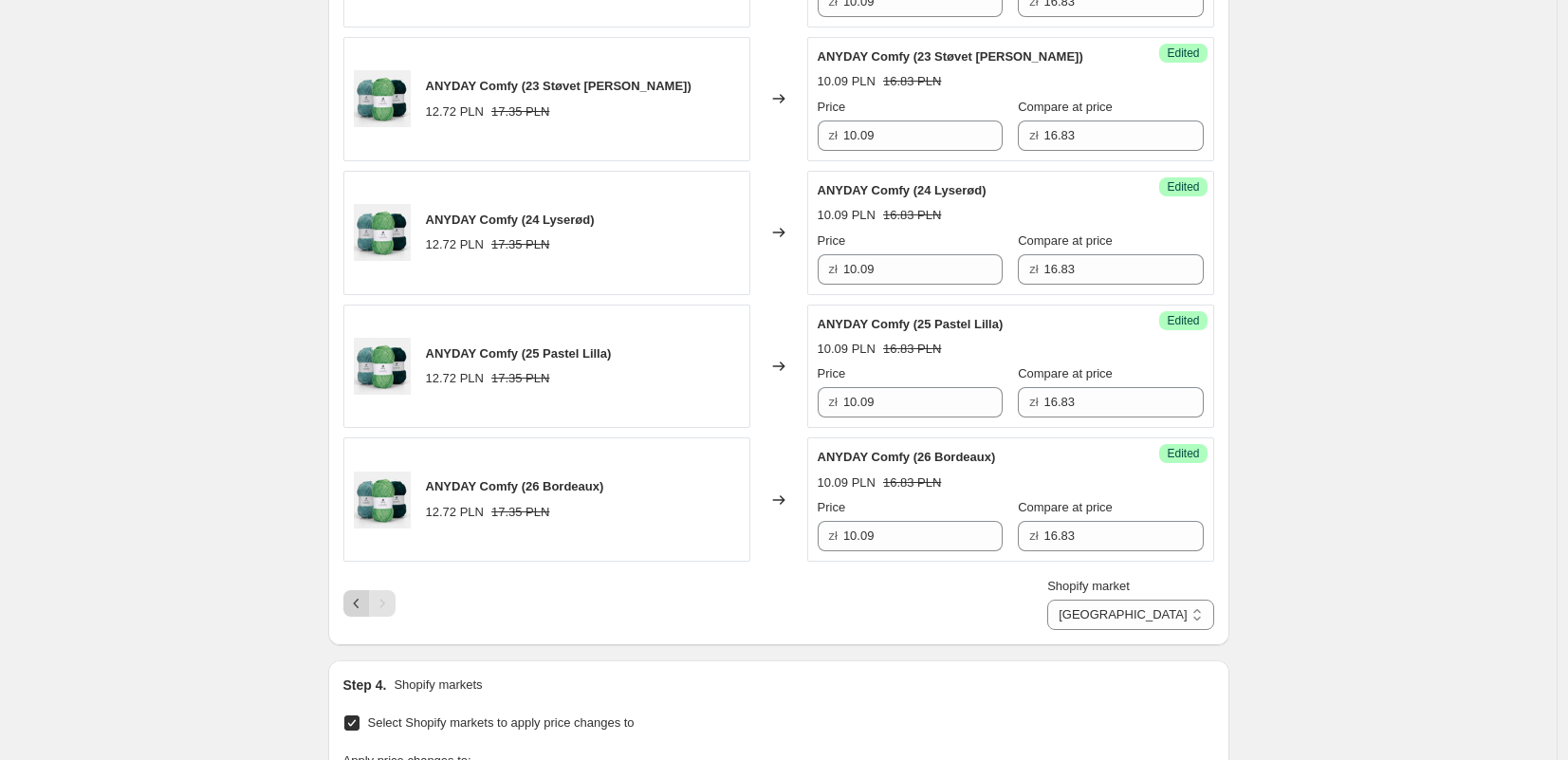
click at [362, 613] on button "Previous" at bounding box center [356, 602] width 26 height 26
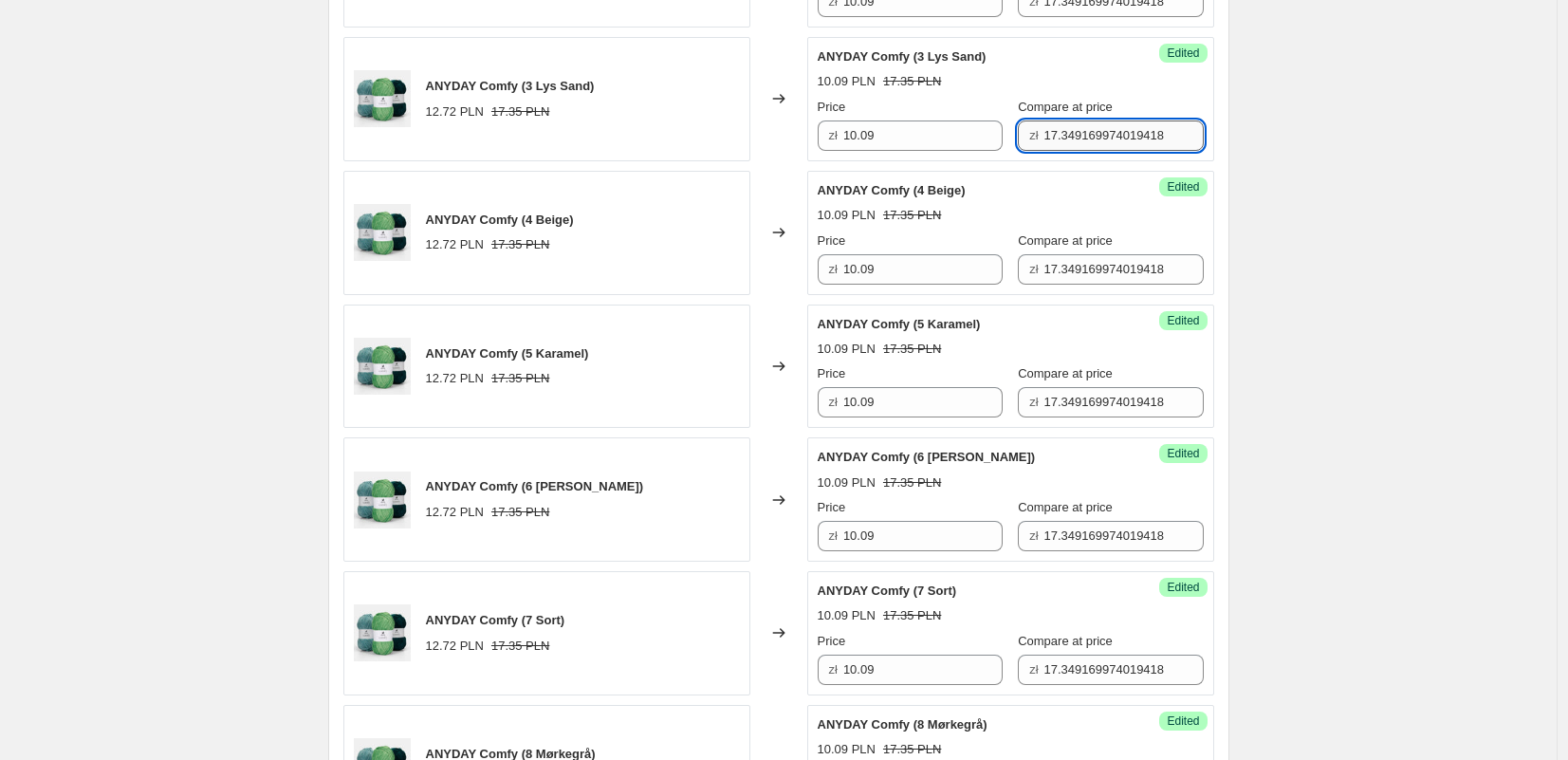
click at [1045, 136] on input "17.349169974019418" at bounding box center [1124, 135] width 160 height 30
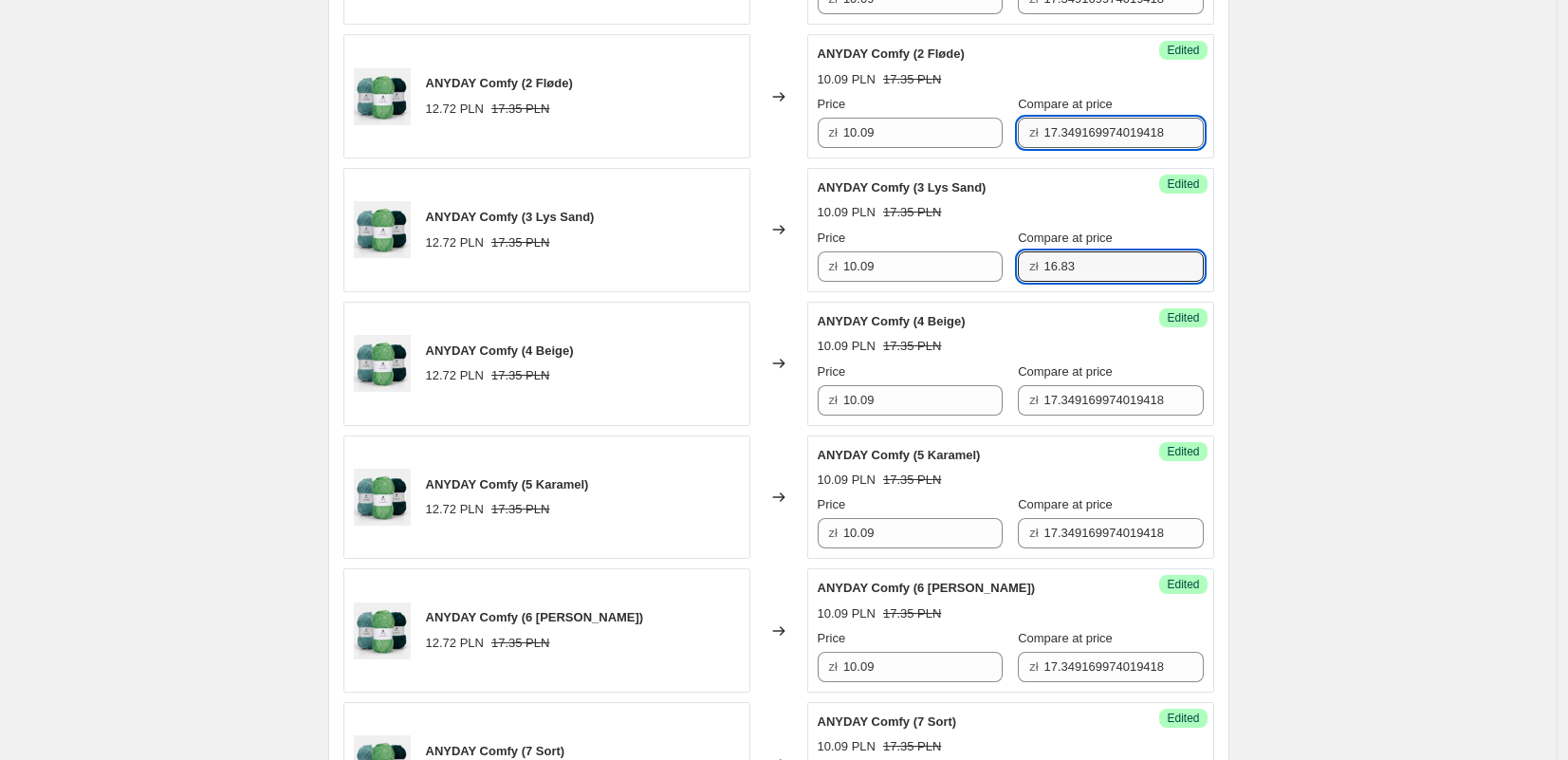
click at [1055, 132] on input "17.349169974019418" at bounding box center [1124, 132] width 160 height 30
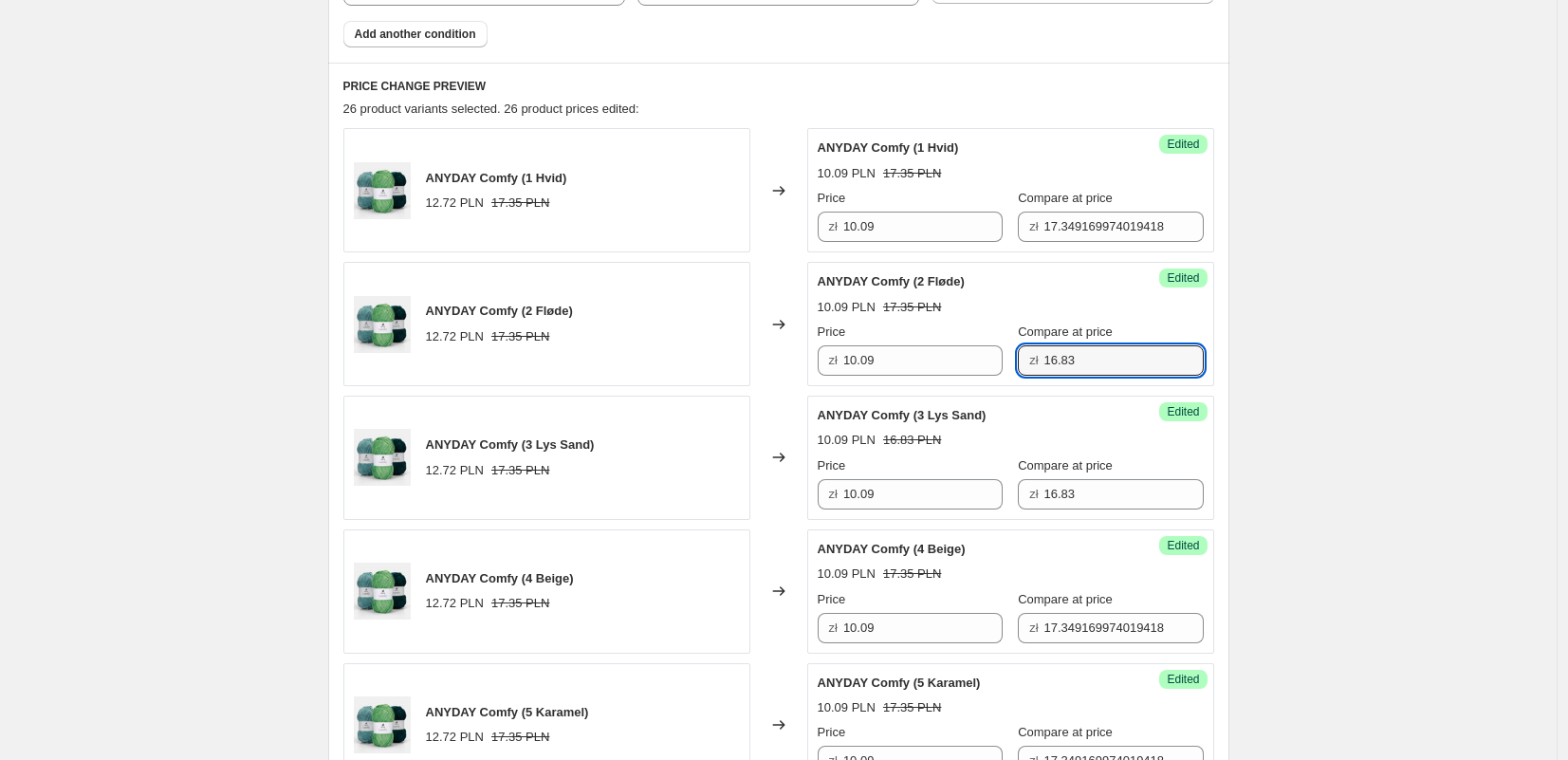
scroll to position [708, 0]
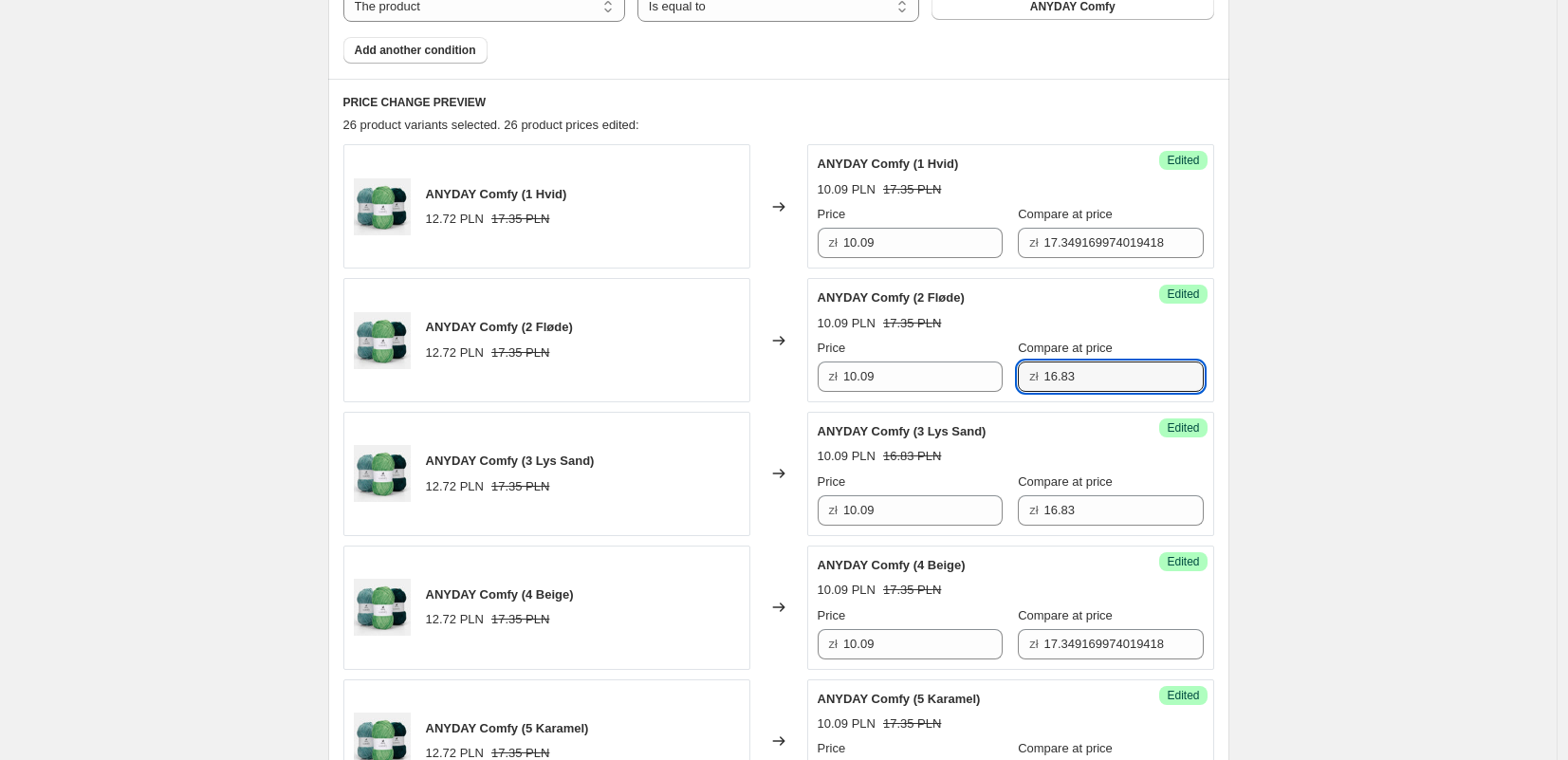
click at [1063, 222] on label "Compare at price" at bounding box center [1065, 215] width 95 height 19
click at [1063, 227] on input "17.349169974019418" at bounding box center [1124, 242] width 160 height 30
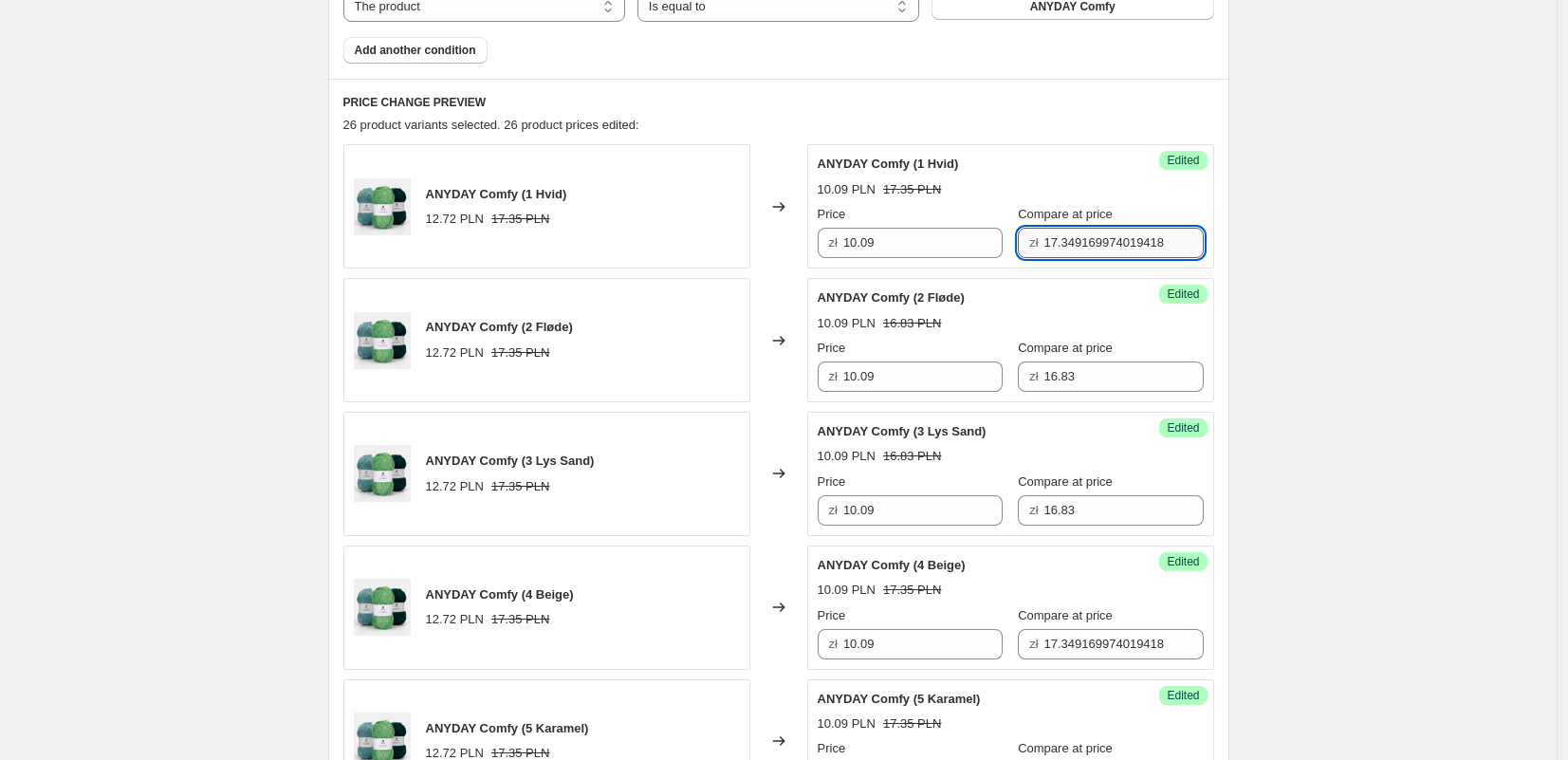
click at [1062, 245] on input "17.349169974019418" at bounding box center [1124, 242] width 160 height 30
click at [1062, 246] on input "17.349169974019418" at bounding box center [1124, 242] width 160 height 30
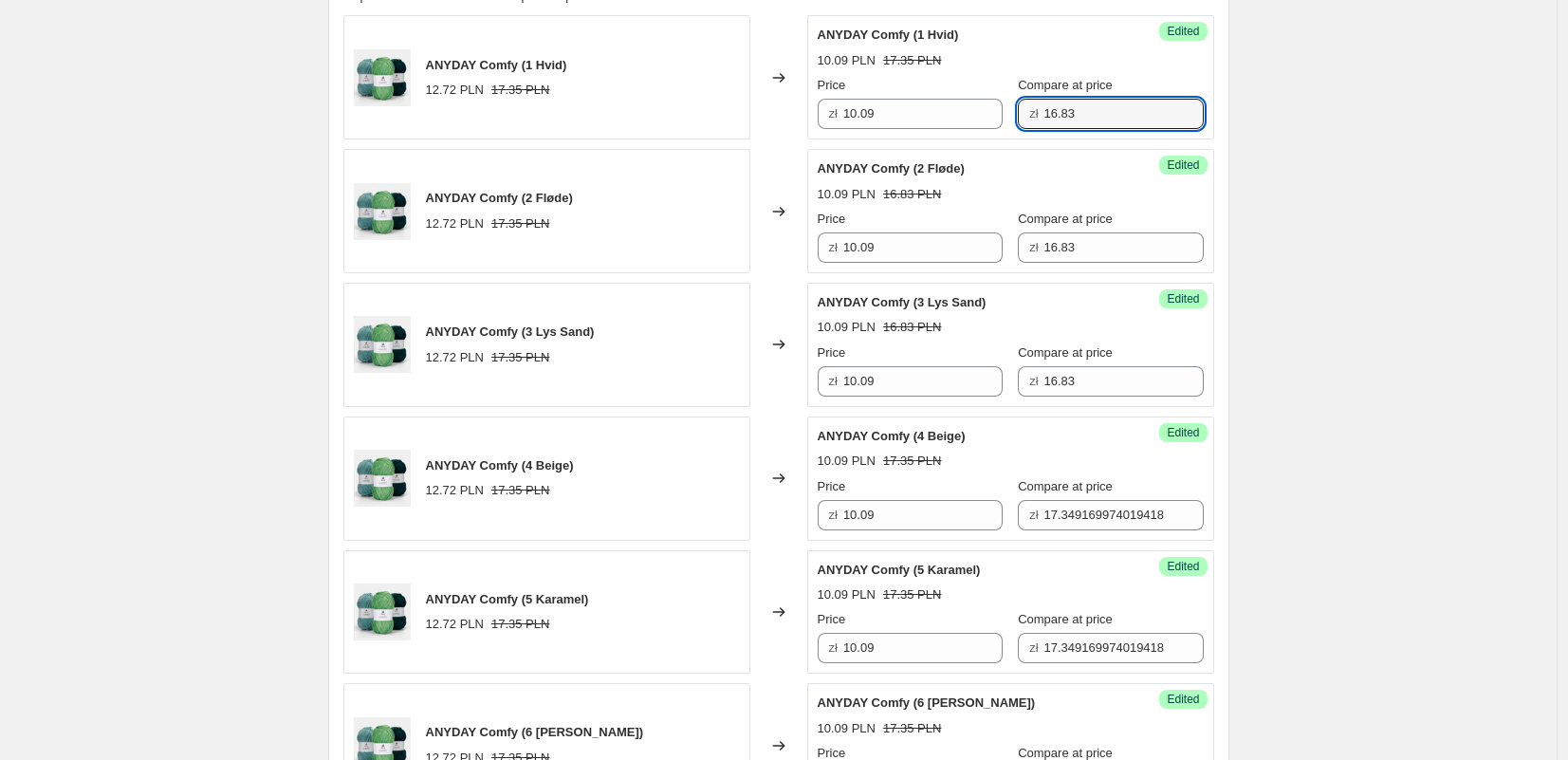
scroll to position [920, 0]
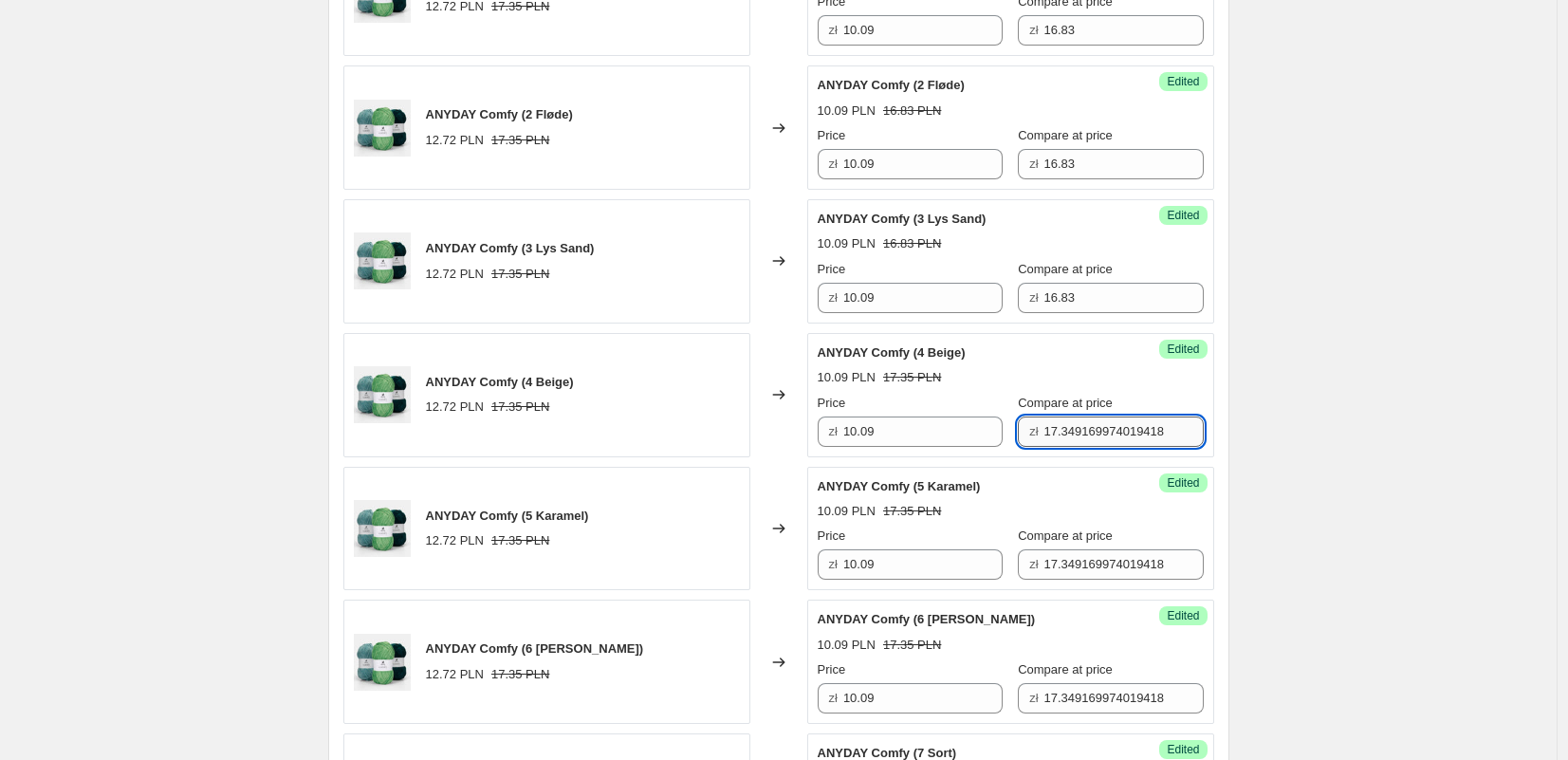
click at [1045, 437] on input "17.349169974019418" at bounding box center [1124, 431] width 160 height 30
drag, startPoint x: 1041, startPoint y: 437, endPoint x: 1043, endPoint y: 477, distance: 40.0
click at [1045, 439] on input "17.349169974019418" at bounding box center [1124, 431] width 160 height 30
click at [1064, 568] on input "17.349169974019418" at bounding box center [1124, 564] width 160 height 30
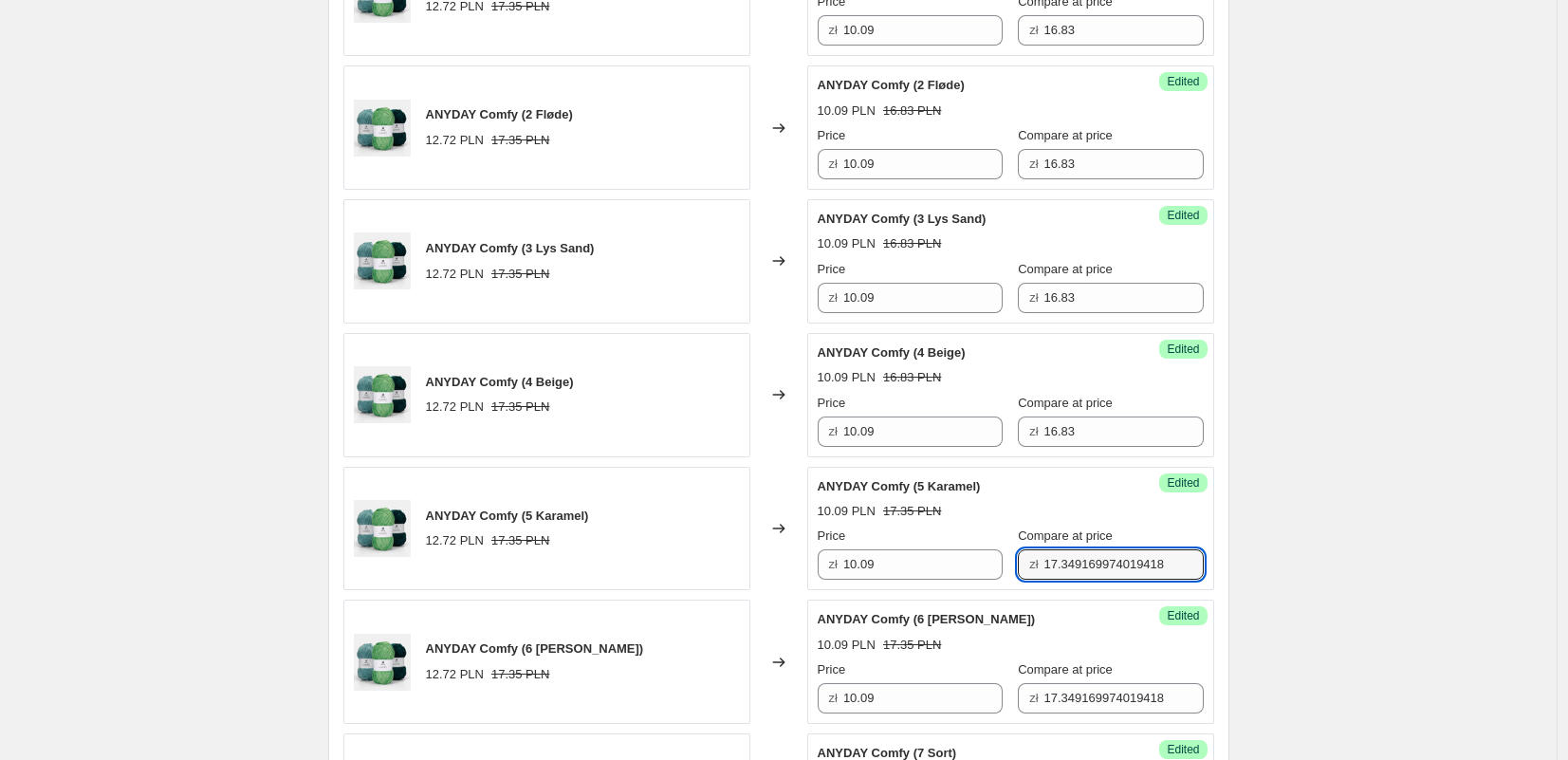
drag, startPoint x: 1064, startPoint y: 568, endPoint x: 1051, endPoint y: 666, distance: 98.9
click at [1064, 569] on input "17.349169974019418" at bounding box center [1124, 564] width 160 height 30
click at [1050, 693] on input "17.349169974019418" at bounding box center [1124, 697] width 160 height 30
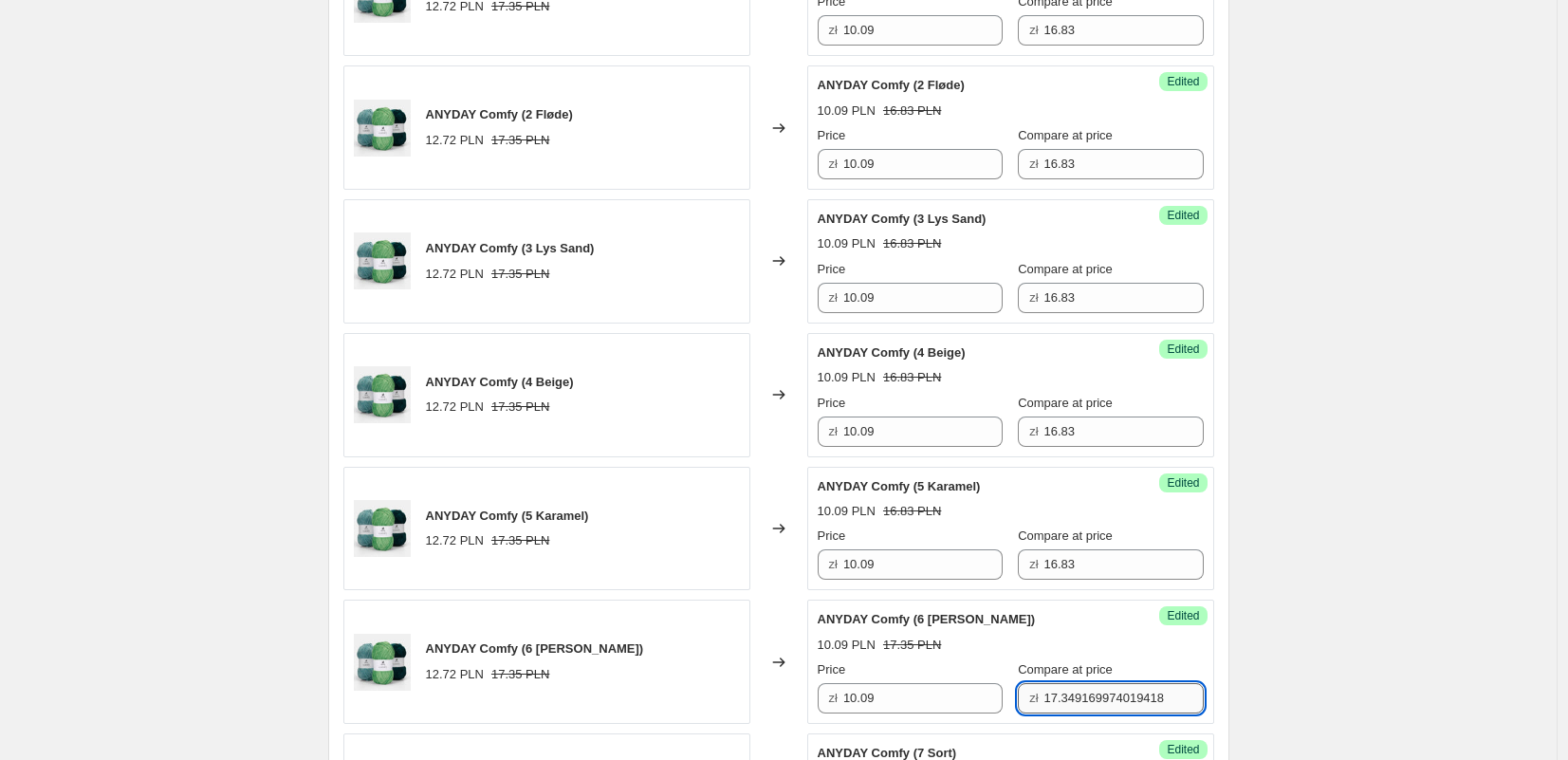
click at [1050, 693] on input "17.349169974019418" at bounding box center [1124, 697] width 160 height 30
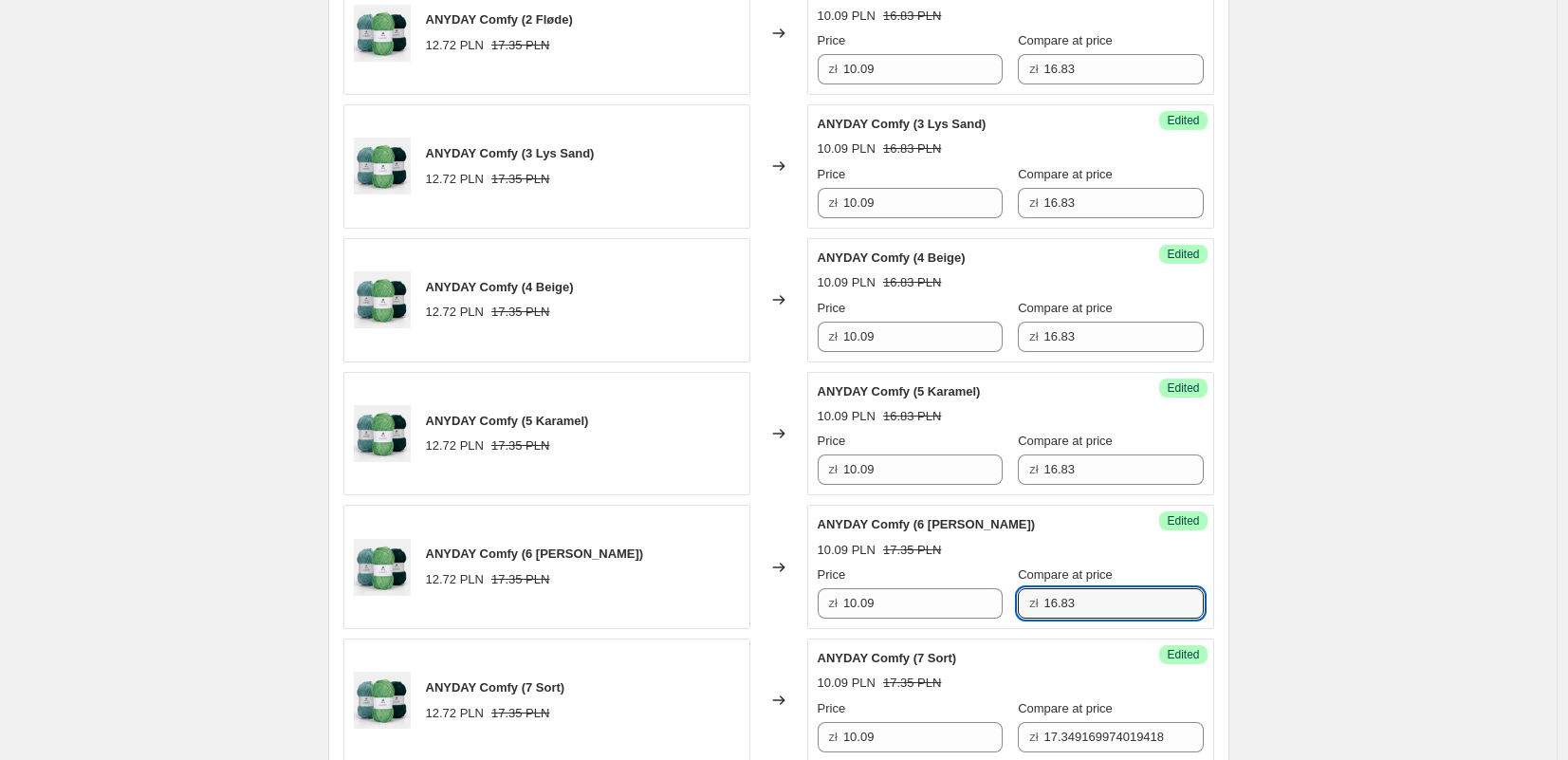
scroll to position [1038, 0]
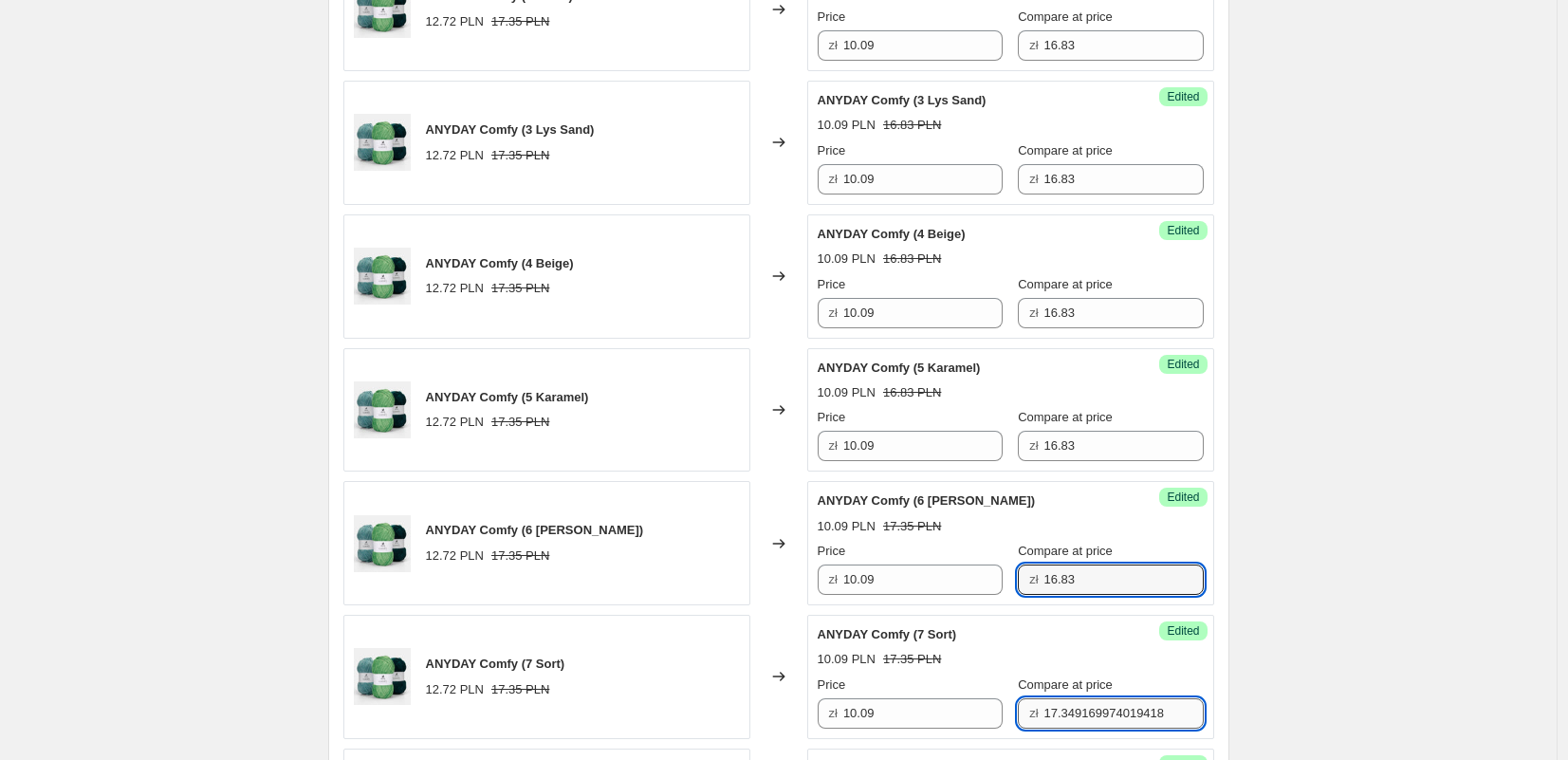
click at [1051, 706] on input "17.349169974019418" at bounding box center [1124, 713] width 160 height 30
click at [1050, 706] on input "17.349169974019418" at bounding box center [1124, 713] width 160 height 30
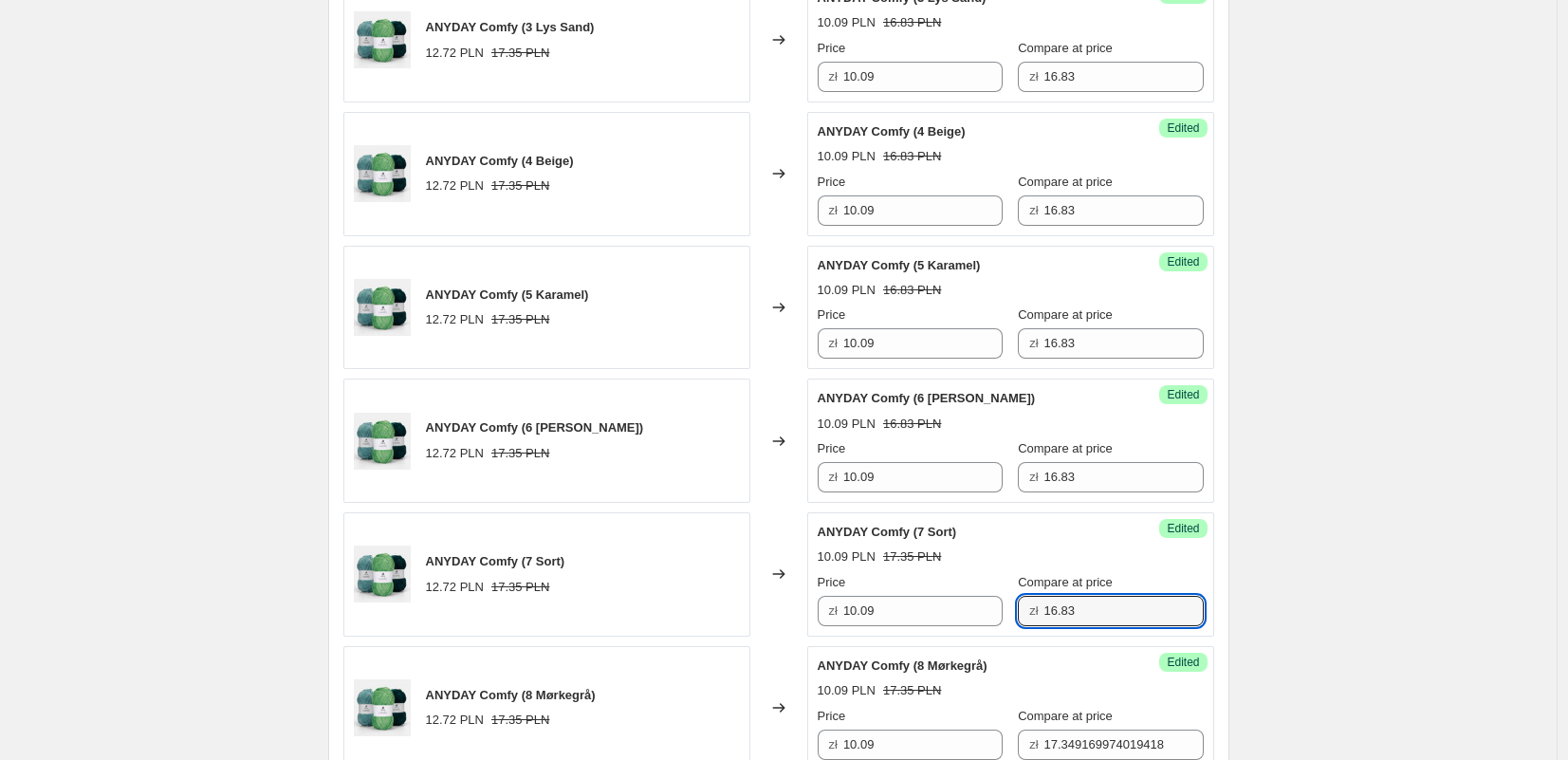
scroll to position [1229, 0]
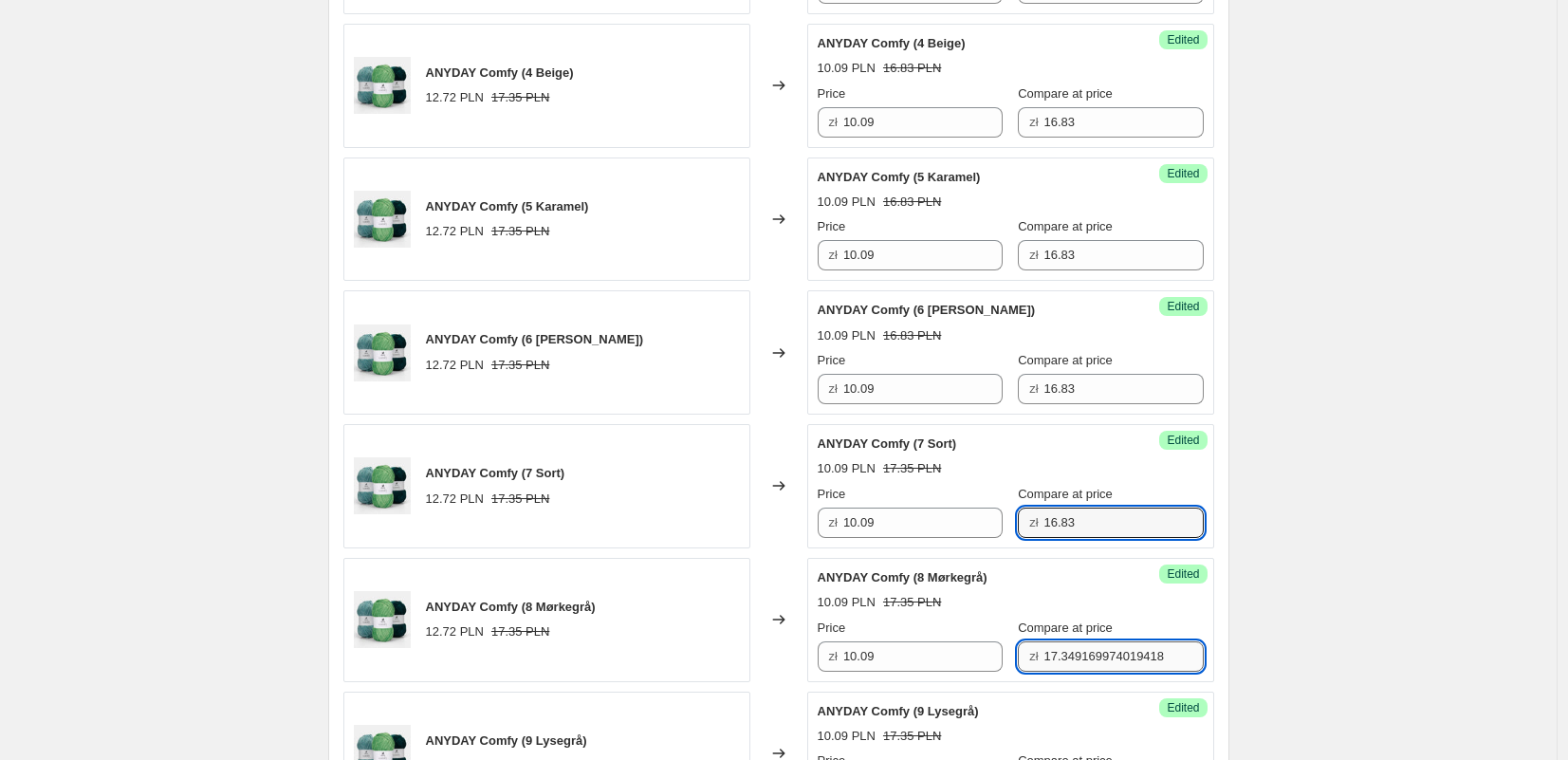
click at [1063, 664] on input "17.349169974019418" at bounding box center [1124, 656] width 160 height 30
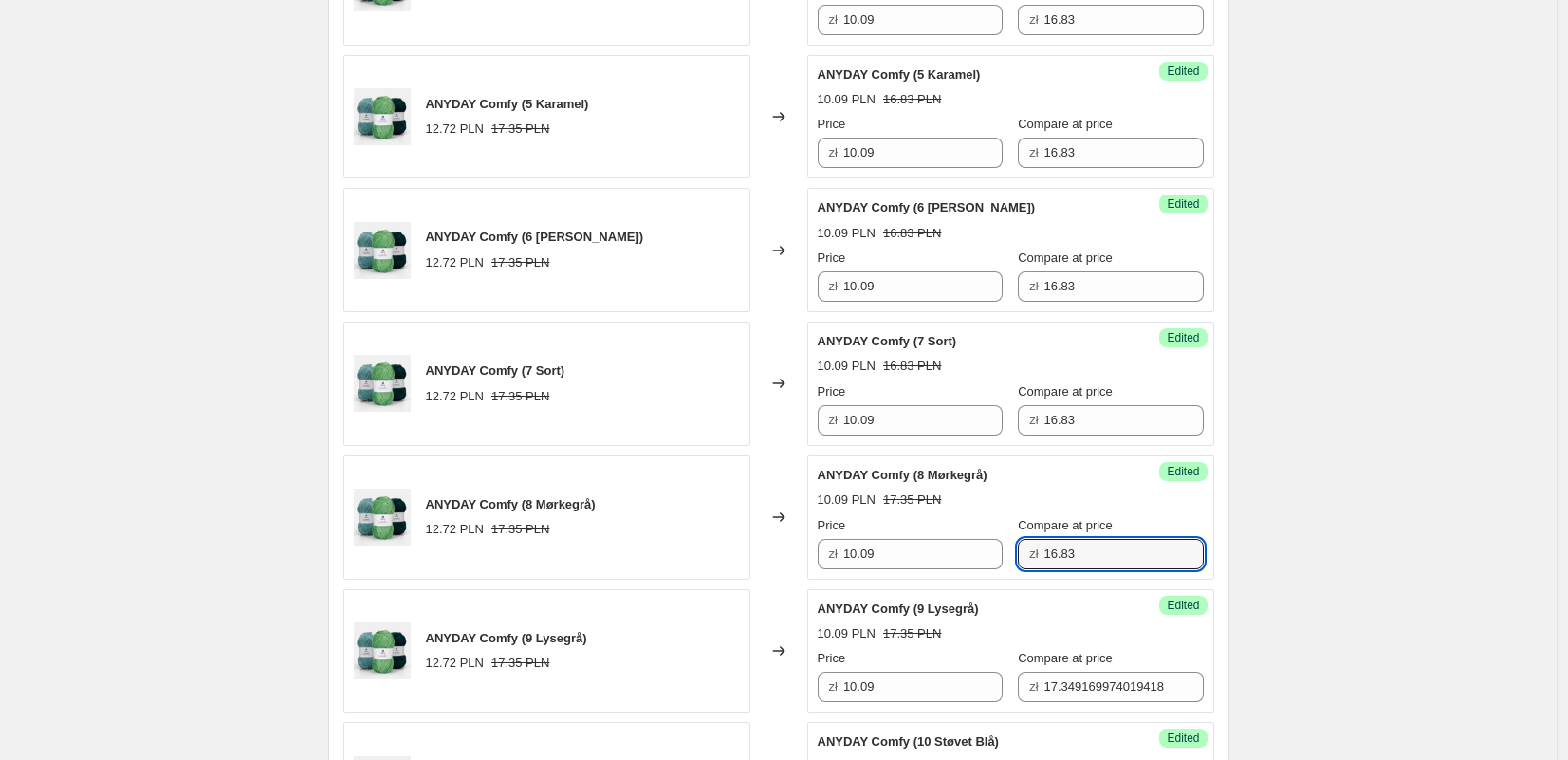
scroll to position [1448, 0]
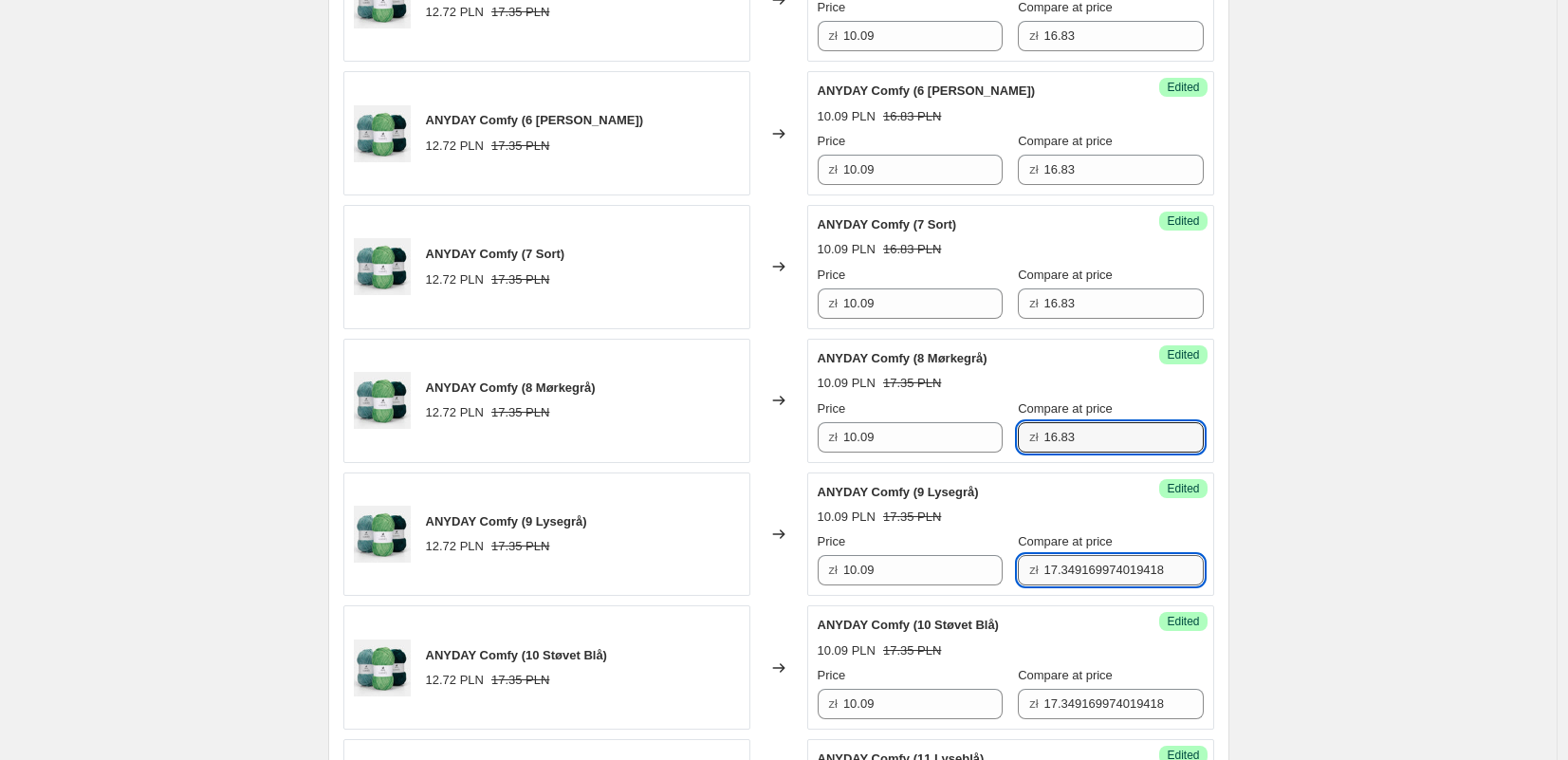
click at [1068, 578] on input "17.349169974019418" at bounding box center [1124, 570] width 160 height 30
drag, startPoint x: 1068, startPoint y: 578, endPoint x: 1074, endPoint y: 634, distance: 56.3
click at [1068, 578] on input "17.349169974019418" at bounding box center [1124, 570] width 160 height 30
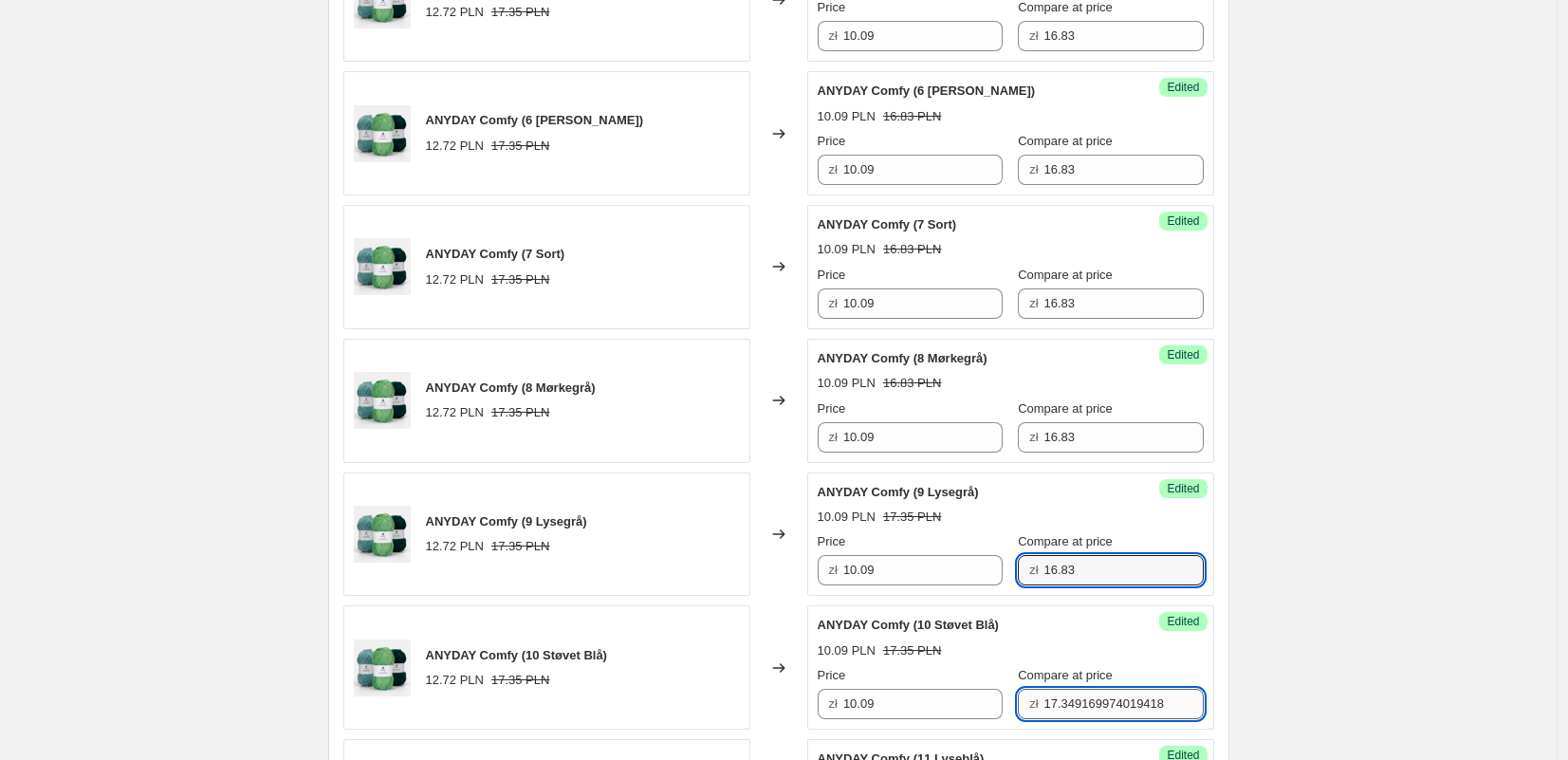
click at [1080, 700] on input "17.349169974019418" at bounding box center [1124, 703] width 160 height 30
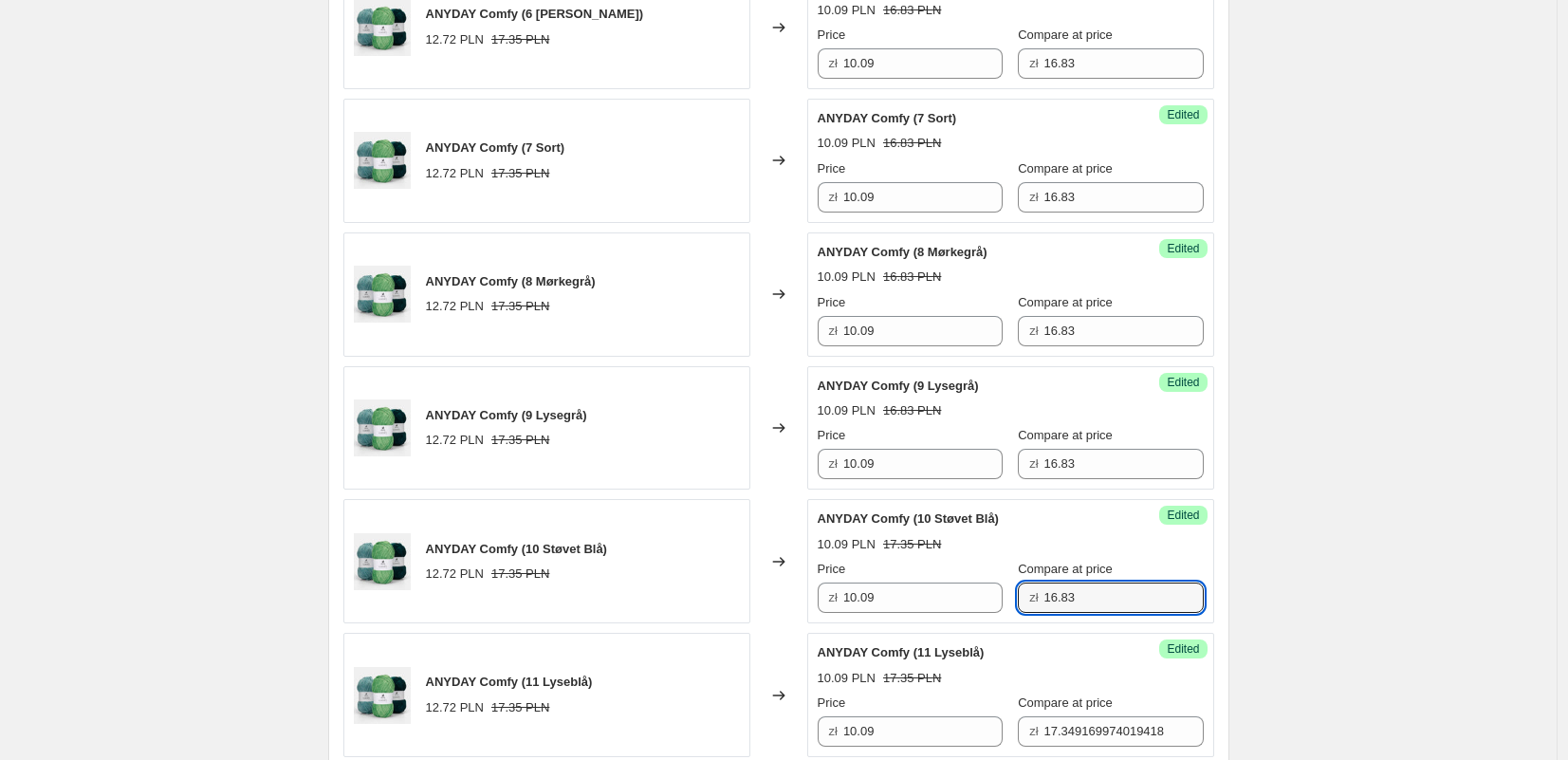
scroll to position [1663, 0]
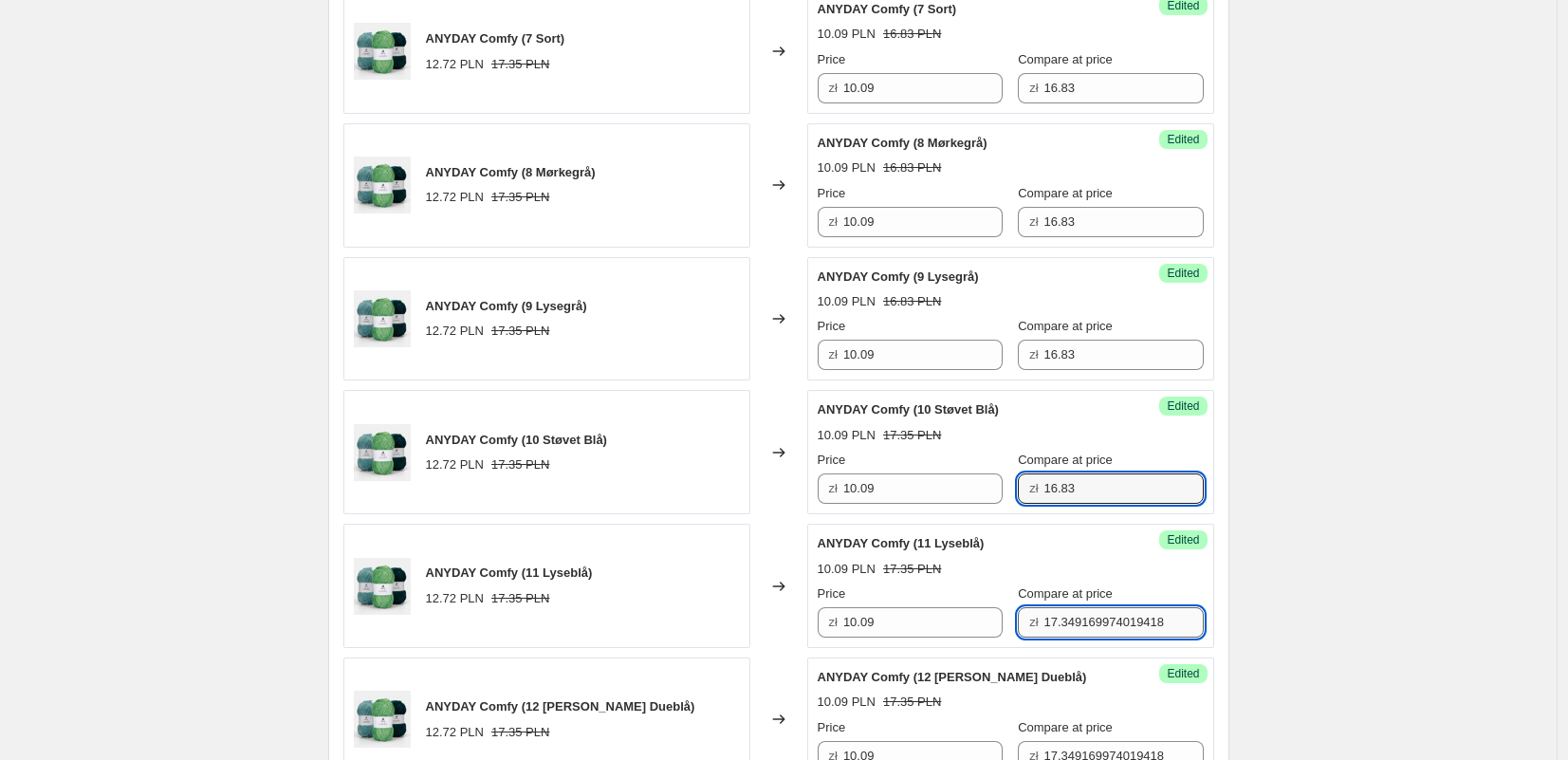
click at [1070, 624] on input "17.349169974019418" at bounding box center [1124, 622] width 160 height 30
drag, startPoint x: 1070, startPoint y: 624, endPoint x: 1061, endPoint y: 628, distance: 9.8
click at [1070, 624] on input "17.349169974019418" at bounding box center [1124, 622] width 160 height 30
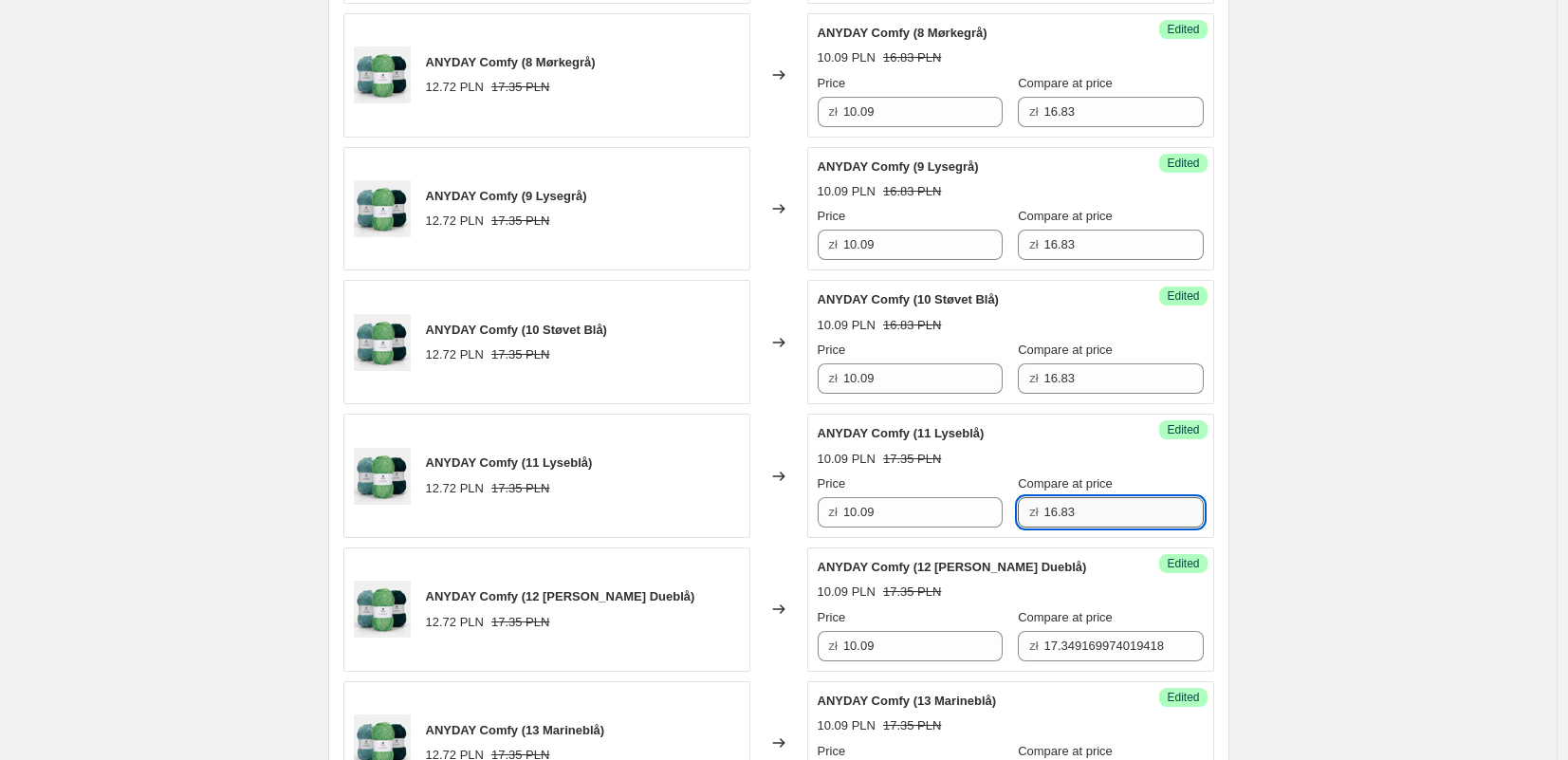
scroll to position [1895, 0]
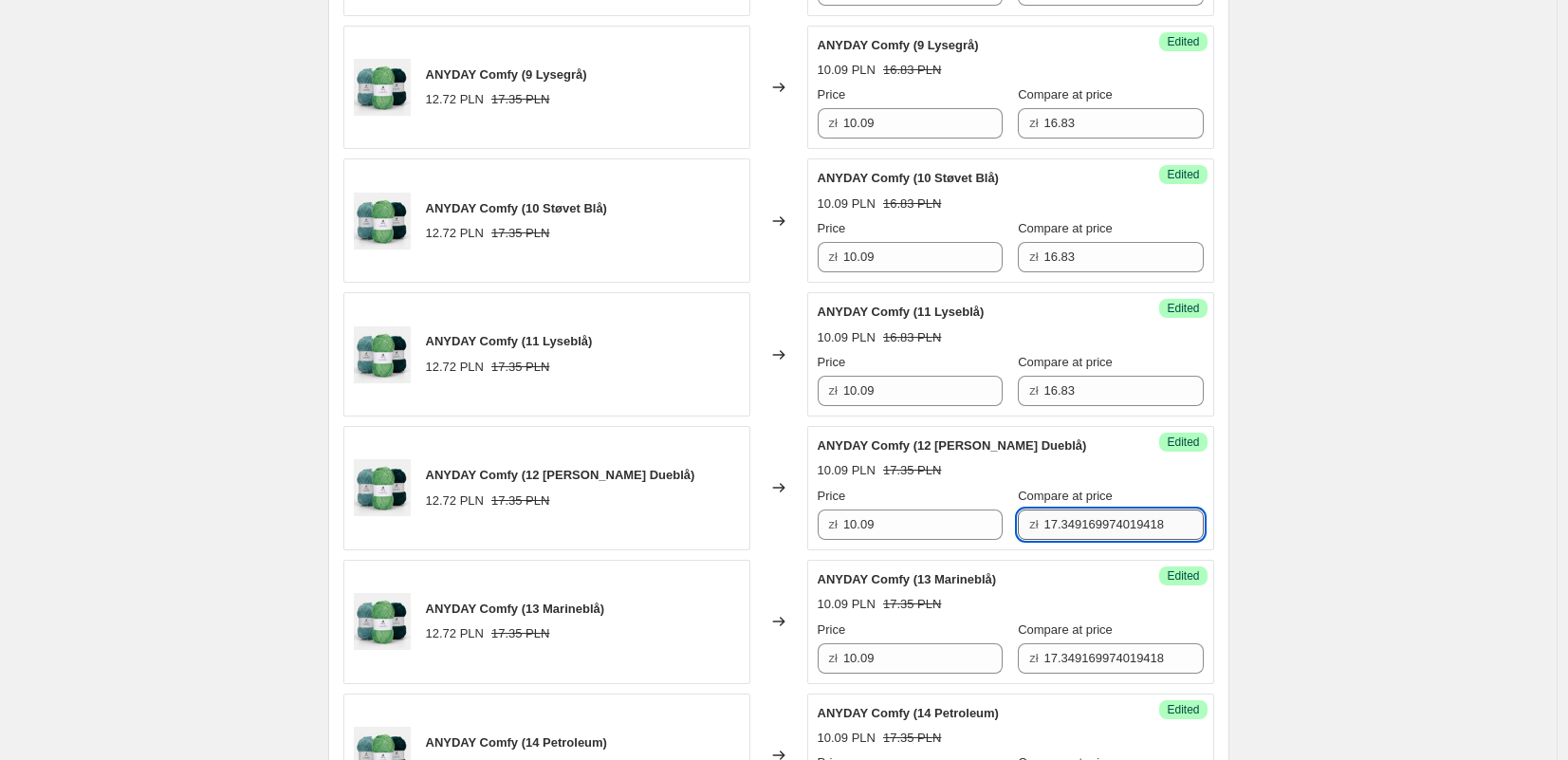
click at [1059, 522] on input "17.349169974019418" at bounding box center [1124, 524] width 160 height 30
click at [1068, 656] on input "17.349169974019418" at bounding box center [1124, 658] width 160 height 30
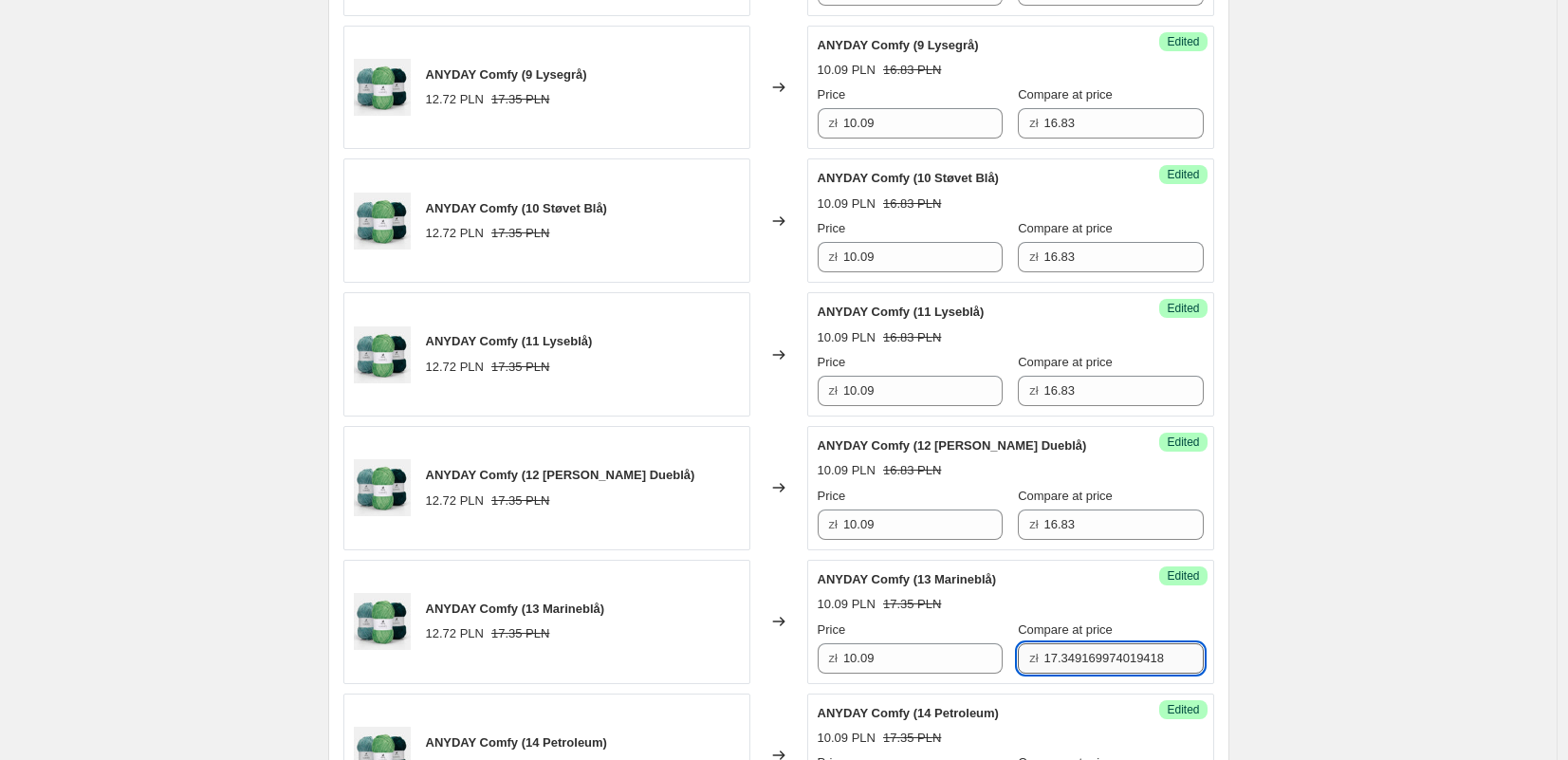
click at [1068, 656] on input "17.349169974019418" at bounding box center [1124, 658] width 160 height 30
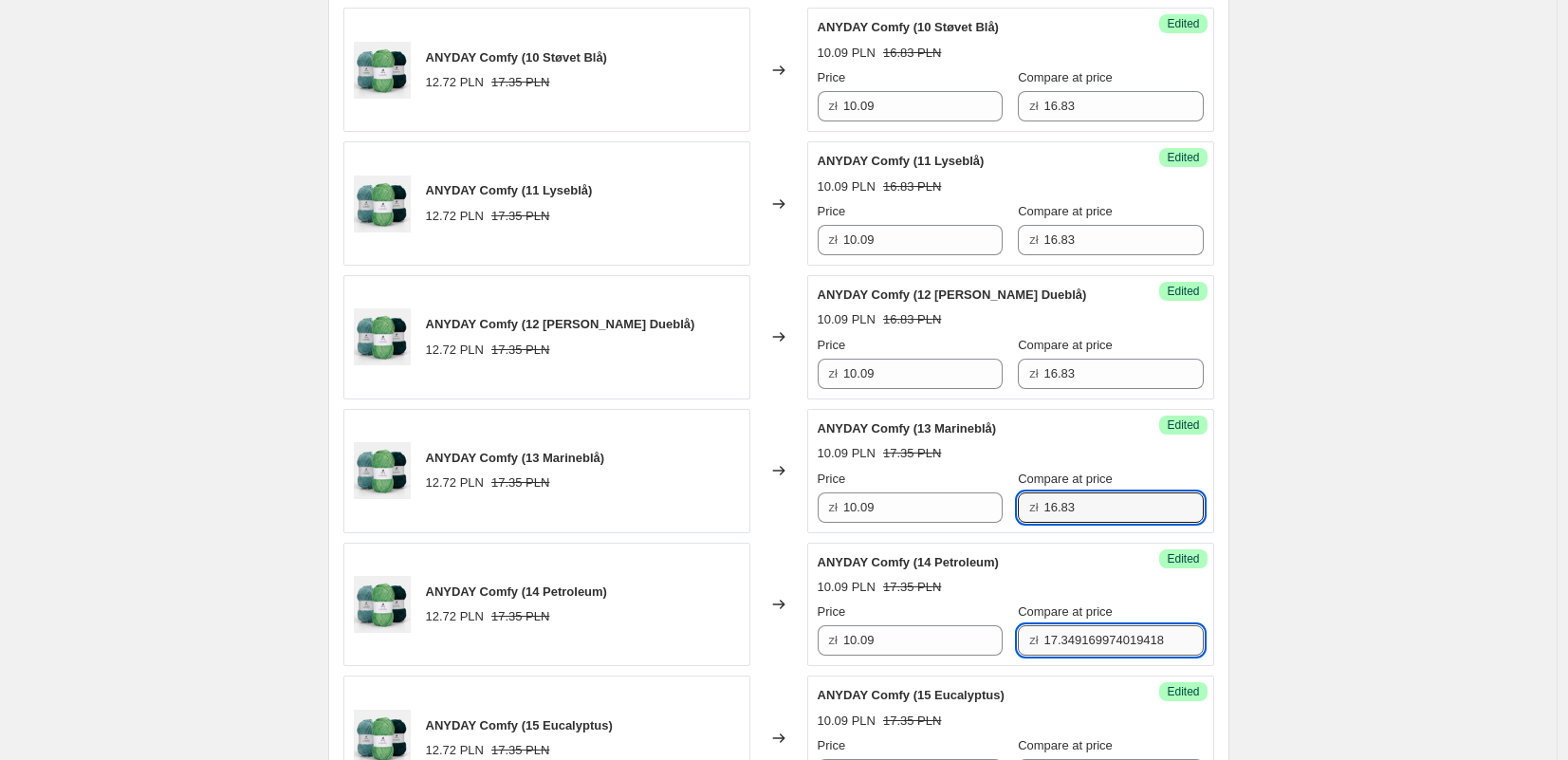
click at [1063, 640] on input "17.349169974019418" at bounding box center [1124, 639] width 160 height 30
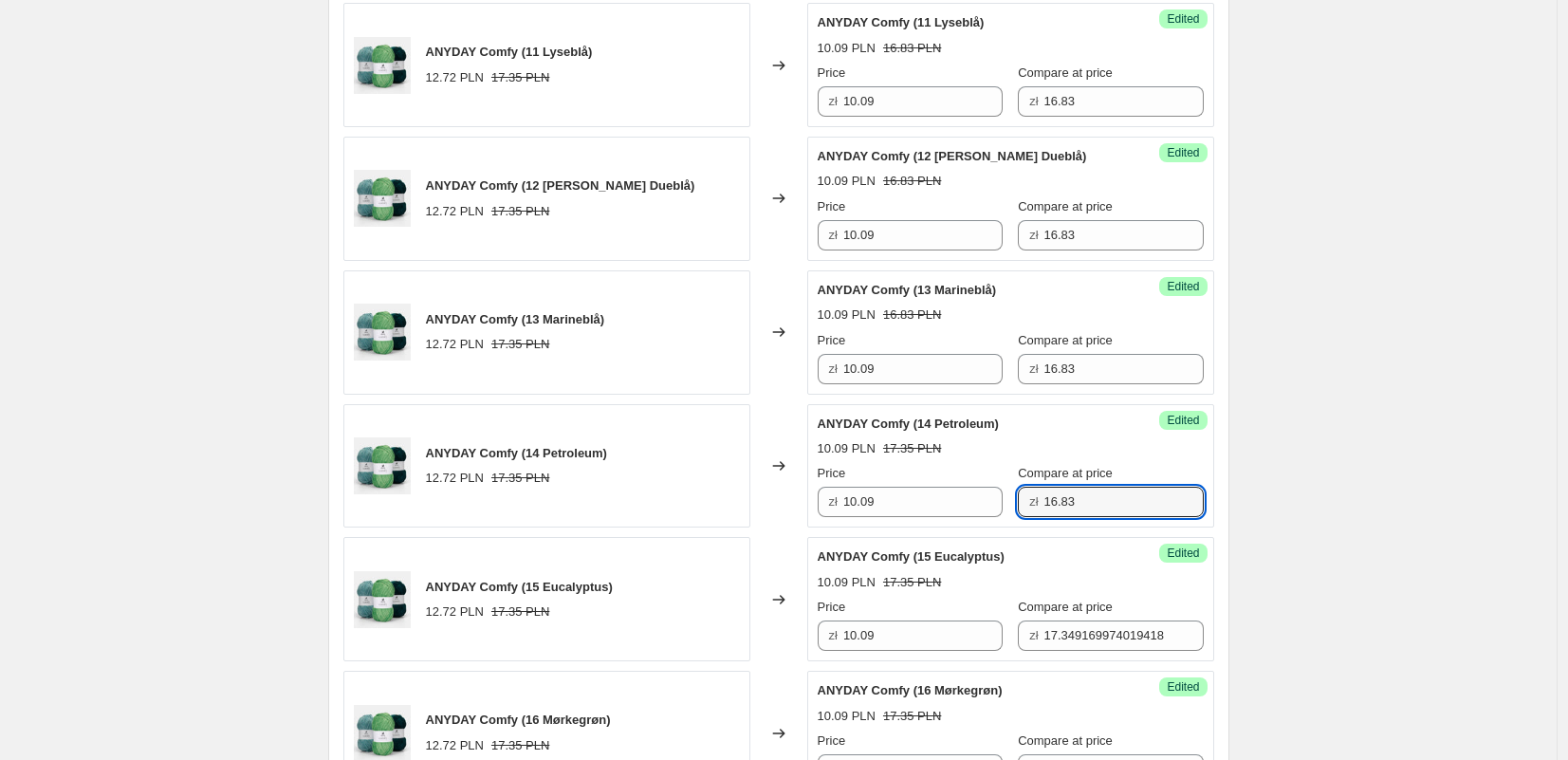
scroll to position [2267, 0]
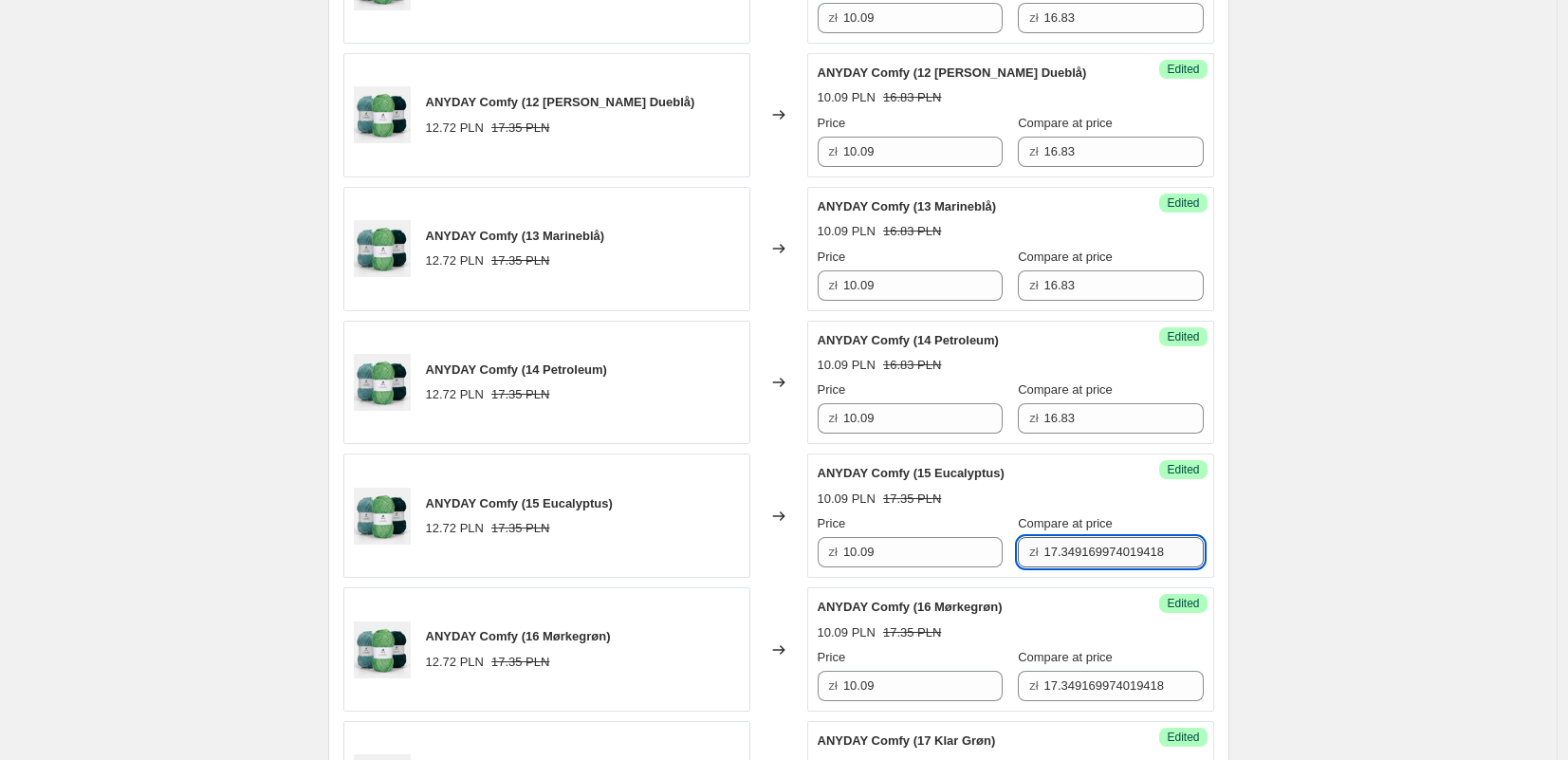
click at [1055, 562] on input "17.349169974019418" at bounding box center [1124, 551] width 160 height 30
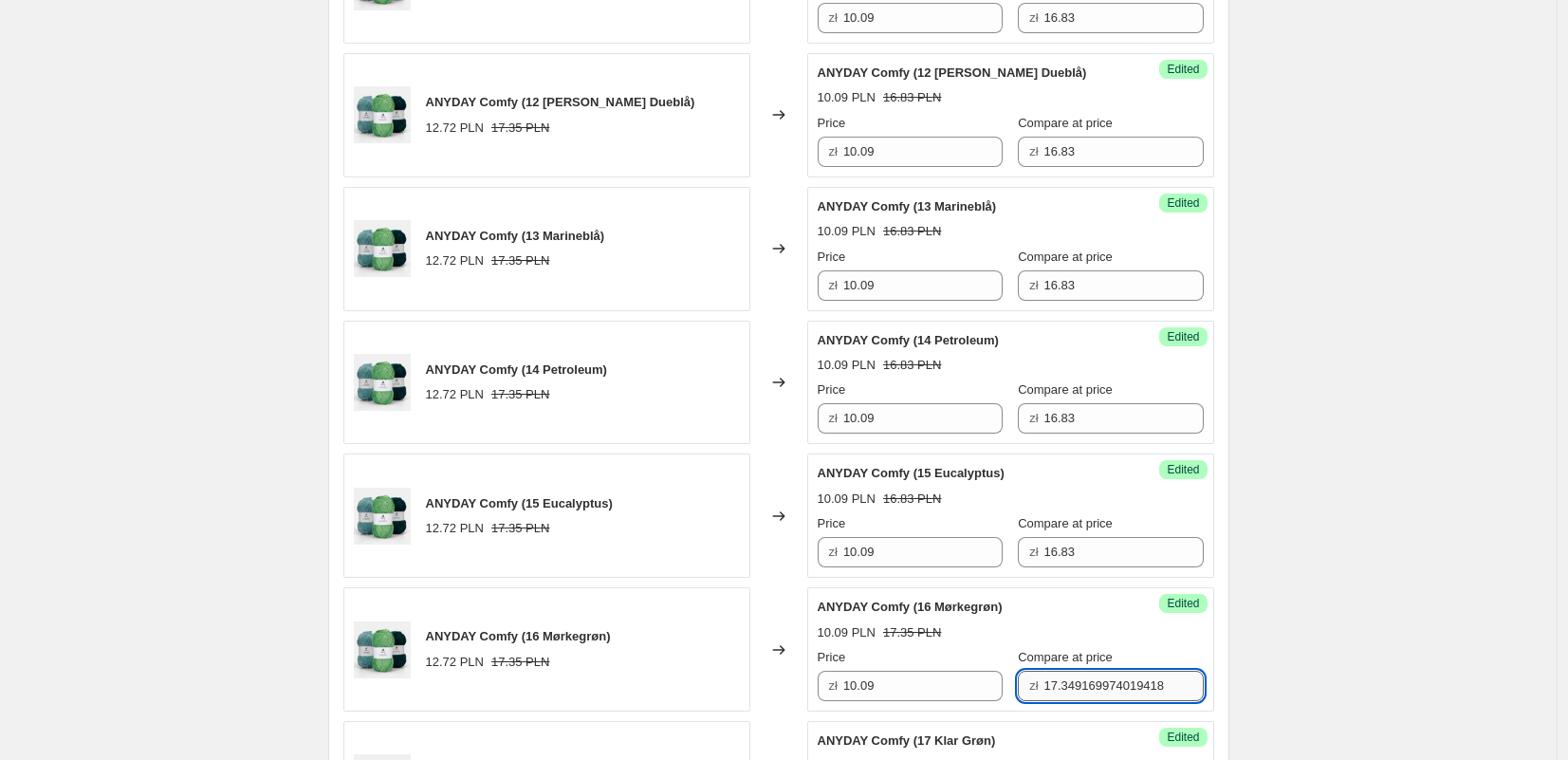
click at [1065, 684] on input "17.349169974019418" at bounding box center [1124, 685] width 160 height 30
click at [1064, 684] on input "17.349169974019418" at bounding box center [1124, 685] width 160 height 30
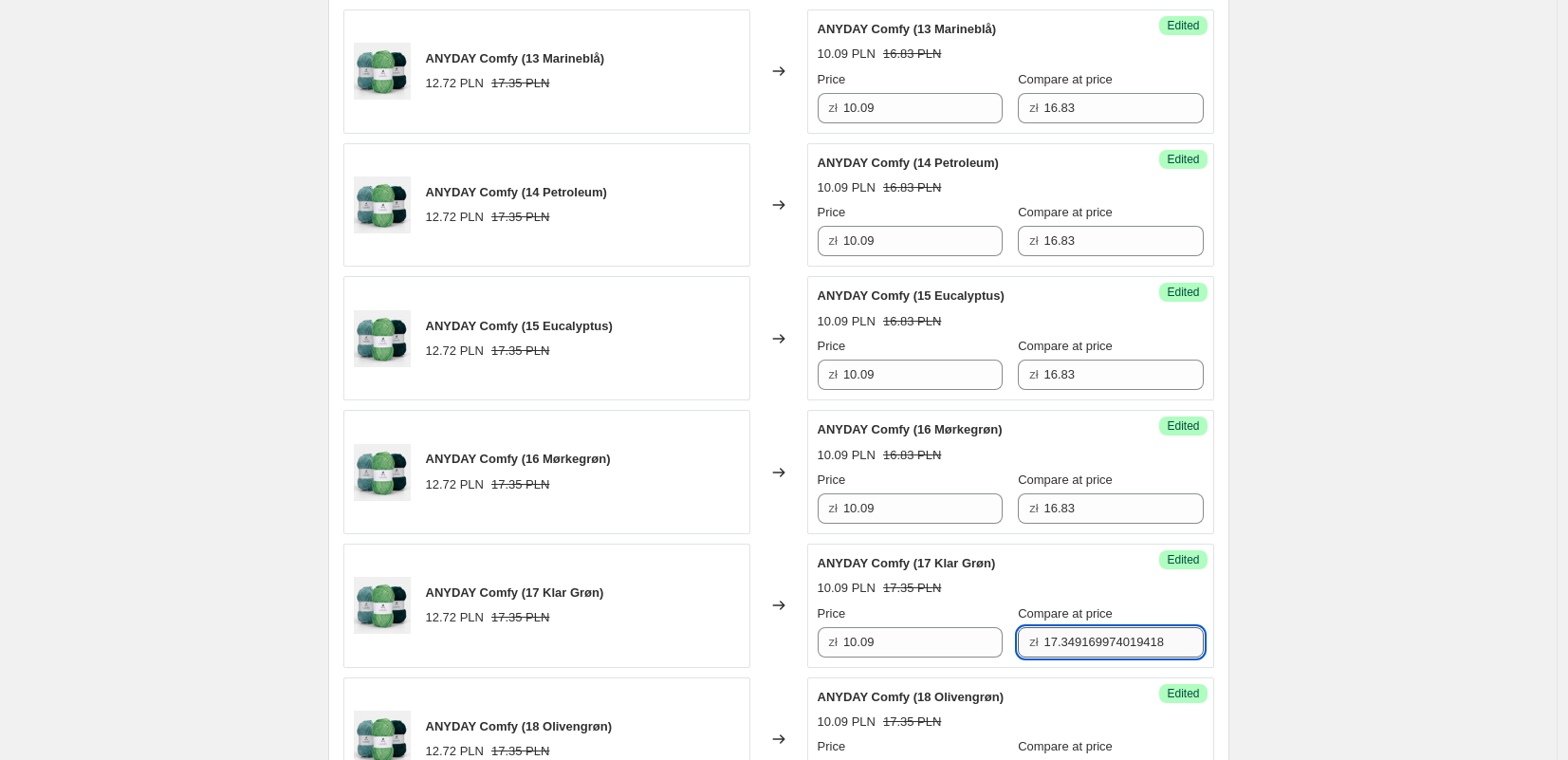
click at [1061, 642] on input "17.349169974019418" at bounding box center [1124, 641] width 160 height 30
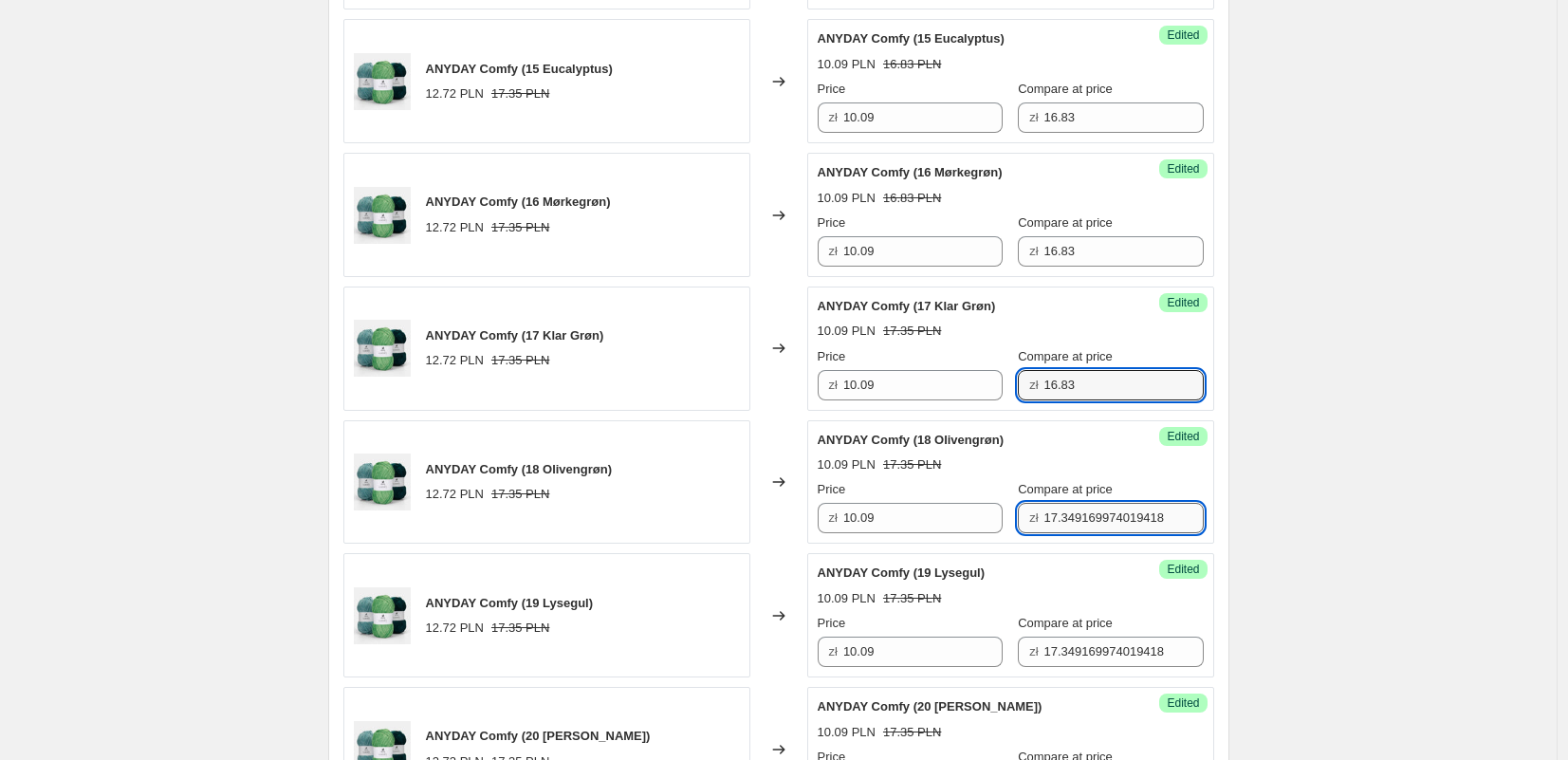
click at [1045, 531] on input "17.349169974019418" at bounding box center [1124, 517] width 160 height 30
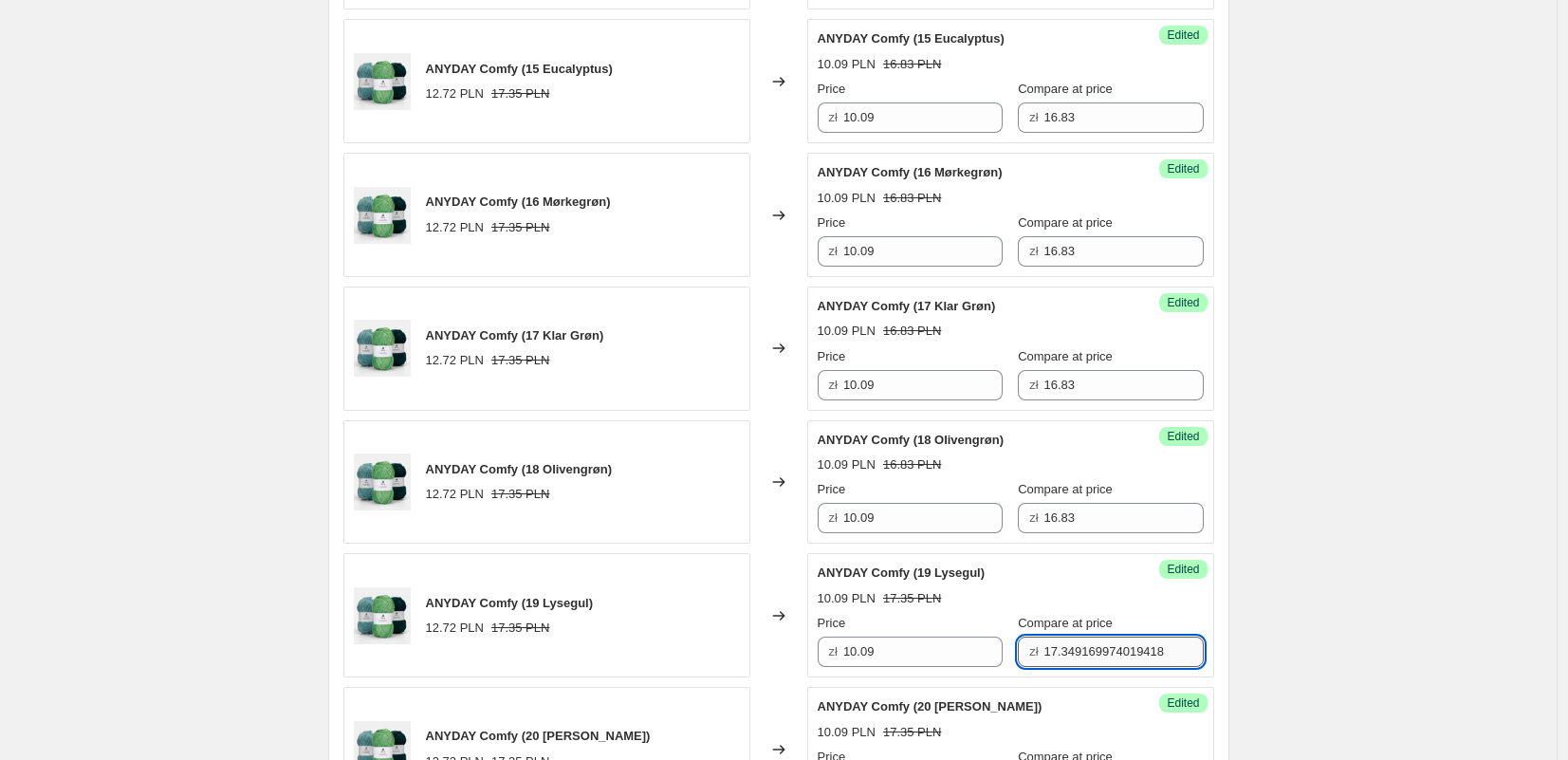
click at [1065, 638] on input "17.349169974019418" at bounding box center [1124, 651] width 160 height 30
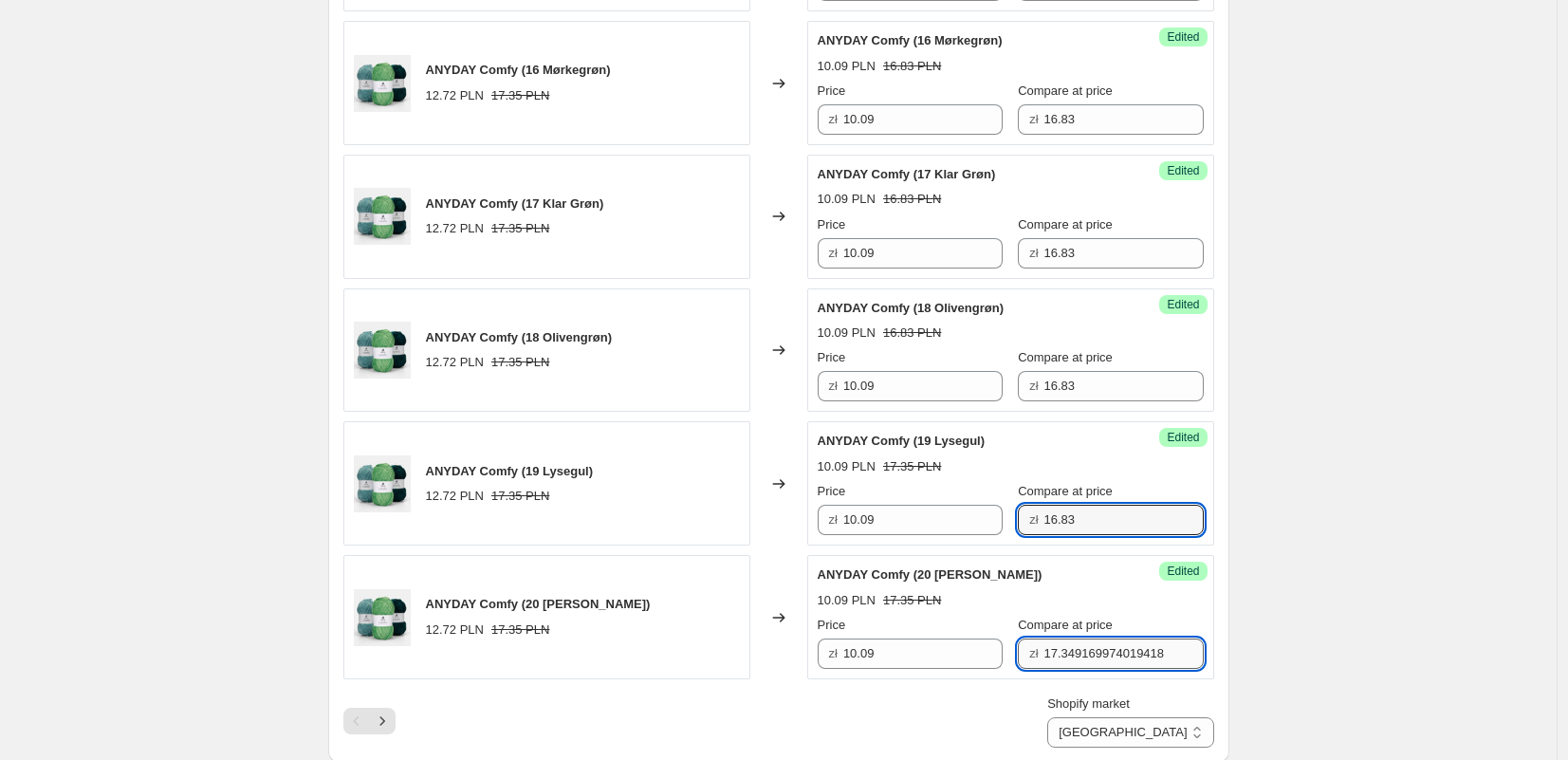
click at [1059, 656] on input "17.349169974019418" at bounding box center [1124, 653] width 160 height 30
drag, startPoint x: 1059, startPoint y: 656, endPoint x: 1091, endPoint y: 647, distance: 33.2
click at [1059, 656] on input "17.349169974019418" at bounding box center [1124, 653] width 160 height 30
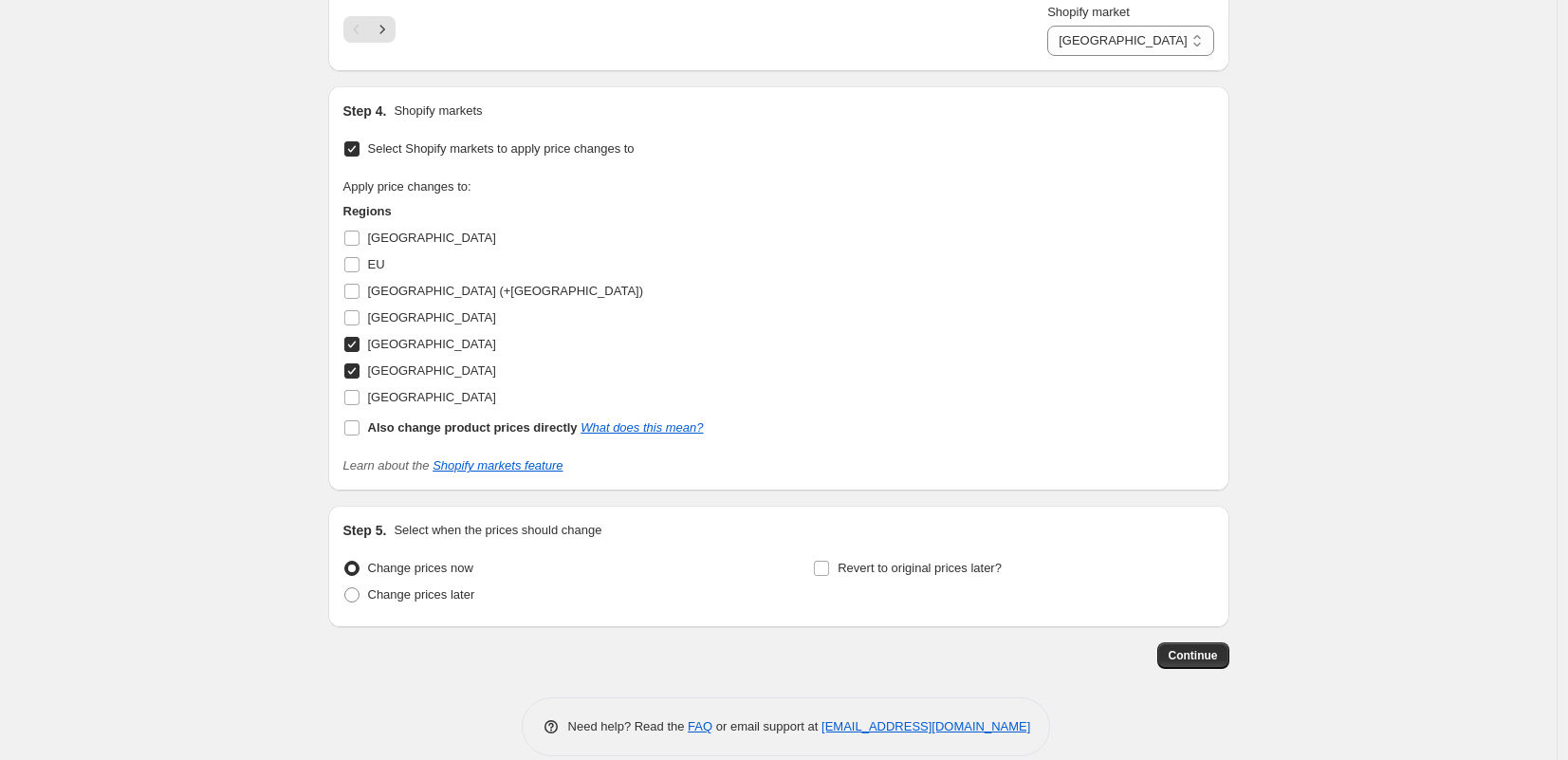
scroll to position [3531, 0]
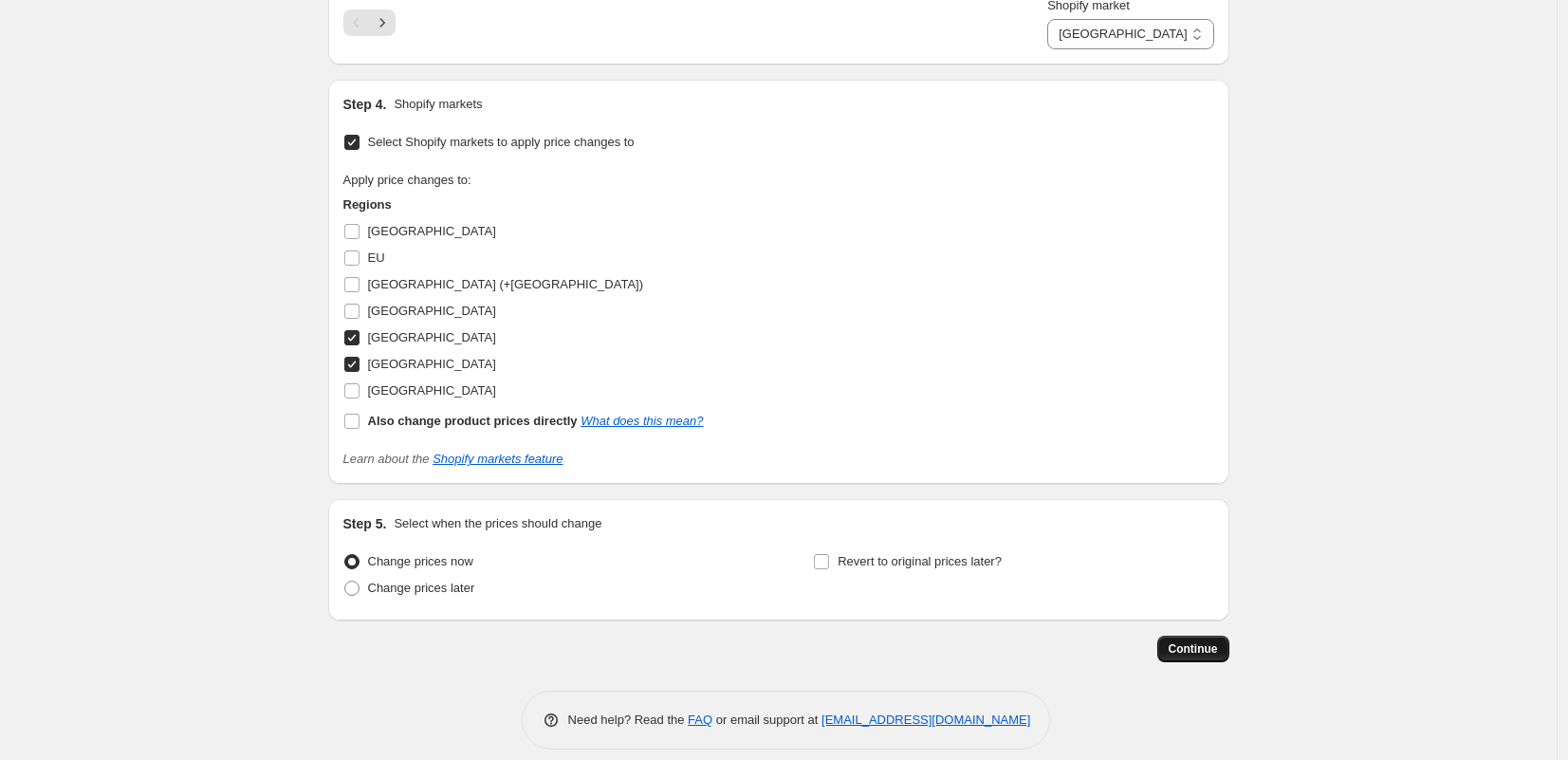
click at [1170, 652] on button "Continue" at bounding box center [1194, 648] width 73 height 26
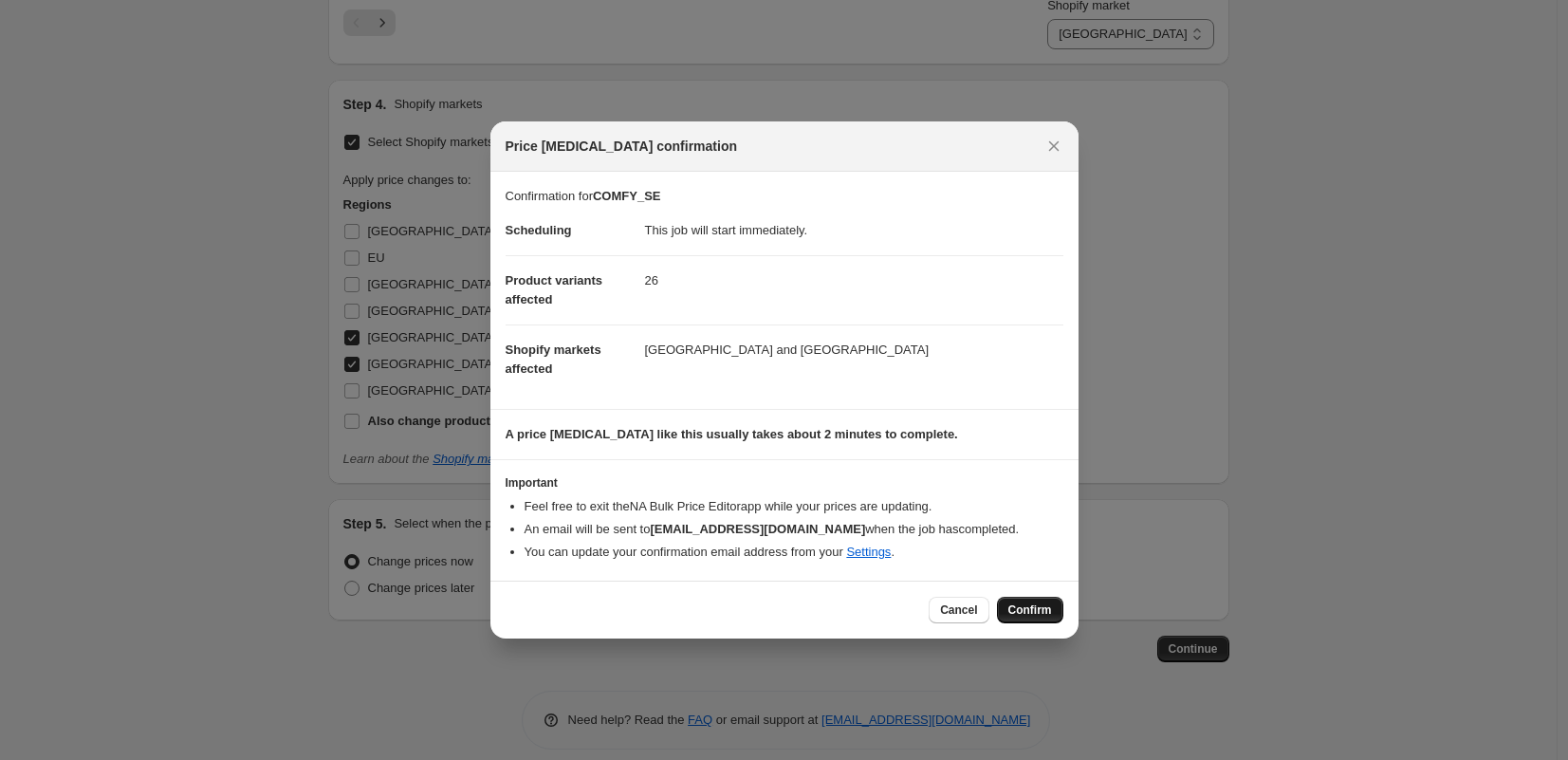
click at [1028, 612] on span "Confirm" at bounding box center [1030, 610] width 44 height 15
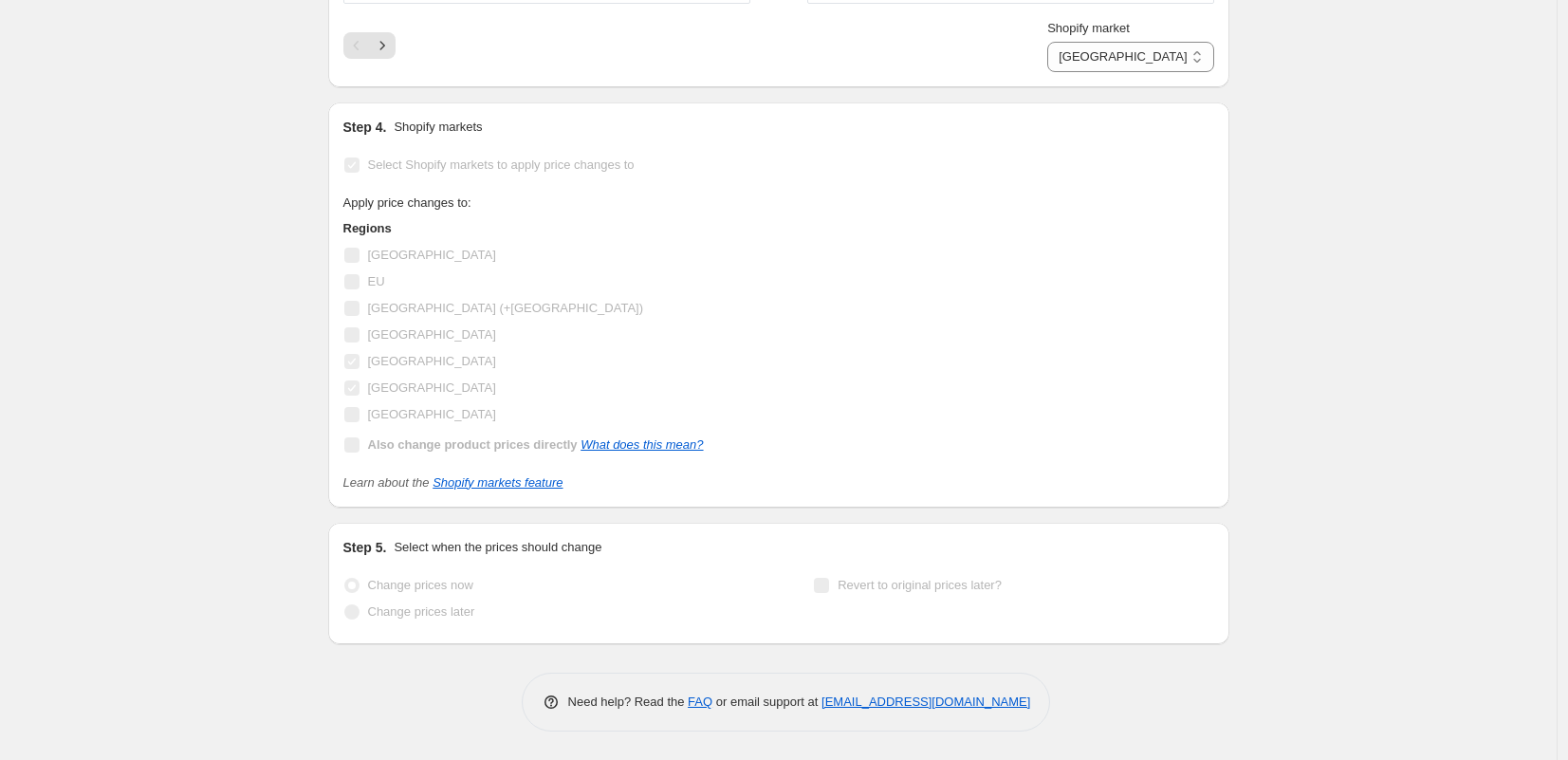
scroll to position [1473, 0]
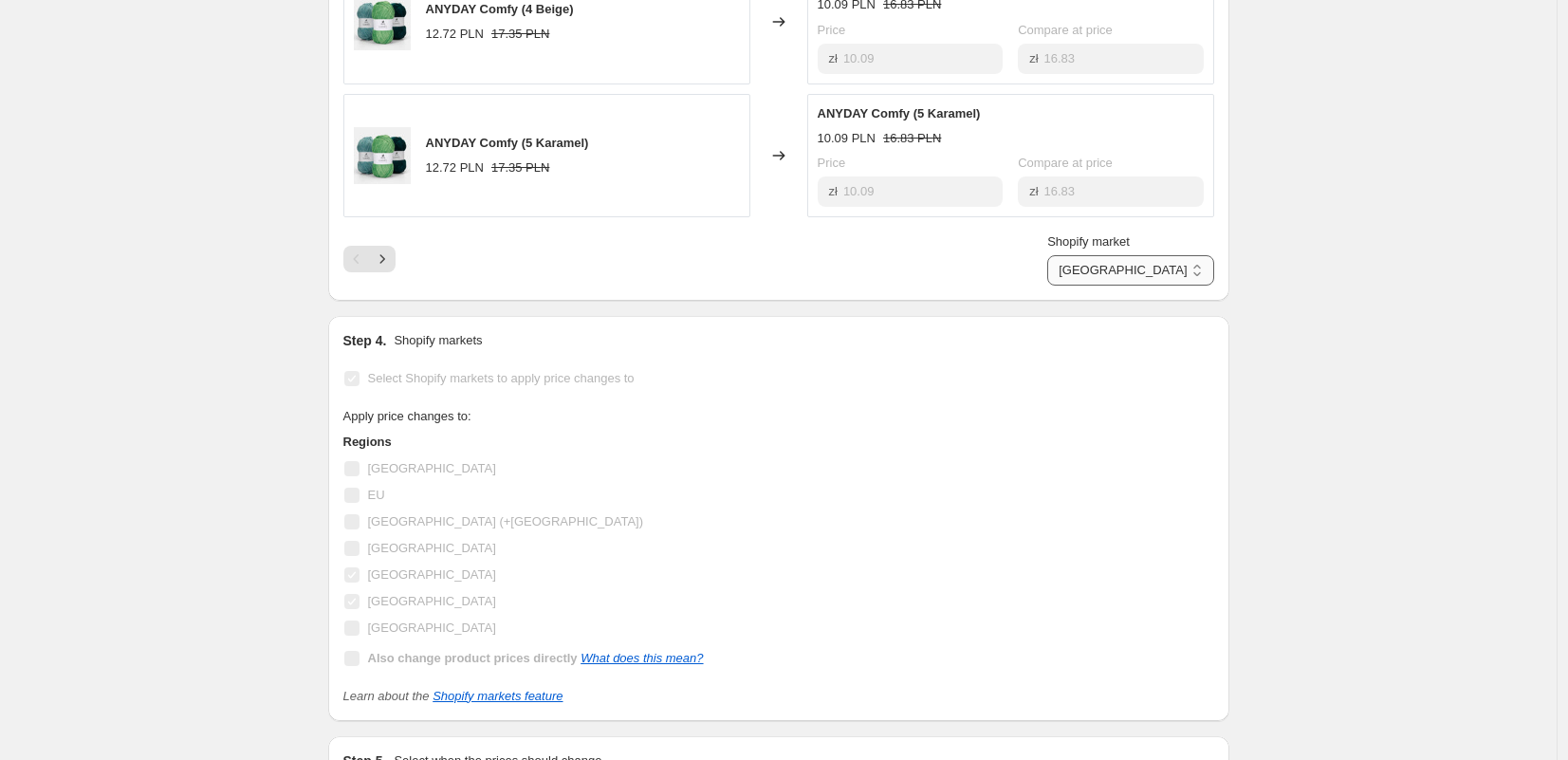
click at [1147, 272] on select "[GEOGRAPHIC_DATA] [GEOGRAPHIC_DATA]" at bounding box center [1131, 270] width 166 height 30
click at [1131, 285] on select "[GEOGRAPHIC_DATA] [GEOGRAPHIC_DATA]" at bounding box center [1131, 270] width 166 height 30
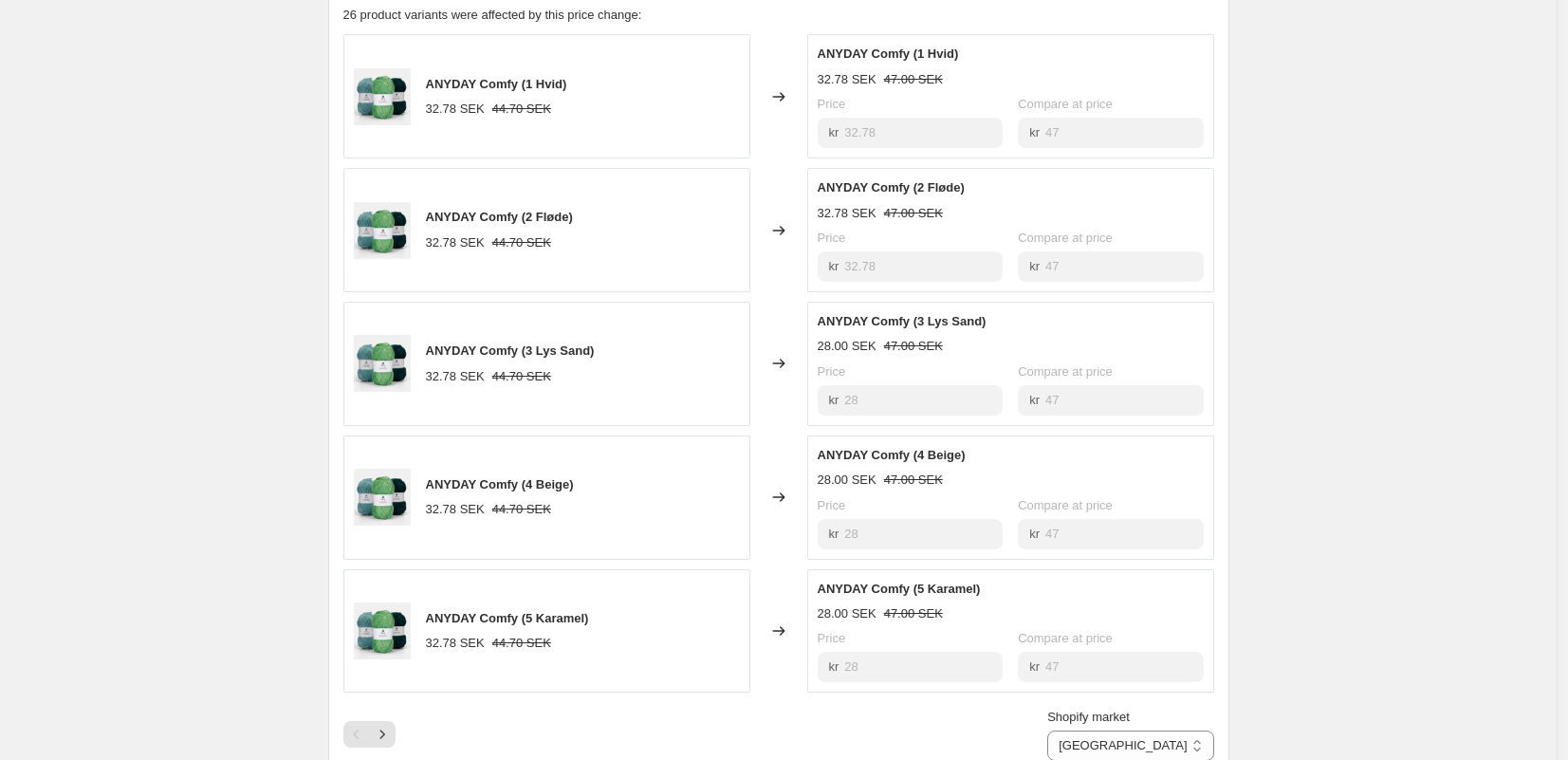
scroll to position [981, 0]
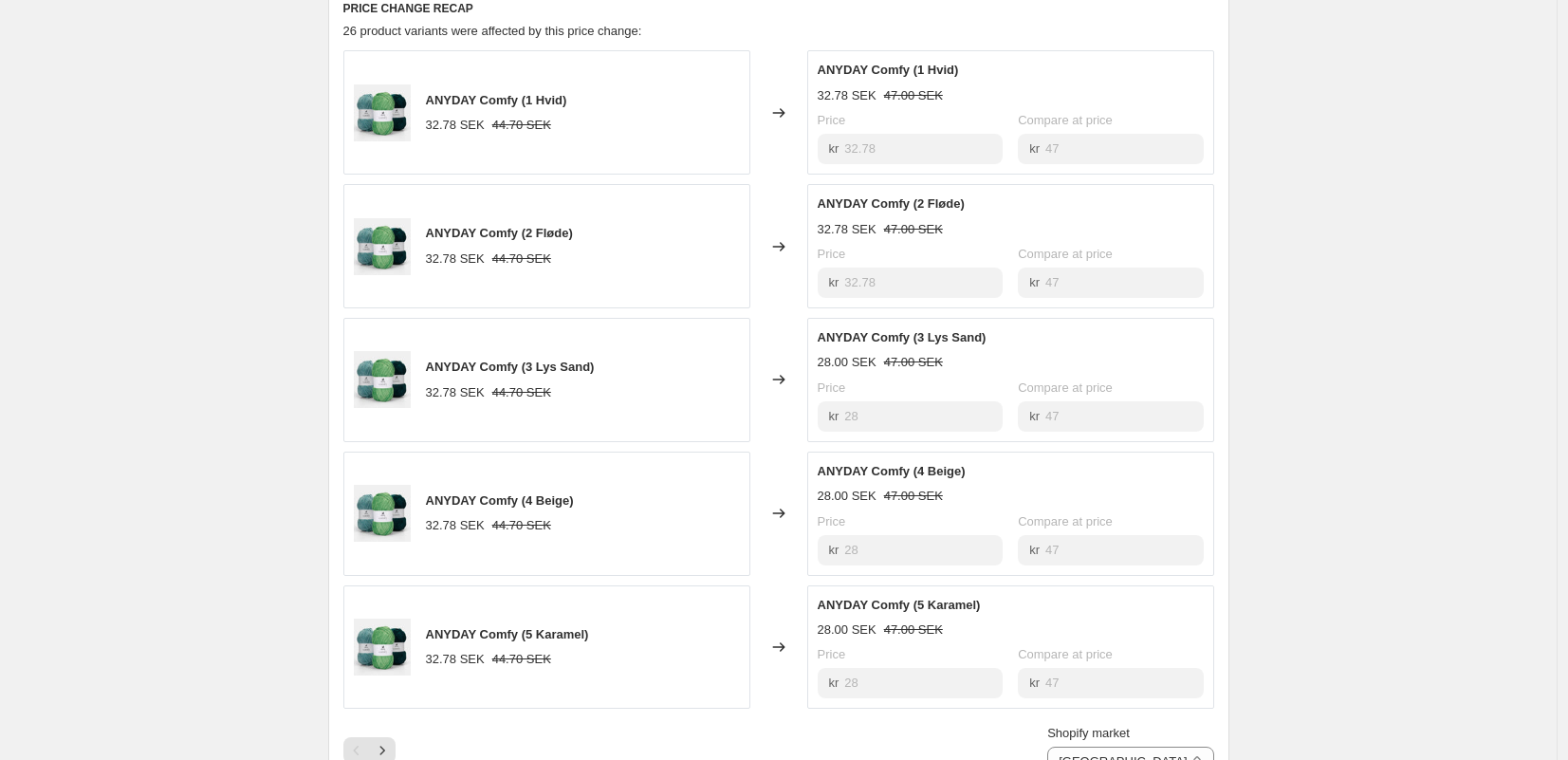
click at [946, 261] on div "Price" at bounding box center [909, 254] width 185 height 19
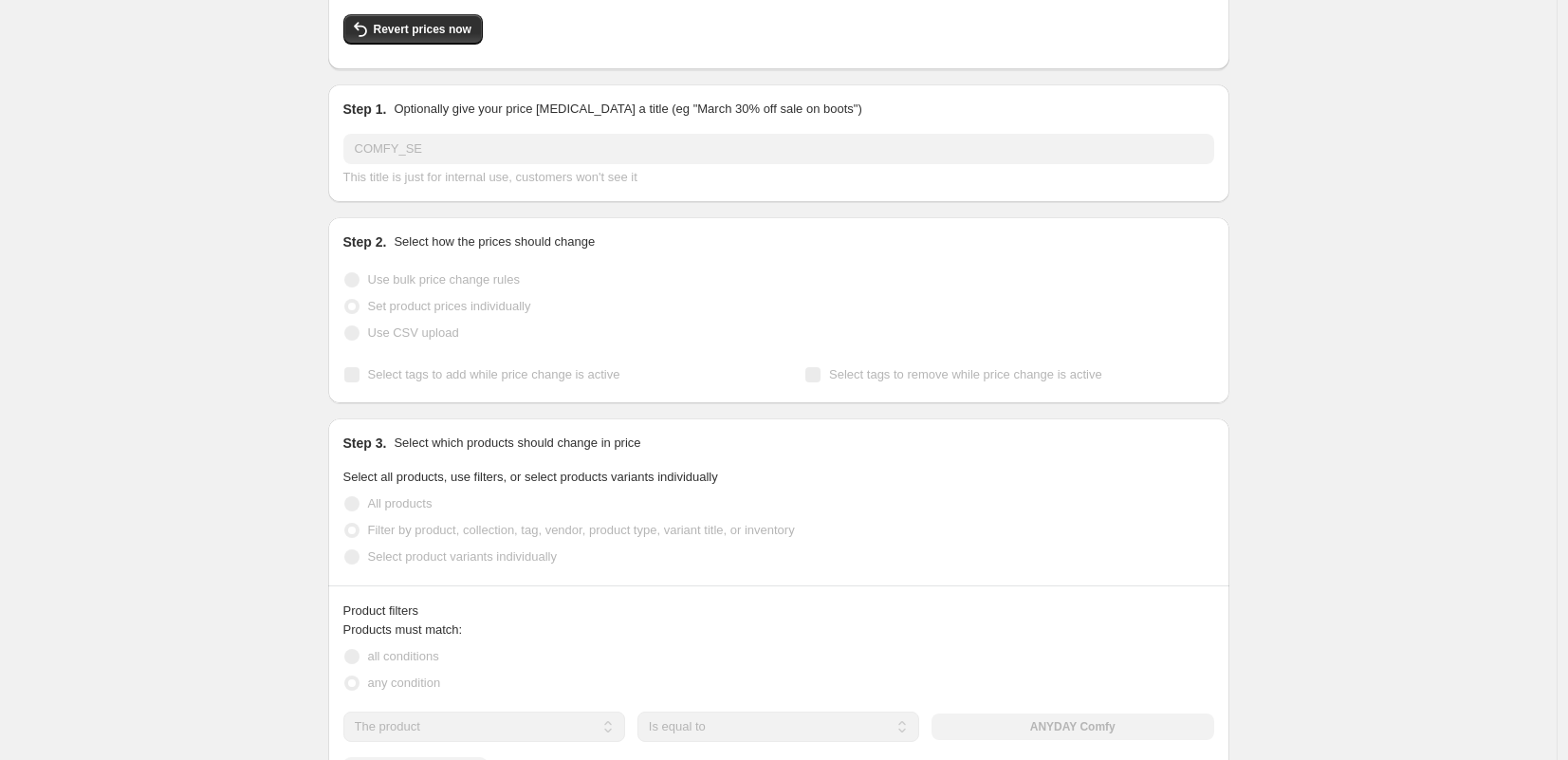
scroll to position [0, 0]
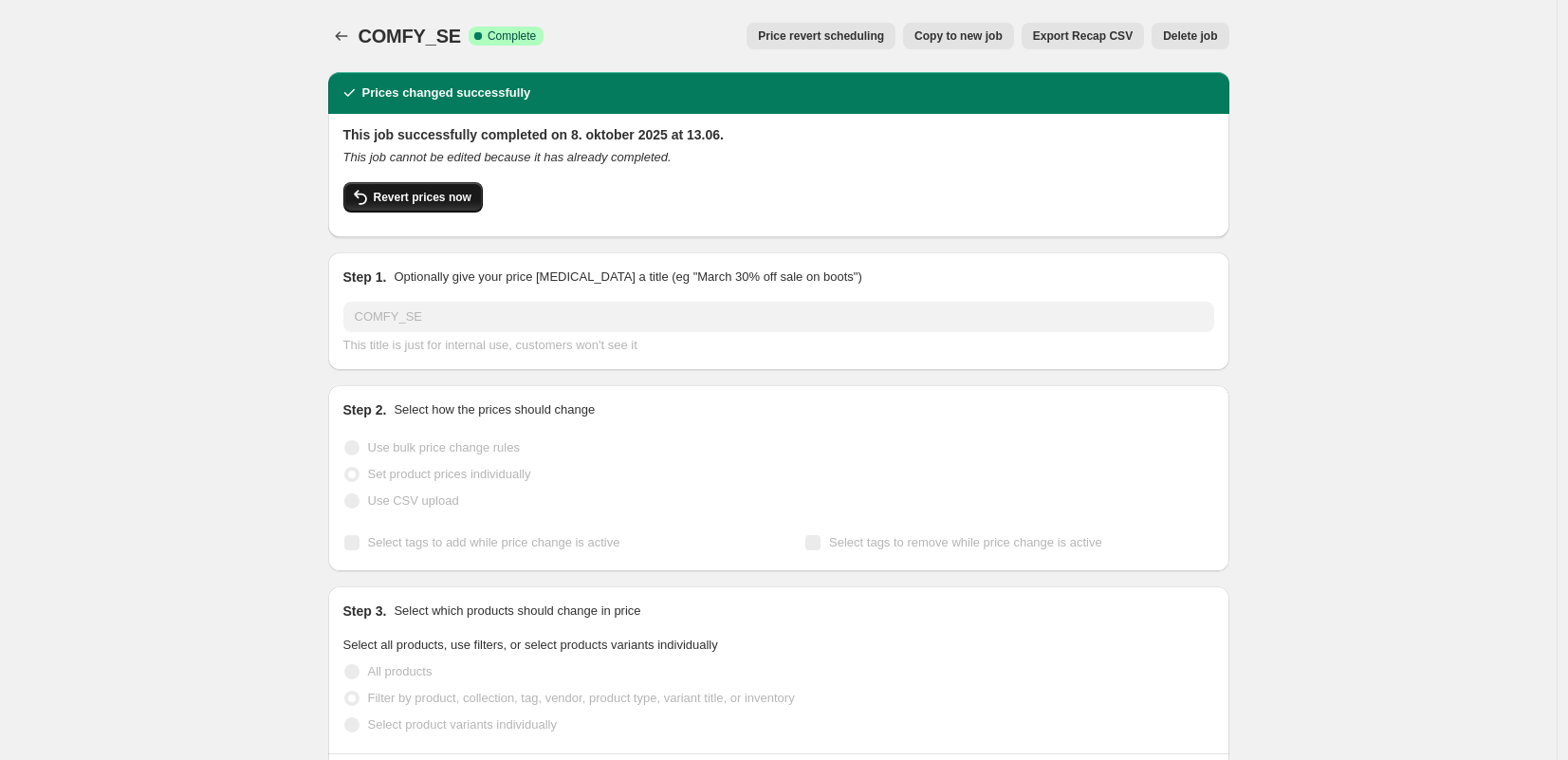
click at [433, 194] on span "Revert prices now" at bounding box center [422, 197] width 98 height 15
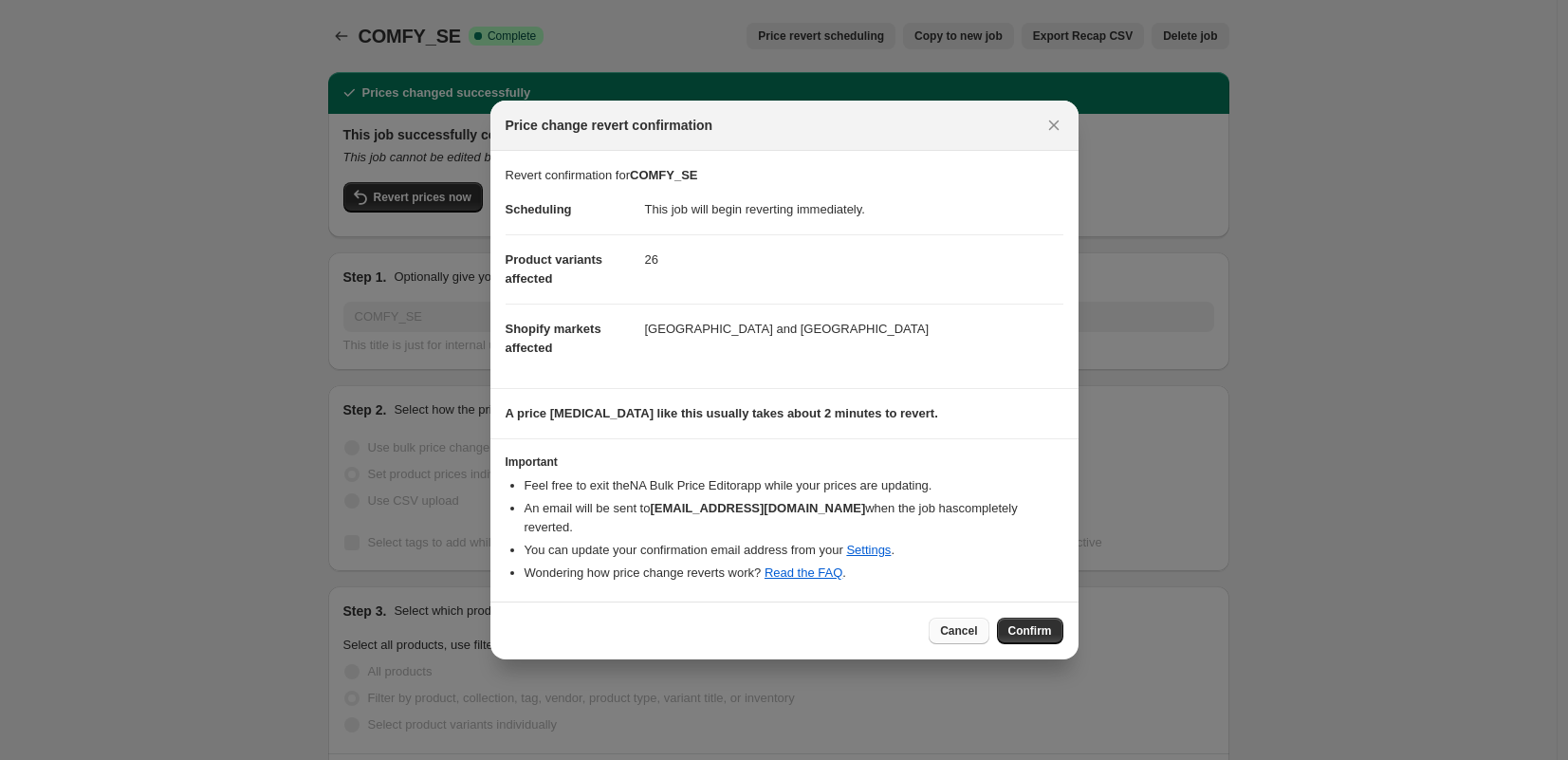
click at [962, 628] on button "Cancel" at bounding box center [959, 629] width 60 height 26
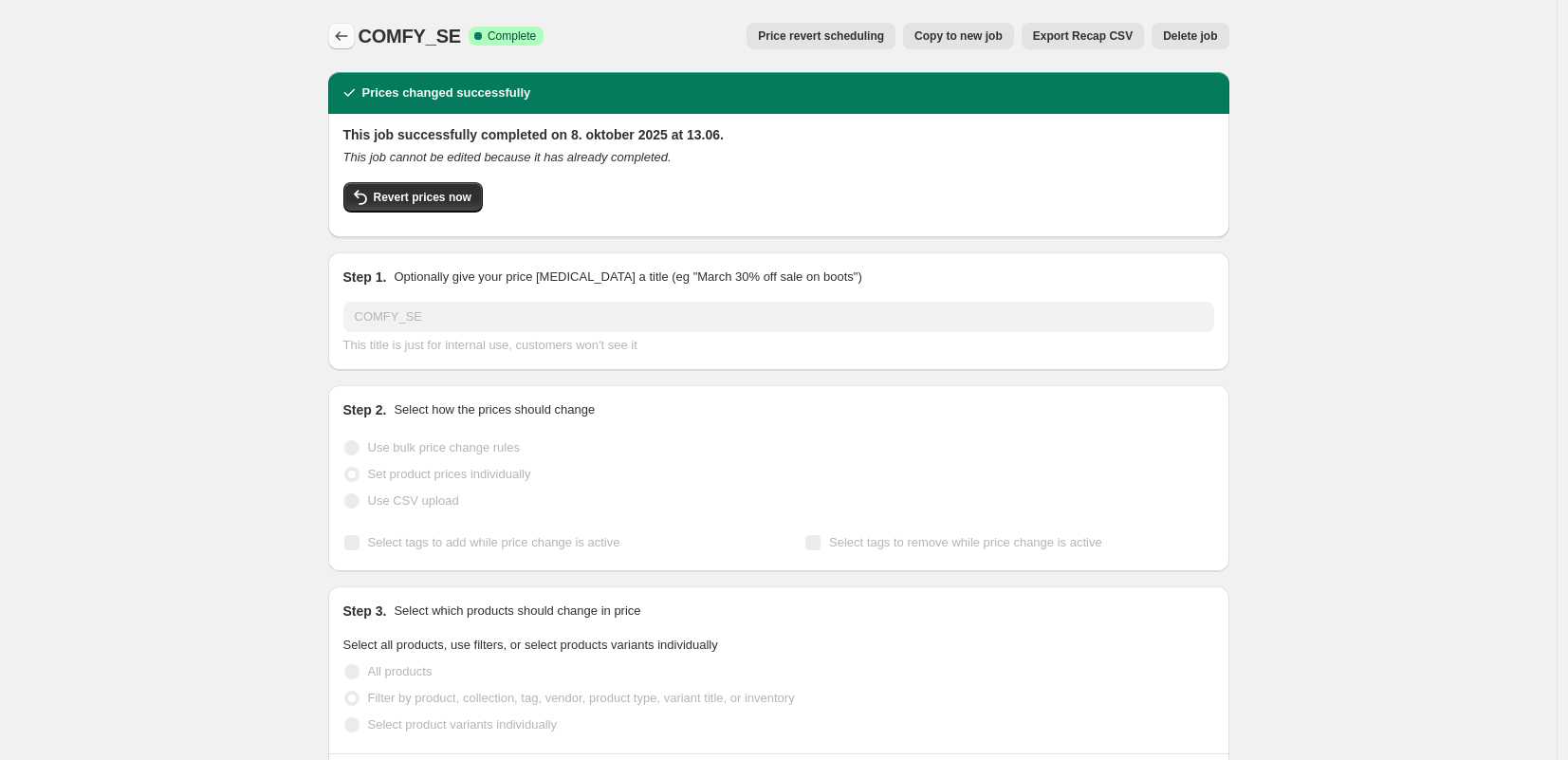
click at [347, 36] on icon "Price change jobs" at bounding box center [340, 36] width 13 height 10
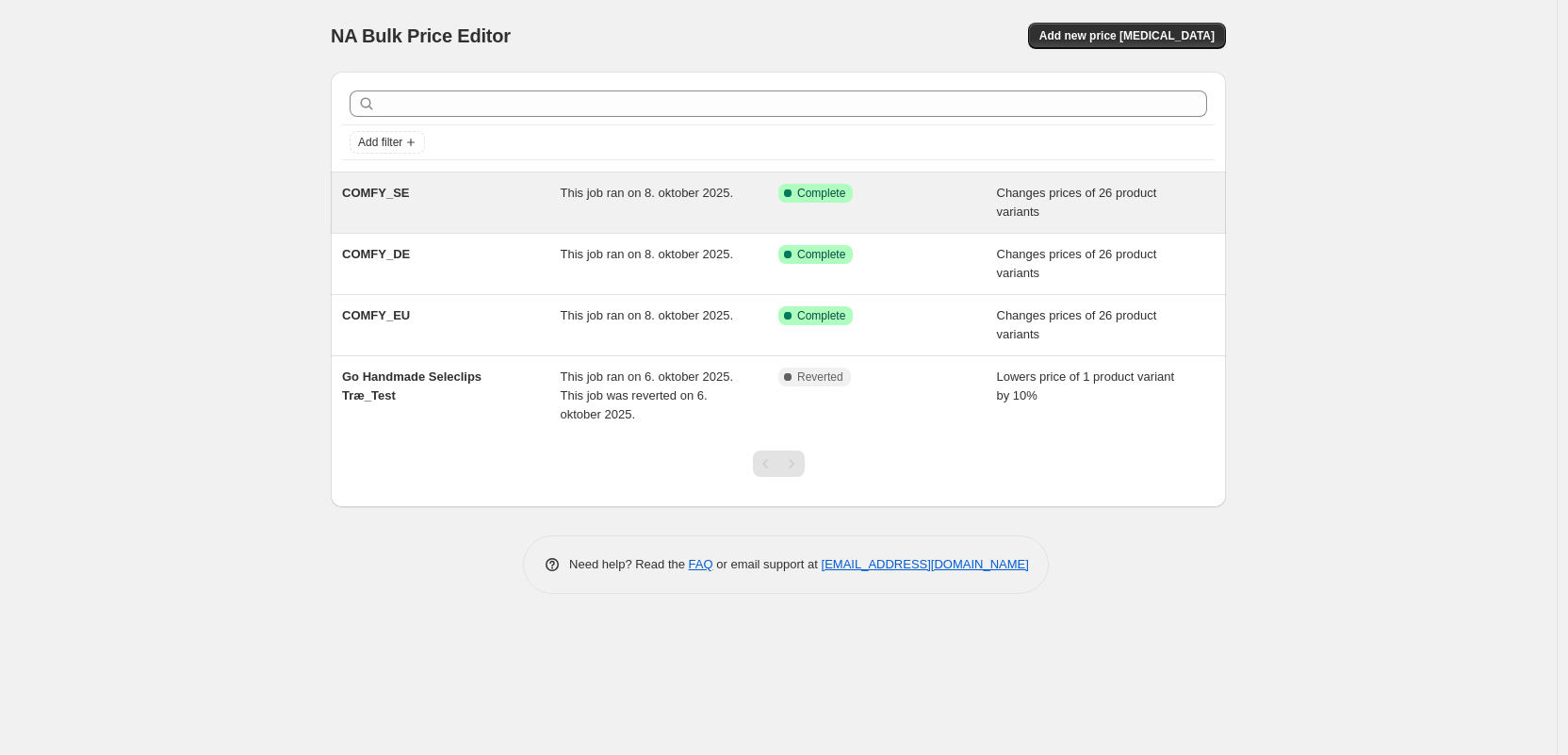
click at [934, 199] on div "Success Complete Complete" at bounding box center [873, 193] width 190 height 19
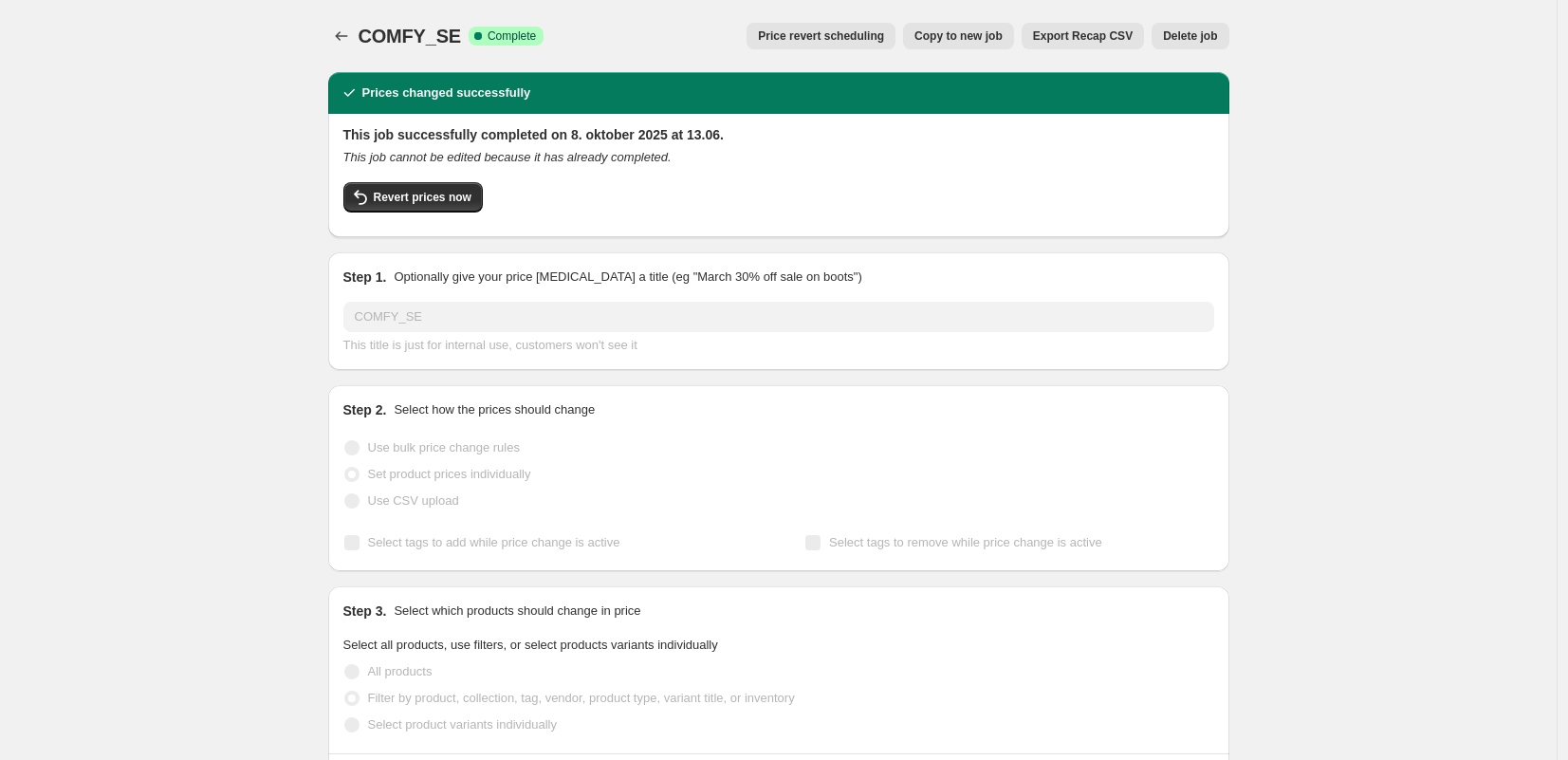
drag, startPoint x: 276, startPoint y: 335, endPoint x: 302, endPoint y: 330, distance: 26.5
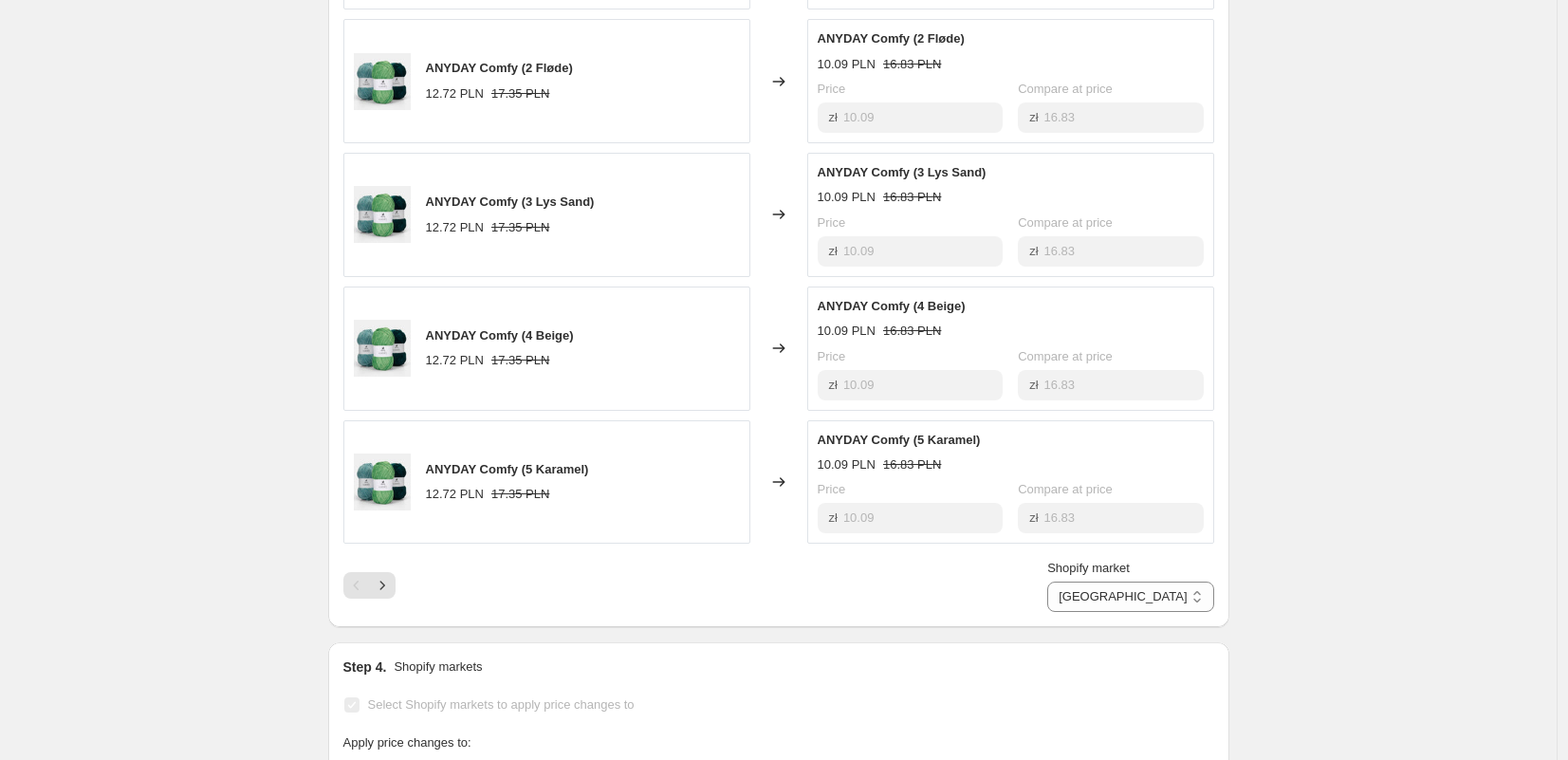
click at [818, 332] on div "ANYDAY Comfy (4 Beige) 10.09 PLN 16.83 PLN Price zł 10.09 Compare at price zł 1…" at bounding box center [1011, 348] width 407 height 124
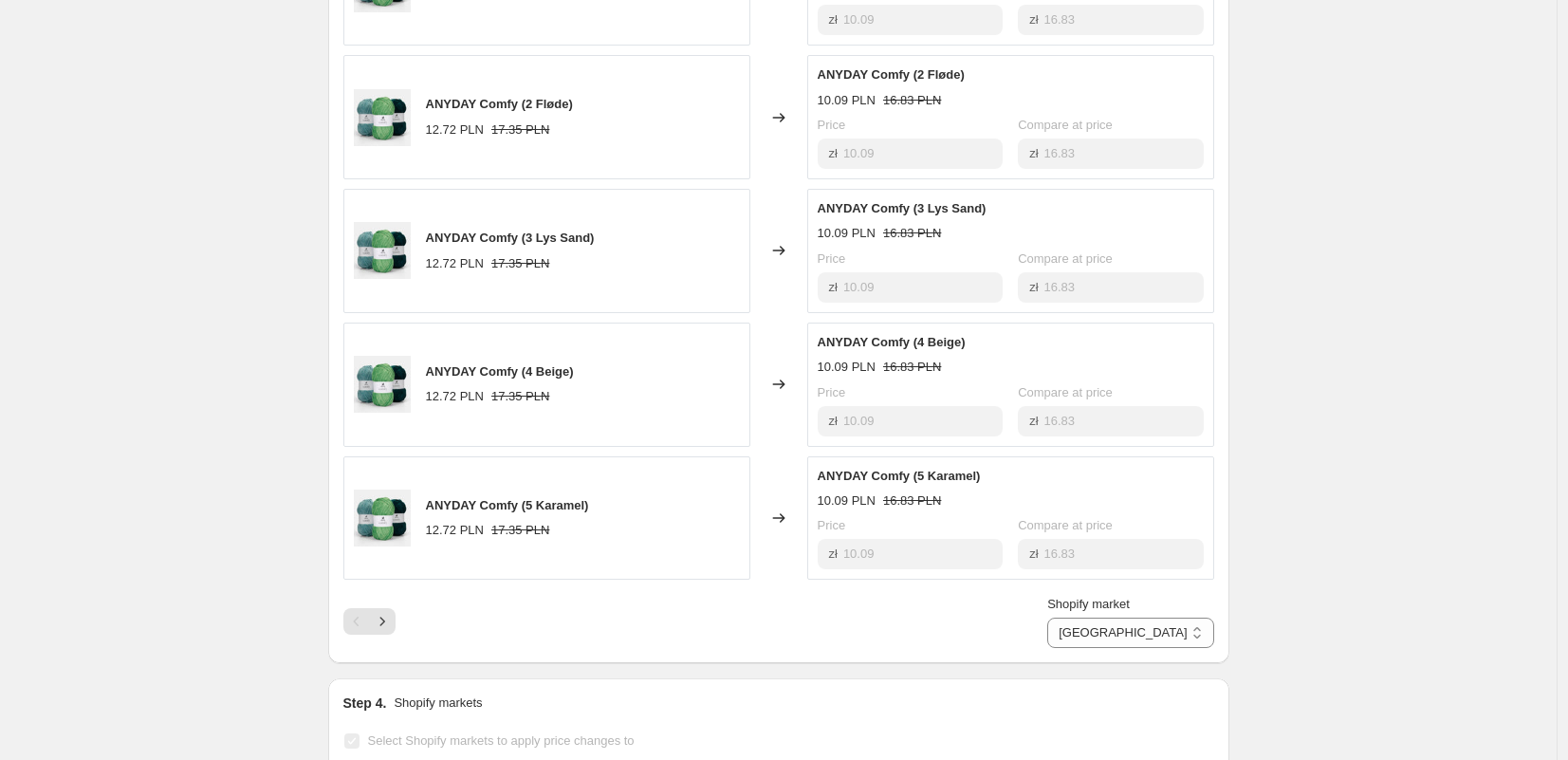
scroll to position [1059, 0]
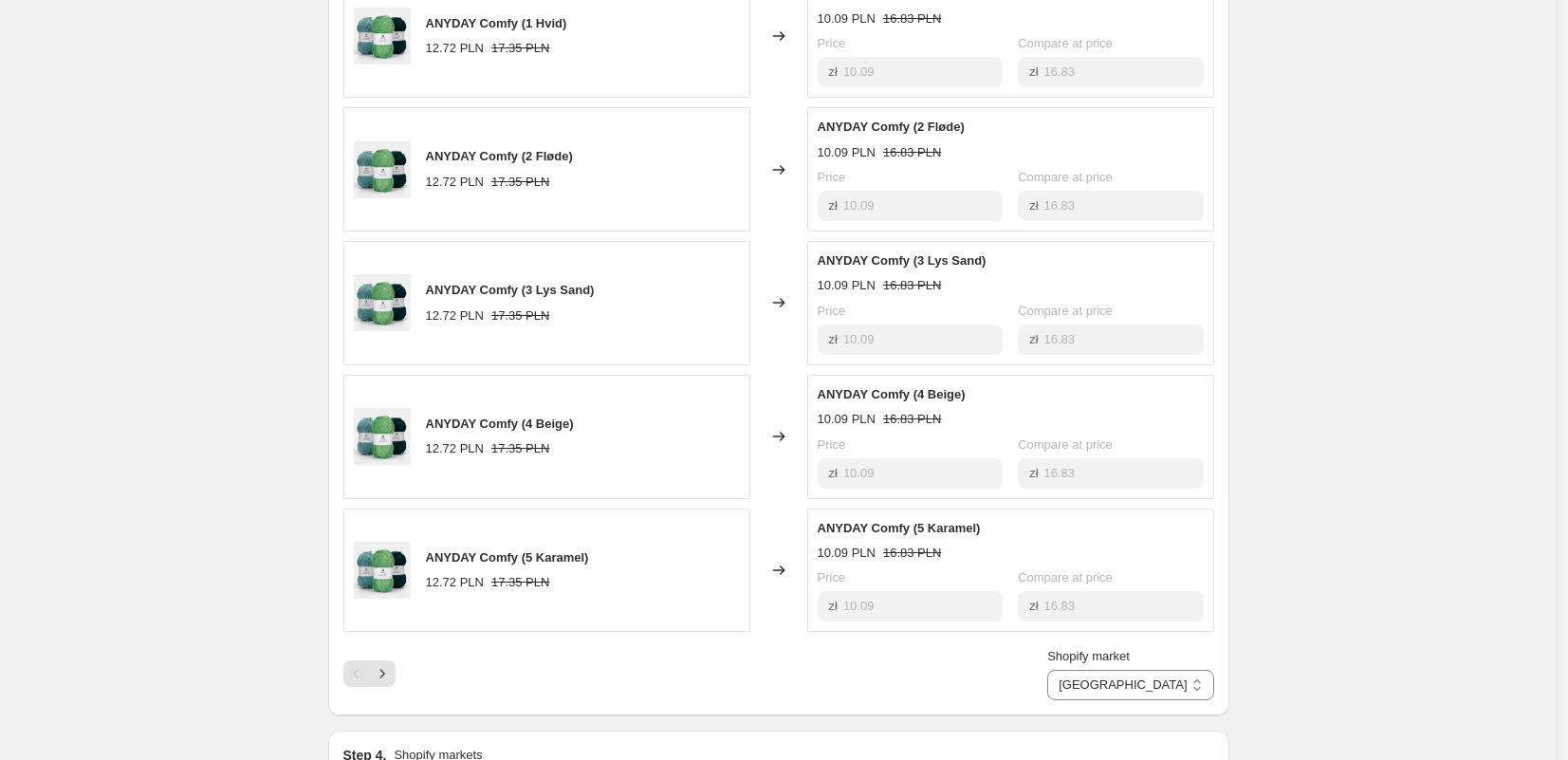
click at [1172, 722] on div "Prices changed successfully This job successfully completed on 8. oktober 2025 …" at bounding box center [771, 134] width 916 height 2273
click at [1173, 684] on select "[GEOGRAPHIC_DATA] [GEOGRAPHIC_DATA]" at bounding box center [1131, 684] width 166 height 30
click at [1131, 700] on select "[GEOGRAPHIC_DATA] [GEOGRAPHIC_DATA]" at bounding box center [1131, 684] width 166 height 30
click at [837, 176] on span "Price" at bounding box center [831, 177] width 28 height 15
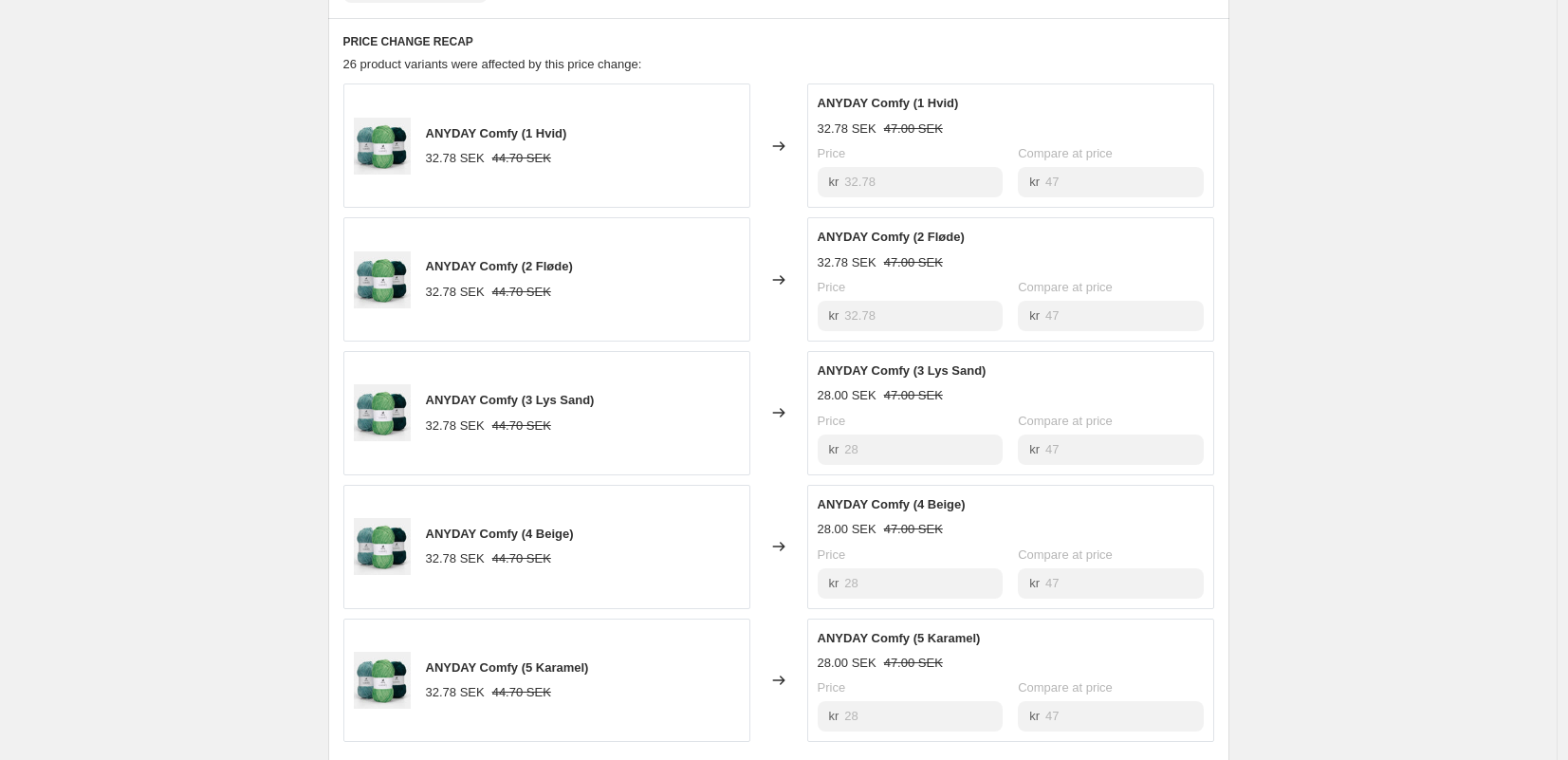
scroll to position [897, 0]
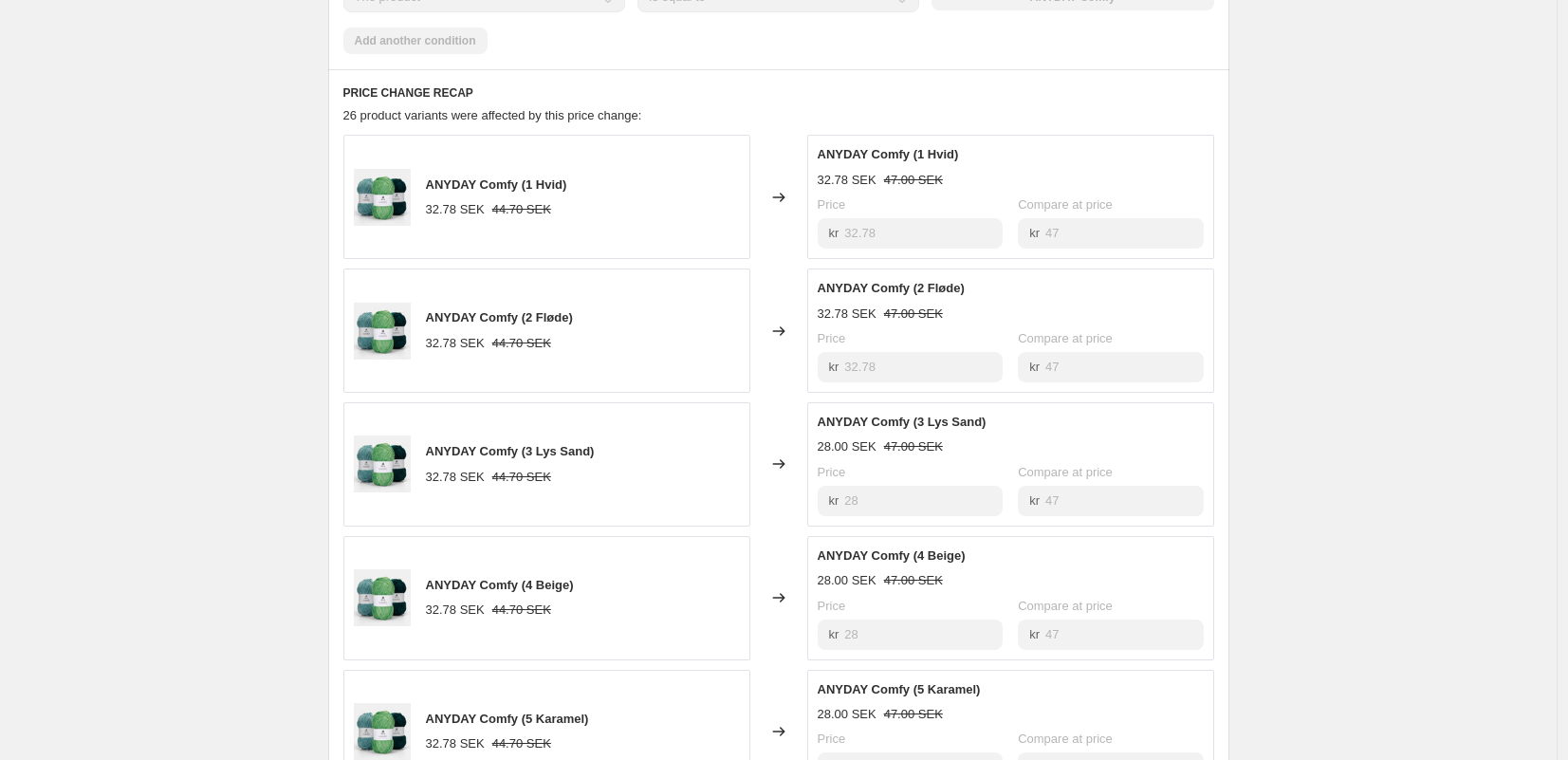
click at [783, 194] on icon at bounding box center [779, 197] width 19 height 19
drag, startPoint x: 465, startPoint y: 169, endPoint x: 386, endPoint y: 189, distance: 81.5
click at [465, 169] on div "ANYDAY Comfy (1 Hvid) 32.78 SEK 44.70 SEK" at bounding box center [547, 196] width 407 height 124
drag, startPoint x: 384, startPoint y: 190, endPoint x: 488, endPoint y: 195, distance: 104.1
click at [384, 190] on img at bounding box center [382, 197] width 57 height 57
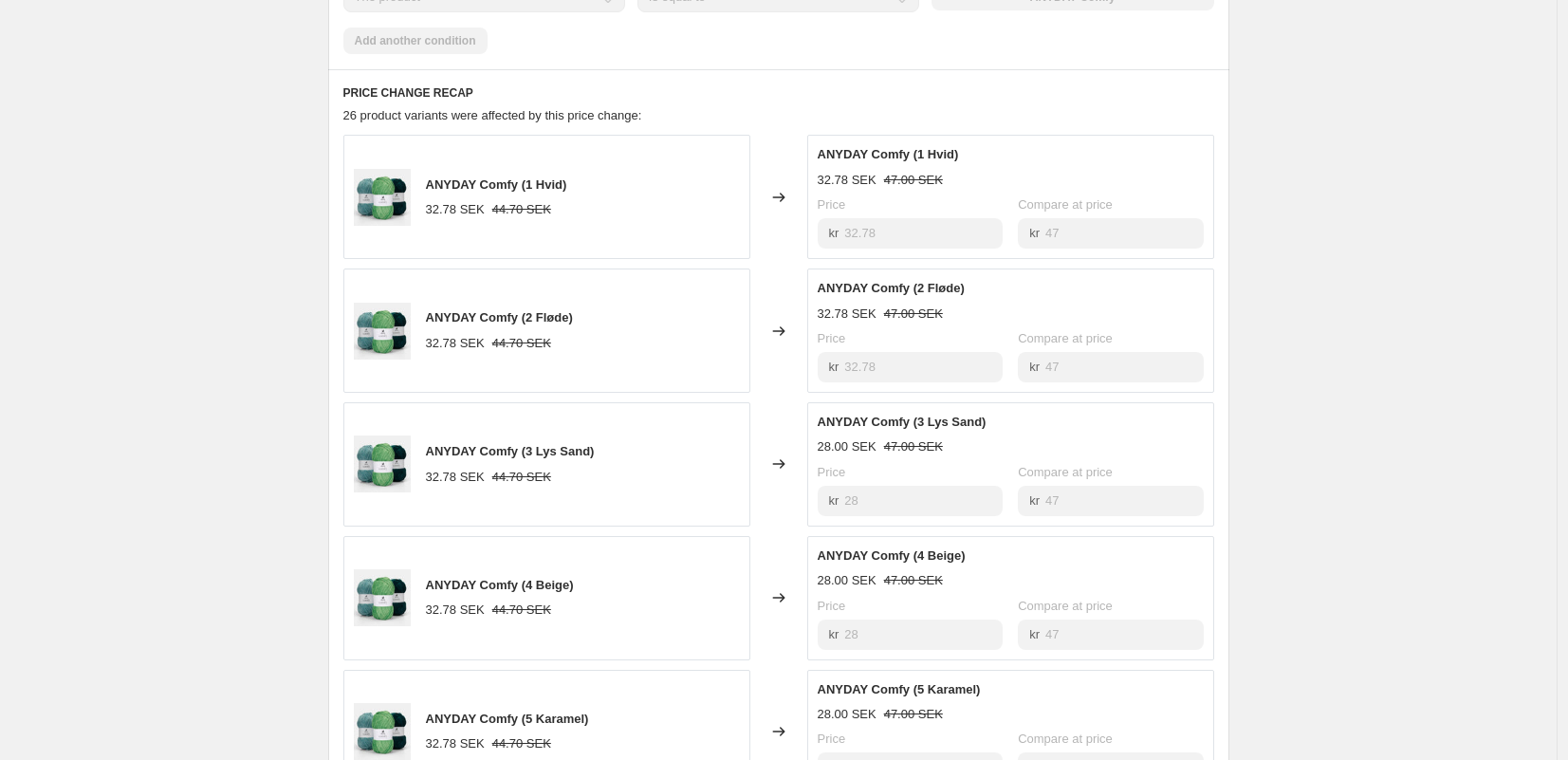
drag, startPoint x: 893, startPoint y: 179, endPoint x: 903, endPoint y: 182, distance: 10.4
click at [894, 179] on strike "47.00 SEK" at bounding box center [913, 181] width 59 height 19
click at [907, 184] on strike "47.00 SEK" at bounding box center [913, 181] width 59 height 19
click at [908, 186] on strike "47.00 SEK" at bounding box center [913, 181] width 59 height 19
drag, startPoint x: 908, startPoint y: 186, endPoint x: 891, endPoint y: 205, distance: 25.5
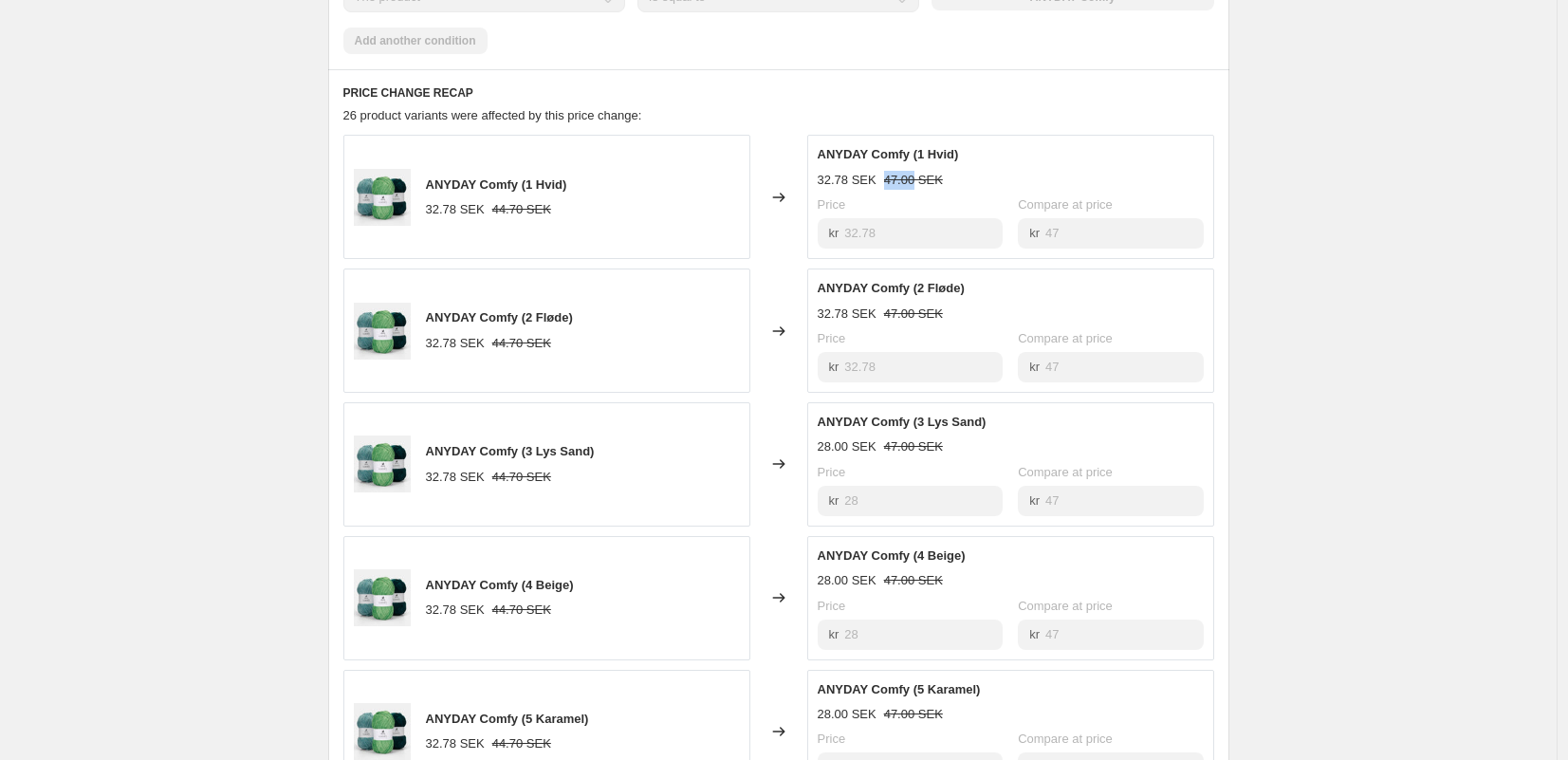
click at [908, 190] on div "ANYDAY Comfy (1 Hvid) 32.78 SEK 47.00 SEK Price kr 32.78 Compare at price kr 47" at bounding box center [1010, 196] width 386 height 103
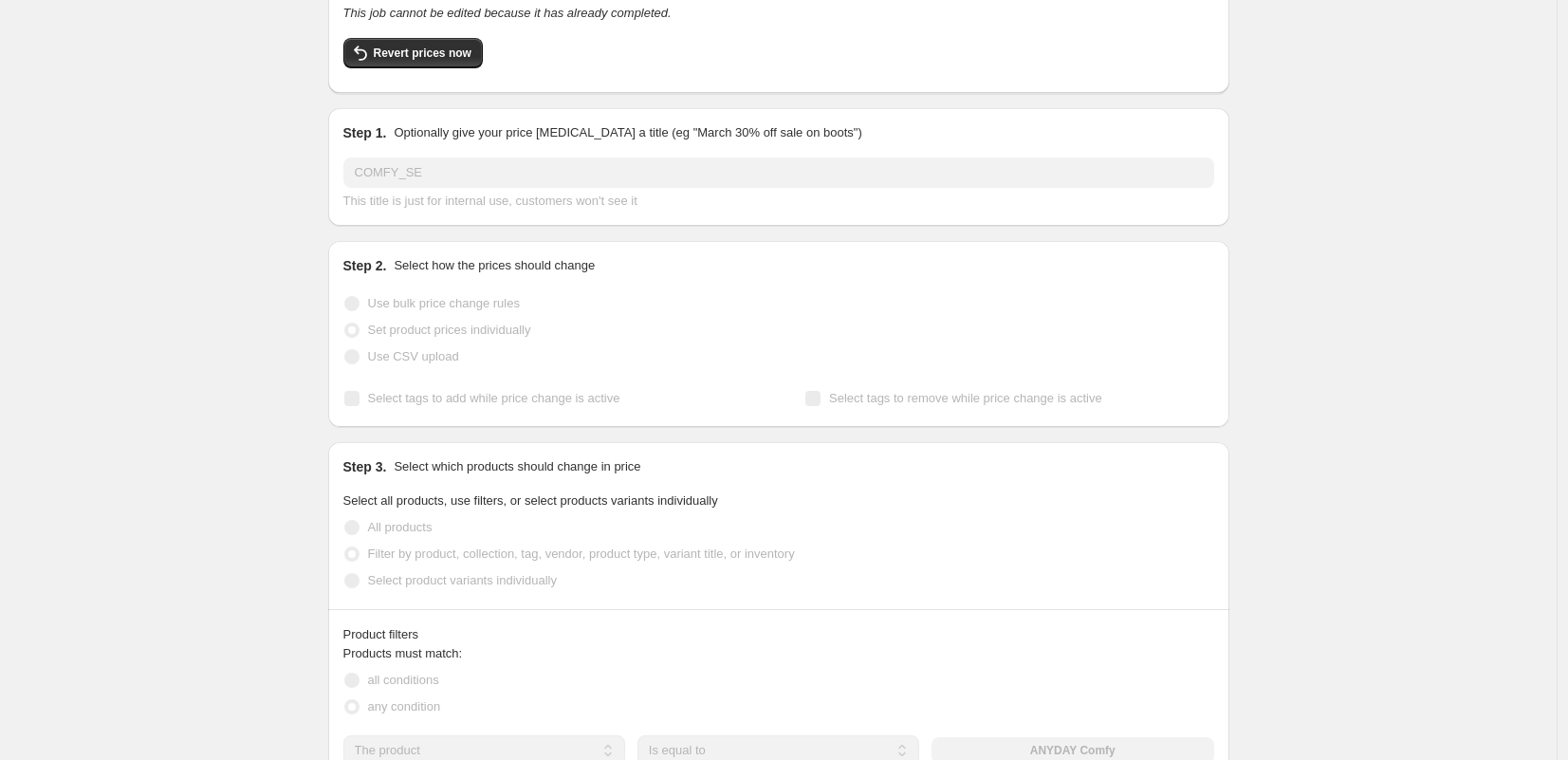
scroll to position [0, 0]
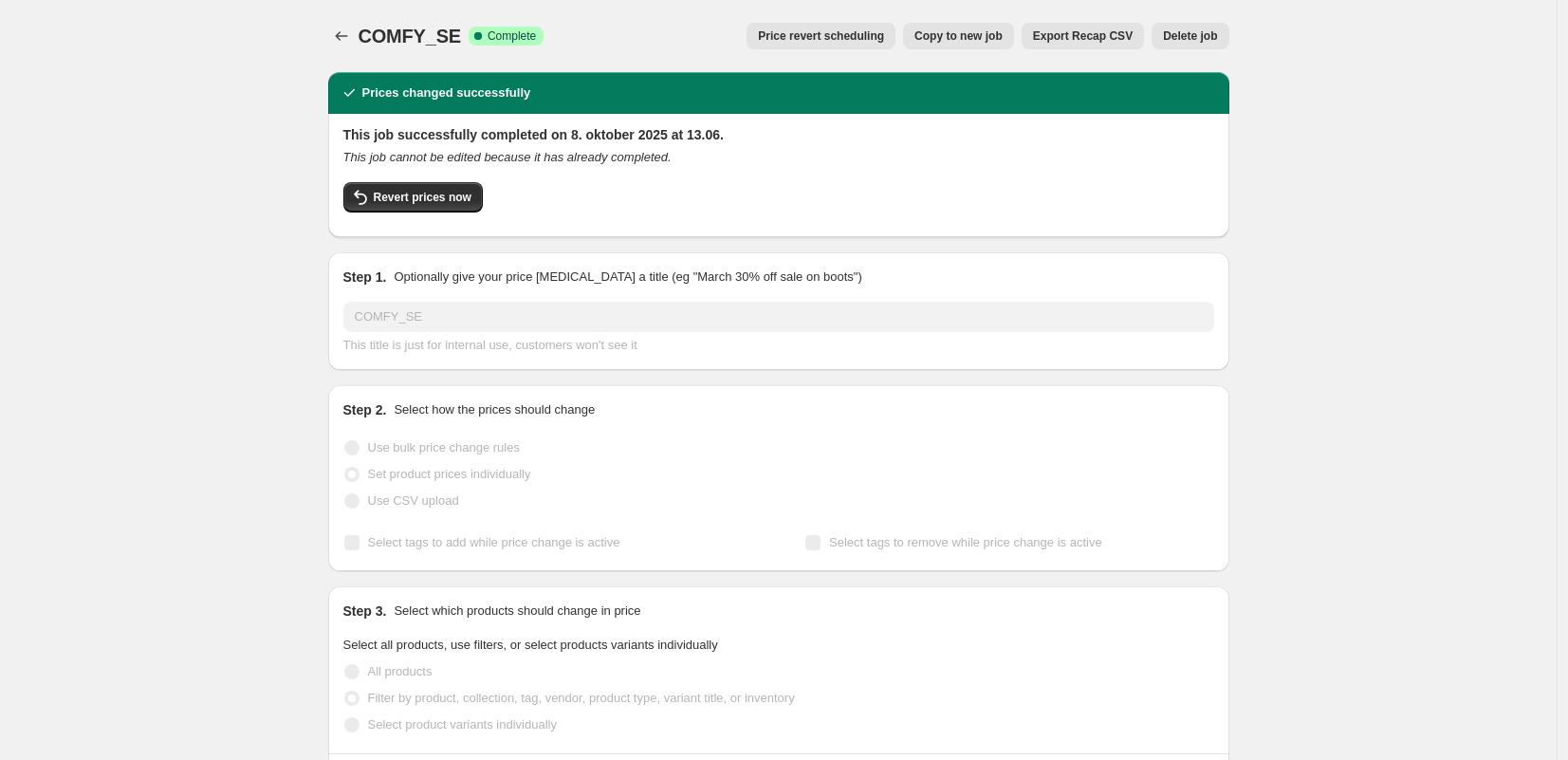
click at [1195, 33] on span "Delete job" at bounding box center [1190, 36] width 54 height 15
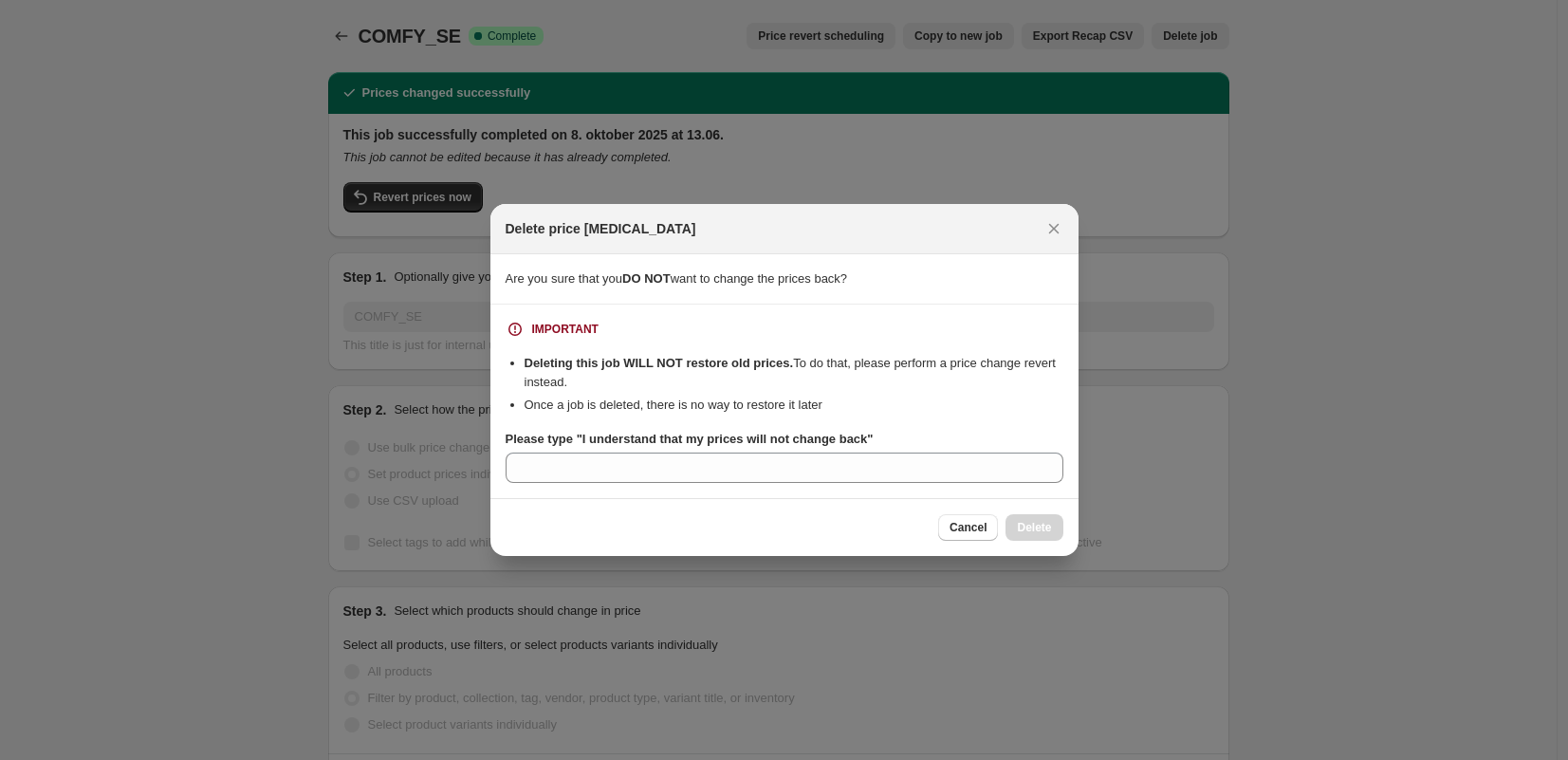
click at [841, 435] on b "Please type "I understand that my prices will not change back"" at bounding box center [690, 438] width 369 height 15
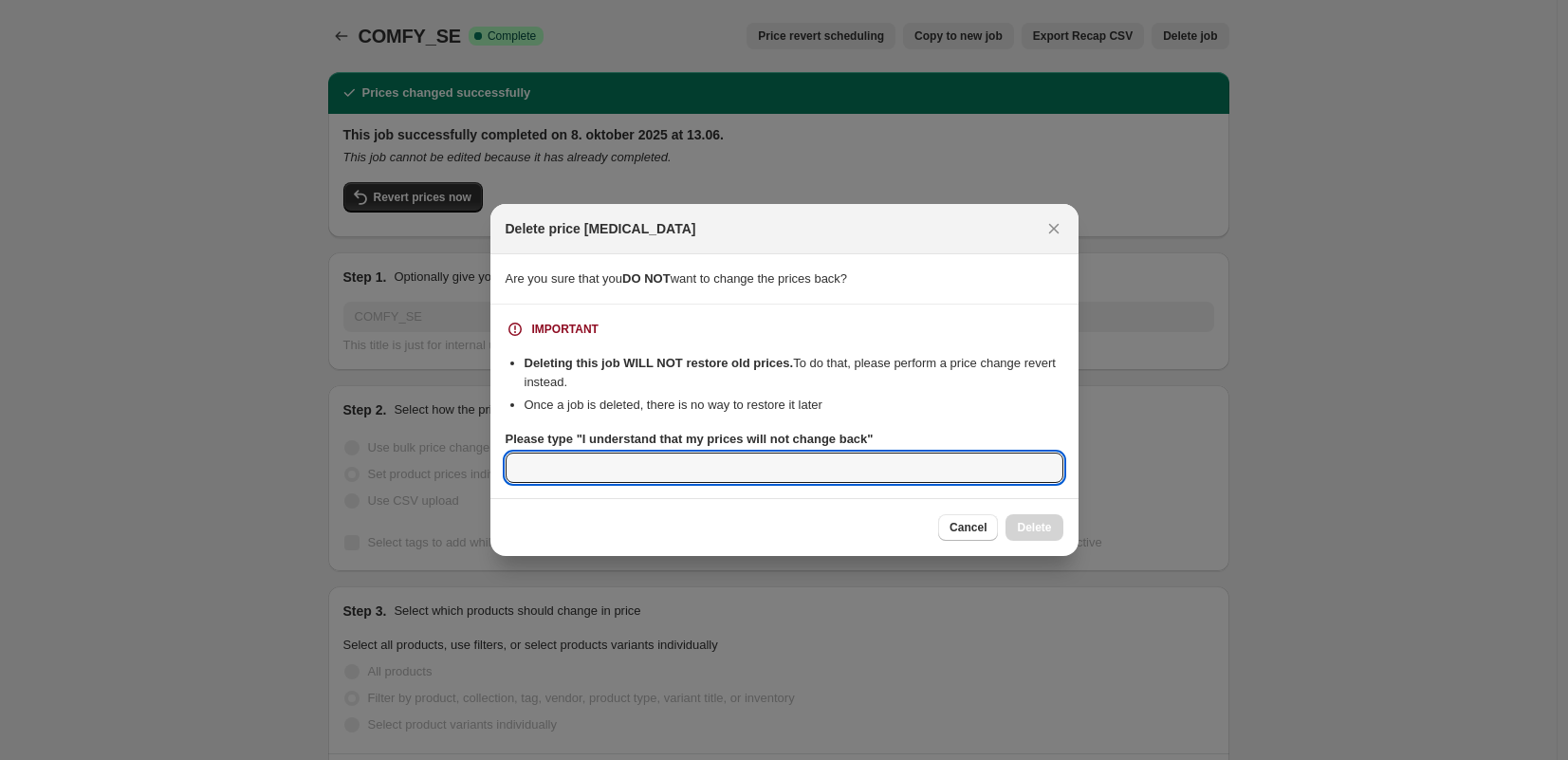
click at [841, 453] on input "Please type "I understand that my prices will not change back"" at bounding box center [784, 467] width 558 height 30
click at [837, 448] on label "Please type "I understand that my prices will not change back"" at bounding box center [690, 439] width 369 height 19
click at [837, 453] on input "Please type "I understand that my prices will not change back"" at bounding box center [784, 467] width 558 height 30
click at [837, 448] on label "Please type "I understand that my prices will not change back"" at bounding box center [690, 439] width 369 height 19
click at [837, 453] on input "Please type "I understand that my prices will not change back"" at bounding box center [784, 467] width 558 height 30
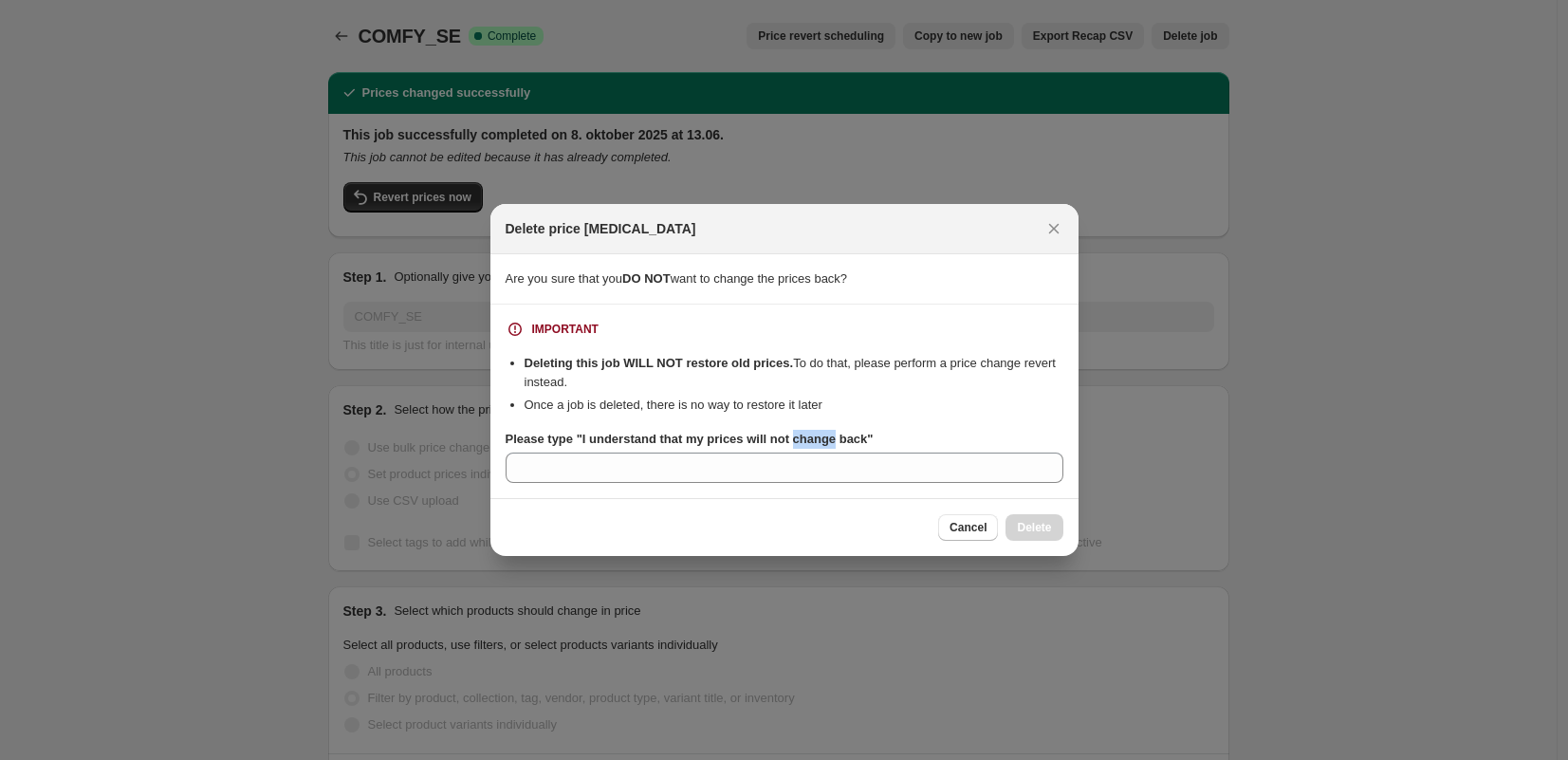
drag, startPoint x: 979, startPoint y: 534, endPoint x: 958, endPoint y: 481, distance: 57.0
click at [979, 534] on span "Cancel" at bounding box center [968, 527] width 37 height 15
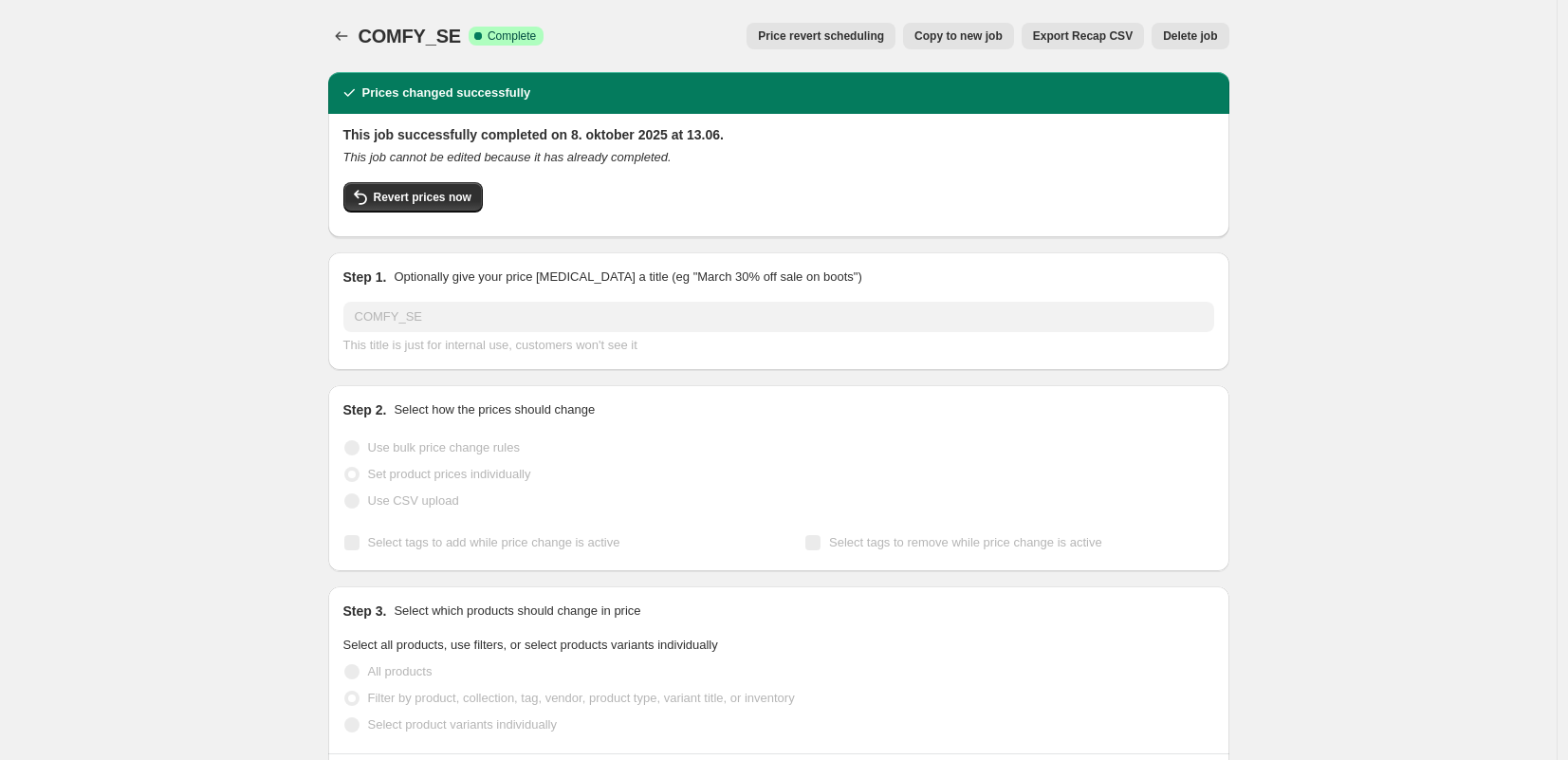
click at [813, 29] on span "Price revert scheduling" at bounding box center [821, 36] width 126 height 15
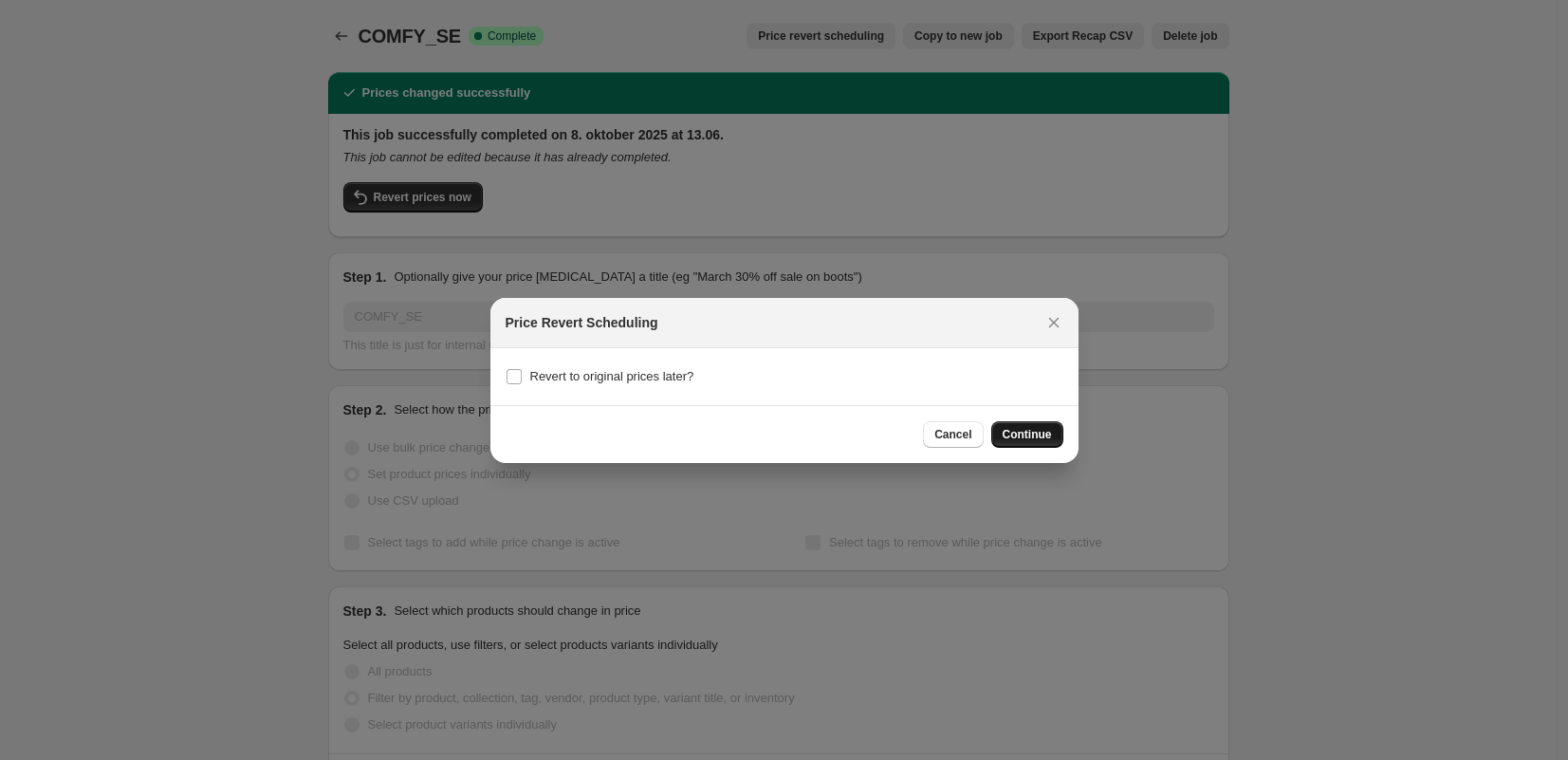
click at [1021, 435] on span "Continue" at bounding box center [1027, 434] width 49 height 15
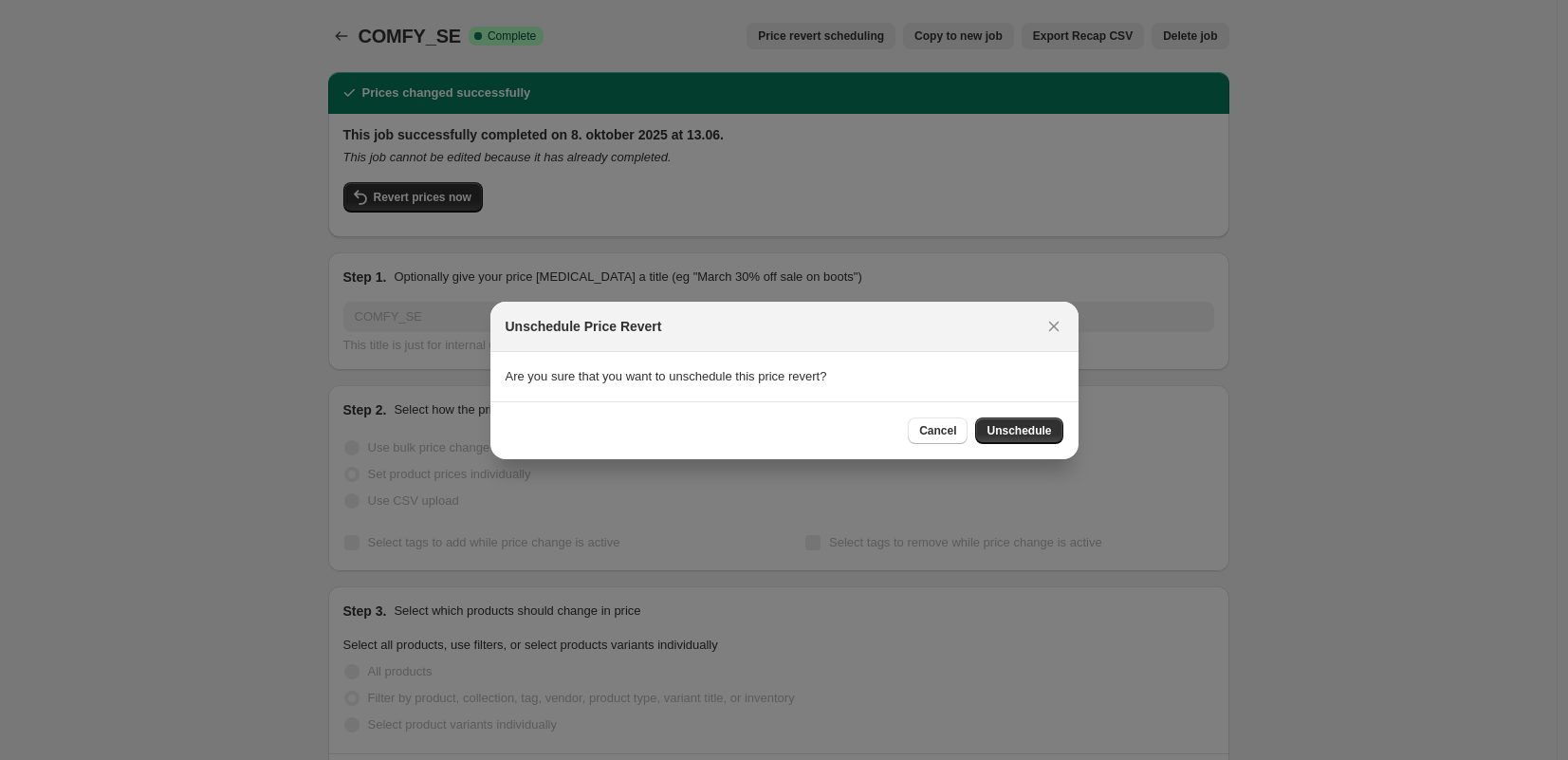
click at [1018, 429] on span "Unschedule" at bounding box center [1019, 430] width 65 height 15
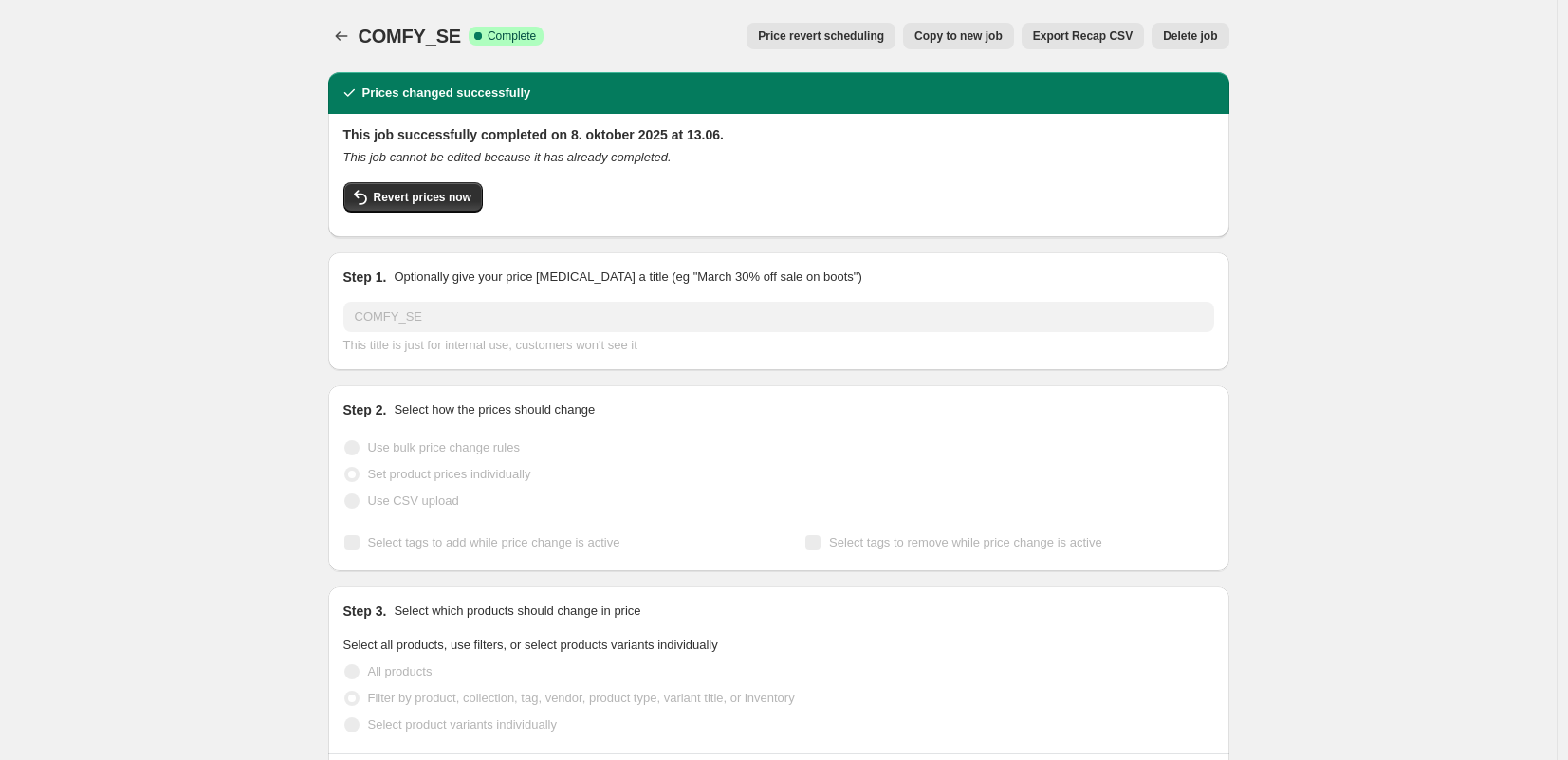
click at [955, 36] on span "Copy to new job" at bounding box center [958, 36] width 88 height 15
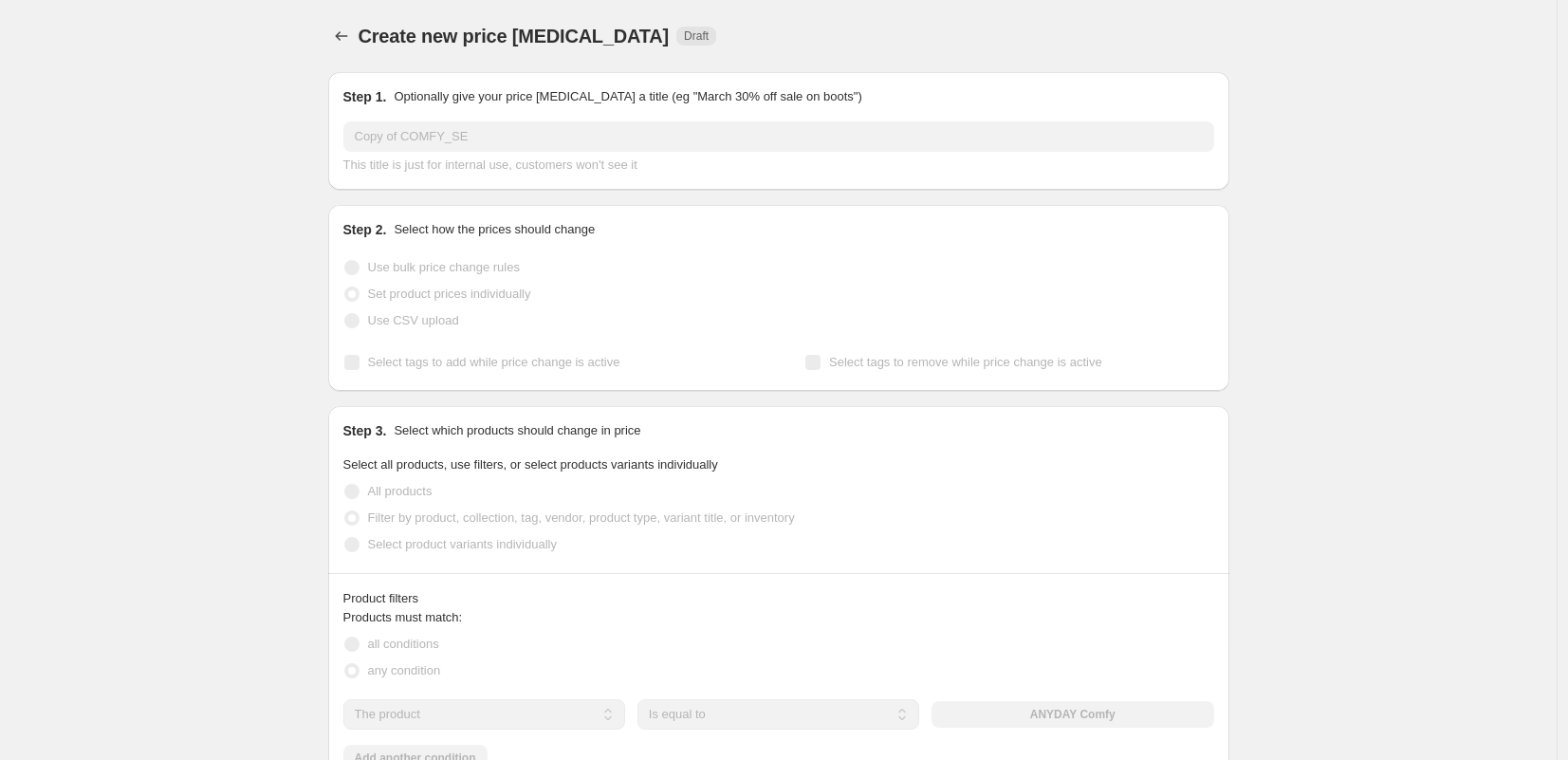
click at [459, 121] on div "Step 1. Optionally give your price [MEDICAL_DATA] a title (eg "March 30% off sa…" at bounding box center [779, 131] width 871 height 87
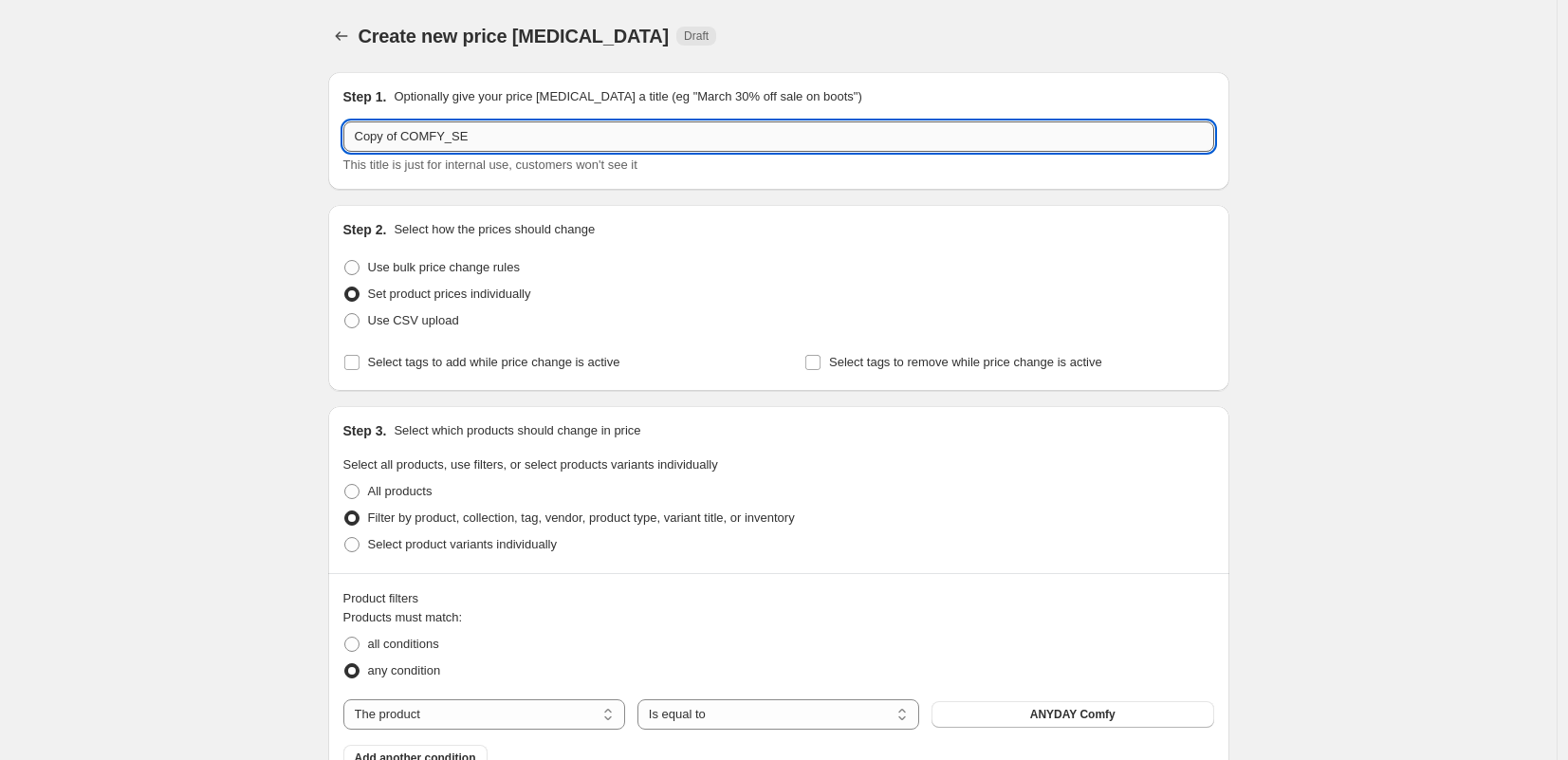
click at [481, 135] on input "Copy of COMFY_SE" at bounding box center [779, 136] width 871 height 30
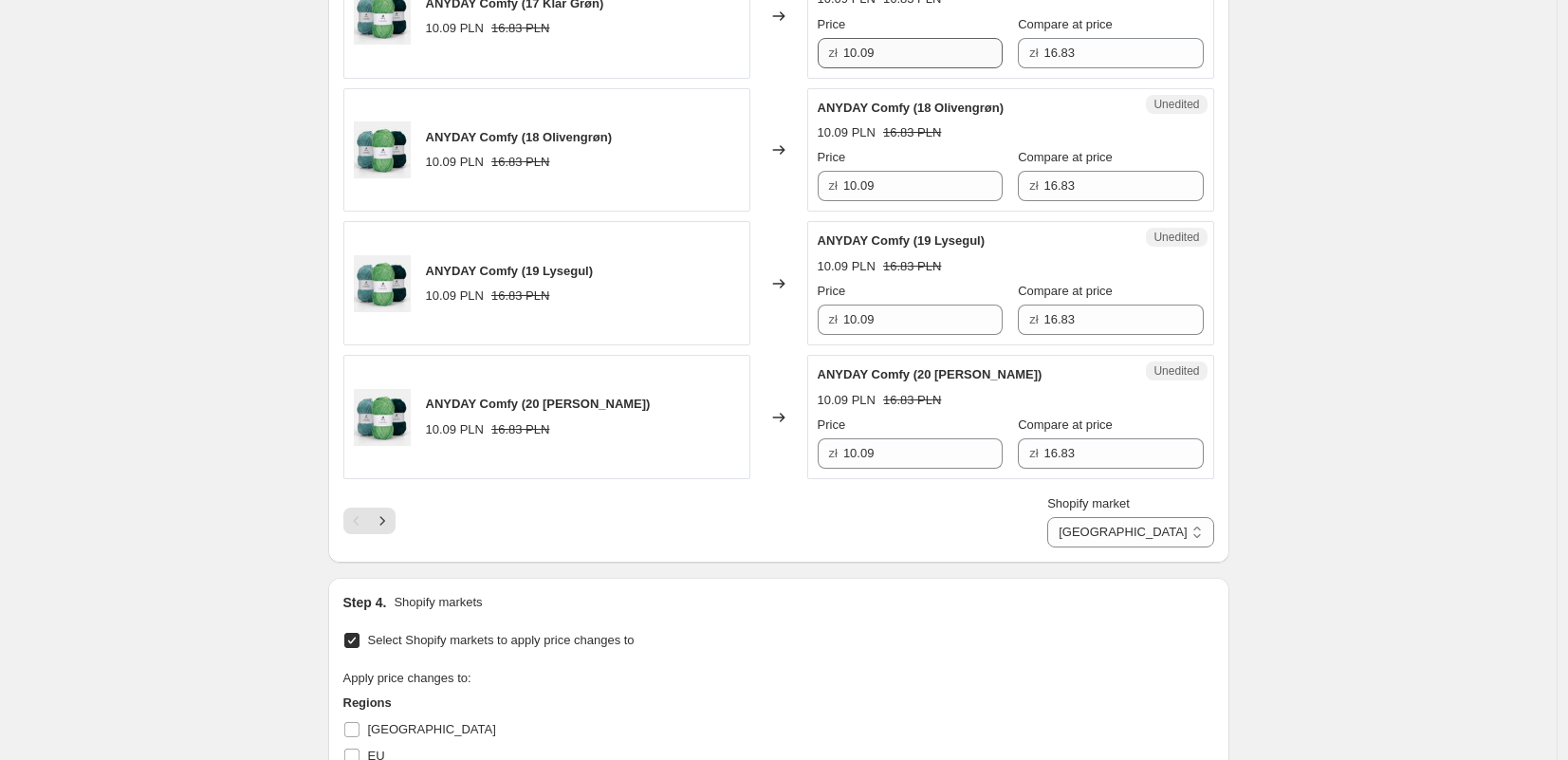
scroll to position [3158, 0]
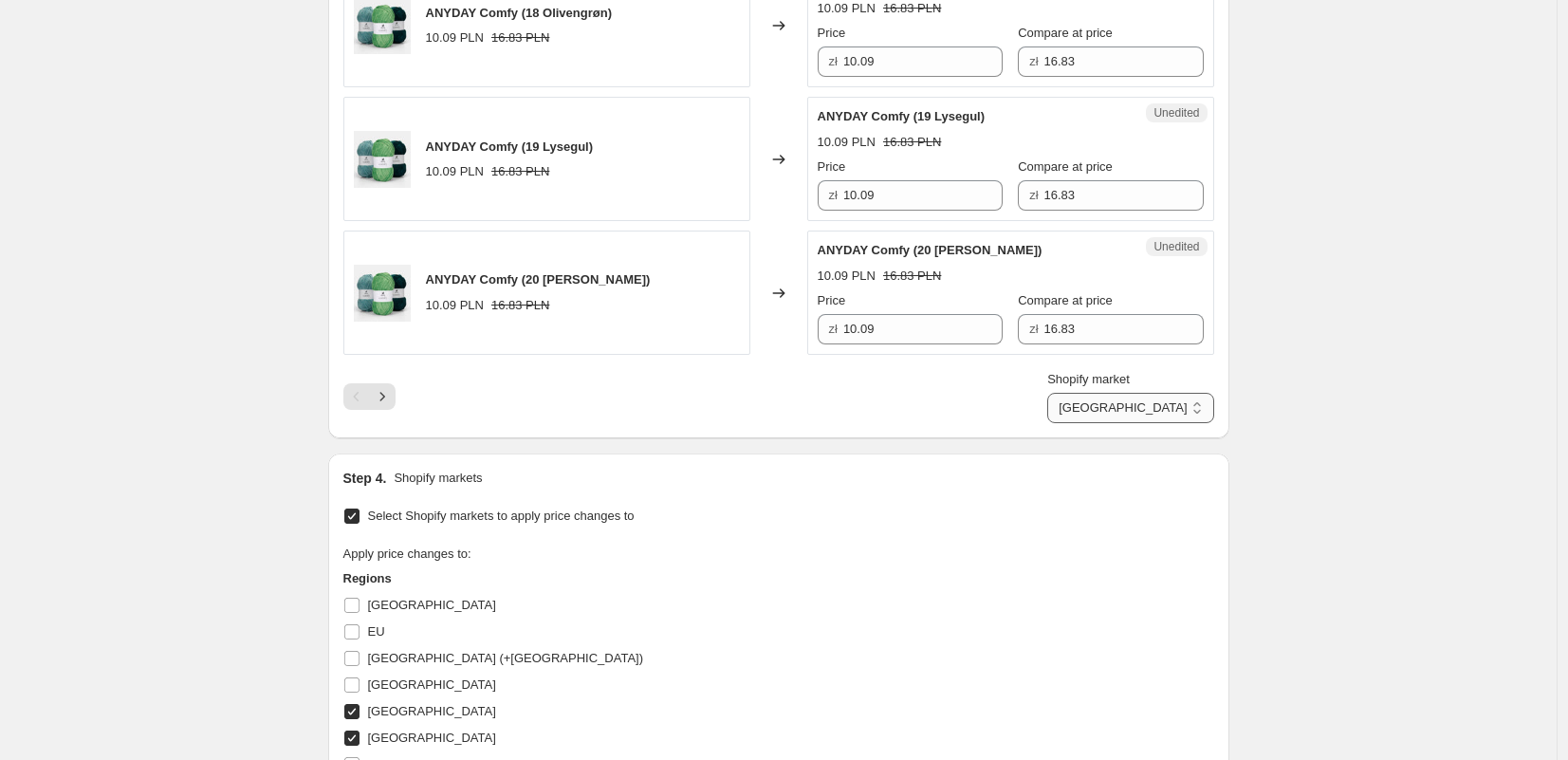
click at [1163, 400] on select "[GEOGRAPHIC_DATA] [GEOGRAPHIC_DATA]" at bounding box center [1131, 407] width 166 height 30
click at [1131, 393] on select "[GEOGRAPHIC_DATA] [GEOGRAPHIC_DATA]" at bounding box center [1131, 407] width 166 height 30
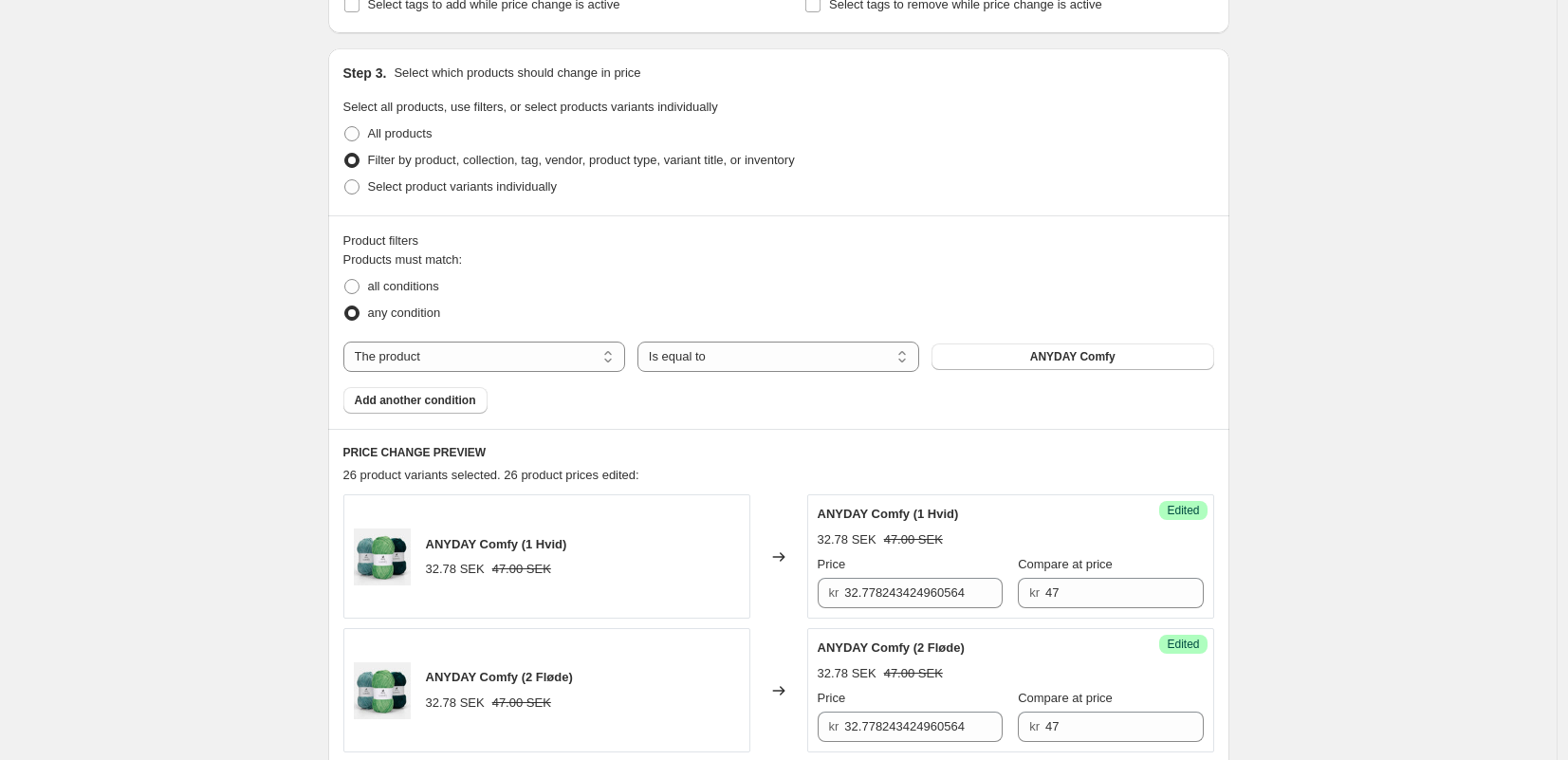
scroll to position [682, 0]
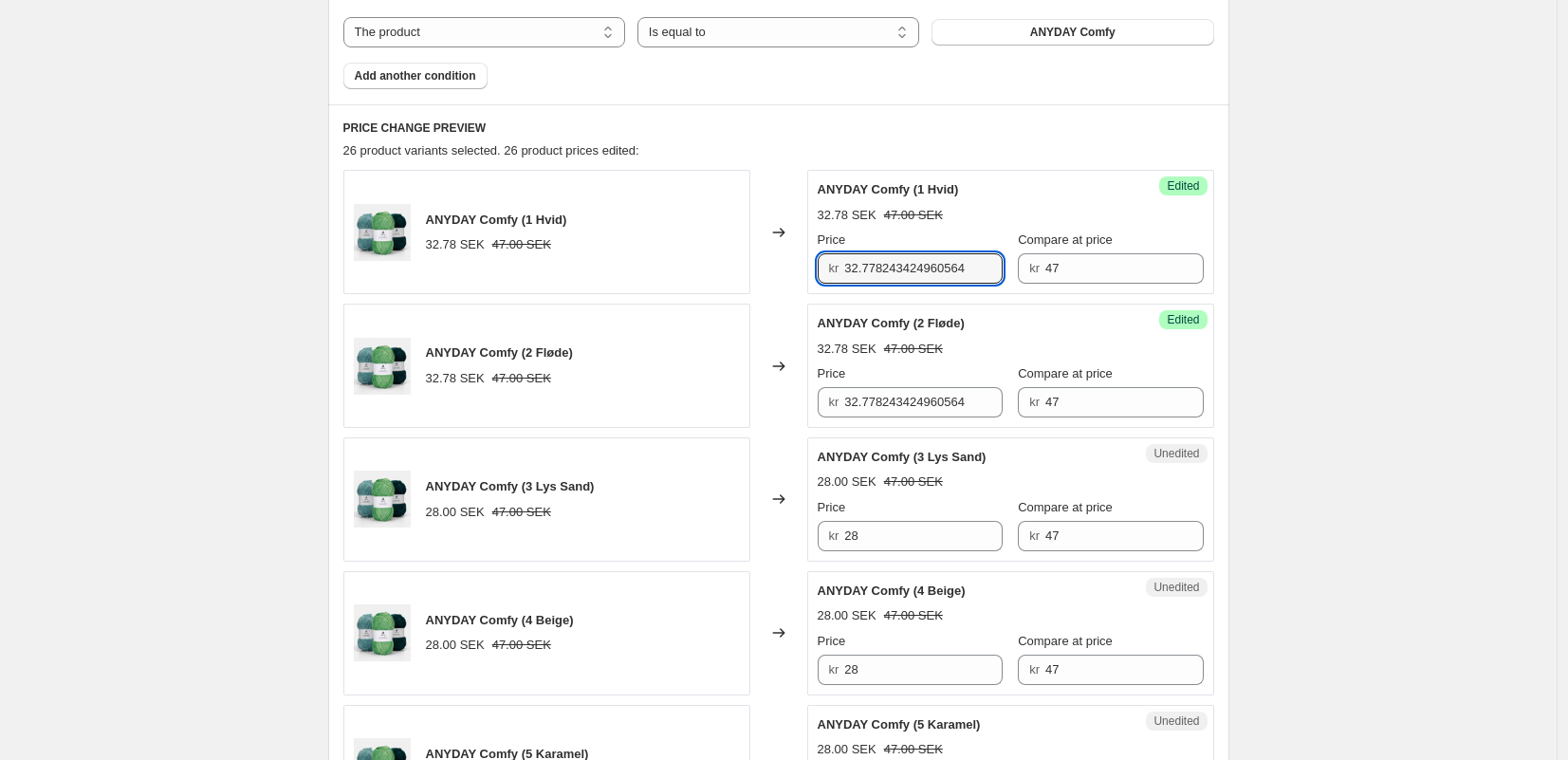
click at [906, 262] on input "32.778243424960564" at bounding box center [924, 268] width 159 height 30
click at [901, 266] on input "32.778243424960564" at bounding box center [924, 268] width 159 height 30
click at [877, 405] on input "32.778243424960564" at bounding box center [924, 401] width 159 height 30
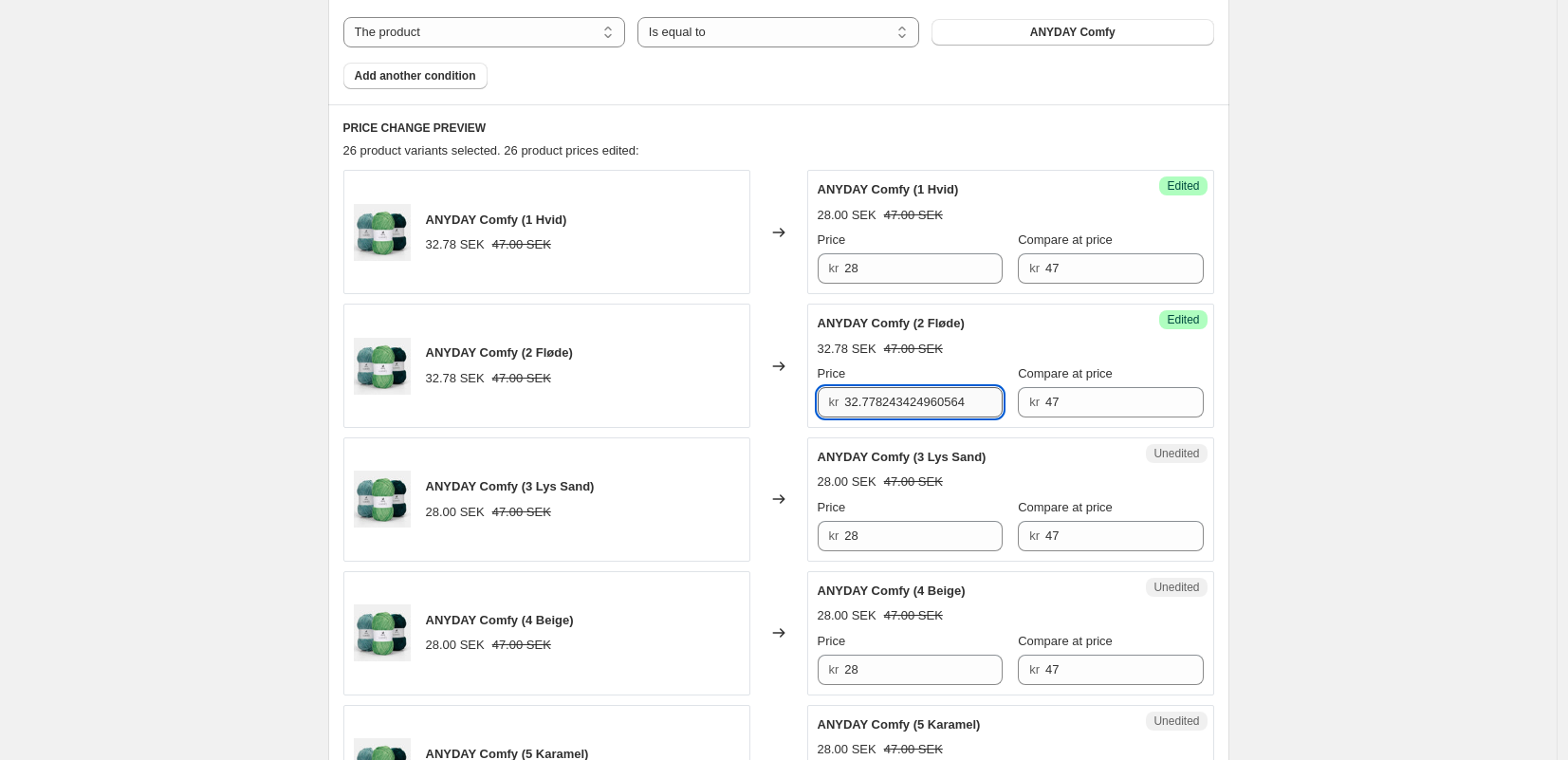
click at [878, 405] on input "32.778243424960564" at bounding box center [924, 401] width 159 height 30
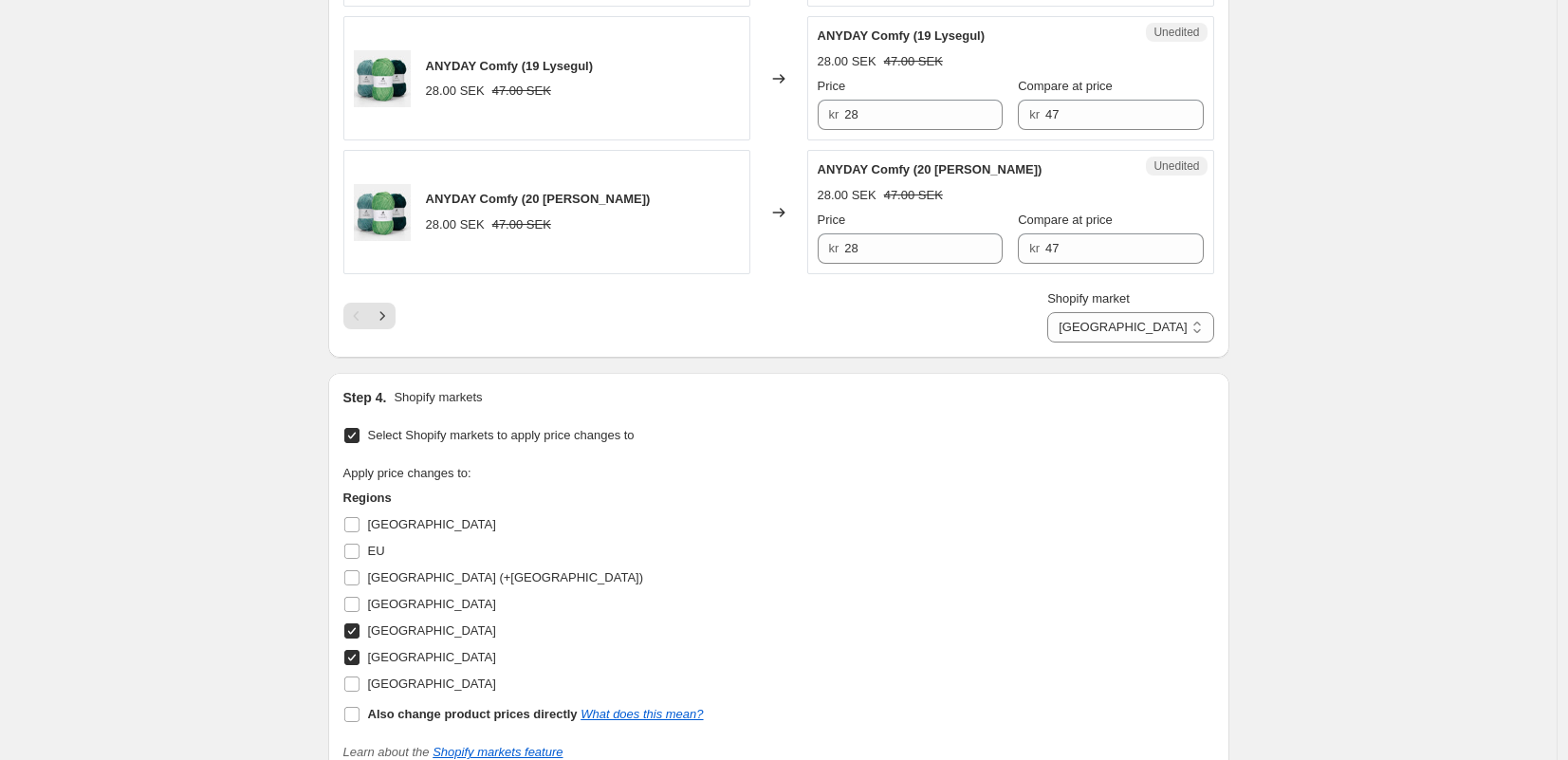
scroll to position [3534, 0]
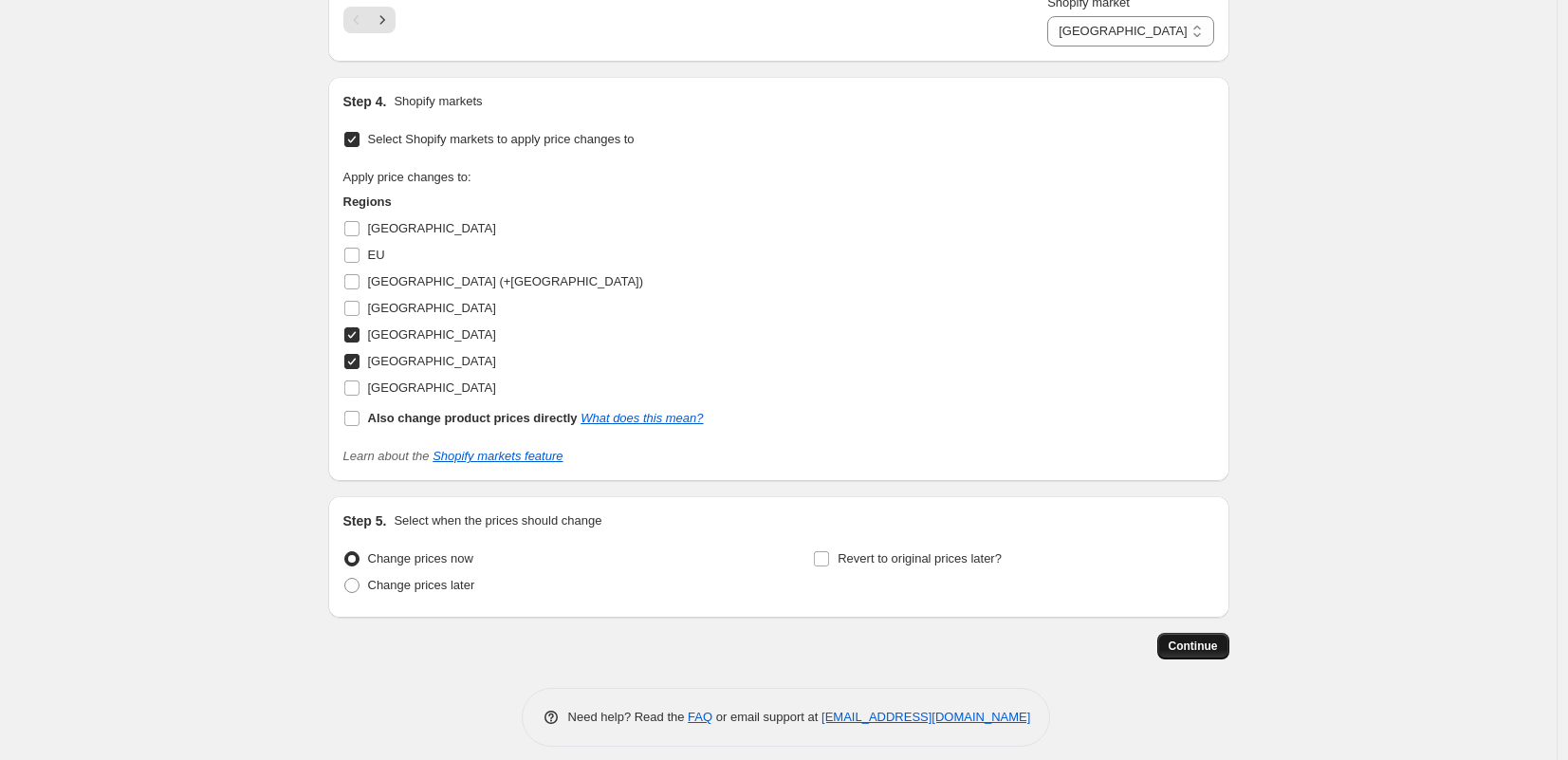
click at [1190, 637] on button "Continue" at bounding box center [1194, 645] width 73 height 26
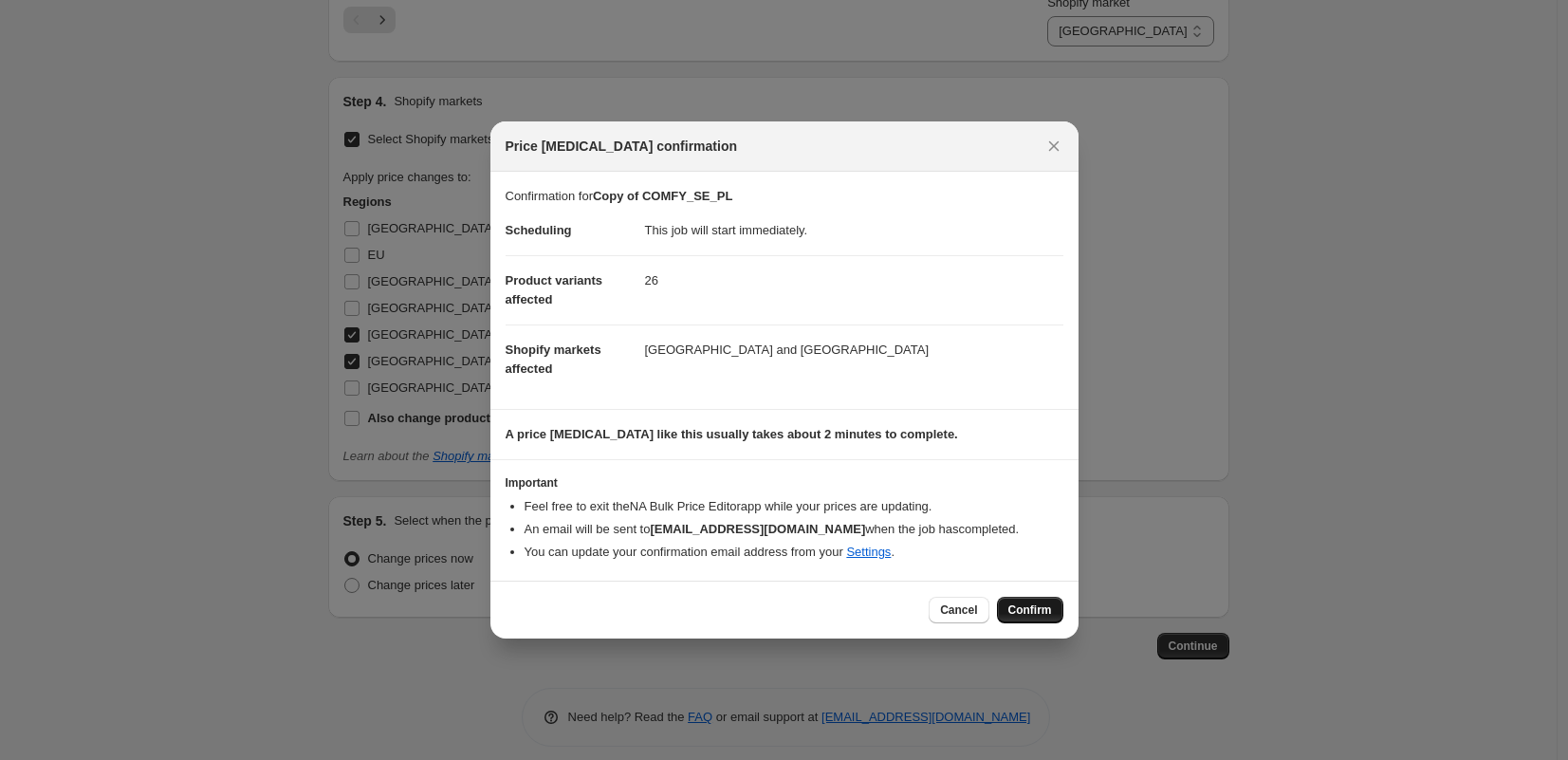
click at [1022, 612] on span "Confirm" at bounding box center [1030, 610] width 44 height 15
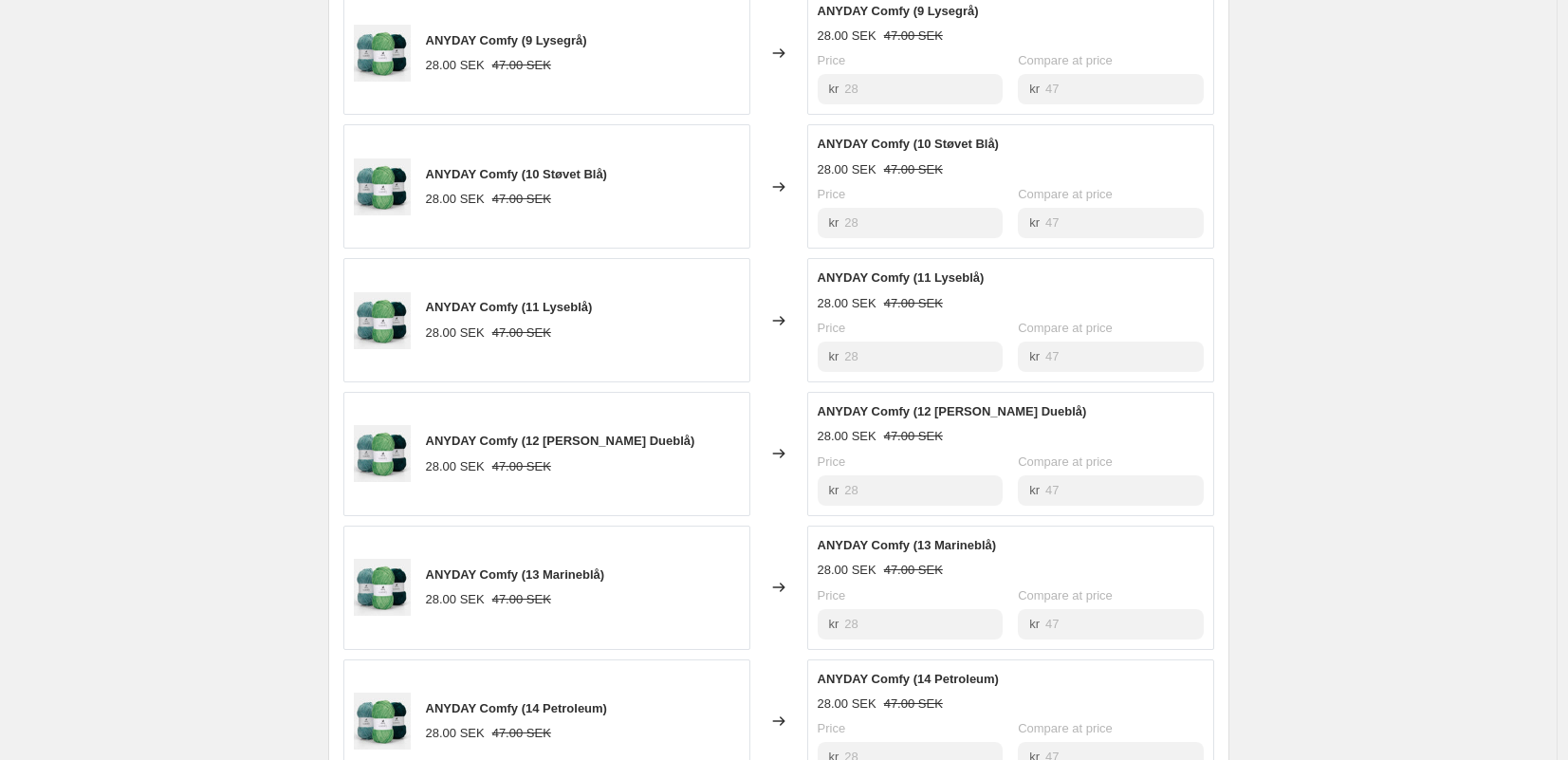
scroll to position [1949, 0]
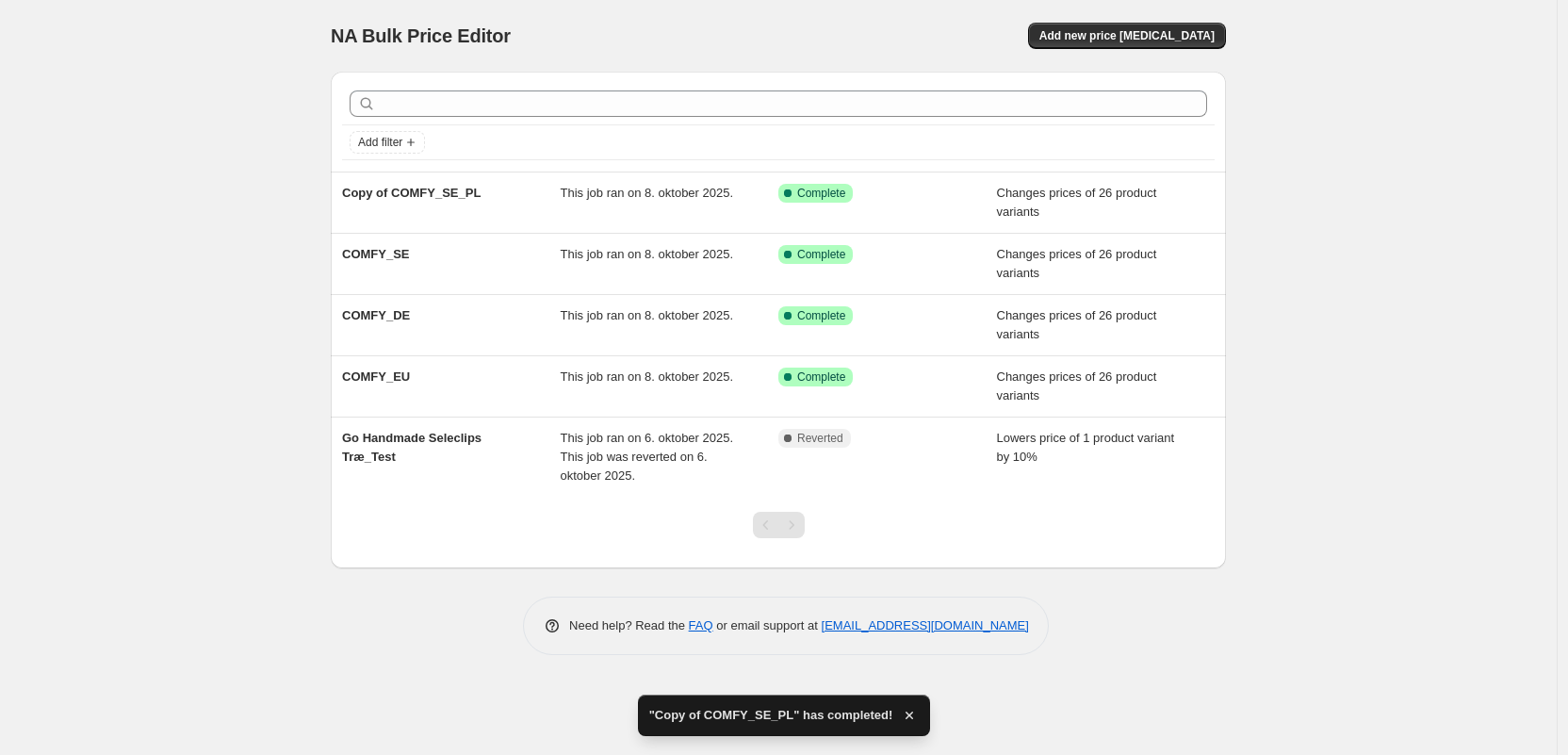
click at [1323, 314] on div "NA Bulk Price Editor. This page is ready NA Bulk Price Editor Add new price [ME…" at bounding box center [778, 378] width 1556 height 755
